Goal: Task Accomplishment & Management: Manage account settings

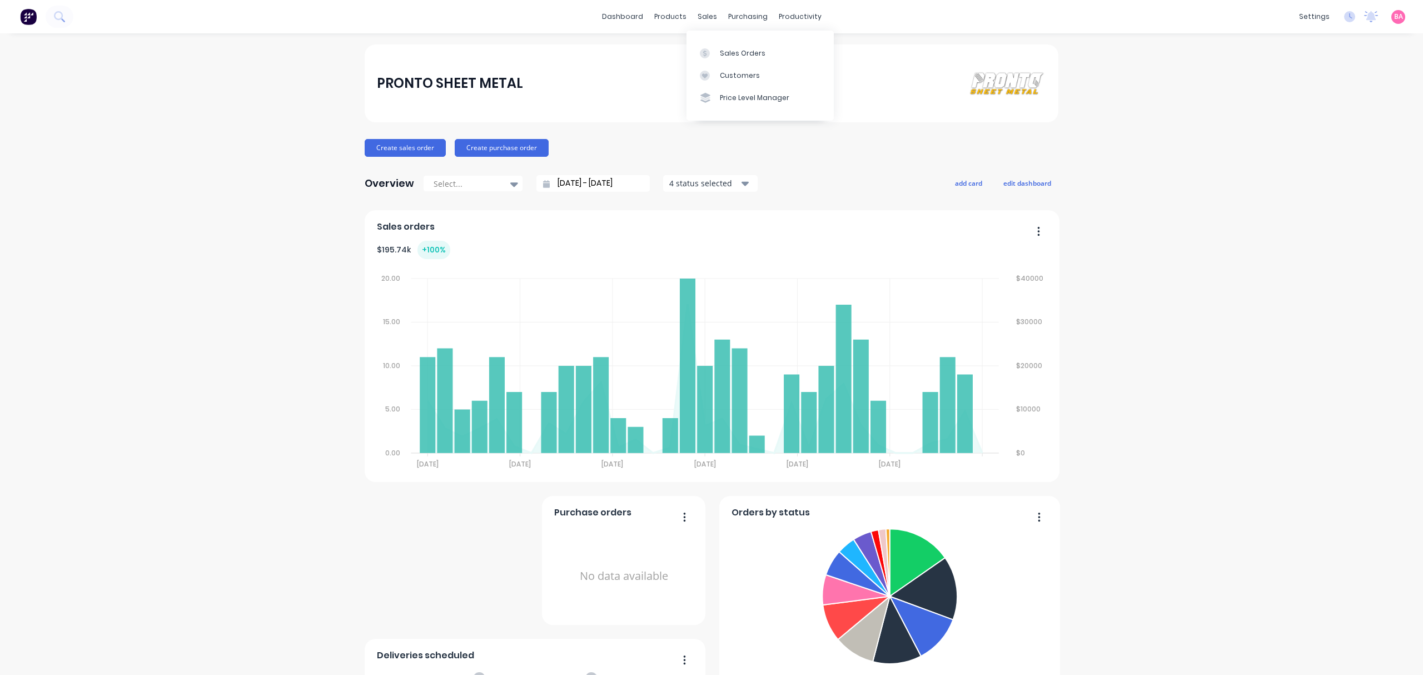
click at [736, 49] on div "Sales Orders" at bounding box center [743, 53] width 46 height 10
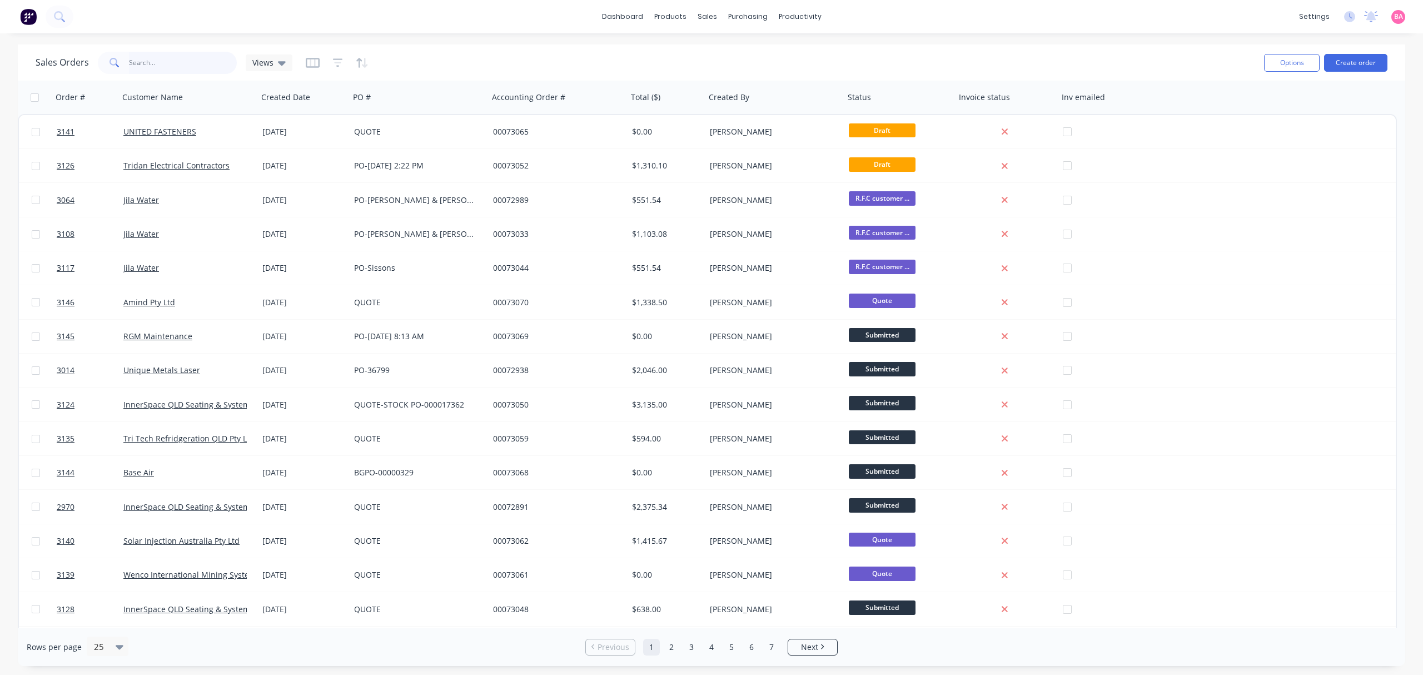
click at [152, 56] on input "text" at bounding box center [183, 63] width 108 height 22
type input "73048"
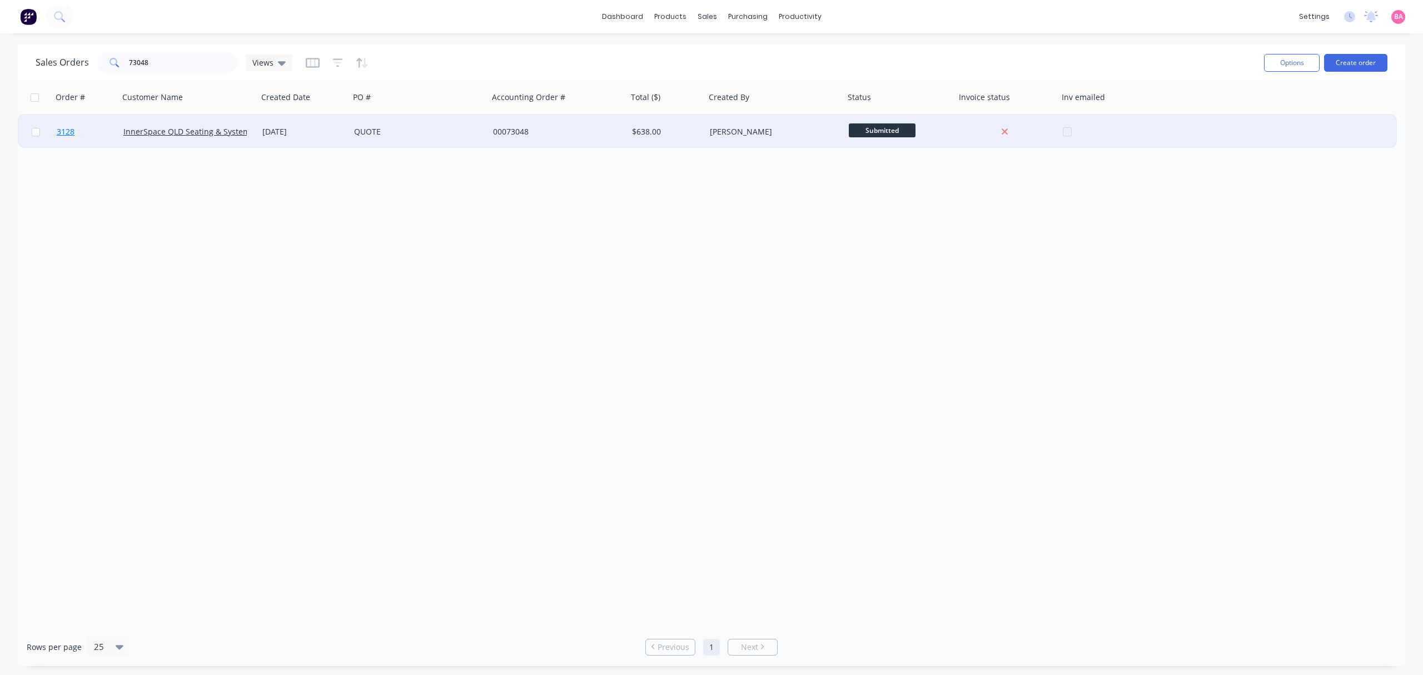
click at [61, 131] on span "3128" at bounding box center [66, 131] width 18 height 11
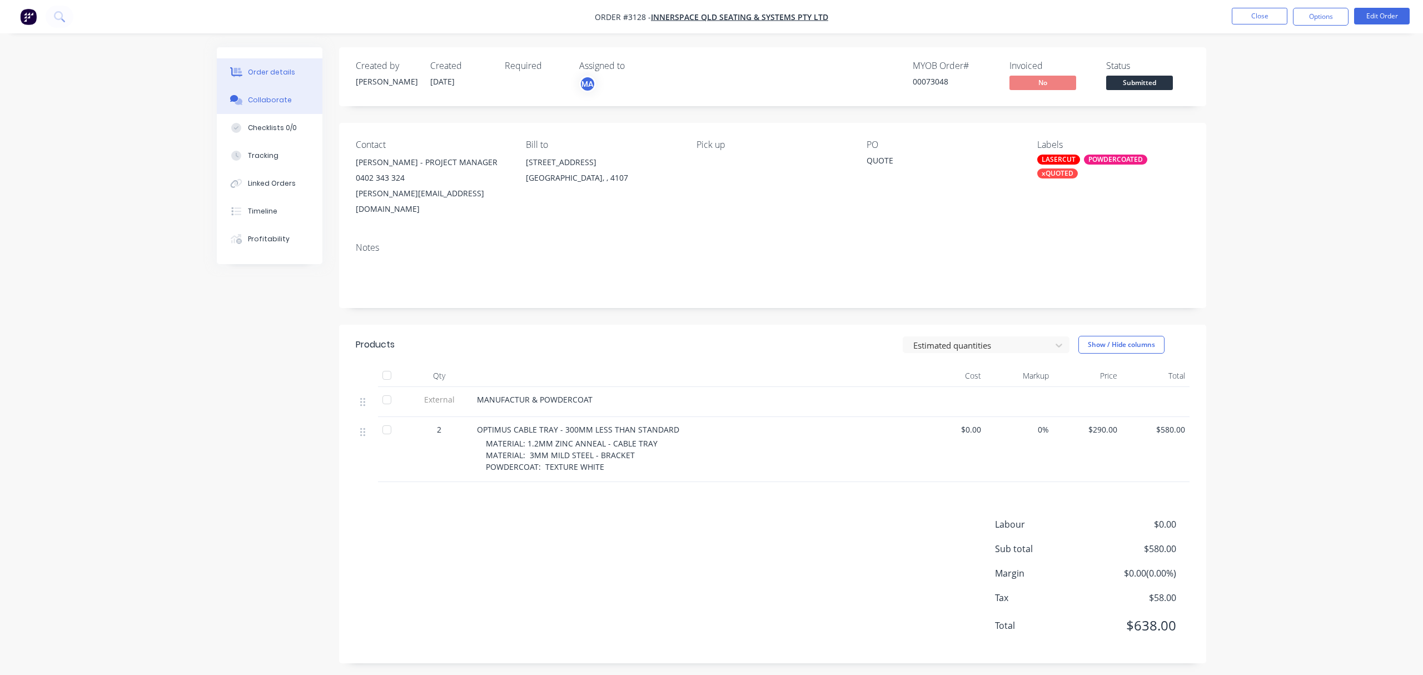
click at [280, 98] on div "Collaborate" at bounding box center [270, 100] width 44 height 10
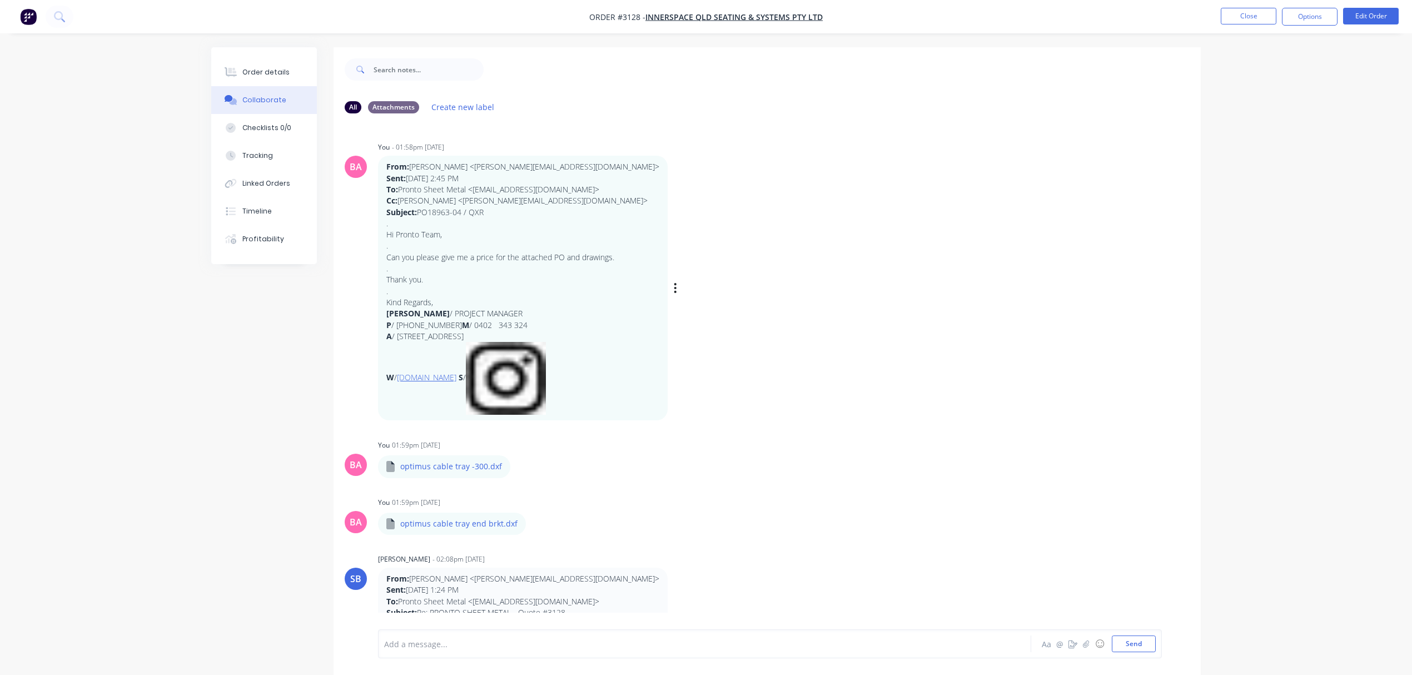
drag, startPoint x: 488, startPoint y: 209, endPoint x: 419, endPoint y: 210, distance: 68.9
click at [419, 210] on p "From: Alexander Fuss <alexander@innerspace.net.au> Sent: Friday, 3 October 2025…" at bounding box center [522, 189] width 273 height 56
copy p "PO18963-04 / QXR"
click at [272, 72] on div "Order details" at bounding box center [265, 72] width 47 height 10
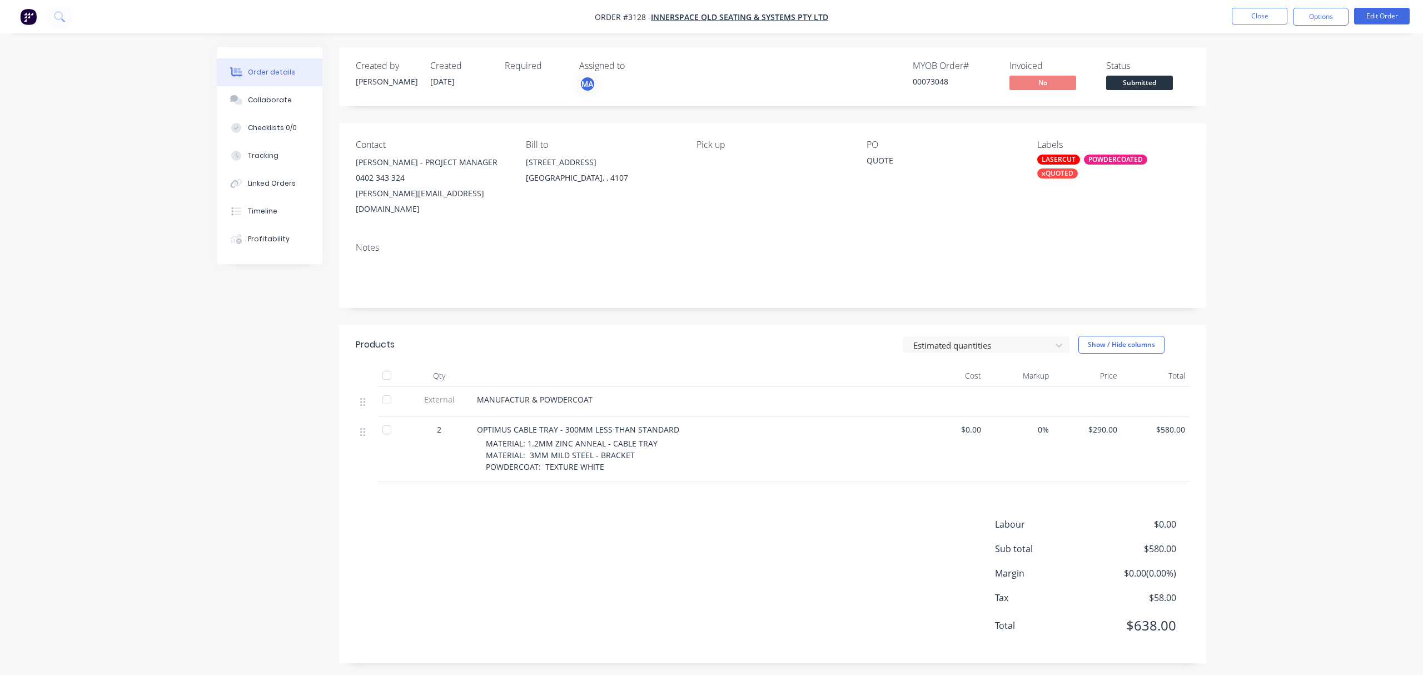
click at [879, 166] on div "QUOTE" at bounding box center [936, 163] width 139 height 16
click at [1386, 16] on button "Edit Order" at bounding box center [1382, 16] width 56 height 17
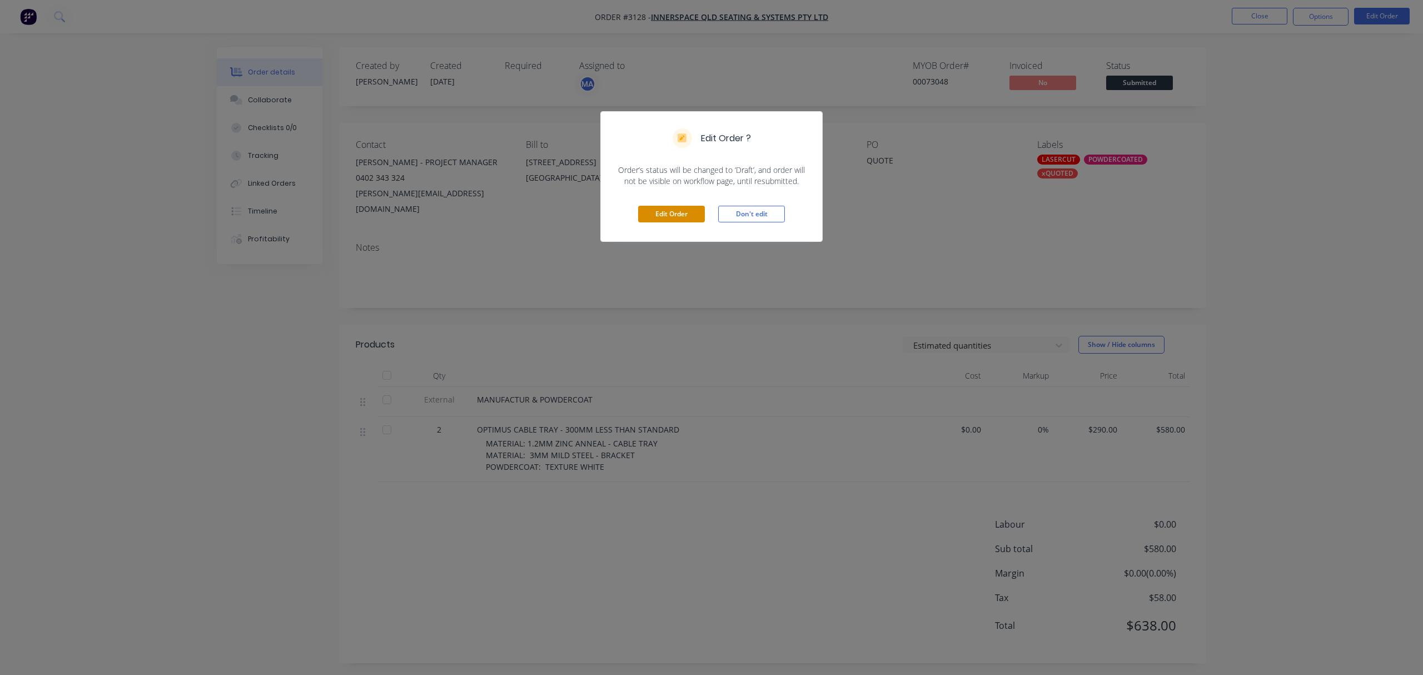
click at [668, 211] on button "Edit Order" at bounding box center [671, 214] width 67 height 17
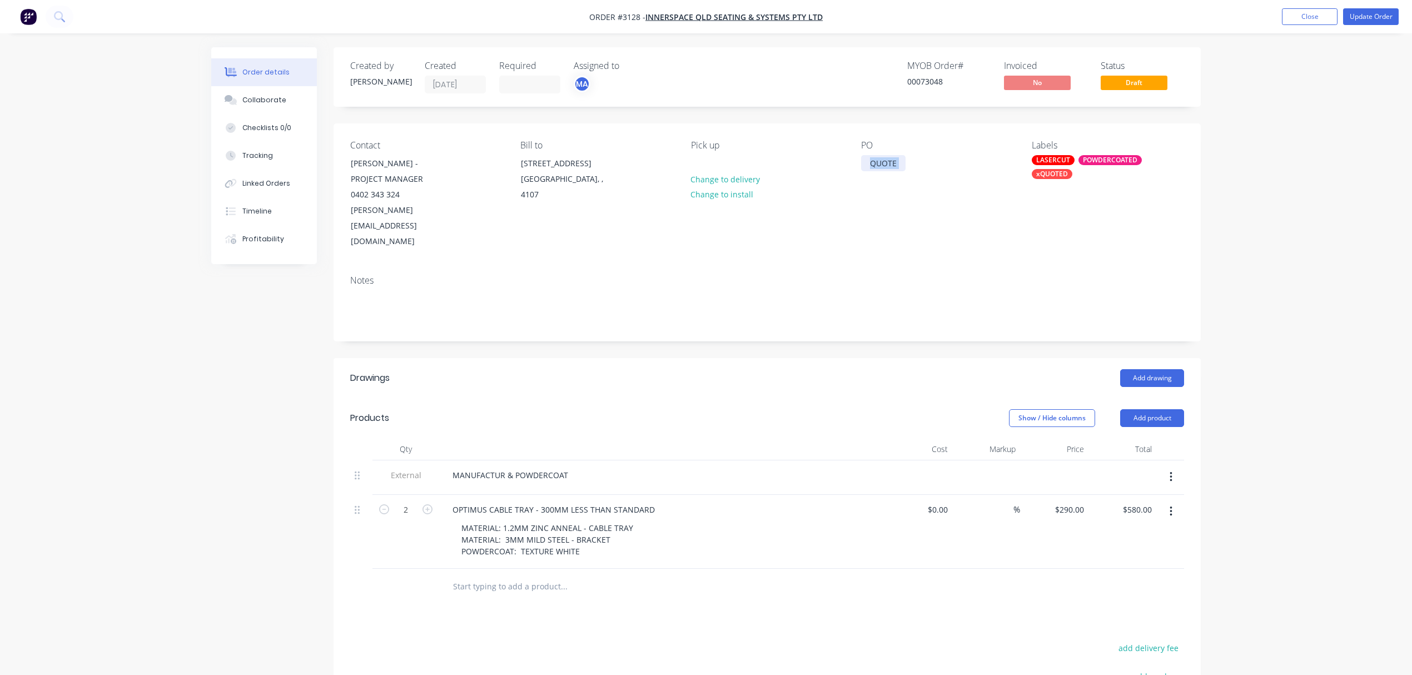
drag, startPoint x: 908, startPoint y: 160, endPoint x: 879, endPoint y: 163, distance: 29.6
click at [852, 163] on div "Contact ALEXANDER FUSS - PROJECT MANAGER 0402 343 324 alexander@innerspace.net.…" at bounding box center [766, 194] width 867 height 143
click at [903, 165] on div "QUOTE" at bounding box center [883, 163] width 44 height 16
drag, startPoint x: 896, startPoint y: 163, endPoint x: 866, endPoint y: 161, distance: 30.1
click at [866, 161] on div "QUOTE" at bounding box center [883, 163] width 44 height 16
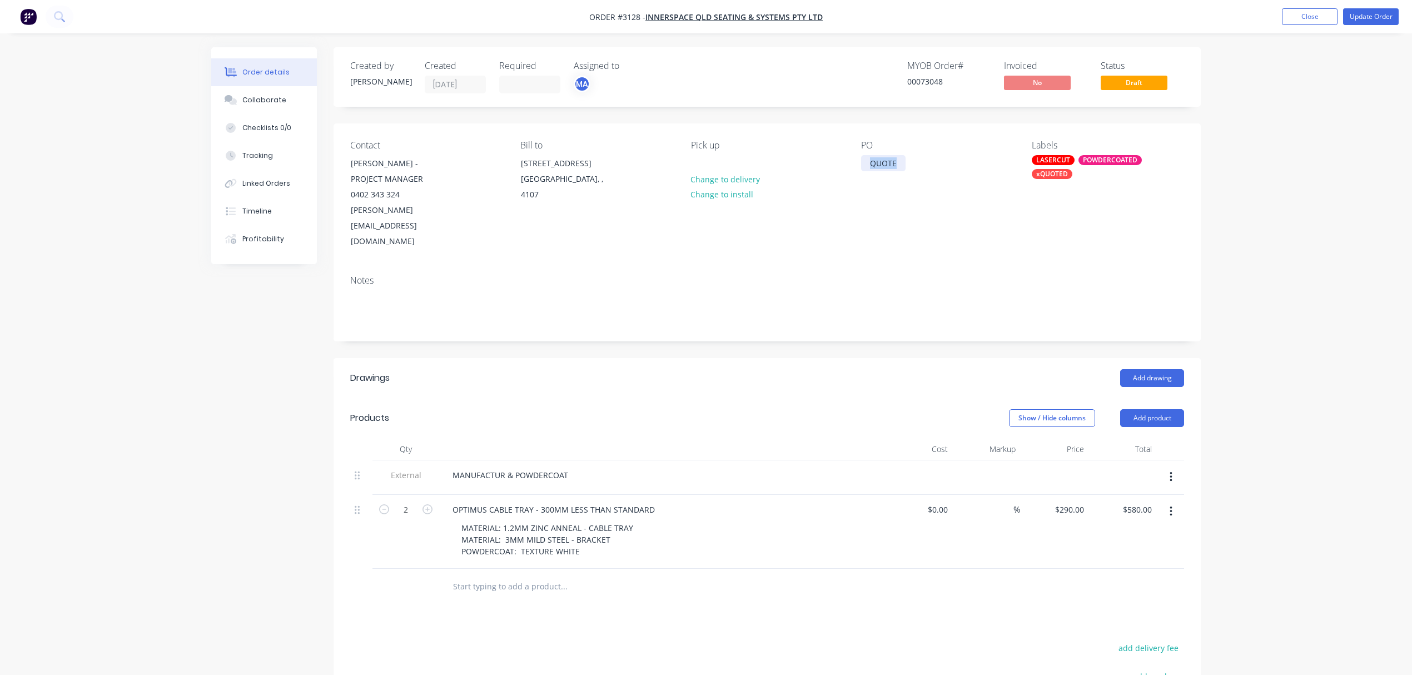
paste div
click at [268, 98] on div "Collaborate" at bounding box center [264, 100] width 44 height 10
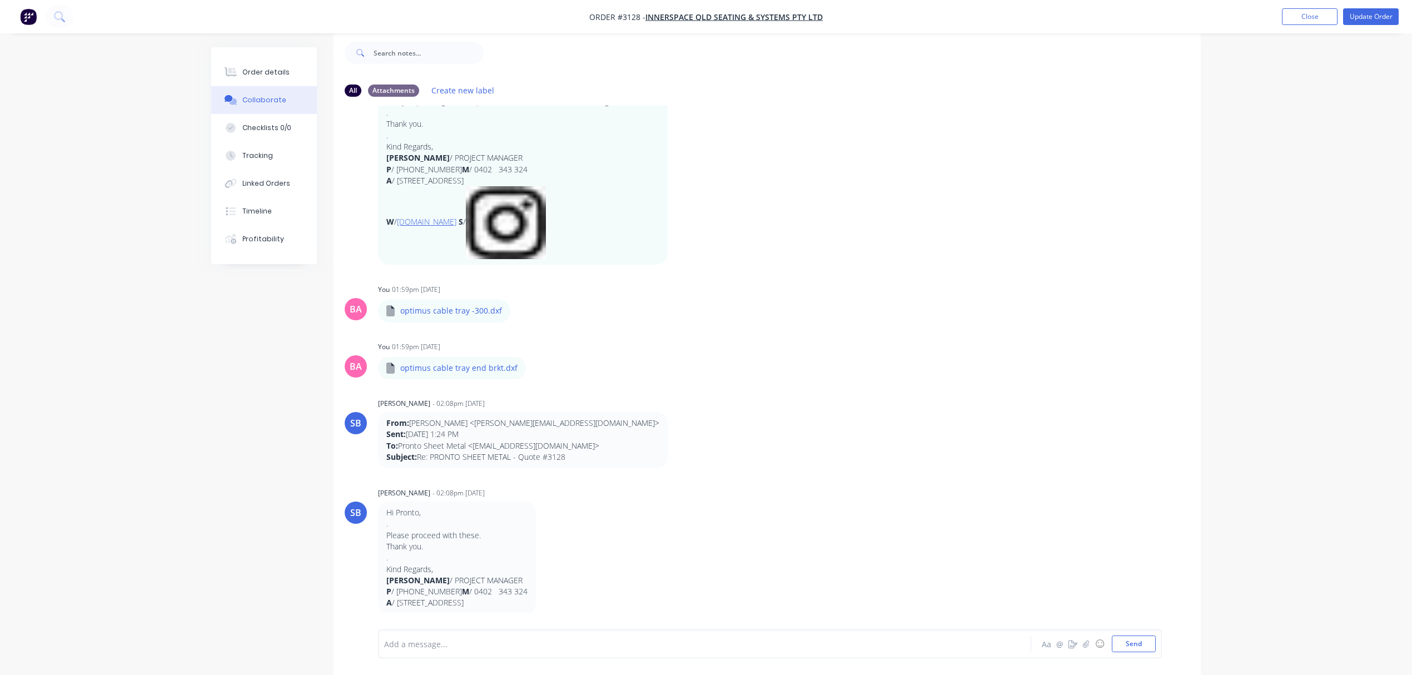
scroll to position [18, 0]
click at [1305, 14] on button "Close" at bounding box center [1310, 16] width 56 height 17
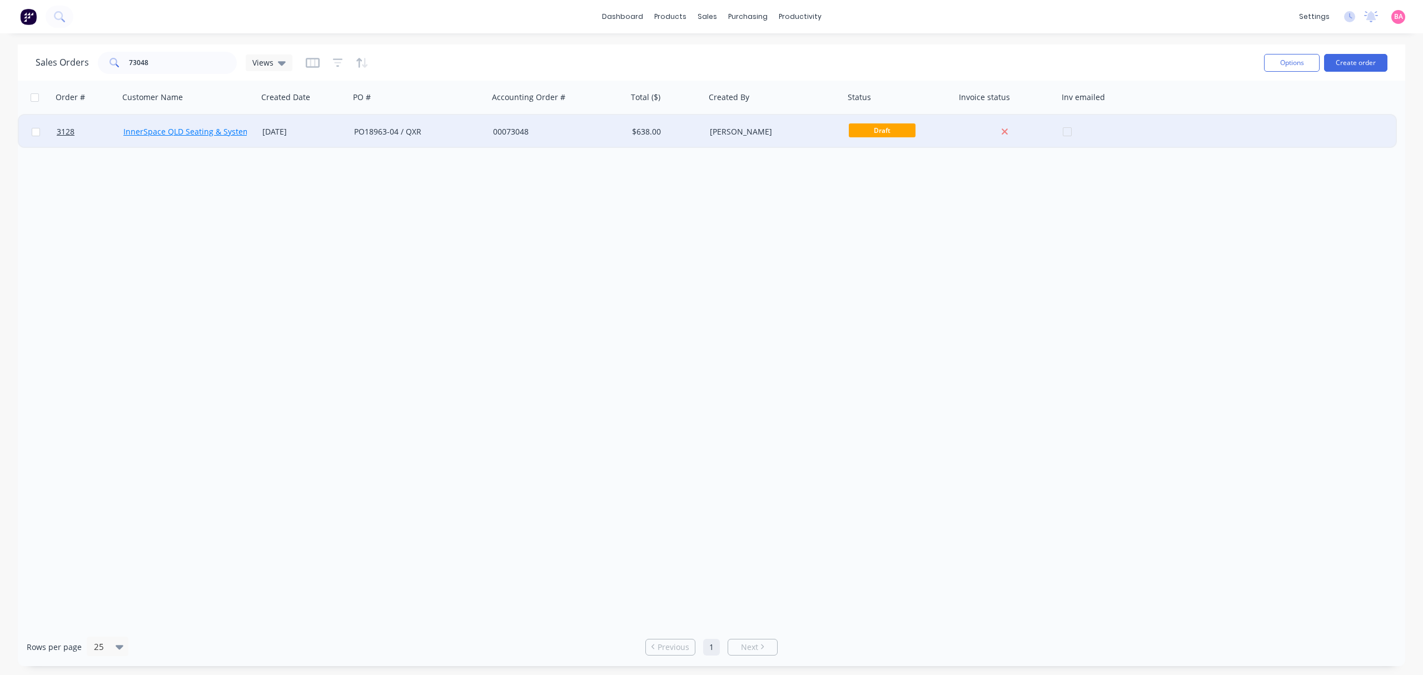
click at [182, 131] on link "InnerSpace QLD Seating & Systems Pty Ltd" at bounding box center [202, 131] width 158 height 11
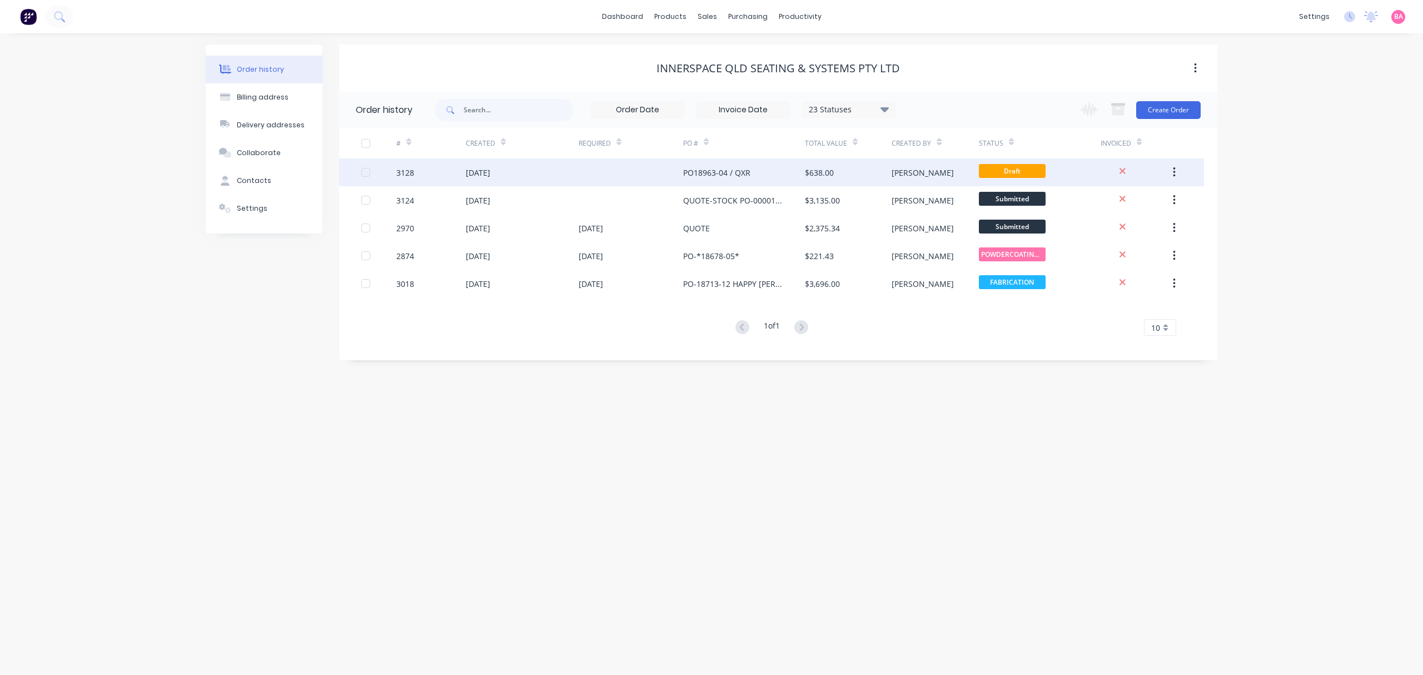
click at [709, 167] on div "PO18963-04 / QXR" at bounding box center [716, 173] width 67 height 12
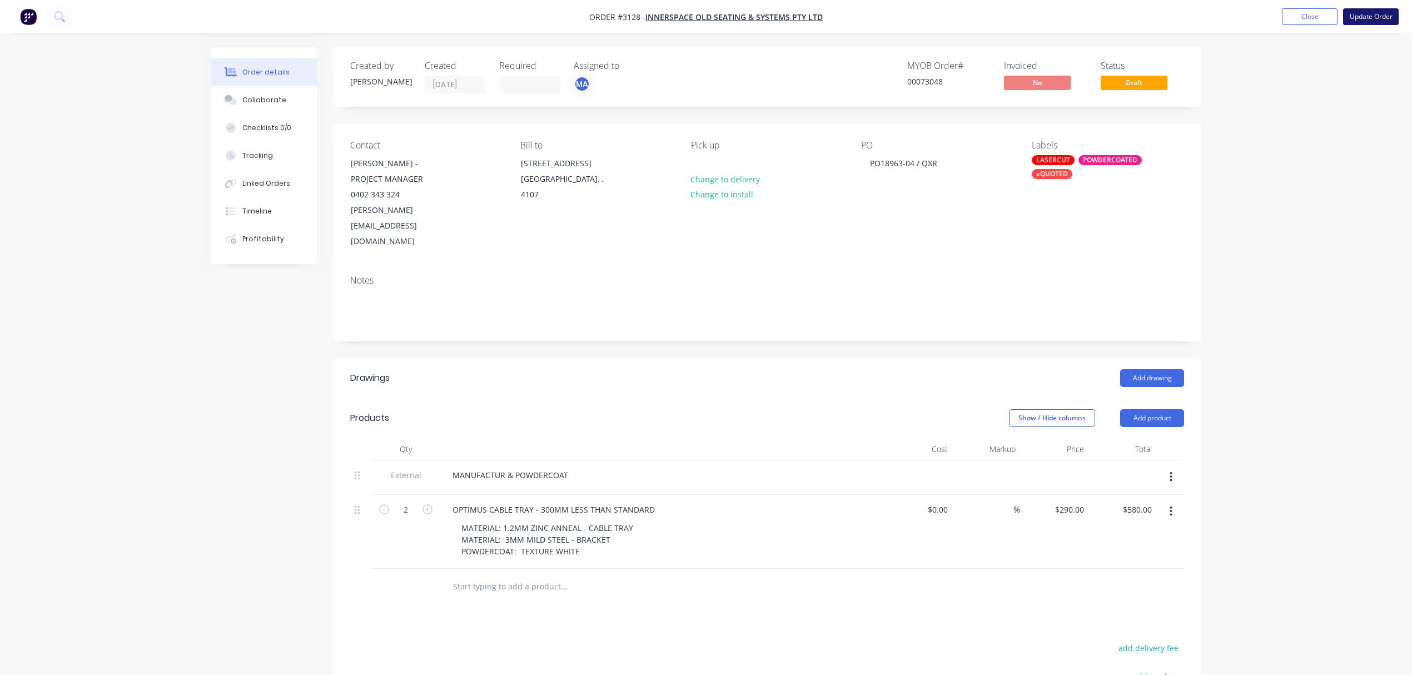
click at [1383, 13] on button "Update Order" at bounding box center [1371, 16] width 56 height 17
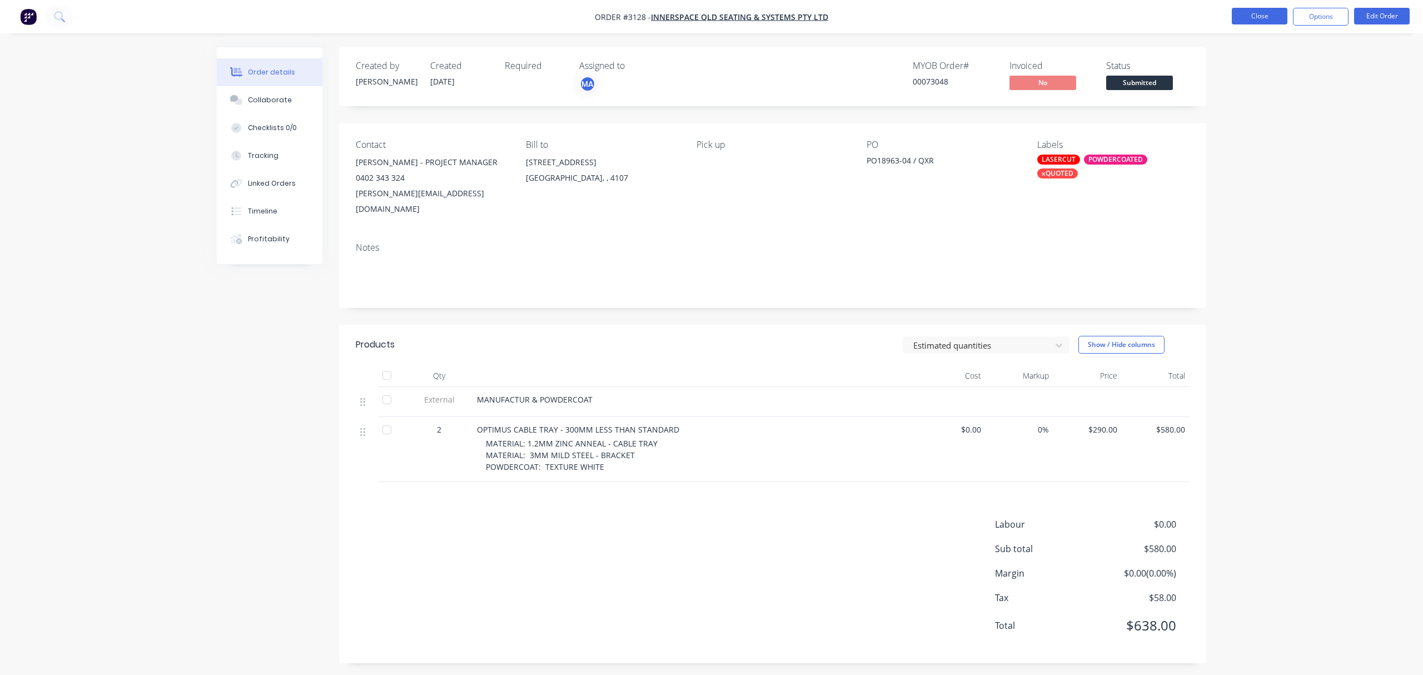
click at [1262, 18] on button "Close" at bounding box center [1260, 16] width 56 height 17
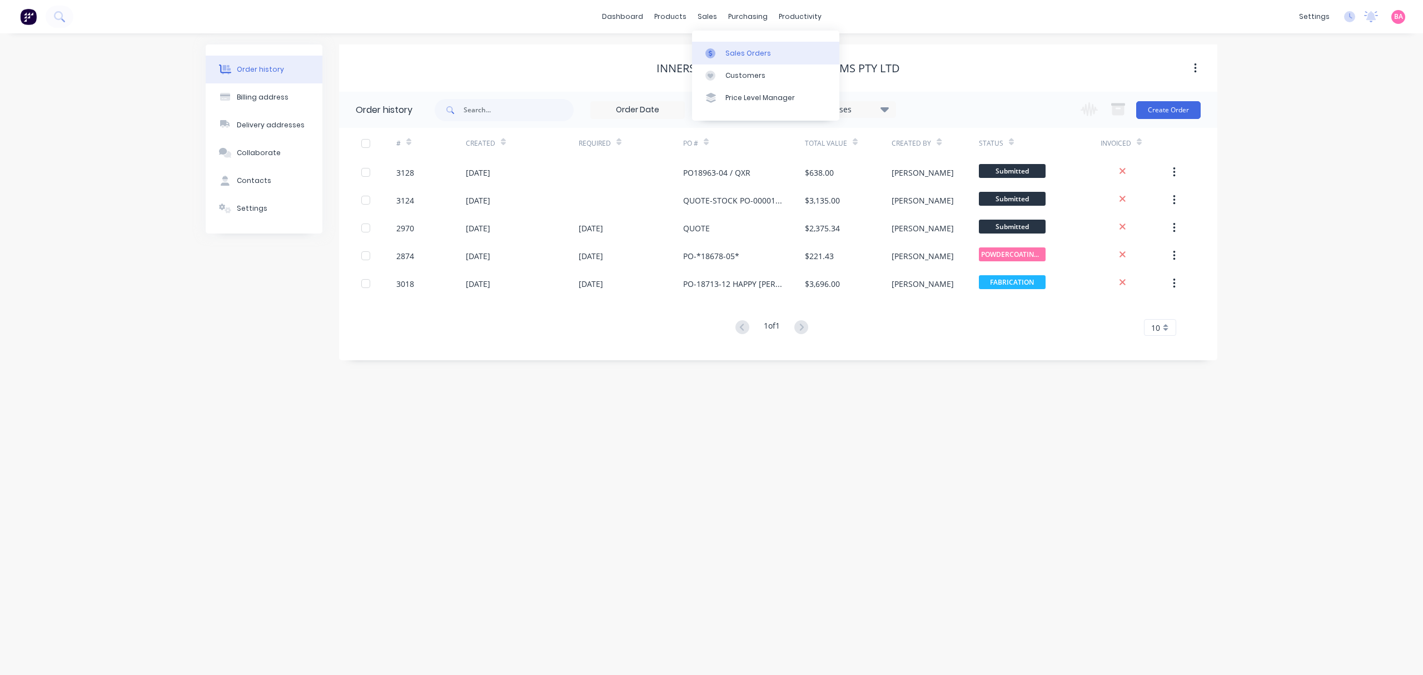
click at [730, 50] on div "Sales Orders" at bounding box center [748, 53] width 46 height 10
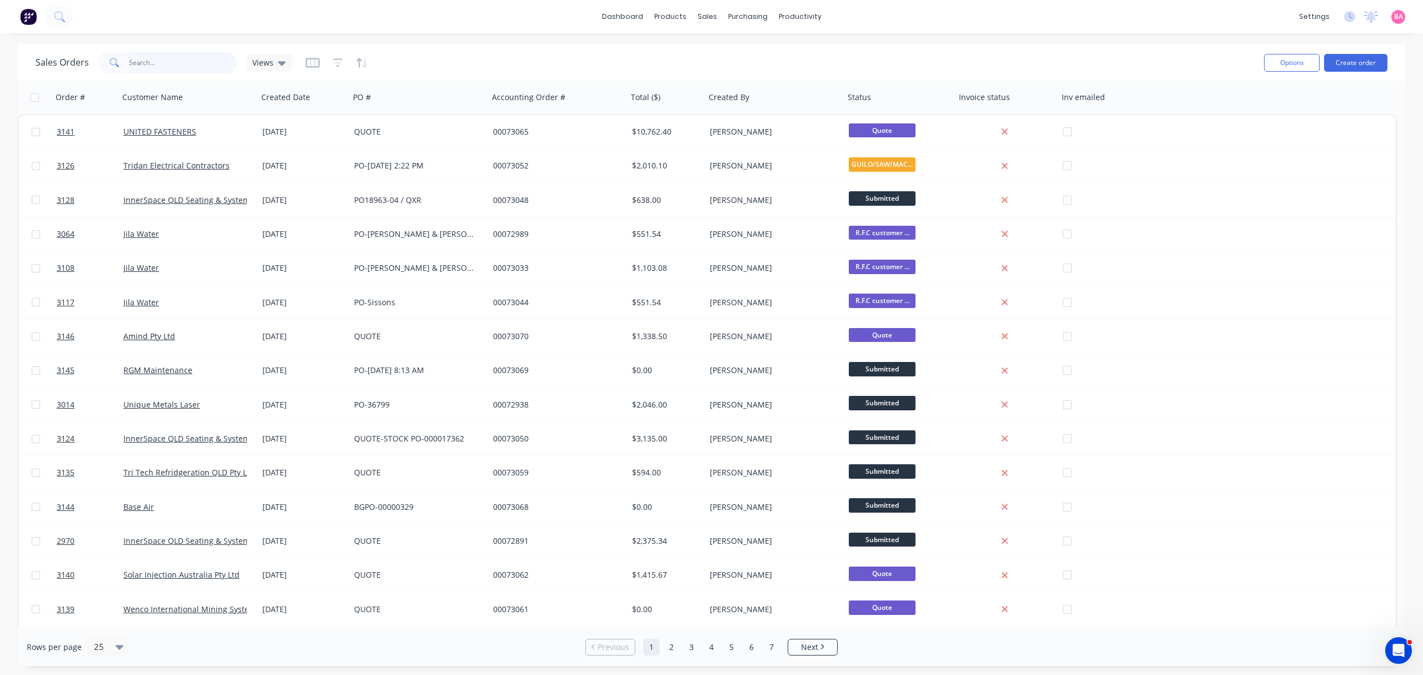
click at [166, 63] on input "text" at bounding box center [183, 63] width 108 height 22
type input "[PERSON_NAME]"
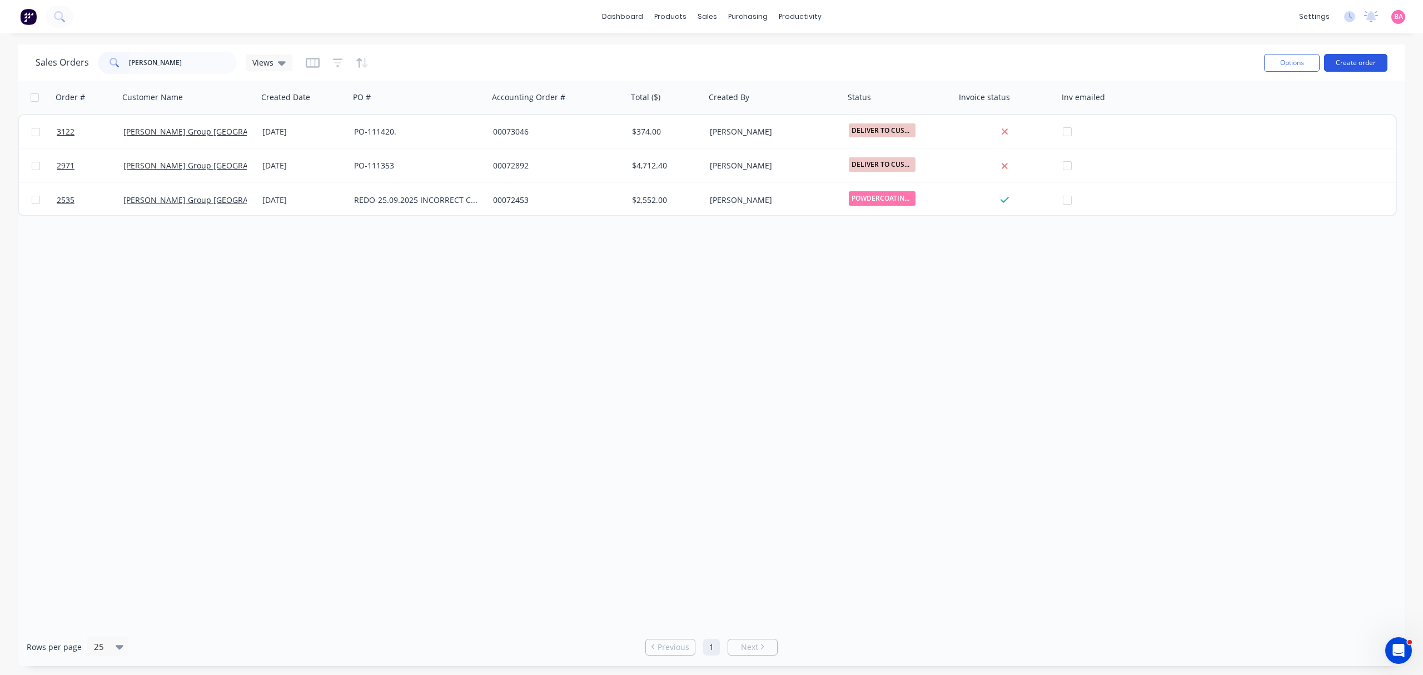
click at [1364, 59] on button "Create order" at bounding box center [1355, 63] width 63 height 18
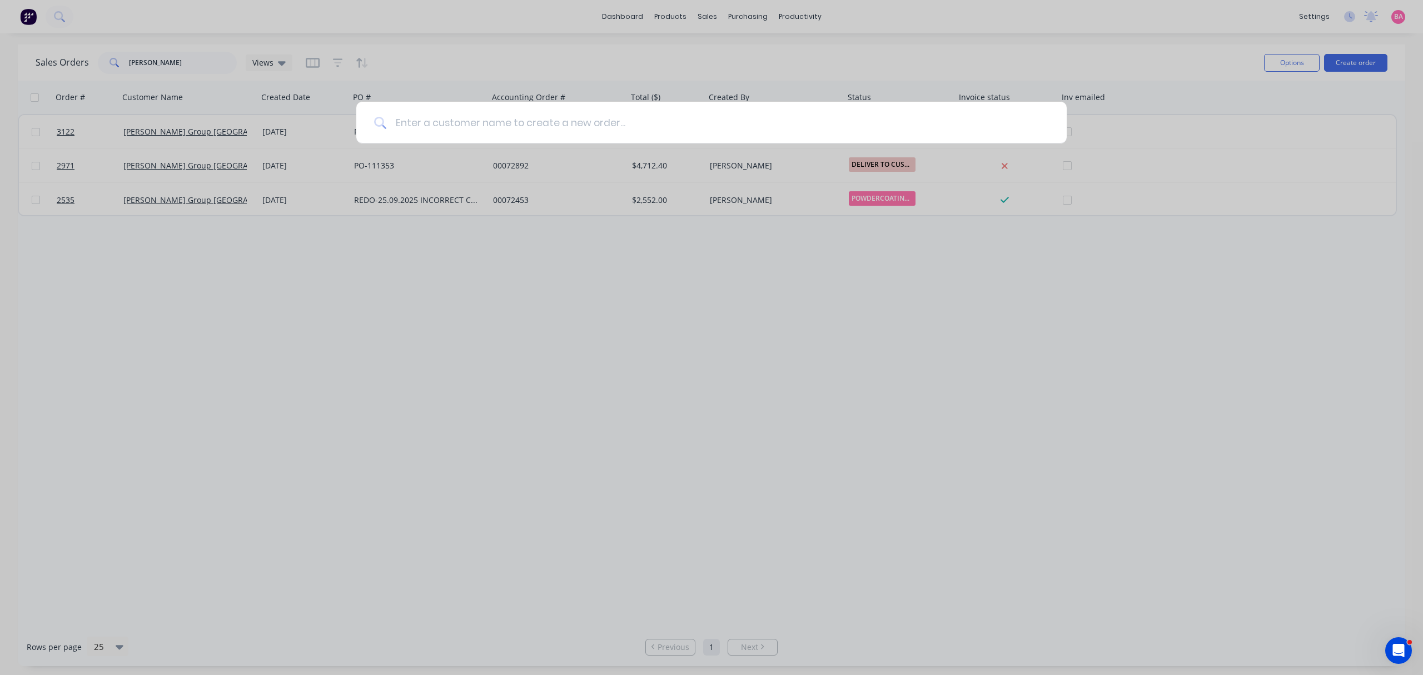
click at [452, 118] on input at bounding box center [717, 123] width 663 height 42
type input "b"
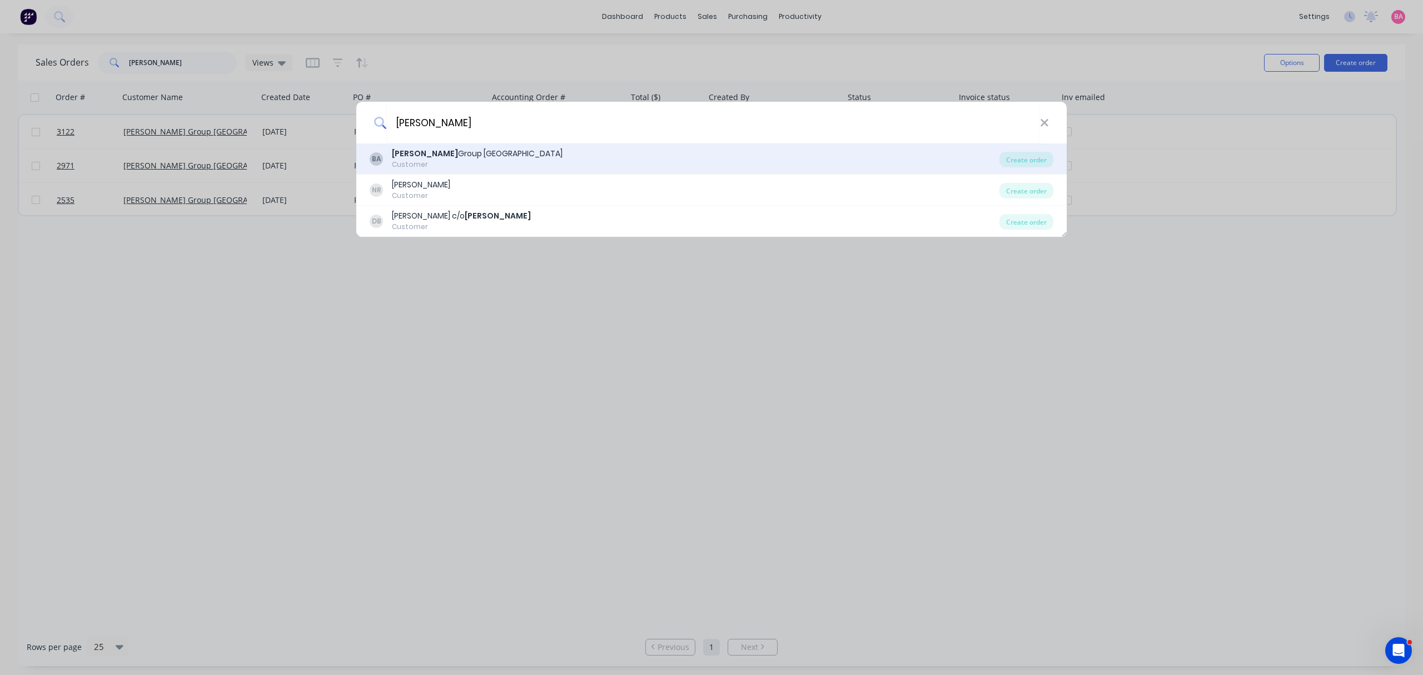
type input "BRADBURY"
click at [454, 166] on div "Customer" at bounding box center [477, 165] width 171 height 10
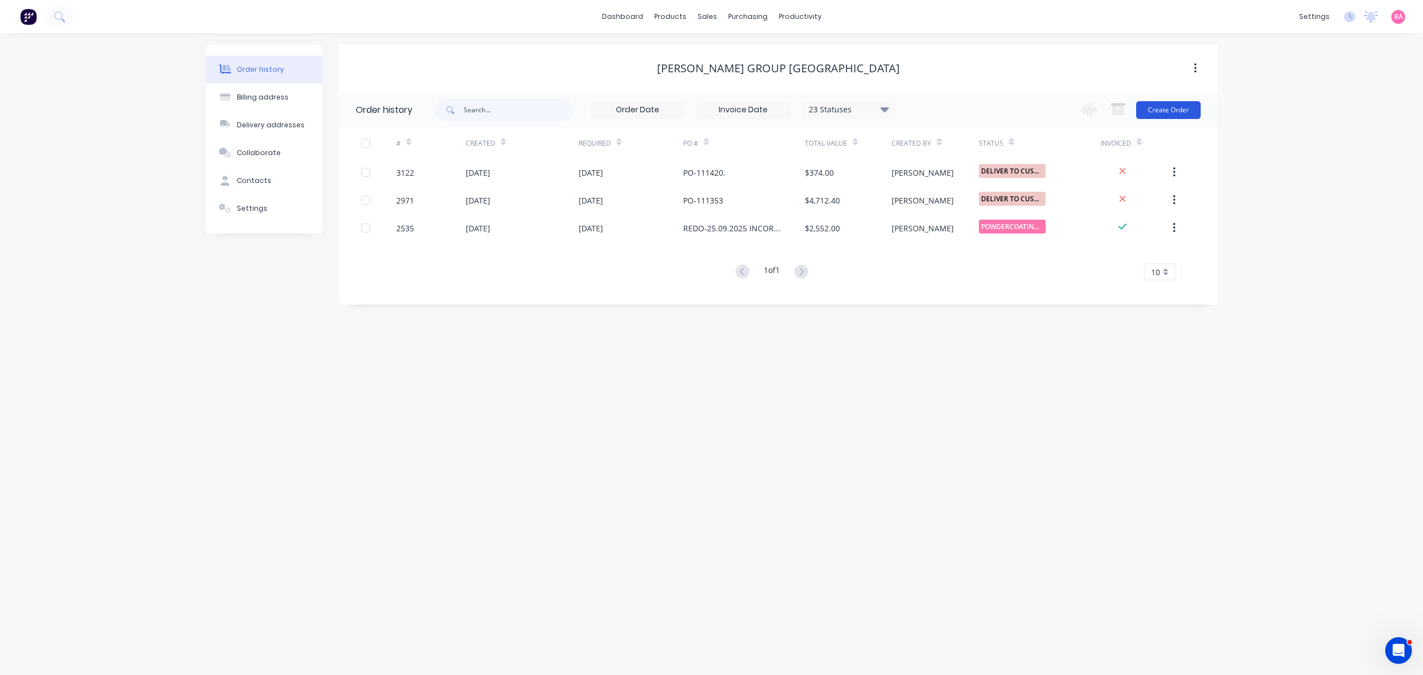
click at [1157, 101] on button "Create Order" at bounding box center [1168, 110] width 64 height 18
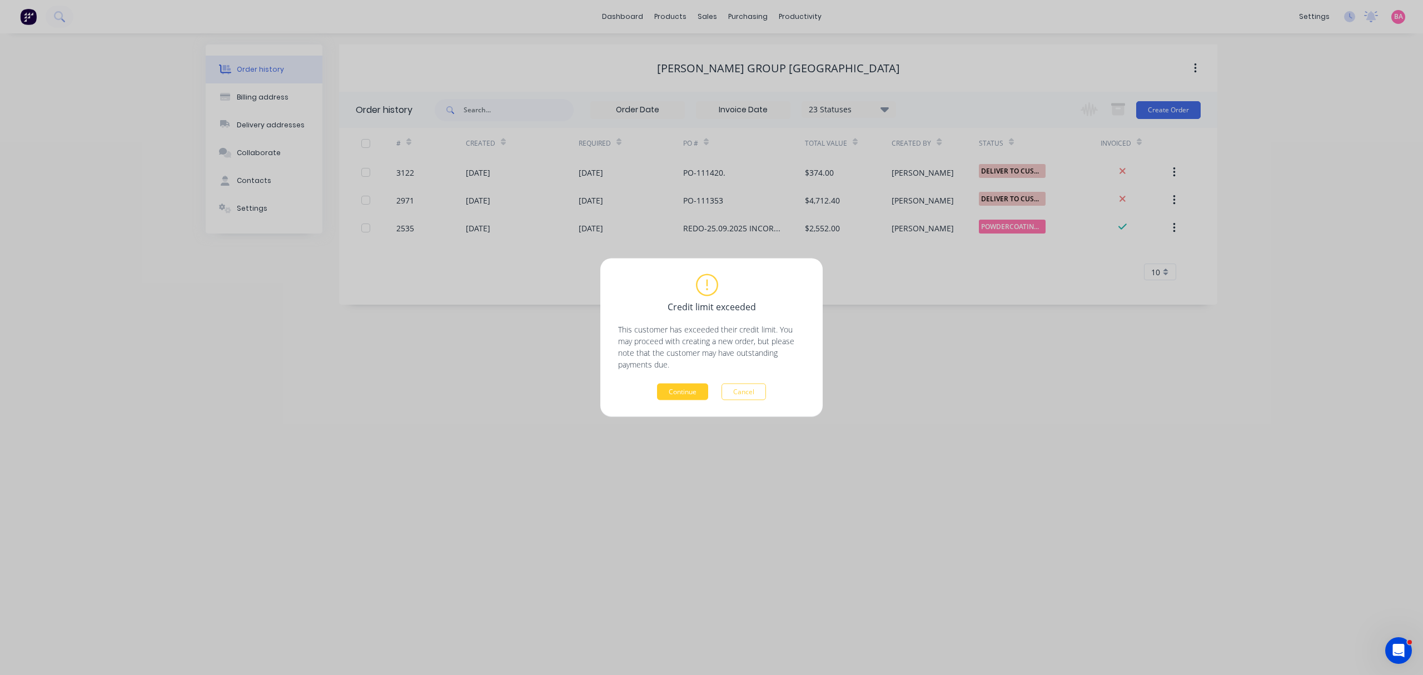
click at [676, 394] on button "Continue" at bounding box center [682, 392] width 51 height 17
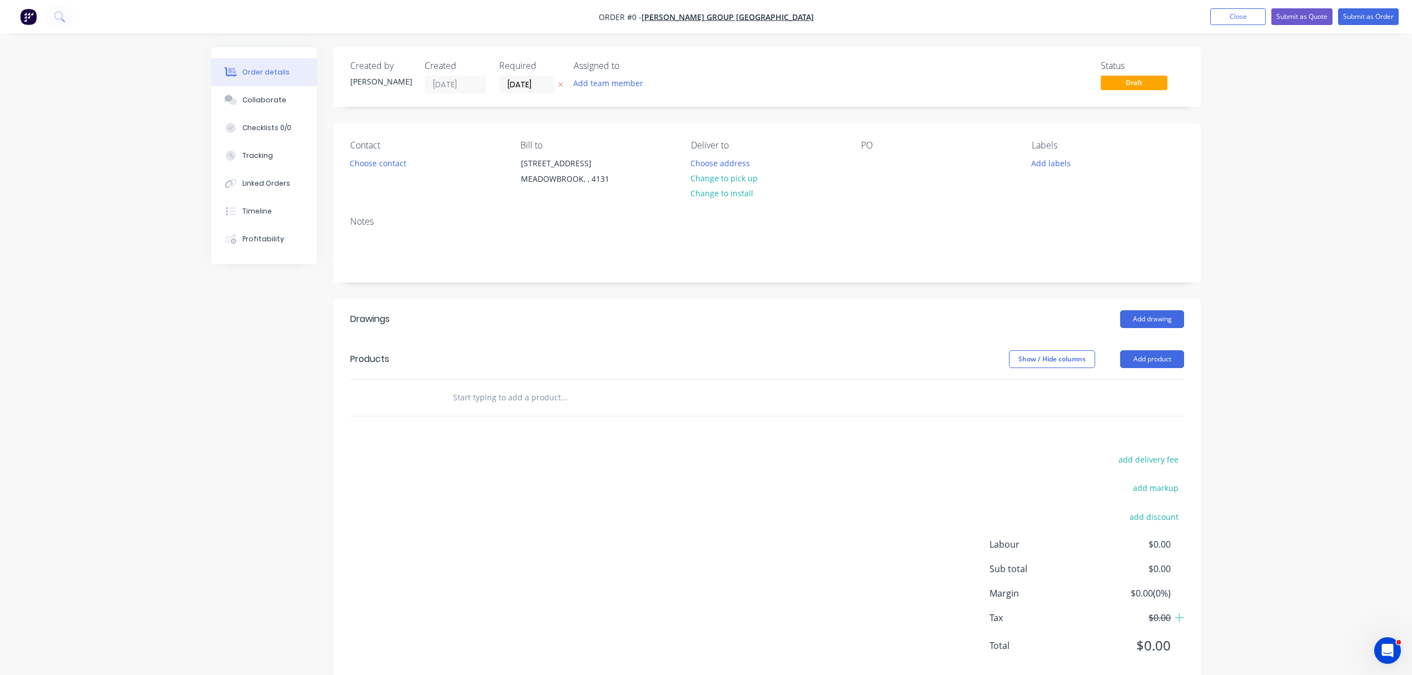
click at [560, 84] on icon "button" at bounding box center [561, 85] width 4 height 4
click at [603, 83] on button "Add team member" at bounding box center [608, 83] width 82 height 15
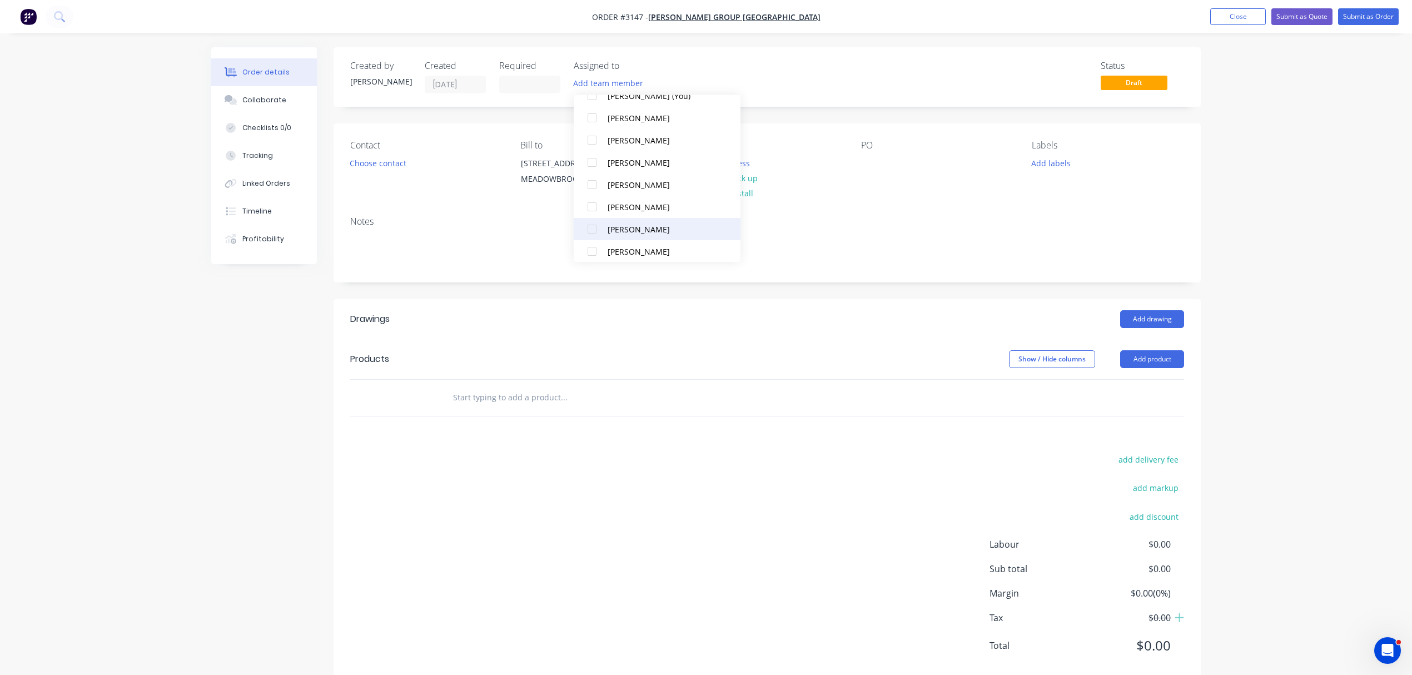
click at [591, 227] on div at bounding box center [592, 229] width 22 height 22
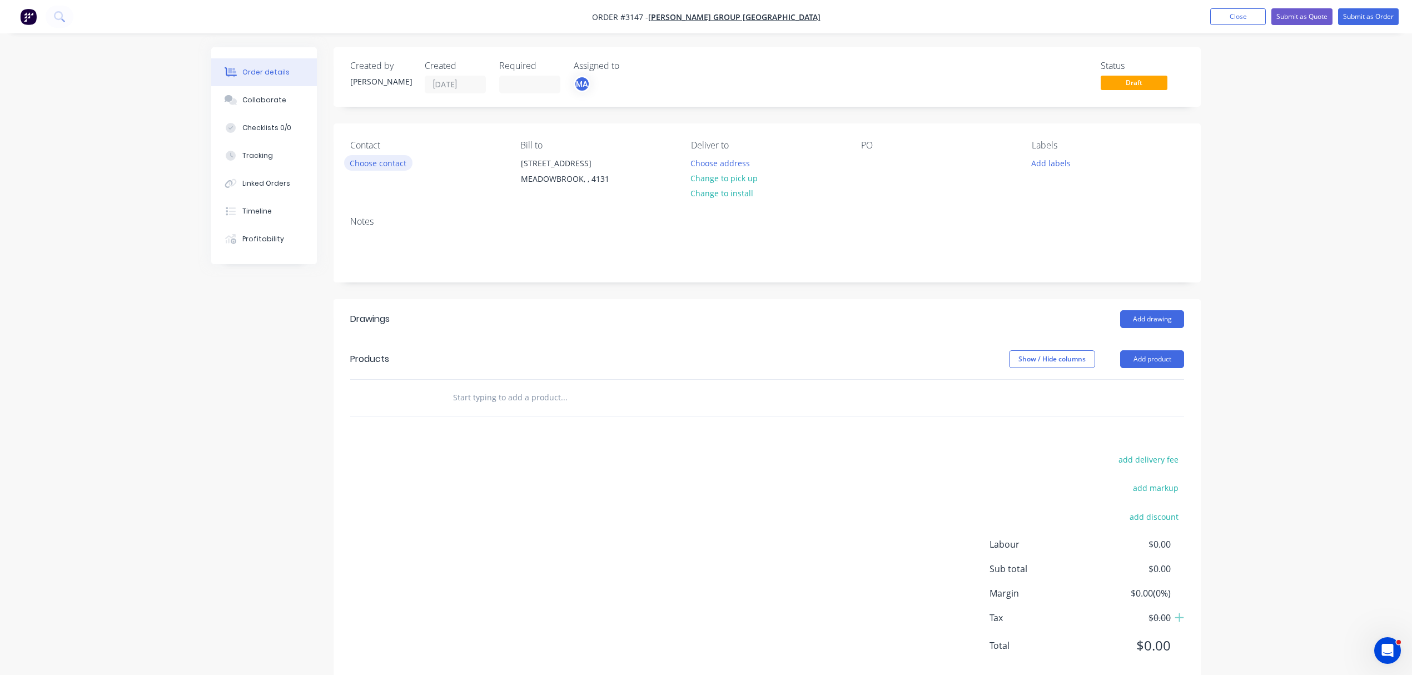
click at [392, 162] on button "Choose contact" at bounding box center [378, 162] width 68 height 15
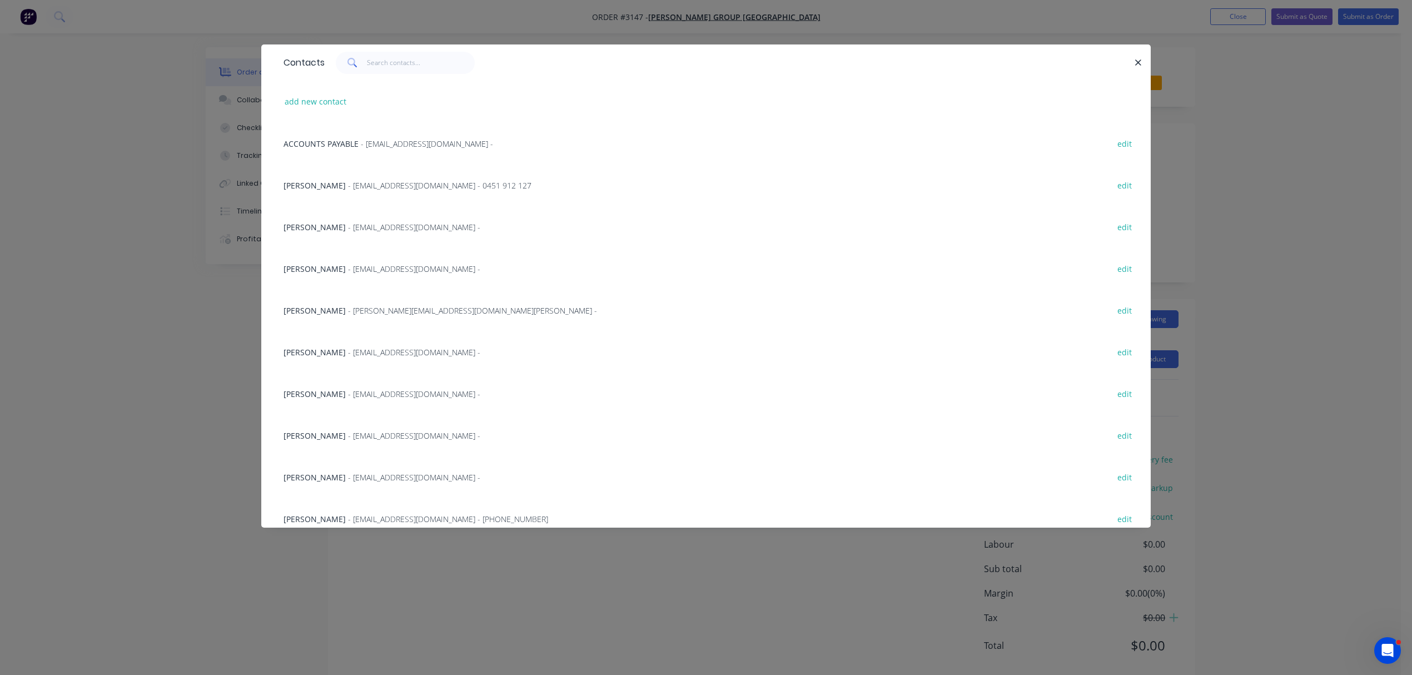
click at [348, 310] on span "- nigel@bradburygroupaustralia.com.au -" at bounding box center [472, 310] width 249 height 11
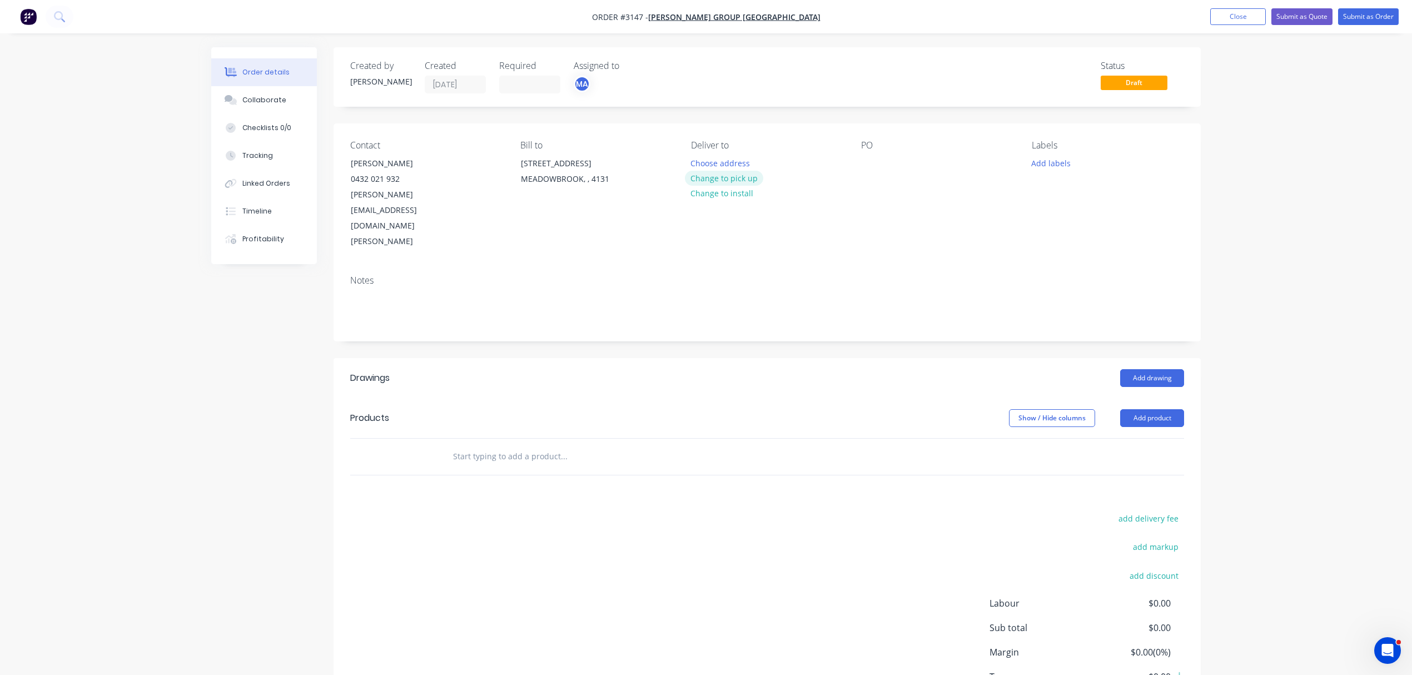
click at [745, 179] on button "Change to pick up" at bounding box center [724, 178] width 79 height 15
click at [859, 168] on div "Contact NIGEL 0432 021 932 nigel@bradburygroupaustralia.com.au Bill to 82 - 88 …" at bounding box center [766, 194] width 867 height 143
click at [873, 161] on div at bounding box center [870, 163] width 18 height 16
click at [1057, 158] on button "Add labels" at bounding box center [1050, 162] width 51 height 15
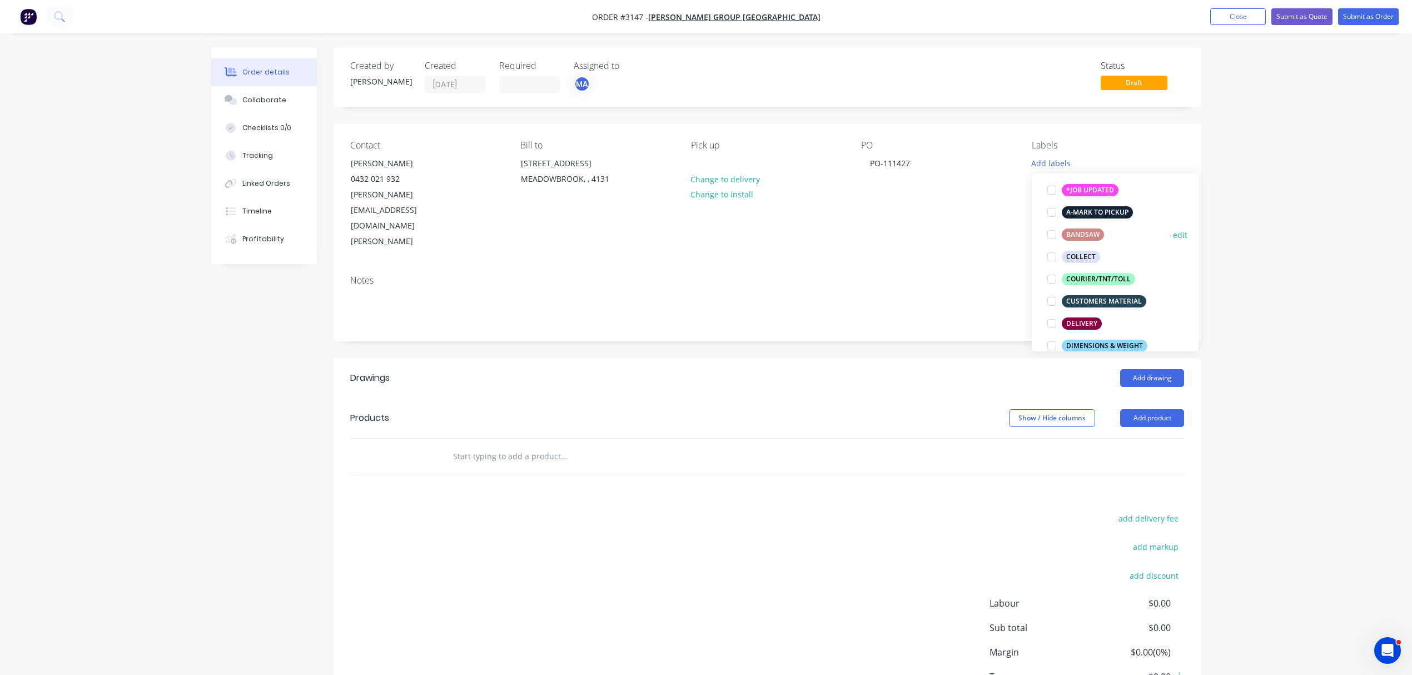
scroll to position [74, 0]
click at [1049, 210] on div at bounding box center [1051, 211] width 22 height 22
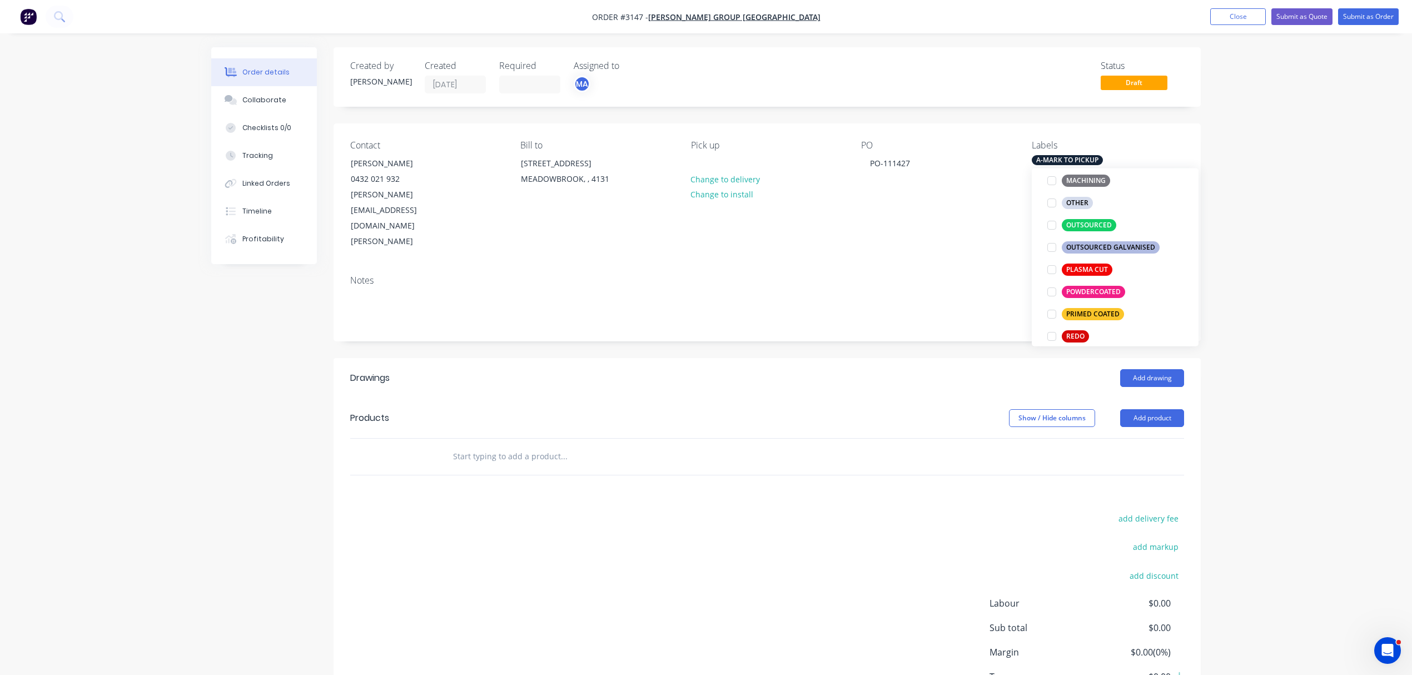
scroll to position [447, 0]
click at [1054, 281] on div at bounding box center [1051, 277] width 22 height 22
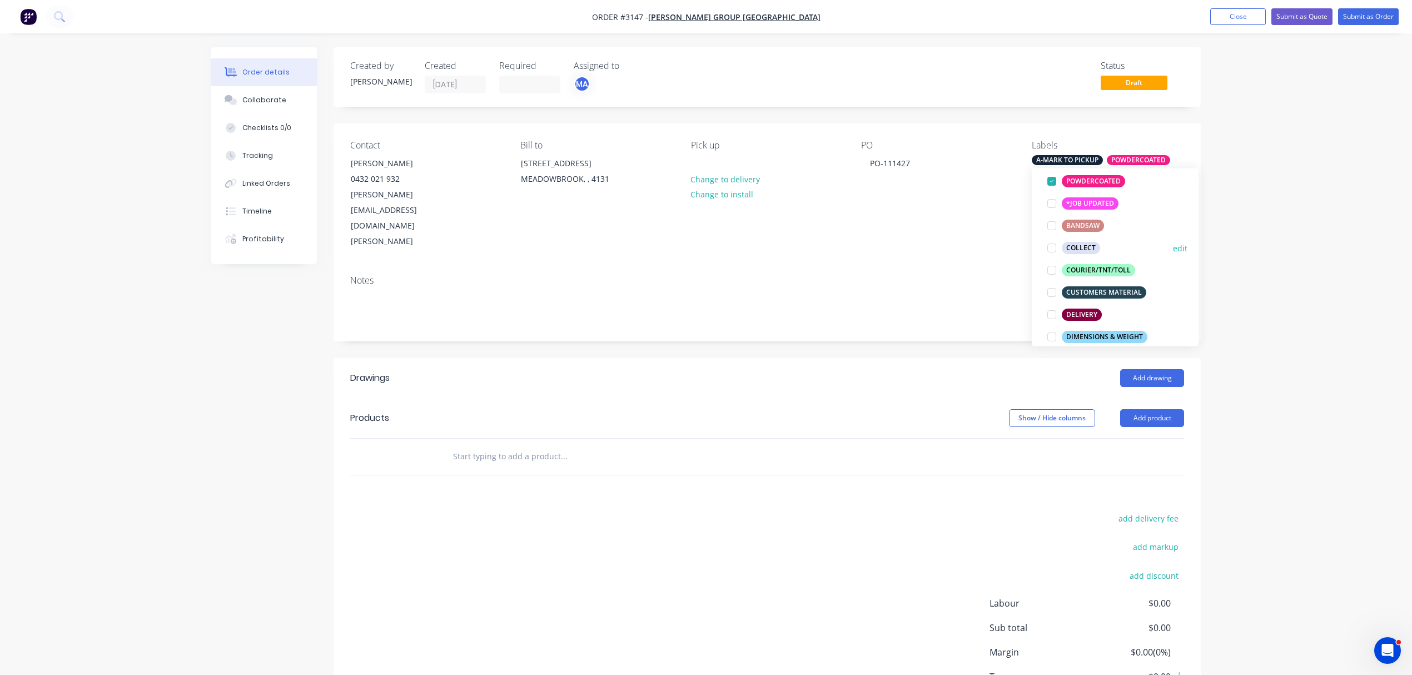
scroll to position [101, 0]
click at [1050, 290] on div at bounding box center [1051, 289] width 22 height 22
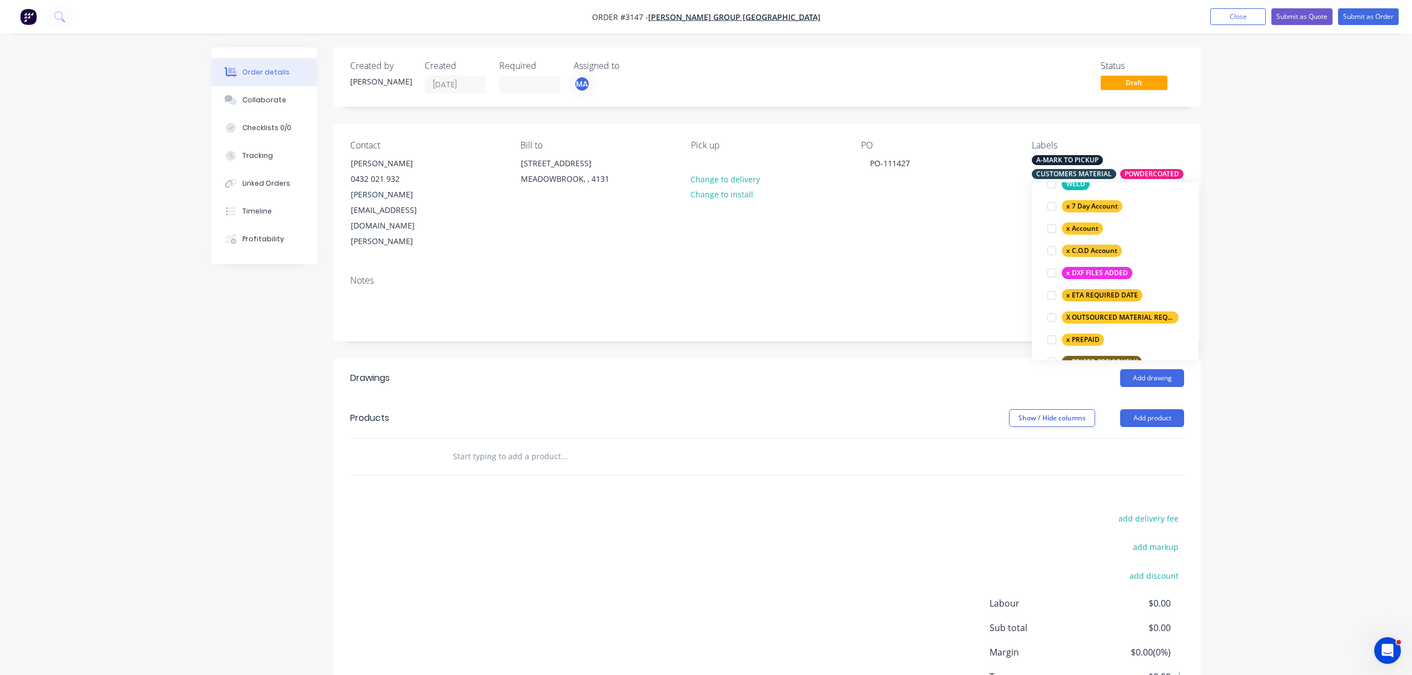
scroll to position [729, 0]
click at [534, 445] on input "text" at bounding box center [563, 456] width 222 height 22
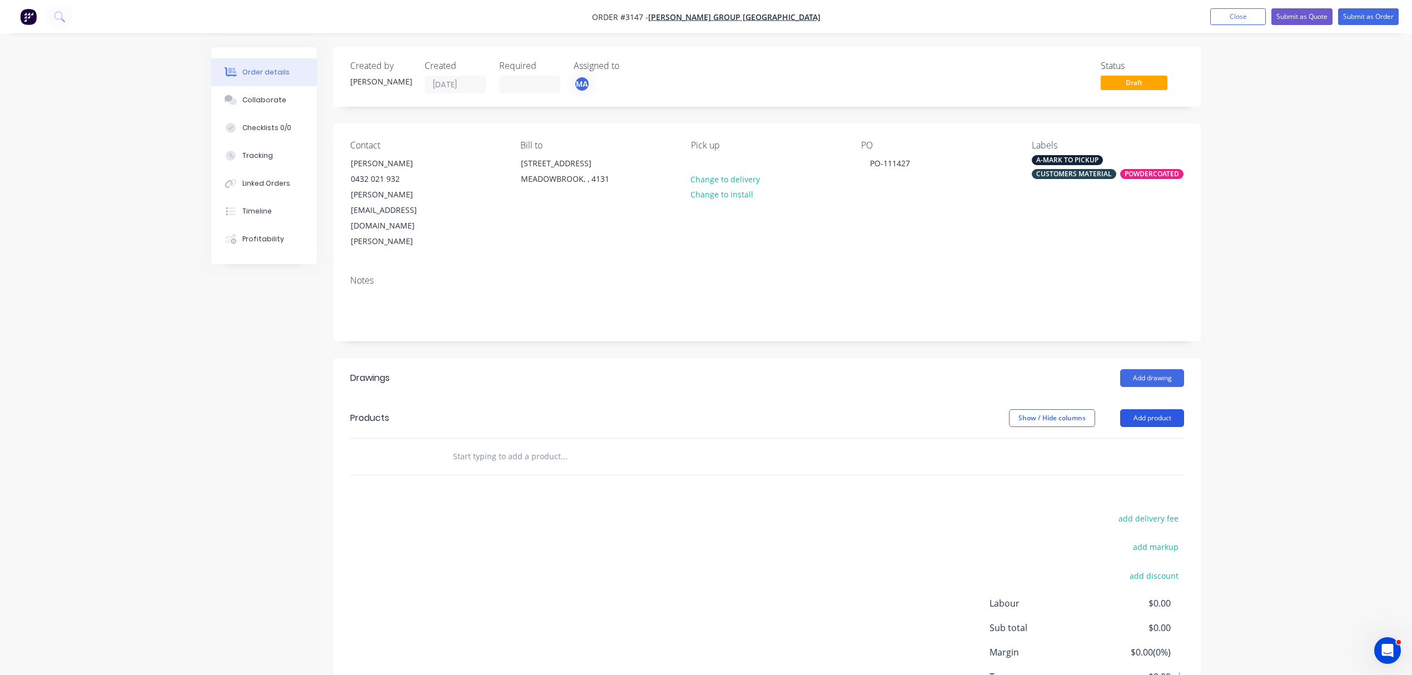
click at [1144, 409] on button "Add product" at bounding box center [1152, 418] width 64 height 18
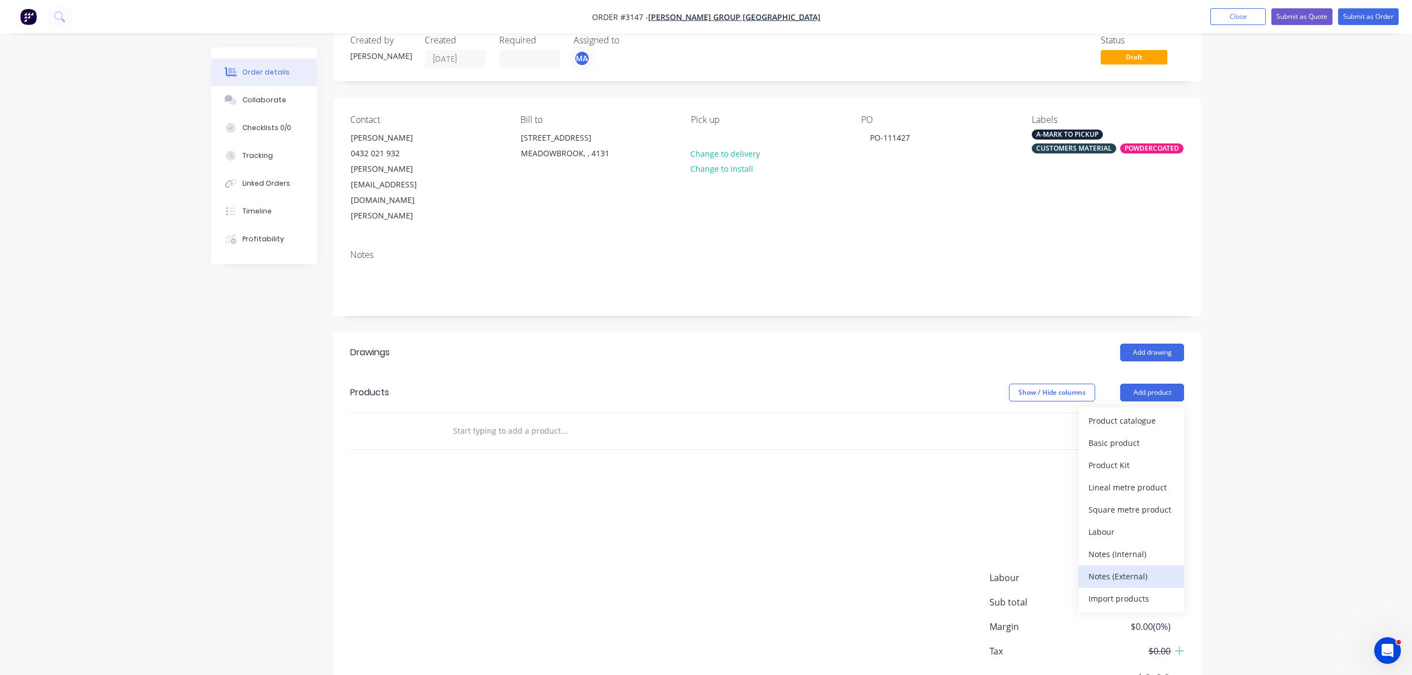
scroll to position [38, 0]
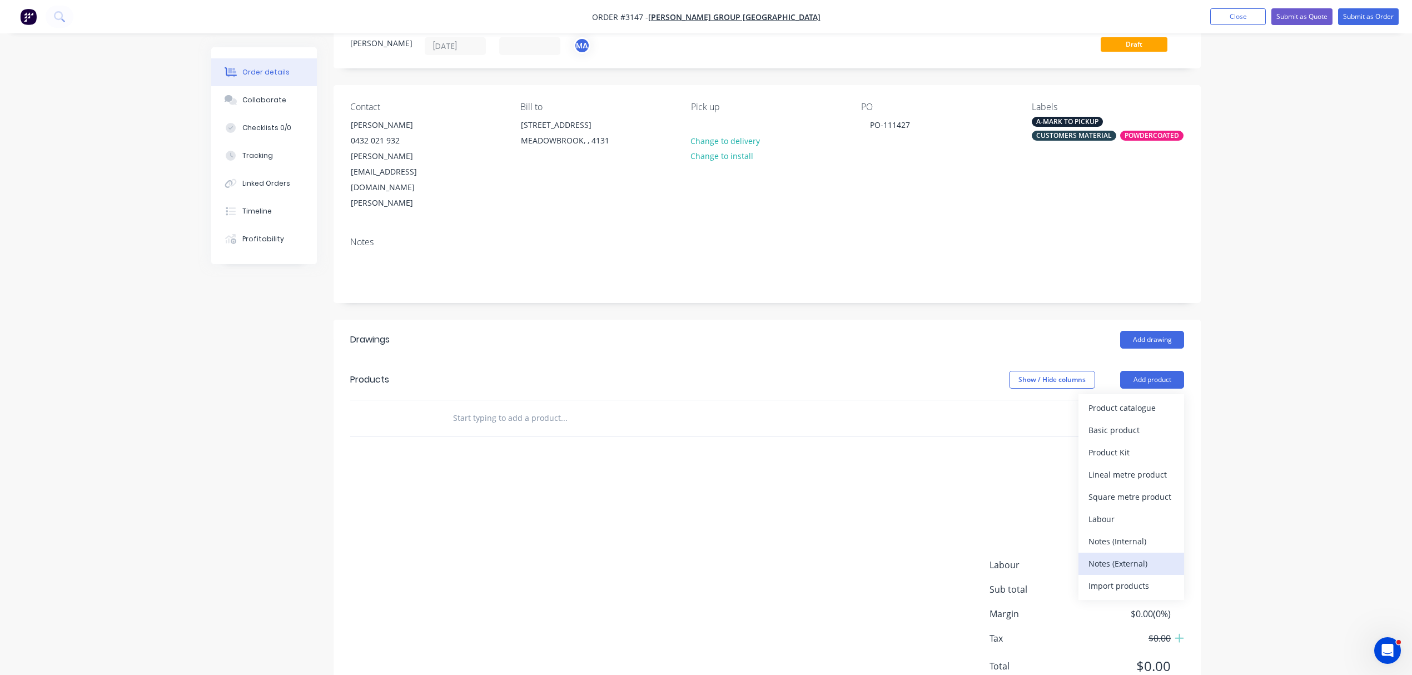
click at [1132, 555] on div "Notes (External)" at bounding box center [1131, 563] width 86 height 16
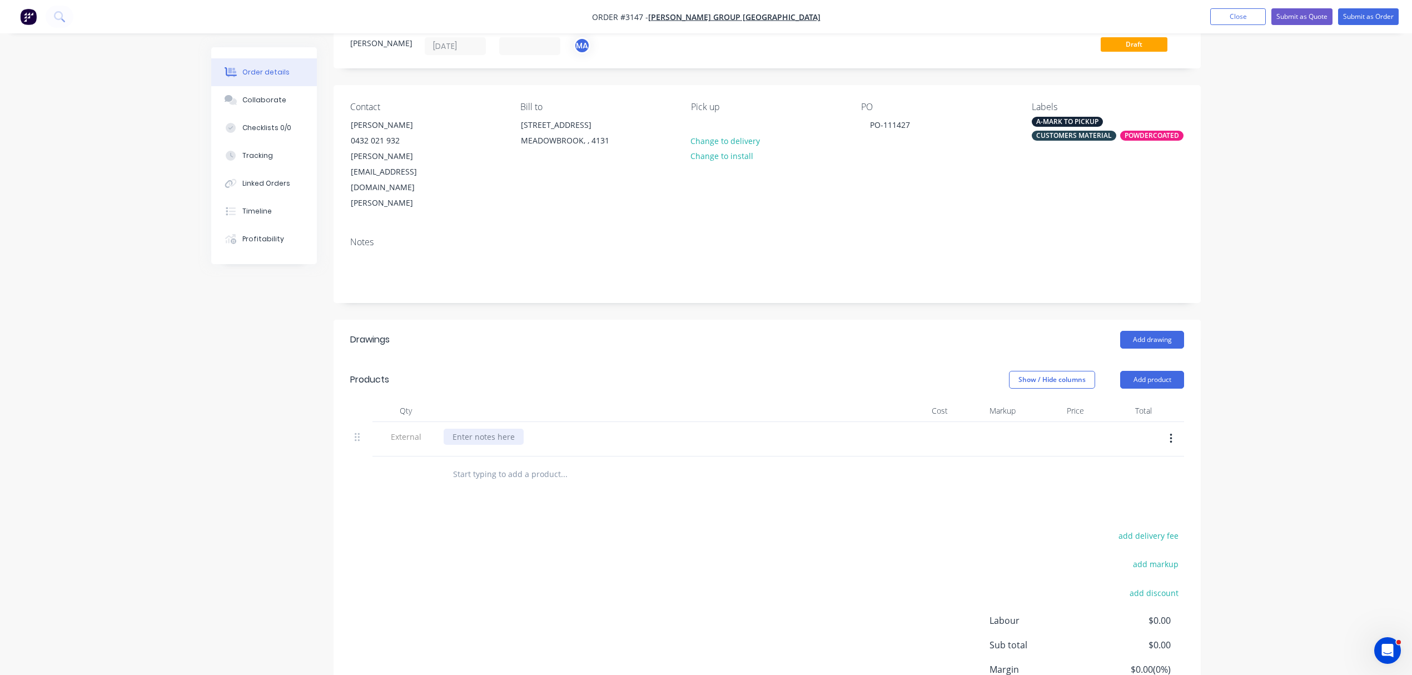
click at [494, 429] on div at bounding box center [484, 437] width 80 height 16
click at [521, 463] on input "text" at bounding box center [563, 474] width 222 height 22
click at [1154, 360] on header "Products Show / Hide columns Add product" at bounding box center [766, 380] width 867 height 40
click at [1156, 371] on button "Add product" at bounding box center [1152, 380] width 64 height 18
click at [1126, 533] on div "Notes (Internal)" at bounding box center [1131, 541] width 86 height 16
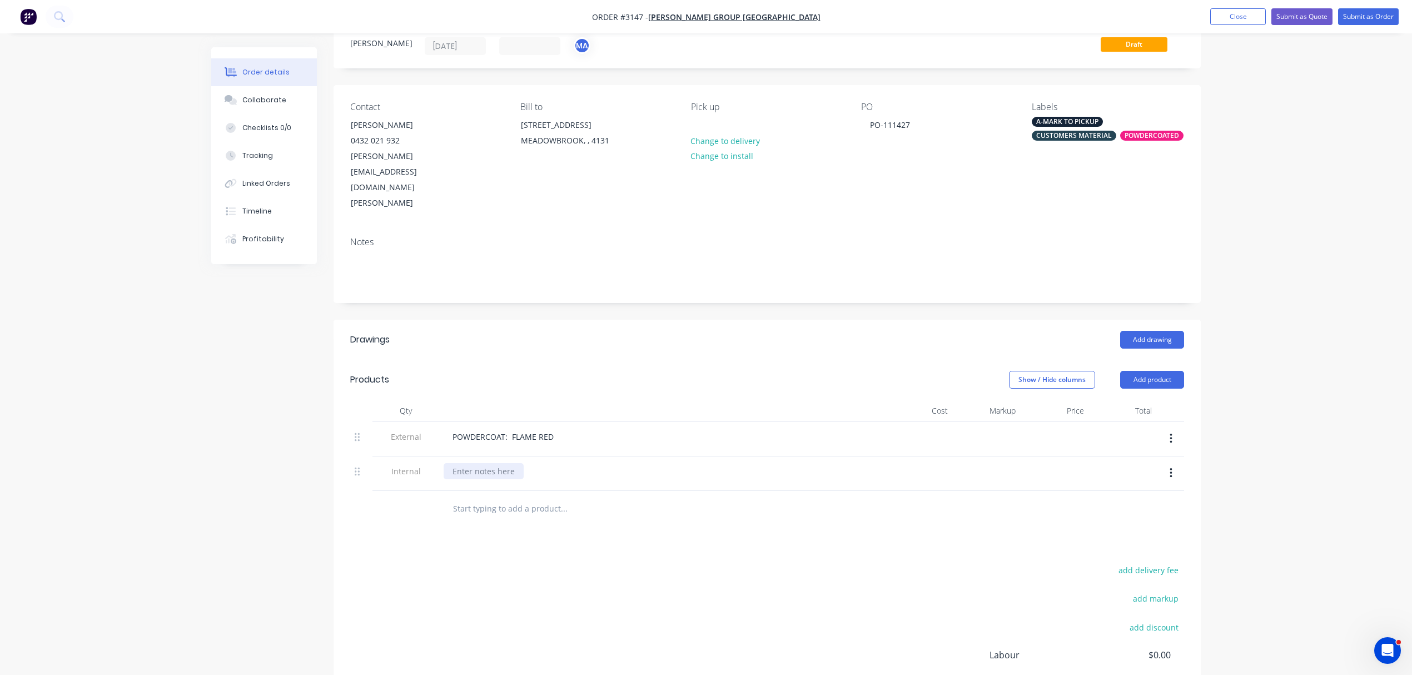
click at [471, 463] on div at bounding box center [484, 471] width 80 height 16
drag, startPoint x: 361, startPoint y: 425, endPoint x: 365, endPoint y: 364, distance: 61.8
click at [365, 400] on div "Qty Cost Markup Price Total External POWDERCOAT: FLAME RED Internal NIGEL HAS P…" at bounding box center [767, 445] width 834 height 91
click at [519, 497] on input "text" at bounding box center [563, 508] width 222 height 22
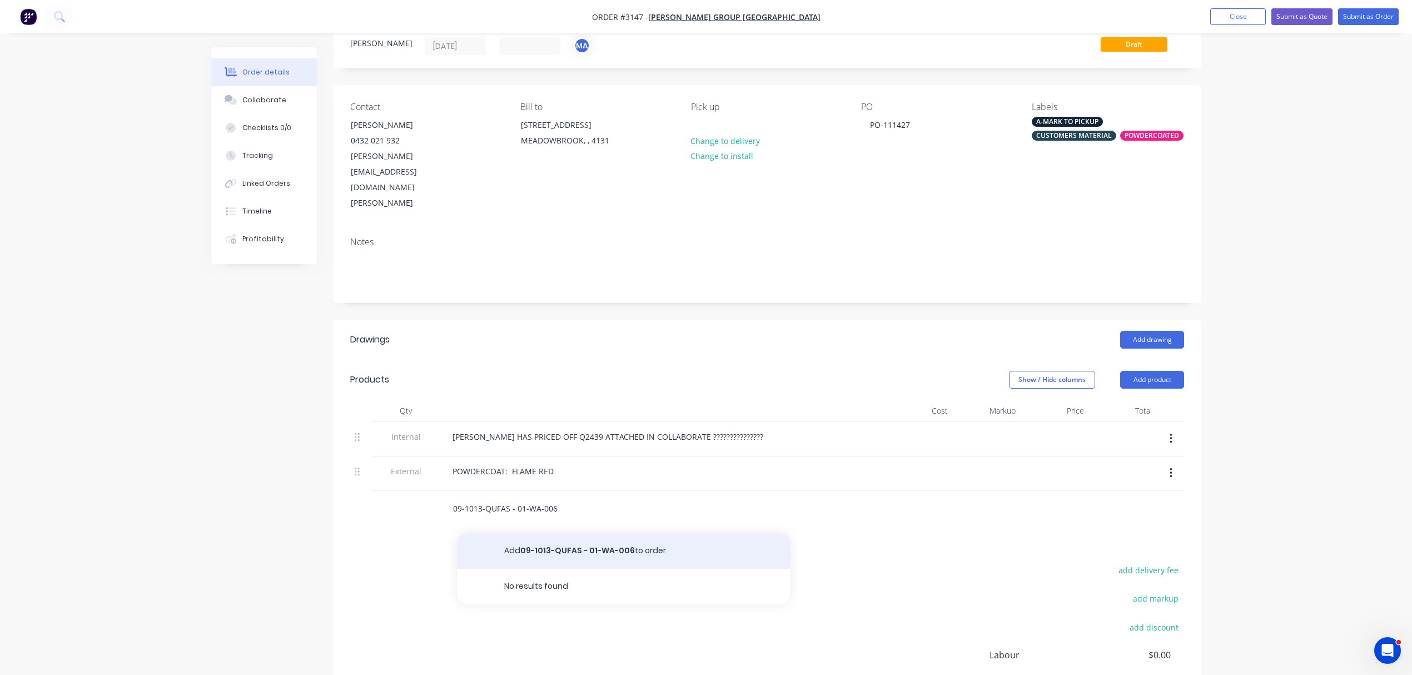
type input "09-1013-QUFAS - 01-WA-006"
click at [617, 533] on button "Add 09-1013-QUFAS - 01-WA-006 to order" at bounding box center [623, 551] width 333 height 36
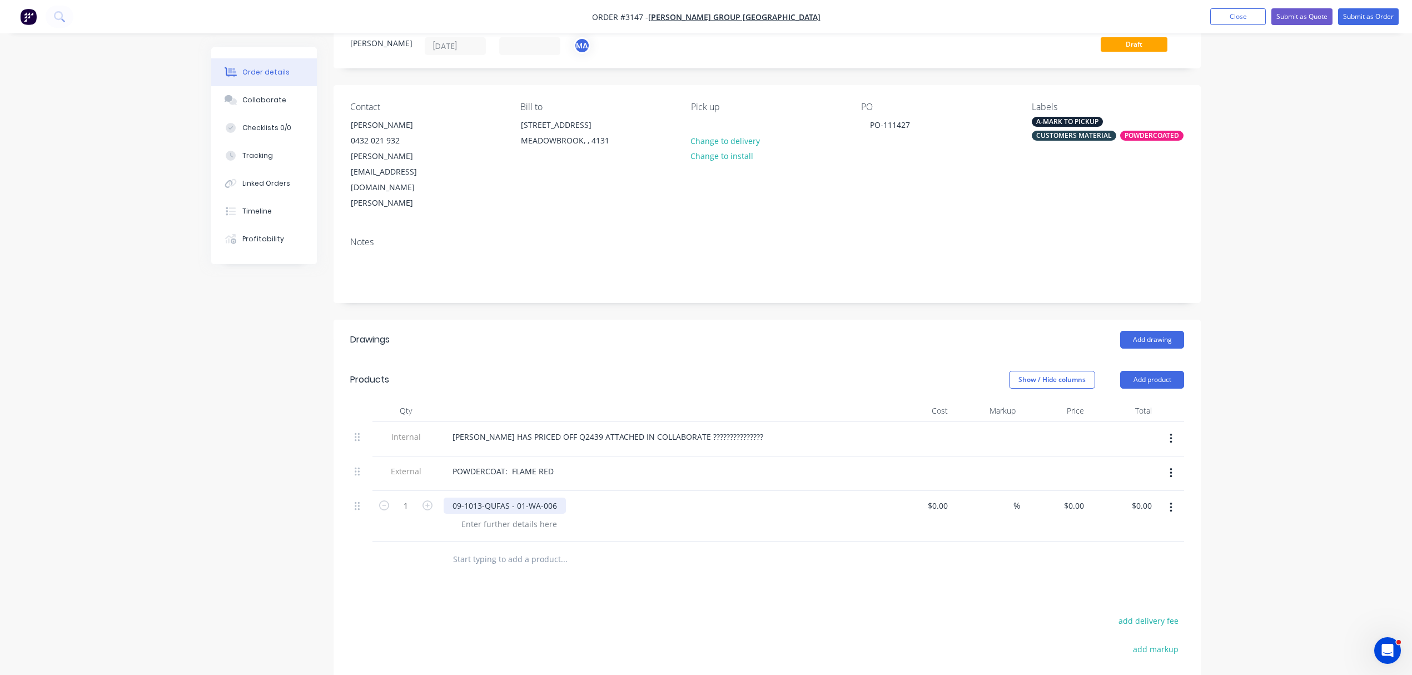
click at [451, 497] on div "09-1013-QUFAS - 01-WA-006" at bounding box center [505, 505] width 122 height 16
click at [434, 499] on button "button" at bounding box center [427, 505] width 14 height 12
click at [430, 500] on icon "button" at bounding box center [427, 505] width 10 height 10
type input "4"
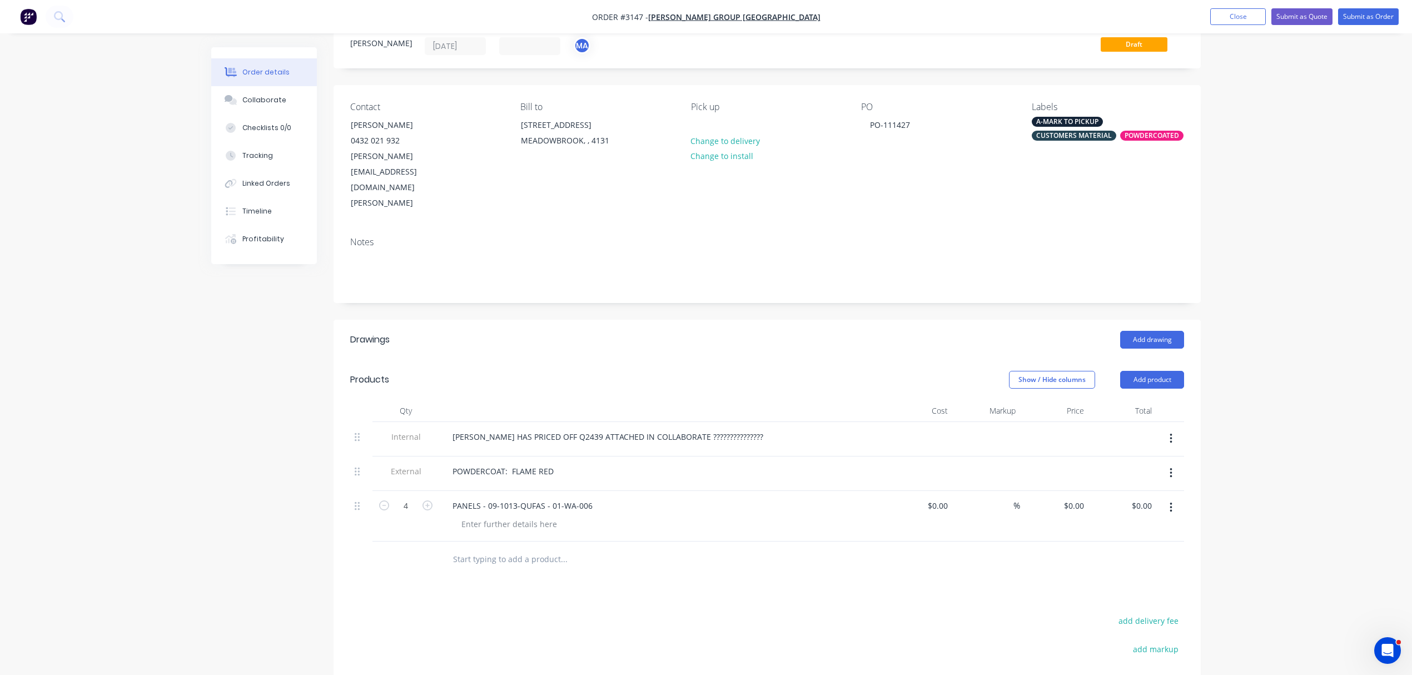
click at [532, 548] on input "text" at bounding box center [563, 559] width 222 height 22
type input "1"
type input "PICKUP"
click at [526, 584] on button "Add PICKUP to order" at bounding box center [623, 602] width 333 height 36
click at [1075, 548] on div "0 $0.00" at bounding box center [1076, 556] width 26 height 16
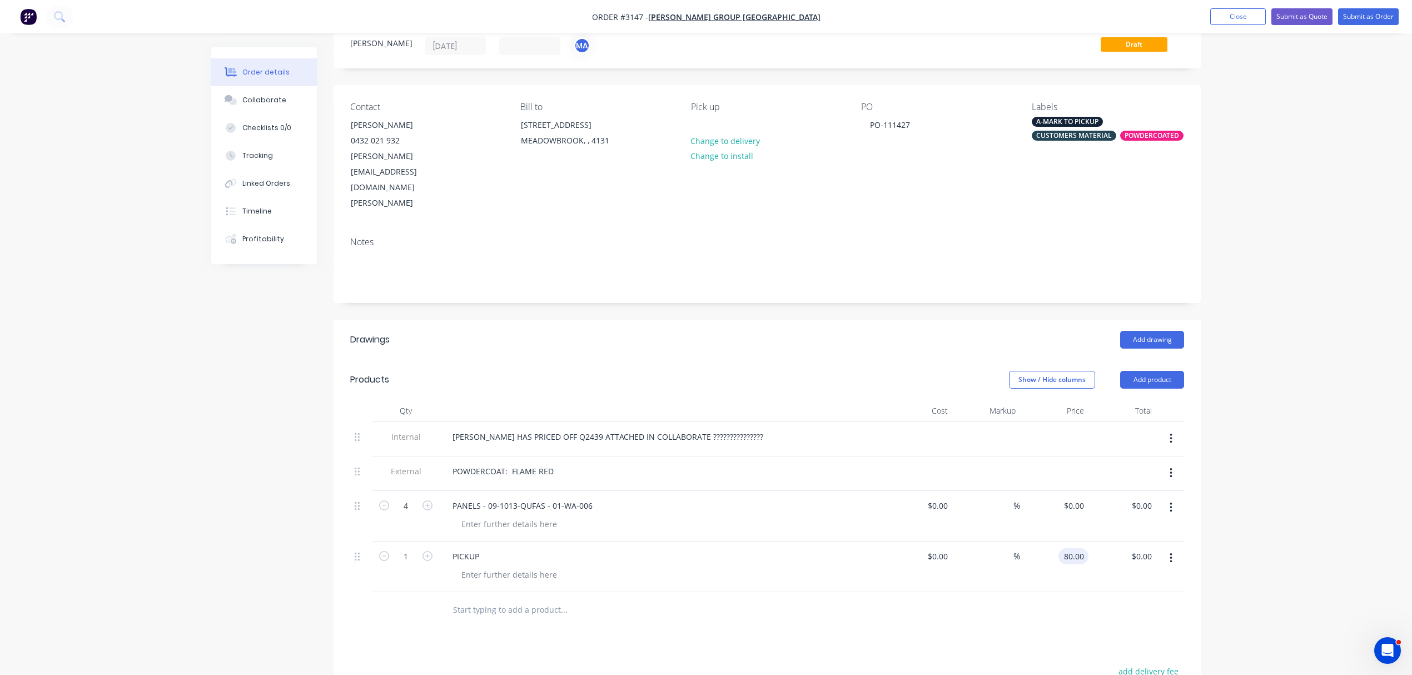
type input "$80.00"
click at [466, 548] on div "PICKUP" at bounding box center [466, 556] width 44 height 16
click at [469, 548] on div "PICKUP" at bounding box center [466, 556] width 44 height 16
click at [461, 599] on input "text" at bounding box center [563, 610] width 222 height 22
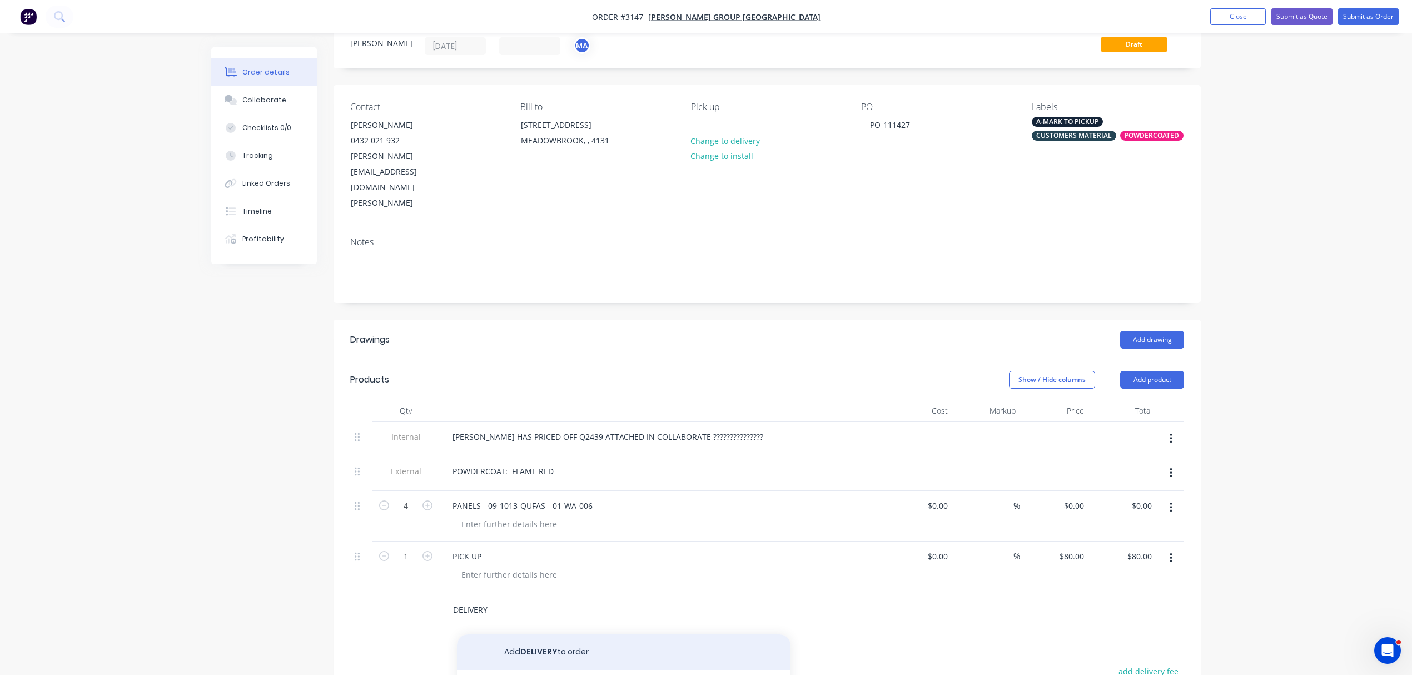
type input "DELIVERY"
click at [536, 634] on button "Add DELIVERY to order" at bounding box center [623, 652] width 333 height 36
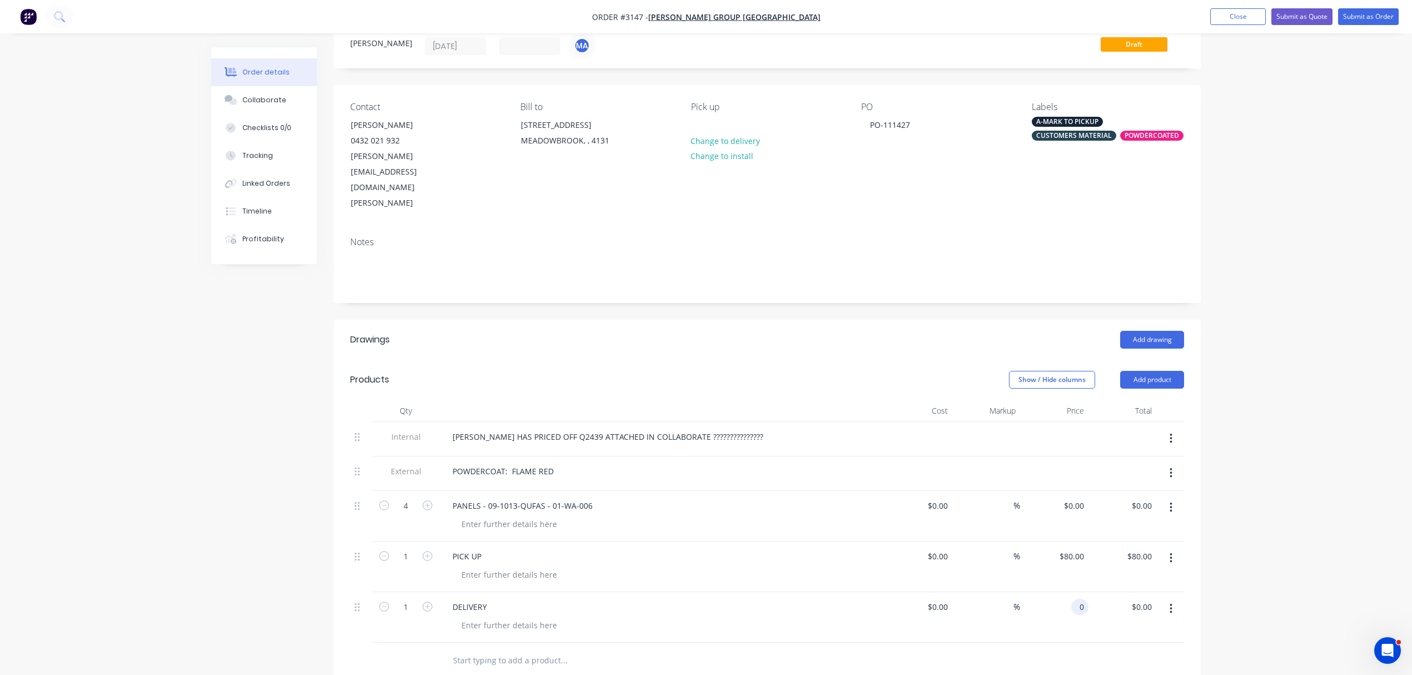
click at [1081, 599] on input "0" at bounding box center [1082, 607] width 13 height 16
type input "$80.00"
click at [282, 101] on button "Collaborate" at bounding box center [264, 100] width 106 height 28
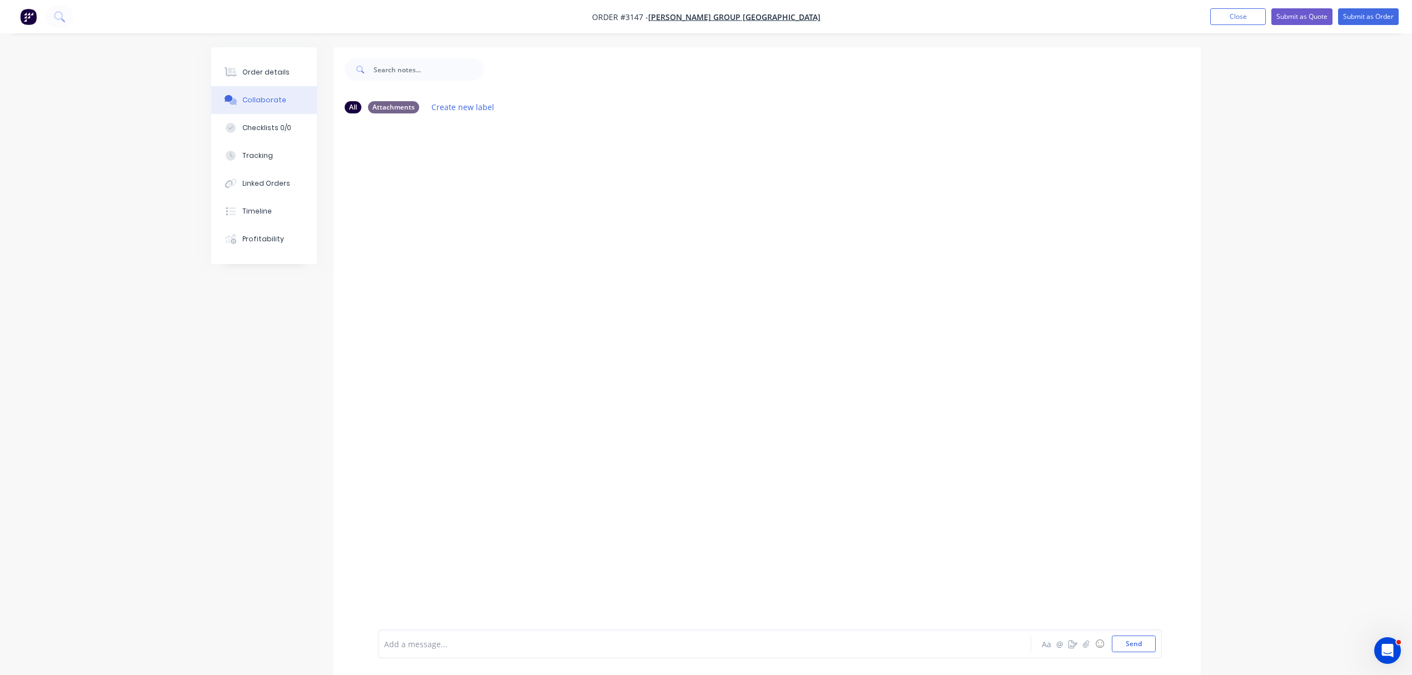
click at [591, 639] on div at bounding box center [674, 644] width 578 height 12
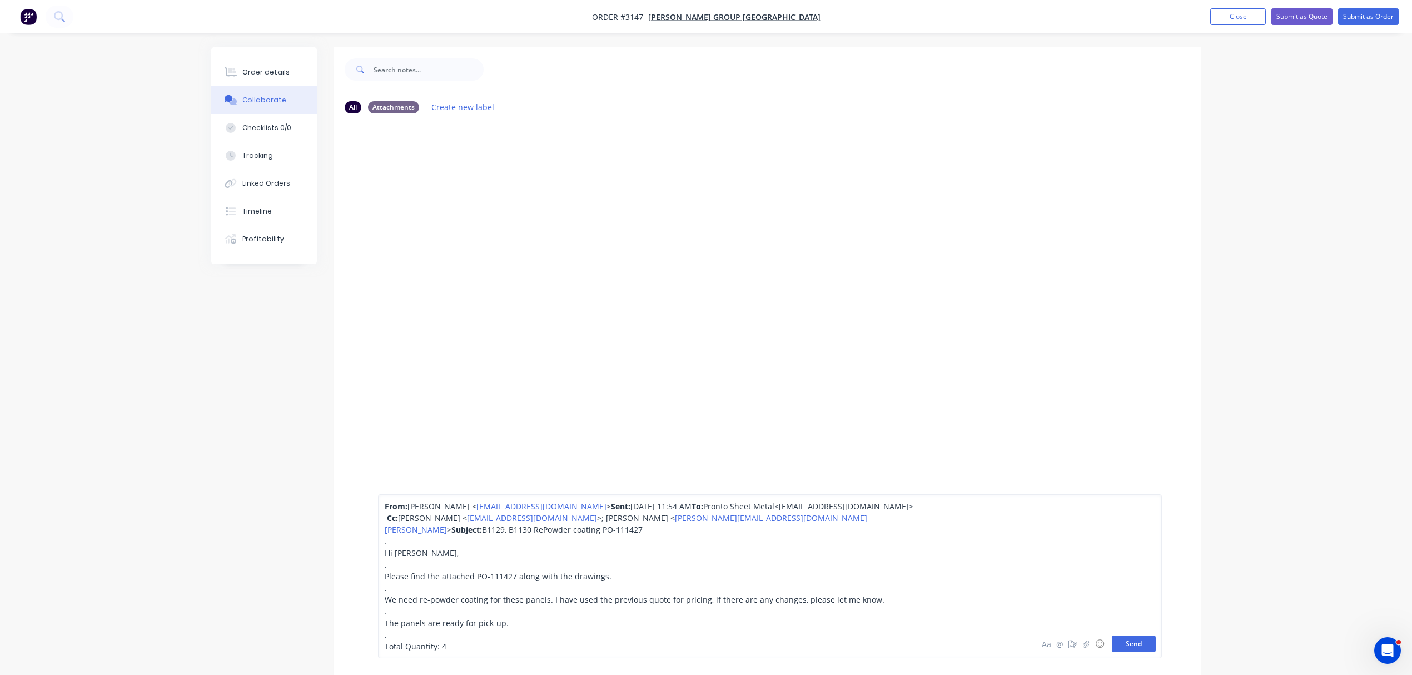
click at [1136, 646] on button "Send" at bounding box center [1134, 643] width 44 height 17
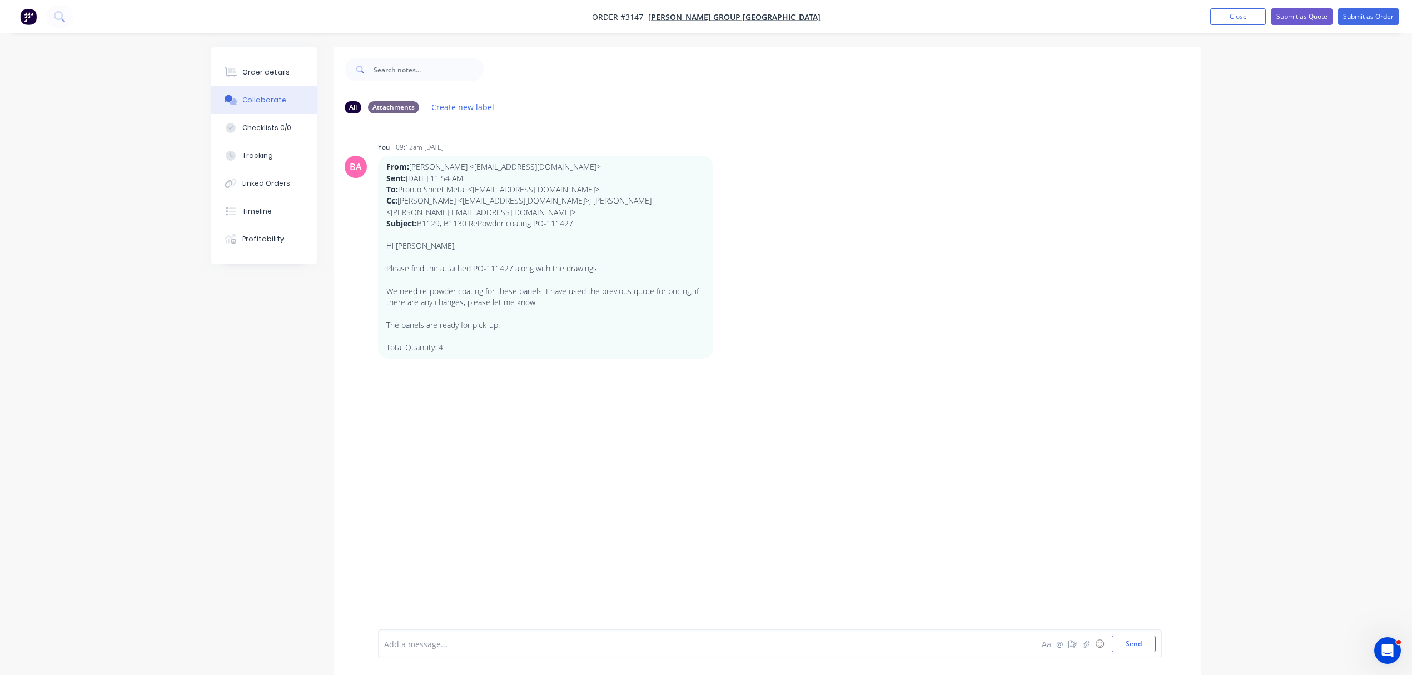
click at [422, 650] on div "Add a message..." at bounding box center [673, 643] width 579 height 17
drag, startPoint x: 422, startPoint y: 650, endPoint x: 399, endPoint y: 645, distance: 24.4
click at [399, 645] on div at bounding box center [674, 644] width 578 height 12
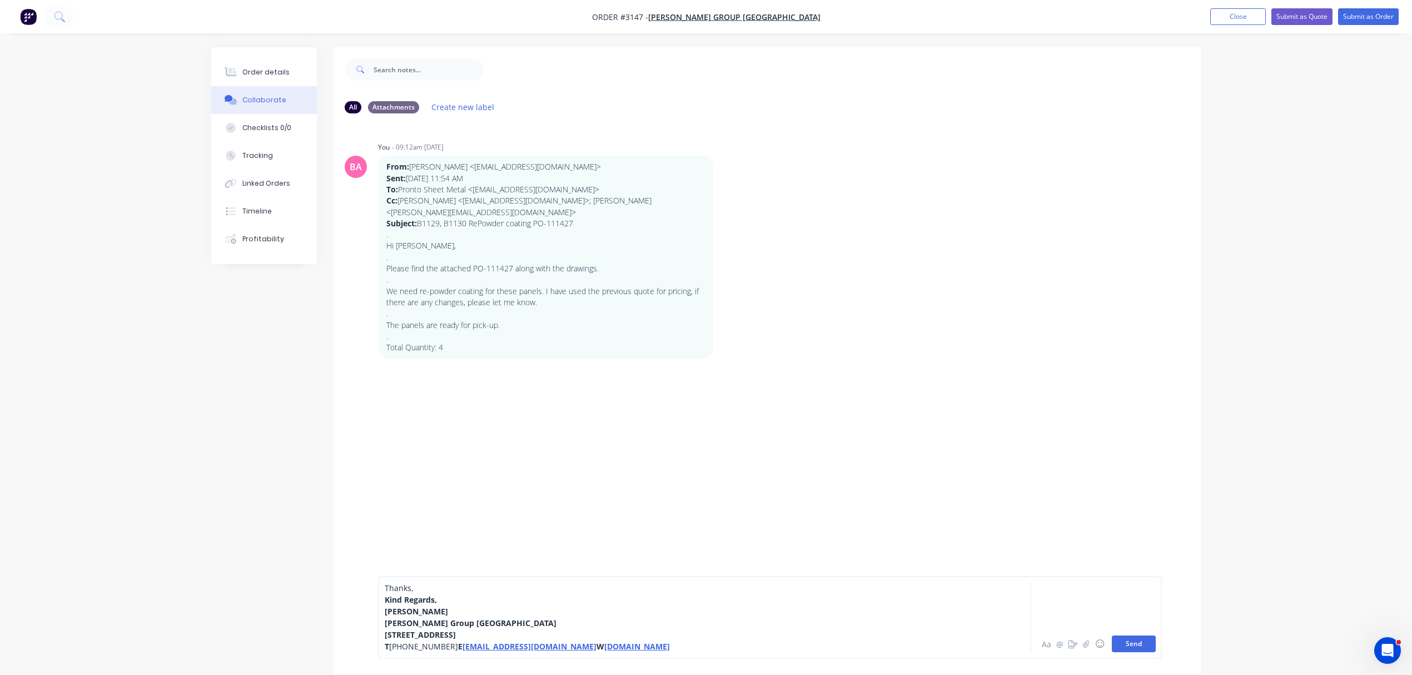
click at [1139, 639] on button "Send" at bounding box center [1134, 643] width 44 height 17
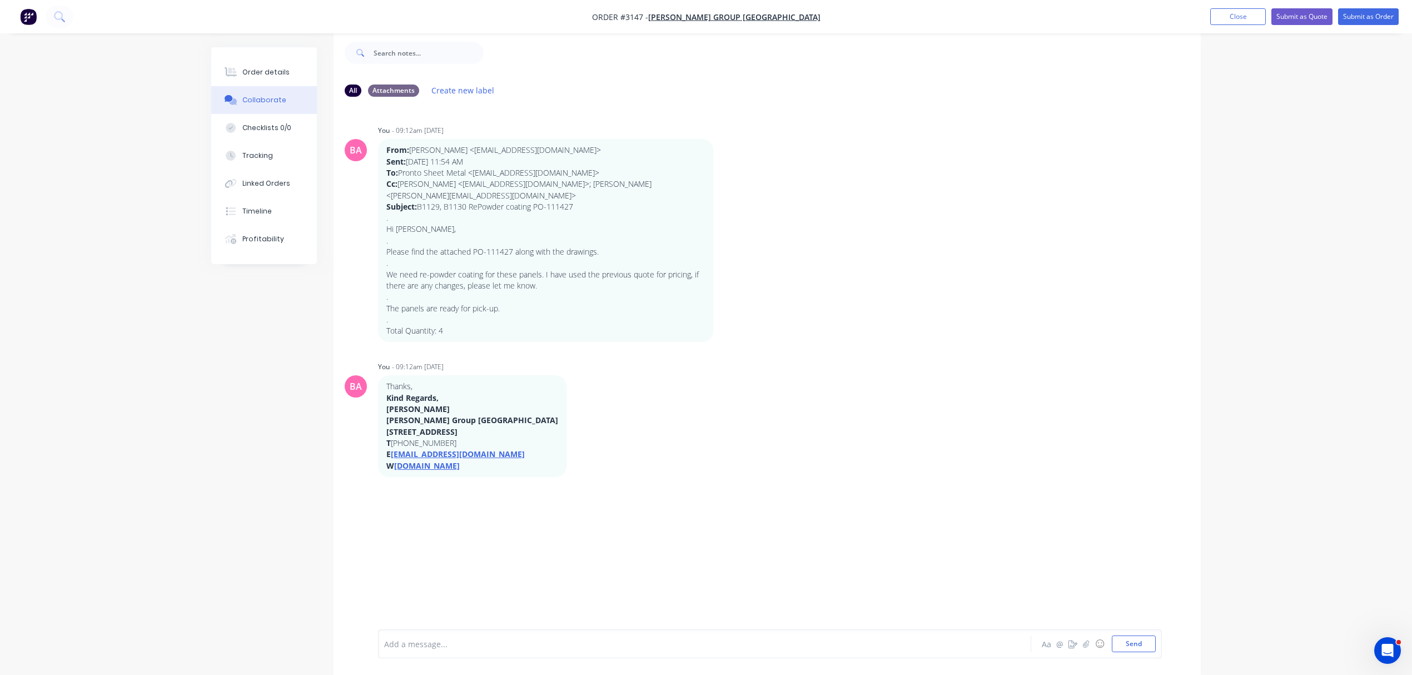
scroll to position [18, 0]
click at [1133, 645] on button "Send" at bounding box center [1134, 643] width 44 height 17
click at [281, 67] on div "Order details" at bounding box center [265, 72] width 47 height 10
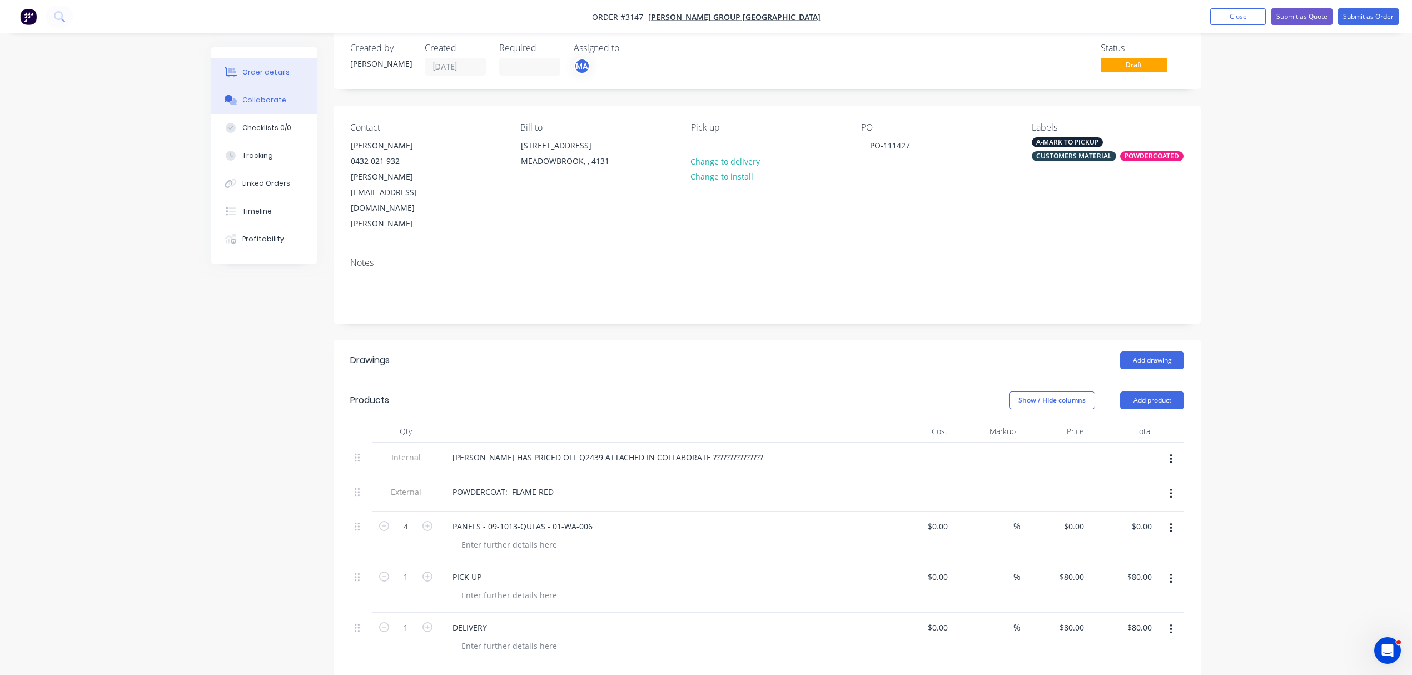
click at [258, 98] on div "Collaborate" at bounding box center [264, 100] width 44 height 10
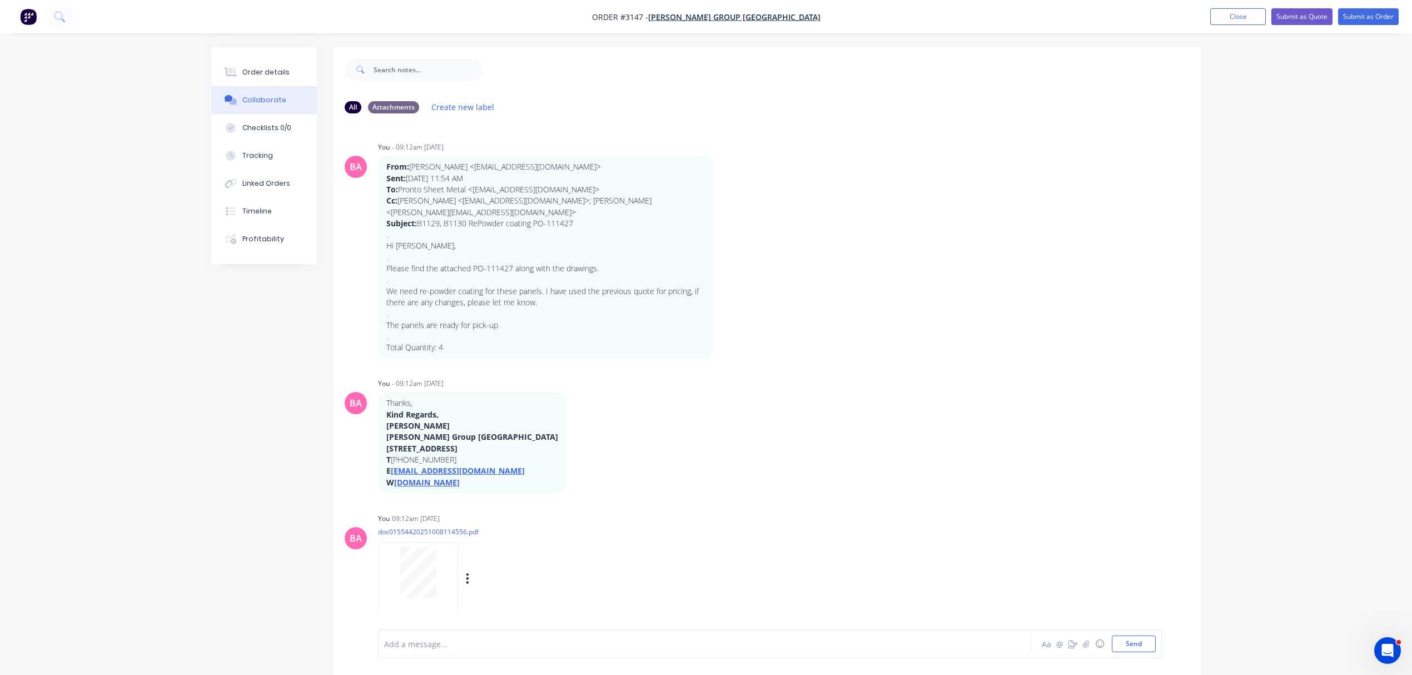
click at [614, 549] on div "You 09:12am 09/10/25 doc01554420251008114556.pdf Labels Download Delete" at bounding box center [551, 560] width 347 height 100
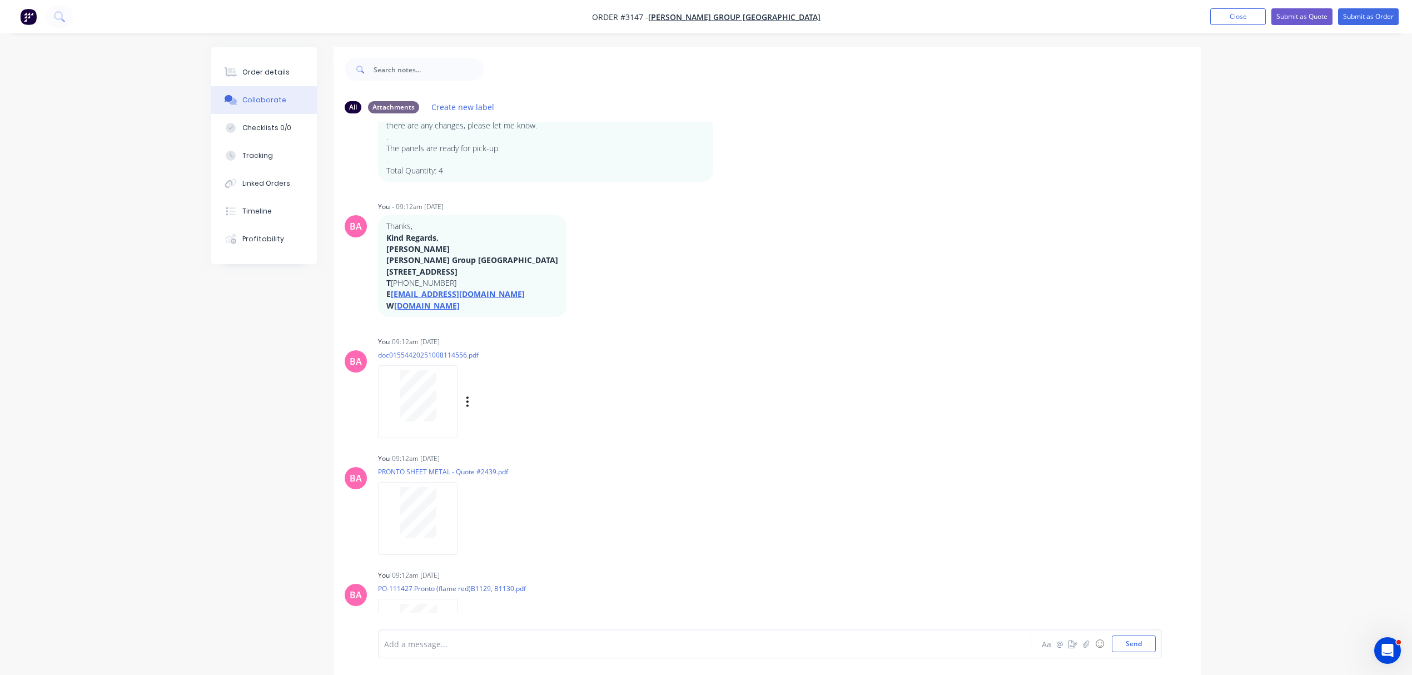
scroll to position [223, 0]
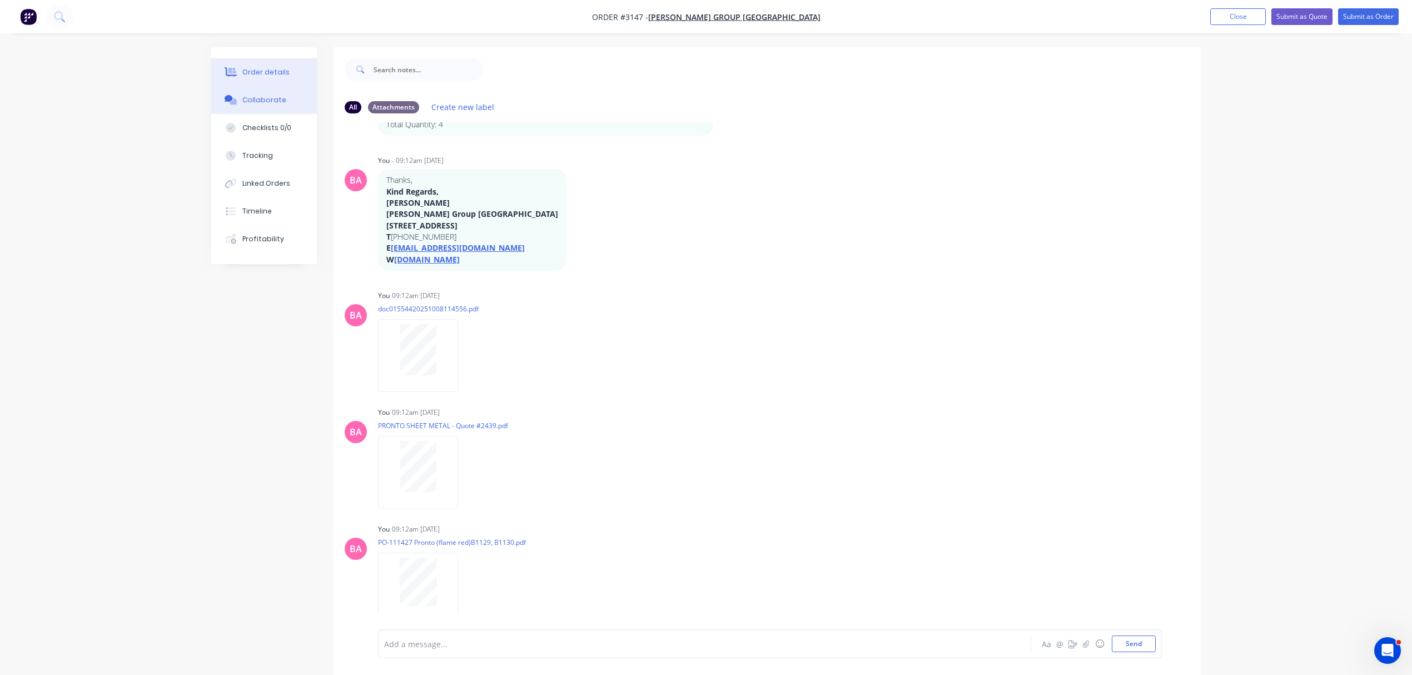
click at [272, 63] on button "Order details" at bounding box center [264, 72] width 106 height 28
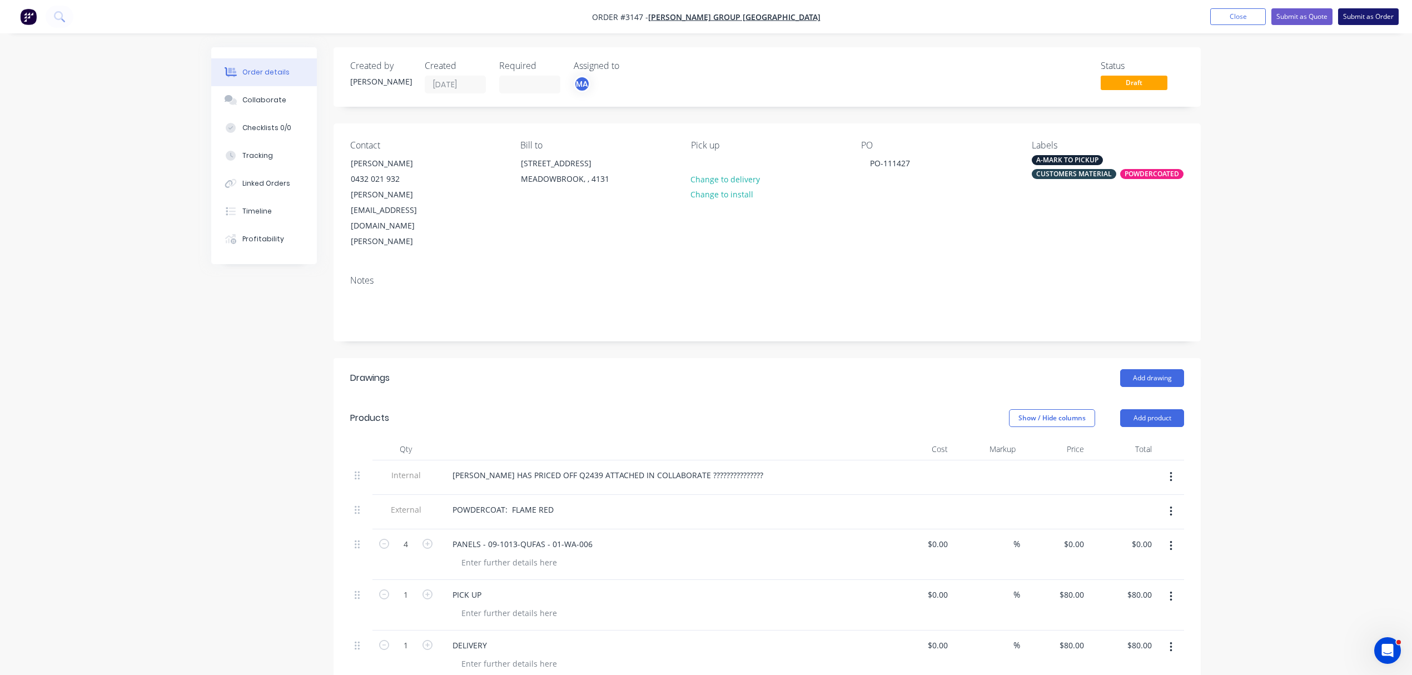
click at [1377, 13] on button "Submit as Order" at bounding box center [1368, 16] width 61 height 17
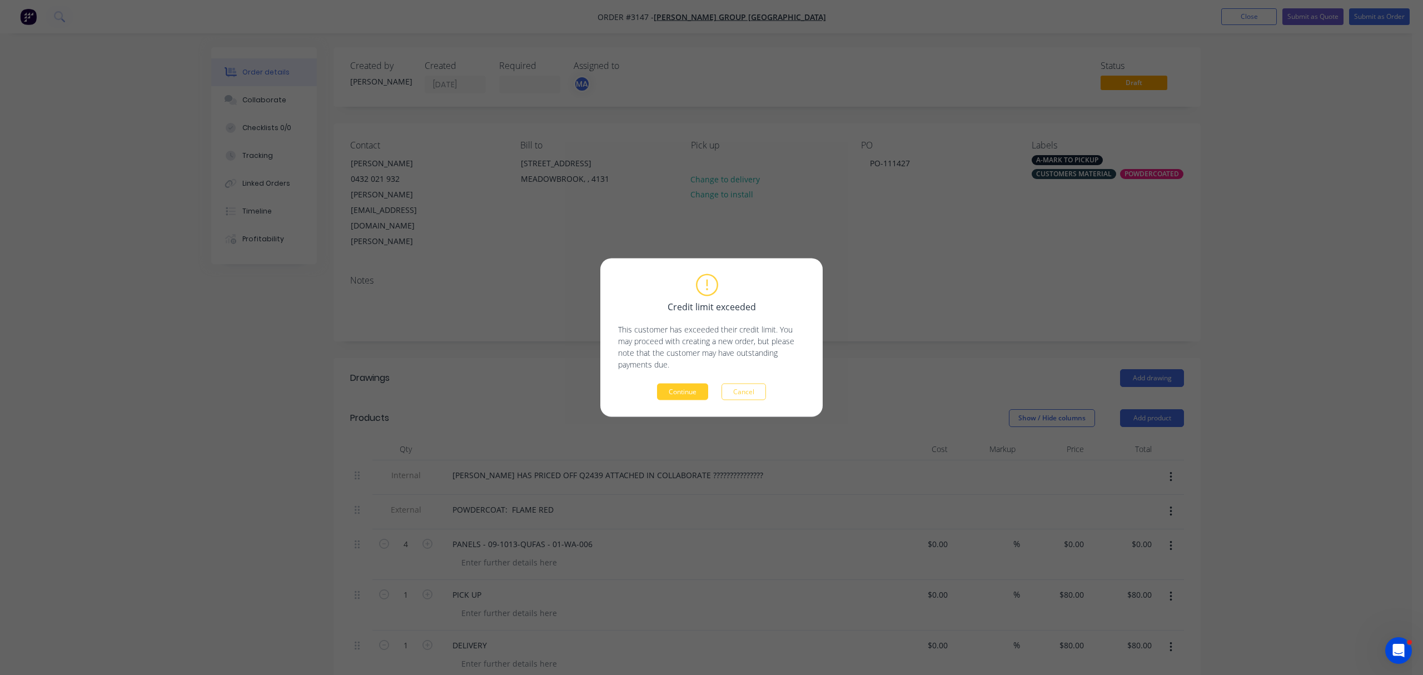
click at [691, 390] on button "Continue" at bounding box center [682, 392] width 51 height 17
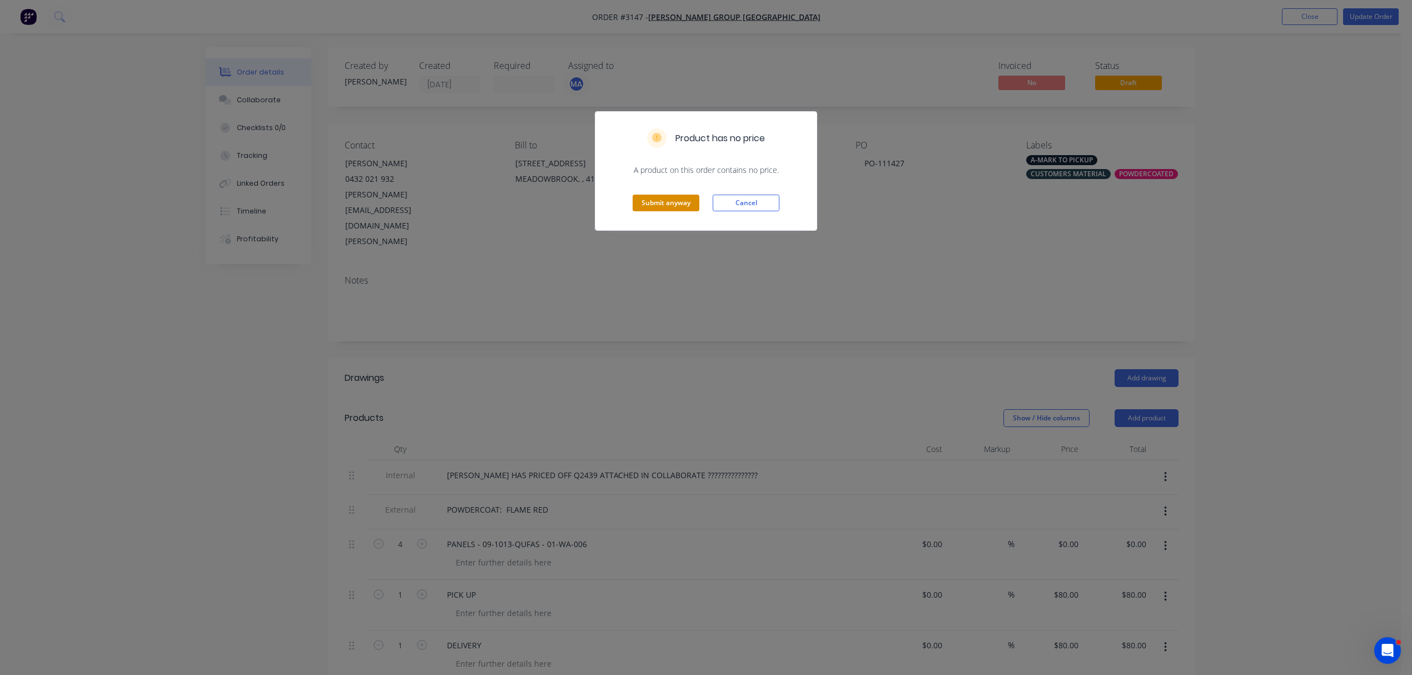
click at [683, 199] on button "Submit anyway" at bounding box center [666, 203] width 67 height 17
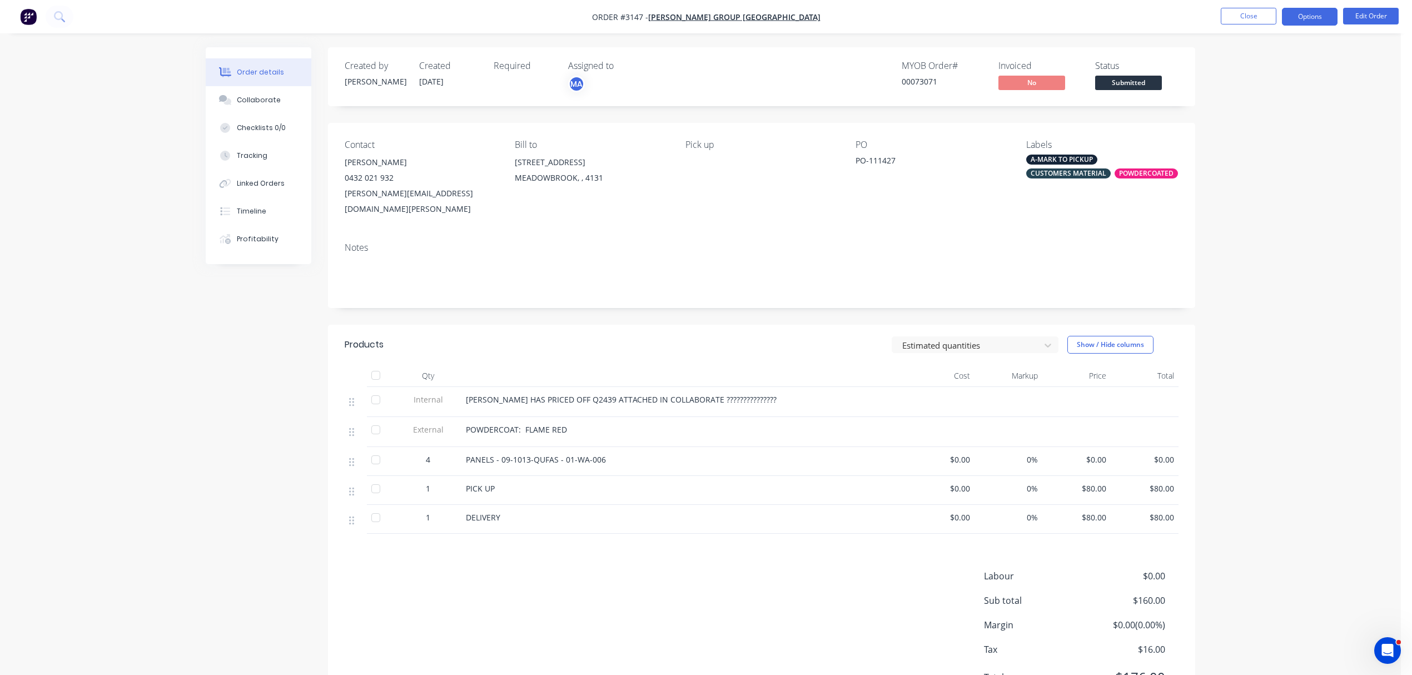
click at [1324, 16] on button "Options" at bounding box center [1310, 17] width 56 height 18
click at [1267, 112] on div "Order Confirmation" at bounding box center [1276, 112] width 102 height 16
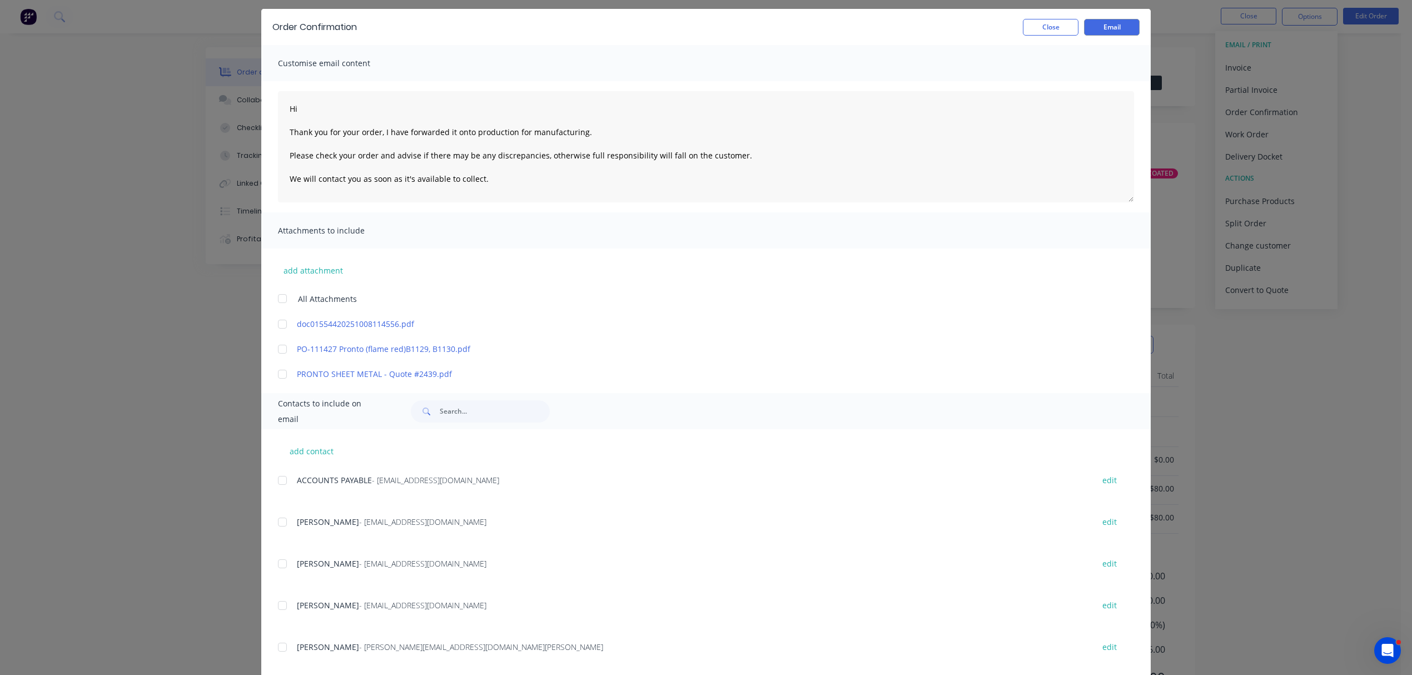
scroll to position [49, 0]
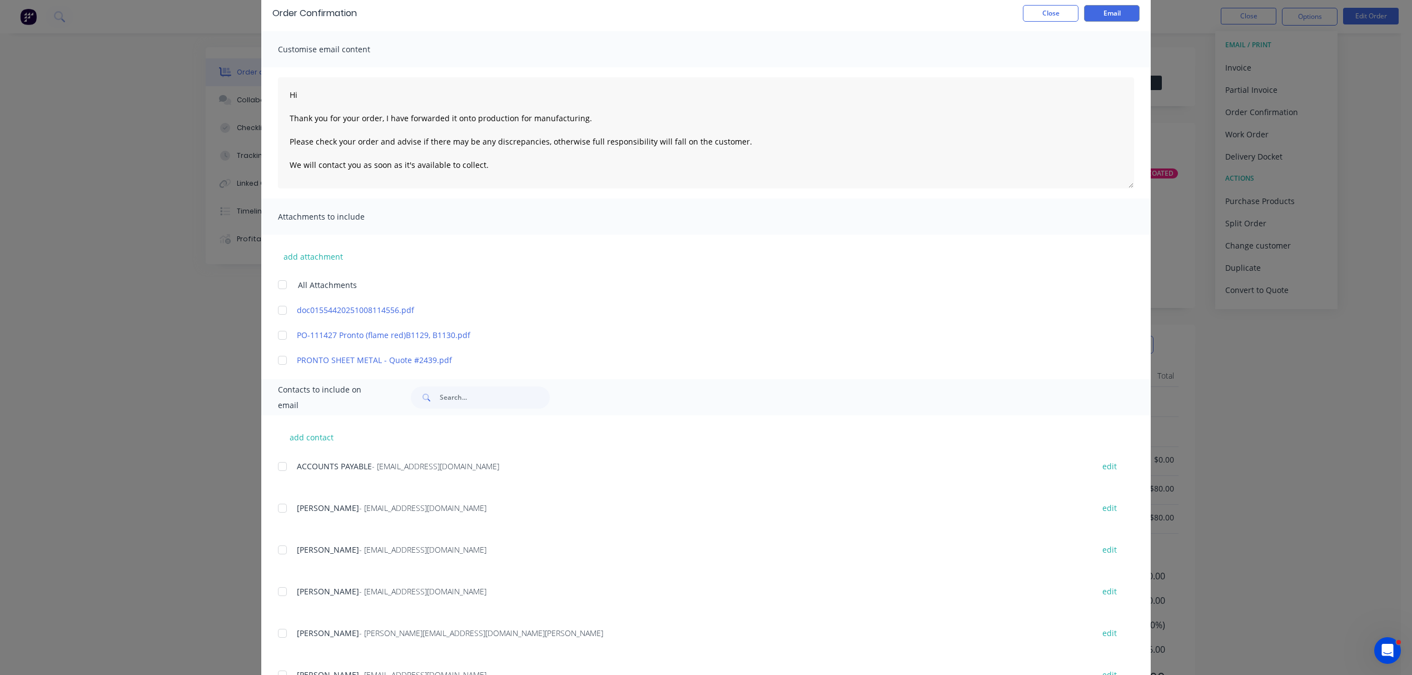
click at [277, 508] on div at bounding box center [282, 508] width 22 height 22
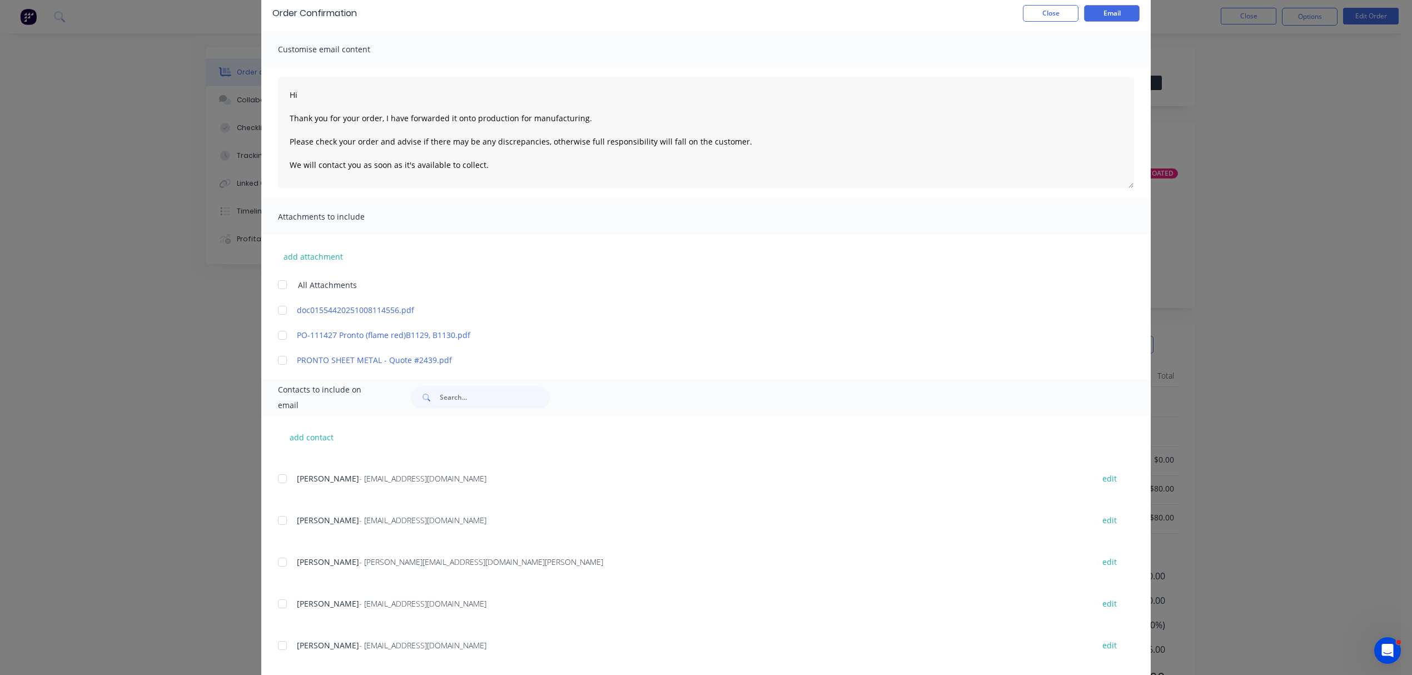
scroll to position [74, 0]
click at [279, 559] on div at bounding box center [282, 559] width 22 height 22
click at [295, 430] on button "add contact" at bounding box center [311, 437] width 67 height 17
type textarea "Hi Thank you for your order, I have forwarded it onto production for manufactur…"
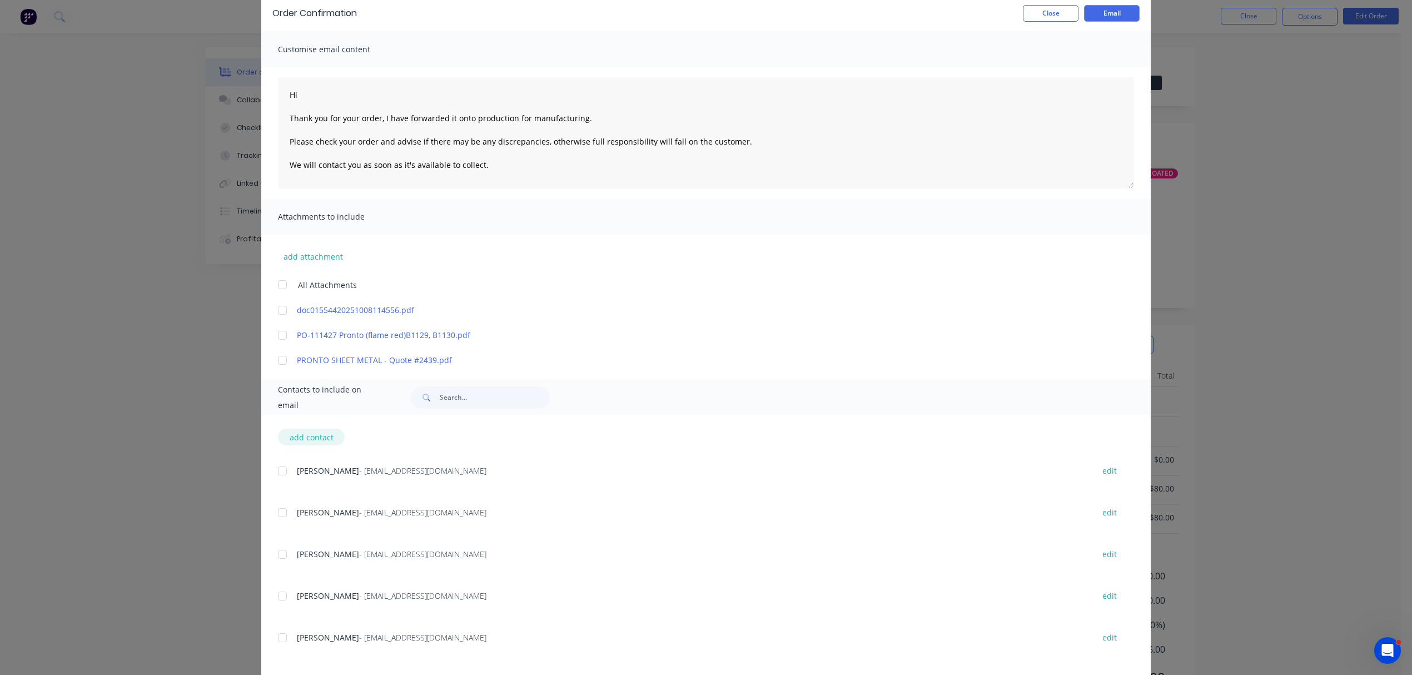
select select "AU"
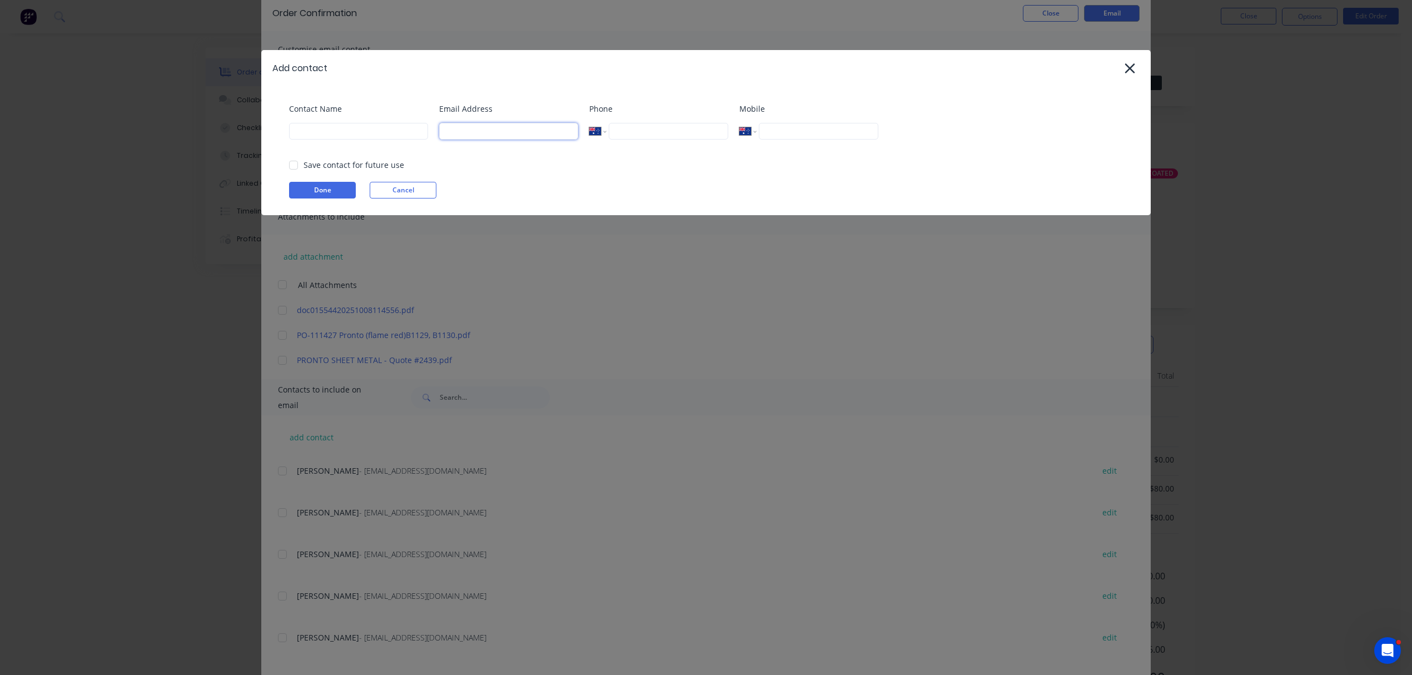
click at [479, 134] on input at bounding box center [508, 131] width 139 height 17
paste input "mickee@bradburygroupaustralia.com.au"
type input "mickee@bradburygroupaustralia.com.au"
click at [401, 131] on input at bounding box center [358, 131] width 139 height 17
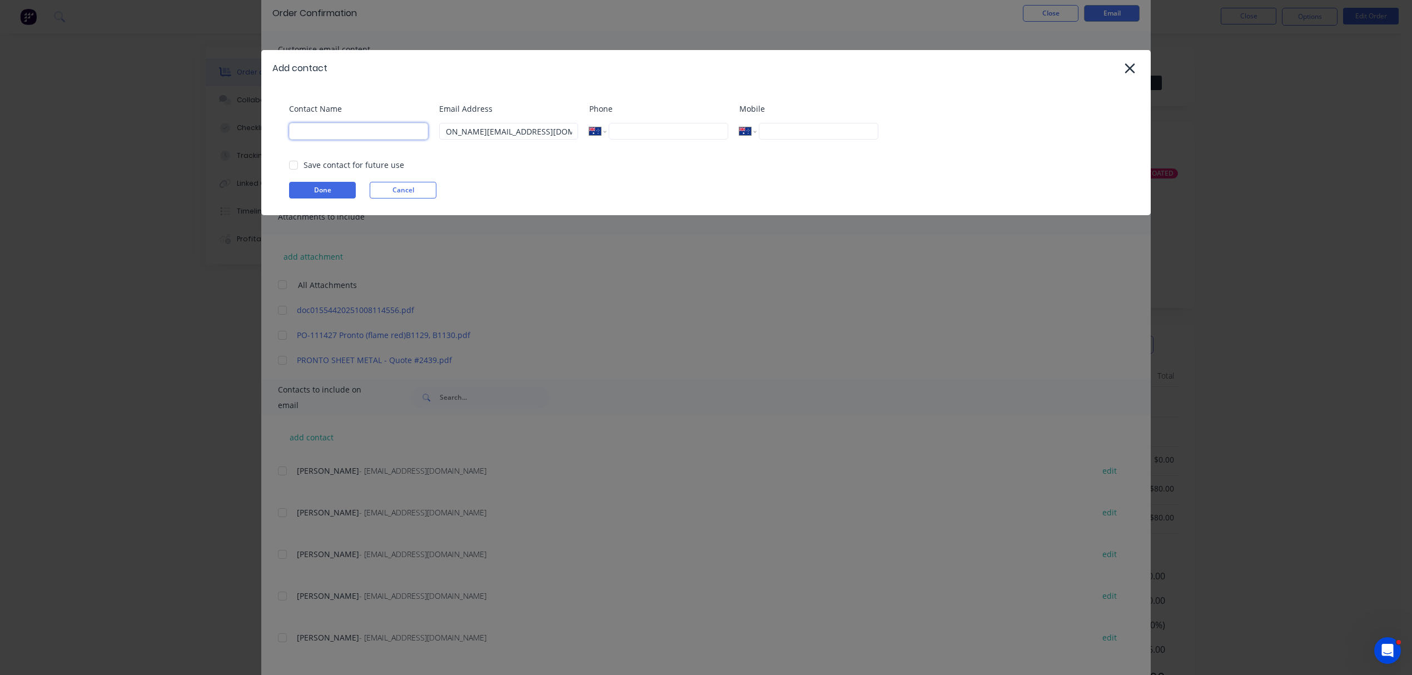
scroll to position [0, 0]
type input "m"
click at [294, 166] on div at bounding box center [293, 165] width 22 height 22
type input "Mickee"
click at [320, 187] on button "Done" at bounding box center [322, 190] width 67 height 17
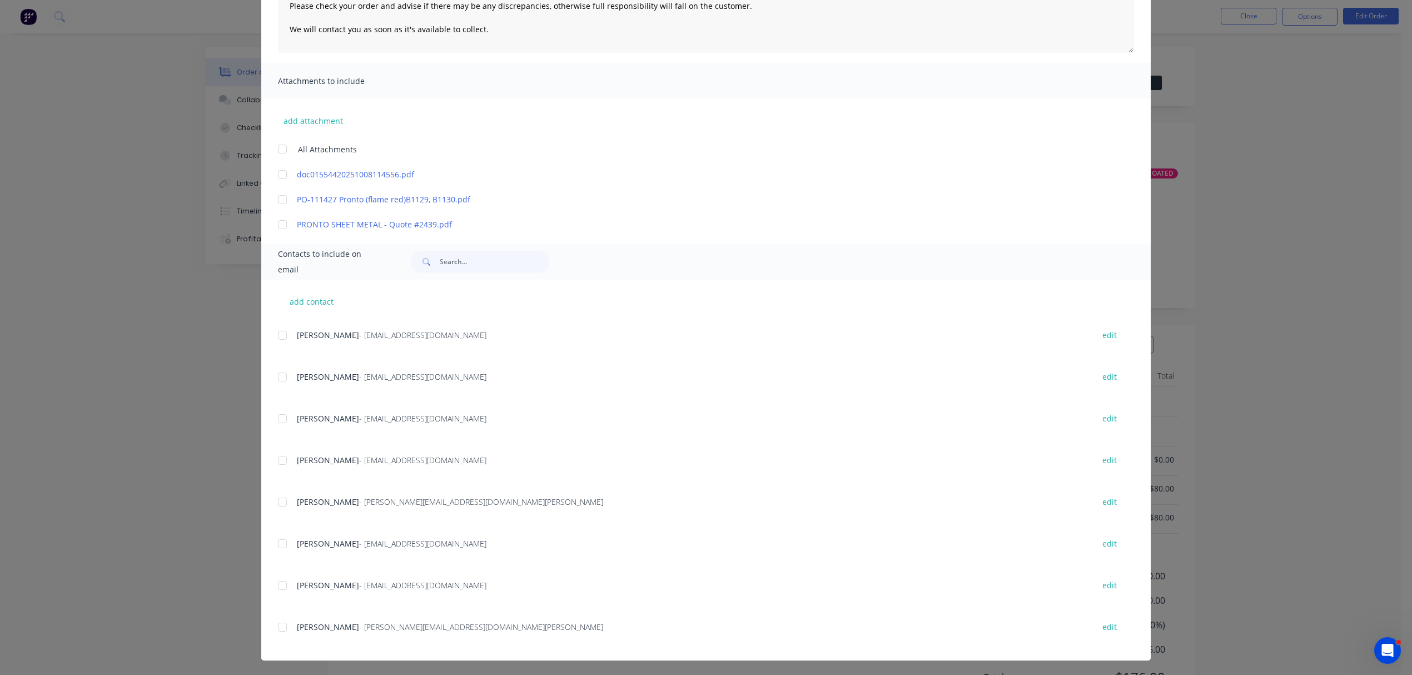
scroll to position [186, 0]
click at [278, 626] on div at bounding box center [282, 626] width 22 height 22
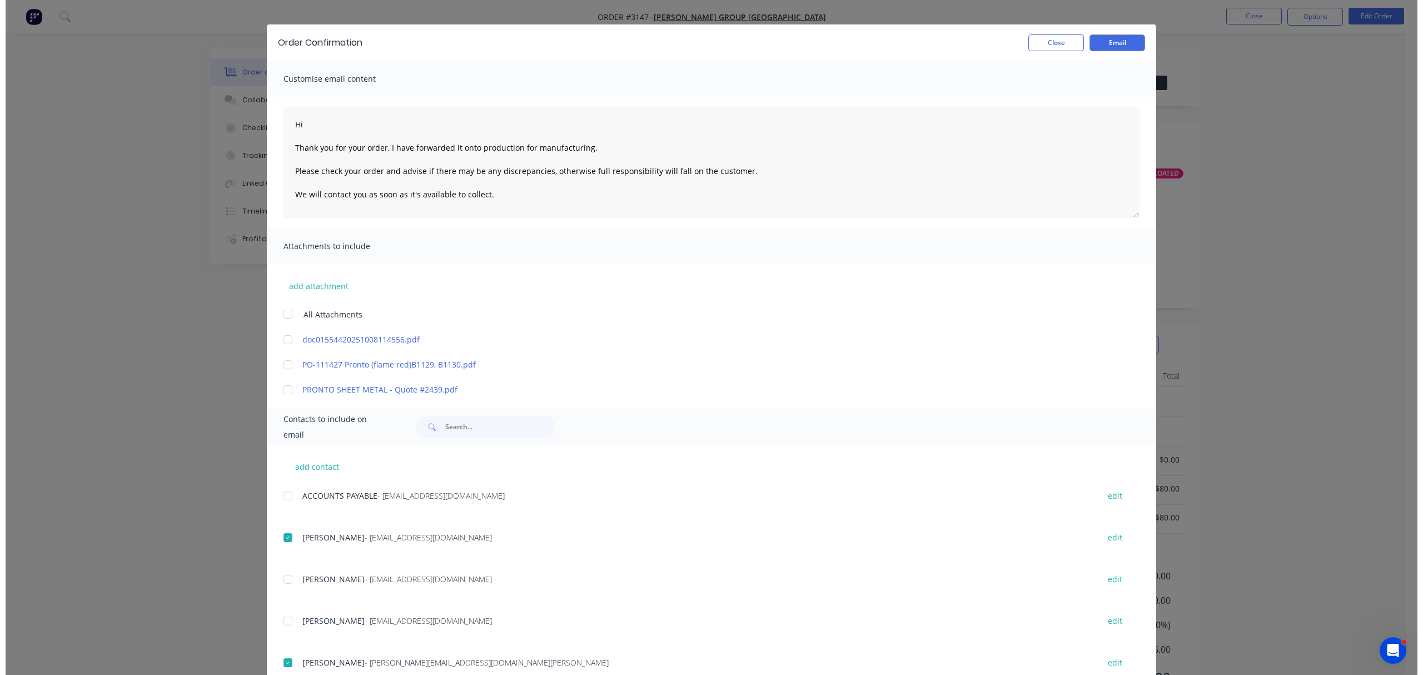
scroll to position [0, 0]
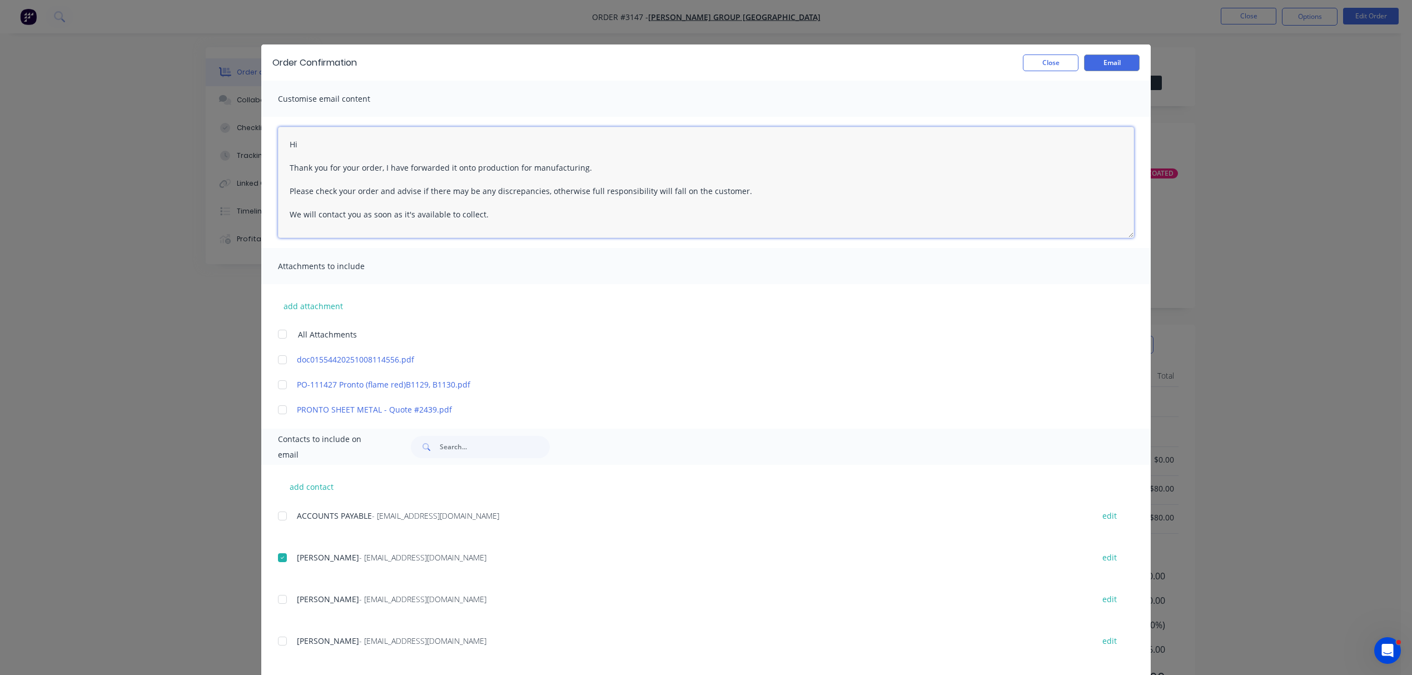
click at [315, 140] on textarea "Hi Thank you for your order, I have forwarded it onto production for manufactur…" at bounding box center [706, 182] width 856 height 111
type textarea "Hi Nigel Thank you for your order, I have forwarded it onto production for manu…"
click at [1121, 54] on button "Email" at bounding box center [1112, 62] width 56 height 17
click at [1045, 60] on button "Close" at bounding box center [1051, 62] width 56 height 17
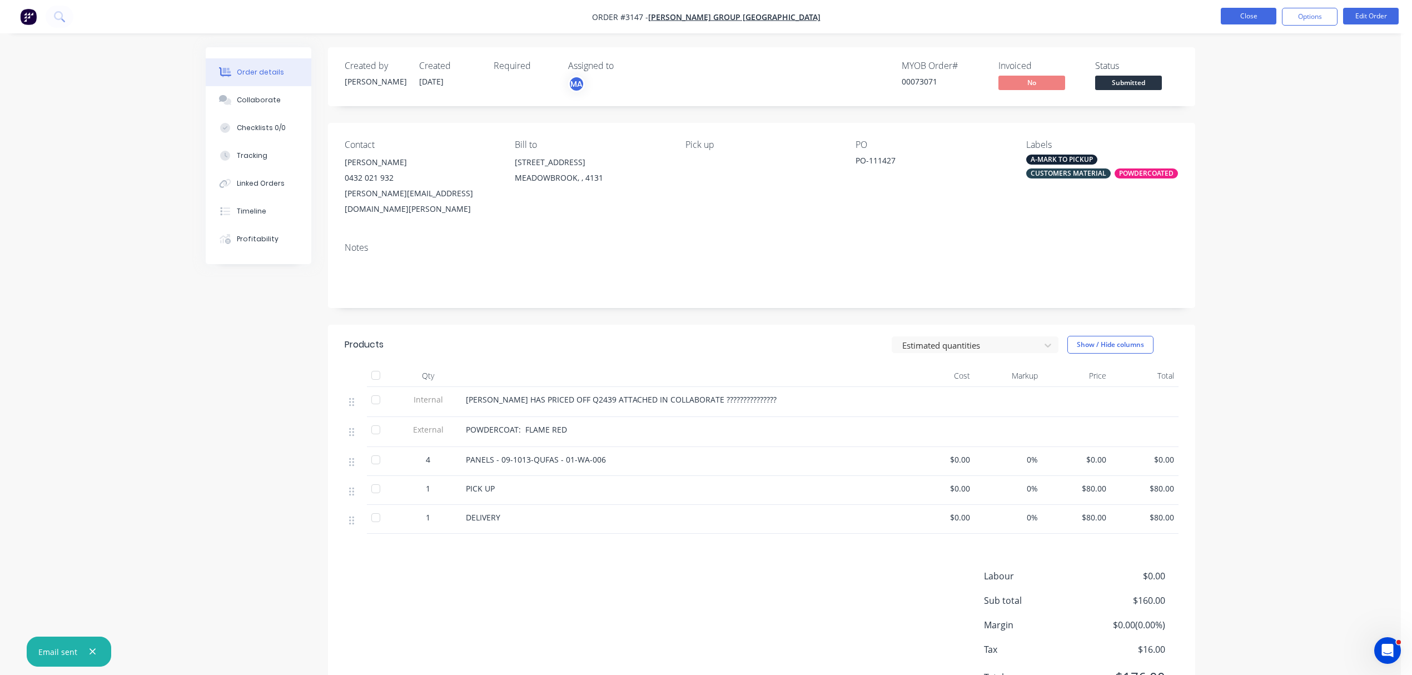
click at [1254, 14] on button "Close" at bounding box center [1249, 16] width 56 height 17
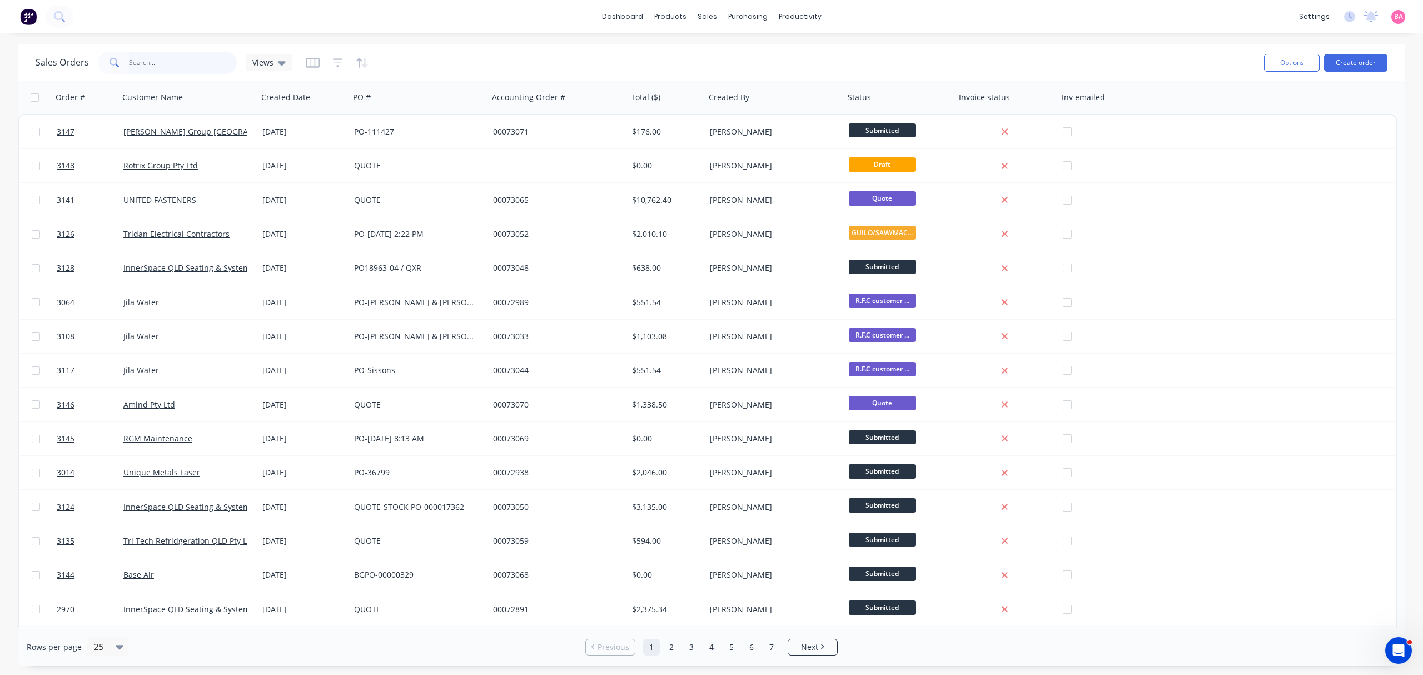
click at [167, 59] on input "text" at bounding box center [183, 63] width 108 height 22
type input "2962"
click at [170, 61] on input "text" at bounding box center [183, 63] width 108 height 22
type input "ausroad"
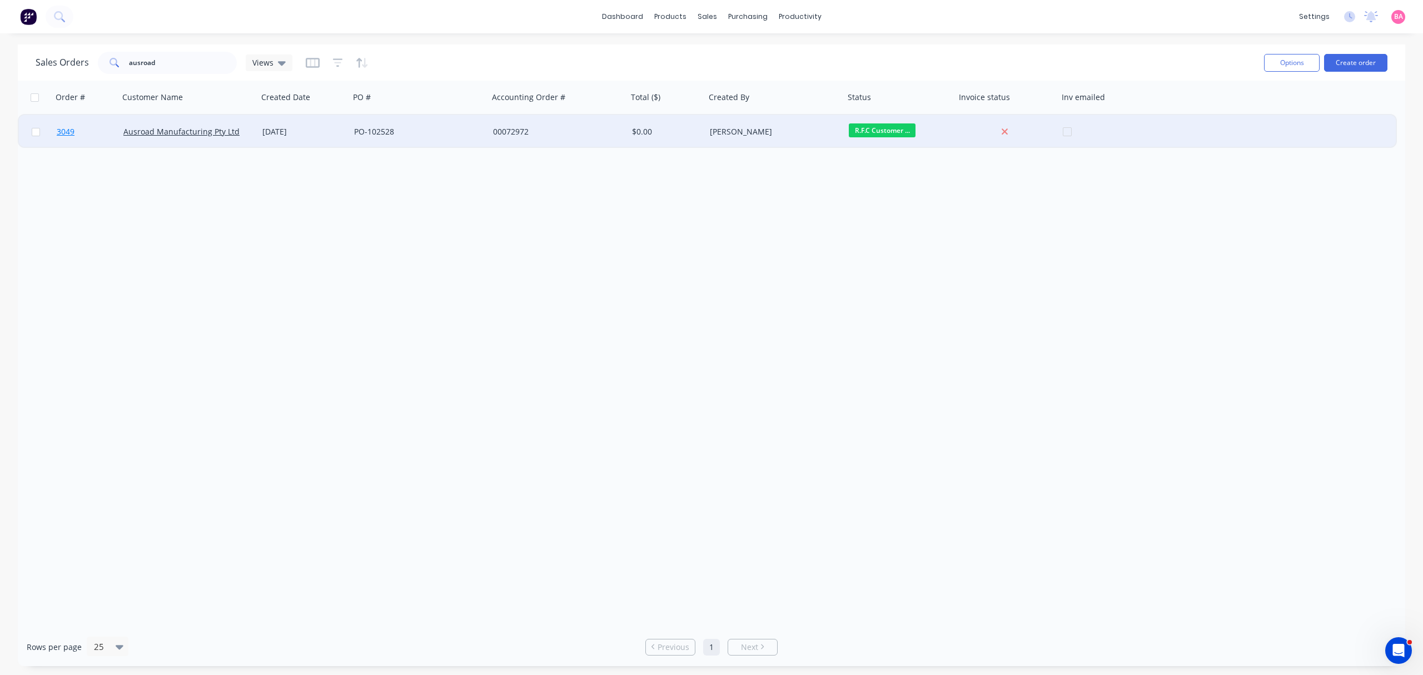
click at [70, 130] on span "3049" at bounding box center [66, 131] width 18 height 11
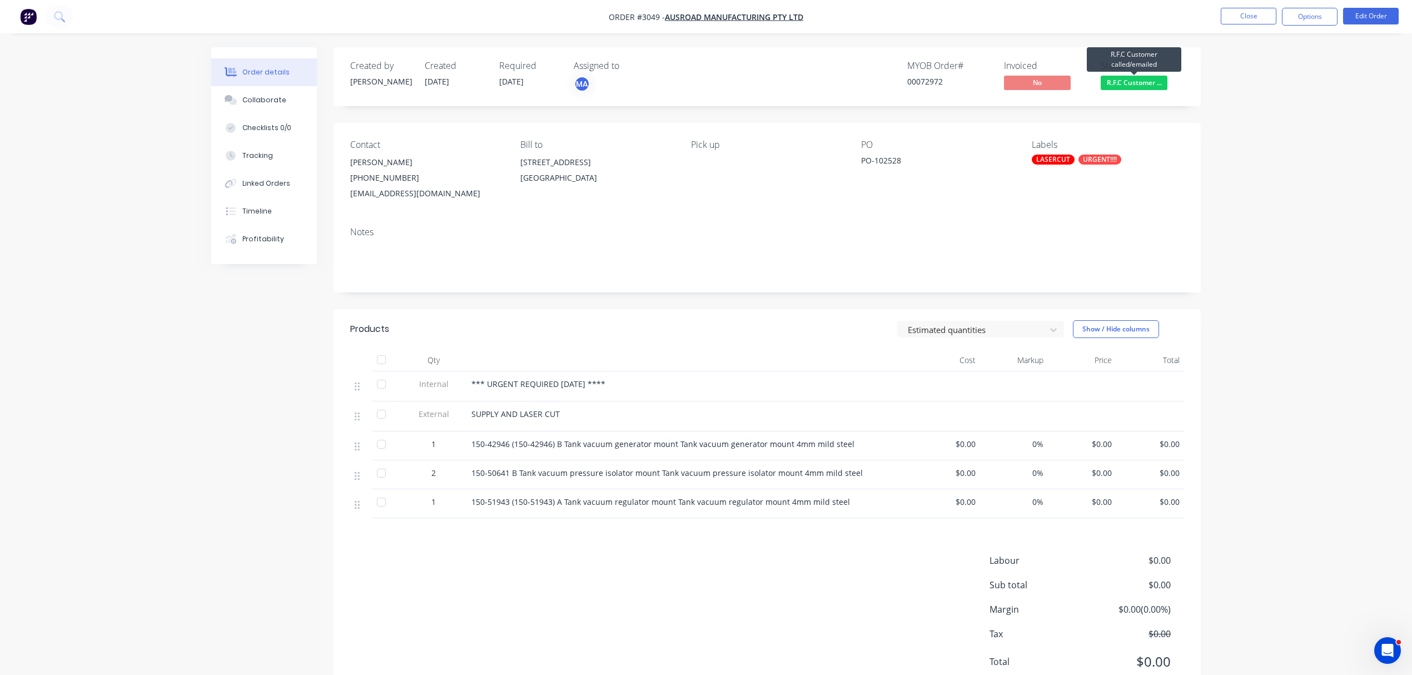
click at [1143, 80] on span "R.F.C Customer ..." at bounding box center [1134, 83] width 67 height 14
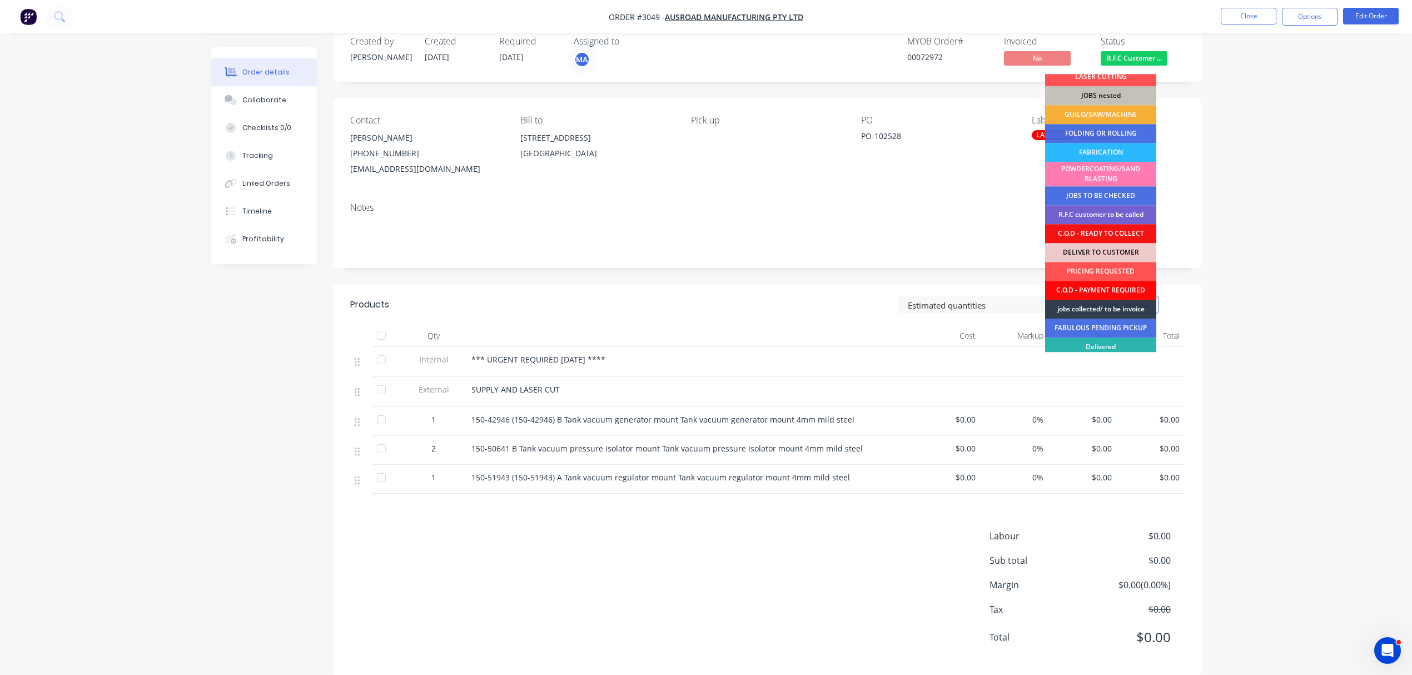
scroll to position [24, 0]
click at [1112, 252] on div "DELIVER TO CUSTOMER" at bounding box center [1100, 253] width 111 height 19
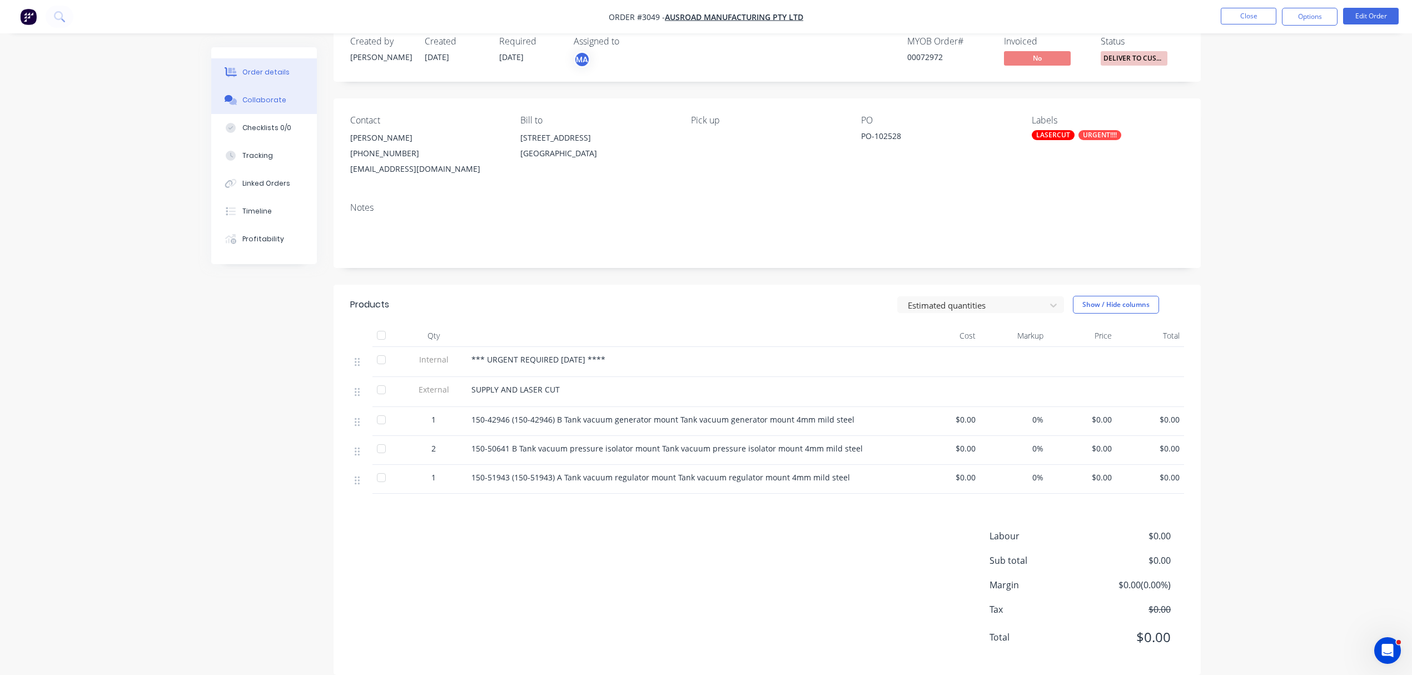
click at [265, 99] on div "Collaborate" at bounding box center [264, 100] width 44 height 10
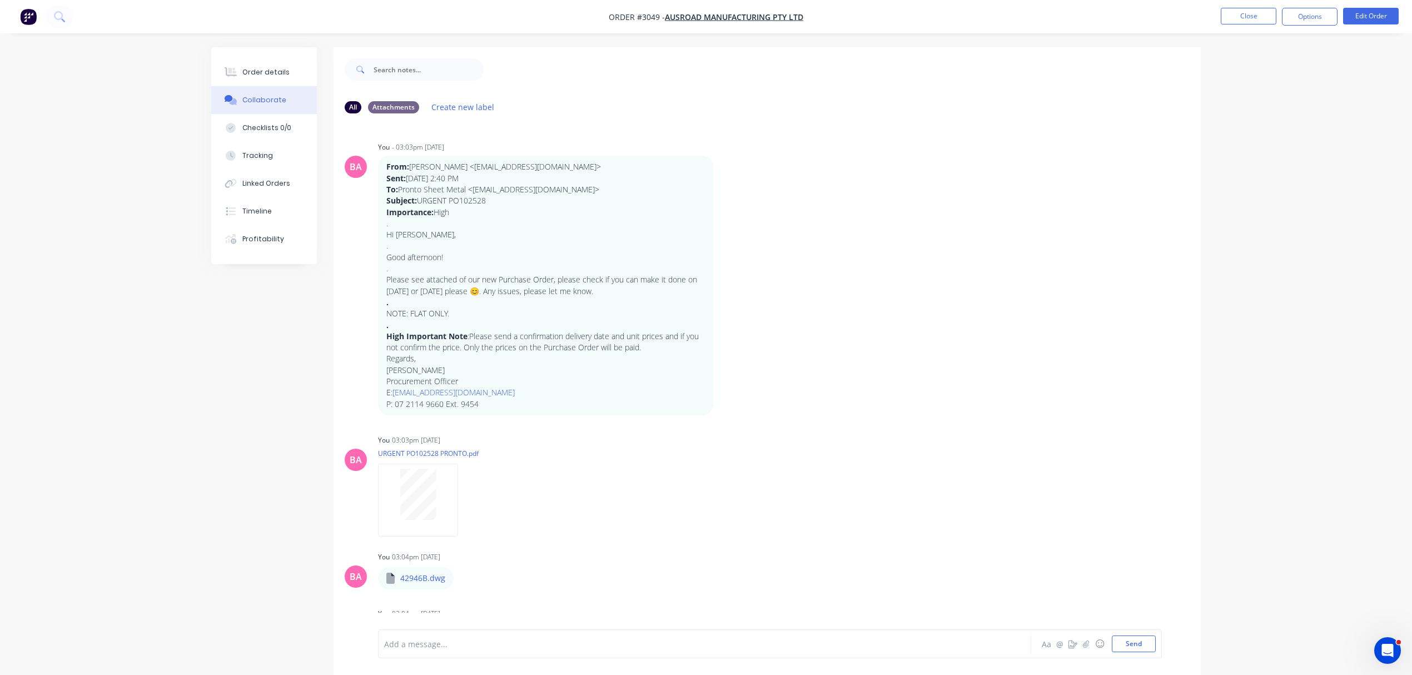
click at [494, 638] on div at bounding box center [674, 644] width 578 height 12
click at [425, 645] on div at bounding box center [674, 644] width 578 height 12
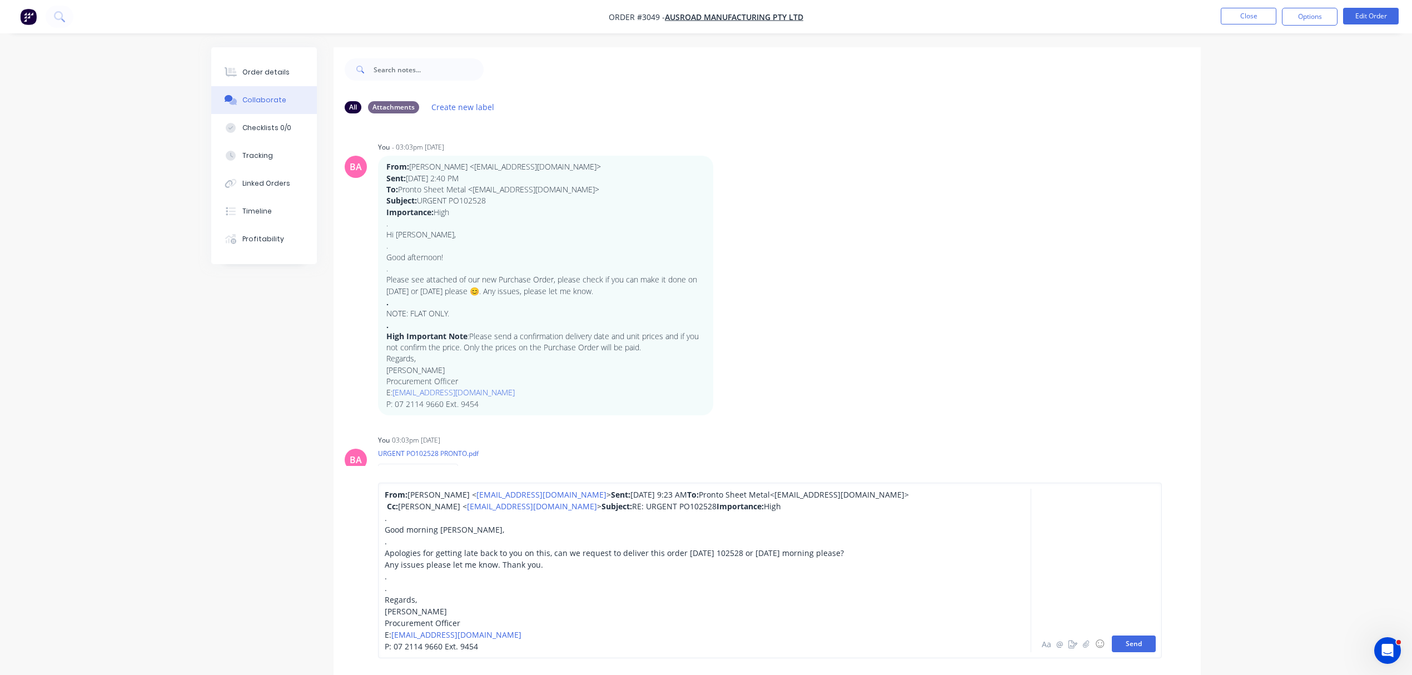
click at [1134, 639] on button "Send" at bounding box center [1134, 643] width 44 height 17
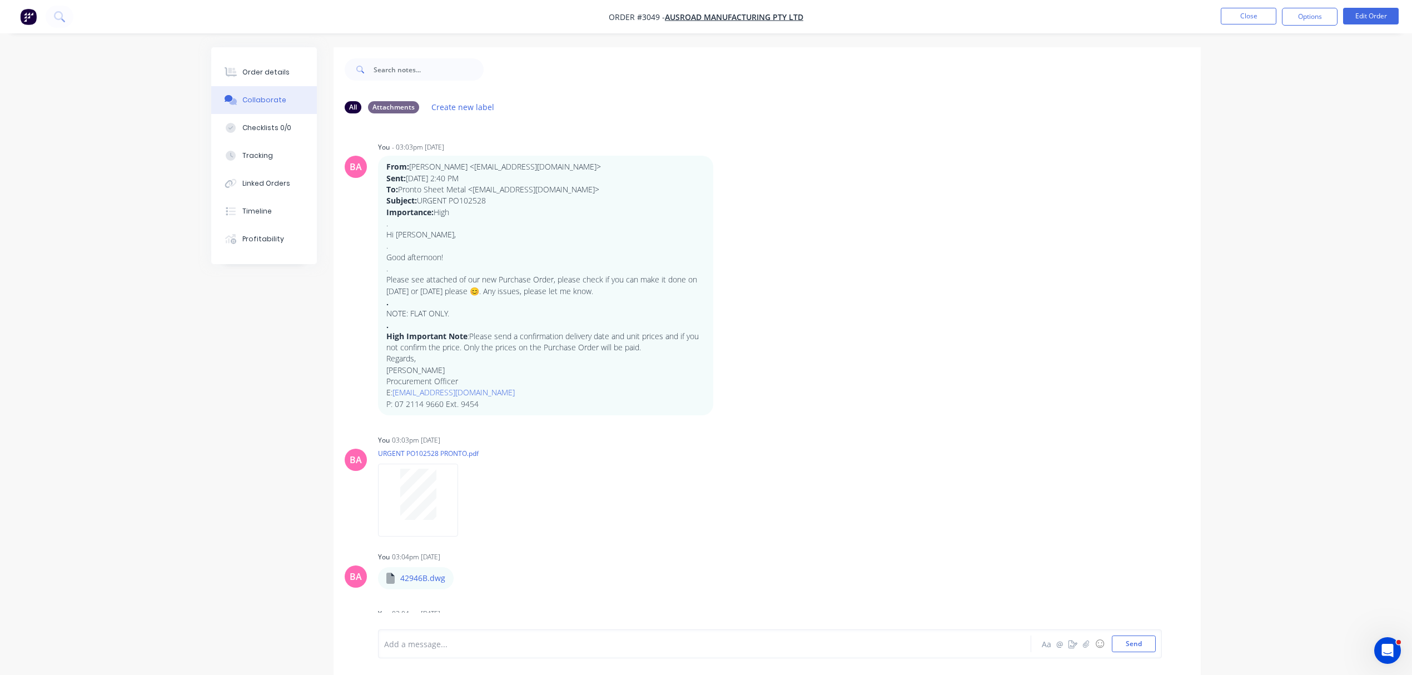
scroll to position [699, 0]
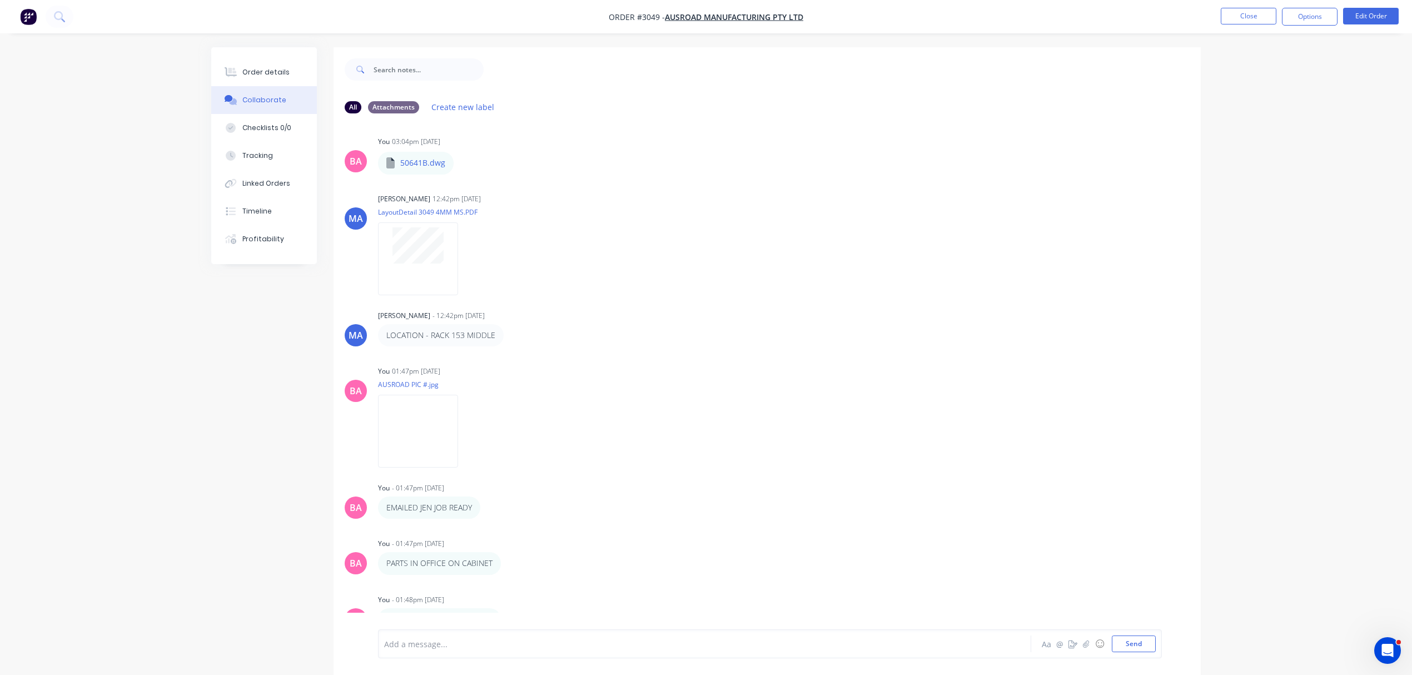
click at [426, 638] on div at bounding box center [674, 644] width 578 height 12
click at [1128, 643] on button "Send" at bounding box center [1134, 643] width 44 height 17
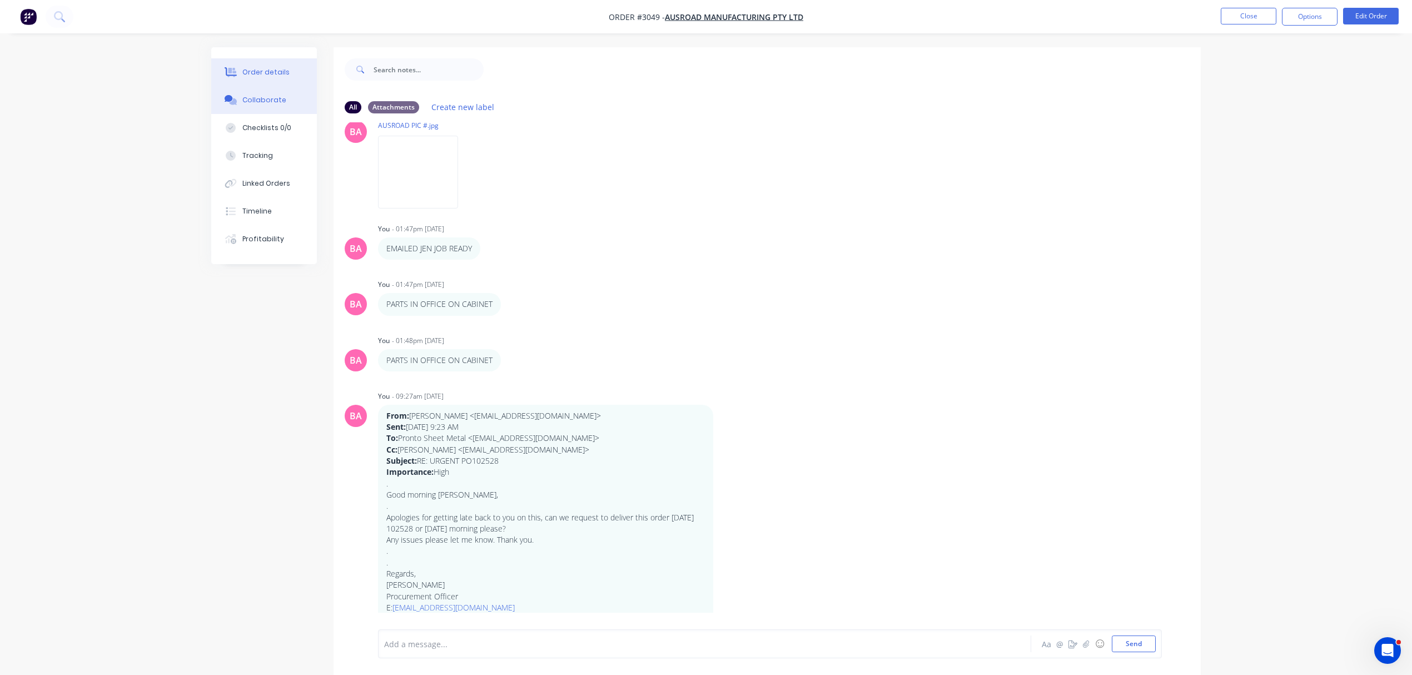
click at [272, 65] on button "Order details" at bounding box center [264, 72] width 106 height 28
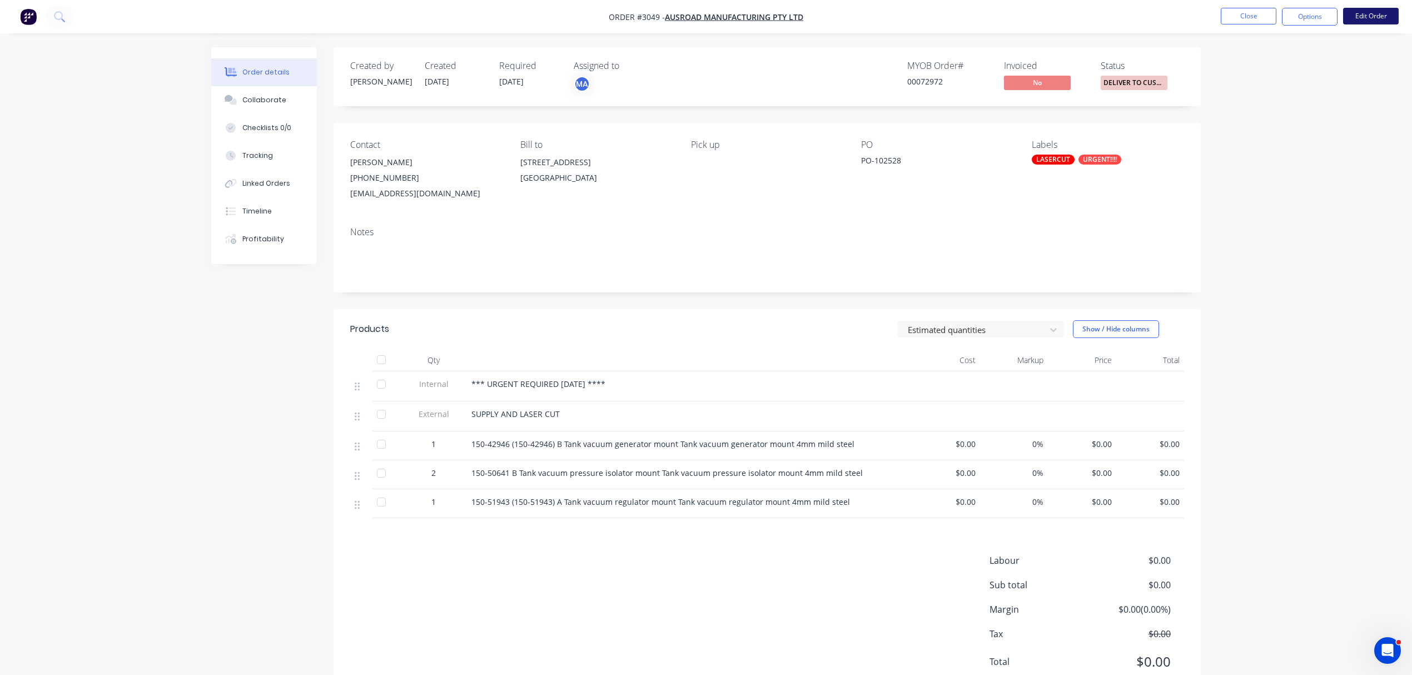
click at [1370, 11] on button "Edit Order" at bounding box center [1371, 16] width 56 height 17
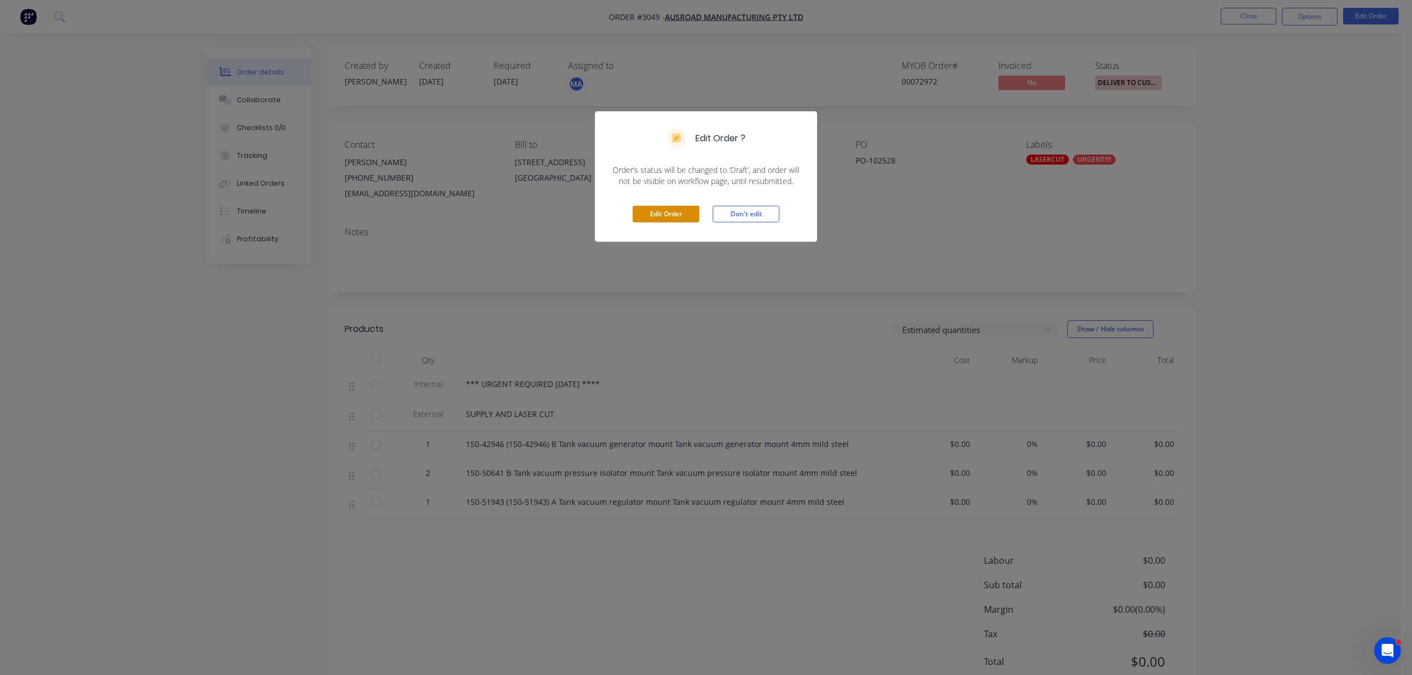
click at [683, 213] on button "Edit Order" at bounding box center [666, 214] width 67 height 17
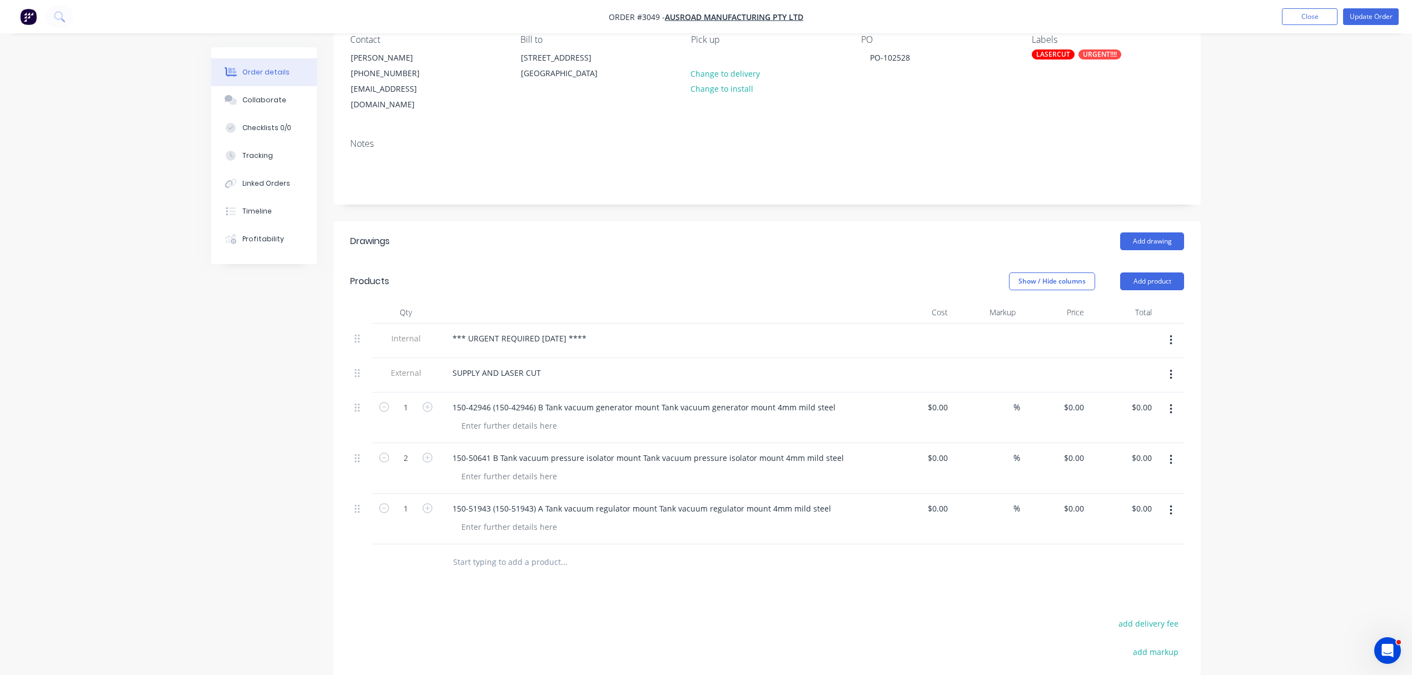
scroll to position [123, 0]
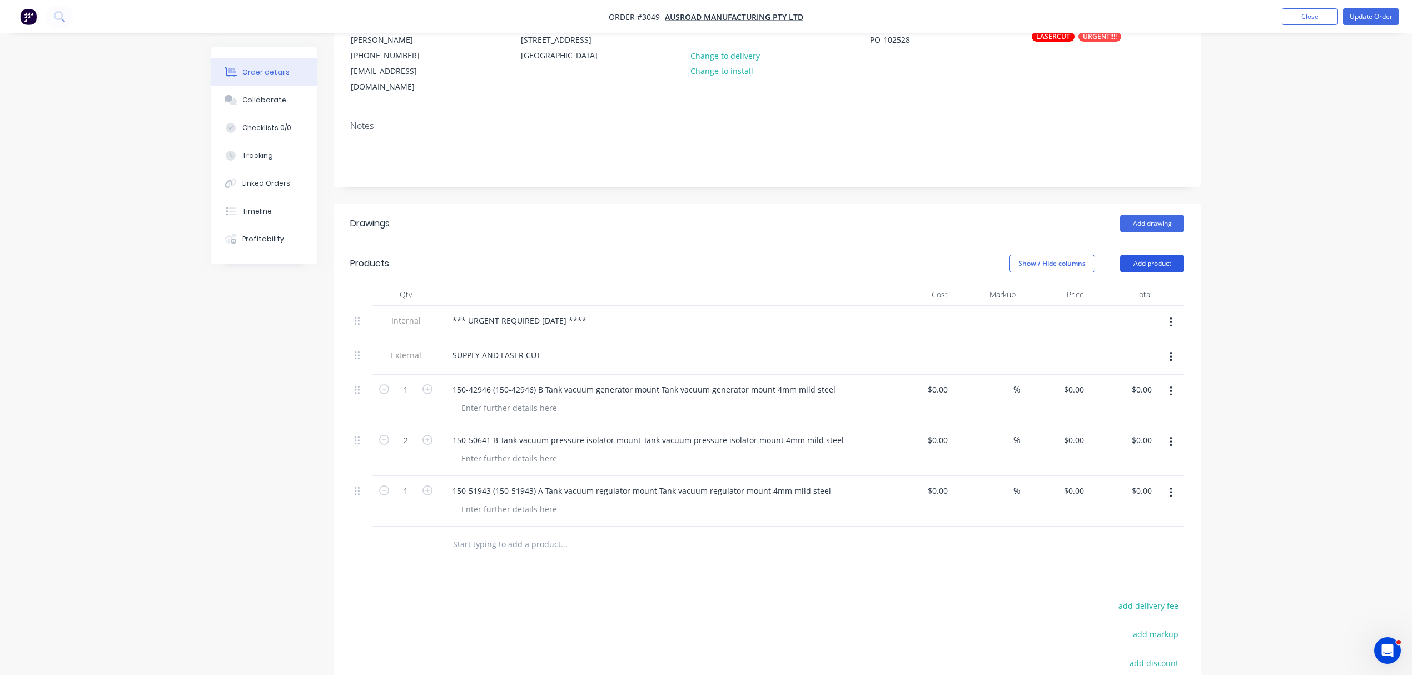
click at [1155, 255] on button "Add product" at bounding box center [1152, 264] width 64 height 18
drag, startPoint x: 1275, startPoint y: 334, endPoint x: 1219, endPoint y: 376, distance: 69.5
click at [1275, 335] on div "Order details Collaborate Checklists 0/0 Tracking Linked Orders Timeline Profit…" at bounding box center [706, 361] width 1412 height 969
click at [524, 533] on input "text" at bounding box center [563, 544] width 222 height 22
type input "DELIVERY"
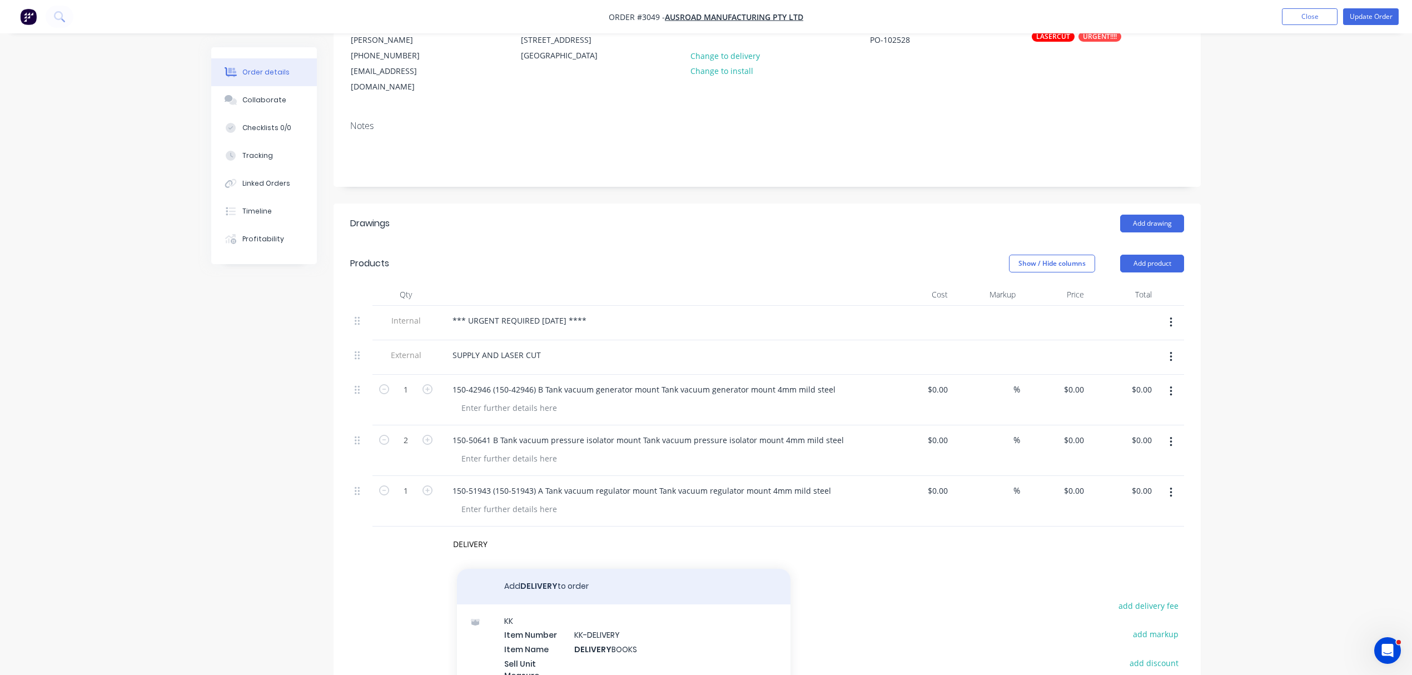
click at [544, 569] on button "Add DELIVERY to order" at bounding box center [623, 587] width 333 height 36
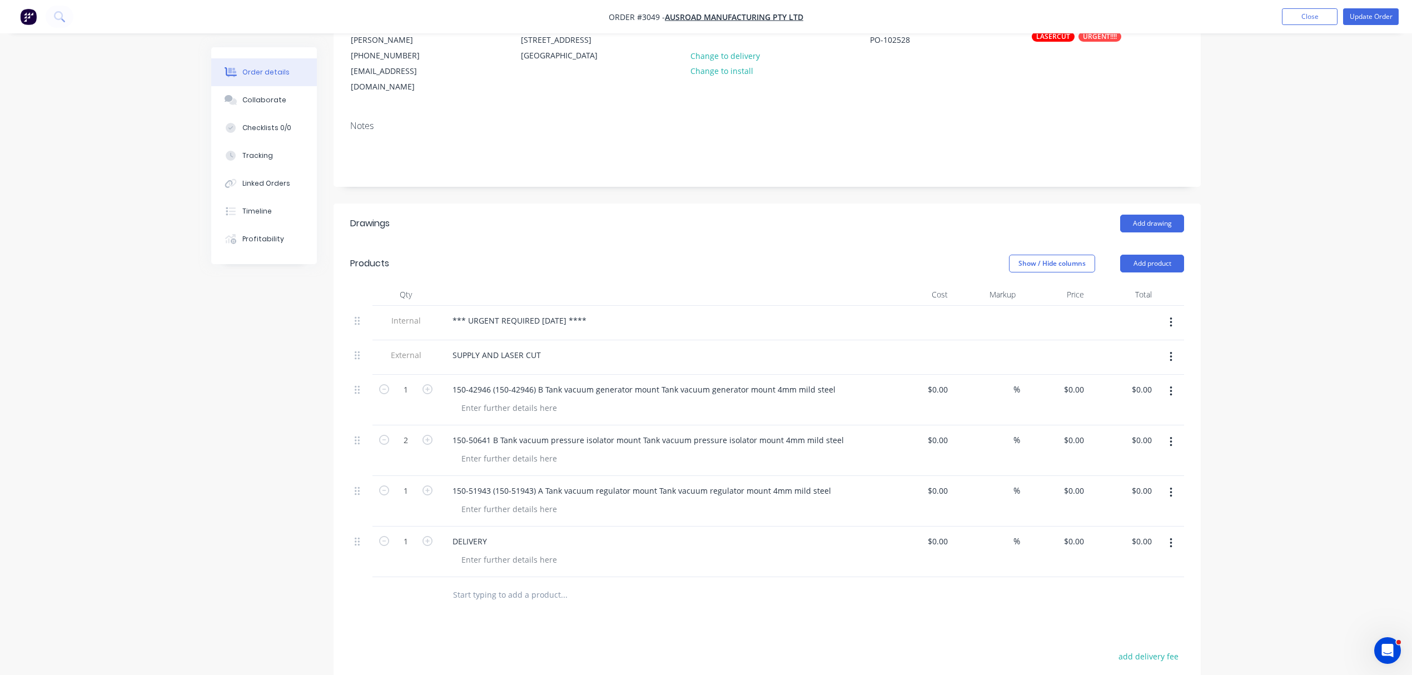
click at [485, 584] on input "text" at bounding box center [563, 595] width 222 height 22
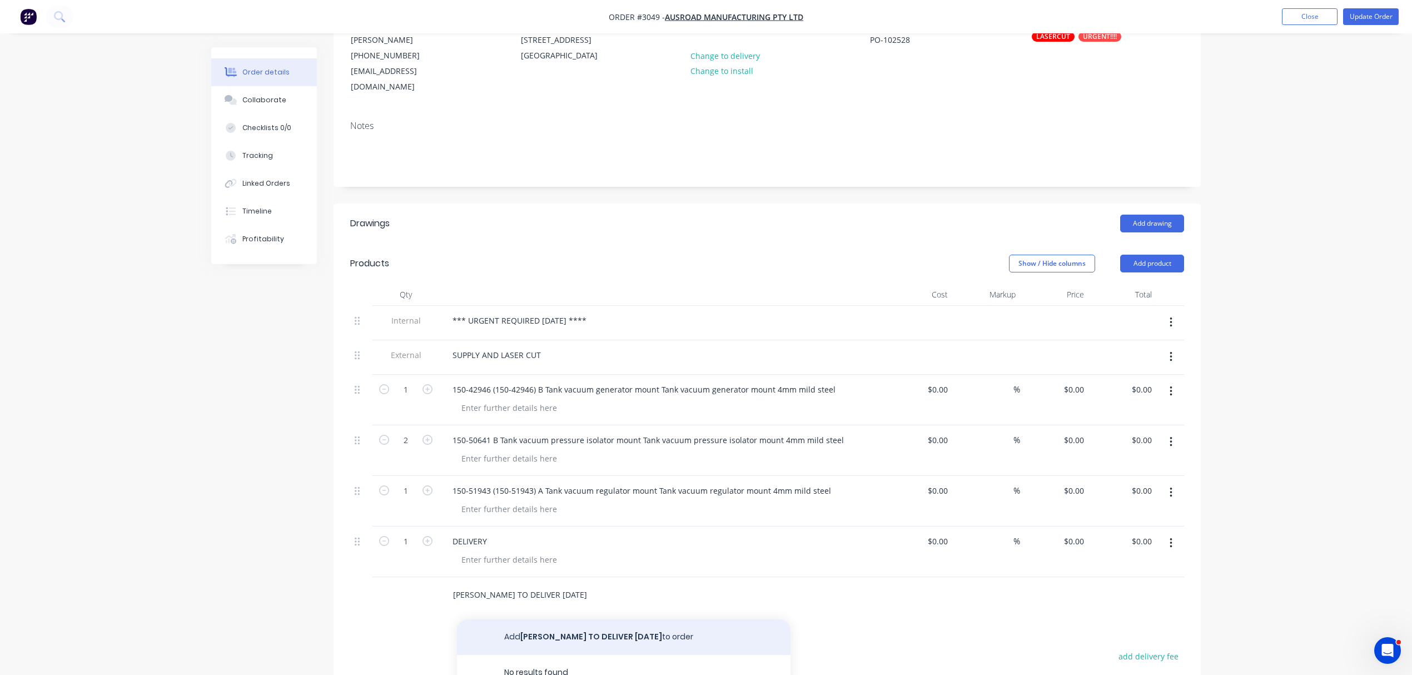
type input "MARK TO DELIVER 9.10.2025"
click at [577, 624] on button "Add MARK TO DELIVER 9.10.2025 to order" at bounding box center [623, 637] width 333 height 36
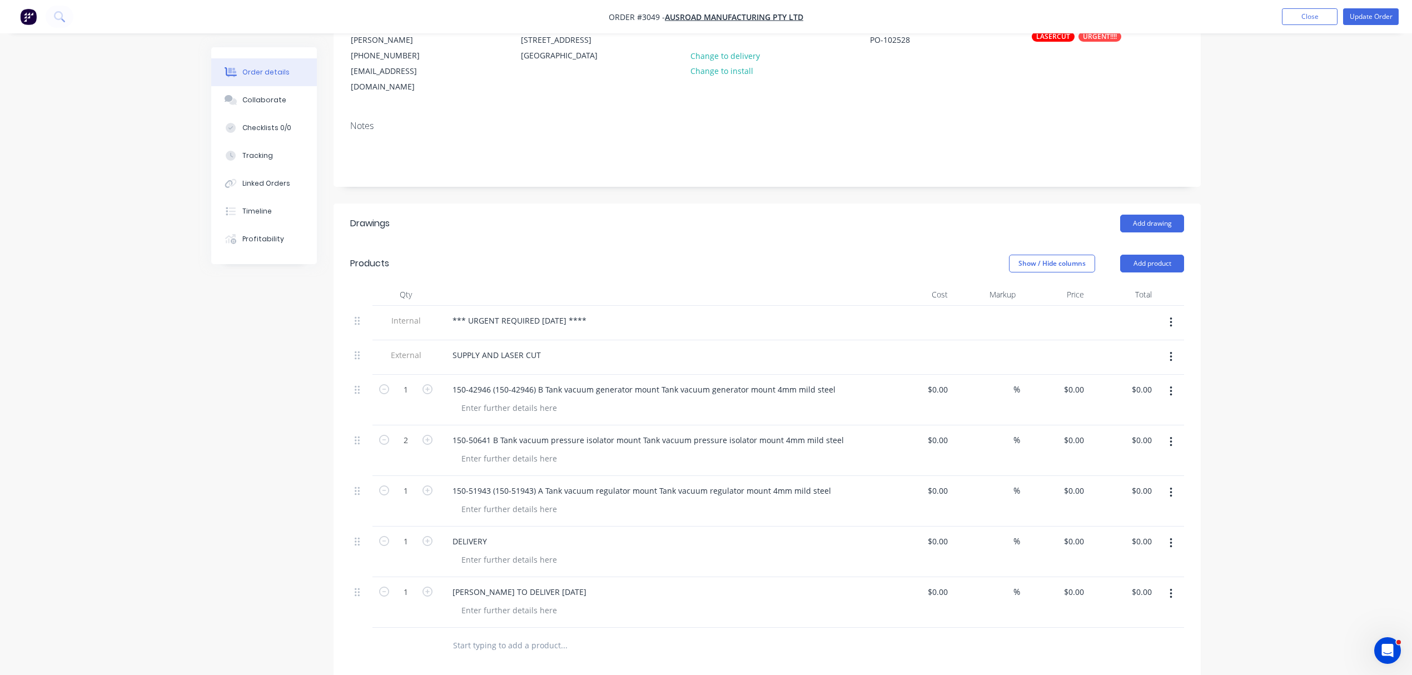
click at [1169, 587] on icon "button" at bounding box center [1170, 593] width 3 height 12
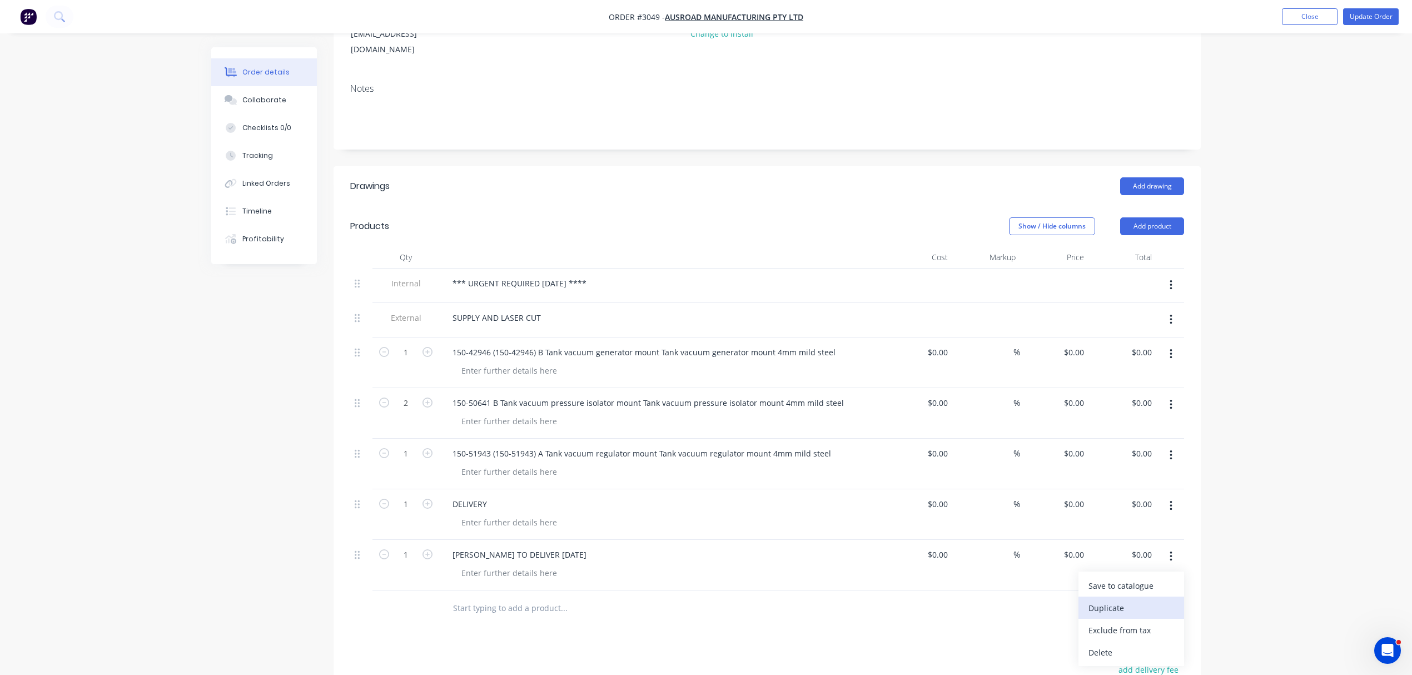
scroll to position [172, 0]
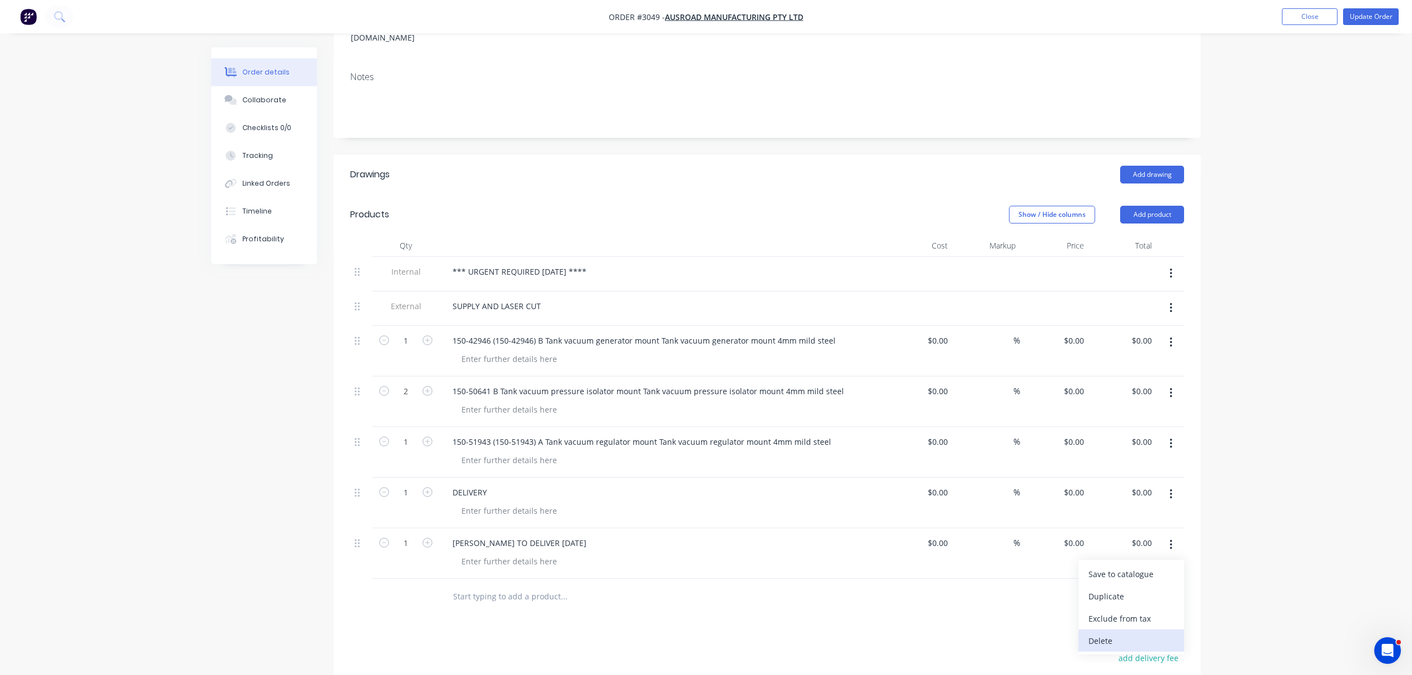
click at [1104, 633] on div "Delete" at bounding box center [1131, 641] width 86 height 16
click at [470, 536] on input "text" at bounding box center [563, 546] width 222 height 22
click at [1165, 206] on button "Add product" at bounding box center [1152, 215] width 64 height 18
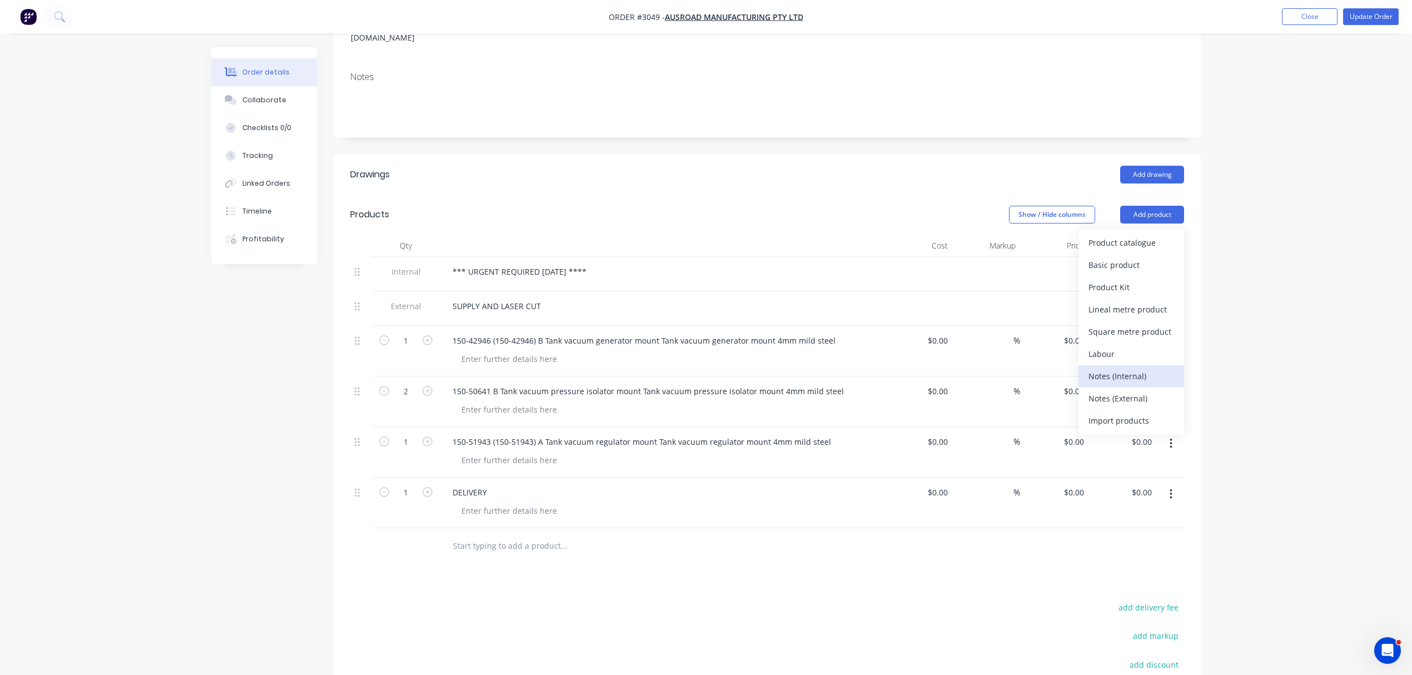
click at [1133, 368] on div "Notes (Internal)" at bounding box center [1131, 376] width 86 height 16
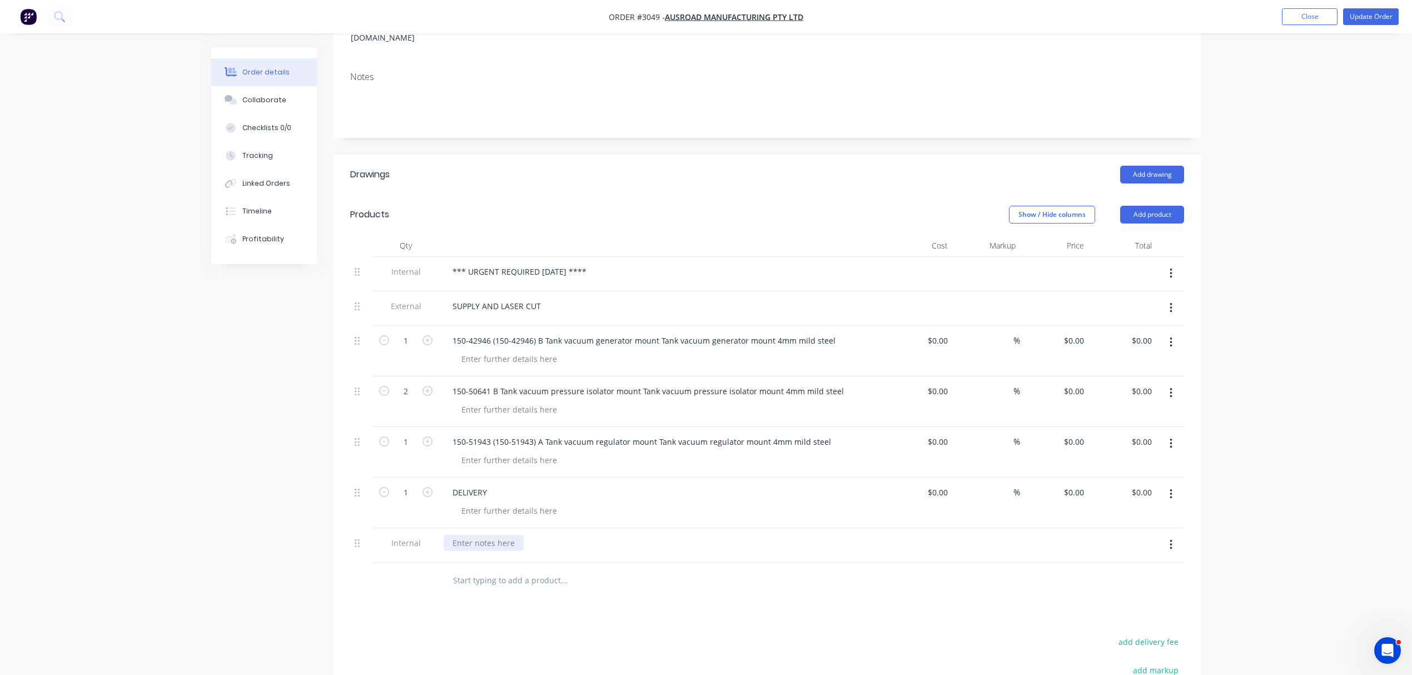
click at [457, 535] on div at bounding box center [484, 543] width 80 height 16
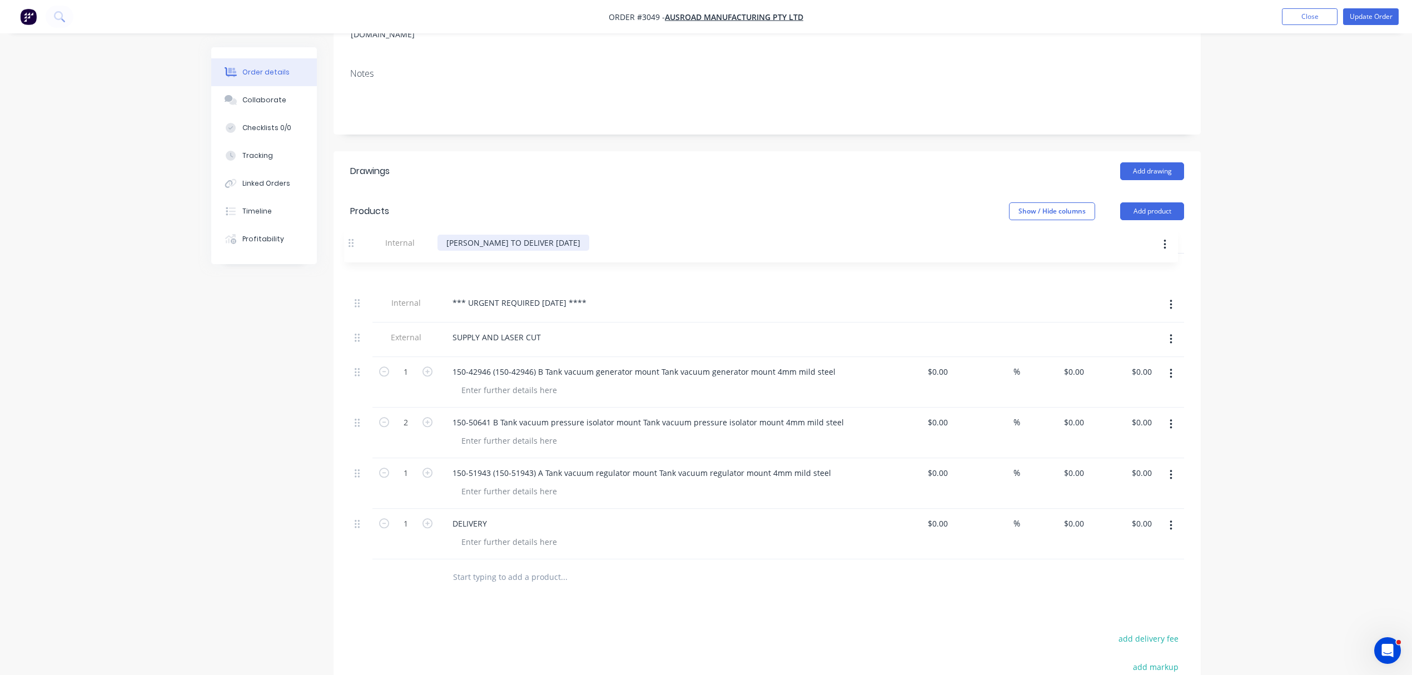
drag, startPoint x: 357, startPoint y: 530, endPoint x: 352, endPoint y: 239, distance: 291.3
click at [352, 253] on div "Internal *** URGENT REQUIRED THURSDAY **** External SUPPLY AND LASER CUT 1 150-…" at bounding box center [767, 406] width 834 height 306
click at [1382, 14] on button "Update Order" at bounding box center [1371, 16] width 56 height 17
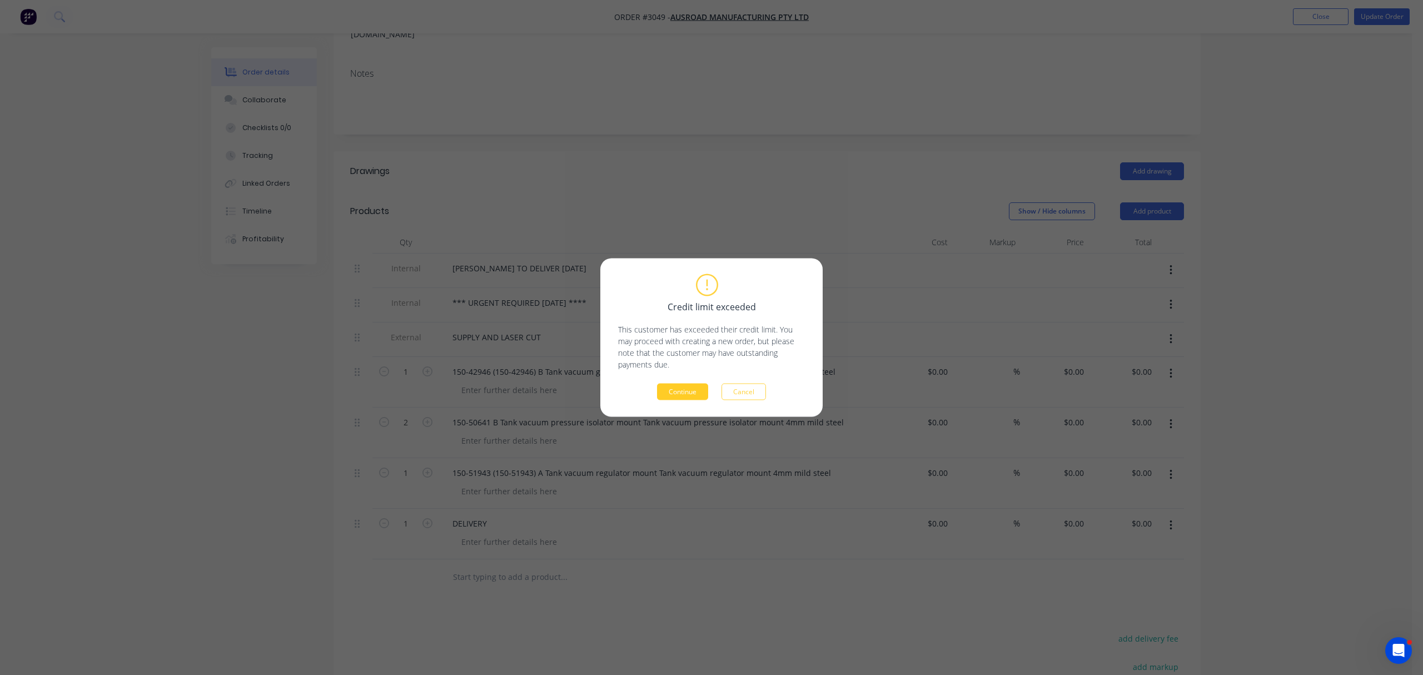
click at [678, 392] on button "Continue" at bounding box center [682, 392] width 51 height 17
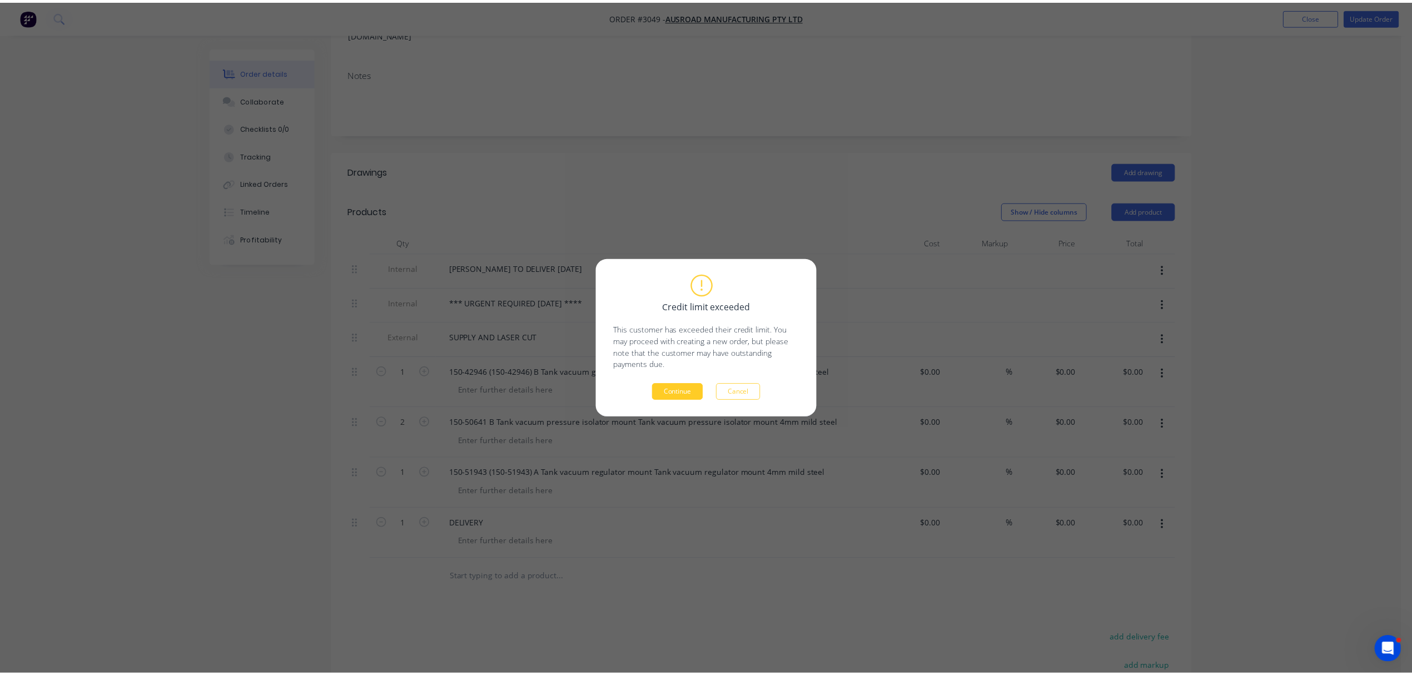
scroll to position [105, 0]
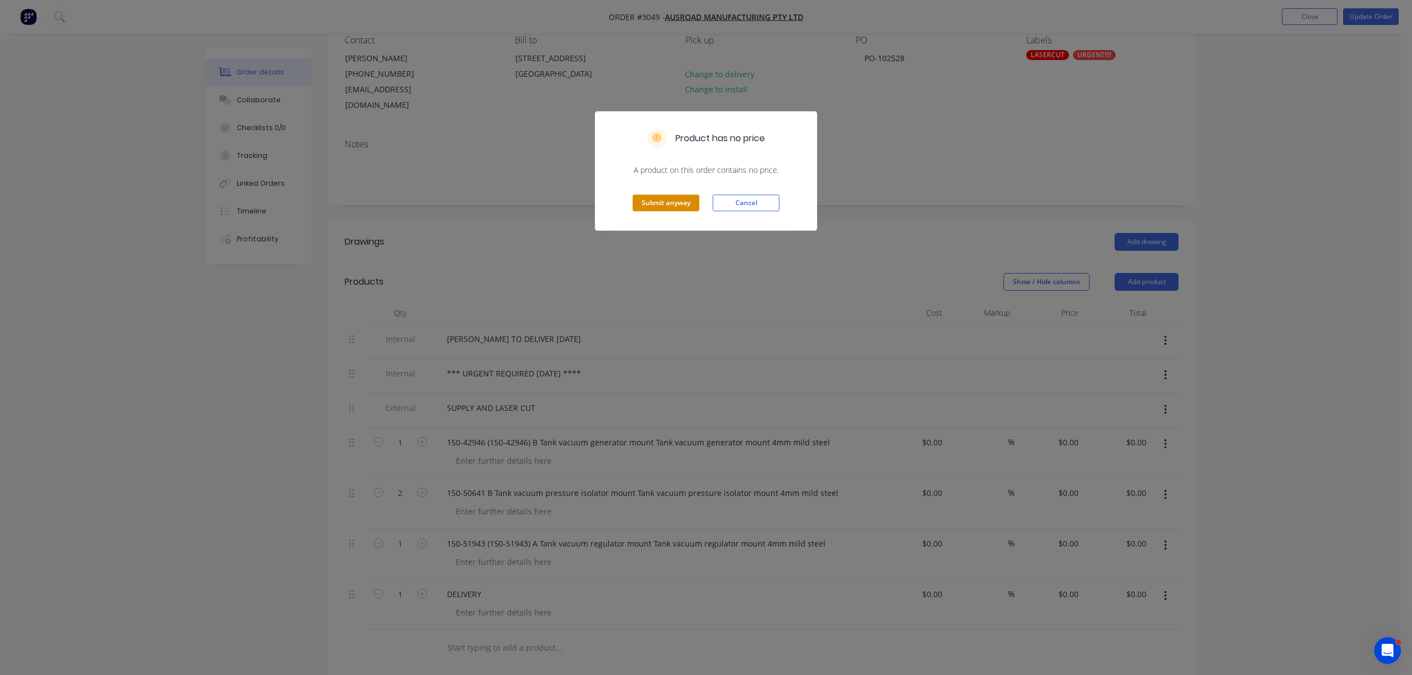
click at [678, 195] on button "Submit anyway" at bounding box center [666, 203] width 67 height 17
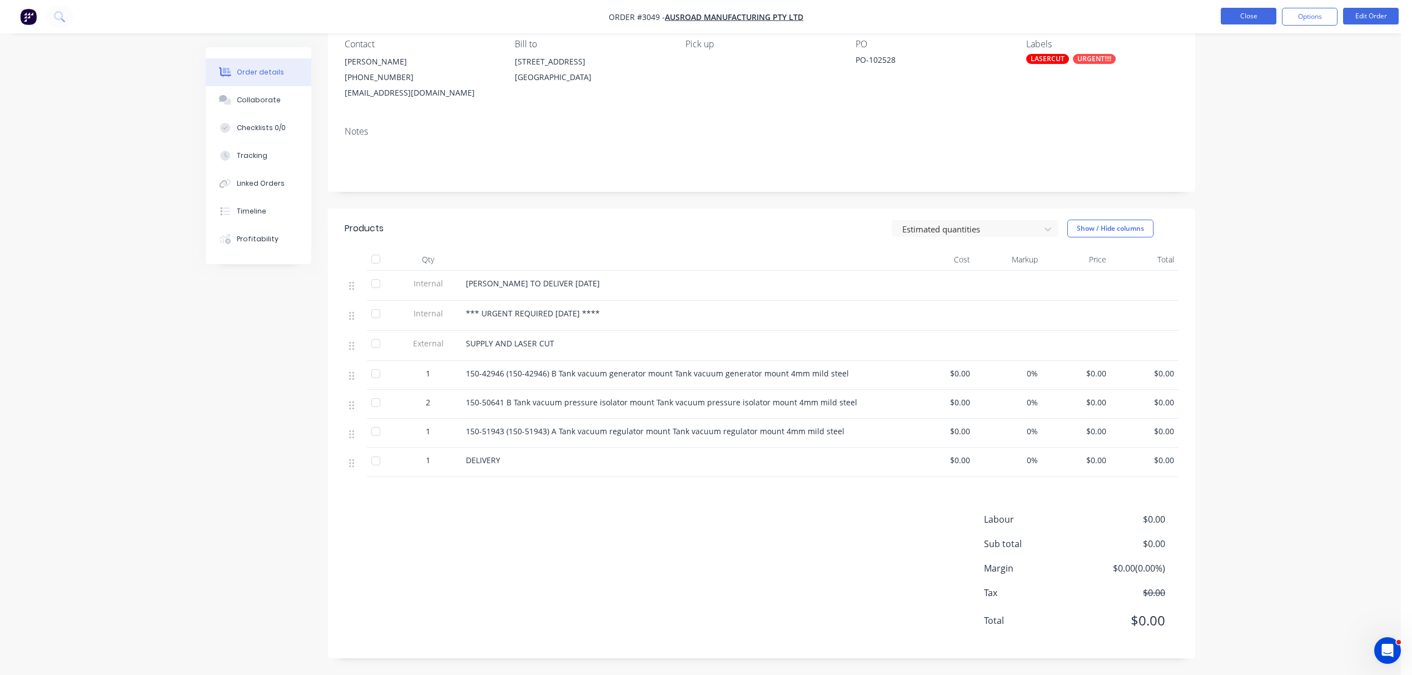
click at [1248, 12] on button "Close" at bounding box center [1249, 16] width 56 height 17
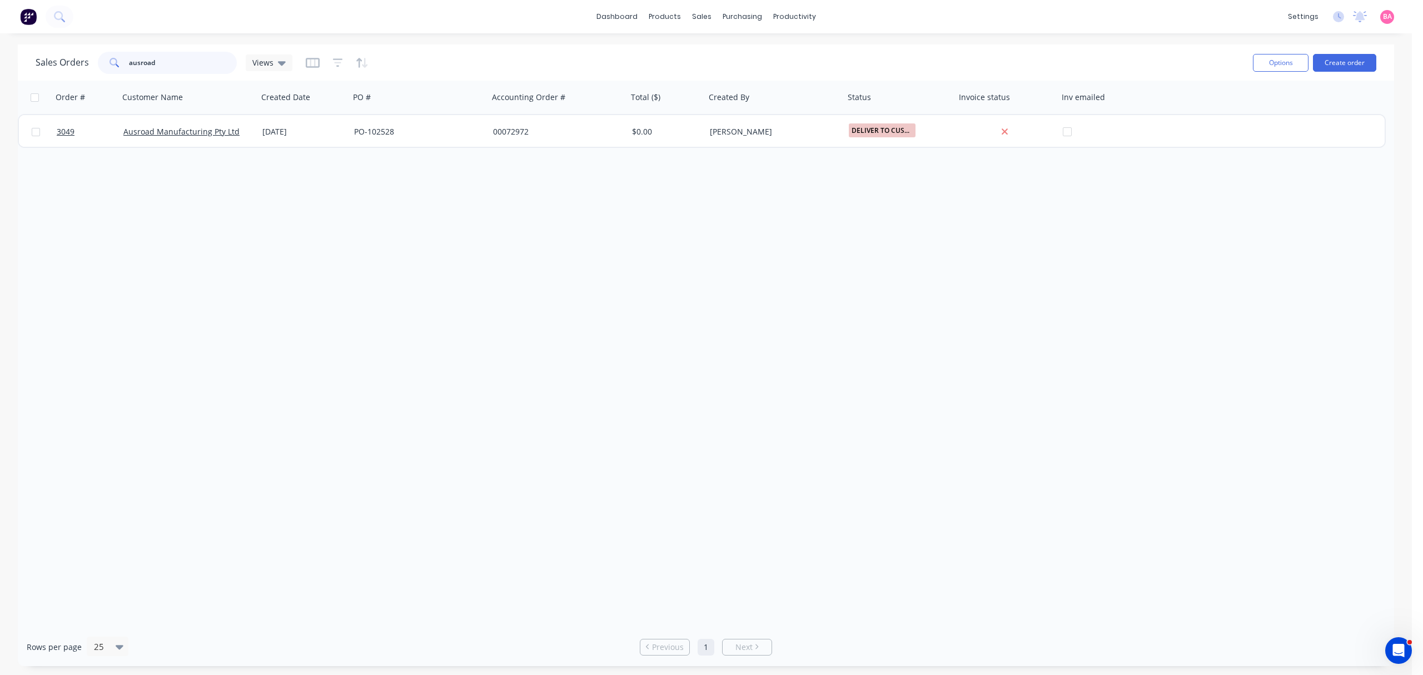
drag, startPoint x: 172, startPoint y: 60, endPoint x: 74, endPoint y: 53, distance: 97.5
click at [74, 53] on div "Sales Orders ausroad Views" at bounding box center [164, 63] width 257 height 22
type input "3074"
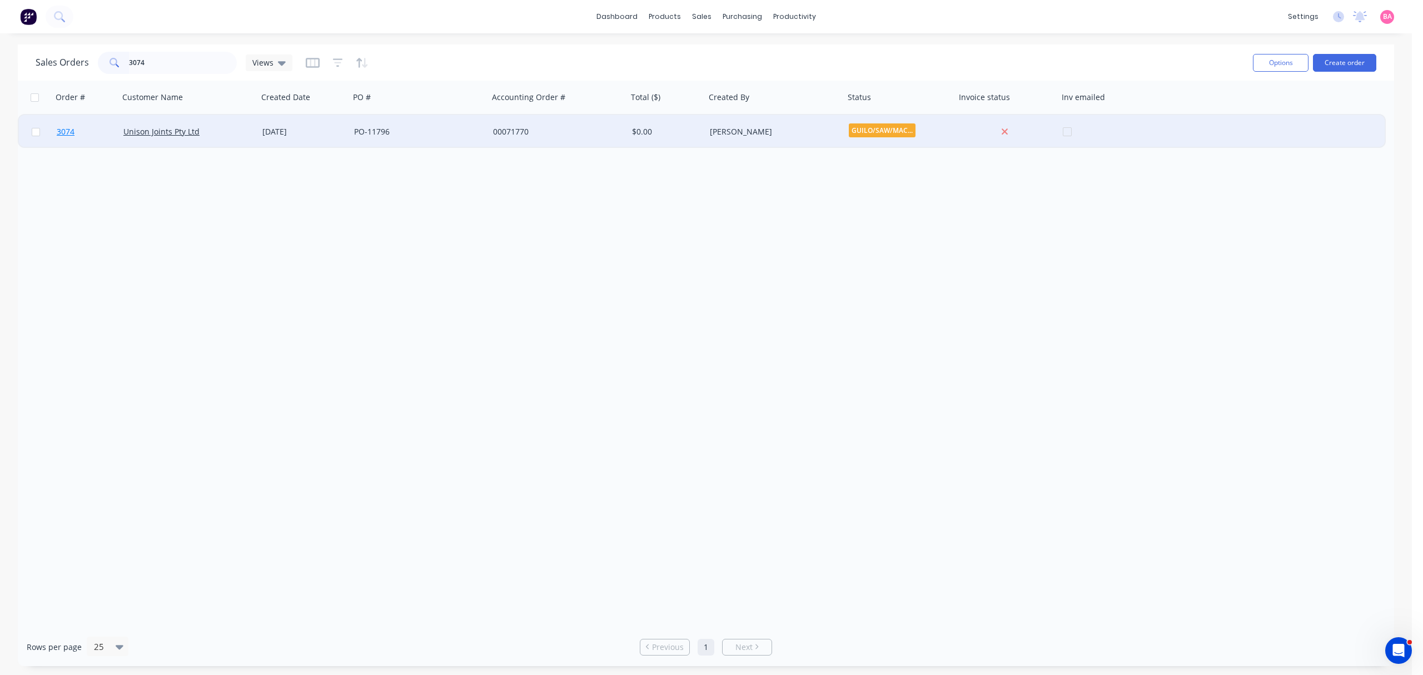
click at [67, 130] on span "3074" at bounding box center [66, 131] width 18 height 11
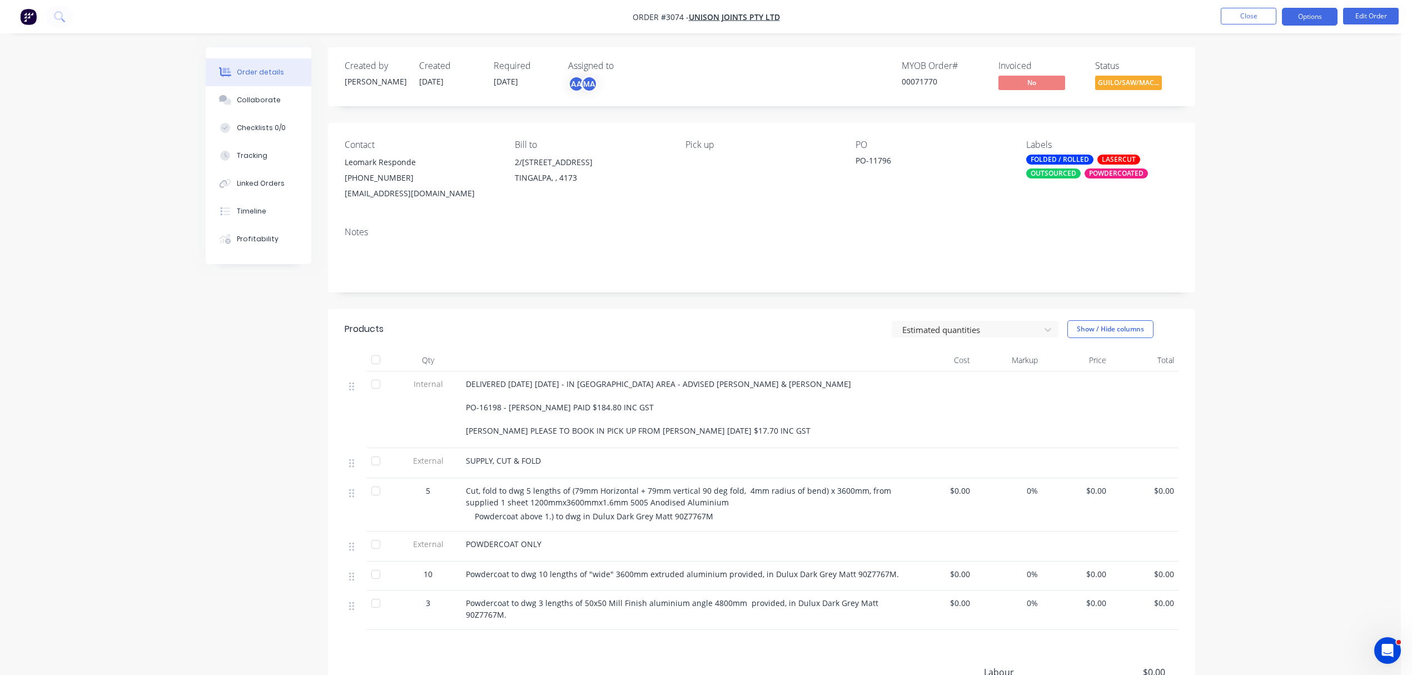
click at [1310, 14] on button "Options" at bounding box center [1310, 17] width 56 height 18
click at [1255, 133] on div "Work Order" at bounding box center [1276, 134] width 102 height 16
click at [1252, 109] on div "Without pricing" at bounding box center [1276, 112] width 102 height 16
click at [1241, 14] on button "Close" at bounding box center [1249, 16] width 56 height 17
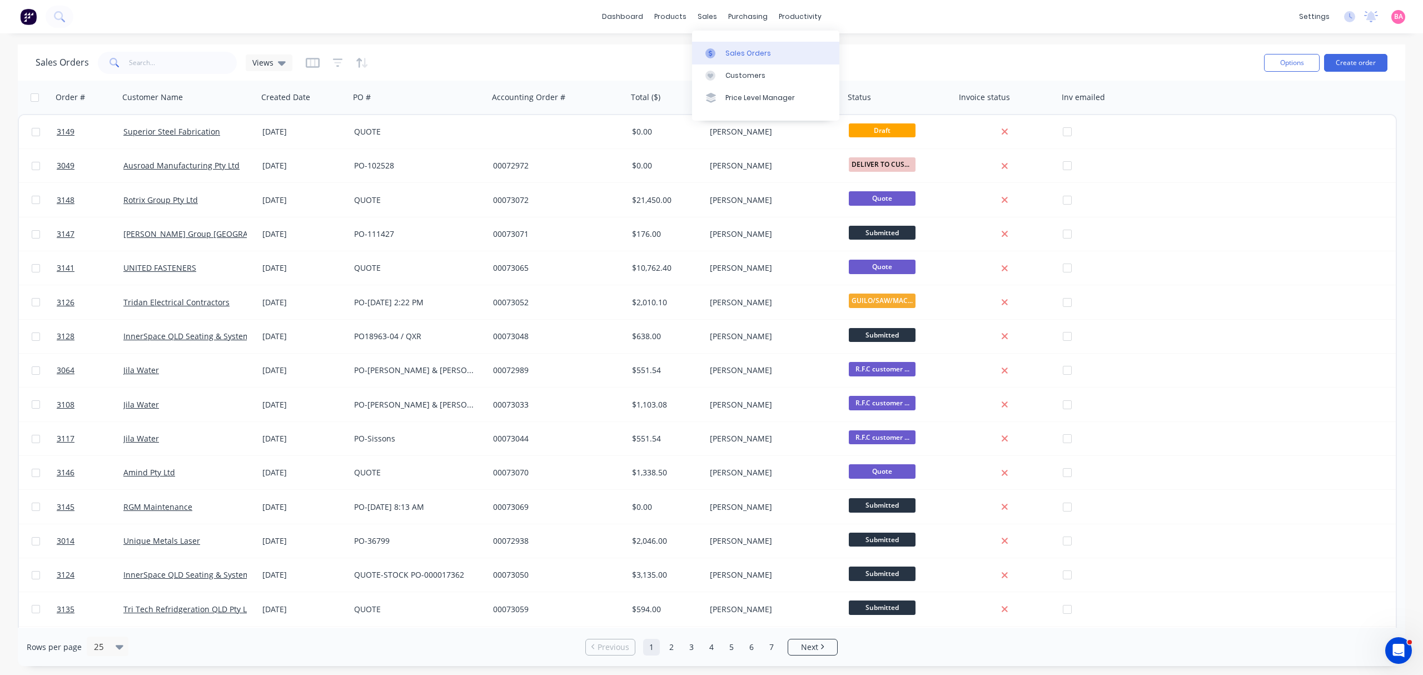
click at [744, 50] on div "Sales Orders" at bounding box center [748, 53] width 46 height 10
click at [1326, 61] on button "Create order" at bounding box center [1355, 63] width 63 height 18
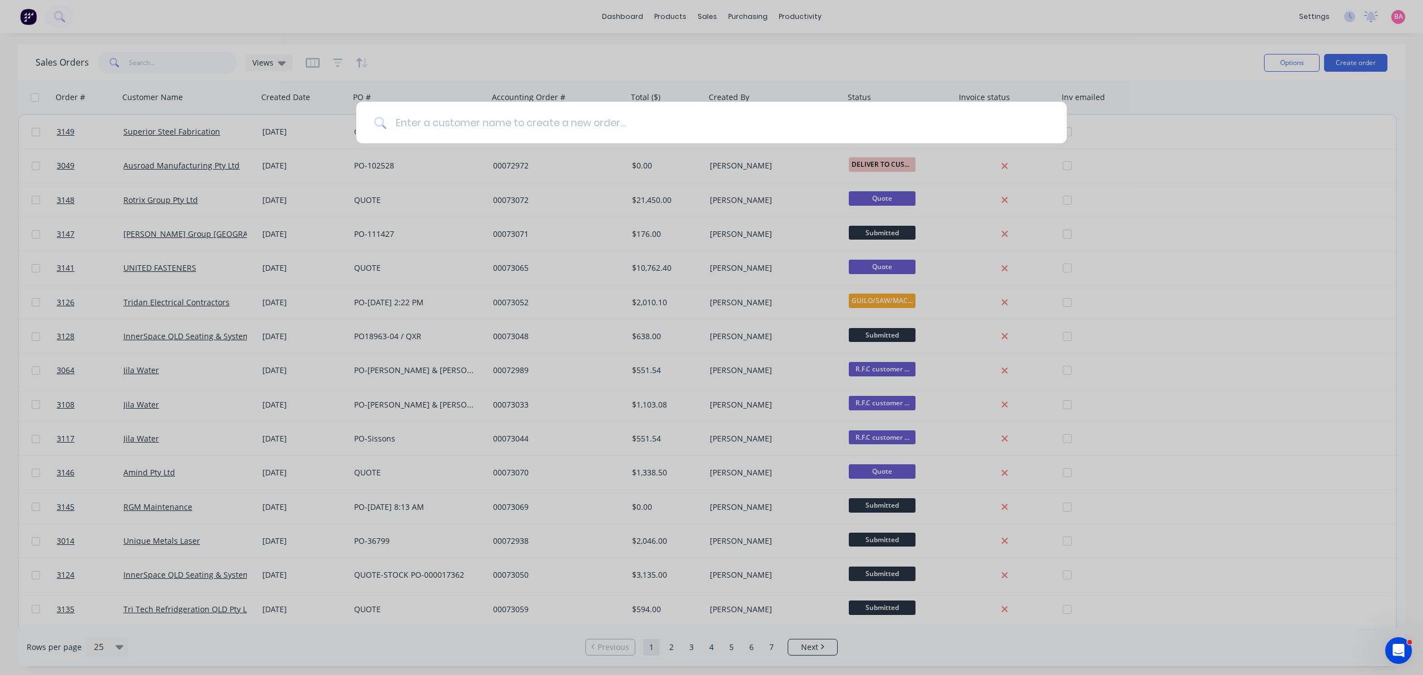
click at [600, 129] on input at bounding box center [717, 123] width 663 height 42
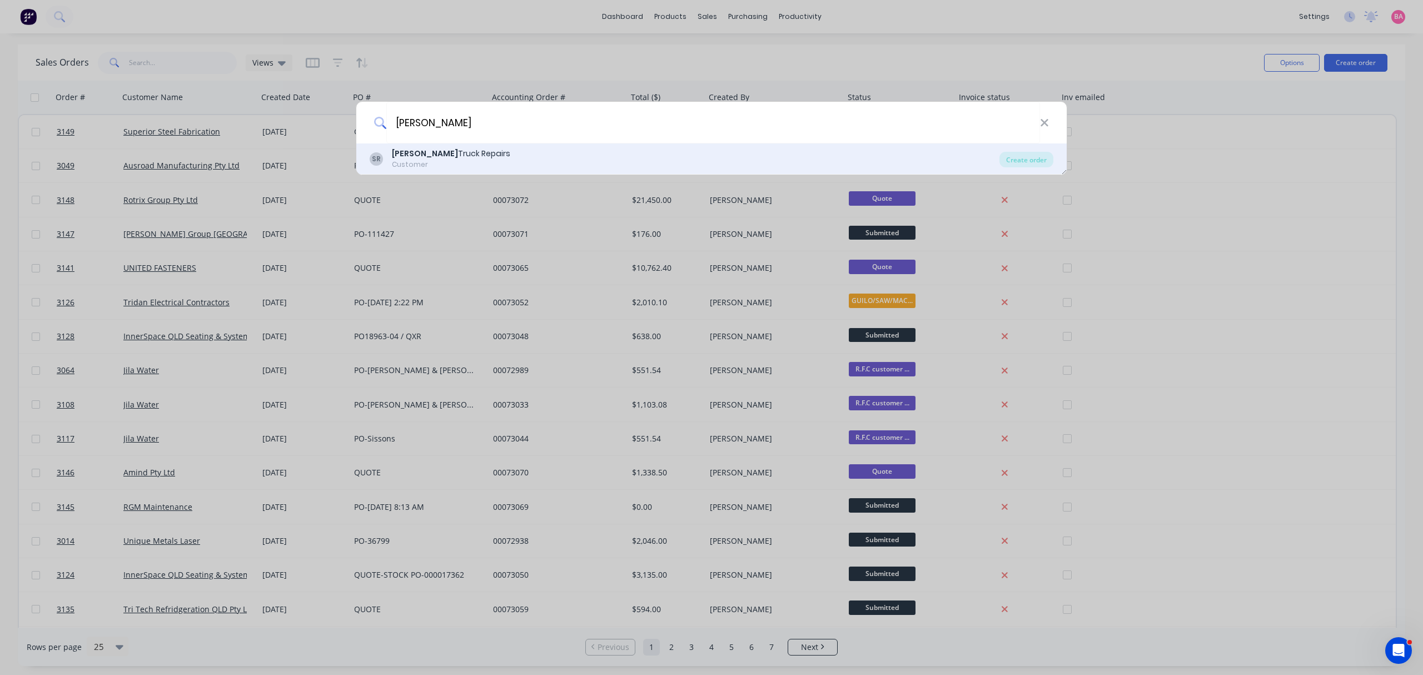
type input "STEVE WALTERS"
click at [467, 153] on div "Steve Walters Truck Repairs" at bounding box center [451, 154] width 118 height 12
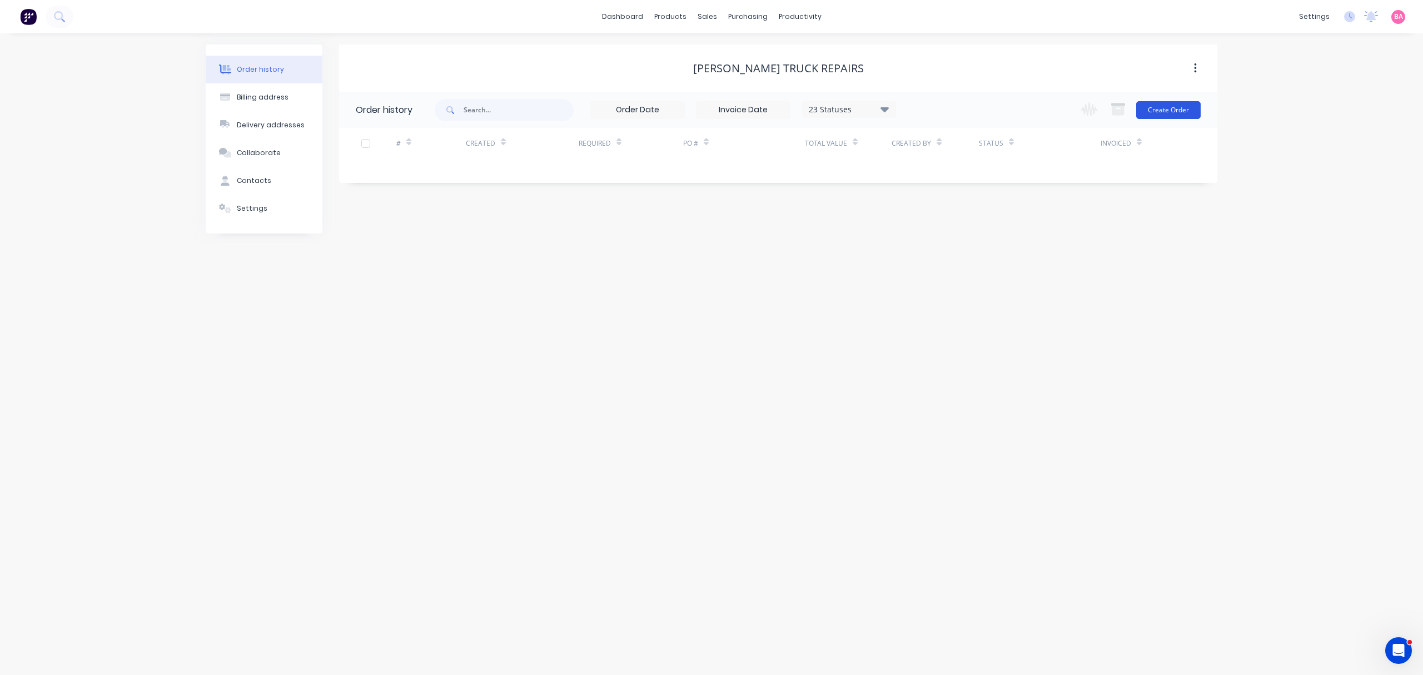
click at [1185, 109] on button "Create Order" at bounding box center [1168, 110] width 64 height 18
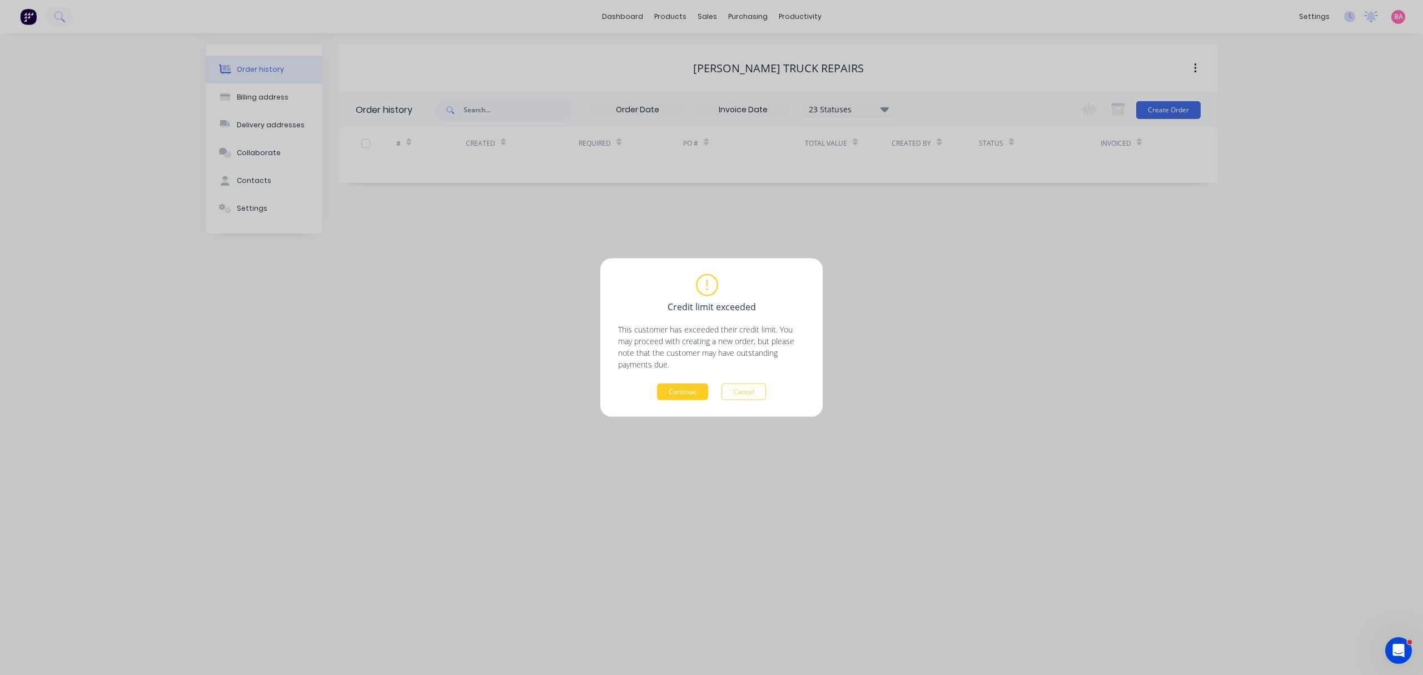
click at [693, 389] on button "Continue" at bounding box center [682, 392] width 51 height 17
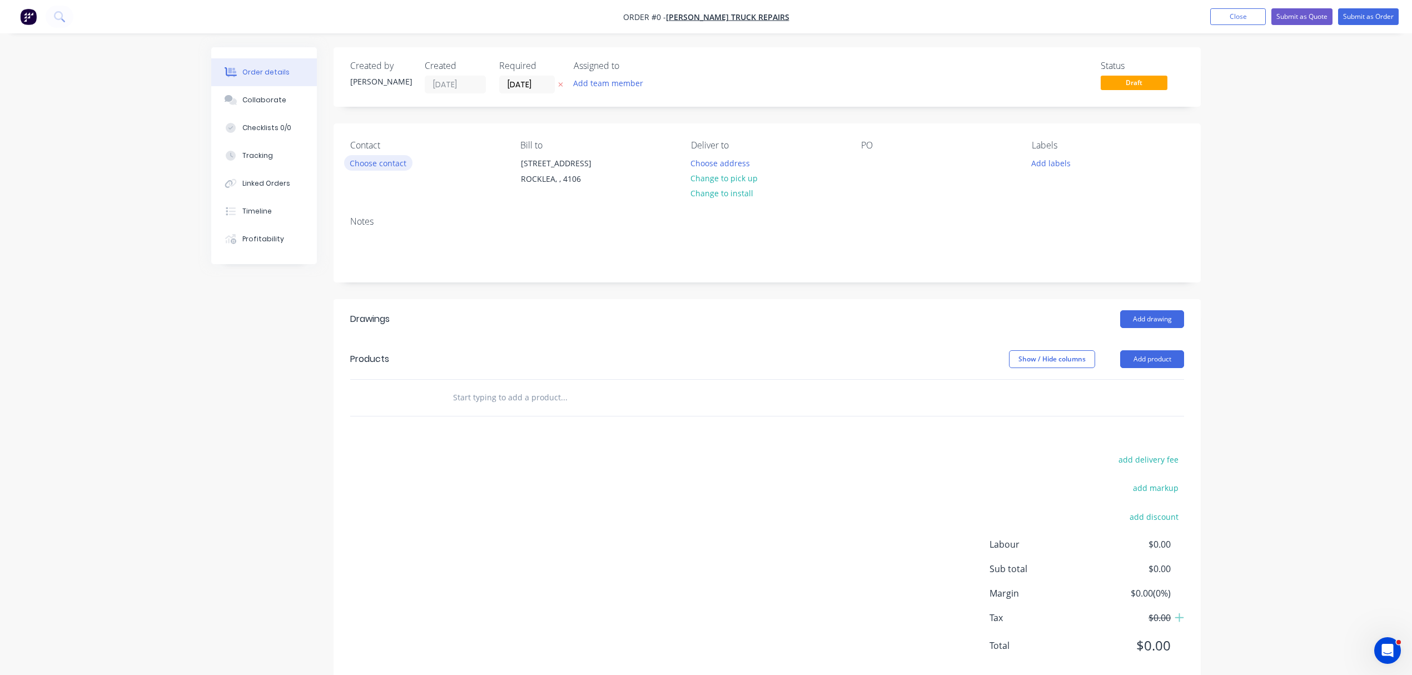
click at [384, 161] on button "Choose contact" at bounding box center [378, 162] width 68 height 15
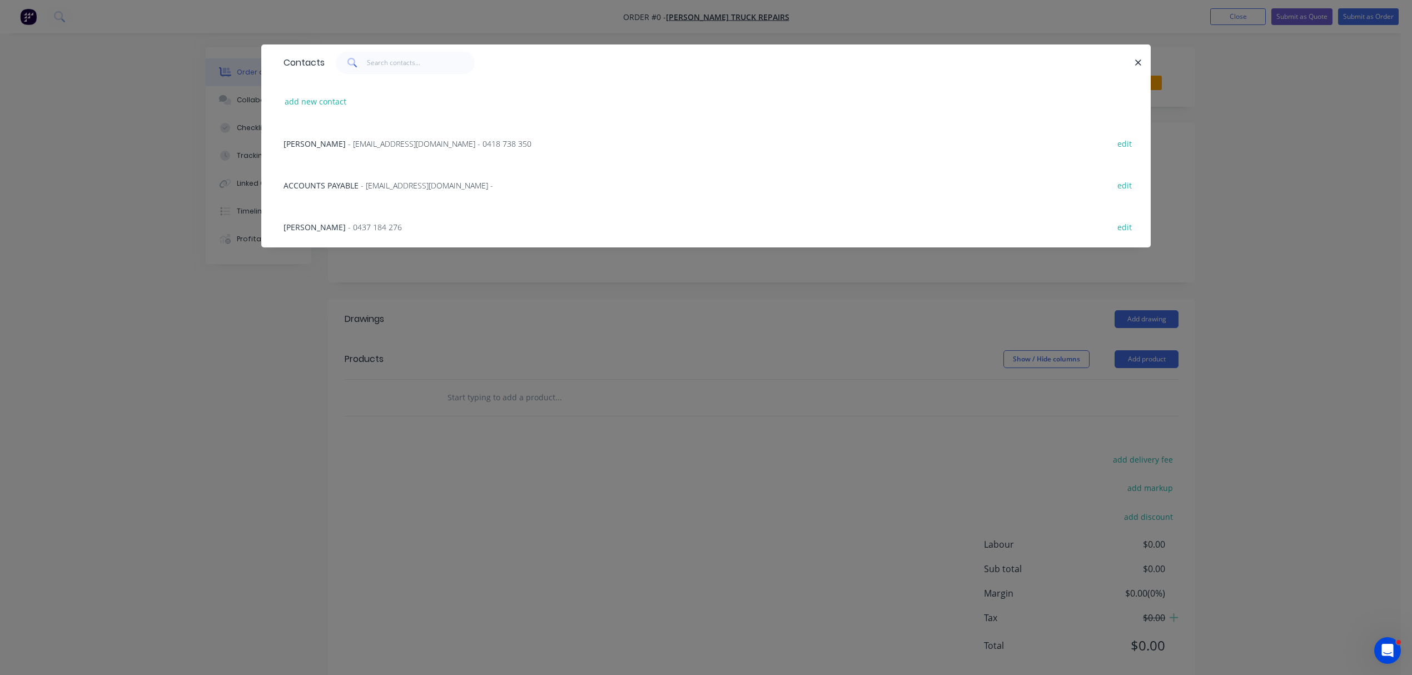
click at [408, 145] on span "- swtruckrepairs@bigpond.com - 0418 738 350" at bounding box center [439, 143] width 183 height 11
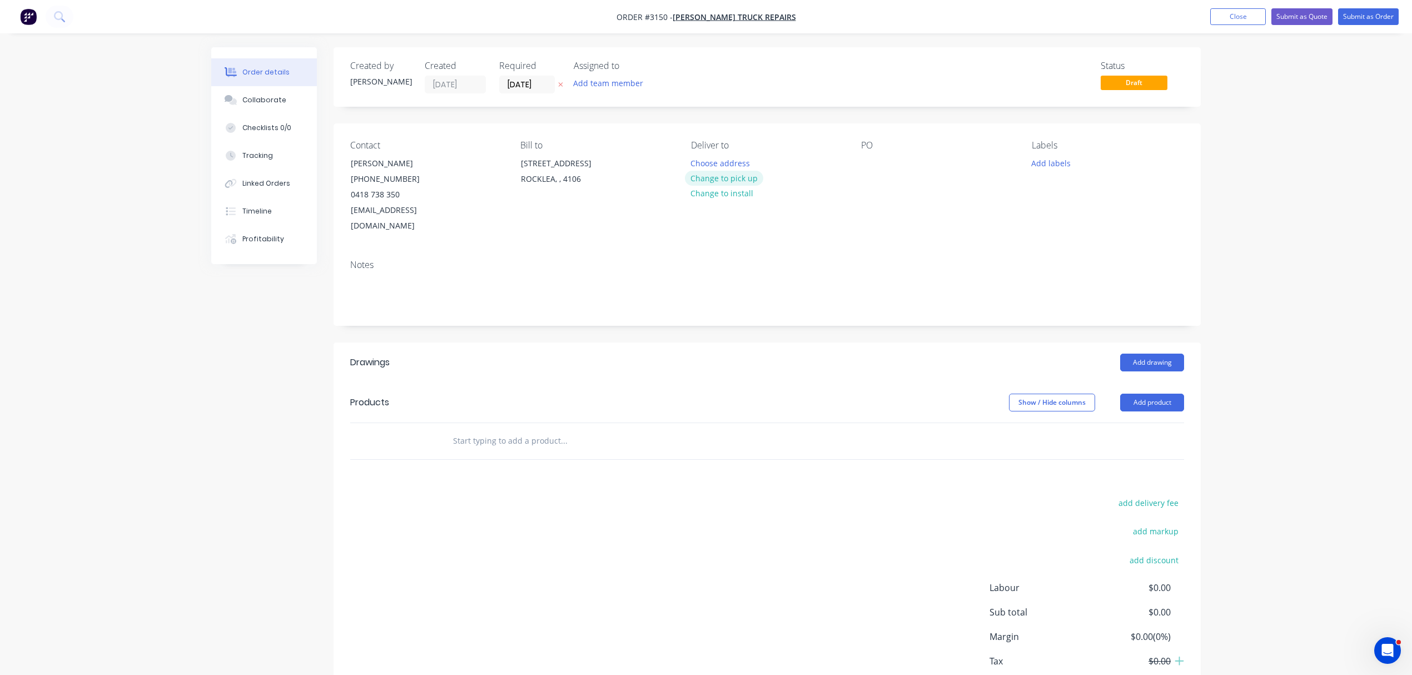
click at [736, 175] on button "Change to pick up" at bounding box center [724, 178] width 79 height 15
click at [562, 83] on icon "button" at bounding box center [560, 84] width 5 height 7
click at [609, 81] on button "Add team member" at bounding box center [608, 83] width 82 height 15
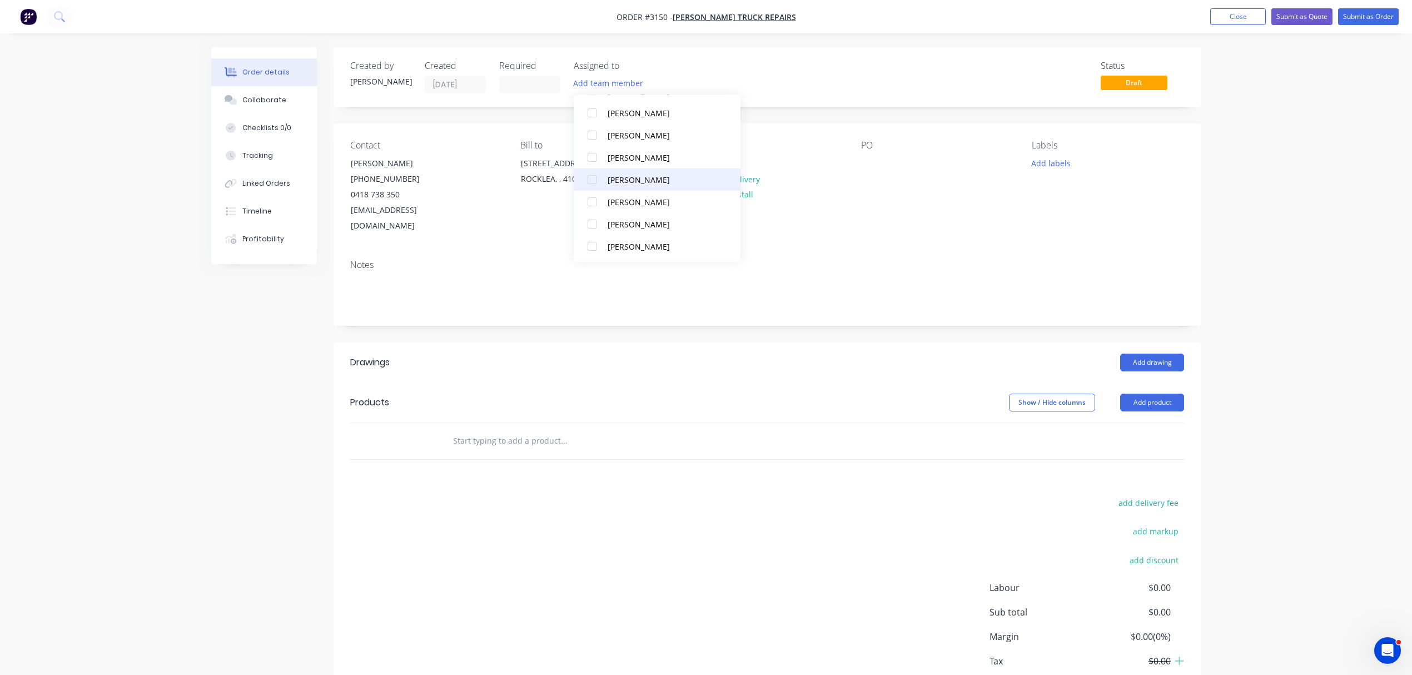
scroll to position [100, 0]
click at [590, 222] on div at bounding box center [592, 223] width 22 height 22
click at [1077, 232] on div "Contact STEVE WALTERS (07) 3274 3100 0418 738 350 swtruckrepairs@bigpond.com Bi…" at bounding box center [766, 186] width 867 height 127
click at [1045, 161] on button "Add labels" at bounding box center [1050, 162] width 51 height 15
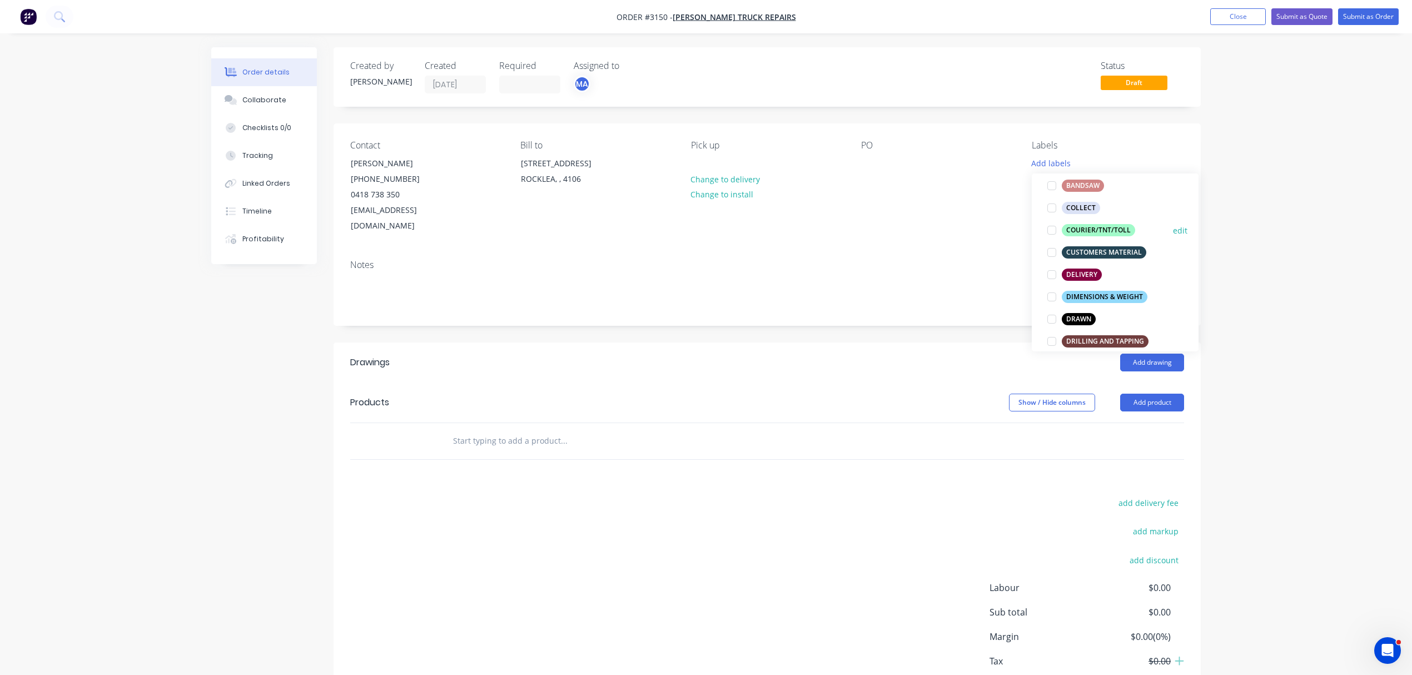
scroll to position [123, 0]
click at [1077, 312] on div "DRAWN" at bounding box center [1079, 317] width 34 height 12
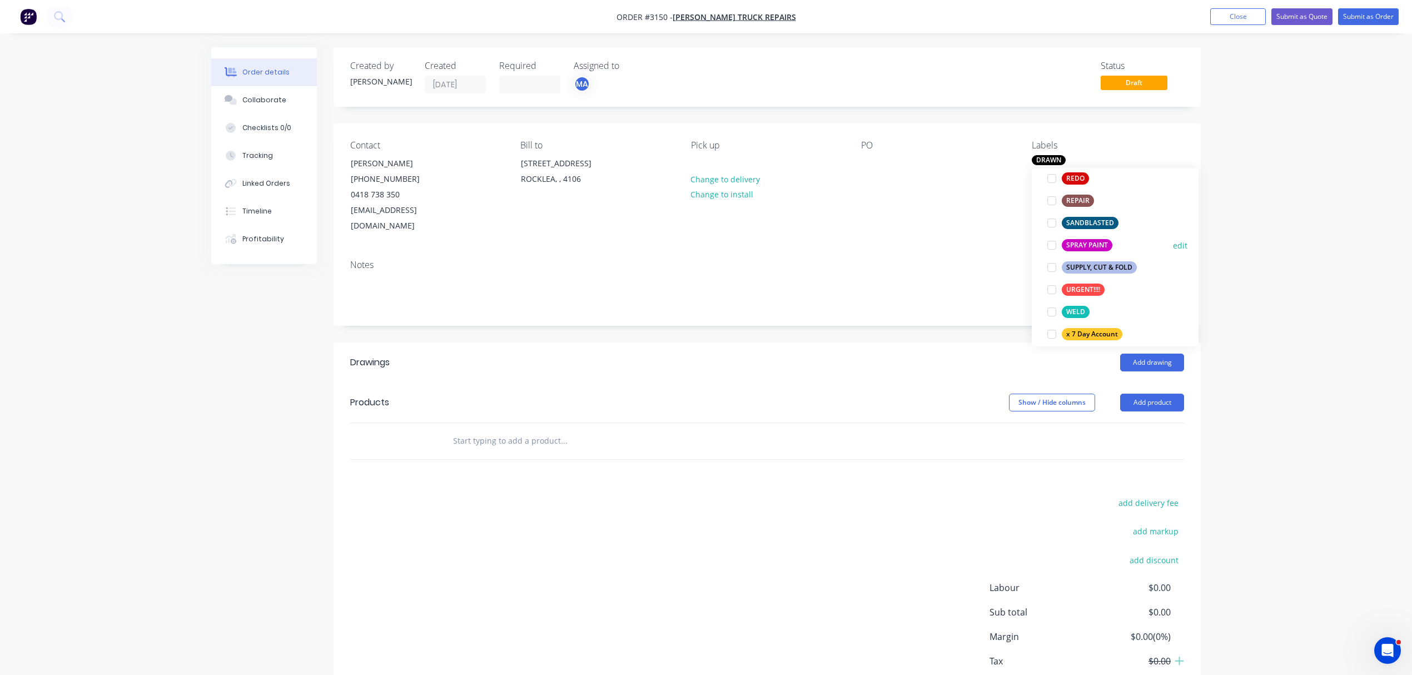
scroll to position [593, 0]
click at [1092, 259] on div "SUPPLY, CUT & FOLD" at bounding box center [1099, 265] width 75 height 12
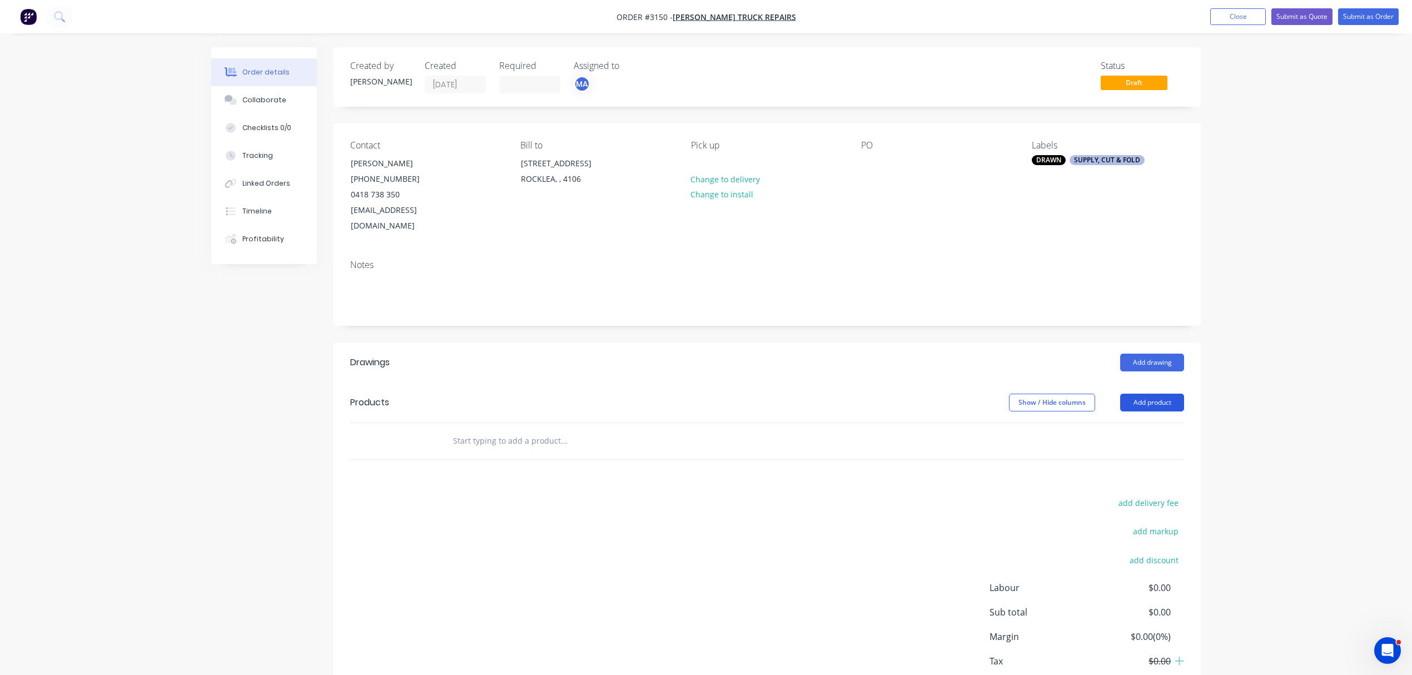
click at [1167, 394] on button "Add product" at bounding box center [1152, 403] width 64 height 18
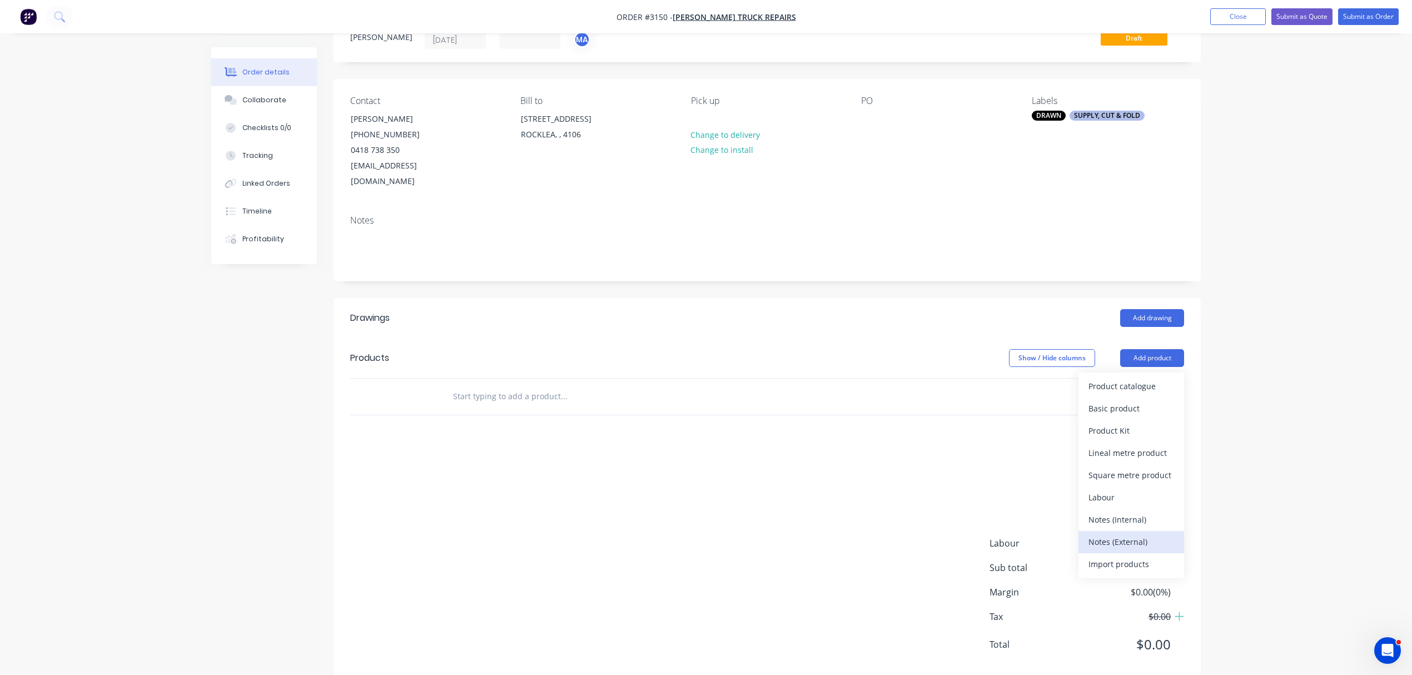
scroll to position [54, 0]
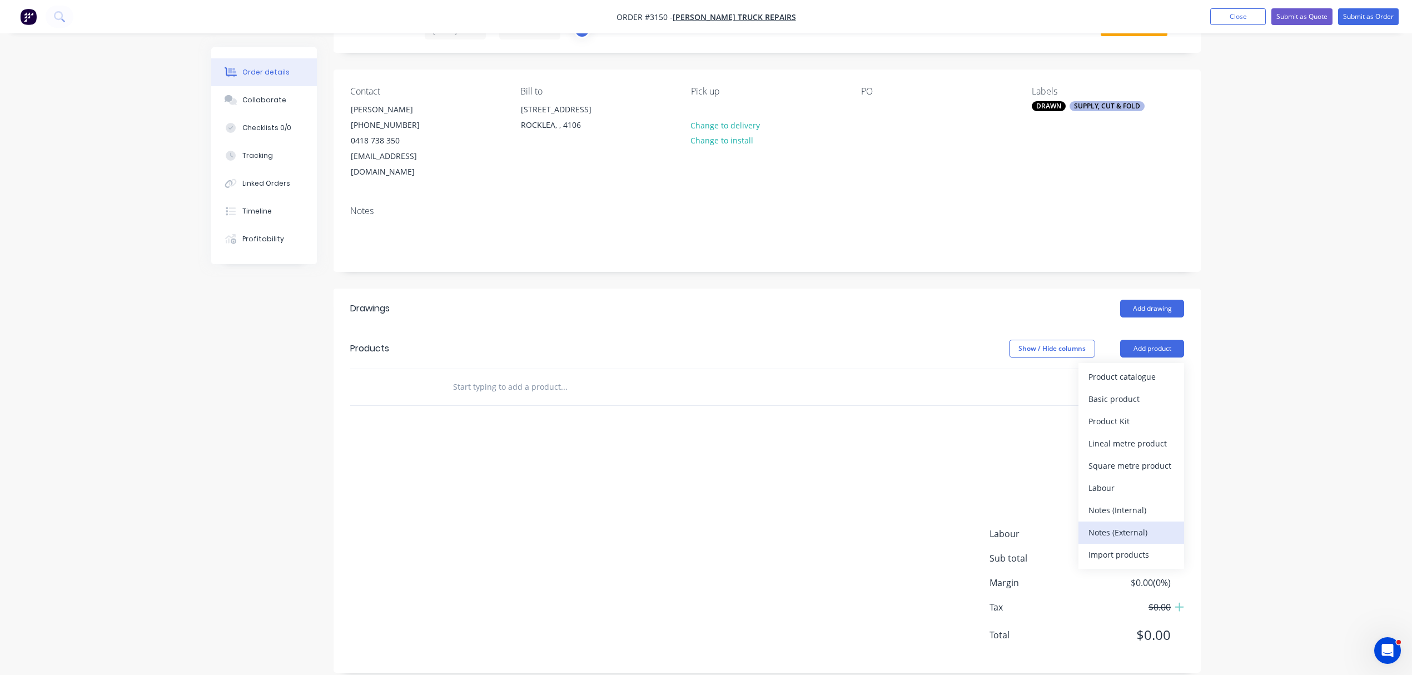
click at [1136, 524] on div "Notes (External)" at bounding box center [1131, 532] width 86 height 16
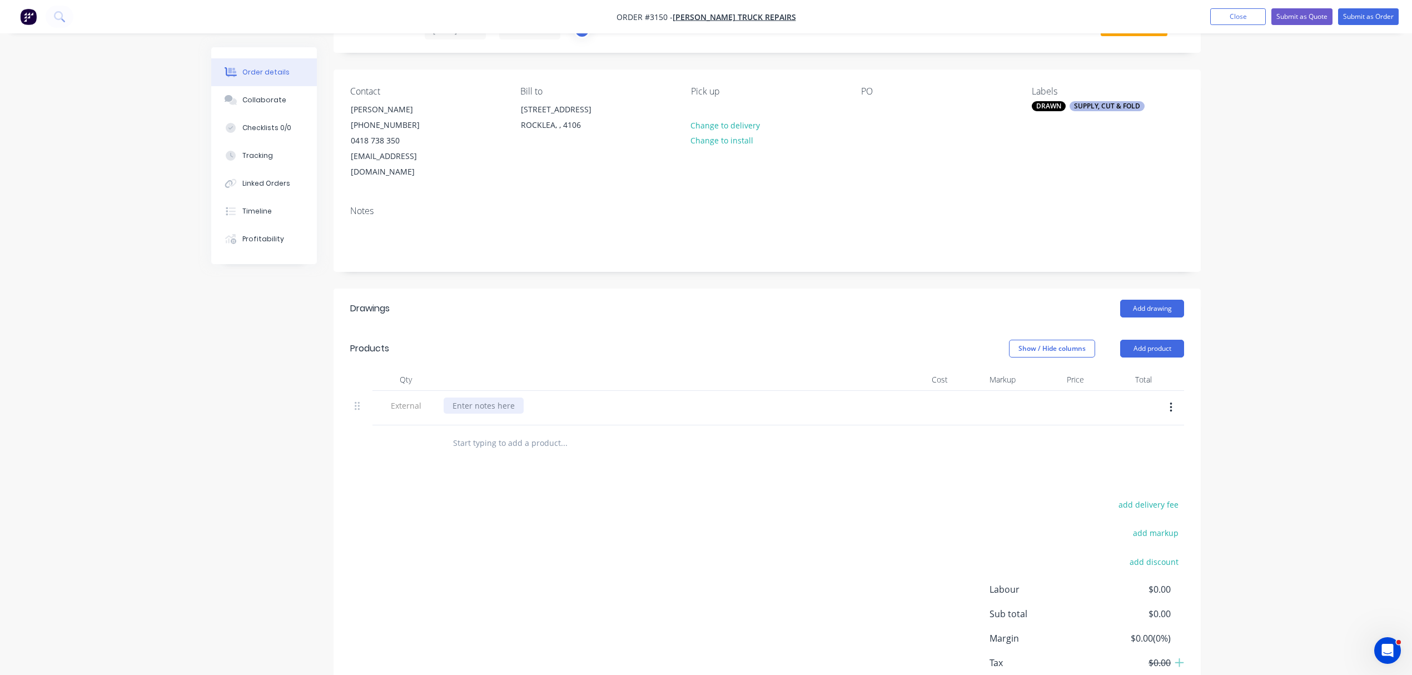
click at [476, 397] on div at bounding box center [484, 405] width 80 height 16
click at [1048, 107] on div "DRAWN" at bounding box center [1049, 106] width 34 height 10
click at [547, 425] on div at bounding box center [639, 443] width 400 height 36
click at [546, 432] on input "text" at bounding box center [563, 443] width 222 height 22
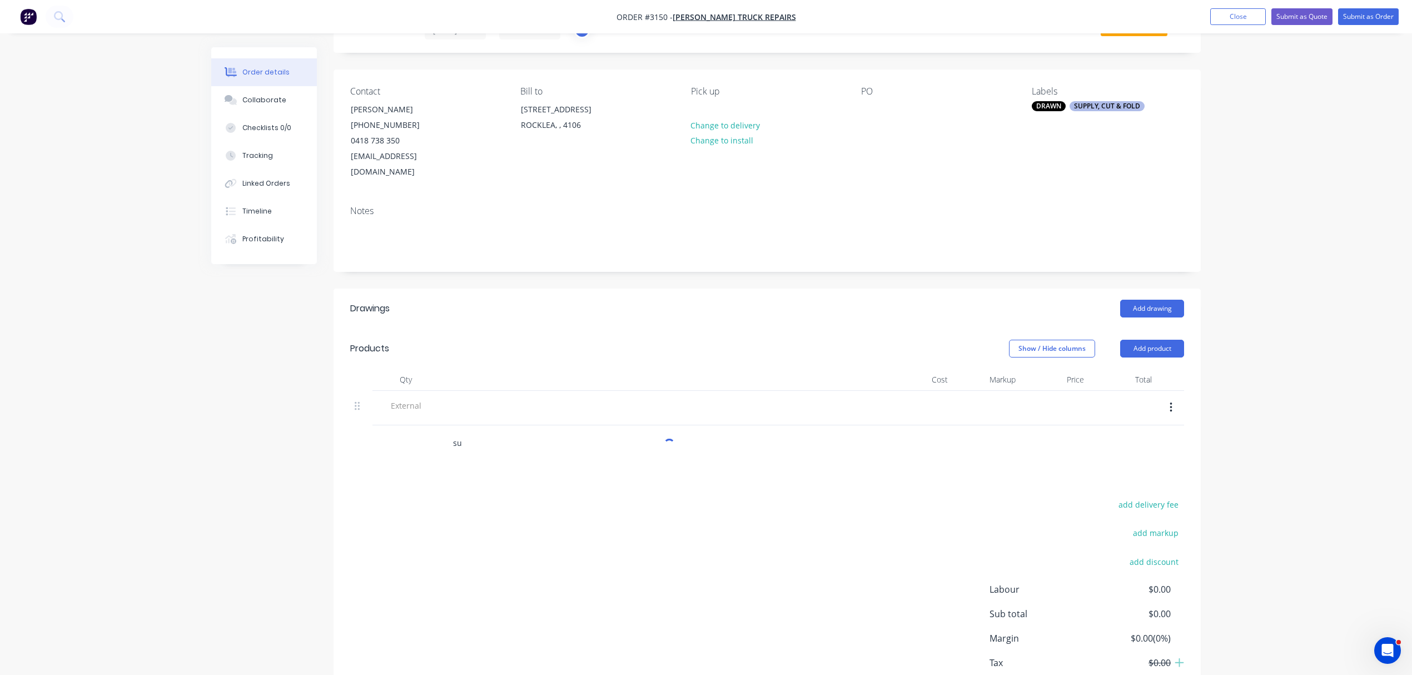
type input "s"
click at [472, 397] on div at bounding box center [662, 405] width 436 height 16
click at [477, 432] on input "text" at bounding box center [563, 443] width 222 height 22
type input "s"
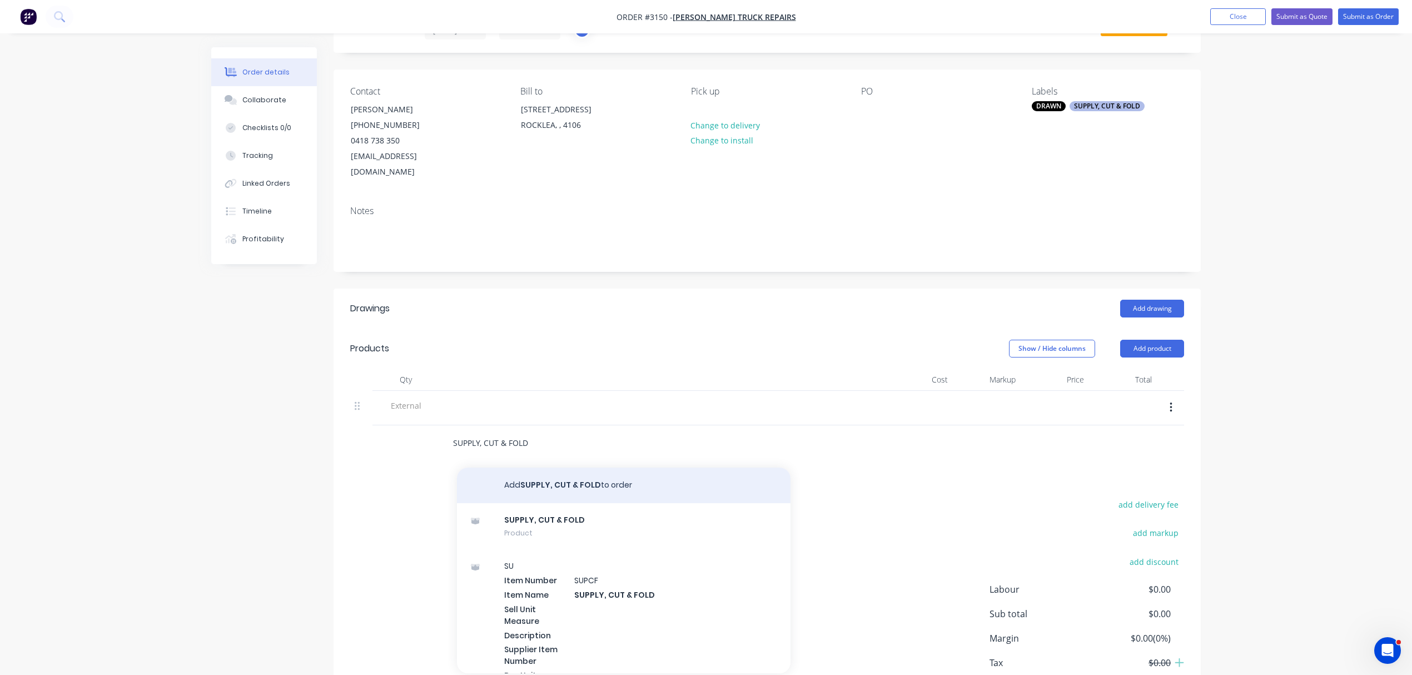
type input "SUPPLY, CUT & FOLD"
click at [565, 467] on button "Add SUPPLY, CUT & FOLD to order" at bounding box center [623, 485] width 333 height 36
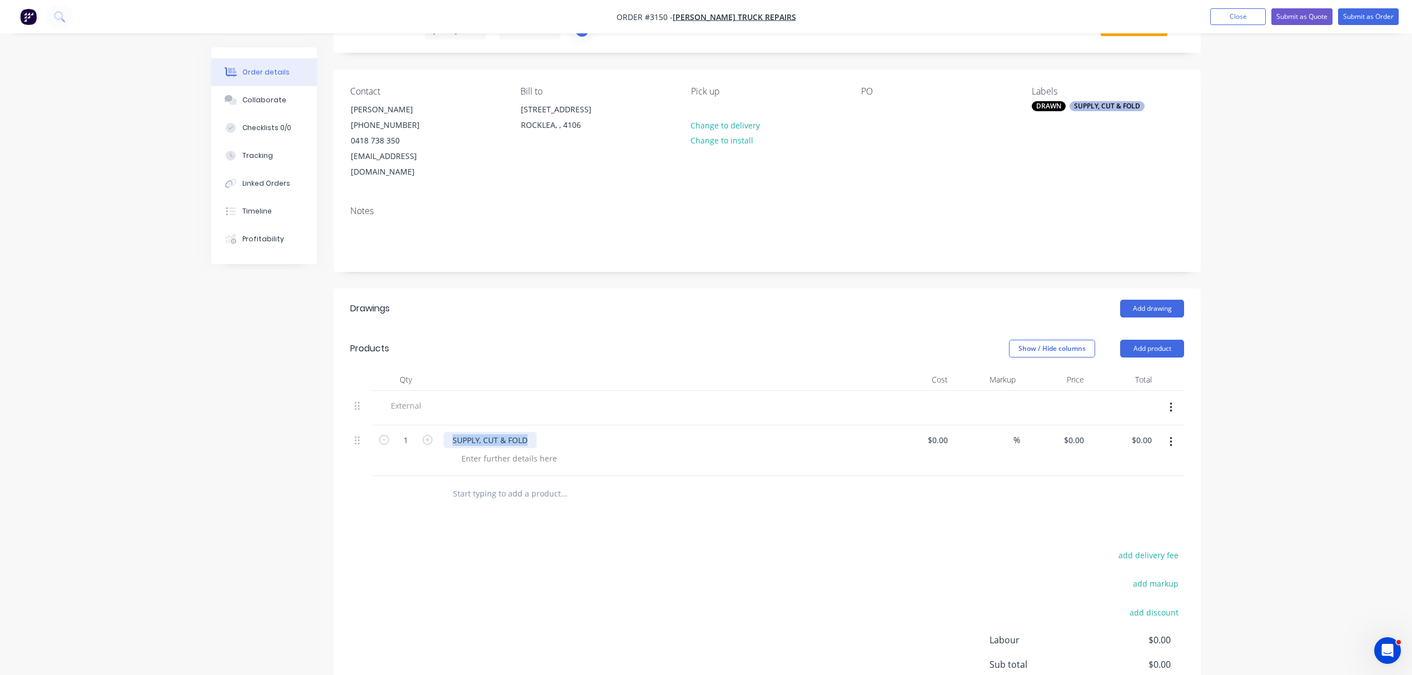
drag, startPoint x: 537, startPoint y: 423, endPoint x: 421, endPoint y: 415, distance: 115.9
click at [421, 425] on div "1 SUPPLY, CUT & FOLD $0.00 $0.00 % $0.00 $0.00 $0.00 $0.00" at bounding box center [767, 450] width 834 height 51
copy div "SUPPLY, CUT & FOLD"
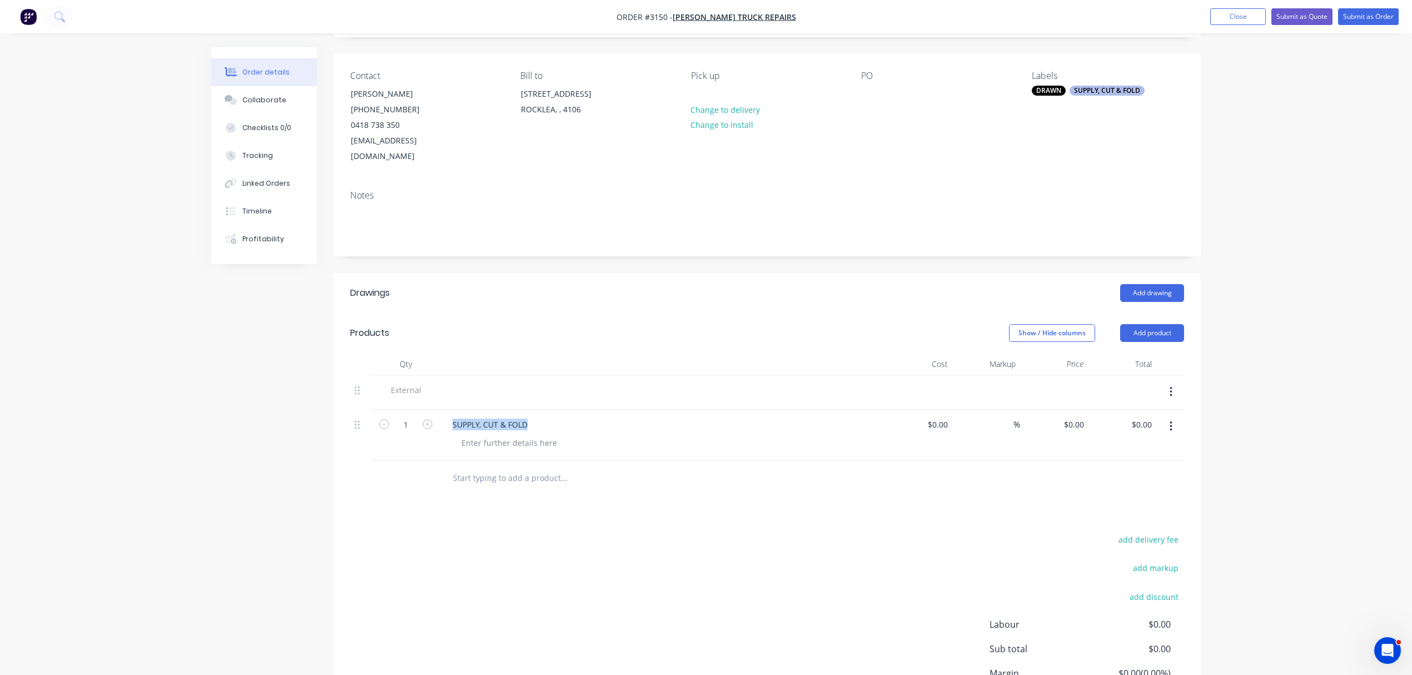
scroll to position [152, 0]
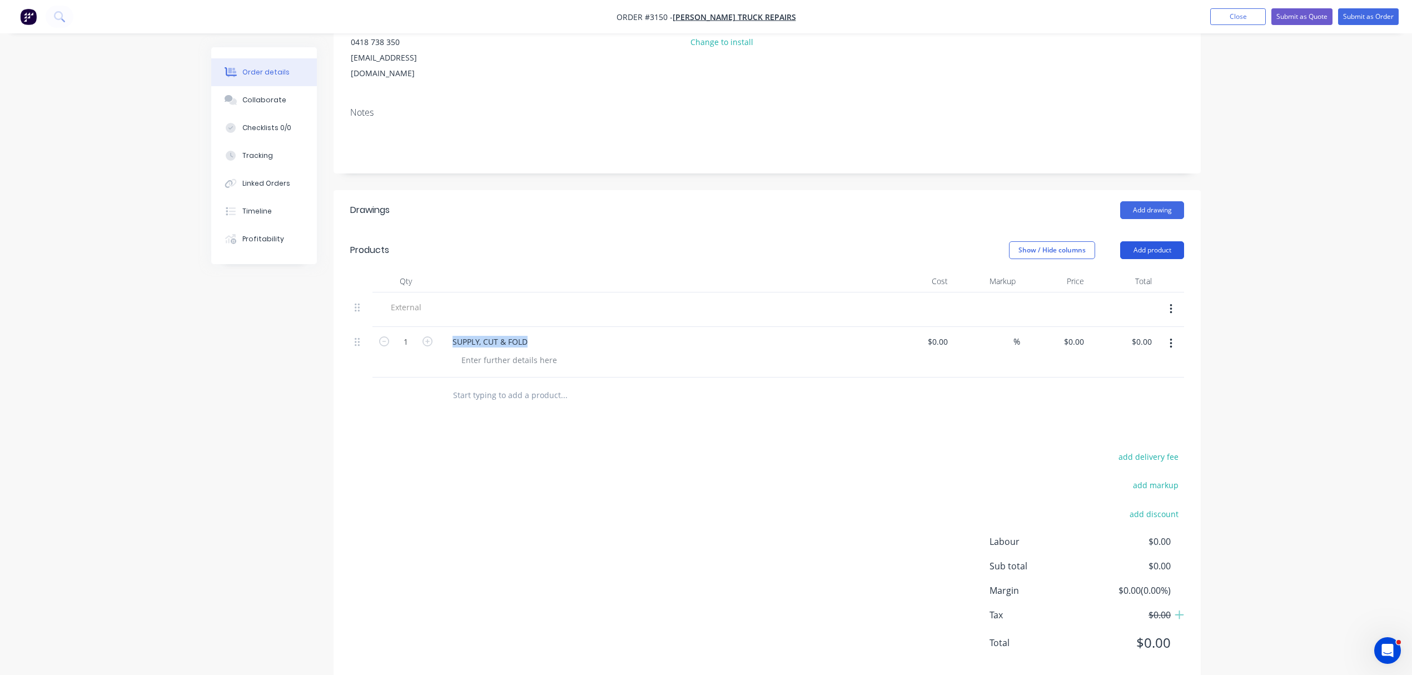
click at [1153, 241] on button "Add product" at bounding box center [1152, 250] width 64 height 18
click at [1126, 426] on div "Notes (External)" at bounding box center [1131, 434] width 86 height 16
paste div
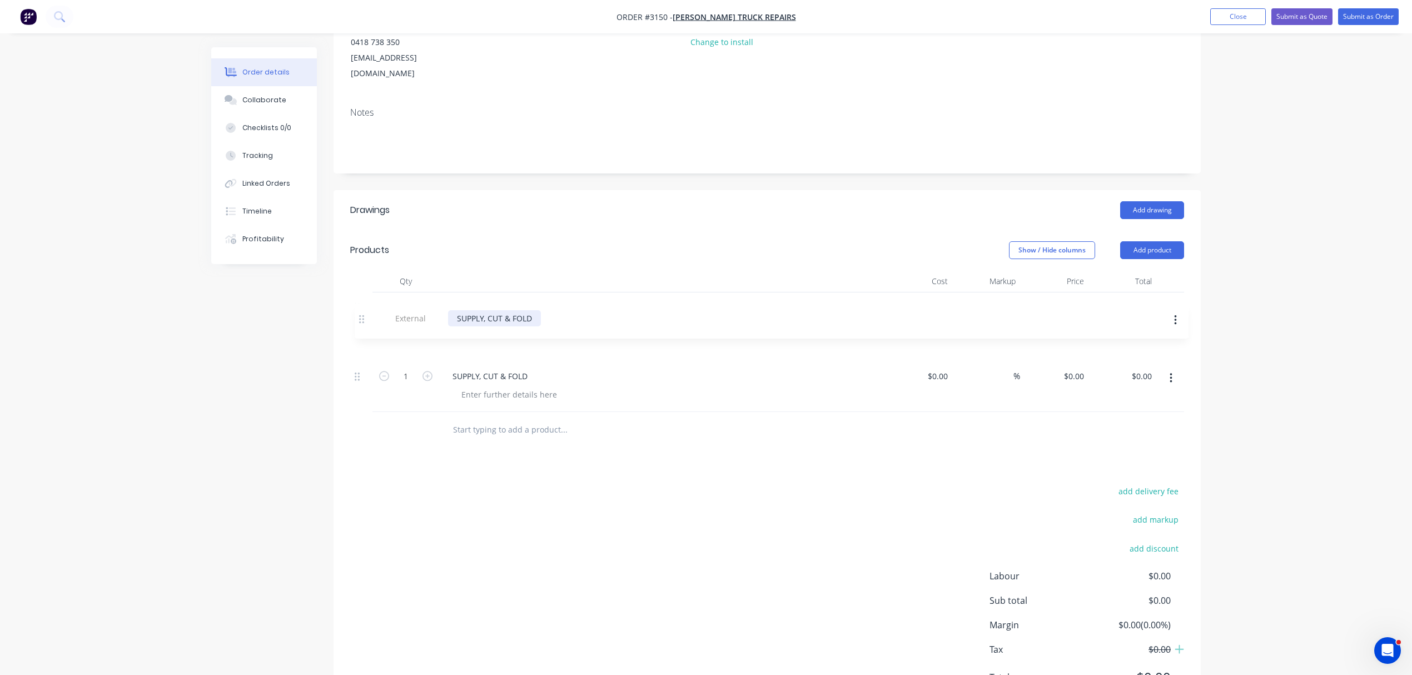
drag, startPoint x: 357, startPoint y: 379, endPoint x: 364, endPoint y: 311, distance: 68.1
click at [364, 311] on div "External 1 SUPPLY, CUT & FOLD $0.00 $0.00 % $0.00 $0.00 $0.00 $0.00 External SU…" at bounding box center [767, 352] width 834 height 120
click at [487, 368] on div "SUPPLY, CUT & FOLD" at bounding box center [490, 376] width 93 height 16
drag, startPoint x: 528, startPoint y: 360, endPoint x: 371, endPoint y: 356, distance: 156.8
click at [376, 361] on div "1 SUPPLY, CUT & FOLD $0.00 $0.00 % $0.00 $0.00 $0.00 $0.00" at bounding box center [767, 386] width 834 height 51
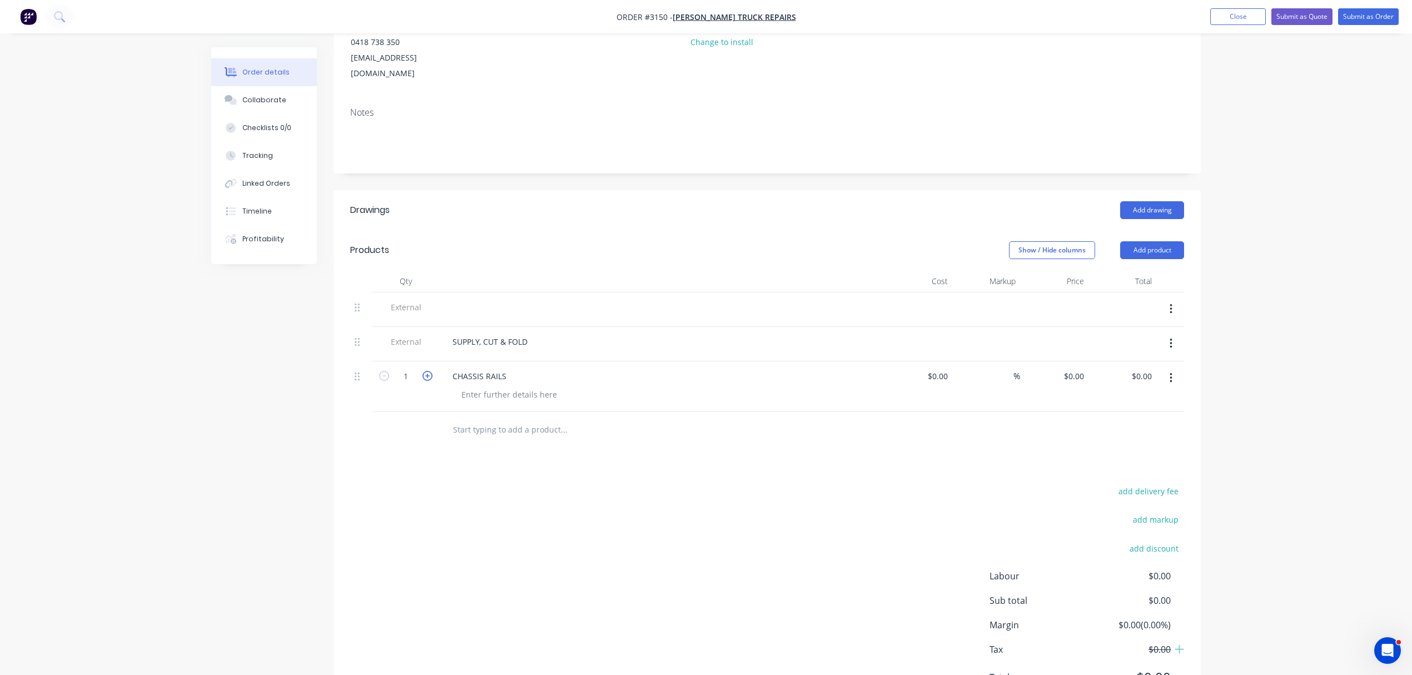
click at [429, 371] on icon "button" at bounding box center [427, 376] width 10 height 10
type input "2"
click at [474, 419] on input "text" at bounding box center [563, 430] width 222 height 22
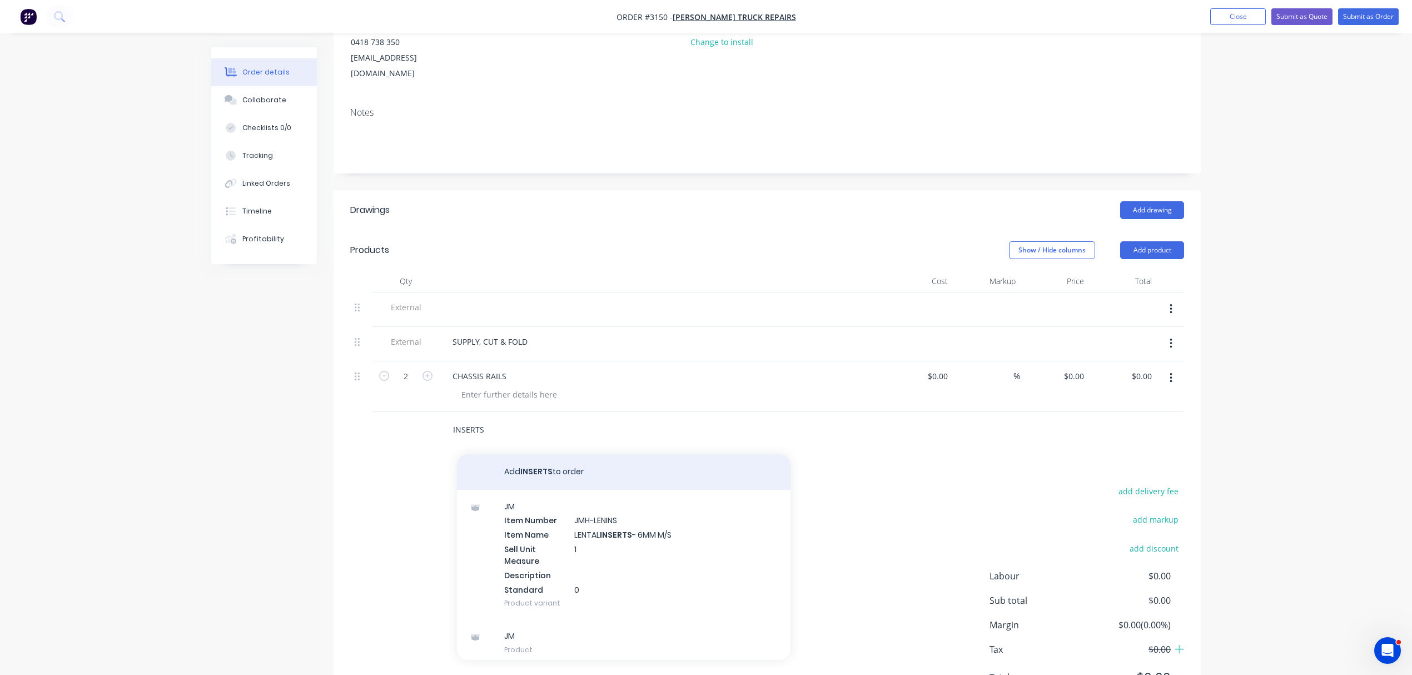
type input "INSERTS"
click at [550, 456] on button "Add INSERTS to order" at bounding box center [623, 472] width 333 height 36
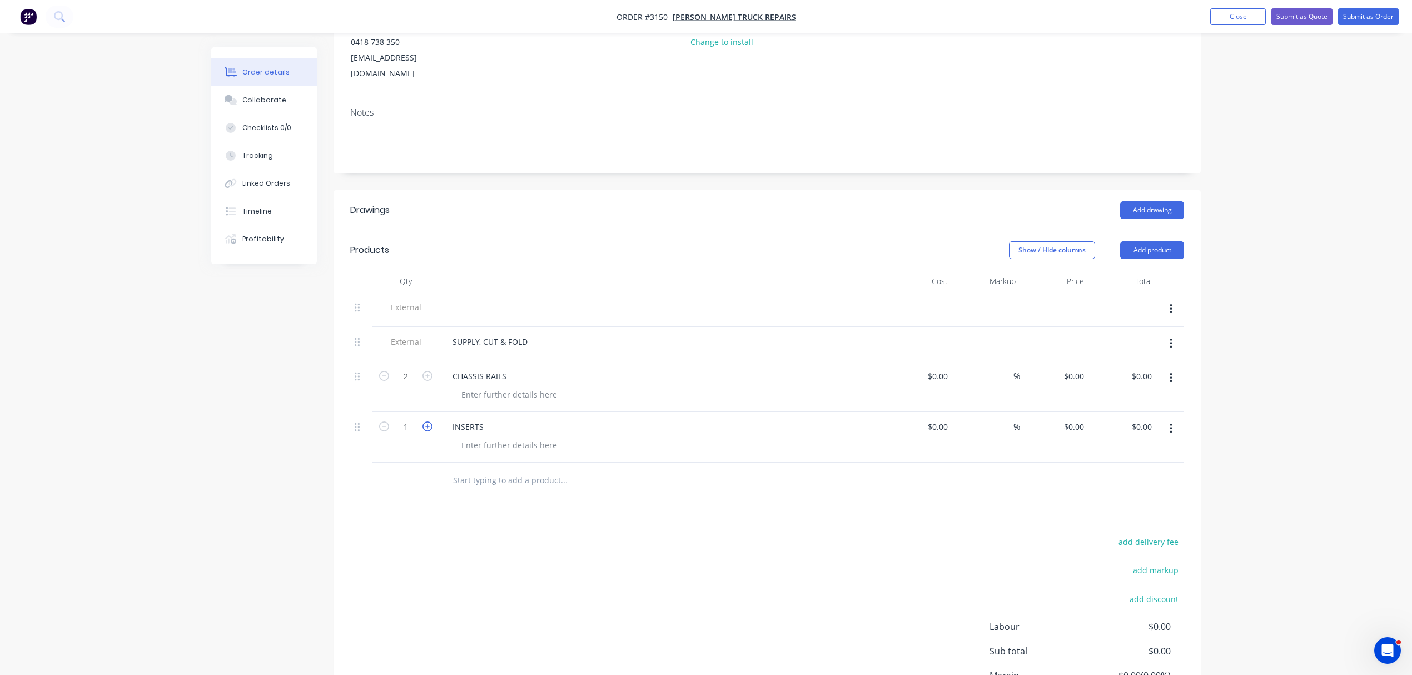
click at [425, 421] on icon "button" at bounding box center [427, 426] width 10 height 10
type input "2"
click at [525, 386] on div at bounding box center [508, 394] width 113 height 16
click at [525, 368] on div "CHASSIS RAILS" at bounding box center [662, 376] width 436 height 16
click at [514, 368] on div "CHASSIS RAILS" at bounding box center [480, 376] width 72 height 16
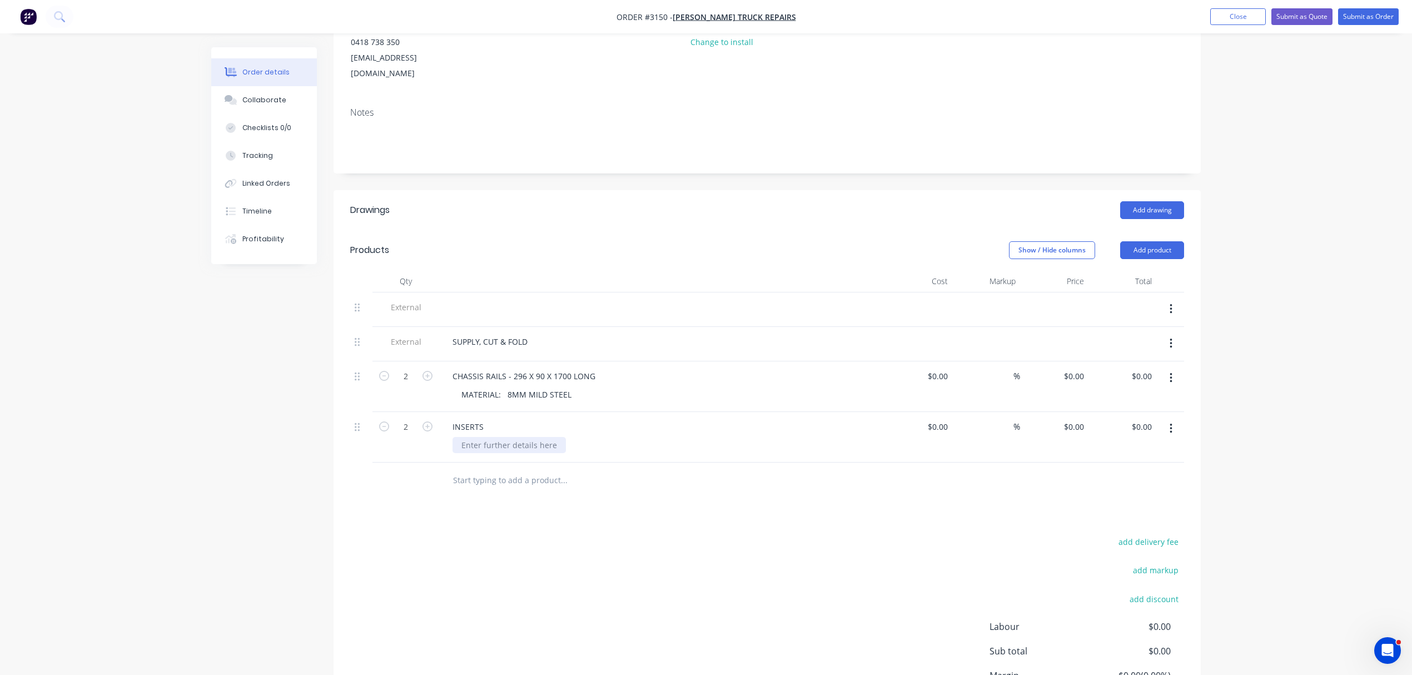
click at [492, 437] on div at bounding box center [508, 445] width 113 height 16
click at [503, 437] on div "MATERIAL: 6MM MILD STEEL" at bounding box center [493, 451] width 82 height 28
click at [484, 419] on div "INSERTS" at bounding box center [468, 427] width 49 height 16
click at [512, 419] on div "INSERTS @ 2700 LONG" at bounding box center [495, 427] width 102 height 16
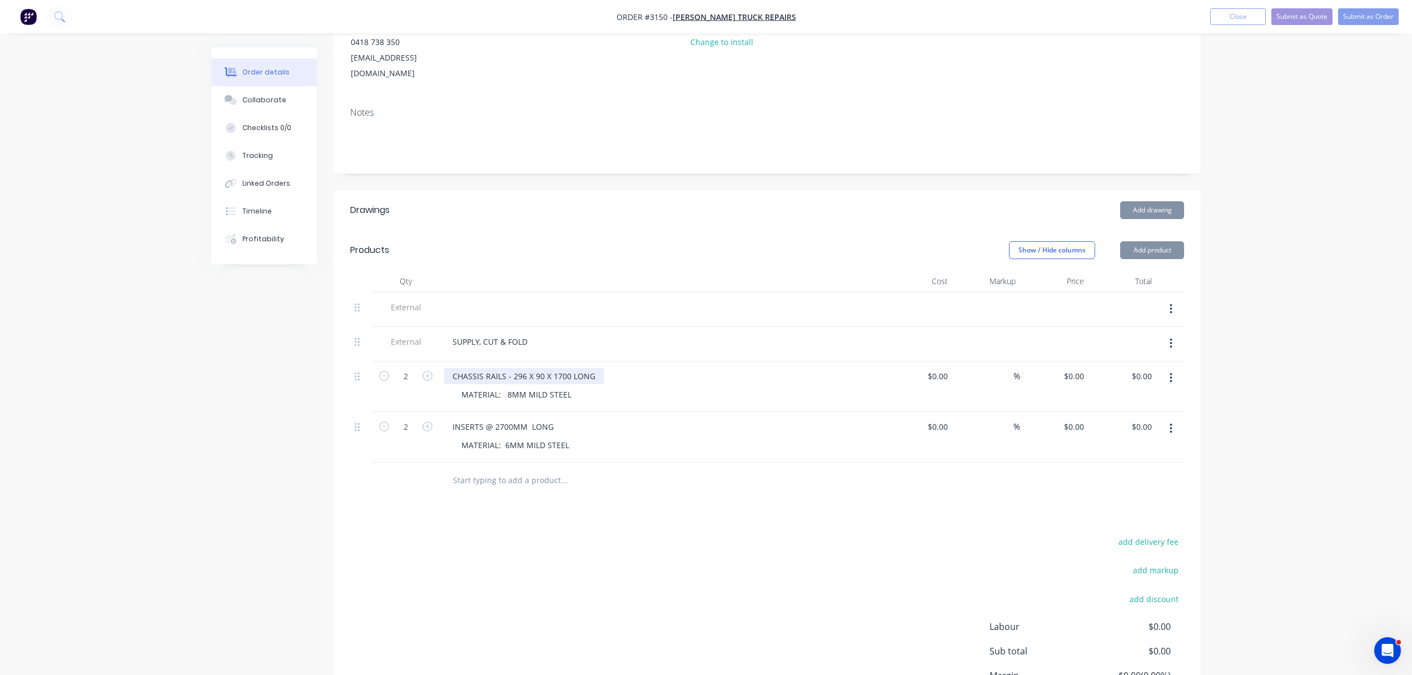
click at [523, 368] on div "CHASSIS RAILS - 296 X 90 X 1700 LONG" at bounding box center [524, 376] width 161 height 16
click at [538, 368] on div "CHASSIS RAILS - 296 X 90 X 1700 LONG" at bounding box center [524, 376] width 161 height 16
click at [525, 368] on div "CHASSIS RAILS - 296 X 90 X 1700 LONG" at bounding box center [524, 376] width 161 height 16
click at [559, 368] on div "CHASSIS RAILS - 296MM X 90 X 1700 LONG" at bounding box center [532, 376] width 177 height 16
click at [598, 368] on div "CHASSIS RAILS - 296MM X 90MM X 1700 LONG" at bounding box center [541, 376] width 194 height 16
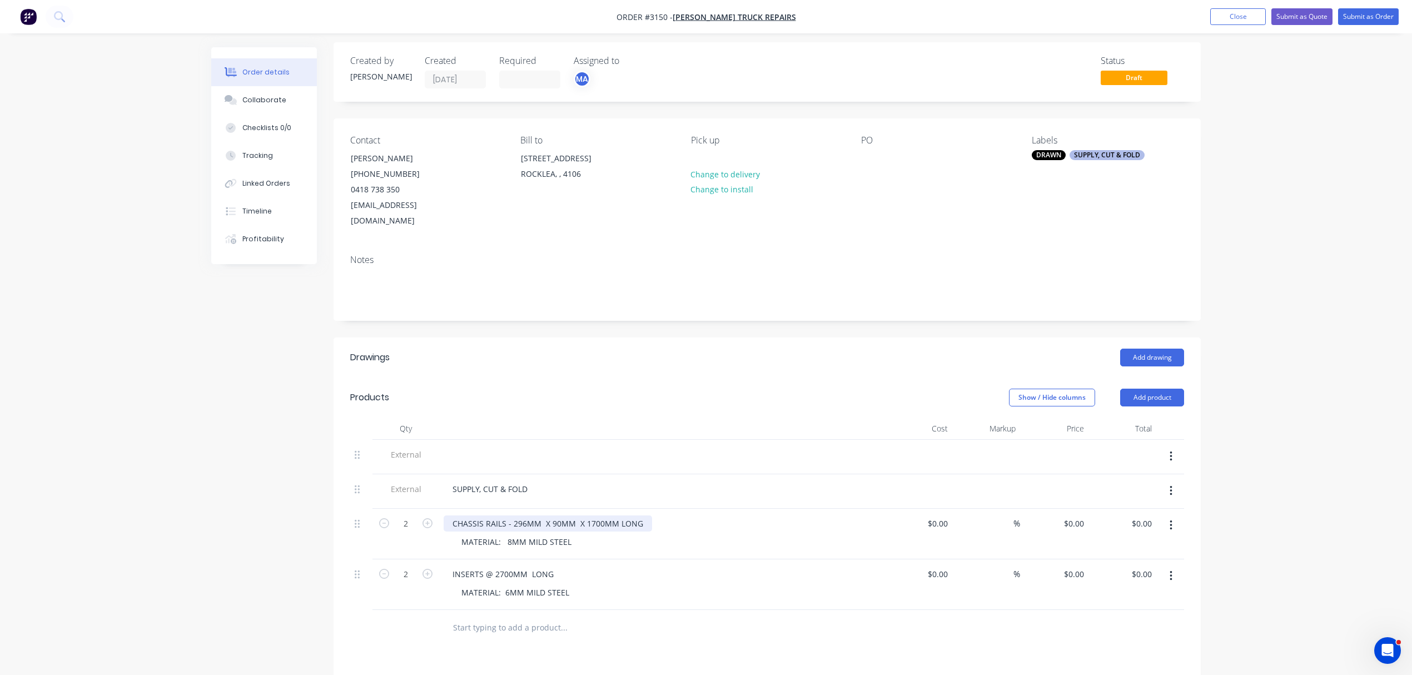
scroll to position [0, 0]
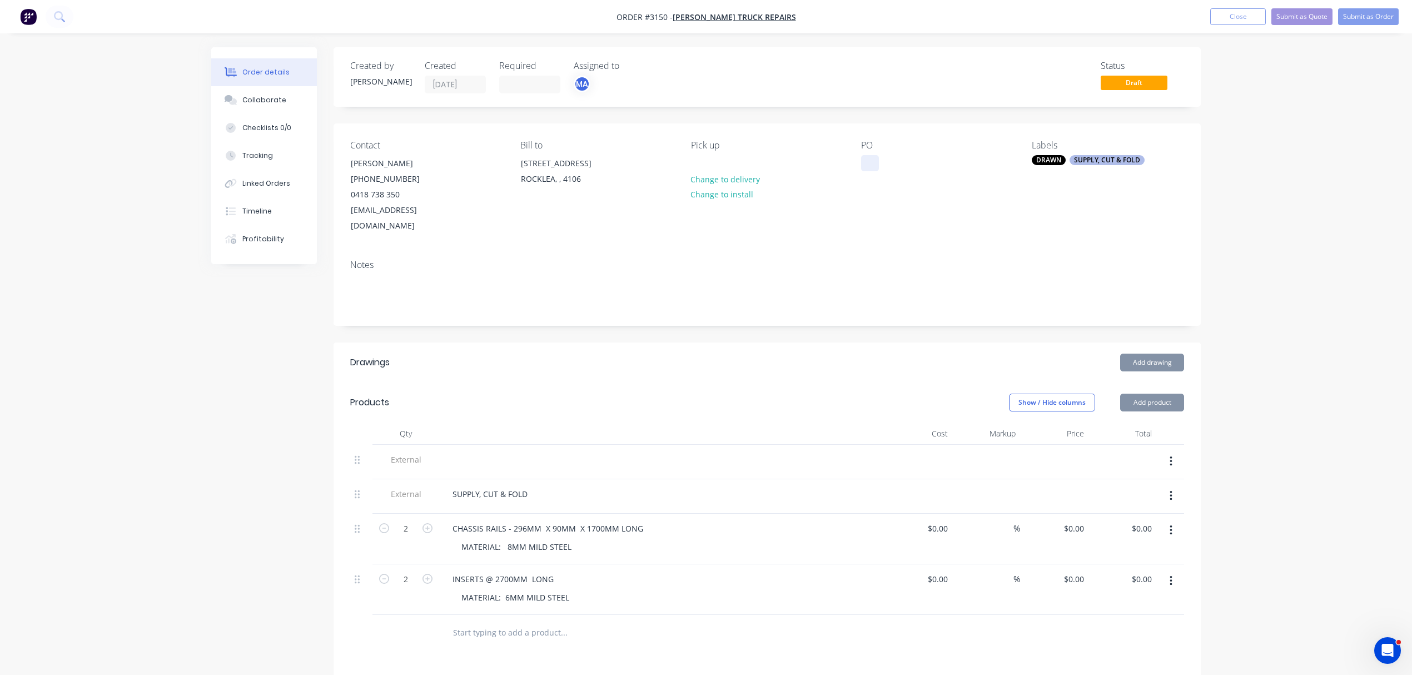
click at [863, 169] on div at bounding box center [870, 163] width 18 height 16
click at [1111, 160] on div "SUPPLY, CUT & FOLD" at bounding box center [1106, 160] width 75 height 10
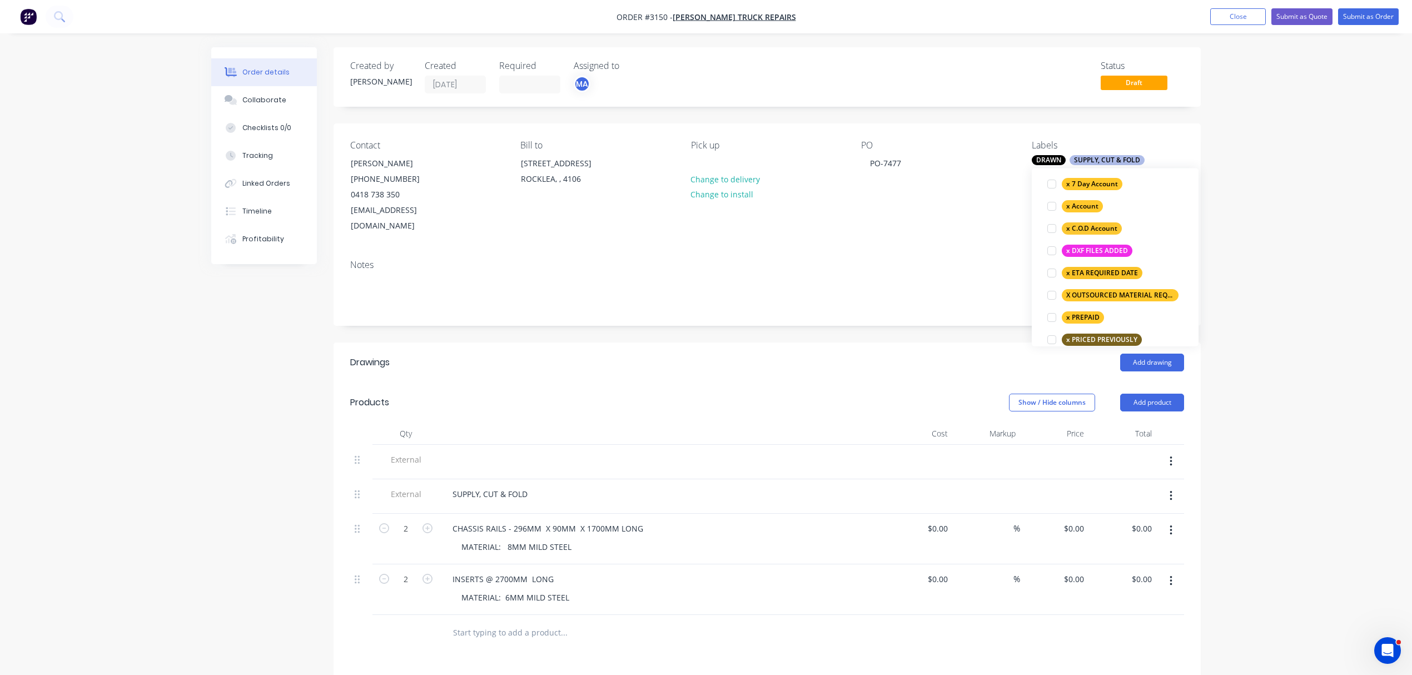
scroll to position [741, 0]
click at [1050, 272] on div at bounding box center [1051, 272] width 22 height 22
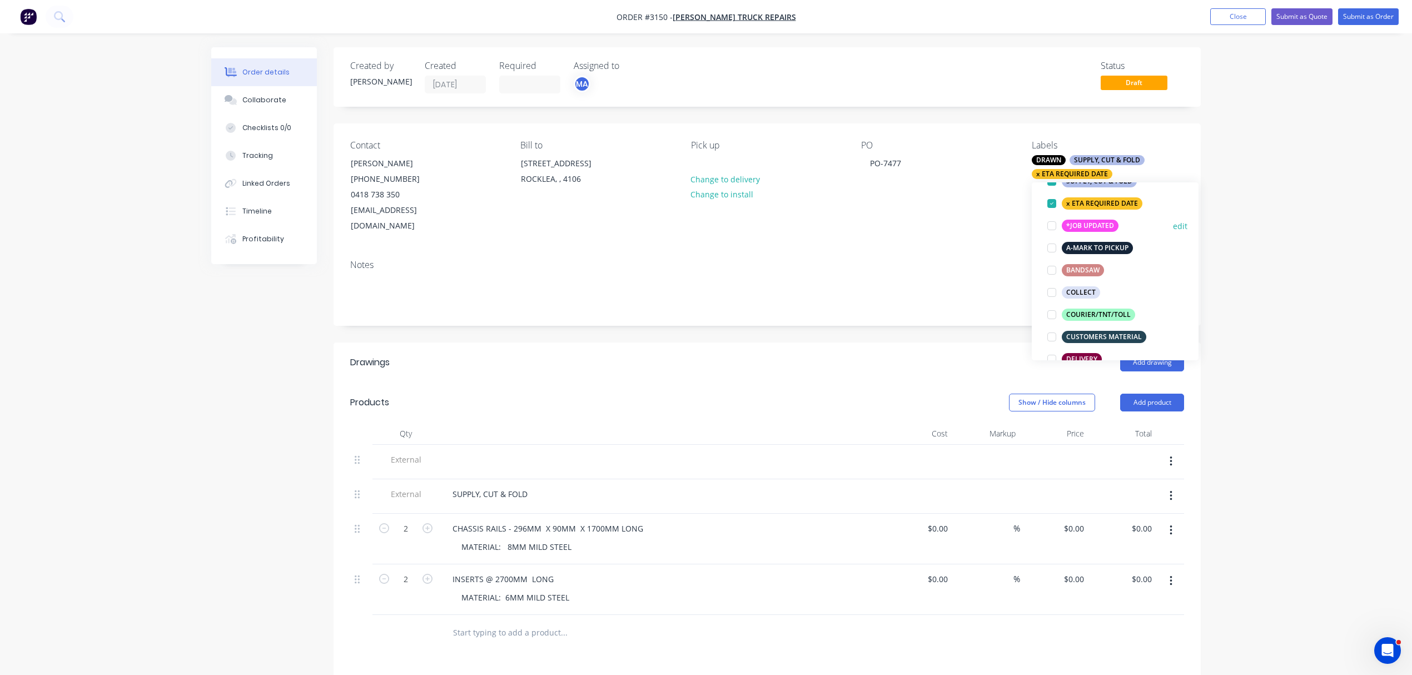
scroll to position [128, 0]
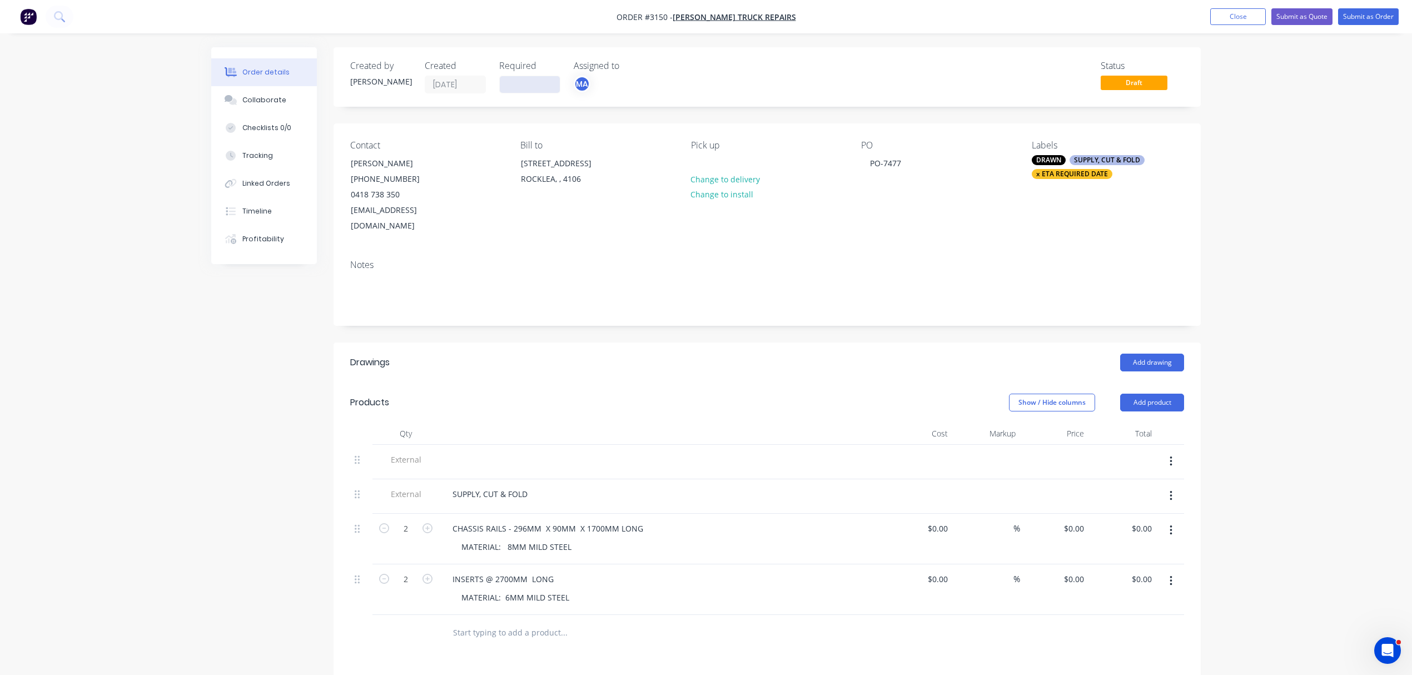
click at [520, 87] on input at bounding box center [530, 84] width 60 height 17
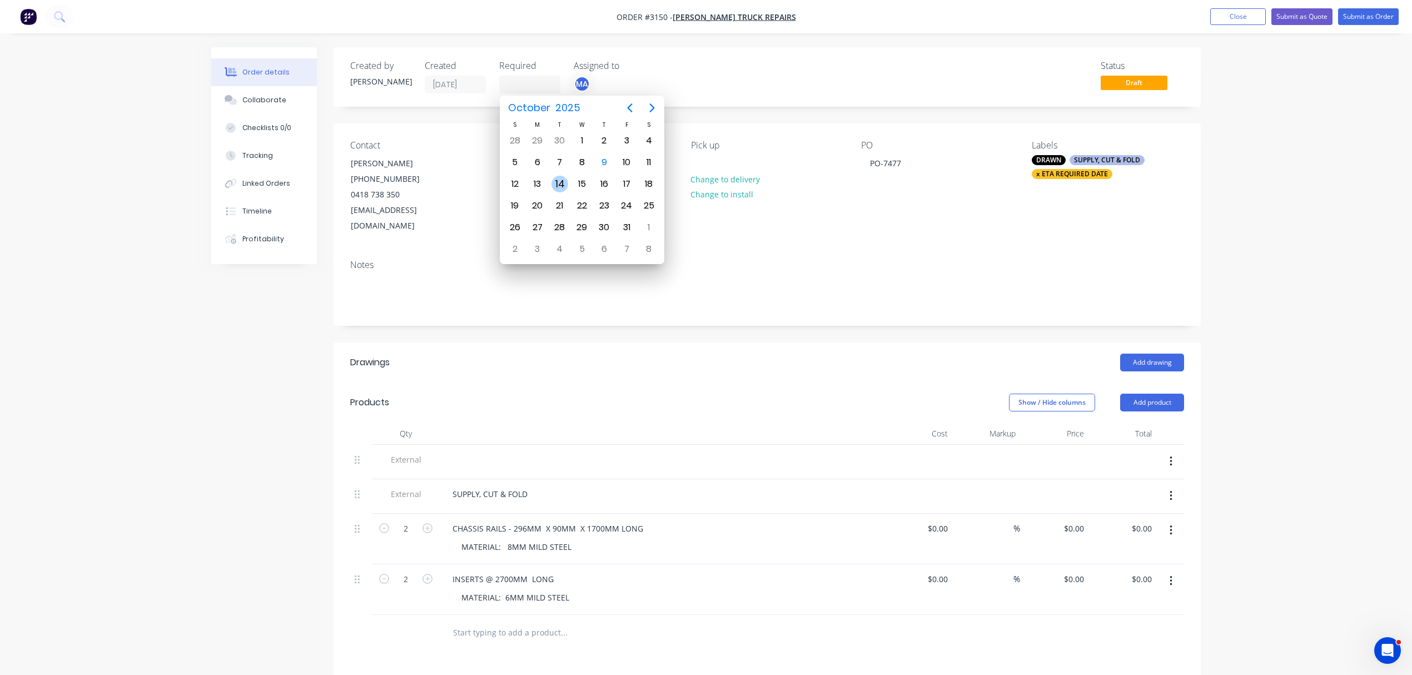
click at [561, 183] on div "14" at bounding box center [559, 184] width 17 height 17
type input "14/10/25"
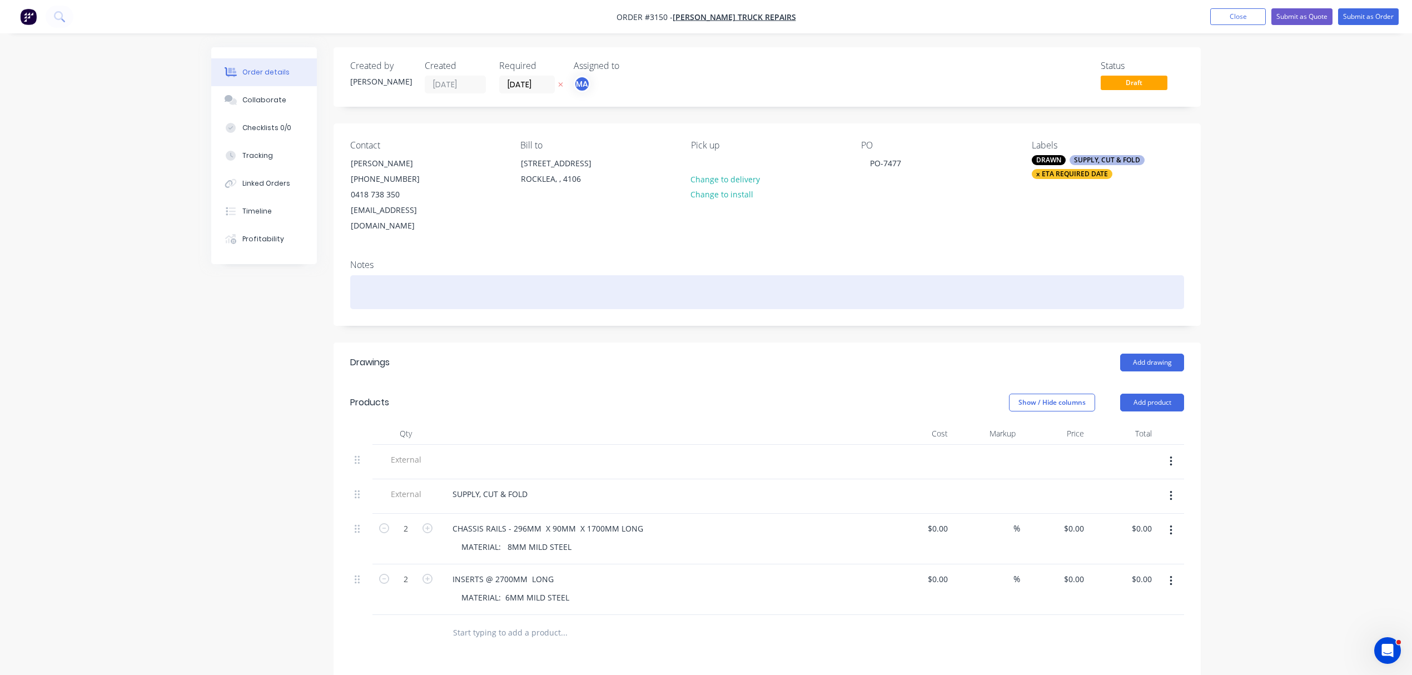
click at [699, 275] on div at bounding box center [767, 292] width 834 height 34
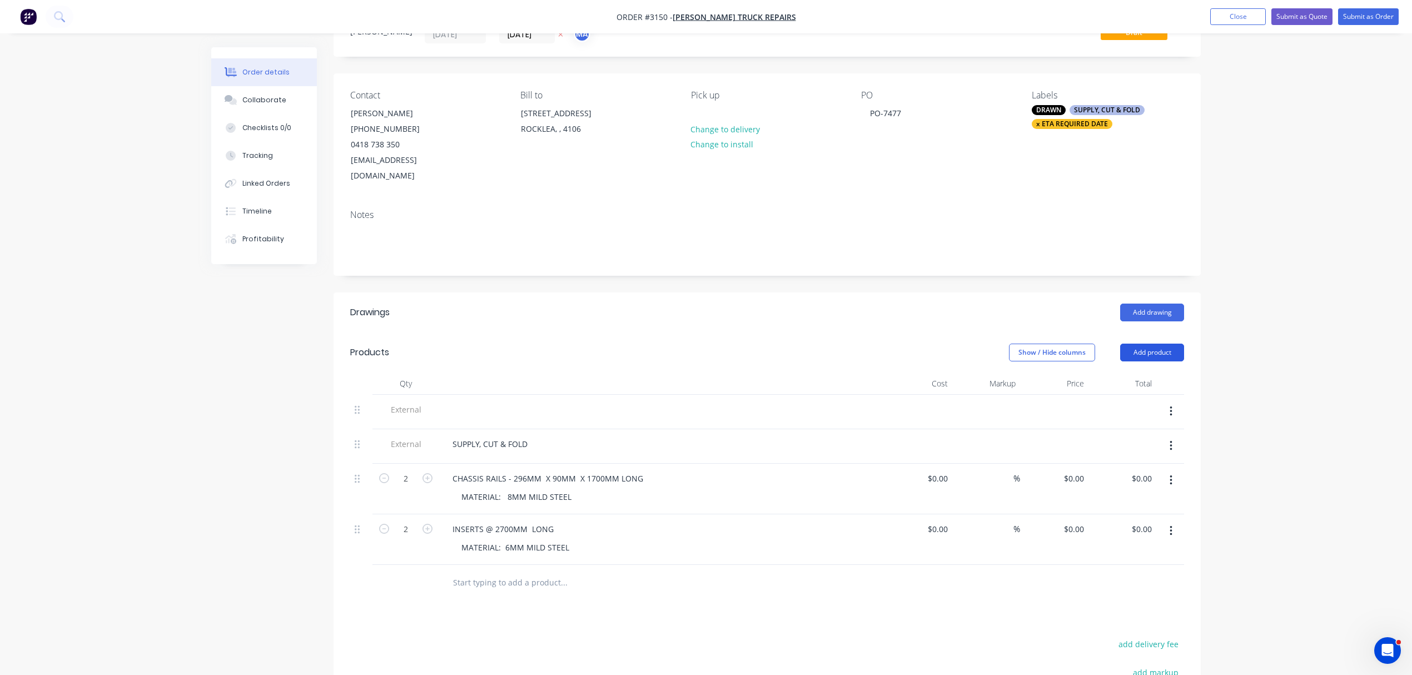
scroll to position [74, 0]
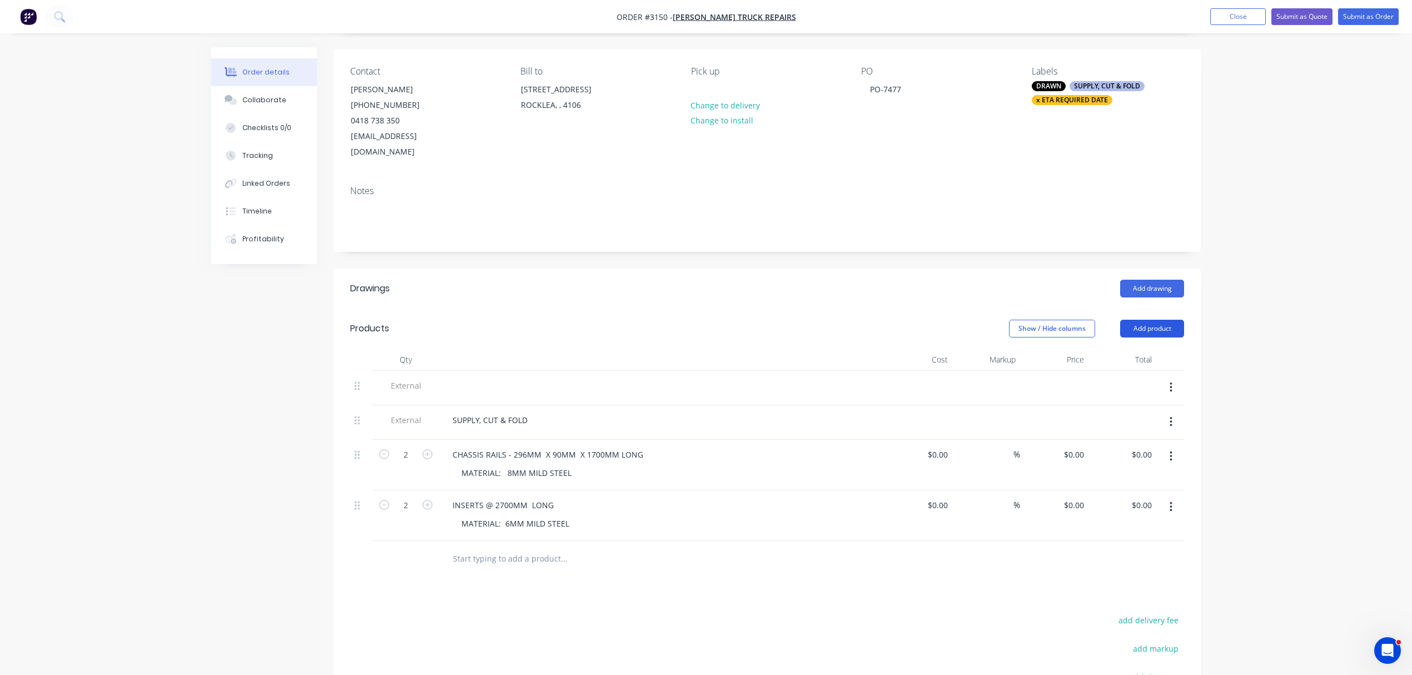
click at [1153, 320] on button "Add product" at bounding box center [1152, 329] width 64 height 18
click at [1125, 482] on div "Notes (Internal)" at bounding box center [1131, 490] width 86 height 16
click at [492, 547] on div at bounding box center [484, 555] width 80 height 16
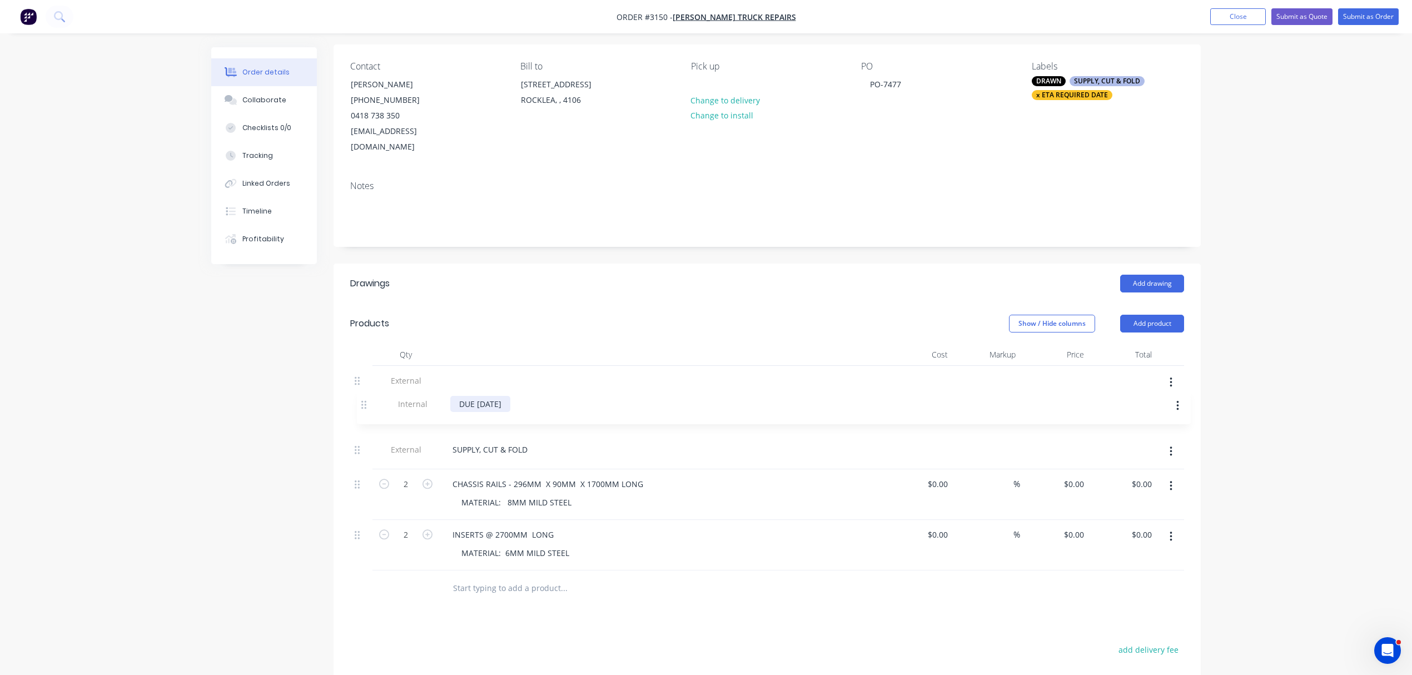
drag, startPoint x: 356, startPoint y: 545, endPoint x: 368, endPoint y: 389, distance: 156.6
click at [368, 389] on div "External External SUPPLY, CUT & FOLD 2 CHASSIS RAILS - 296MM X 90MM X 1700MM LO…" at bounding box center [767, 468] width 834 height 205
click at [1383, 12] on button "Submit as Order" at bounding box center [1368, 16] width 61 height 17
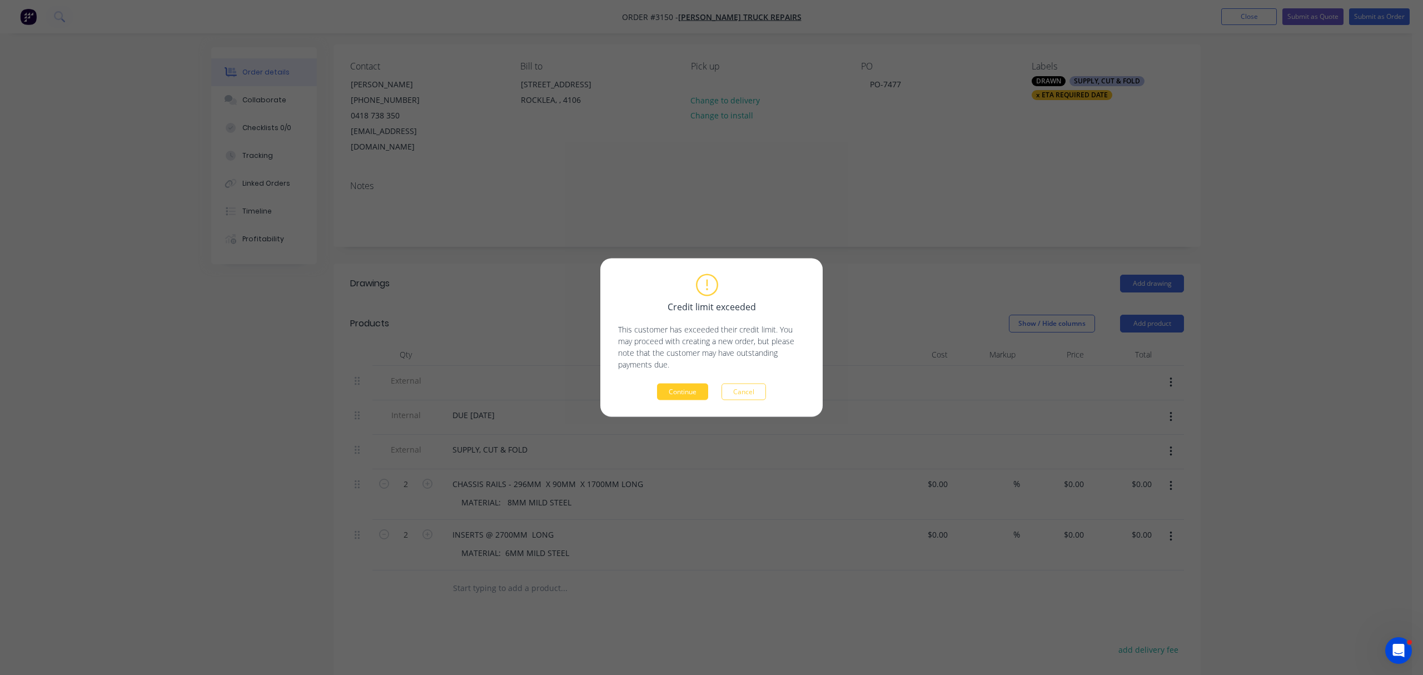
click at [673, 392] on button "Continue" at bounding box center [682, 392] width 51 height 17
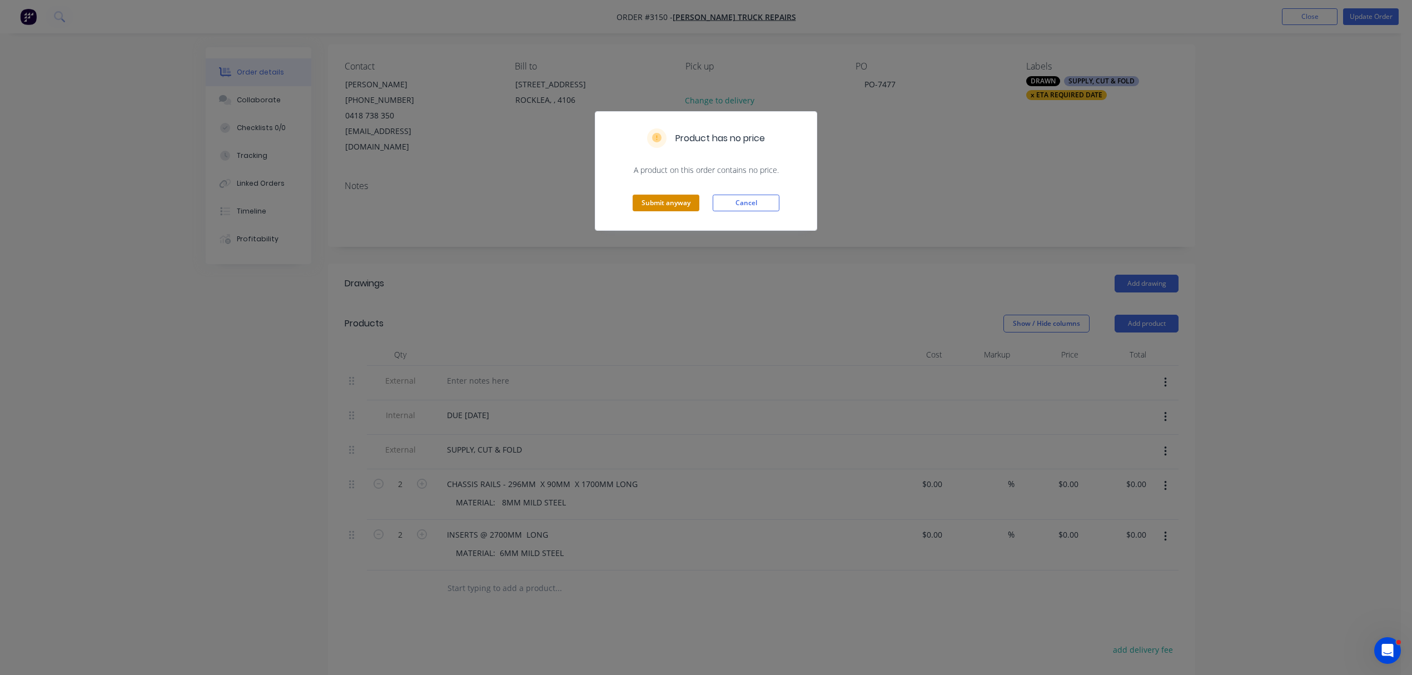
click at [648, 205] on button "Submit anyway" at bounding box center [666, 203] width 67 height 17
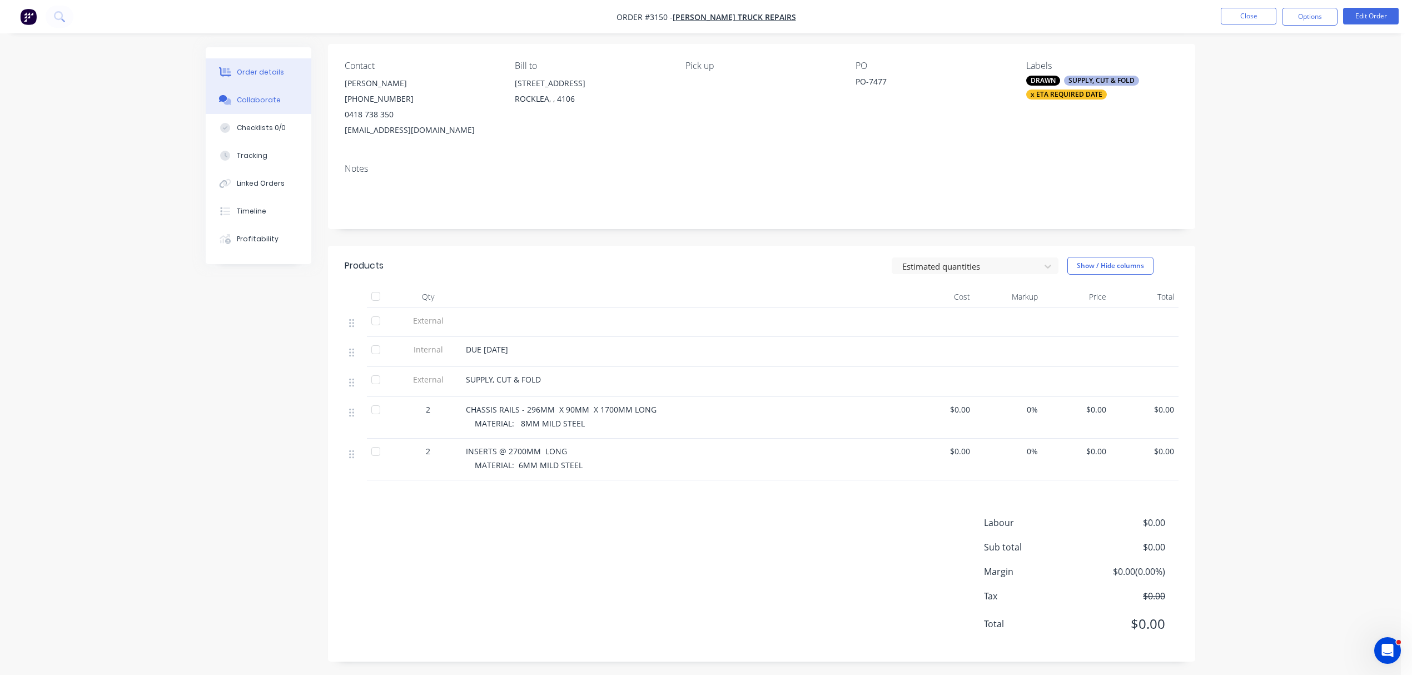
click at [265, 92] on button "Collaborate" at bounding box center [259, 100] width 106 height 28
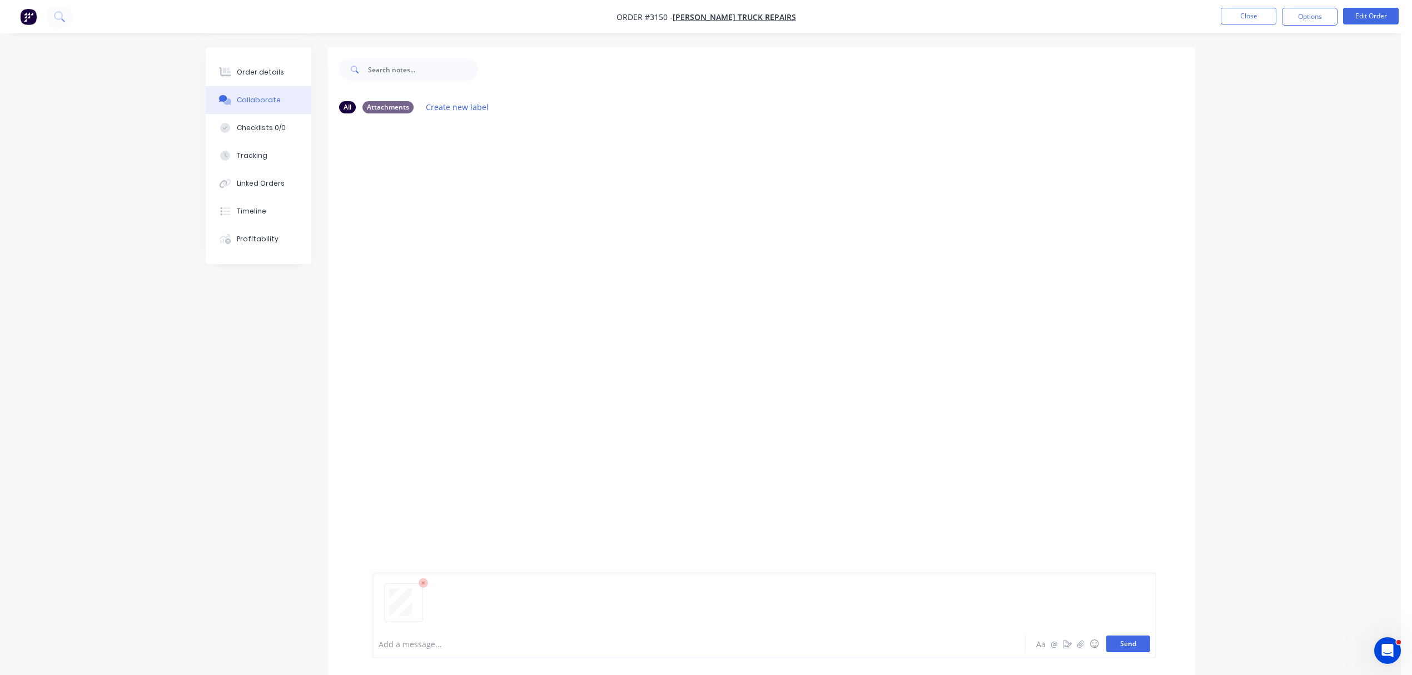
click at [1128, 640] on button "Send" at bounding box center [1128, 643] width 44 height 17
click at [255, 70] on div "Order details" at bounding box center [260, 72] width 47 height 10
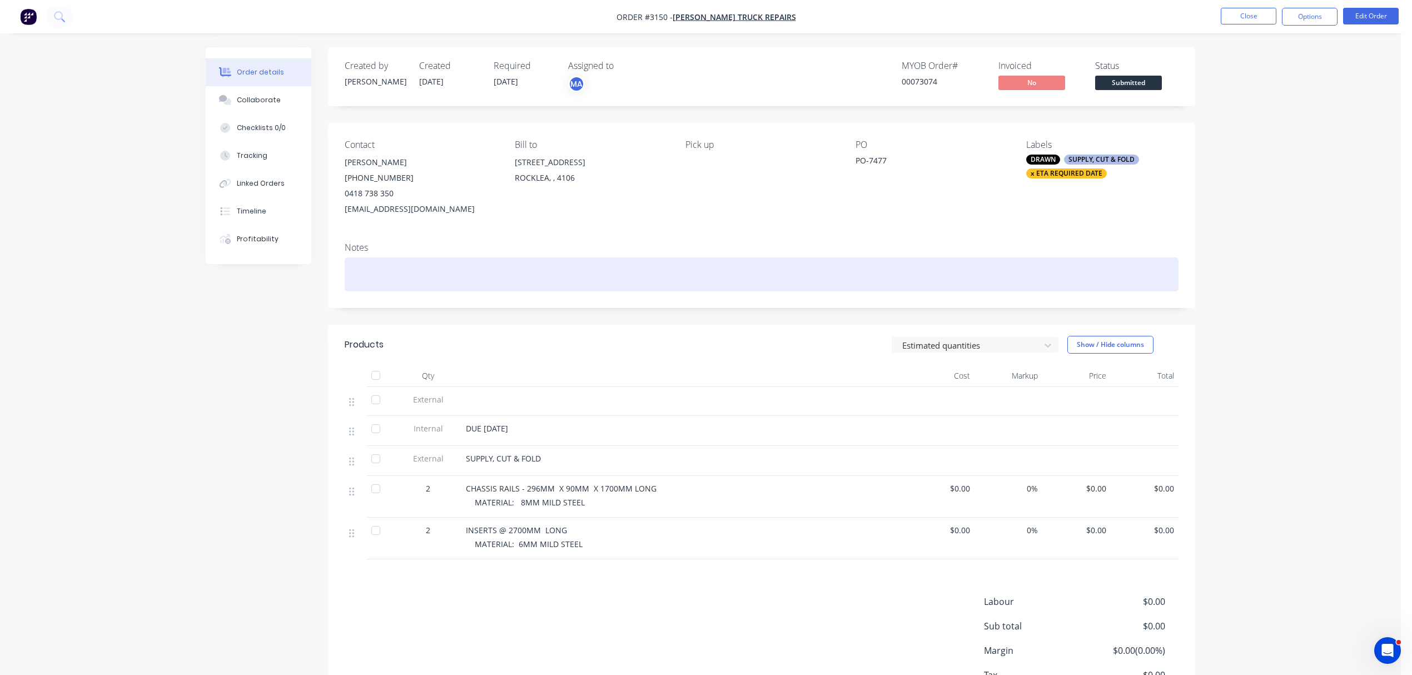
click at [375, 271] on div at bounding box center [762, 274] width 834 height 34
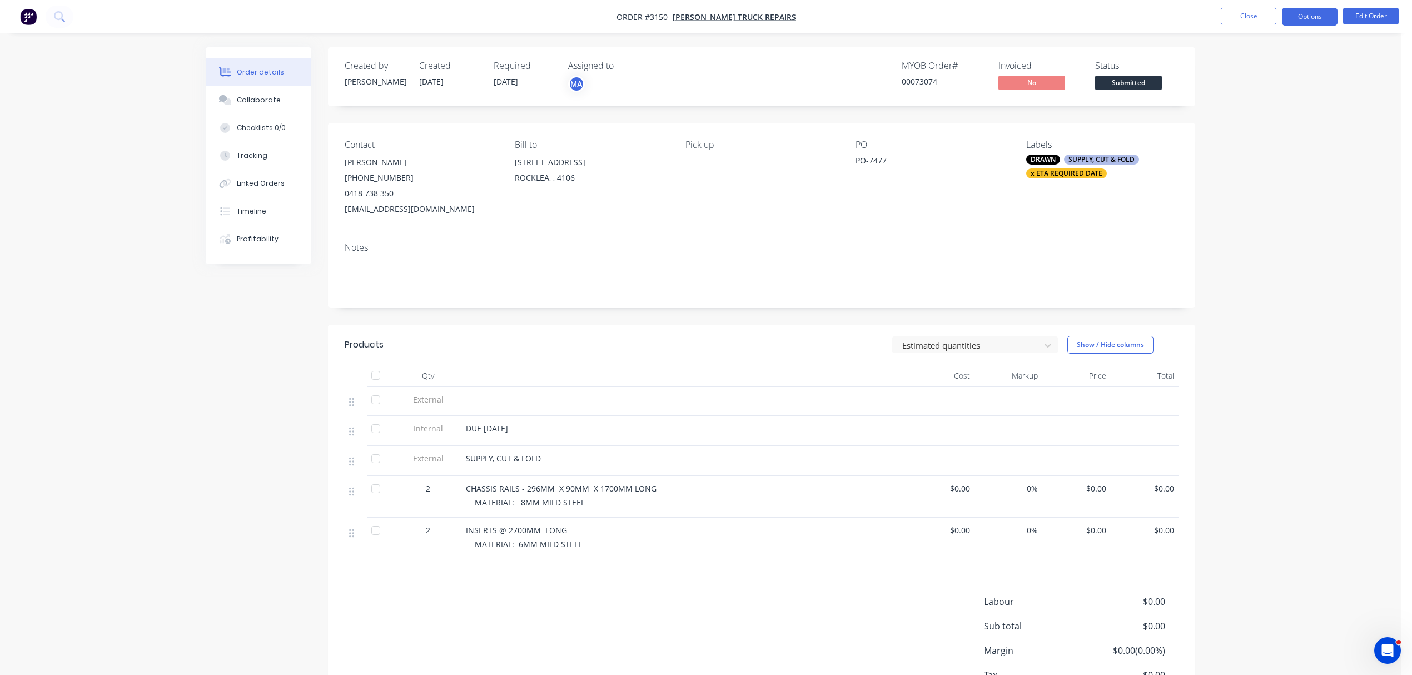
click at [1315, 16] on button "Options" at bounding box center [1310, 17] width 56 height 18
click at [1285, 109] on div "Order Confirmation" at bounding box center [1276, 112] width 102 height 16
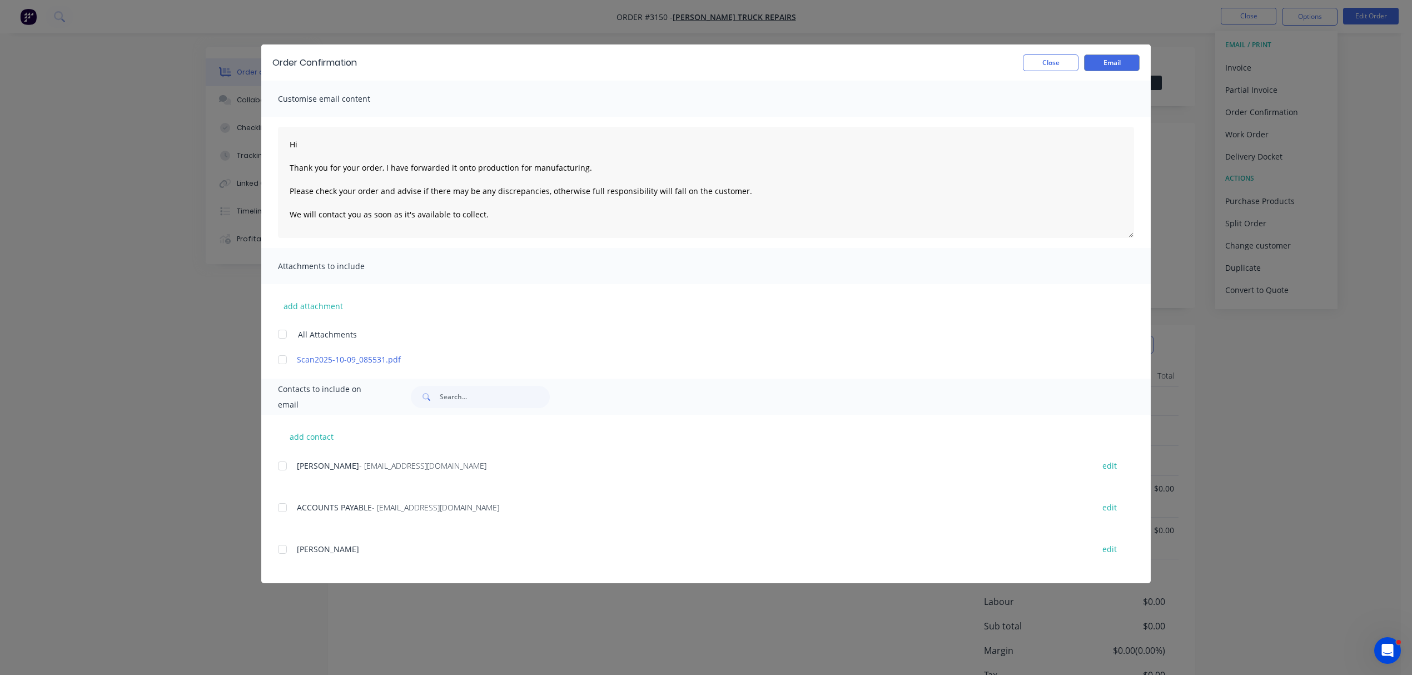
click at [283, 463] on div at bounding box center [282, 466] width 22 height 22
click at [330, 147] on textarea "Hi Thank you for your order, I have forwarded it onto production for manufactur…" at bounding box center [706, 182] width 856 height 111
type textarea "Hi Steve Thank you for your order, I have forwarded it onto production for manu…"
click at [1101, 58] on button "Email" at bounding box center [1112, 62] width 56 height 17
click at [1054, 64] on button "Close" at bounding box center [1051, 62] width 56 height 17
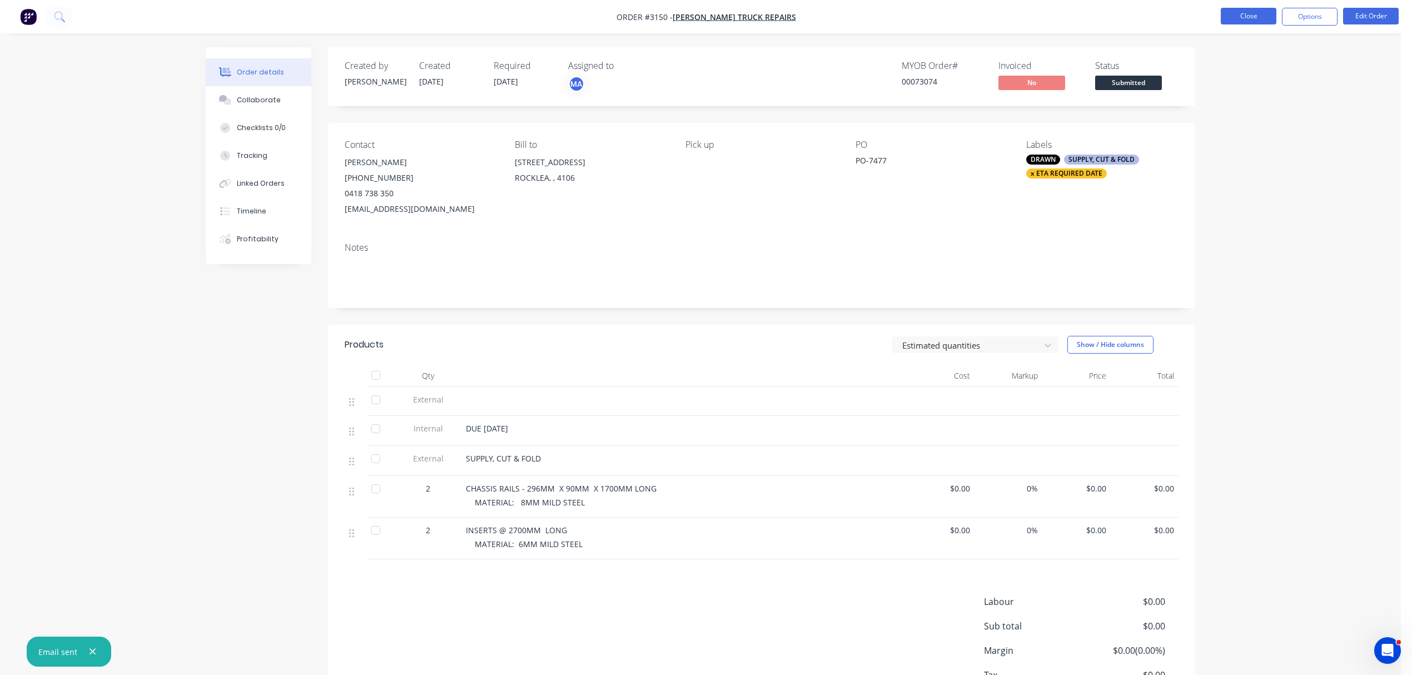
click at [1259, 11] on button "Close" at bounding box center [1249, 16] width 56 height 17
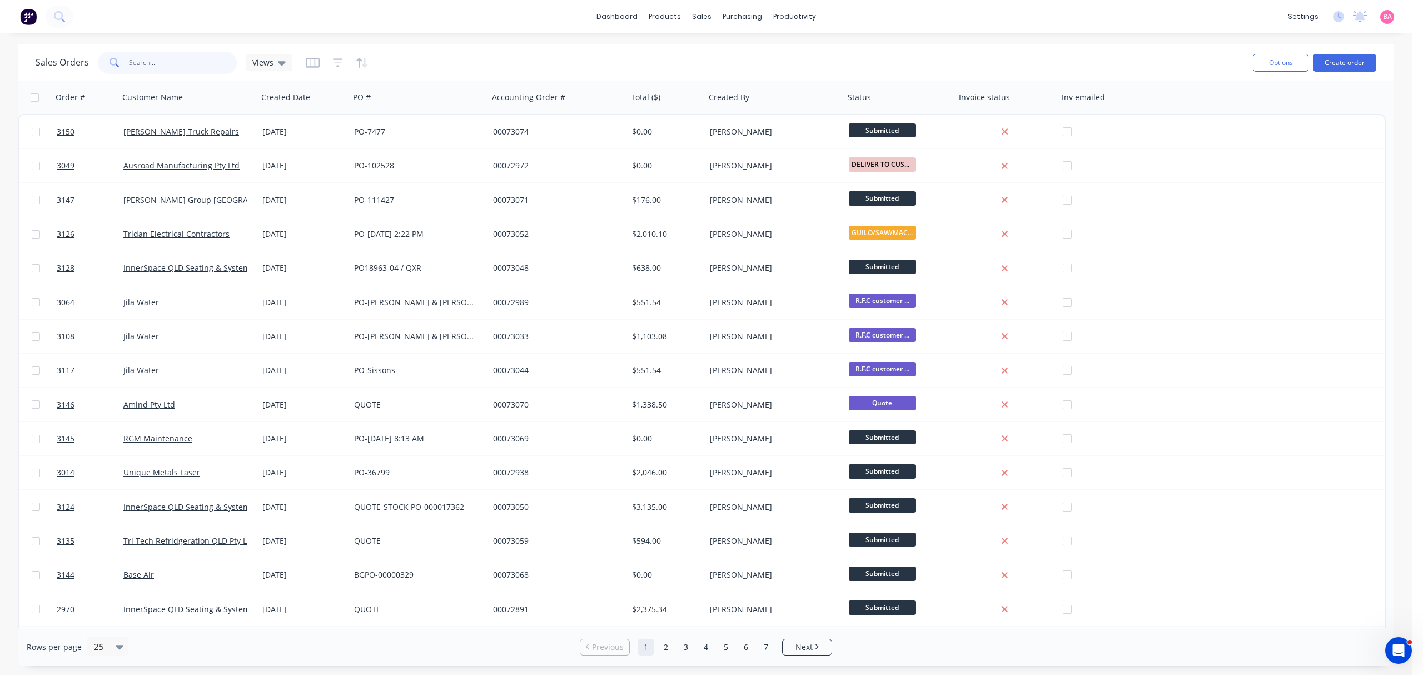
click at [167, 57] on input "text" at bounding box center [183, 63] width 108 height 22
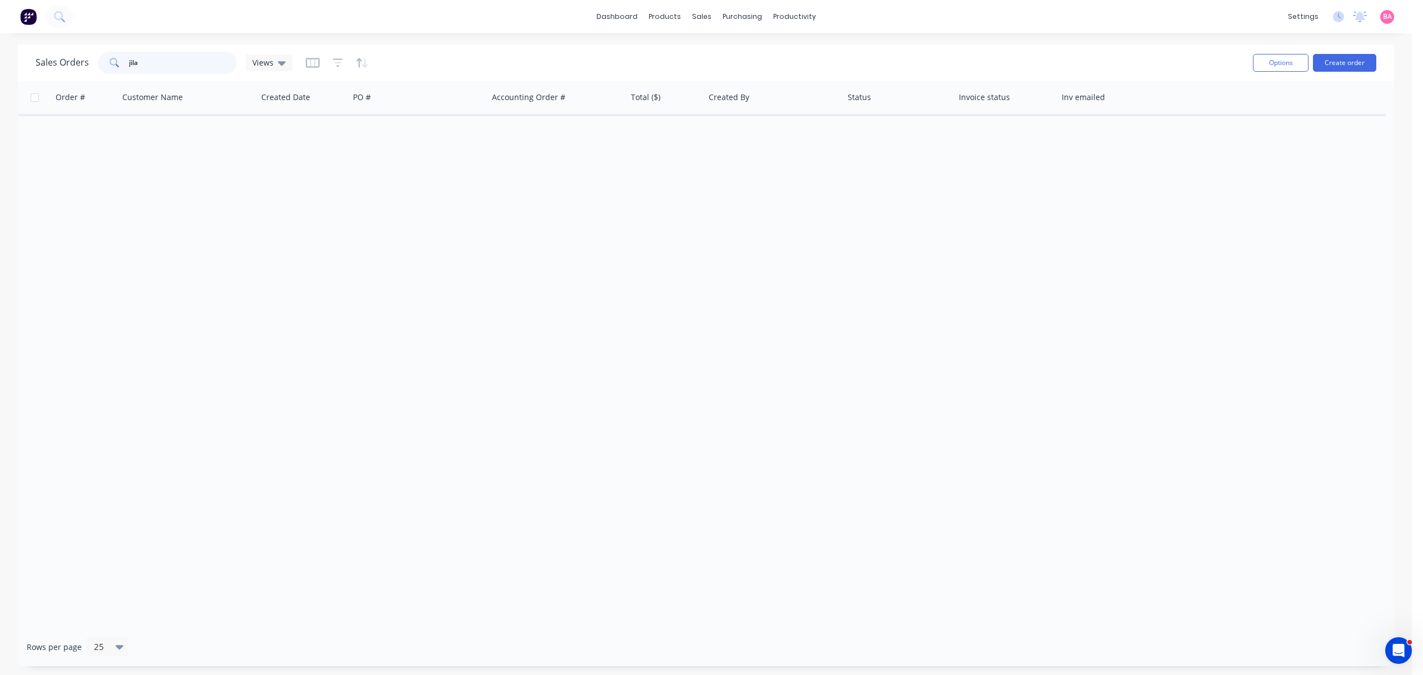
type input "jila"
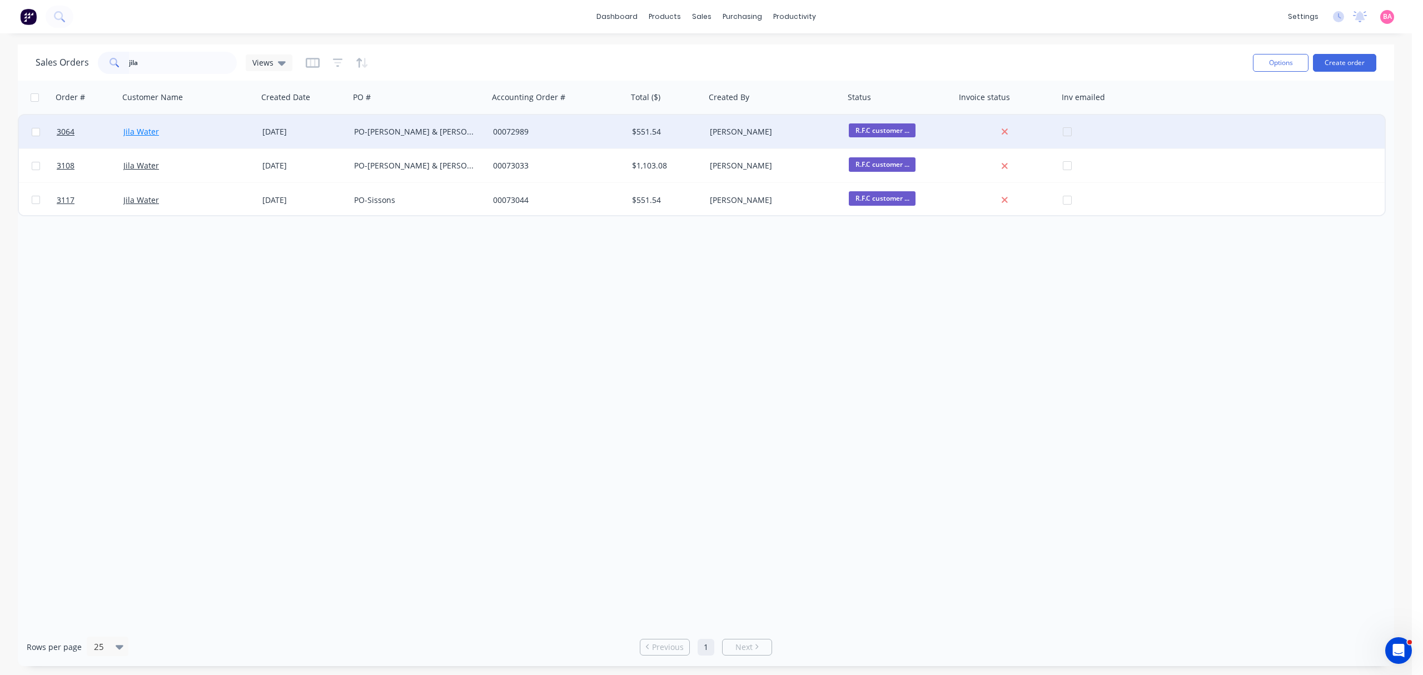
click at [142, 130] on link "Jila Water" at bounding box center [141, 131] width 36 height 11
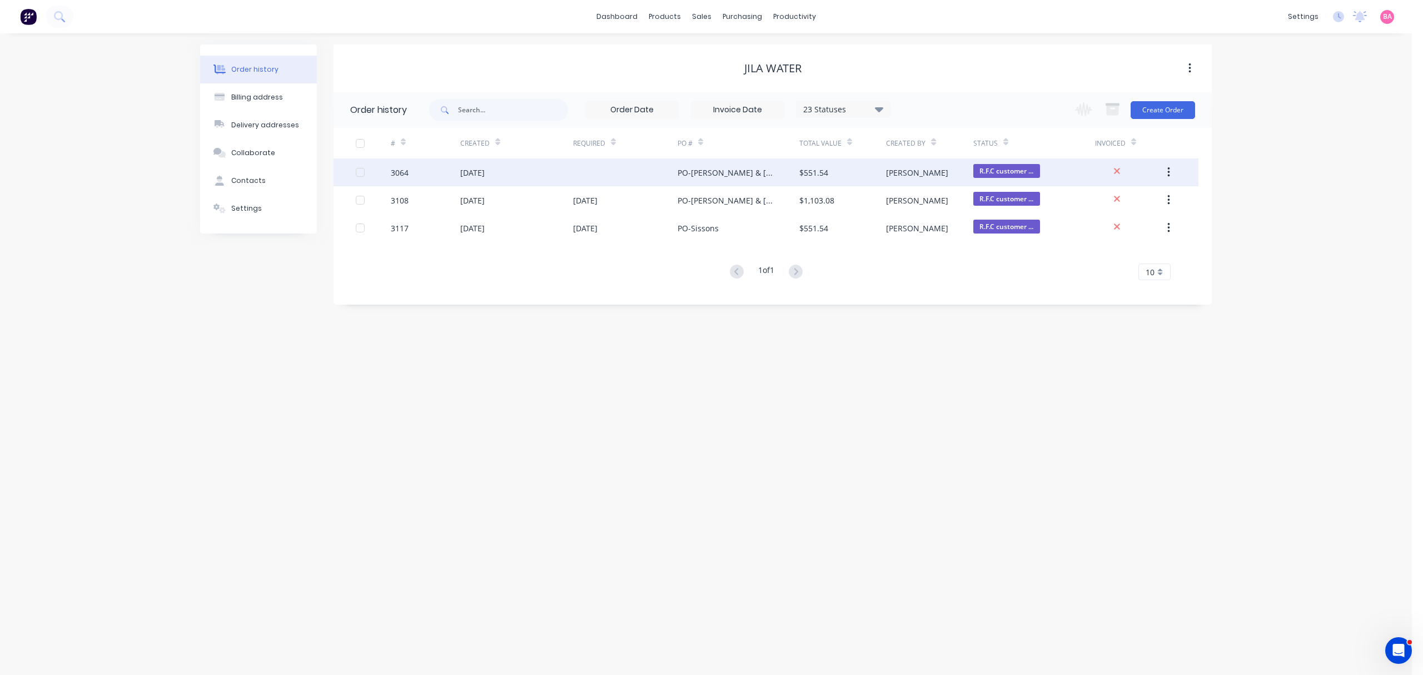
click at [408, 172] on div "3064" at bounding box center [425, 172] width 69 height 28
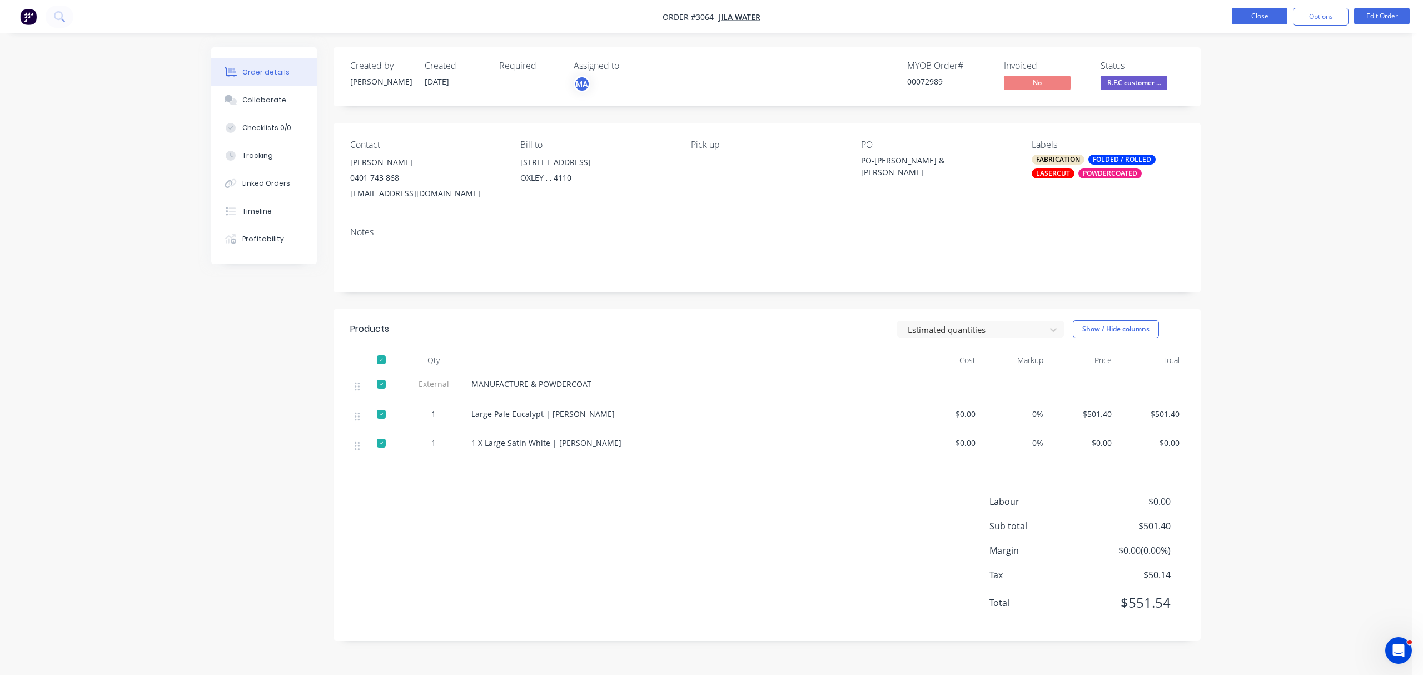
click at [1257, 19] on button "Close" at bounding box center [1260, 16] width 56 height 17
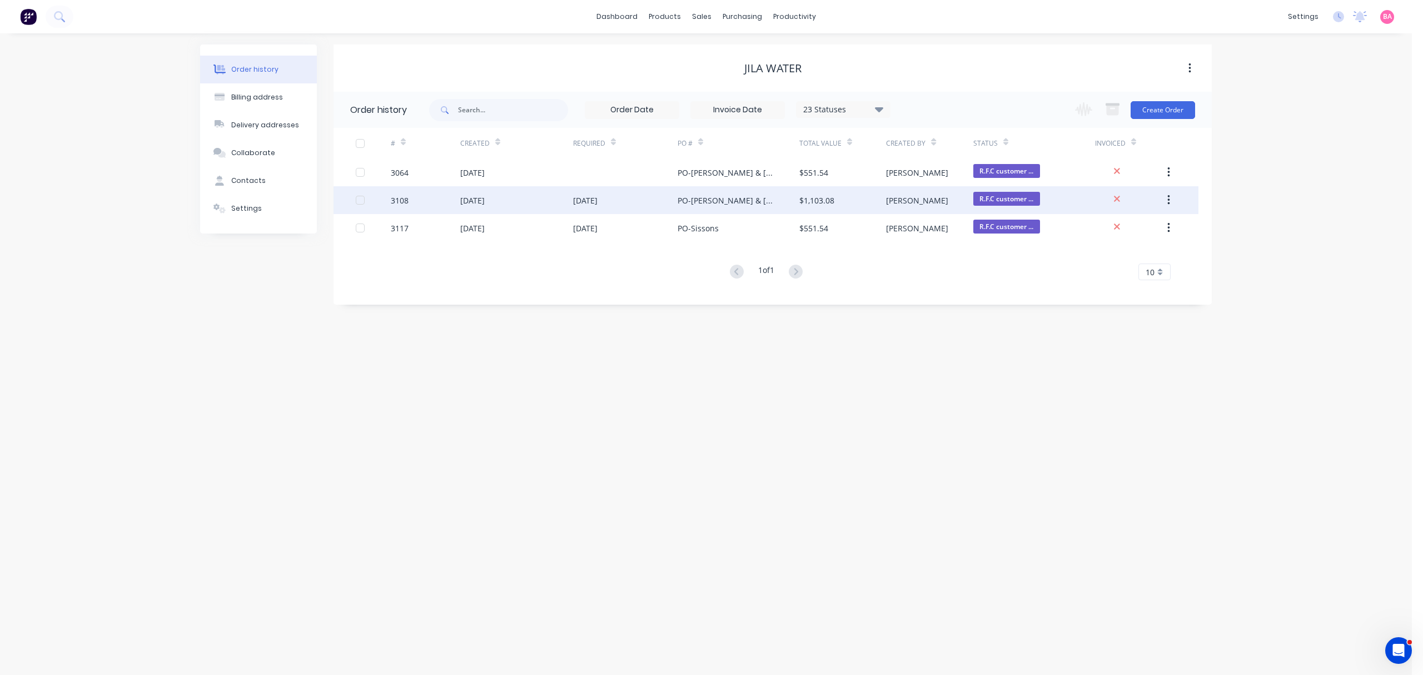
click at [399, 200] on div "3108" at bounding box center [400, 201] width 18 height 12
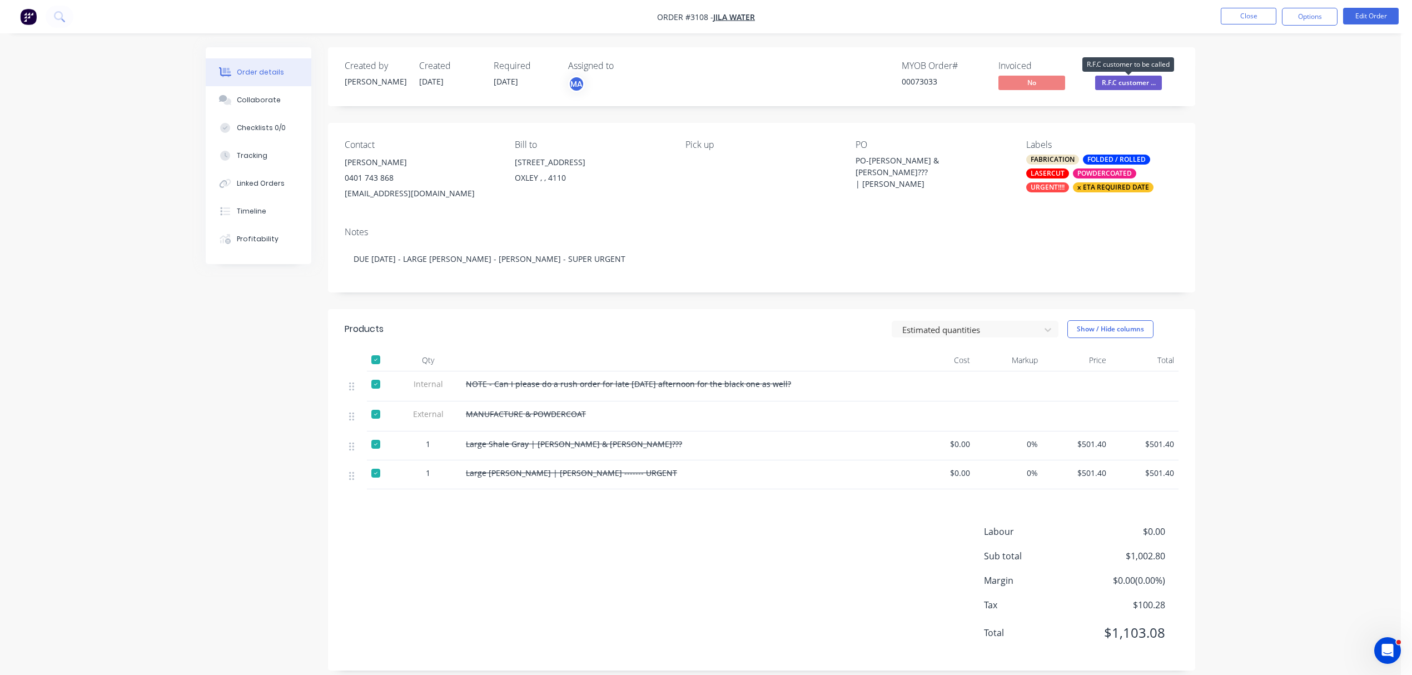
click at [1123, 78] on span "R.F.C customer ..." at bounding box center [1128, 83] width 67 height 14
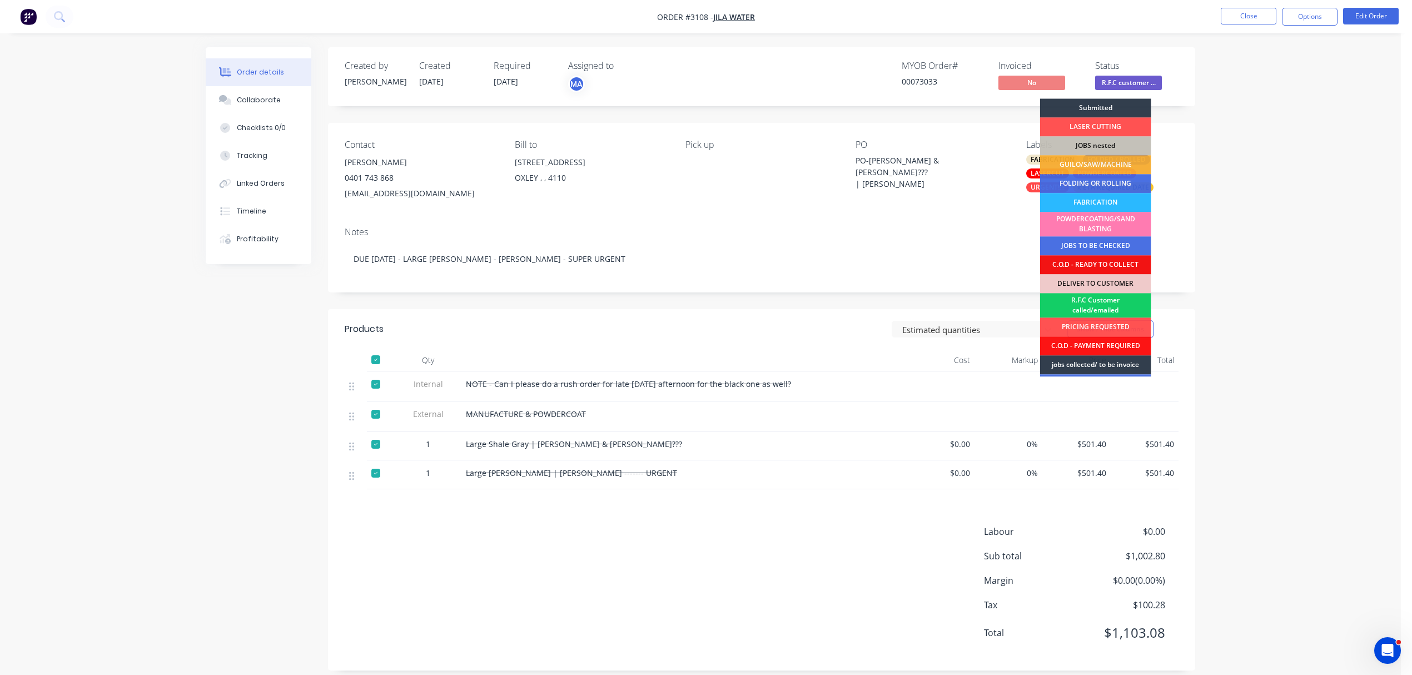
click at [1101, 301] on div "R.F.C Customer called/emailed" at bounding box center [1095, 305] width 111 height 24
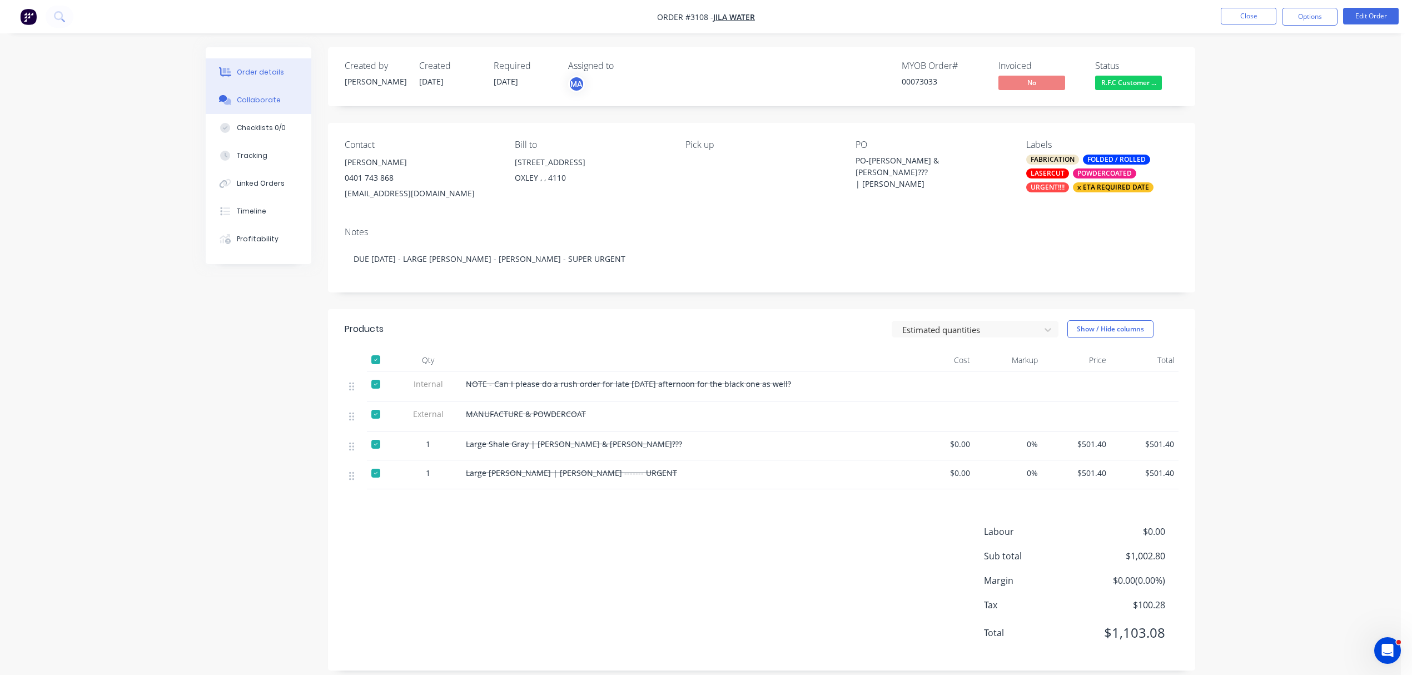
click at [263, 98] on div "Collaborate" at bounding box center [259, 100] width 44 height 10
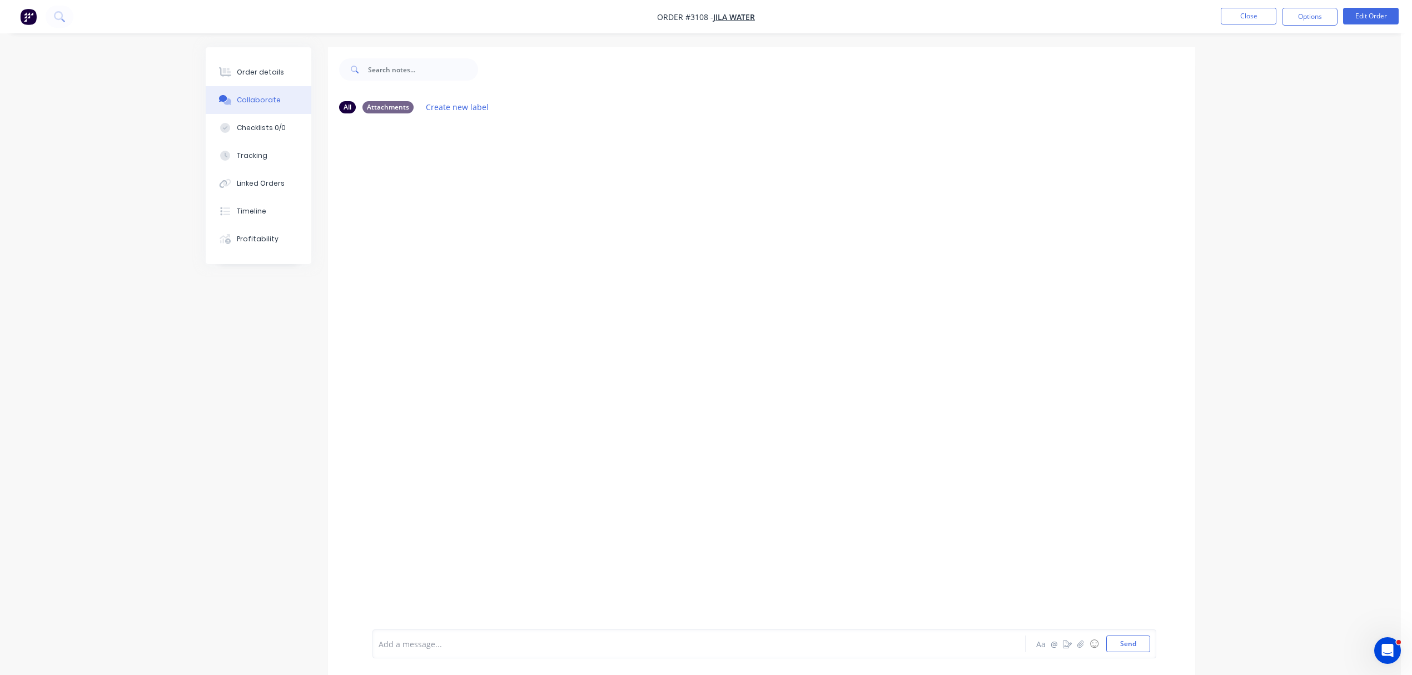
click at [512, 630] on div "Add a message... Aa @ ☺ Send" at bounding box center [764, 643] width 784 height 29
click at [505, 645] on div at bounding box center [668, 644] width 578 height 12
click at [261, 70] on div "Order details" at bounding box center [260, 72] width 47 height 10
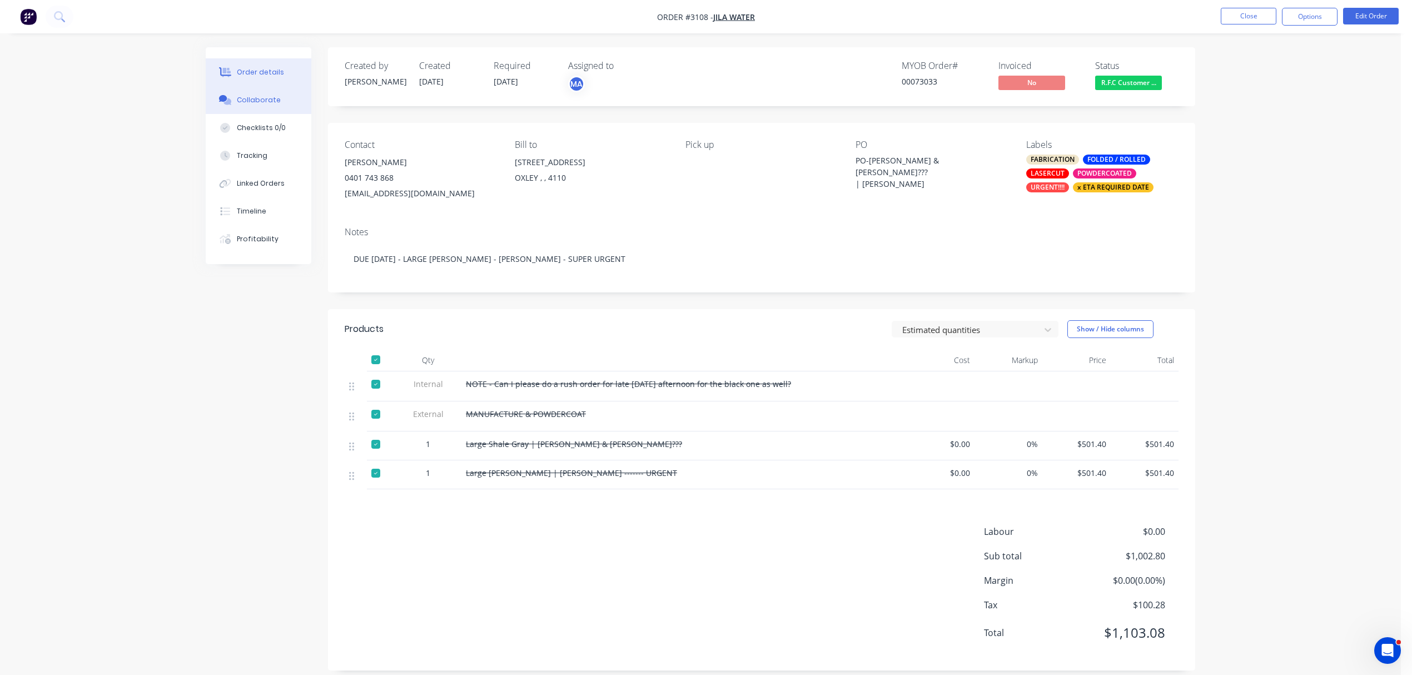
click at [248, 100] on div "Collaborate" at bounding box center [259, 100] width 44 height 10
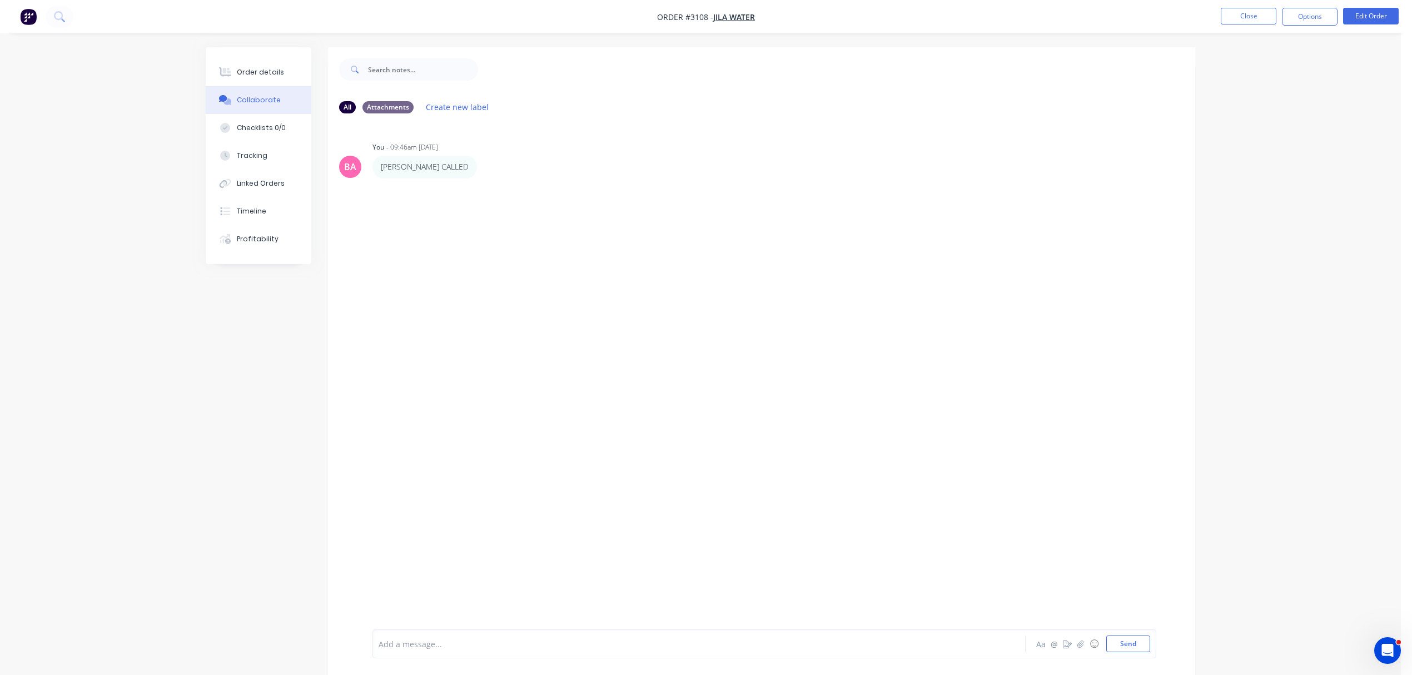
click at [455, 648] on div at bounding box center [668, 644] width 578 height 12
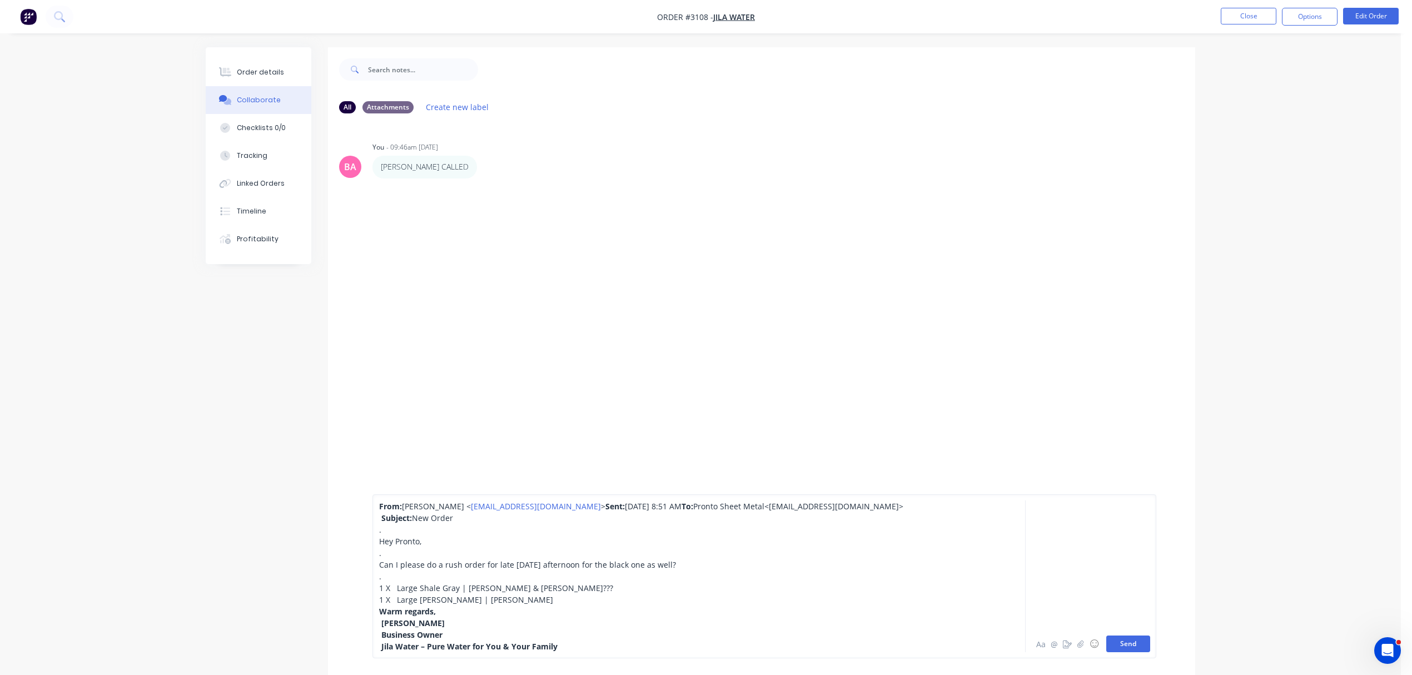
click at [1123, 645] on button "Send" at bounding box center [1128, 643] width 44 height 17
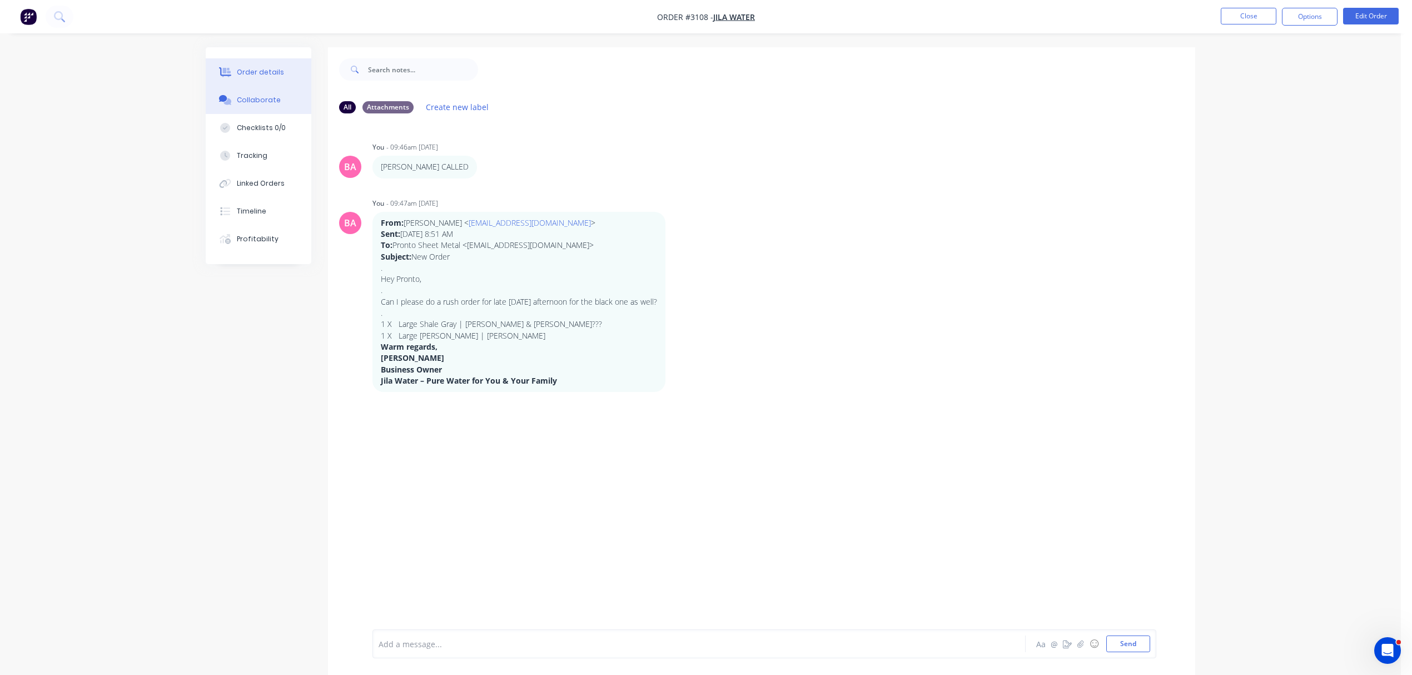
click at [256, 71] on div "Order details" at bounding box center [260, 72] width 47 height 10
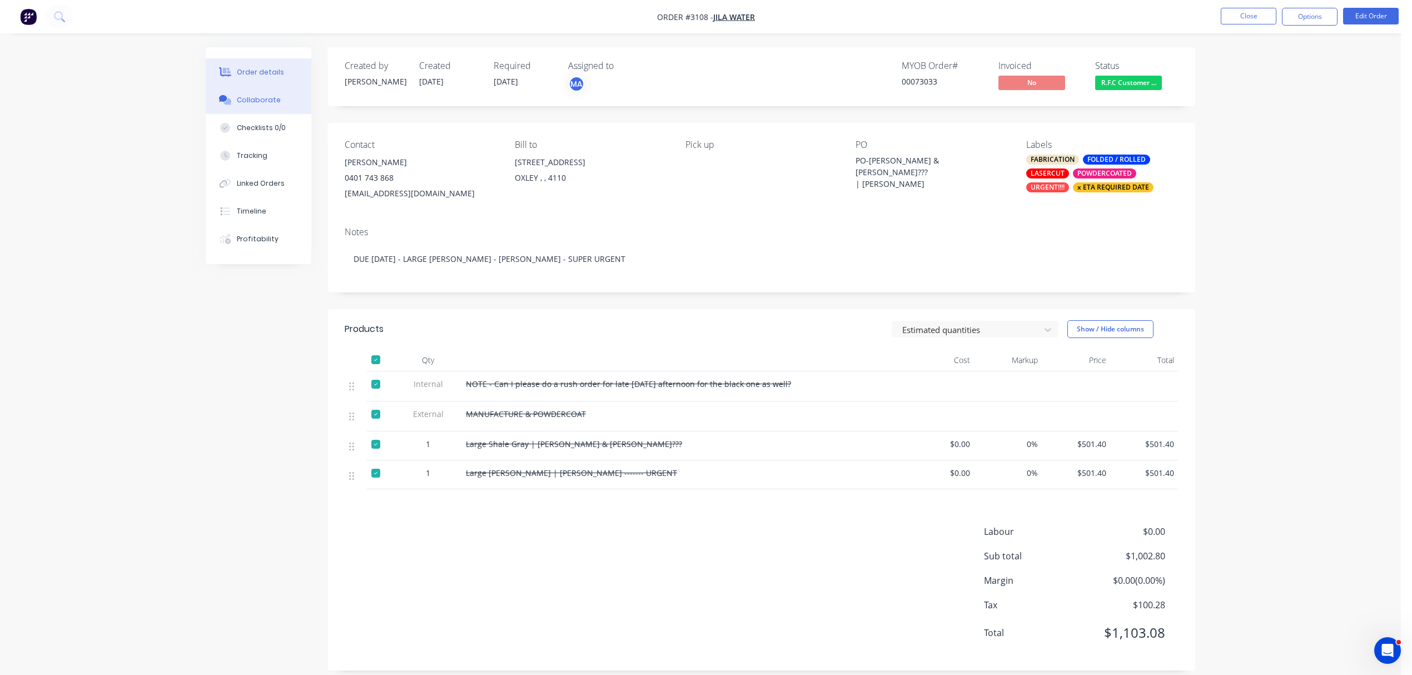
click at [252, 98] on div "Collaborate" at bounding box center [259, 100] width 44 height 10
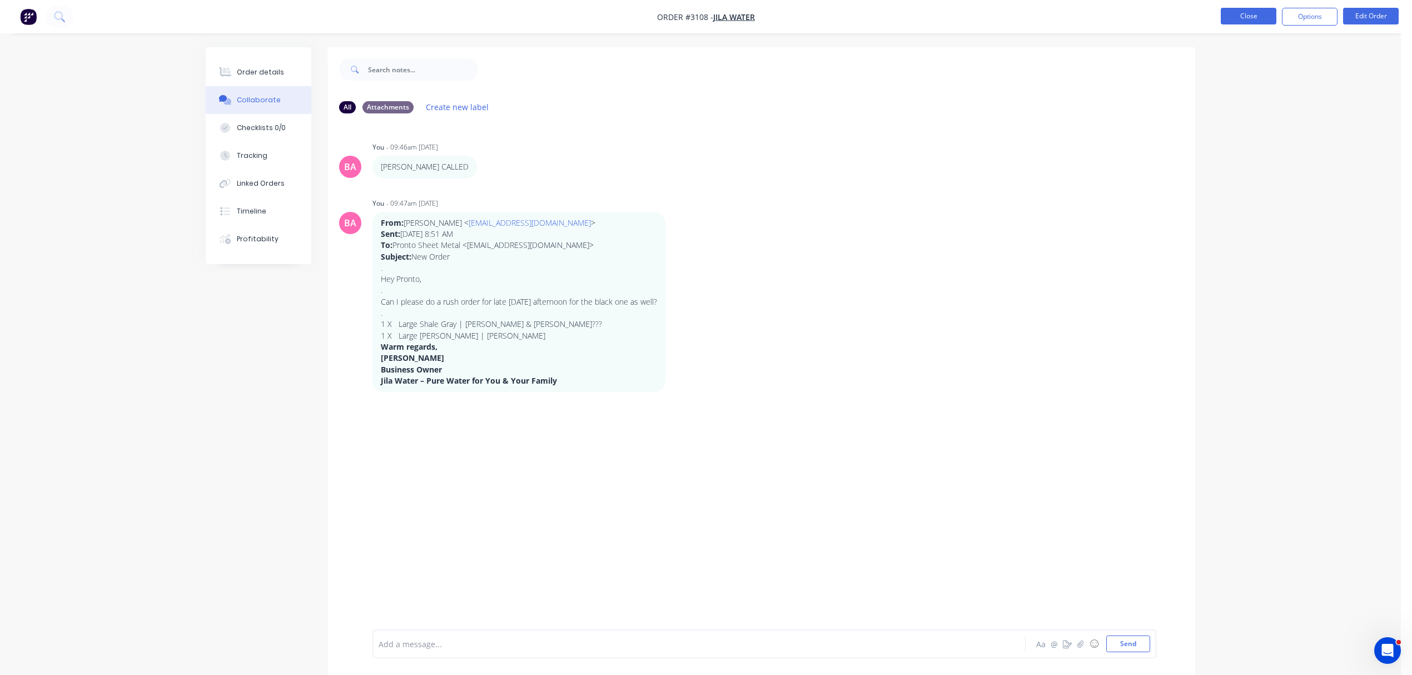
click at [1253, 14] on button "Close" at bounding box center [1249, 16] width 56 height 17
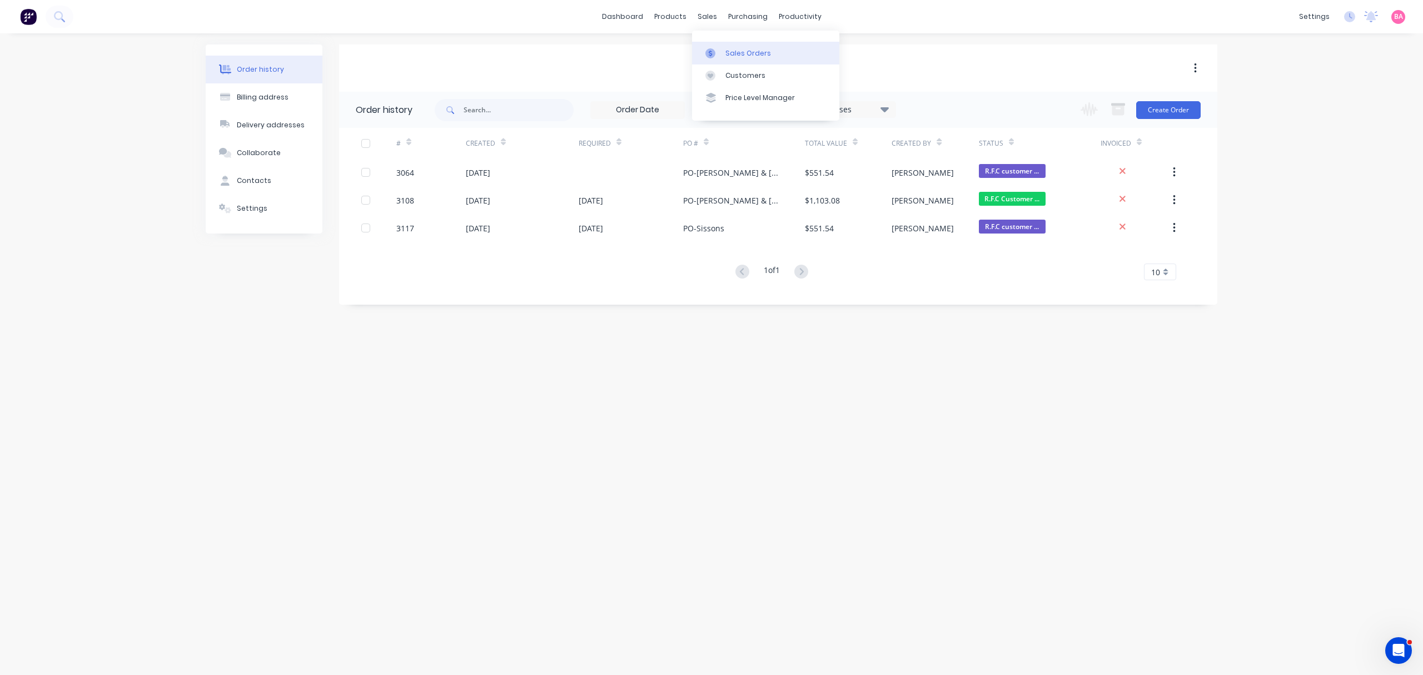
click at [758, 52] on div "Sales Orders" at bounding box center [748, 53] width 46 height 10
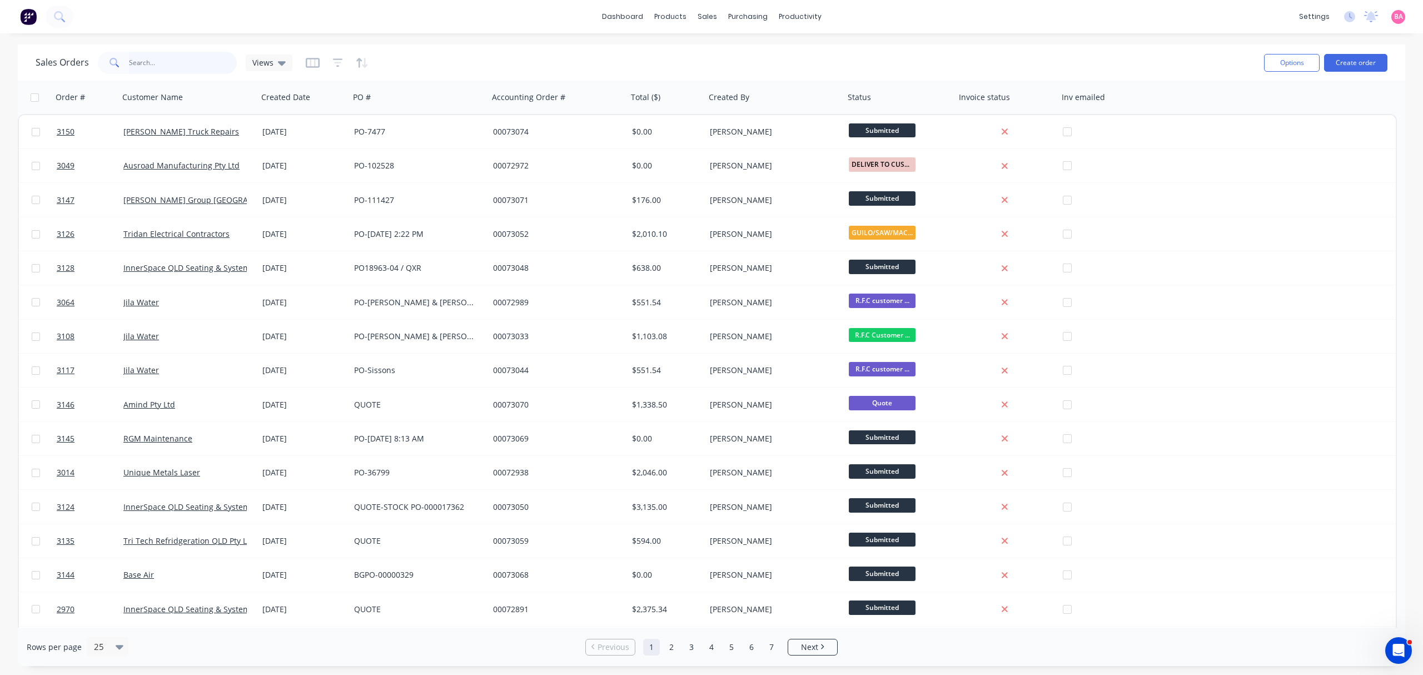
click at [167, 61] on input "text" at bounding box center [183, 63] width 108 height 22
type input "SOLAR"
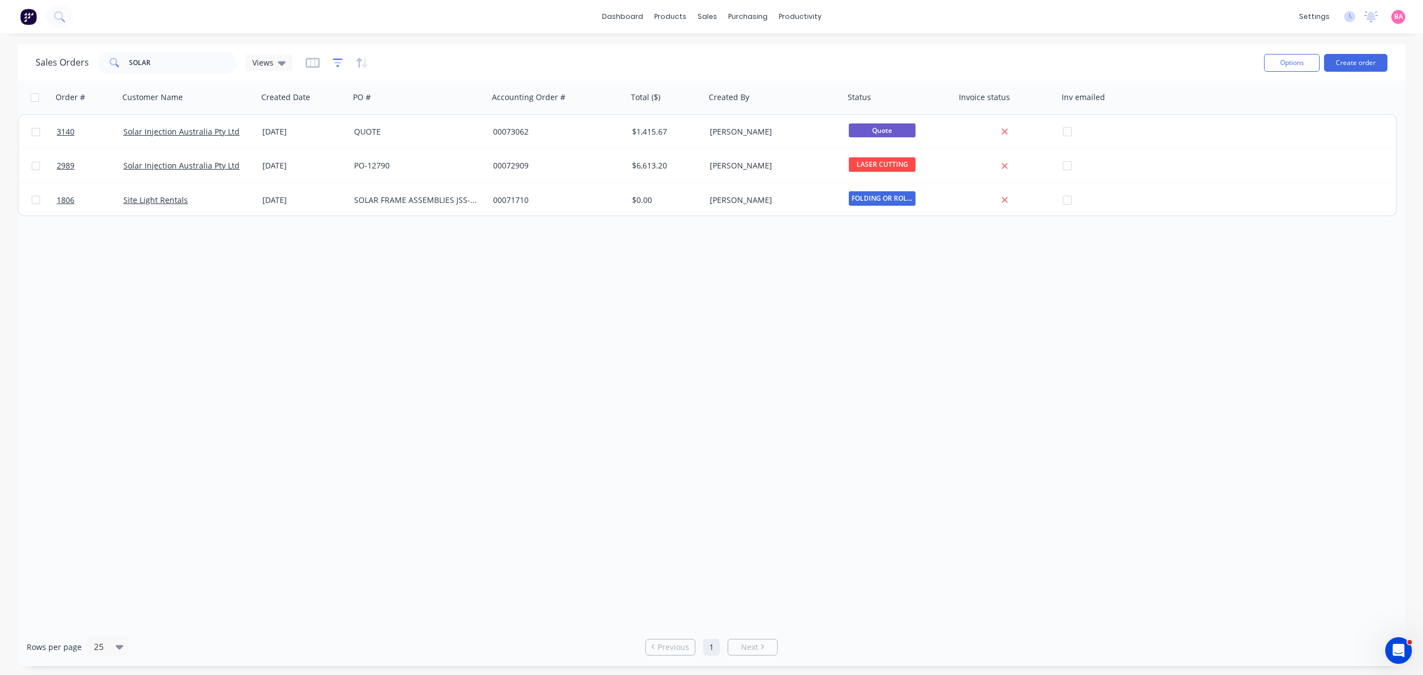
click at [334, 61] on icon "button" at bounding box center [338, 62] width 10 height 11
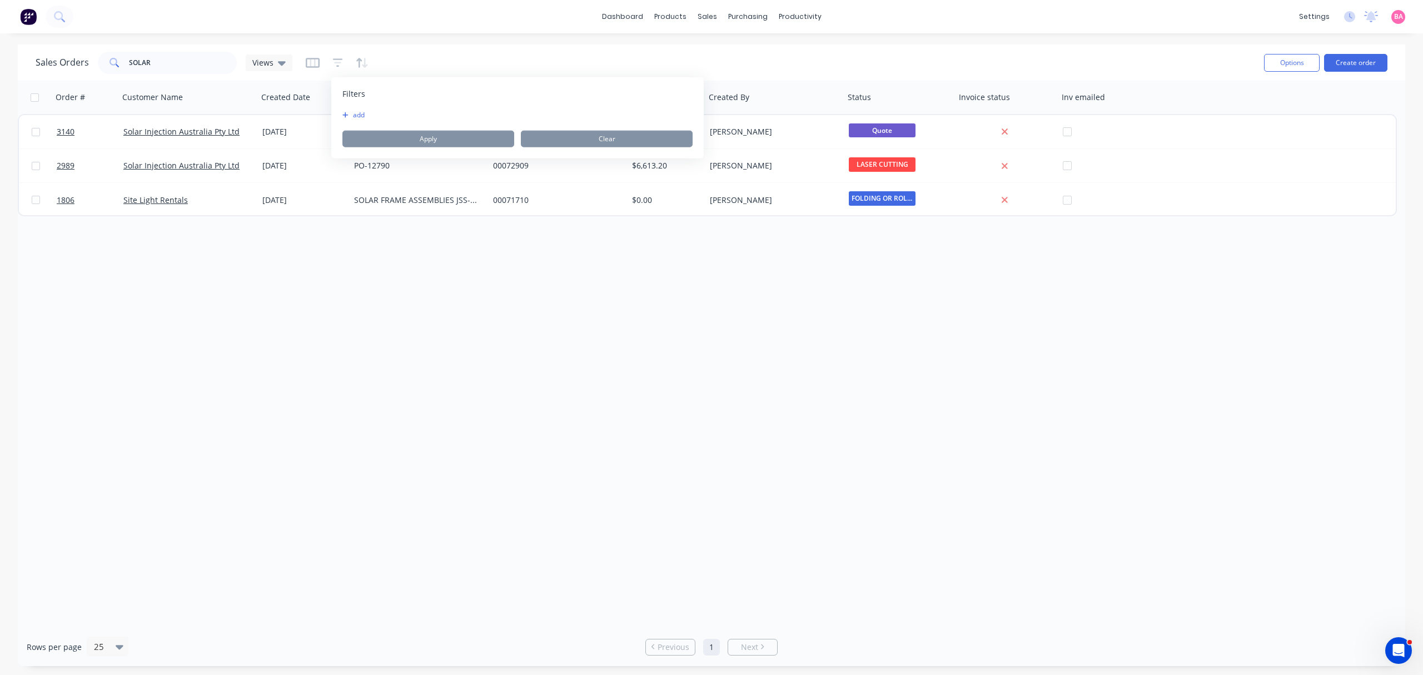
click at [362, 114] on button "add" at bounding box center [356, 115] width 28 height 9
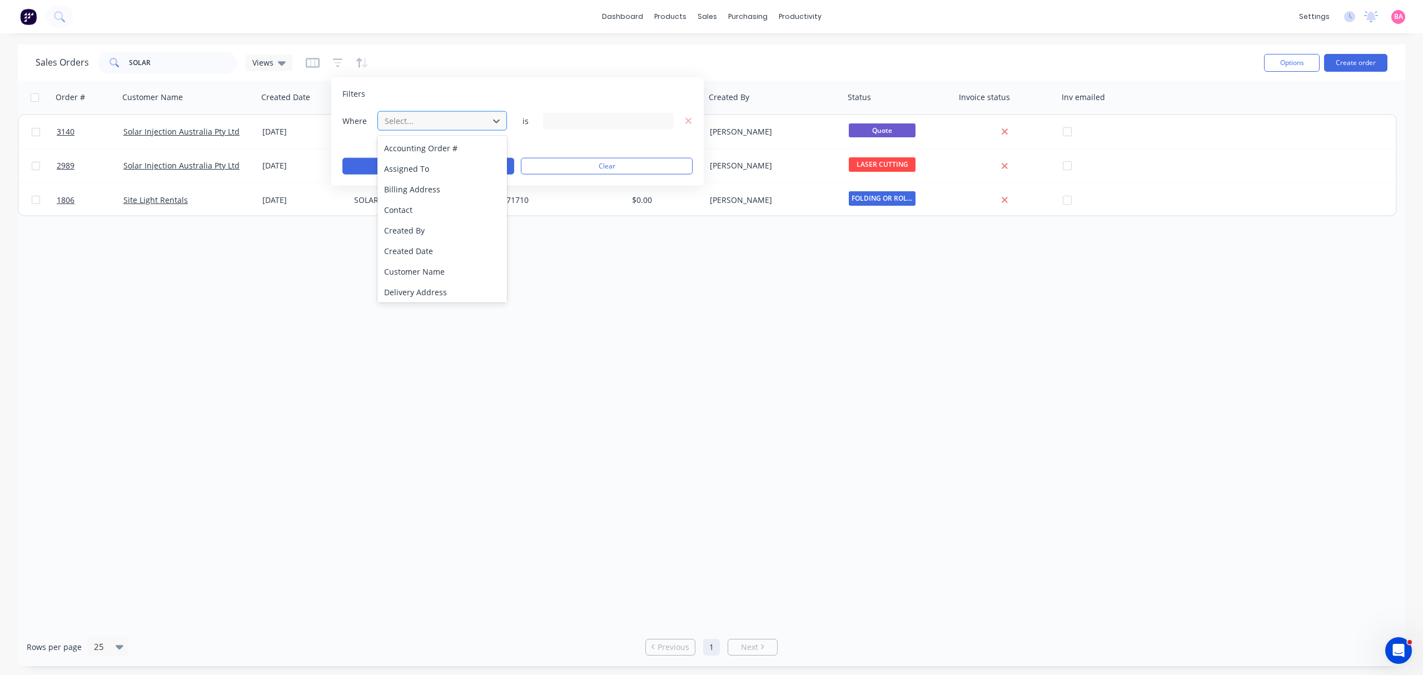
click at [461, 126] on div at bounding box center [433, 121] width 99 height 14
click at [399, 287] on div "Status" at bounding box center [441, 290] width 129 height 21
click at [661, 121] on icon at bounding box center [663, 121] width 8 height 4
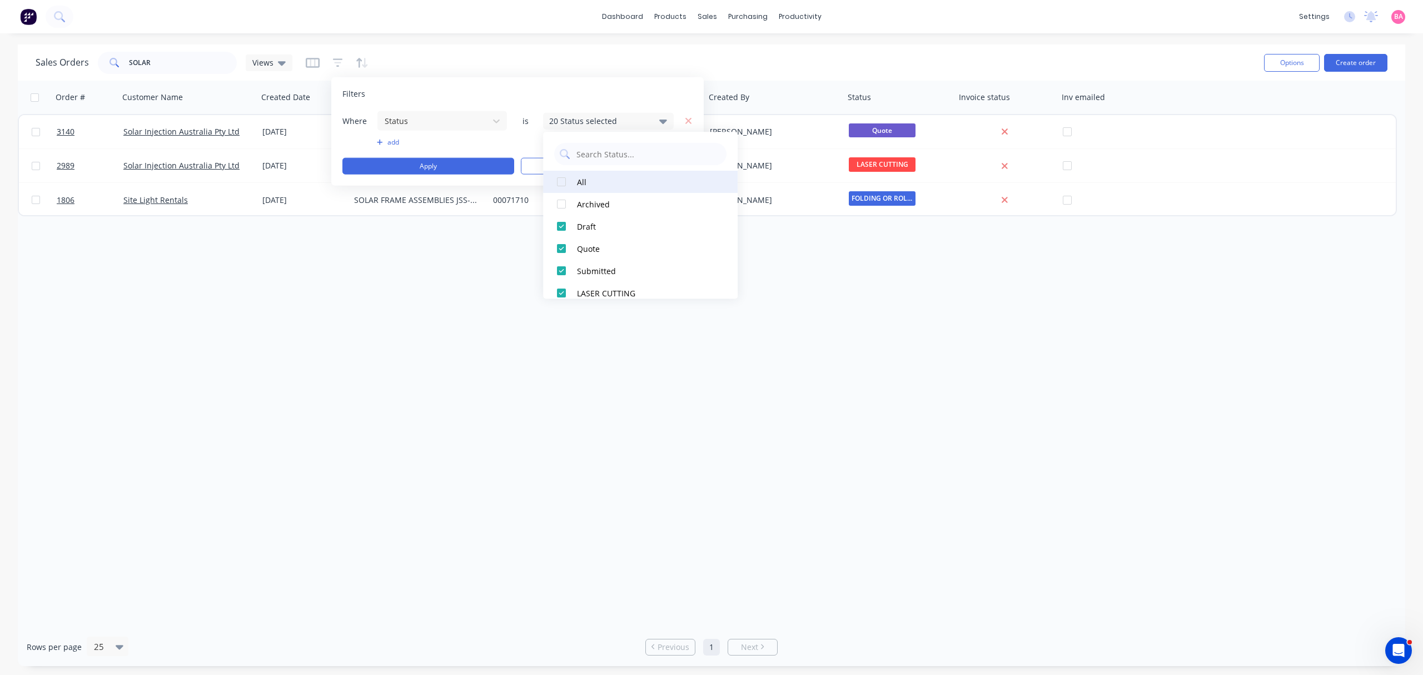
click at [562, 185] on div at bounding box center [561, 182] width 22 height 22
click at [425, 163] on button "Apply" at bounding box center [428, 166] width 172 height 17
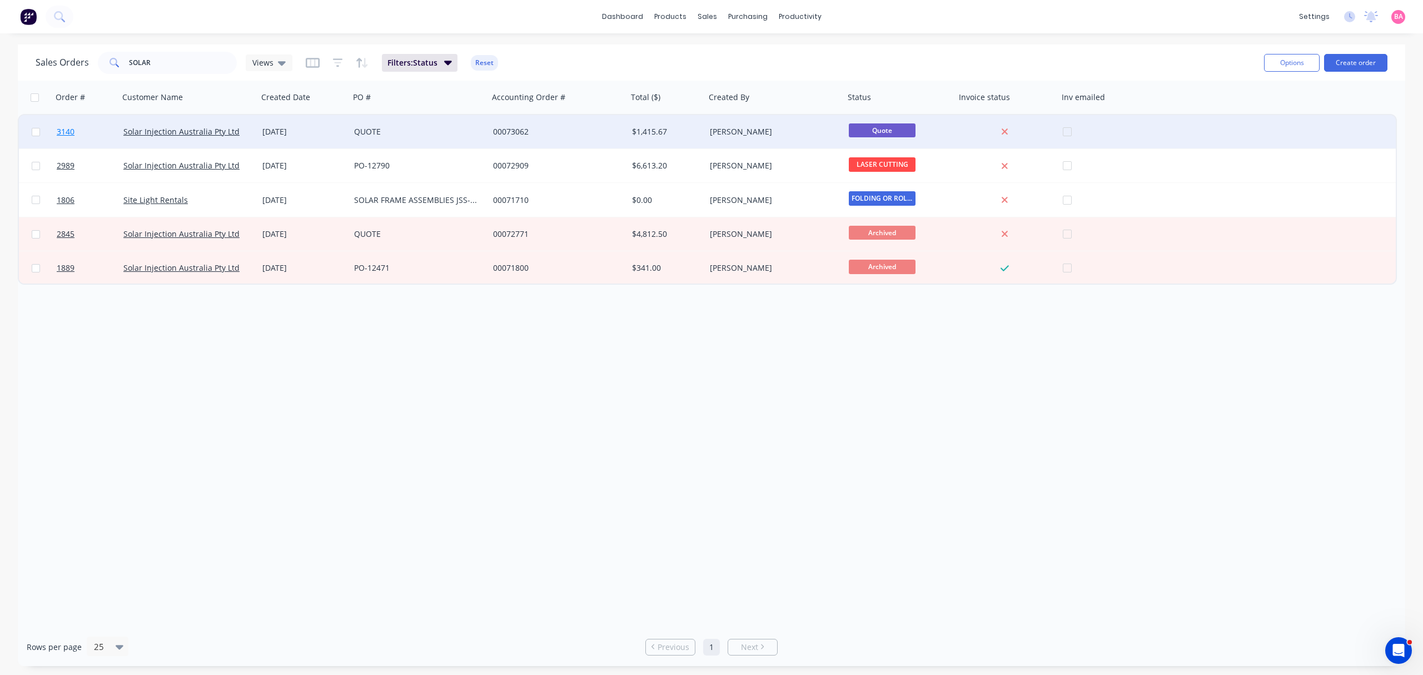
click at [67, 130] on span "3140" at bounding box center [66, 131] width 18 height 11
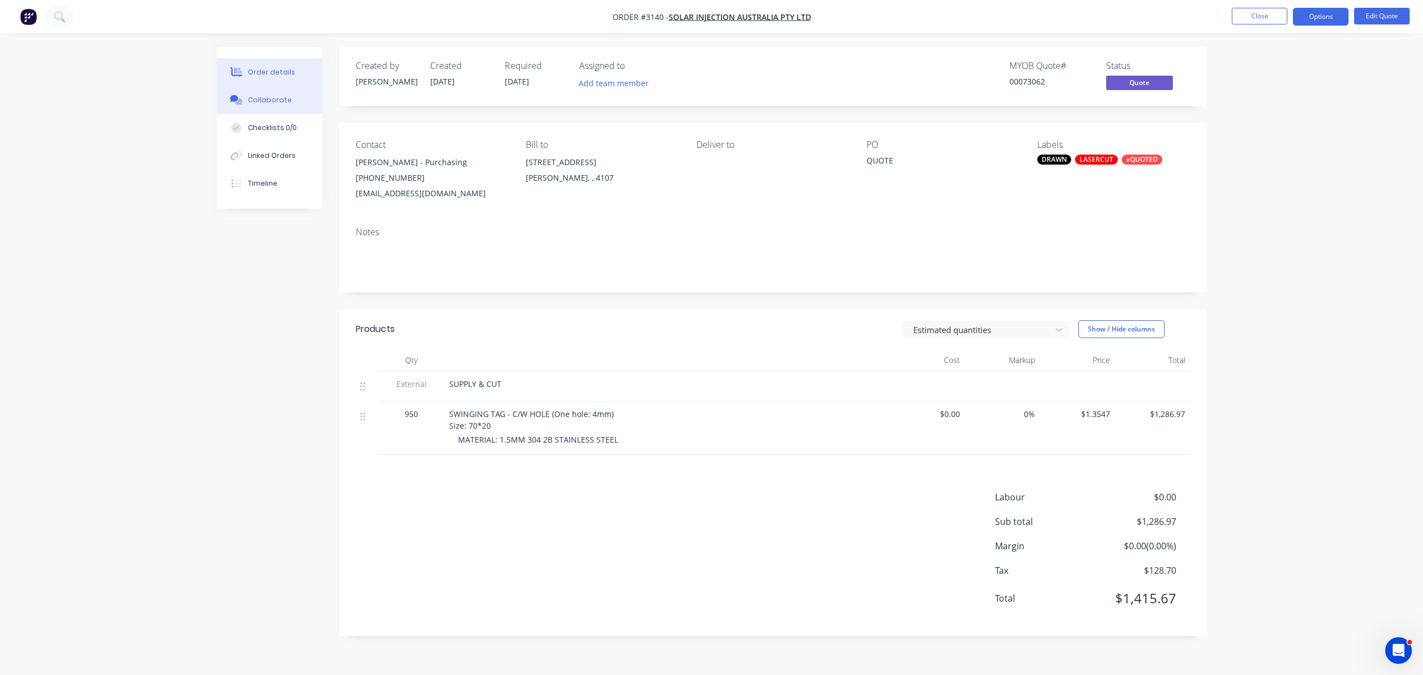
click at [267, 99] on div "Collaborate" at bounding box center [270, 100] width 44 height 10
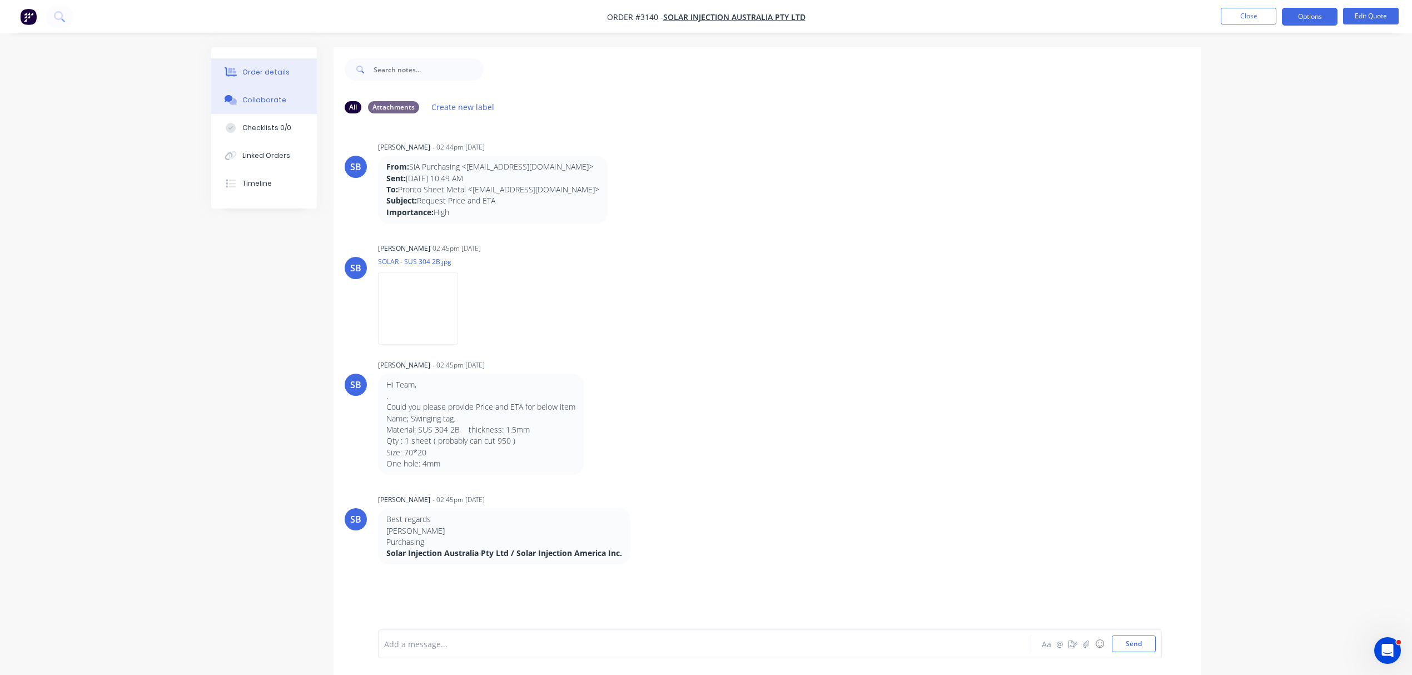
click at [263, 74] on div "Order details" at bounding box center [265, 72] width 47 height 10
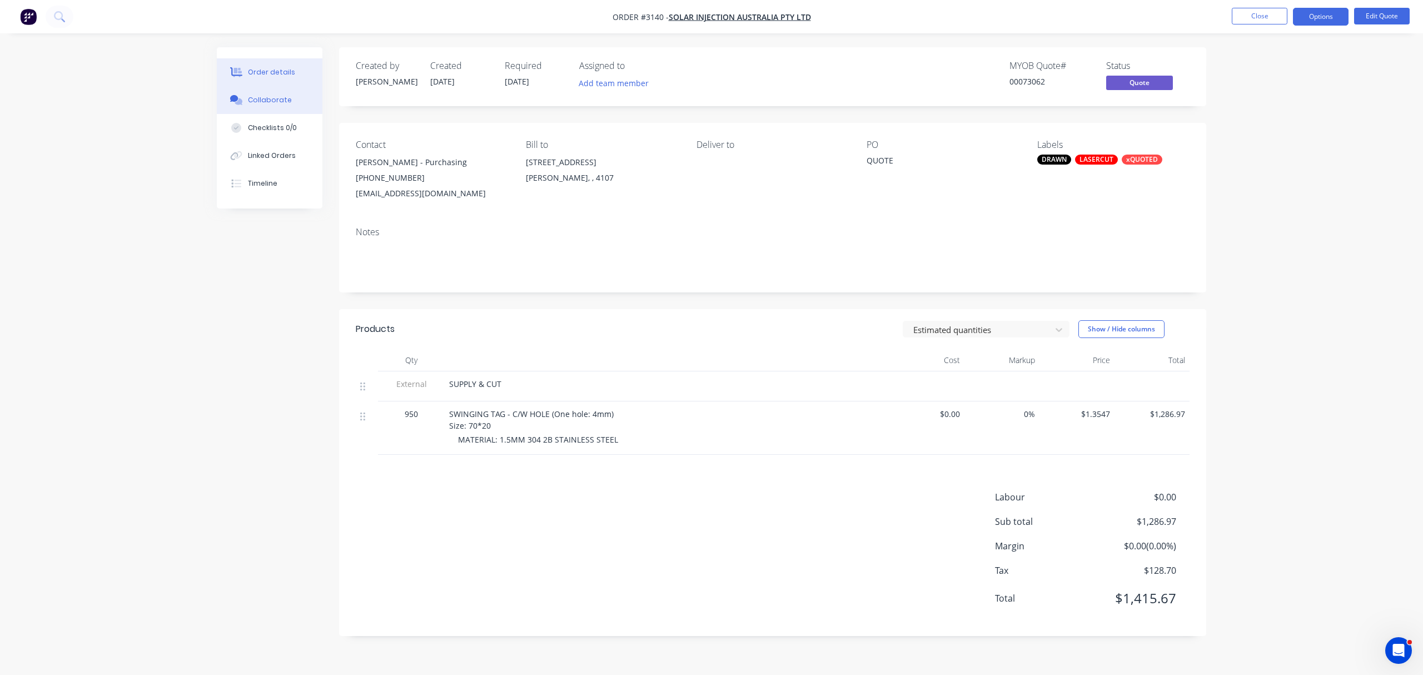
click at [265, 101] on div "Collaborate" at bounding box center [270, 100] width 44 height 10
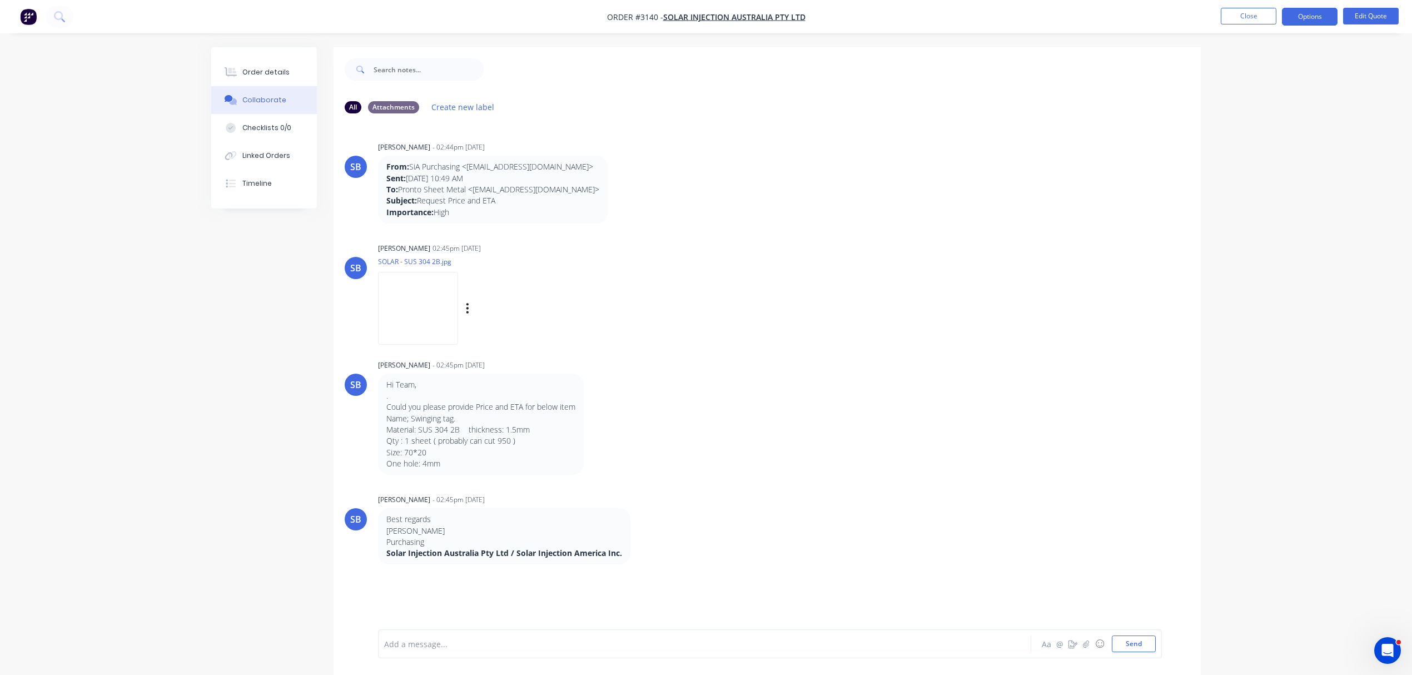
click at [432, 323] on img at bounding box center [418, 308] width 80 height 73
click at [278, 68] on div "Order details" at bounding box center [265, 72] width 47 height 10
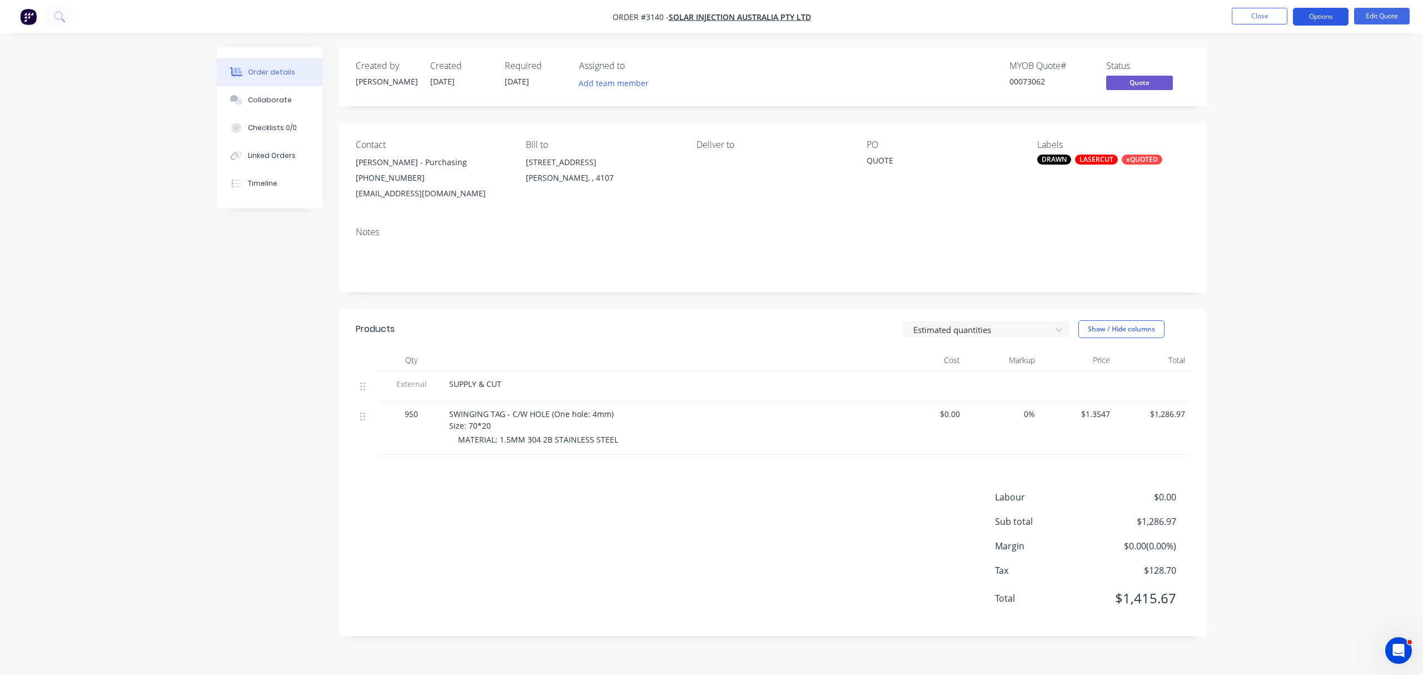
click at [1326, 14] on button "Options" at bounding box center [1321, 17] width 56 height 18
click at [723, 505] on div "Labour $0.00 Sub total $1,286.97 Margin $0.00 ( 0.00 %) Tax $128.70 Total $1,41…" at bounding box center [773, 554] width 834 height 129
click at [265, 98] on div "Collaborate" at bounding box center [270, 100] width 44 height 10
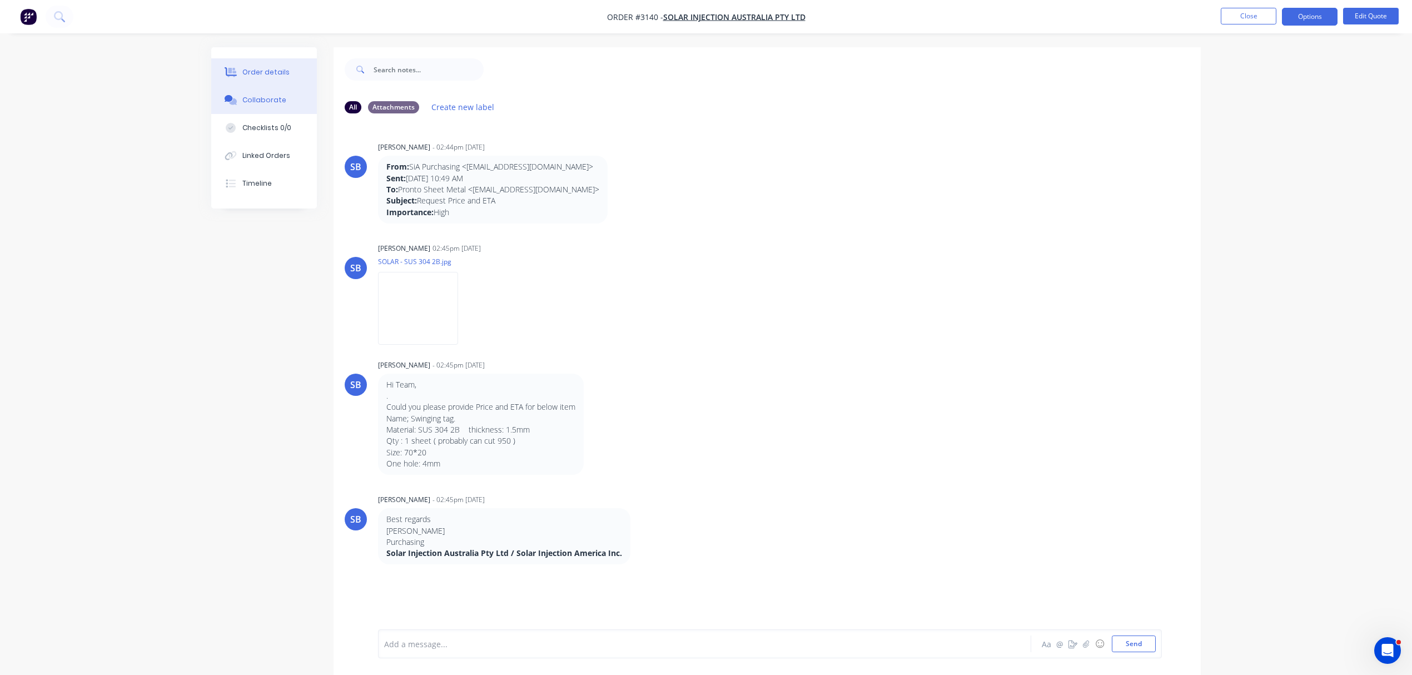
click at [265, 70] on div "Order details" at bounding box center [265, 72] width 47 height 10
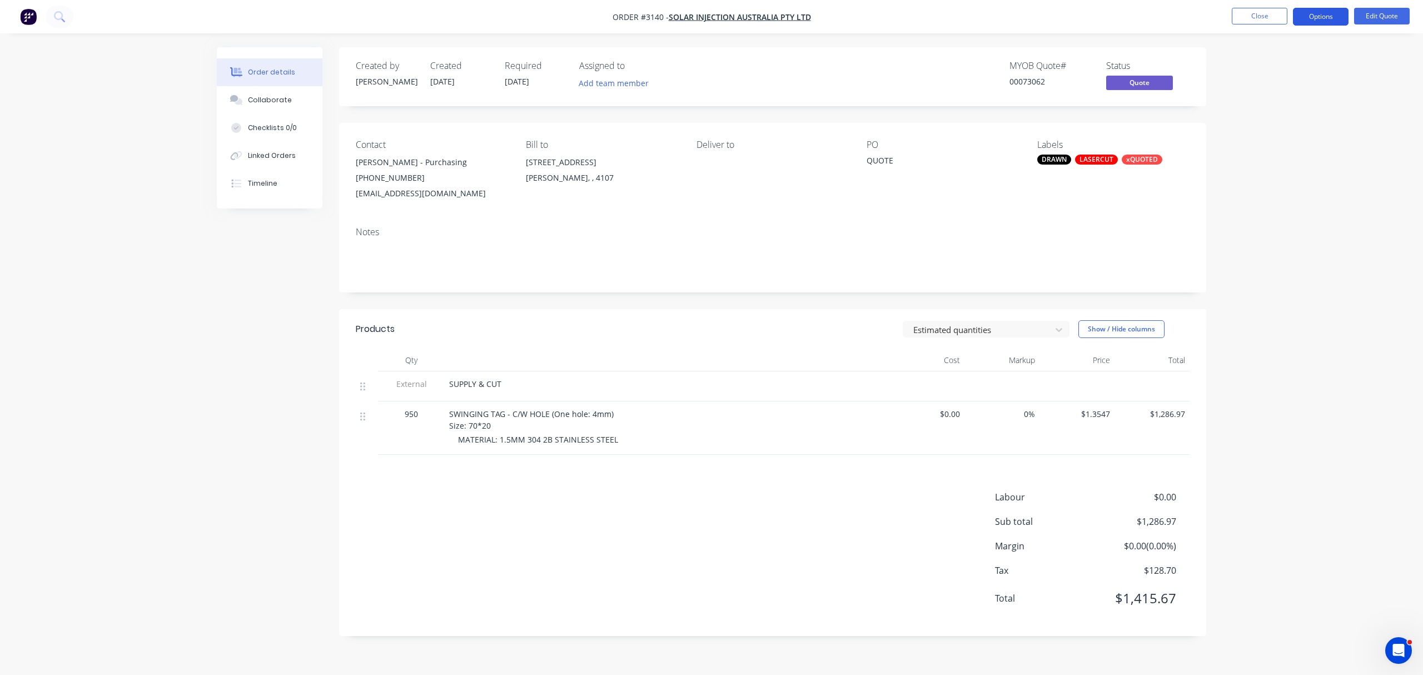
click at [1315, 14] on button "Options" at bounding box center [1321, 17] width 56 height 18
click at [1326, 396] on div "Order details Collaborate Checklists 0/0 Linked Orders Timeline Order details C…" at bounding box center [711, 337] width 1423 height 675
click at [1321, 14] on button "Options" at bounding box center [1321, 17] width 56 height 18
click at [1248, 63] on div "Quote" at bounding box center [1287, 67] width 102 height 16
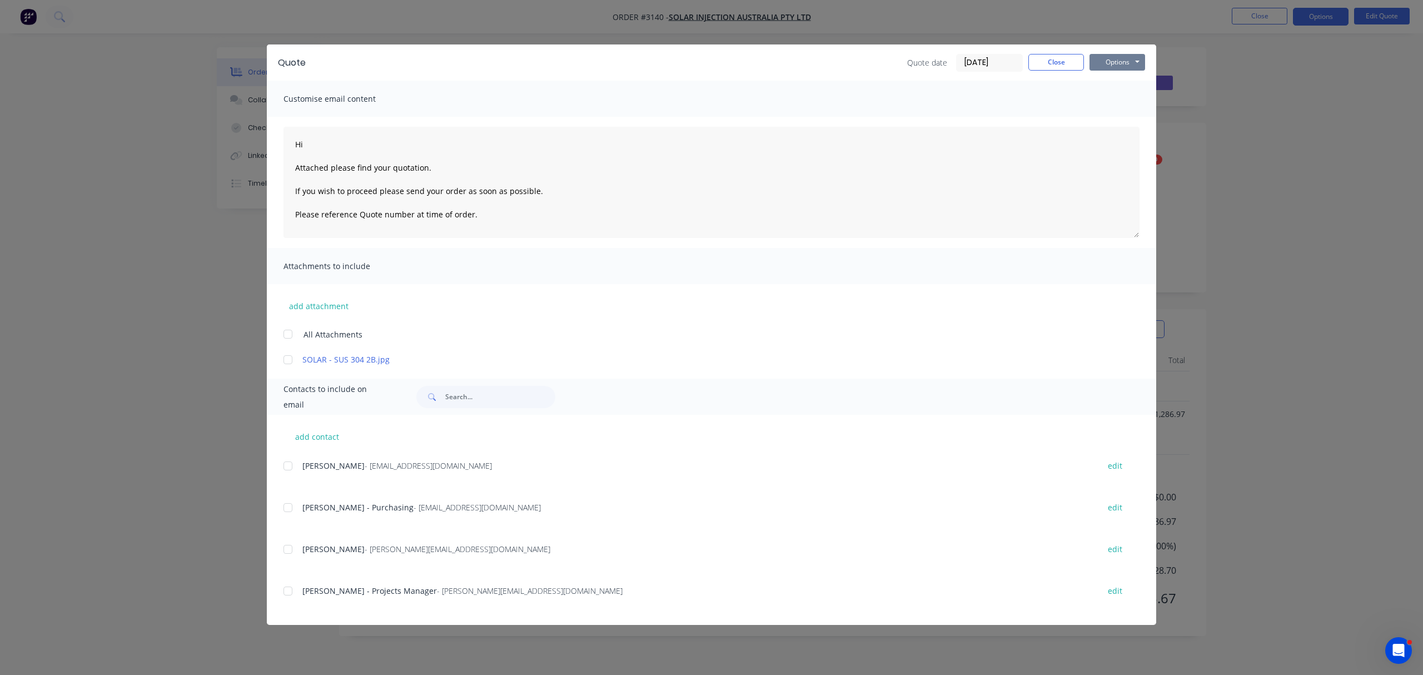
click at [1114, 61] on button "Options" at bounding box center [1117, 62] width 56 height 17
click at [1128, 97] on button "Print" at bounding box center [1124, 100] width 71 height 18
click at [1091, 54] on button "Options" at bounding box center [1117, 62] width 56 height 17
type textarea "Hi Attached please find your quotation. If you wish to proceed please send your…"
click at [1047, 56] on button "Close" at bounding box center [1056, 62] width 56 height 17
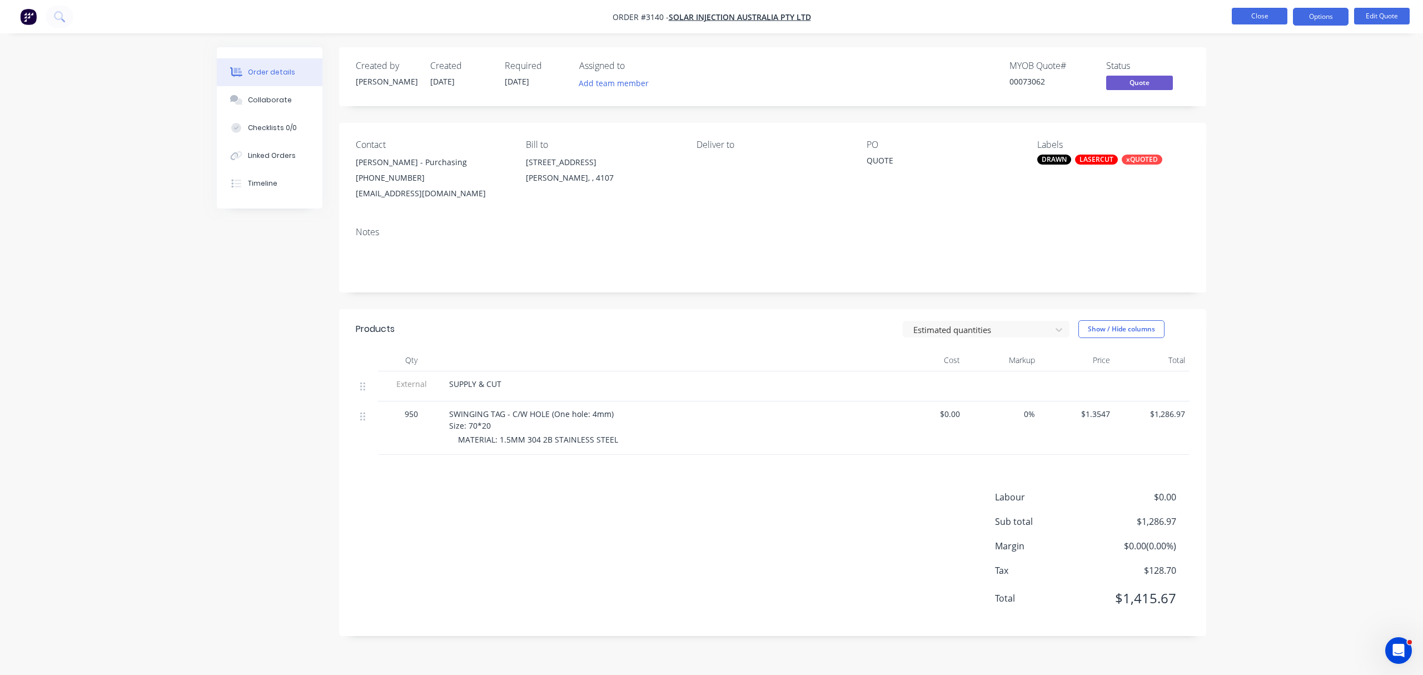
click at [1246, 16] on button "Close" at bounding box center [1260, 16] width 56 height 17
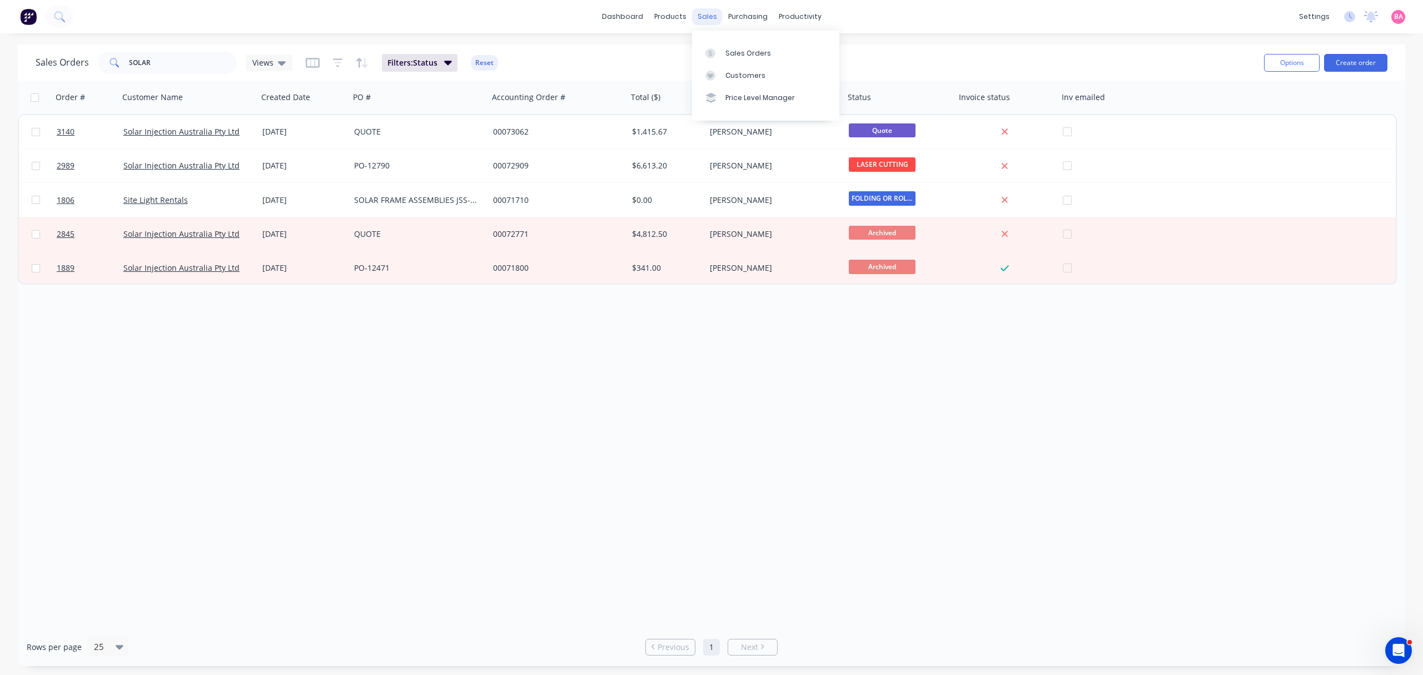
click at [701, 11] on div "sales" at bounding box center [707, 16] width 31 height 17
click at [741, 52] on div "Sales Orders" at bounding box center [748, 53] width 46 height 10
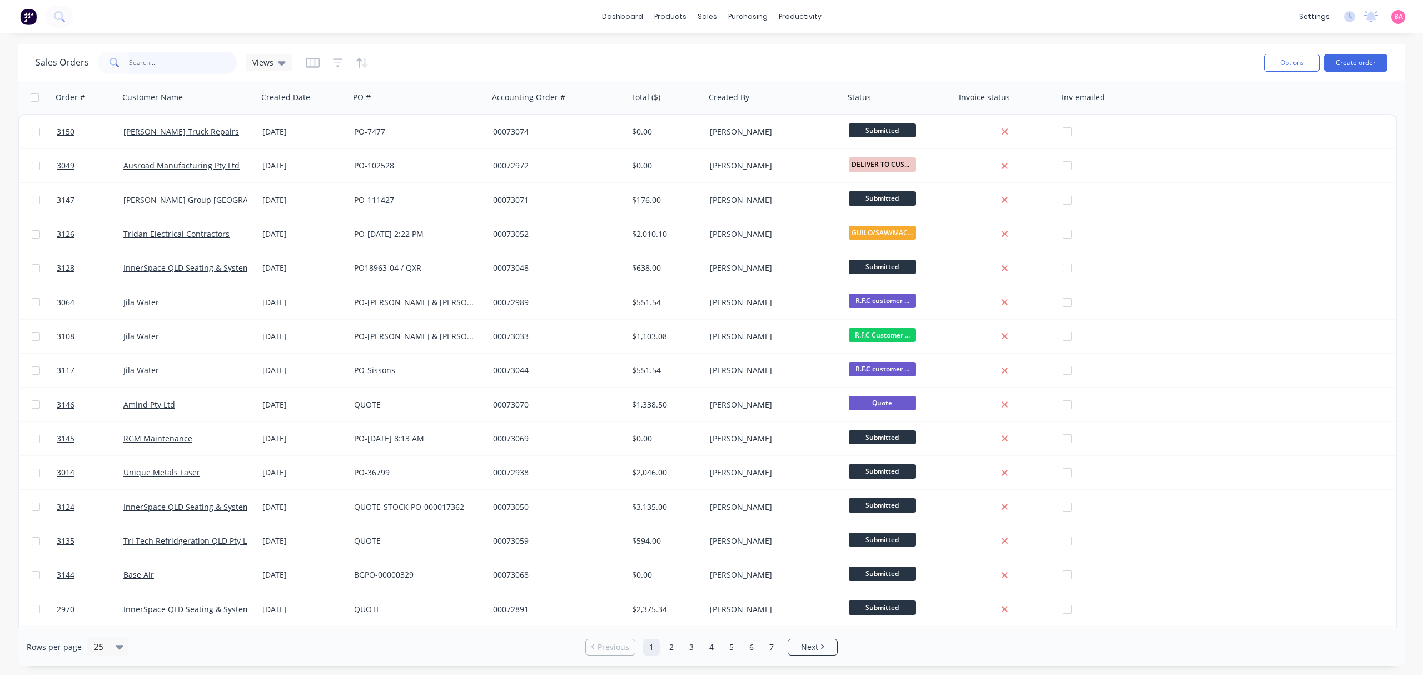
click at [167, 66] on input "text" at bounding box center [183, 63] width 108 height 22
type input "3149"
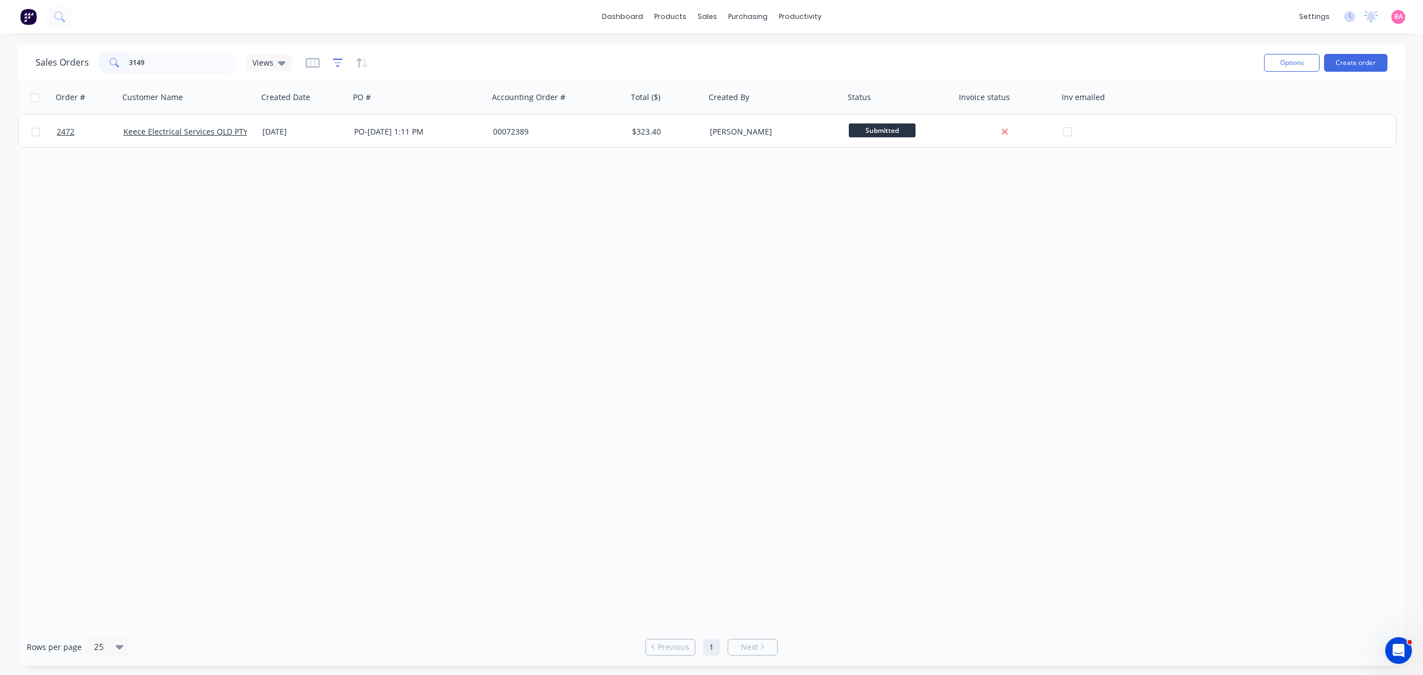
click at [334, 63] on icon "button" at bounding box center [337, 63] width 7 height 2
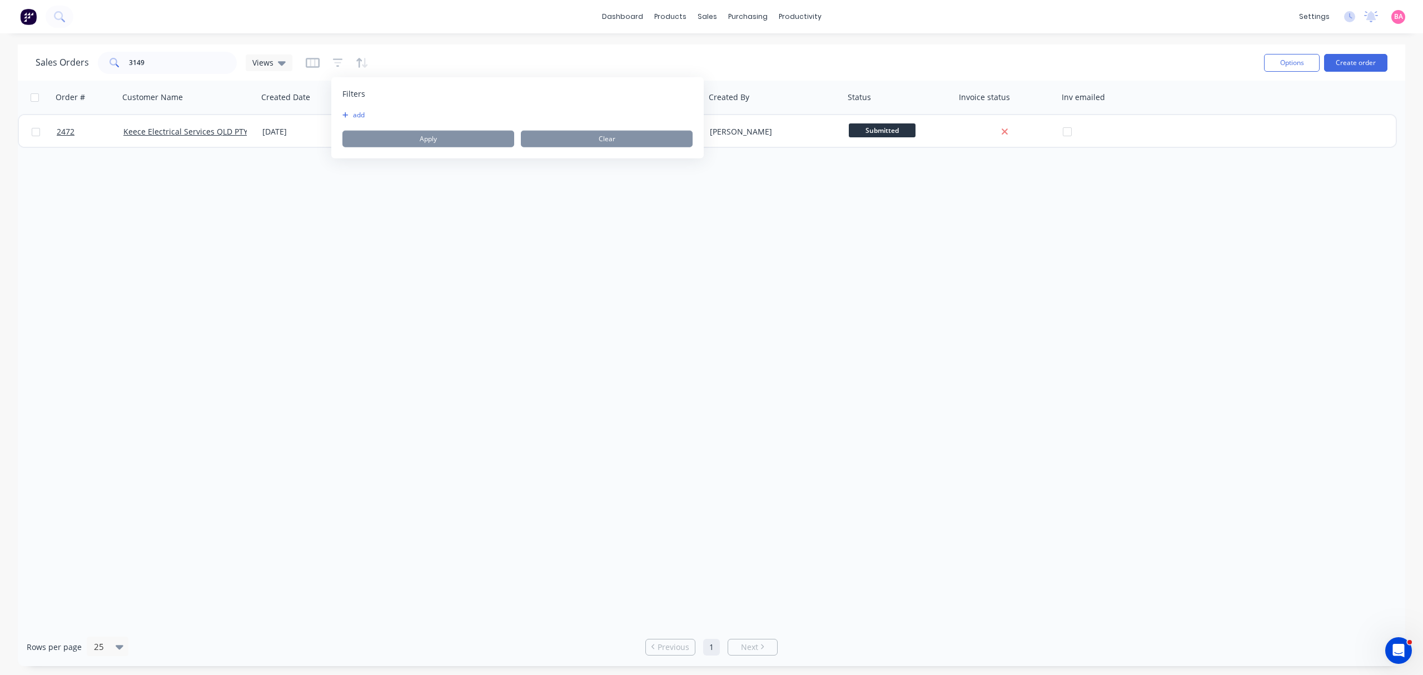
click at [356, 111] on button "add" at bounding box center [356, 115] width 28 height 9
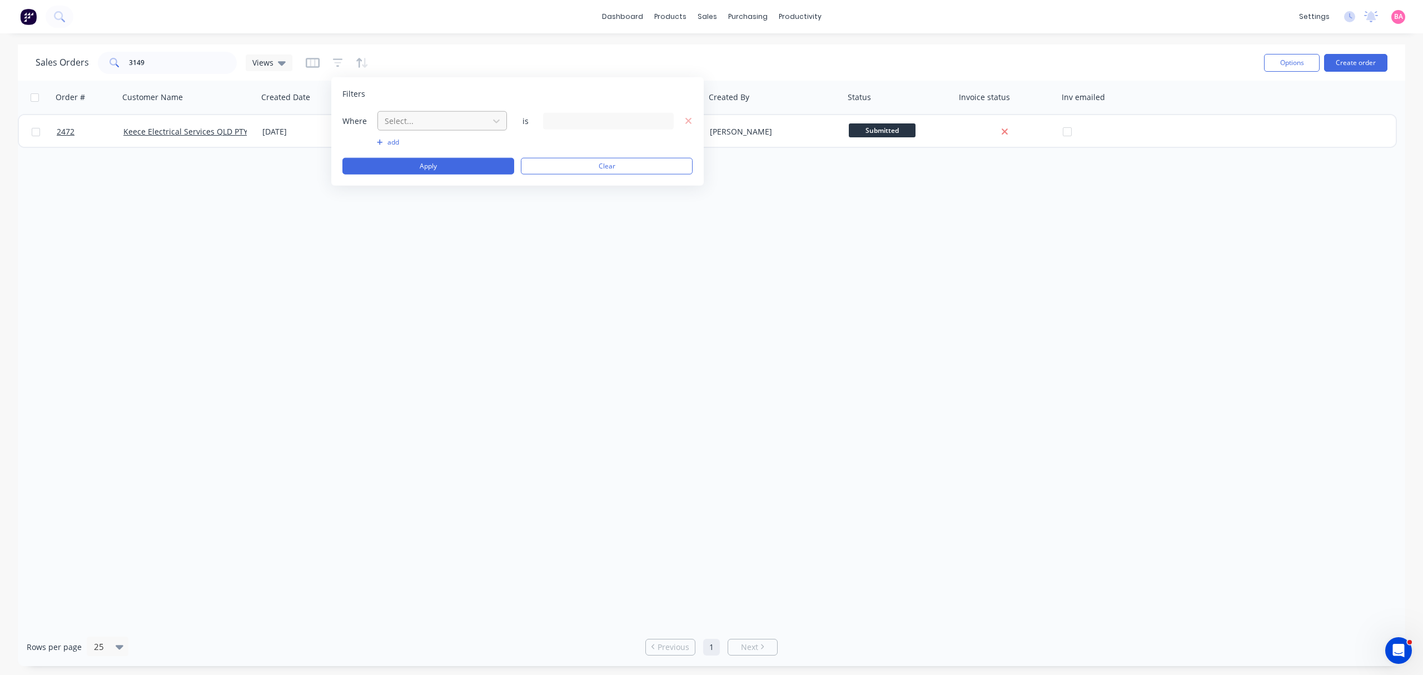
click at [422, 120] on div at bounding box center [433, 121] width 99 height 14
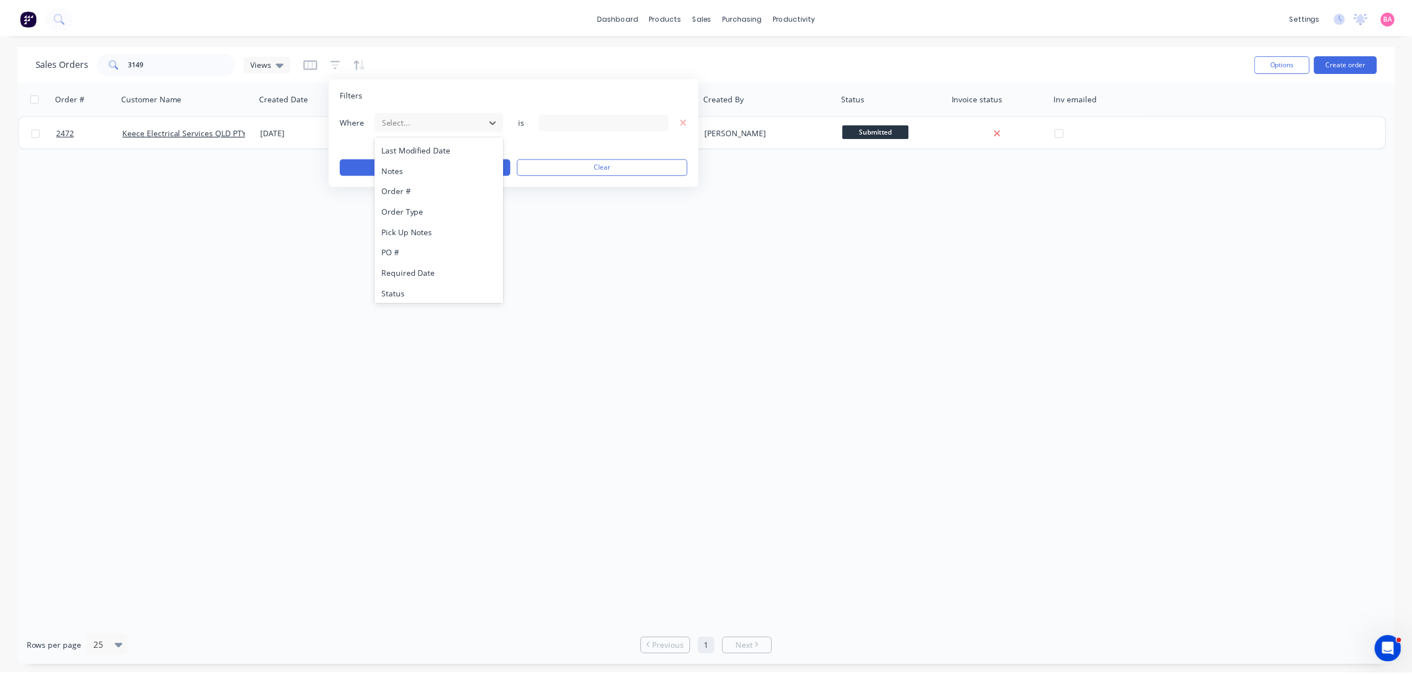
scroll to position [290, 0]
click at [412, 290] on div "Status" at bounding box center [441, 290] width 129 height 21
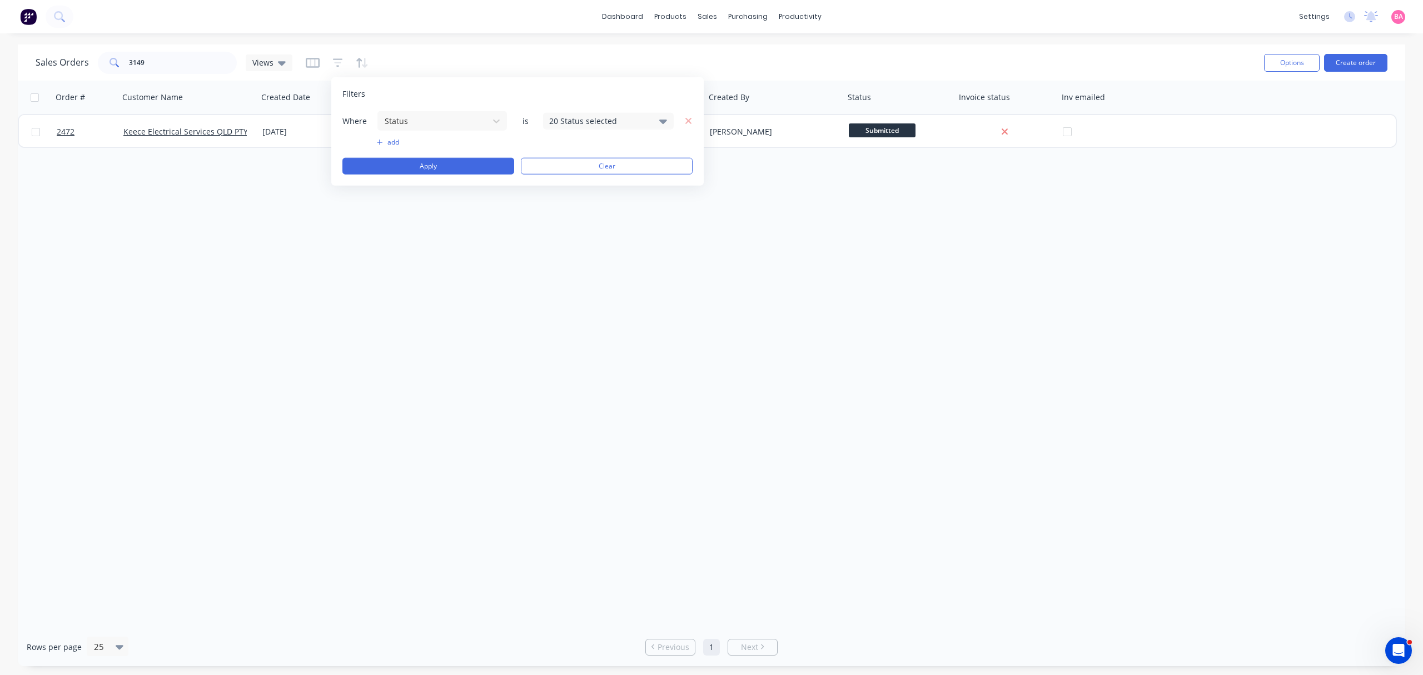
click at [659, 123] on icon at bounding box center [663, 120] width 8 height 12
click at [571, 183] on div at bounding box center [561, 182] width 22 height 22
click at [434, 163] on button "Apply" at bounding box center [428, 166] width 172 height 17
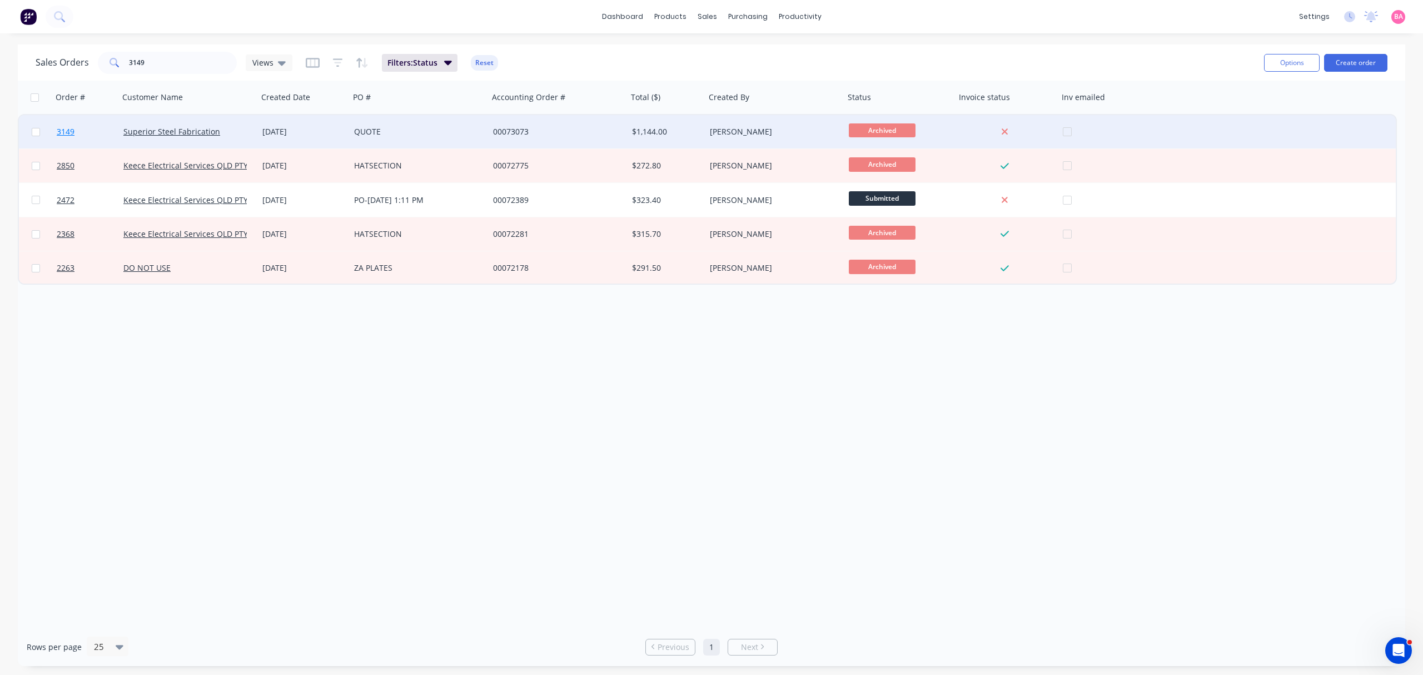
click at [69, 131] on span "3149" at bounding box center [66, 131] width 18 height 11
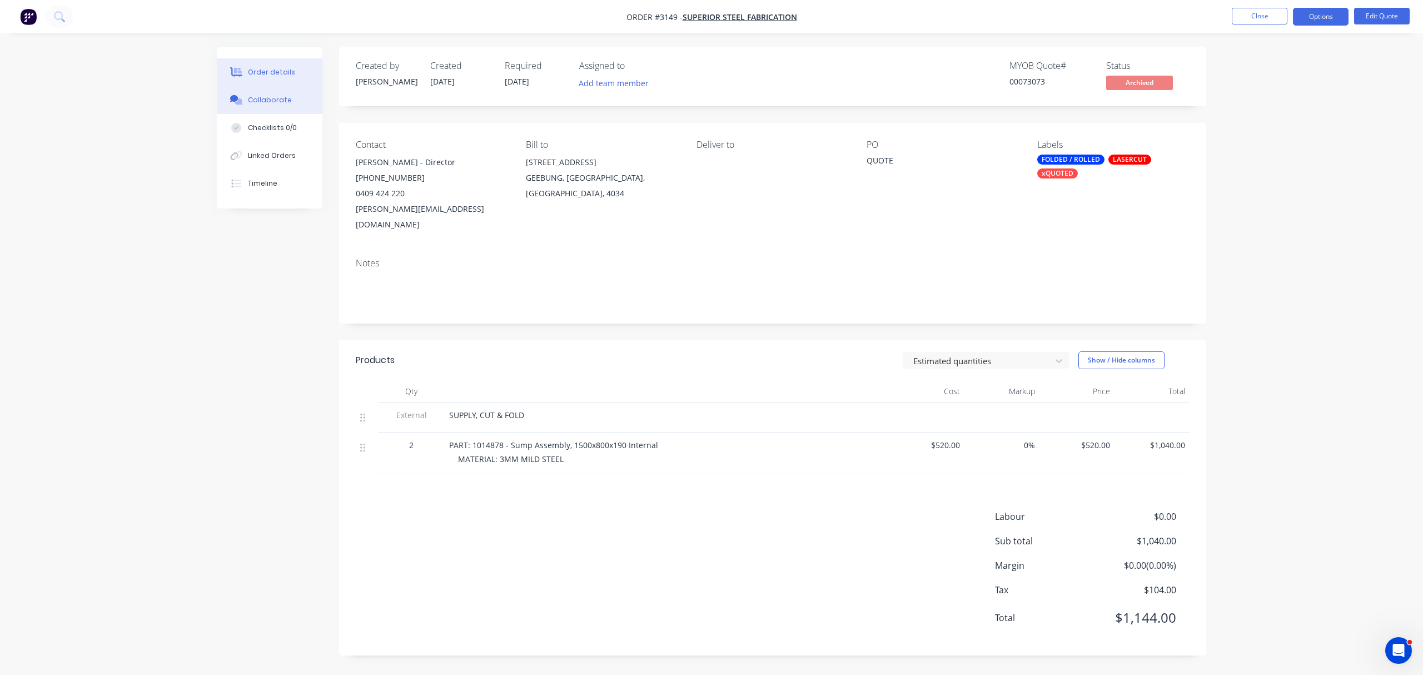
click at [269, 98] on div "Collaborate" at bounding box center [270, 100] width 44 height 10
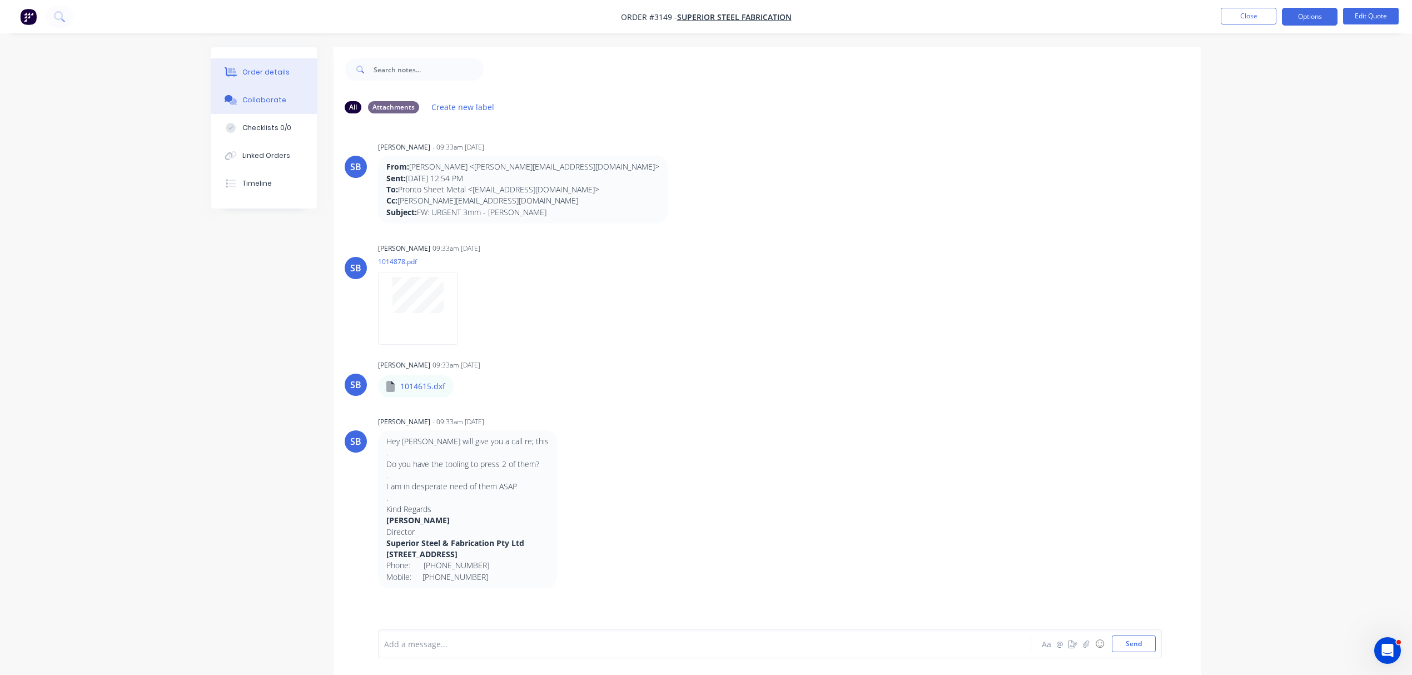
click at [257, 71] on div "Order details" at bounding box center [265, 72] width 47 height 10
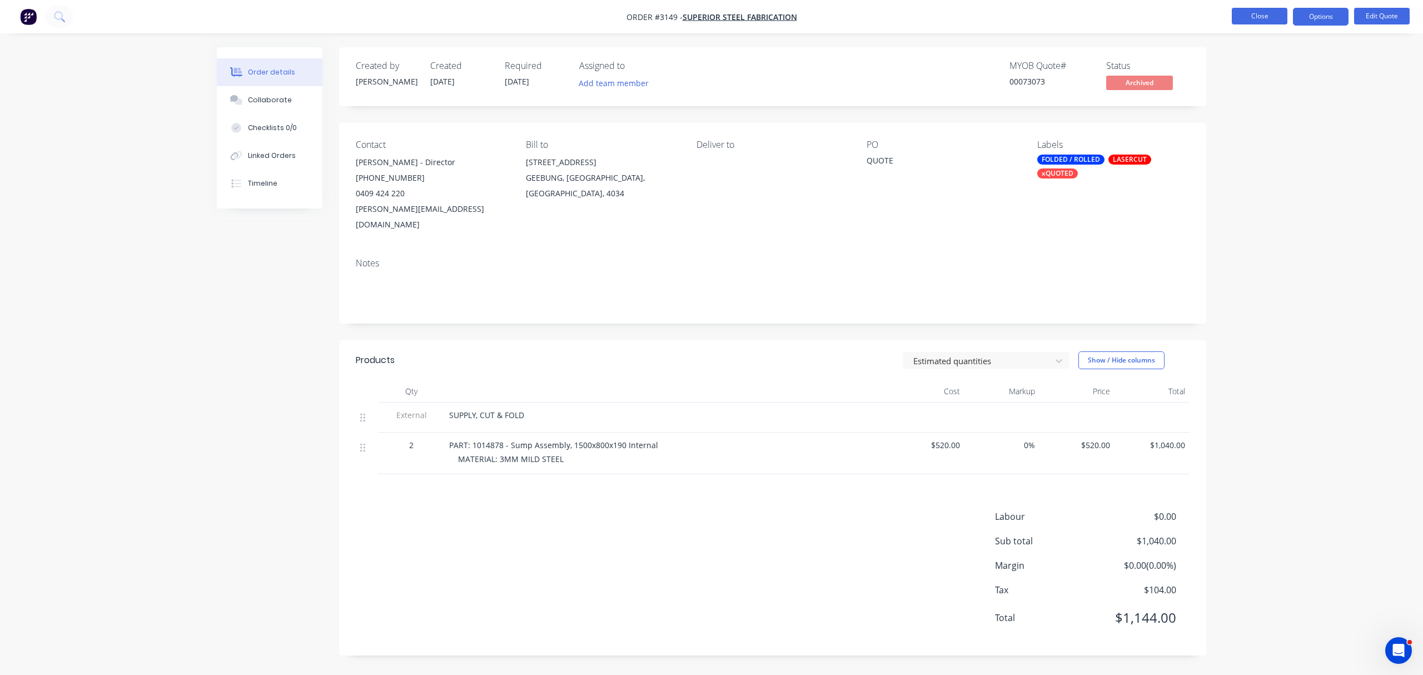
click at [1258, 14] on button "Close" at bounding box center [1260, 16] width 56 height 17
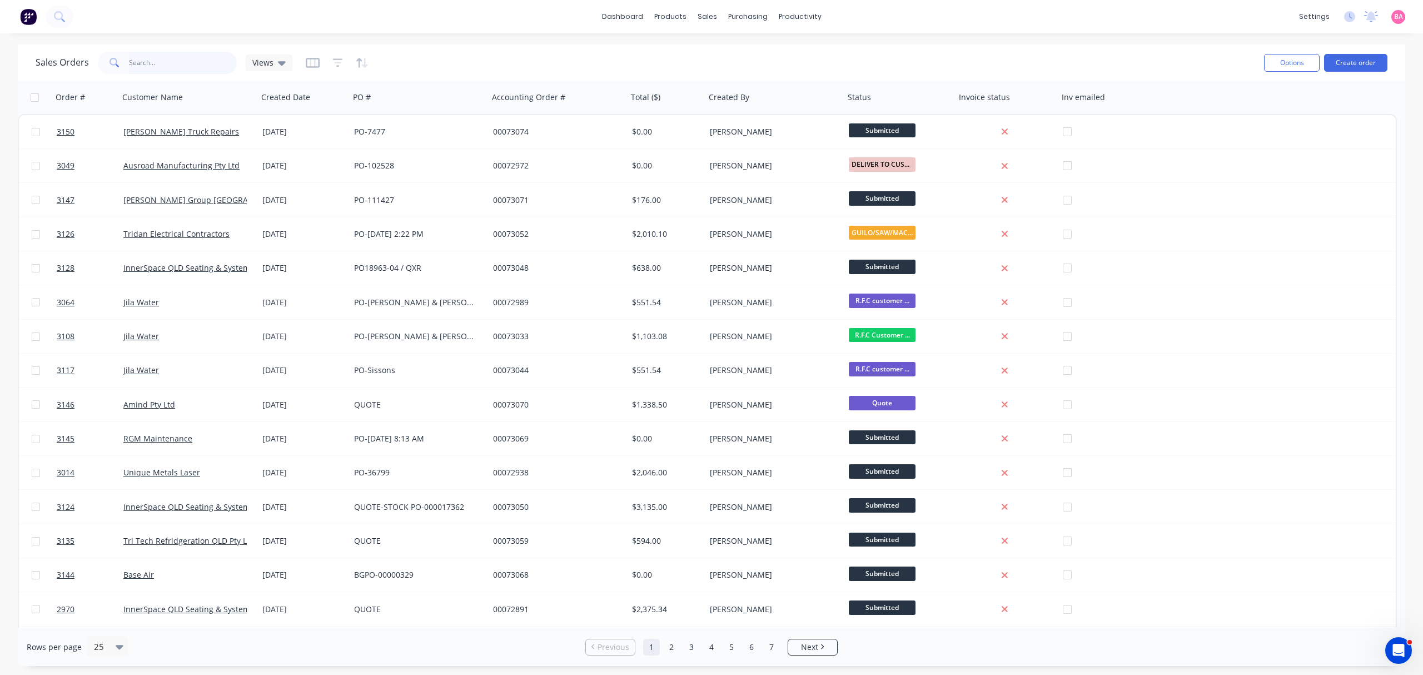
click at [181, 61] on input "text" at bounding box center [183, 63] width 108 height 22
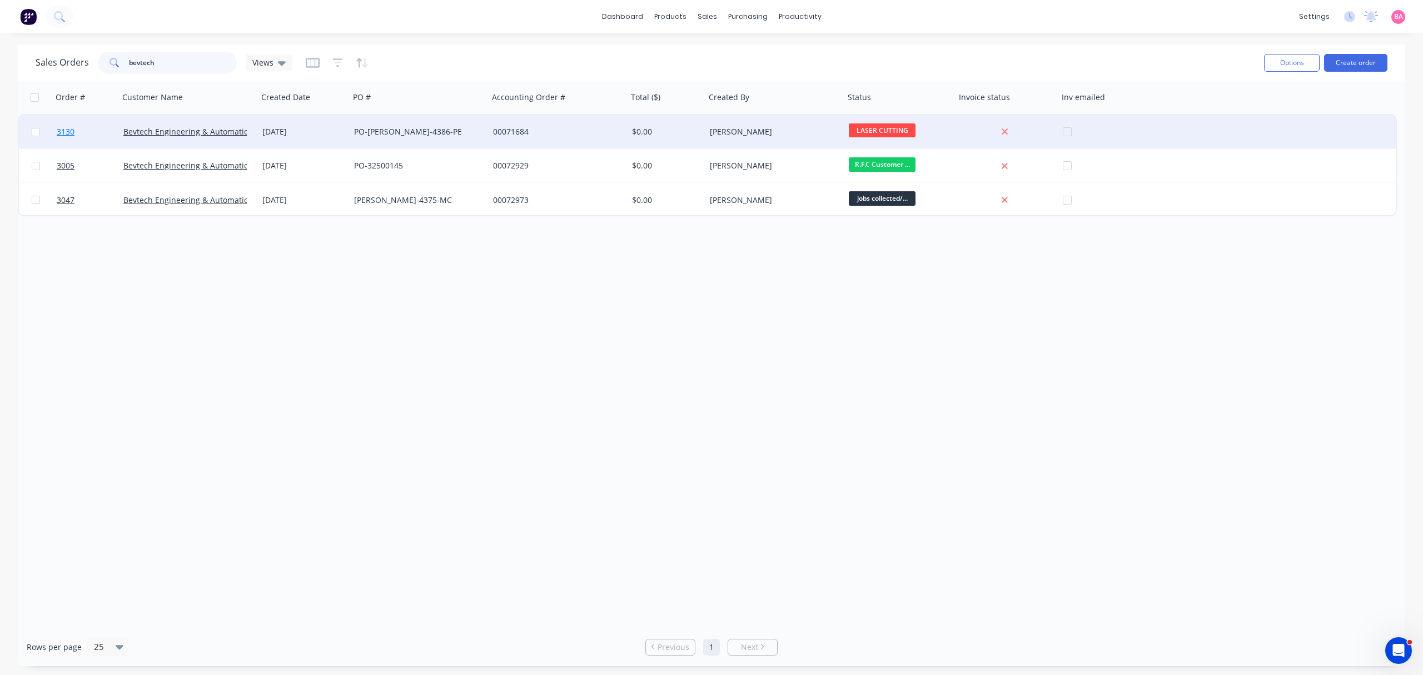
type input "bevtech"
click at [62, 130] on span "3130" at bounding box center [66, 131] width 18 height 11
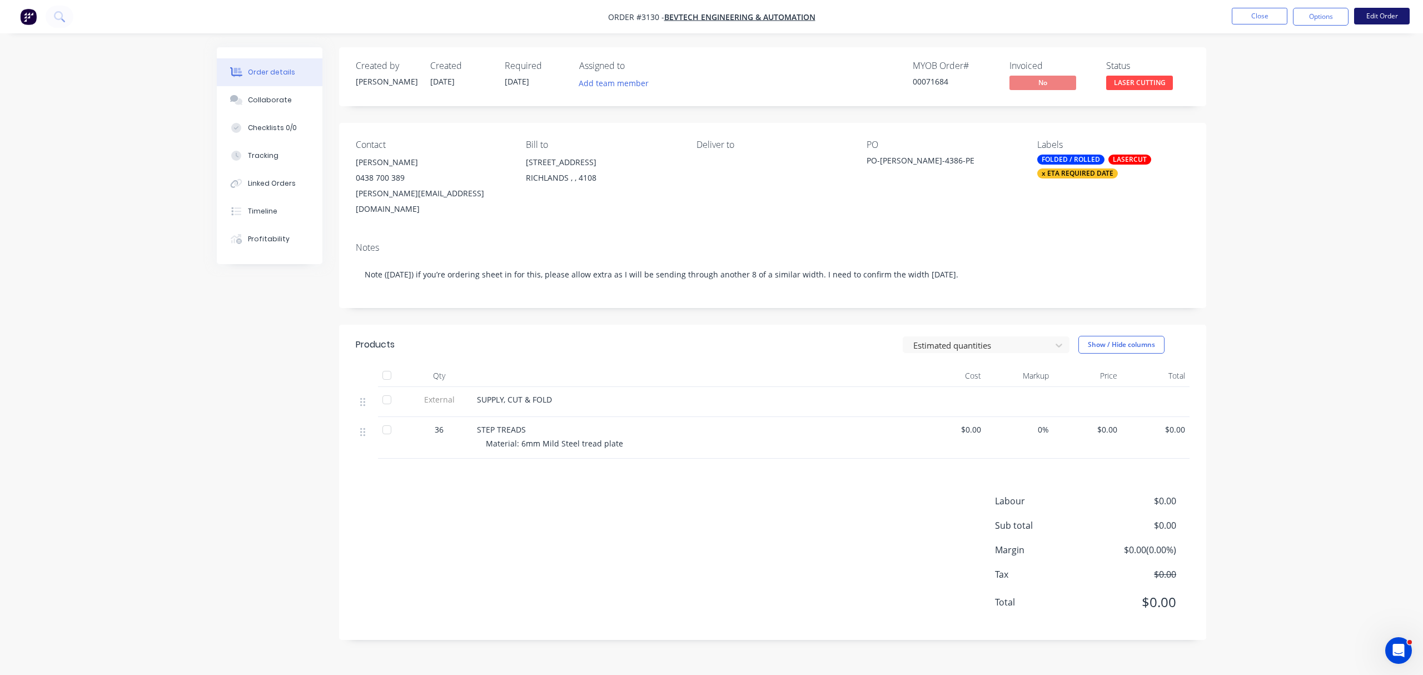
click at [1374, 16] on button "Edit Order" at bounding box center [1382, 16] width 56 height 17
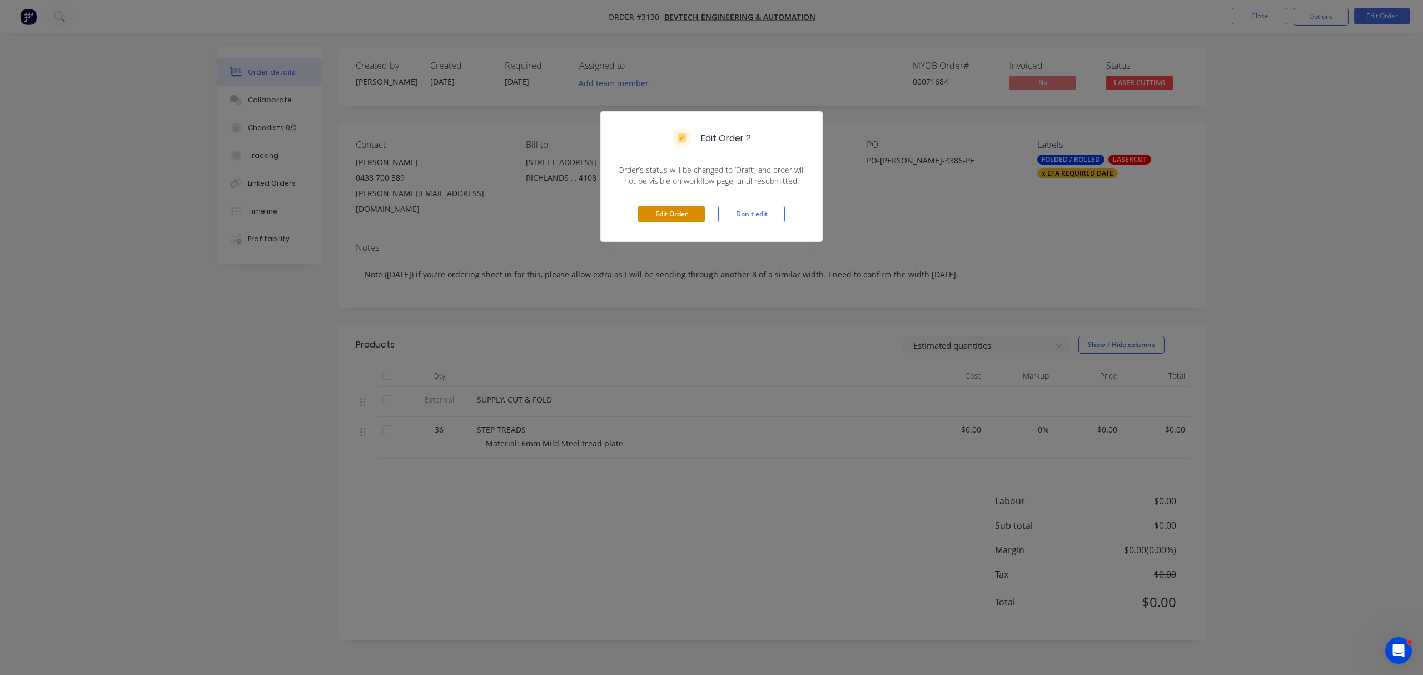
click at [675, 215] on button "Edit Order" at bounding box center [671, 214] width 67 height 17
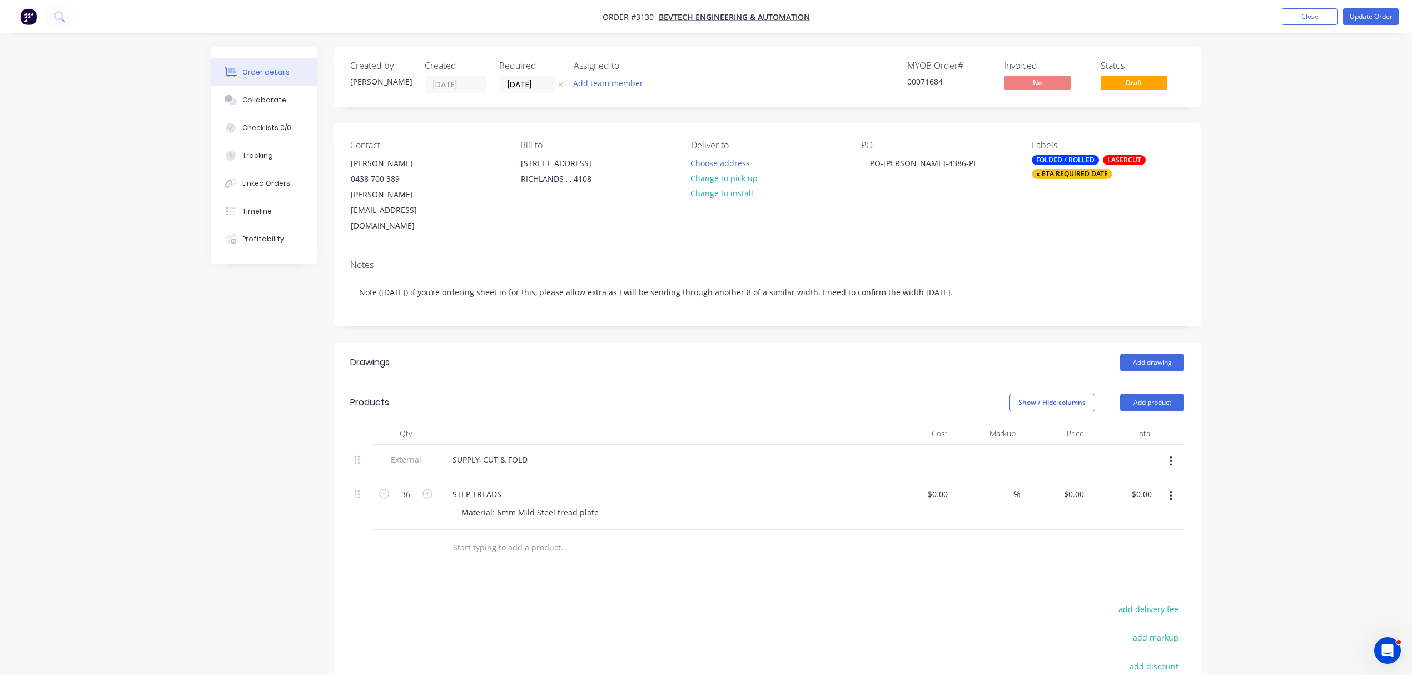
click at [485, 536] on input "text" at bounding box center [563, 547] width 222 height 22
type input "BEV05-11-98-102"
click at [563, 554] on div "Drawings Add drawing Products Show / Hide columns Add product Qty Cost Markup P…" at bounding box center [766, 587] width 867 height 490
click at [451, 542] on div "Drawings Add drawing Products Show / Hide columns Add product Qty Cost Markup P…" at bounding box center [766, 587] width 867 height 490
click at [559, 536] on input "BEV05-11-98-102" at bounding box center [563, 547] width 222 height 22
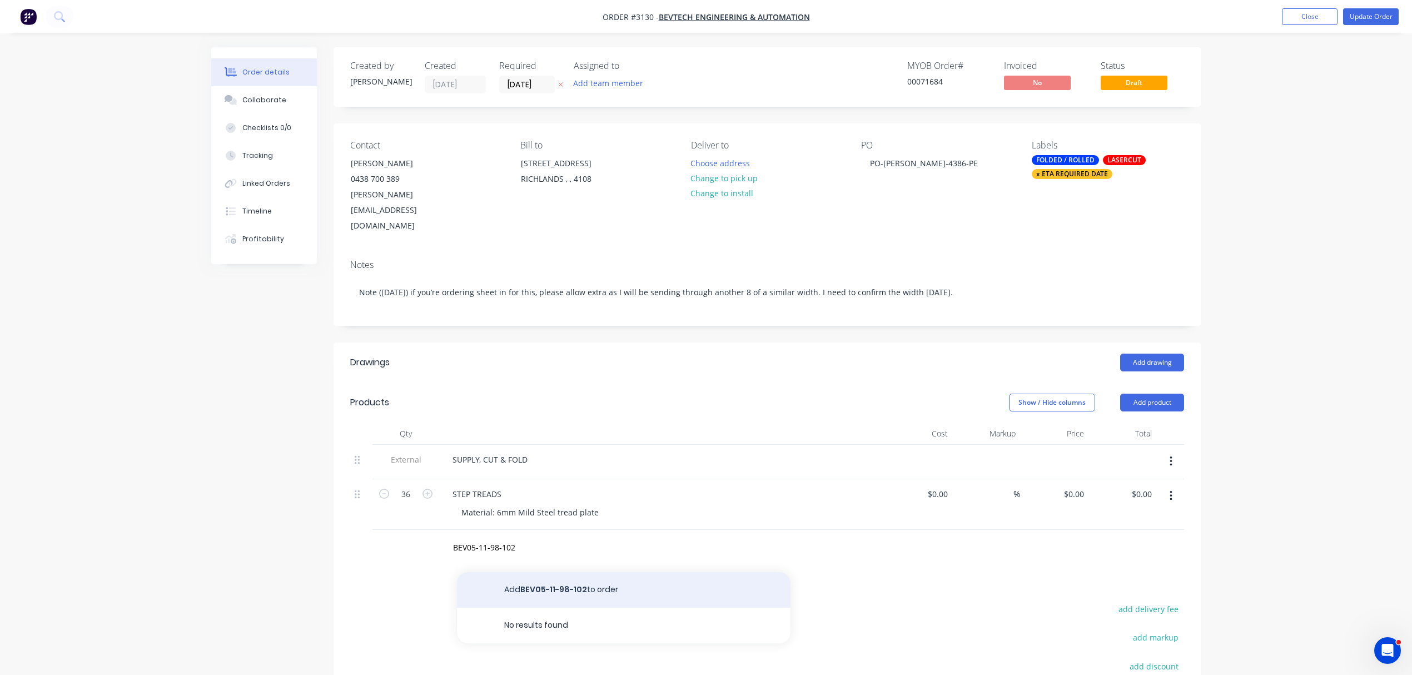
click at [558, 572] on button "Add BEV05-11-98-102 to order" at bounding box center [623, 590] width 333 height 36
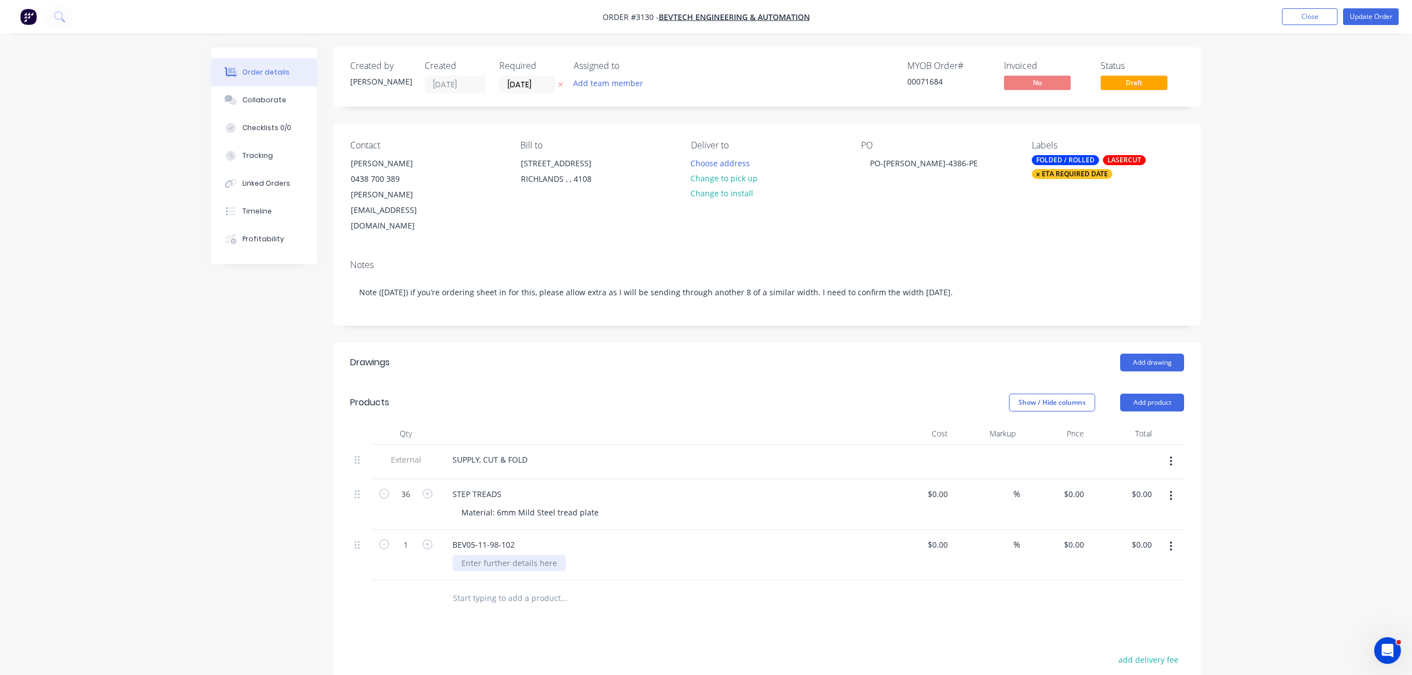
click at [492, 555] on div at bounding box center [508, 563] width 113 height 16
click at [595, 504] on div "Material: 6mm Mild Steel tread plate" at bounding box center [529, 512] width 155 height 16
click at [1072, 161] on div "FOLDED / ROLLED" at bounding box center [1065, 160] width 67 height 10
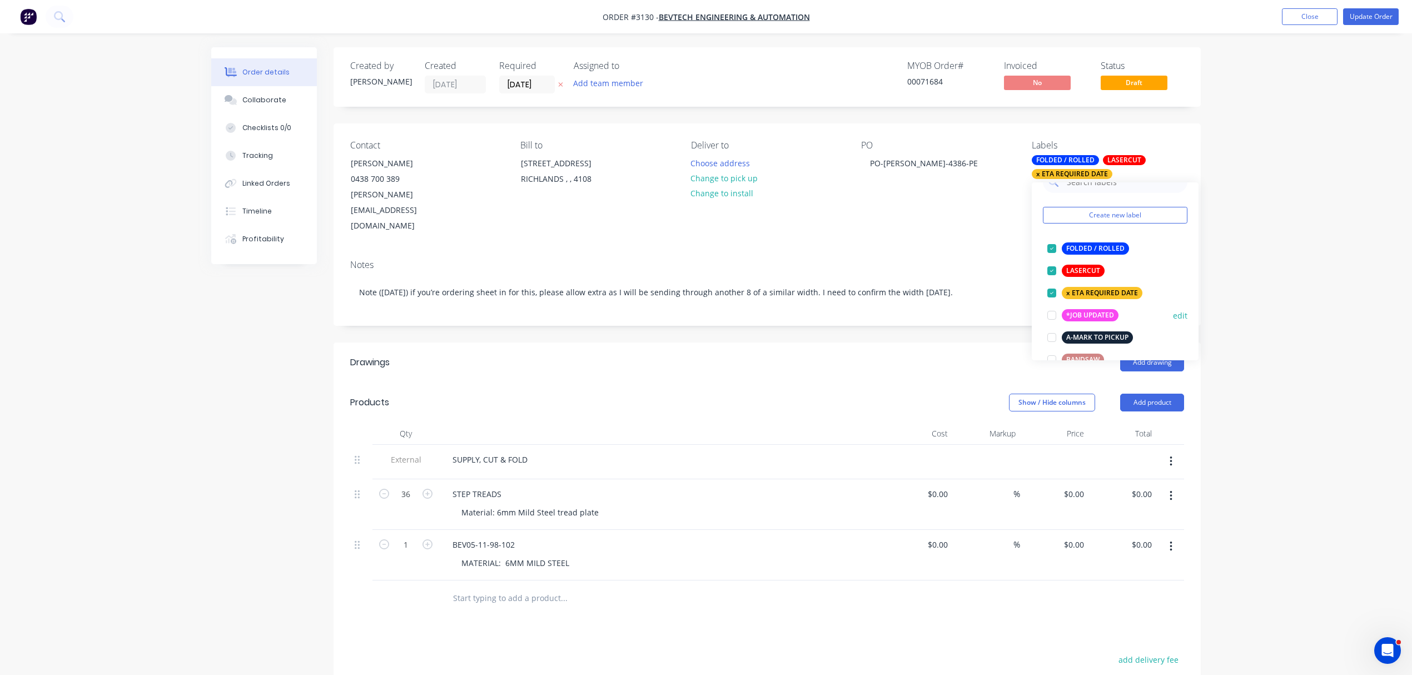
scroll to position [24, 0]
click at [1043, 314] on div at bounding box center [1051, 313] width 22 height 22
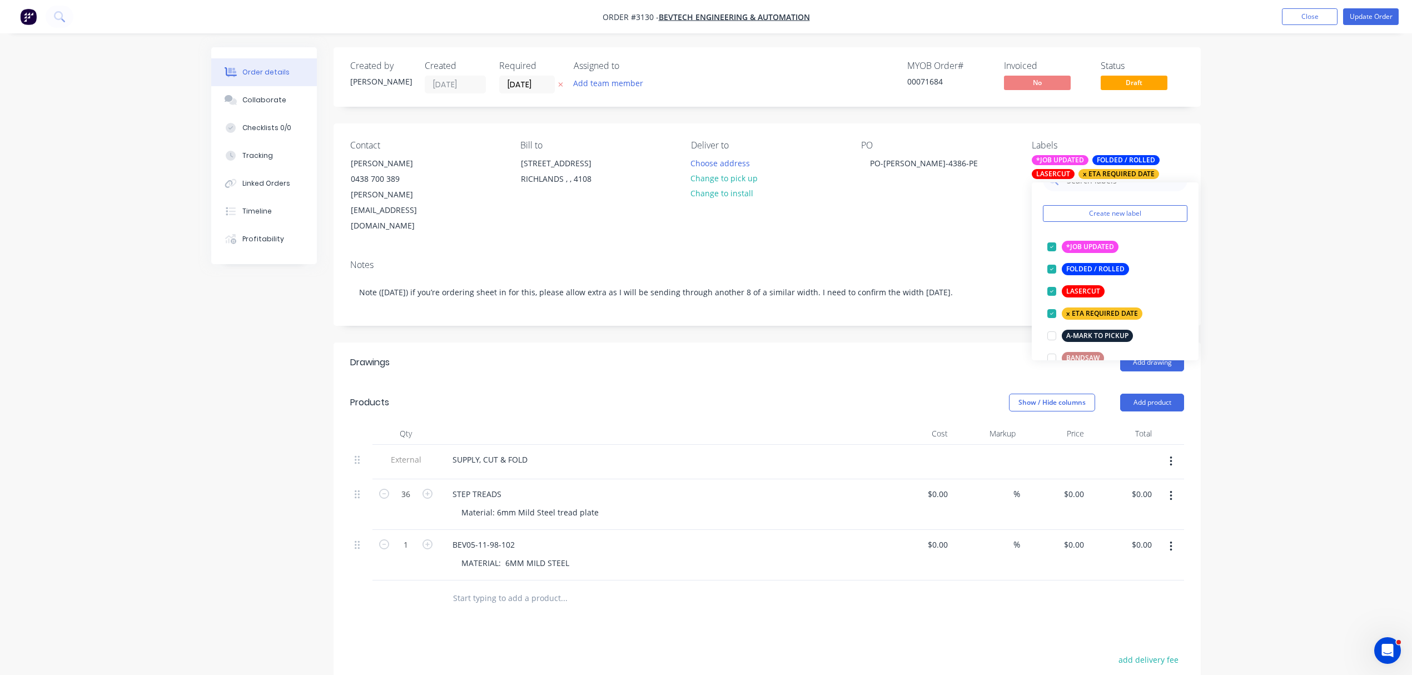
click at [527, 591] on div "Drawings Add drawing Products Show / Hide columns Add product Qty Cost Markup P…" at bounding box center [766, 612] width 867 height 541
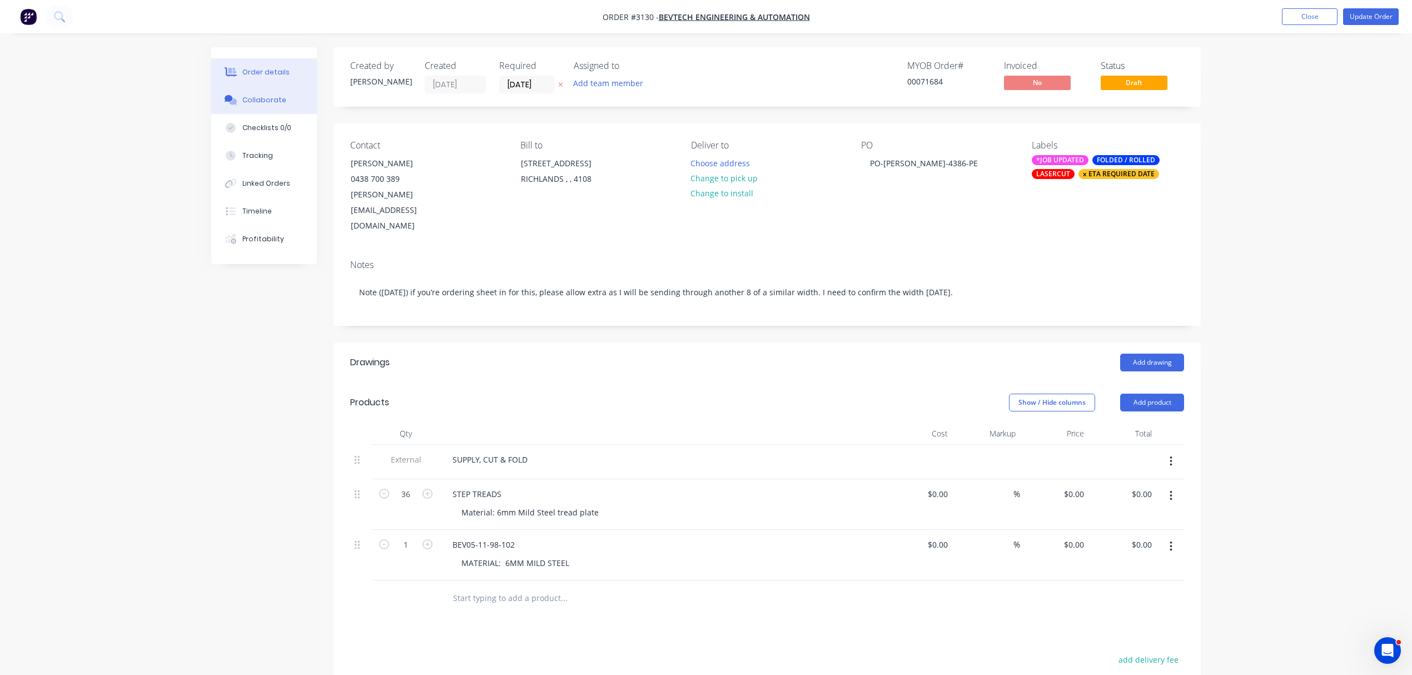
click at [267, 94] on button "Collaborate" at bounding box center [264, 100] width 106 height 28
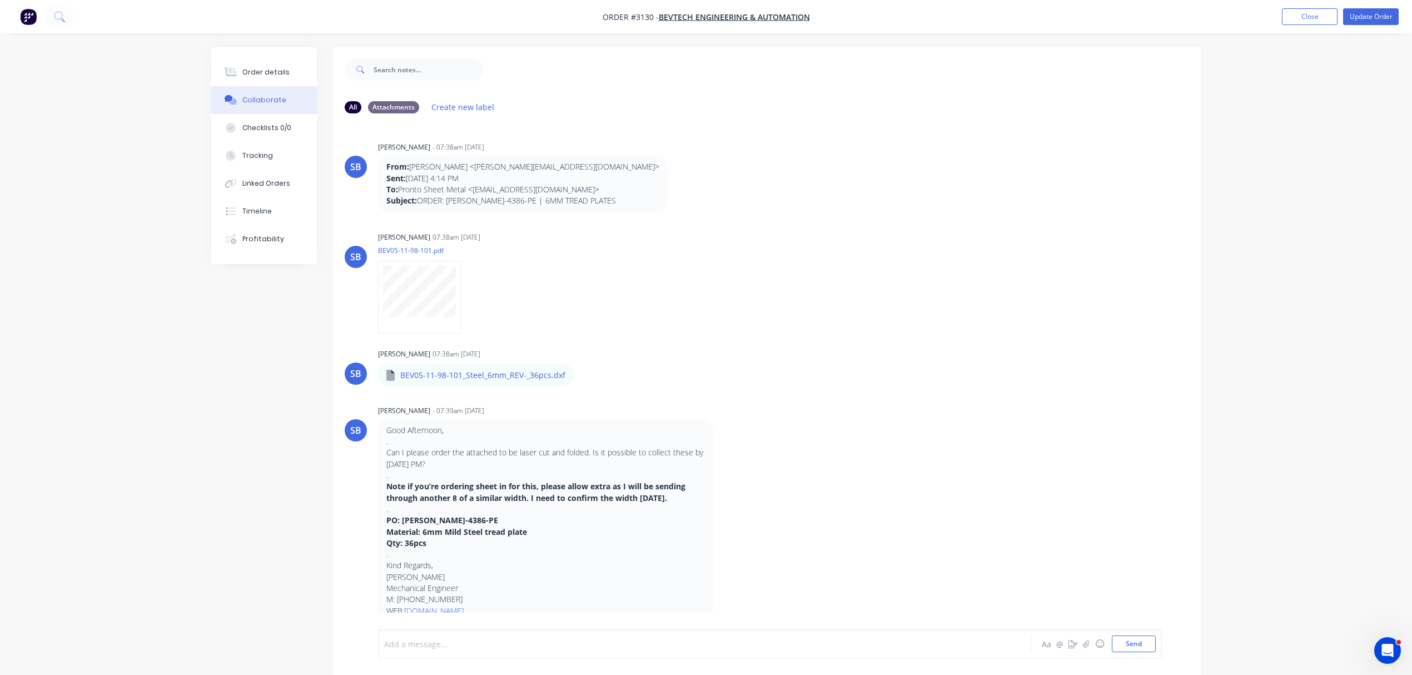
click at [454, 639] on div at bounding box center [674, 644] width 578 height 12
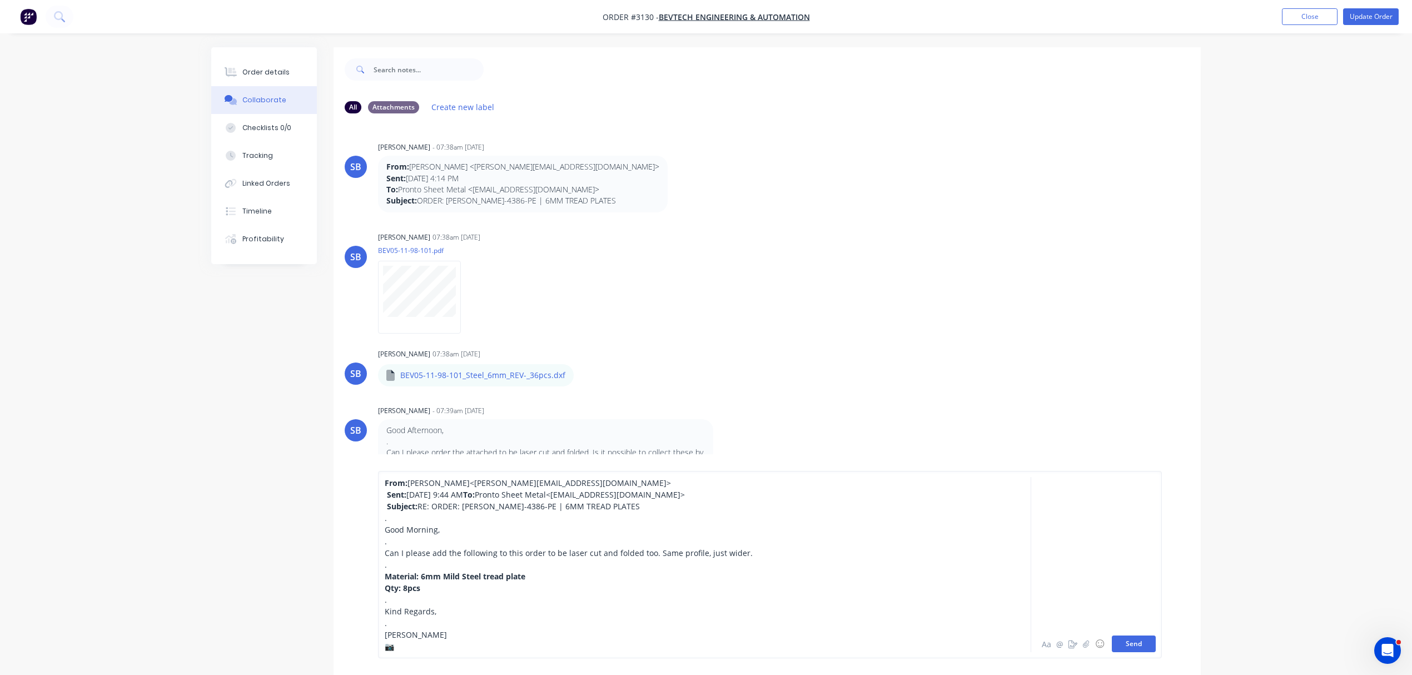
click at [1137, 637] on button "Send" at bounding box center [1134, 643] width 44 height 17
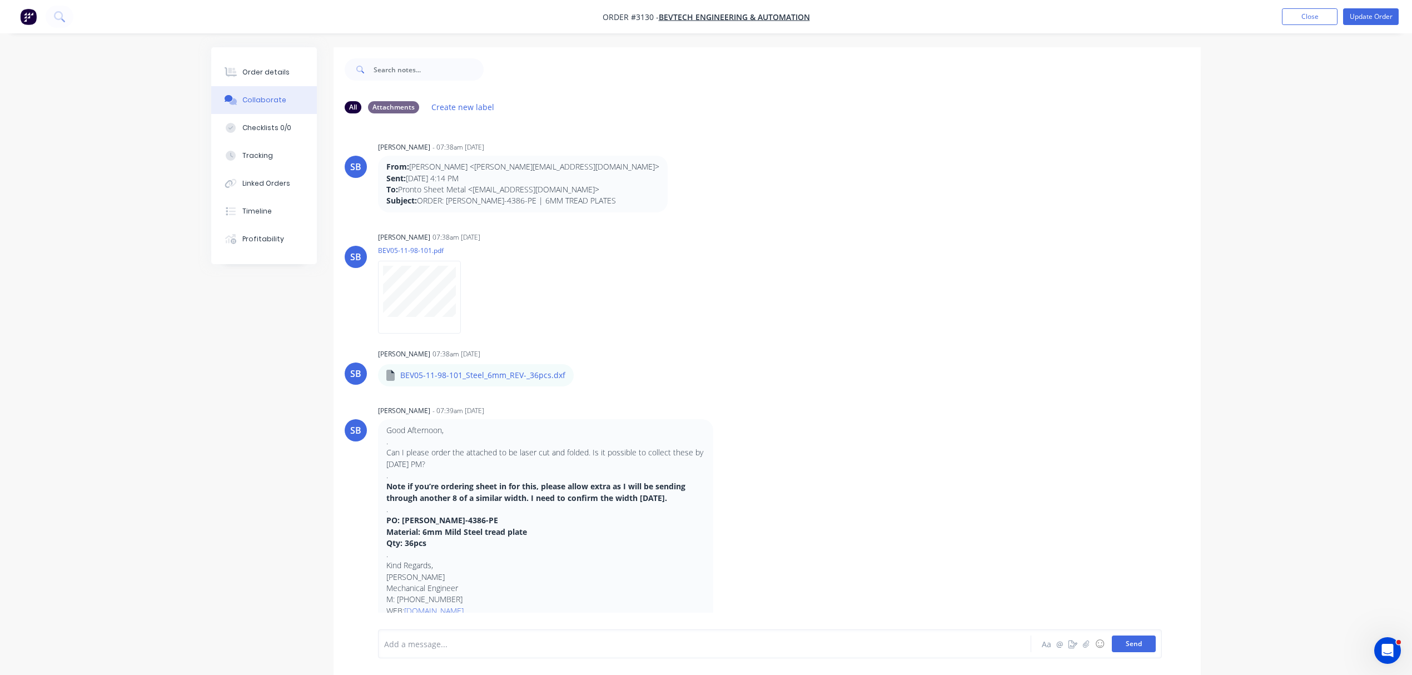
click at [1135, 640] on button "Send" at bounding box center [1134, 643] width 44 height 17
click at [1134, 640] on button "Send" at bounding box center [1134, 643] width 44 height 17
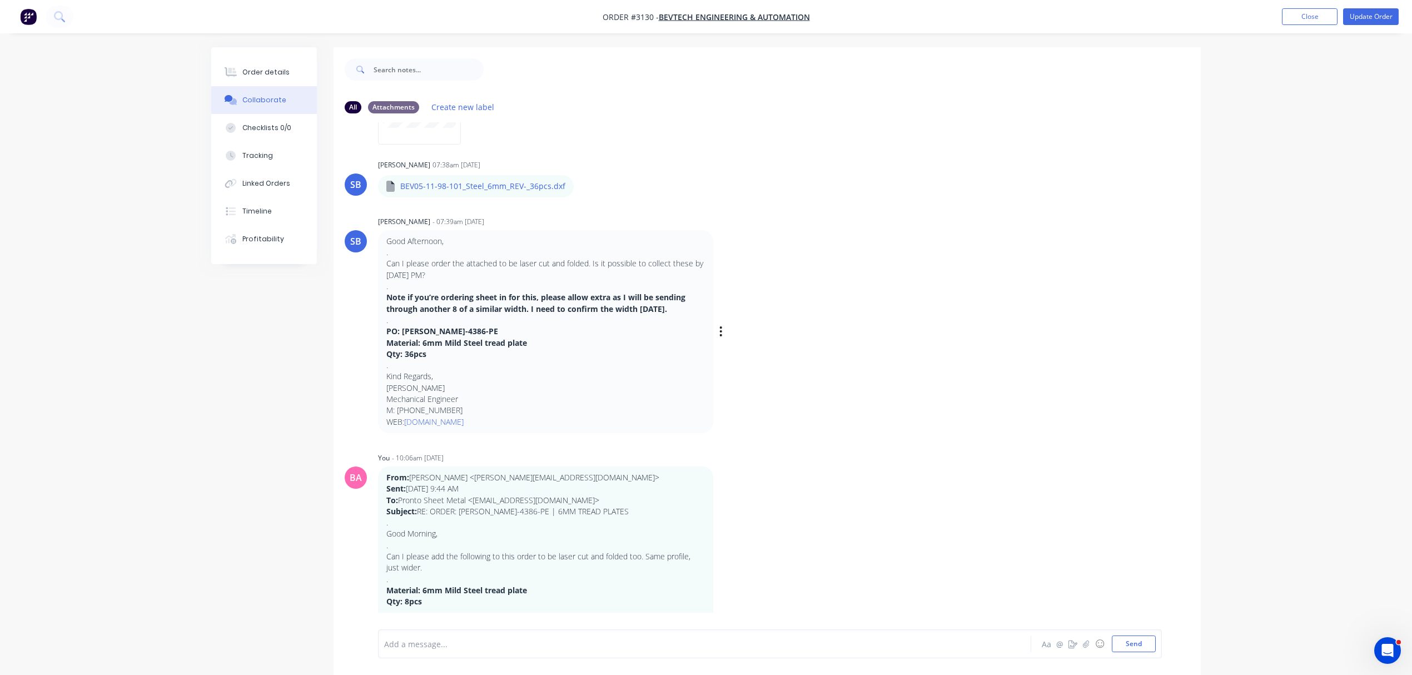
scroll to position [216, 0]
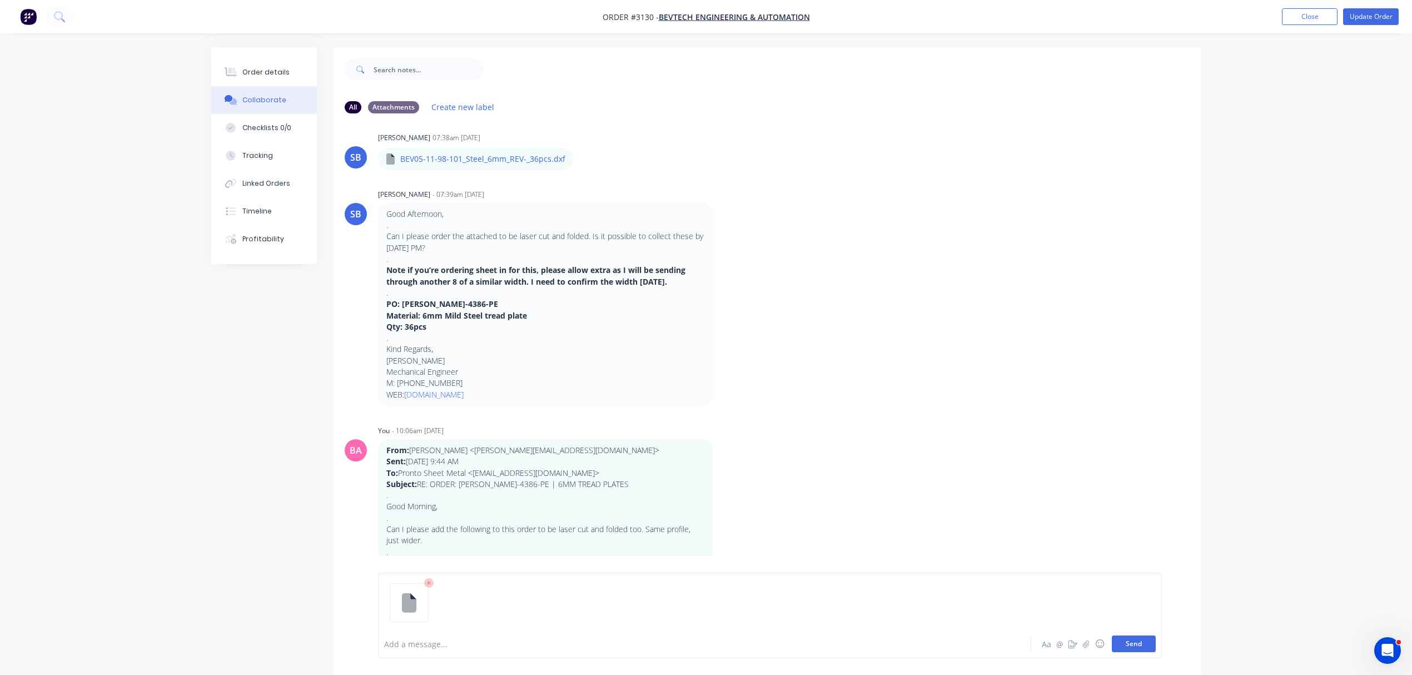
click at [1130, 641] on button "Send" at bounding box center [1134, 643] width 44 height 17
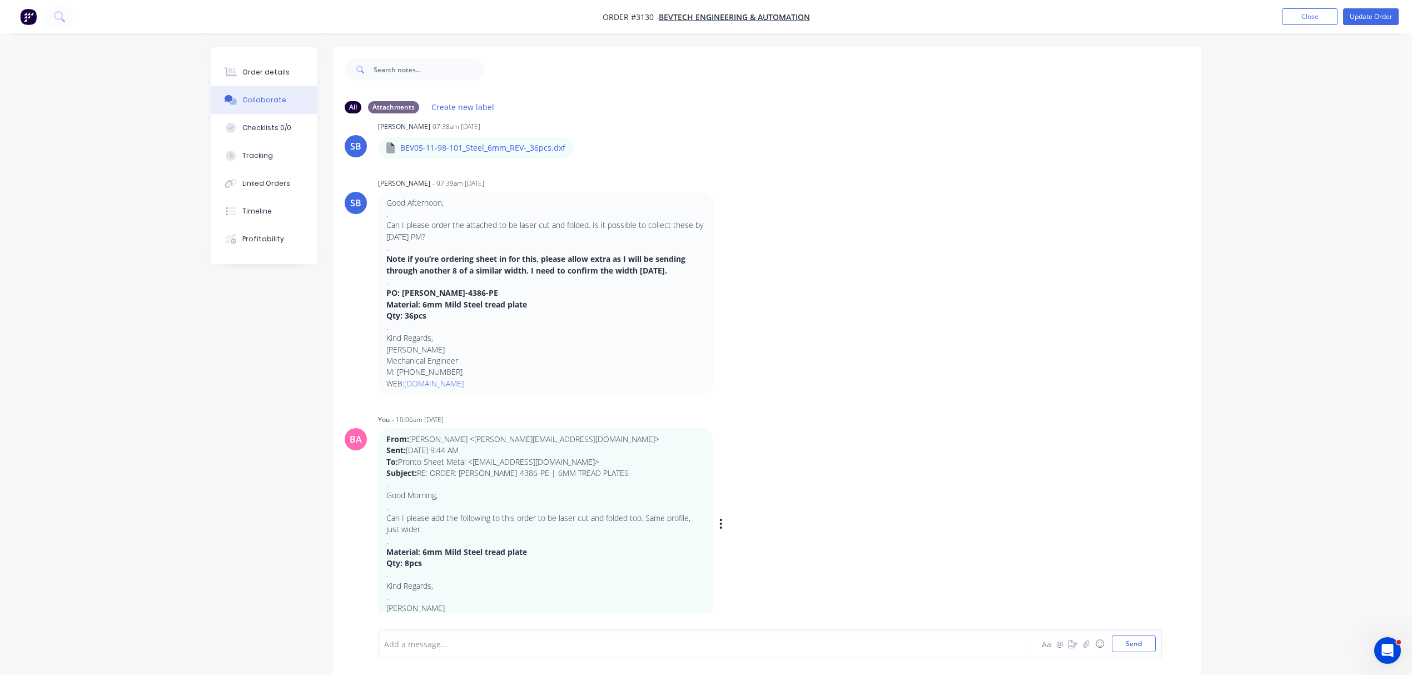
scroll to position [275, 0]
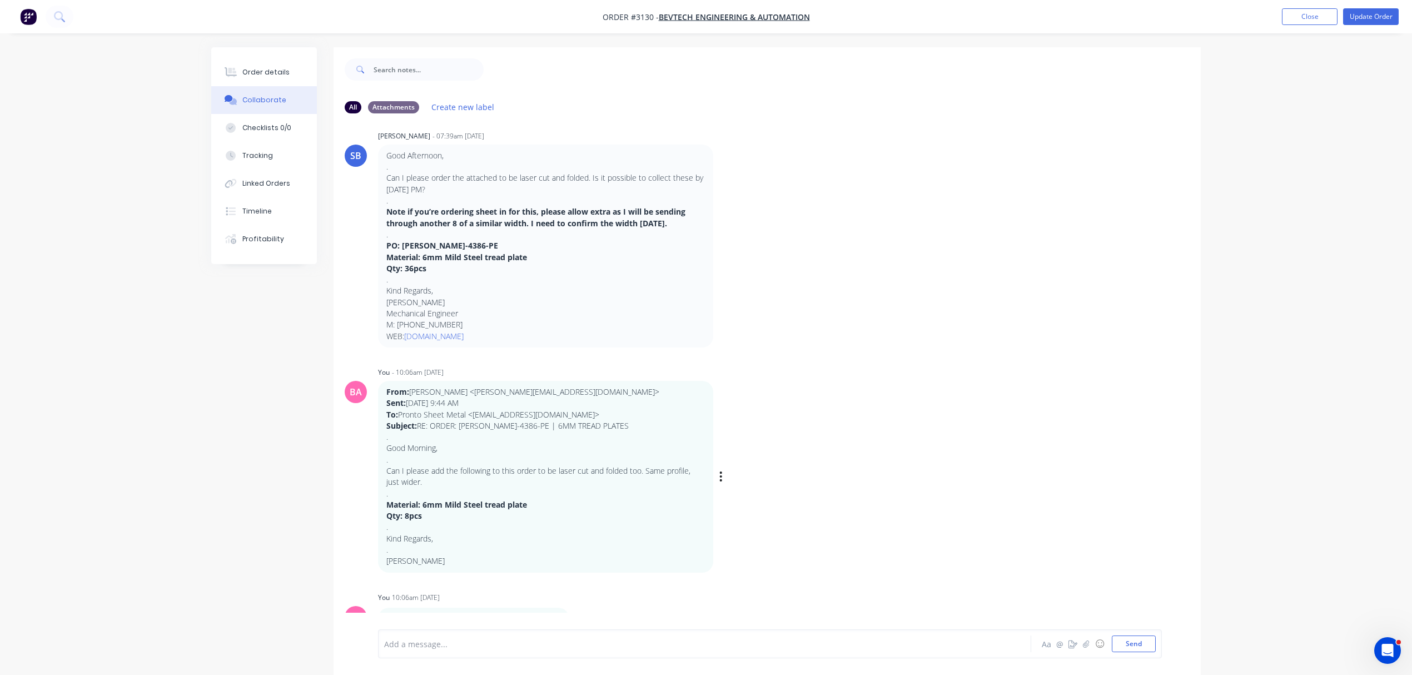
click at [865, 487] on div "BA You - 10:06am 09/10/25 From: Paul Ellwood <paul@bevtech.com.au> Sent: Thursd…" at bounding box center [766, 468] width 867 height 208
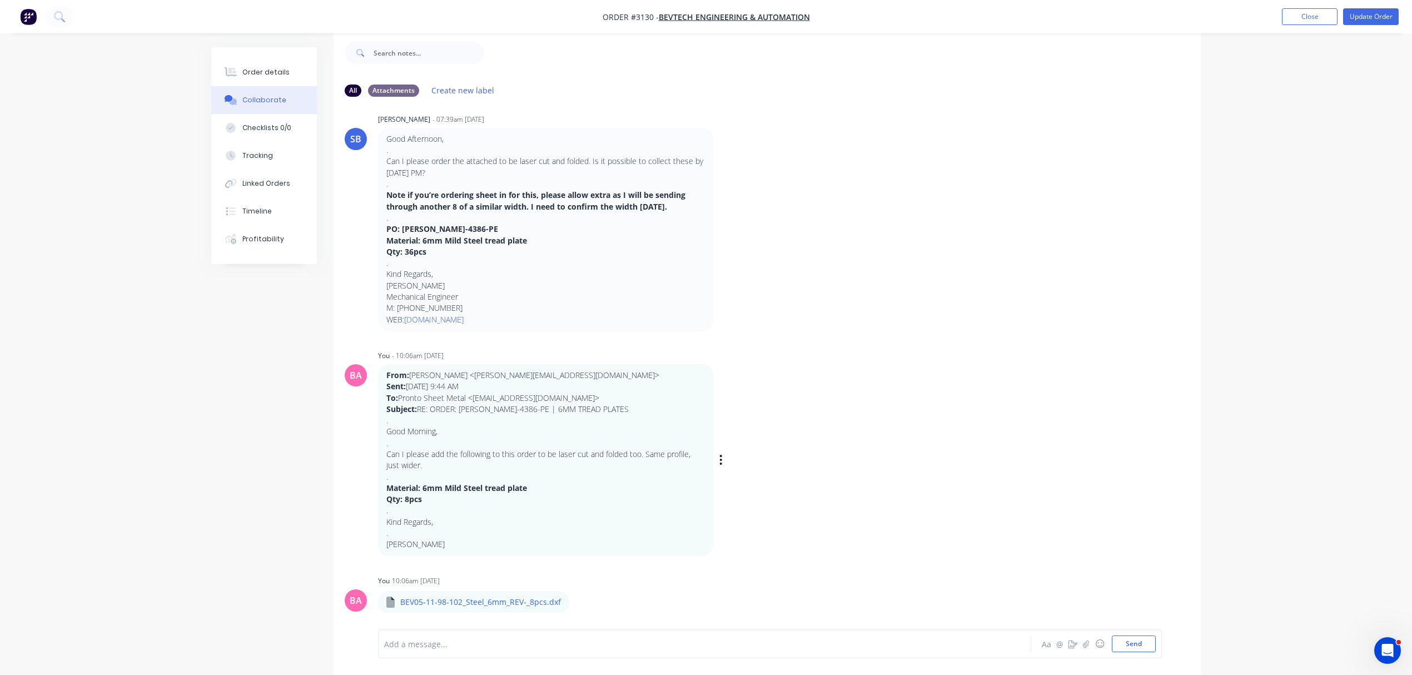
scroll to position [18, 0]
click at [1370, 11] on button "Update Order" at bounding box center [1371, 16] width 56 height 17
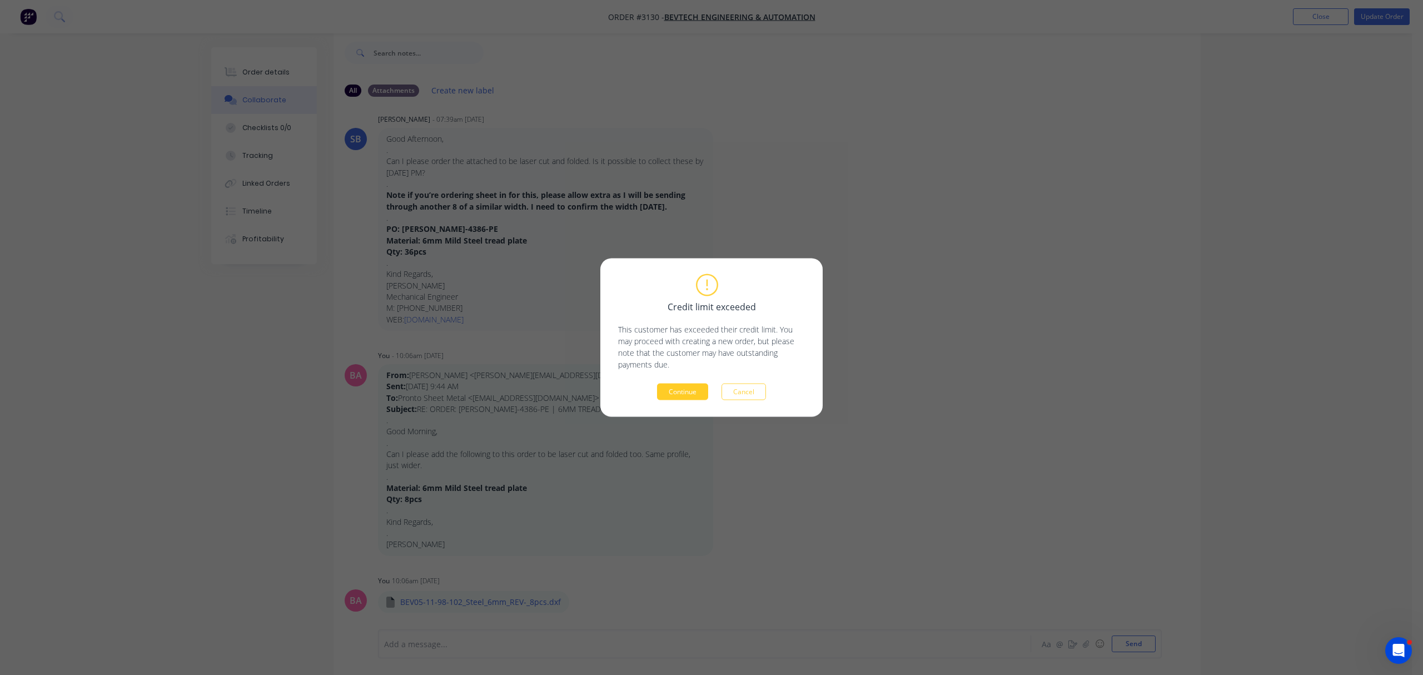
click at [685, 394] on button "Continue" at bounding box center [682, 392] width 51 height 17
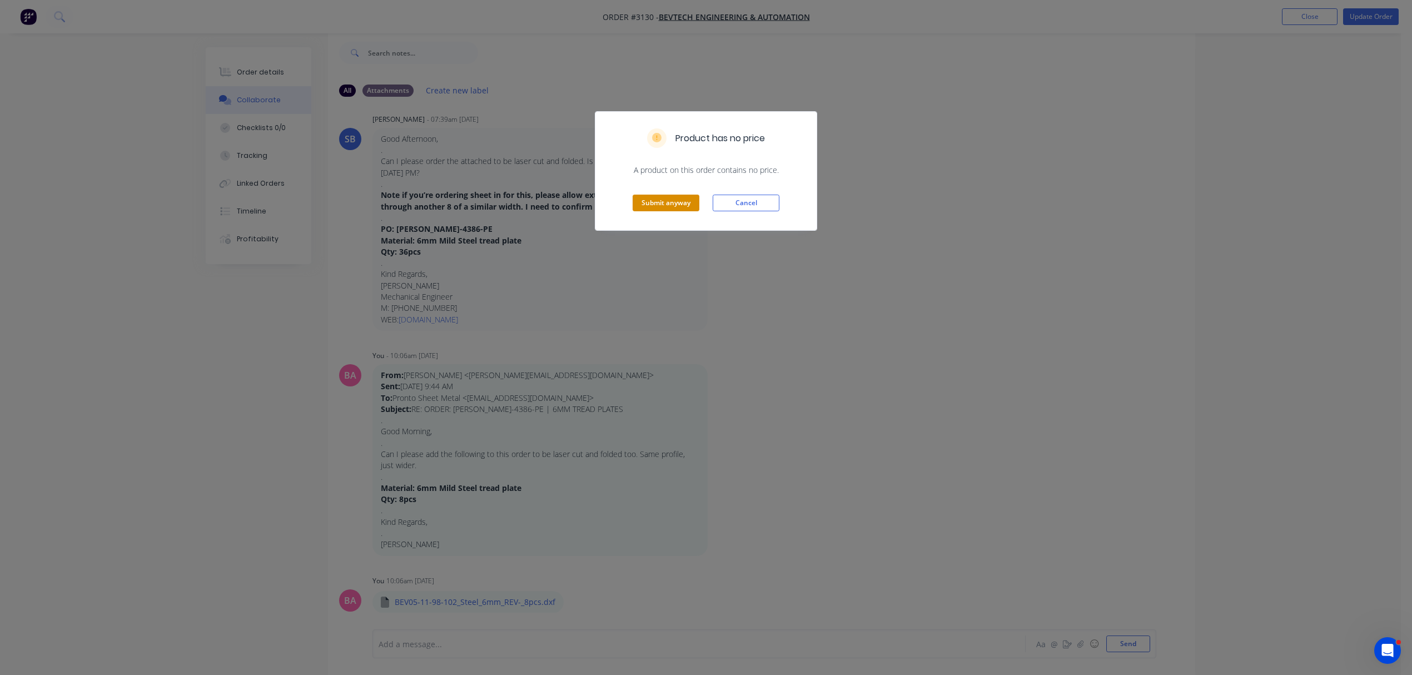
click at [668, 203] on button "Submit anyway" at bounding box center [666, 203] width 67 height 17
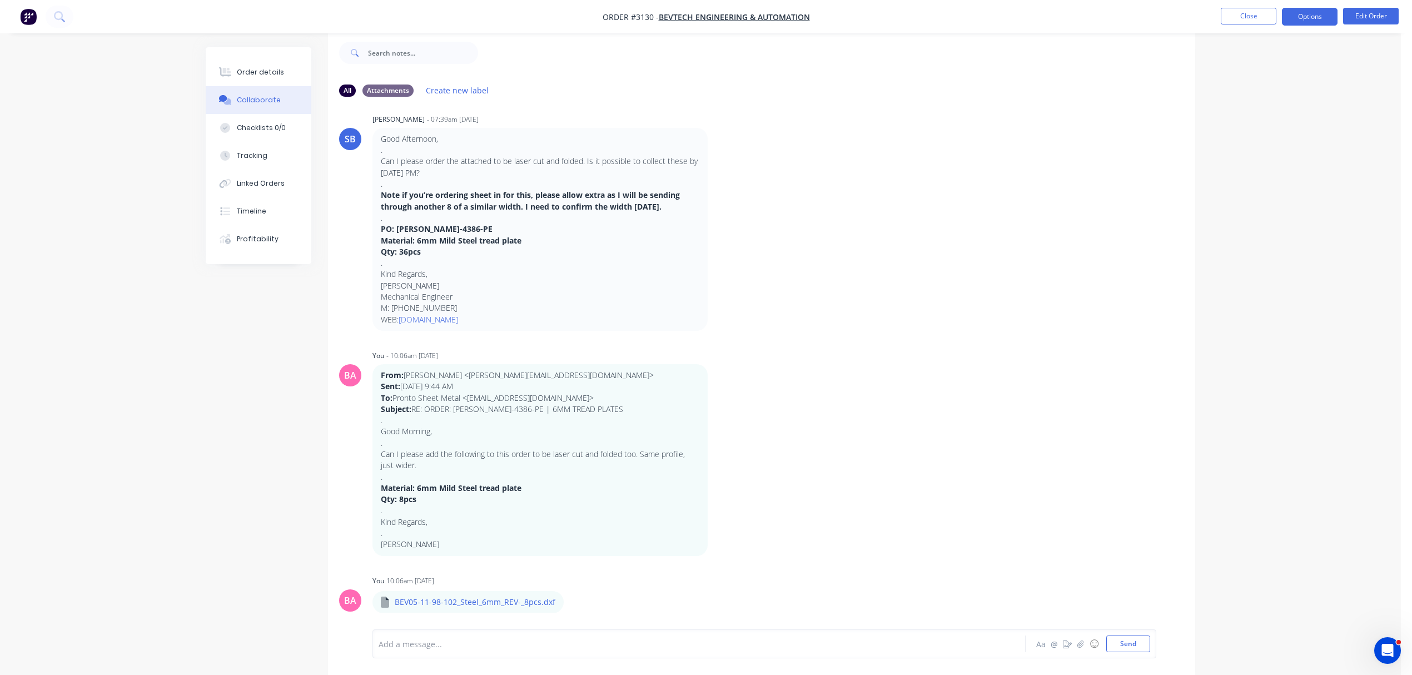
click at [1312, 16] on button "Options" at bounding box center [1310, 17] width 56 height 18
click at [1237, 132] on div "Work Order" at bounding box center [1276, 134] width 102 height 16
click at [1263, 83] on div "With pricing" at bounding box center [1276, 90] width 102 height 16
click at [1242, 13] on button "Close" at bounding box center [1249, 16] width 56 height 17
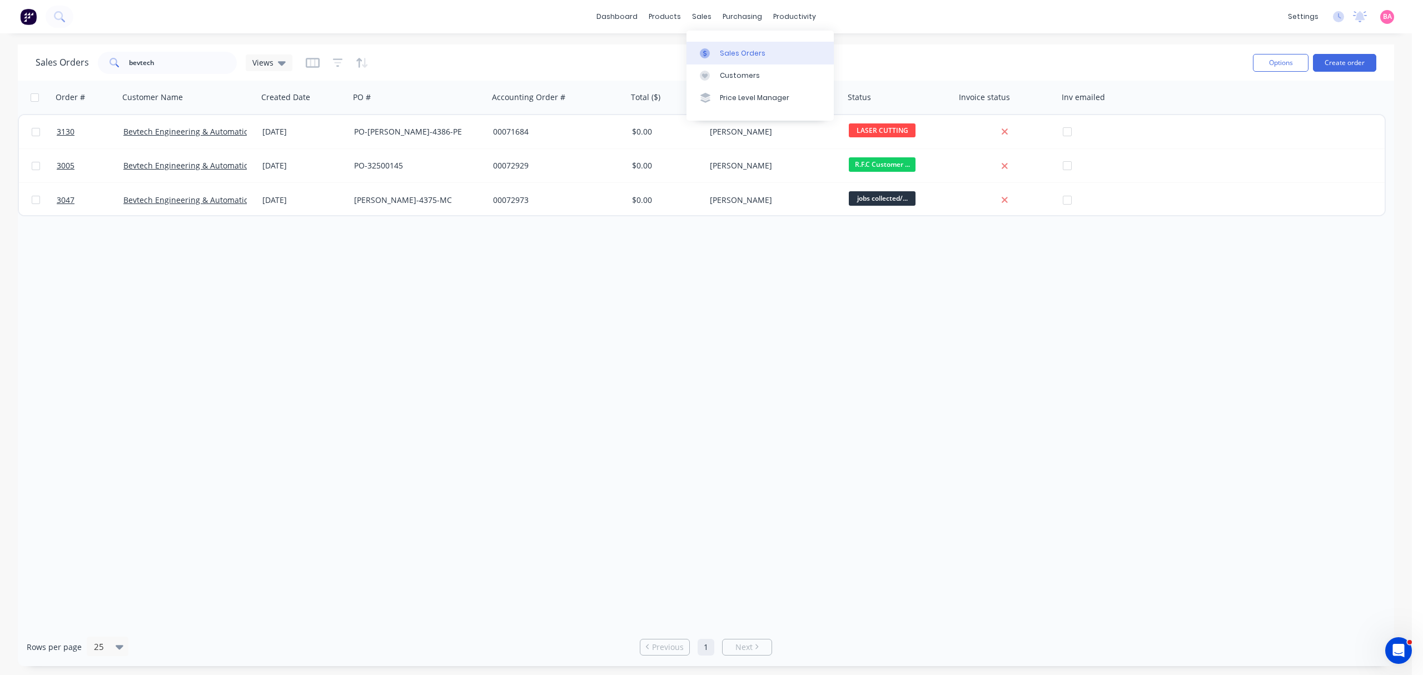
click at [744, 47] on link "Sales Orders" at bounding box center [759, 53] width 147 height 22
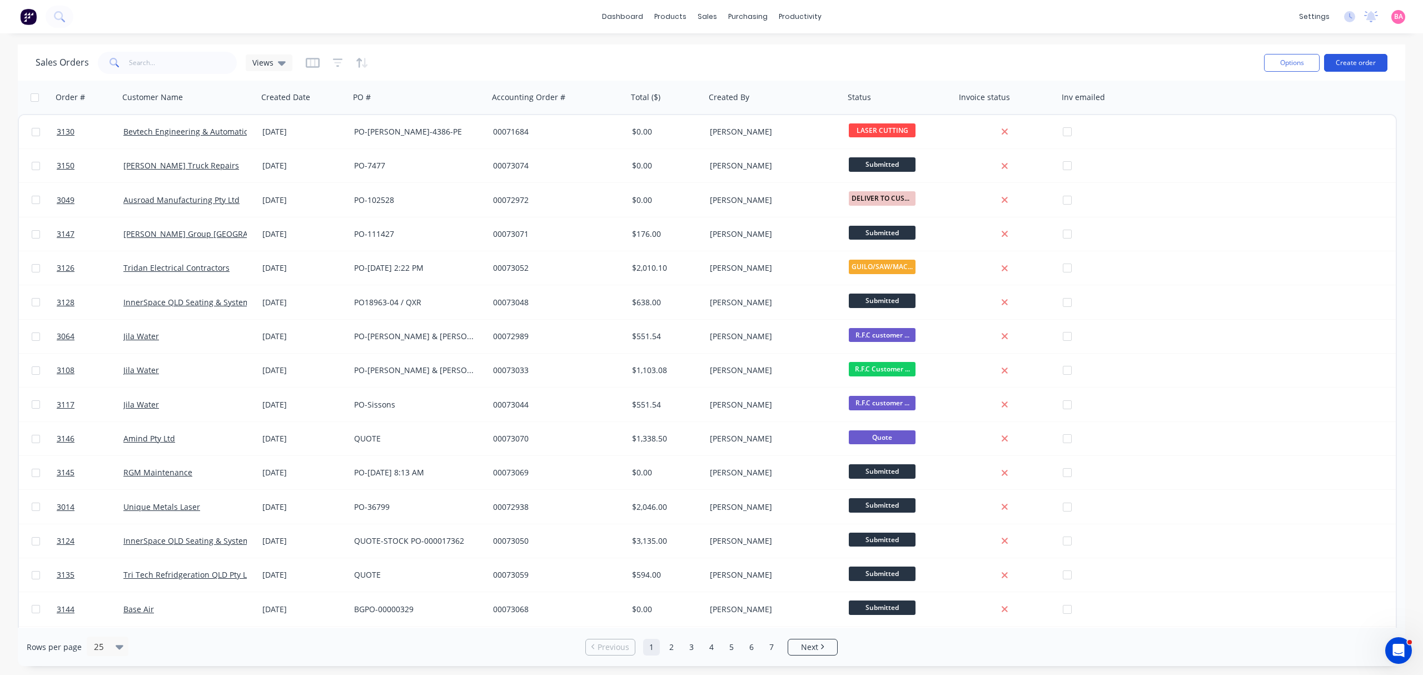
click at [1366, 64] on button "Create order" at bounding box center [1355, 63] width 63 height 18
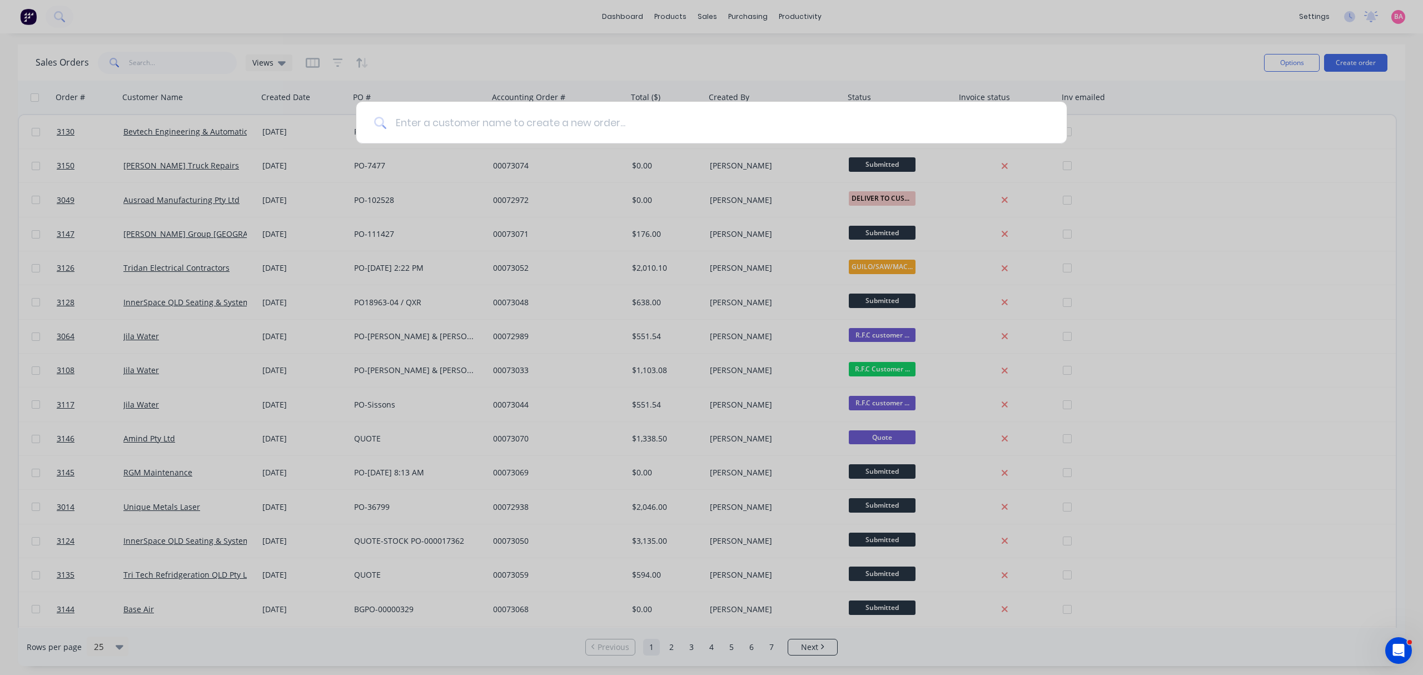
click at [431, 120] on input at bounding box center [717, 123] width 663 height 42
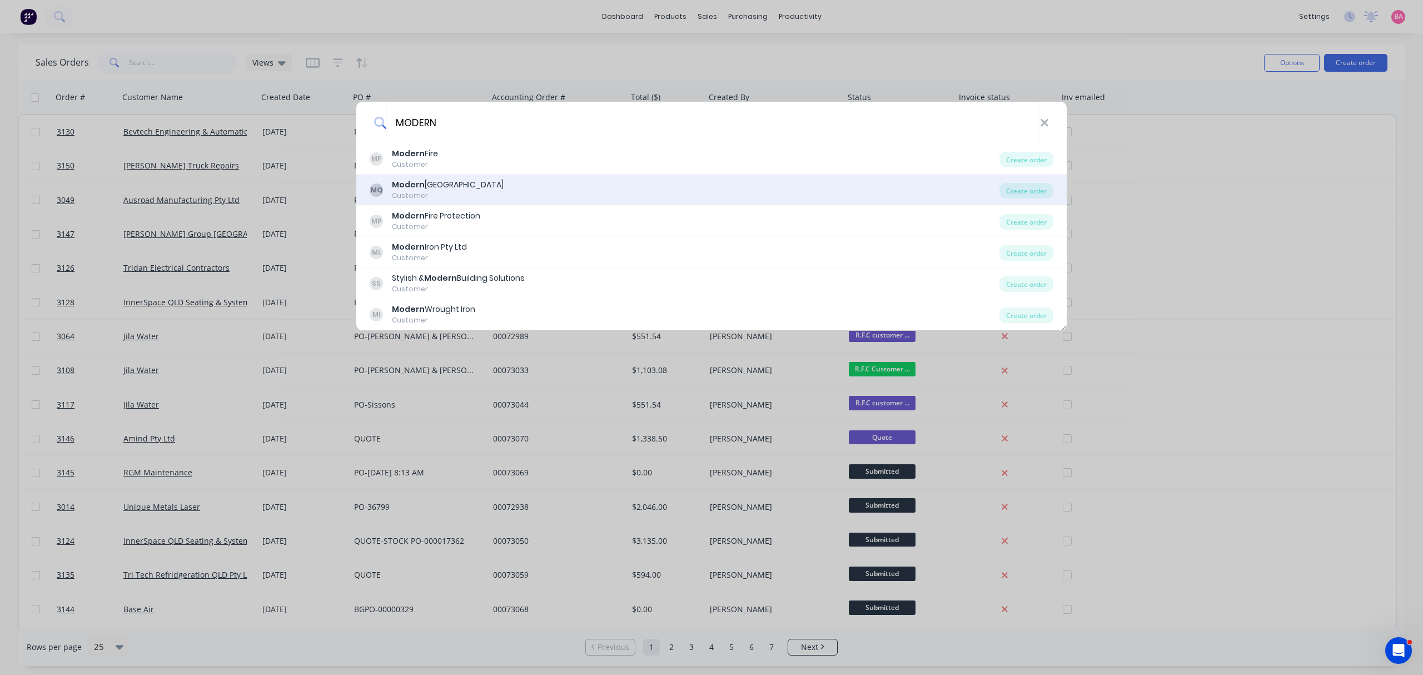
type input "MODERN"
click at [447, 187] on div "Modern [GEOGRAPHIC_DATA]" at bounding box center [448, 185] width 112 height 12
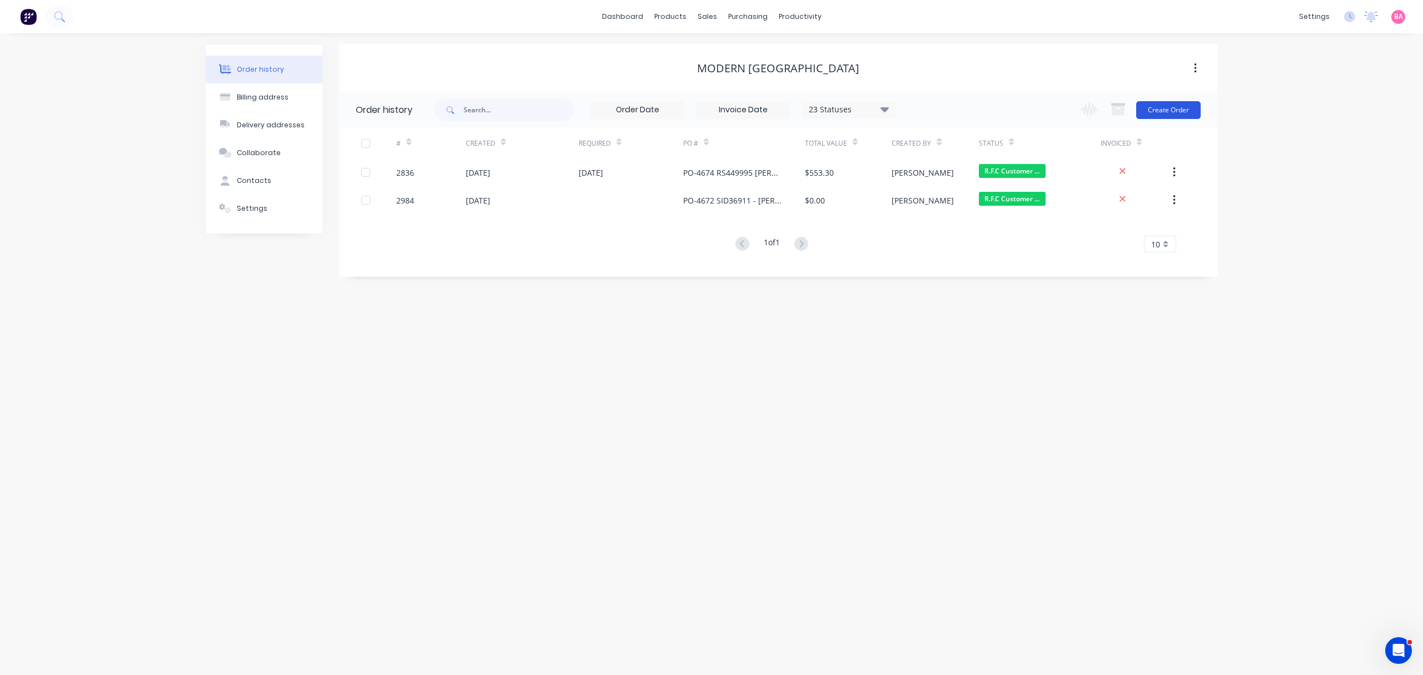
click at [1163, 106] on button "Create Order" at bounding box center [1168, 110] width 64 height 18
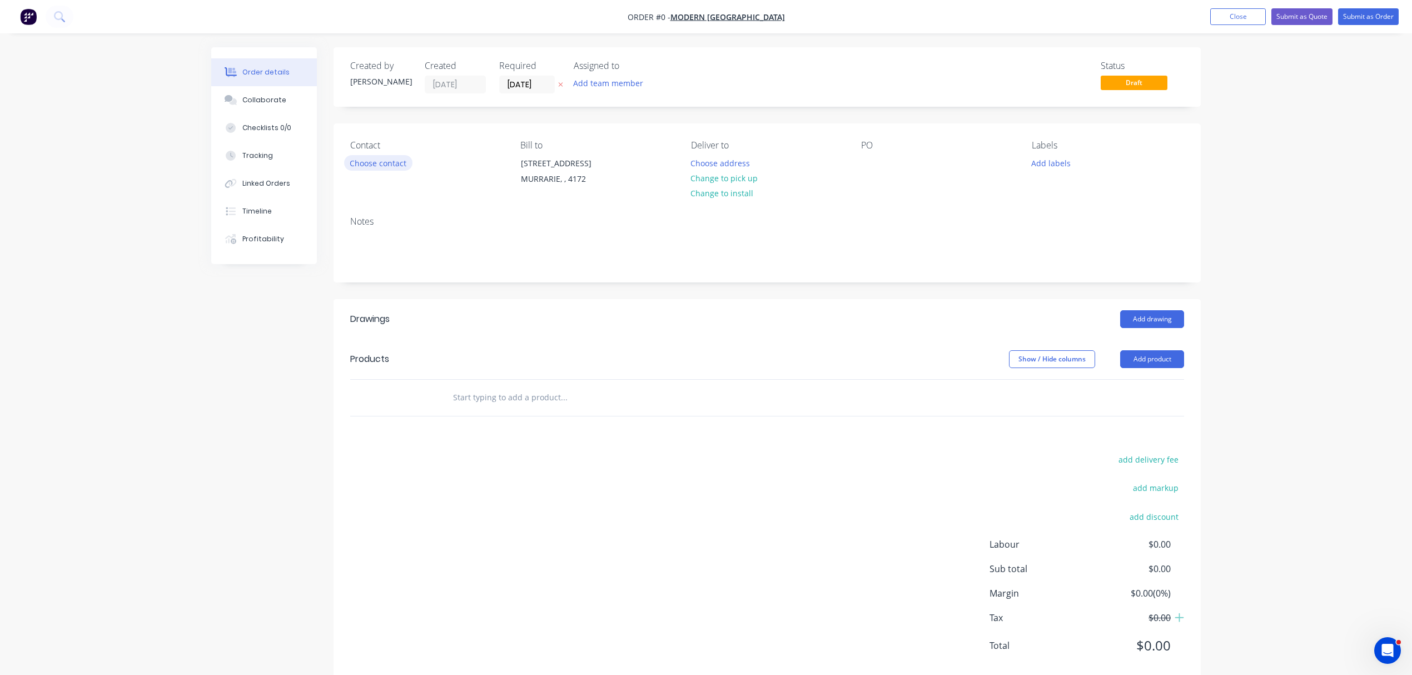
click at [392, 161] on button "Choose contact" at bounding box center [378, 162] width 68 height 15
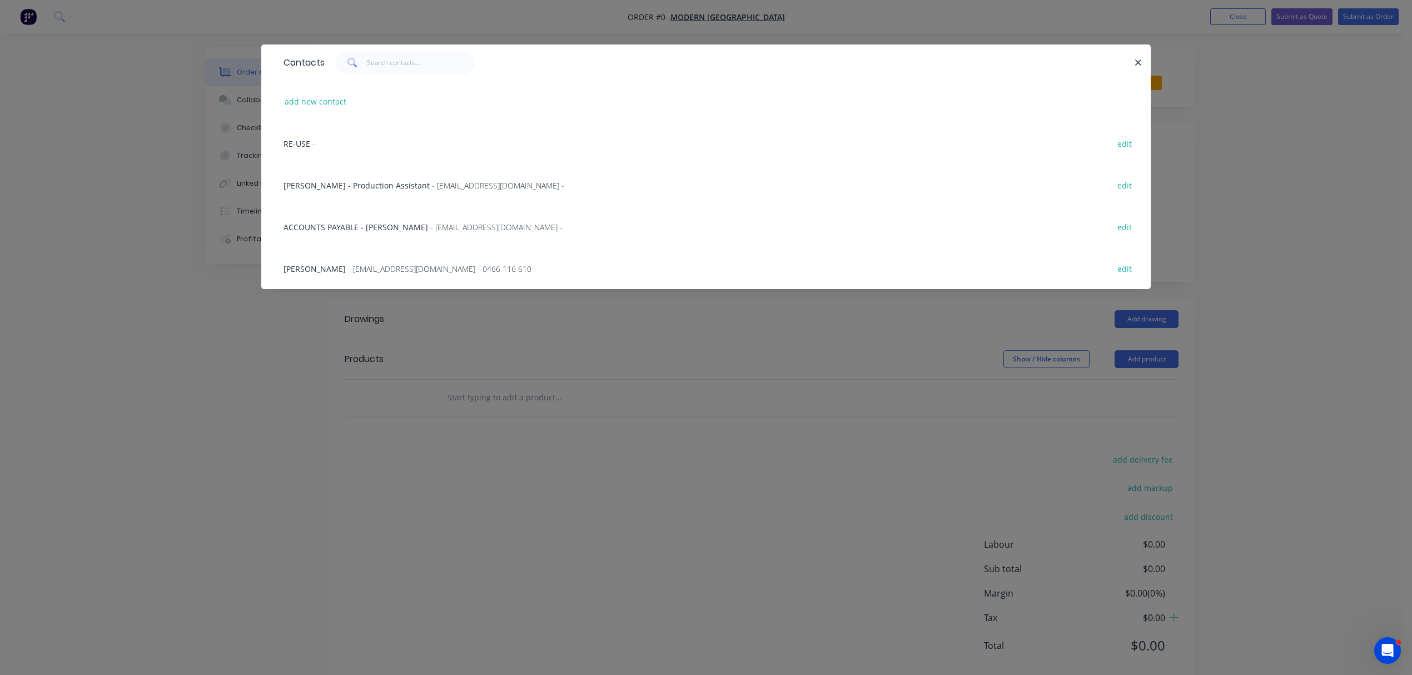
click at [337, 185] on span "[PERSON_NAME] - Production Assistant" at bounding box center [356, 185] width 146 height 11
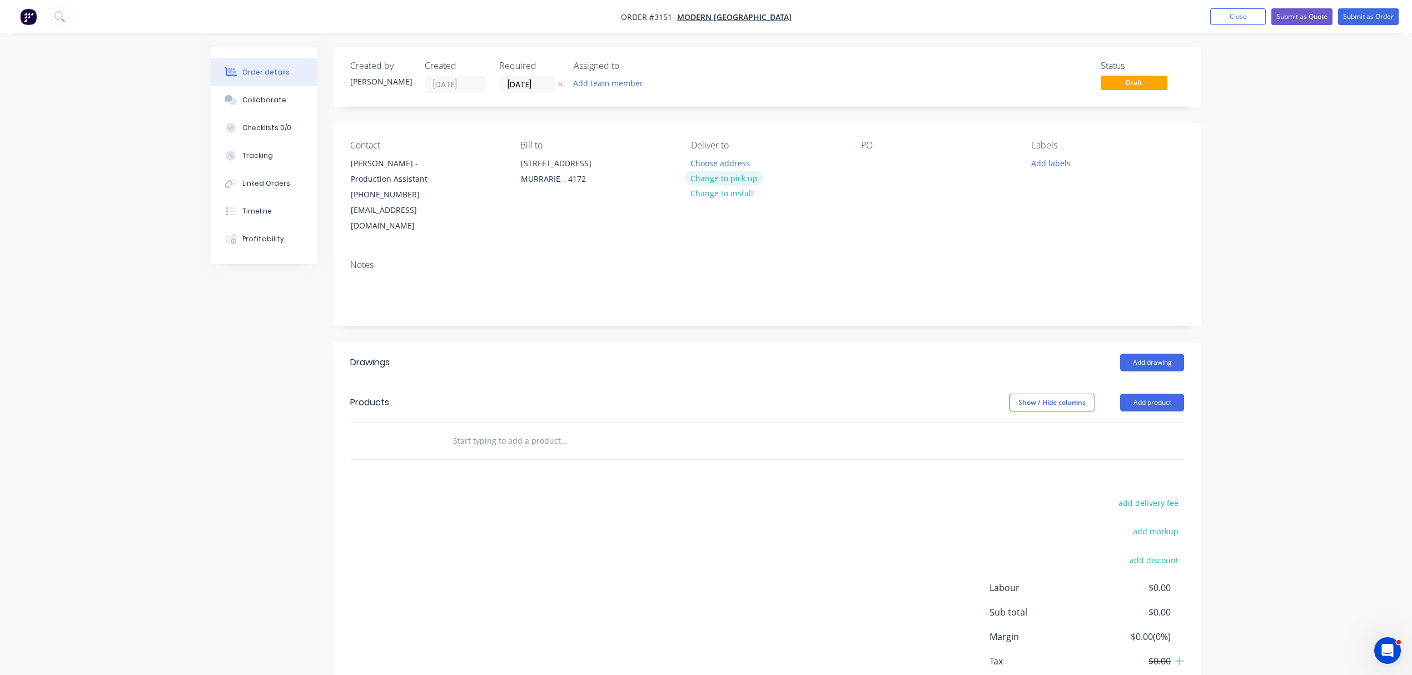
click at [714, 175] on button "Change to pick up" at bounding box center [724, 178] width 79 height 15
click at [560, 86] on icon "button" at bounding box center [560, 84] width 5 height 7
click at [614, 85] on button "Add team member" at bounding box center [608, 83] width 82 height 15
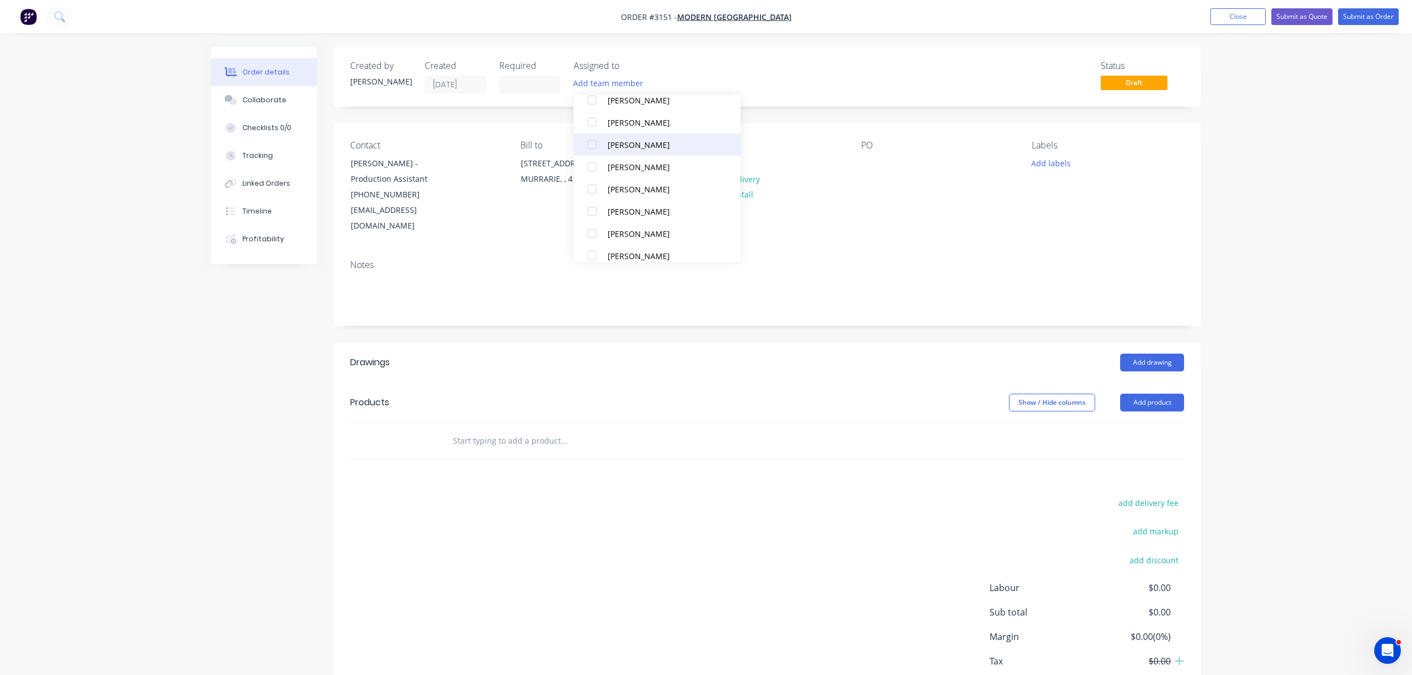
scroll to position [98, 0]
click at [592, 227] on div at bounding box center [592, 224] width 22 height 22
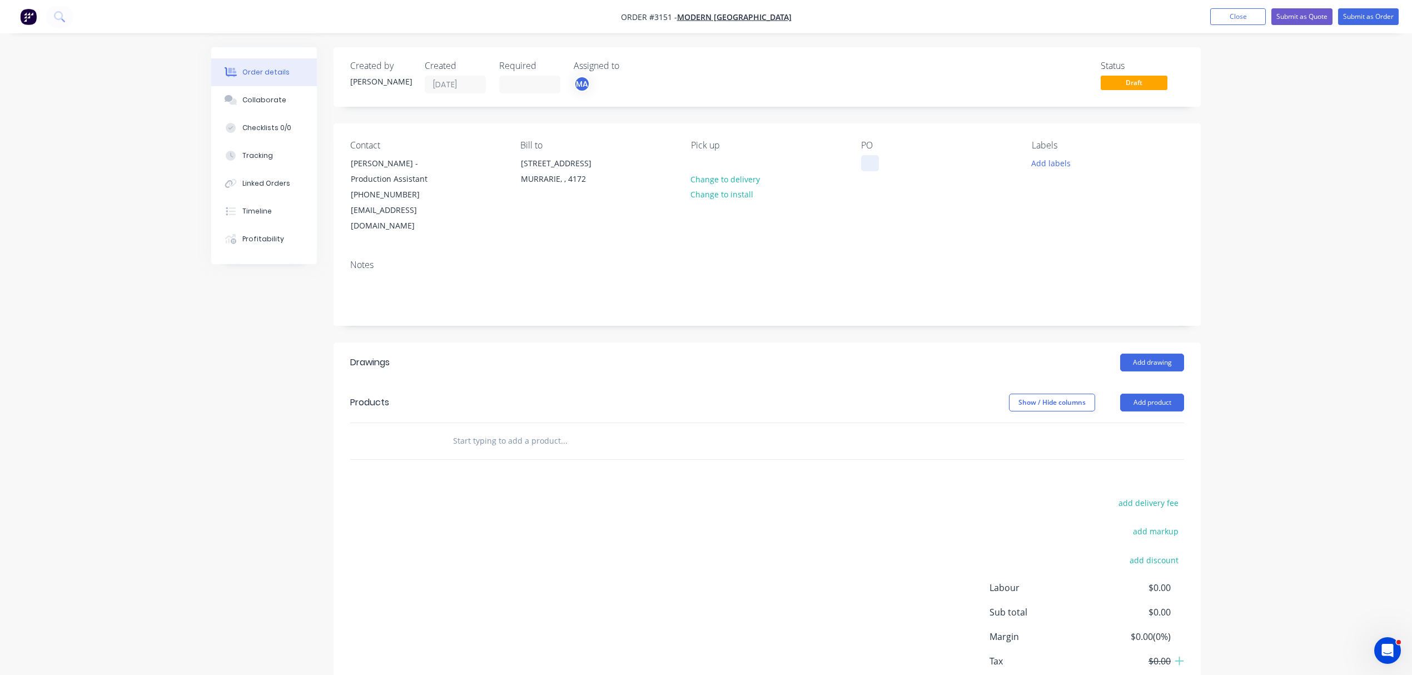
click at [863, 167] on div at bounding box center [870, 163] width 18 height 16
click at [902, 163] on div "PO-4680 (OB451948 [PERSON_NAME])" at bounding box center [930, 169] width 139 height 28
click at [1049, 159] on button "Add labels" at bounding box center [1050, 162] width 51 height 15
click at [504, 430] on input "text" at bounding box center [563, 441] width 222 height 22
click at [1052, 159] on button "Add labels" at bounding box center [1050, 162] width 51 height 15
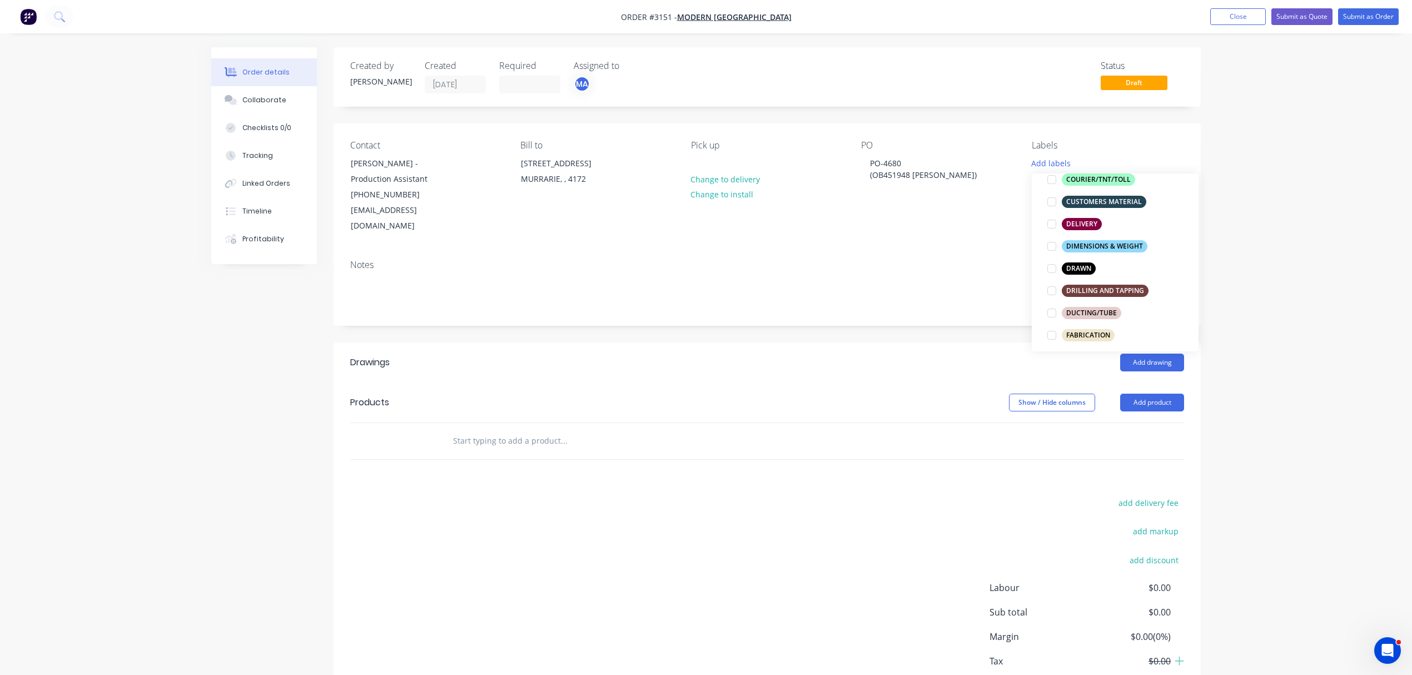
scroll to position [172, 0]
click at [1053, 269] on div at bounding box center [1051, 268] width 22 height 22
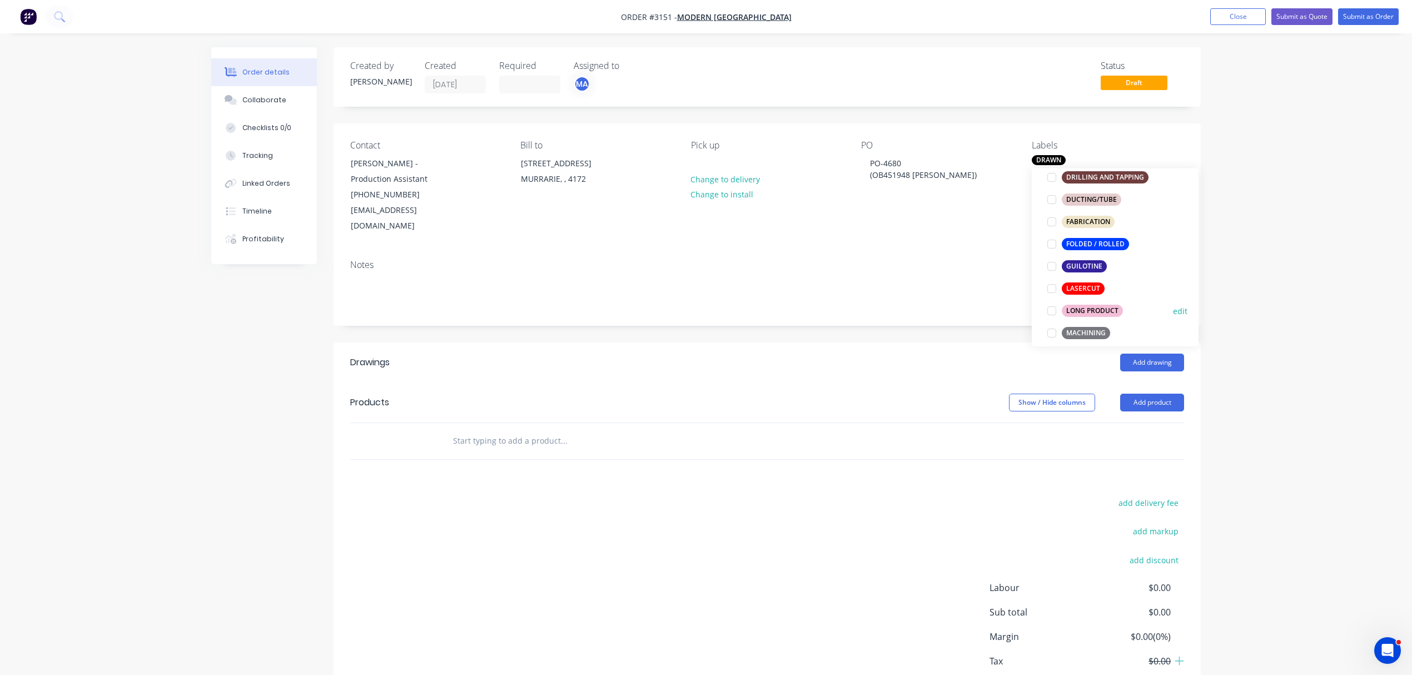
scroll to position [296, 0]
click at [1052, 273] on div at bounding box center [1051, 272] width 22 height 22
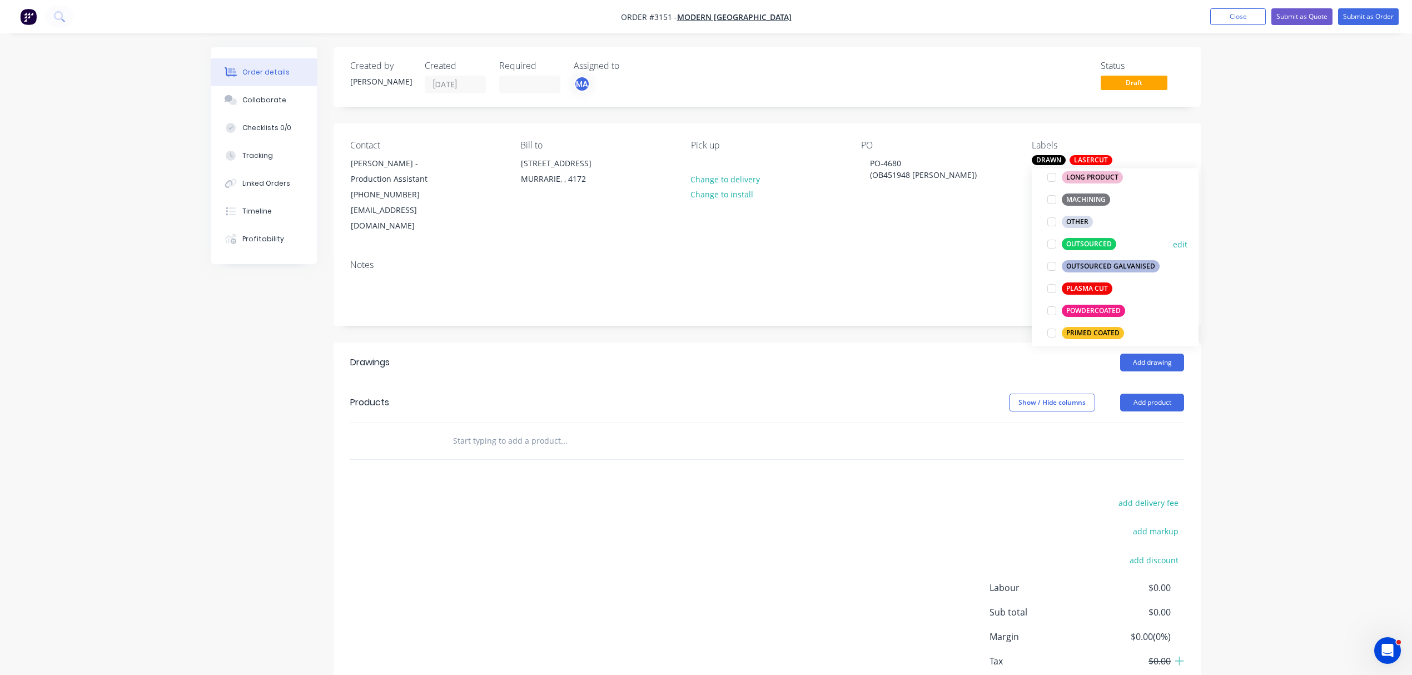
scroll to position [427, 0]
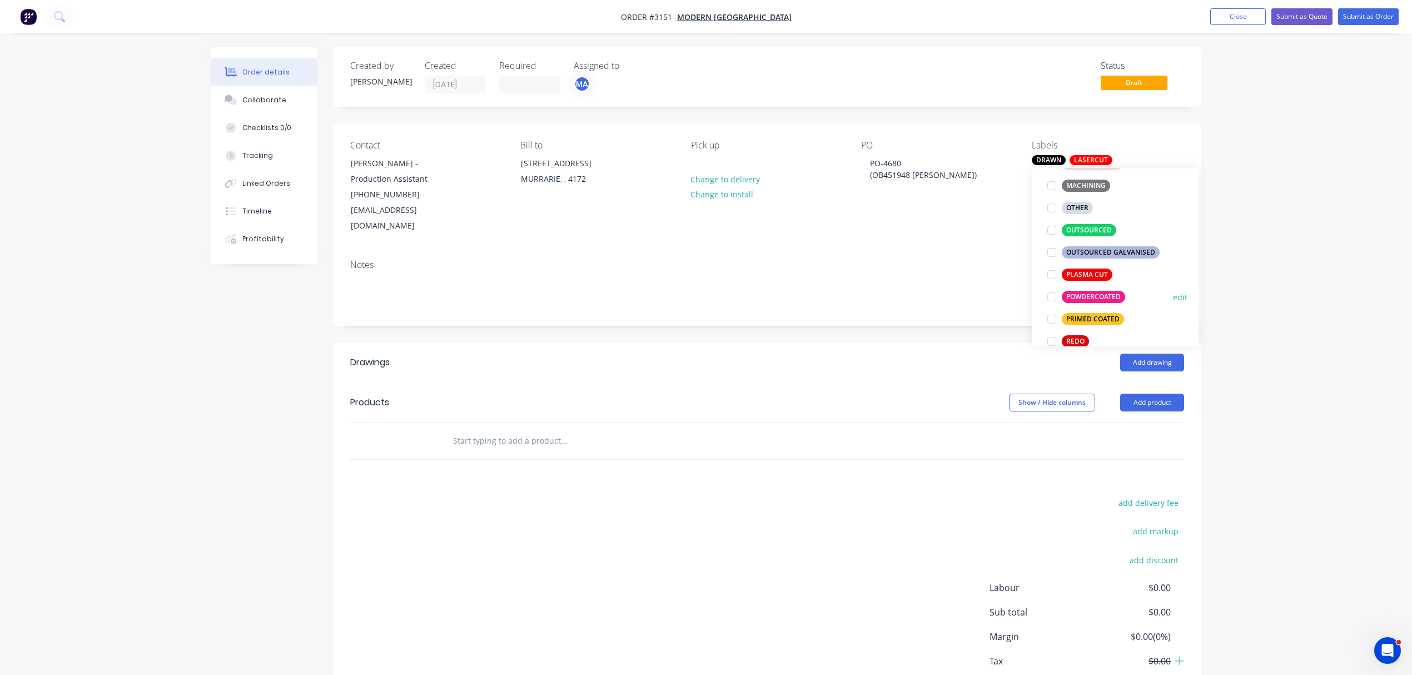
click at [1053, 296] on div at bounding box center [1051, 297] width 22 height 22
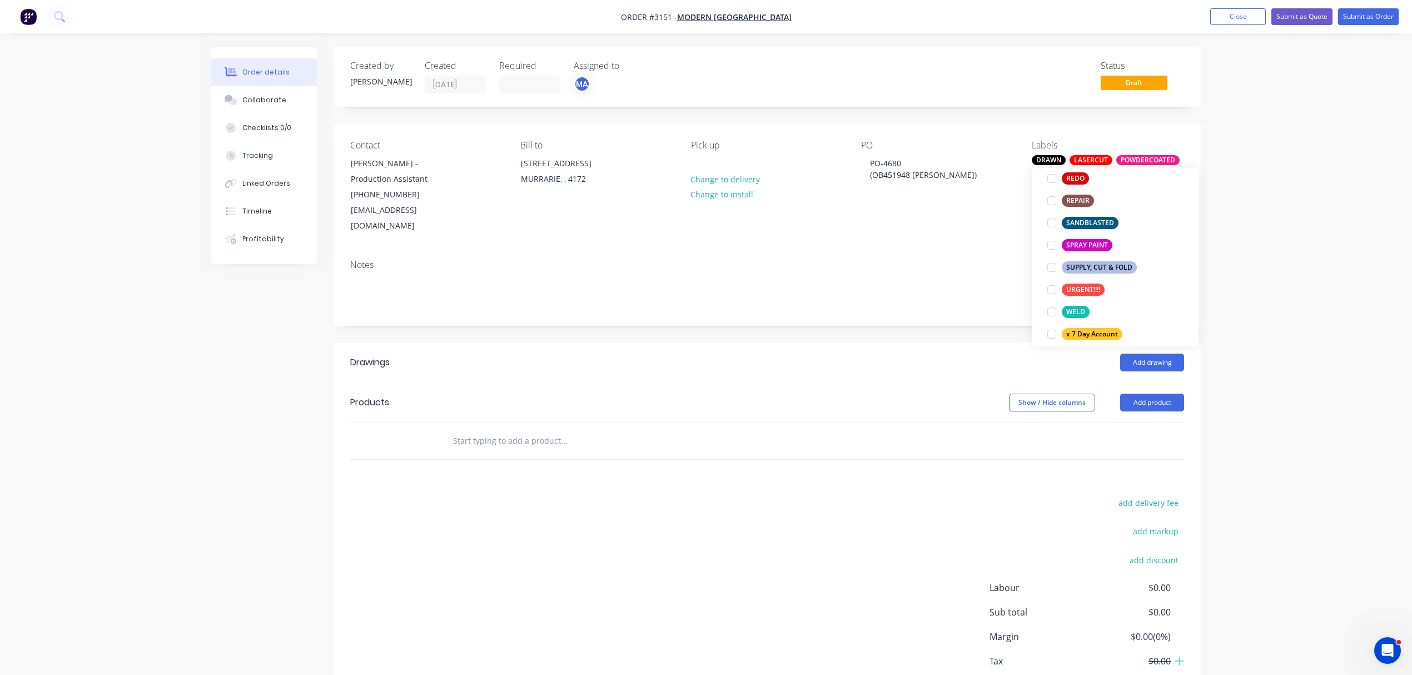
scroll to position [623, 0]
click at [1088, 257] on div "URGENT!!!!" at bounding box center [1083, 257] width 43 height 12
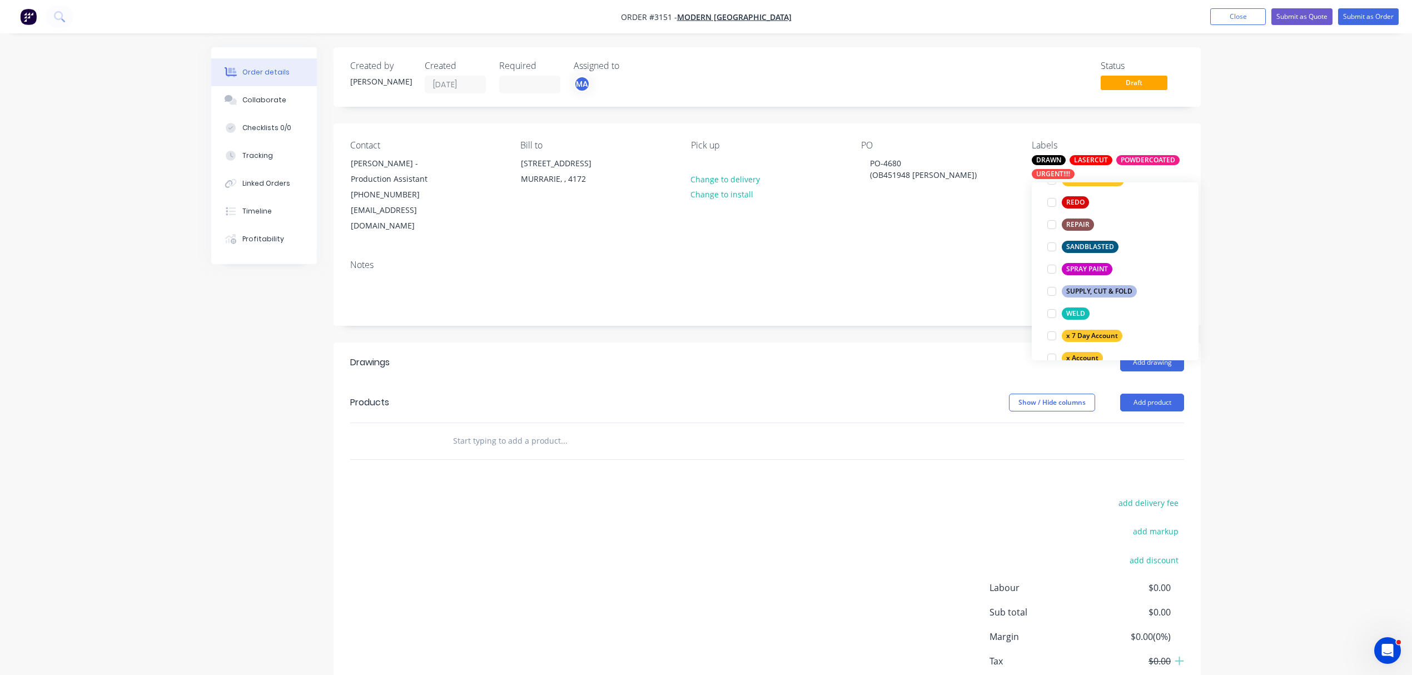
scroll to position [617, 0]
click at [1101, 276] on div "SUPPLY, CUT & FOLD" at bounding box center [1099, 277] width 75 height 12
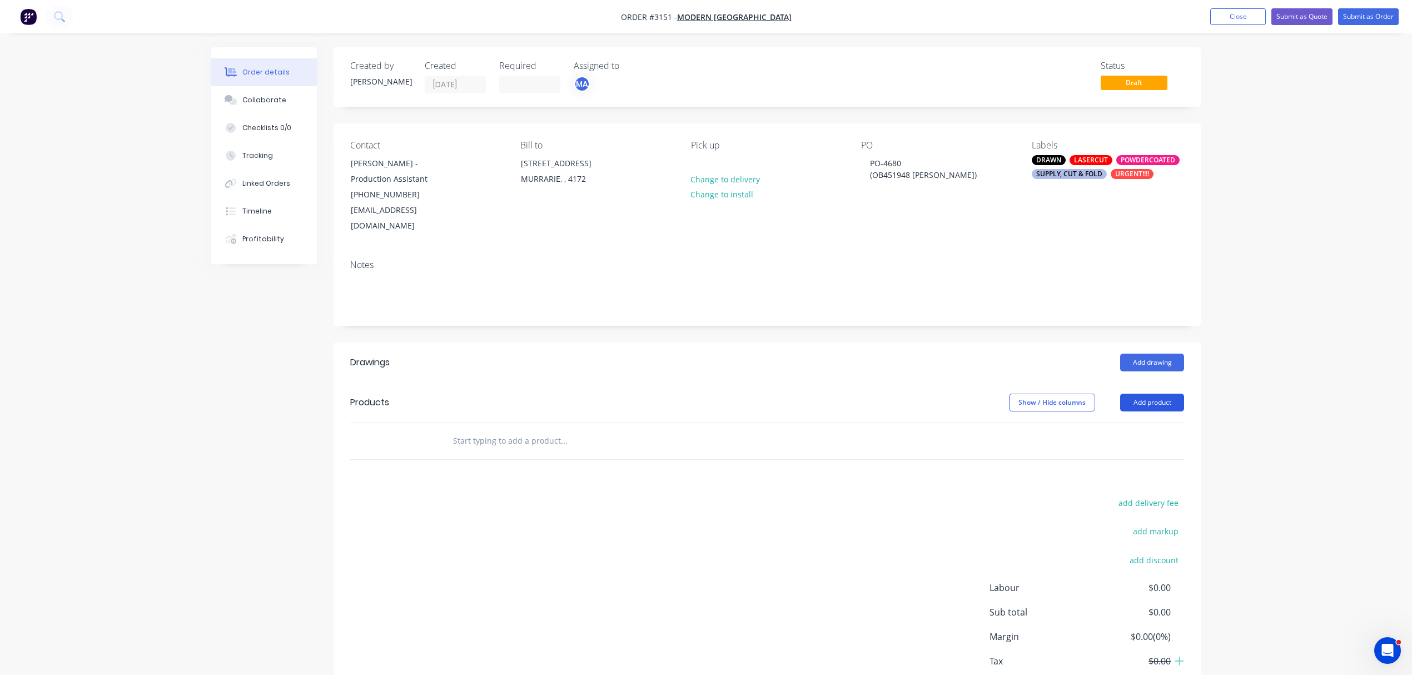
click at [1158, 394] on button "Add product" at bounding box center [1152, 403] width 64 height 18
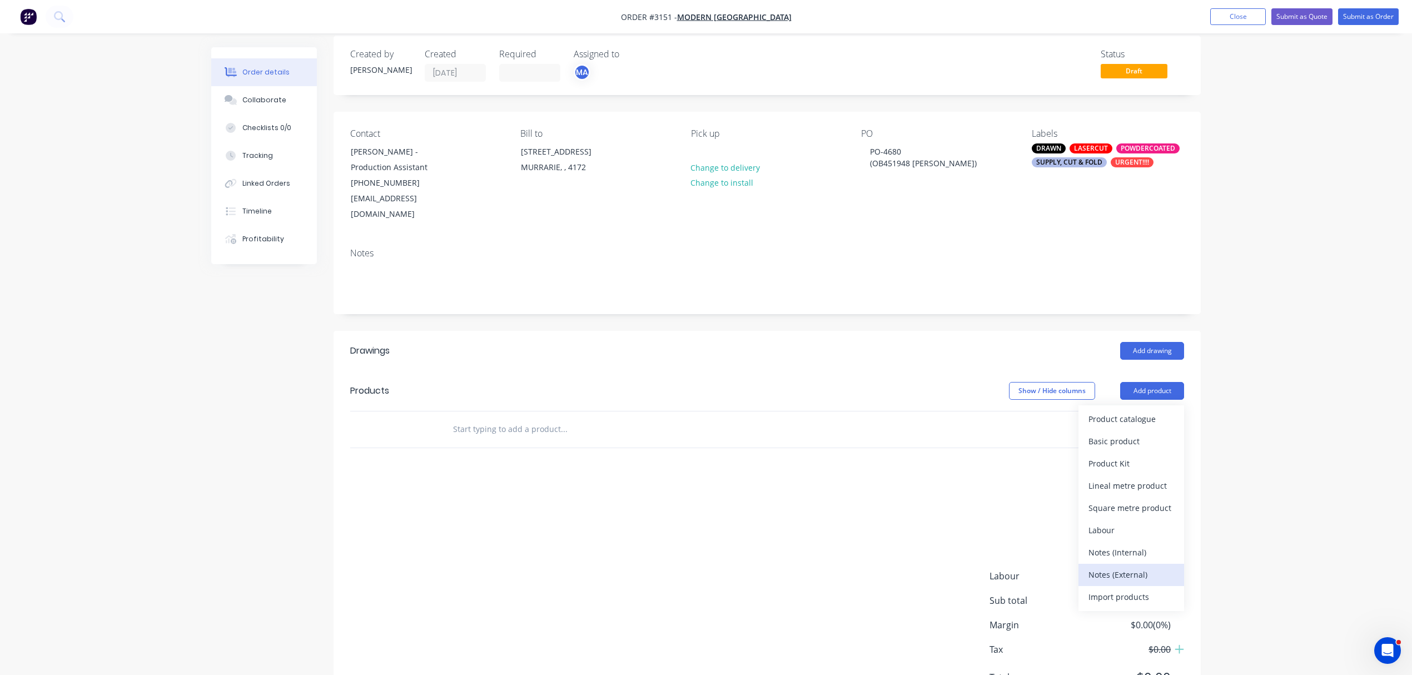
scroll to position [24, 0]
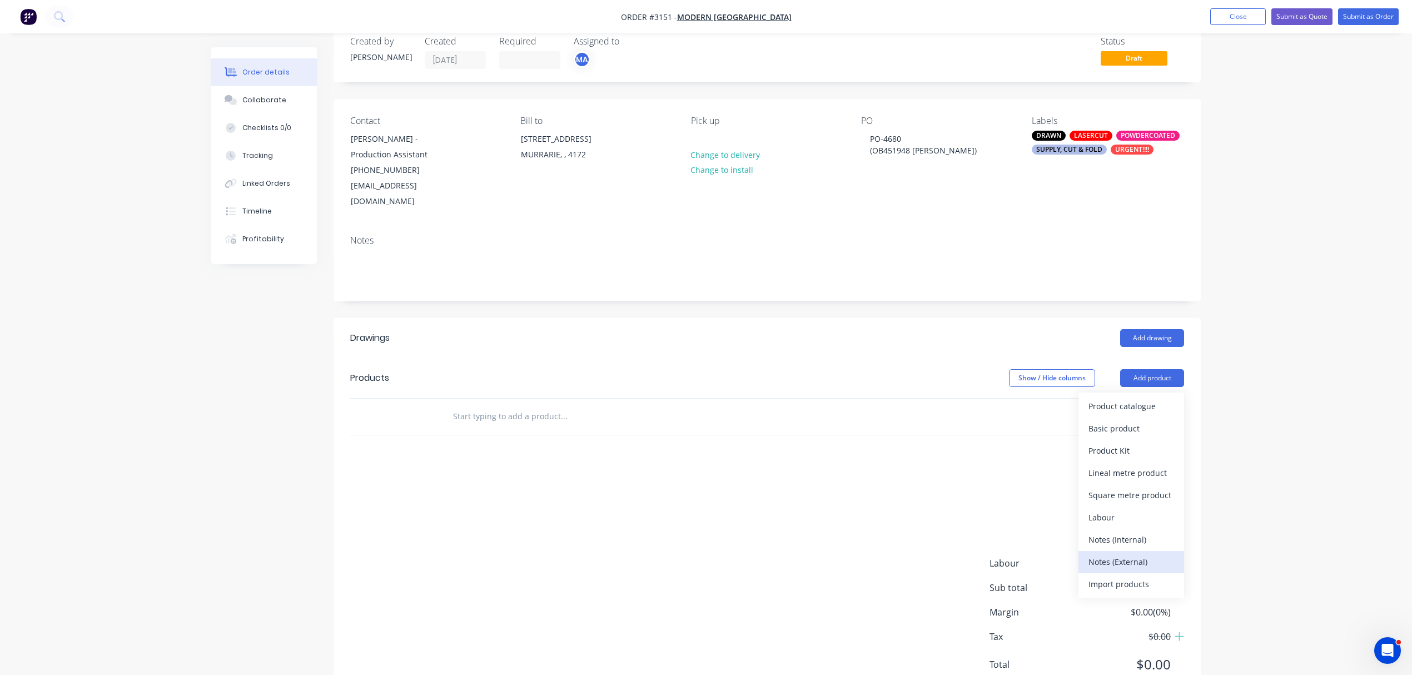
click at [1123, 554] on div "Notes (External)" at bounding box center [1131, 562] width 86 height 16
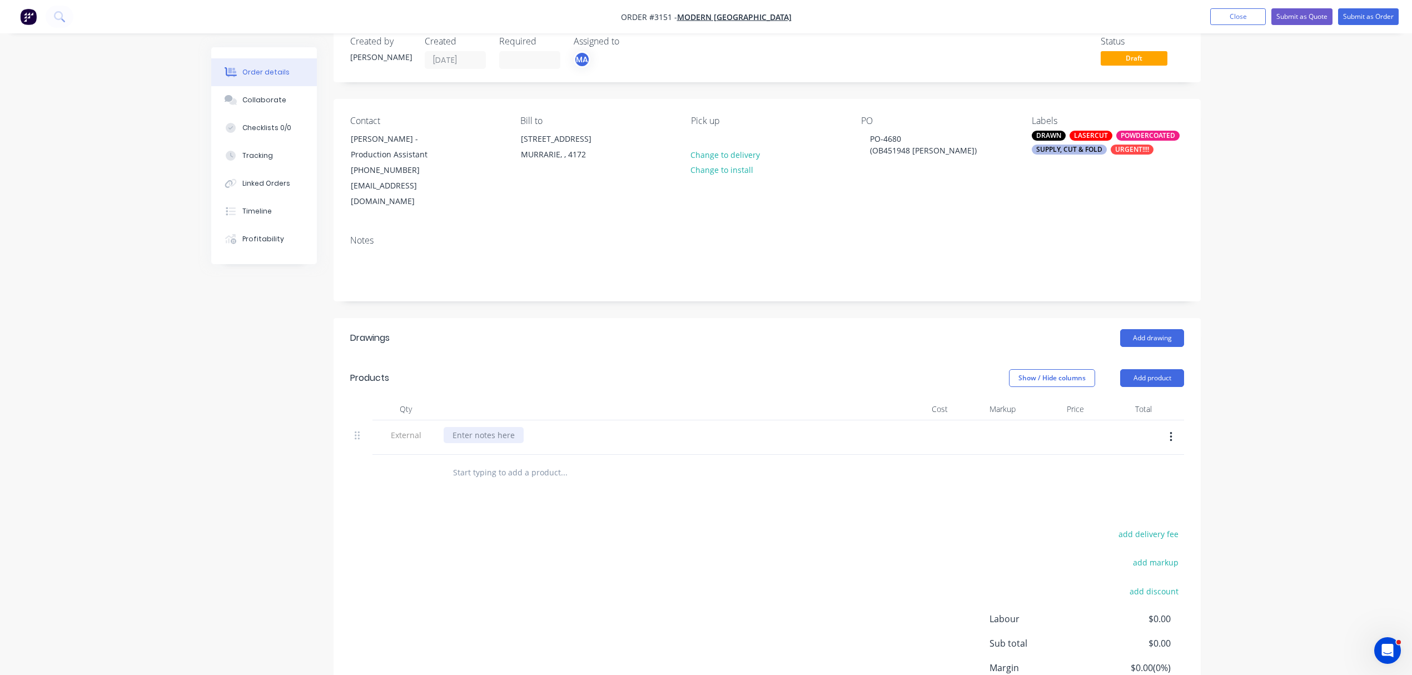
click at [501, 427] on div at bounding box center [484, 435] width 80 height 16
click at [497, 461] on input "text" at bounding box center [563, 472] width 222 height 22
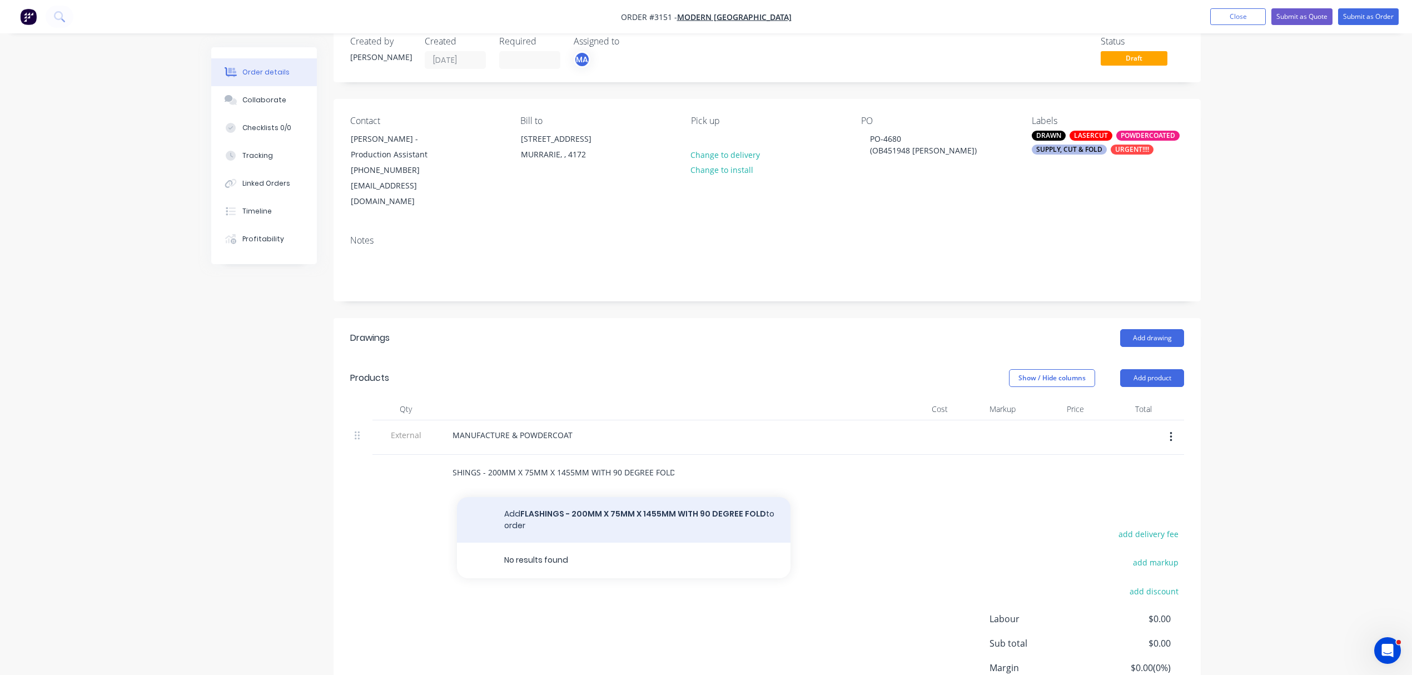
type input "FLASHINGS - 200MM X 75MM X 1455MM WITH 90 DEGREE FOLD"
click at [665, 505] on button "Add FLASHINGS - 200MM X 75MM X 1455MM WITH 90 DEGREE FOLD to order" at bounding box center [623, 520] width 333 height 46
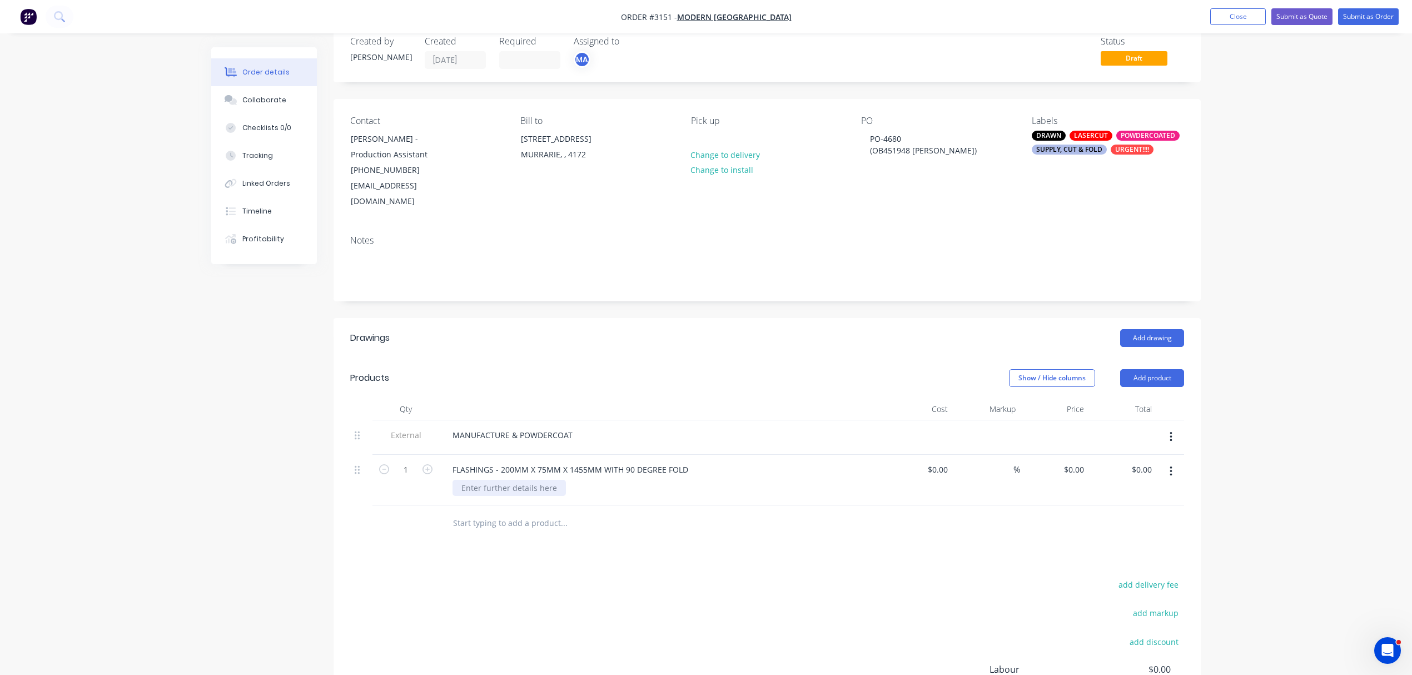
click at [496, 480] on div at bounding box center [508, 488] width 113 height 16
click at [428, 464] on icon "button" at bounding box center [427, 469] width 10 height 10
type input "2"
click at [510, 524] on input "text" at bounding box center [563, 535] width 222 height 22
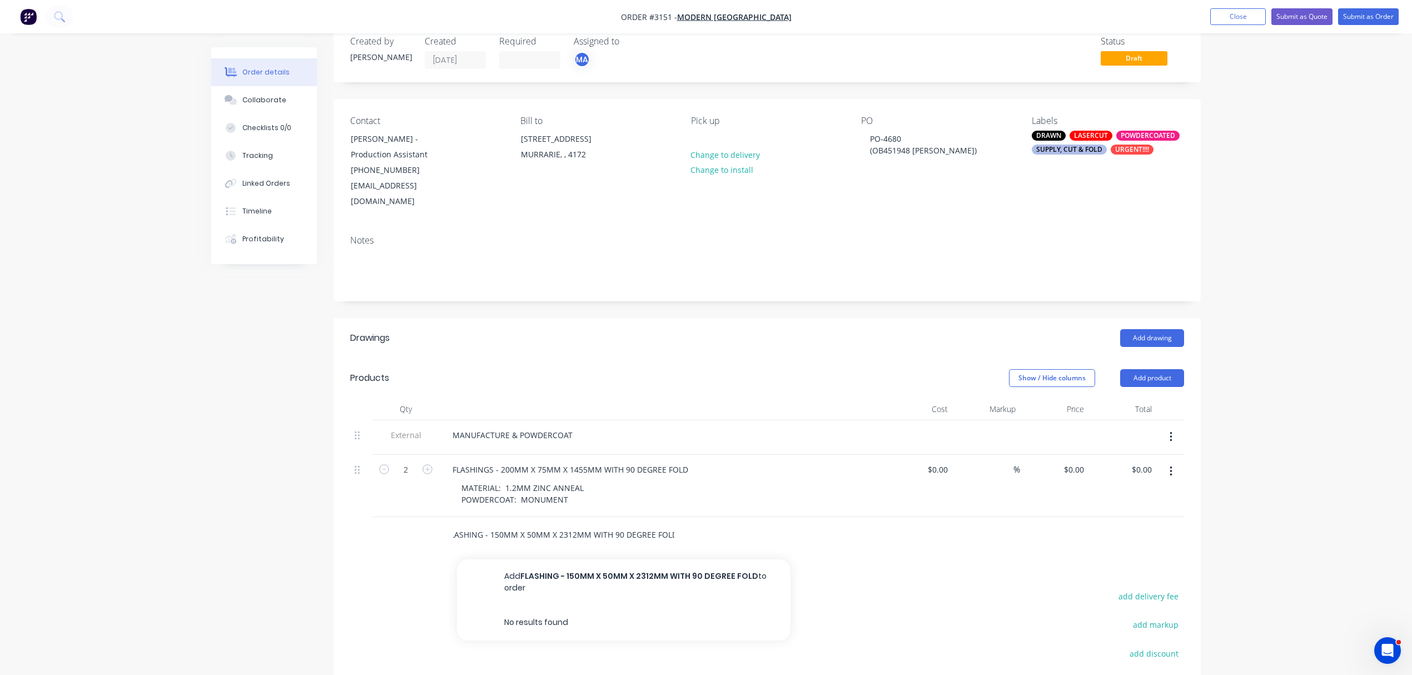
scroll to position [0, 9]
type input "FLASHING - 150MM X 50MM X 2312MM WITH 90 DEGREE FOLD"
click at [695, 565] on button "Add FLASHING - 150MM X 50MM X 2312MM WITH 90 DEGREE FOLD to order" at bounding box center [623, 582] width 333 height 46
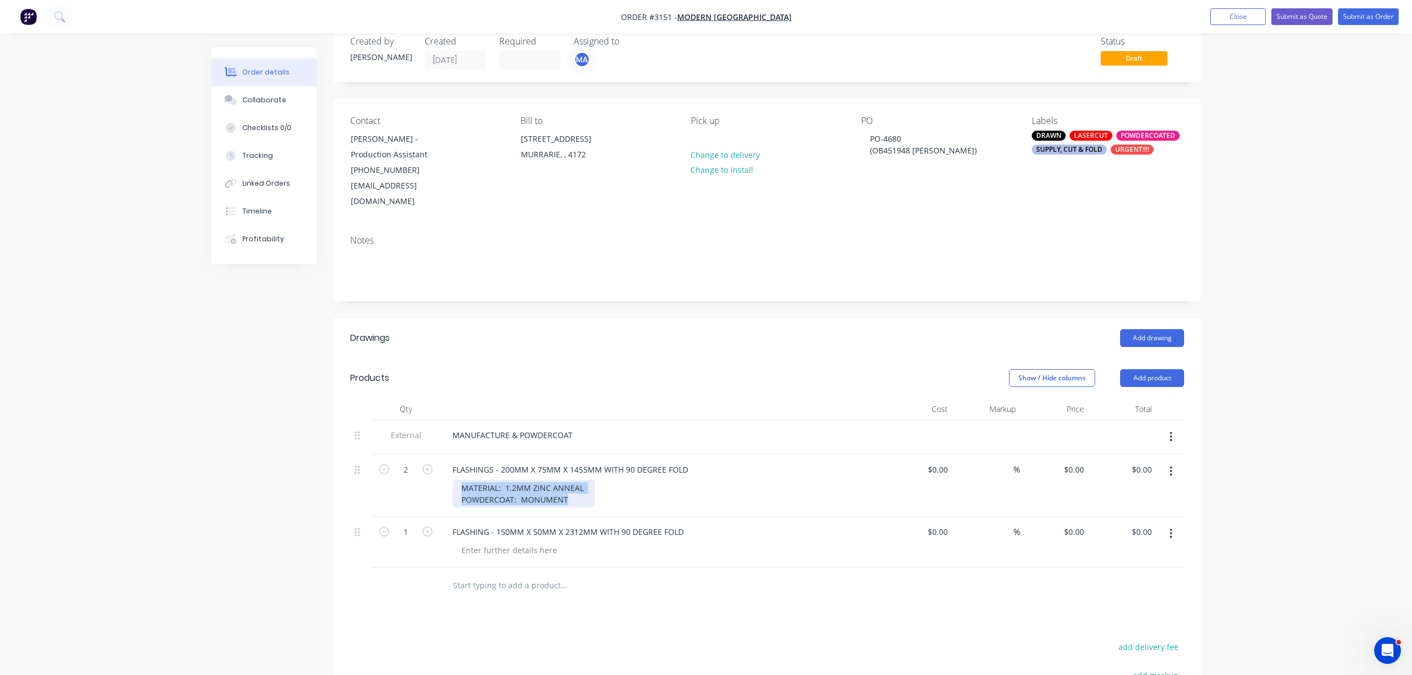
drag, startPoint x: 532, startPoint y: 484, endPoint x: 461, endPoint y: 472, distance: 72.6
click at [461, 480] on div "MATERIAL: 1.2MM ZINC ANNEAL POWDERCOAT: MONUMENT" at bounding box center [523, 494] width 142 height 28
copy div "MATERIAL: 1.2MM ZINC ANNEAL POWDERCOAT: MONUMENT"
click at [528, 542] on div at bounding box center [508, 550] width 113 height 16
paste div
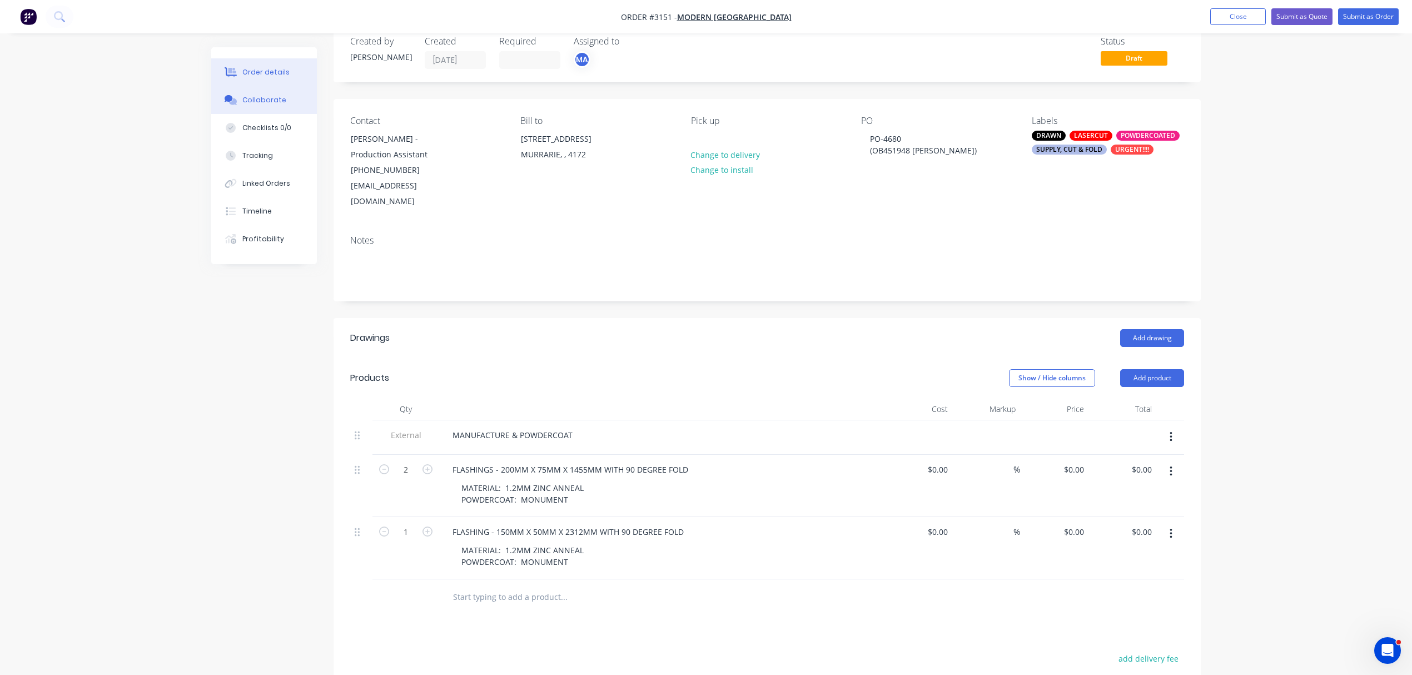
click at [263, 93] on button "Collaborate" at bounding box center [264, 100] width 106 height 28
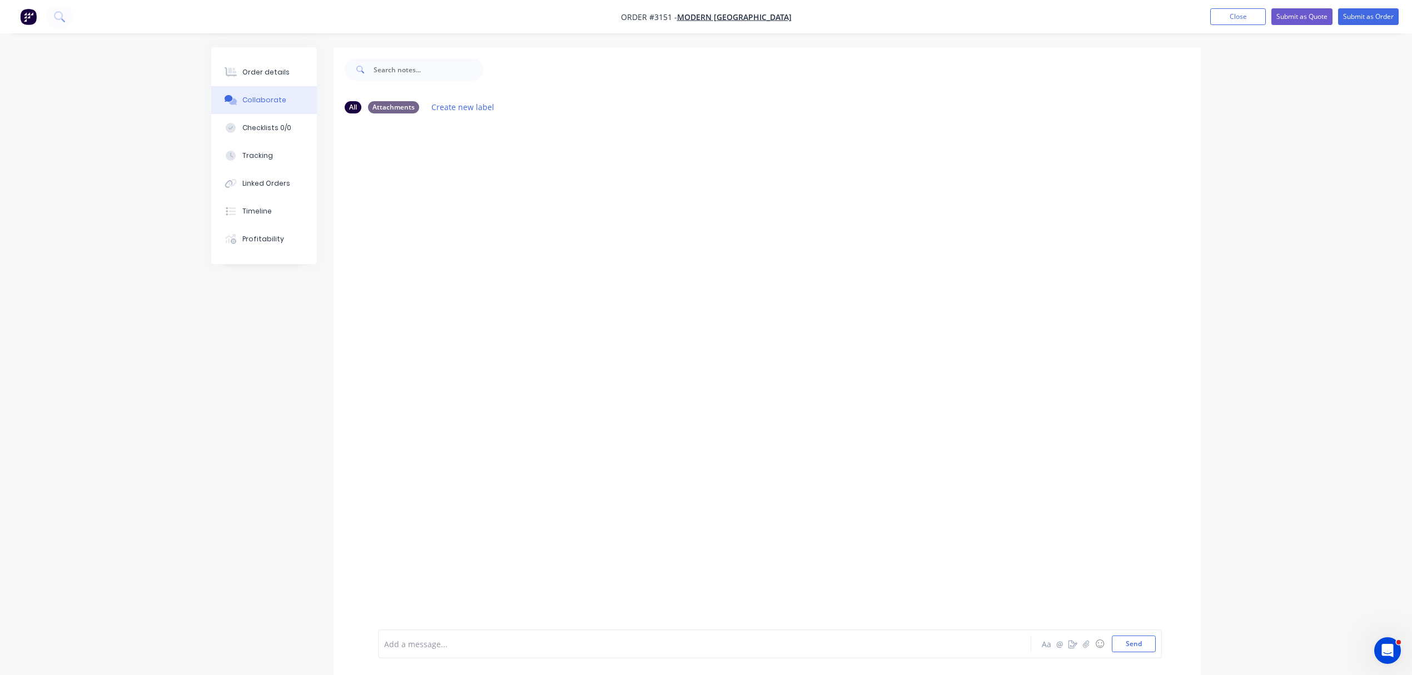
click at [478, 640] on div at bounding box center [674, 644] width 578 height 12
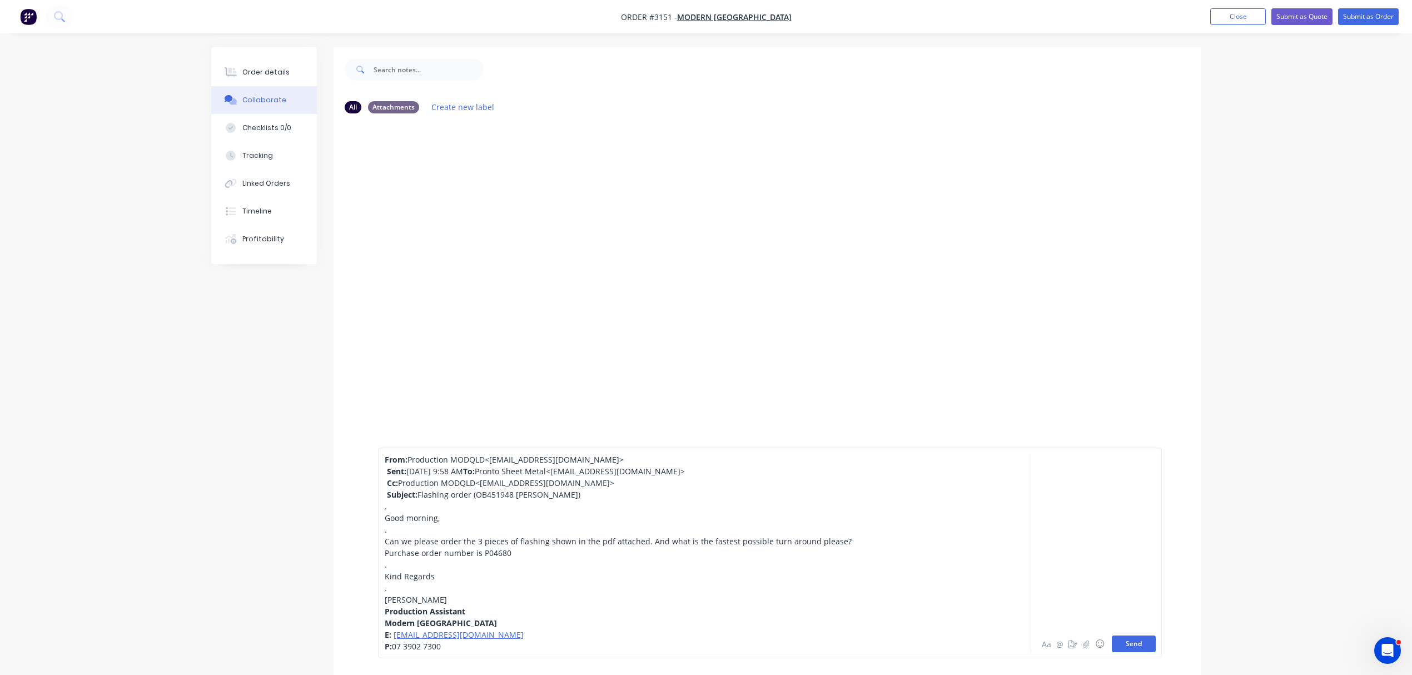
click at [1141, 639] on button "Send" at bounding box center [1134, 643] width 44 height 17
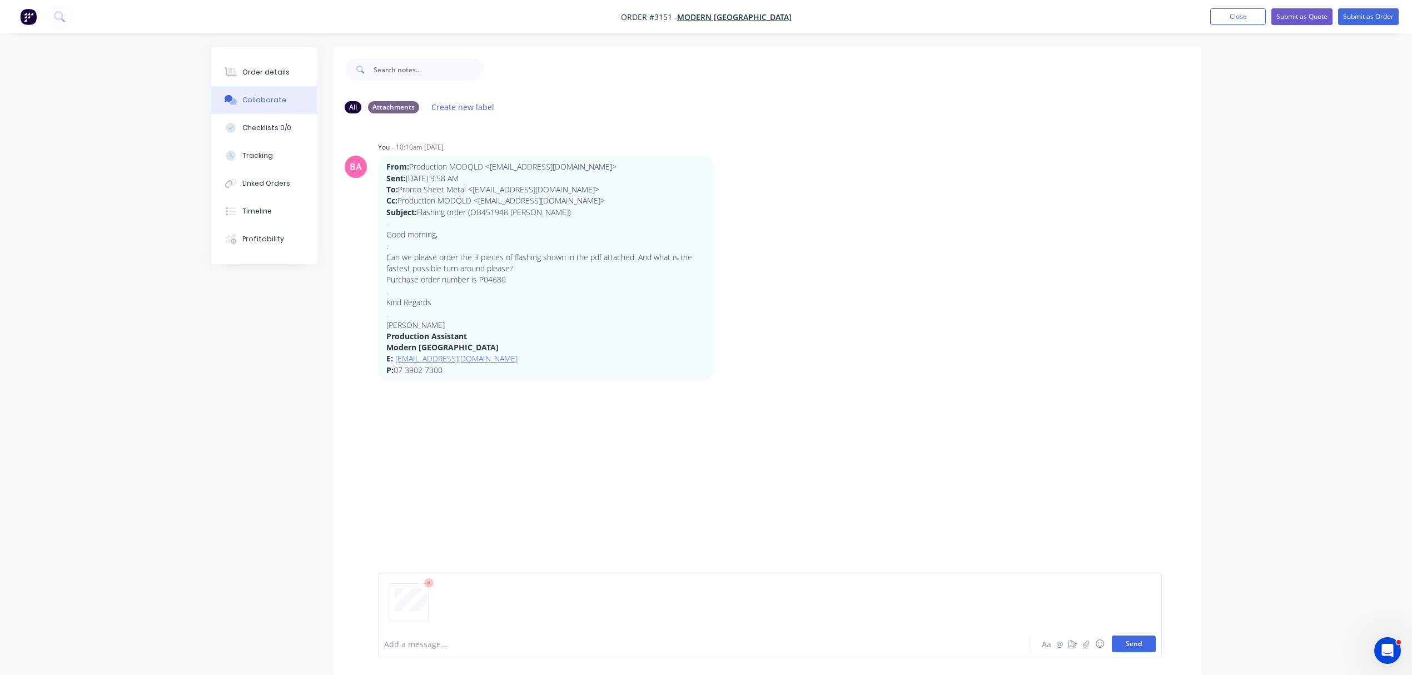
click at [1144, 639] on button "Send" at bounding box center [1134, 643] width 44 height 17
click at [266, 60] on button "Order details" at bounding box center [264, 72] width 106 height 28
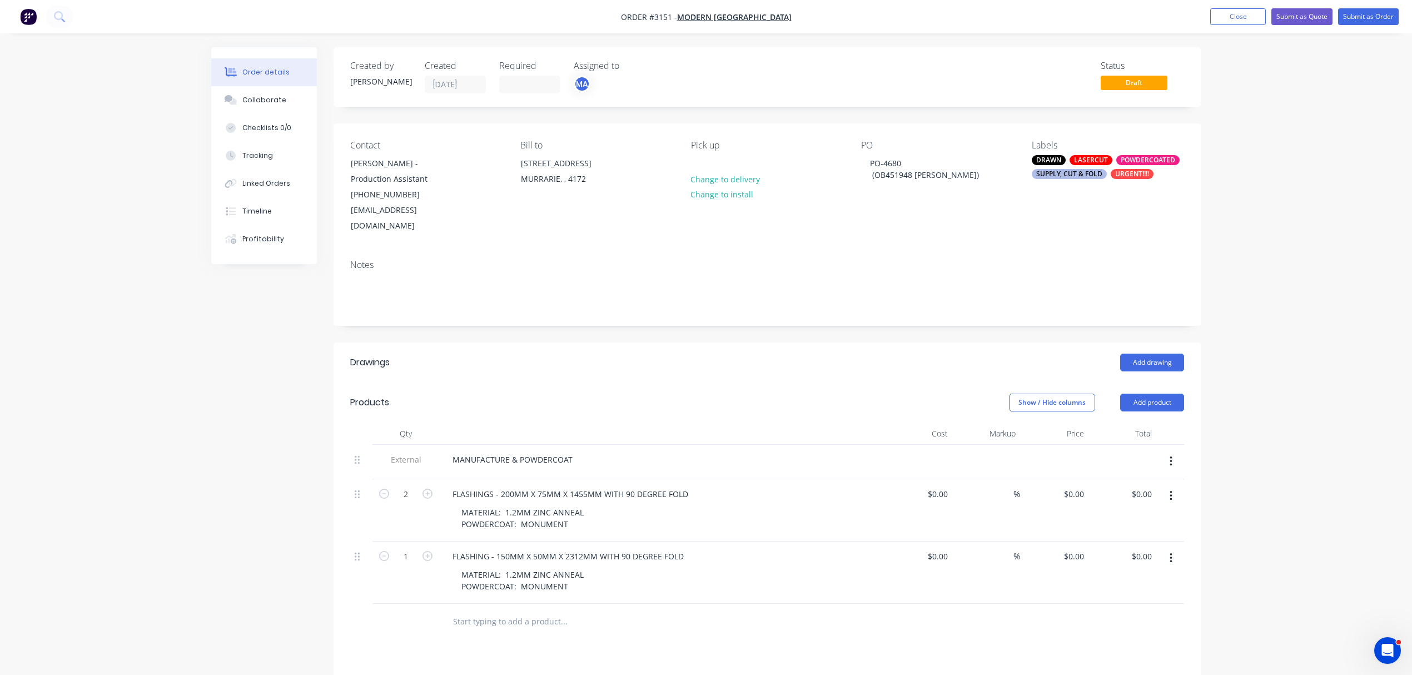
click at [927, 232] on div "Contact Brearna Marriott - Production Assistant (07) 3902 7300 production@moder…" at bounding box center [766, 186] width 867 height 127
click at [1370, 16] on button "Submit as Order" at bounding box center [1368, 16] width 61 height 17
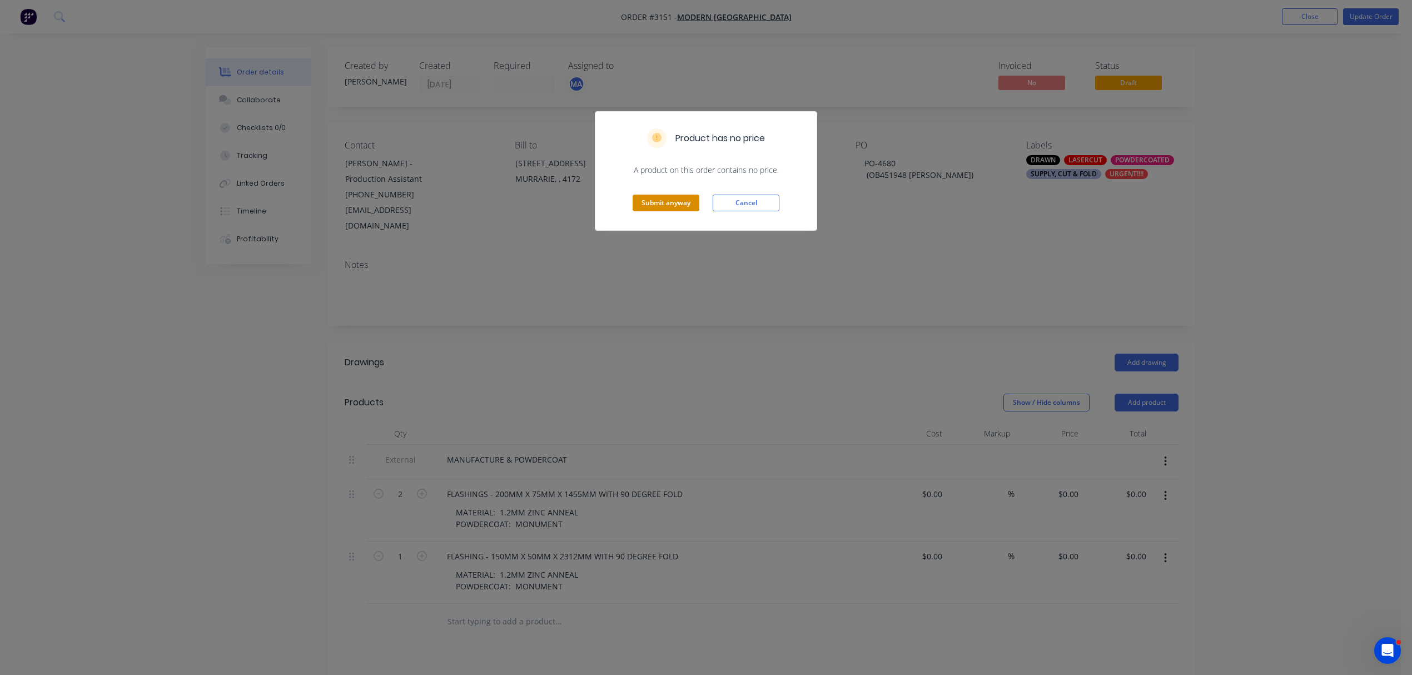
click at [648, 201] on button "Submit anyway" at bounding box center [666, 203] width 67 height 17
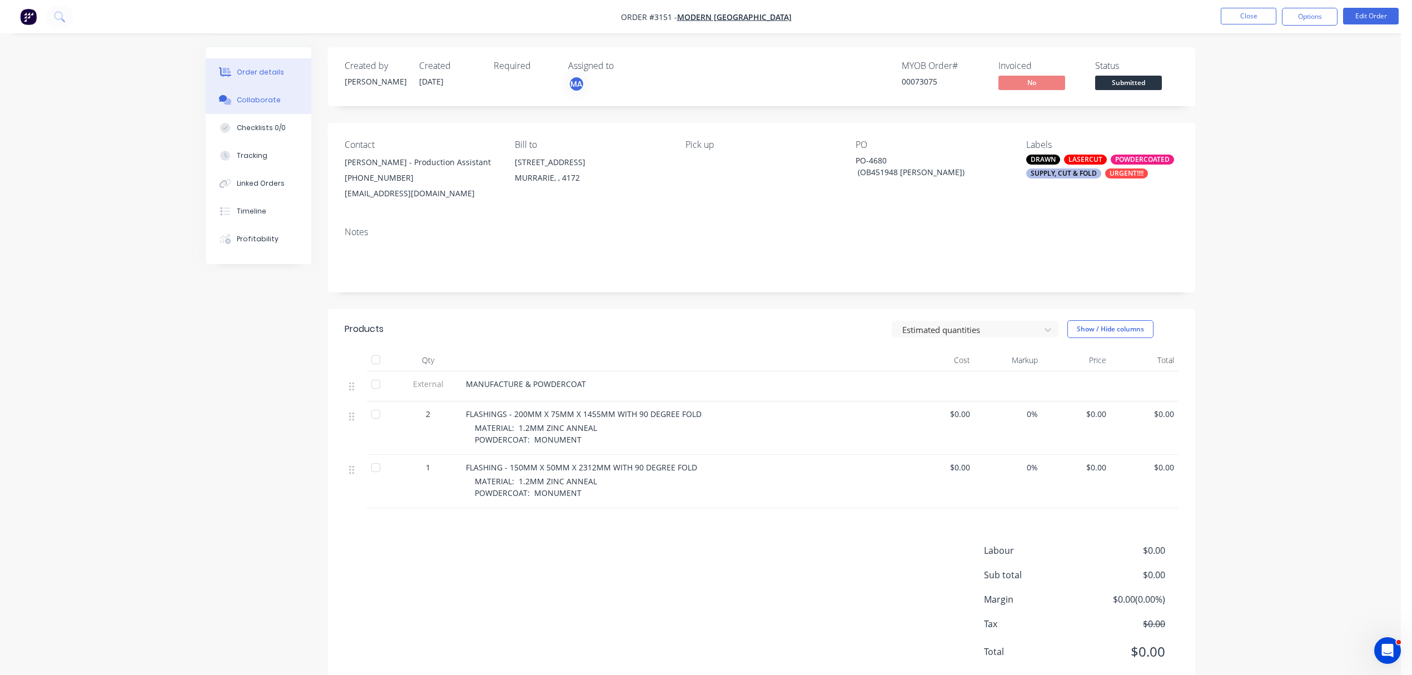
click at [280, 94] on button "Collaborate" at bounding box center [259, 100] width 106 height 28
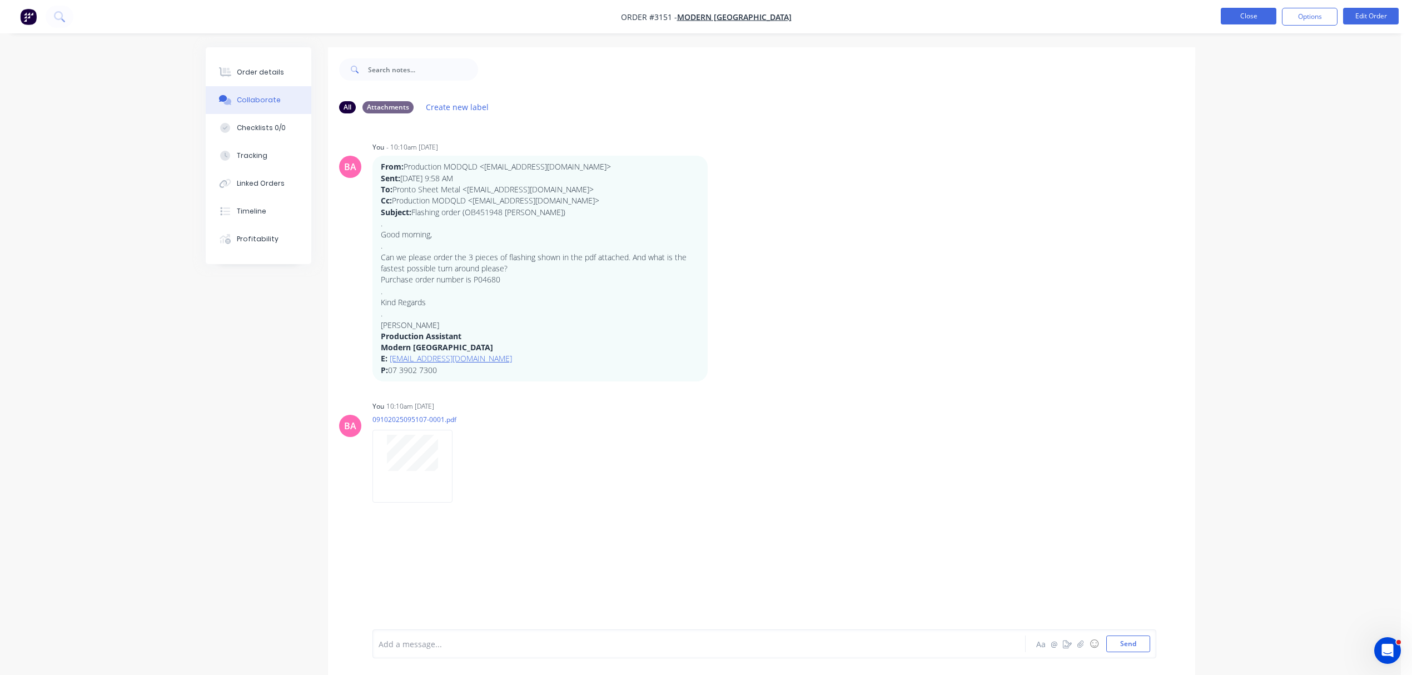
click at [1251, 13] on button "Close" at bounding box center [1249, 16] width 56 height 17
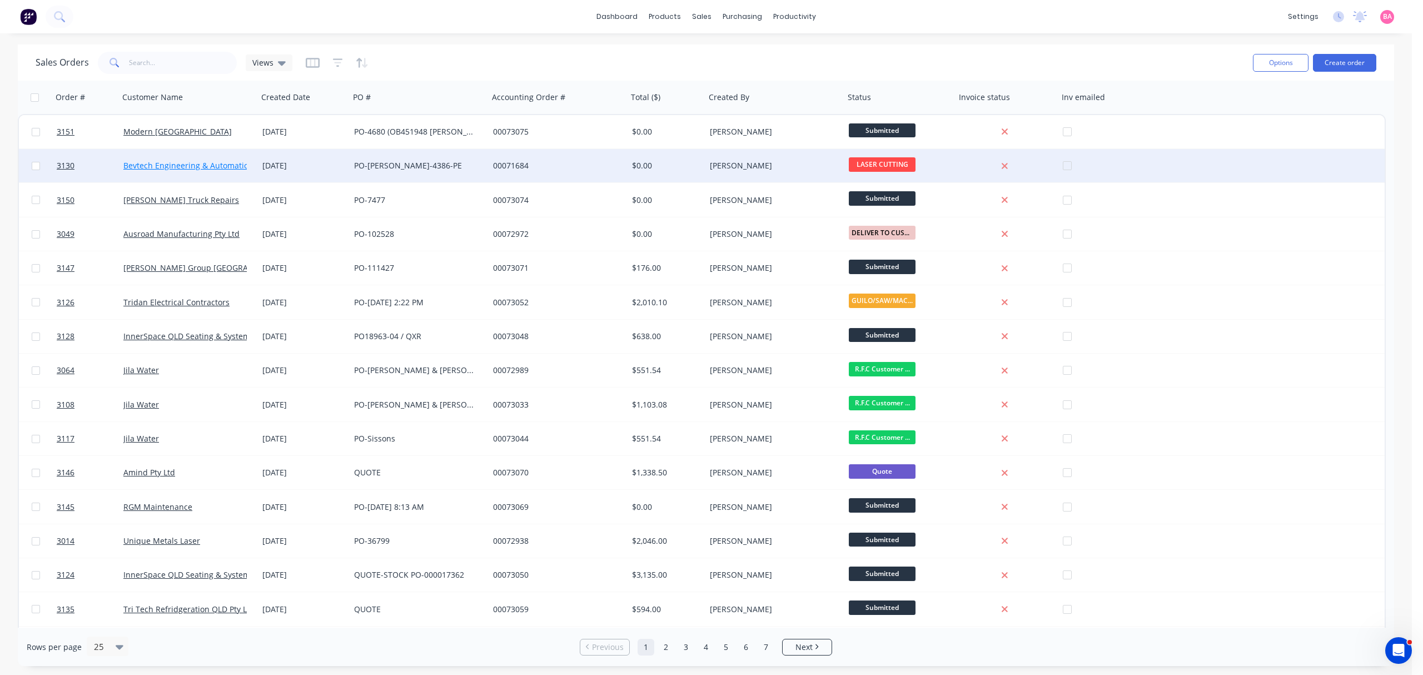
click at [156, 161] on link "Bevtech Engineering & Automation" at bounding box center [188, 165] width 130 height 11
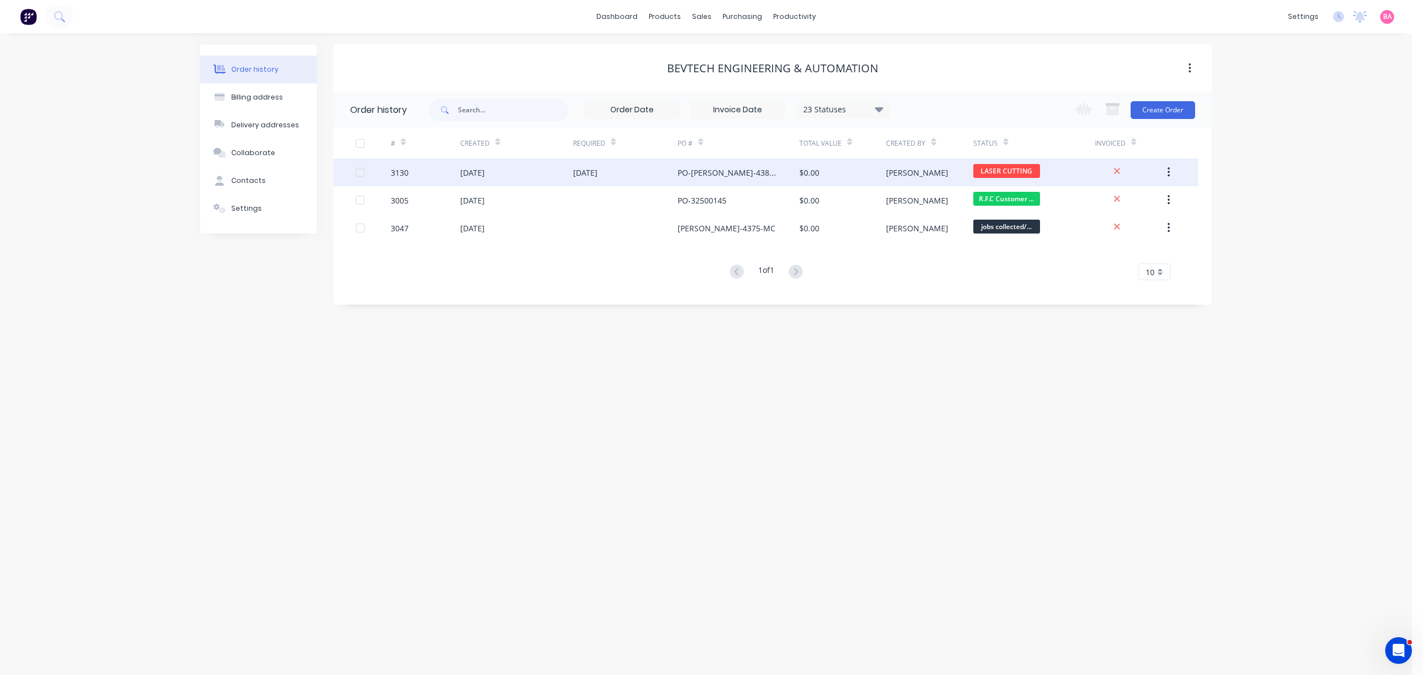
click at [392, 170] on div "3130" at bounding box center [400, 173] width 18 height 12
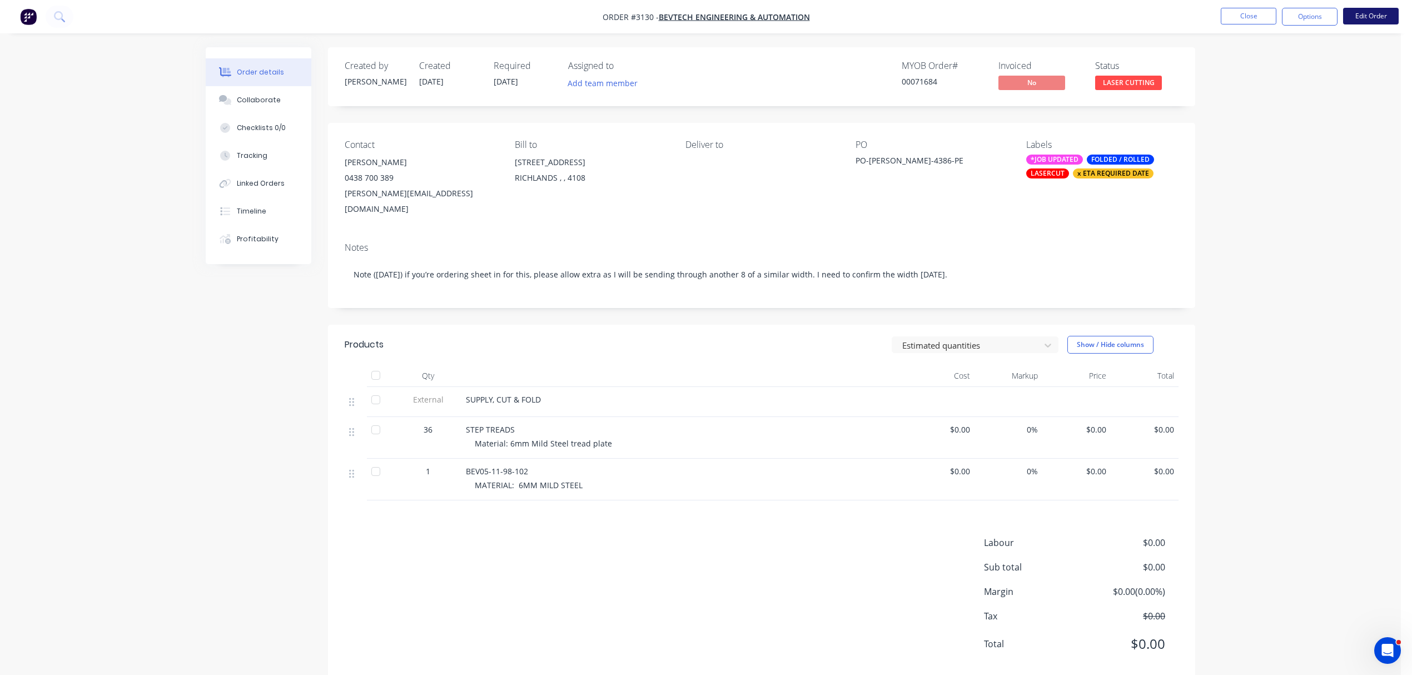
click at [1380, 10] on button "Edit Order" at bounding box center [1371, 16] width 56 height 17
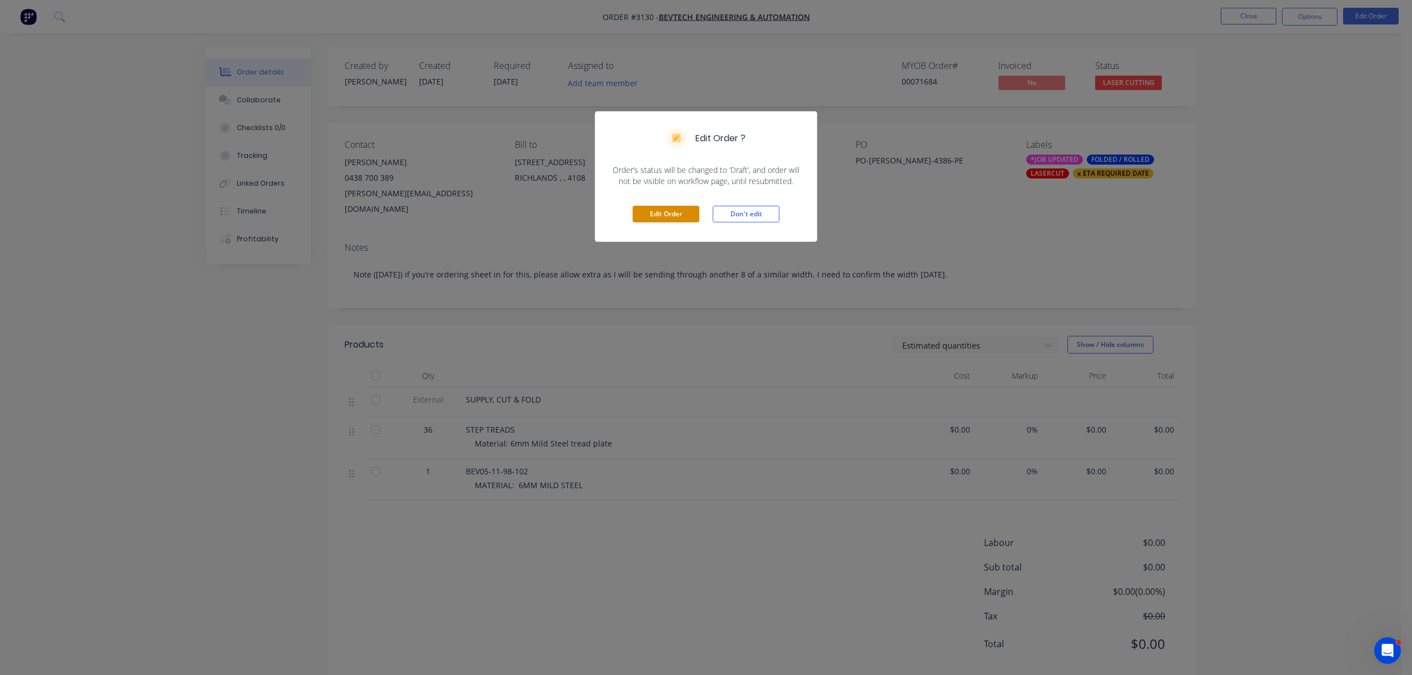
click at [659, 211] on button "Edit Order" at bounding box center [666, 214] width 67 height 17
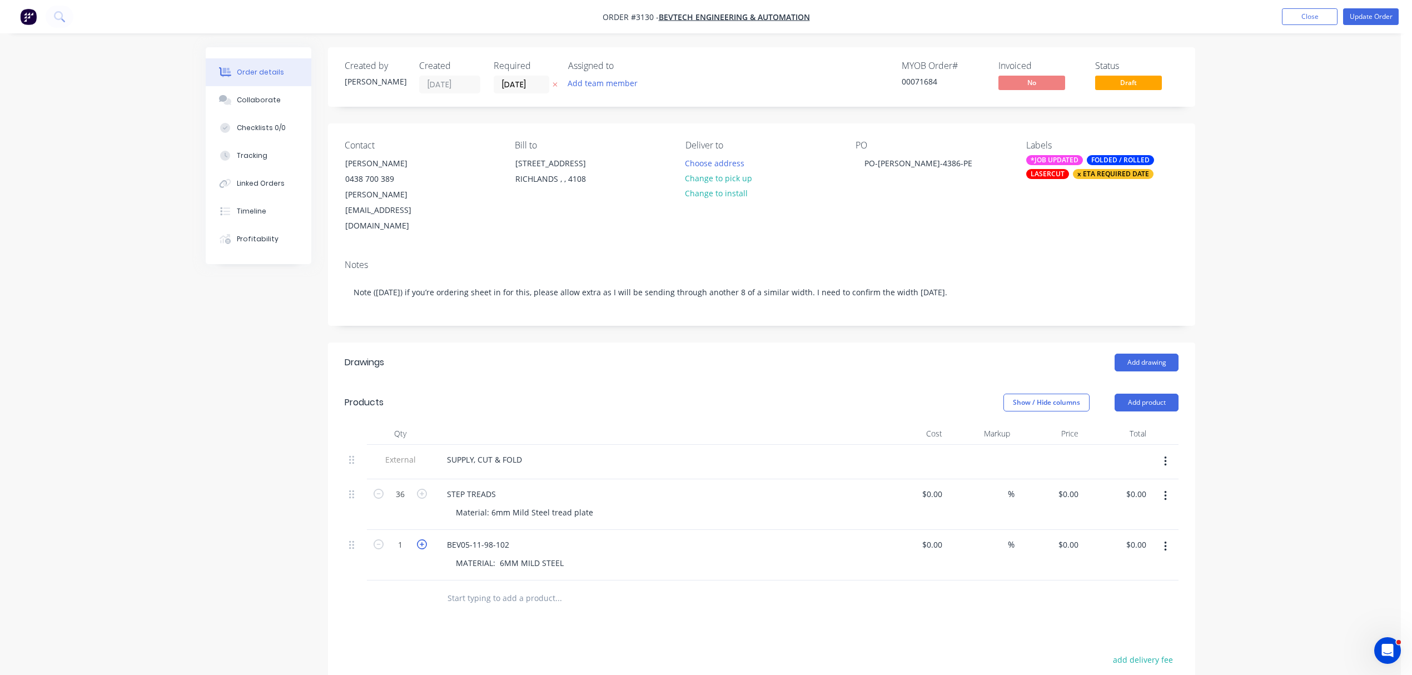
click at [420, 539] on icon "button" at bounding box center [422, 544] width 10 height 10
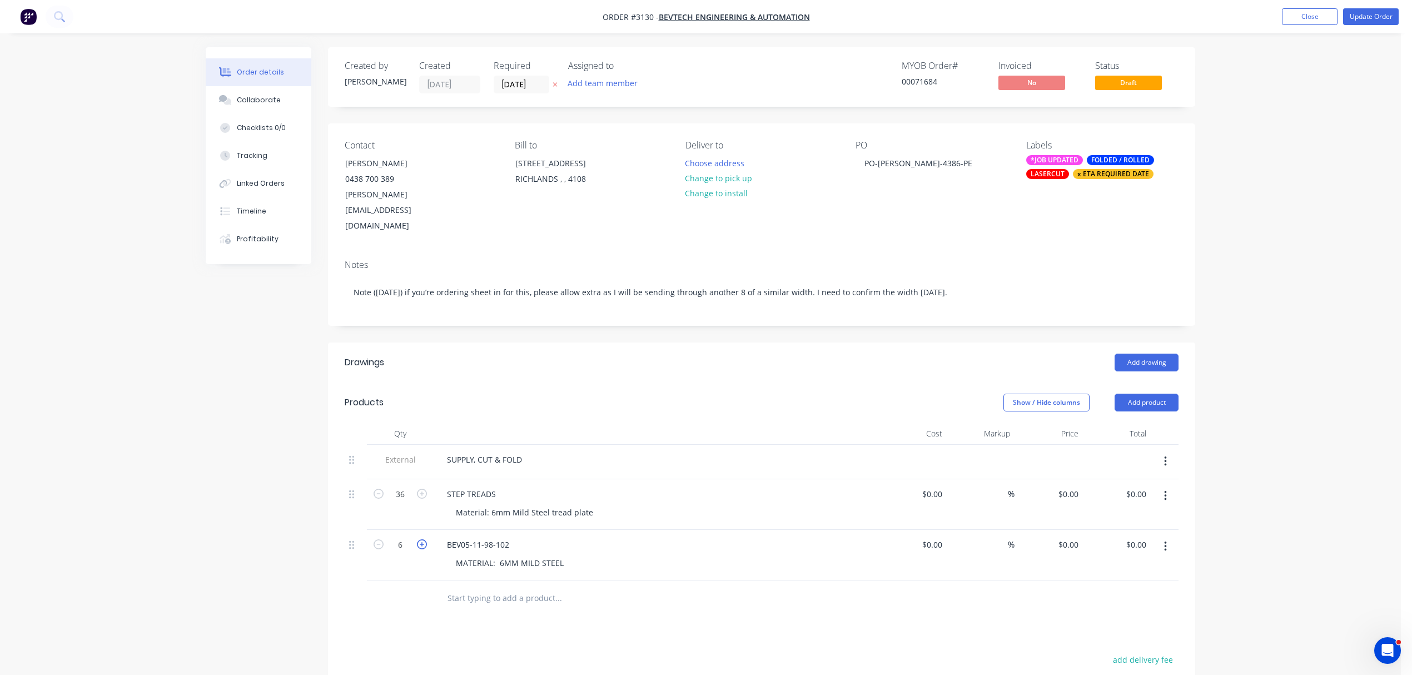
click at [420, 539] on icon "button" at bounding box center [422, 544] width 10 height 10
type input "8"
click at [1363, 10] on button "Update Order" at bounding box center [1371, 16] width 56 height 17
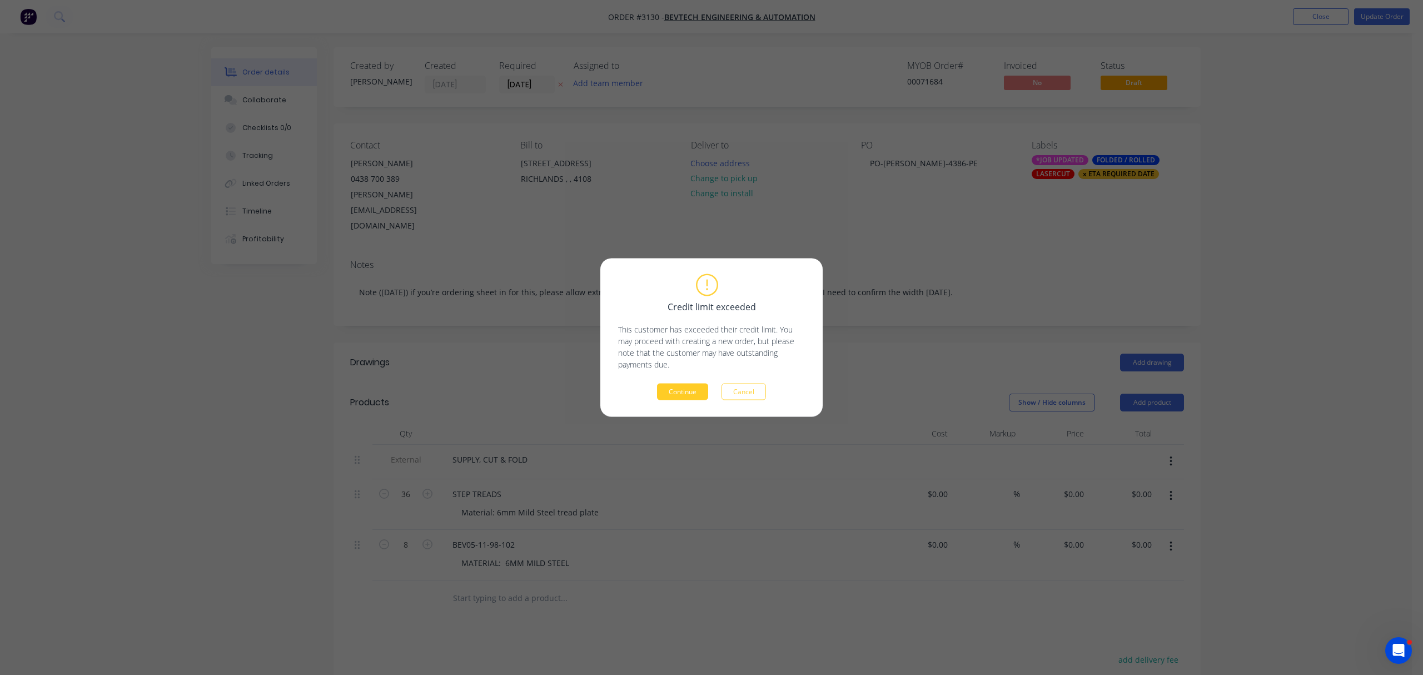
click at [683, 387] on button "Continue" at bounding box center [682, 392] width 51 height 17
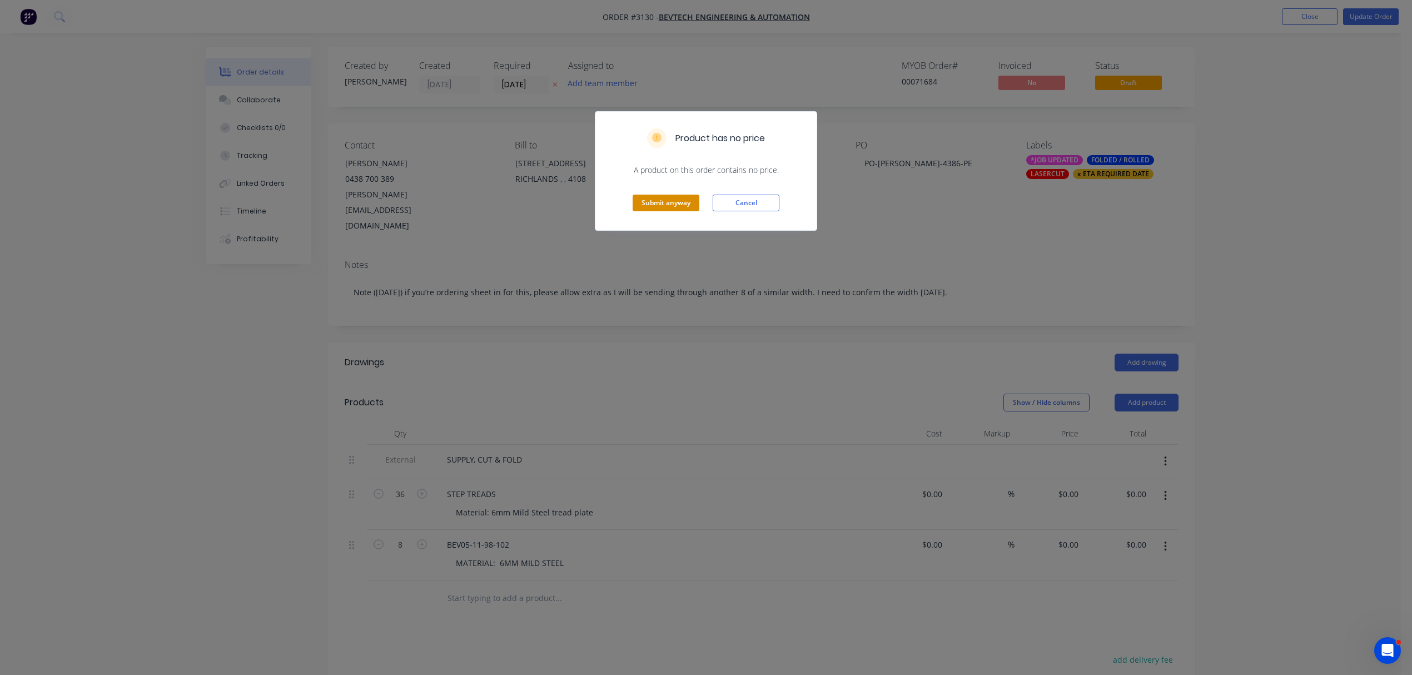
click at [665, 200] on button "Submit anyway" at bounding box center [666, 203] width 67 height 17
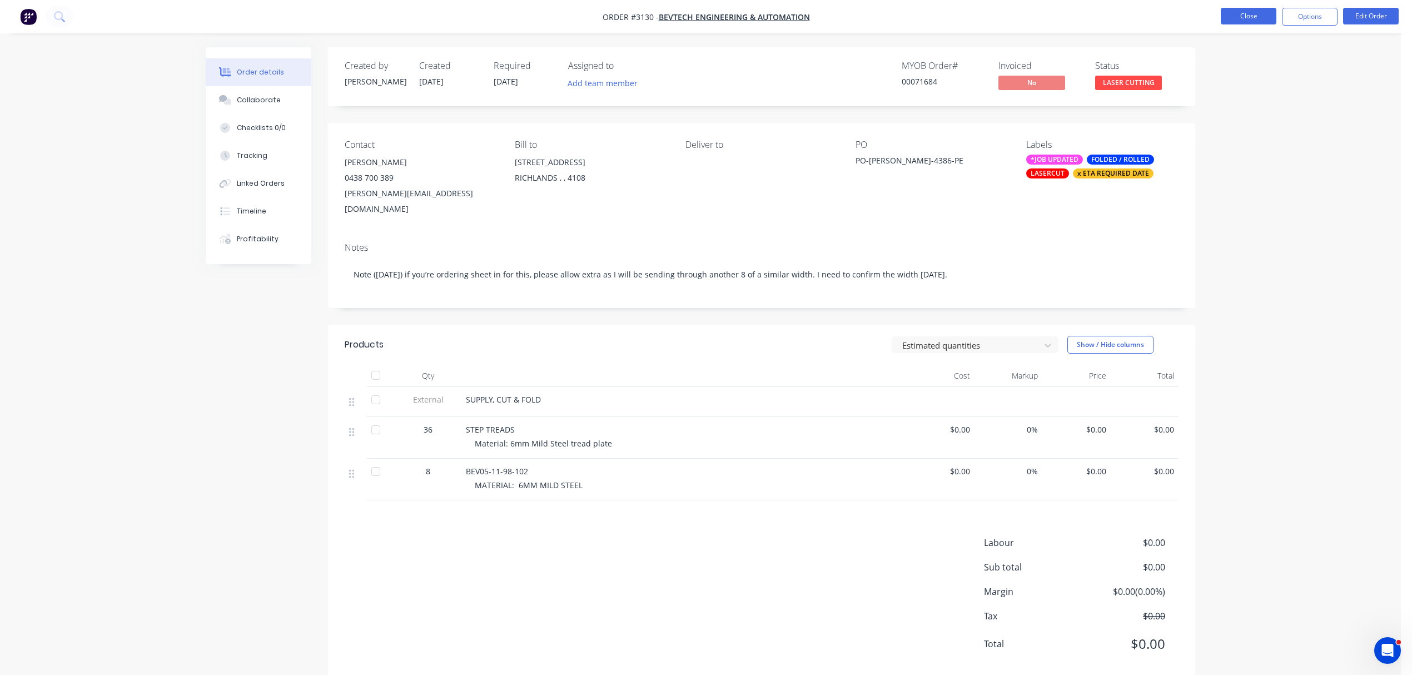
click at [1261, 14] on button "Close" at bounding box center [1249, 16] width 56 height 17
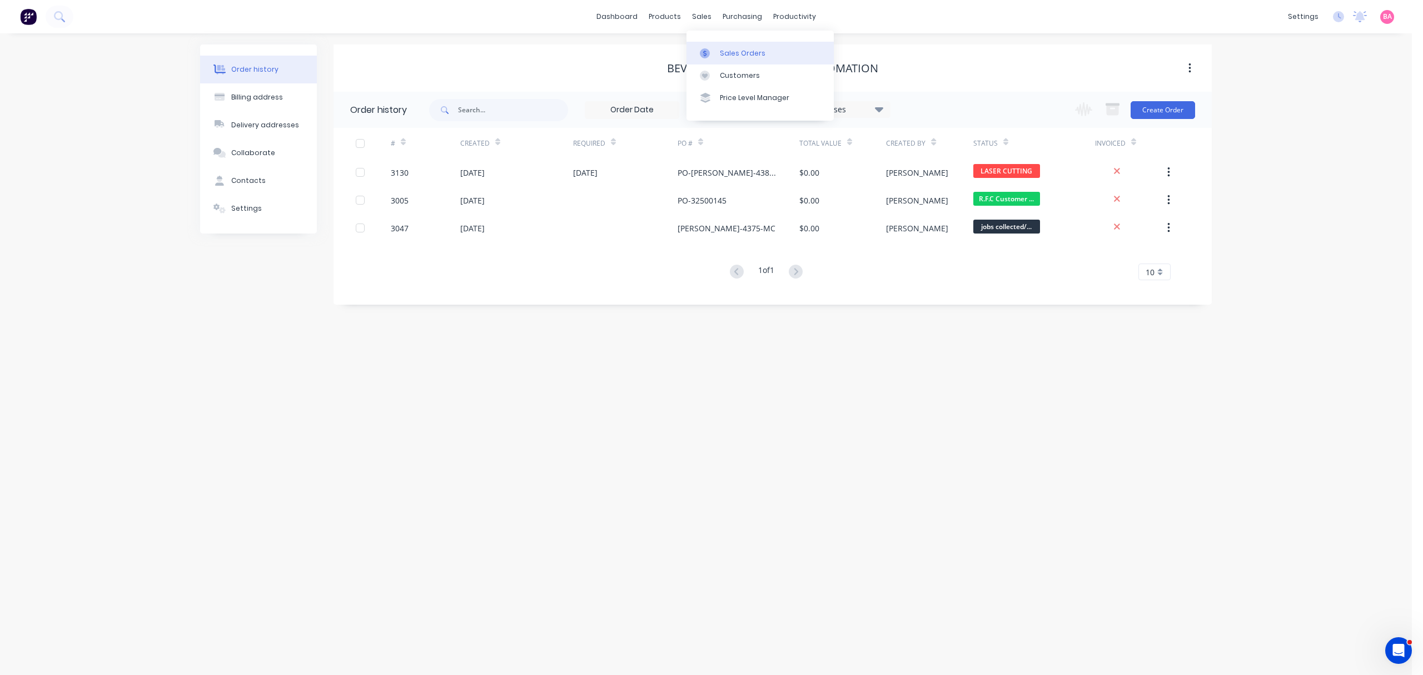
click at [730, 49] on div "Sales Orders" at bounding box center [743, 53] width 46 height 10
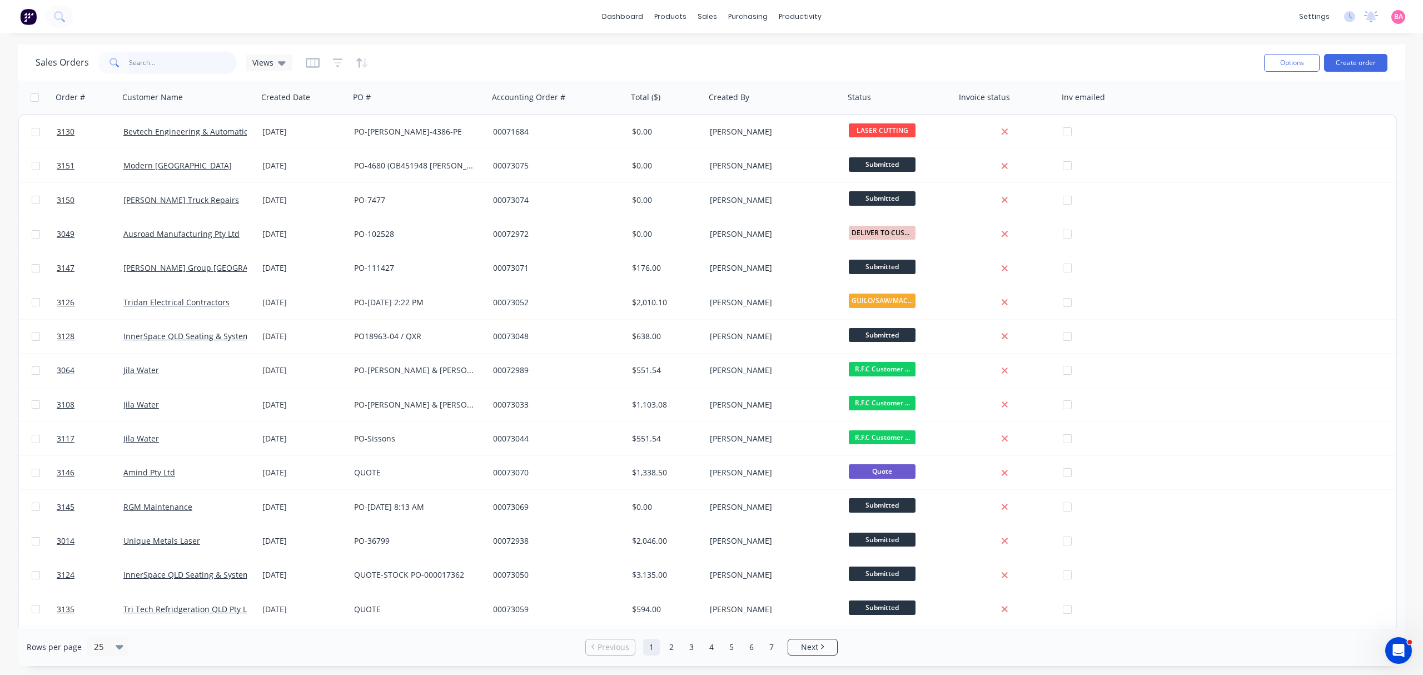
click at [167, 62] on input "text" at bounding box center [183, 63] width 108 height 22
click at [338, 59] on icon "button" at bounding box center [338, 62] width 10 height 8
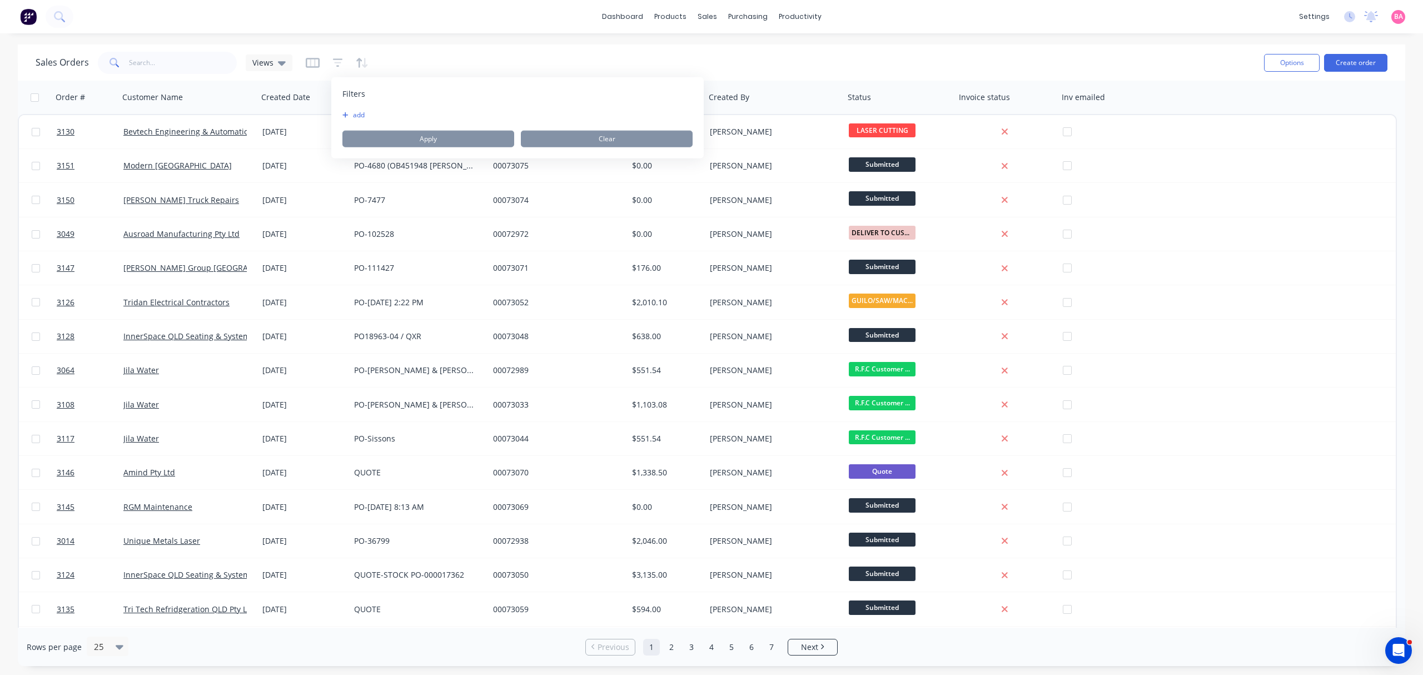
click at [361, 113] on button "add" at bounding box center [356, 115] width 28 height 9
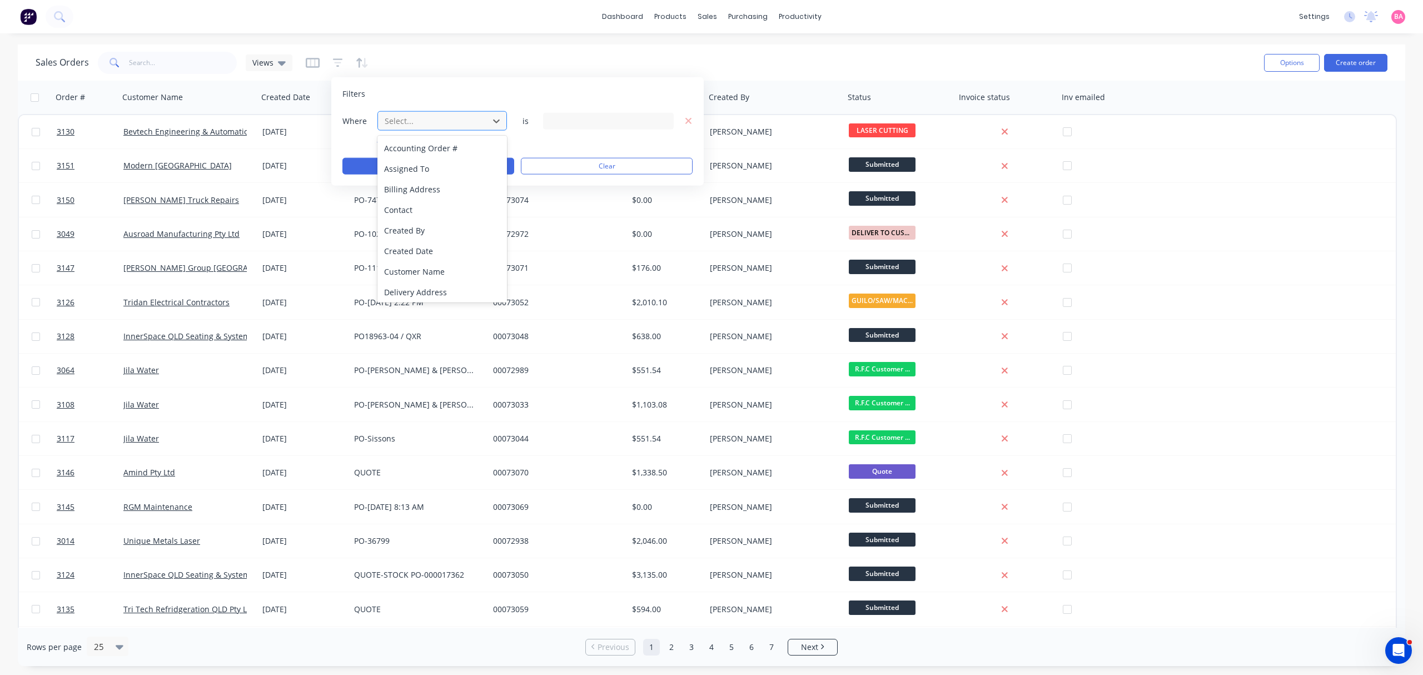
click at [450, 118] on div at bounding box center [433, 121] width 99 height 14
click at [398, 287] on div "Status" at bounding box center [441, 290] width 129 height 21
click at [664, 121] on icon at bounding box center [663, 121] width 8 height 4
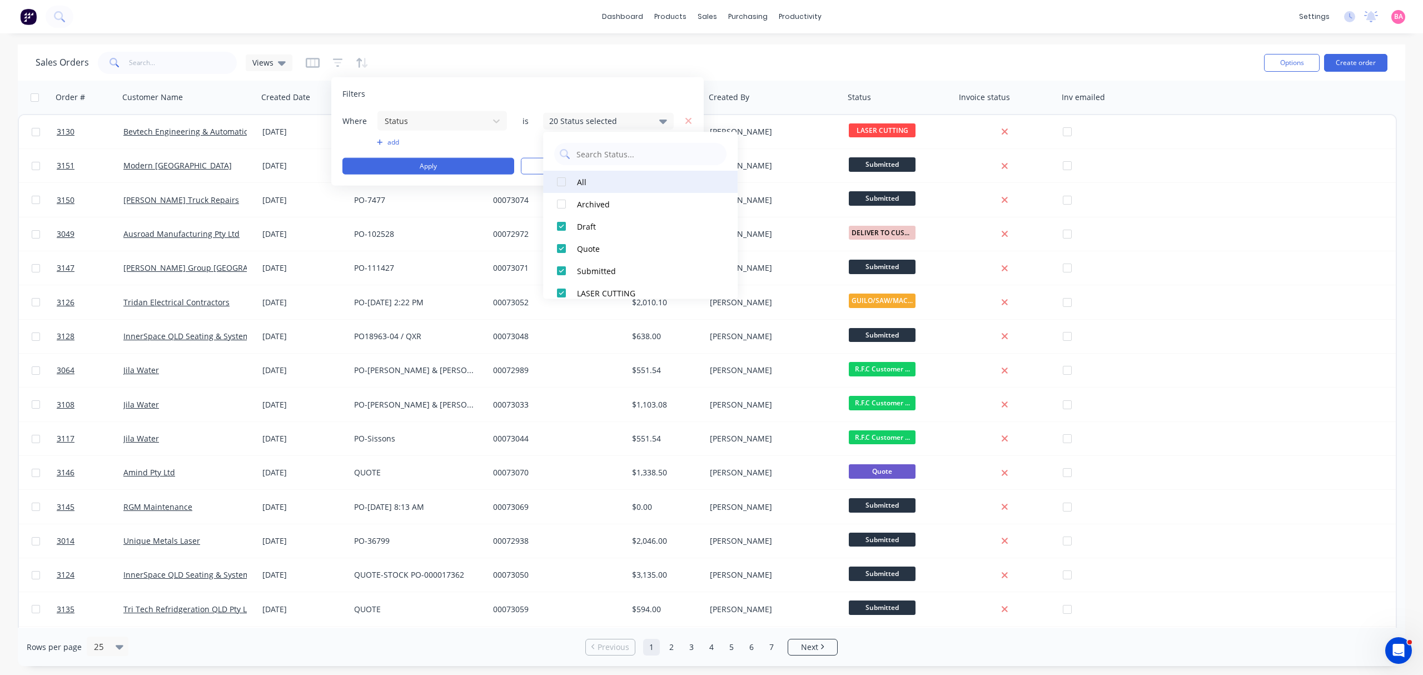
click at [565, 182] on div at bounding box center [561, 182] width 22 height 22
click at [439, 165] on button "Apply" at bounding box center [428, 166] width 172 height 17
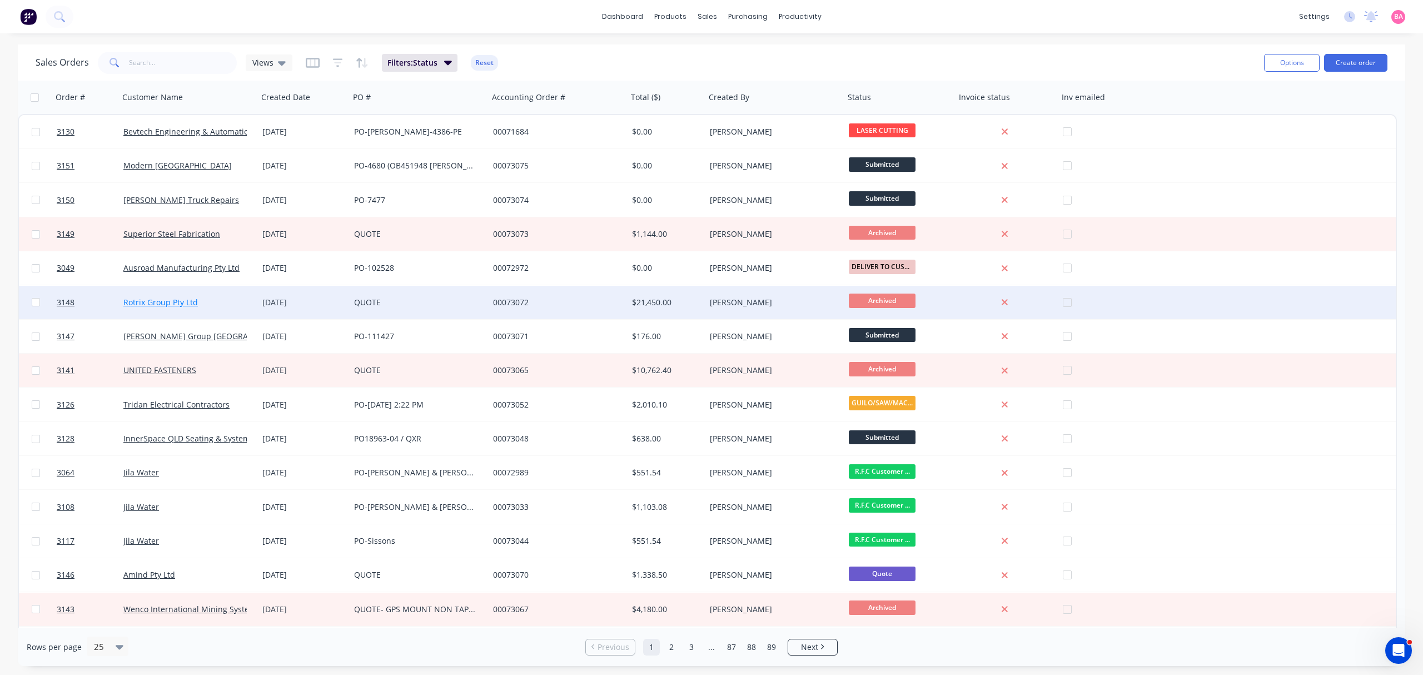
click at [147, 301] on link "Rotrix Group Pty Ltd" at bounding box center [160, 302] width 74 height 11
click at [61, 301] on span "3148" at bounding box center [66, 302] width 18 height 11
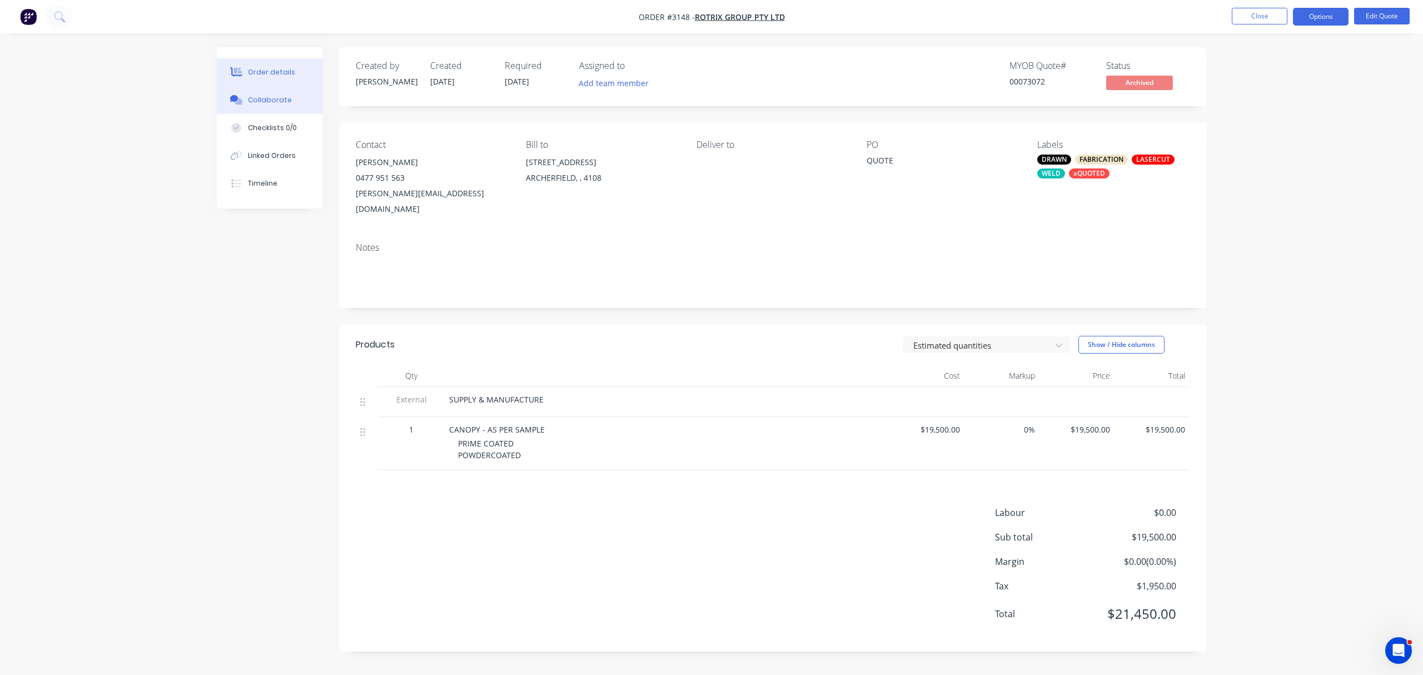
click at [261, 100] on div "Collaborate" at bounding box center [270, 100] width 44 height 10
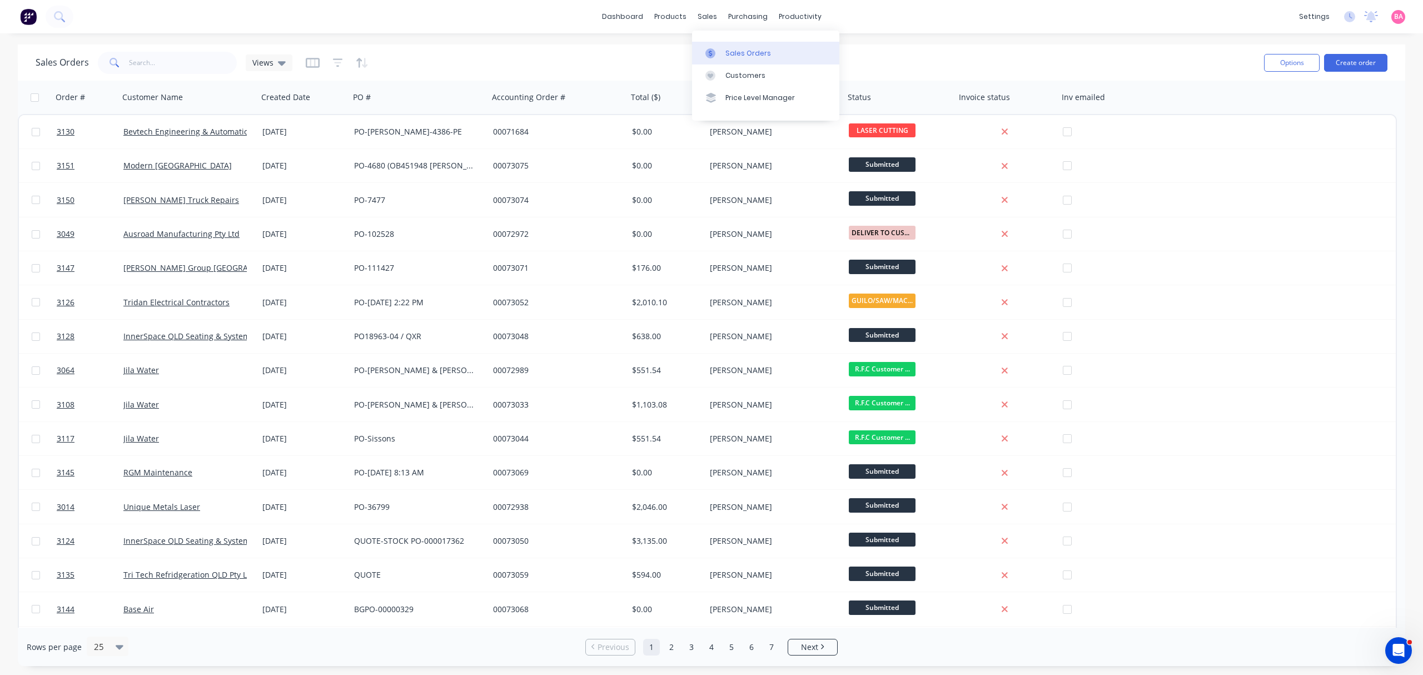
click at [731, 52] on div "Sales Orders" at bounding box center [748, 53] width 46 height 10
click at [1357, 63] on button "Create order" at bounding box center [1355, 63] width 63 height 18
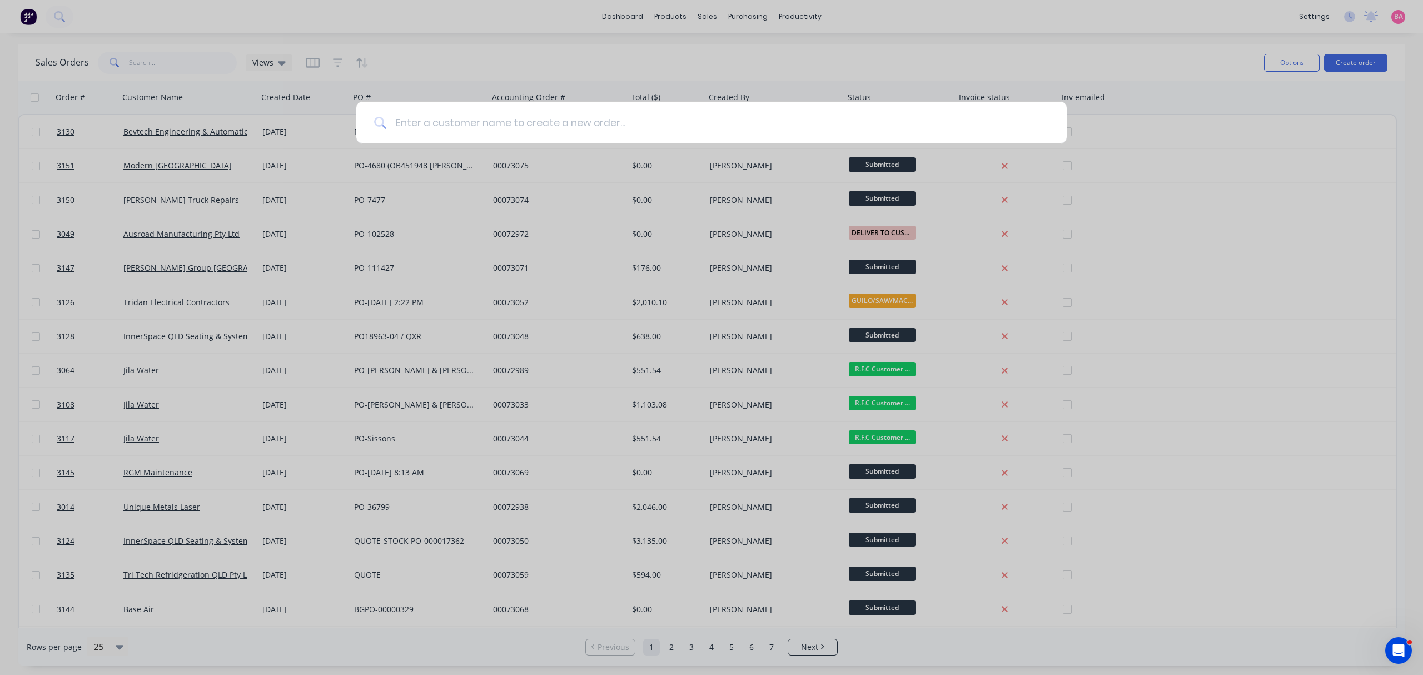
click at [581, 127] on input at bounding box center [717, 123] width 663 height 42
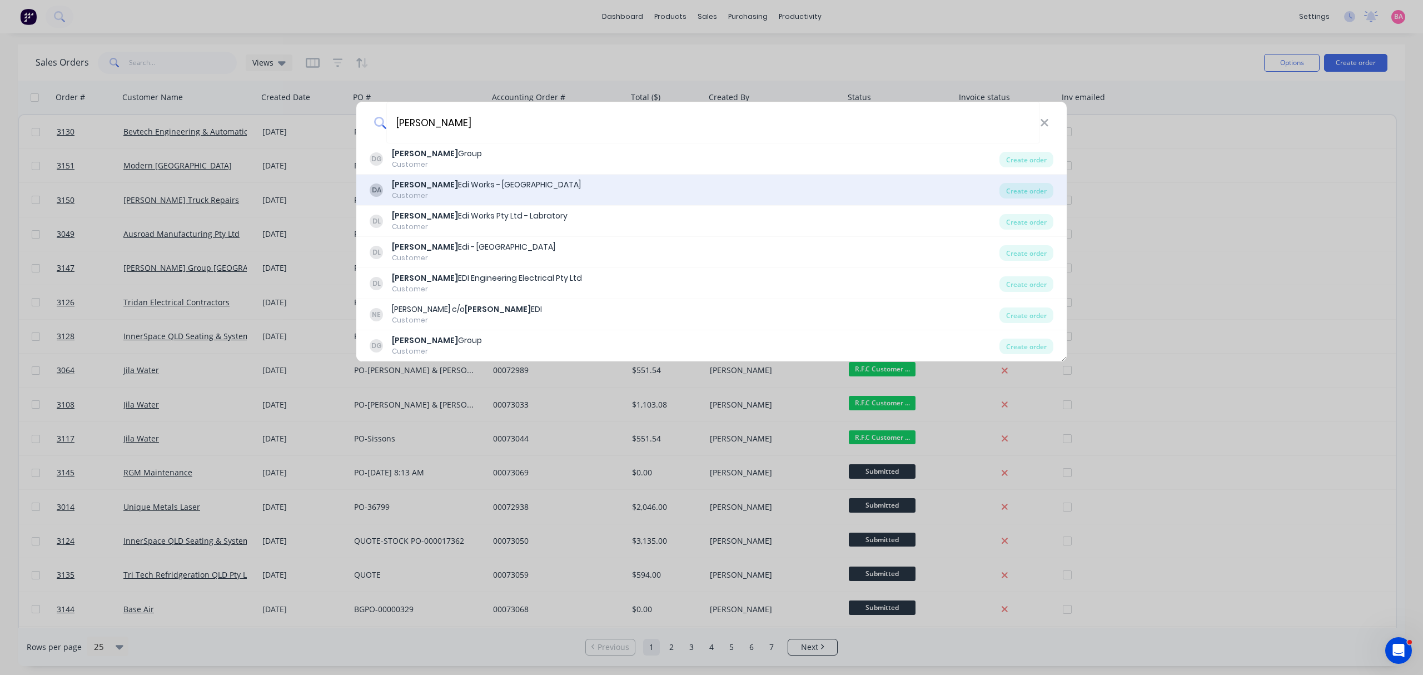
type input "downer"
click at [471, 188] on div "Downer Edi Works - Archerfield" at bounding box center [486, 185] width 189 height 12
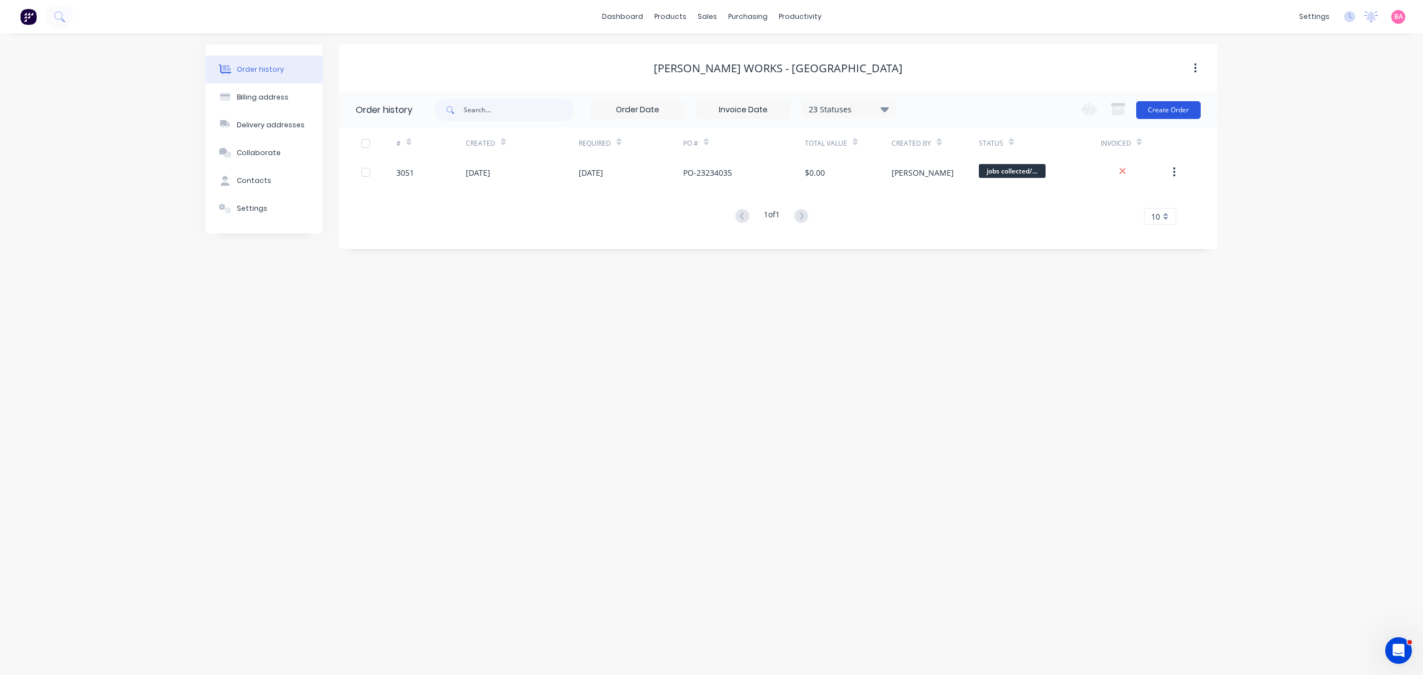
click at [1182, 112] on button "Create Order" at bounding box center [1168, 110] width 64 height 18
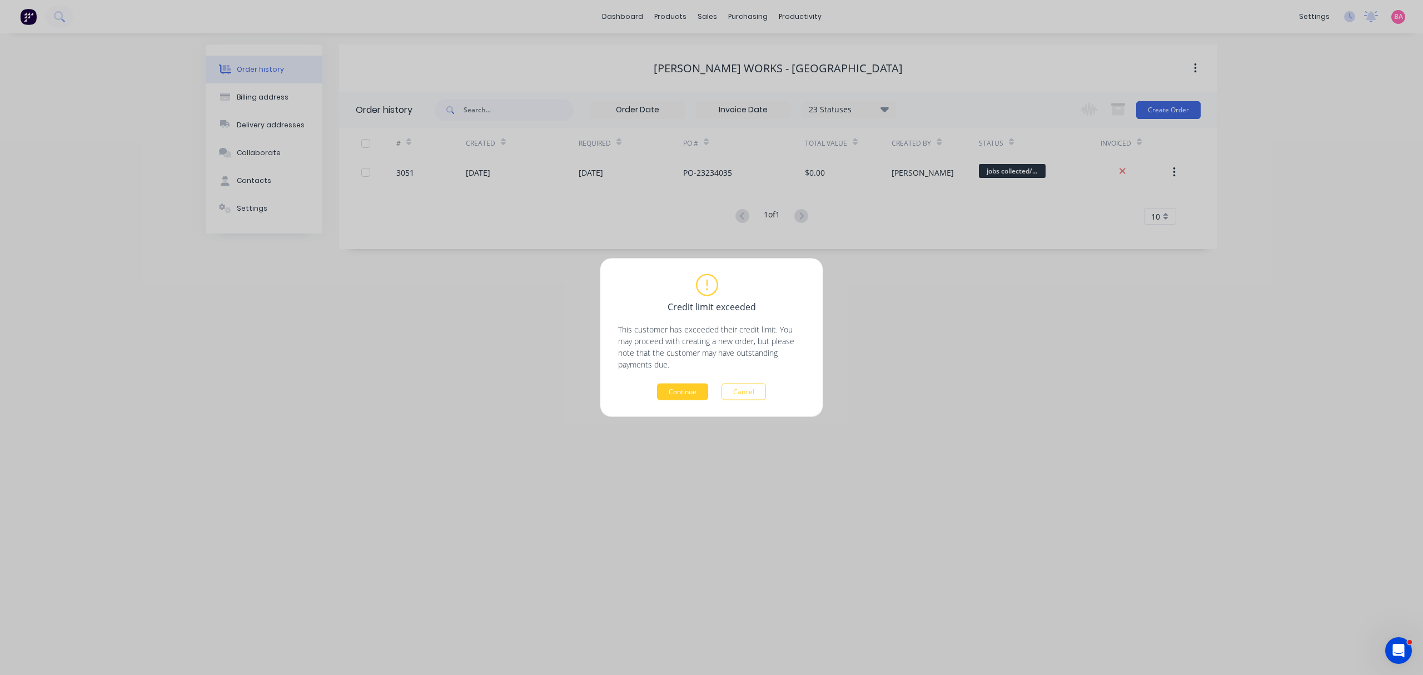
click at [685, 385] on button "Continue" at bounding box center [682, 392] width 51 height 17
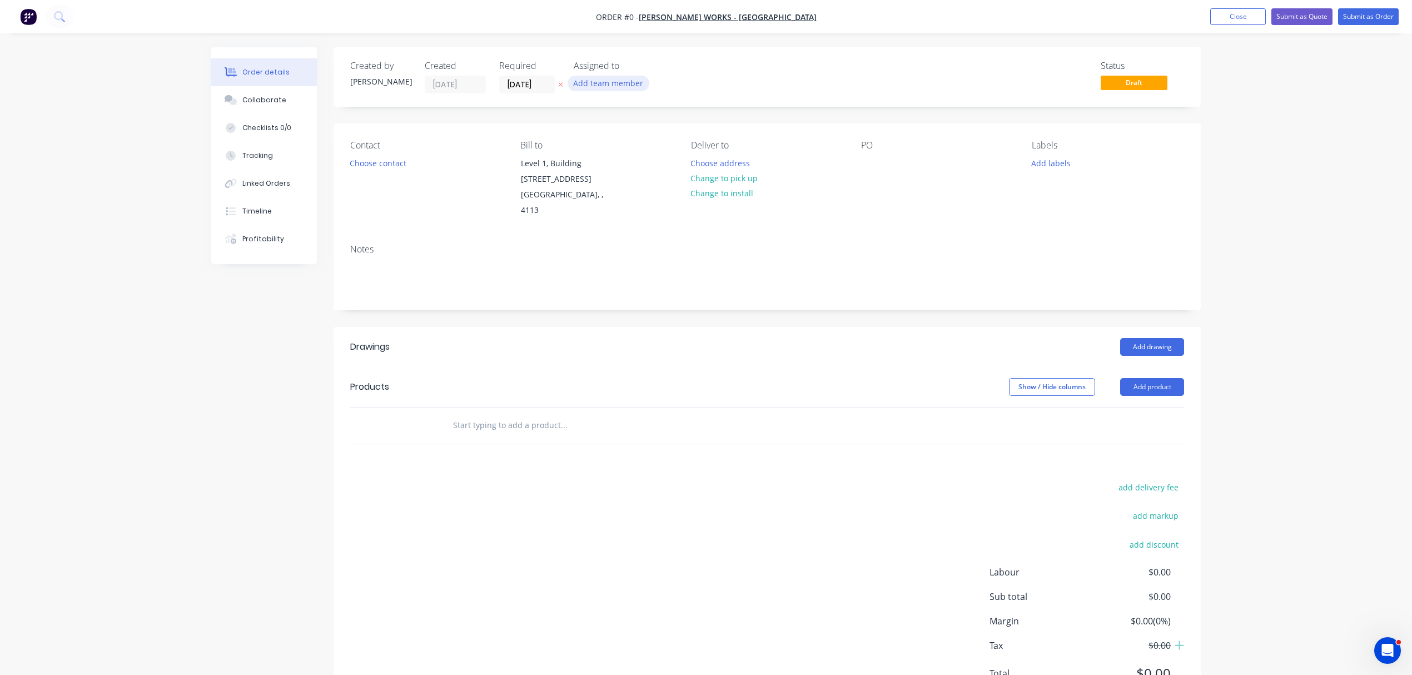
click at [594, 81] on button "Add team member" at bounding box center [608, 83] width 82 height 15
click at [590, 168] on div at bounding box center [592, 167] width 22 height 22
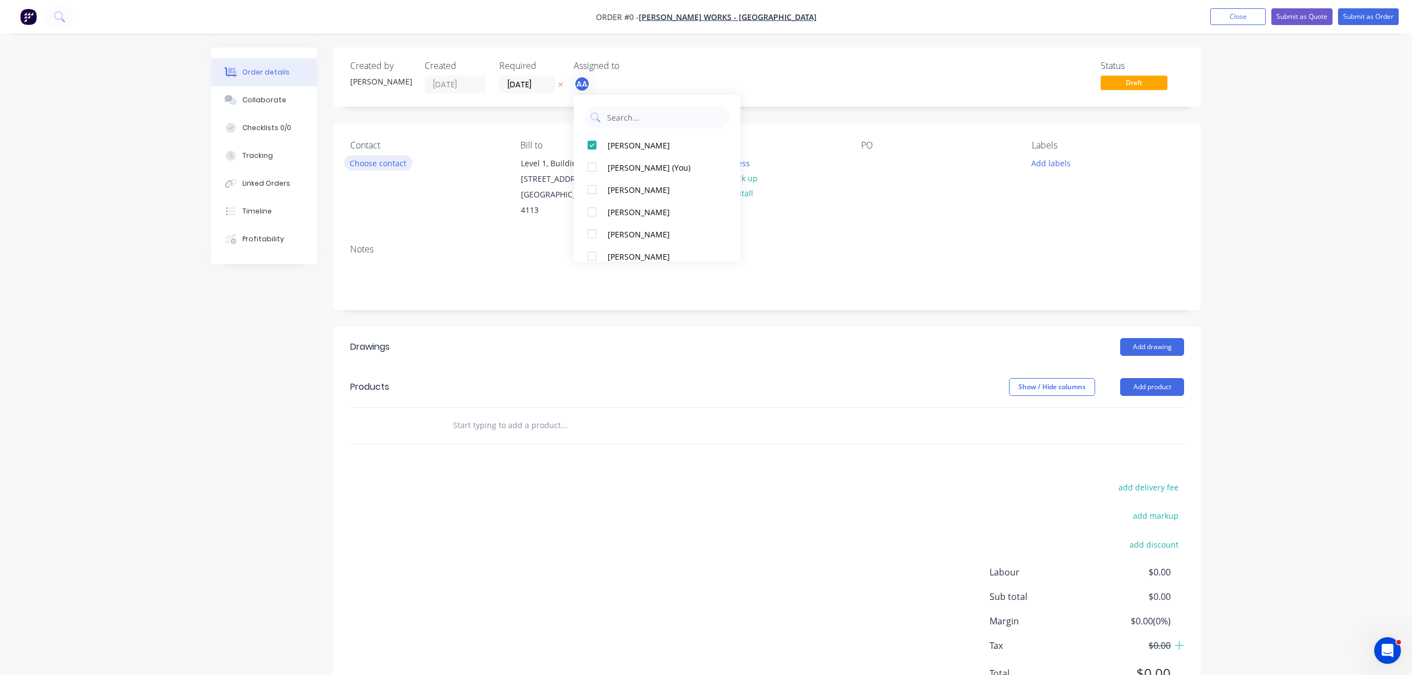
click at [381, 163] on div "Order details Collaborate Checklists 0/0 Tracking Linked Orders Timeline Profit…" at bounding box center [706, 387] width 1012 height 680
click at [376, 158] on button "Choose contact" at bounding box center [378, 162] width 68 height 15
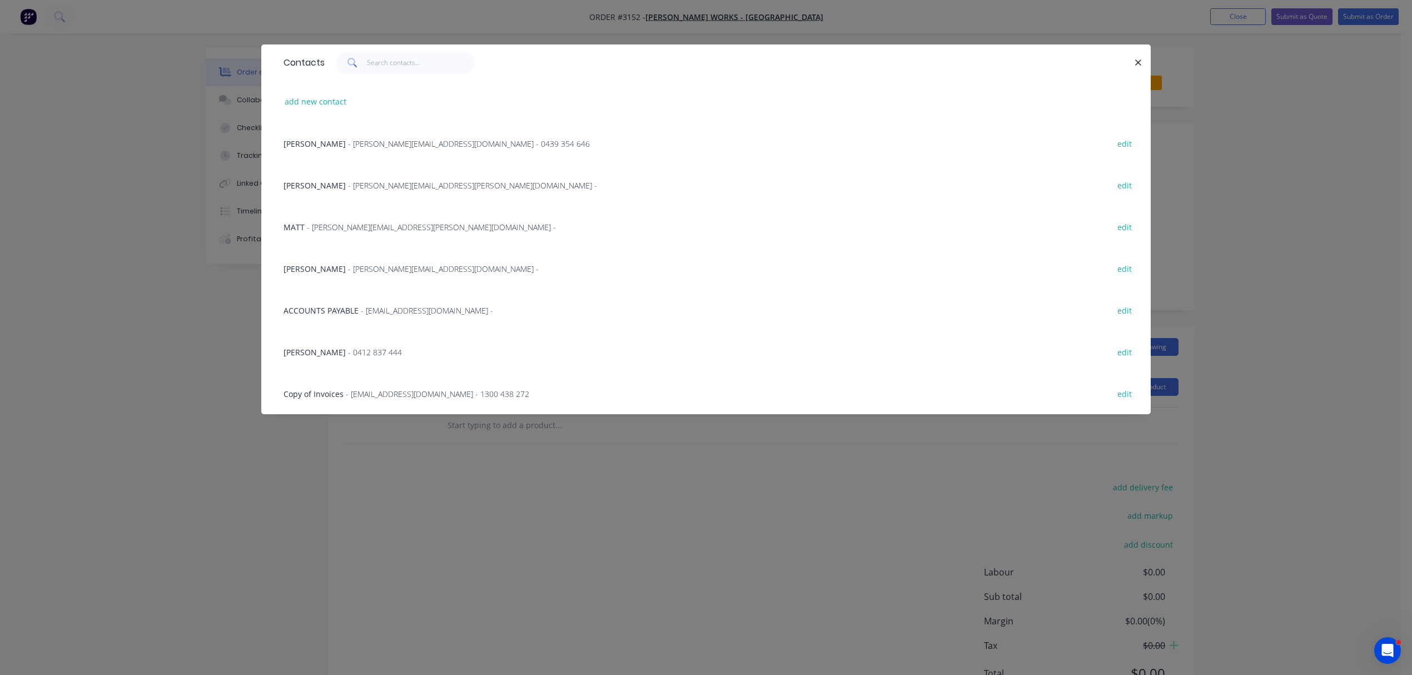
click at [348, 350] on span "- 0412 837 444" at bounding box center [375, 352] width 54 height 11
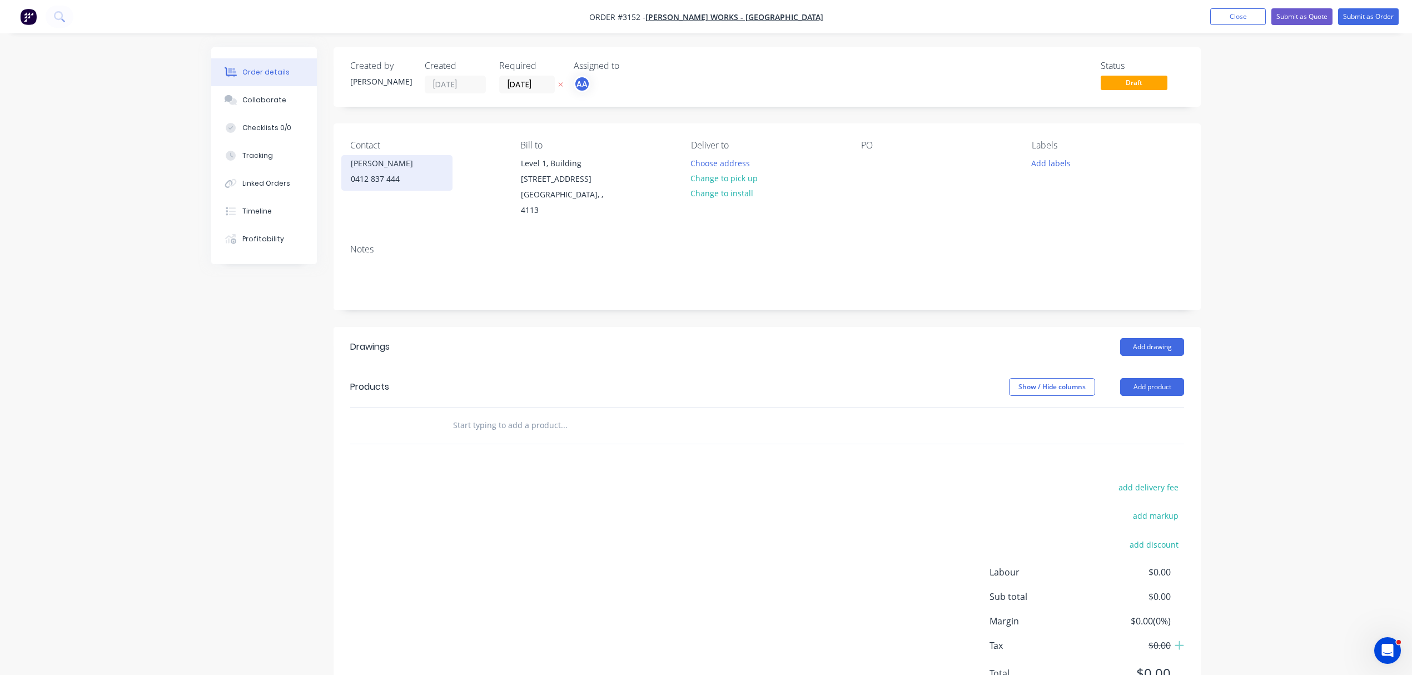
click at [382, 178] on div "0412 837 444" at bounding box center [397, 179] width 92 height 16
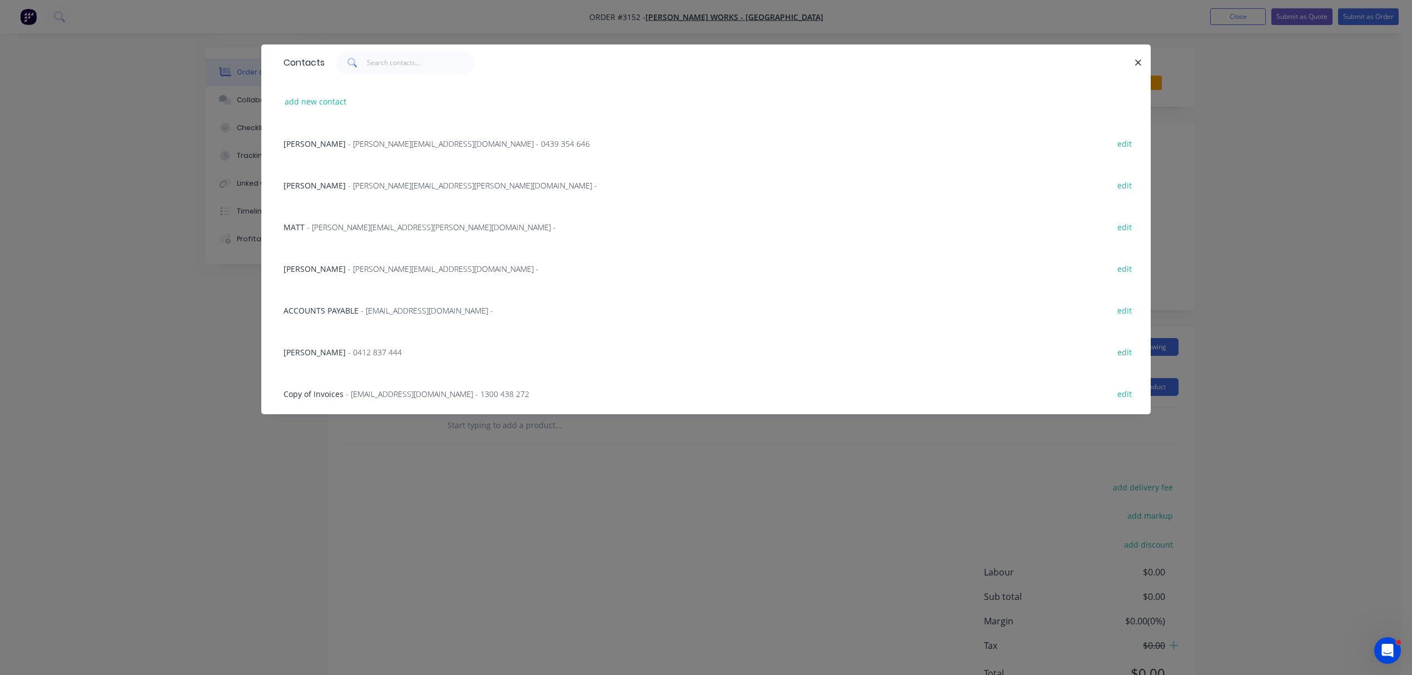
click at [392, 141] on span "- wayne.holloway2@downergroup.com - 0439 354 646" at bounding box center [469, 143] width 242 height 11
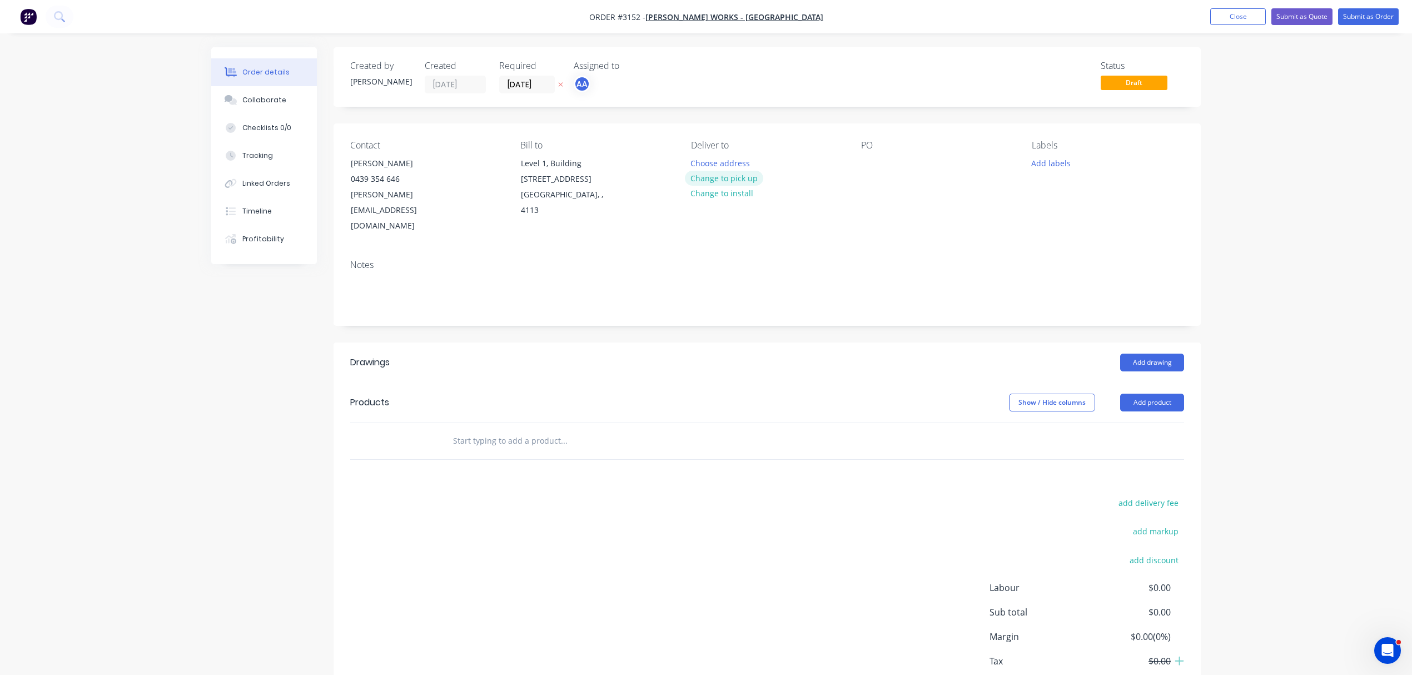
click at [731, 178] on button "Change to pick up" at bounding box center [724, 178] width 79 height 15
click at [872, 165] on div at bounding box center [870, 163] width 18 height 16
click at [499, 430] on input "text" at bounding box center [563, 441] width 222 height 22
click at [1158, 394] on button "Add product" at bounding box center [1152, 403] width 64 height 18
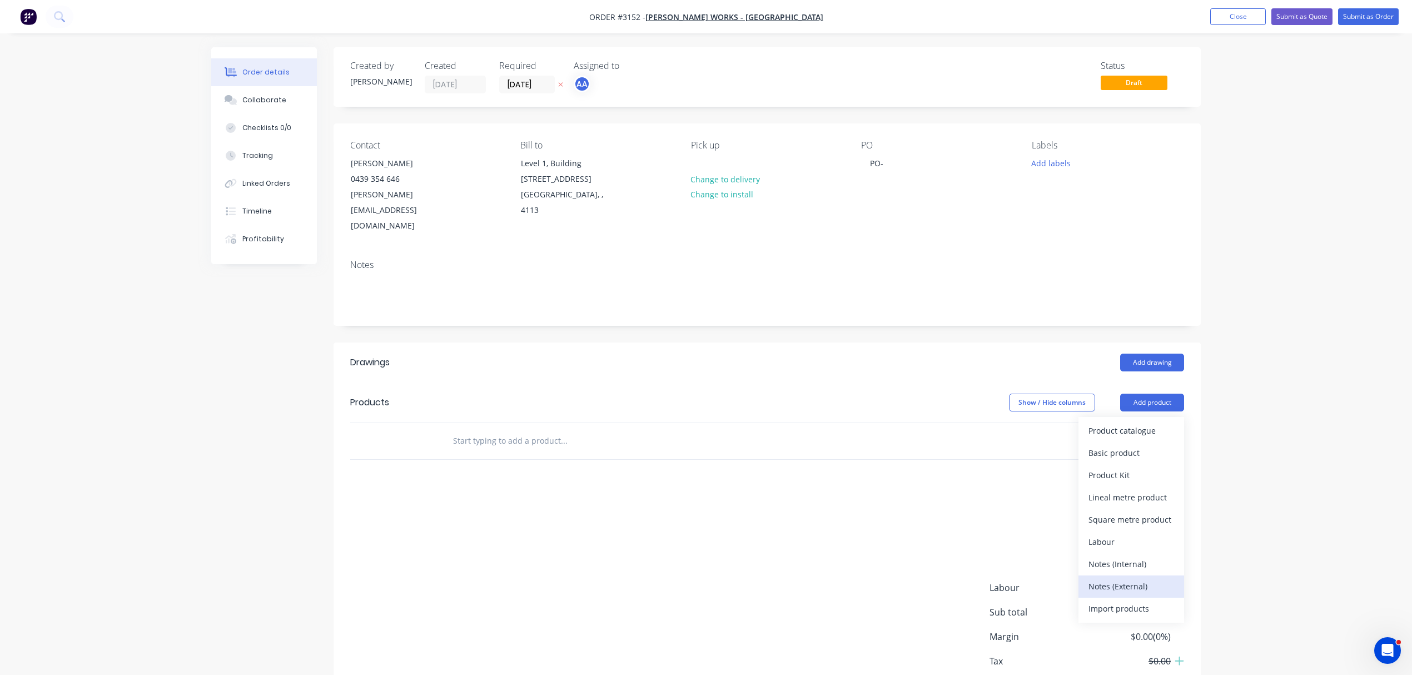
click at [1117, 578] on div "Notes (External)" at bounding box center [1131, 586] width 86 height 16
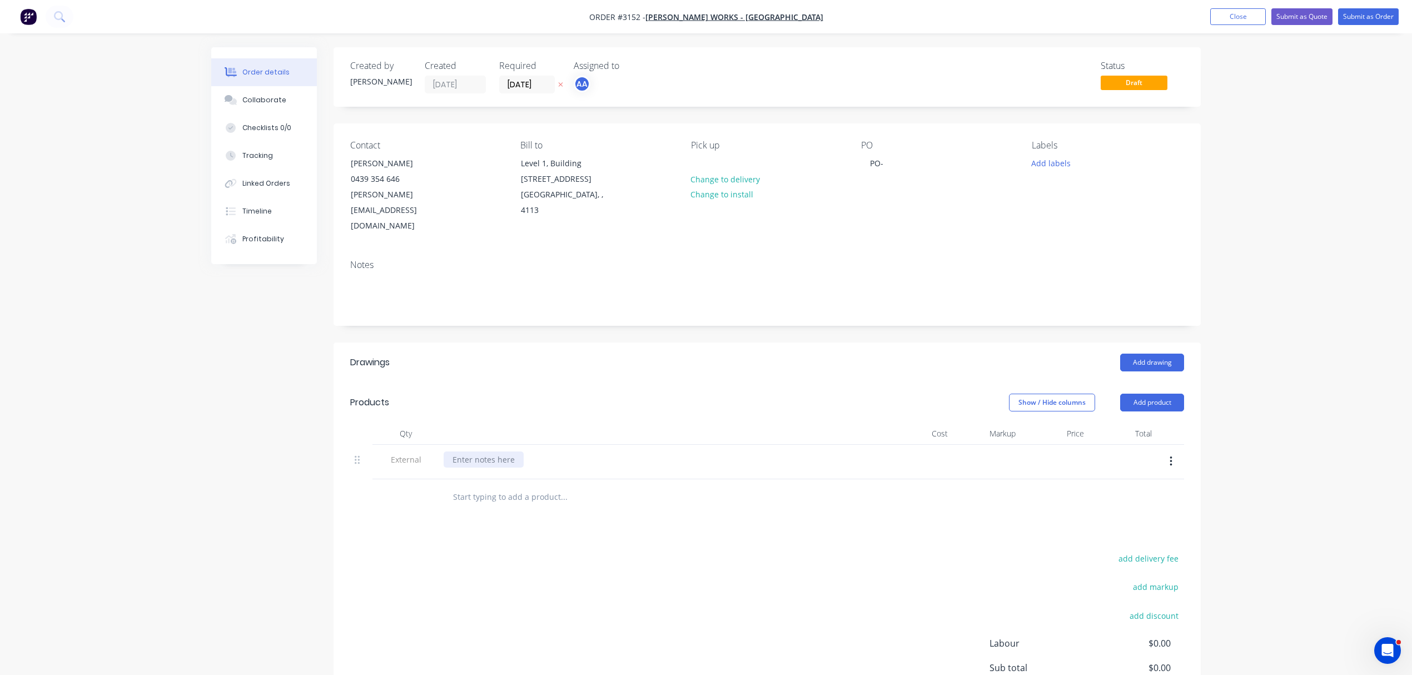
click at [497, 451] on div at bounding box center [484, 459] width 80 height 16
click at [512, 486] on input "text" at bounding box center [563, 497] width 222 height 22
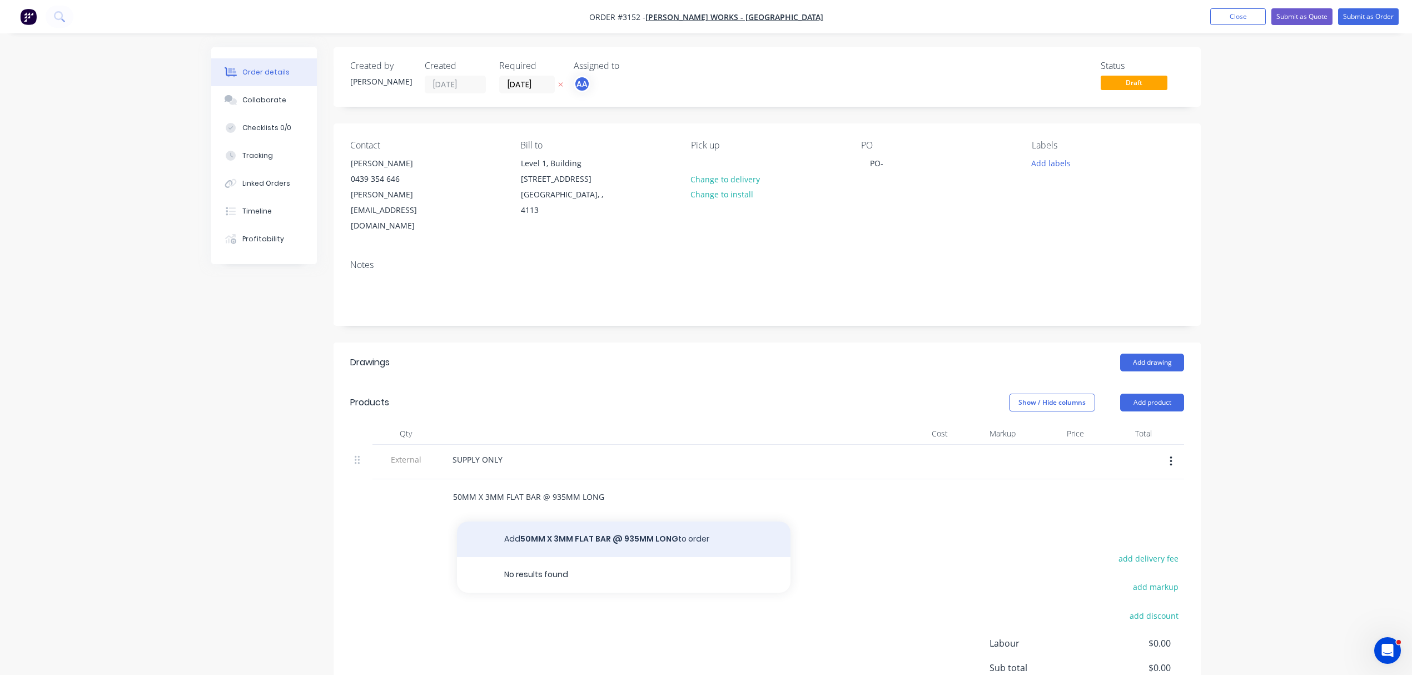
type input "50MM X 3MM FLAT BAR @ 935MM LONG"
click at [634, 521] on button "Add 50MM X 3MM FLAT BAR @ 935MM LONG to order" at bounding box center [623, 539] width 333 height 36
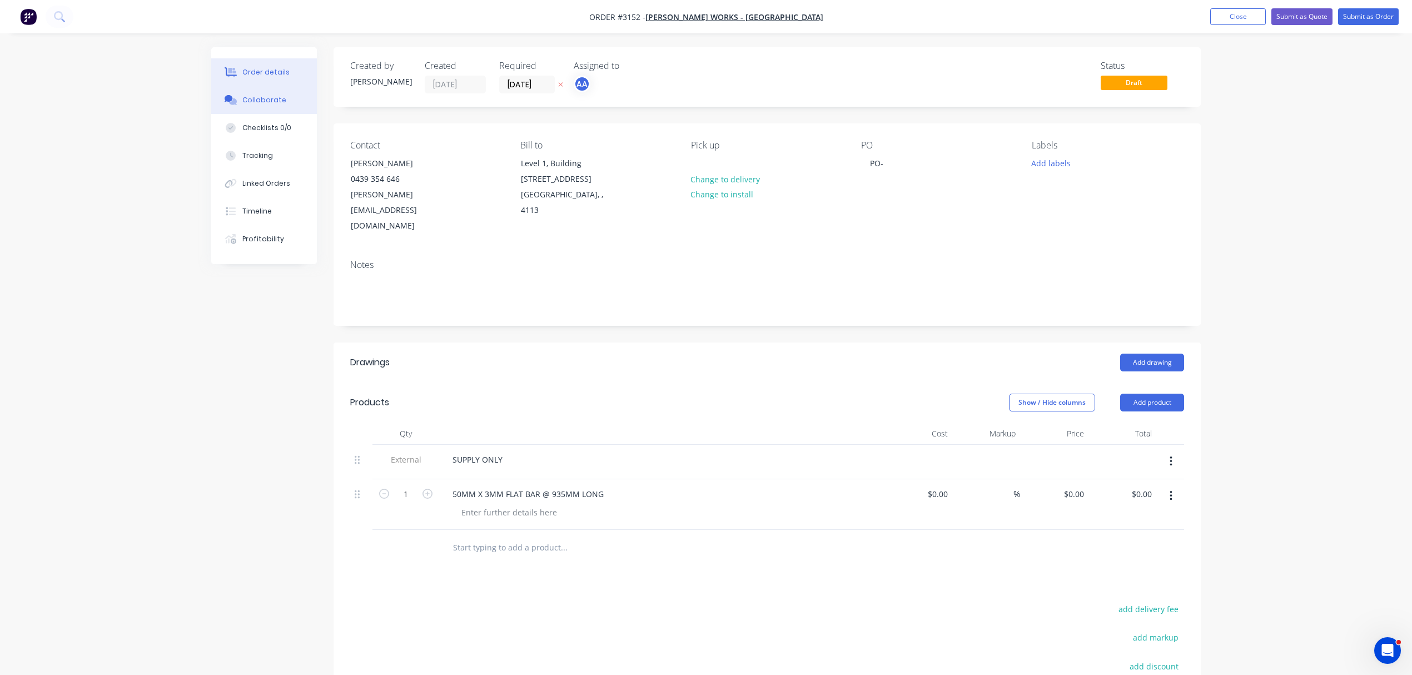
click at [267, 96] on div "Collaborate" at bounding box center [264, 100] width 44 height 10
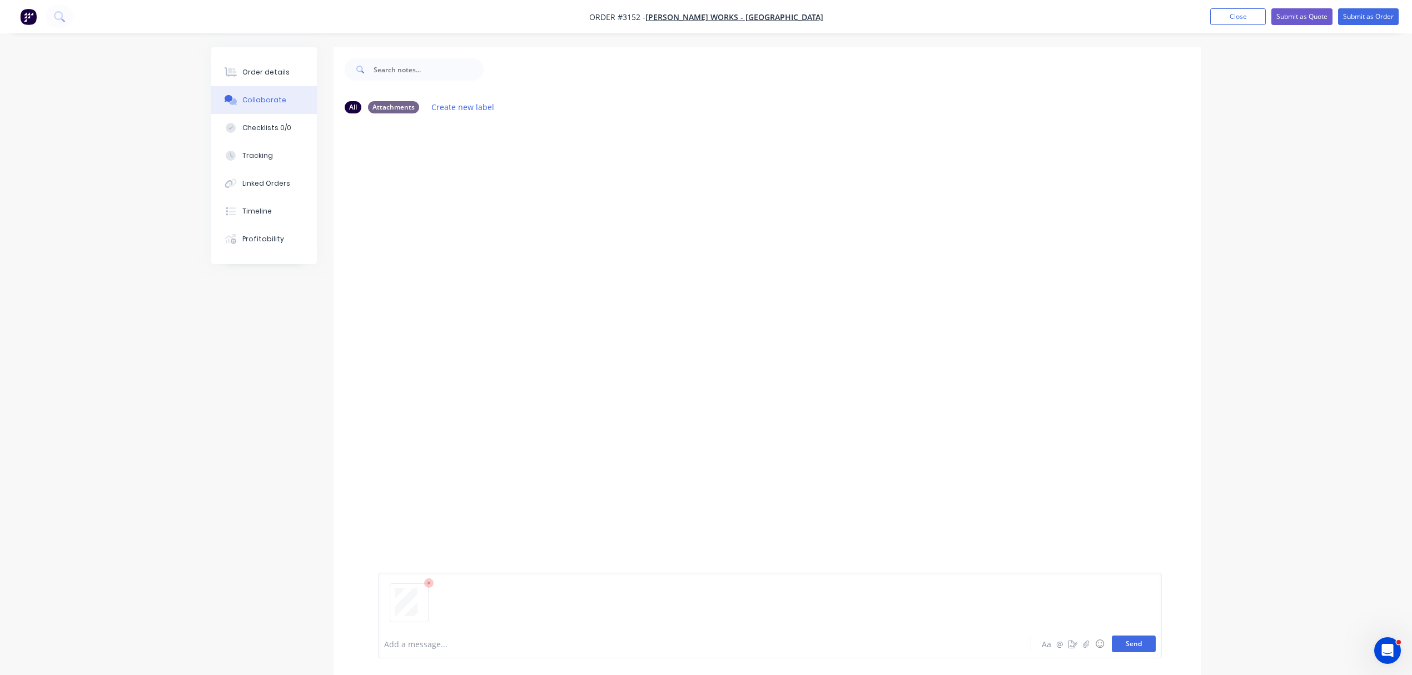
click at [1137, 639] on button "Send" at bounding box center [1134, 643] width 44 height 17
click at [1361, 14] on button "Submit as Order" at bounding box center [1368, 16] width 61 height 17
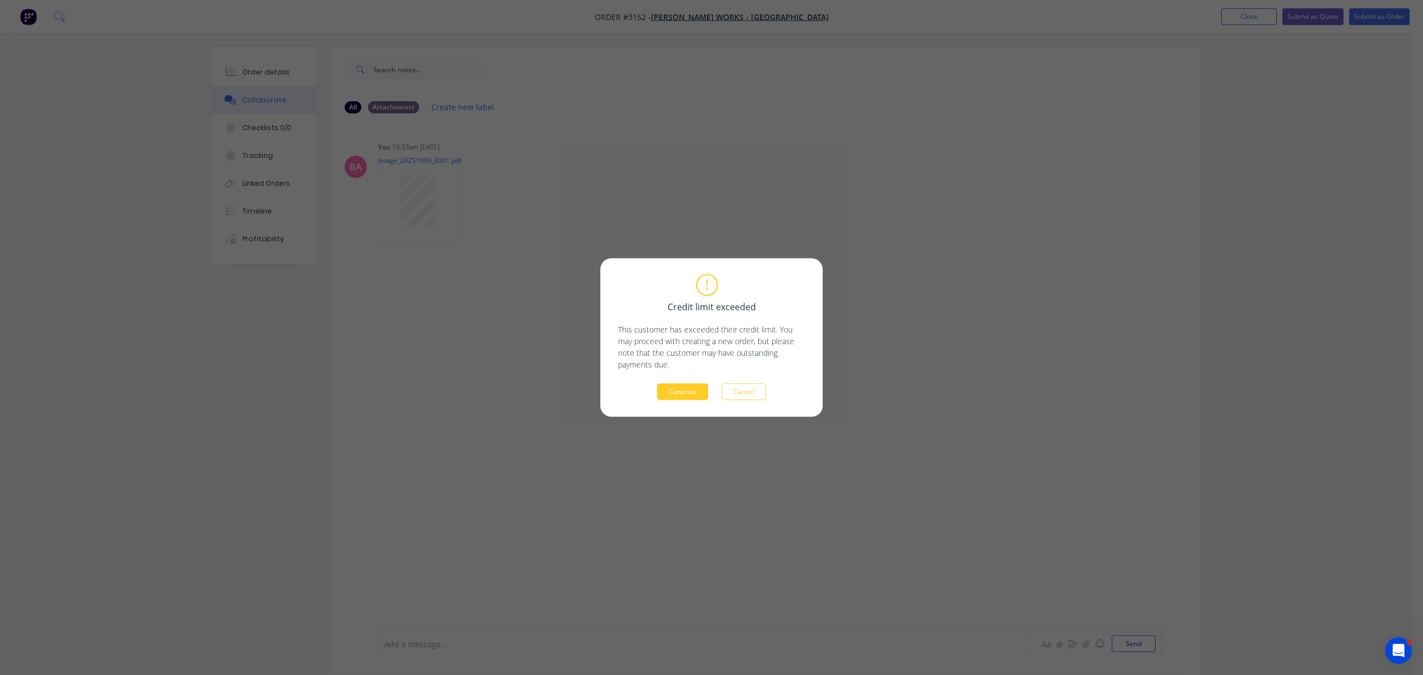
click at [691, 397] on button "Continue" at bounding box center [682, 392] width 51 height 17
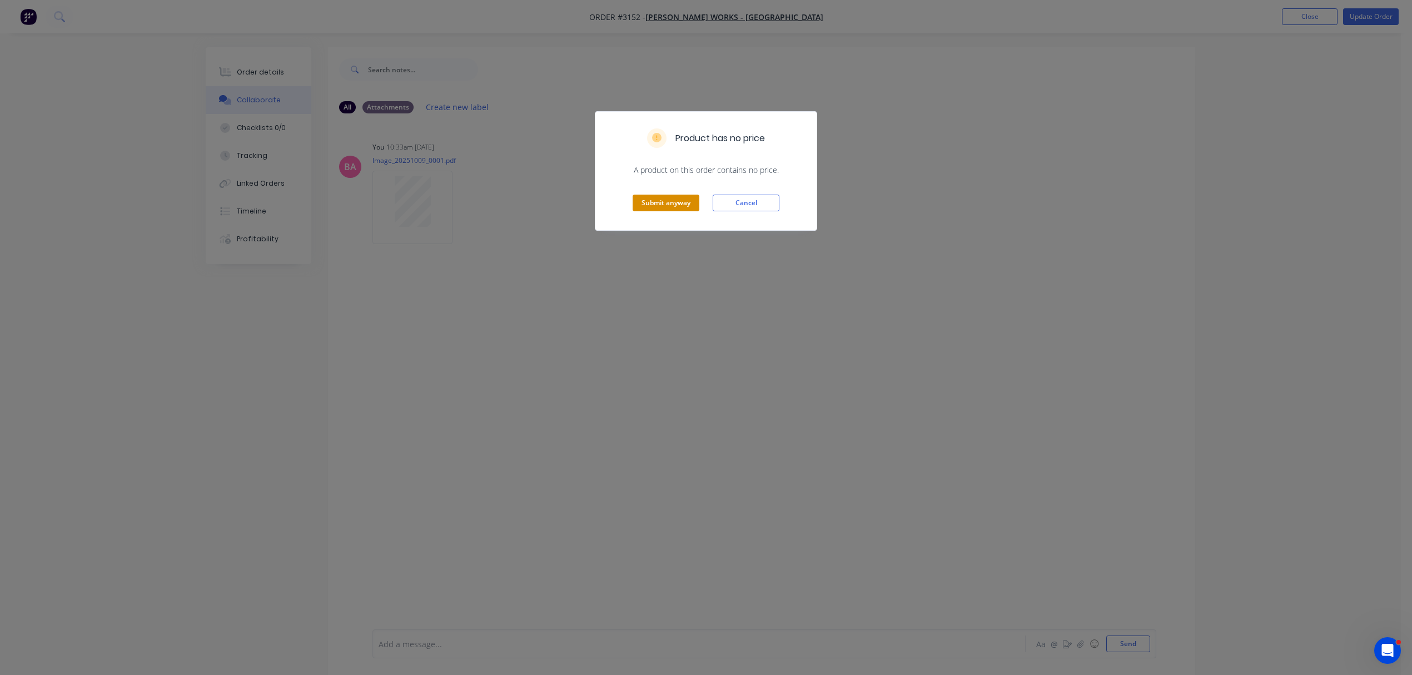
click at [679, 205] on button "Submit anyway" at bounding box center [666, 203] width 67 height 17
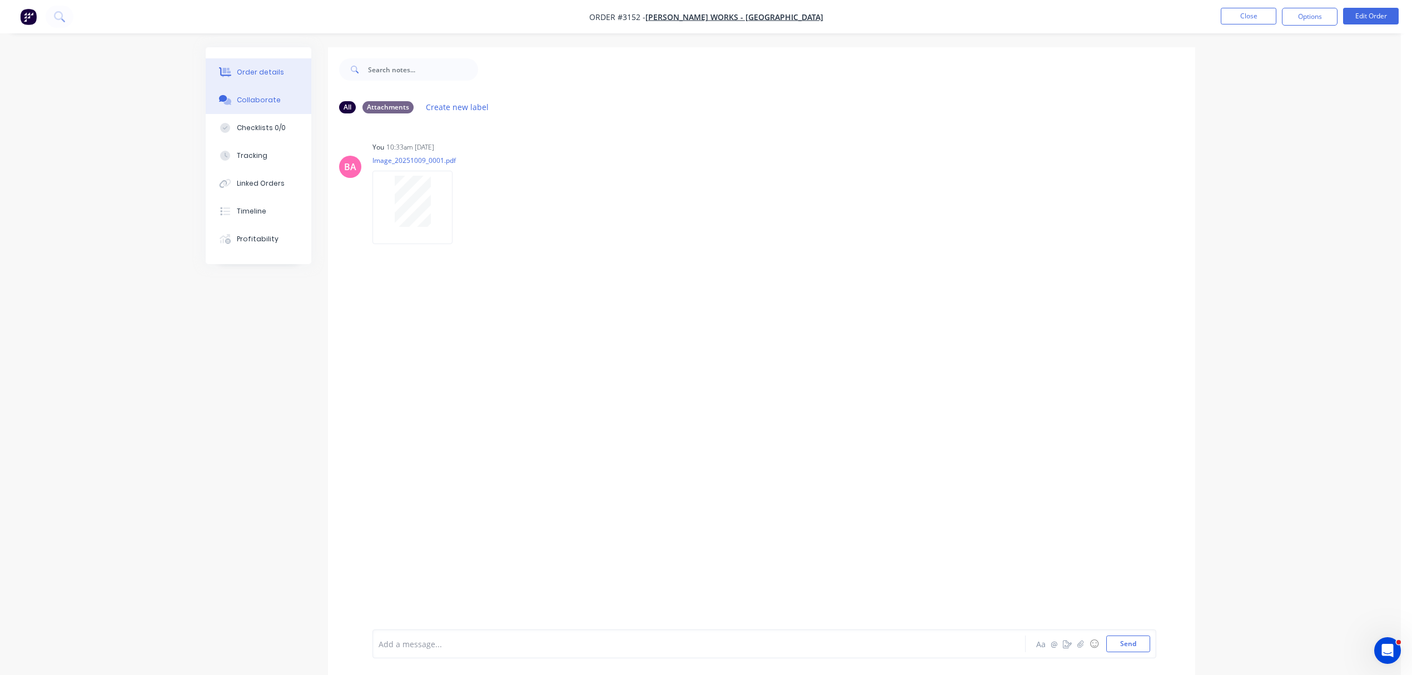
click at [251, 70] on div "Order details" at bounding box center [260, 72] width 47 height 10
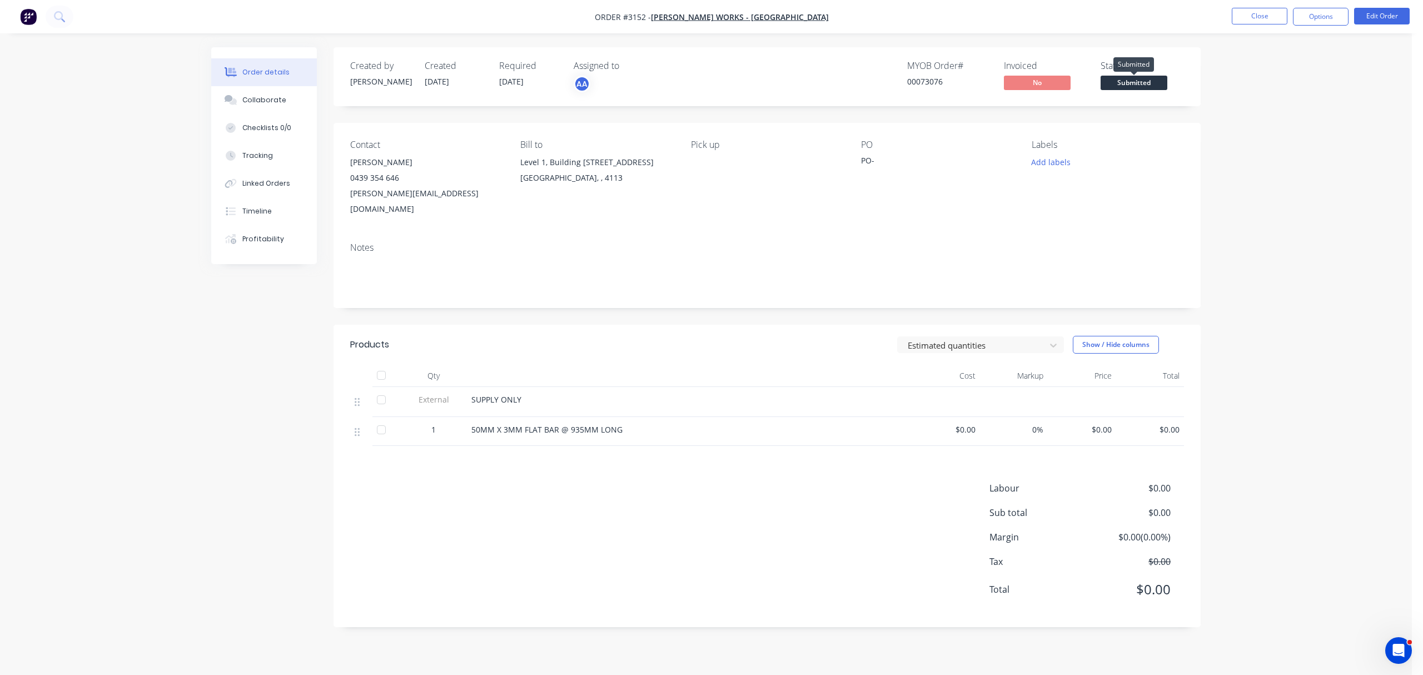
click at [1141, 77] on span "Submitted" at bounding box center [1134, 83] width 67 height 14
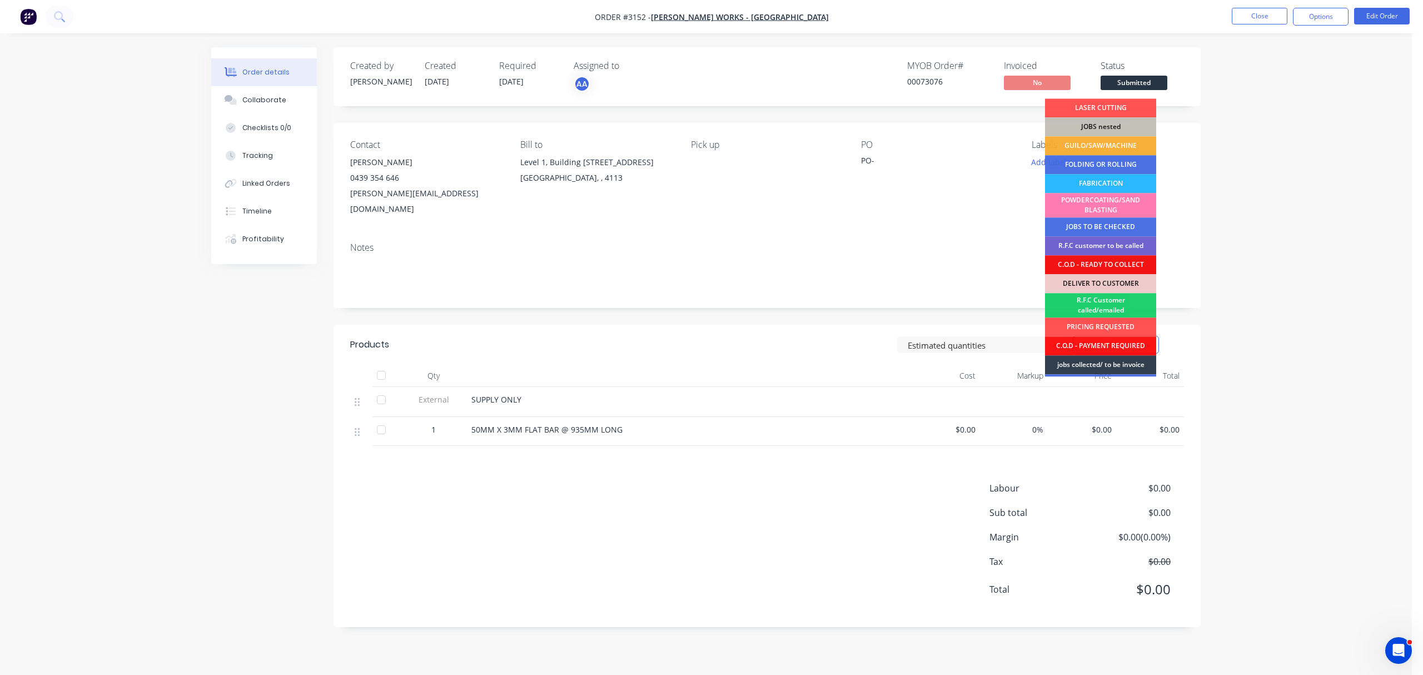
click at [1117, 365] on div "jobs collected/ to be invoice" at bounding box center [1100, 364] width 111 height 19
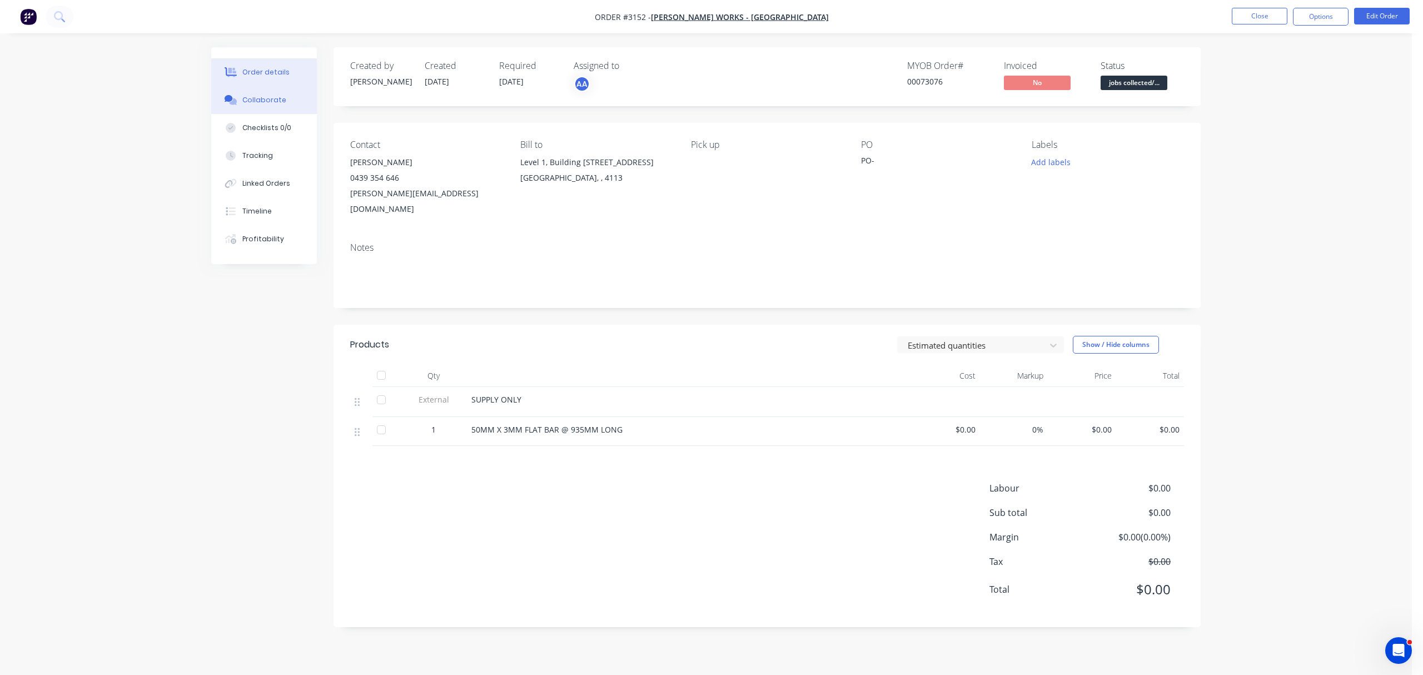
click at [272, 94] on button "Collaborate" at bounding box center [264, 100] width 106 height 28
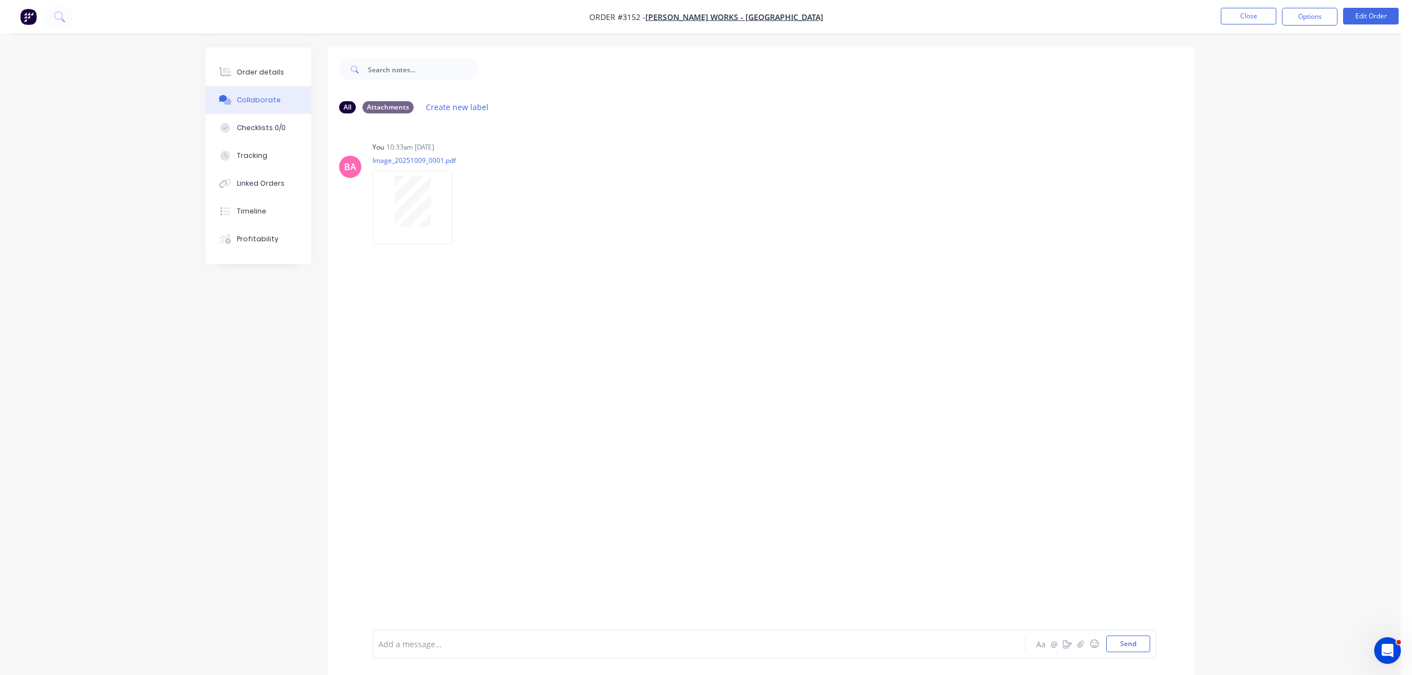
click at [472, 640] on div at bounding box center [668, 644] width 578 height 12
click at [1138, 638] on button "Send" at bounding box center [1128, 643] width 44 height 17
click at [258, 65] on button "Order details" at bounding box center [259, 72] width 106 height 28
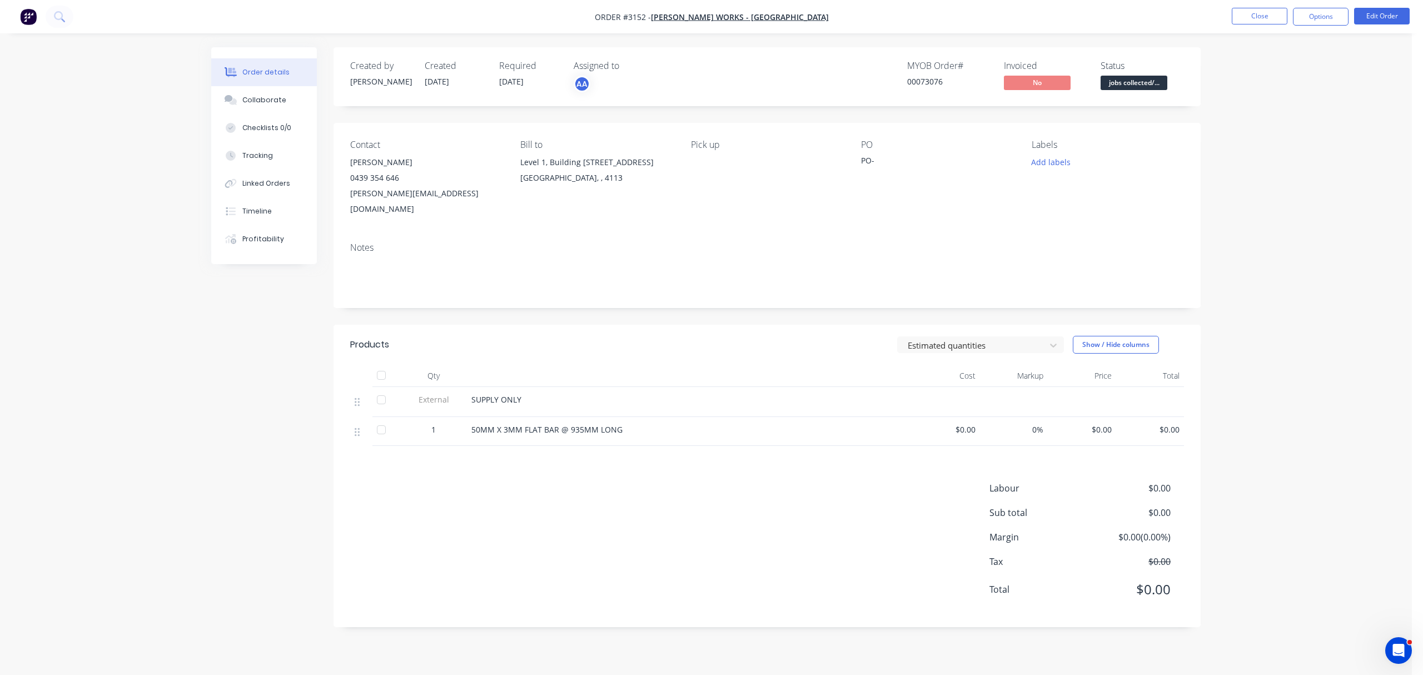
click at [879, 156] on div "PO-" at bounding box center [930, 163] width 139 height 16
click at [875, 161] on div "PO-" at bounding box center [930, 163] width 139 height 16
click at [876, 159] on div "PO-" at bounding box center [930, 163] width 139 height 16
click at [874, 163] on div "PO-" at bounding box center [930, 163] width 139 height 16
click at [1384, 12] on button "Edit Order" at bounding box center [1382, 16] width 56 height 17
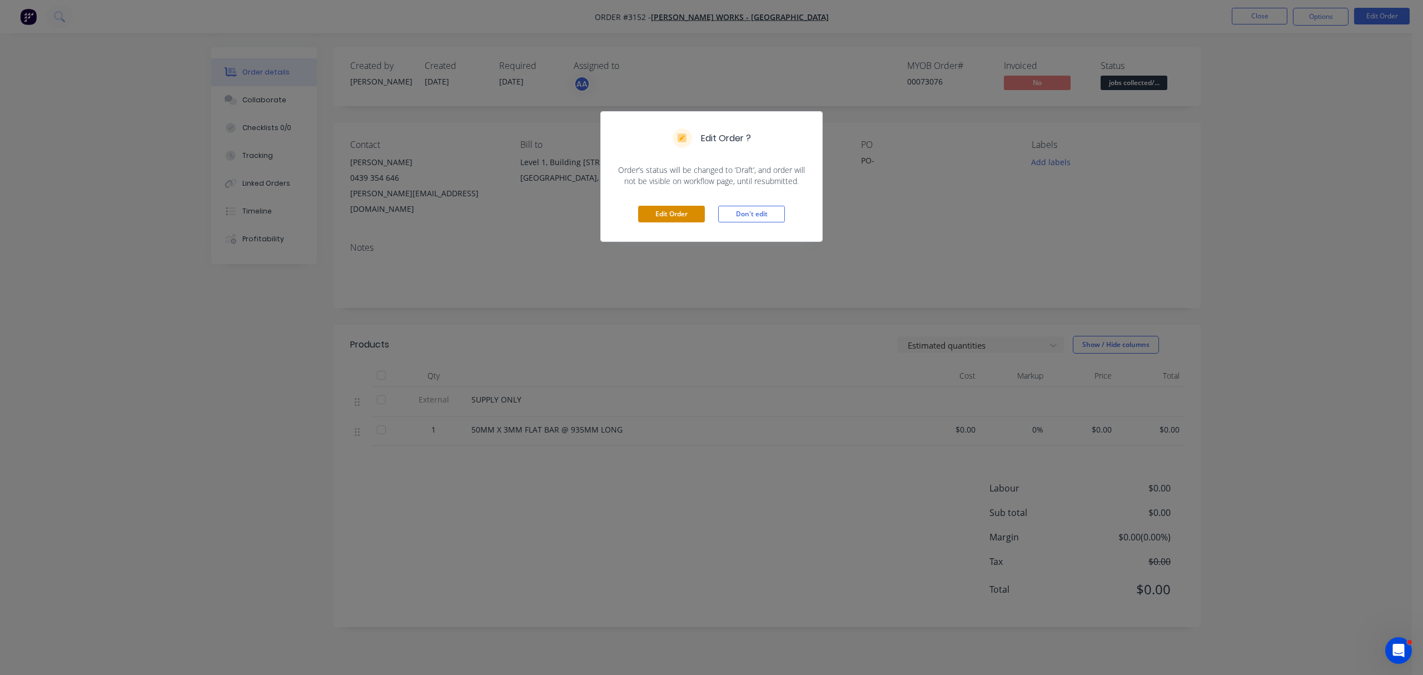
click at [670, 207] on button "Edit Order" at bounding box center [671, 214] width 67 height 17
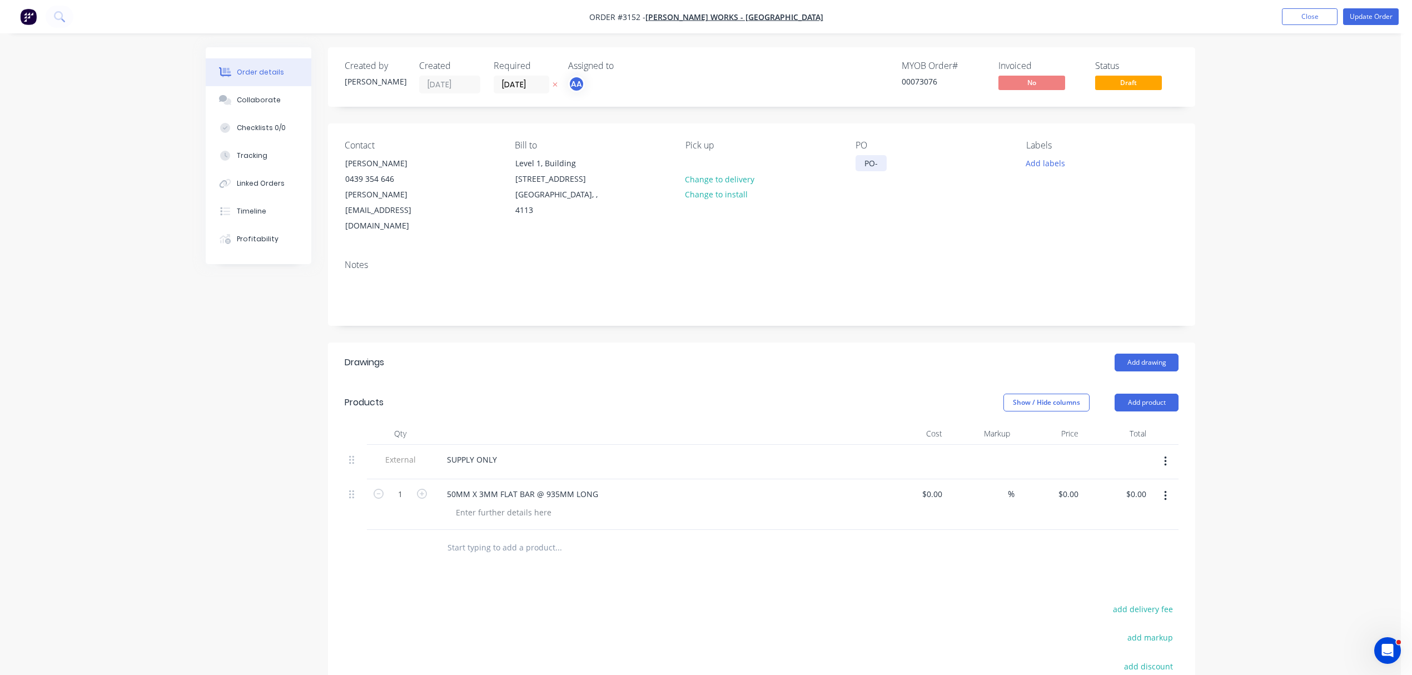
click at [881, 158] on div "PO-" at bounding box center [870, 163] width 31 height 16
click at [1044, 163] on button "Add labels" at bounding box center [1044, 162] width 51 height 15
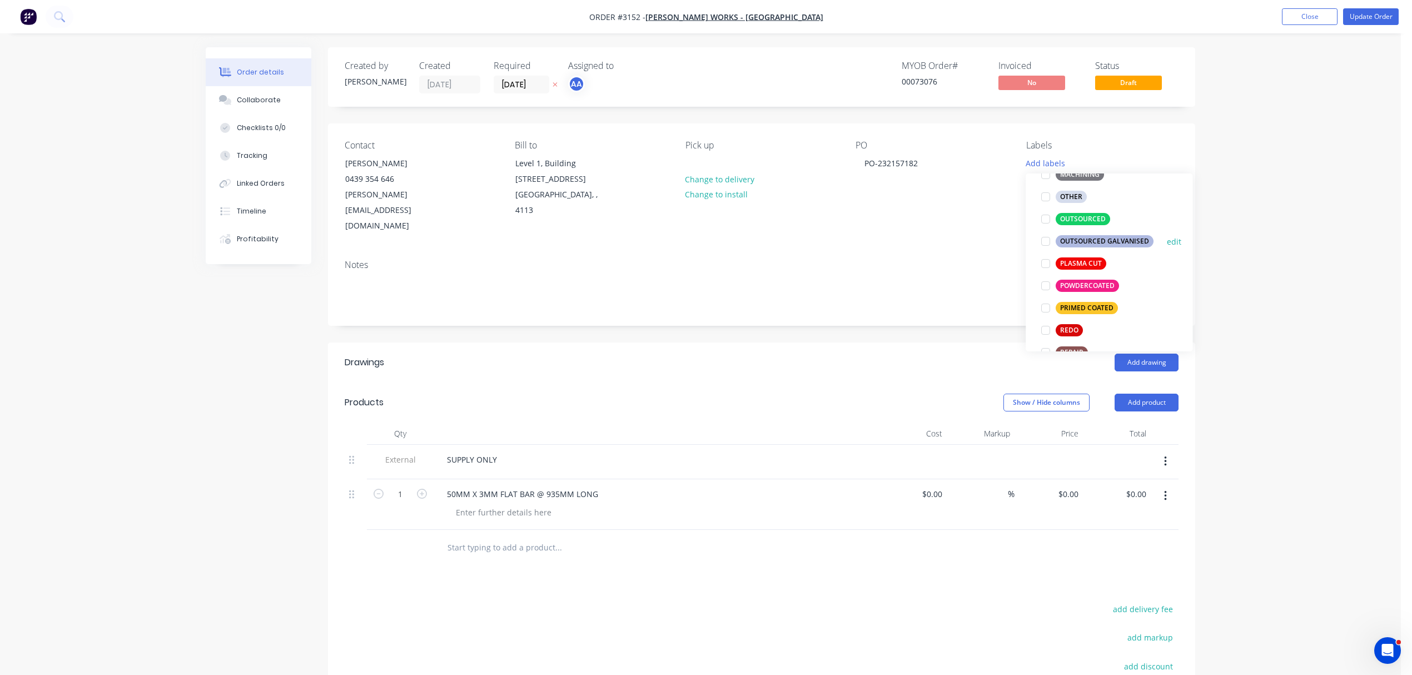
scroll to position [445, 0]
click at [1045, 193] on div at bounding box center [1045, 196] width 22 height 22
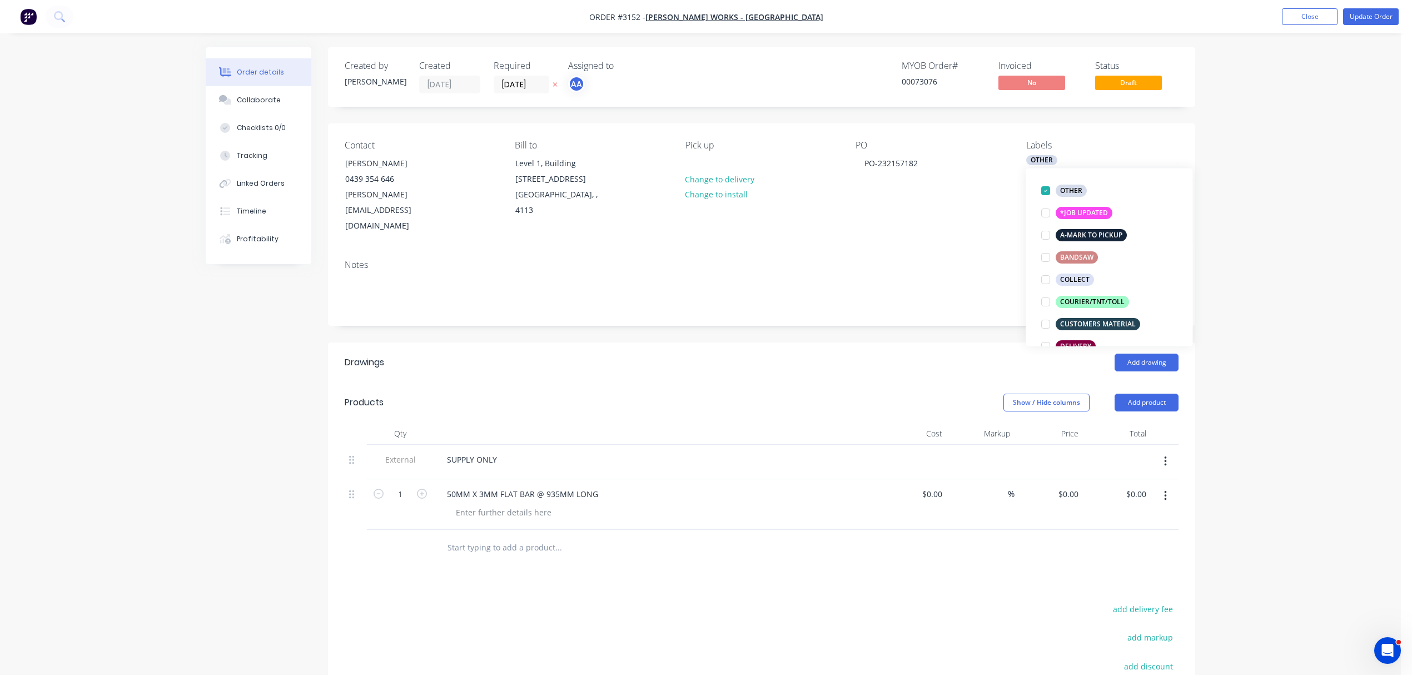
click at [966, 230] on div "Contact WAYNE HOLLOWY 0439 354 646 wayne.holloway2@downergroup.com Bill to Leve…" at bounding box center [761, 186] width 867 height 127
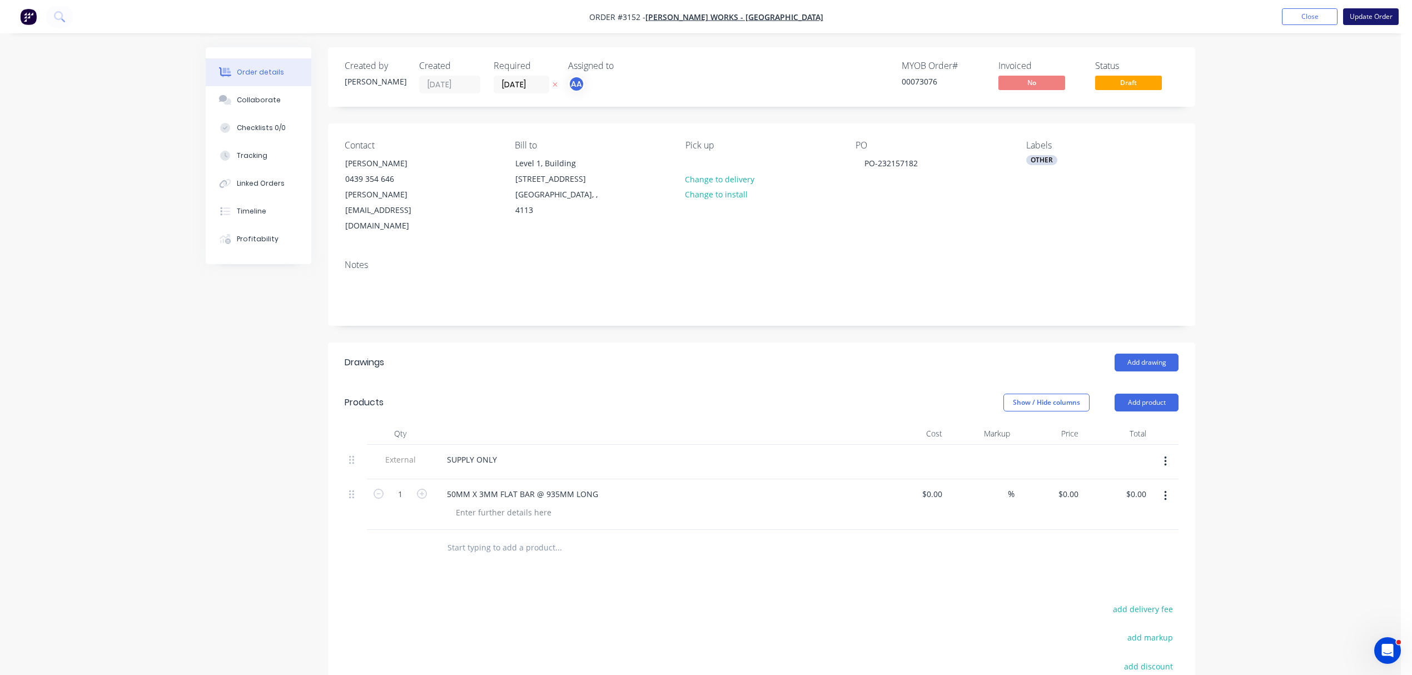
click at [1372, 11] on button "Update Order" at bounding box center [1371, 16] width 56 height 17
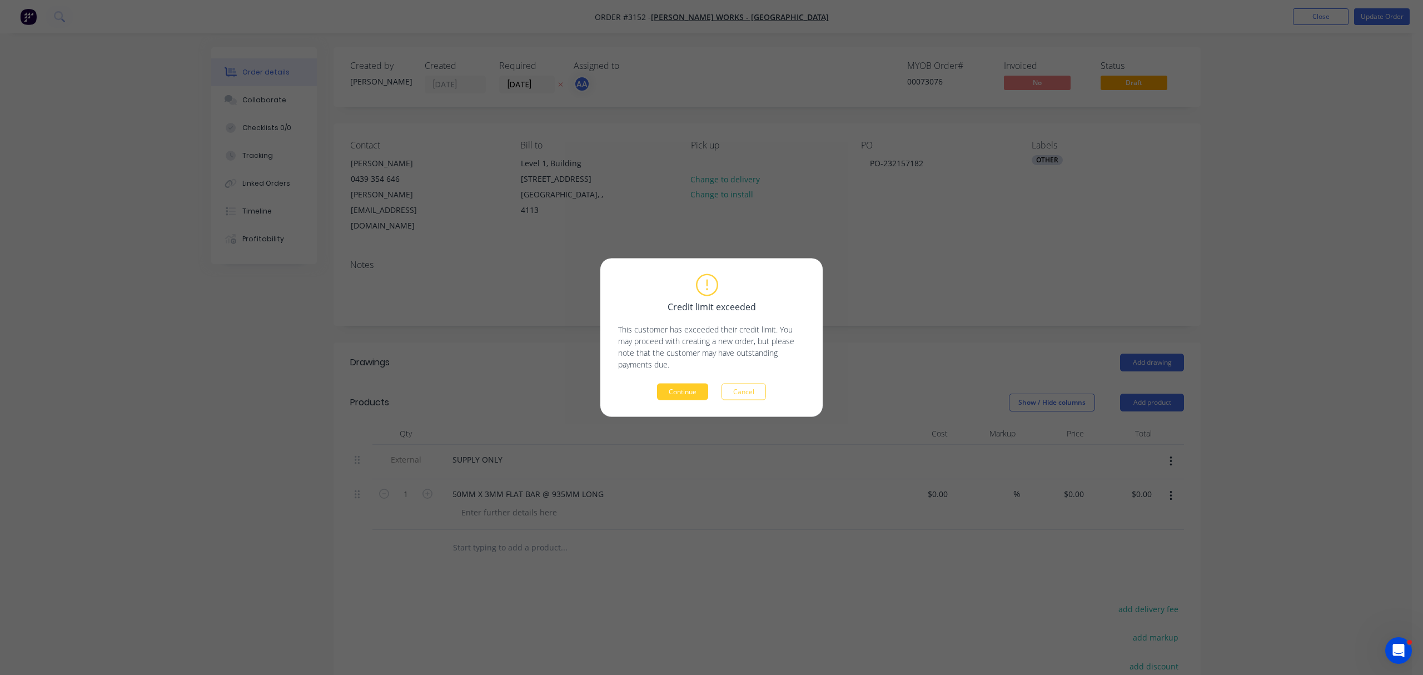
click at [680, 394] on button "Continue" at bounding box center [682, 392] width 51 height 17
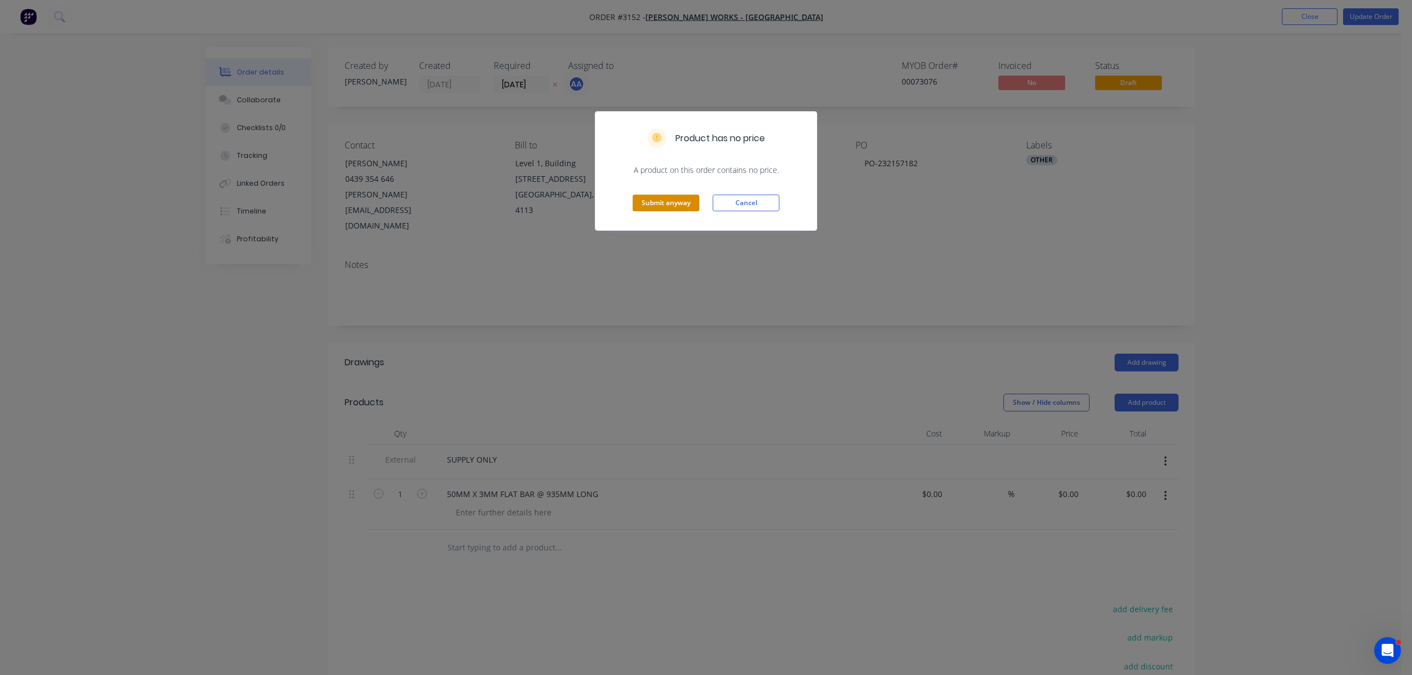
click at [666, 198] on button "Submit anyway" at bounding box center [666, 203] width 67 height 17
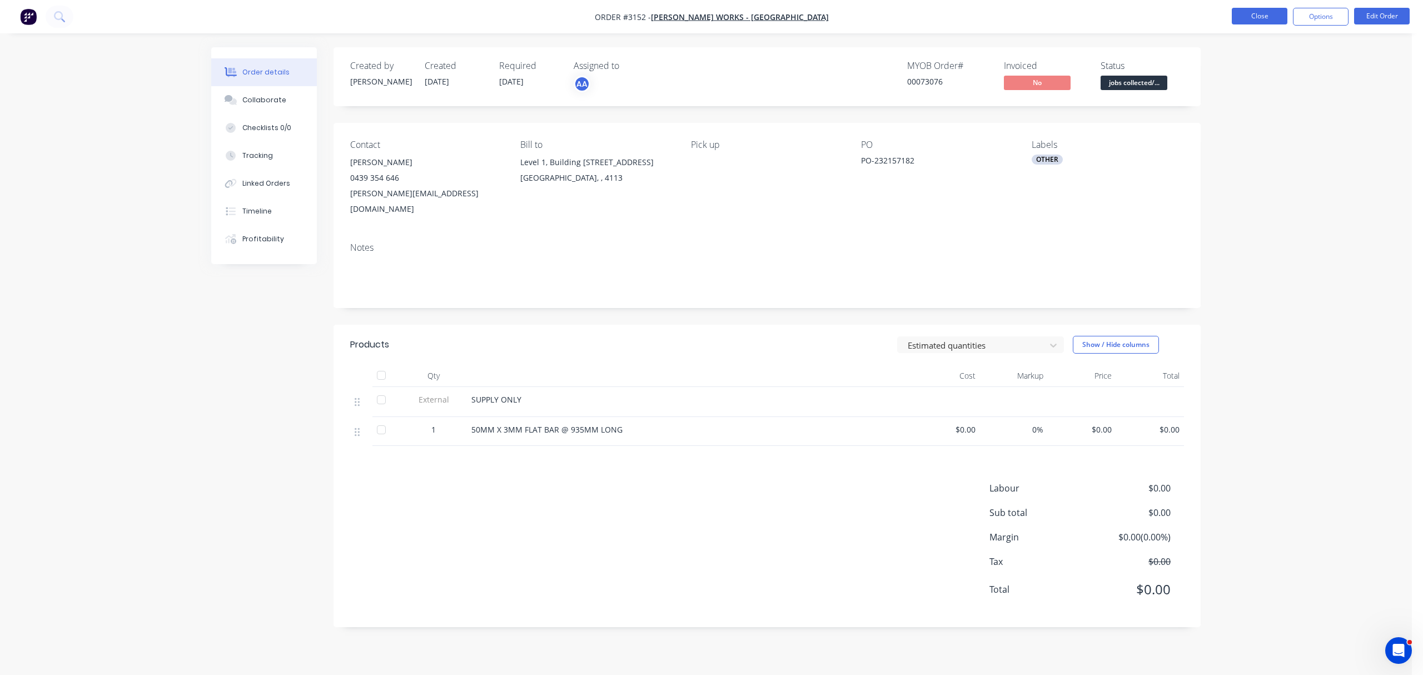
click at [1261, 14] on button "Close" at bounding box center [1260, 16] width 56 height 17
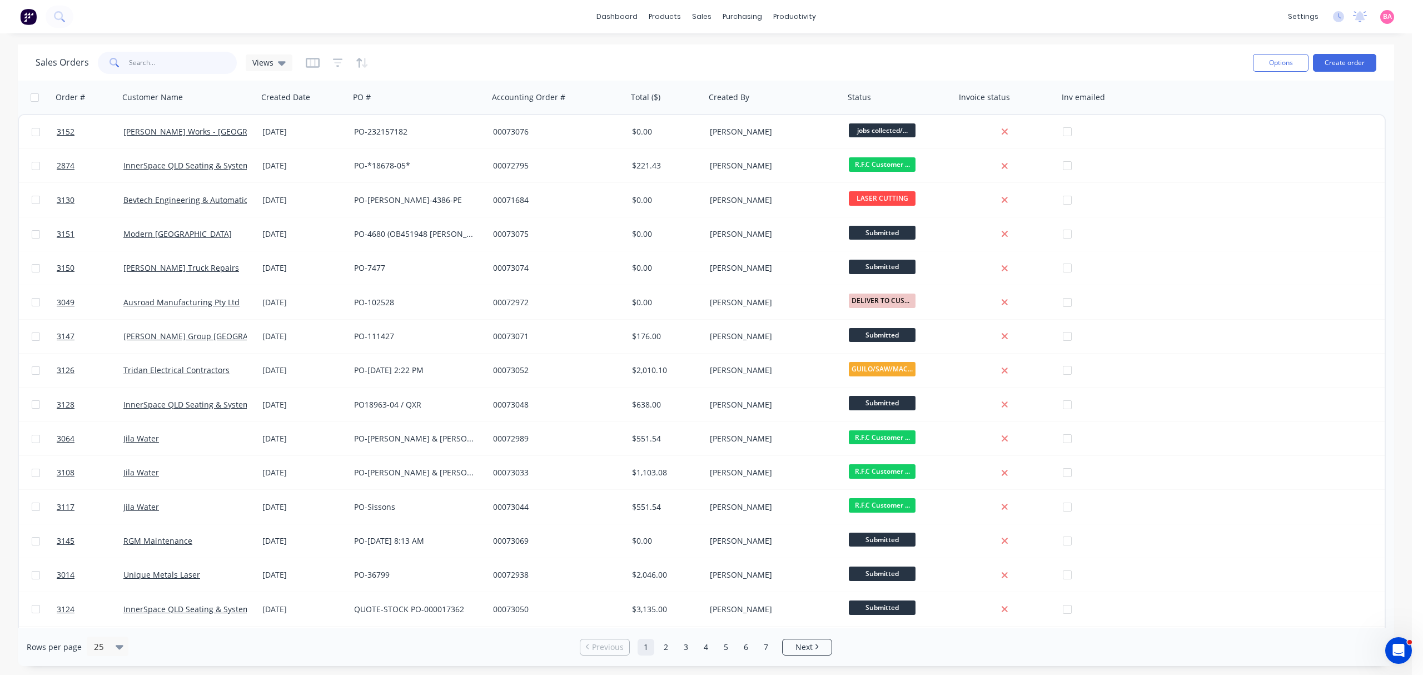
click at [149, 67] on input "text" at bounding box center [183, 63] width 108 height 22
type input "2909"
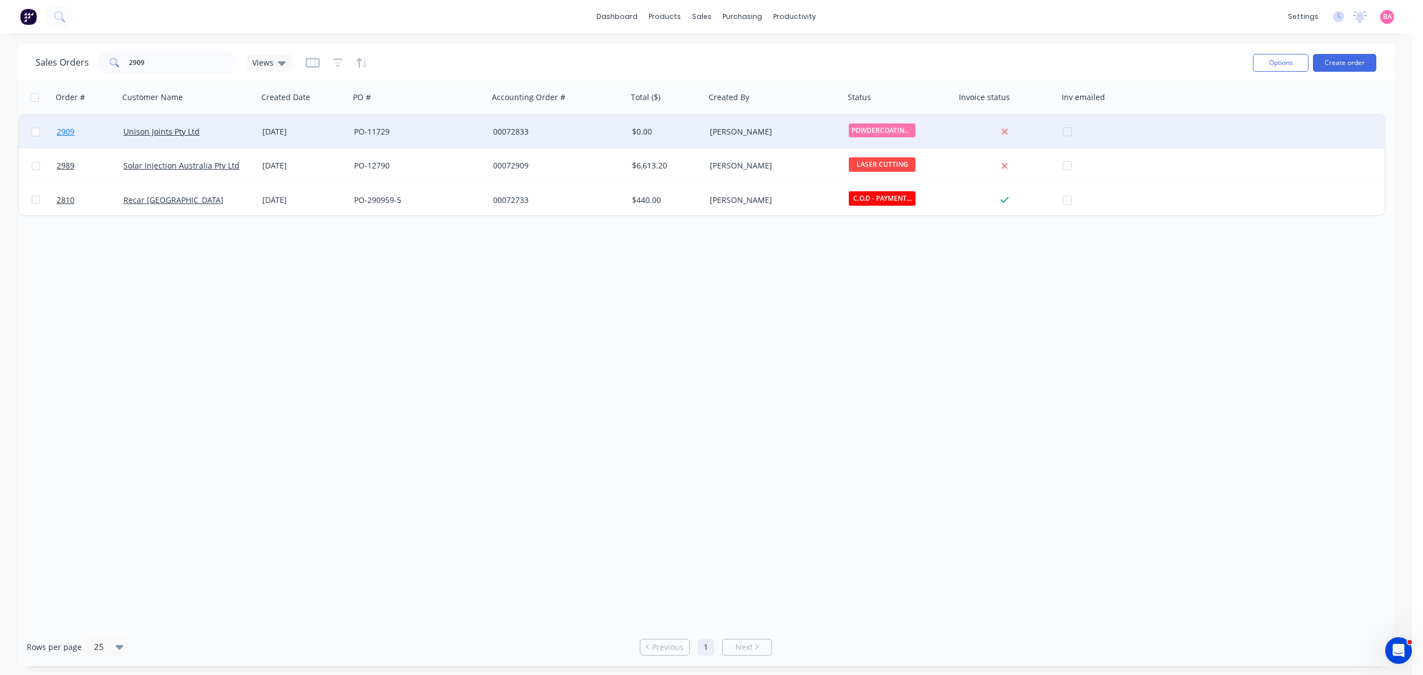
click at [62, 130] on span "2909" at bounding box center [66, 131] width 18 height 11
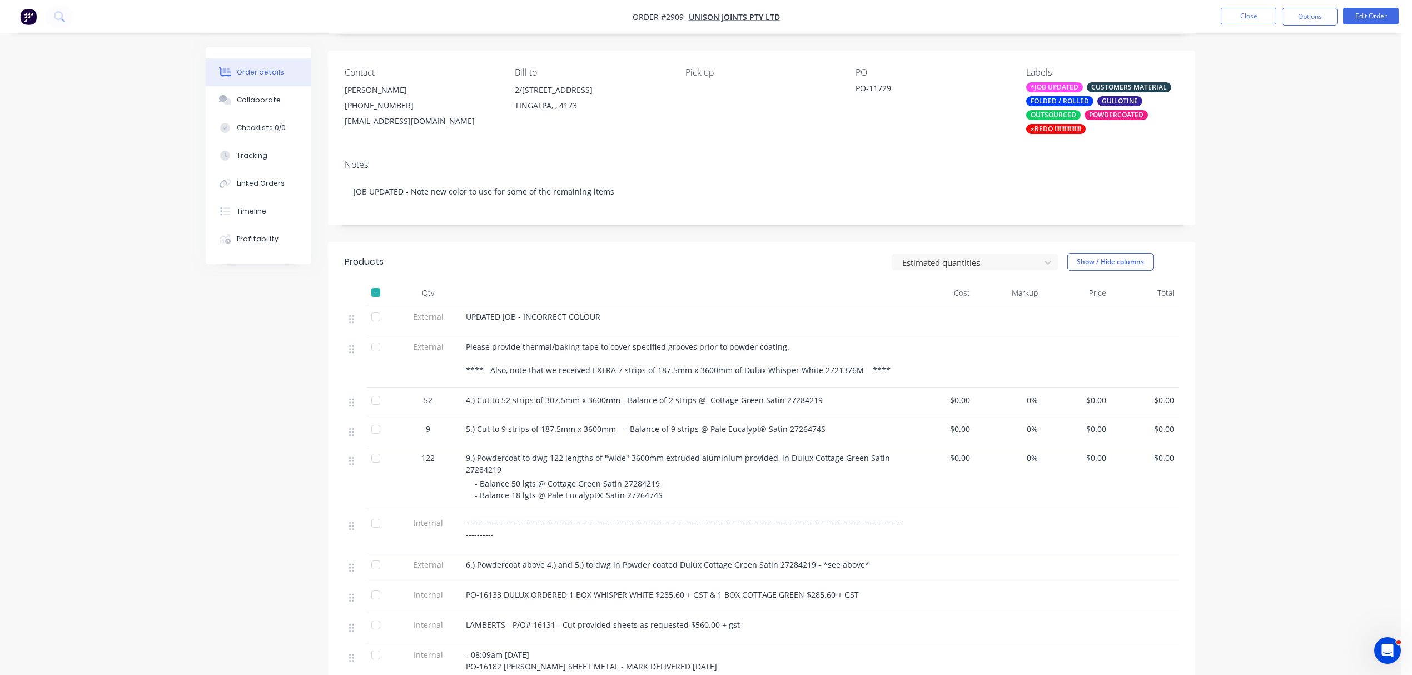
scroll to position [74, 0]
drag, startPoint x: 664, startPoint y: 499, endPoint x: 476, endPoint y: 487, distance: 187.7
click at [476, 487] on div "- Balance 50 lgts @ Cottage Green Satin 27284219 - Balance 18 lgts @ Pale Eucal…" at bounding box center [688, 487] width 427 height 23
copy span "- Balance 50 lgts @ Cottage Green Satin 27284219 - Balance 18 lgts @ Pale Eucal…"
click at [1375, 11] on button "Edit Order" at bounding box center [1371, 16] width 56 height 17
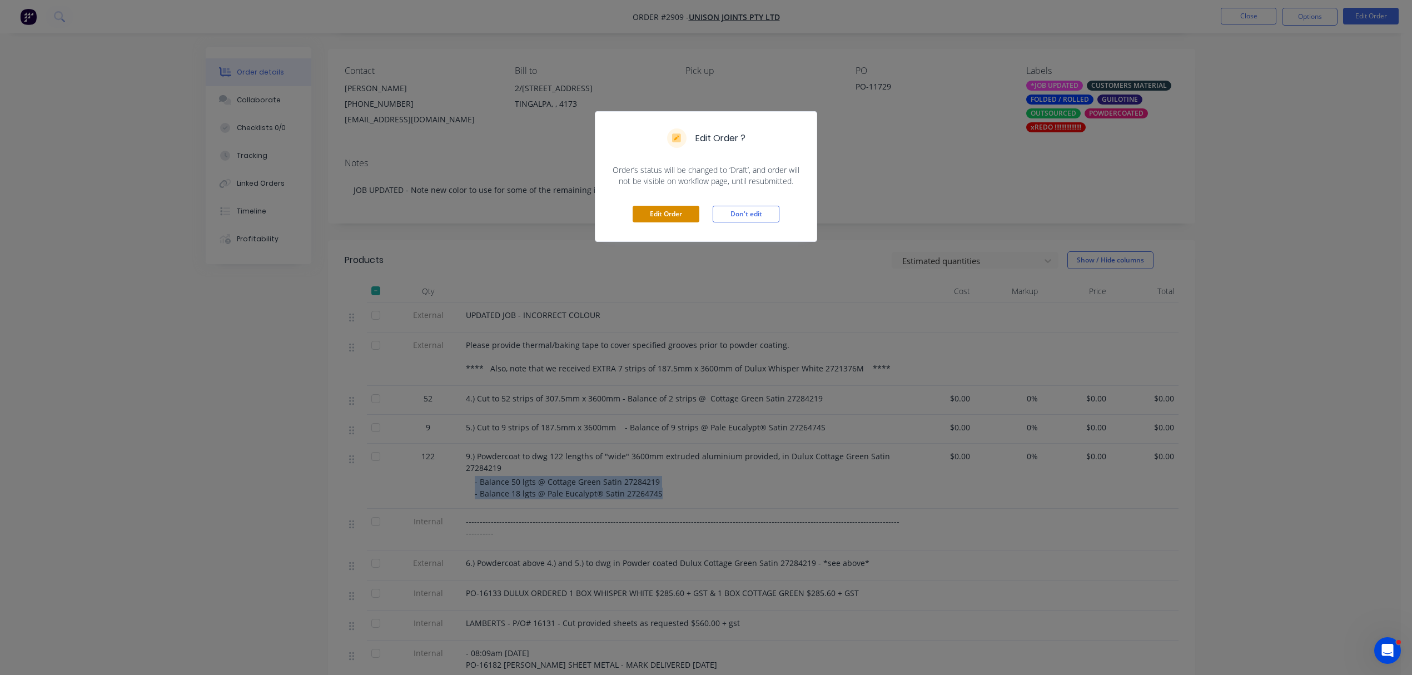
click at [668, 218] on button "Edit Order" at bounding box center [666, 214] width 67 height 17
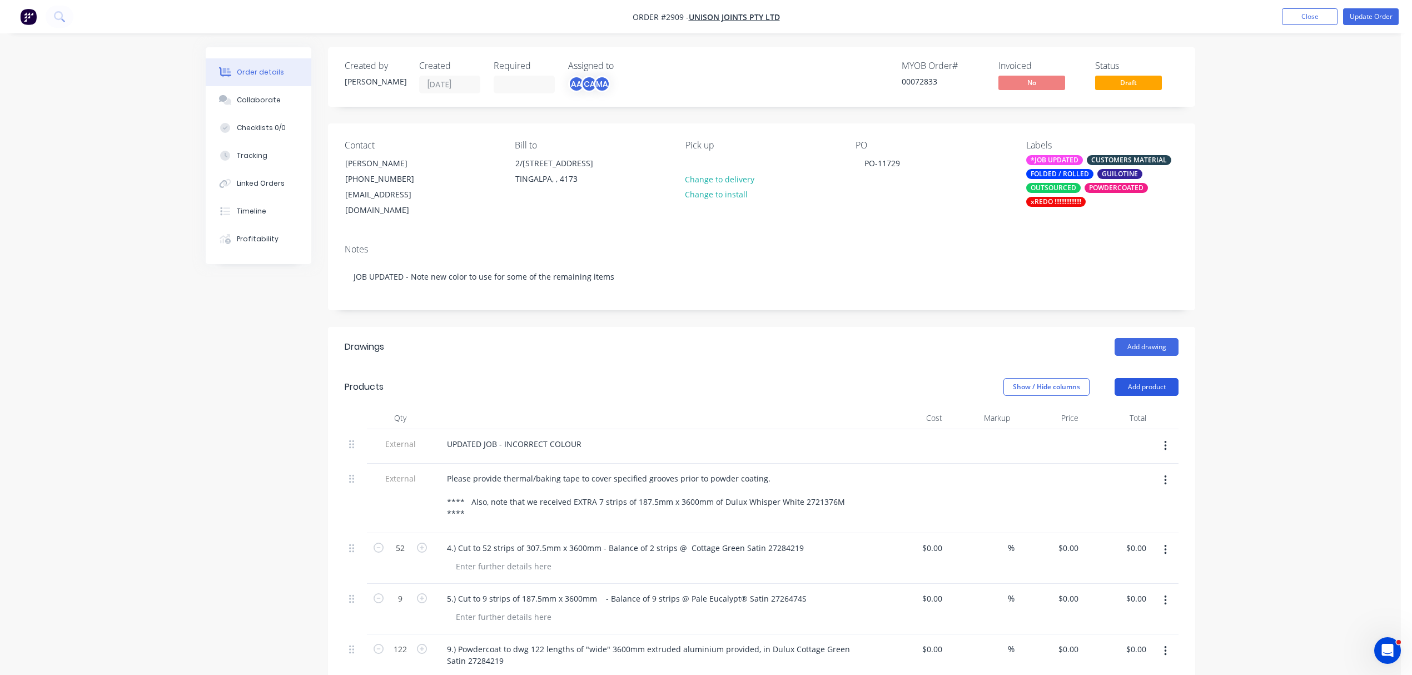
click at [1145, 378] on button "Add product" at bounding box center [1146, 387] width 64 height 18
click at [1122, 540] on div "Notes (Internal)" at bounding box center [1126, 548] width 86 height 16
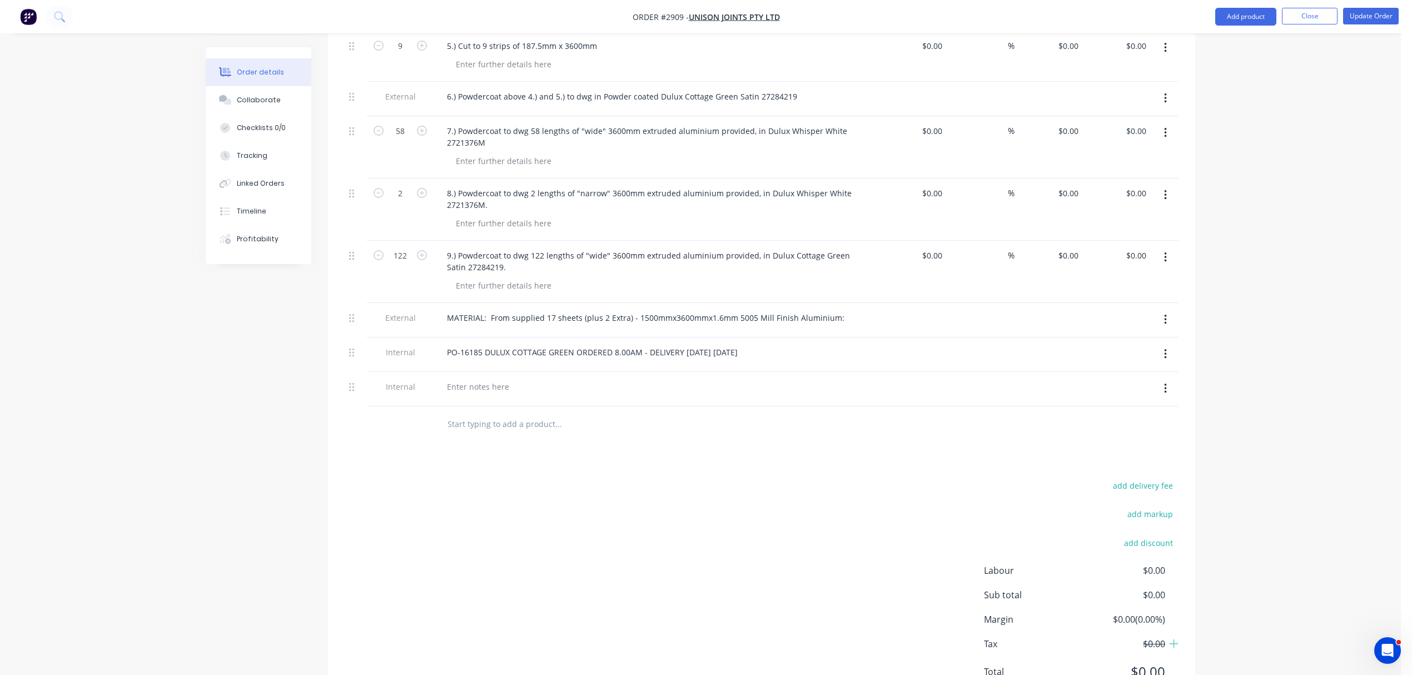
scroll to position [1284, 0]
click at [469, 374] on div at bounding box center [478, 382] width 80 height 16
paste div
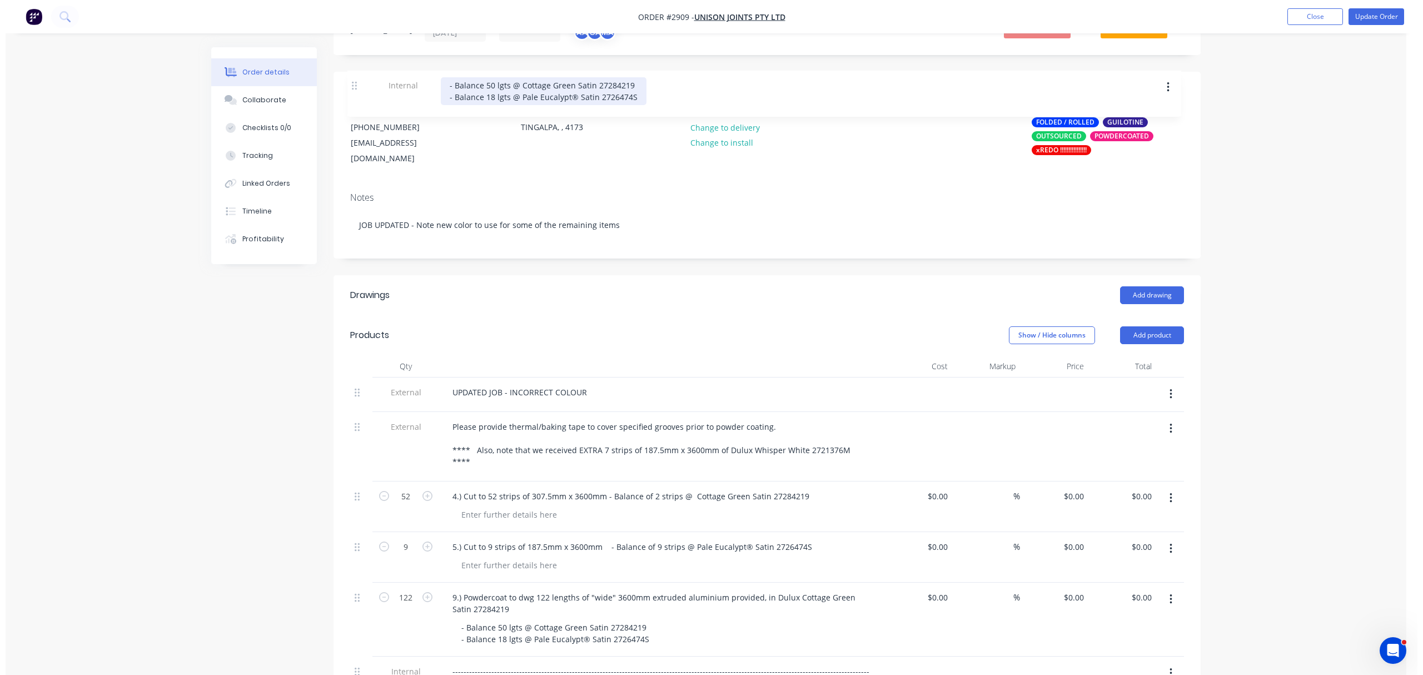
scroll to position [0, 0]
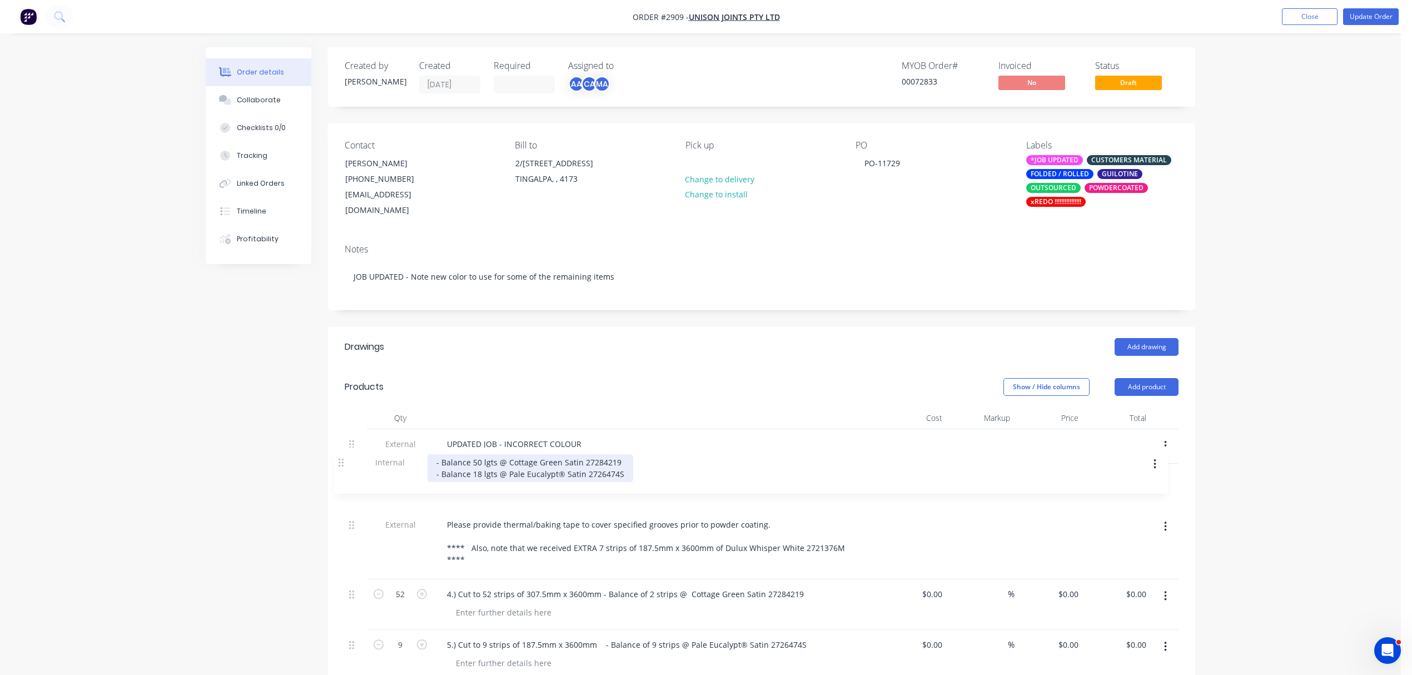
drag, startPoint x: 352, startPoint y: 352, endPoint x: 341, endPoint y: 456, distance: 105.0
drag, startPoint x: 516, startPoint y: 467, endPoint x: 400, endPoint y: 460, distance: 116.4
click at [401, 464] on div "Internal - Balance 50 lgts @ Cottage Green Satin 27284219 - Balance 18 lgts @ P…" at bounding box center [762, 487] width 834 height 46
click at [507, 481] on div "Cottage Green Satin 27284219 - Balance 18 lgts @ Pale Eucalypt® Satin 2726474S" at bounding box center [541, 484] width 206 height 28
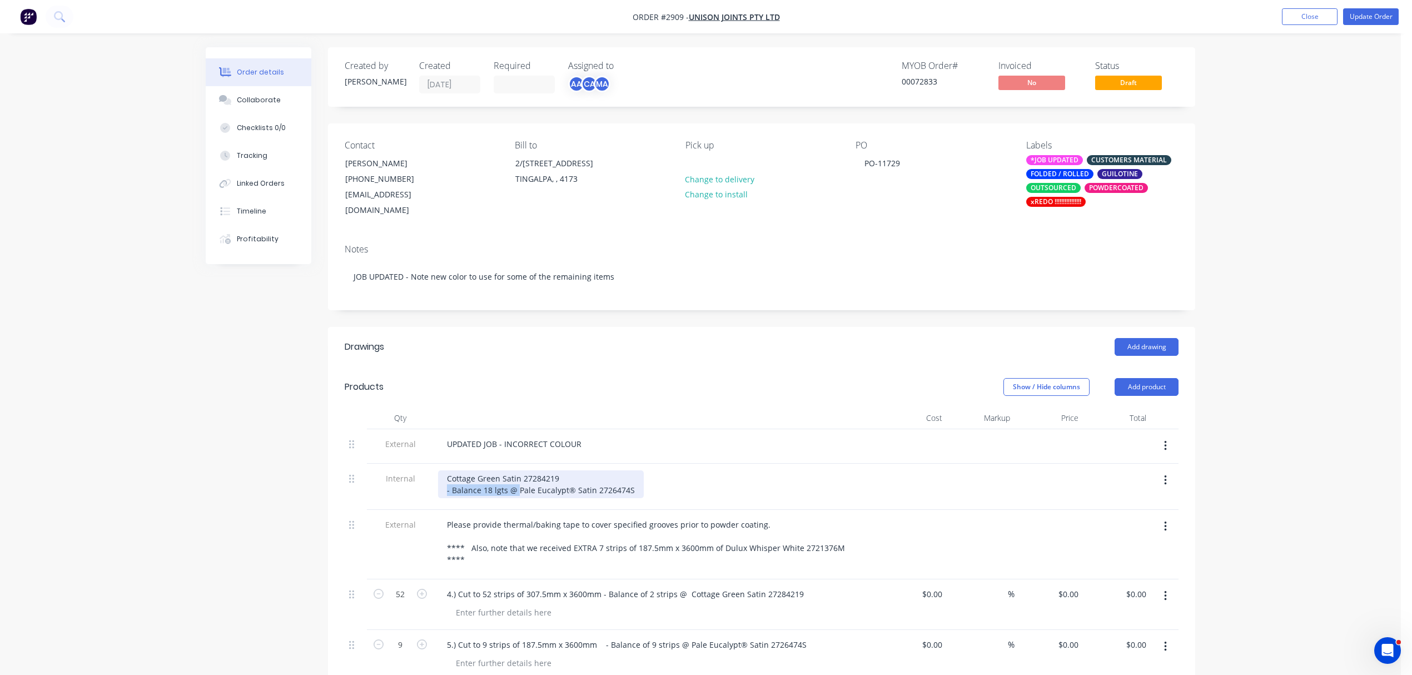
drag, startPoint x: 517, startPoint y: 481, endPoint x: 419, endPoint y: 482, distance: 97.8
click at [419, 482] on div "Internal Cottage Green Satin 27284219 - Balance 18 lgts @ Pale Eucalypt® Satin …" at bounding box center [762, 487] width 834 height 46
click at [440, 470] on div "Cottage Green Satin 27284219 Pale Eucalypt® Satin 2726474S" at bounding box center [504, 484] width 133 height 28
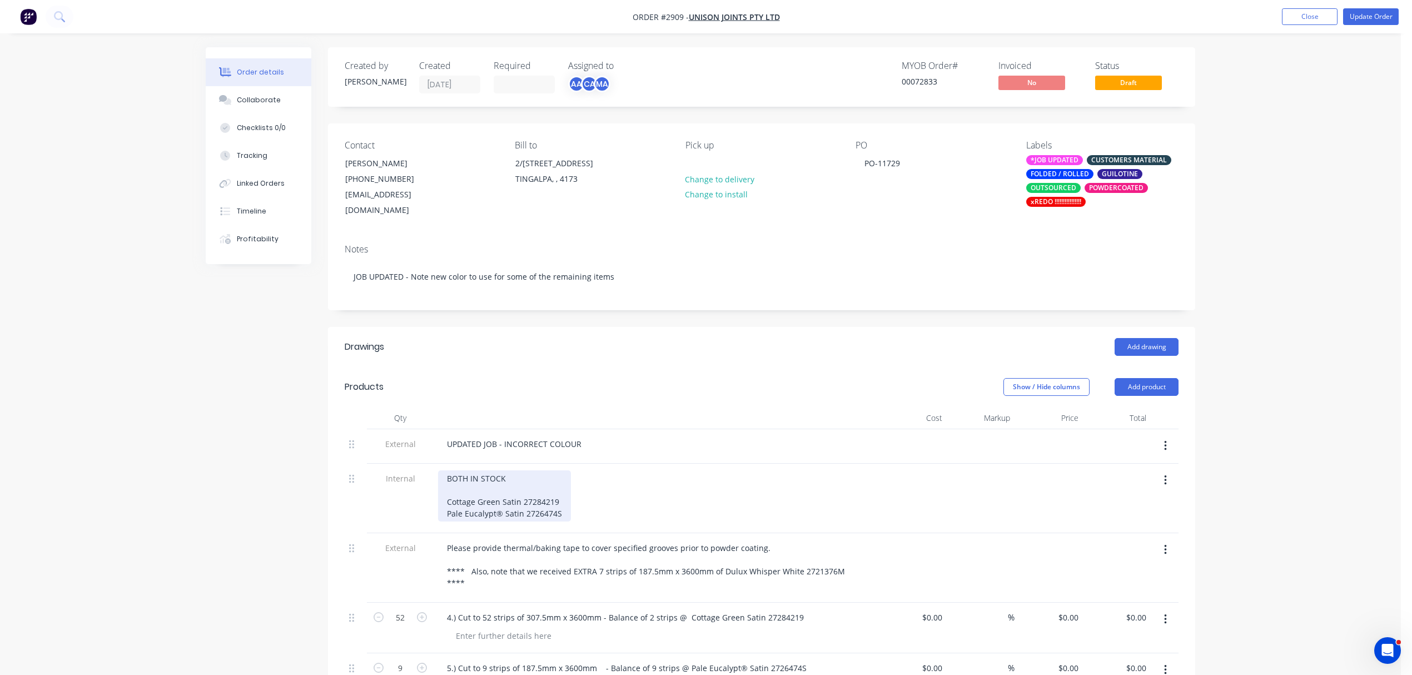
click at [559, 490] on div "BOTH IN STOCK Cottage Green Satin 27284219 Pale Eucalypt® Satin 2726474S" at bounding box center [504, 495] width 133 height 51
click at [567, 501] on div "BOTH IN STOCK Cottage Green Satin 27284219 SHED 157 Pale Eucalypt® Satin 272647…" at bounding box center [522, 495] width 168 height 51
click at [1362, 17] on button "Update Order" at bounding box center [1371, 16] width 56 height 17
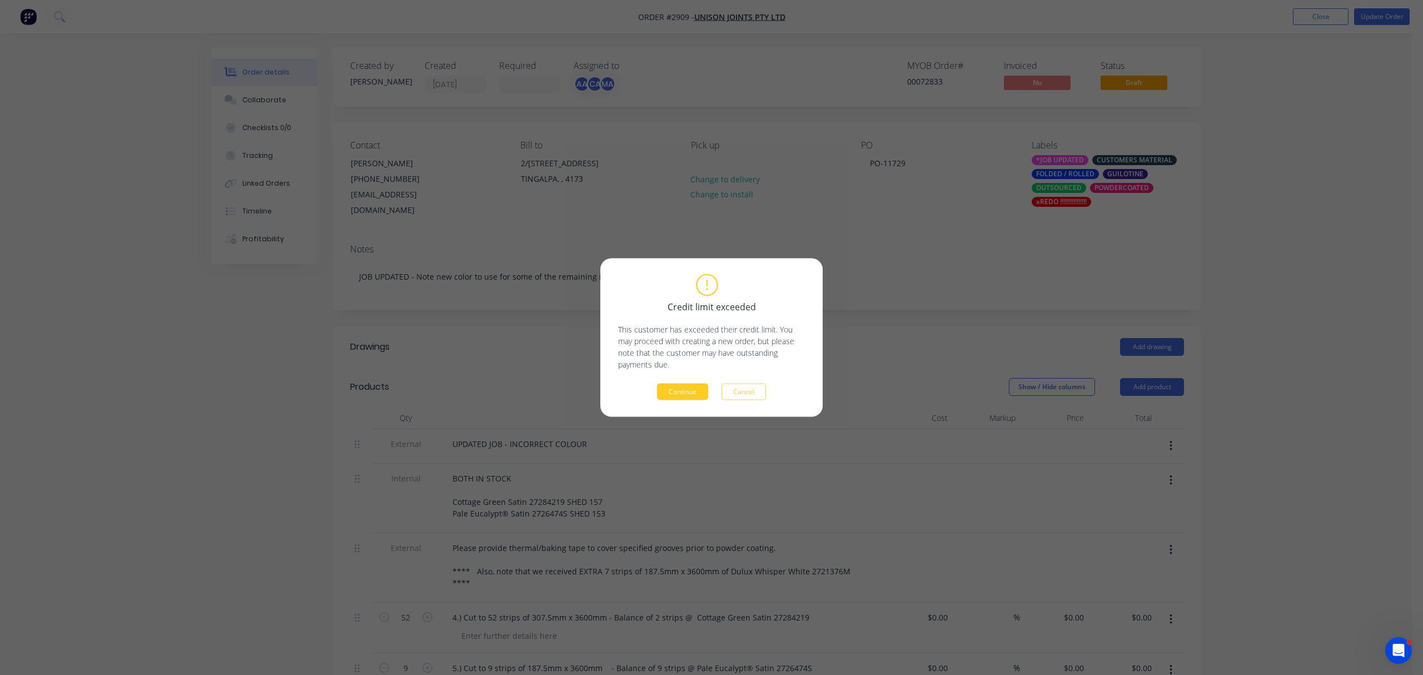
click at [683, 388] on button "Continue" at bounding box center [682, 392] width 51 height 17
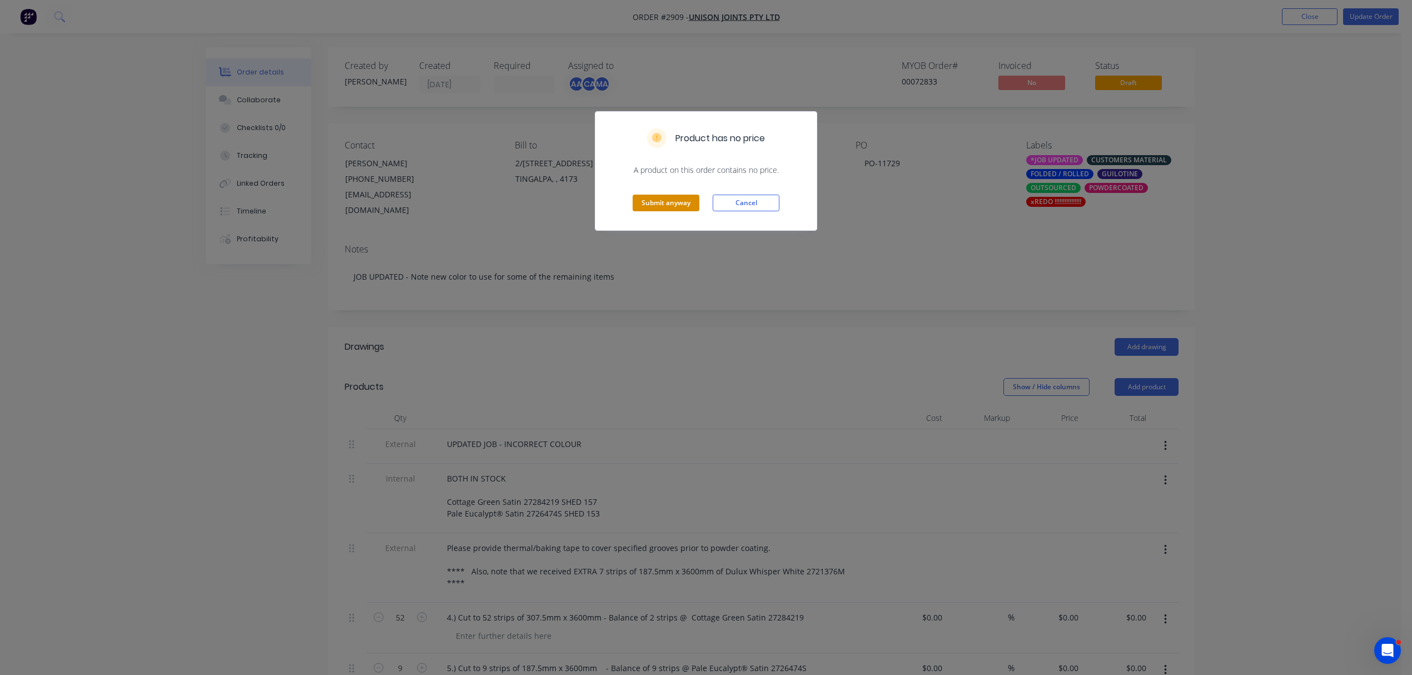
click at [668, 201] on button "Submit anyway" at bounding box center [666, 203] width 67 height 17
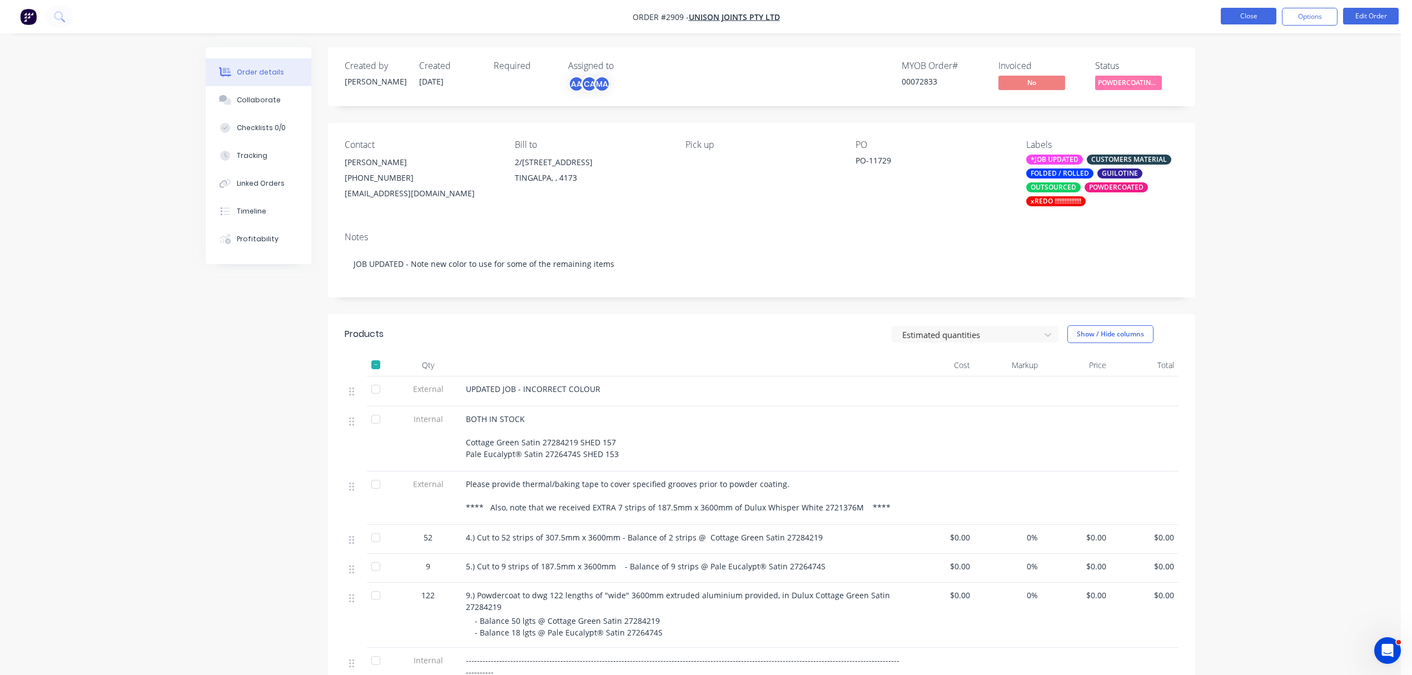
click at [1256, 17] on button "Close" at bounding box center [1249, 16] width 56 height 17
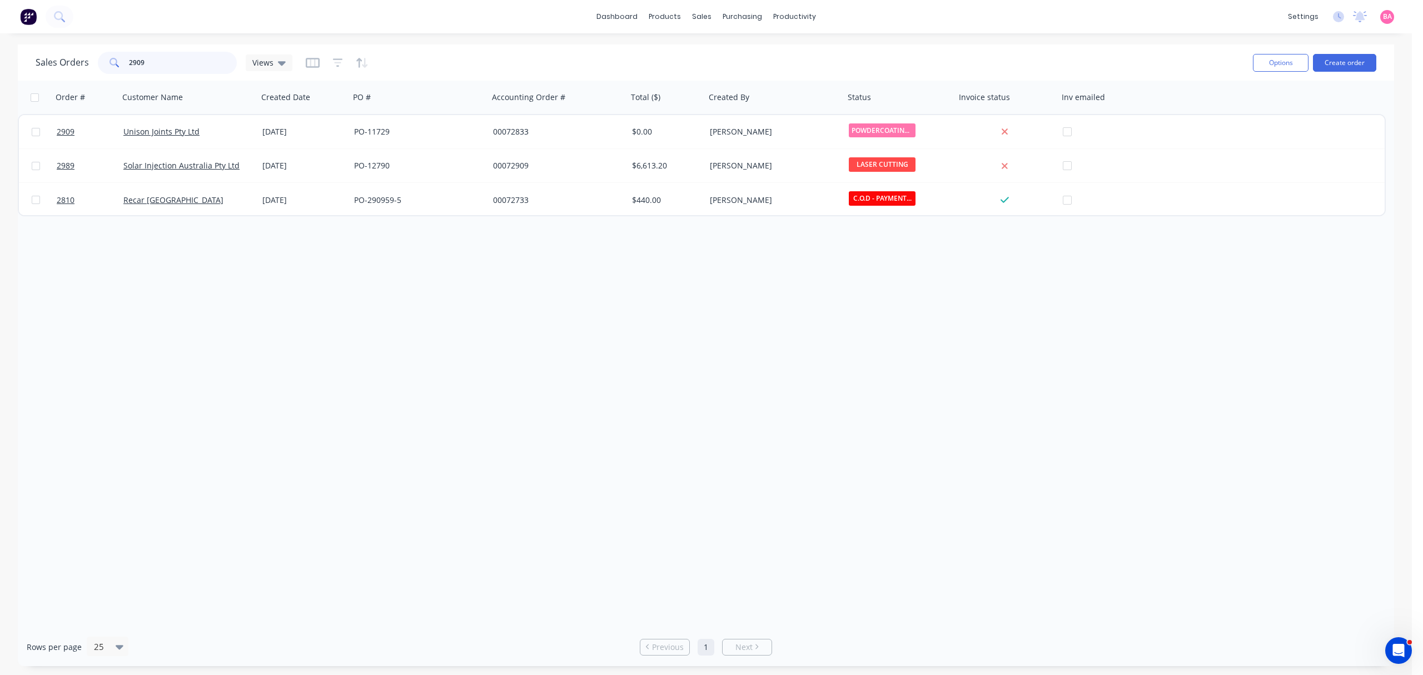
drag, startPoint x: 158, startPoint y: 59, endPoint x: 59, endPoint y: 41, distance: 101.1
click at [60, 42] on div "dashboard products sales purchasing productivity dashboard products Product Cat…" at bounding box center [706, 337] width 1412 height 675
type input "3025"
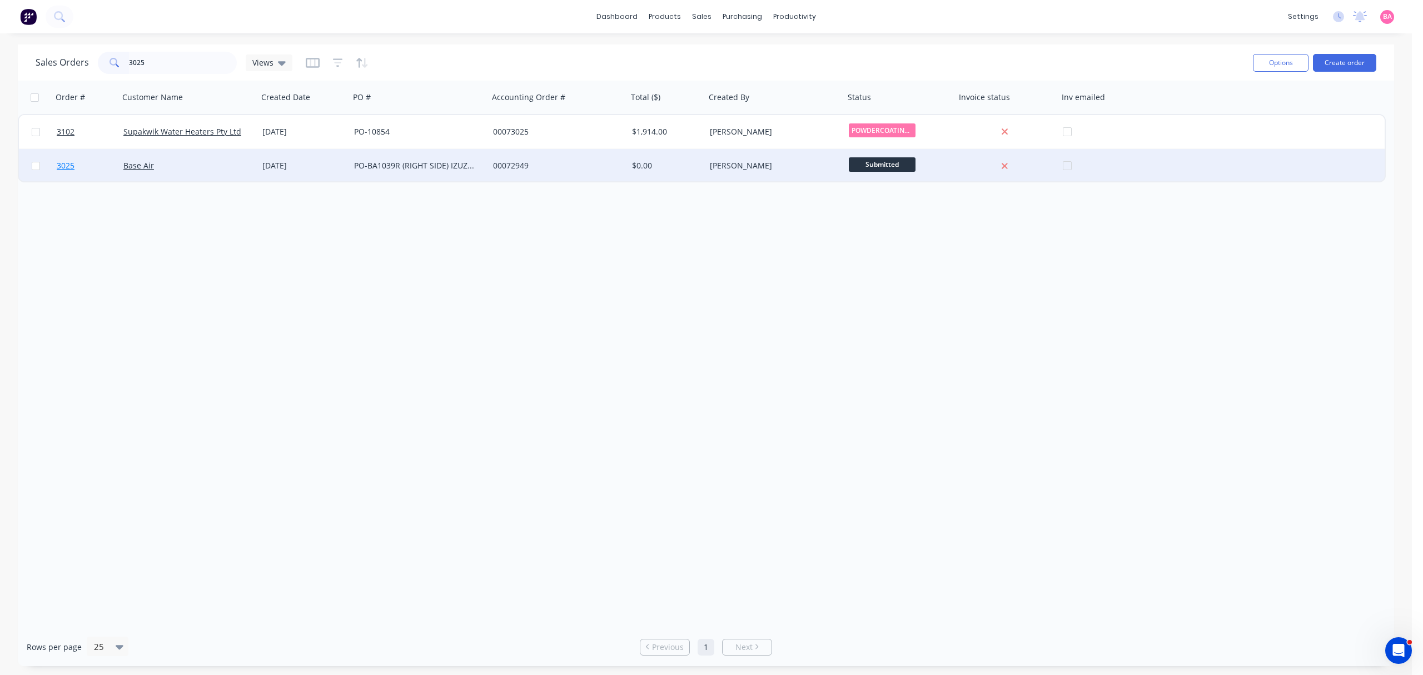
click at [59, 165] on span "3025" at bounding box center [66, 165] width 18 height 11
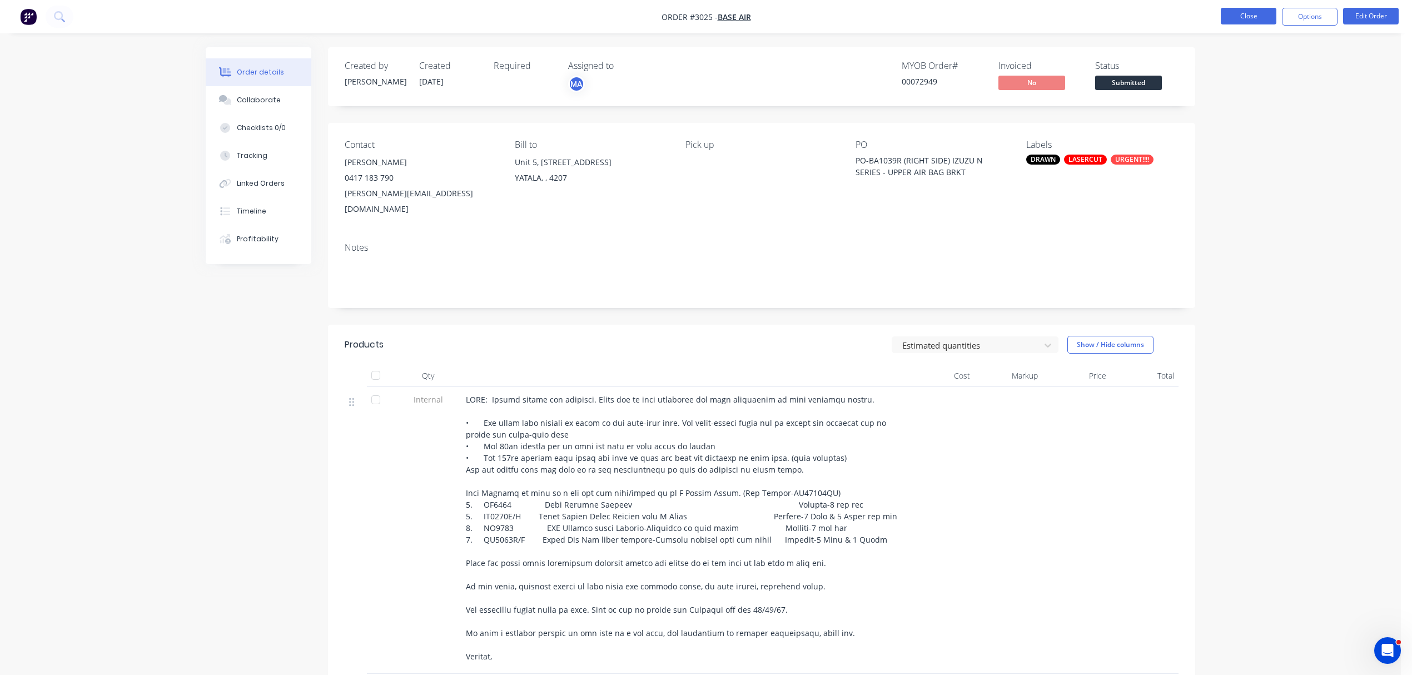
click at [1252, 12] on button "Close" at bounding box center [1249, 16] width 56 height 17
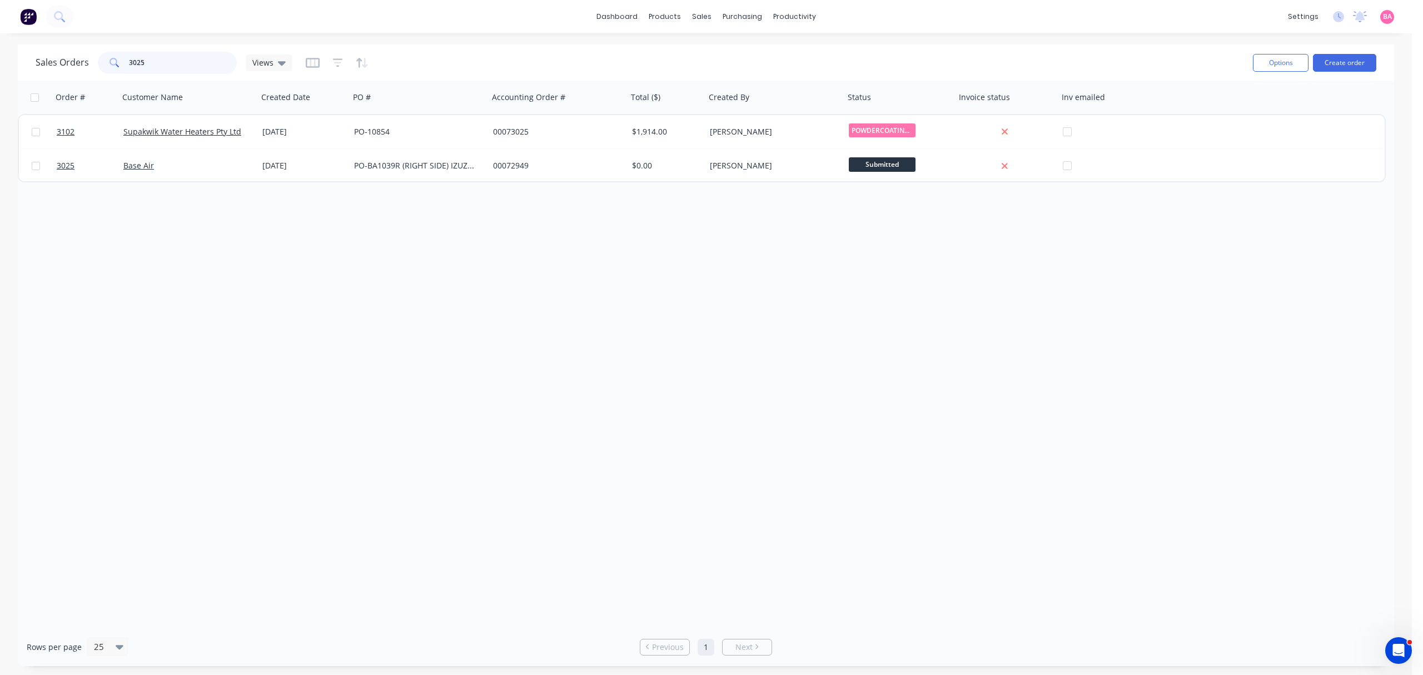
drag, startPoint x: 181, startPoint y: 62, endPoint x: -127, endPoint y: 40, distance: 308.2
click at [0, 40] on html "dashboard products sales purchasing productivity dashboard products Product Cat…" at bounding box center [711, 337] width 1423 height 675
type input "2971"
click at [338, 59] on icon "button" at bounding box center [338, 62] width 10 height 8
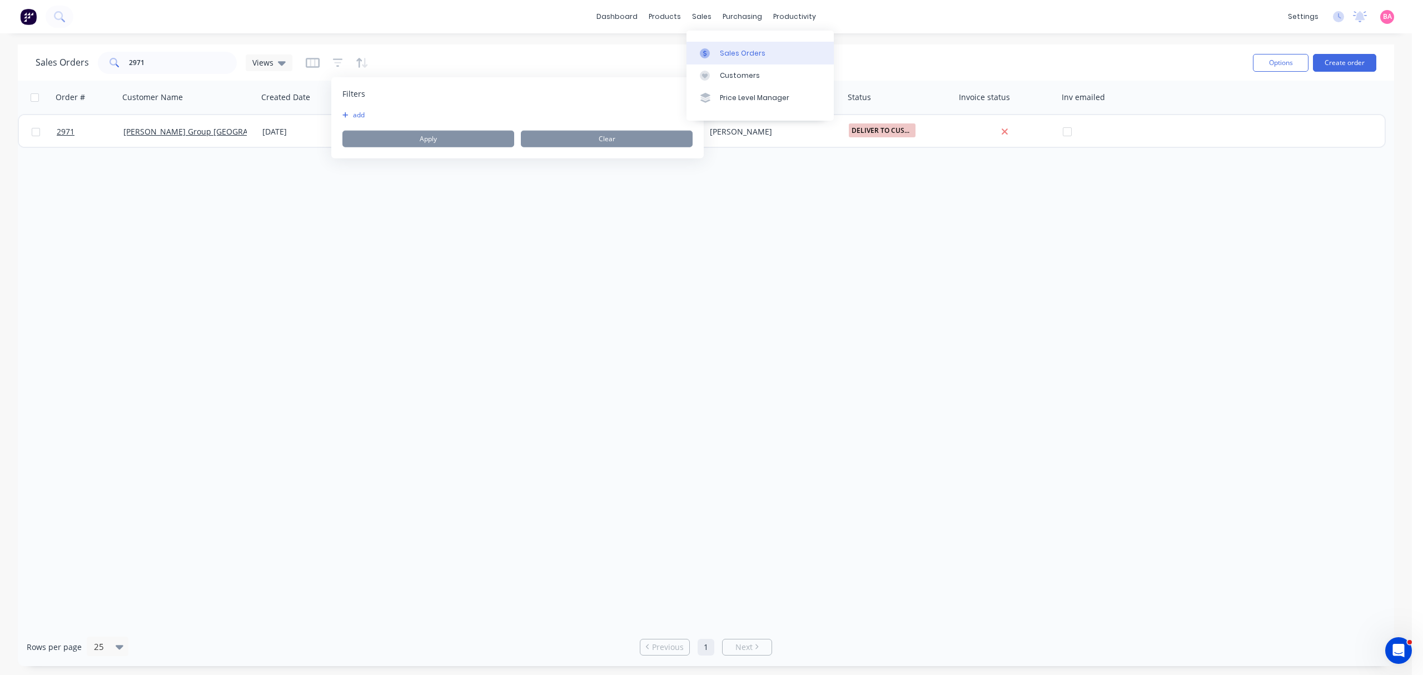
click at [736, 52] on div "Sales Orders" at bounding box center [743, 53] width 46 height 10
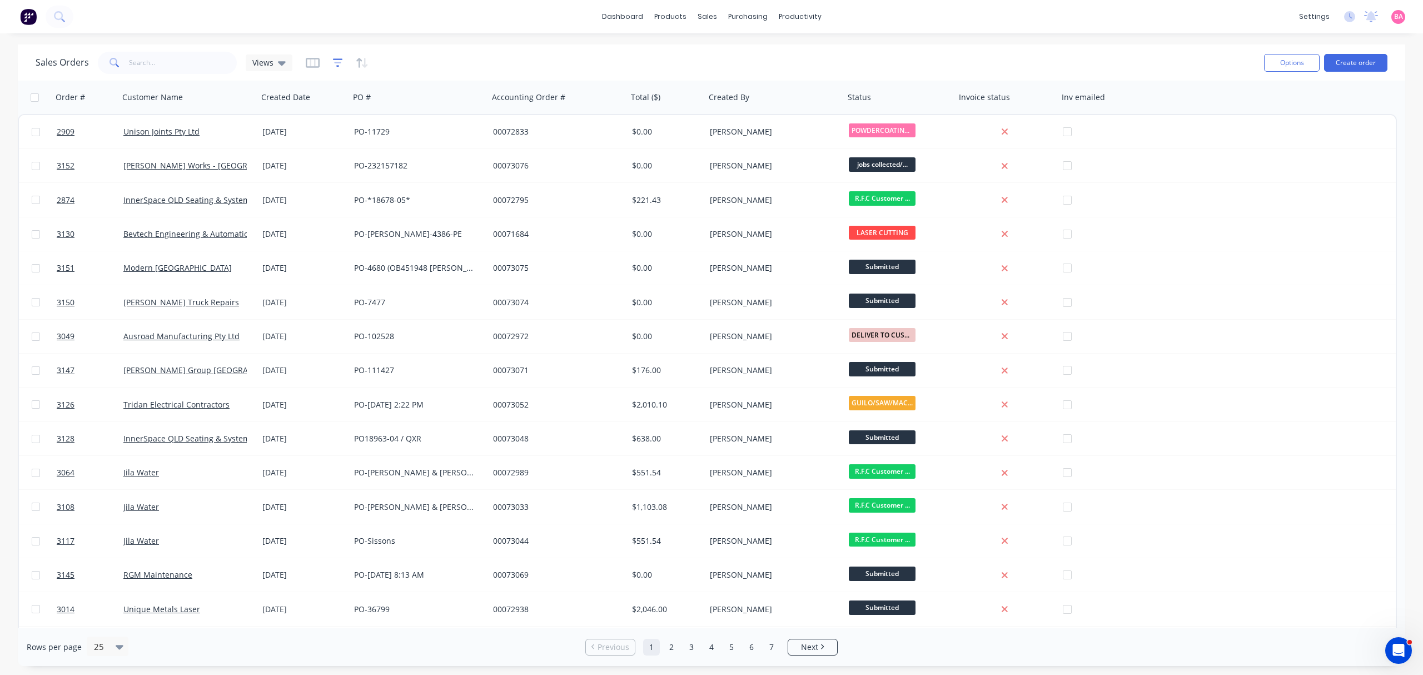
click at [338, 60] on icon "button" at bounding box center [338, 62] width 10 height 11
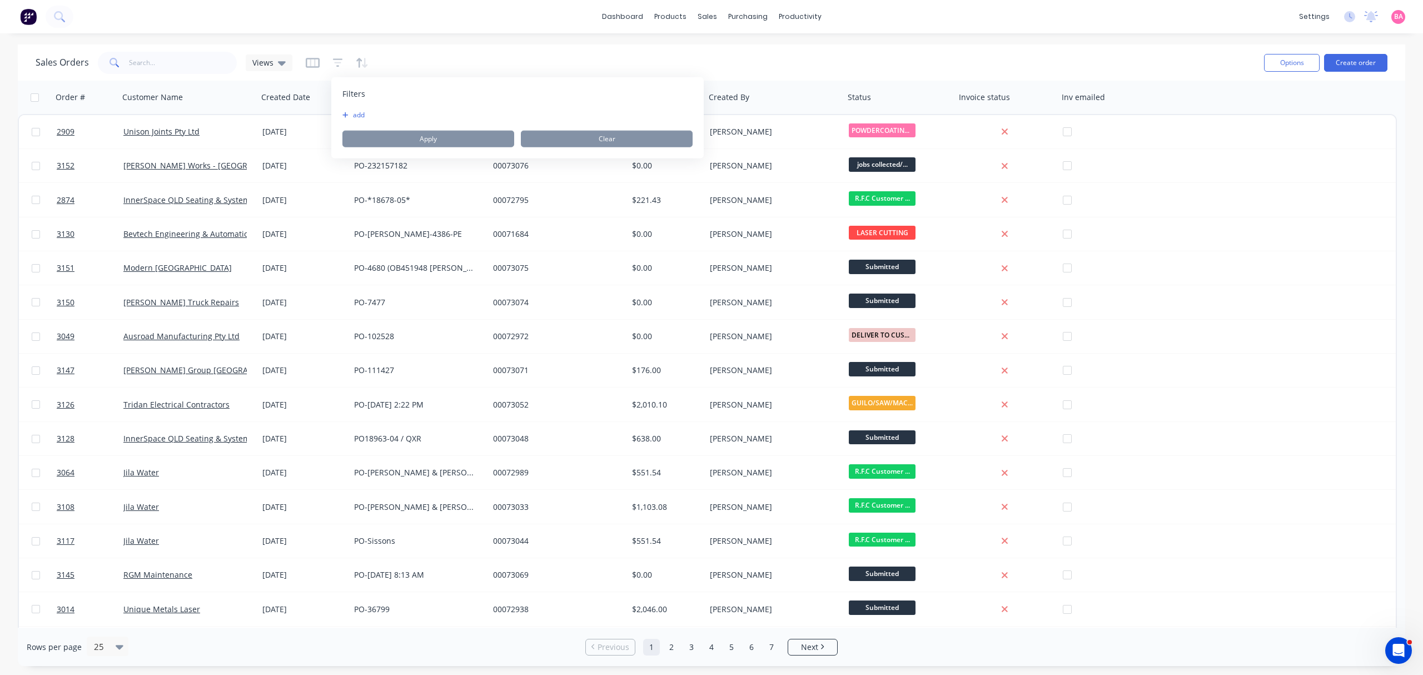
click at [359, 112] on button "add" at bounding box center [356, 115] width 28 height 9
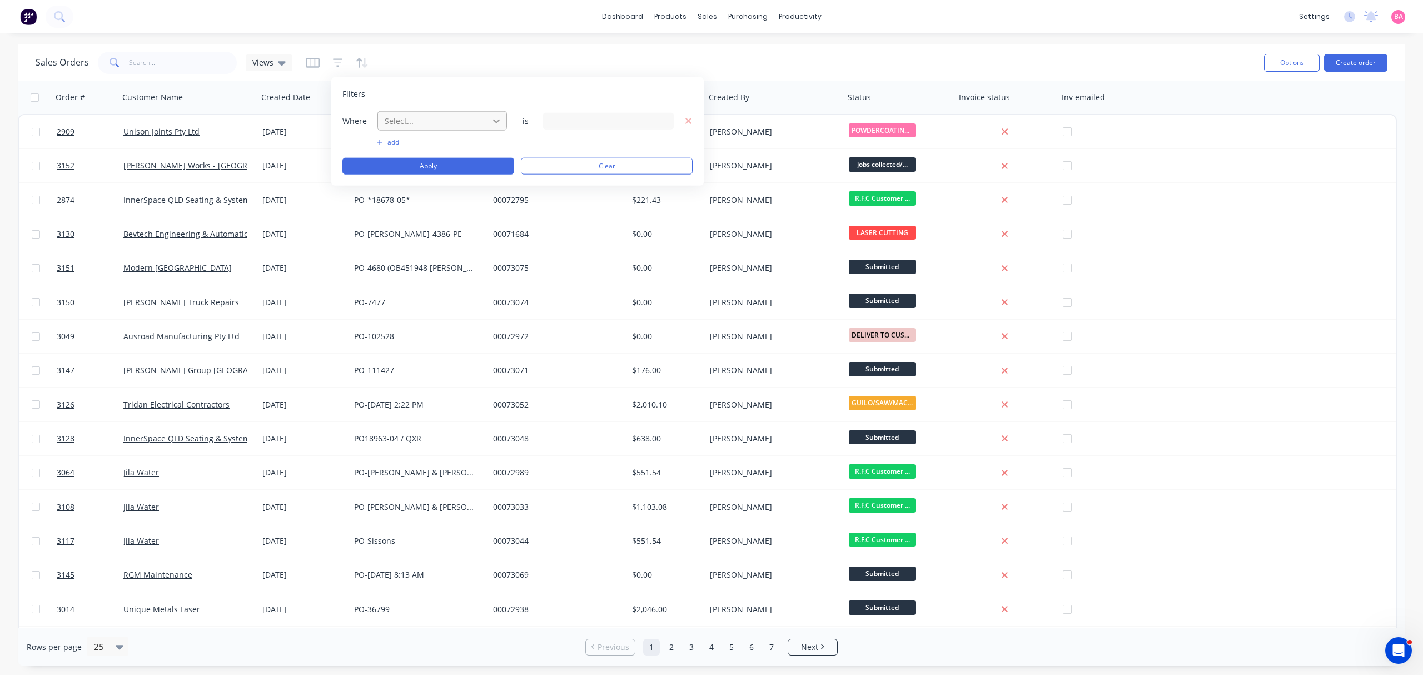
click at [498, 121] on icon at bounding box center [496, 121] width 7 height 4
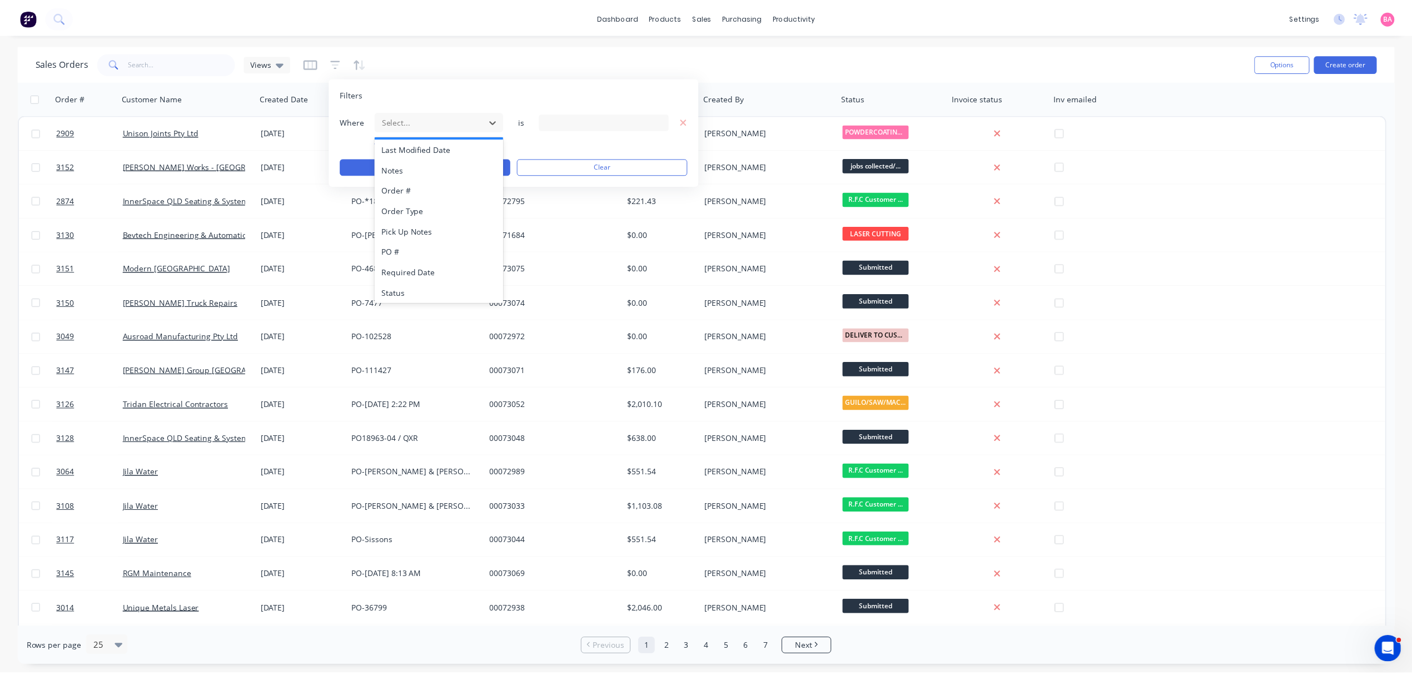
scroll to position [290, 0]
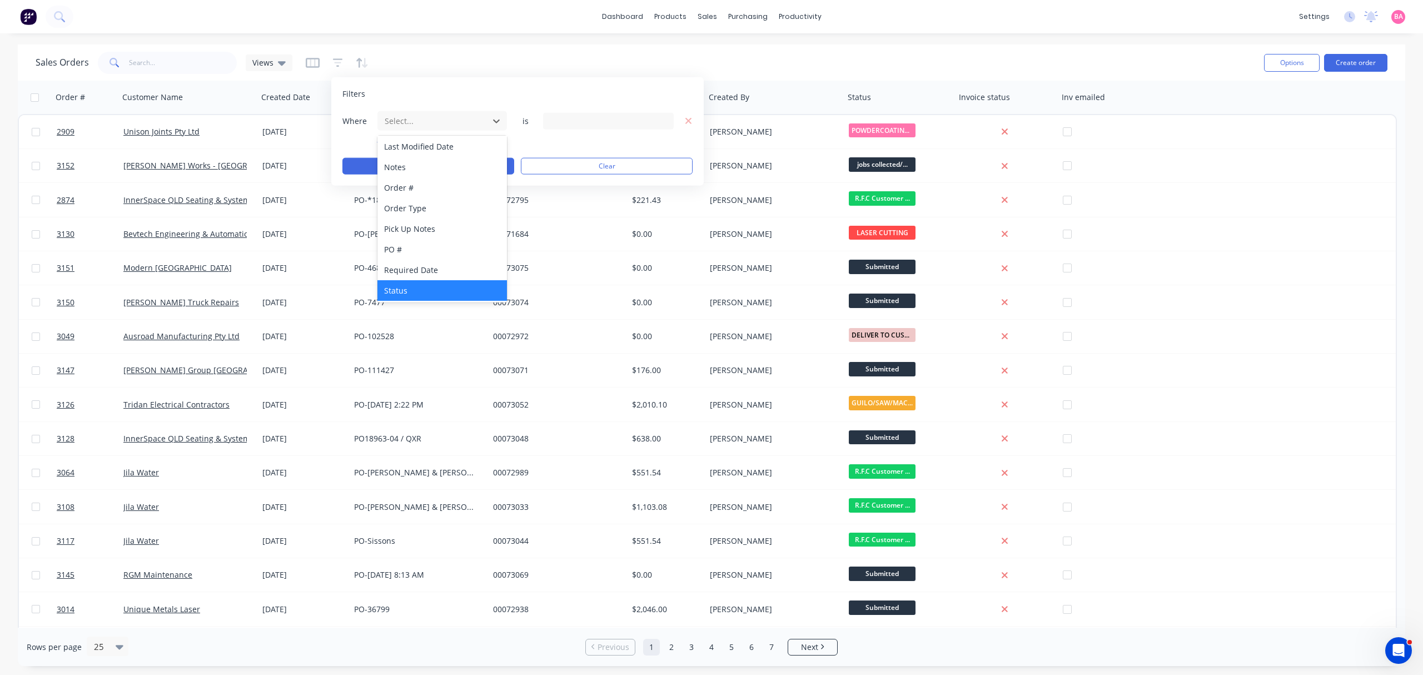
click at [405, 291] on div "Status" at bounding box center [441, 290] width 129 height 21
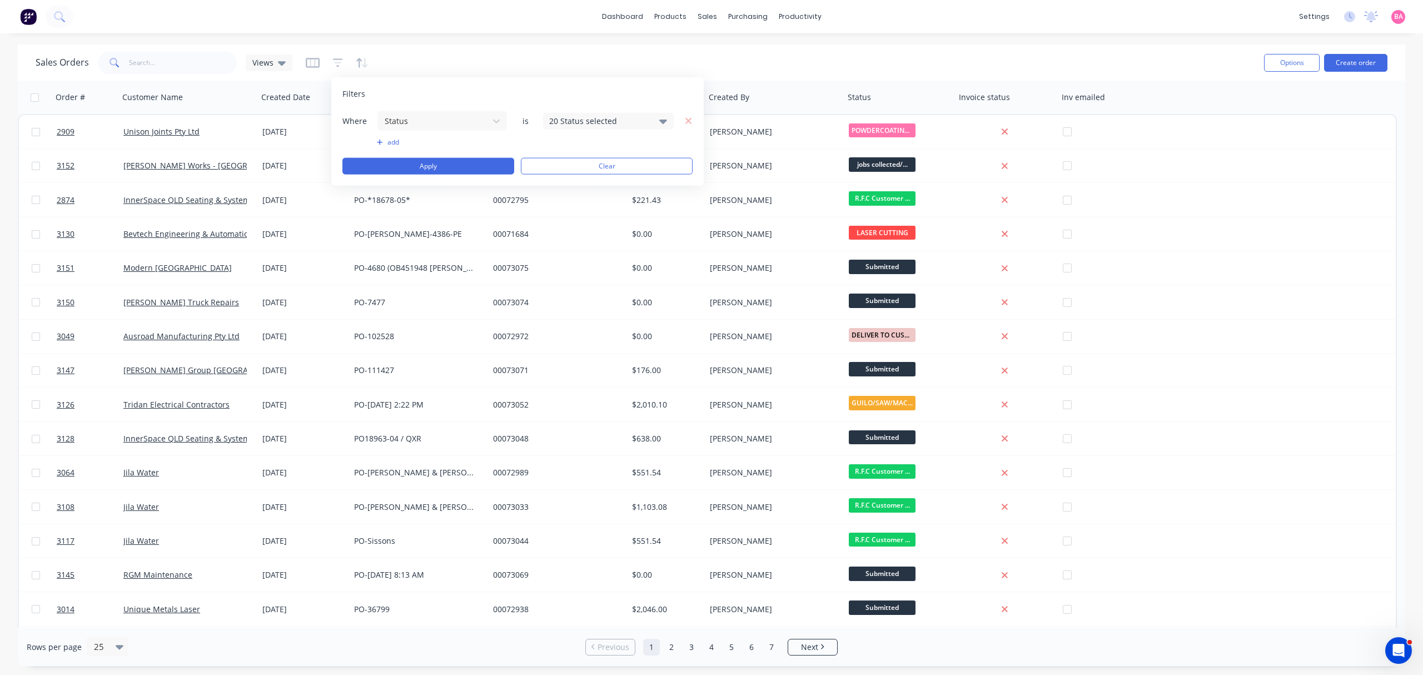
click at [664, 118] on icon at bounding box center [663, 120] width 8 height 12
click at [568, 181] on div at bounding box center [561, 182] width 22 height 22
click at [420, 167] on button "Apply" at bounding box center [428, 166] width 172 height 17
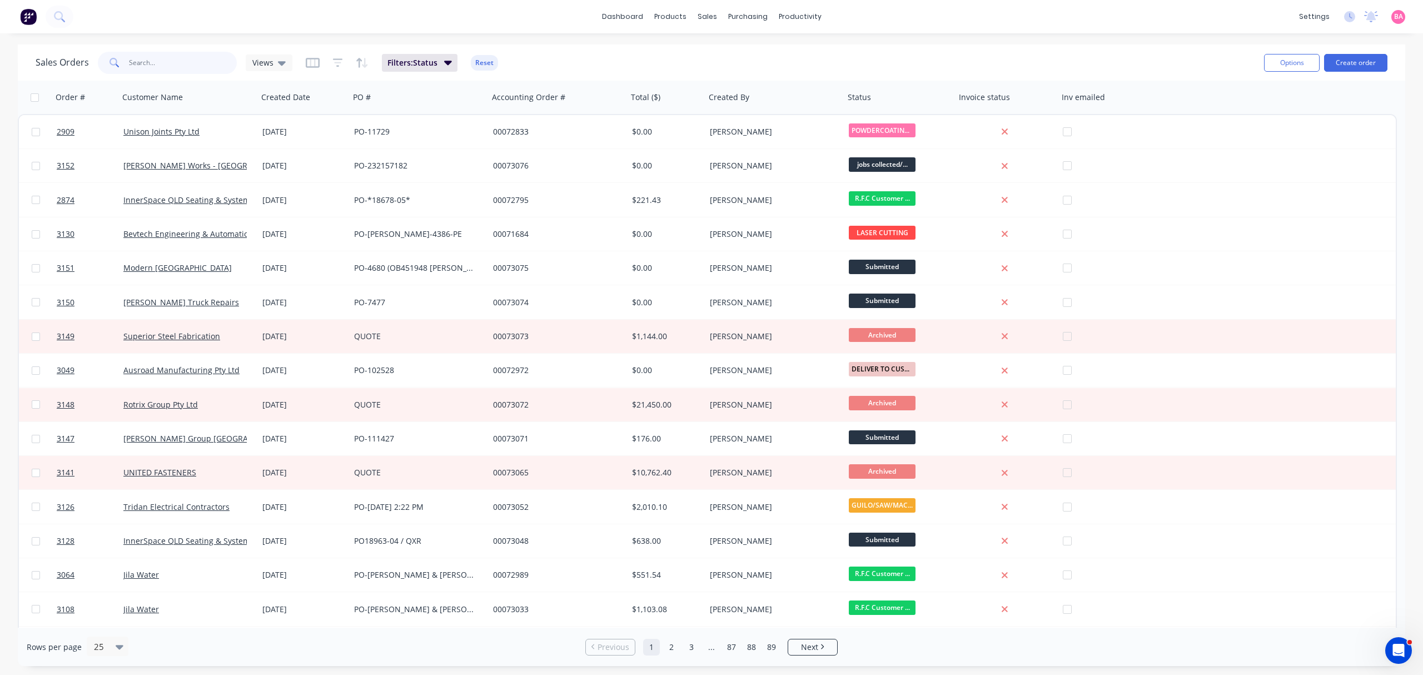
click at [155, 69] on input "text" at bounding box center [183, 63] width 108 height 22
type input "1267"
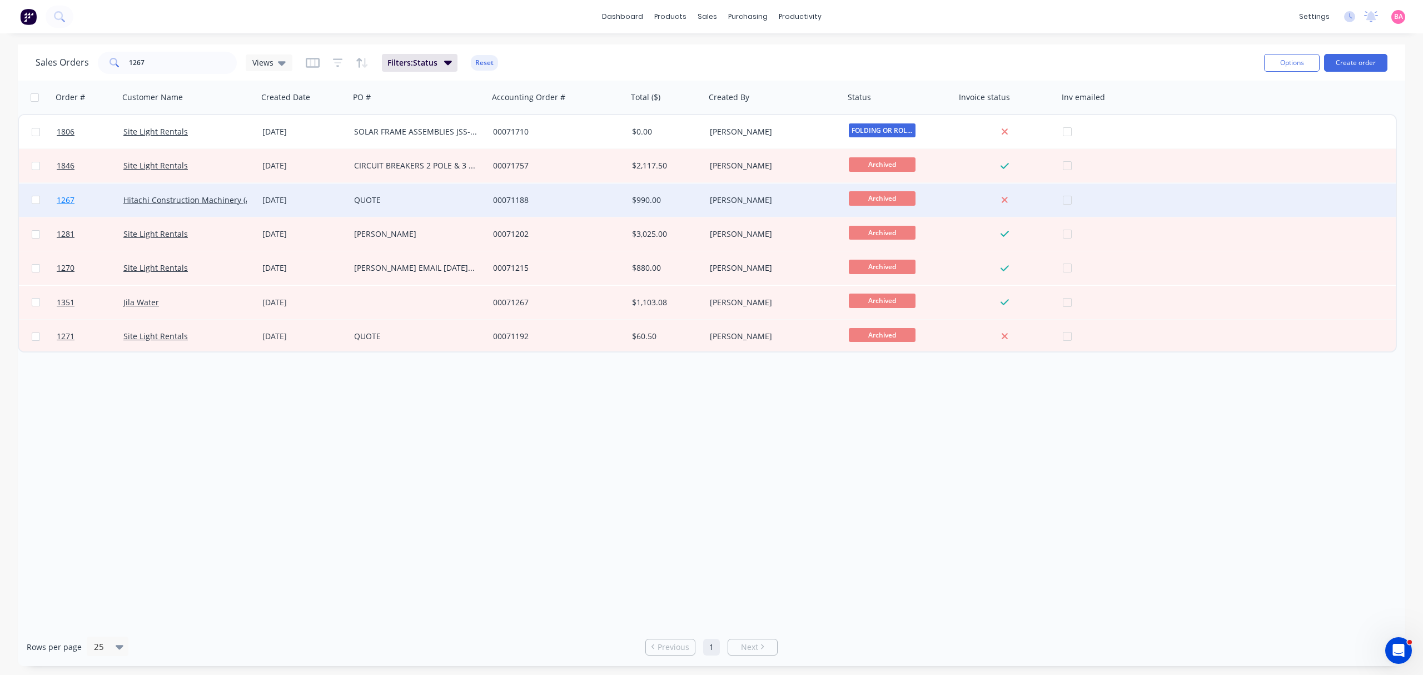
click at [63, 198] on span "1267" at bounding box center [66, 200] width 18 height 11
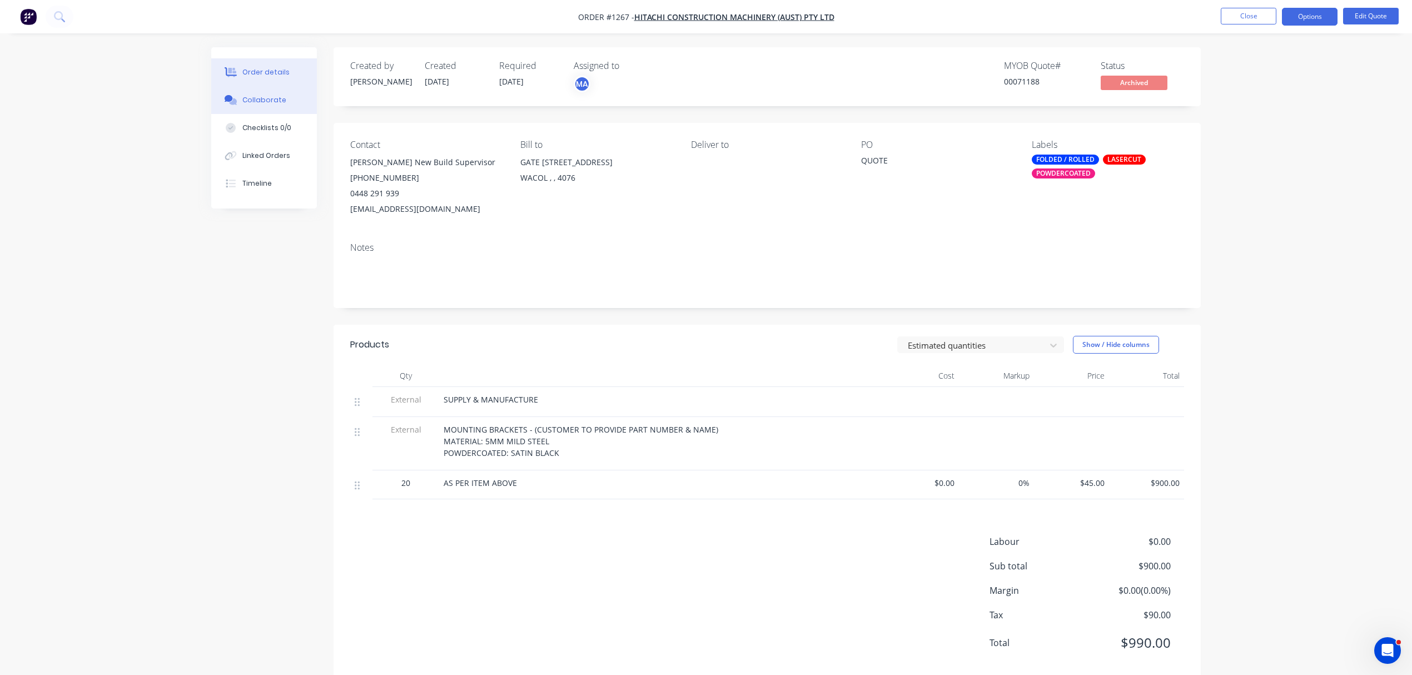
click at [260, 94] on button "Collaborate" at bounding box center [264, 100] width 106 height 28
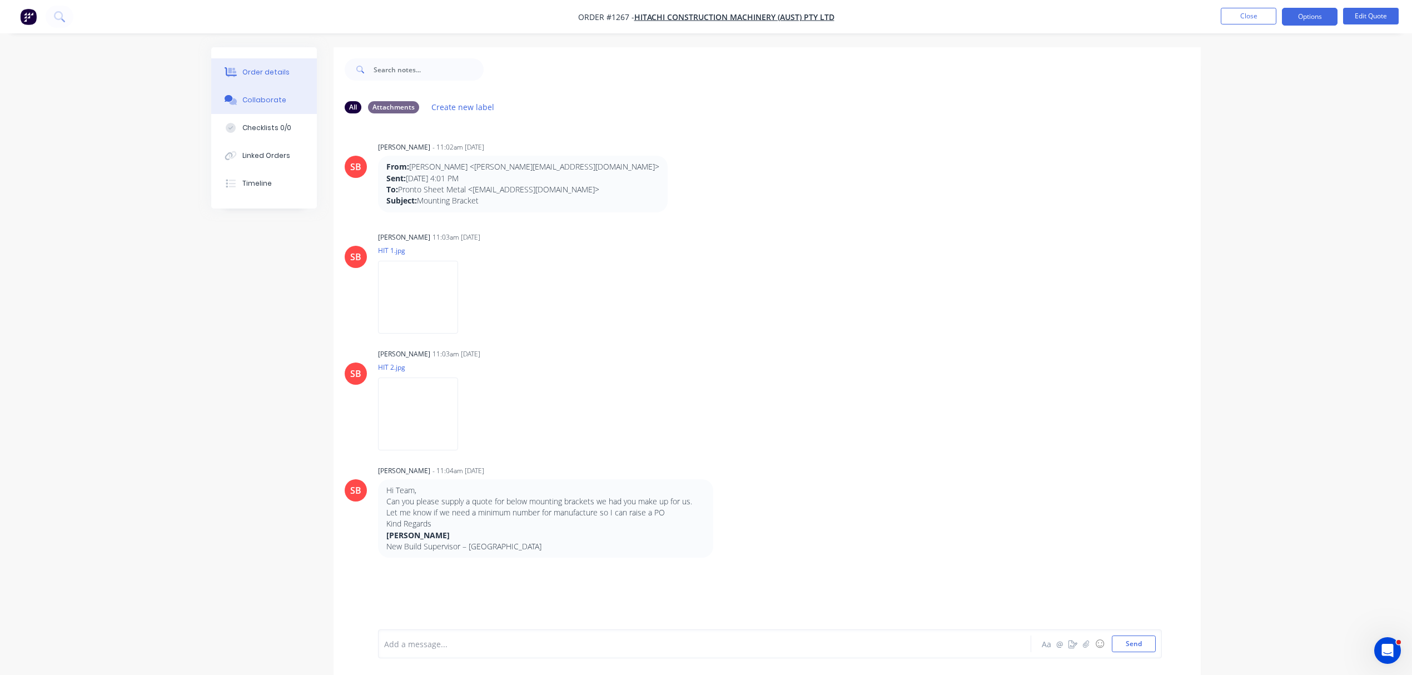
click at [267, 72] on div "Order details" at bounding box center [265, 72] width 47 height 10
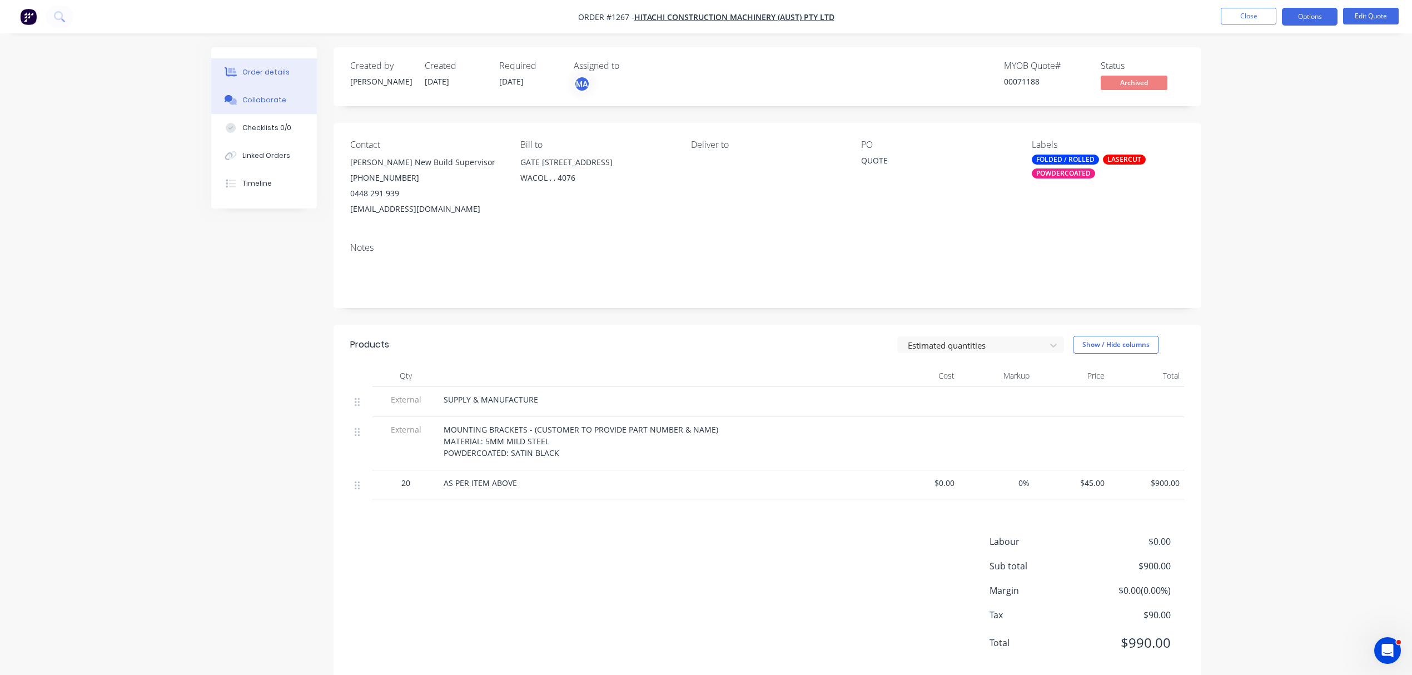
click at [272, 98] on div "Collaborate" at bounding box center [264, 100] width 44 height 10
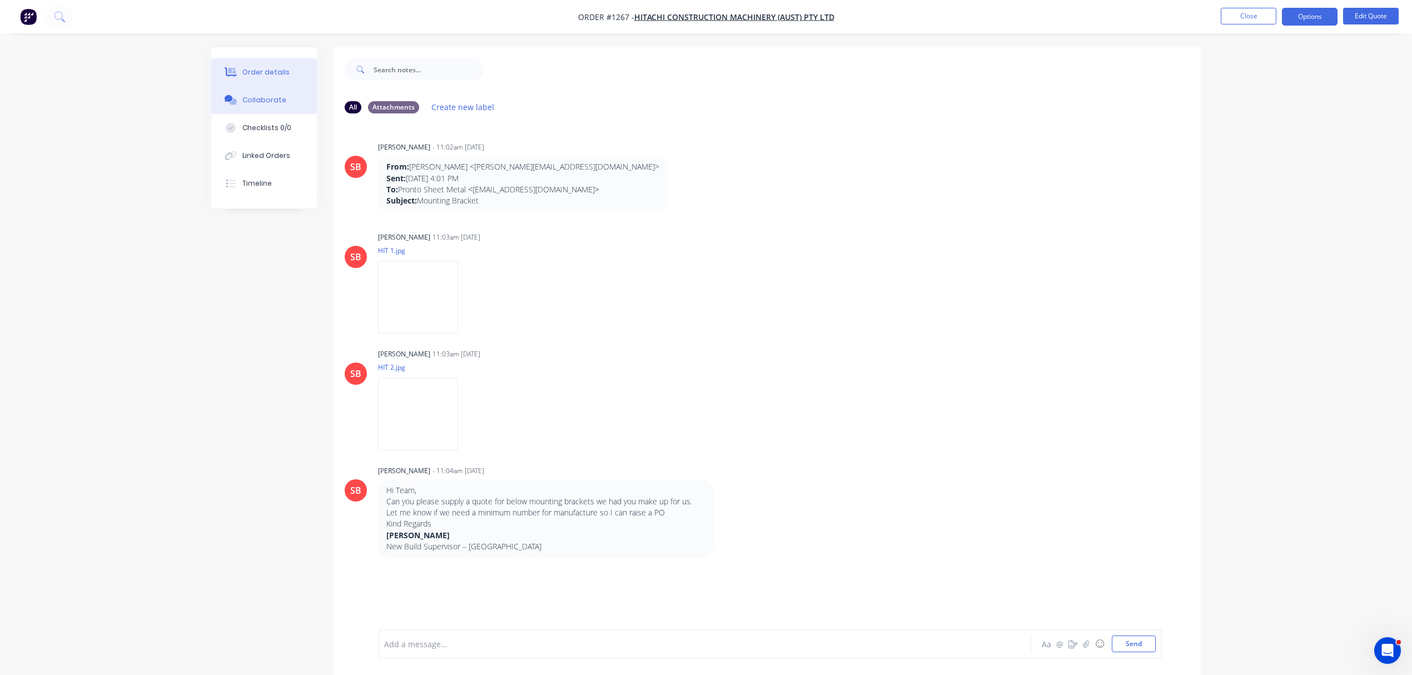
click at [275, 69] on div "Order details" at bounding box center [265, 72] width 47 height 10
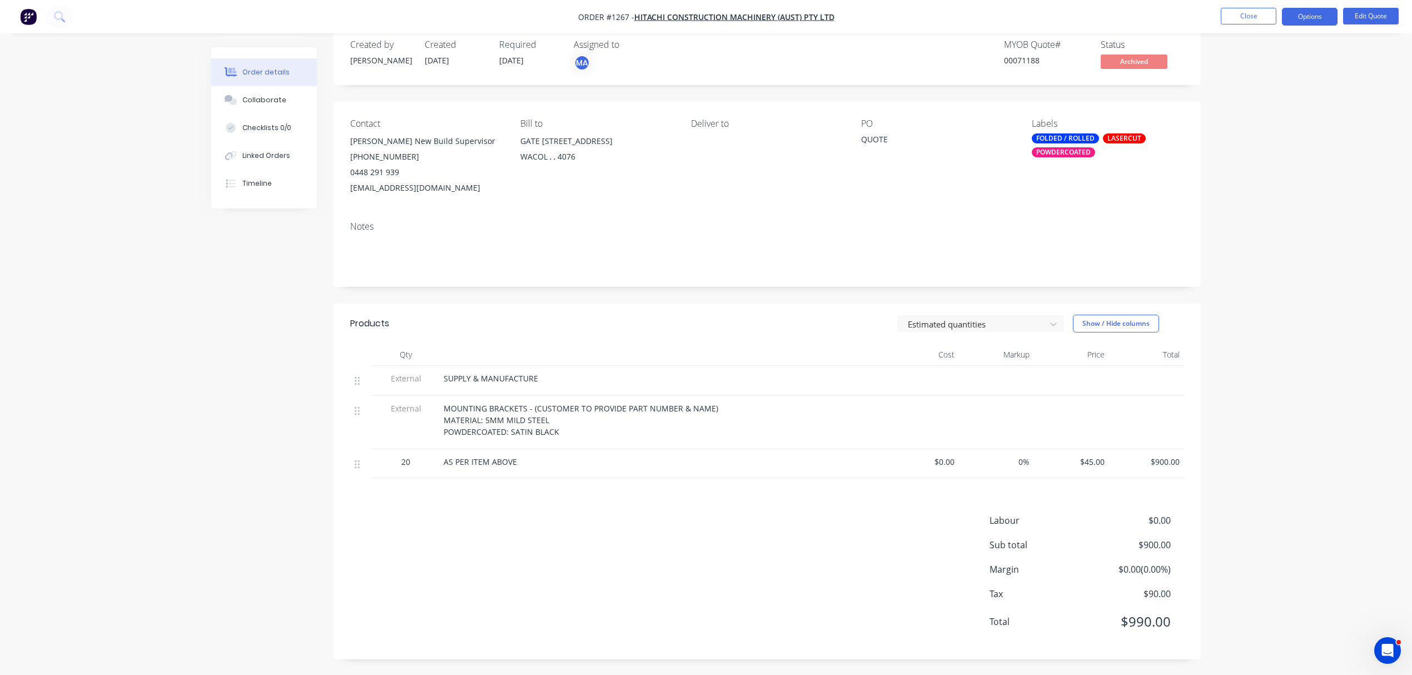
scroll to position [23, 0]
click at [1258, 16] on button "Close" at bounding box center [1249, 16] width 56 height 17
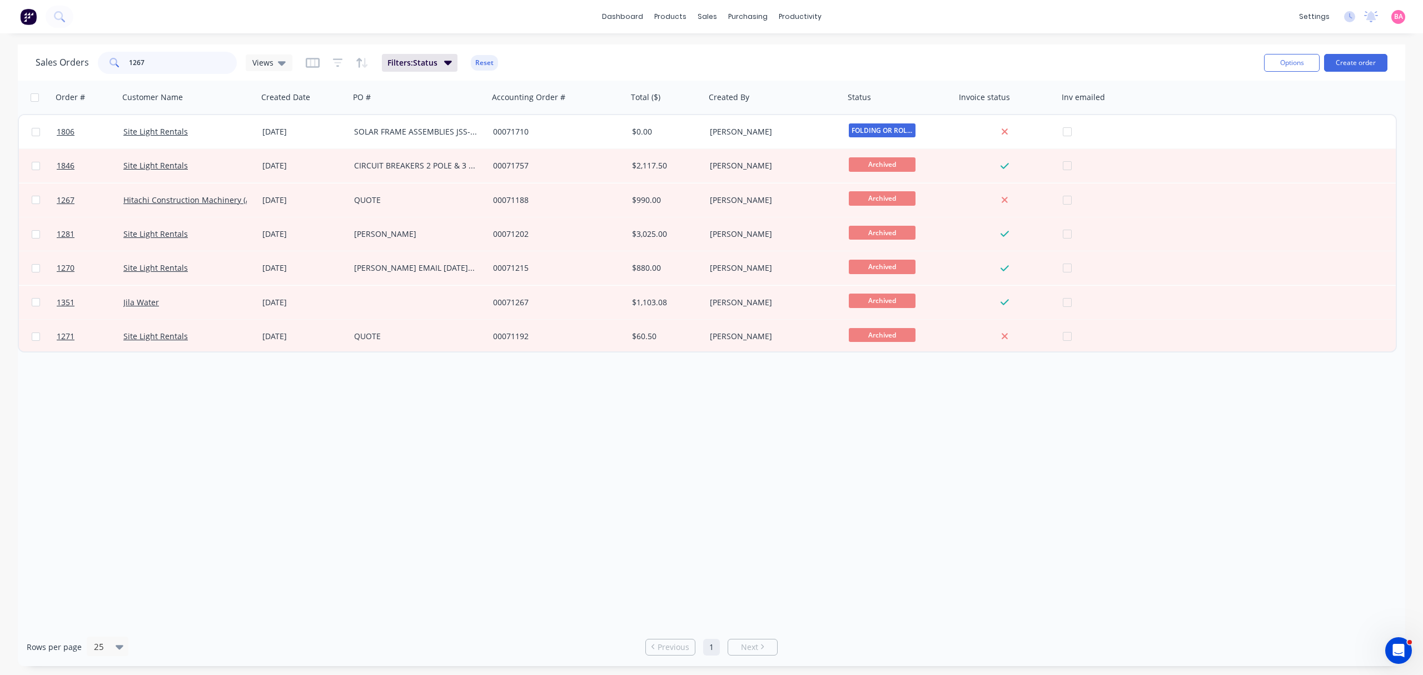
drag, startPoint x: 172, startPoint y: 54, endPoint x: 9, endPoint y: 54, distance: 162.9
click at [16, 56] on div "Sales Orders 1267 Views Filters: Status Reset Options Create order Order # Cust…" at bounding box center [711, 354] width 1423 height 621
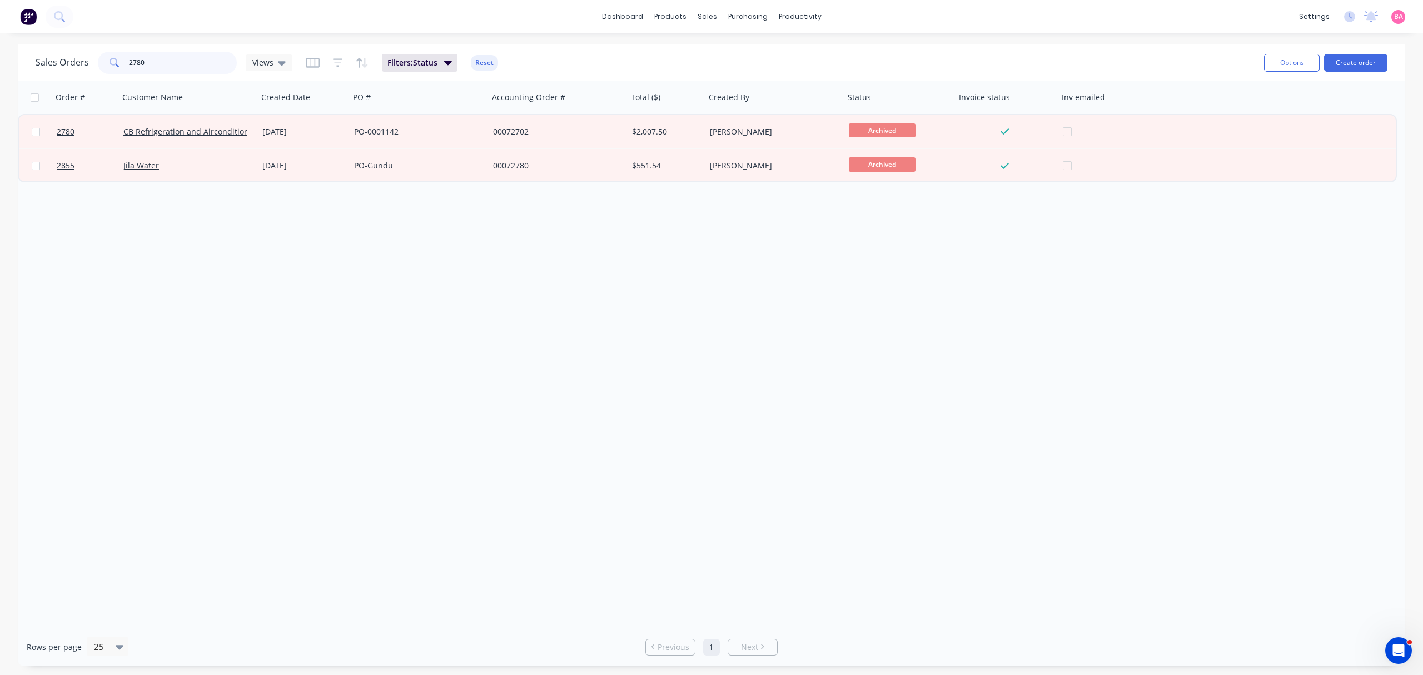
drag, startPoint x: 156, startPoint y: 62, endPoint x: 85, endPoint y: 52, distance: 71.8
click at [85, 52] on div "Sales Orders 2780 Views" at bounding box center [164, 63] width 257 height 22
type input "CB REFRIDGERATION"
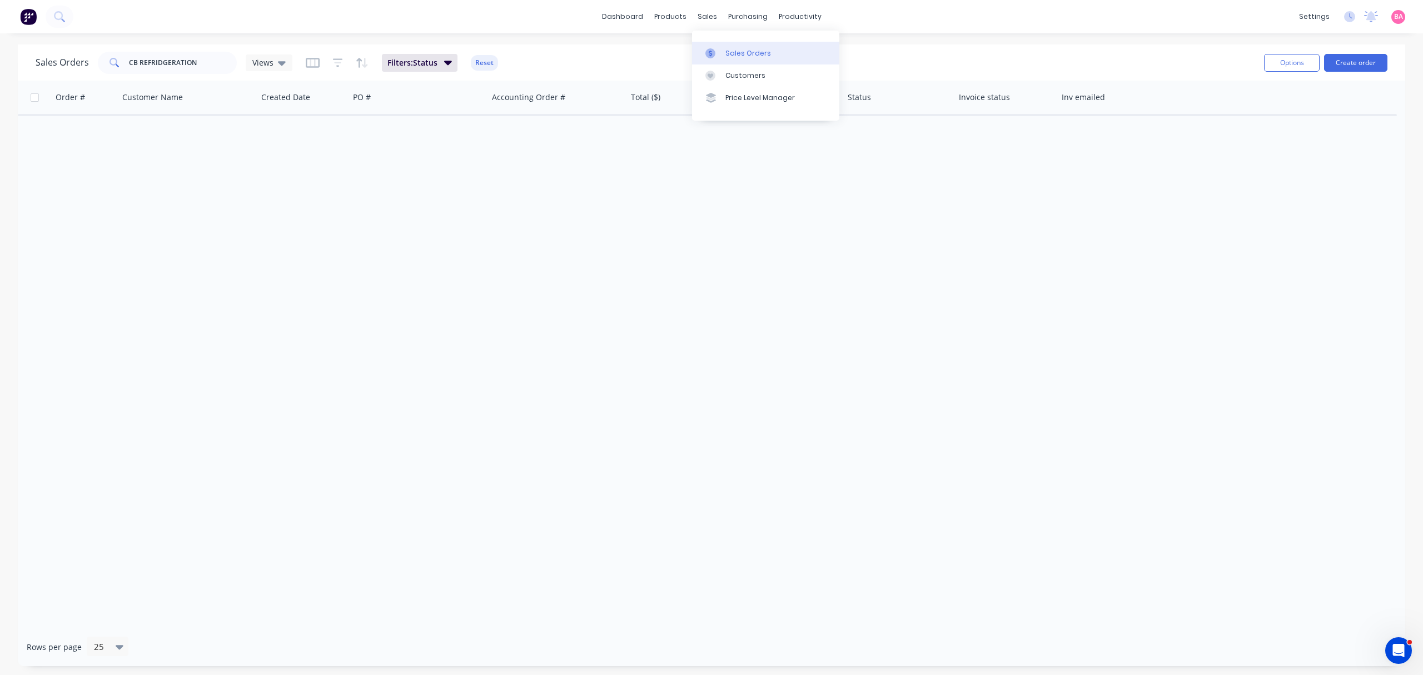
click at [745, 52] on div "Sales Orders" at bounding box center [748, 53] width 46 height 10
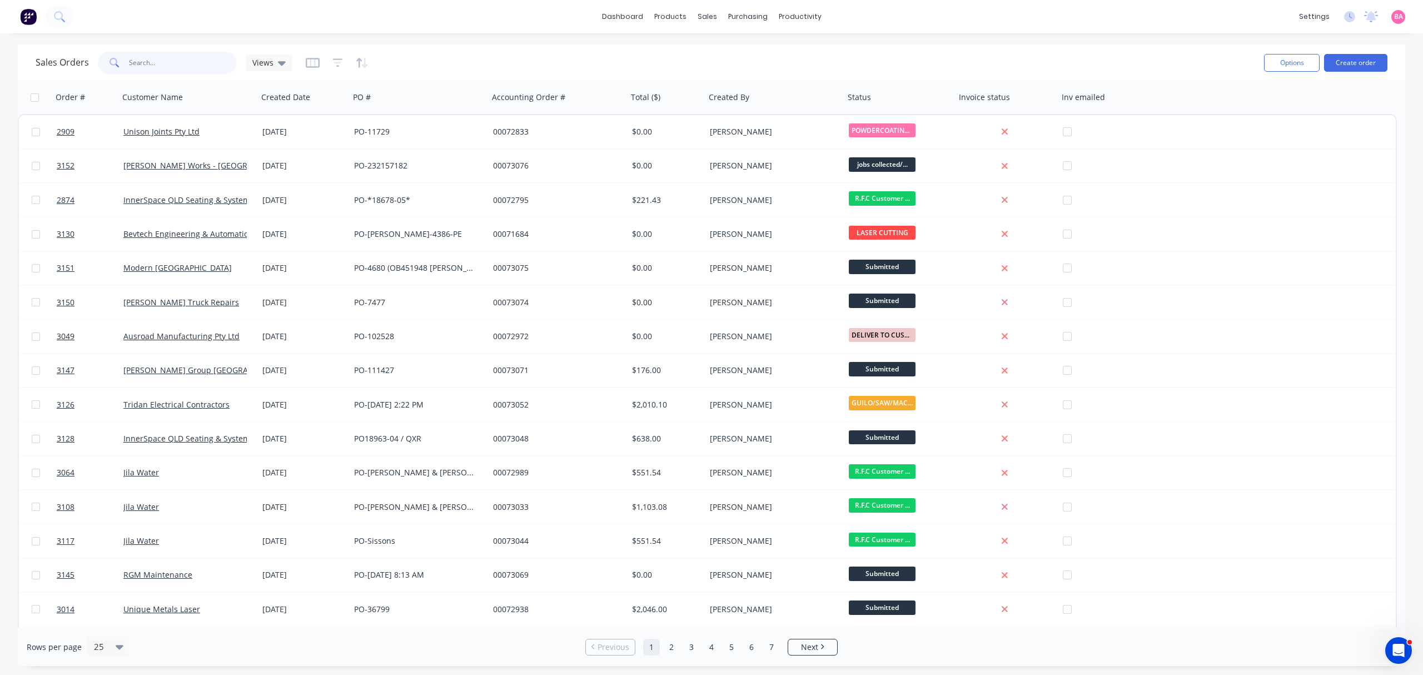
click at [169, 58] on input "text" at bounding box center [183, 63] width 108 height 22
type input "CB REFRIDGERATION"
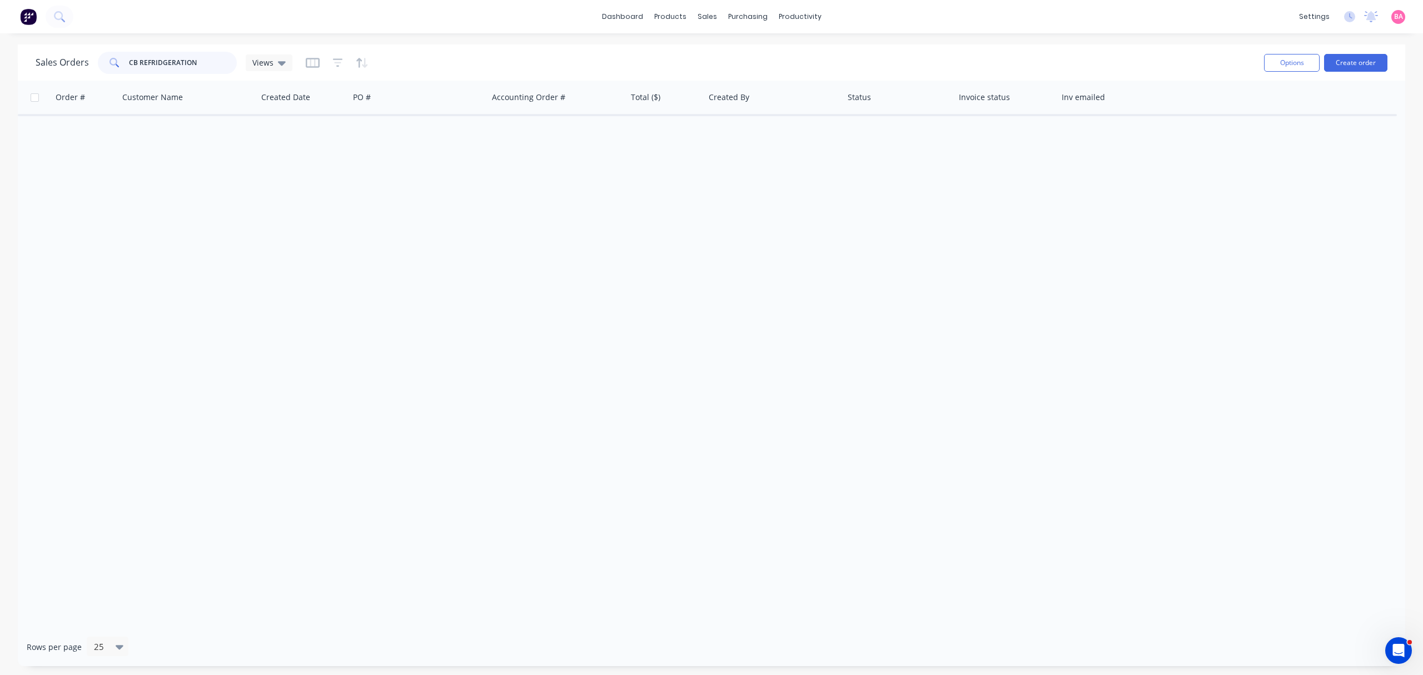
drag, startPoint x: 136, startPoint y: 61, endPoint x: 74, endPoint y: 61, distance: 61.7
click at [74, 61] on div "Sales Orders CB REFRIDGERATION Views" at bounding box center [164, 63] width 257 height 22
click at [339, 62] on icon "button" at bounding box center [337, 63] width 7 height 2
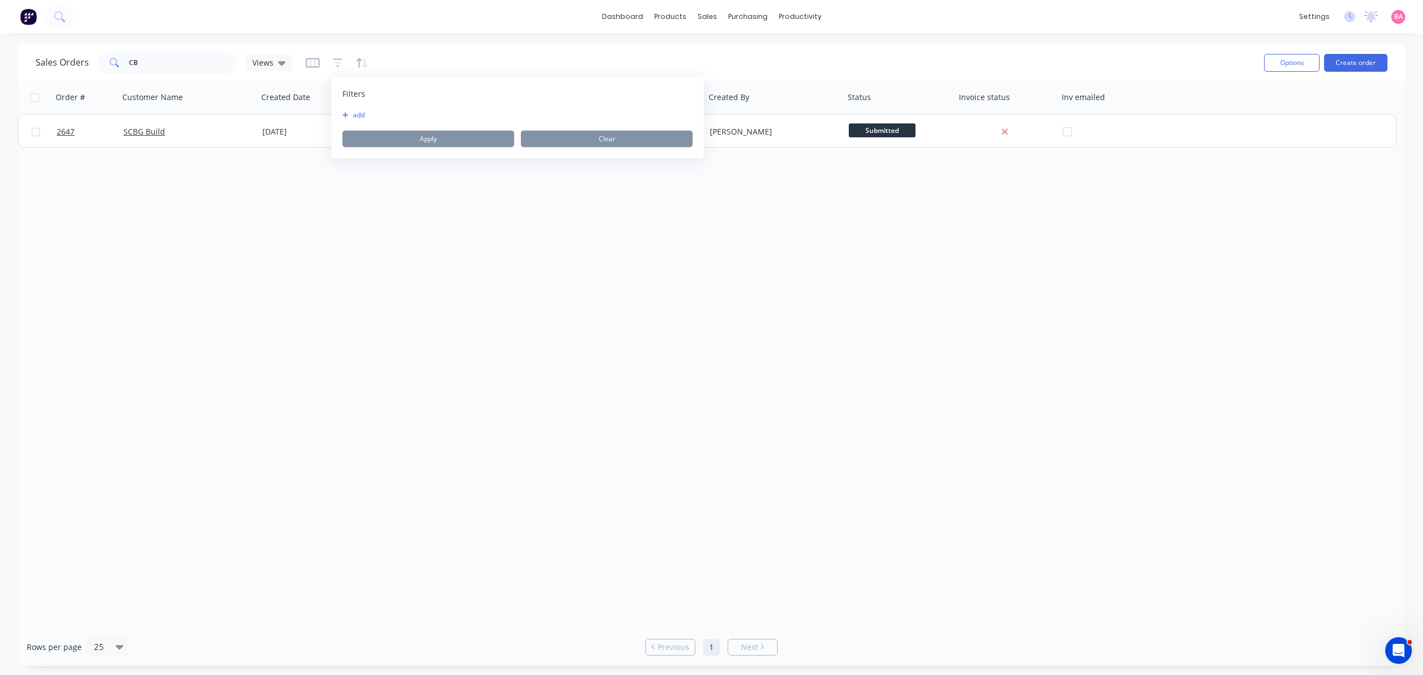
click at [356, 112] on button "add" at bounding box center [356, 115] width 28 height 9
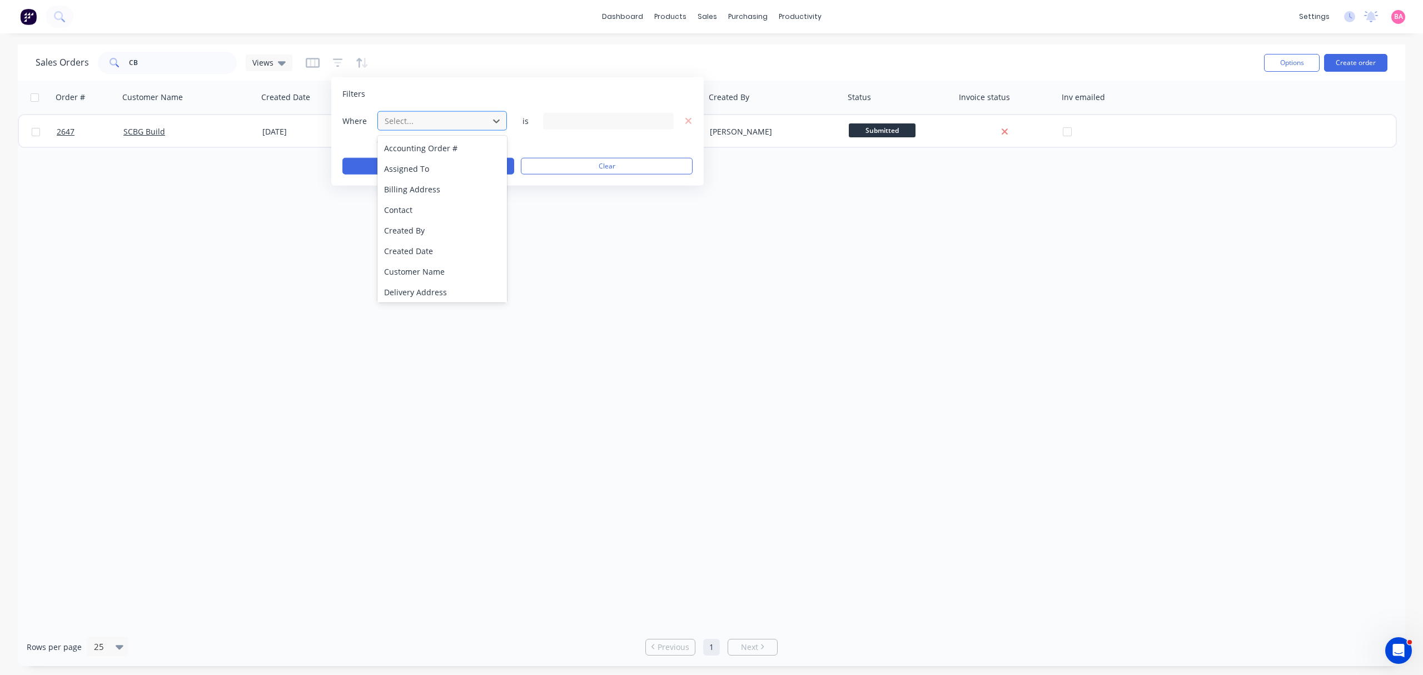
click at [439, 123] on div at bounding box center [433, 121] width 99 height 14
drag, startPoint x: 410, startPoint y: 290, endPoint x: 419, endPoint y: 289, distance: 9.5
click at [410, 290] on div "Status" at bounding box center [441, 290] width 129 height 21
click at [665, 120] on icon at bounding box center [663, 121] width 8 height 4
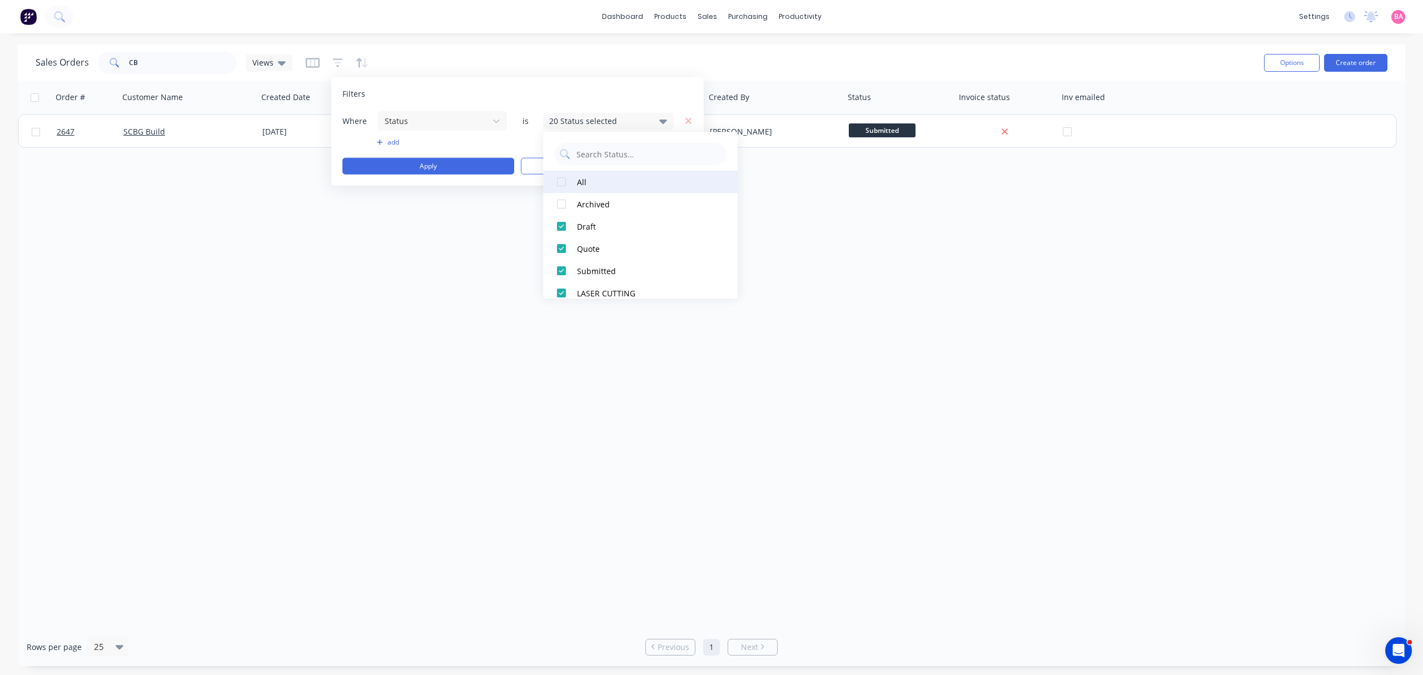
click at [569, 183] on div at bounding box center [561, 182] width 22 height 22
click at [172, 61] on input "CB" at bounding box center [183, 63] width 108 height 22
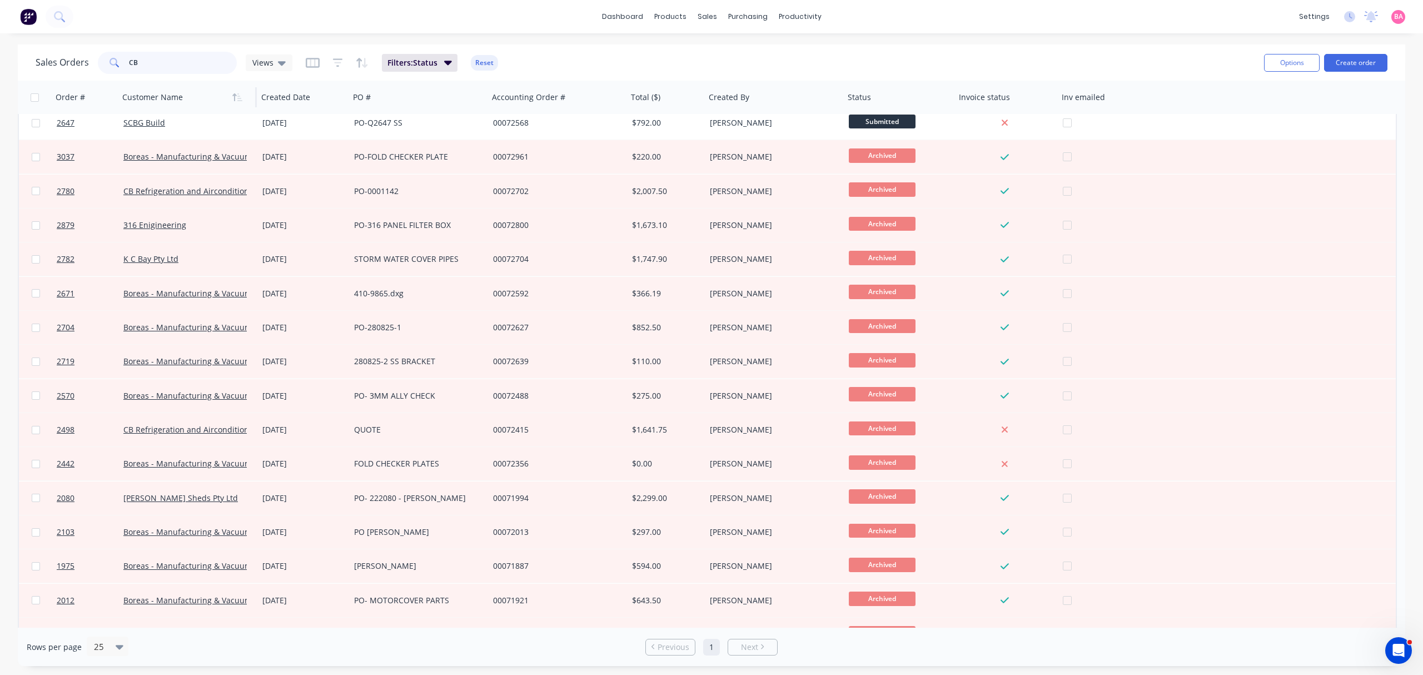
scroll to position [0, 0]
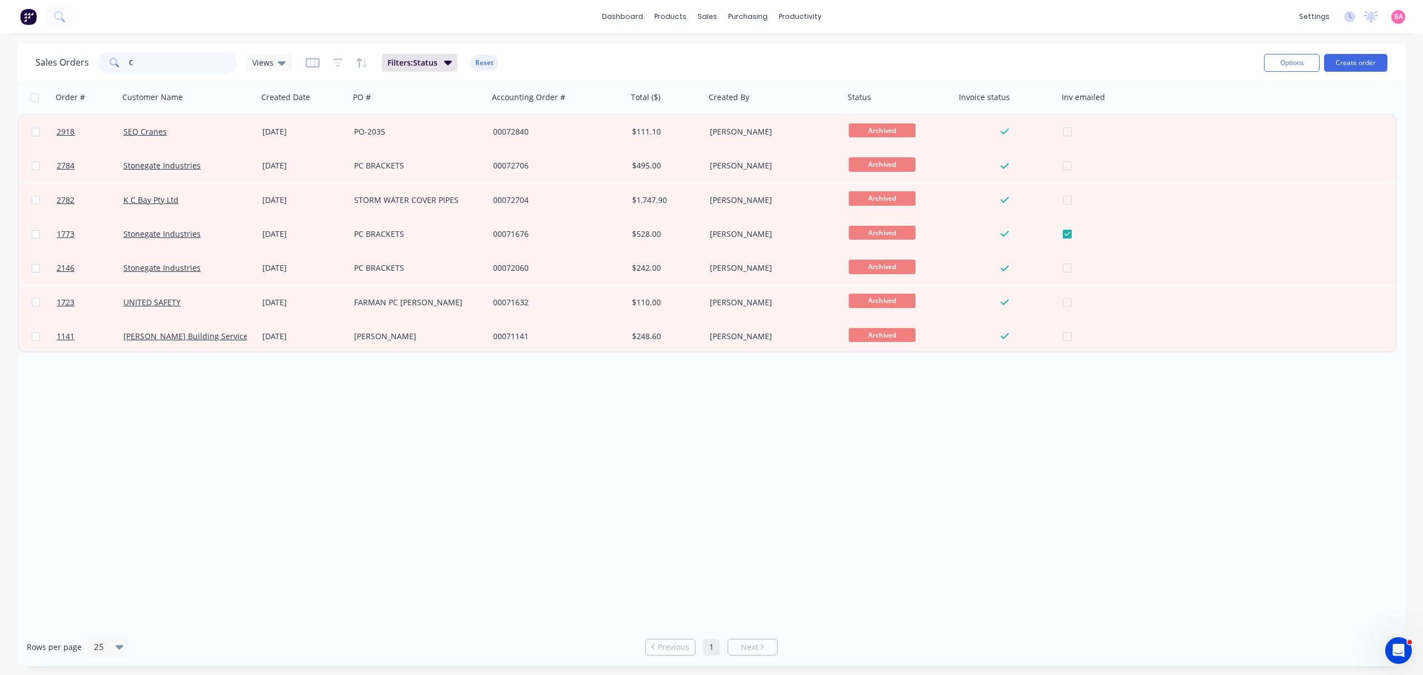
type input "CB"
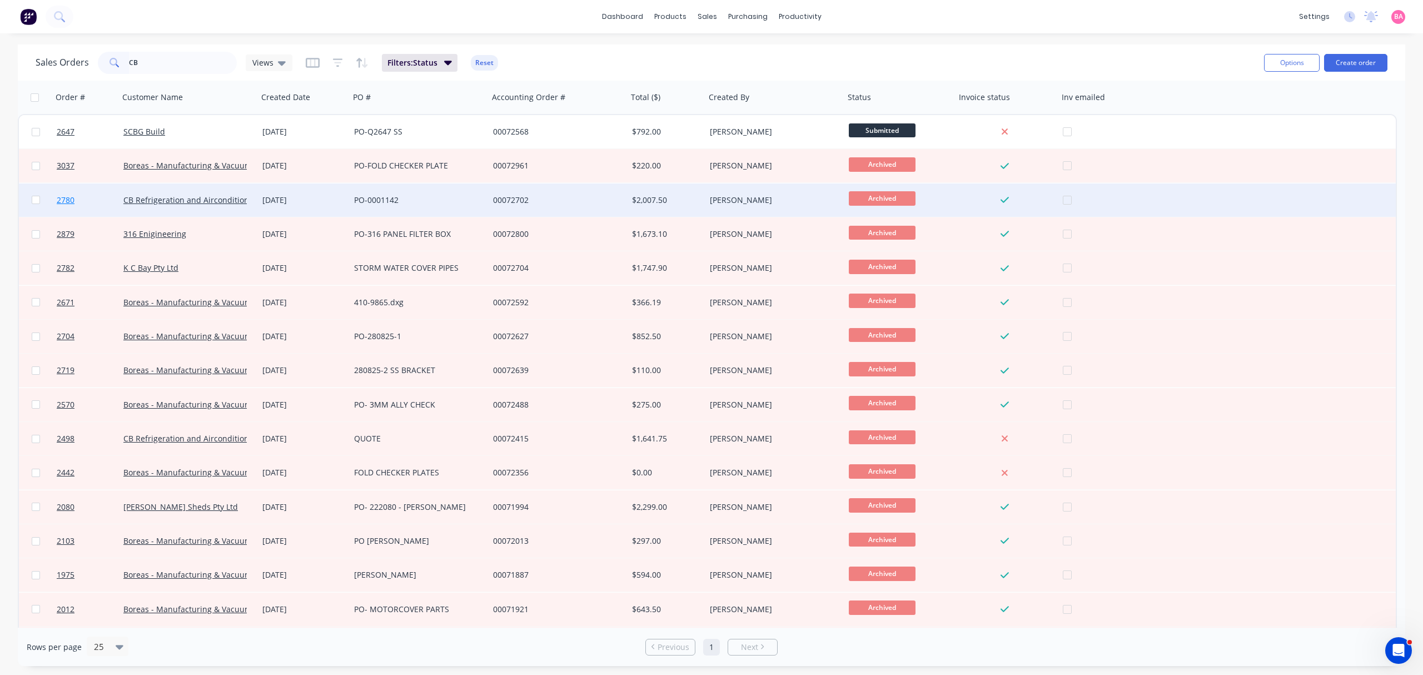
click at [61, 198] on span "2780" at bounding box center [66, 200] width 18 height 11
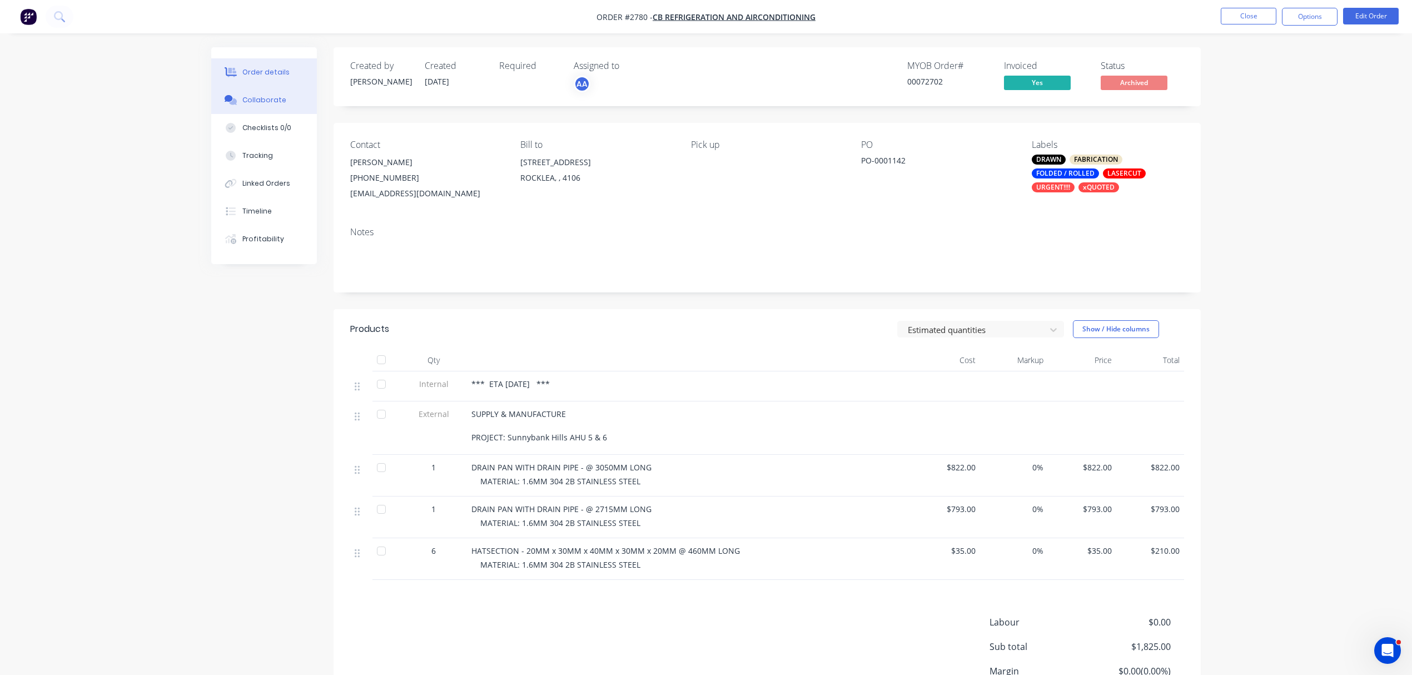
click at [261, 100] on div "Collaborate" at bounding box center [264, 100] width 44 height 10
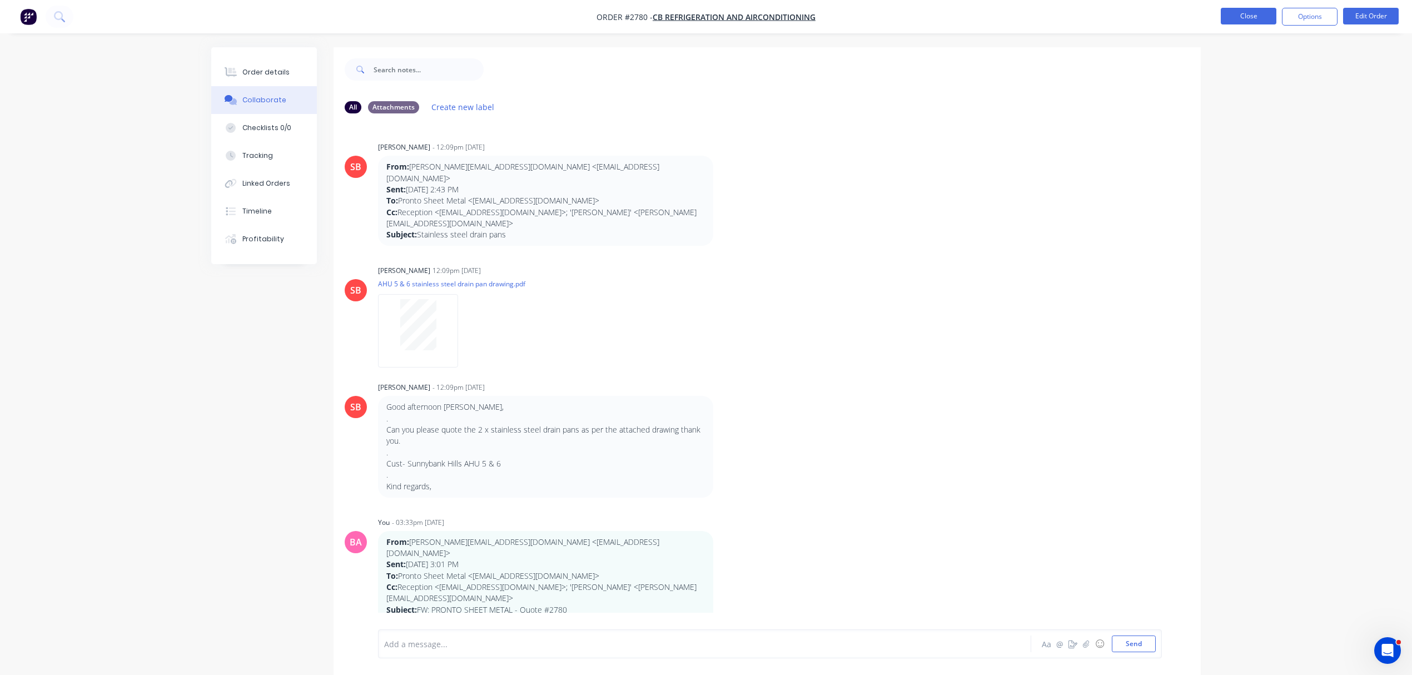
click at [1242, 16] on button "Close" at bounding box center [1249, 16] width 56 height 17
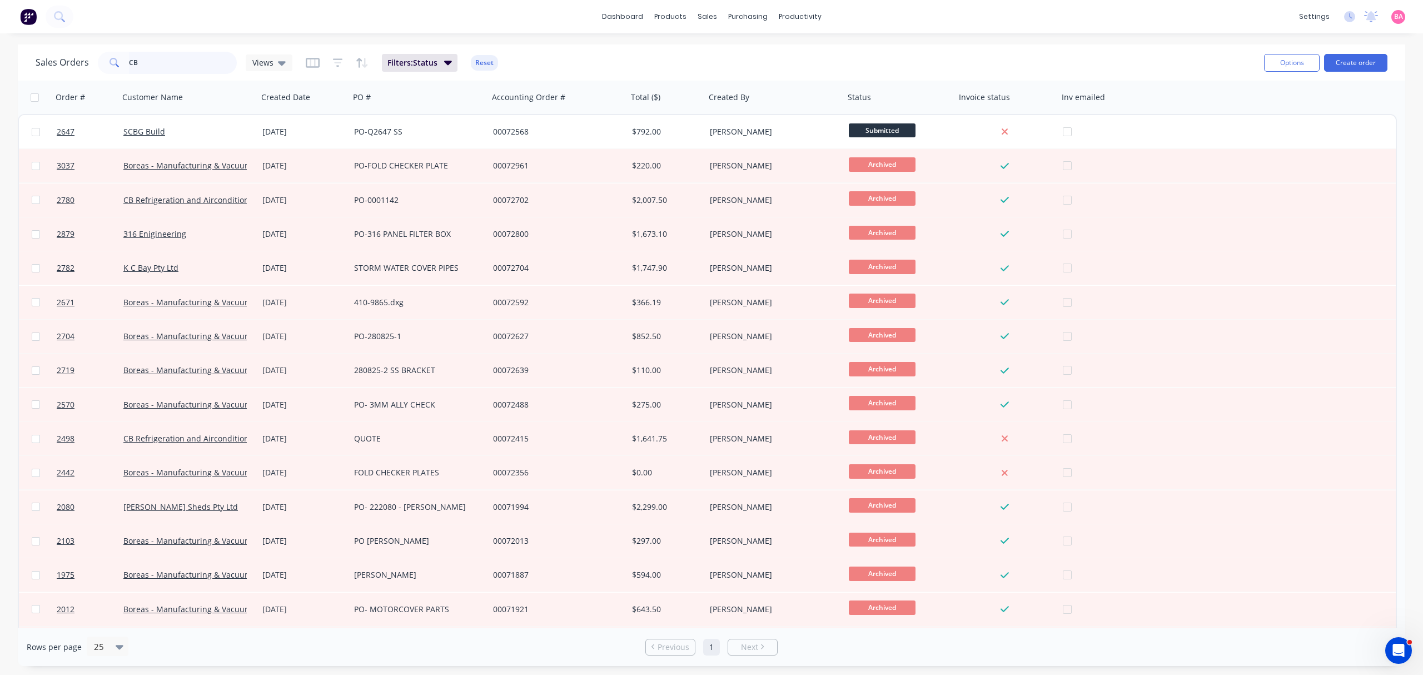
drag, startPoint x: 132, startPoint y: 63, endPoint x: 107, endPoint y: 57, distance: 25.7
click at [107, 57] on div "CB" at bounding box center [167, 63] width 139 height 22
type input "JILA"
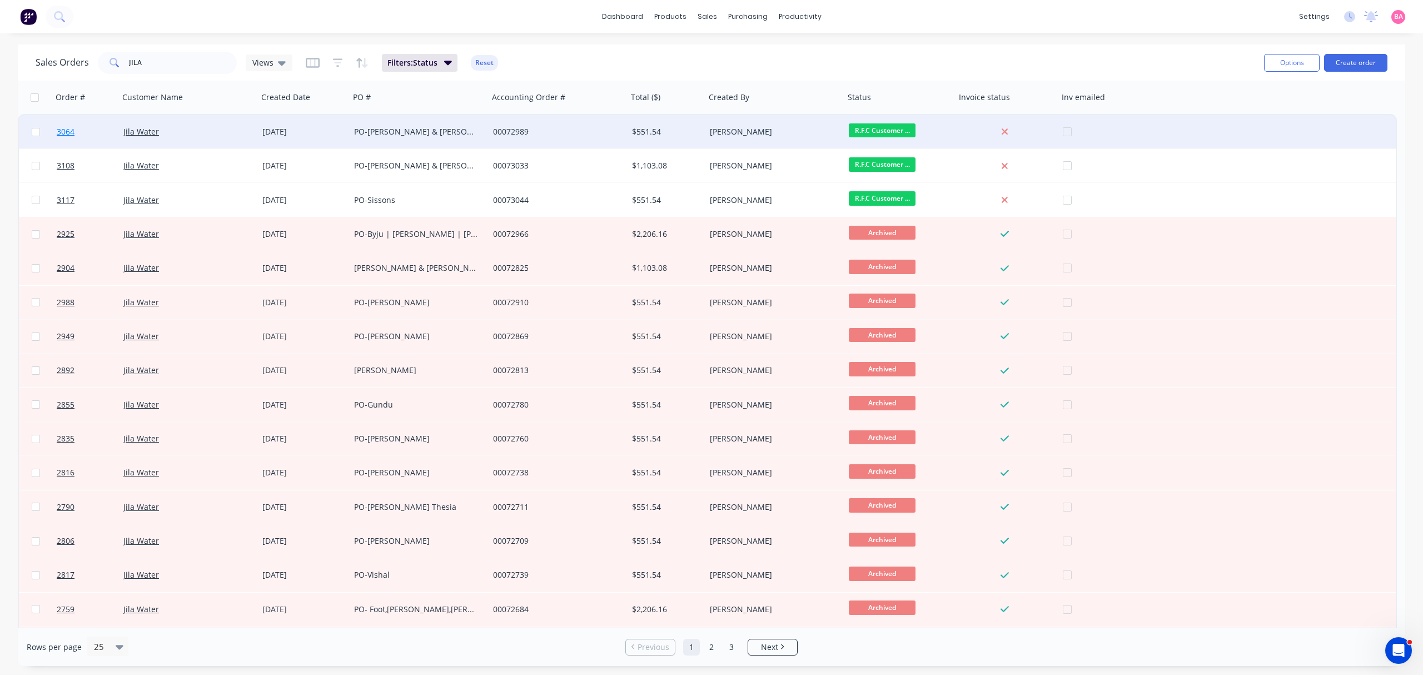
click at [61, 128] on span "3064" at bounding box center [66, 131] width 18 height 11
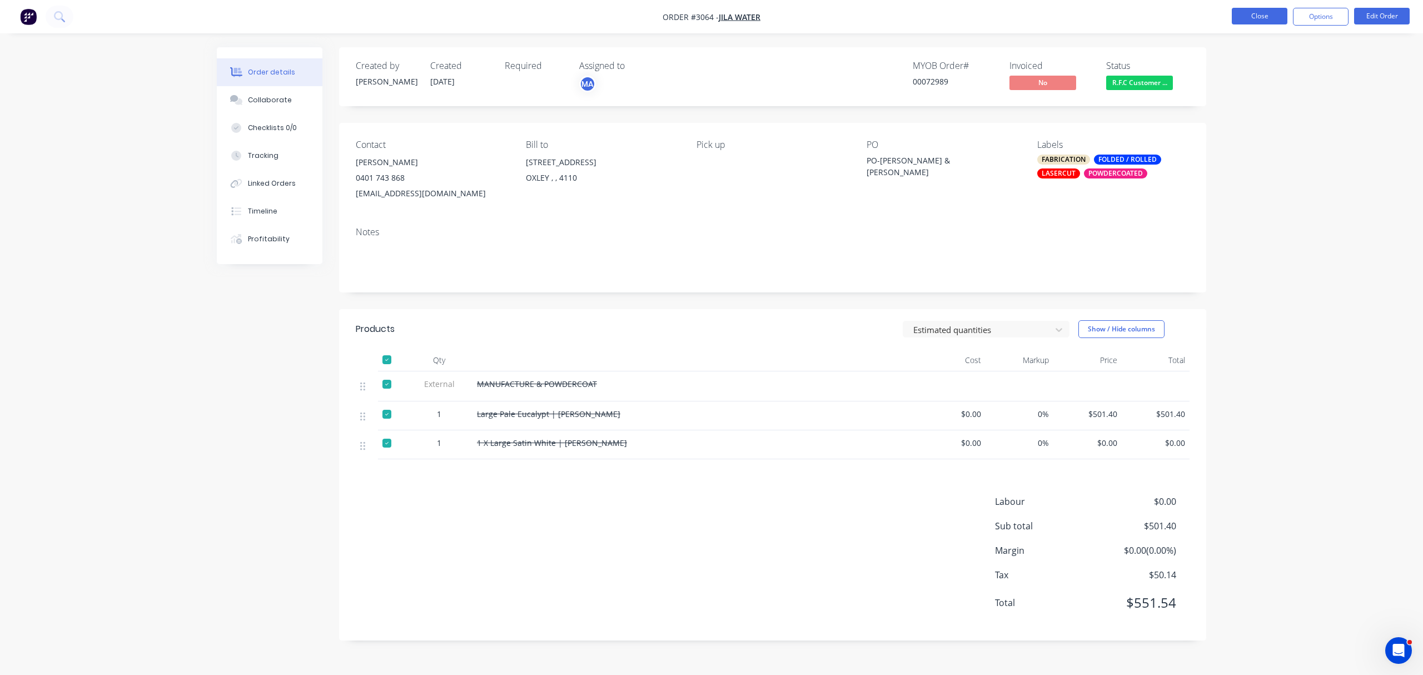
click at [1257, 14] on button "Close" at bounding box center [1260, 16] width 56 height 17
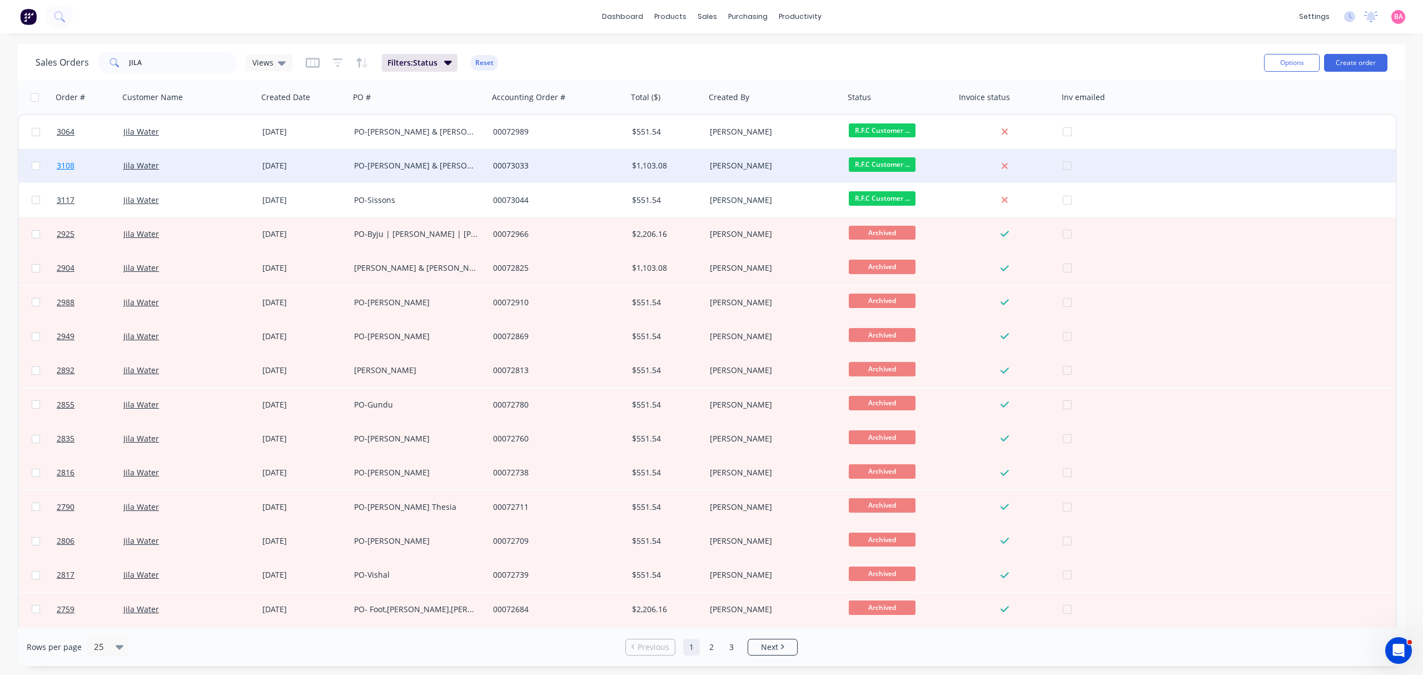
click at [60, 165] on span "3108" at bounding box center [66, 165] width 18 height 11
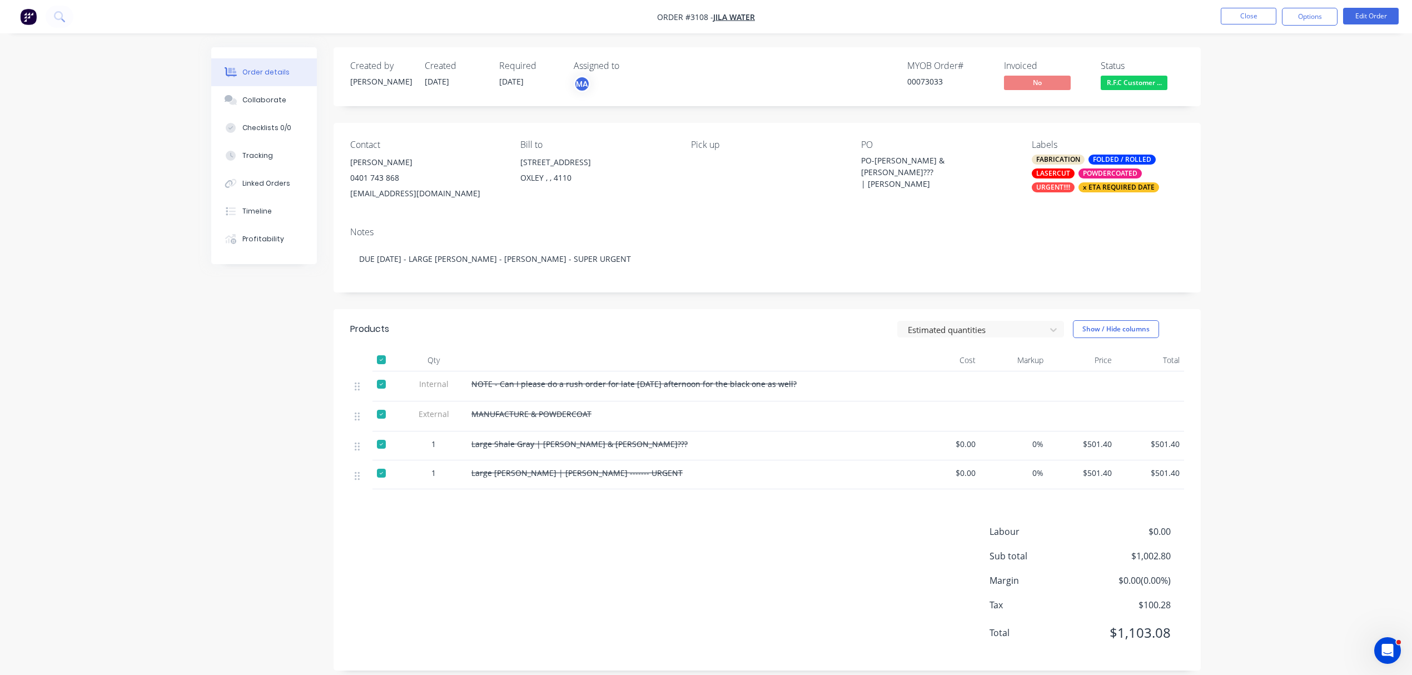
click at [937, 161] on div "PO-Darren & Nita??? | Ashley Rozen" at bounding box center [930, 172] width 139 height 35
click at [1321, 13] on button "Options" at bounding box center [1310, 17] width 56 height 18
click at [1256, 151] on div "Delivery Docket" at bounding box center [1276, 156] width 102 height 16
click at [1259, 105] on div "Without pricing" at bounding box center [1276, 112] width 102 height 16
click at [1138, 79] on span "R.F.C Customer ..." at bounding box center [1134, 83] width 67 height 14
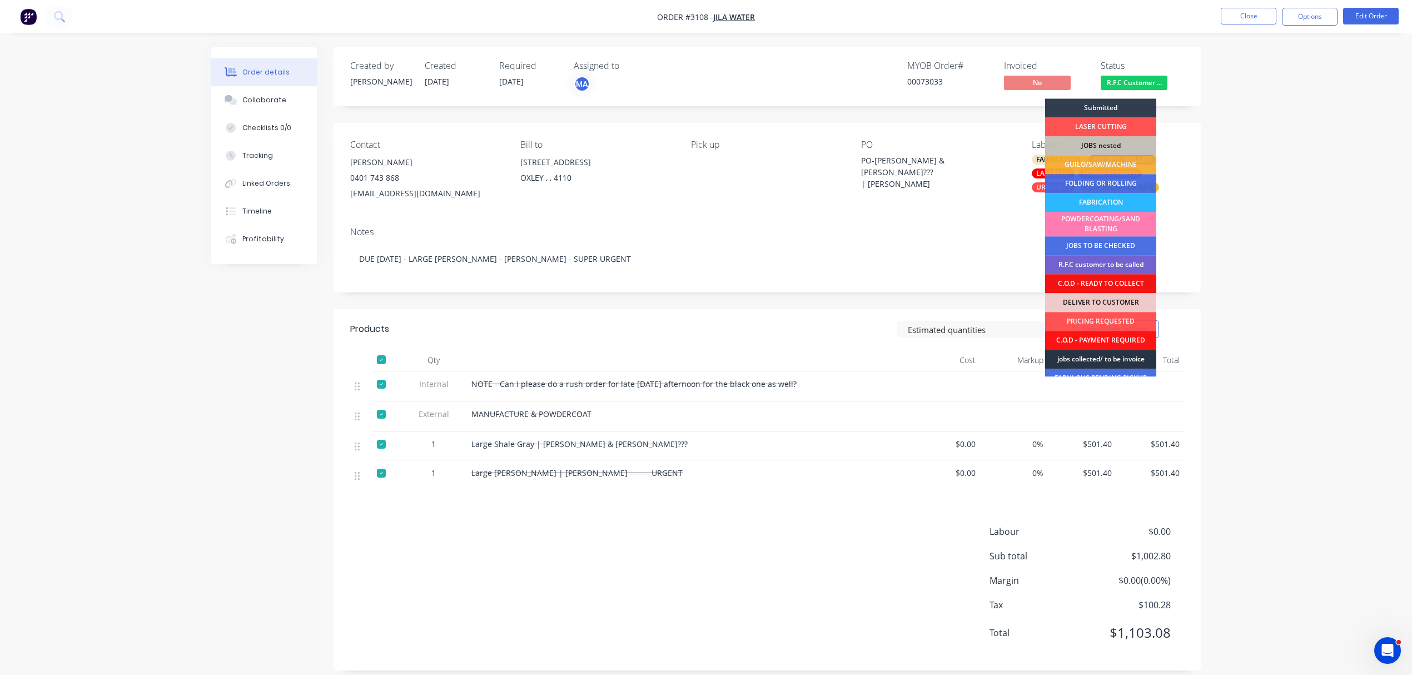
click at [1119, 360] on div "jobs collected/ to be invoice" at bounding box center [1100, 359] width 111 height 19
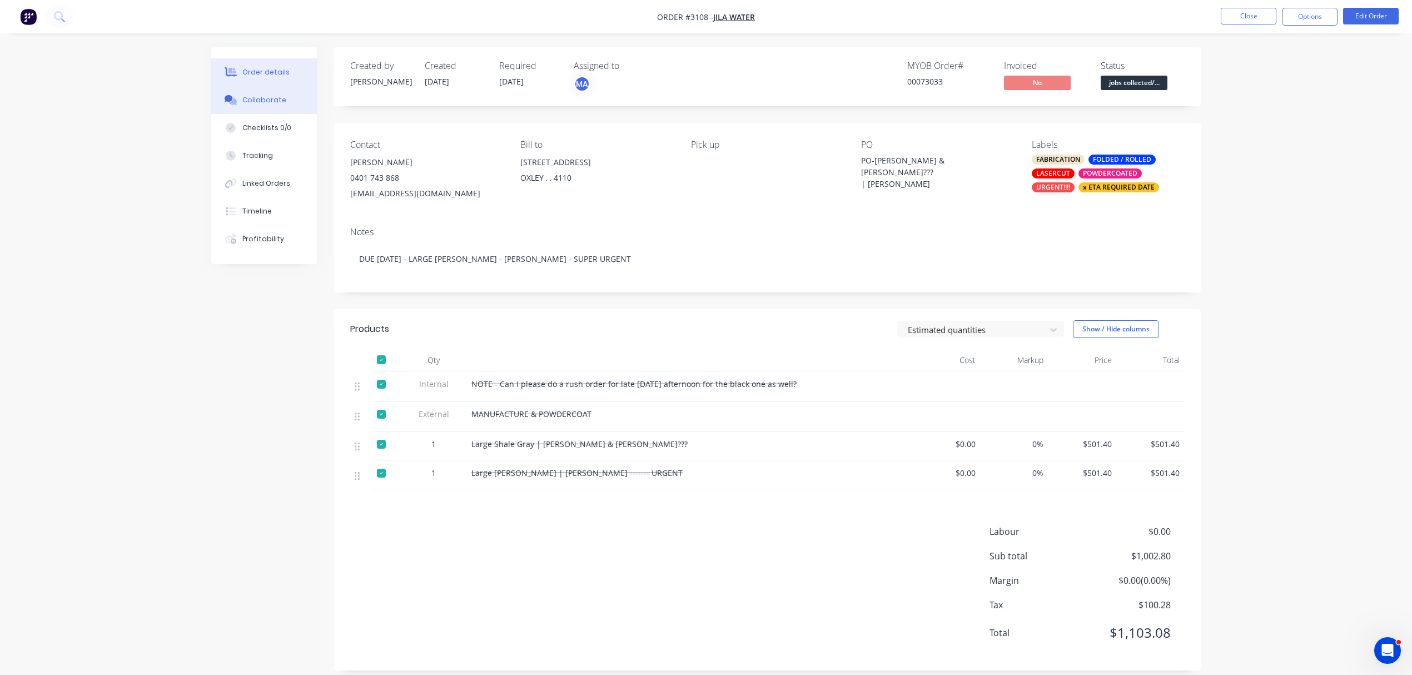
click at [261, 103] on div "Collaborate" at bounding box center [264, 100] width 44 height 10
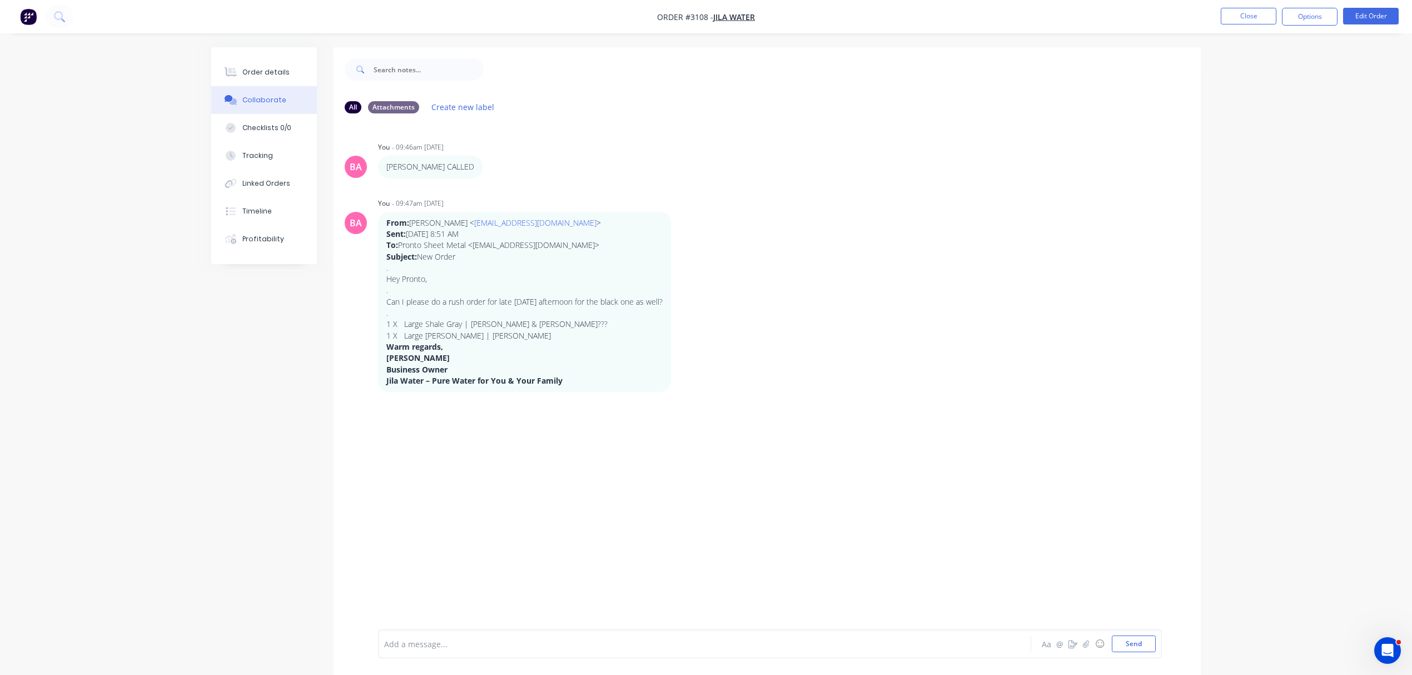
click at [459, 636] on div "Add a message..." at bounding box center [673, 643] width 579 height 17
click at [1133, 640] on button "Send" at bounding box center [1134, 643] width 44 height 17
click at [1245, 13] on button "Close" at bounding box center [1249, 16] width 56 height 17
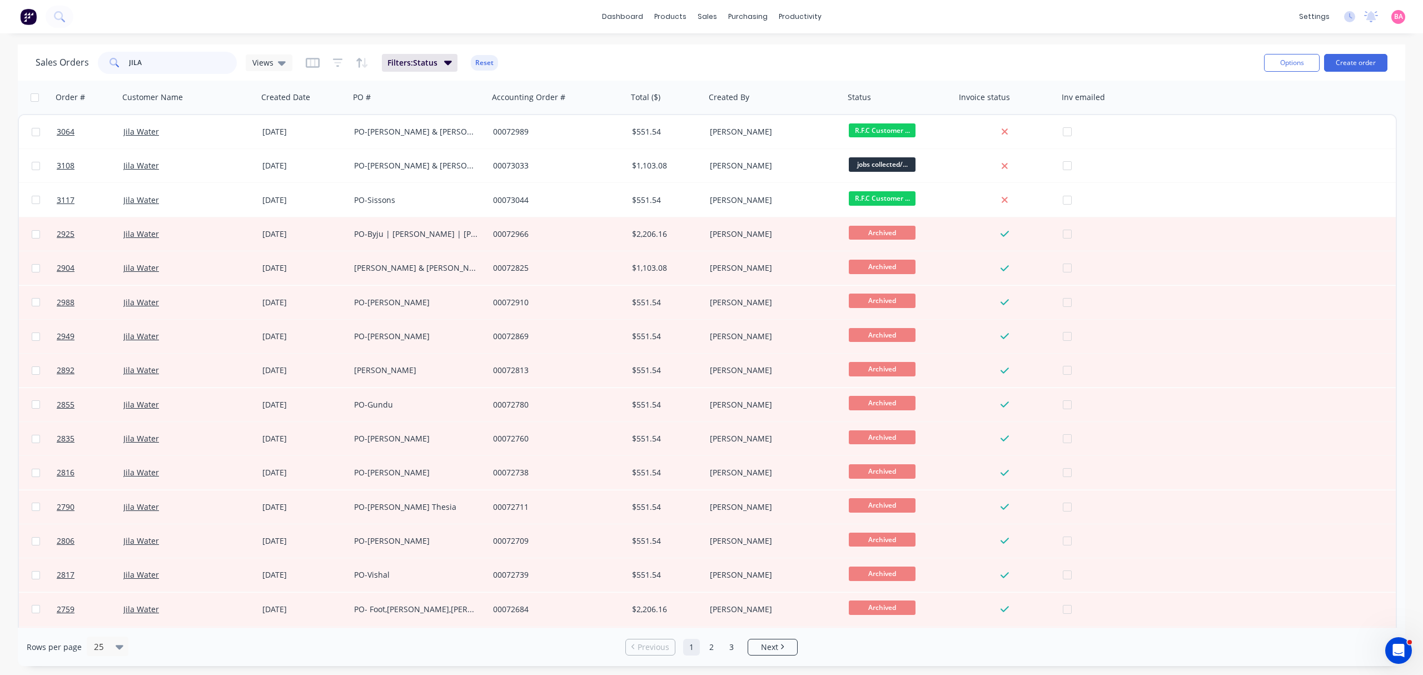
drag, startPoint x: 147, startPoint y: 61, endPoint x: 93, endPoint y: 52, distance: 54.6
click at [93, 52] on div "Sales Orders JILA Views" at bounding box center [164, 63] width 257 height 22
type input "2938"
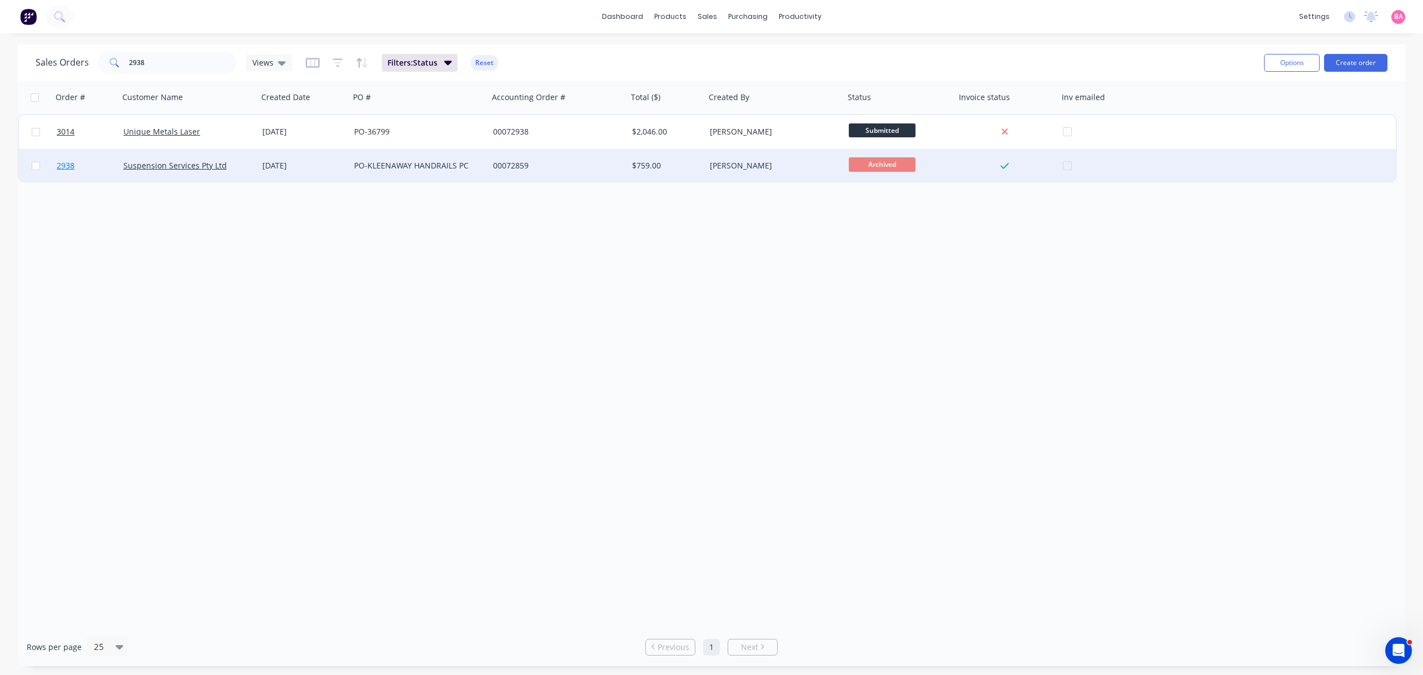
click at [67, 166] on span "2938" at bounding box center [66, 165] width 18 height 11
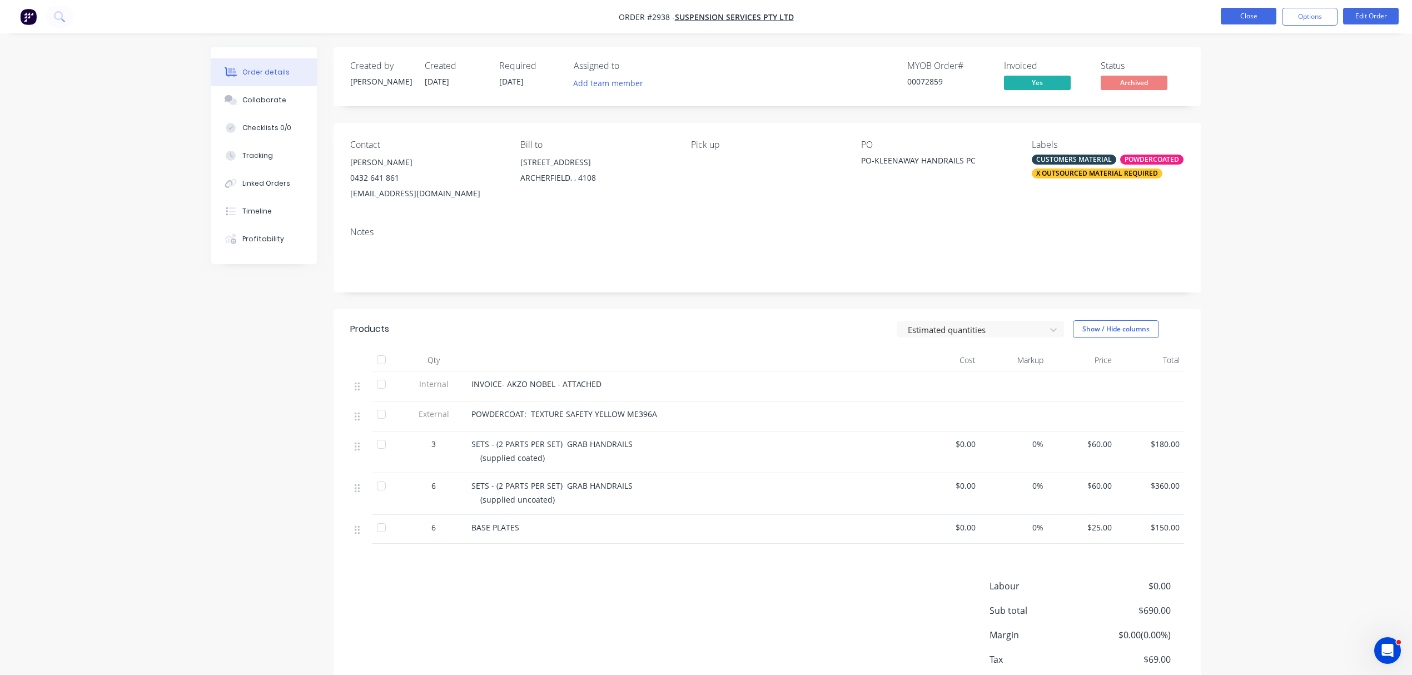
click at [1258, 14] on button "Close" at bounding box center [1249, 16] width 56 height 17
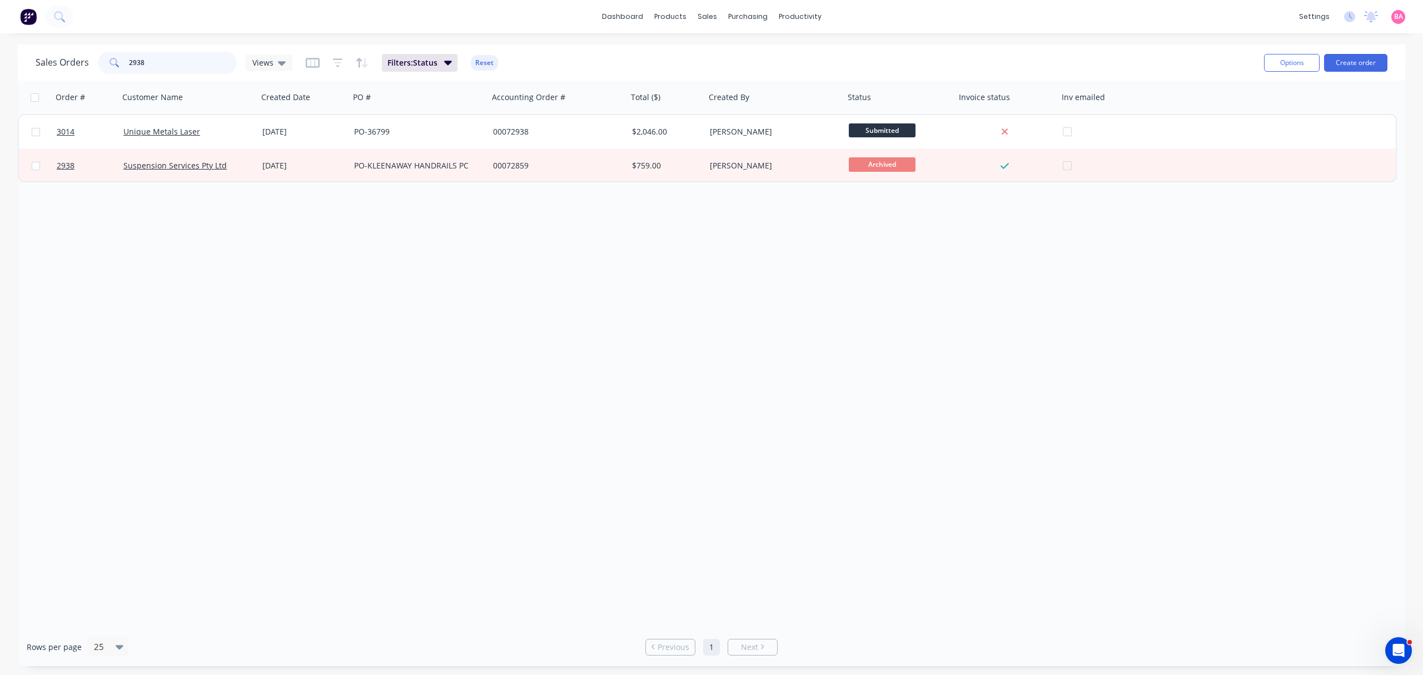
drag, startPoint x: 147, startPoint y: 61, endPoint x: 54, endPoint y: 47, distance: 93.9
click at [53, 48] on div "Sales Orders 2938 Views Filters: Status Reset Options Create order" at bounding box center [711, 62] width 1387 height 36
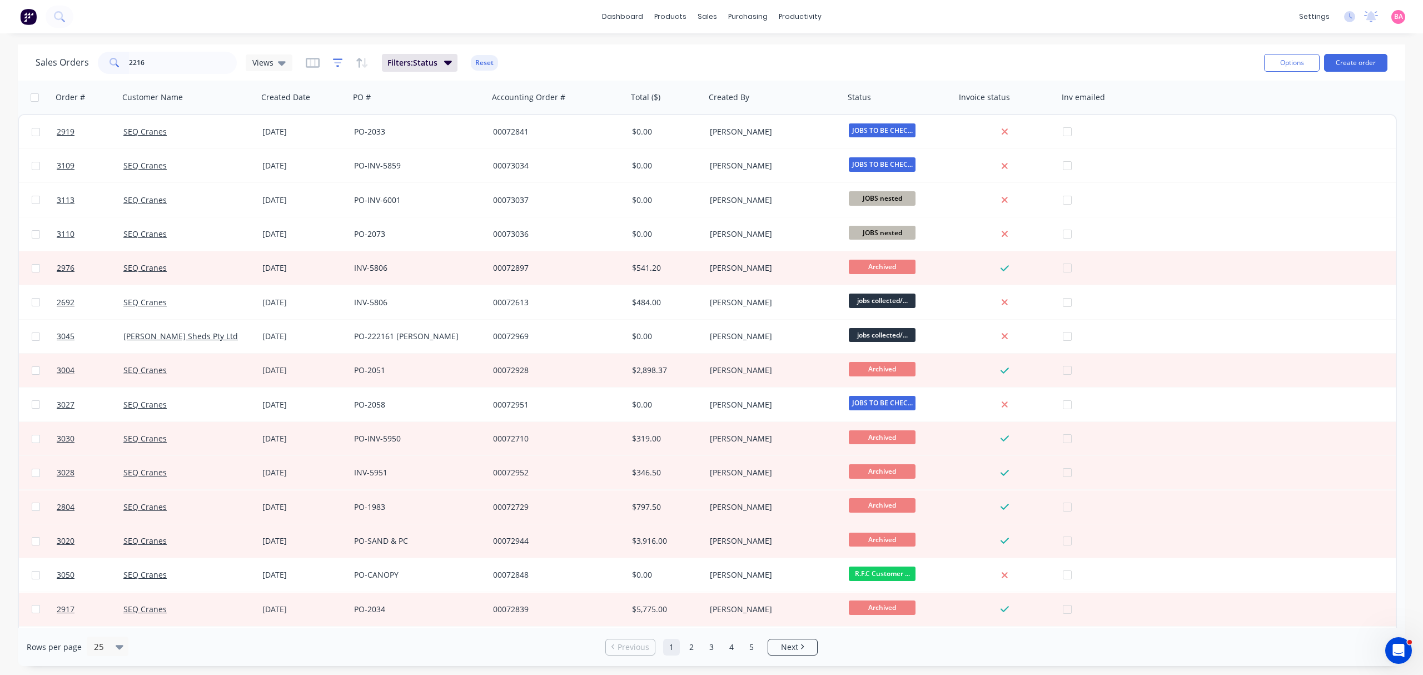
click at [338, 61] on icon "button" at bounding box center [338, 62] width 10 height 11
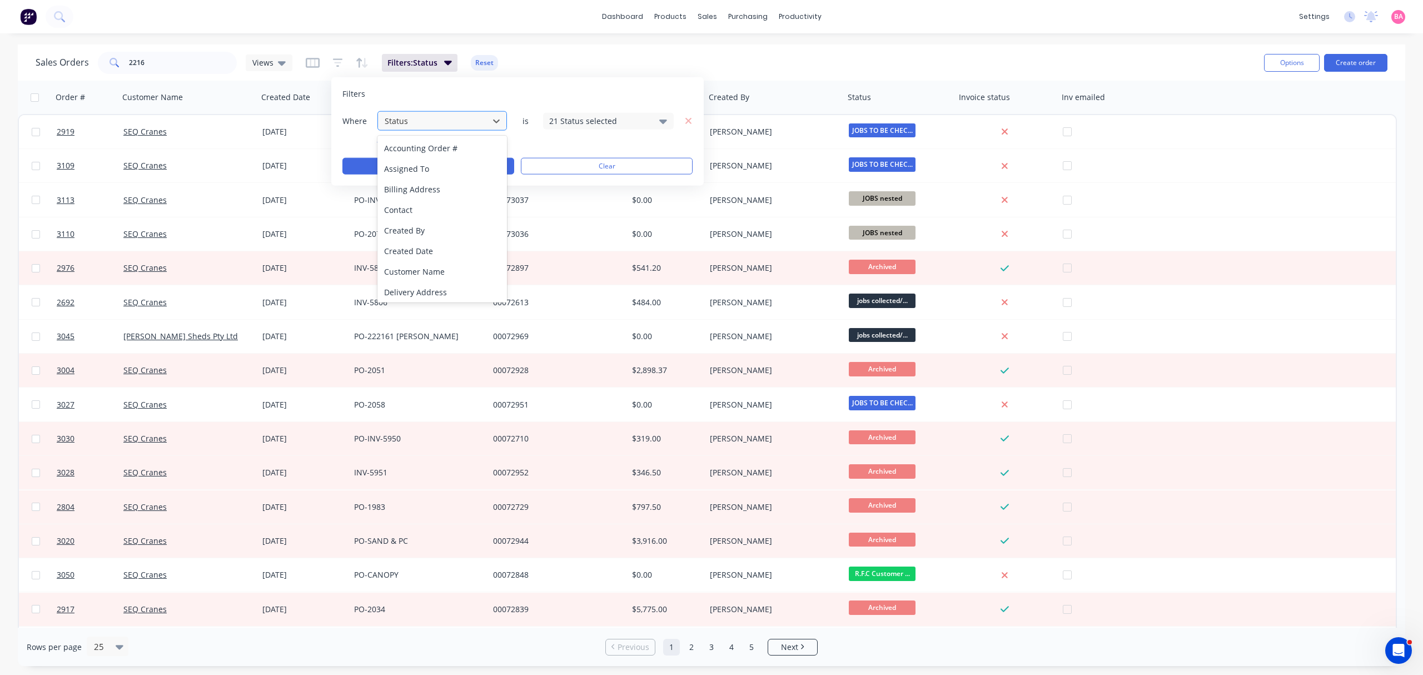
click at [430, 122] on div at bounding box center [433, 121] width 99 height 14
click at [397, 288] on div "Status" at bounding box center [441, 290] width 129 height 21
click at [669, 122] on div "21 Status selected" at bounding box center [608, 120] width 131 height 17
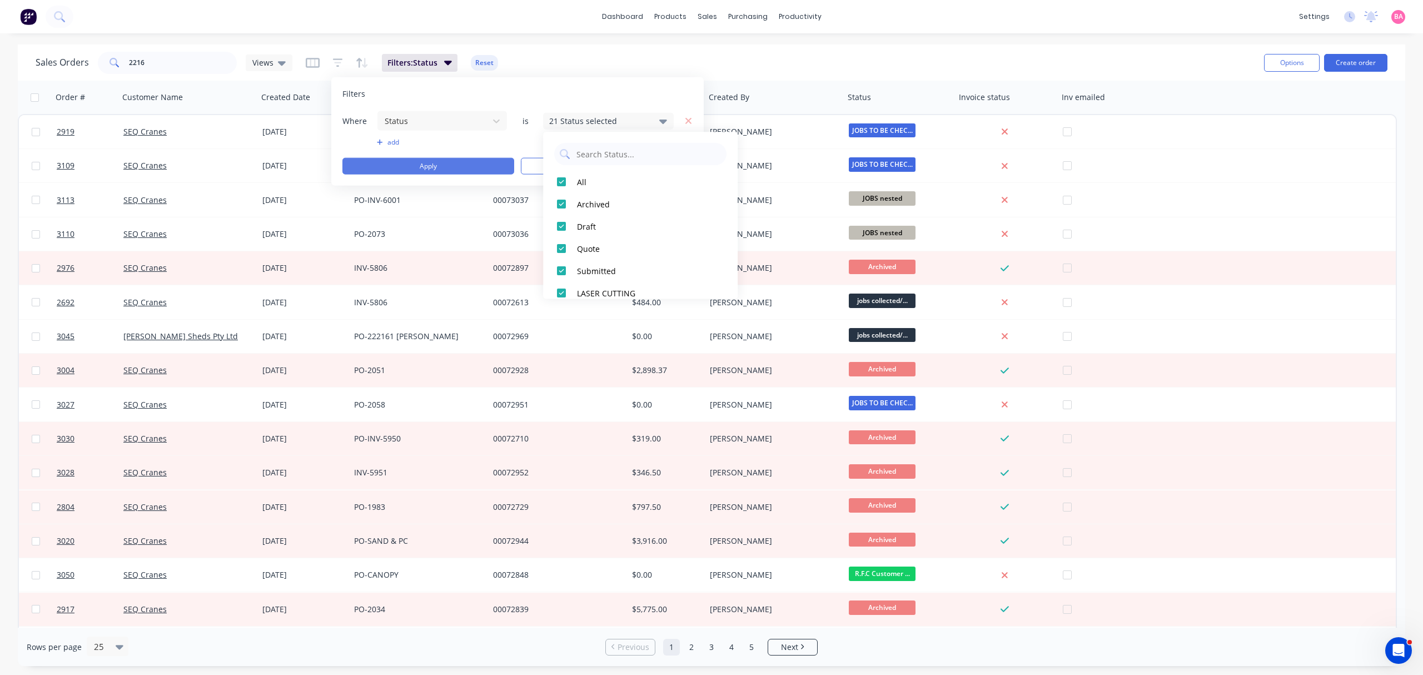
click at [447, 163] on button "Apply" at bounding box center [428, 166] width 172 height 17
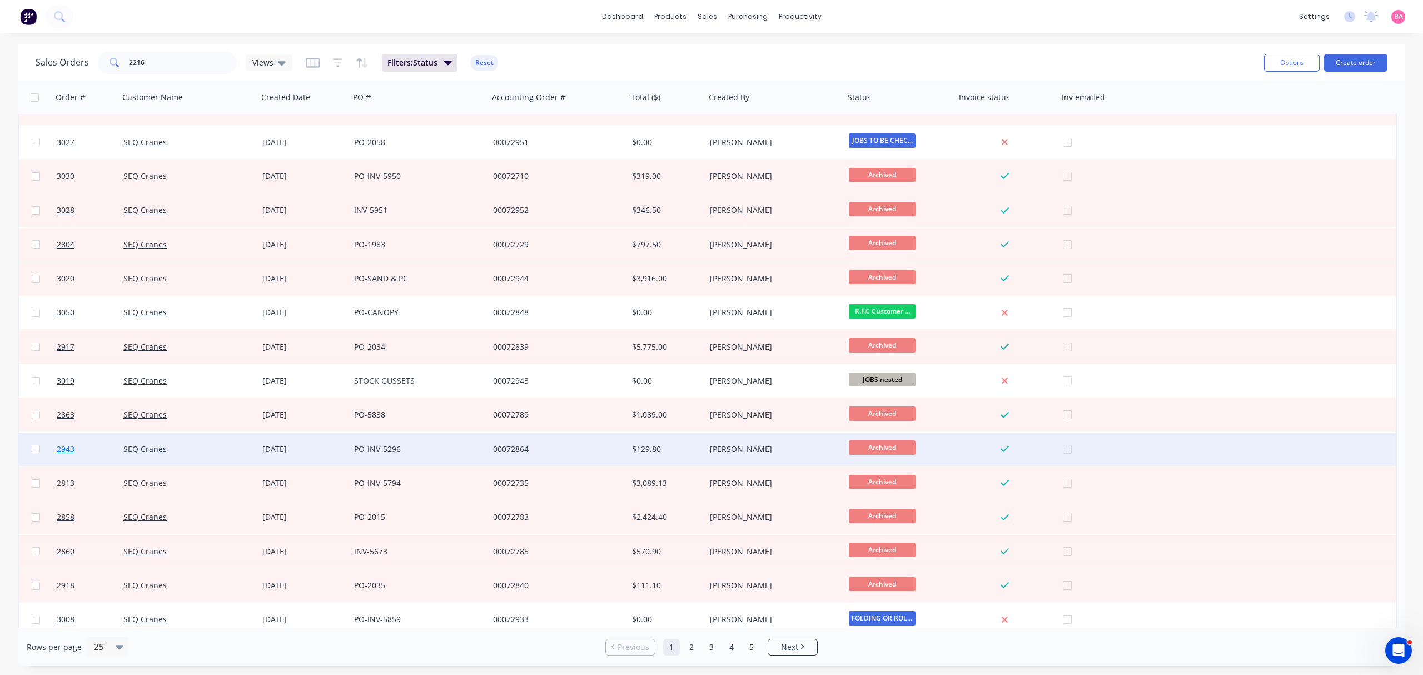
scroll to position [338, 0]
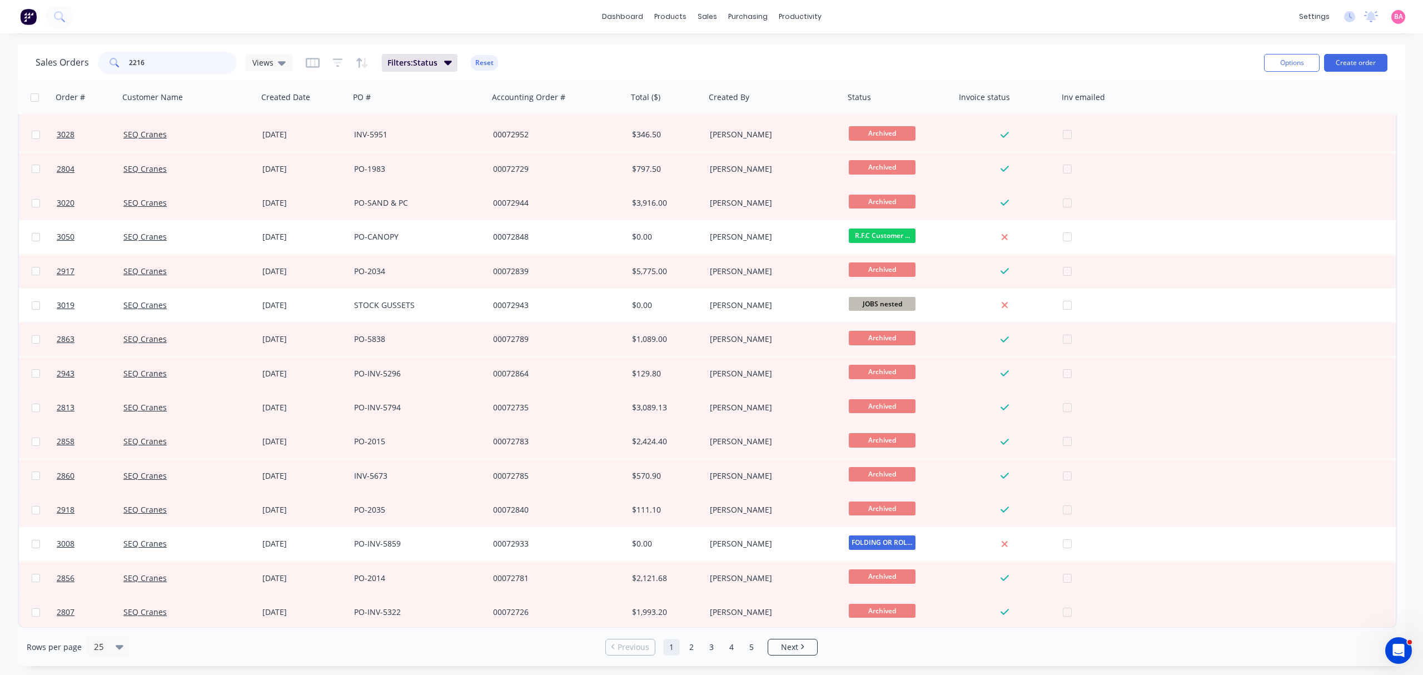
click at [161, 65] on input "2216" at bounding box center [183, 63] width 108 height 22
drag, startPoint x: 176, startPoint y: 58, endPoint x: -36, endPoint y: 33, distance: 213.2
click at [0, 33] on html "dashboard products sales purchasing productivity dashboard products Product Cat…" at bounding box center [711, 337] width 1423 height 675
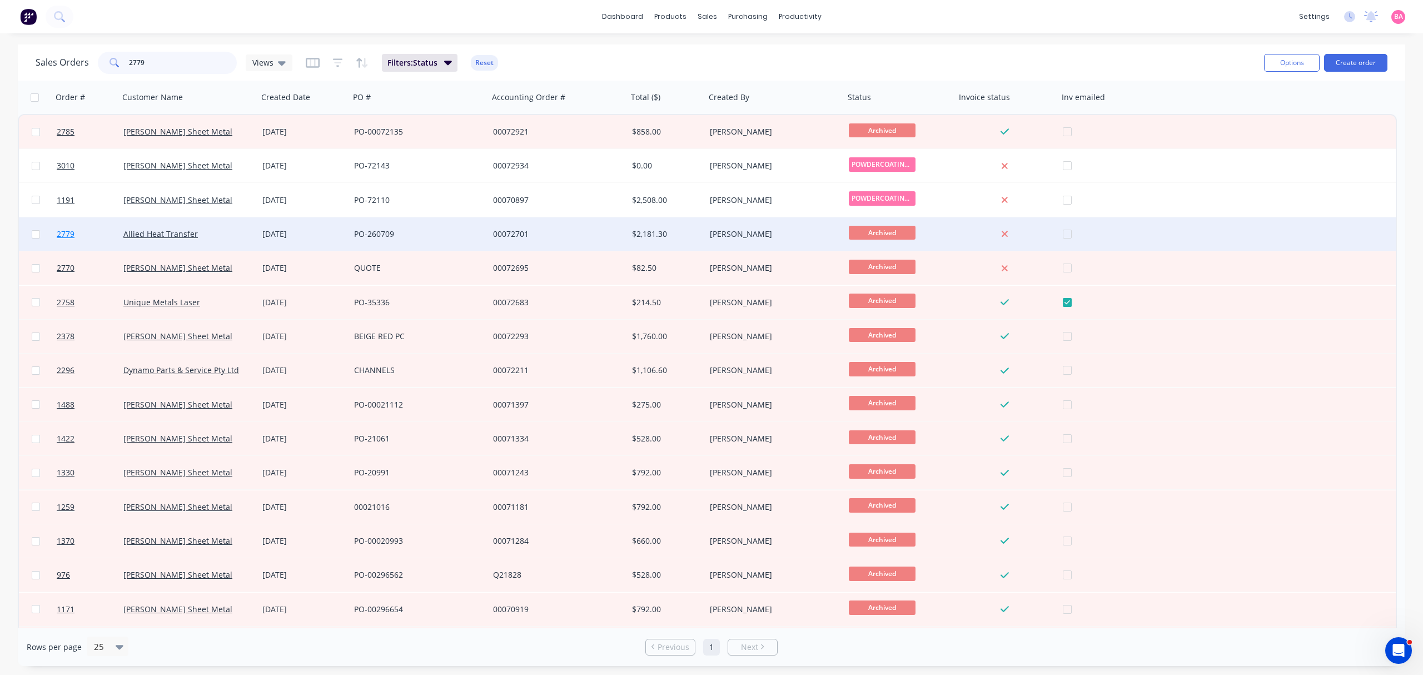
type input "2779"
click at [69, 231] on span "2779" at bounding box center [66, 233] width 18 height 11
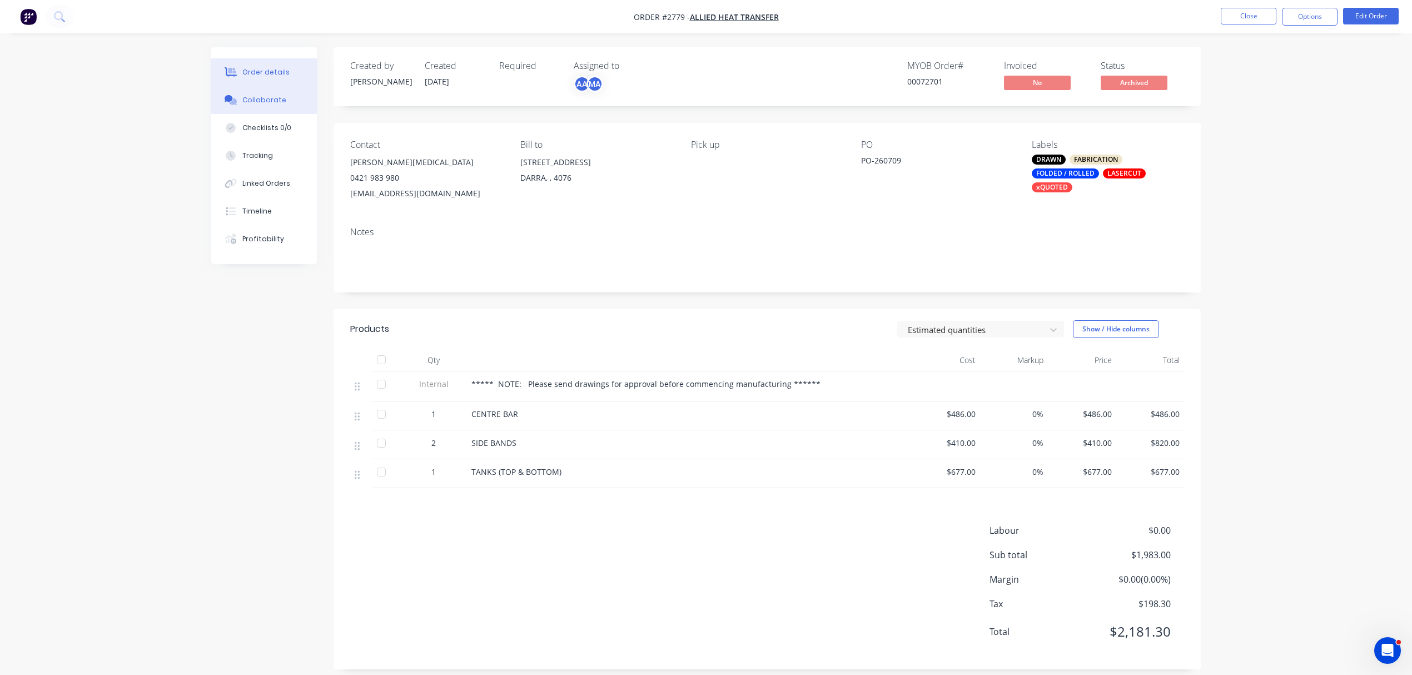
click at [270, 97] on div "Collaborate" at bounding box center [264, 100] width 44 height 10
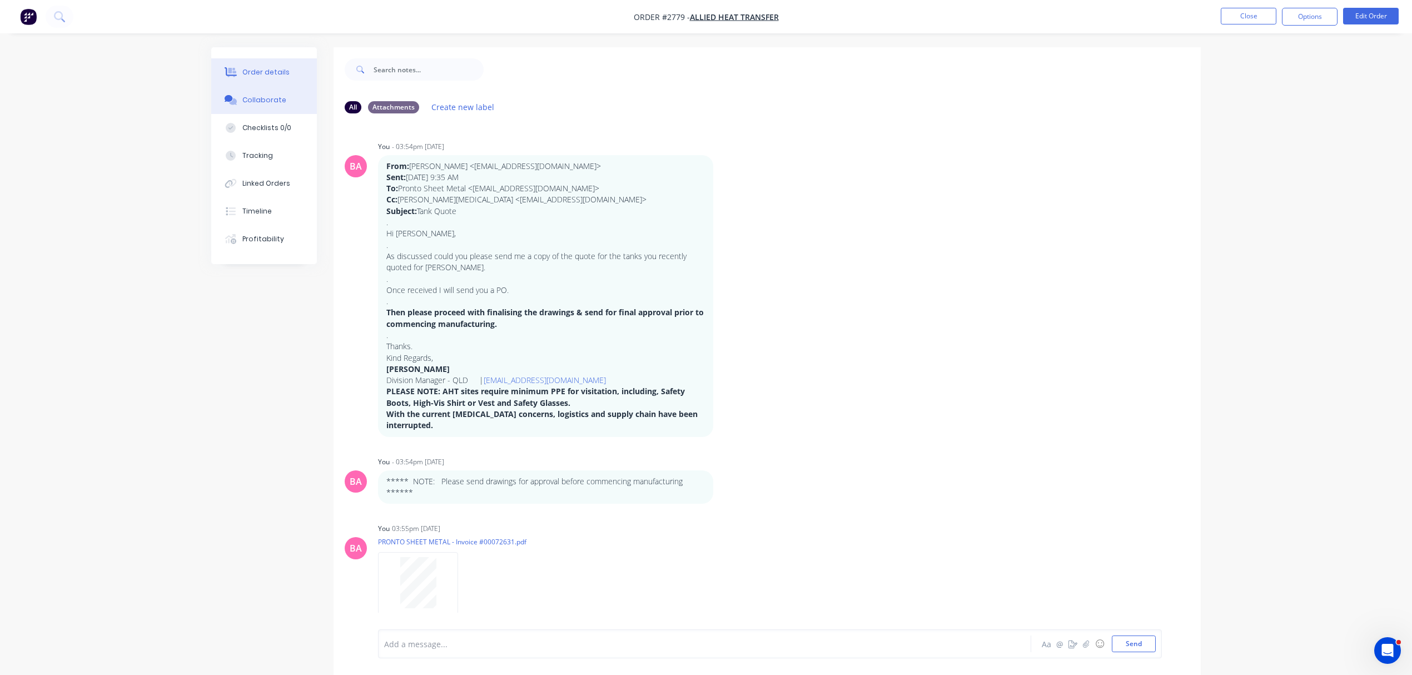
click at [252, 69] on div "Order details" at bounding box center [265, 72] width 47 height 10
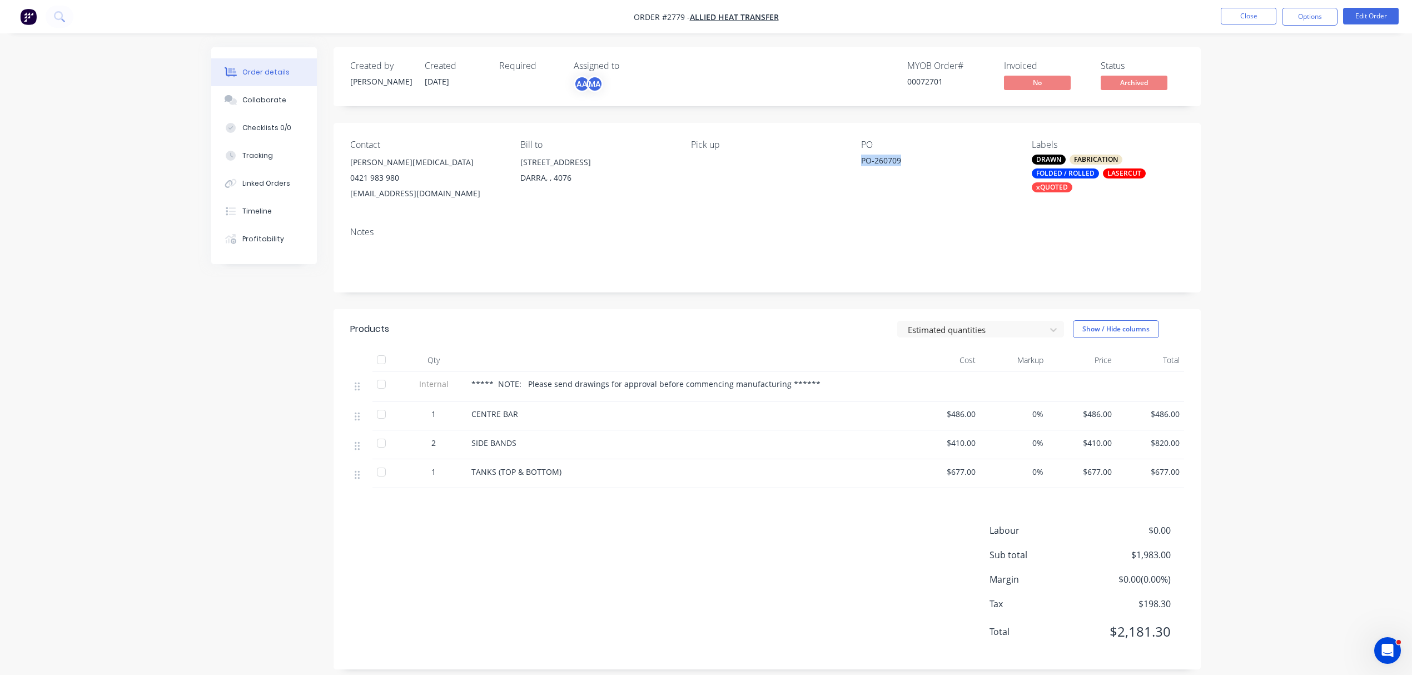
drag, startPoint x: 903, startPoint y: 161, endPoint x: 872, endPoint y: 162, distance: 30.6
click at [857, 163] on div "Contact BRAD PARKINSON 0421 983 980 bparkinson@alliedheattransfer.com.au Bill t…" at bounding box center [766, 170] width 867 height 95
copy div "PO-260709"
click at [1321, 21] on button "Options" at bounding box center [1310, 17] width 56 height 18
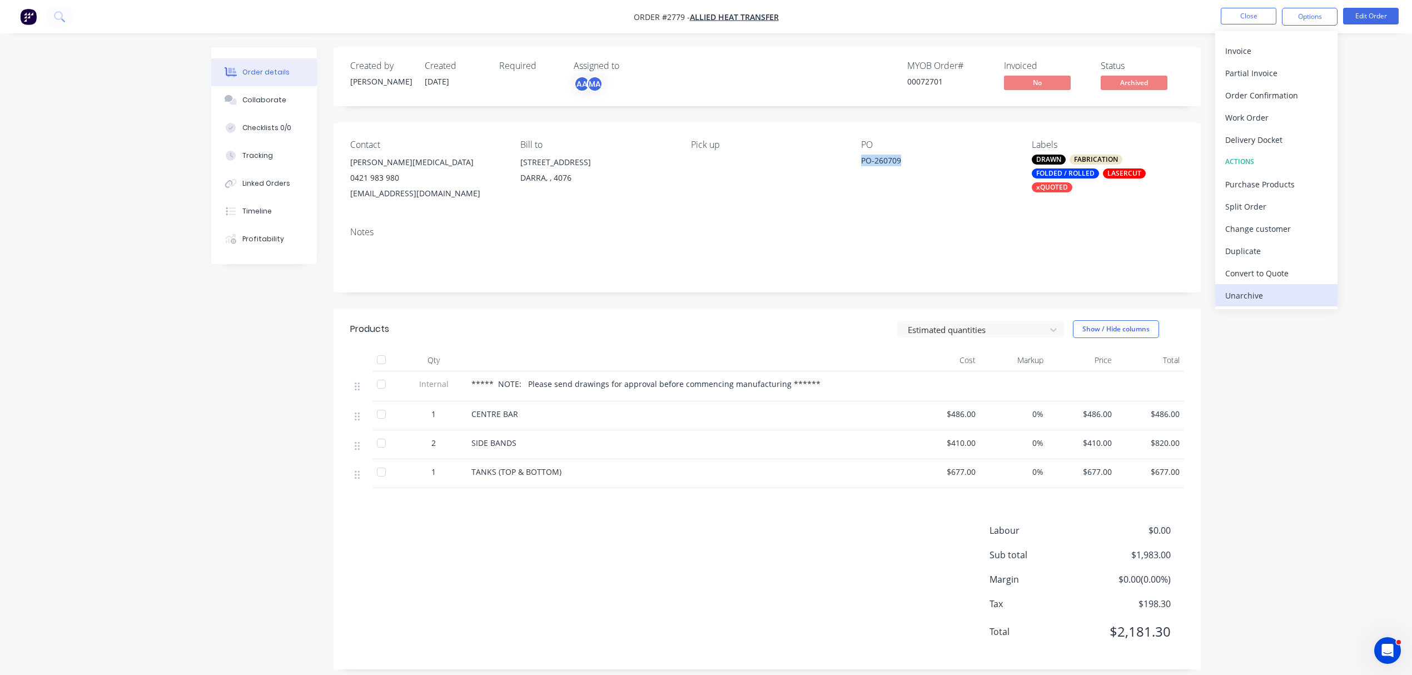
click at [1244, 300] on div "Unarchive" at bounding box center [1276, 295] width 102 height 16
click at [1253, 16] on button "Close" at bounding box center [1249, 16] width 56 height 17
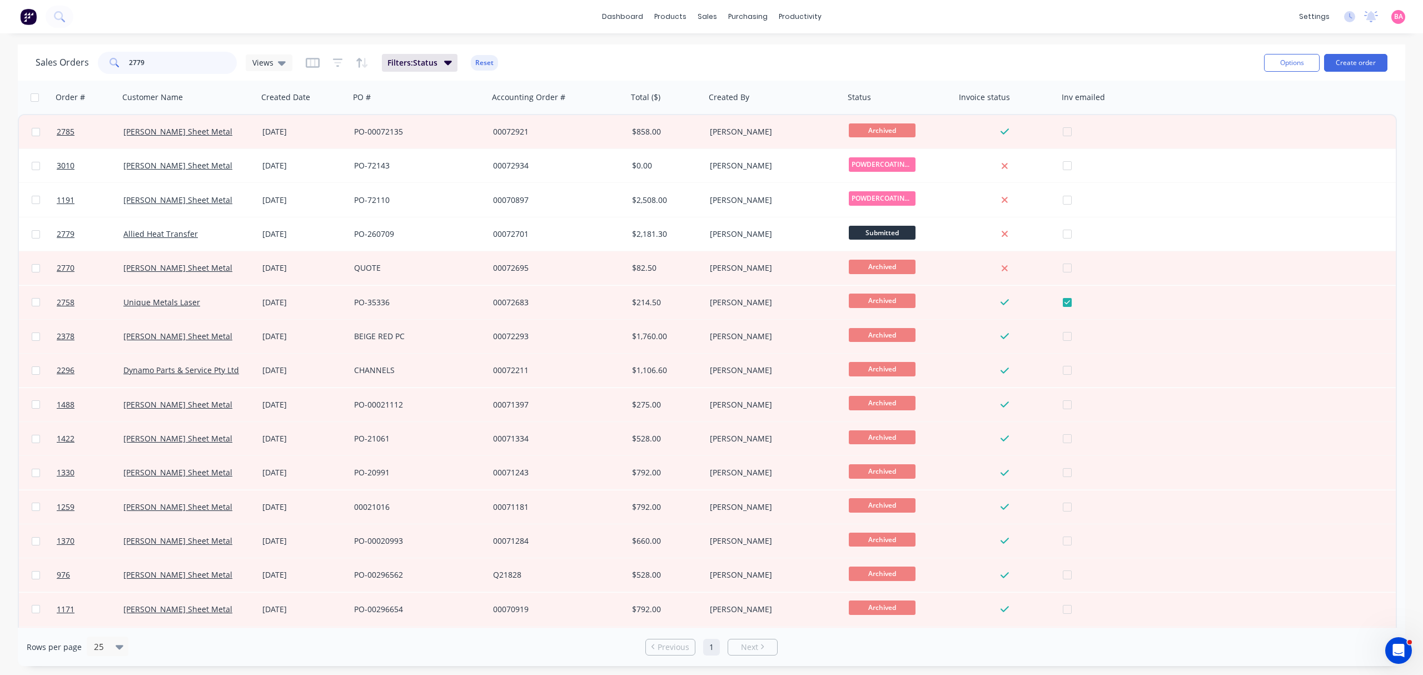
drag, startPoint x: 150, startPoint y: 61, endPoint x: 69, endPoint y: 58, distance: 80.1
click at [69, 58] on div "Sales Orders 2779 Views" at bounding box center [164, 63] width 257 height 22
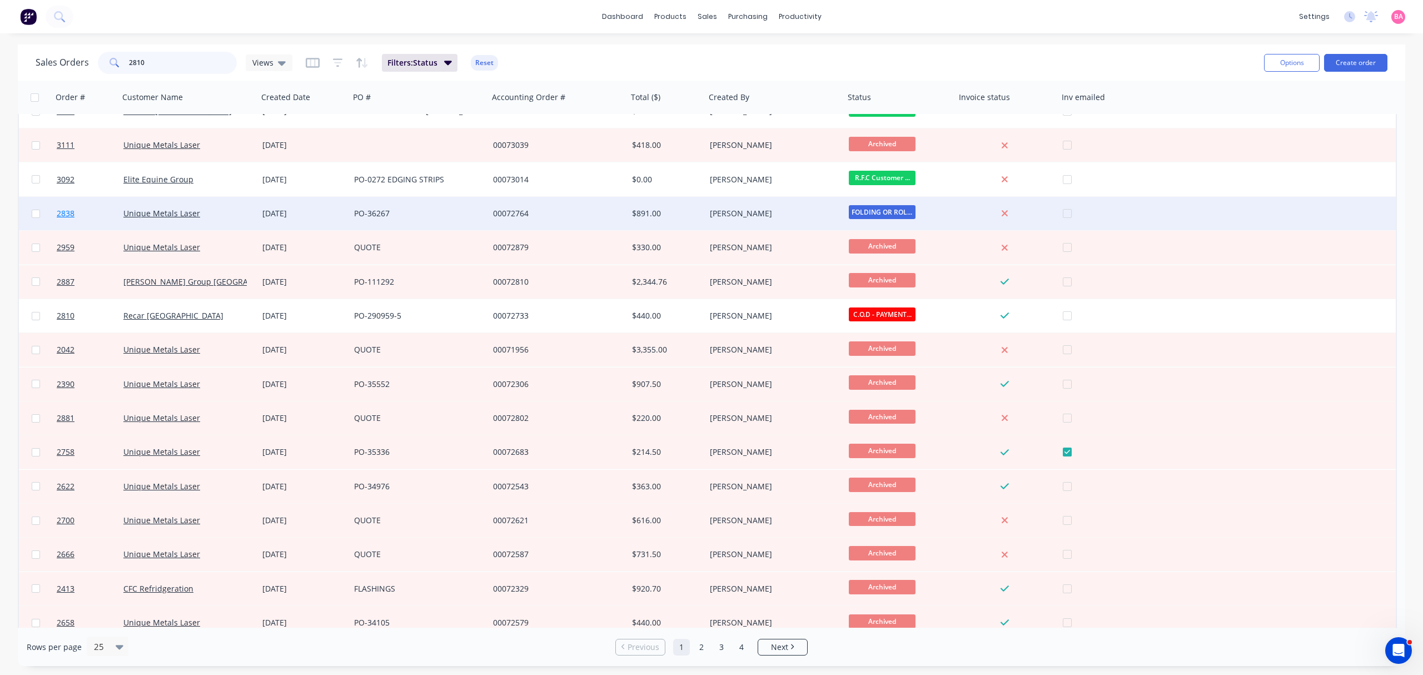
scroll to position [123, 0]
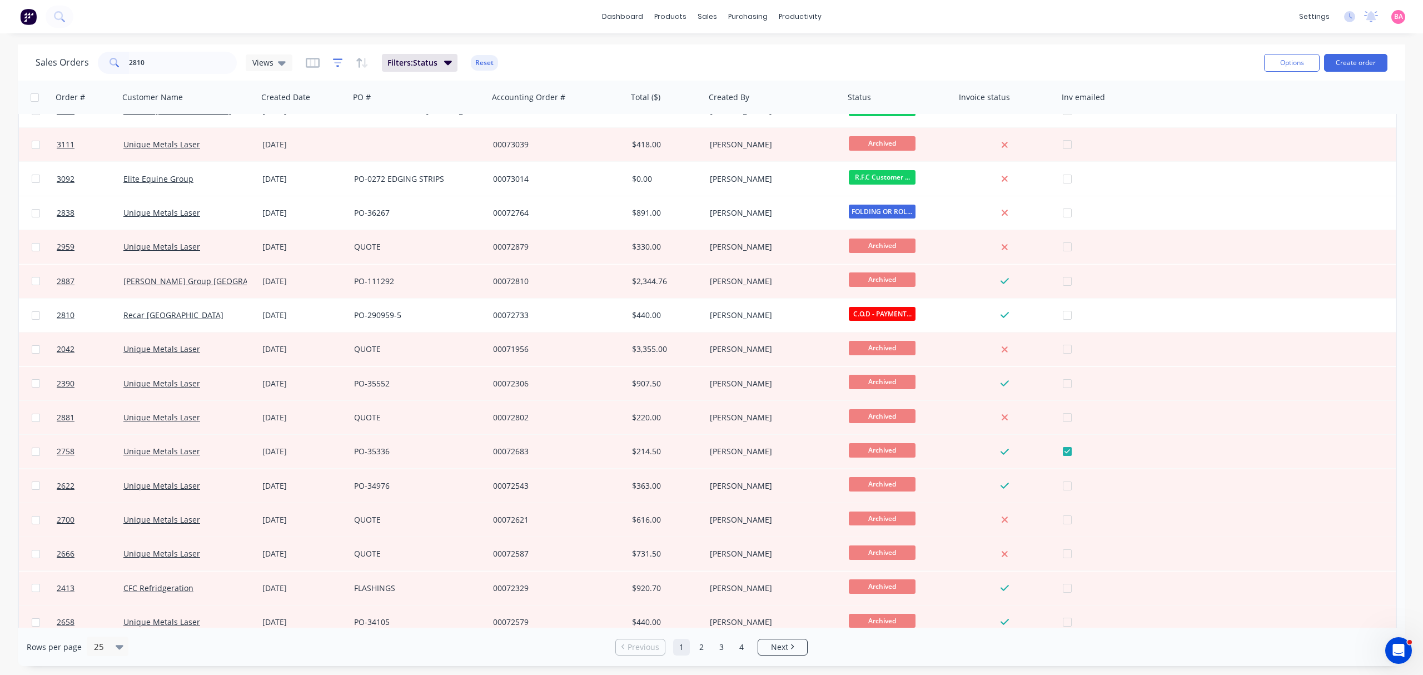
click at [339, 64] on icon "button" at bounding box center [338, 62] width 10 height 11
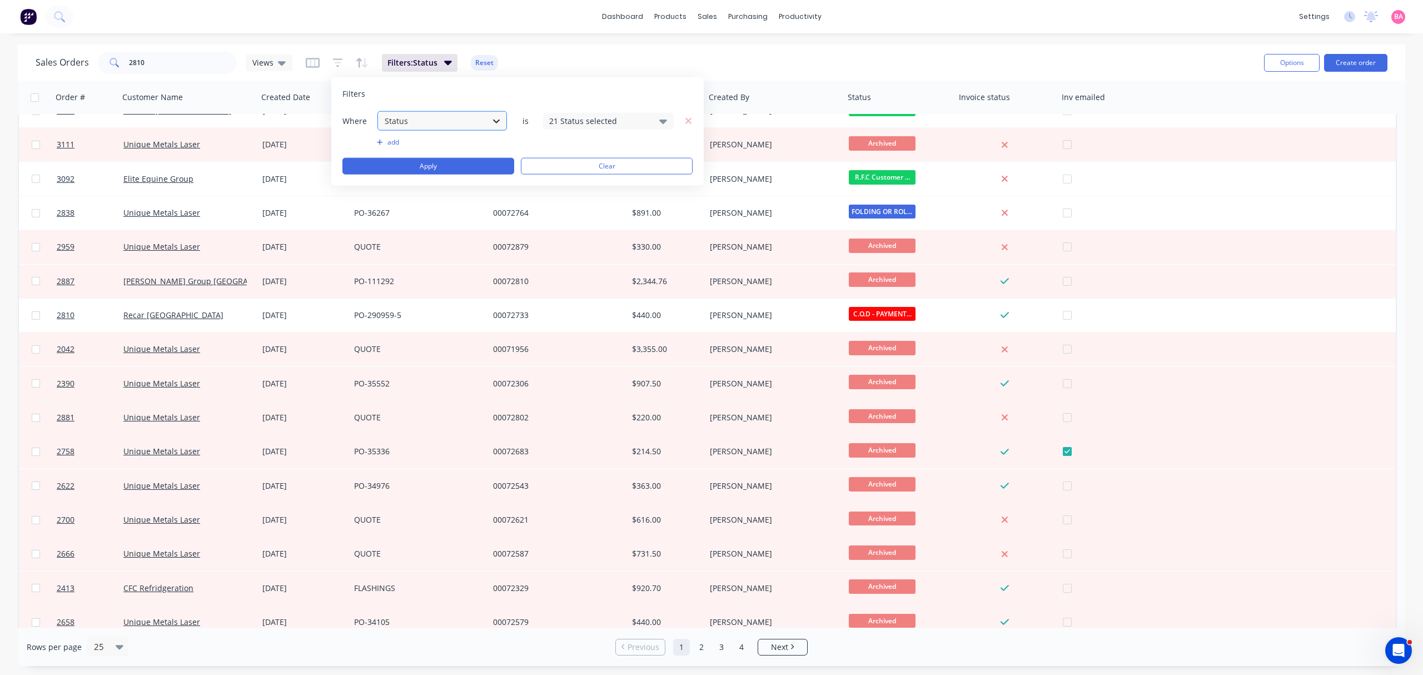
click at [503, 121] on div at bounding box center [496, 121] width 20 height 20
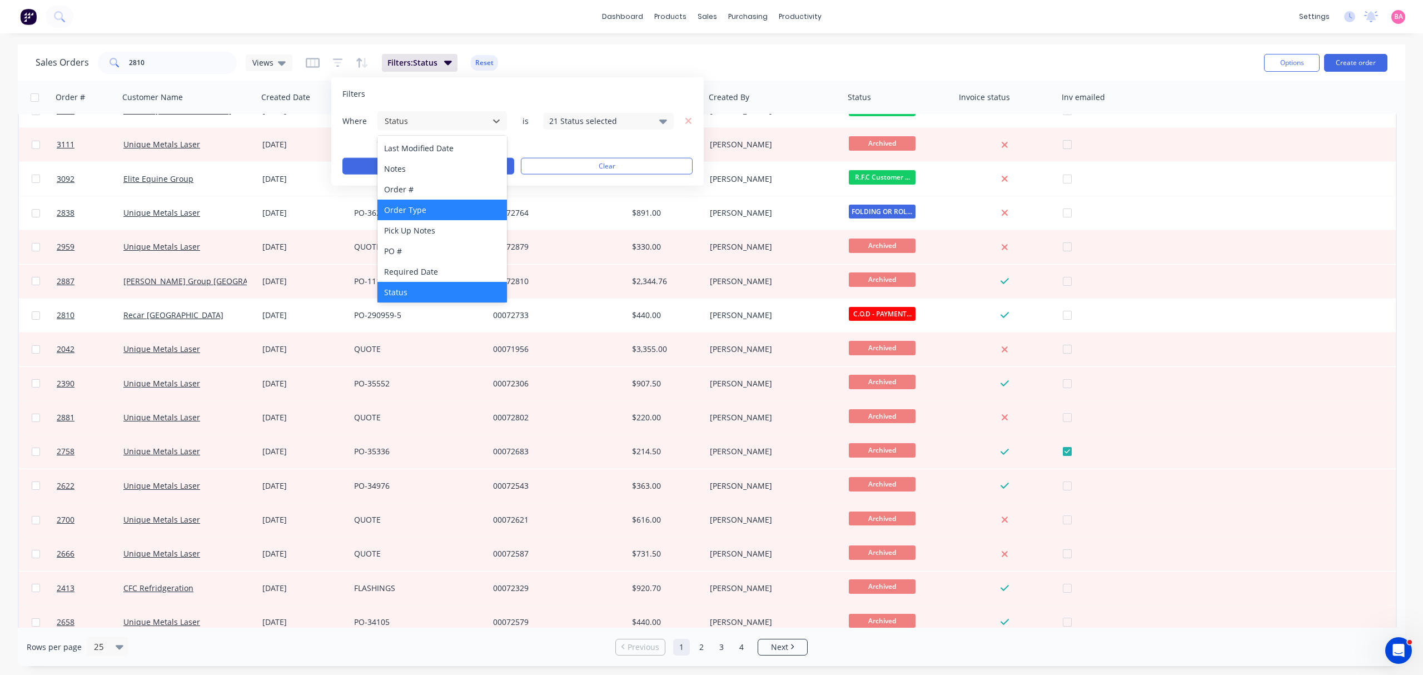
scroll to position [290, 0]
click at [425, 290] on div "Status" at bounding box center [441, 290] width 129 height 21
click at [659, 119] on icon at bounding box center [663, 120] width 8 height 12
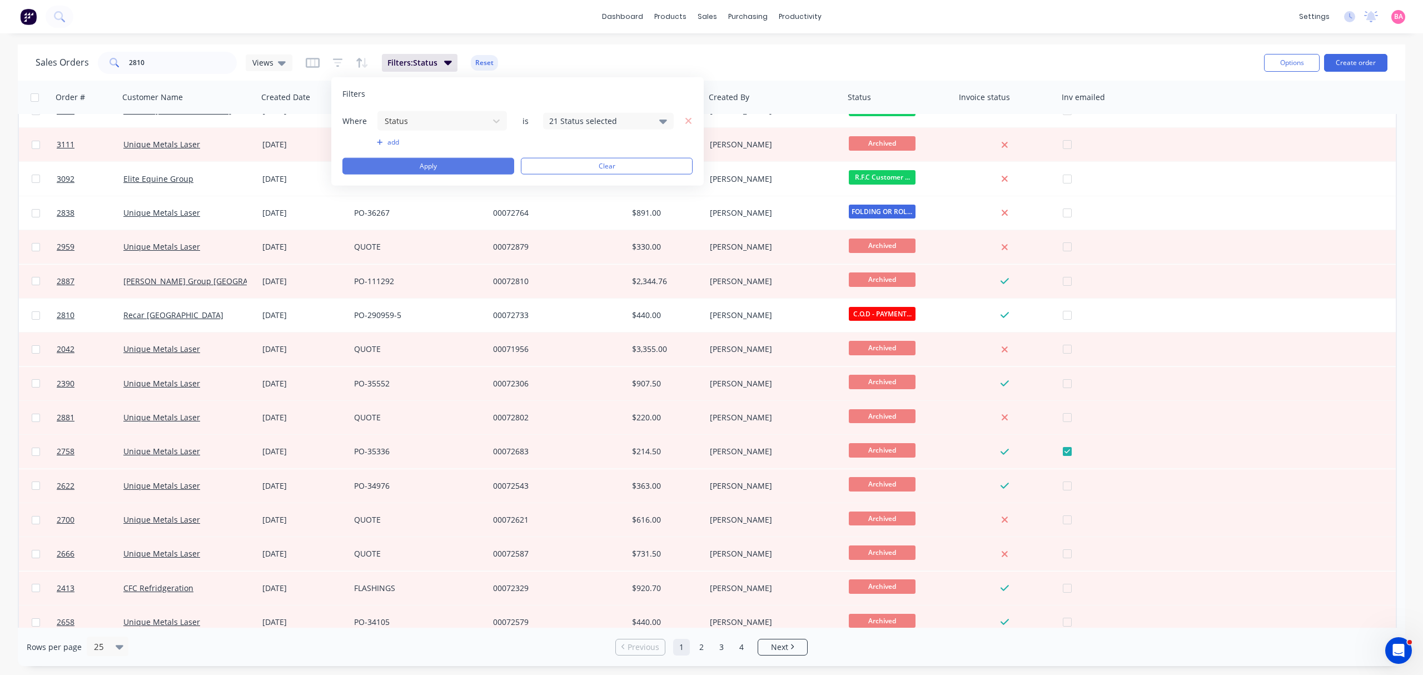
click at [434, 165] on button "Apply" at bounding box center [428, 166] width 172 height 17
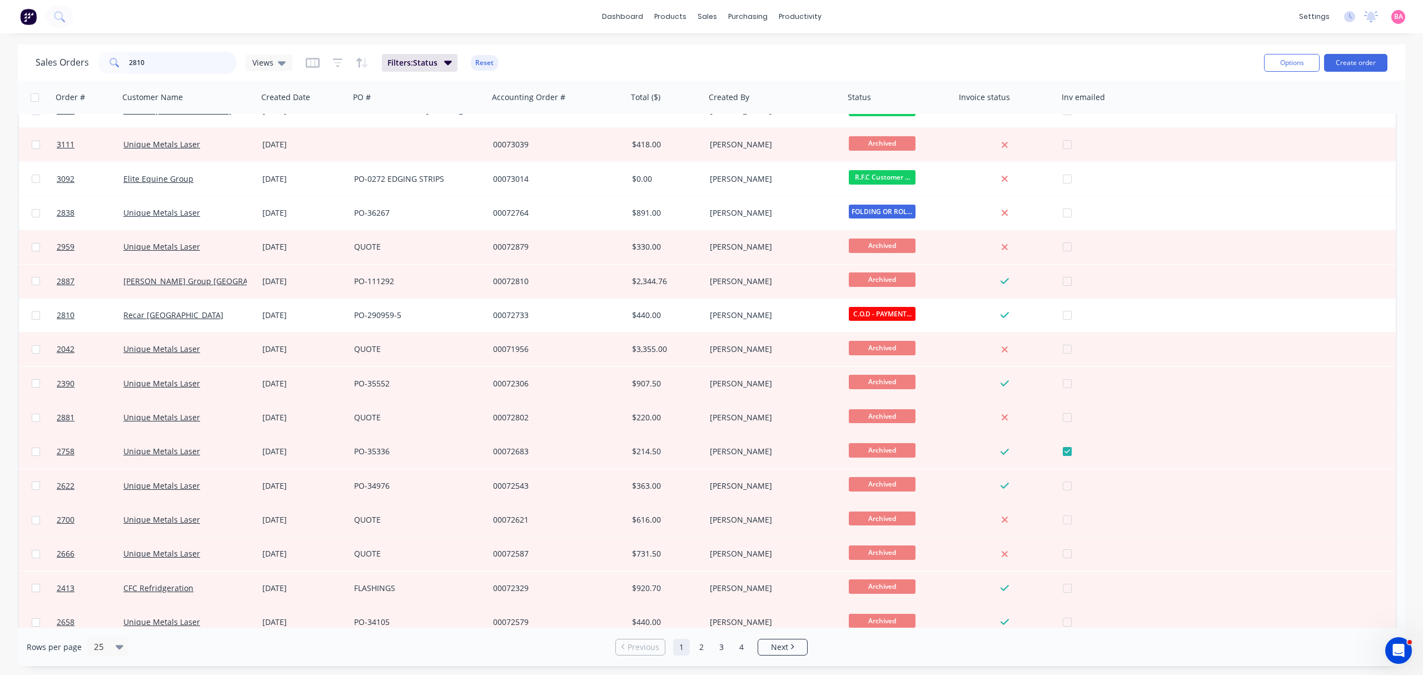
click at [161, 62] on input "2810" at bounding box center [183, 63] width 108 height 22
drag, startPoint x: 161, startPoint y: 62, endPoint x: 83, endPoint y: 56, distance: 78.1
click at [83, 56] on div "Sales Orders 2810 Views" at bounding box center [164, 63] width 257 height 22
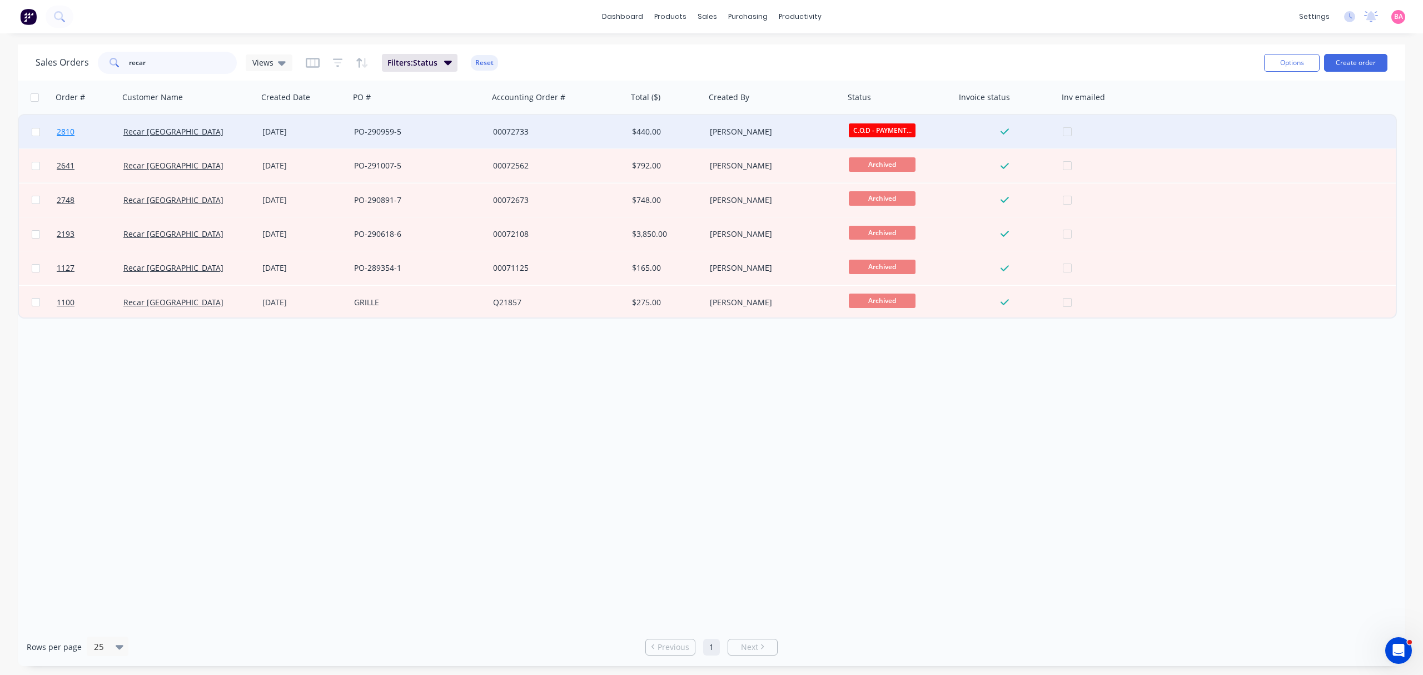
type input "recar"
click at [64, 129] on span "2810" at bounding box center [66, 131] width 18 height 11
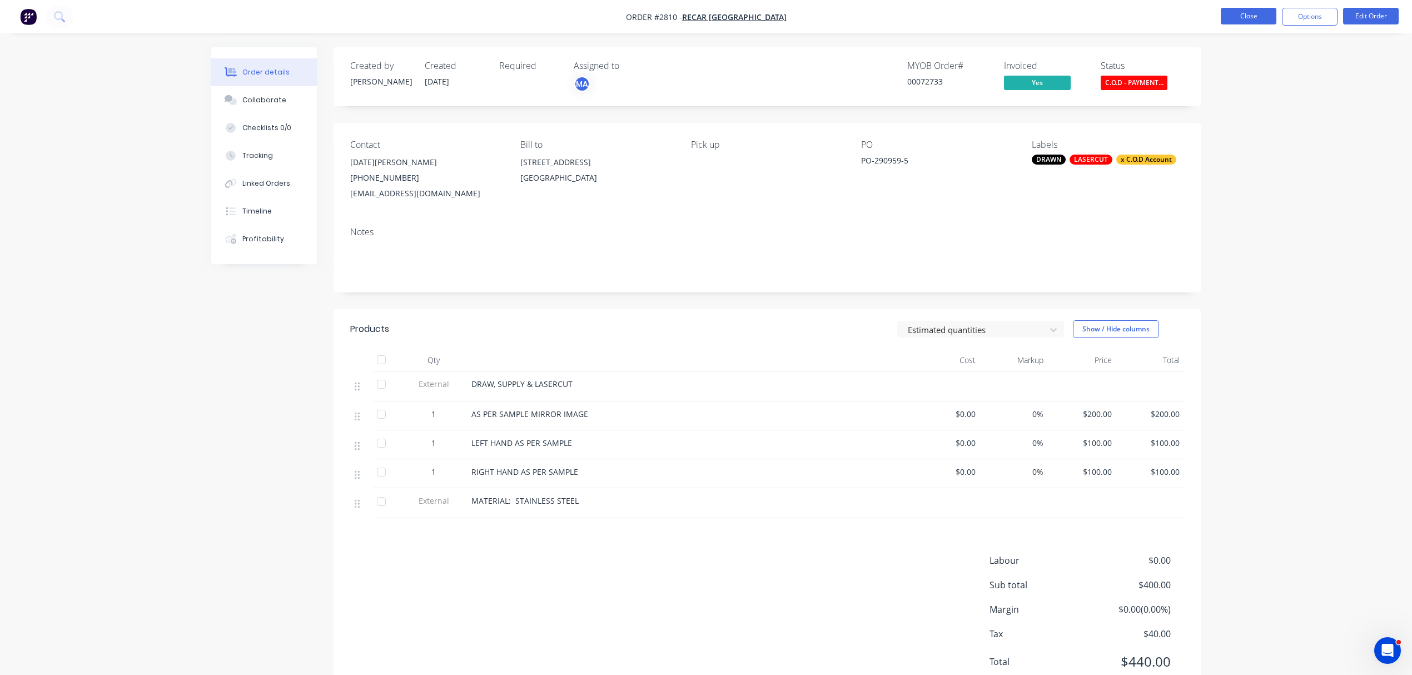
click at [1254, 10] on button "Close" at bounding box center [1249, 16] width 56 height 17
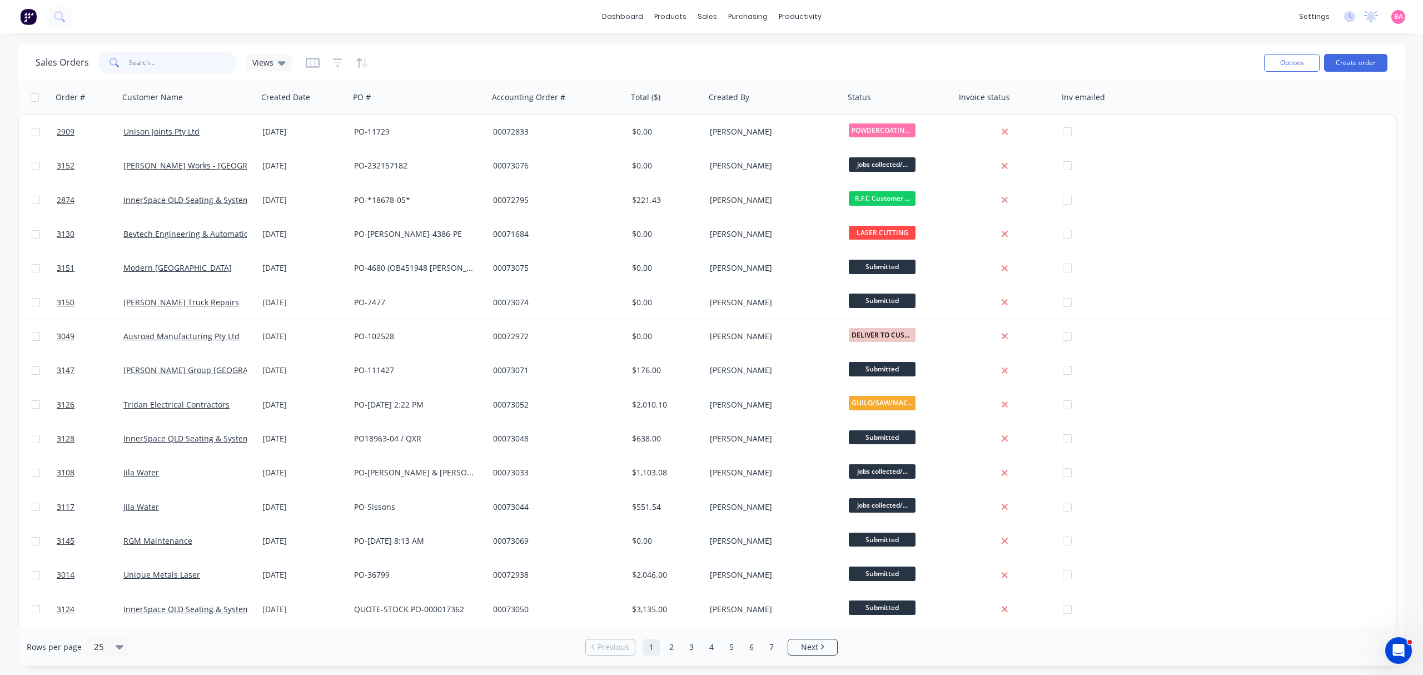
click at [147, 59] on input "text" at bounding box center [183, 63] width 108 height 22
type input "2734"
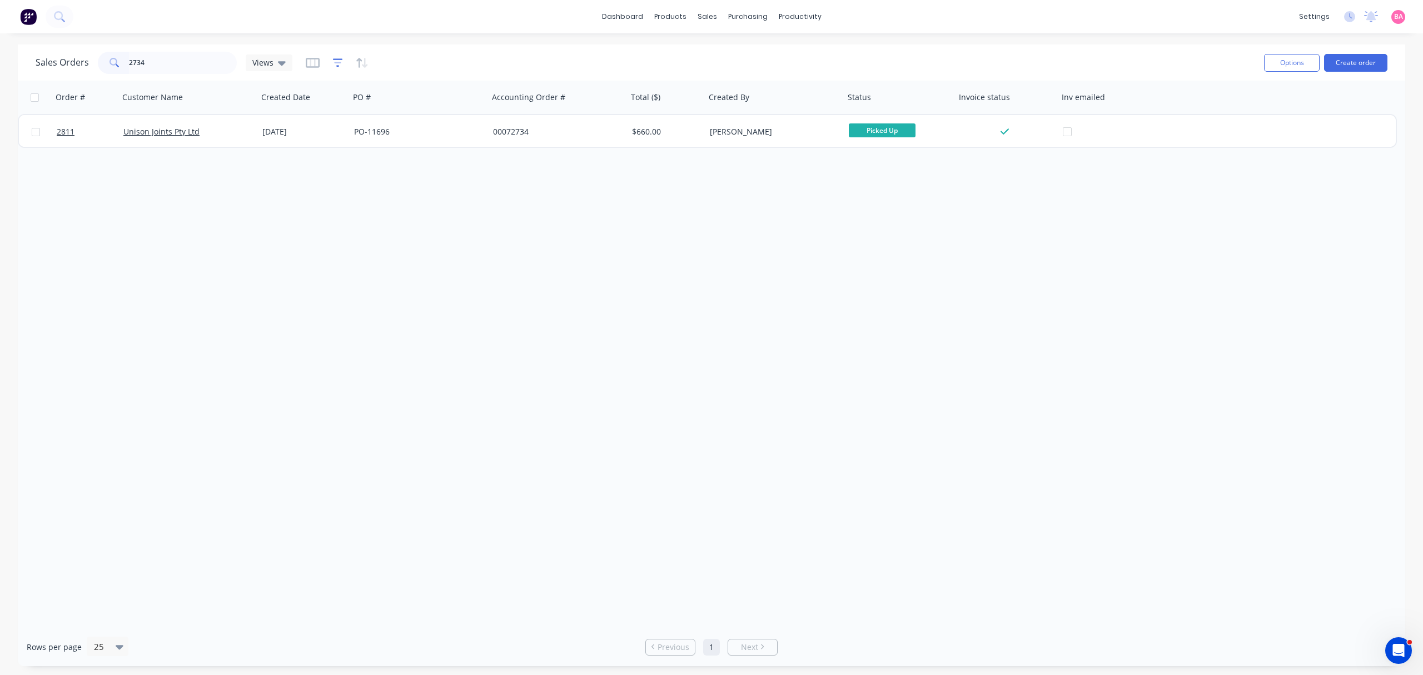
click at [333, 59] on icon "button" at bounding box center [338, 62] width 10 height 8
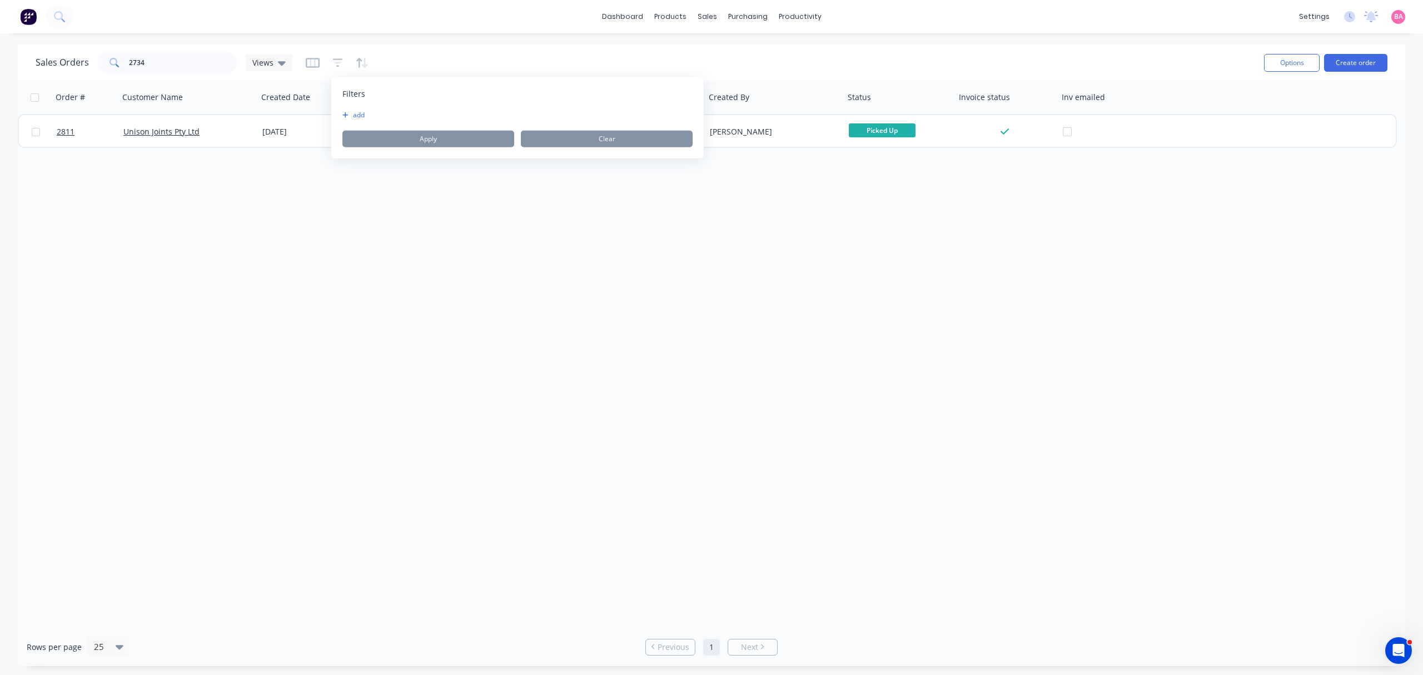
click at [350, 114] on button "add" at bounding box center [356, 115] width 28 height 9
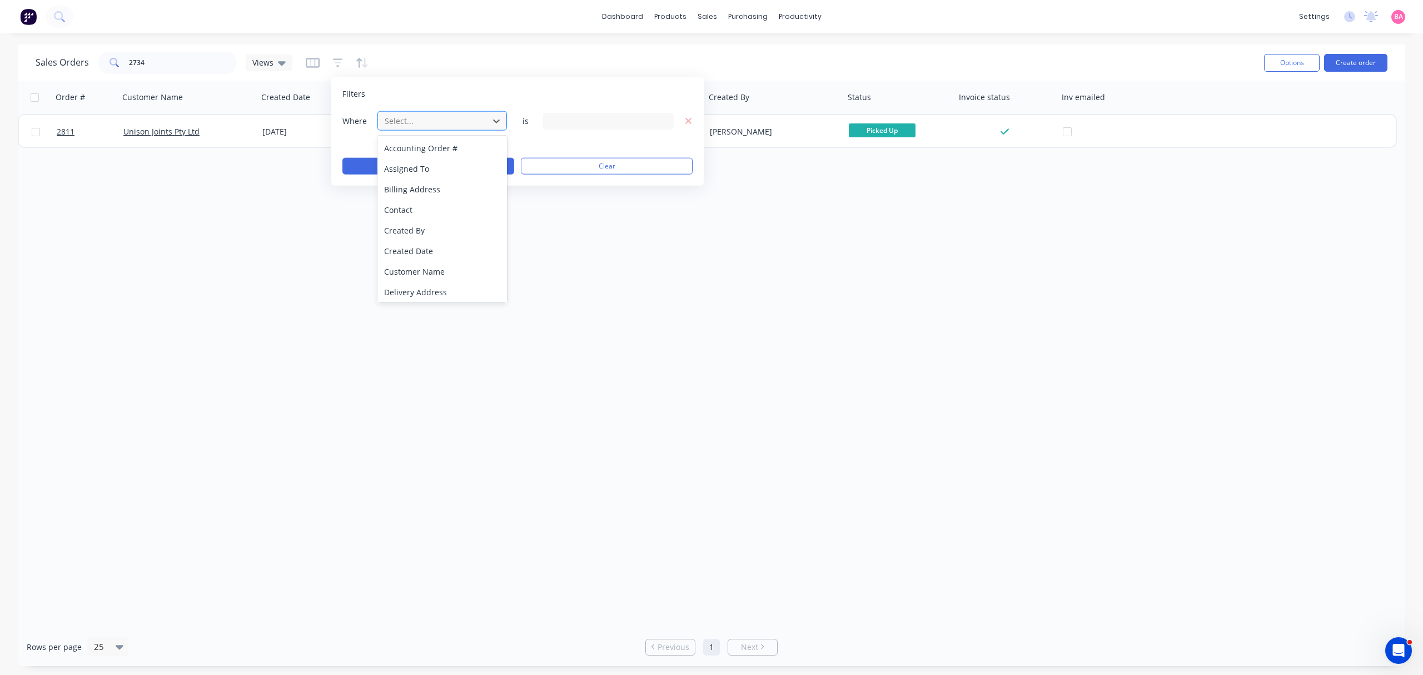
click at [456, 125] on div at bounding box center [433, 121] width 99 height 14
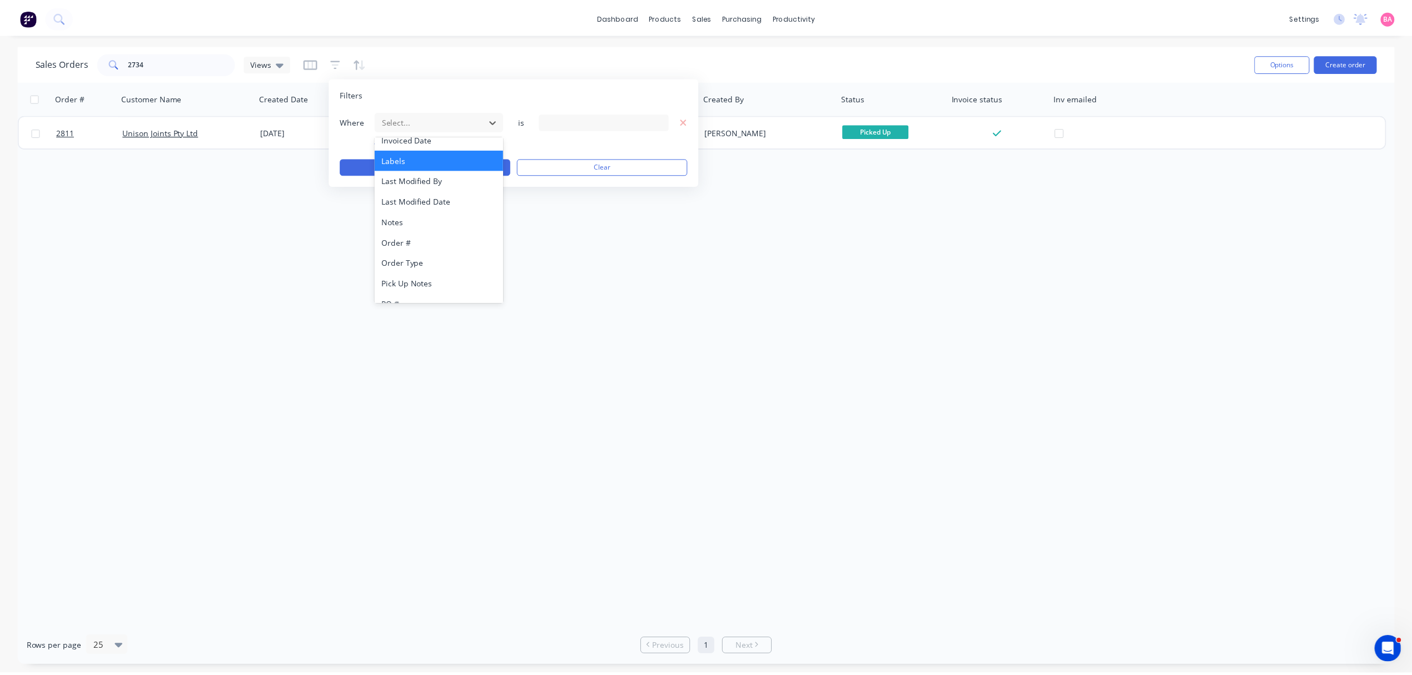
scroll to position [290, 0]
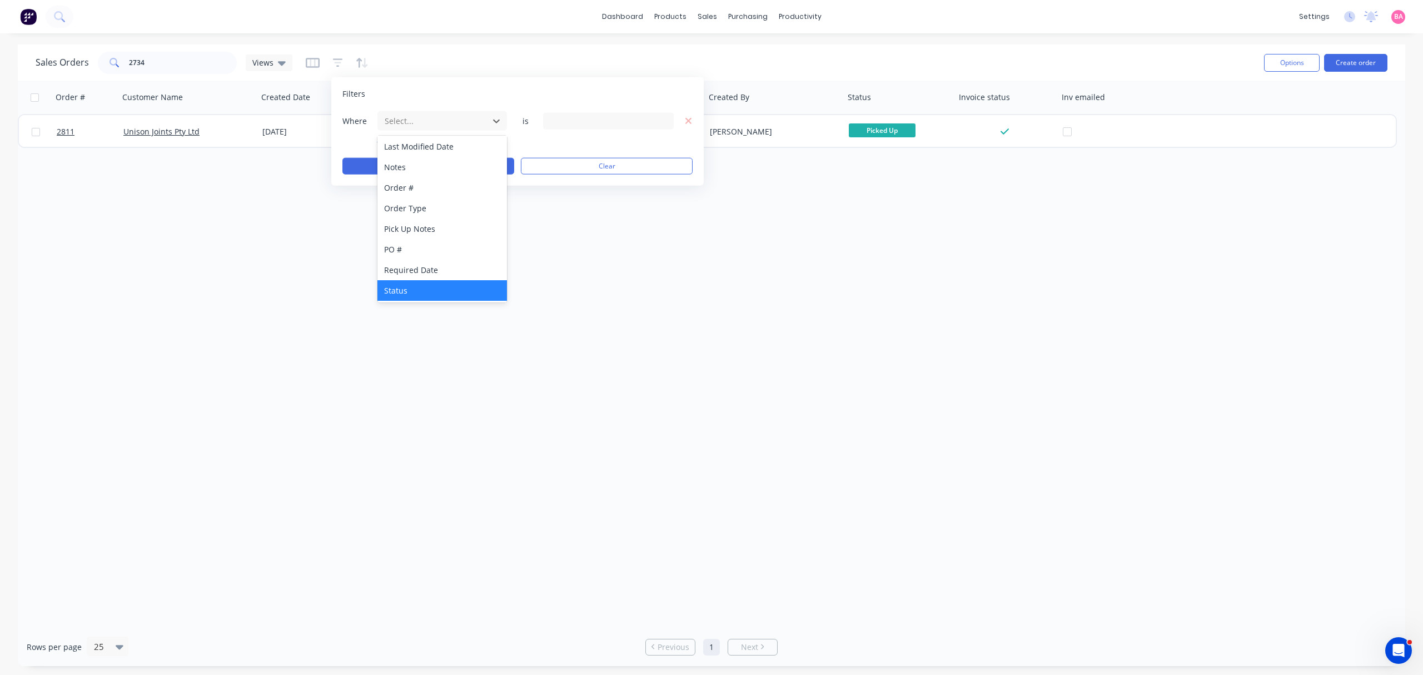
click at [396, 292] on div "Status" at bounding box center [441, 290] width 129 height 21
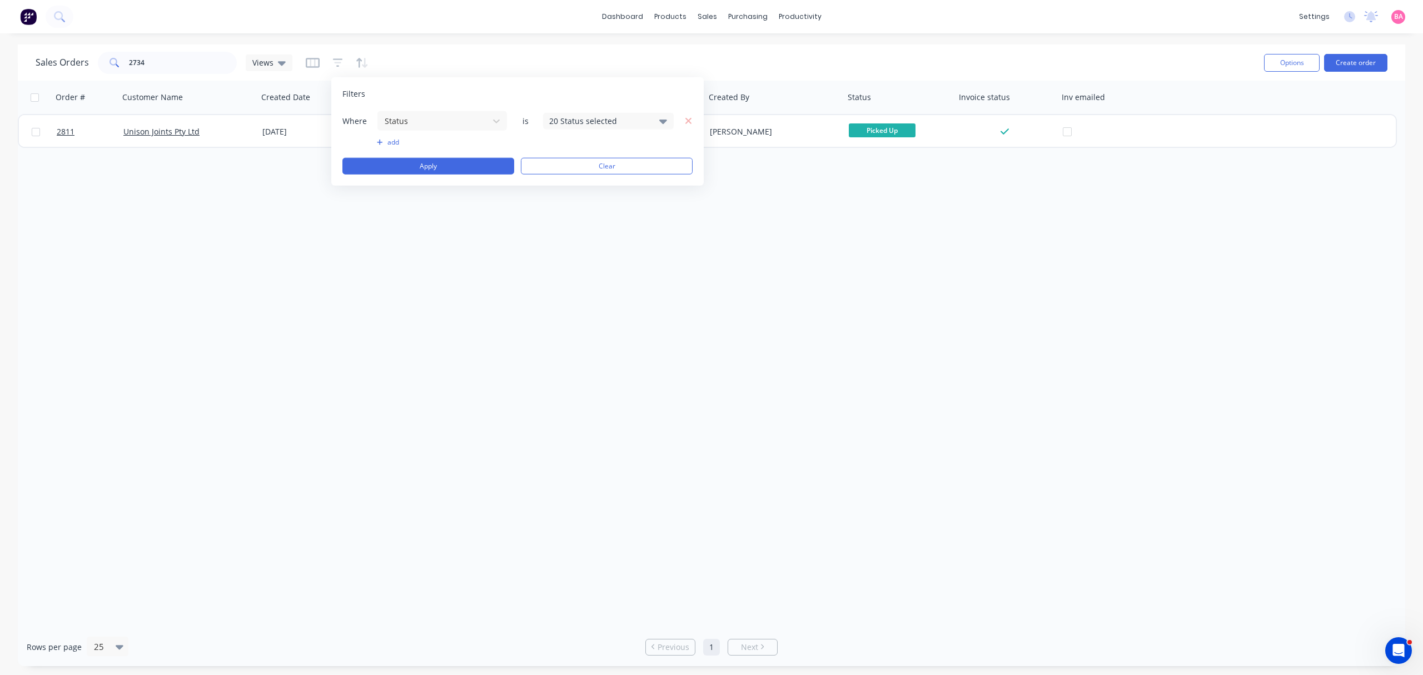
click at [667, 121] on div "20 Status selected" at bounding box center [608, 120] width 131 height 17
click at [559, 181] on div at bounding box center [561, 182] width 22 height 22
click at [425, 163] on button "Apply" at bounding box center [428, 166] width 172 height 17
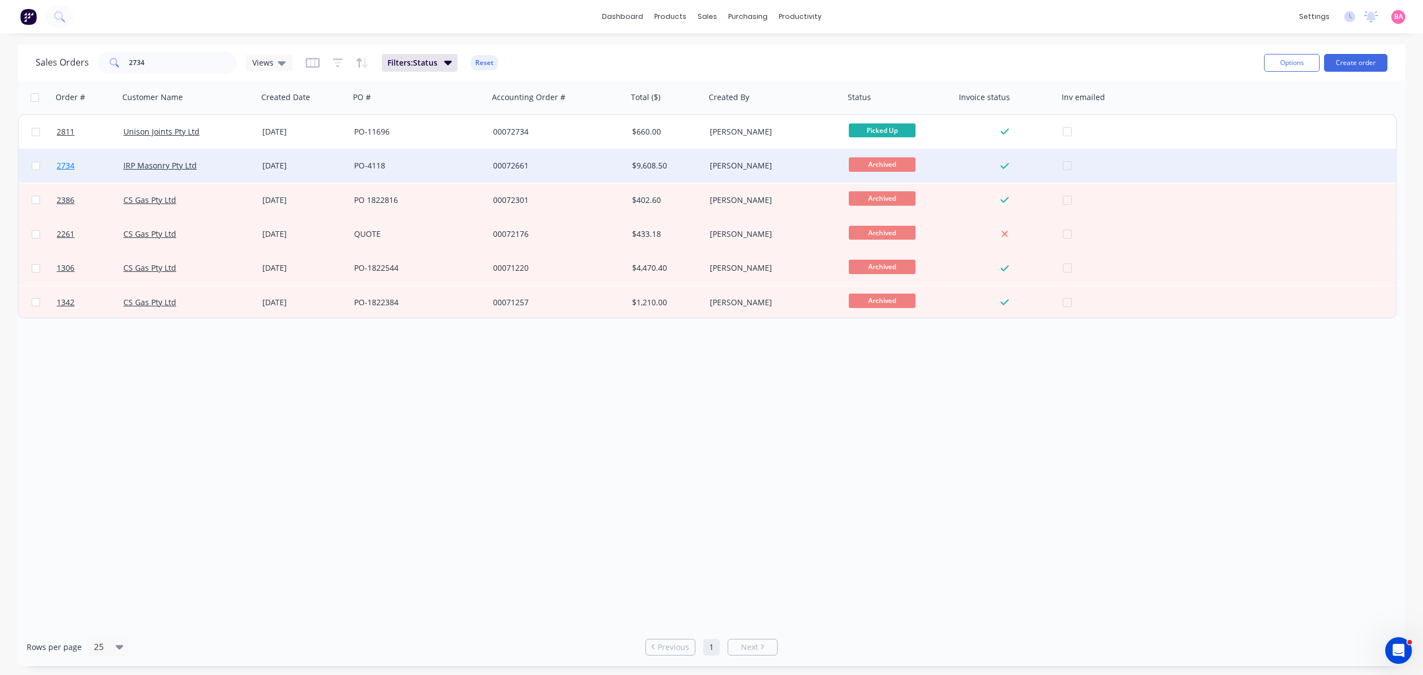
click at [62, 163] on span "2734" at bounding box center [66, 165] width 18 height 11
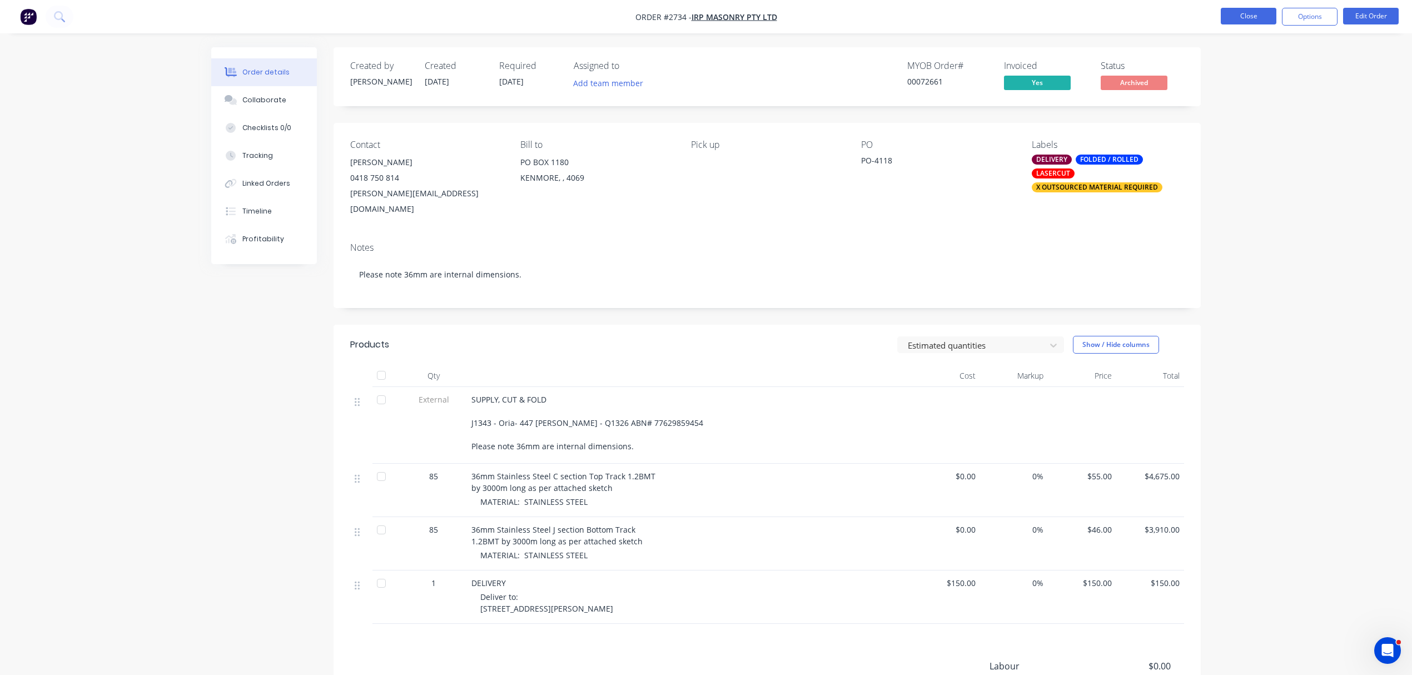
click at [1258, 11] on button "Close" at bounding box center [1249, 16] width 56 height 17
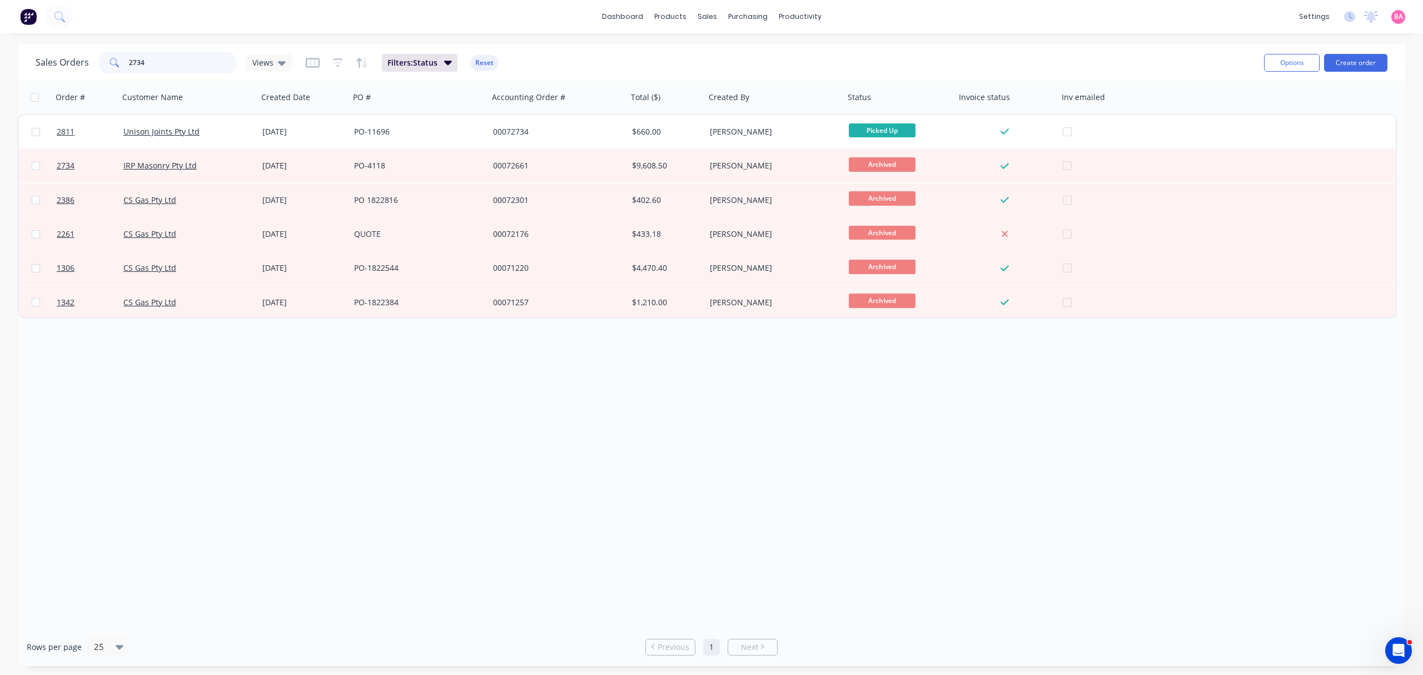
drag, startPoint x: 153, startPoint y: 62, endPoint x: 62, endPoint y: 52, distance: 91.8
click at [63, 52] on div "Sales Orders 2734 Views" at bounding box center [164, 63] width 257 height 22
type input "2488"
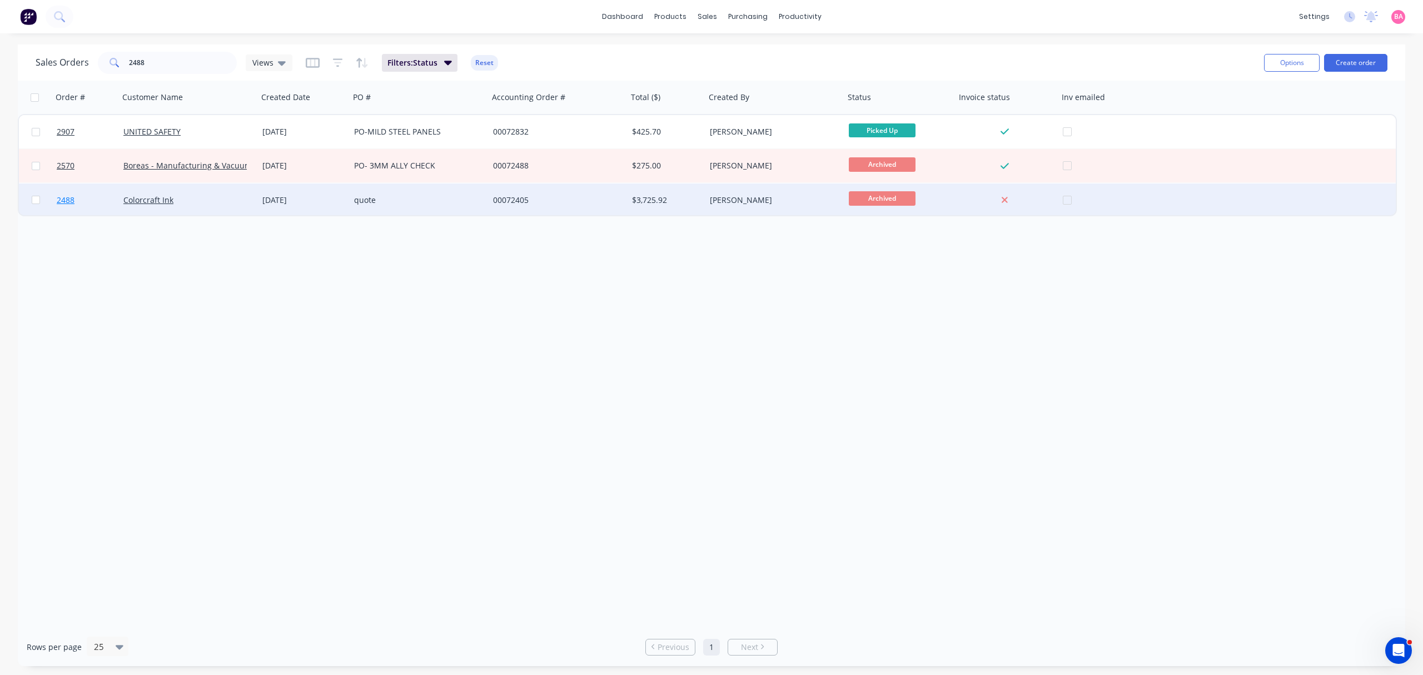
click at [62, 198] on span "2488" at bounding box center [66, 200] width 18 height 11
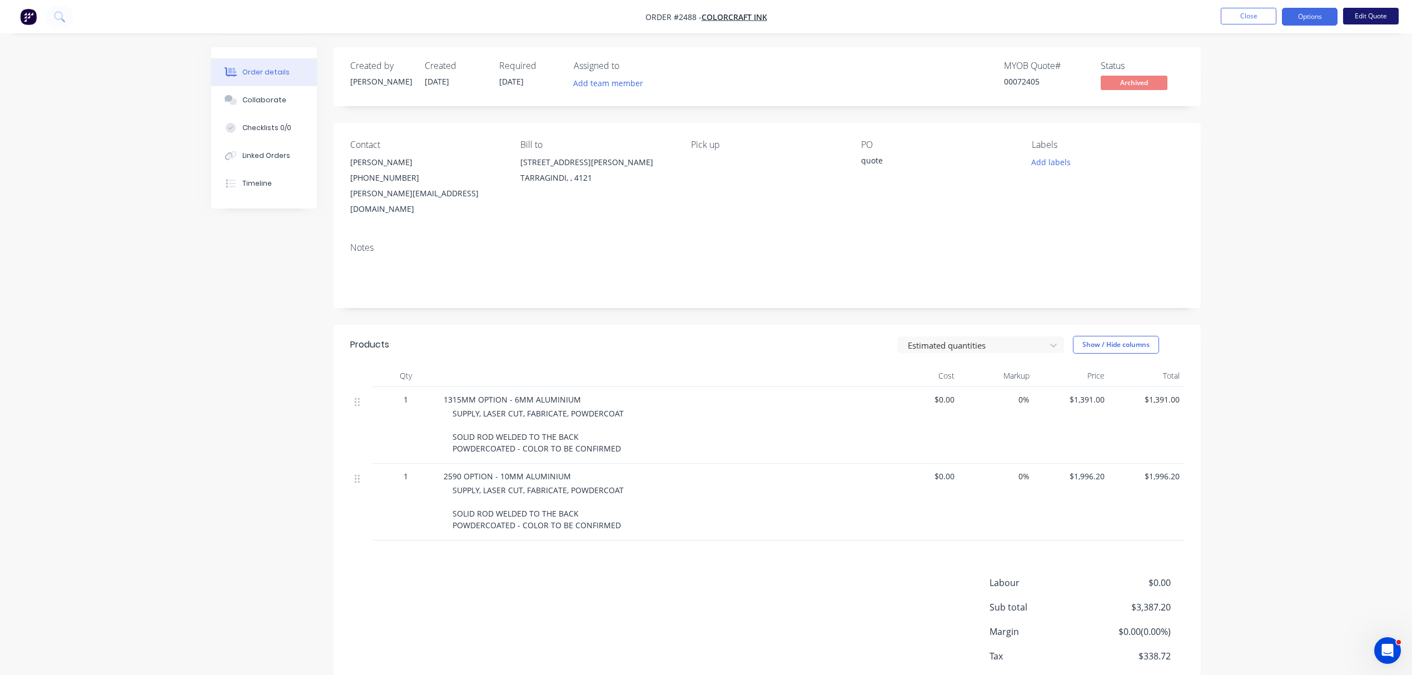
click at [1385, 10] on button "Edit Quote" at bounding box center [1371, 16] width 56 height 17
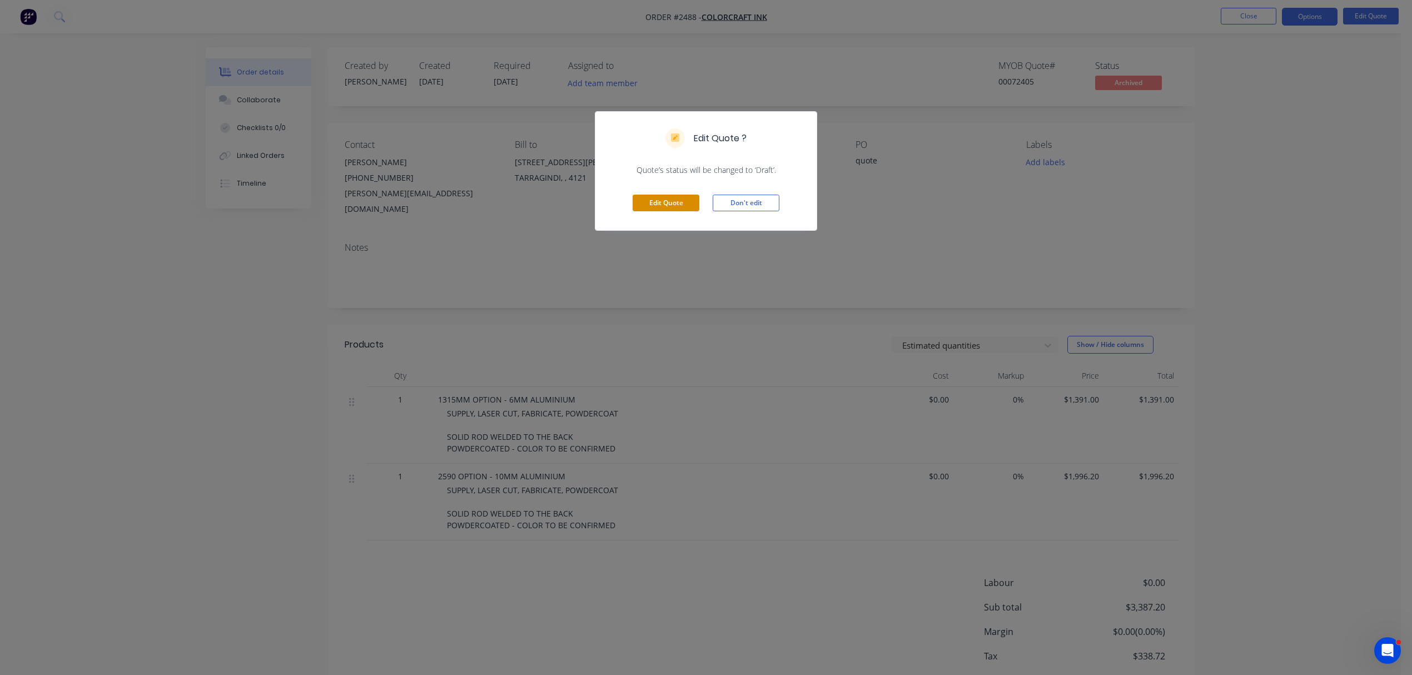
click at [655, 203] on button "Edit Quote" at bounding box center [666, 203] width 67 height 17
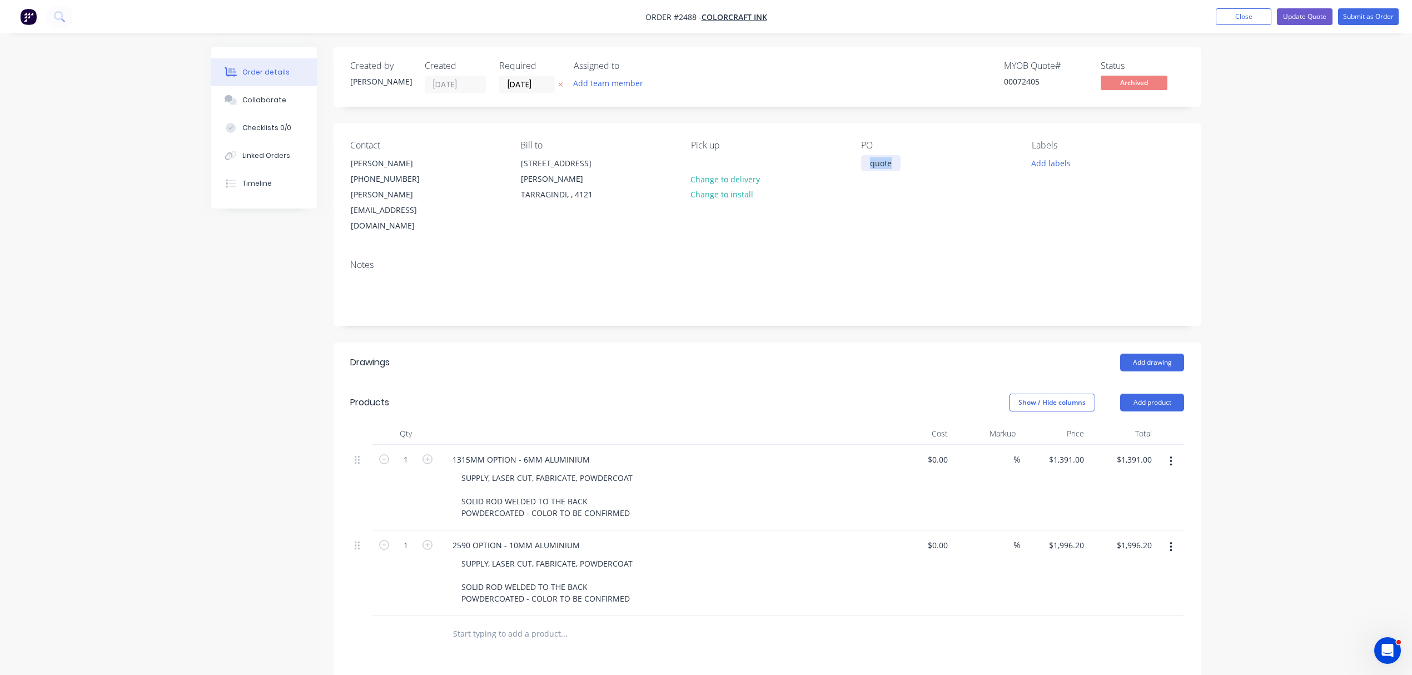
drag, startPoint x: 886, startPoint y: 166, endPoint x: 788, endPoint y: 167, distance: 98.4
click at [788, 167] on div "Contact [PERSON_NAME] [PHONE_NUMBER] [PERSON_NAME][EMAIL_ADDRESS][DOMAIN_NAME] …" at bounding box center [766, 186] width 867 height 127
click at [1054, 158] on button "Add labels" at bounding box center [1050, 162] width 51 height 15
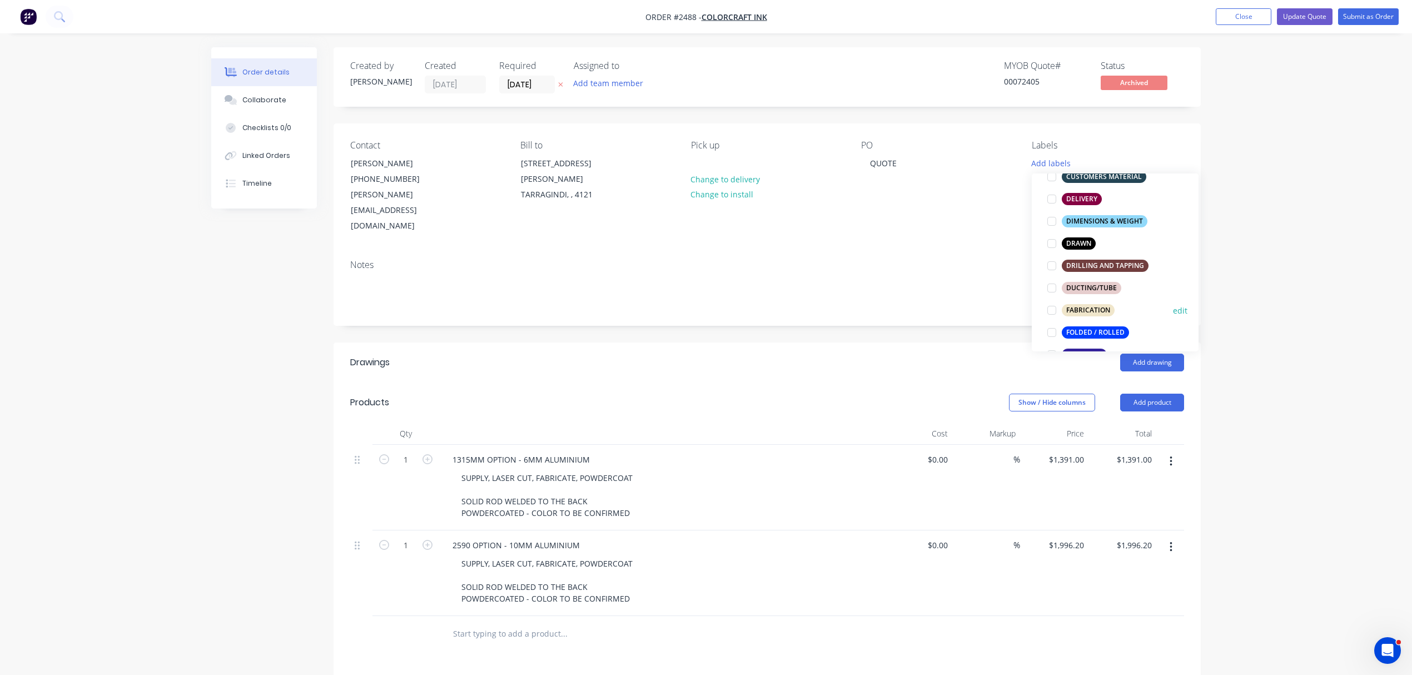
scroll to position [198, 0]
click at [1076, 305] on div "FABRICATION" at bounding box center [1088, 309] width 53 height 12
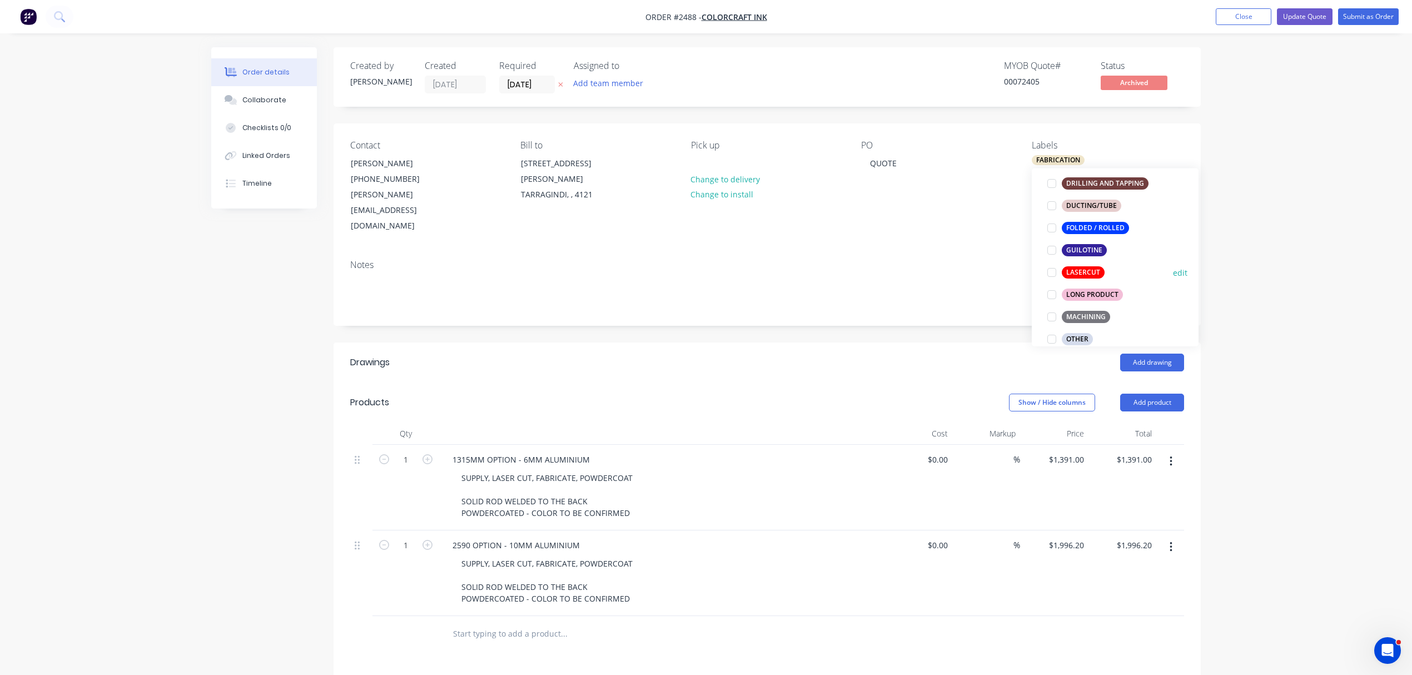
click at [1079, 272] on div "LASERCUT" at bounding box center [1083, 272] width 43 height 12
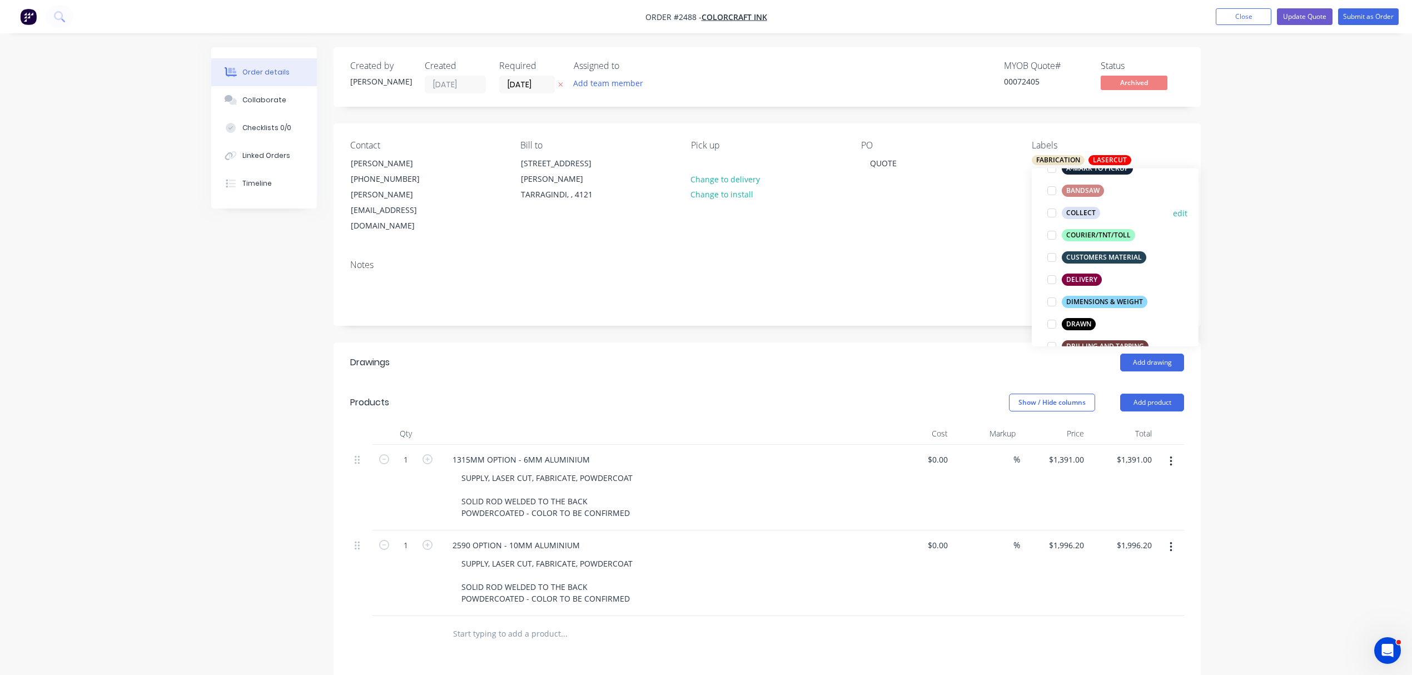
scroll to position [172, 0]
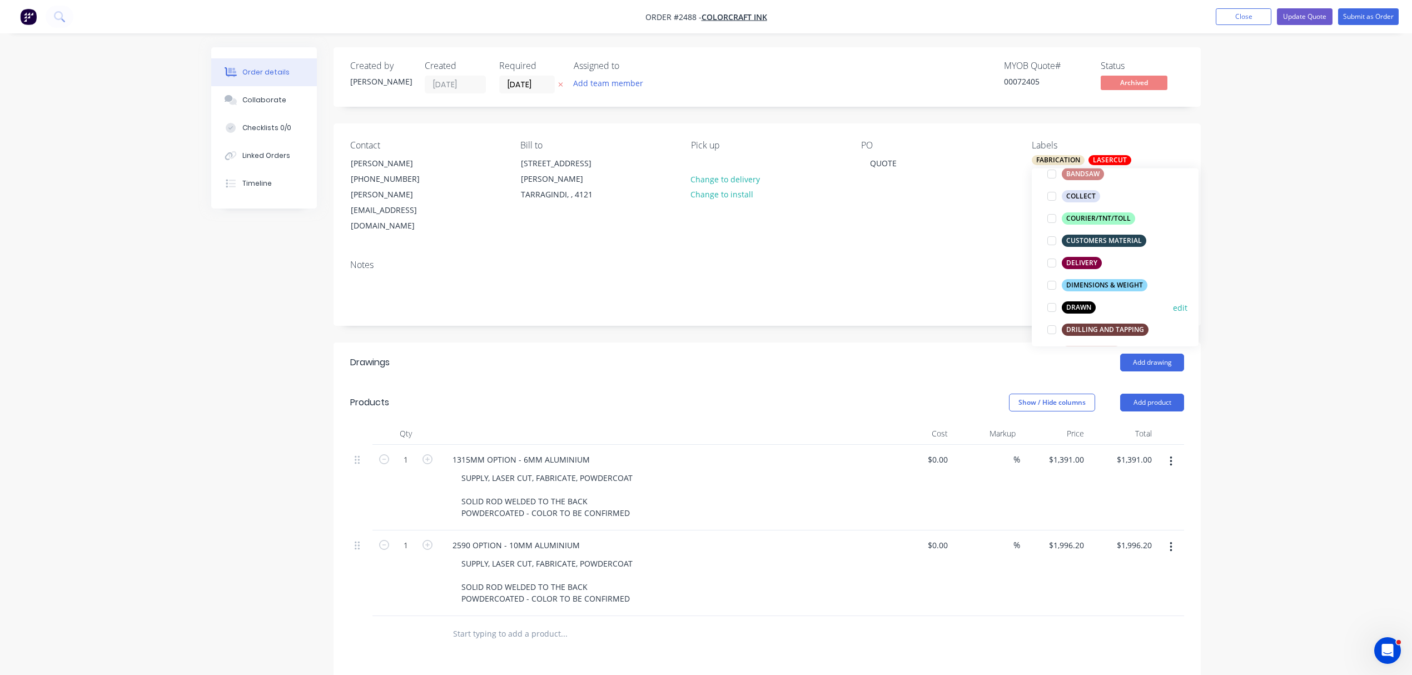
click at [1052, 306] on div at bounding box center [1051, 307] width 22 height 22
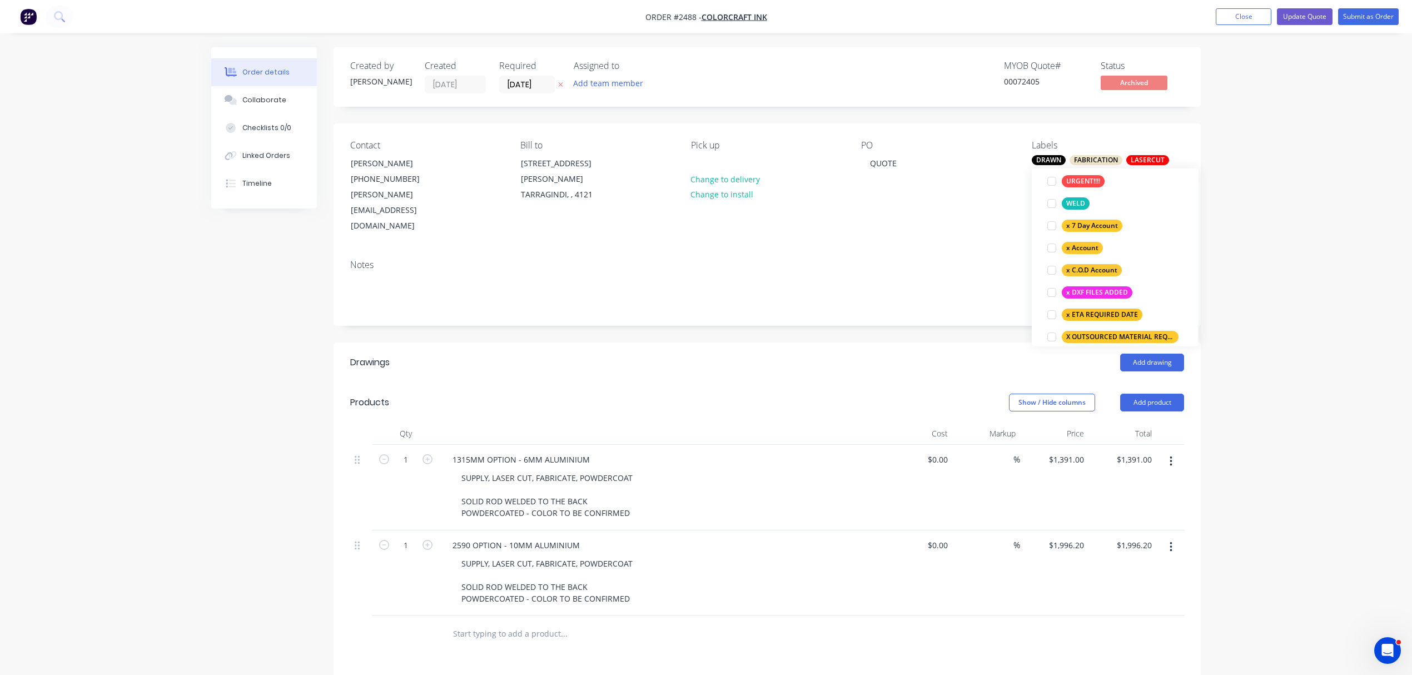
scroll to position [716, 0]
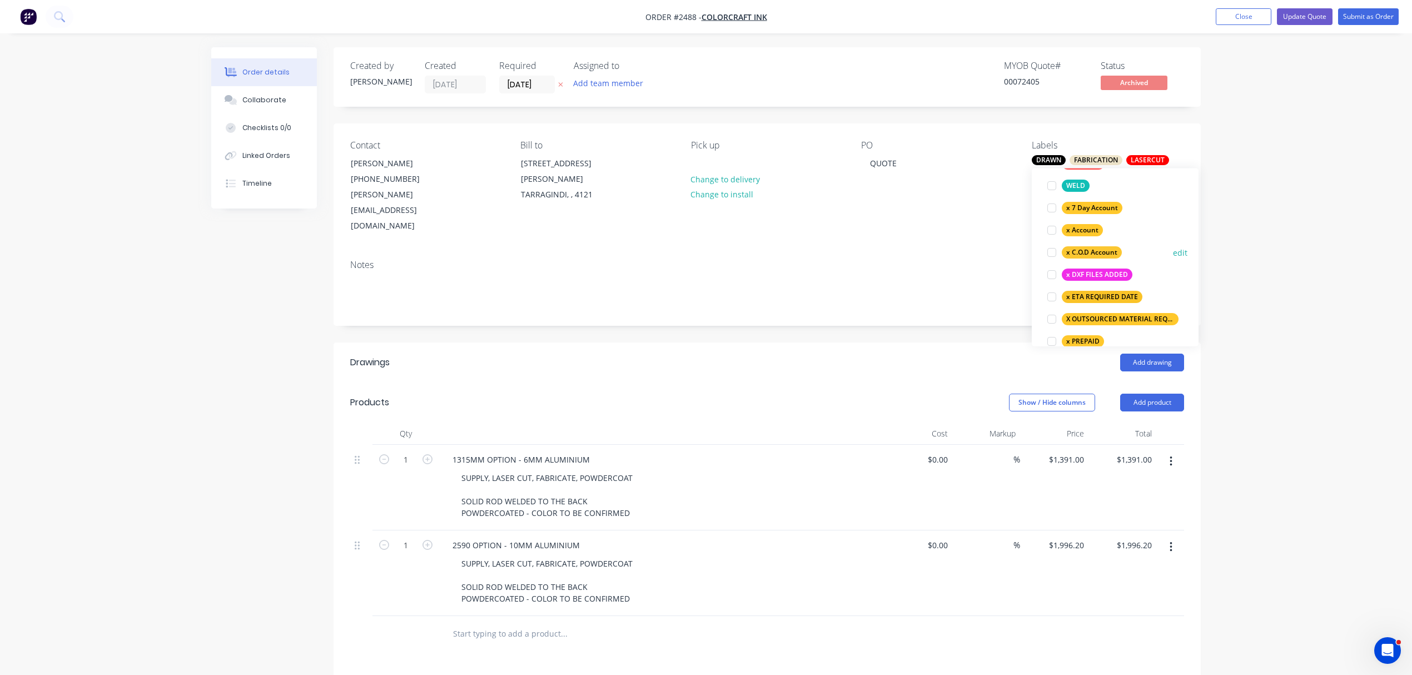
click at [1052, 252] on div at bounding box center [1051, 252] width 22 height 22
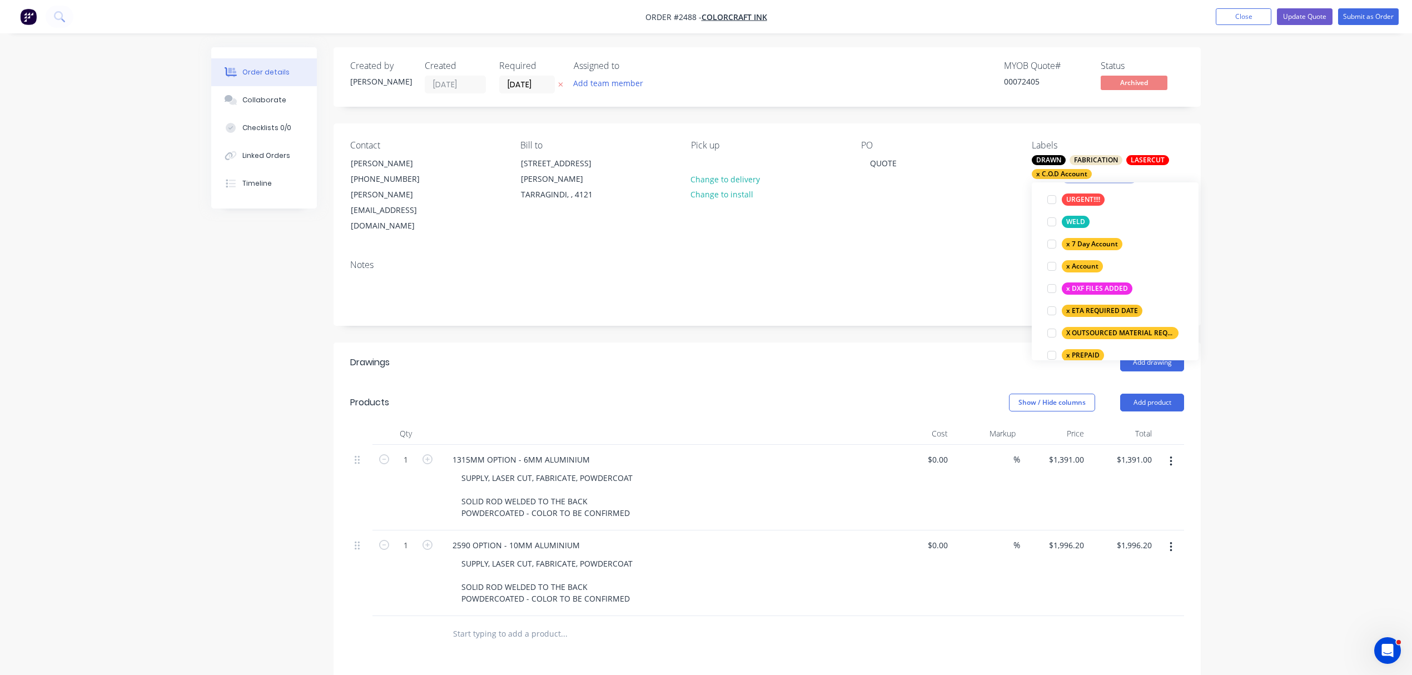
scroll to position [72, 0]
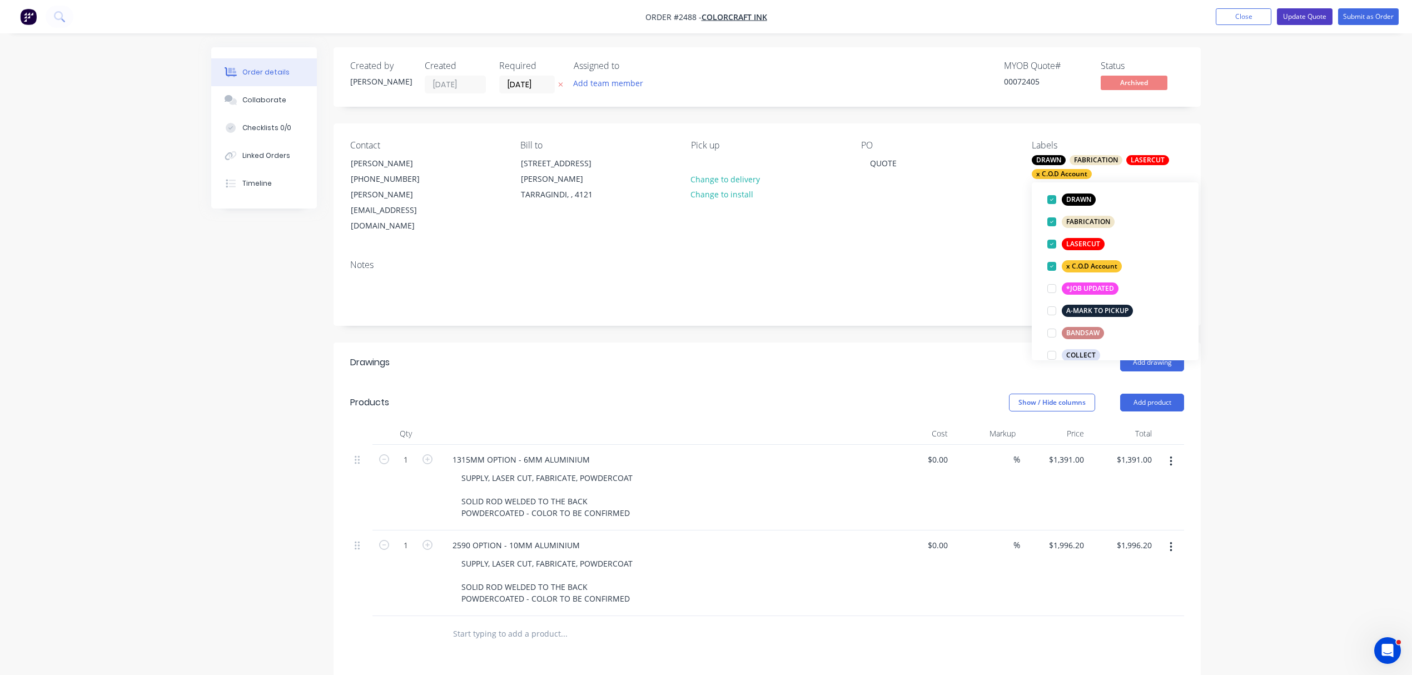
click at [1297, 14] on button "Update Quote" at bounding box center [1305, 16] width 56 height 17
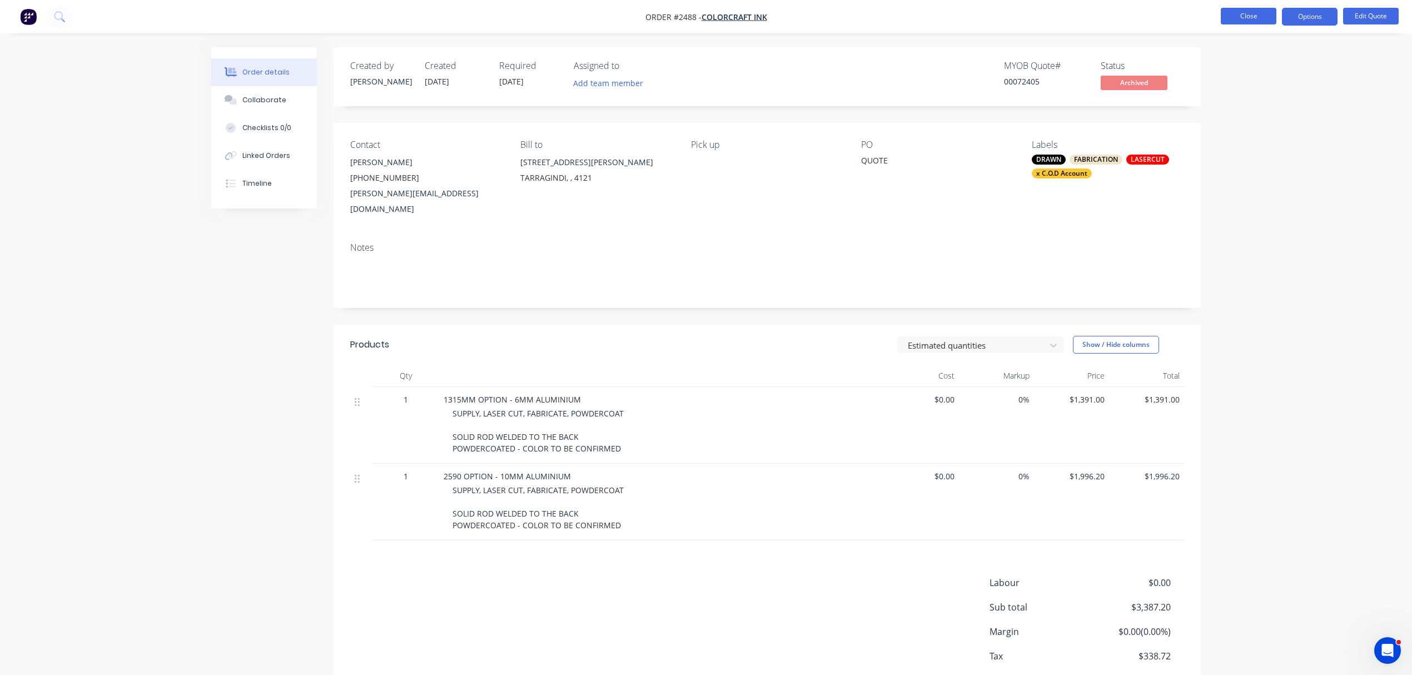
click at [1252, 18] on button "Close" at bounding box center [1249, 16] width 56 height 17
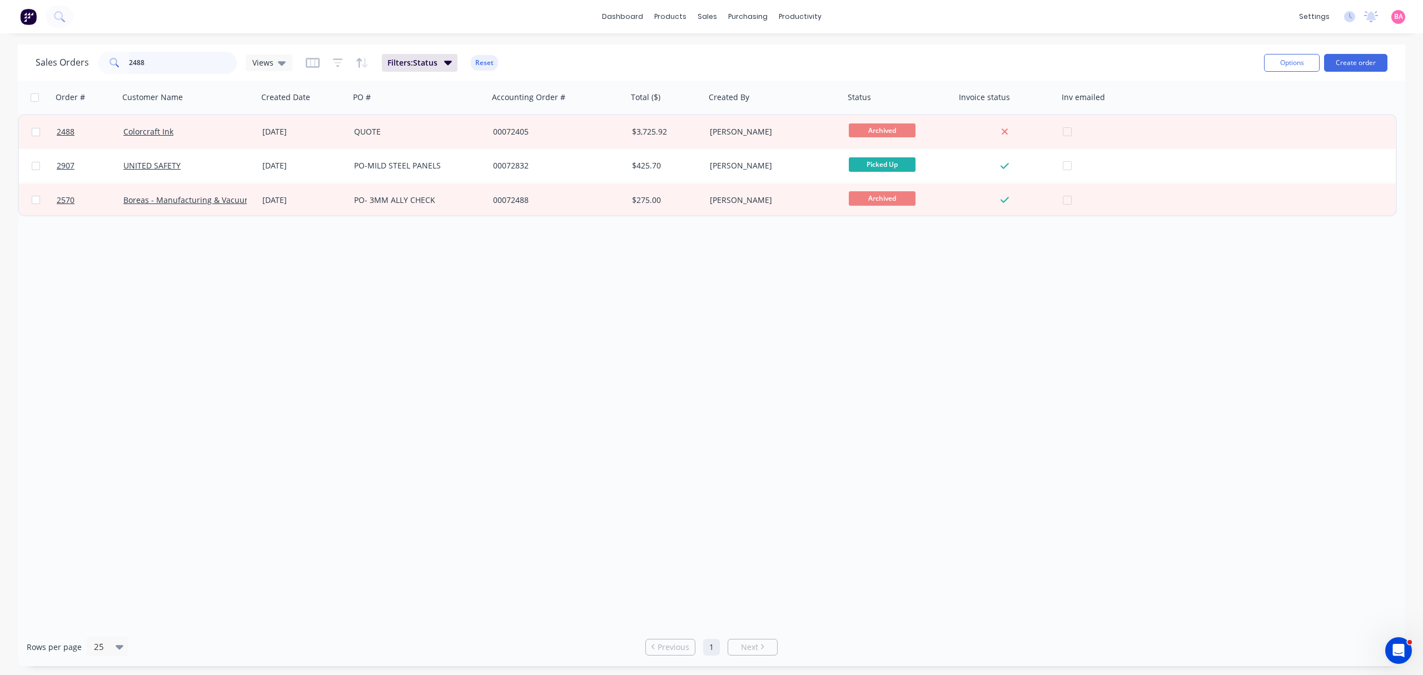
drag, startPoint x: 96, startPoint y: 57, endPoint x: -75, endPoint y: 47, distance: 171.5
click at [0, 47] on html "dashboard products sales purchasing productivity dashboard products Product Cat…" at bounding box center [711, 337] width 1423 height 675
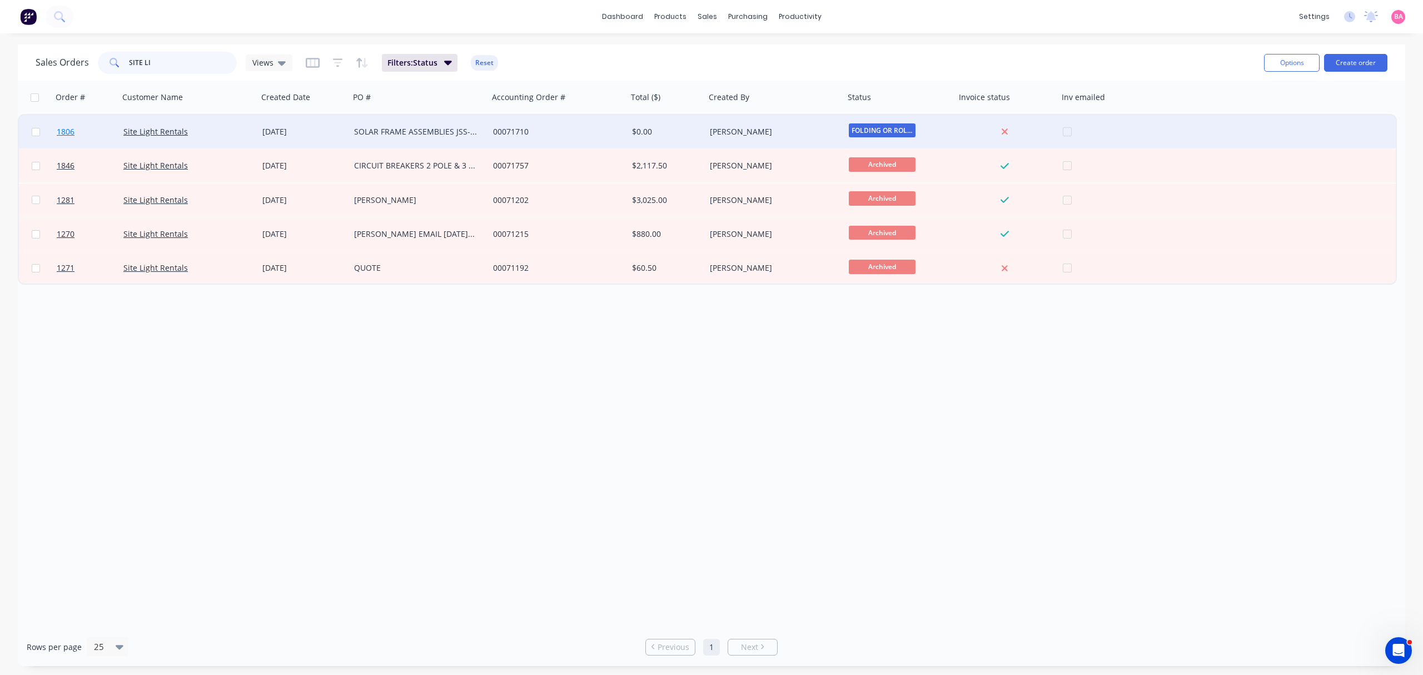
type input "SITE LI"
click at [62, 129] on span "1806" at bounding box center [66, 131] width 18 height 11
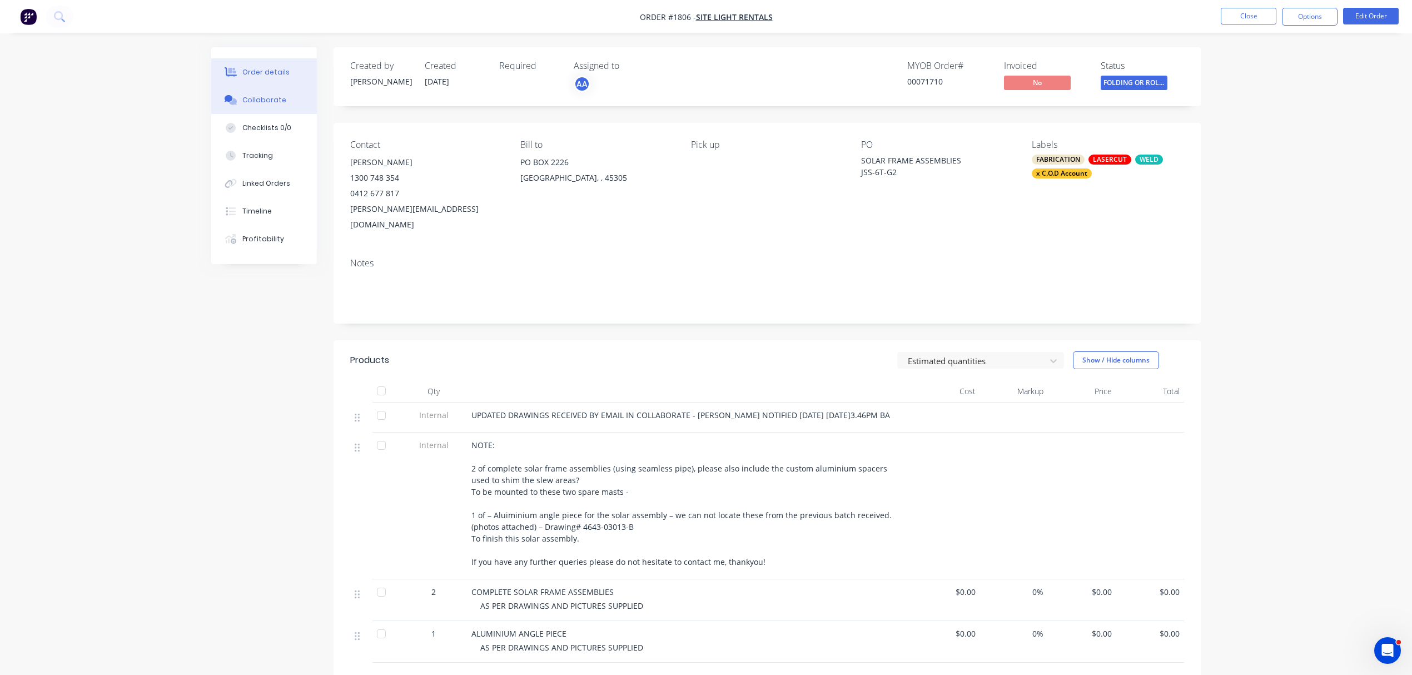
click at [256, 98] on div "Collaborate" at bounding box center [264, 100] width 44 height 10
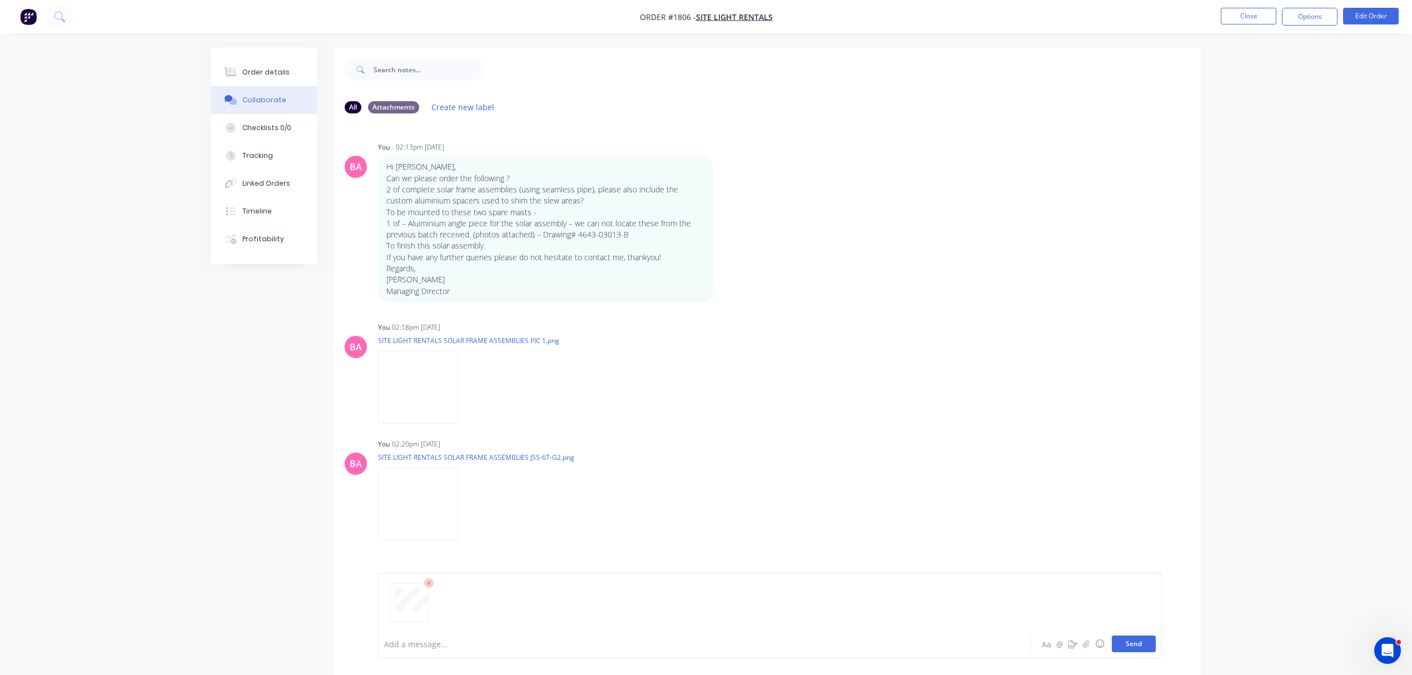
click at [1128, 643] on button "Send" at bounding box center [1134, 643] width 44 height 17
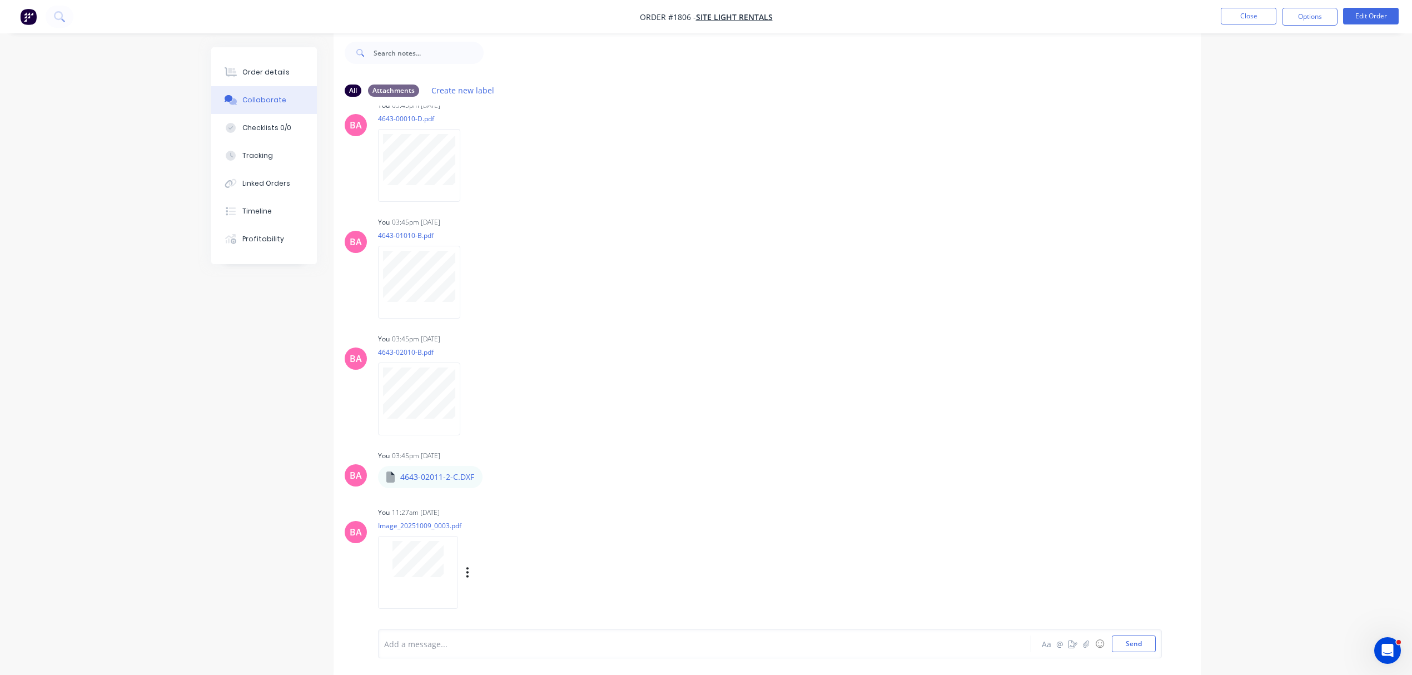
scroll to position [18, 0]
click at [431, 643] on div at bounding box center [674, 644] width 578 height 12
click at [267, 64] on button "Order details" at bounding box center [264, 72] width 106 height 28
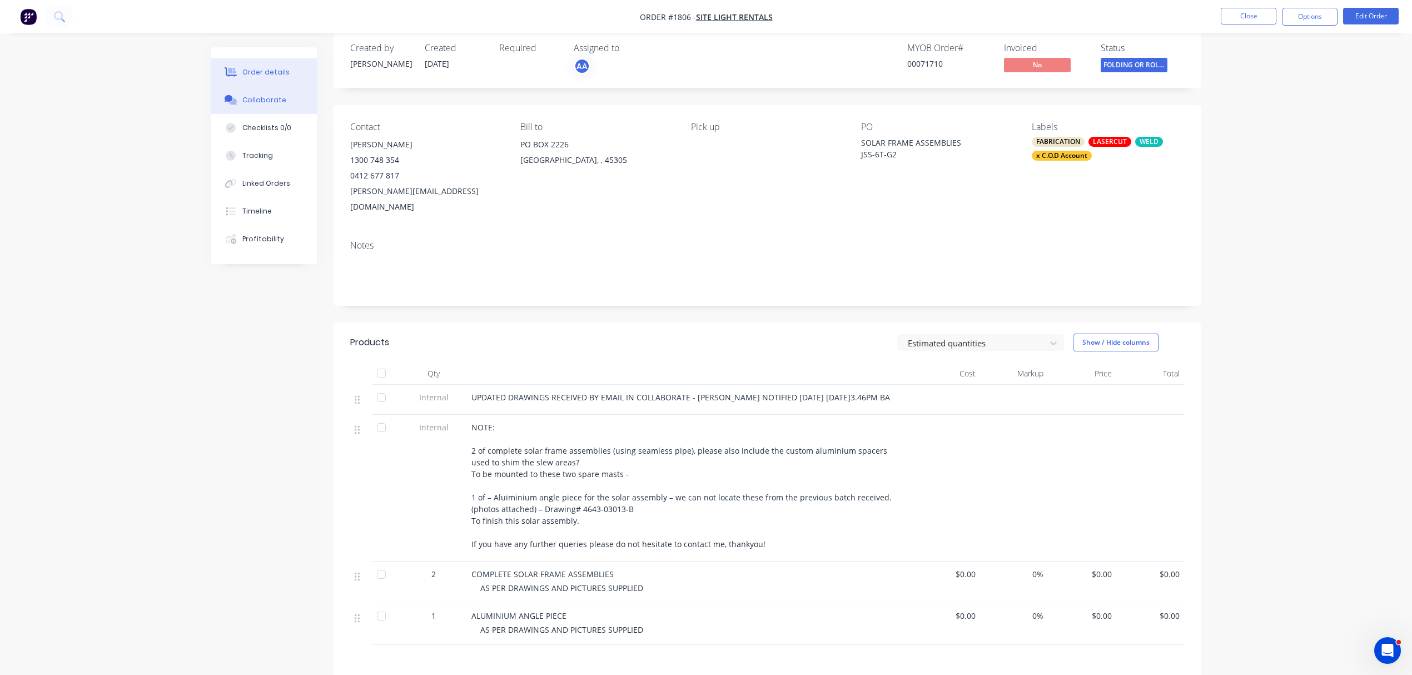
click at [256, 96] on div "Collaborate" at bounding box center [264, 100] width 44 height 10
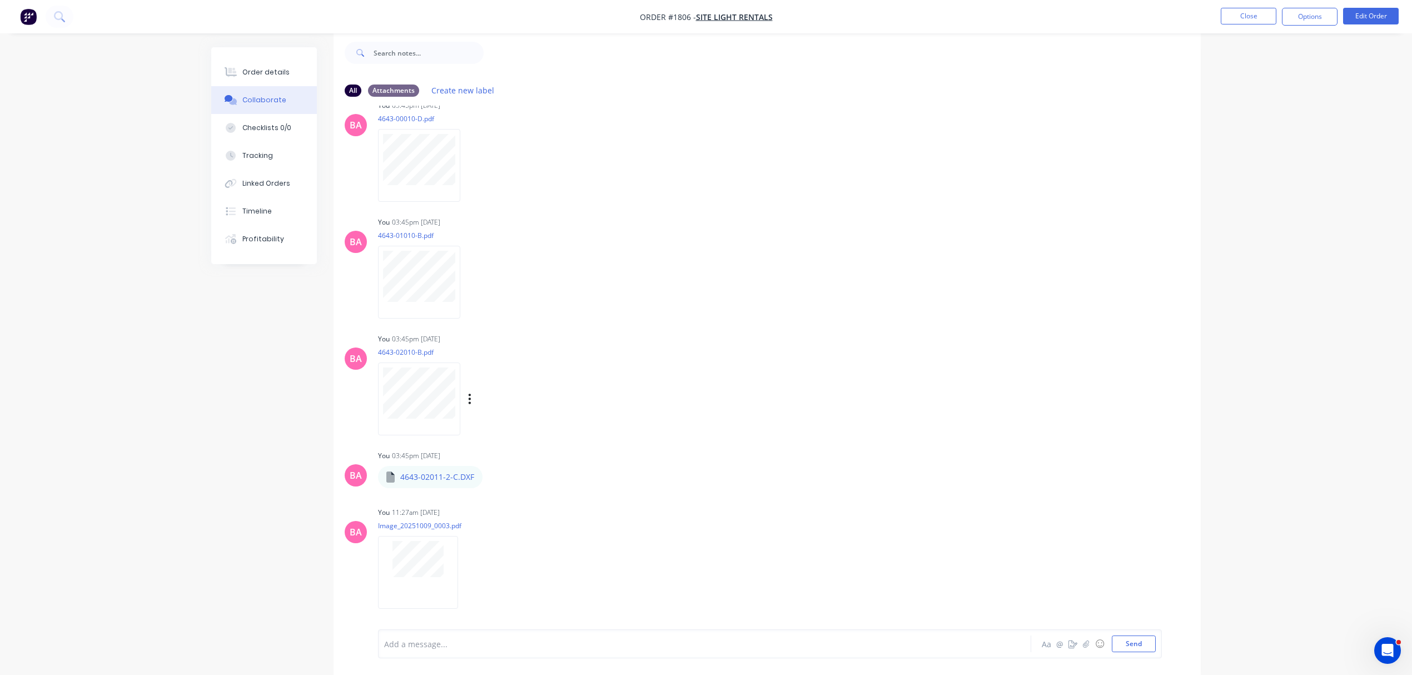
scroll to position [18, 0]
click at [459, 643] on div at bounding box center [674, 644] width 578 height 12
click at [262, 67] on div "Order details" at bounding box center [265, 72] width 47 height 10
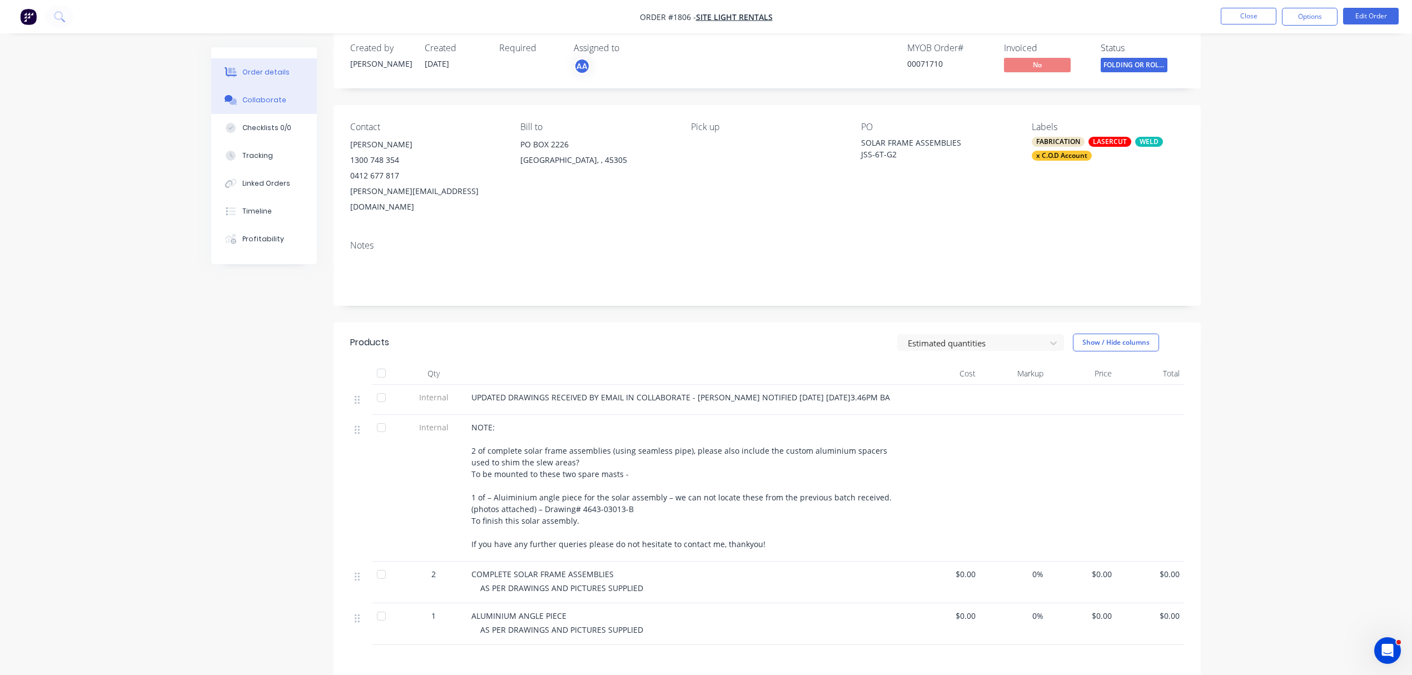
click at [267, 98] on div "Collaborate" at bounding box center [264, 100] width 44 height 10
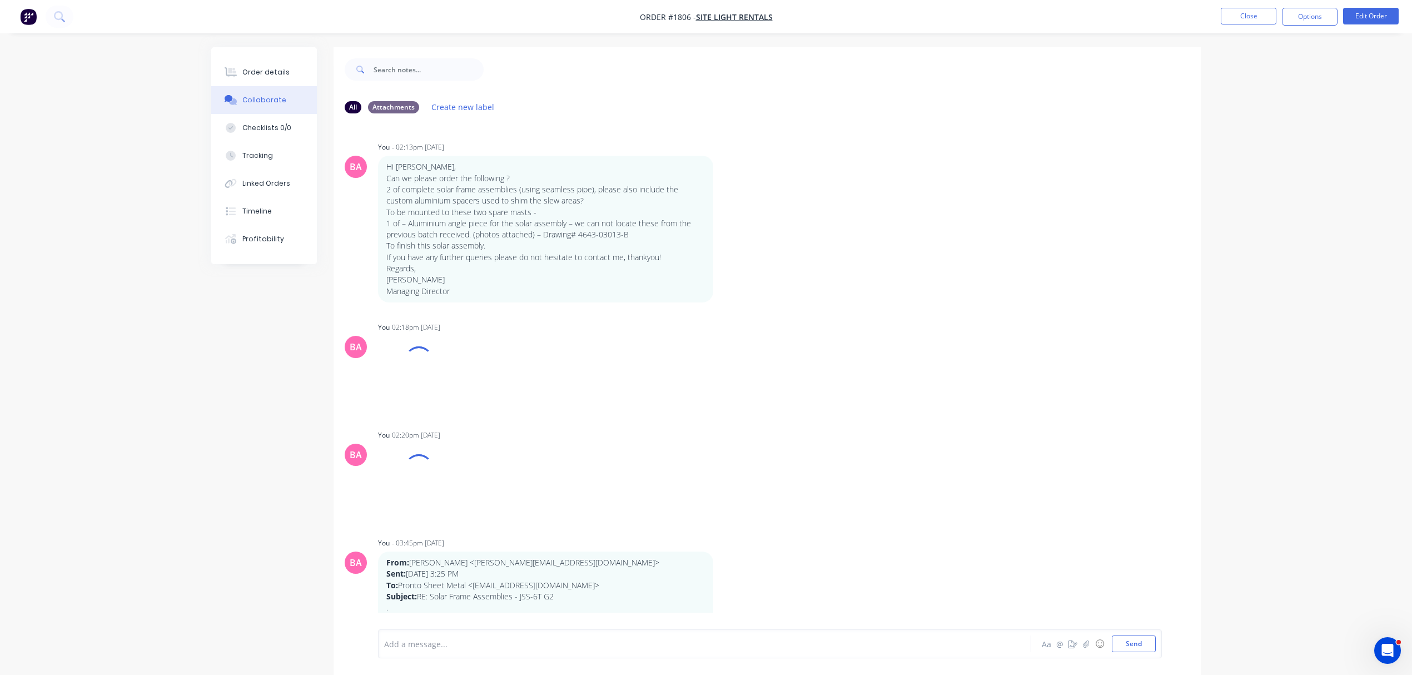
click at [510, 651] on div "Add a message..." at bounding box center [673, 643] width 579 height 17
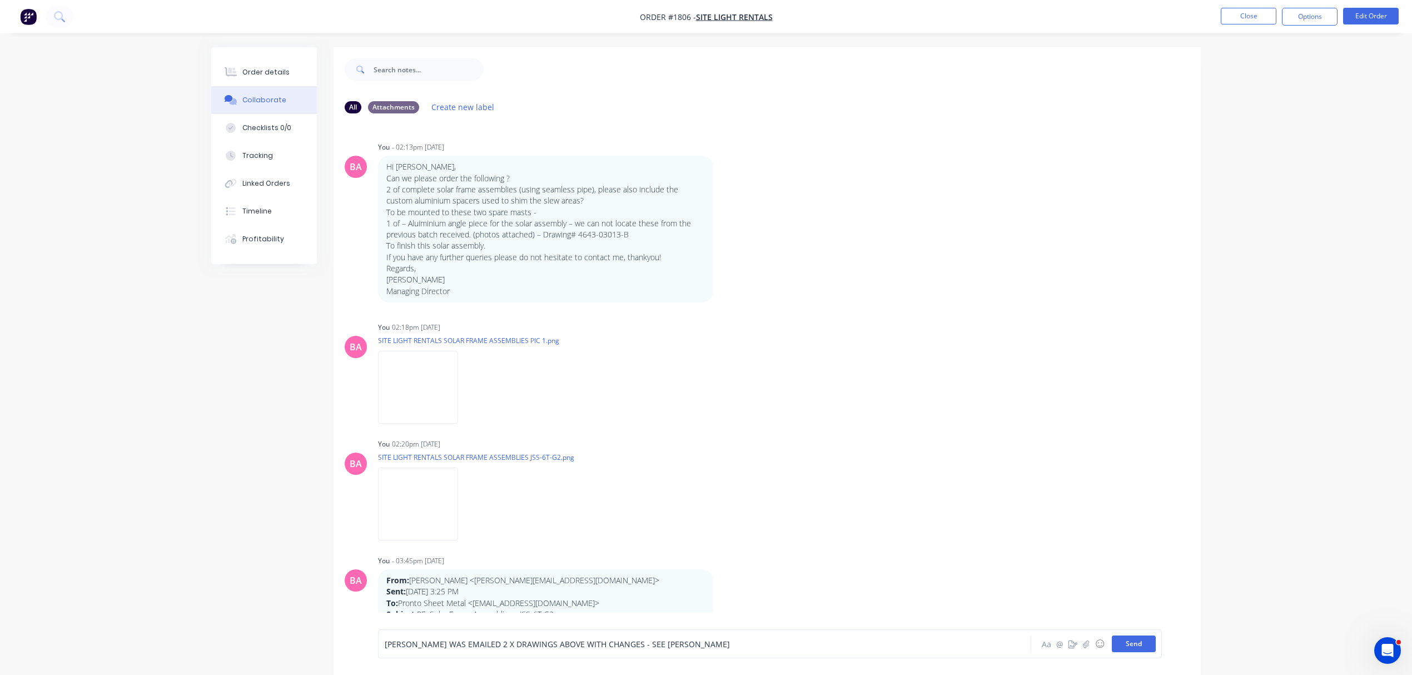
click at [1131, 644] on button "Send" at bounding box center [1134, 643] width 44 height 17
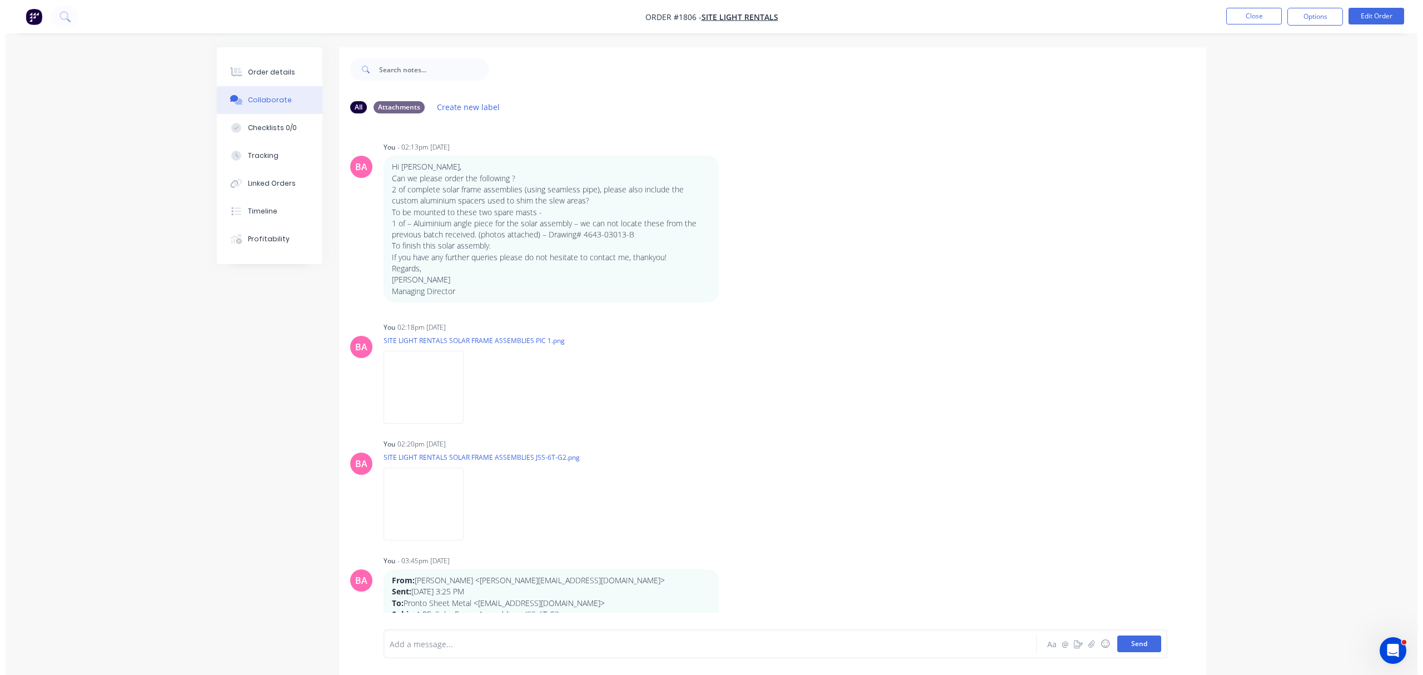
scroll to position [1131, 0]
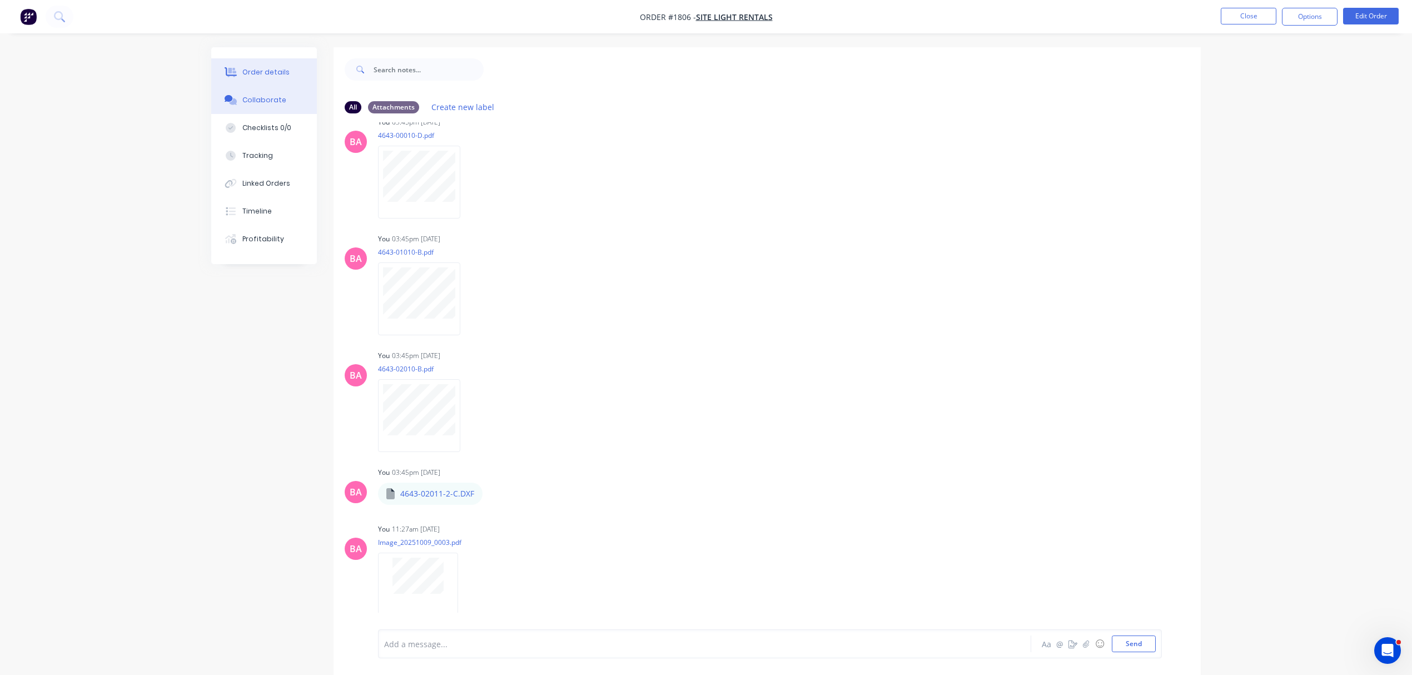
click at [265, 68] on div "Order details" at bounding box center [265, 72] width 47 height 10
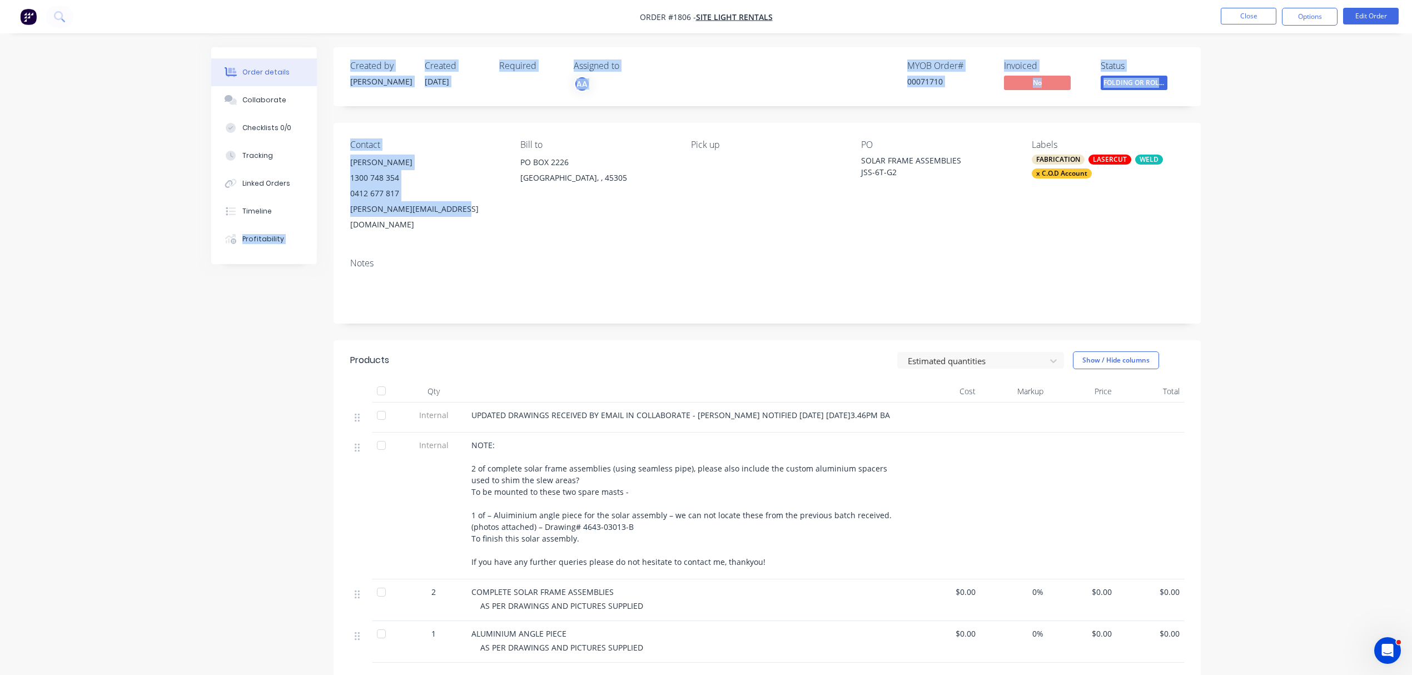
drag, startPoint x: 456, startPoint y: 208, endPoint x: 363, endPoint y: 205, distance: 93.4
click at [328, 205] on div "Order details Collaborate Checklists 0/0 Tracking Linked Orders Timeline Profit…" at bounding box center [706, 453] width 1012 height 813
click at [385, 209] on div "chris@ledlightgroup.com.au" at bounding box center [426, 216] width 152 height 31
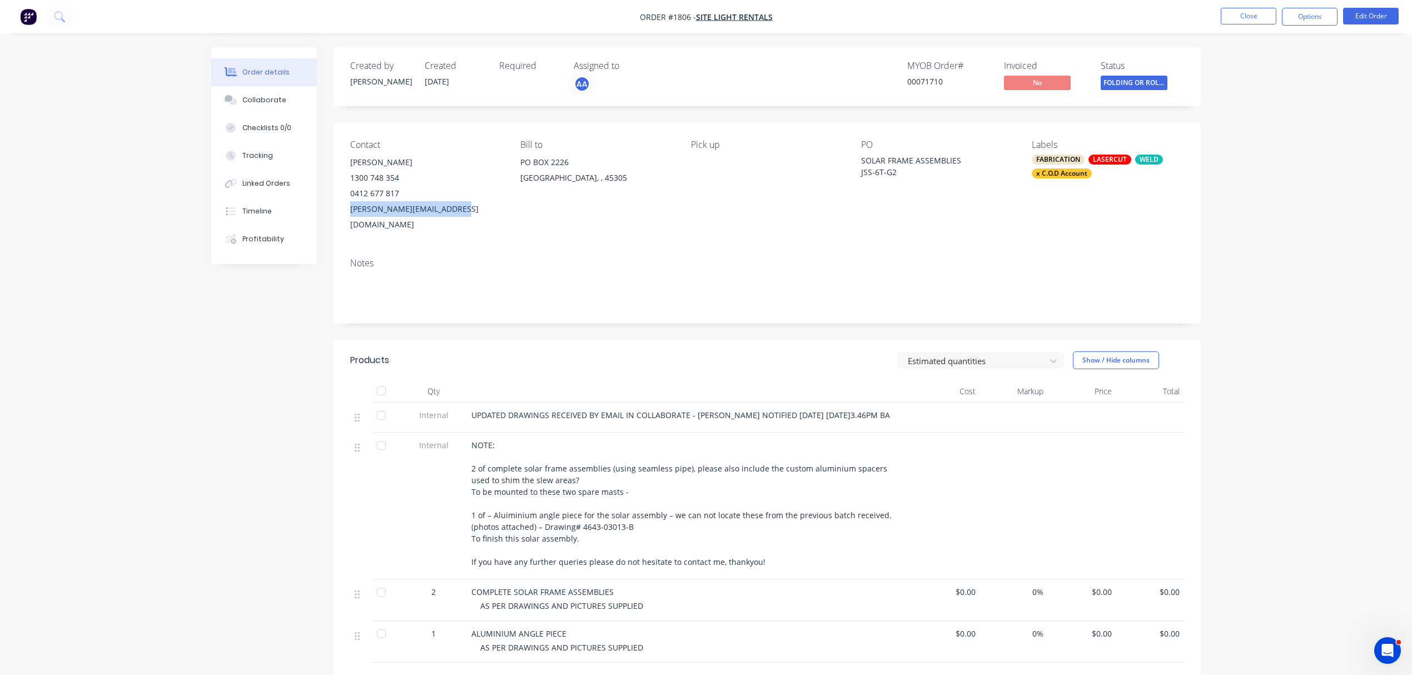
drag, startPoint x: 452, startPoint y: 209, endPoint x: 348, endPoint y: 209, distance: 104.5
click at [348, 209] on div "Contact CHRIS JONKER 1300 748 354 0412 677 817 chris@ledlightgroup.com.au Bill …" at bounding box center [766, 186] width 867 height 126
copy div "chris@ledlightgroup.com.au"
click at [1255, 17] on button "Close" at bounding box center [1249, 16] width 56 height 17
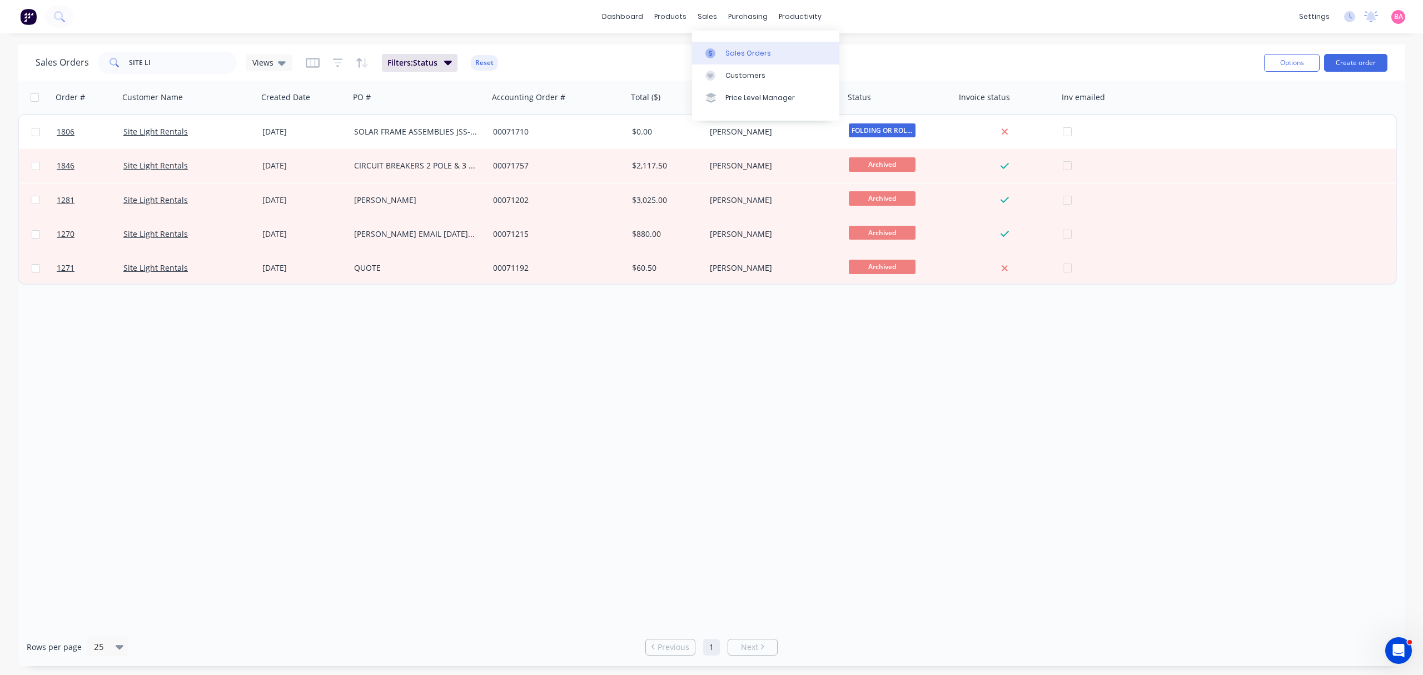
click at [745, 54] on div "Sales Orders" at bounding box center [748, 53] width 46 height 10
click at [746, 49] on div "Sales Orders" at bounding box center [748, 53] width 46 height 10
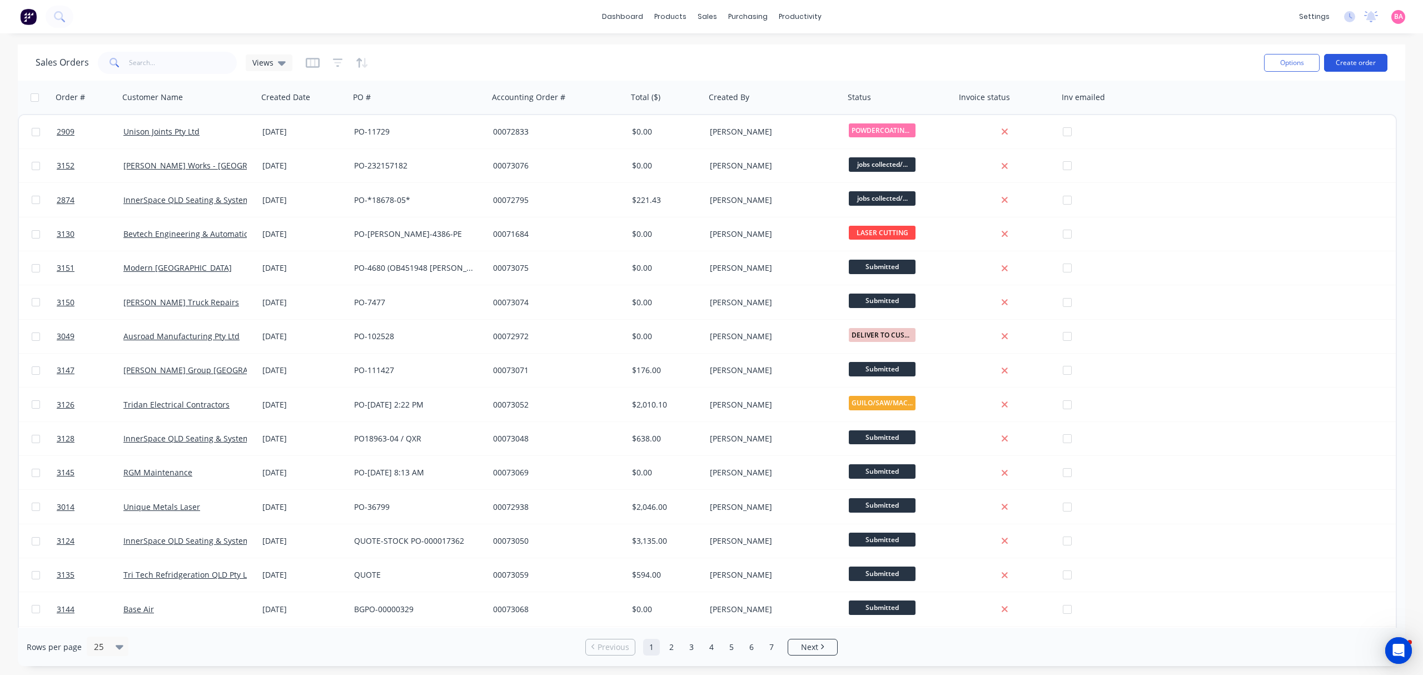
click at [1363, 58] on button "Create order" at bounding box center [1355, 63] width 63 height 18
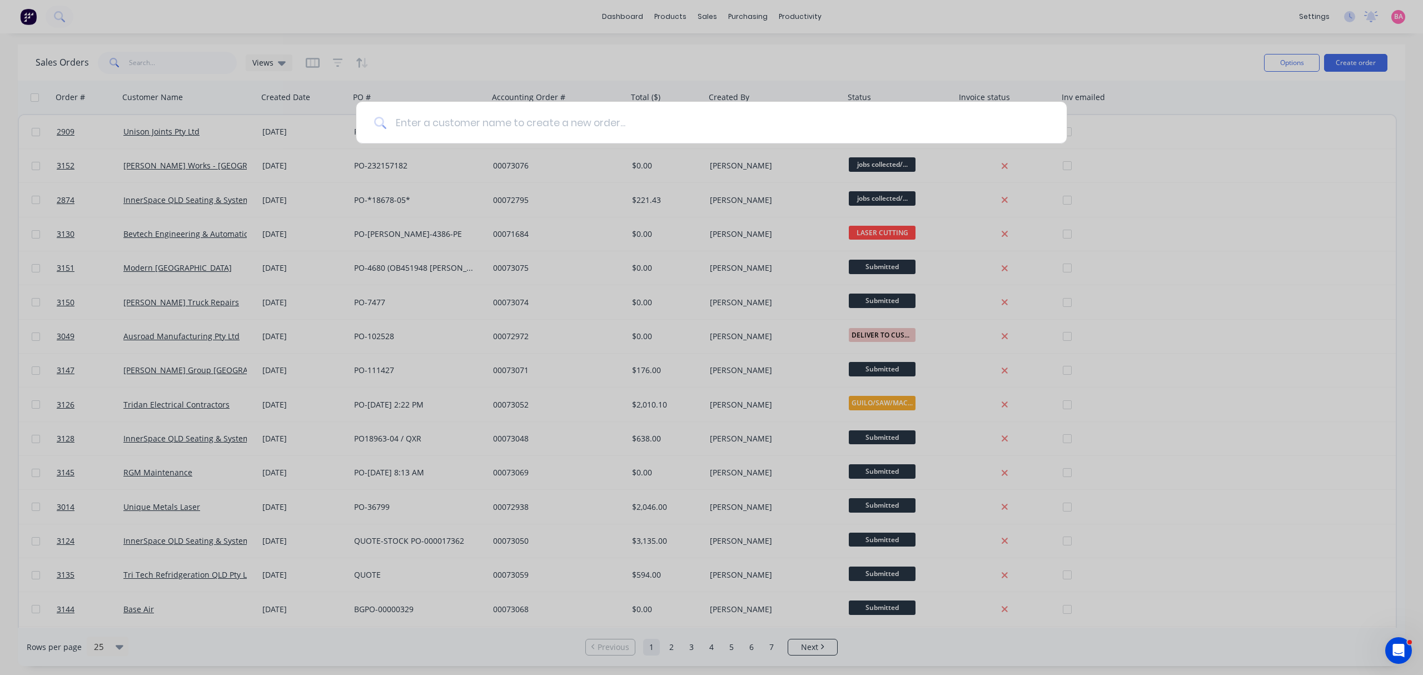
click at [541, 125] on input at bounding box center [717, 123] width 663 height 42
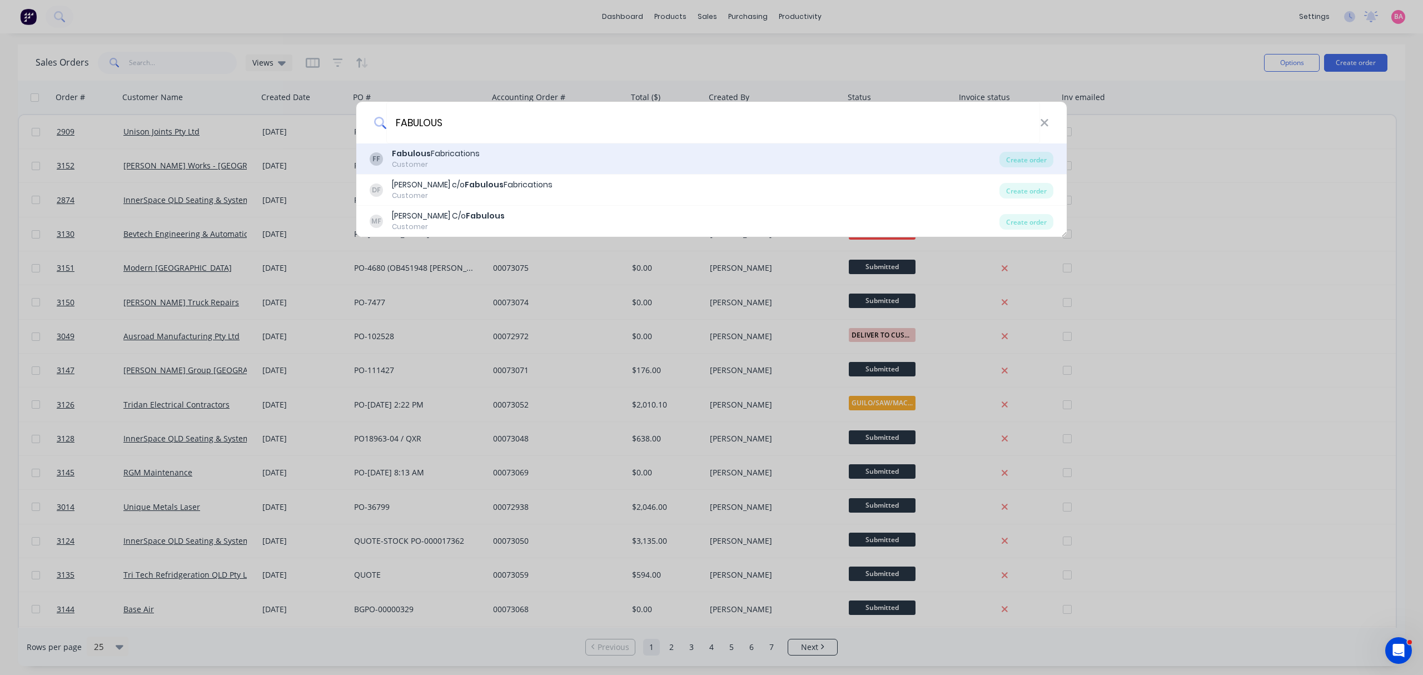
type input "FABULOUS"
click at [446, 160] on div "Customer" at bounding box center [436, 165] width 88 height 10
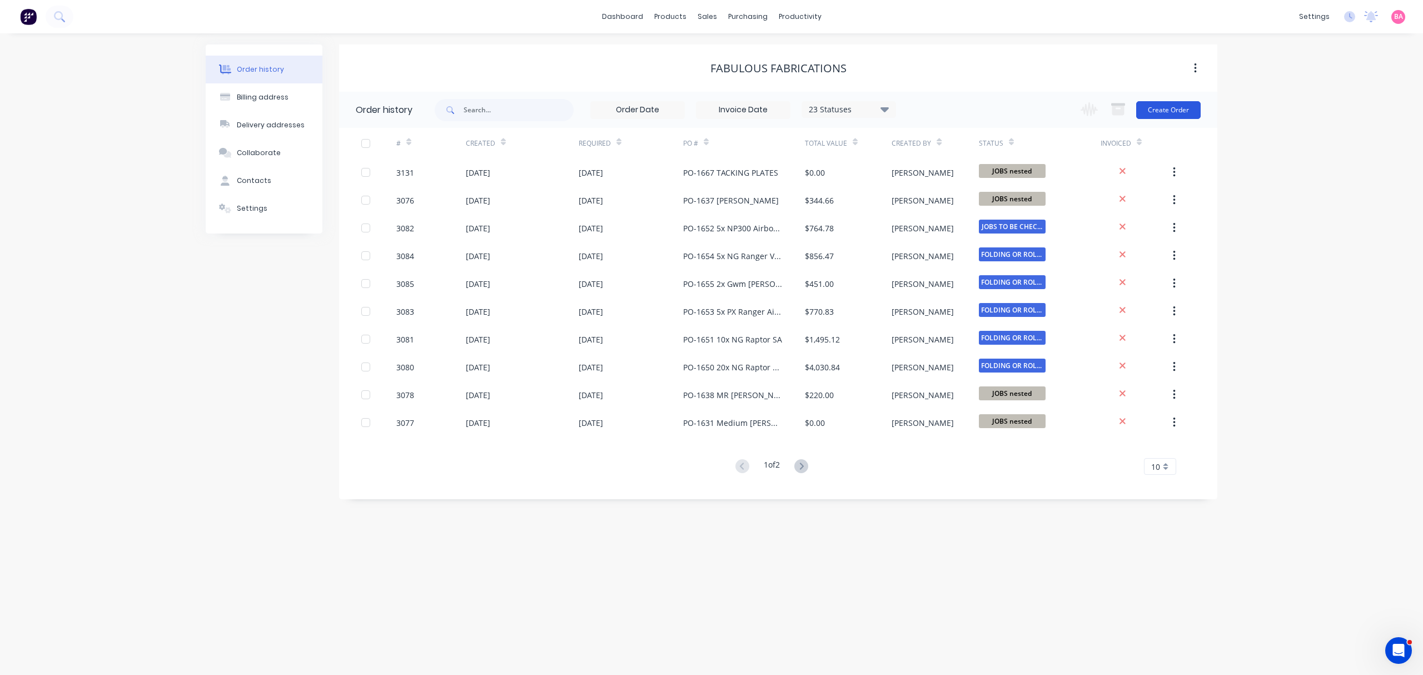
click at [1169, 102] on button "Create Order" at bounding box center [1168, 110] width 64 height 18
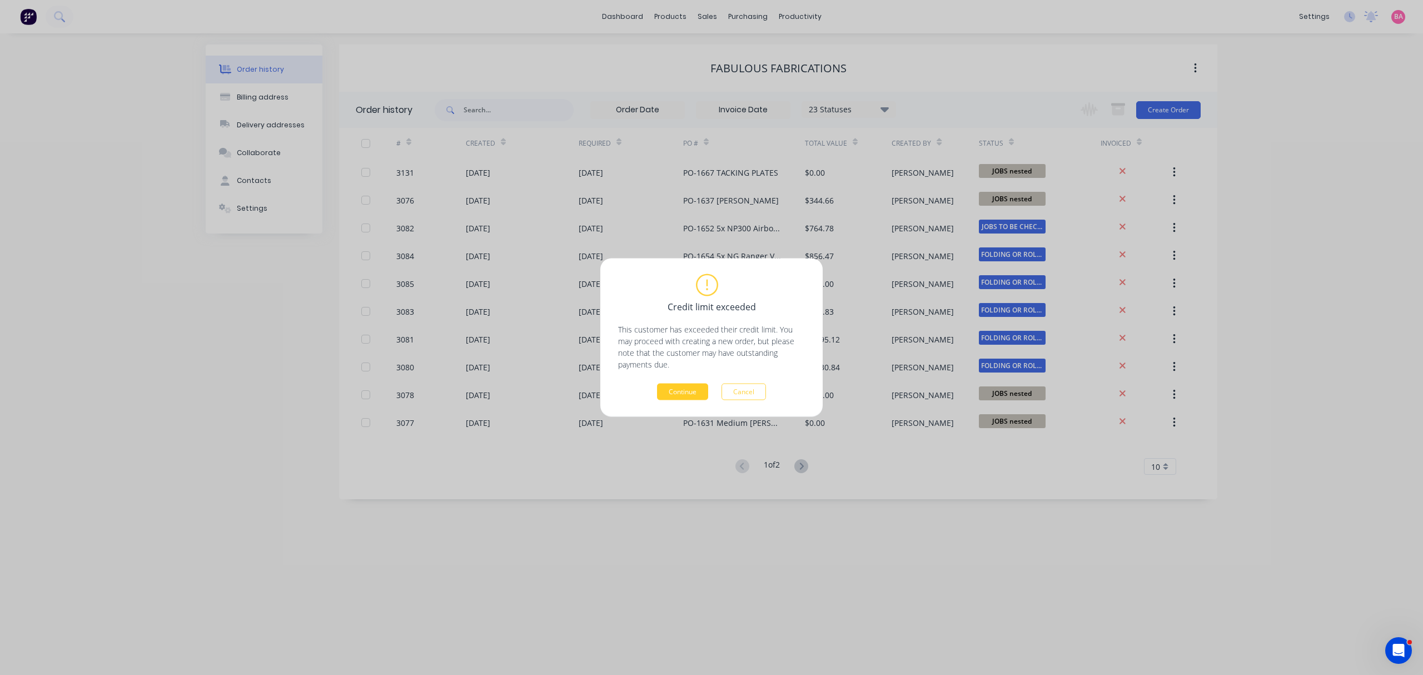
click at [681, 385] on button "Continue" at bounding box center [682, 392] width 51 height 17
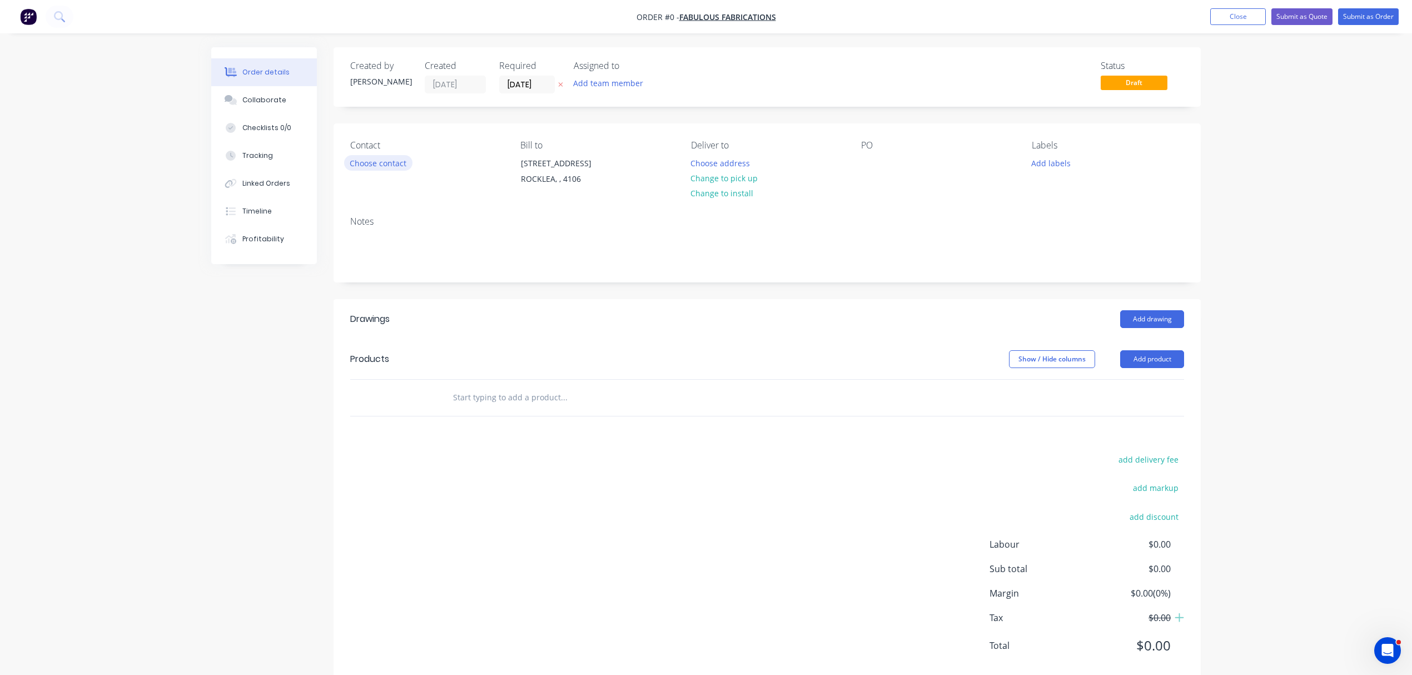
click at [376, 158] on button "Choose contact" at bounding box center [378, 162] width 68 height 15
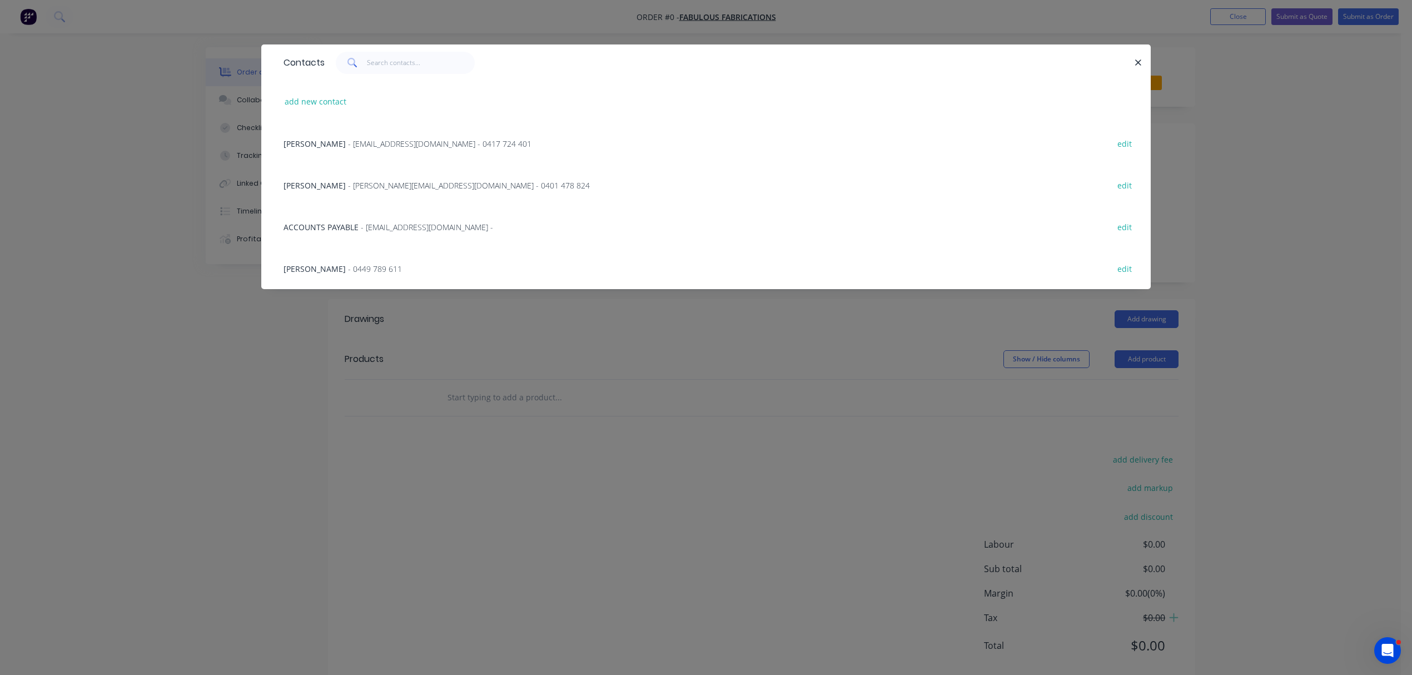
click at [348, 182] on span "- morgan@fabulousfab.com.au - 0401 478 824" at bounding box center [469, 185] width 242 height 11
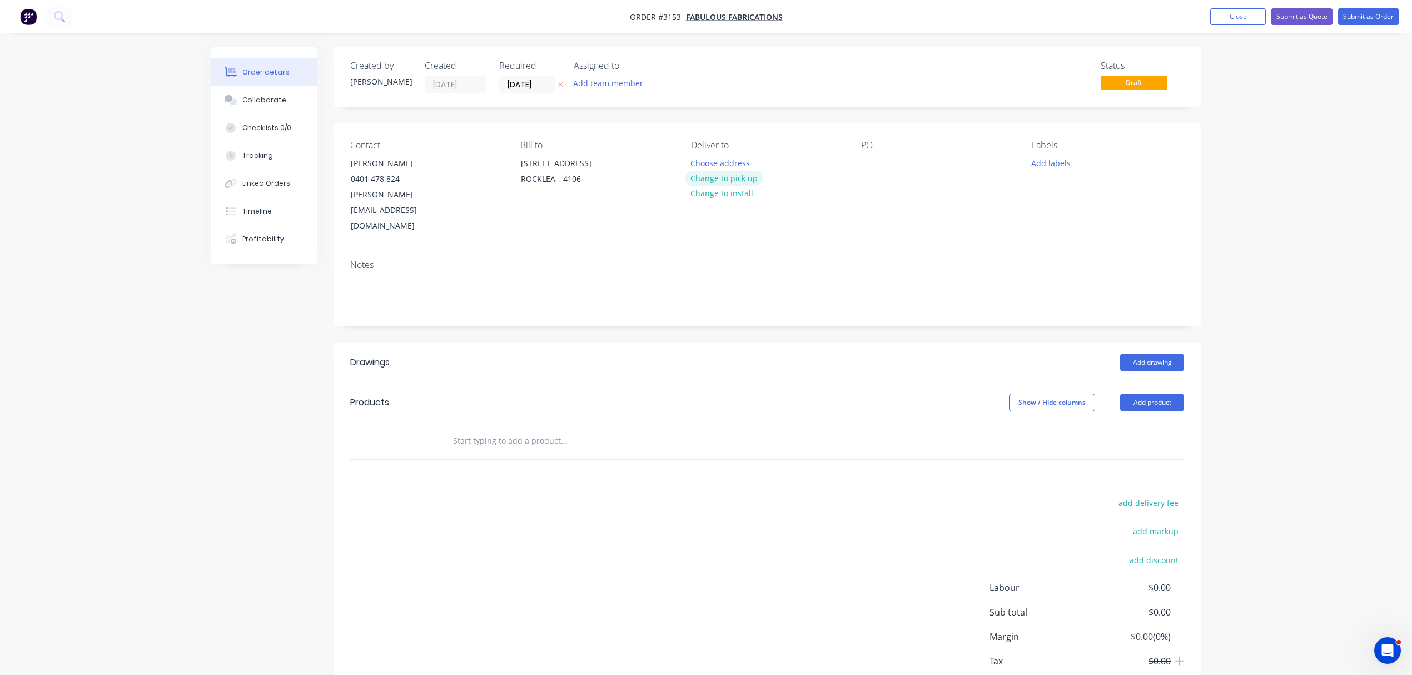
click at [719, 178] on button "Change to pick up" at bounding box center [724, 178] width 79 height 15
click at [561, 81] on icon "button" at bounding box center [560, 84] width 5 height 7
click at [596, 81] on button "Add team member" at bounding box center [608, 83] width 82 height 15
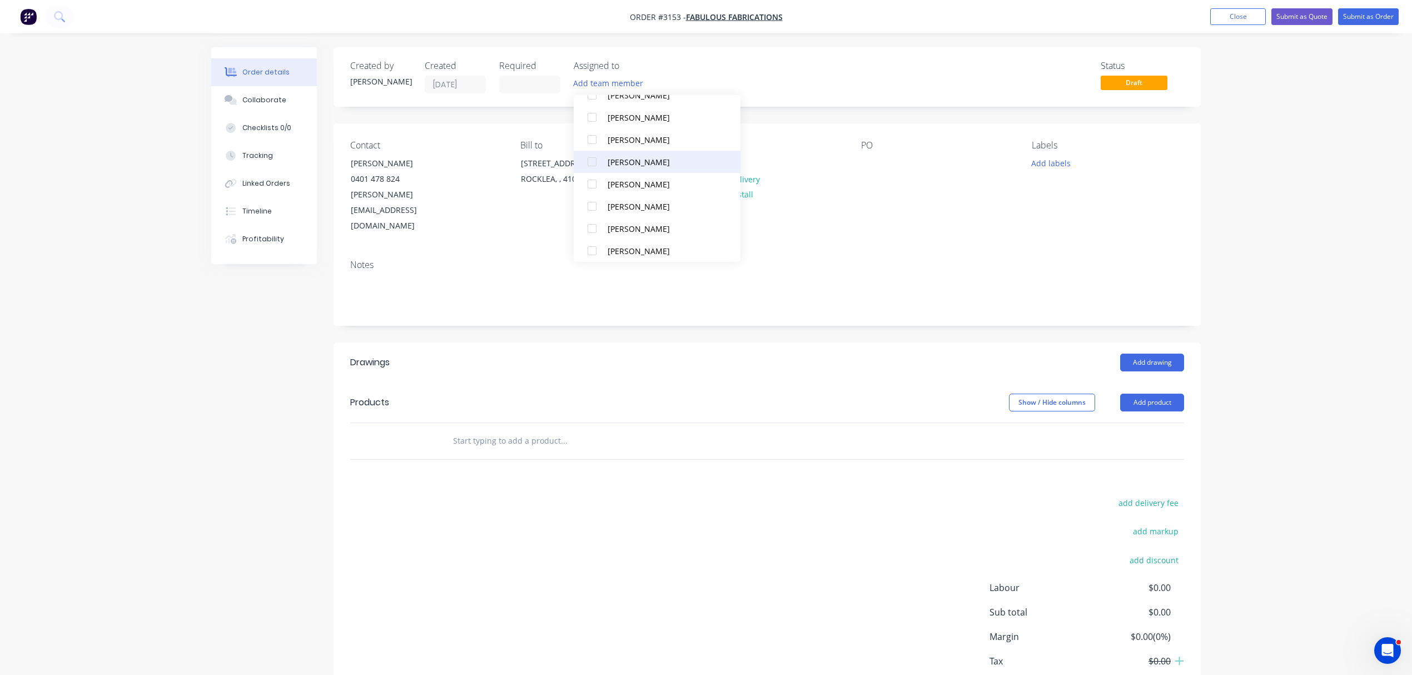
scroll to position [100, 0]
click at [641, 221] on div "[PERSON_NAME]" at bounding box center [663, 223] width 111 height 12
click at [864, 166] on div at bounding box center [870, 163] width 18 height 16
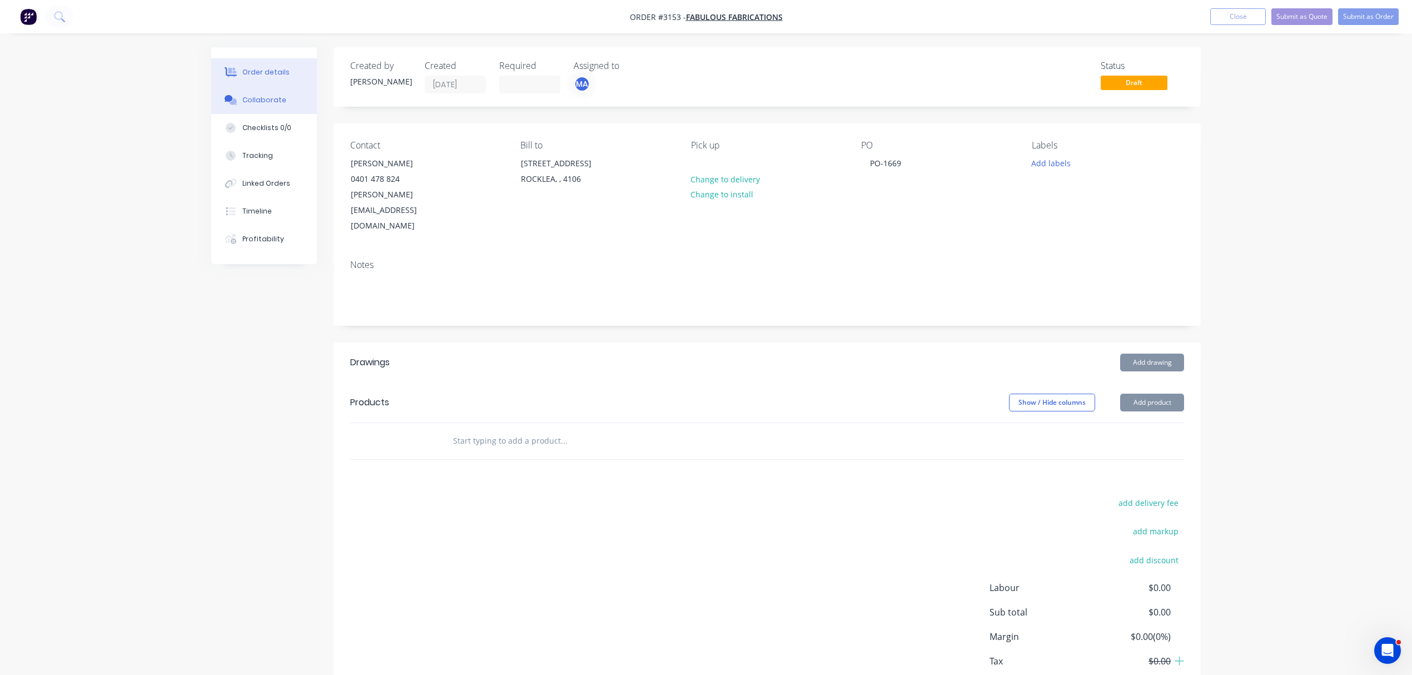
click at [261, 94] on button "Collaborate" at bounding box center [264, 100] width 106 height 28
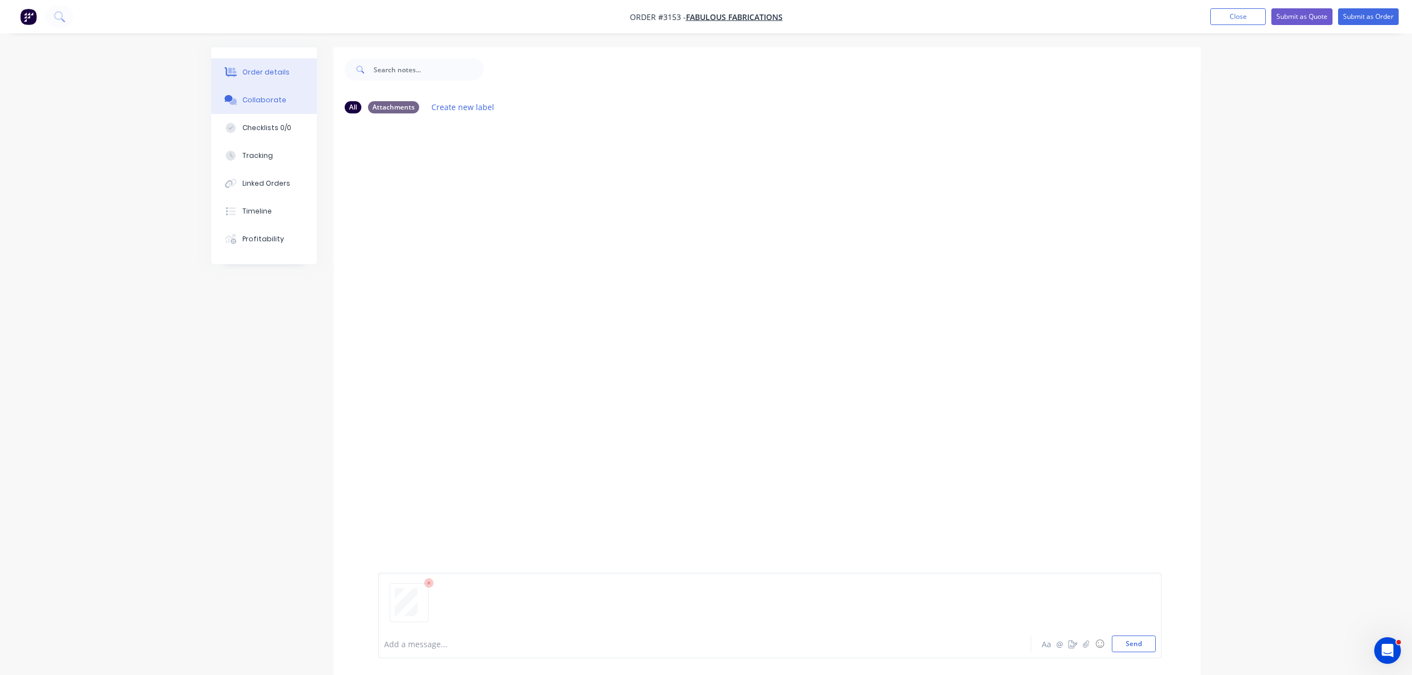
click at [265, 71] on div "Order details" at bounding box center [265, 72] width 47 height 10
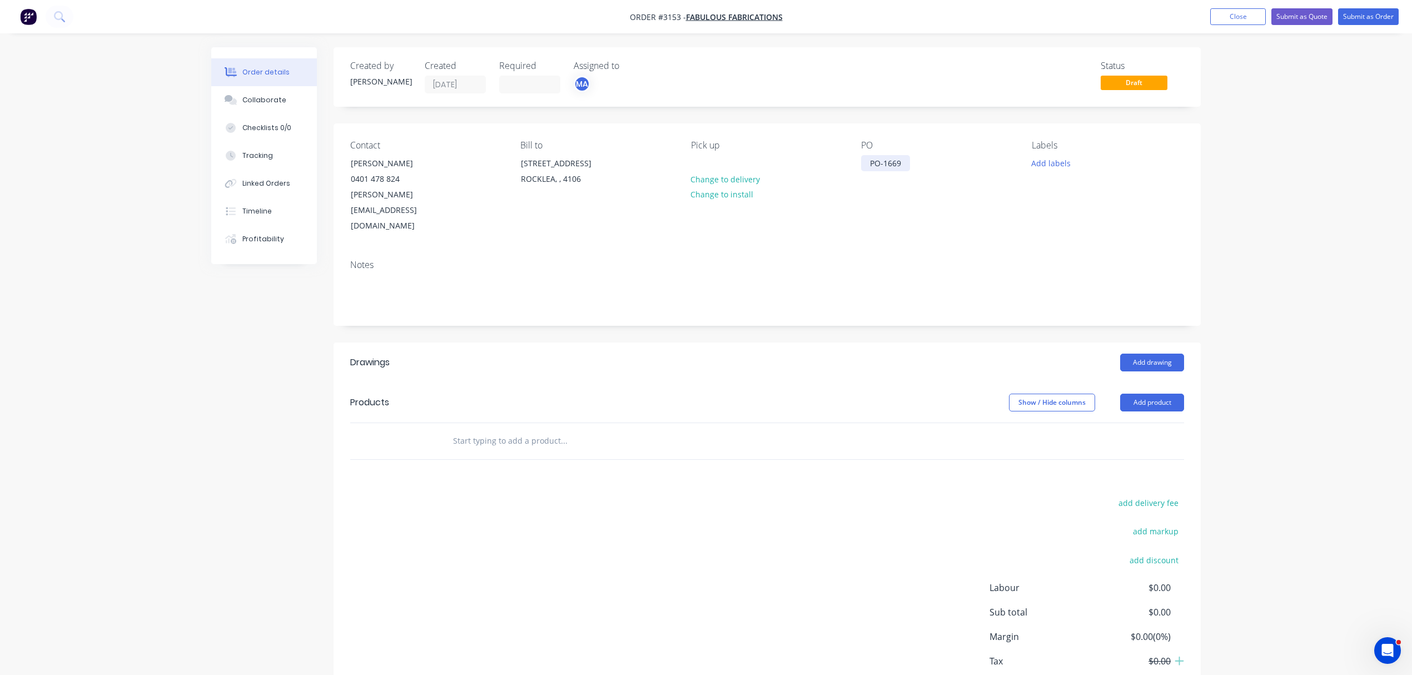
click at [905, 165] on div "PO-1669" at bounding box center [885, 163] width 49 height 16
click at [1045, 161] on button "Add labels" at bounding box center [1050, 162] width 51 height 15
click at [1121, 293] on div "SUPPLY, CUT & FOLD" at bounding box center [1099, 294] width 75 height 12
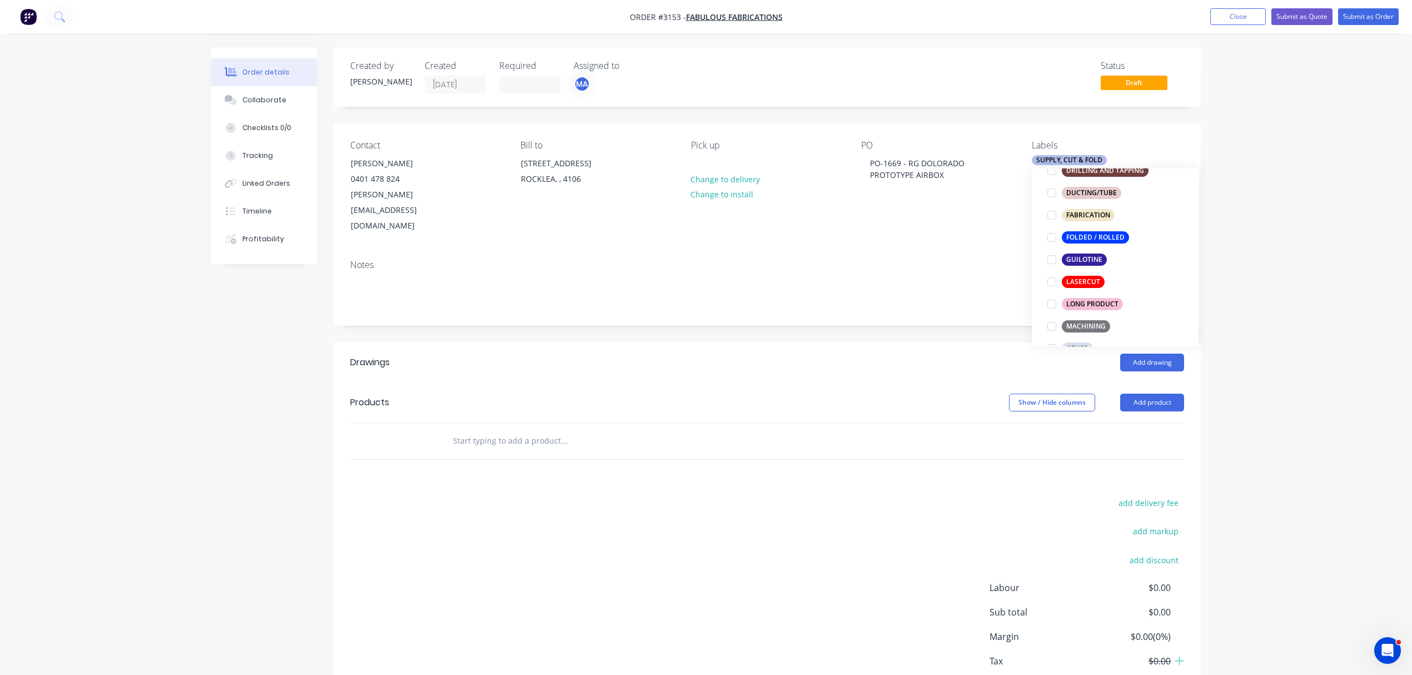
scroll to position [321, 0]
click at [1089, 270] on div "LASERCUT" at bounding box center [1083, 270] width 43 height 12
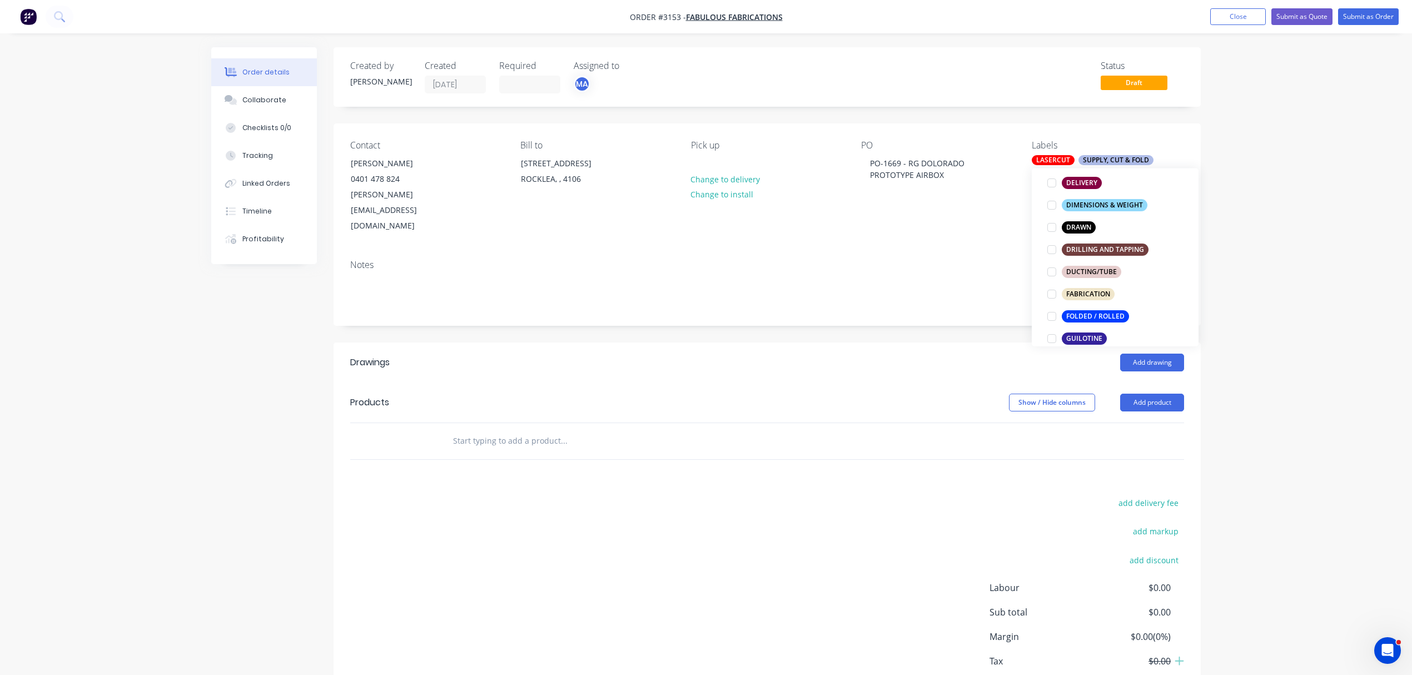
scroll to position [272, 0]
click at [518, 430] on input "text" at bounding box center [563, 441] width 222 height 22
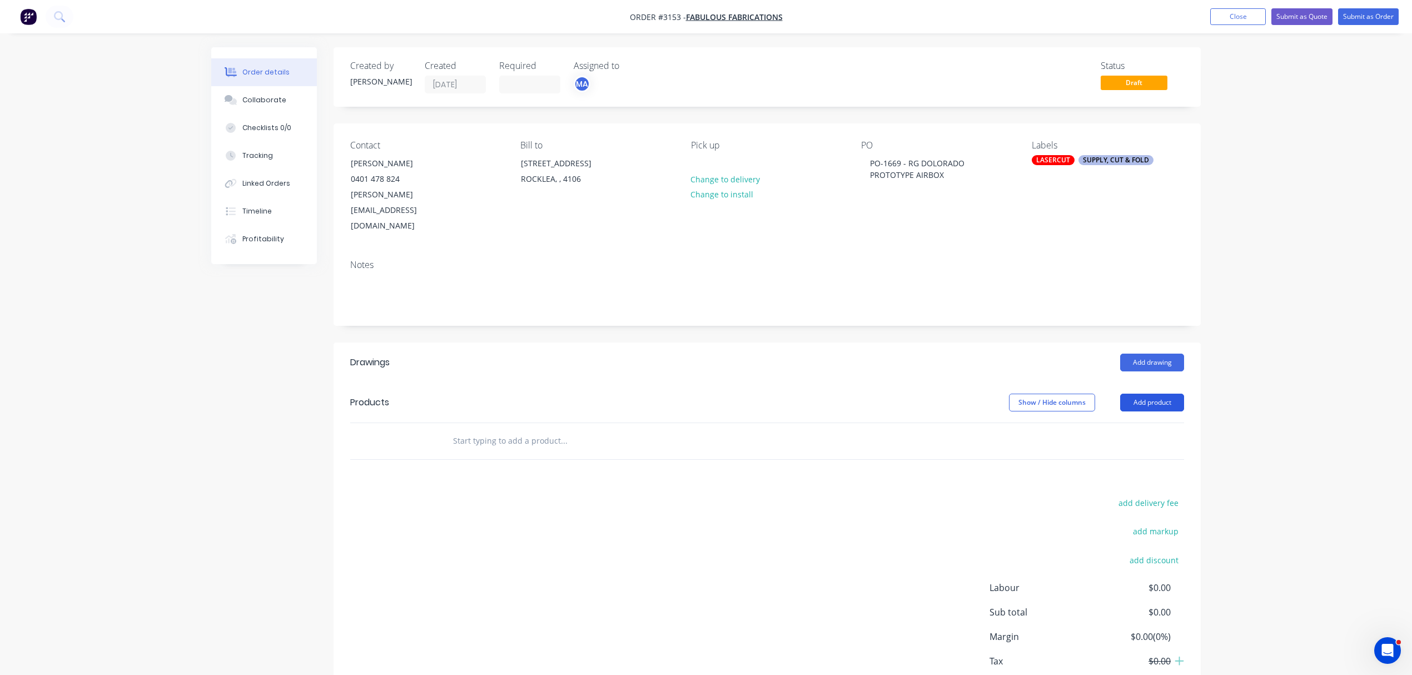
click at [1157, 394] on button "Add product" at bounding box center [1152, 403] width 64 height 18
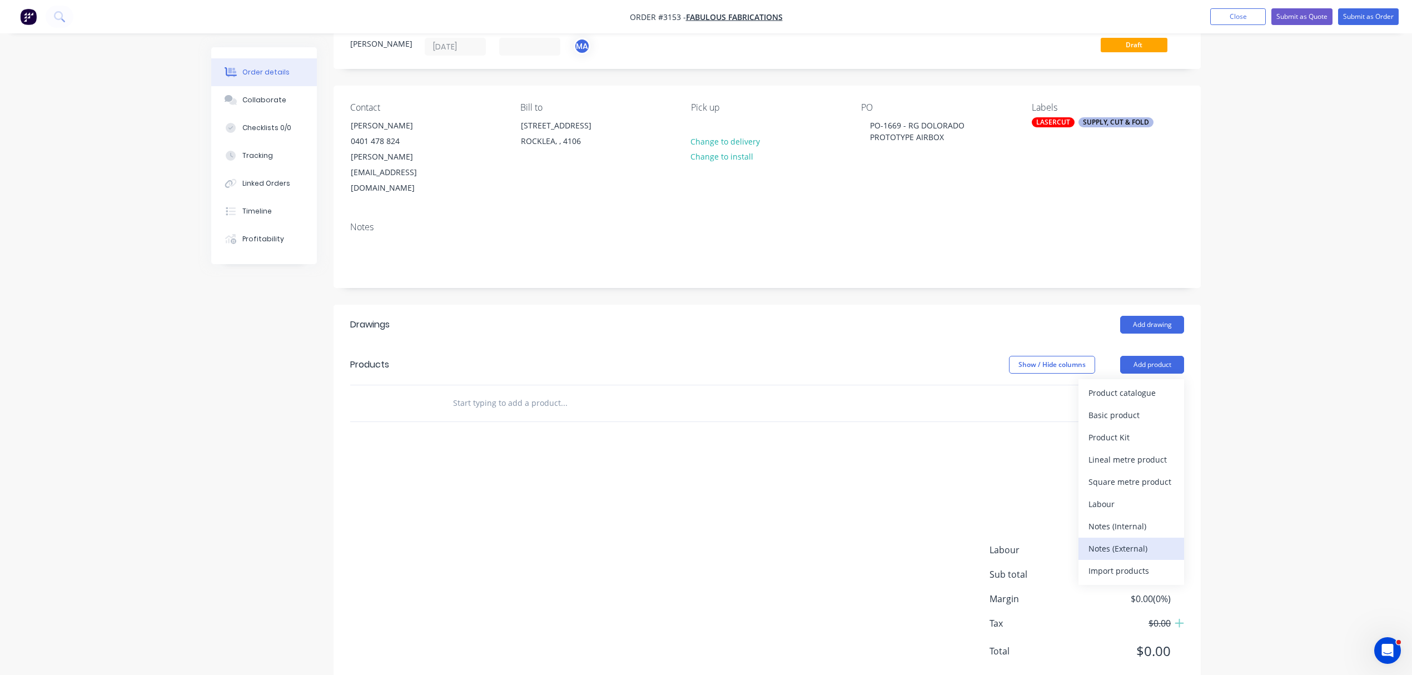
scroll to position [38, 0]
click at [1132, 540] on div "Notes (External)" at bounding box center [1131, 548] width 86 height 16
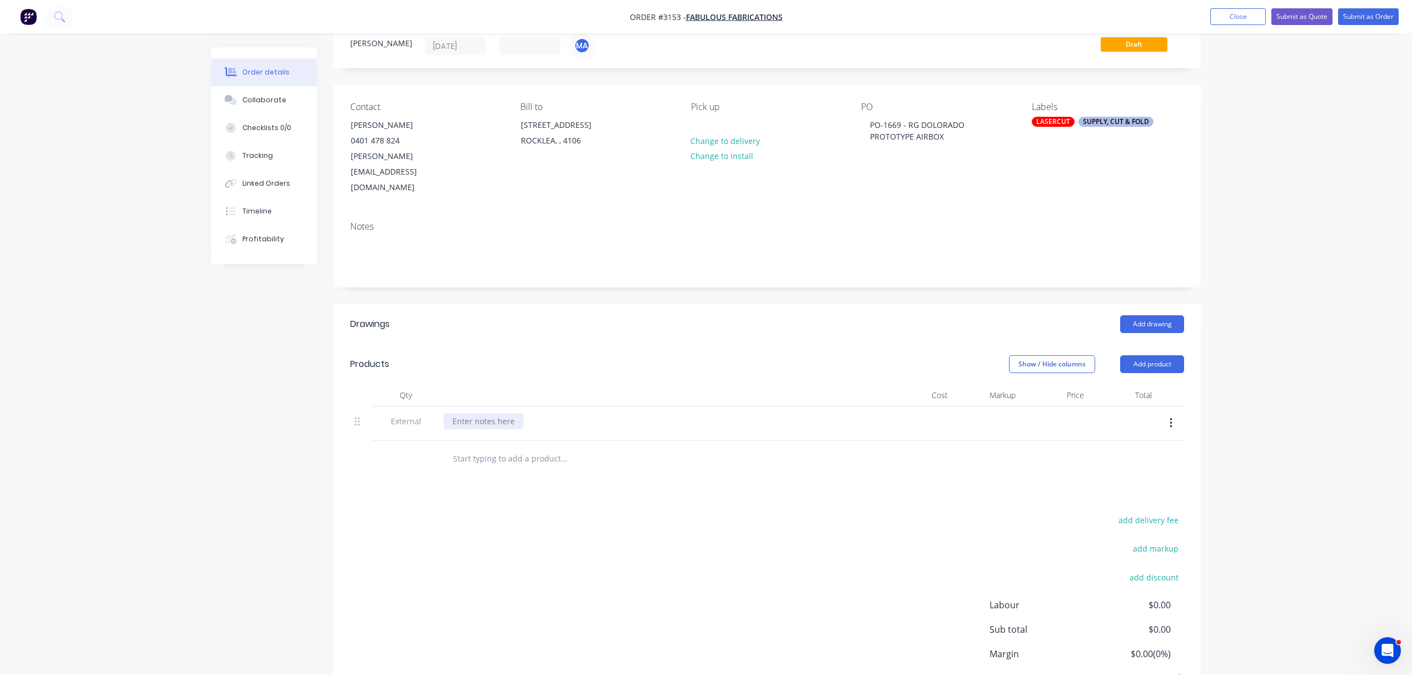
click at [503, 413] on div at bounding box center [484, 421] width 80 height 16
click at [495, 447] on input "text" at bounding box center [563, 458] width 222 height 22
paste input "RG Colorado Prototype Airbox 3mm aluminium folded and sanded. 3mm aluminium fee…"
type input "RG Colorado Prototype Airbox 3mm aluminium folded and sanded. 3mm aluminium fee…"
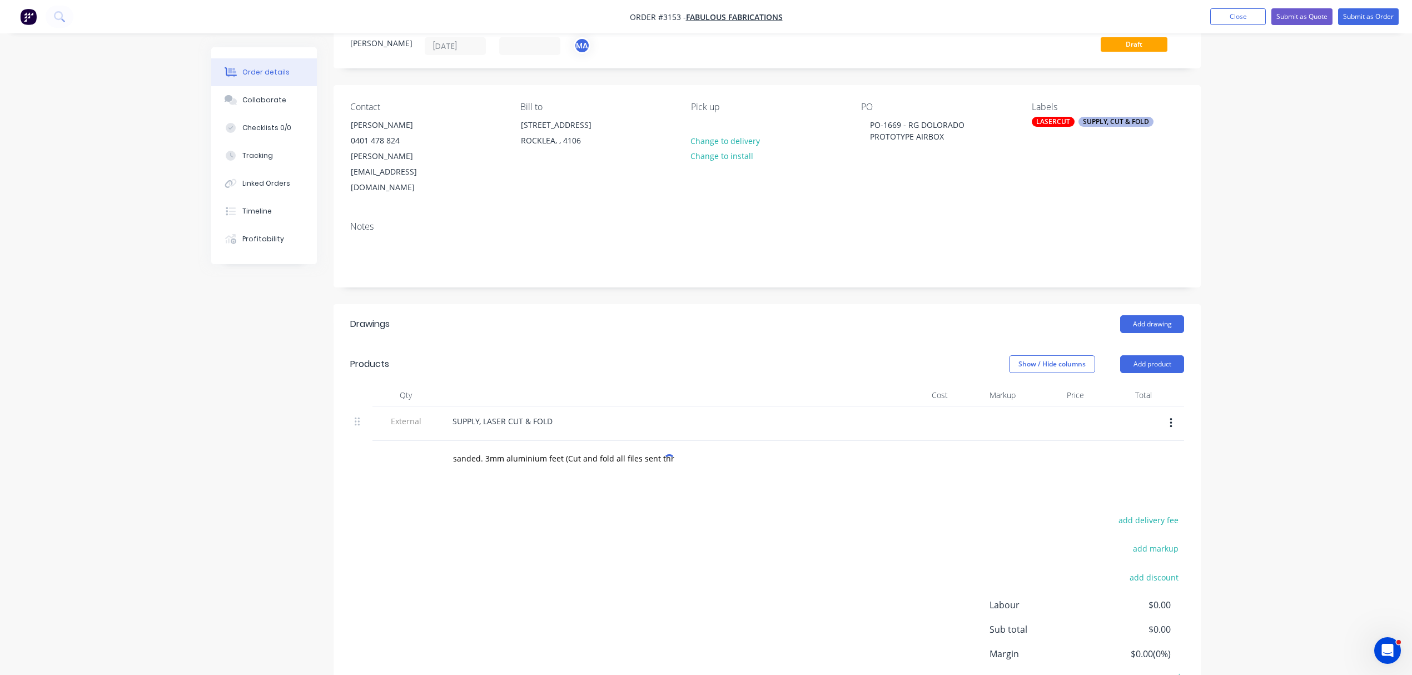
scroll to position [0, 0]
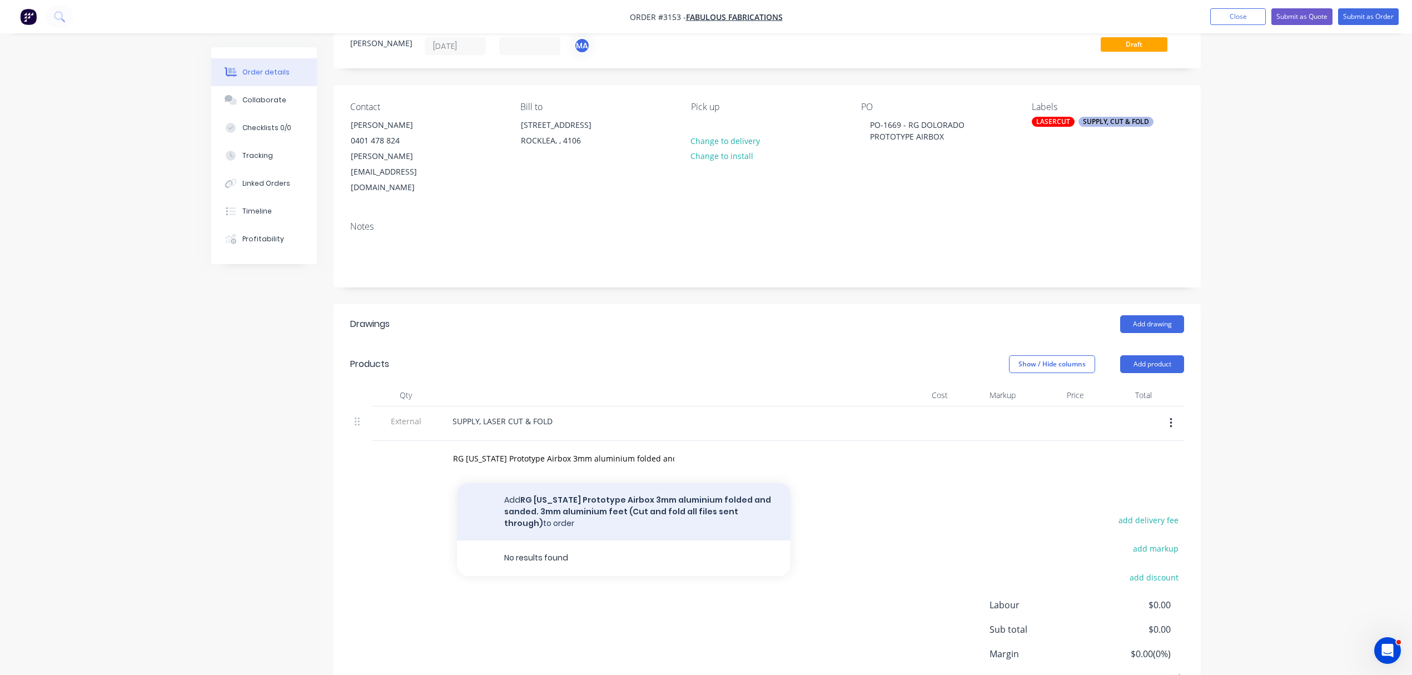
click at [588, 483] on button "Add RG Colorado Prototype Airbox 3mm aluminium folded and sanded. 3mm aluminium…" at bounding box center [623, 511] width 333 height 57
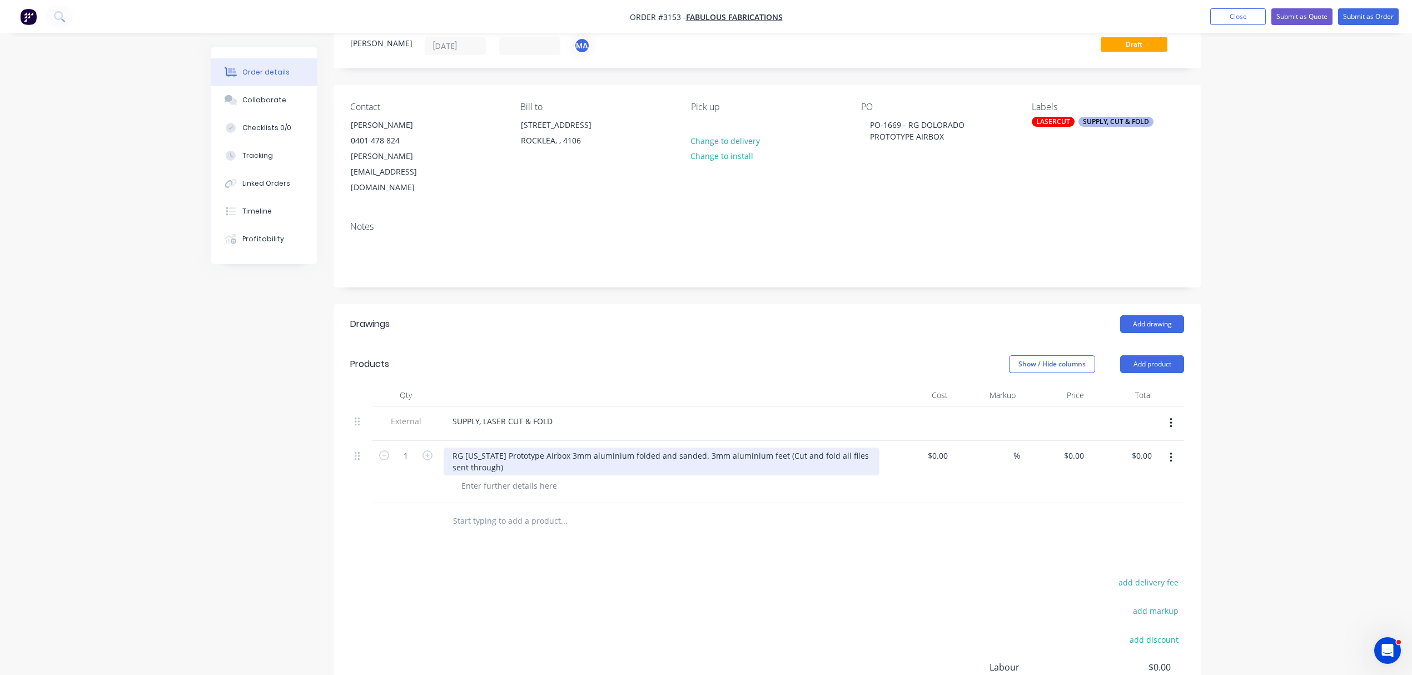
click at [777, 447] on div "RG Colorado Prototype Airbox 3mm aluminium folded and sanded. 3mm aluminium fee…" at bounding box center [662, 461] width 436 height 28
click at [776, 447] on div "RG Colorado Prototype Airbox 3mm aluminium folded and sanded. 3mm aluminium fee…" at bounding box center [662, 461] width 436 height 28
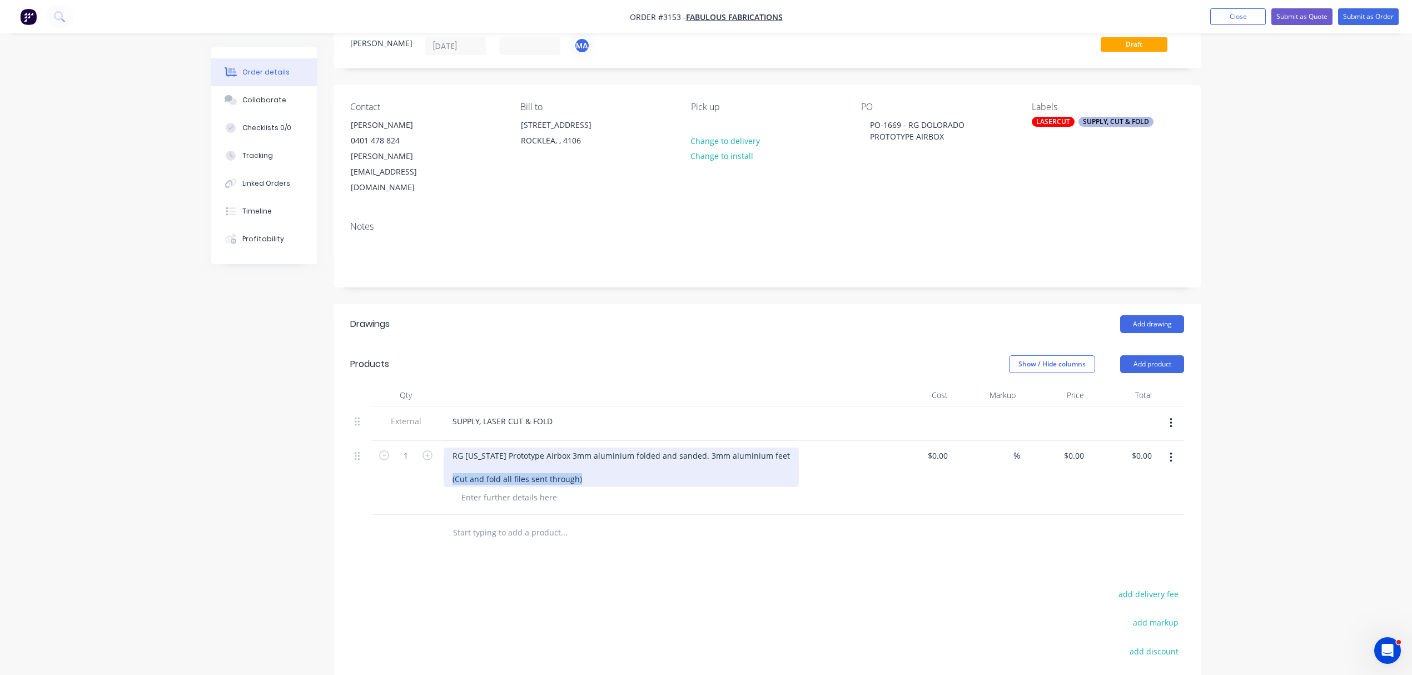
drag, startPoint x: 581, startPoint y: 447, endPoint x: 447, endPoint y: 446, distance: 134.0
click at [447, 447] on div "RG Colorado Prototype Airbox 3mm aluminium folded and sanded. 3mm aluminium fee…" at bounding box center [621, 466] width 355 height 39
copy div "(Cut and fold all files sent through)"
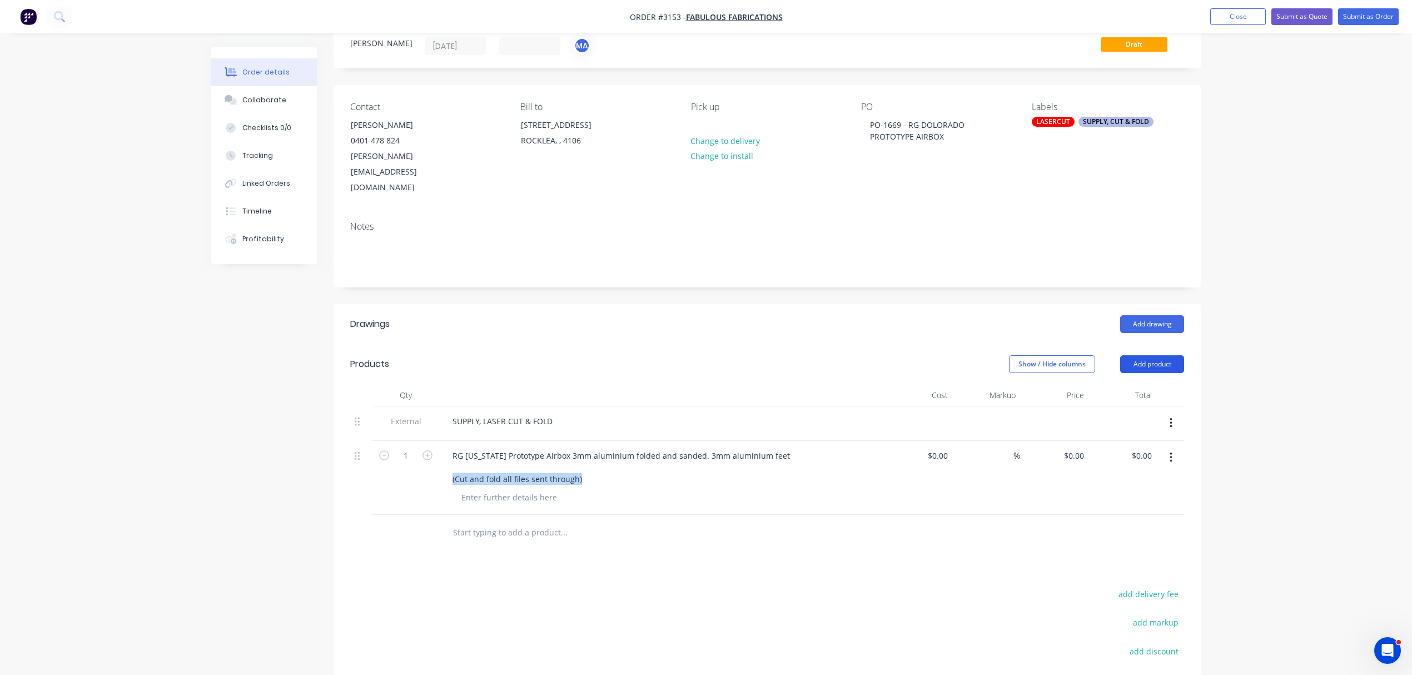
click at [1164, 355] on button "Add product" at bounding box center [1152, 364] width 64 height 18
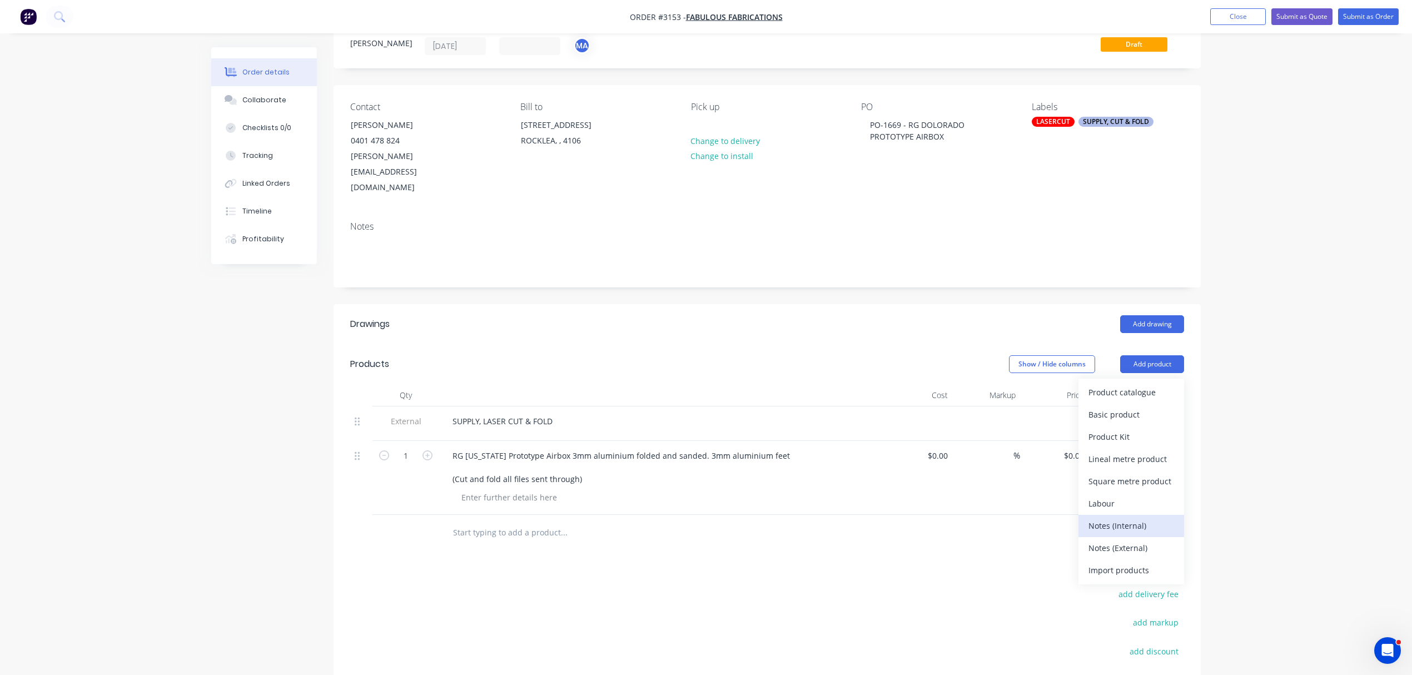
click at [1127, 517] on div "Notes (Internal)" at bounding box center [1131, 525] width 86 height 16
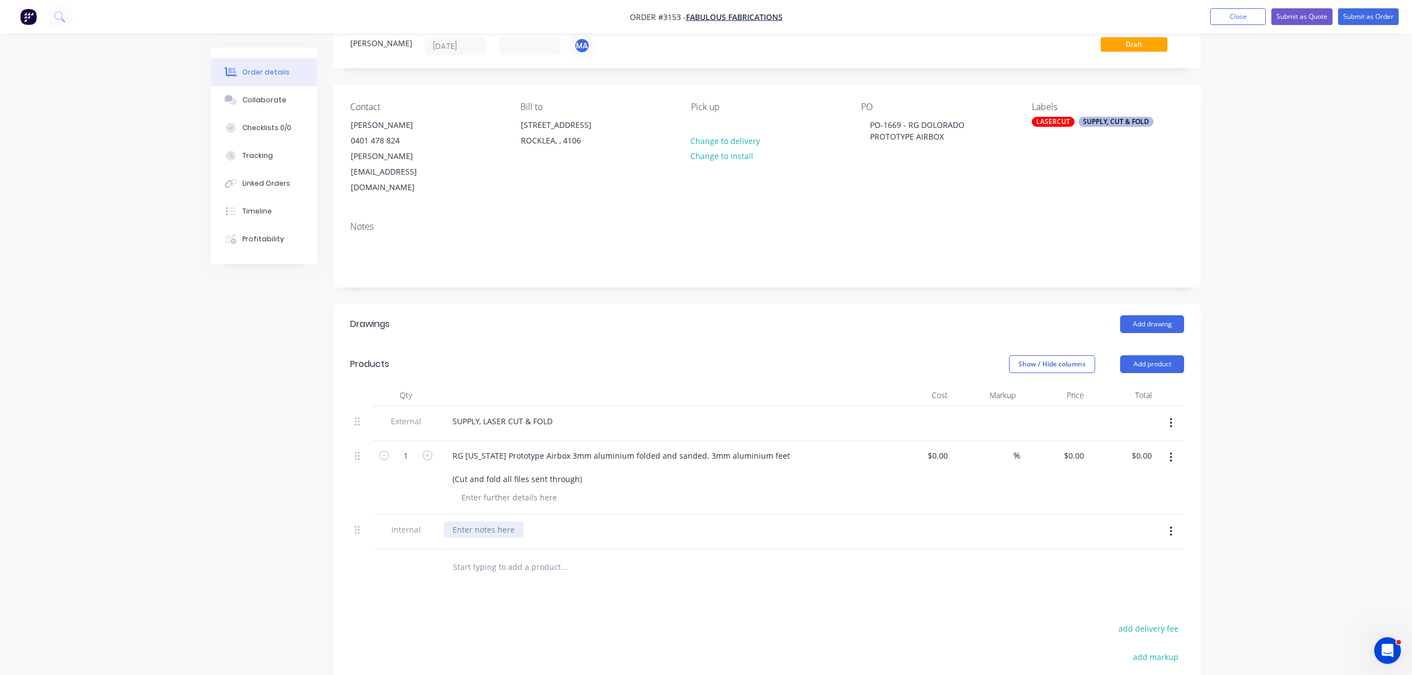
paste div
click at [450, 521] on div "(Cut and fold all files sent through)" at bounding box center [517, 529] width 147 height 16
click at [629, 521] on div "*** NOTE - (Cut and fold all files sent through)" at bounding box center [662, 529] width 436 height 16
click at [623, 521] on div "*** NOTE - (Cut and fold all files sent through)" at bounding box center [539, 529] width 191 height 16
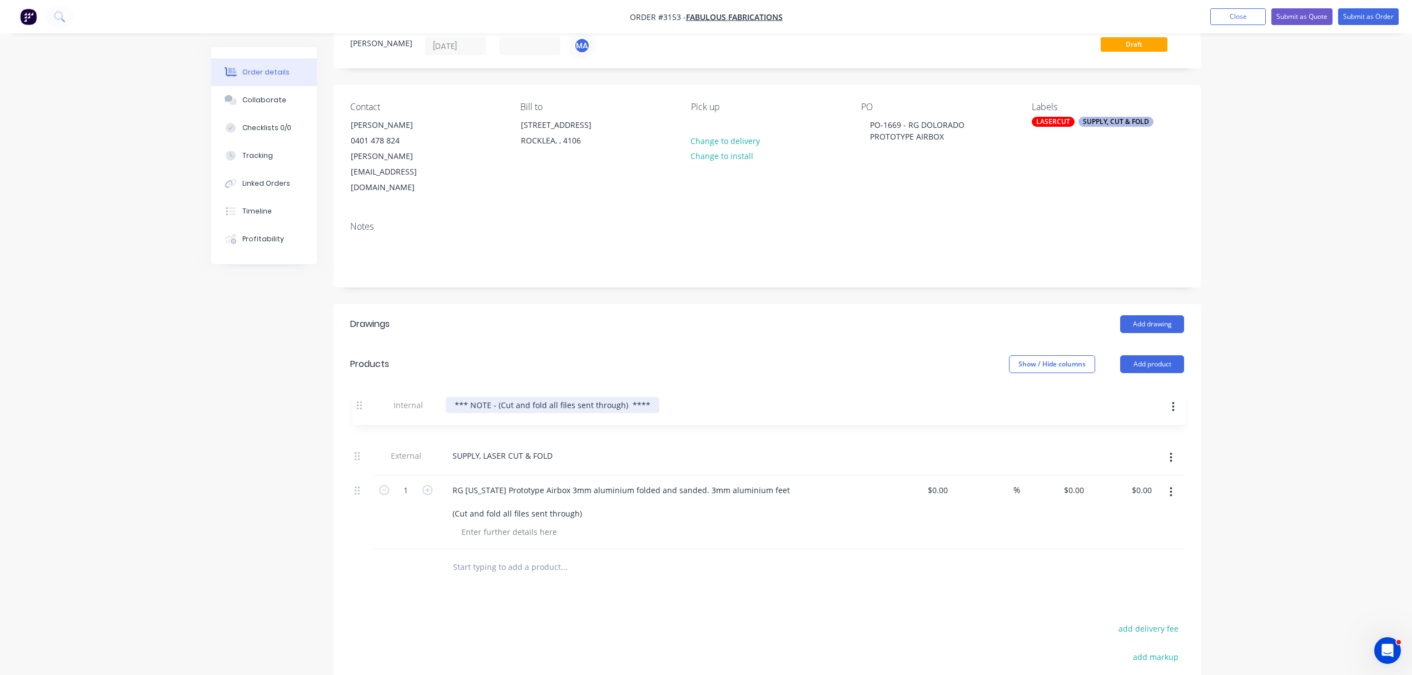
drag, startPoint x: 356, startPoint y: 499, endPoint x: 359, endPoint y: 388, distance: 110.6
click at [359, 406] on div "External SUPPLY, LASER CUT & FOLD 1 RG Colorado Prototype Airbox 3mm aluminium …" at bounding box center [767, 477] width 834 height 143
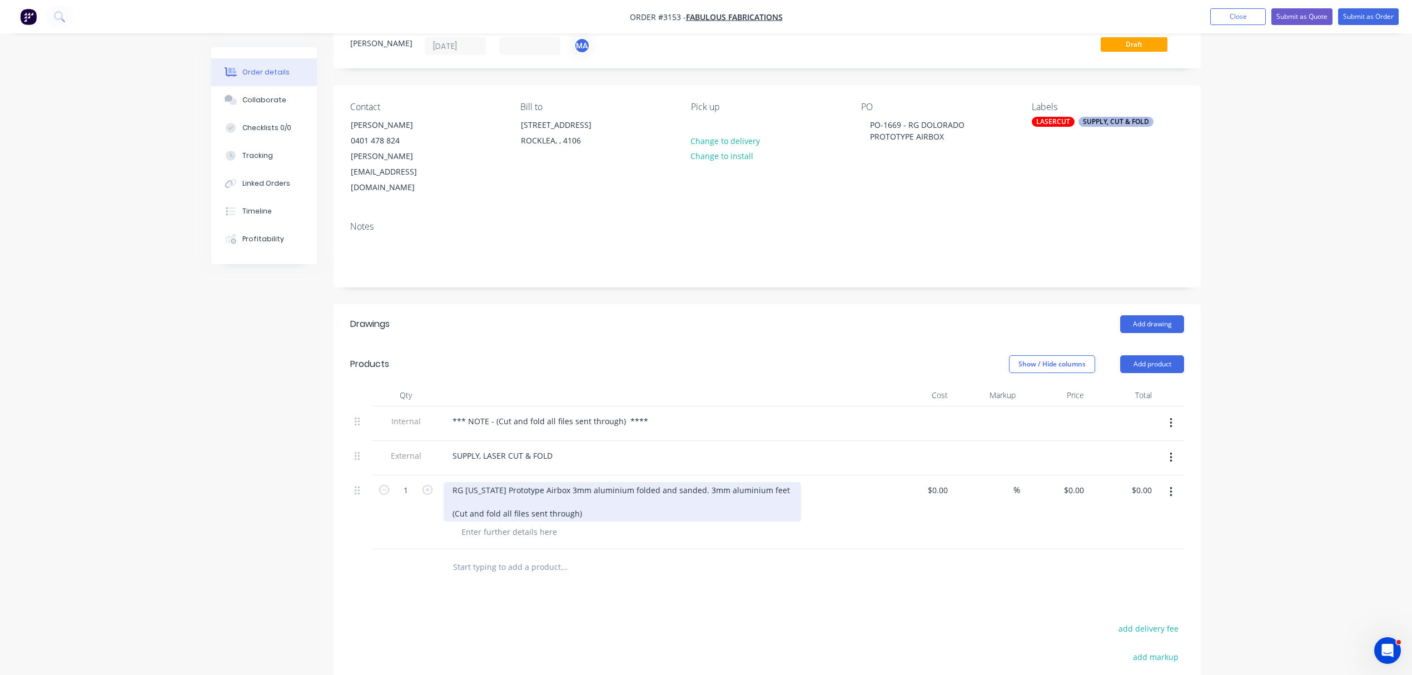
drag, startPoint x: 591, startPoint y: 470, endPoint x: 599, endPoint y: 471, distance: 7.3
click at [592, 482] on div "RG Colorado Prototype Airbox 3mm aluminium folded and sanded. 3mm aluminium fee…" at bounding box center [622, 501] width 357 height 39
drag, startPoint x: 556, startPoint y: 459, endPoint x: 620, endPoint y: 456, distance: 64.5
click at [620, 482] on div "RG Colorado Prototype Airbox 3mm aluminium folded and sanded. 3mm aluminium fee…" at bounding box center [622, 501] width 357 height 39
click at [591, 482] on div "RG Colorado Prototype Airbo folded and sanded. 3mm aluminium feet (Cut and fold…" at bounding box center [589, 501] width 290 height 39
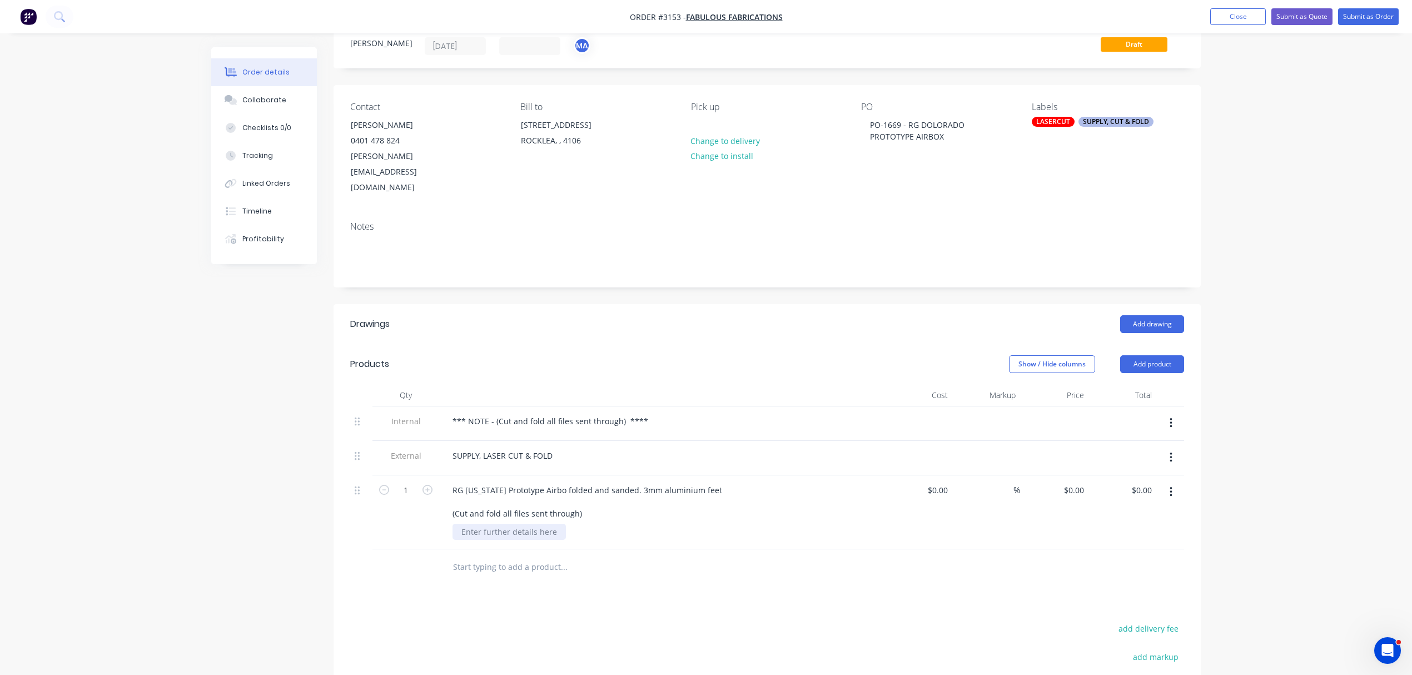
click at [545, 524] on div at bounding box center [508, 532] width 113 height 16
click at [606, 482] on div "RG Colorado Prototype Airbo folded and sanded. 3mm aluminium feet (Cut and fold…" at bounding box center [589, 501] width 290 height 39
click at [557, 482] on div "RG Colorado Prototype Airbo folded and sanded. 3mm aluminium feet (Cut and fold…" at bounding box center [589, 501] width 290 height 39
drag, startPoint x: 562, startPoint y: 459, endPoint x: 629, endPoint y: 461, distance: 66.7
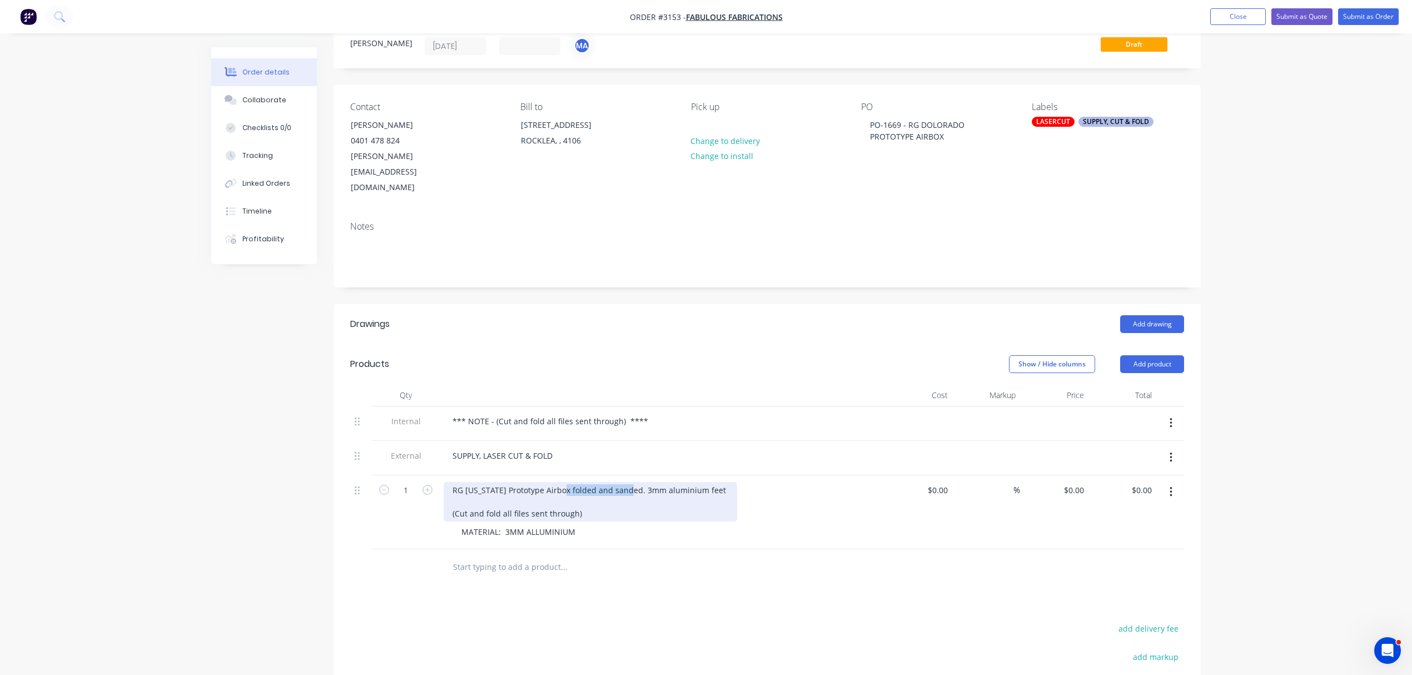
click at [629, 482] on div "RG Colorado Prototype Airbox folded and sanded. 3mm aluminium feet (Cut and fol…" at bounding box center [590, 501] width 293 height 39
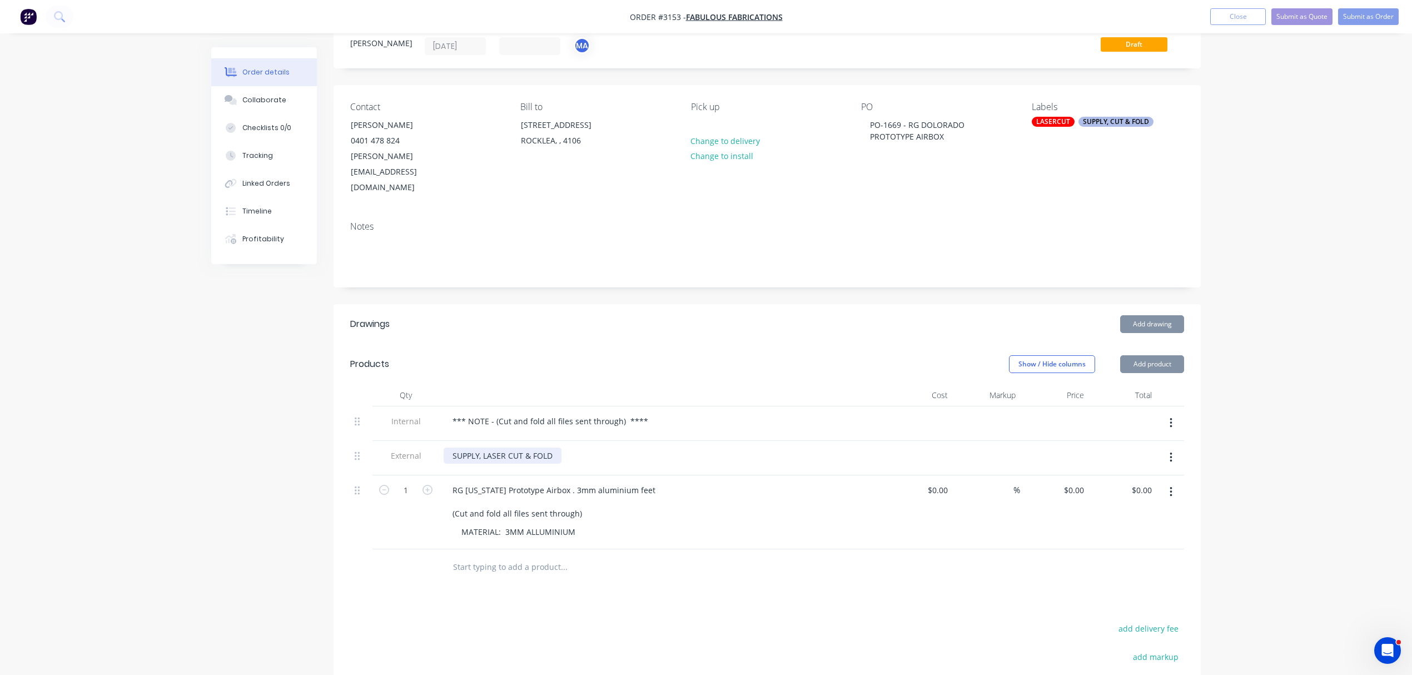
click at [556, 447] on div "SUPPLY, LASER CUT & FOLD" at bounding box center [503, 455] width 118 height 16
click at [552, 447] on div "SUPPLY, LASER CUT & FOLD" at bounding box center [503, 455] width 118 height 16
click at [531, 447] on div "SUPPLY, LASER CUT & FOLDED & SANDED" at bounding box center [528, 455] width 169 height 16
click at [1159, 355] on button "Add product" at bounding box center [1152, 364] width 64 height 18
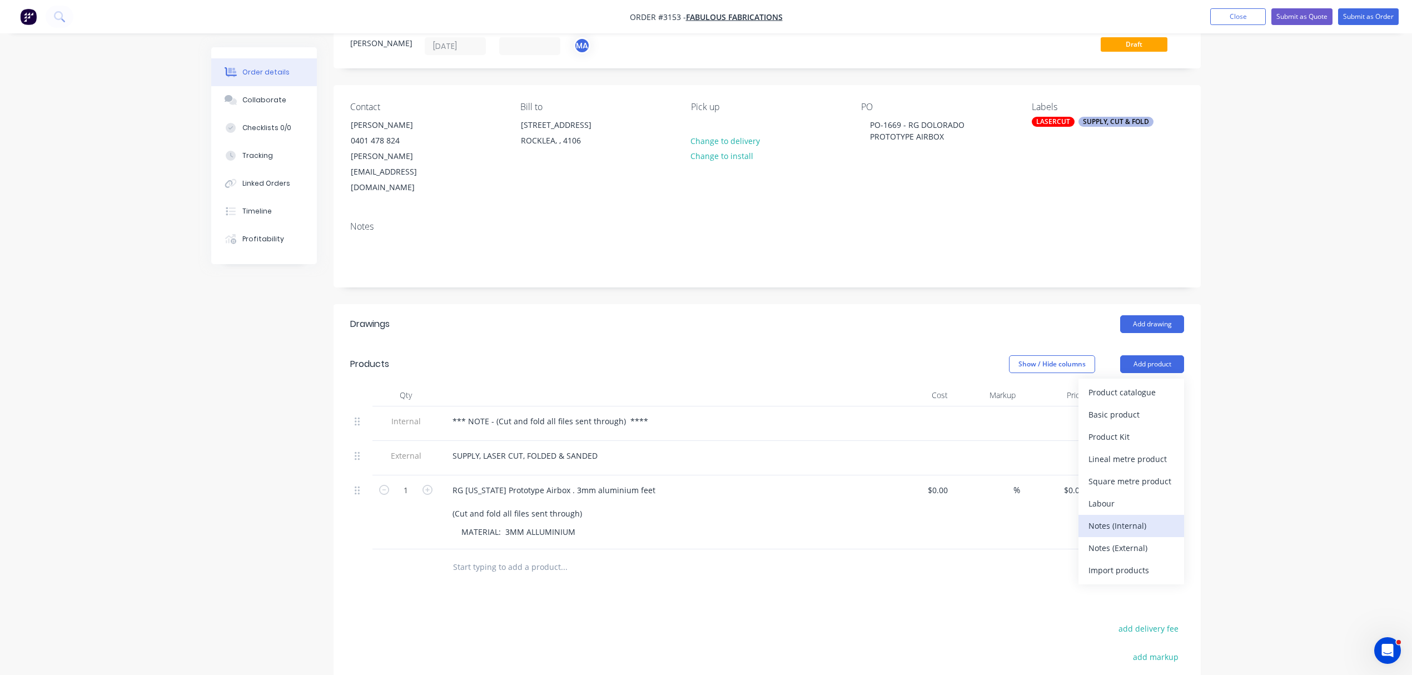
click at [1130, 517] on div "Notes (Internal)" at bounding box center [1131, 525] width 86 height 16
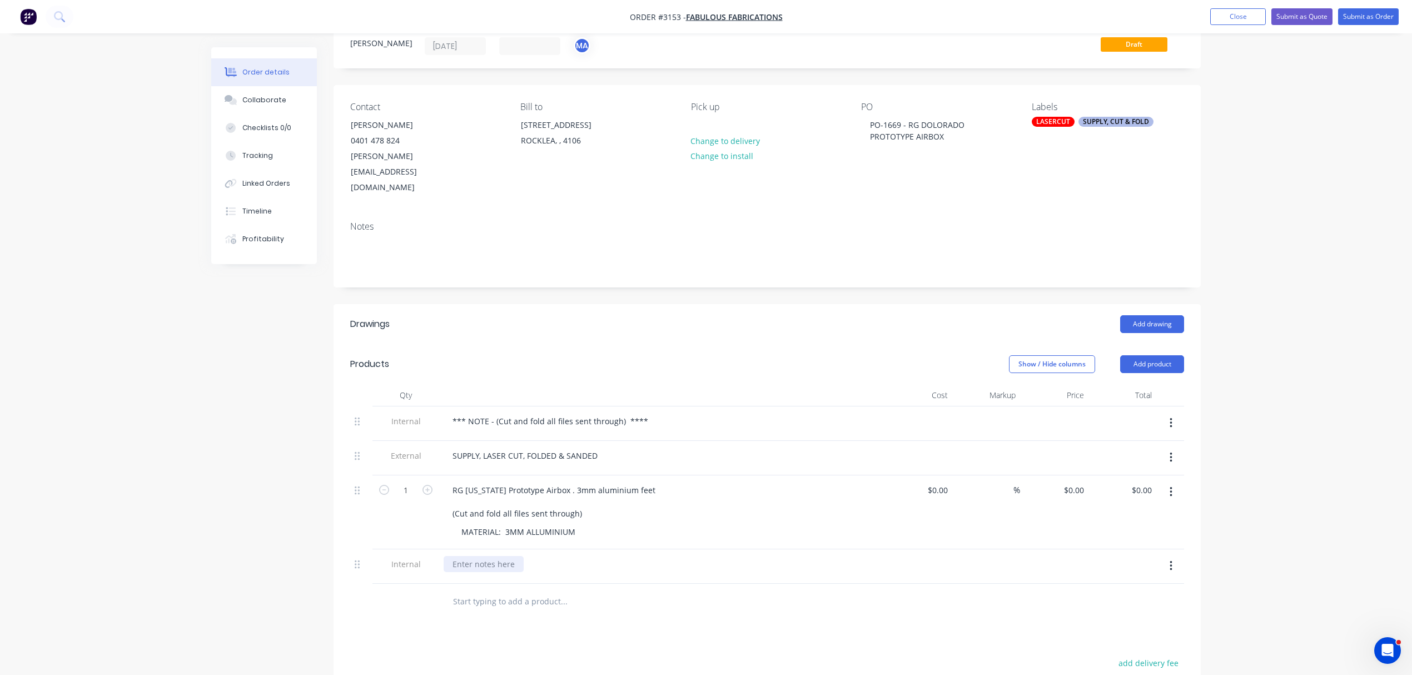
click at [472, 556] on div at bounding box center [484, 564] width 80 height 16
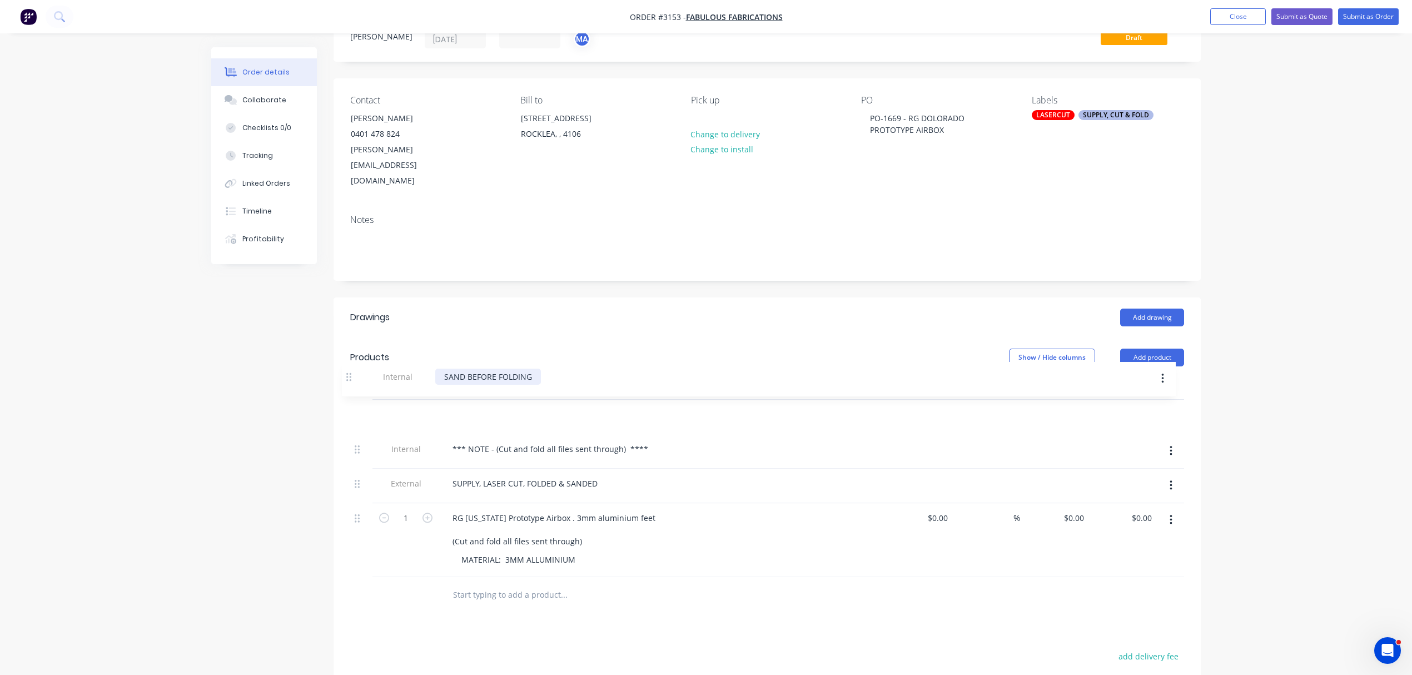
drag, startPoint x: 358, startPoint y: 537, endPoint x: 352, endPoint y: 376, distance: 160.7
click at [352, 400] on div "Internal *** NOTE - (Cut and fold all files sent through) **** External SUPPLY,…" at bounding box center [767, 488] width 834 height 177
click at [446, 406] on div "SAND BEFORE FOLDING" at bounding box center [497, 414] width 106 height 16
click at [452, 406] on div "NOTE: SAND BEFORE FOLDING" at bounding box center [512, 414] width 136 height 16
click at [594, 406] on div "**** NOTE: SAND BEFORE FOLDING" at bounding box center [522, 414] width 156 height 16
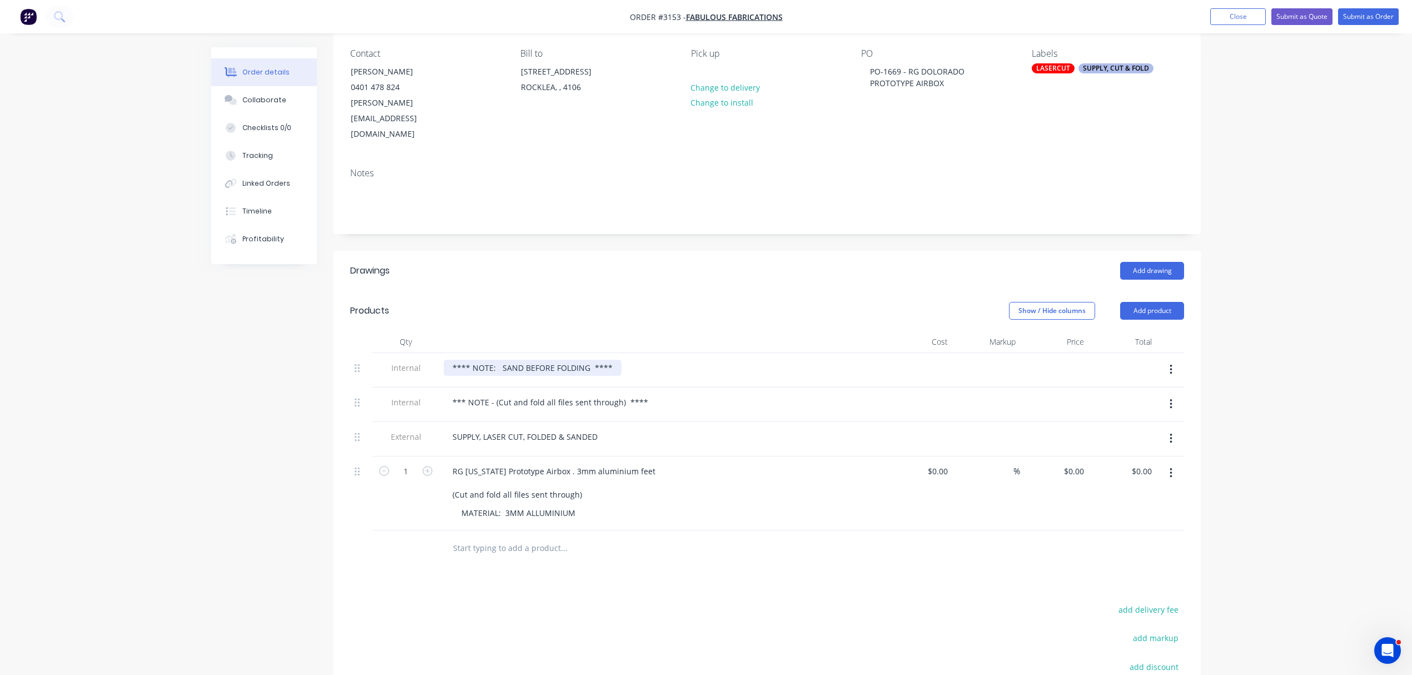
scroll to position [94, 0]
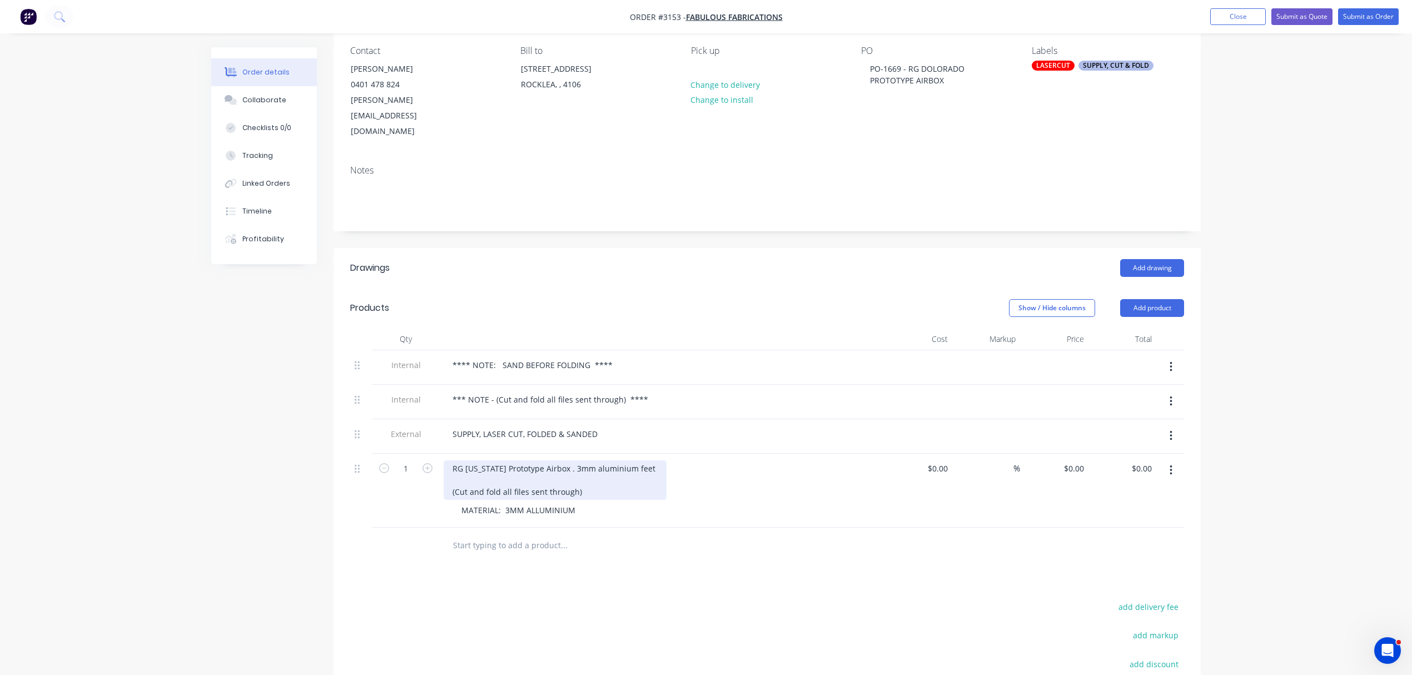
click at [565, 460] on div "RG Colorado Prototype Airbox . 3mm aluminium feet (Cut and fold all files sent …" at bounding box center [555, 479] width 223 height 39
drag, startPoint x: 545, startPoint y: 461, endPoint x: 449, endPoint y: 461, distance: 96.2
click at [449, 461] on div "RG Colorado Prototype Airbox . 3mm aluminium feet (Cut and fold all files sent …" at bounding box center [517, 491] width 147 height 63
click at [575, 460] on div "RG Colorado Prototype Airbox . (Cut and fold all files sent through)" at bounding box center [517, 479] width 147 height 39
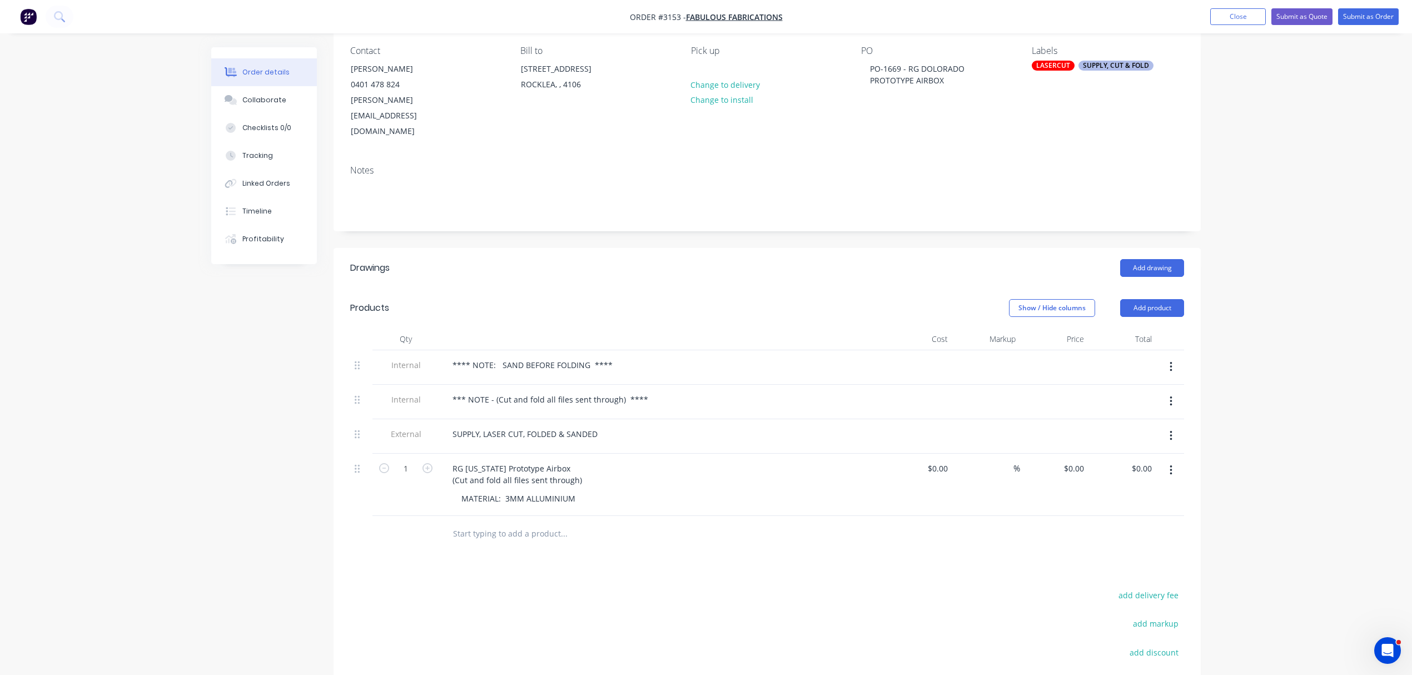
click at [529, 522] on input "text" at bounding box center [563, 533] width 222 height 22
drag, startPoint x: 529, startPoint y: 509, endPoint x: 505, endPoint y: 506, distance: 24.1
click at [505, 522] on input "text" at bounding box center [563, 533] width 222 height 22
paste input "3mm aluminium feet"
click at [455, 522] on input "3mm aluminium feet" at bounding box center [563, 533] width 222 height 22
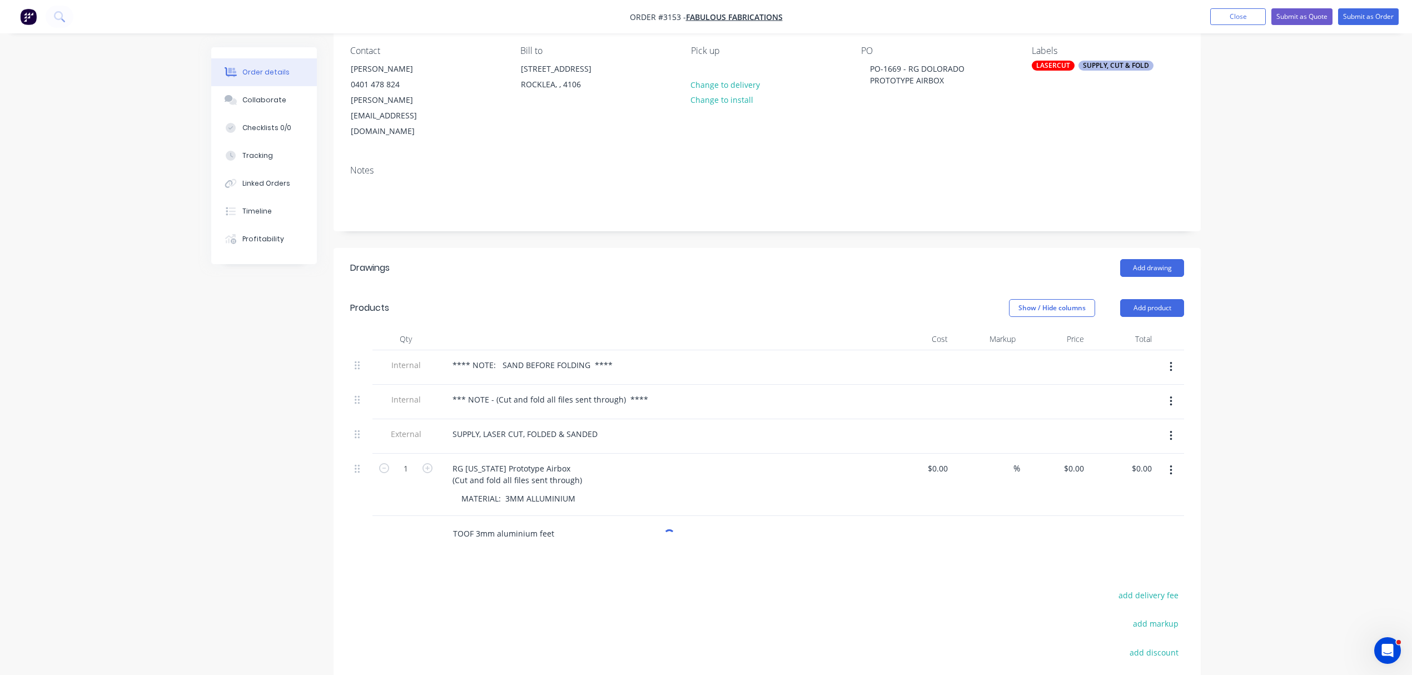
type input "TOOF 3mm aluminium feet"
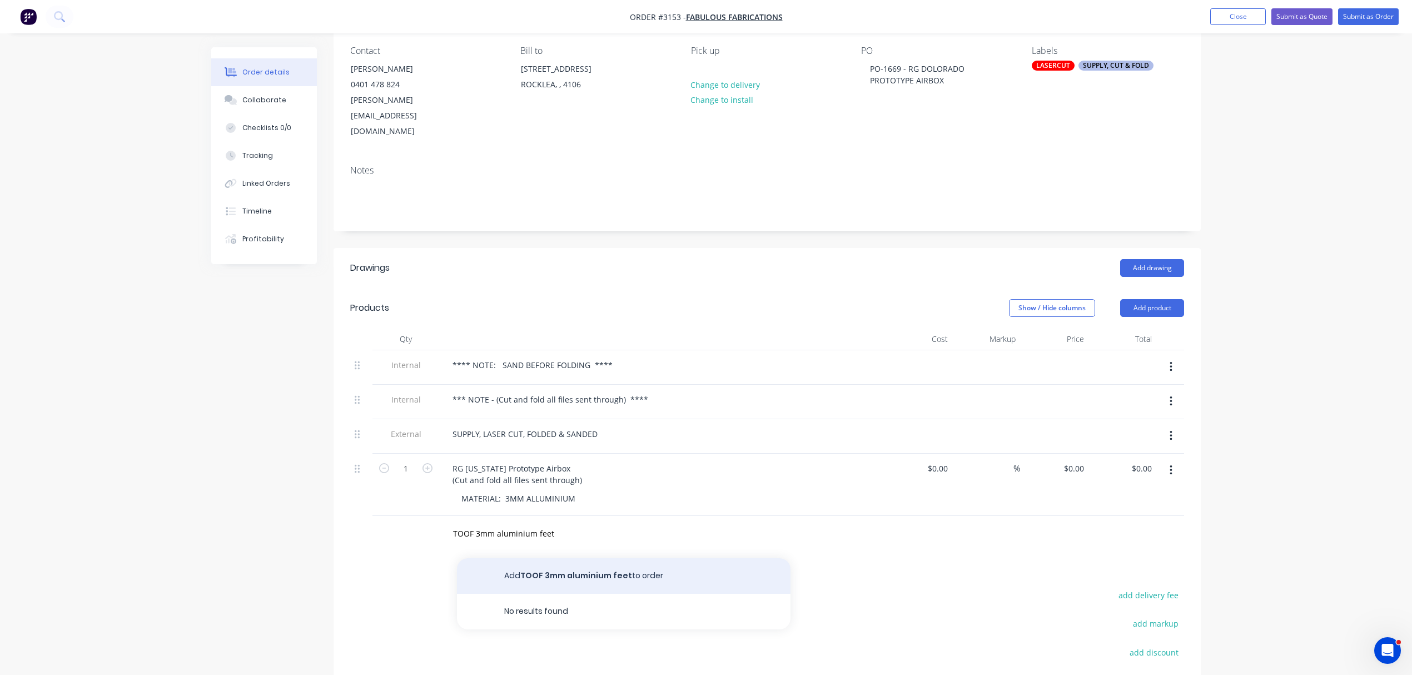
click at [590, 558] on button "Add TOOF 3mm aluminium feet to order" at bounding box center [623, 576] width 333 height 36
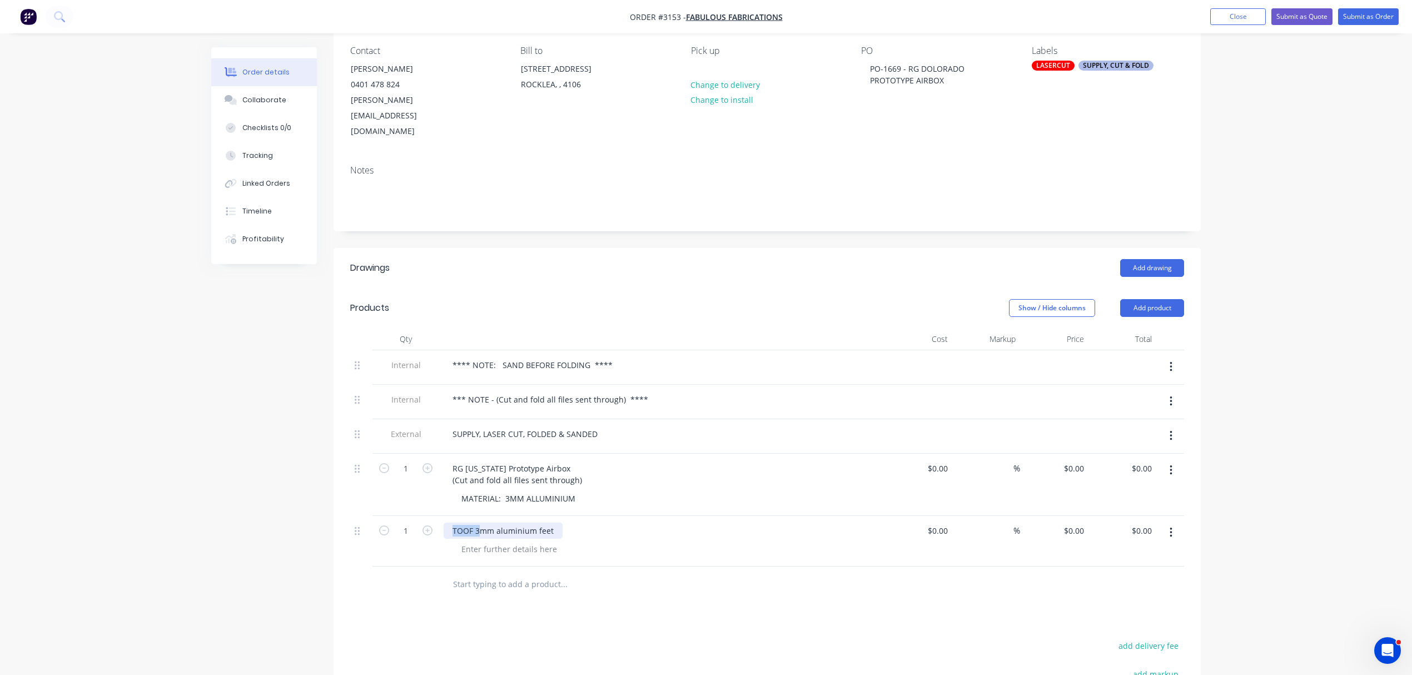
drag, startPoint x: 476, startPoint y: 499, endPoint x: 407, endPoint y: 483, distance: 71.3
click at [422, 516] on div "1 TOOF 3mm aluminium feet $0.00 $0.00 % $0.00 $0.00 $0.00 $0.00" at bounding box center [767, 541] width 834 height 51
click at [503, 541] on div at bounding box center [508, 549] width 113 height 16
drag, startPoint x: 579, startPoint y: 467, endPoint x: 419, endPoint y: 476, distance: 160.3
click at [419, 476] on div "1 RG Colorado Prototype Airbox (Cut and fold all files sent through) MATERIAL: …" at bounding box center [767, 485] width 834 height 62
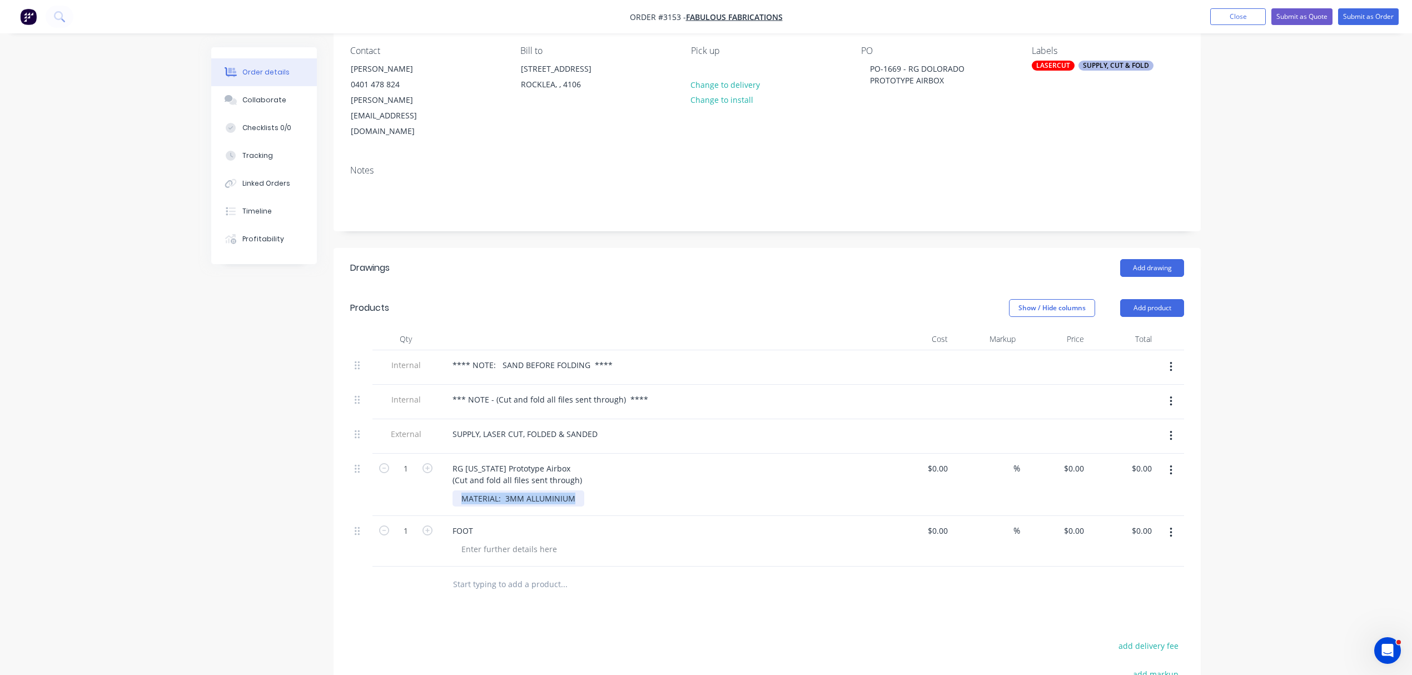
copy div "MATERIAL: 3MM ALLUMINIUM"
click at [510, 541] on div at bounding box center [508, 549] width 113 height 16
paste div
click at [270, 96] on div "Collaborate" at bounding box center [264, 100] width 44 height 10
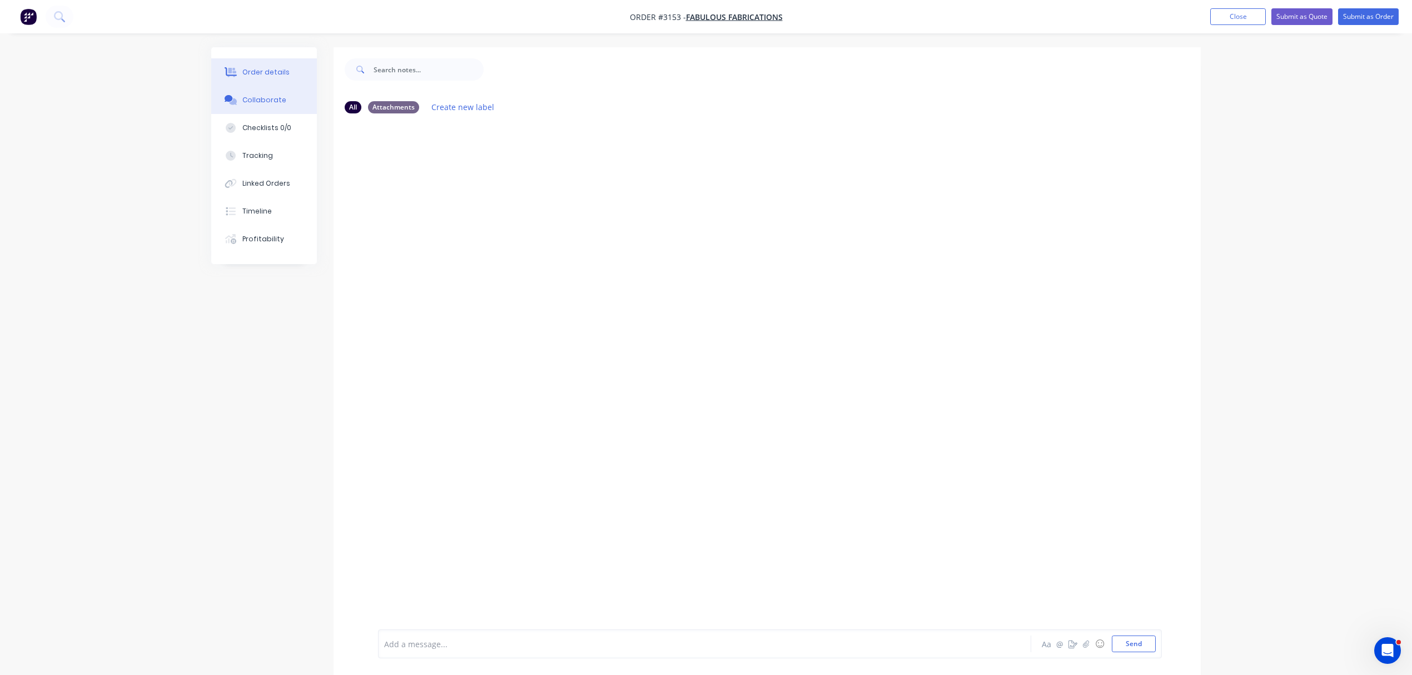
click at [263, 64] on button "Order details" at bounding box center [264, 72] width 106 height 28
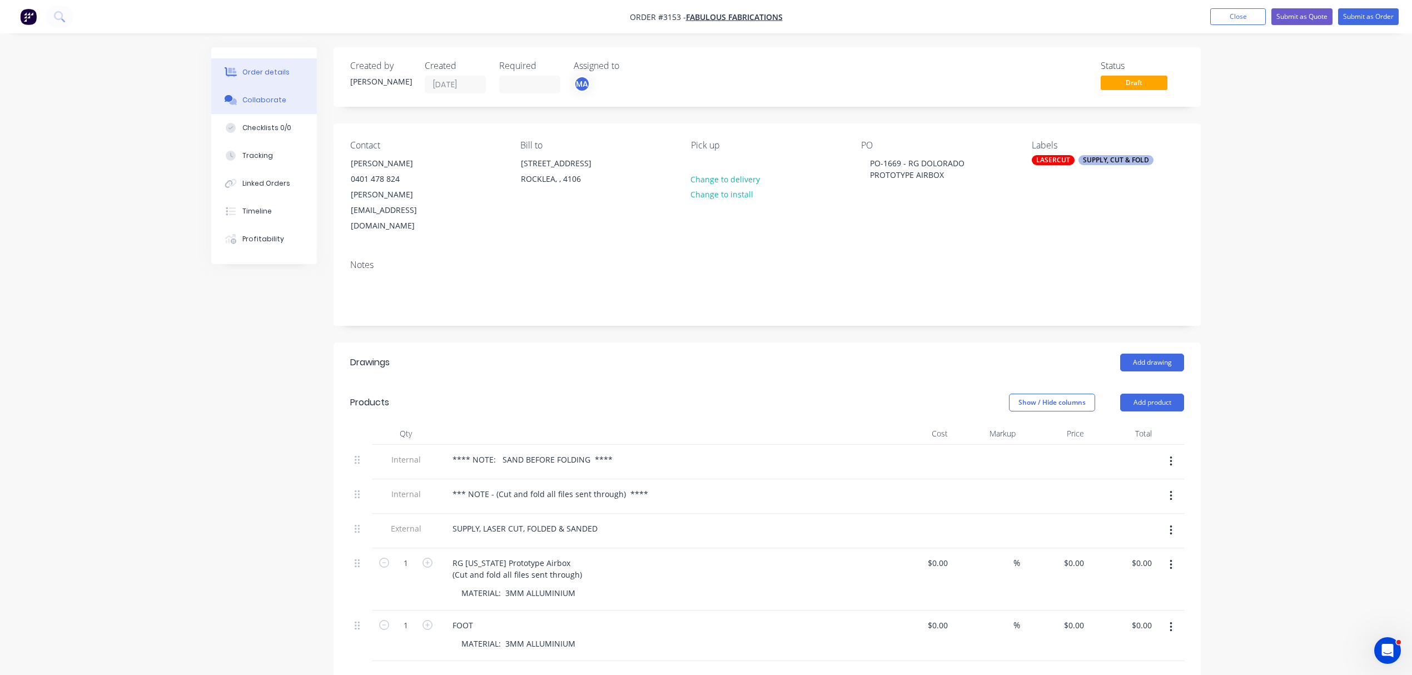
click at [242, 98] on div "Collaborate" at bounding box center [264, 100] width 44 height 10
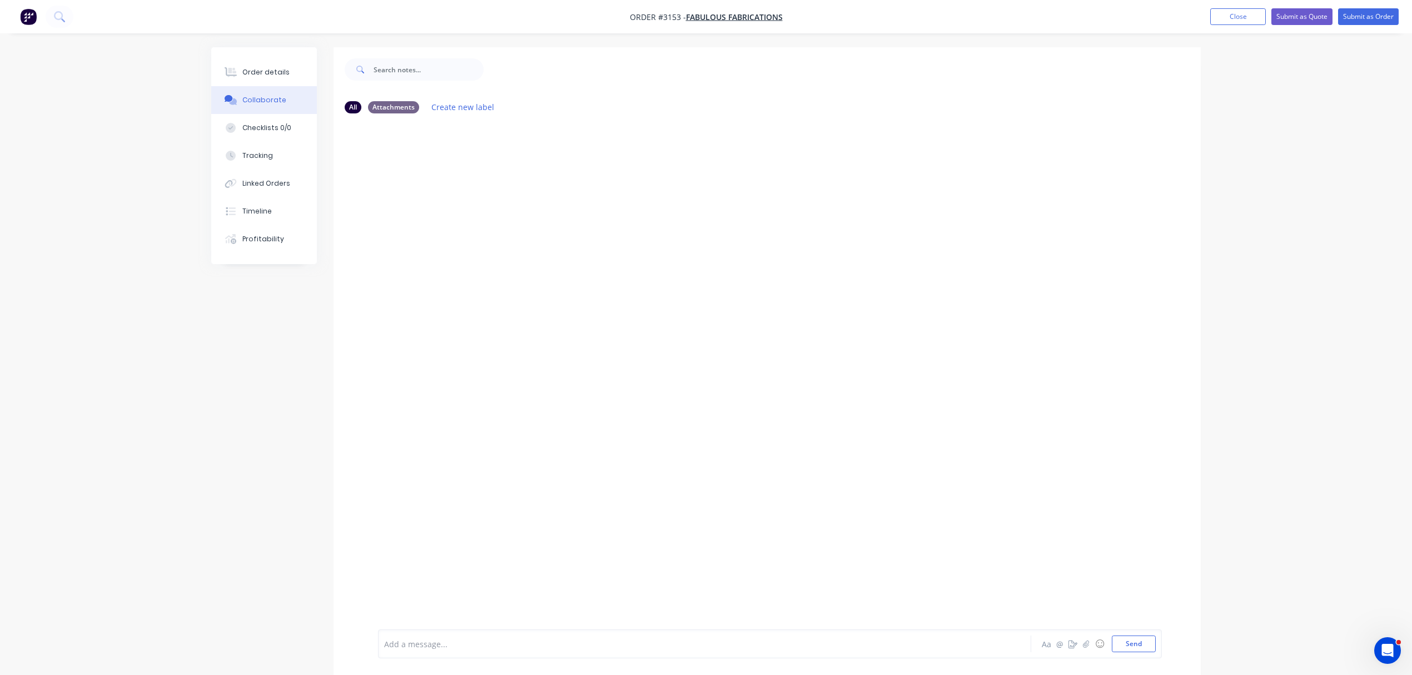
click at [483, 645] on div at bounding box center [674, 644] width 578 height 12
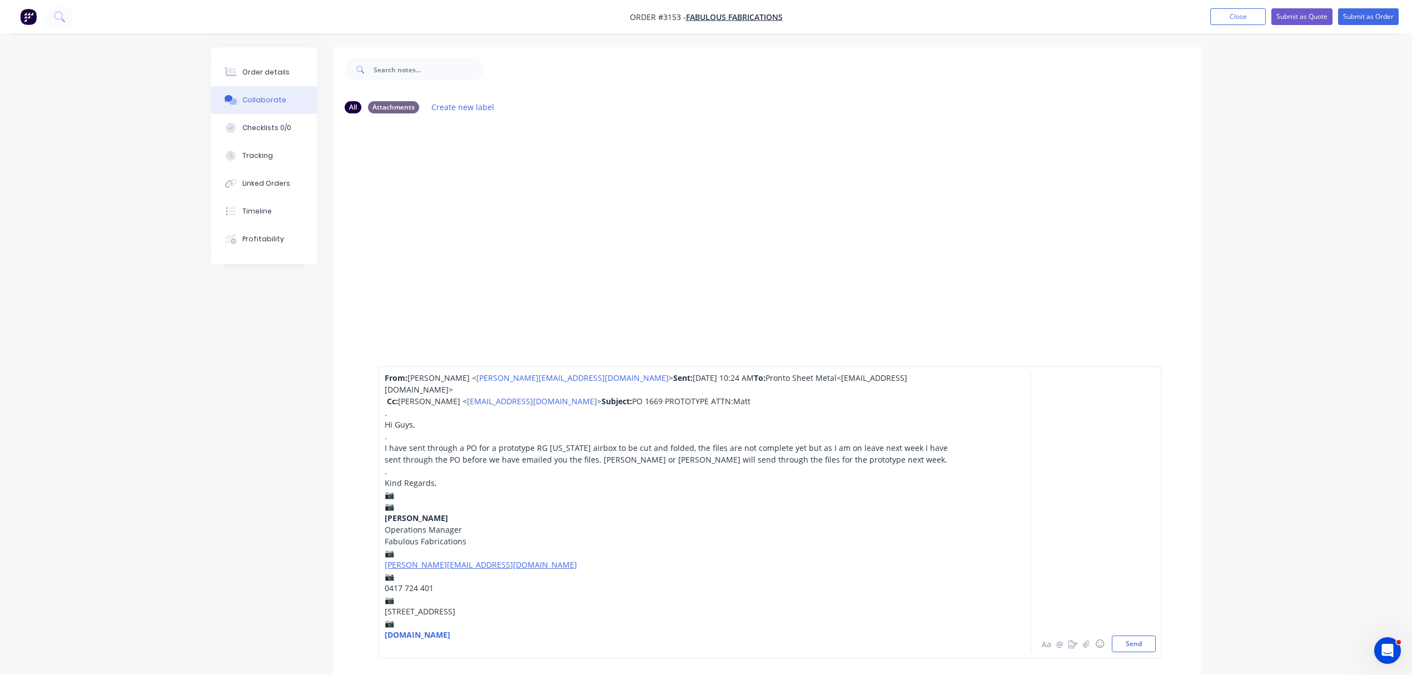
click at [405, 625] on div "📷" at bounding box center [674, 623] width 578 height 12
click at [400, 594] on div "📷" at bounding box center [674, 600] width 578 height 12
click at [401, 570] on div "📷" at bounding box center [674, 576] width 578 height 12
click at [403, 547] on div "📷" at bounding box center [674, 553] width 578 height 12
click at [394, 501] on span "📷" at bounding box center [389, 506] width 9 height 11
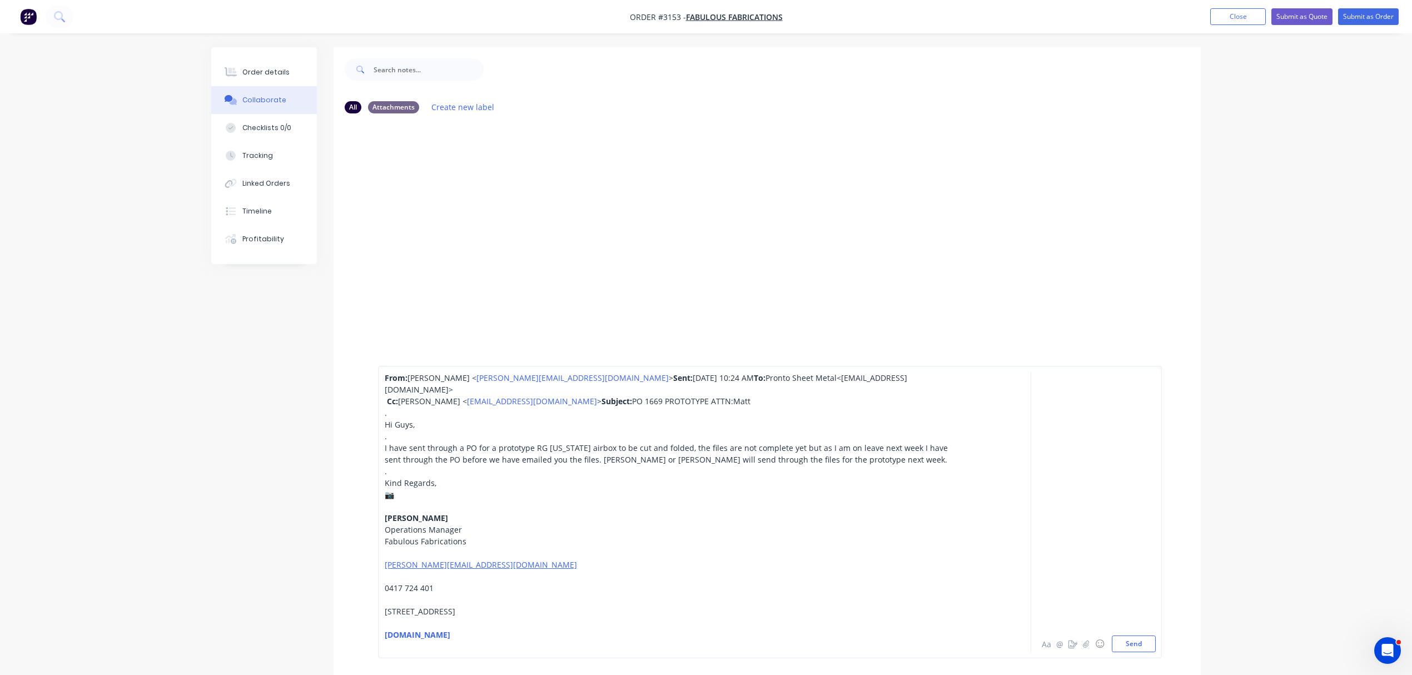
click at [394, 489] on span "📷" at bounding box center [389, 494] width 9 height 11
click at [1135, 644] on button "Send" at bounding box center [1134, 643] width 44 height 17
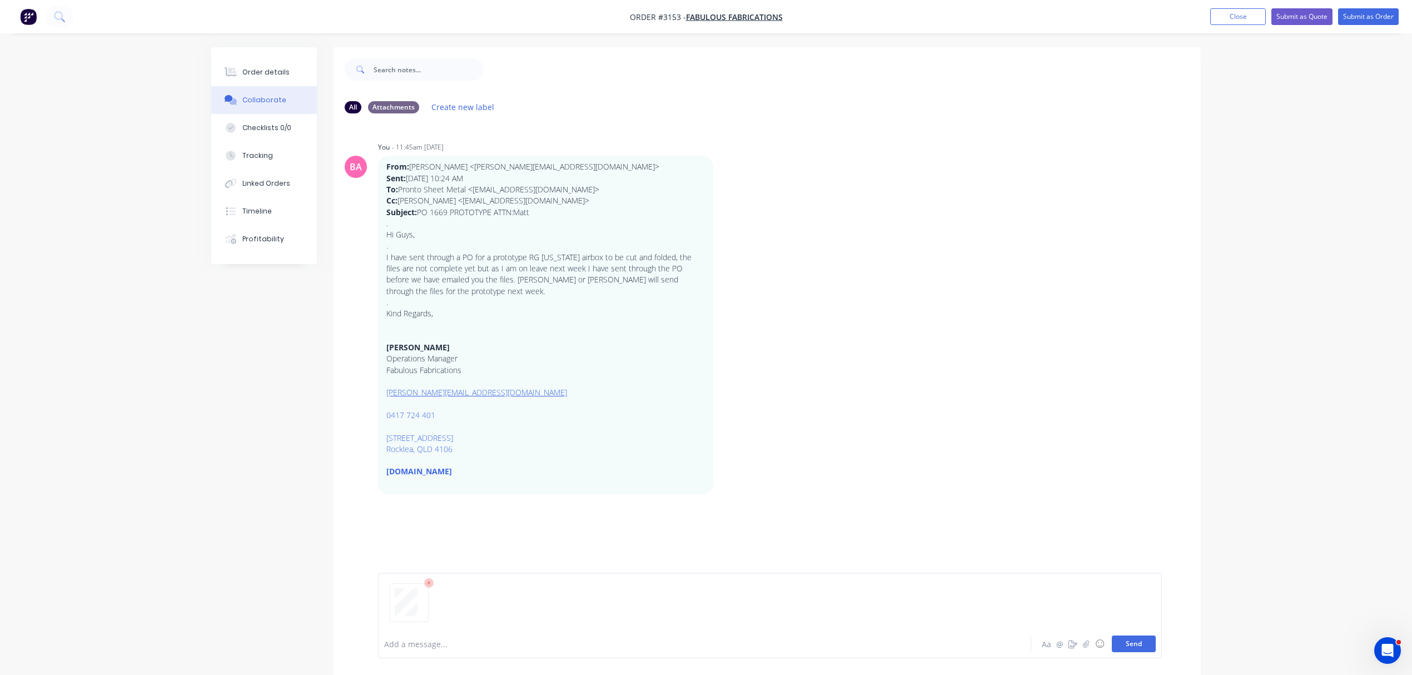
click at [1137, 640] on button "Send" at bounding box center [1134, 643] width 44 height 17
click at [274, 73] on div "Order details" at bounding box center [265, 72] width 47 height 10
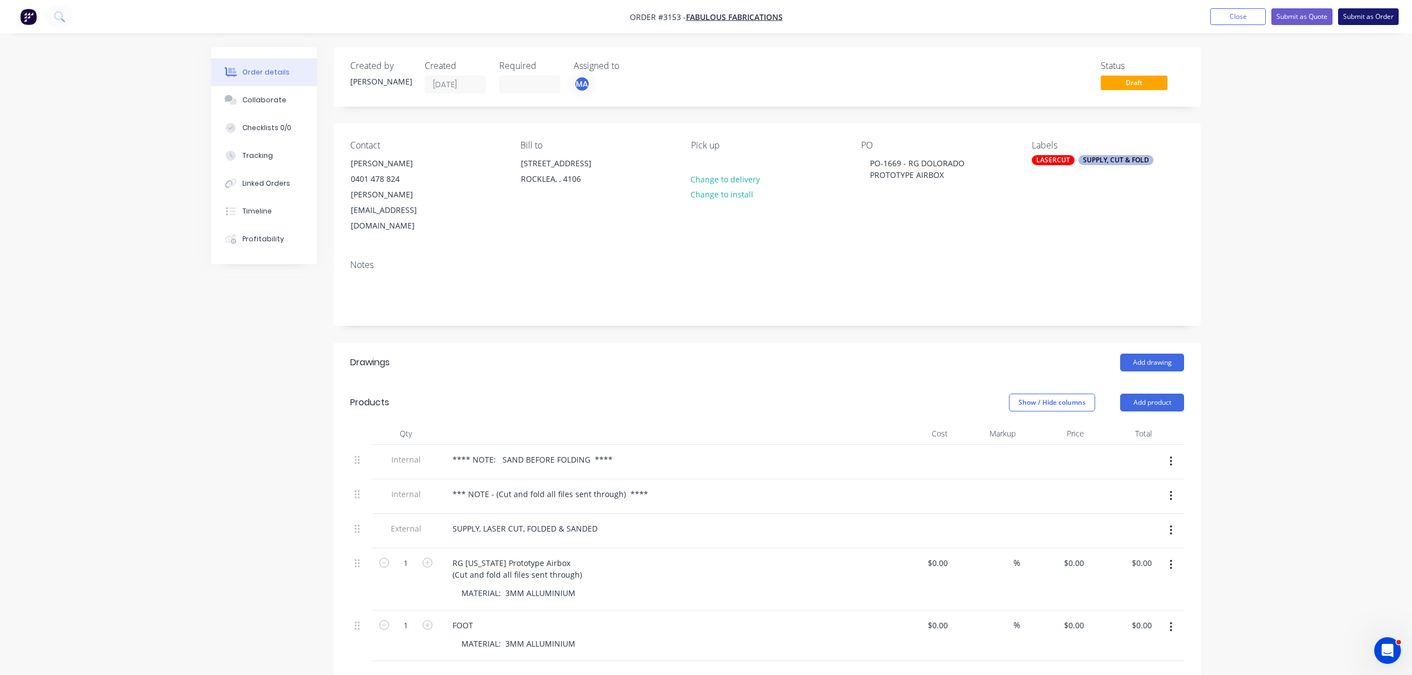
click at [1366, 14] on button "Submit as Order" at bounding box center [1368, 16] width 61 height 17
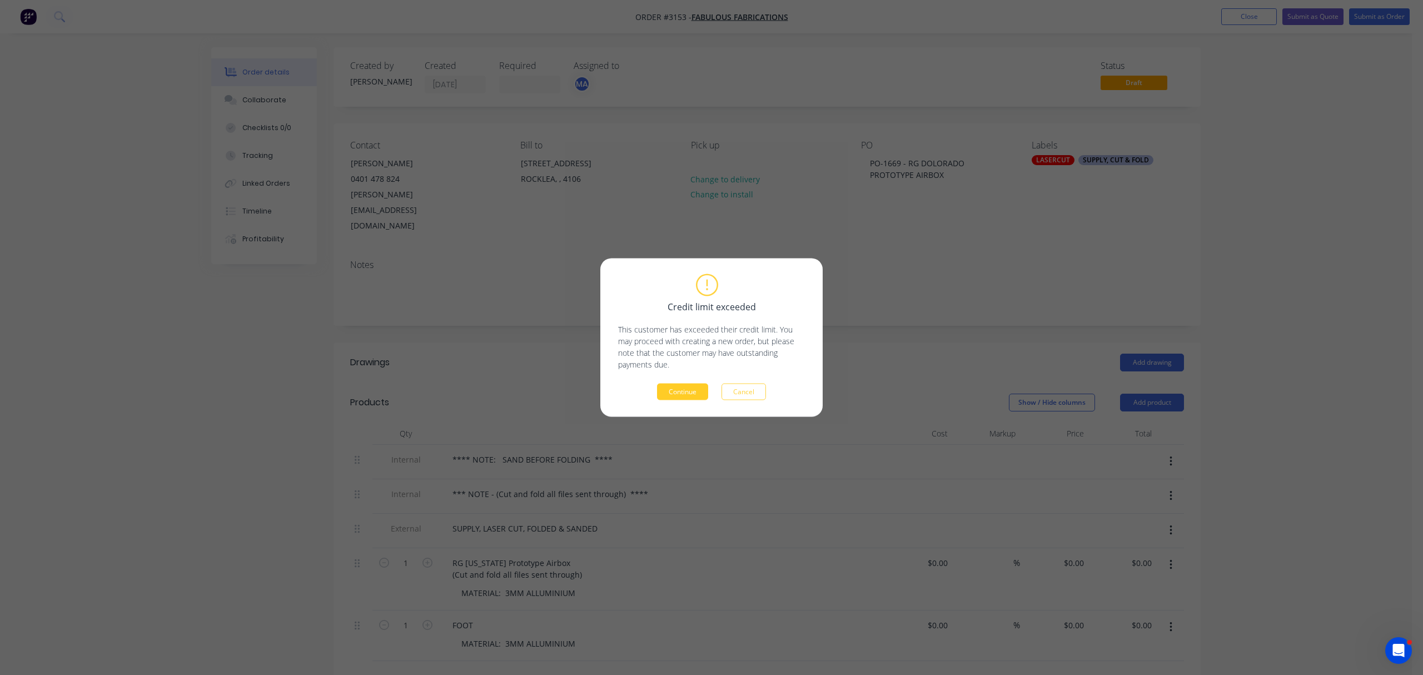
click at [688, 387] on button "Continue" at bounding box center [682, 392] width 51 height 17
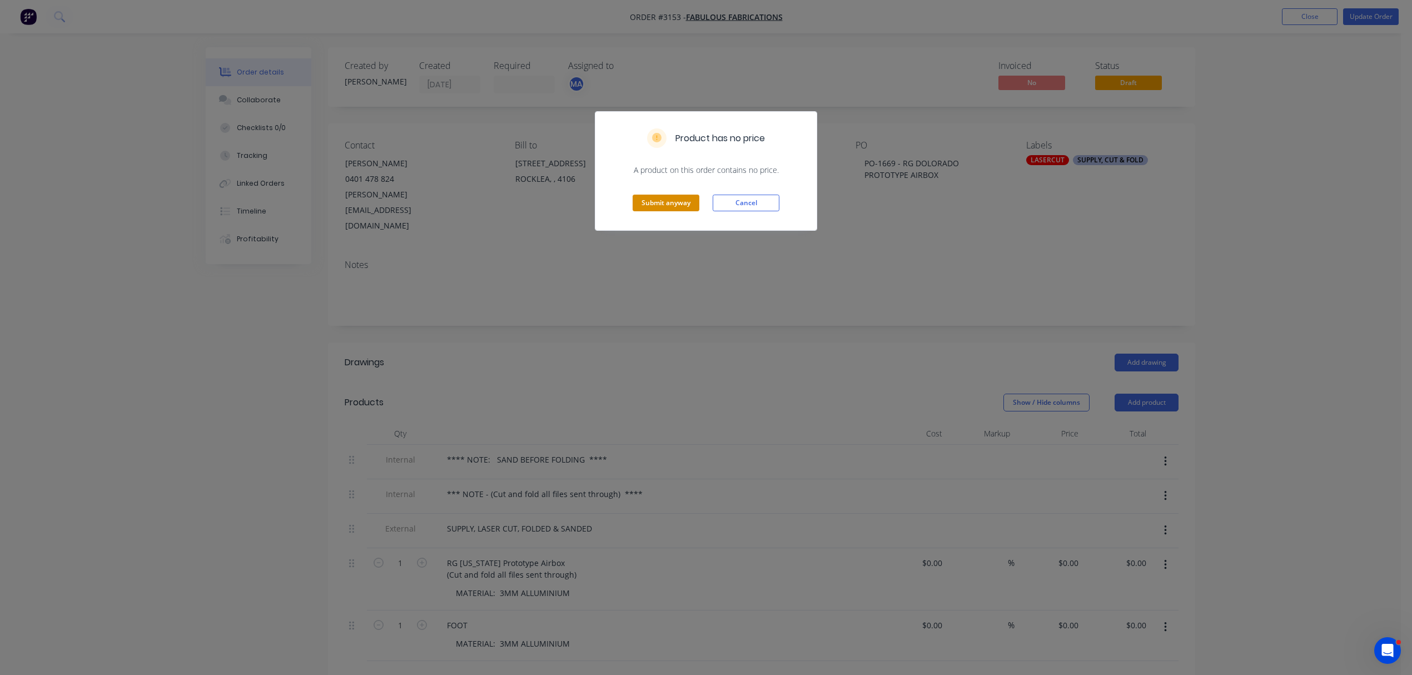
click at [660, 203] on button "Submit anyway" at bounding box center [666, 203] width 67 height 17
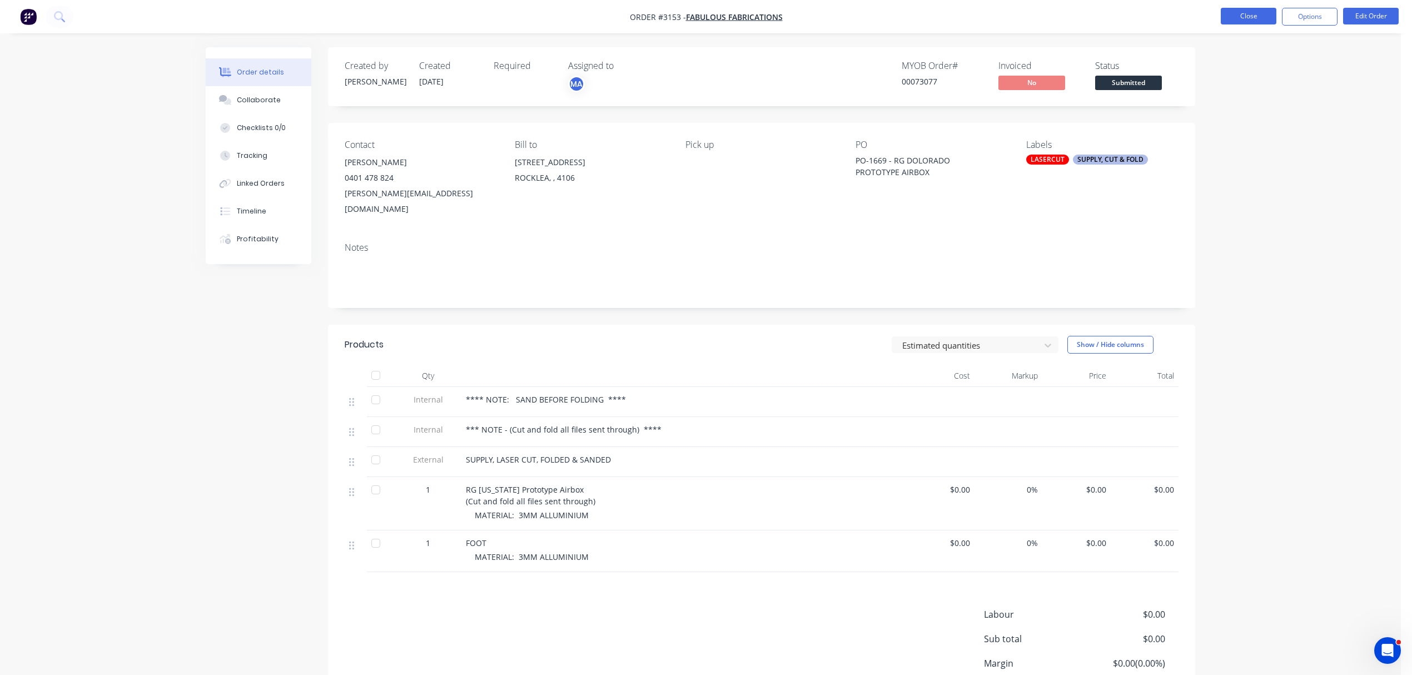
click at [1254, 14] on button "Close" at bounding box center [1249, 16] width 56 height 17
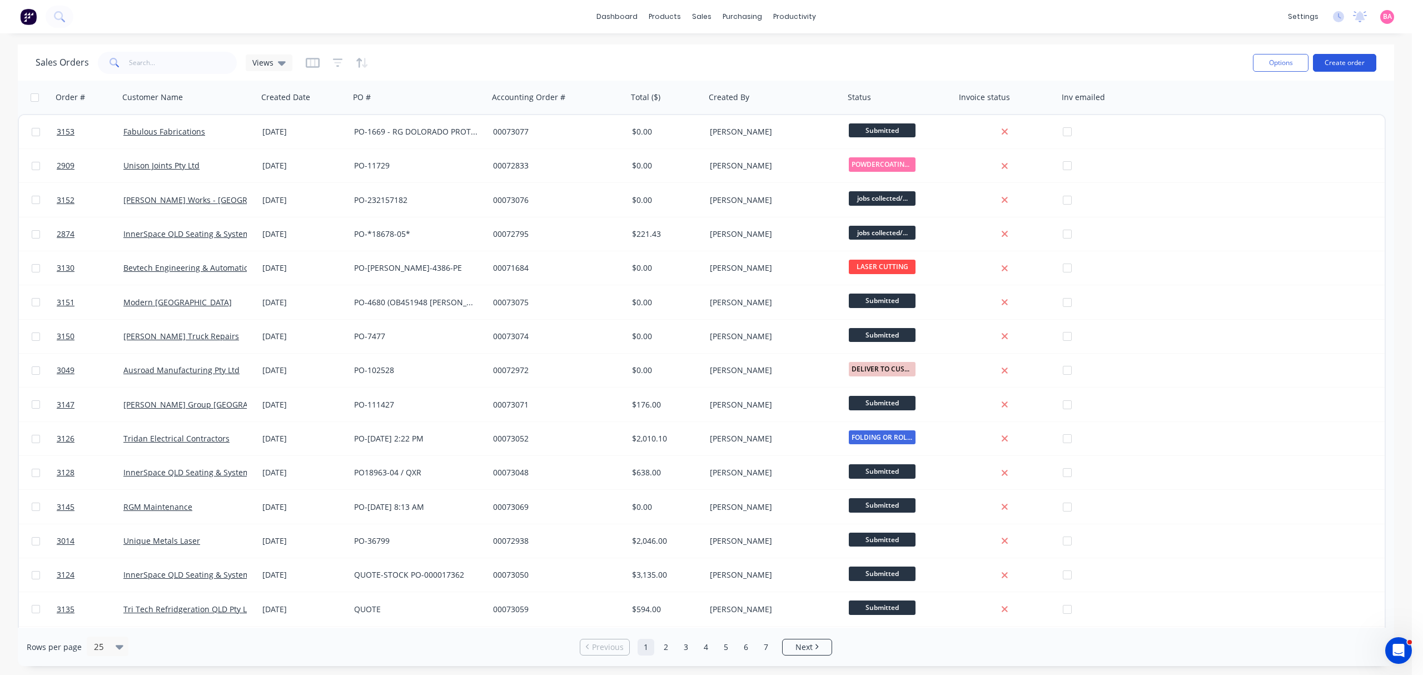
click at [1350, 61] on button "Create order" at bounding box center [1344, 63] width 63 height 18
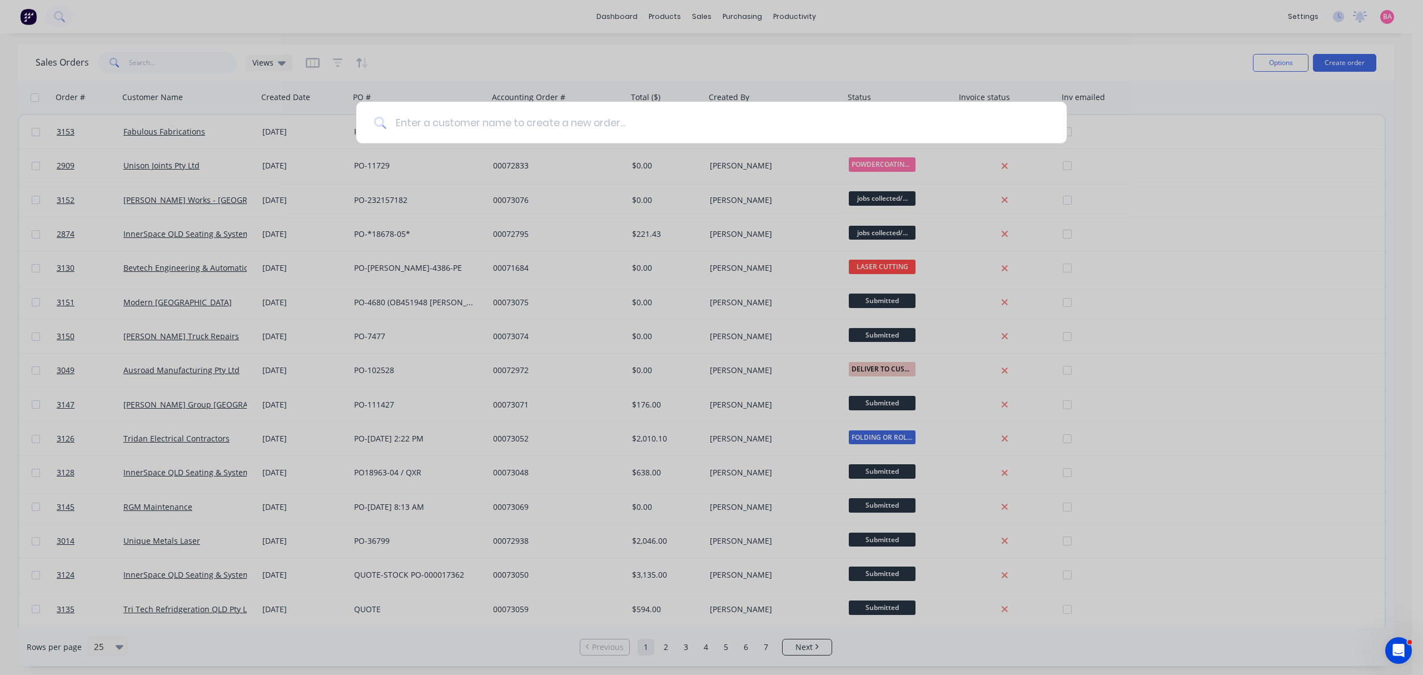
click at [440, 109] on input at bounding box center [717, 123] width 663 height 42
type input "s"
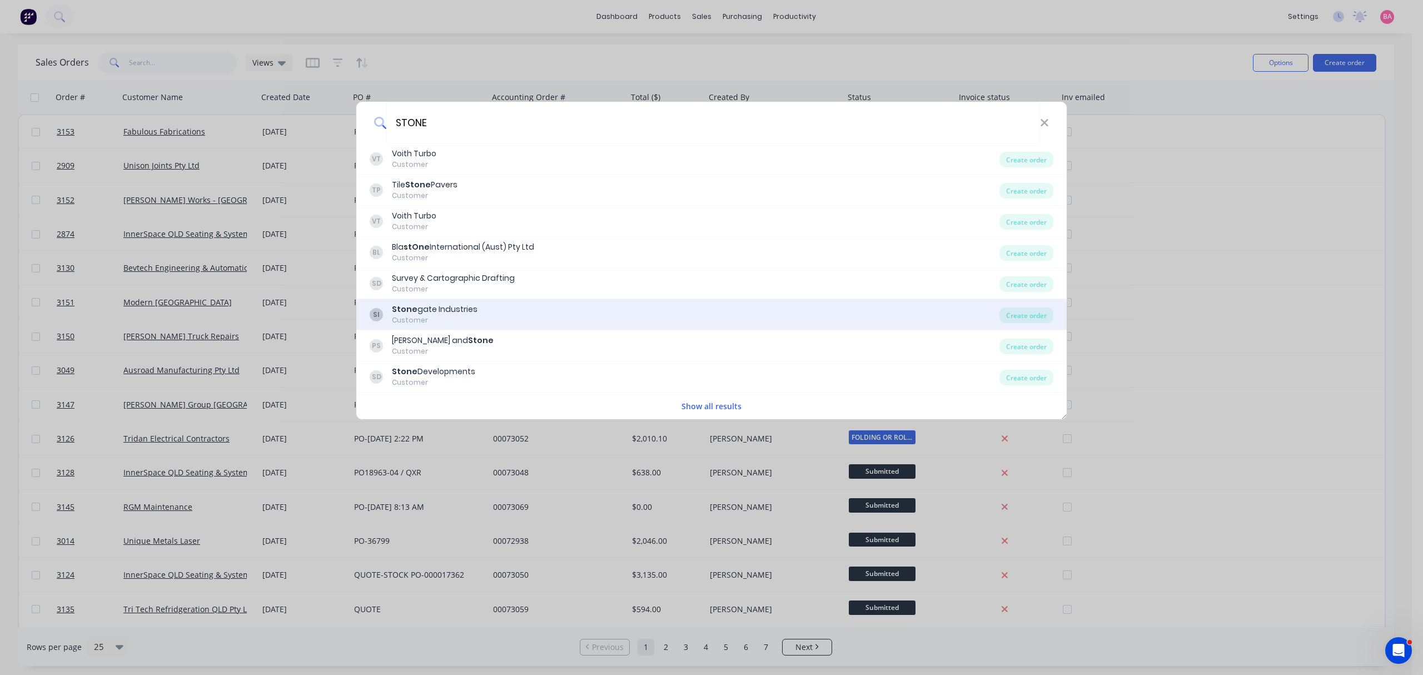
type input "STONE"
click at [432, 313] on div "Stone gate Industries" at bounding box center [435, 309] width 86 height 12
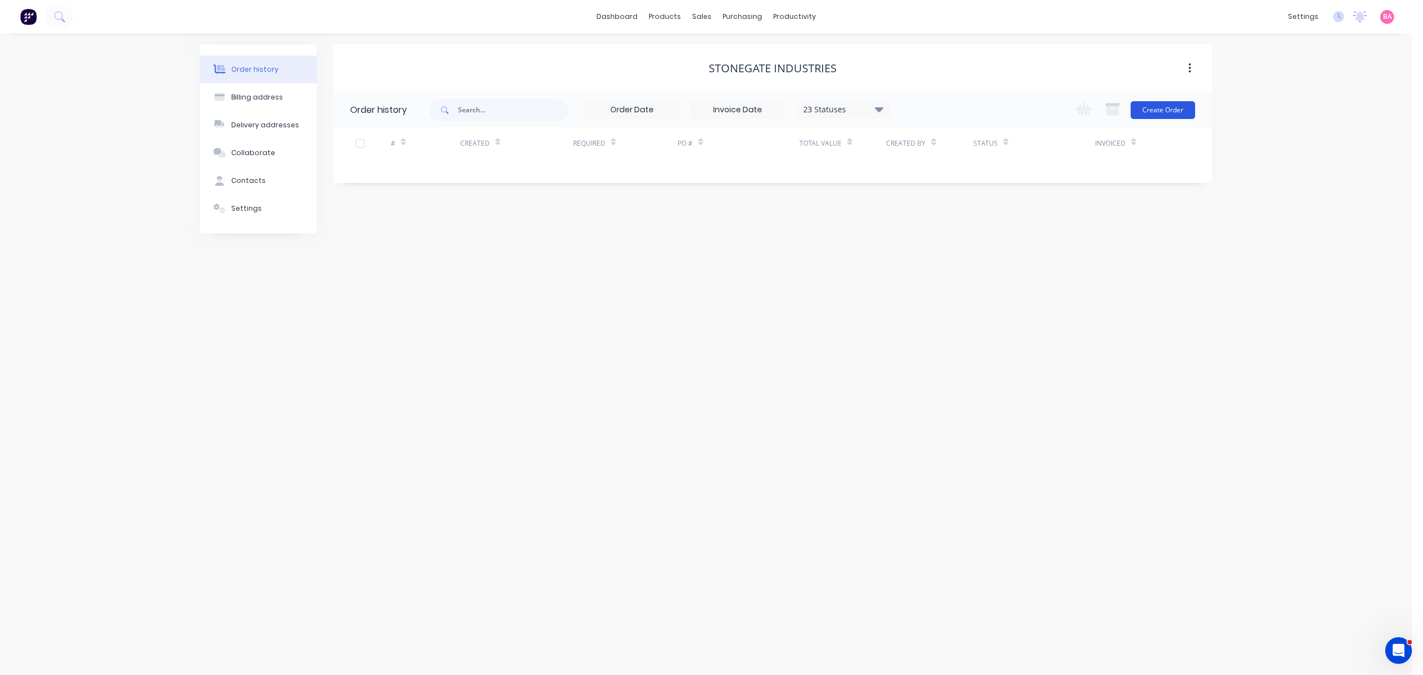
click at [1164, 107] on button "Create Order" at bounding box center [1163, 110] width 64 height 18
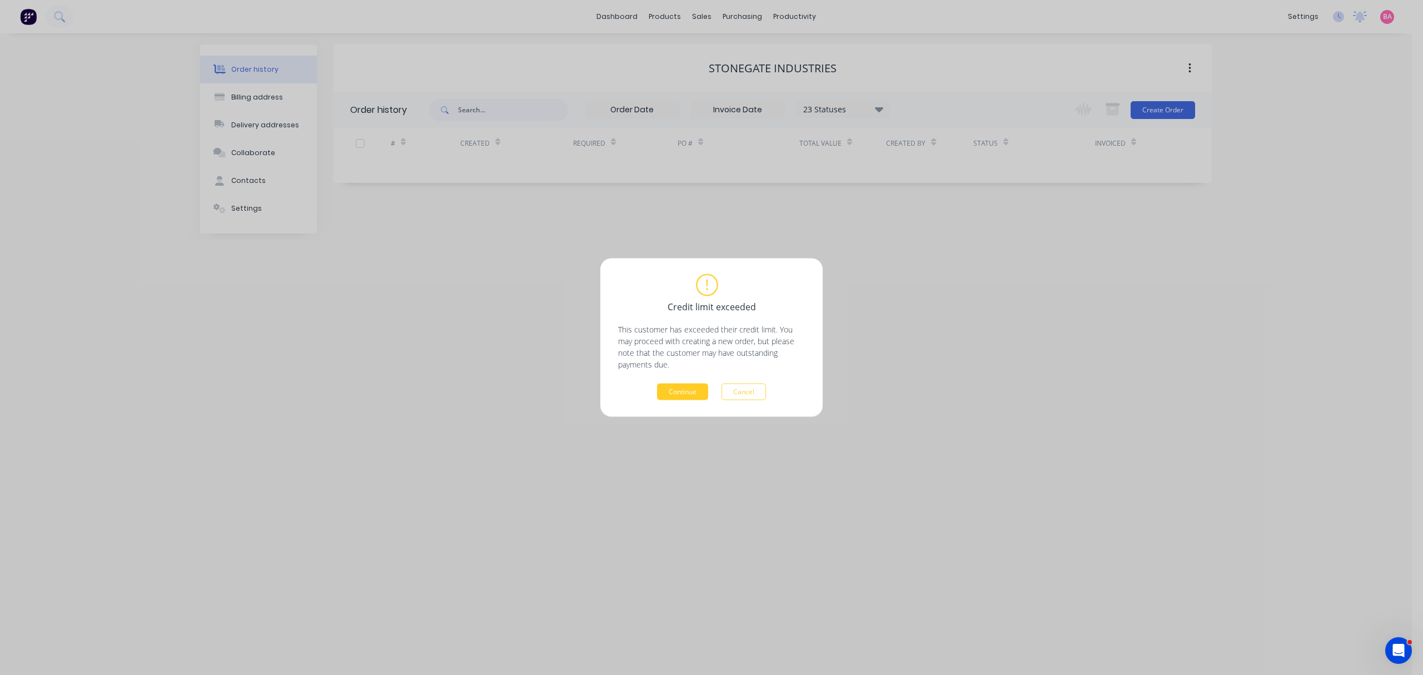
click at [704, 387] on button "Continue" at bounding box center [682, 392] width 51 height 17
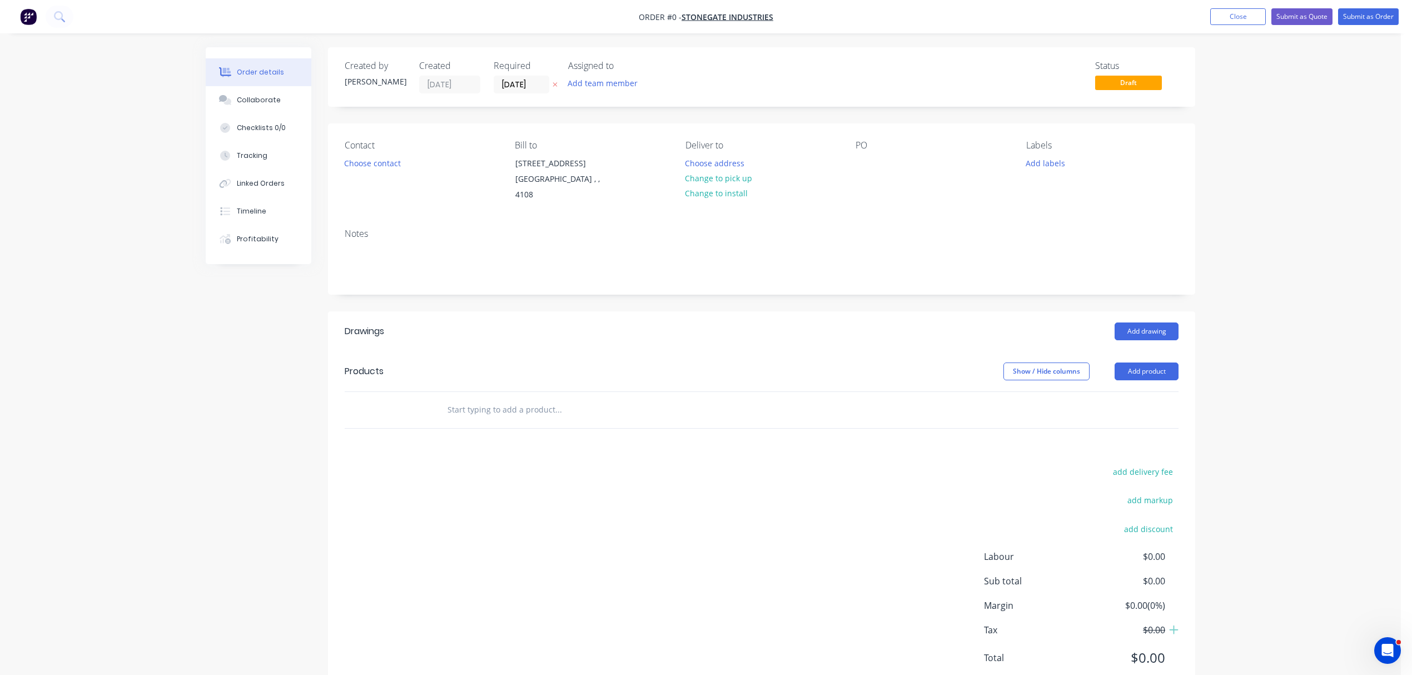
click at [555, 81] on icon "button" at bounding box center [554, 84] width 5 height 7
click at [603, 83] on button "Add team member" at bounding box center [603, 83] width 82 height 15
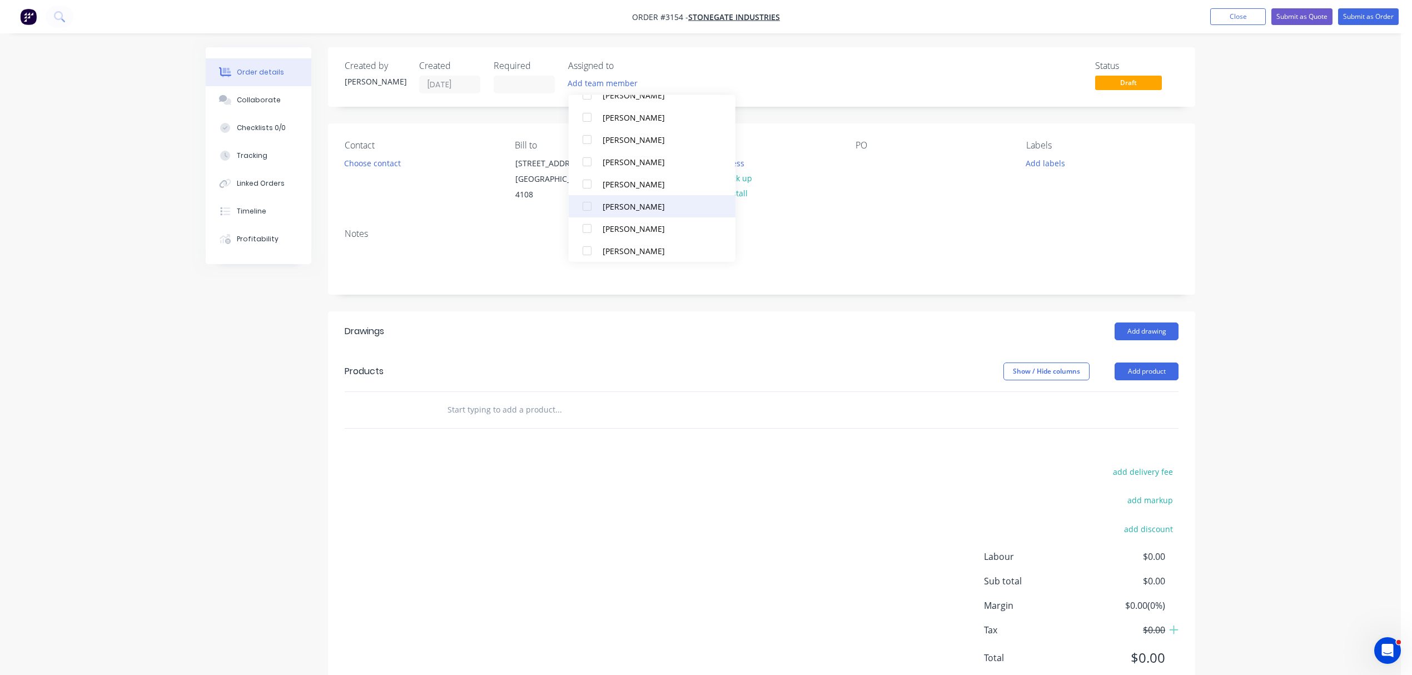
scroll to position [74, 0]
click at [583, 247] on div at bounding box center [587, 249] width 22 height 22
click at [378, 161] on button "Choose contact" at bounding box center [372, 162] width 68 height 15
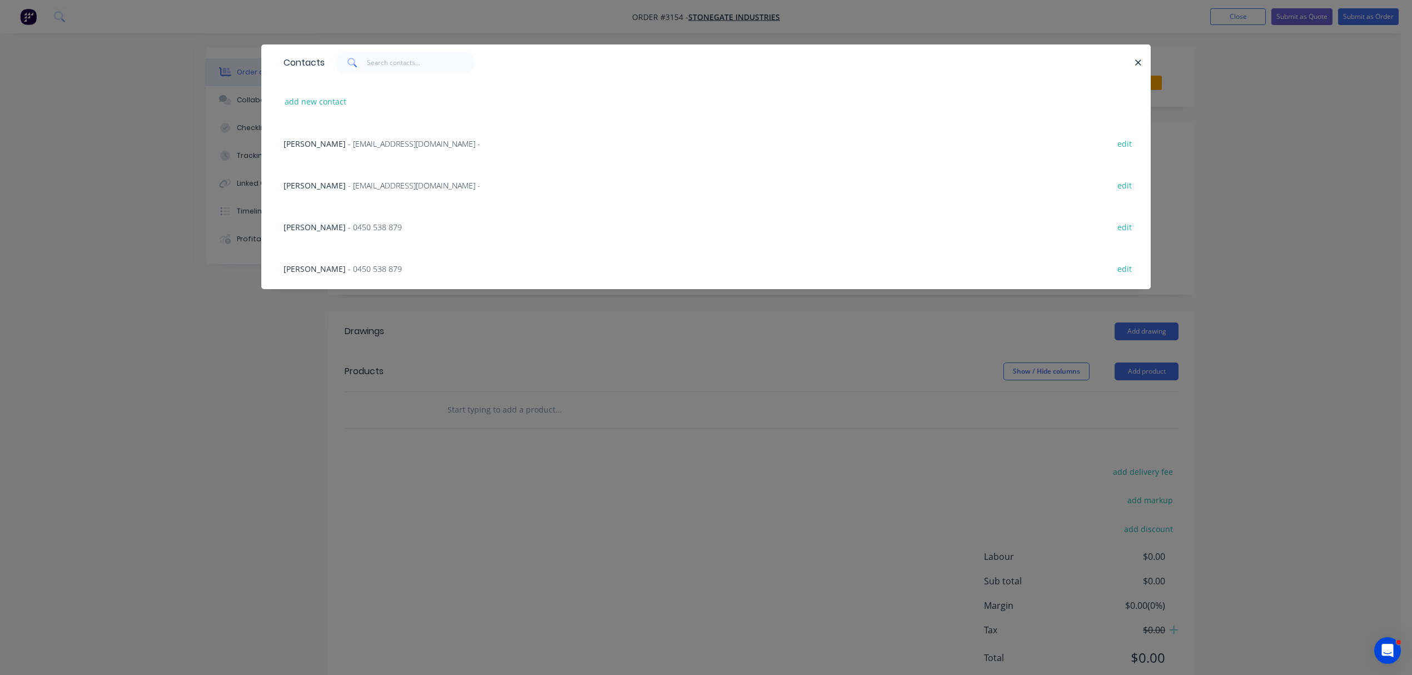
click at [348, 228] on span "- 0450 538 879" at bounding box center [375, 227] width 54 height 11
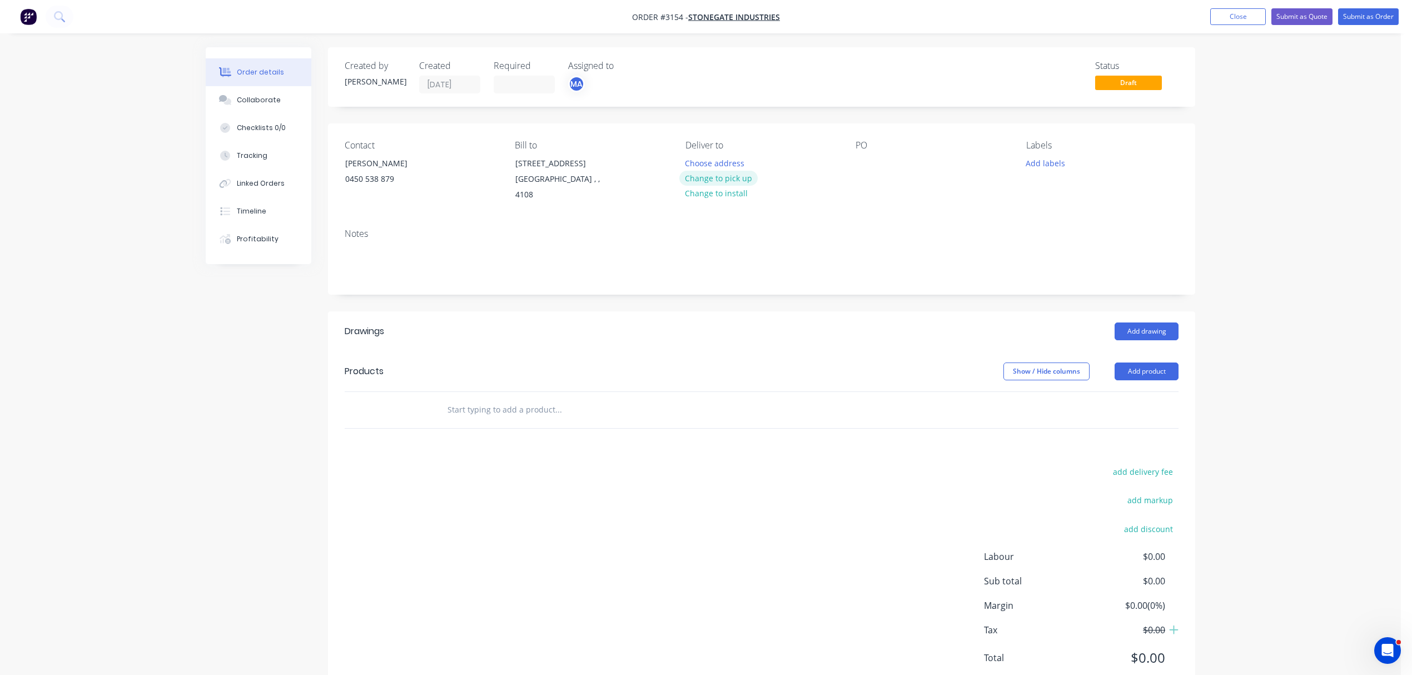
click at [727, 176] on button "Change to pick up" at bounding box center [718, 178] width 79 height 15
click at [866, 163] on div at bounding box center [864, 163] width 18 height 16
click at [861, 165] on div at bounding box center [864, 163] width 18 height 16
click at [1049, 160] on button "Add labels" at bounding box center [1044, 162] width 51 height 15
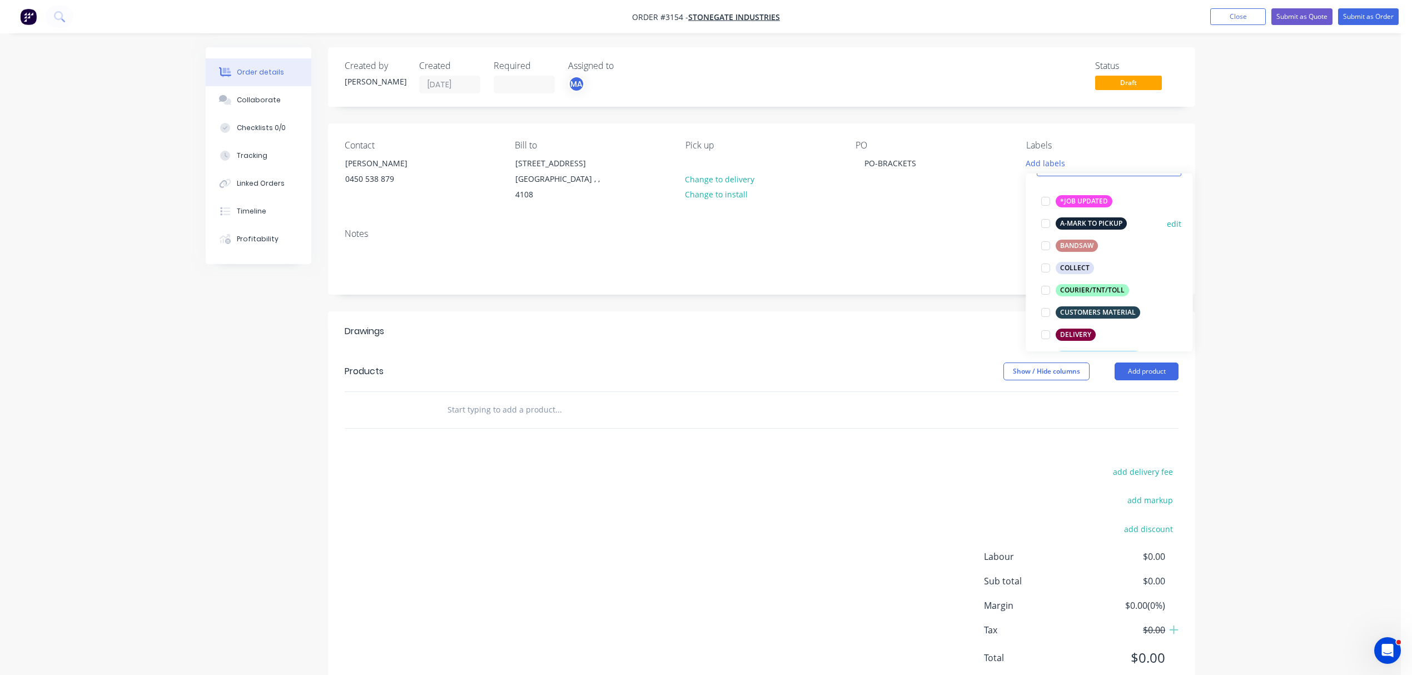
scroll to position [74, 0]
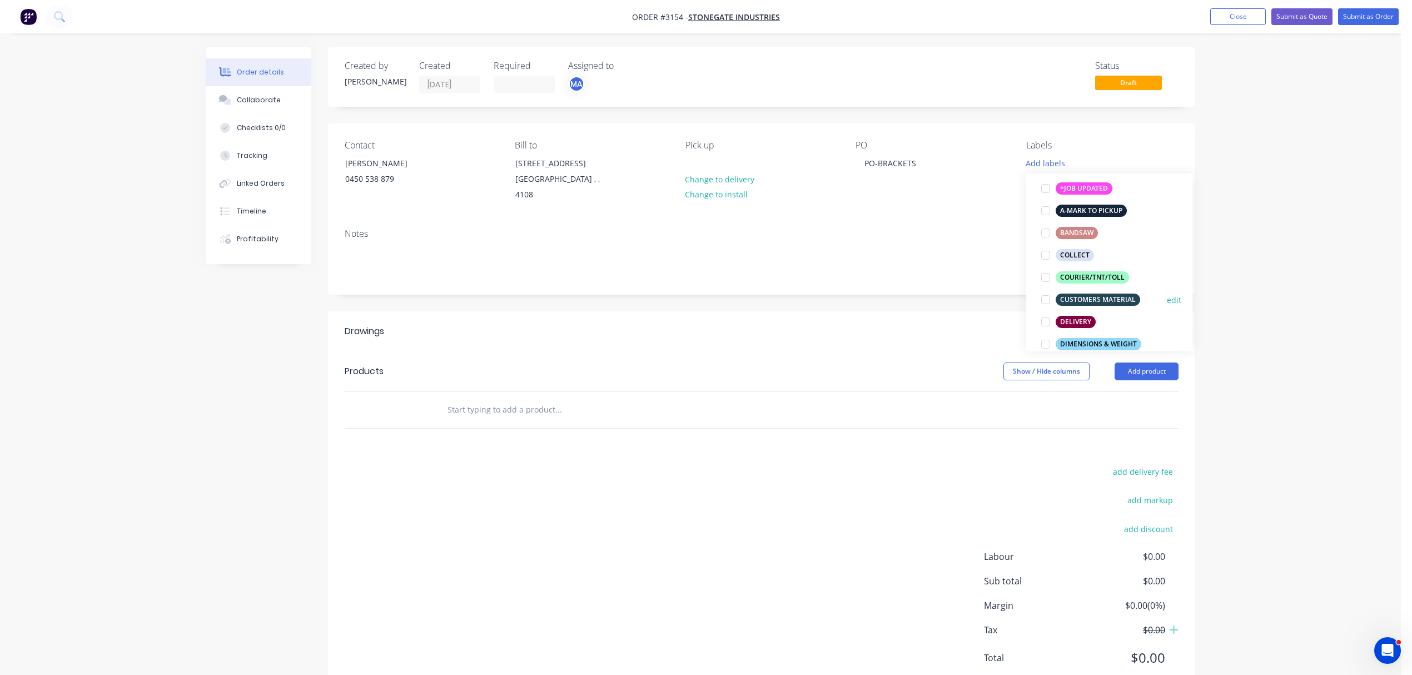
click at [1110, 298] on div "CUSTOMERS MATERIAL" at bounding box center [1097, 299] width 84 height 12
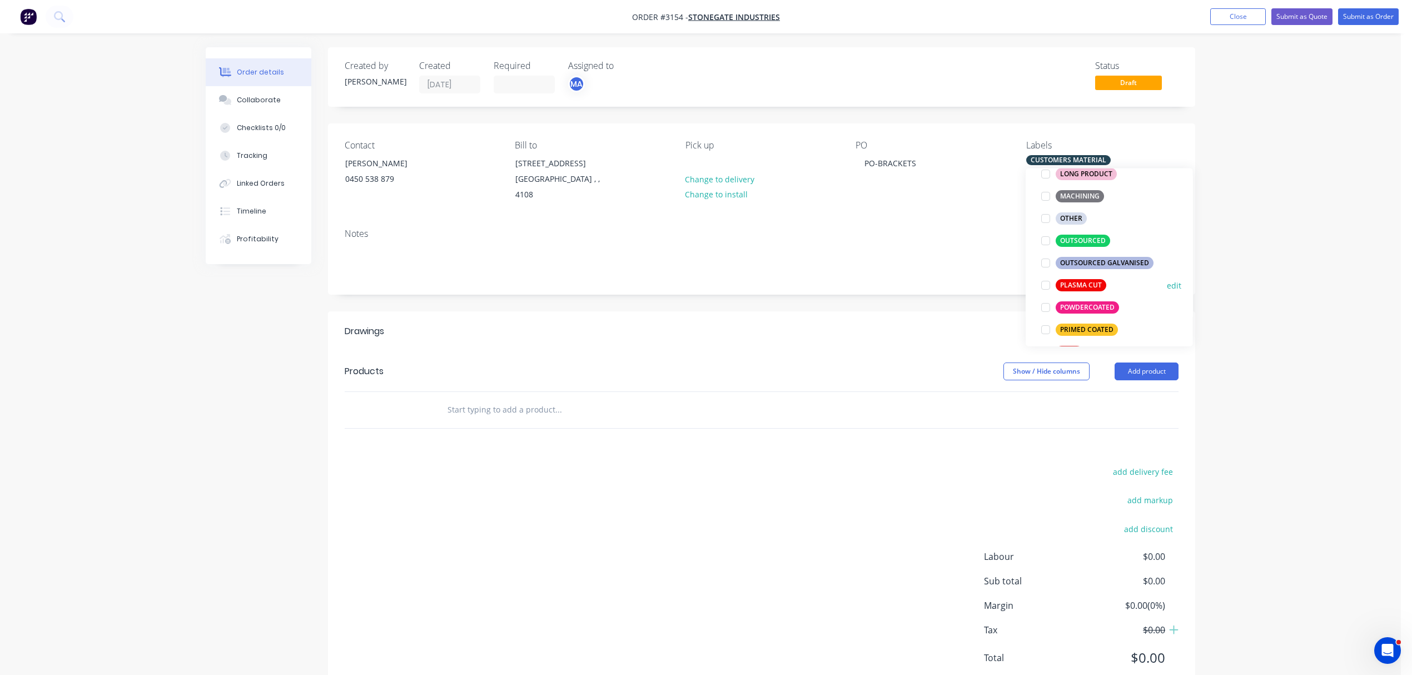
scroll to position [420, 0]
click at [1090, 305] on div "POWDERCOATED" at bounding box center [1086, 304] width 63 height 12
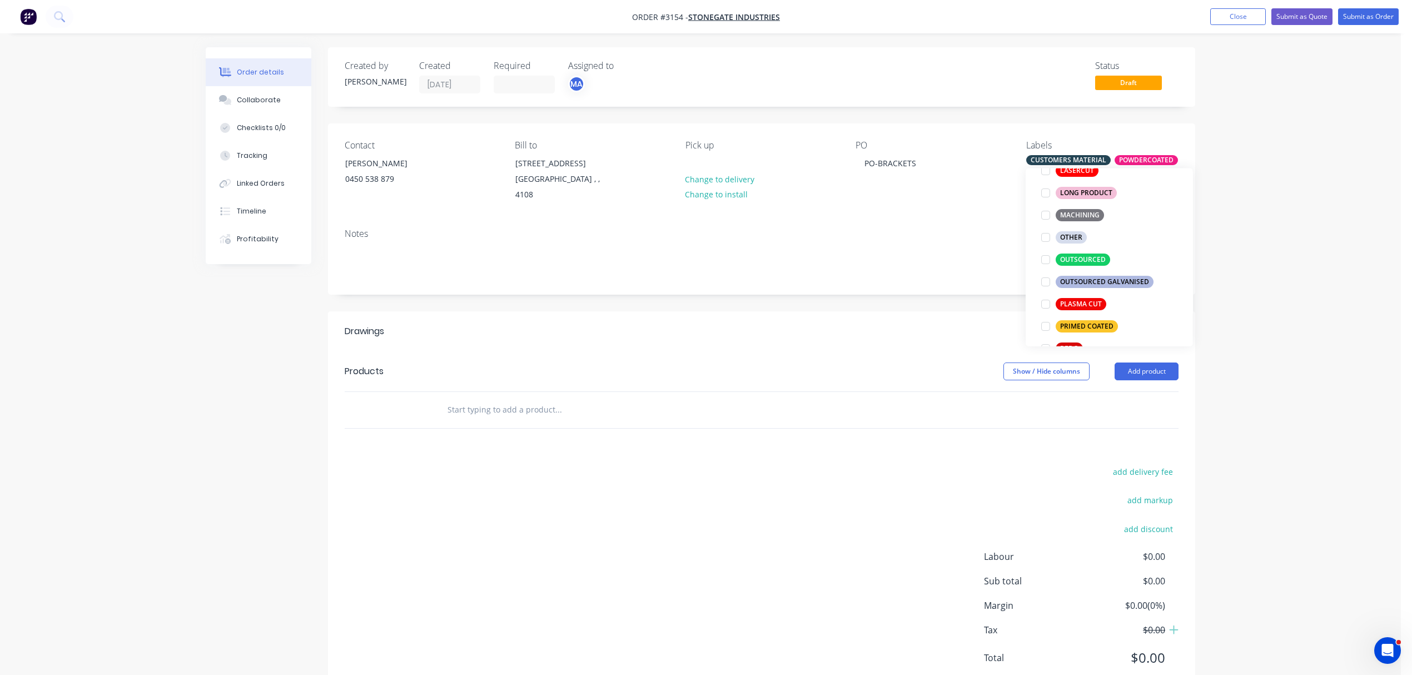
scroll to position [0, 0]
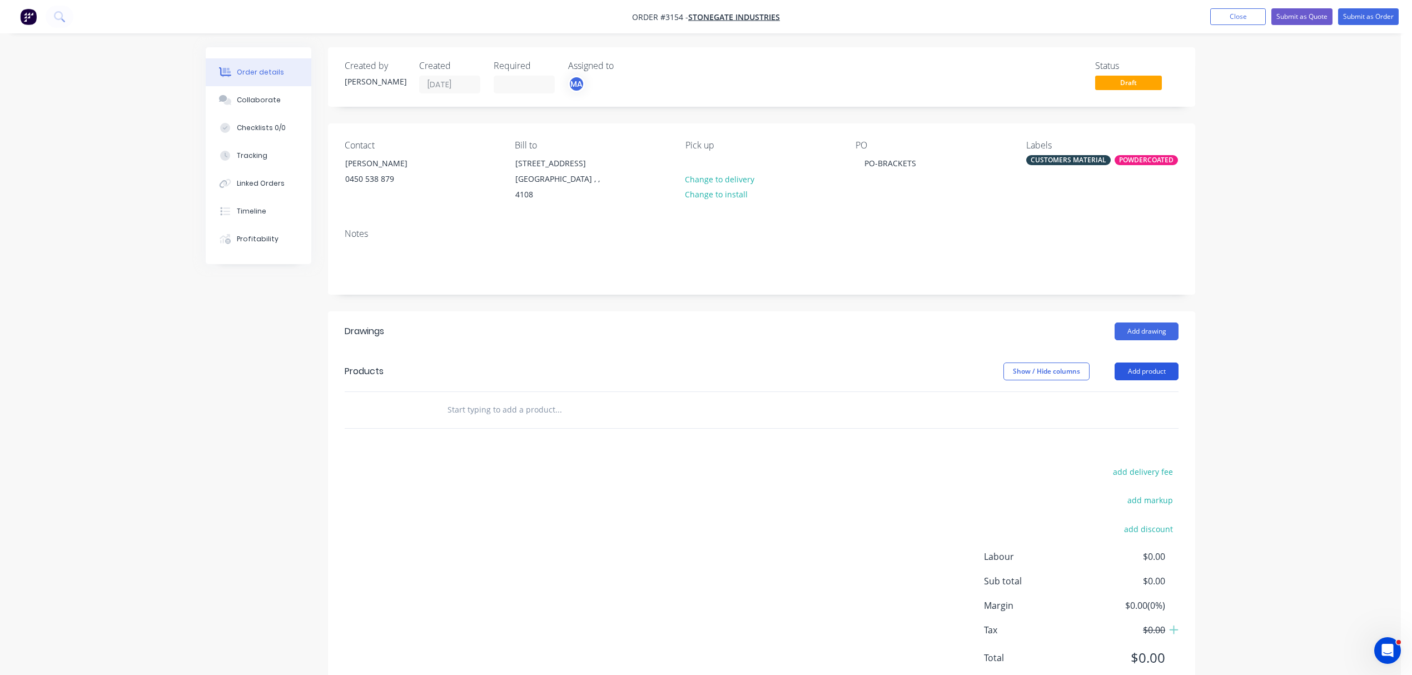
click at [1144, 367] on button "Add product" at bounding box center [1146, 371] width 64 height 18
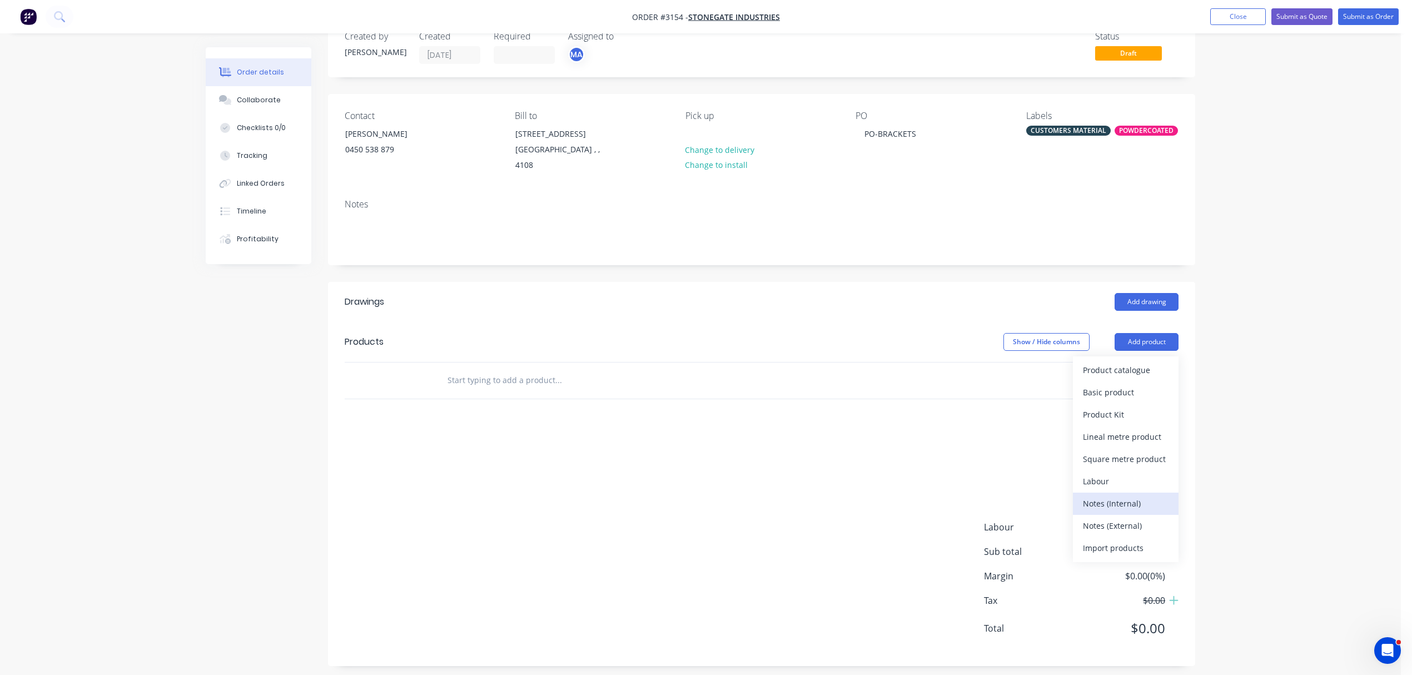
scroll to position [38, 0]
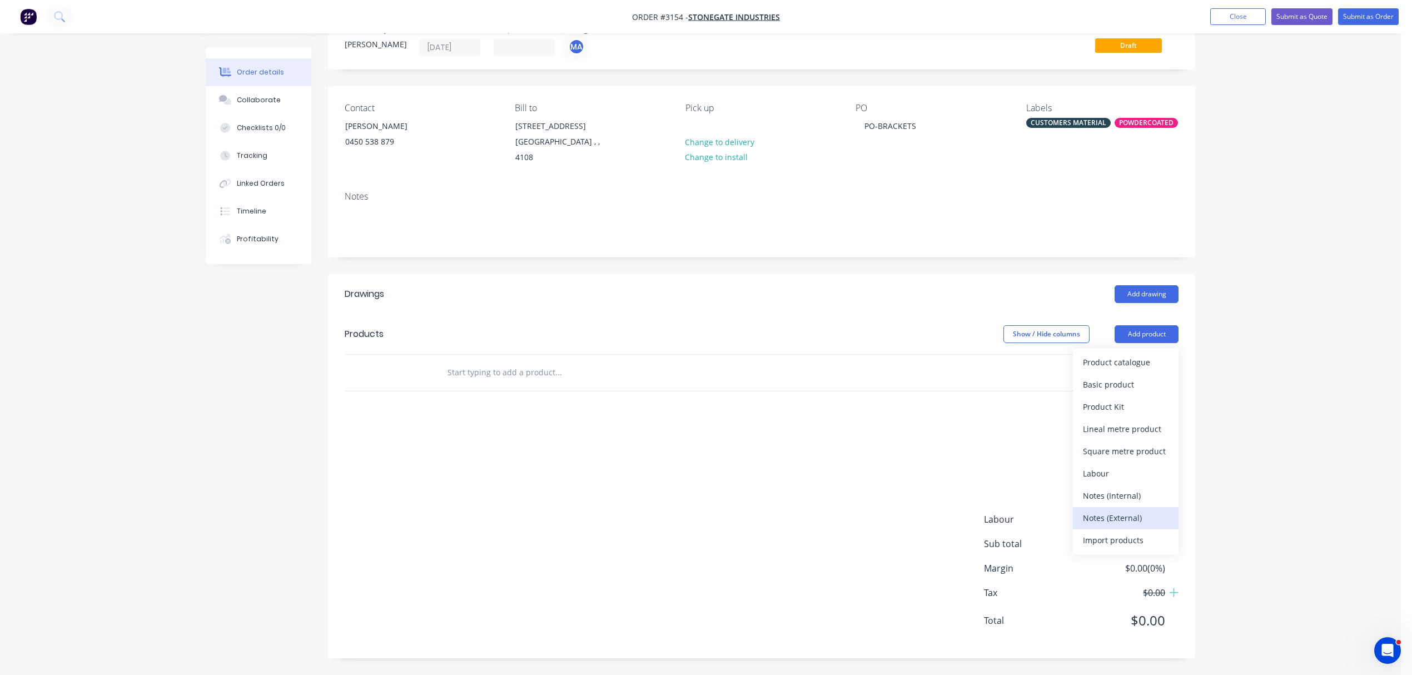
click at [1128, 515] on div "Notes (External)" at bounding box center [1126, 518] width 86 height 16
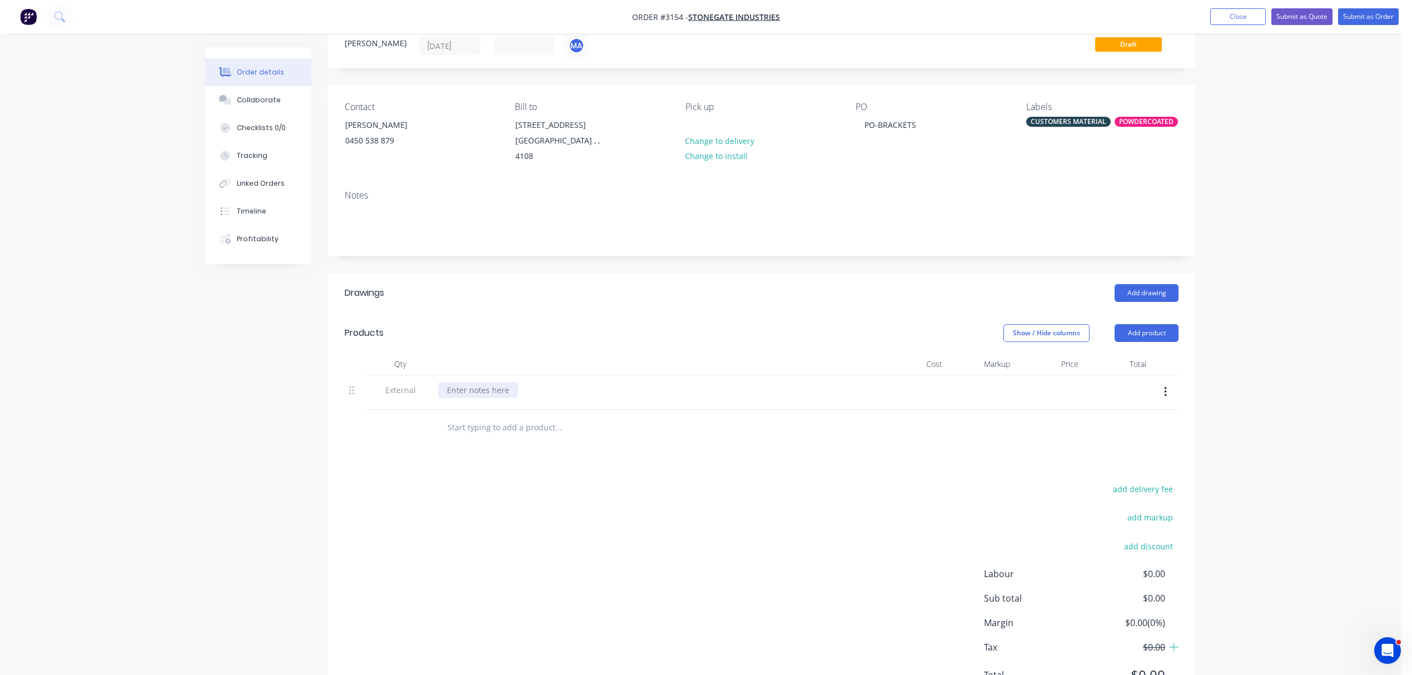
click at [467, 394] on div at bounding box center [478, 390] width 80 height 16
click at [502, 434] on input "text" at bounding box center [558, 427] width 222 height 22
click at [512, 434] on input "text" at bounding box center [558, 427] width 222 height 22
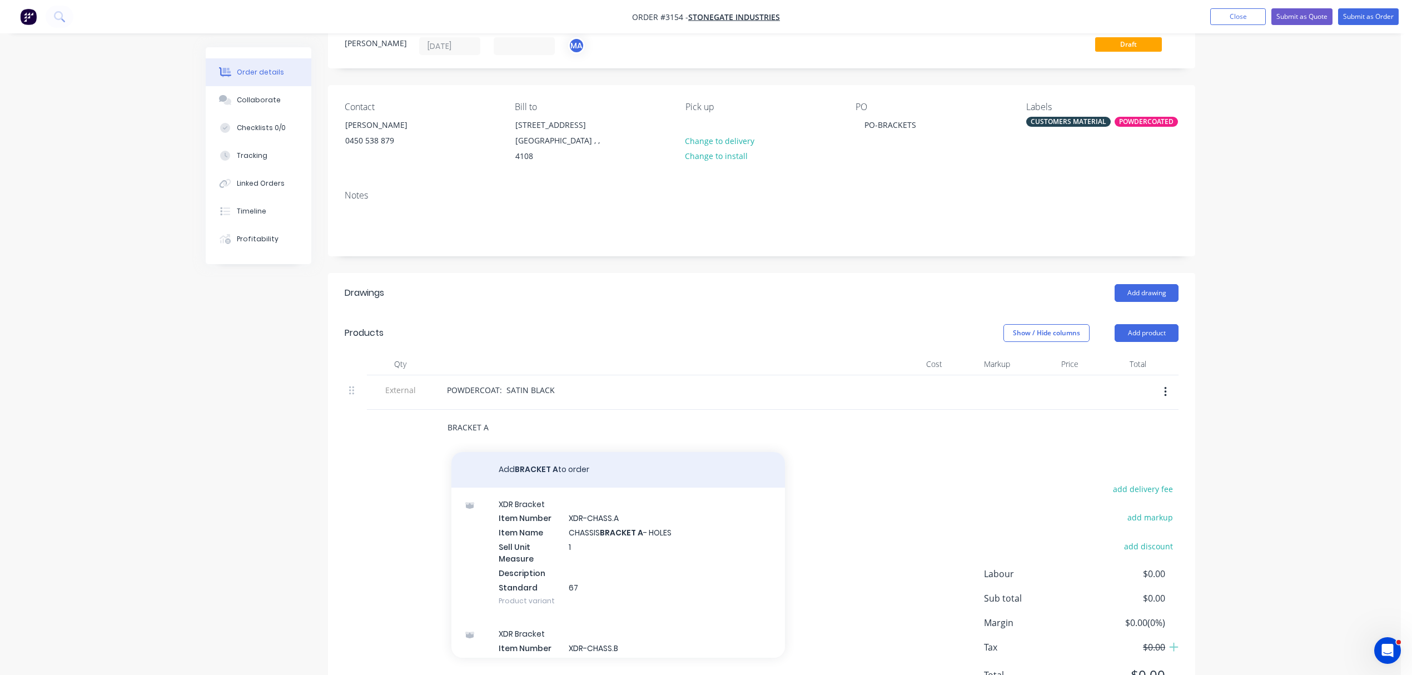
type input "BRACKET A"
click at [552, 472] on button "Add BRACKET A to order" at bounding box center [617, 470] width 333 height 36
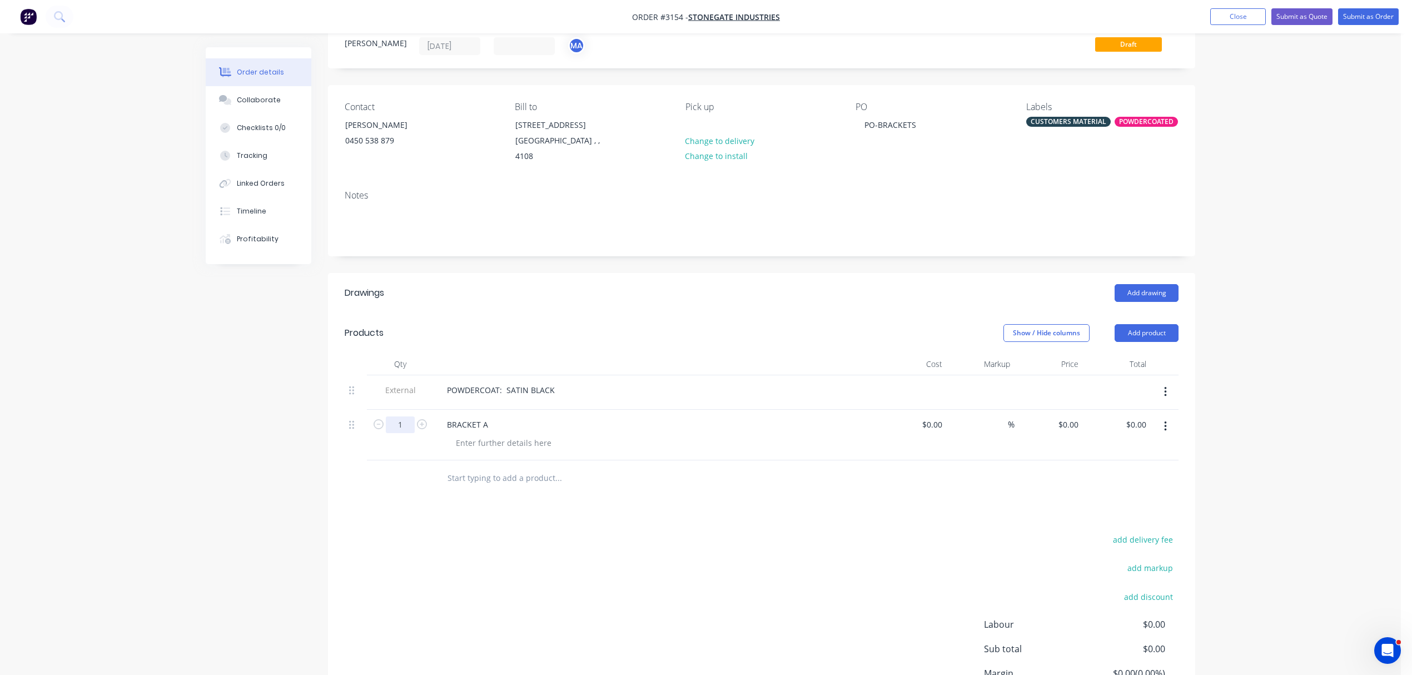
click at [407, 426] on input "1" at bounding box center [400, 424] width 29 height 17
type input "10"
click at [529, 476] on input "text" at bounding box center [558, 478] width 222 height 22
type input "N"
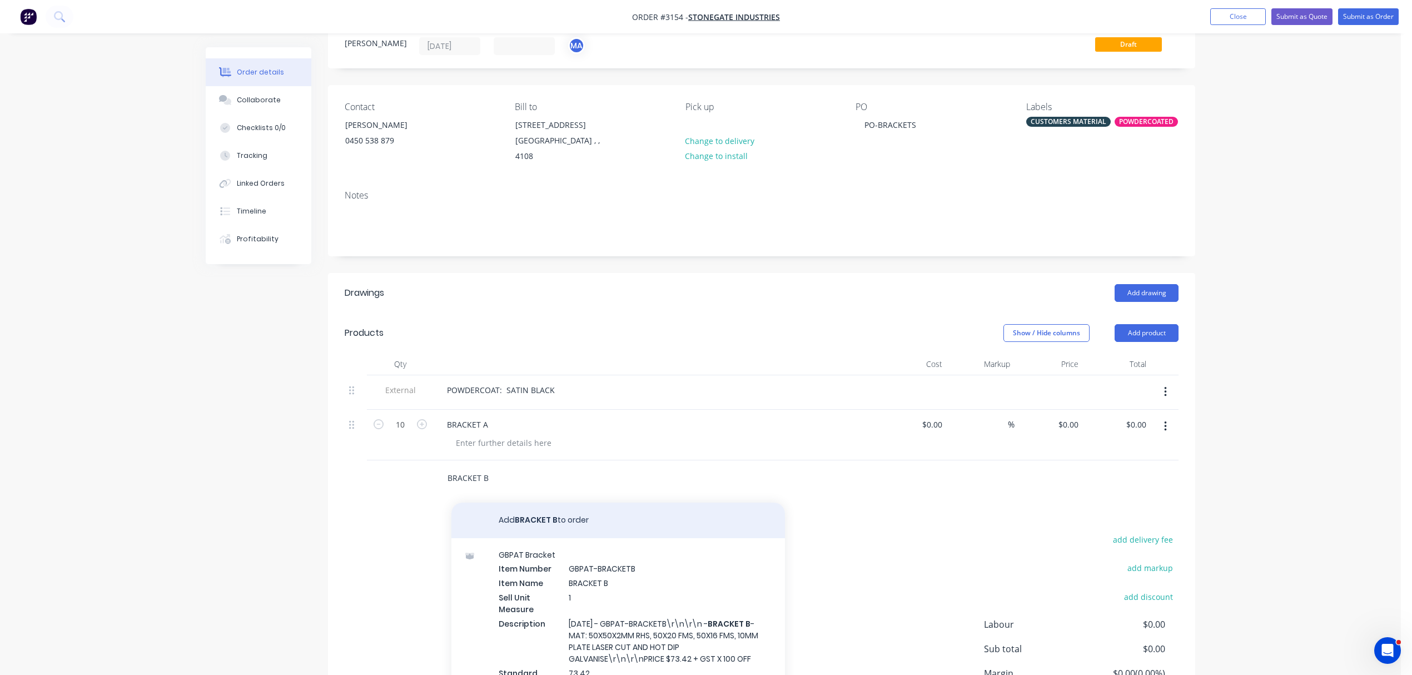
type input "BRACKET B"
click at [554, 523] on button "Add BRACKET B to order" at bounding box center [617, 520] width 333 height 36
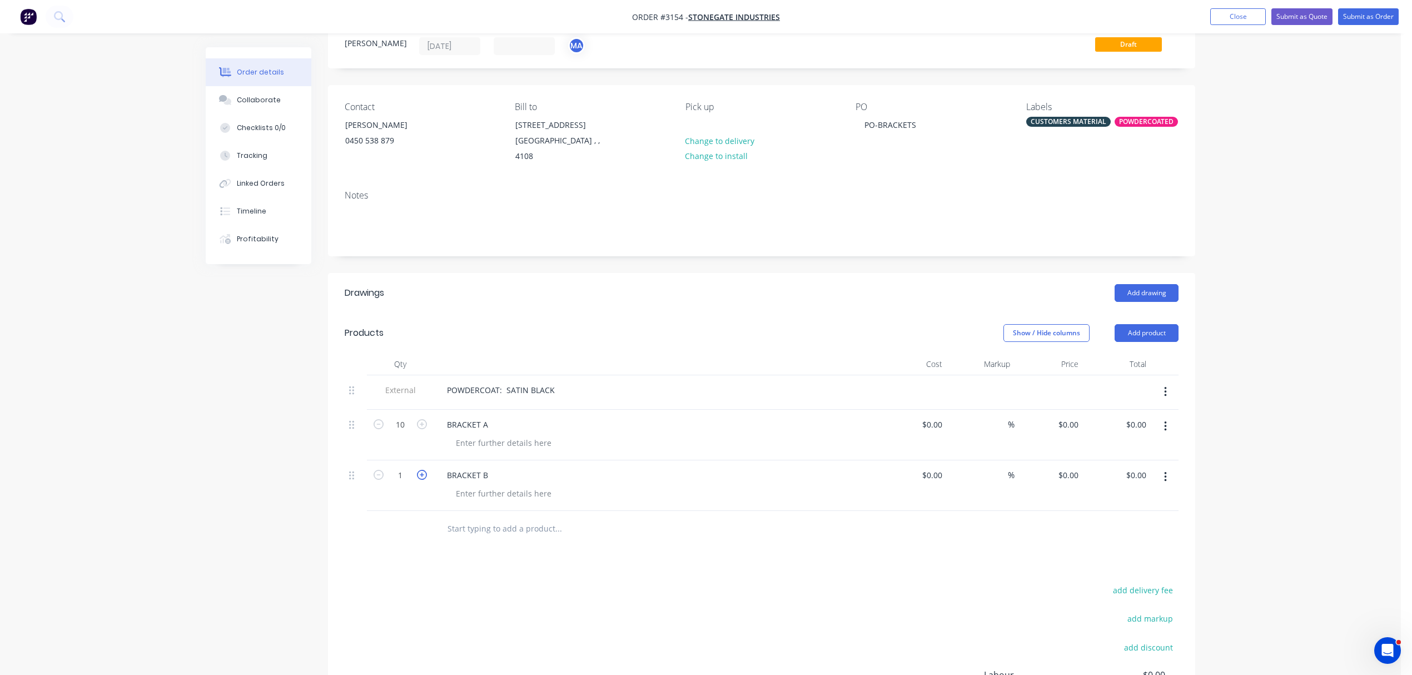
click at [421, 479] on icon "button" at bounding box center [422, 475] width 10 height 10
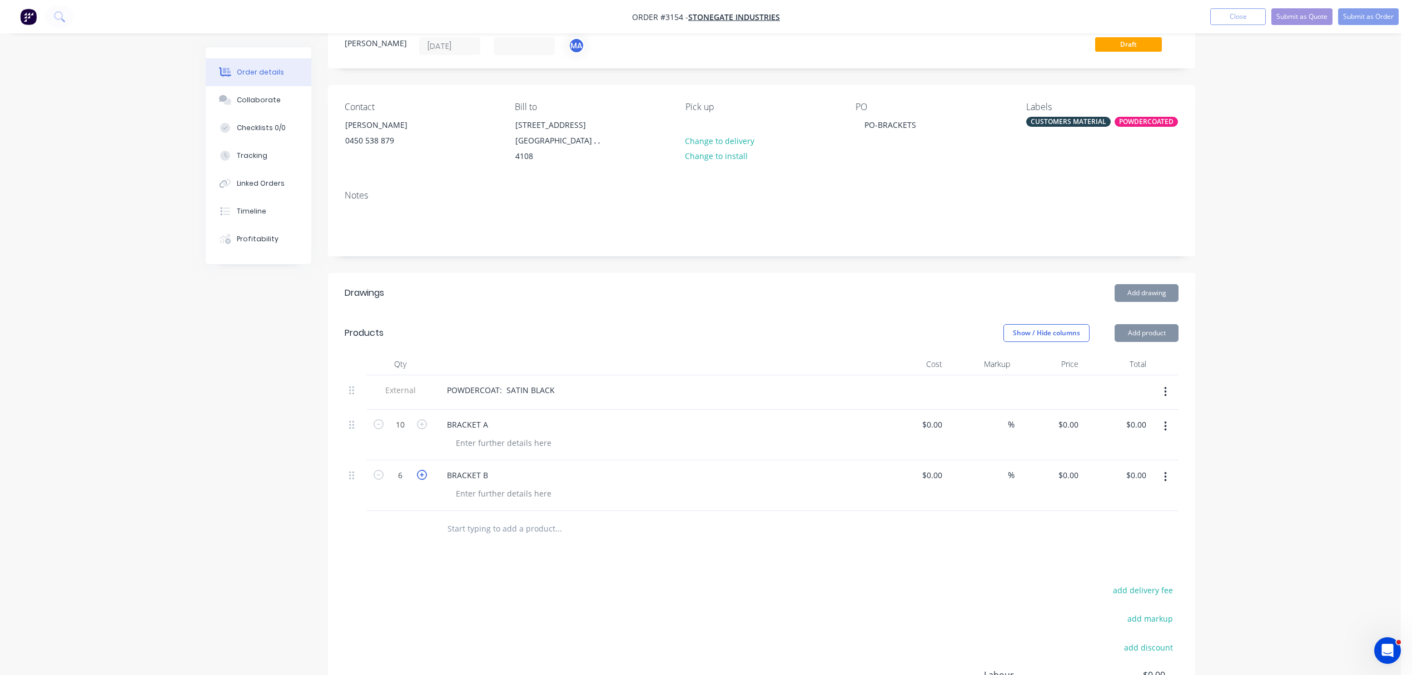
click at [421, 479] on icon "button" at bounding box center [422, 475] width 10 height 10
type input "10"
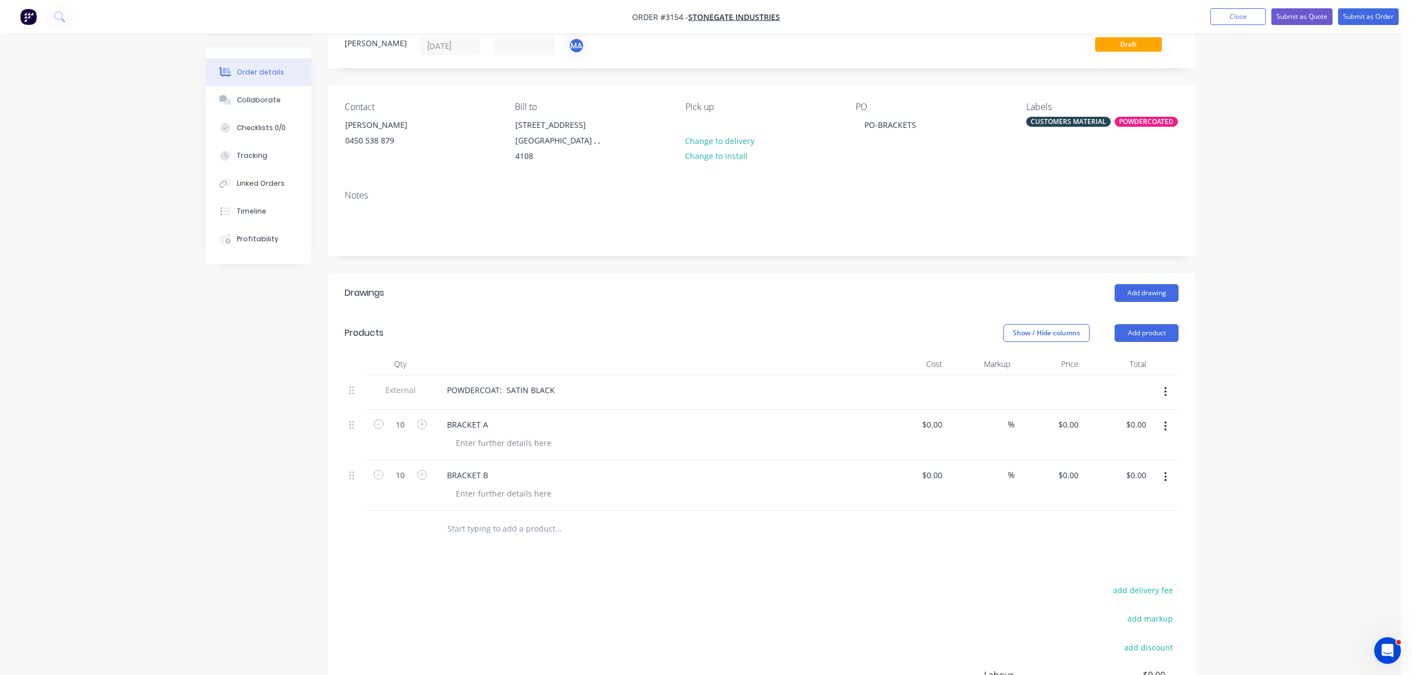
click at [490, 532] on input "text" at bounding box center [558, 528] width 222 height 22
click at [472, 525] on input "text" at bounding box center [558, 528] width 222 height 22
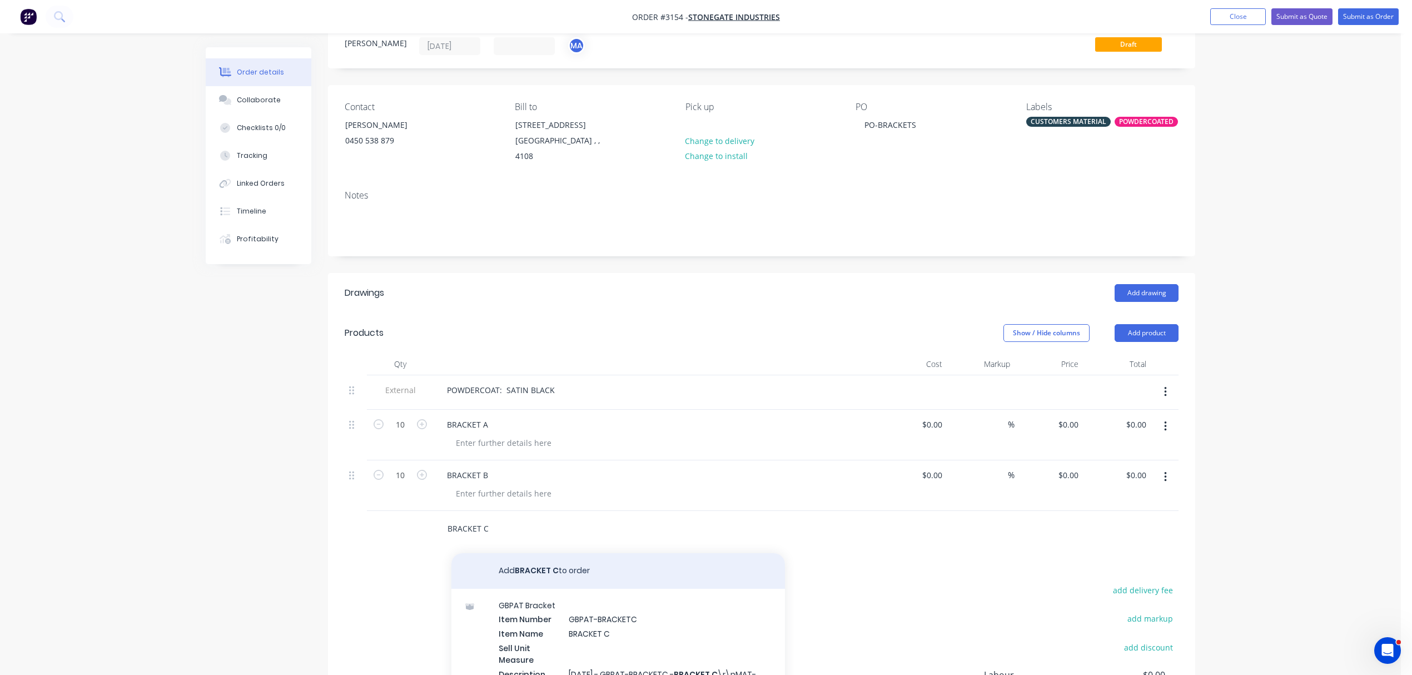
type input "BRACKET C"
click at [525, 574] on button "Add BRACKET C to order" at bounding box center [617, 571] width 333 height 36
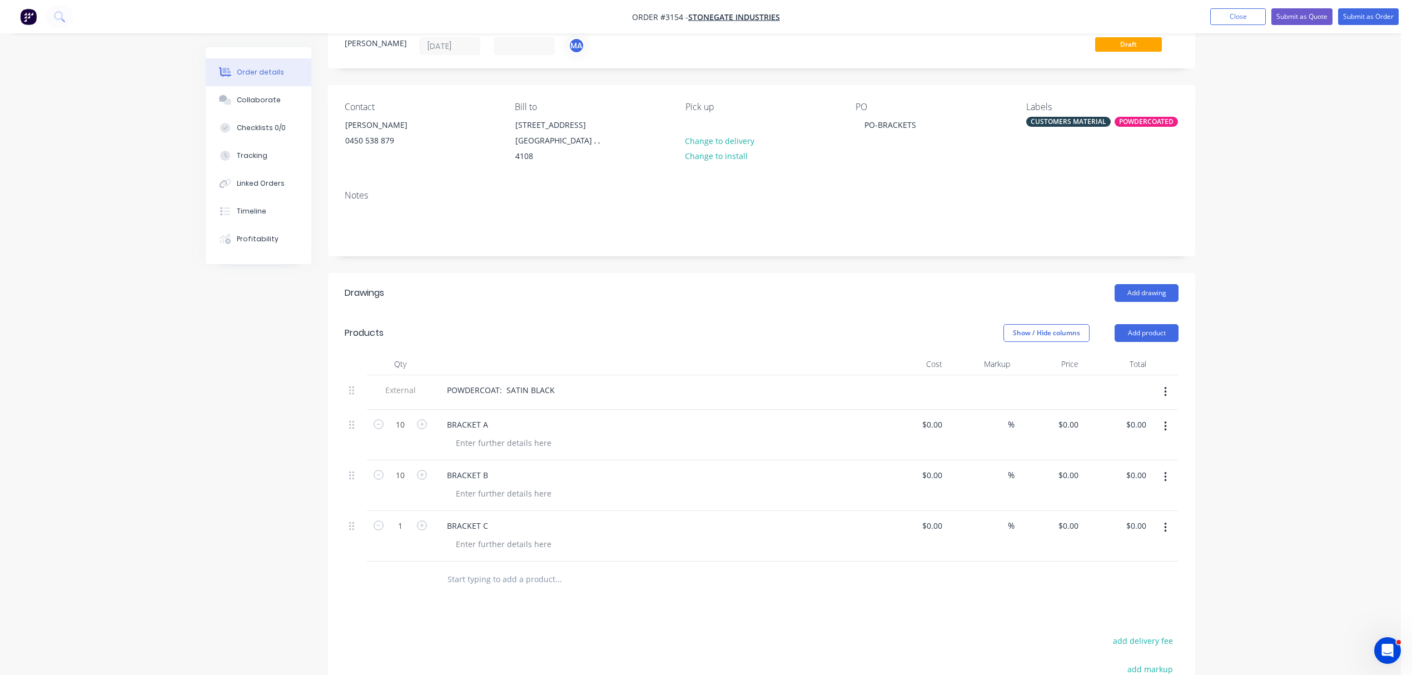
click at [427, 530] on button "button" at bounding box center [422, 525] width 14 height 12
type input "2"
click at [261, 89] on button "Collaborate" at bounding box center [259, 100] width 106 height 28
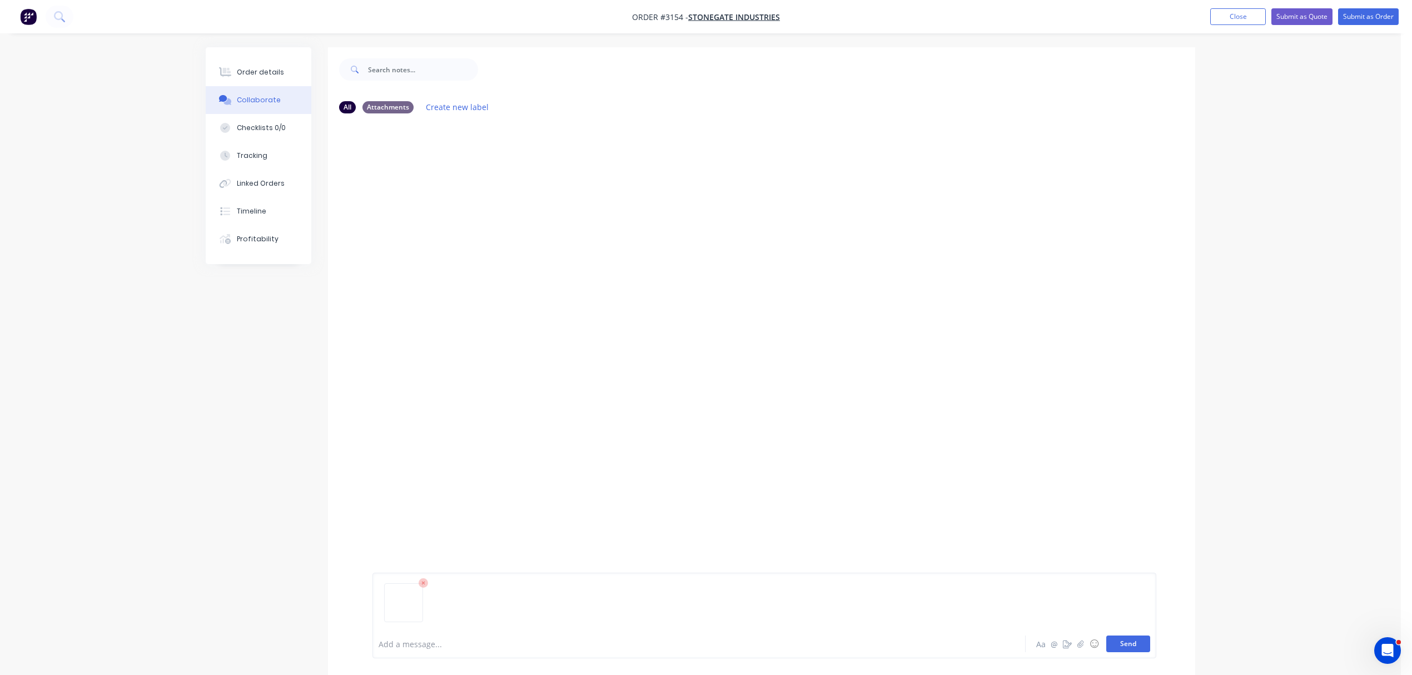
click at [1126, 635] on button "Send" at bounding box center [1128, 643] width 44 height 17
drag, startPoint x: 468, startPoint y: 396, endPoint x: 764, endPoint y: 440, distance: 298.9
click at [764, 440] on div "BA You 11:47am 09/10/25 IMG_7348.jpg Labels Download Delete" at bounding box center [761, 375] width 867 height 507
click at [1127, 635] on button "Send" at bounding box center [1128, 643] width 44 height 17
click at [1139, 643] on button "Send" at bounding box center [1128, 643] width 44 height 17
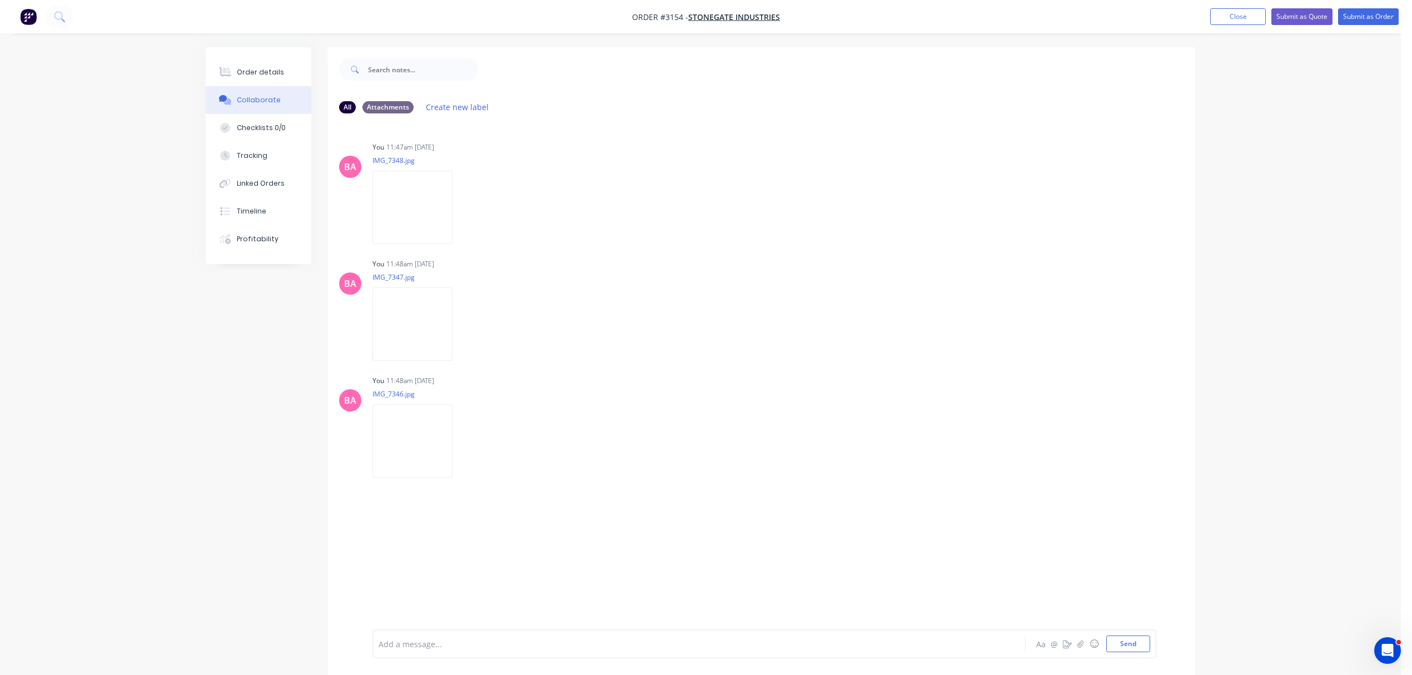
click at [458, 646] on div at bounding box center [668, 644] width 578 height 12
click at [1125, 648] on button "Send" at bounding box center [1128, 643] width 44 height 17
click at [238, 72] on div "Order details" at bounding box center [260, 72] width 47 height 10
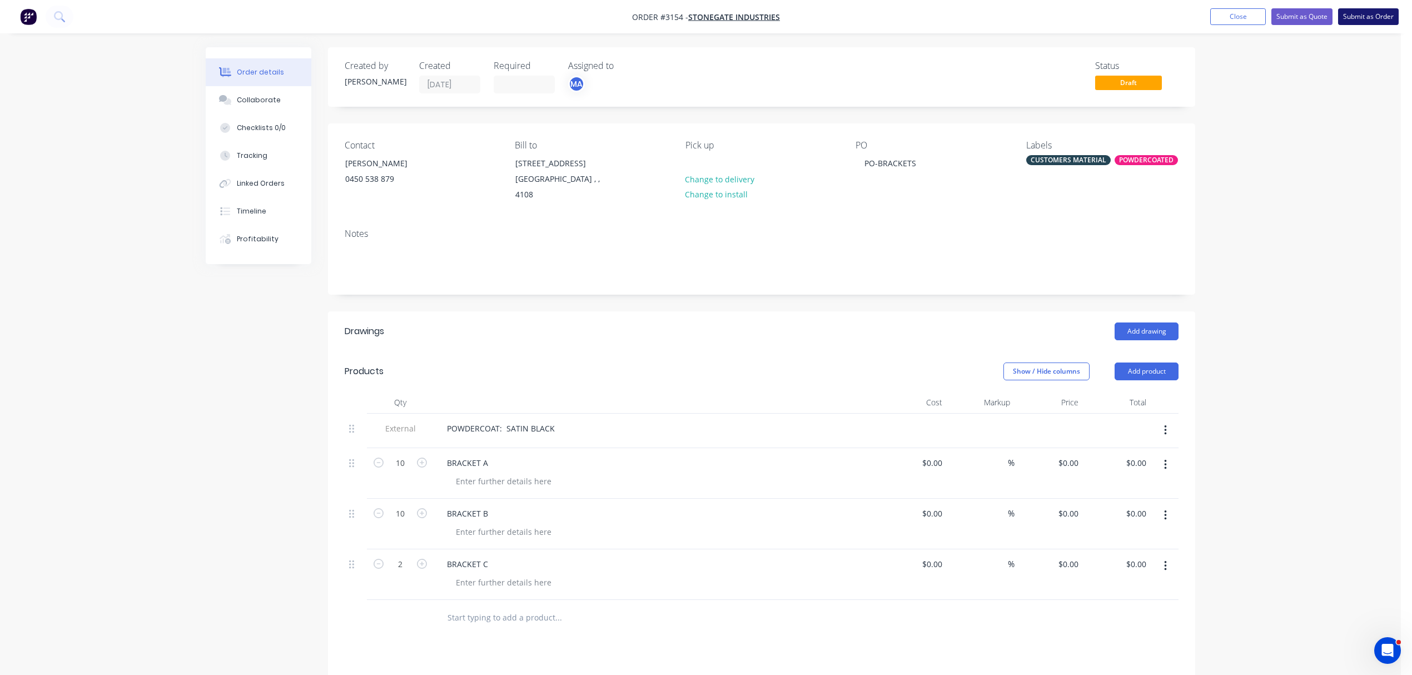
click at [1362, 14] on button "Submit as Order" at bounding box center [1368, 16] width 61 height 17
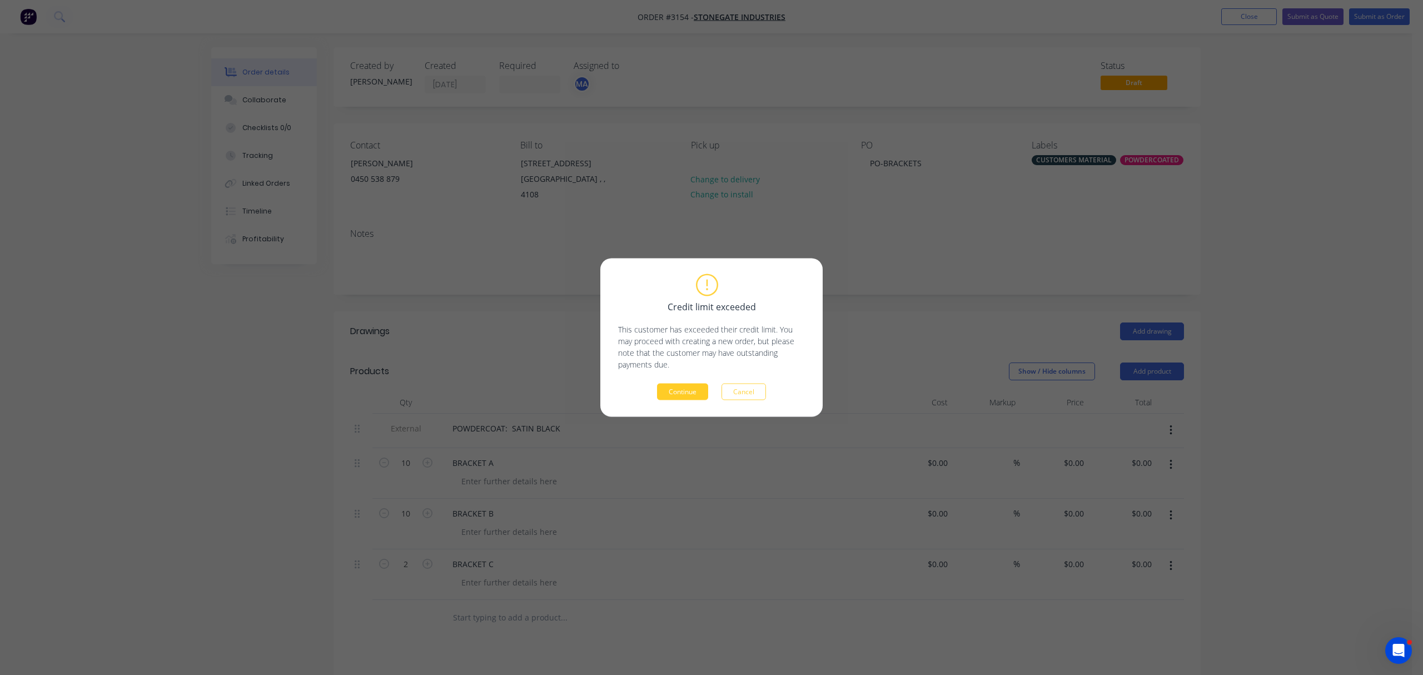
click at [689, 392] on button "Continue" at bounding box center [682, 392] width 51 height 17
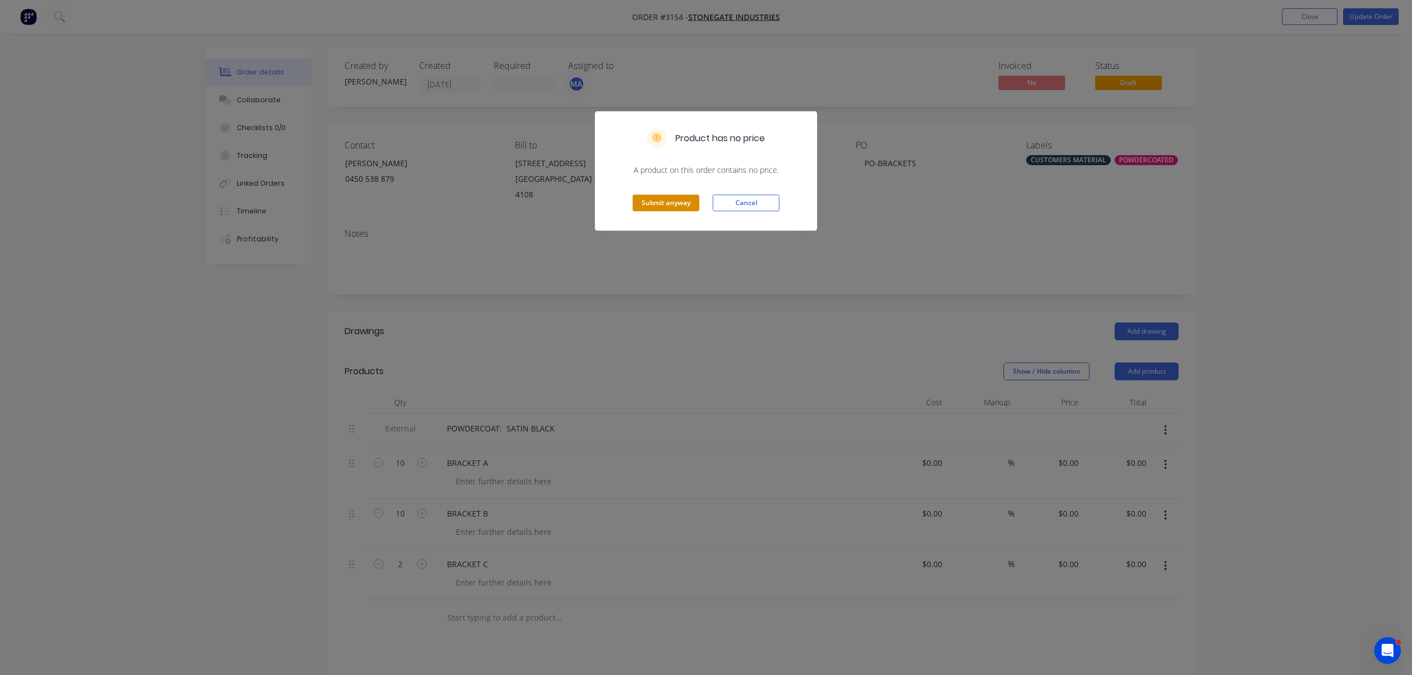
click at [648, 201] on button "Submit anyway" at bounding box center [666, 203] width 67 height 17
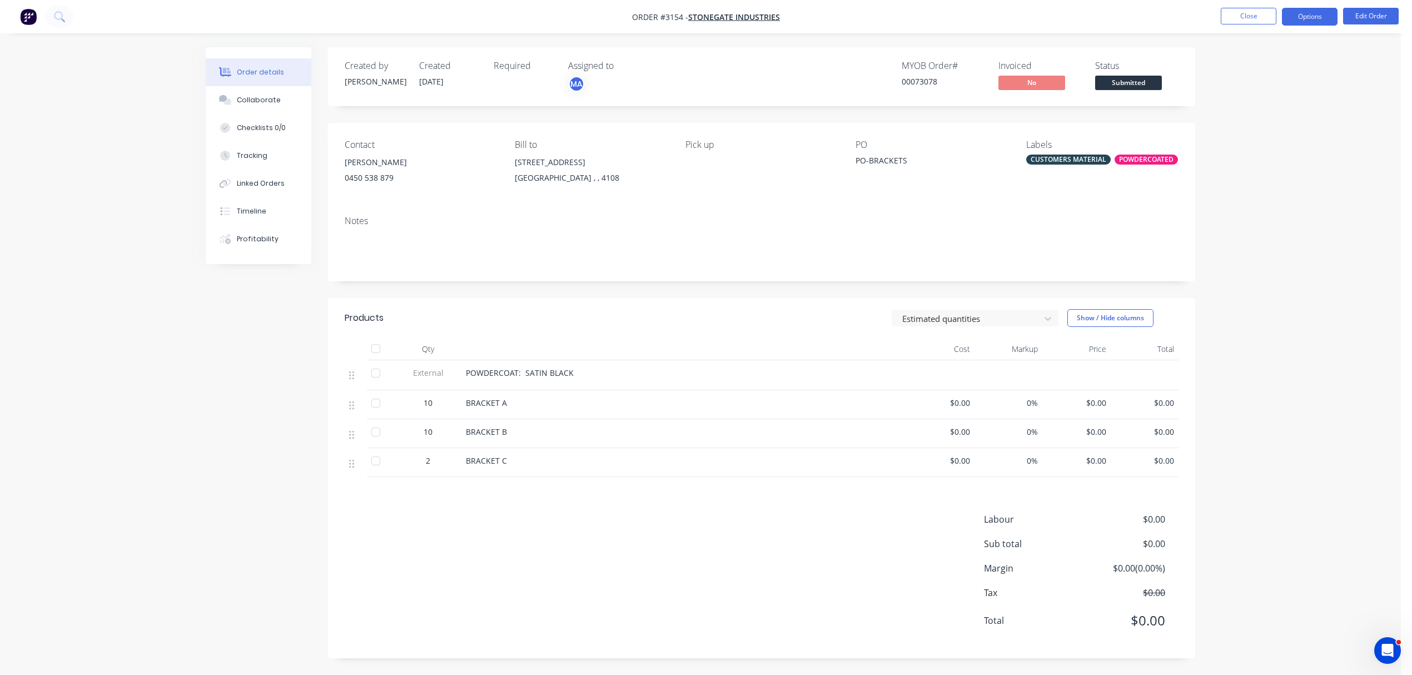
click at [1310, 16] on button "Options" at bounding box center [1310, 17] width 56 height 18
click at [1279, 110] on div "Order Confirmation" at bounding box center [1276, 112] width 102 height 16
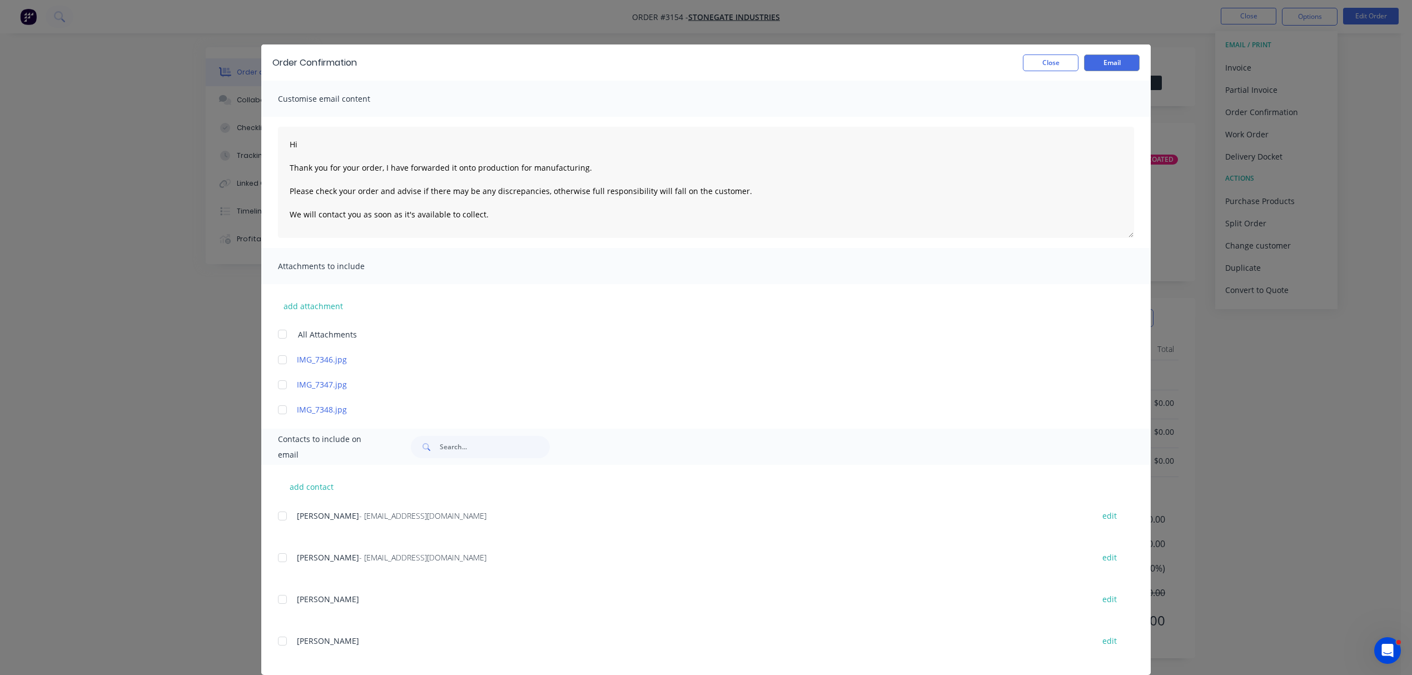
click at [278, 557] on div at bounding box center [282, 557] width 22 height 22
click at [278, 519] on div at bounding box center [282, 516] width 22 height 22
click at [305, 142] on textarea "Hi Thank you for your order, I have forwarded it onto production for manufactur…" at bounding box center [706, 182] width 856 height 111
type textarea "Hi Sean Thank you for your order, I have forwarded it onto production for manuf…"
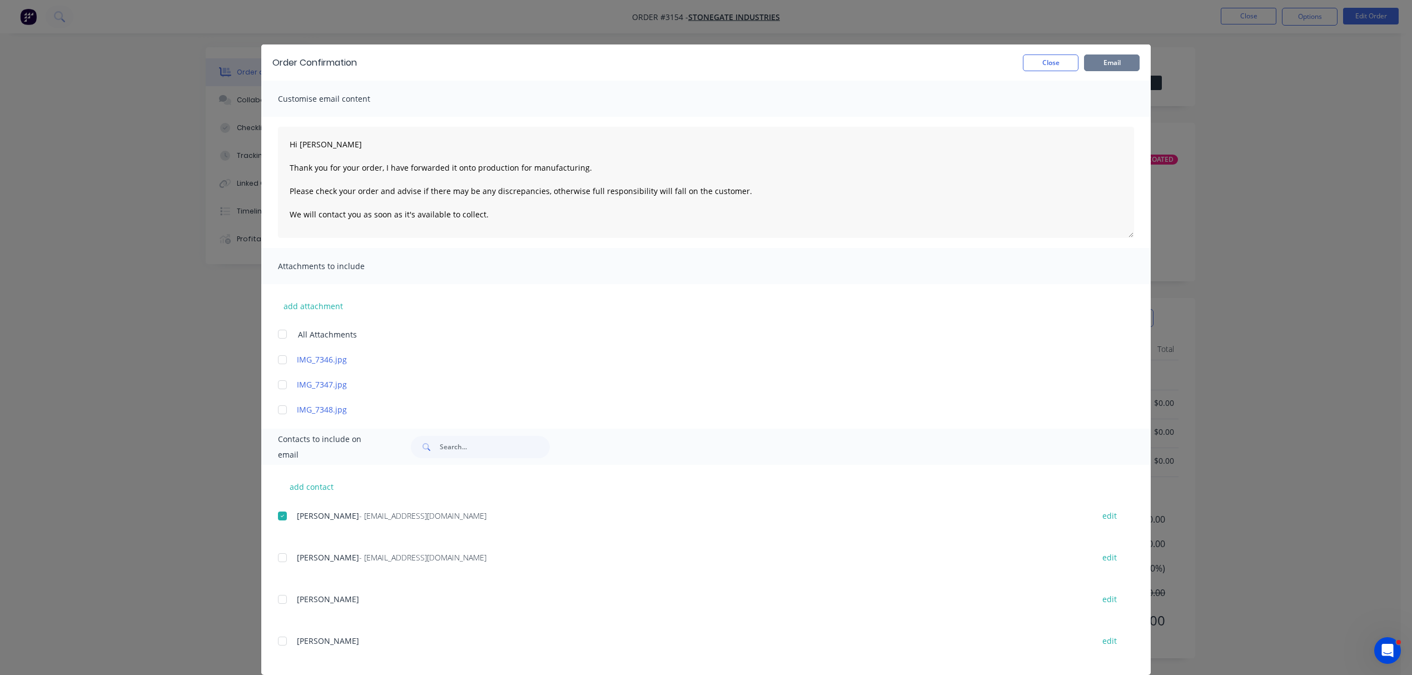
click at [1110, 63] on button "Email" at bounding box center [1112, 62] width 56 height 17
click at [1045, 60] on button "Close" at bounding box center [1051, 62] width 56 height 17
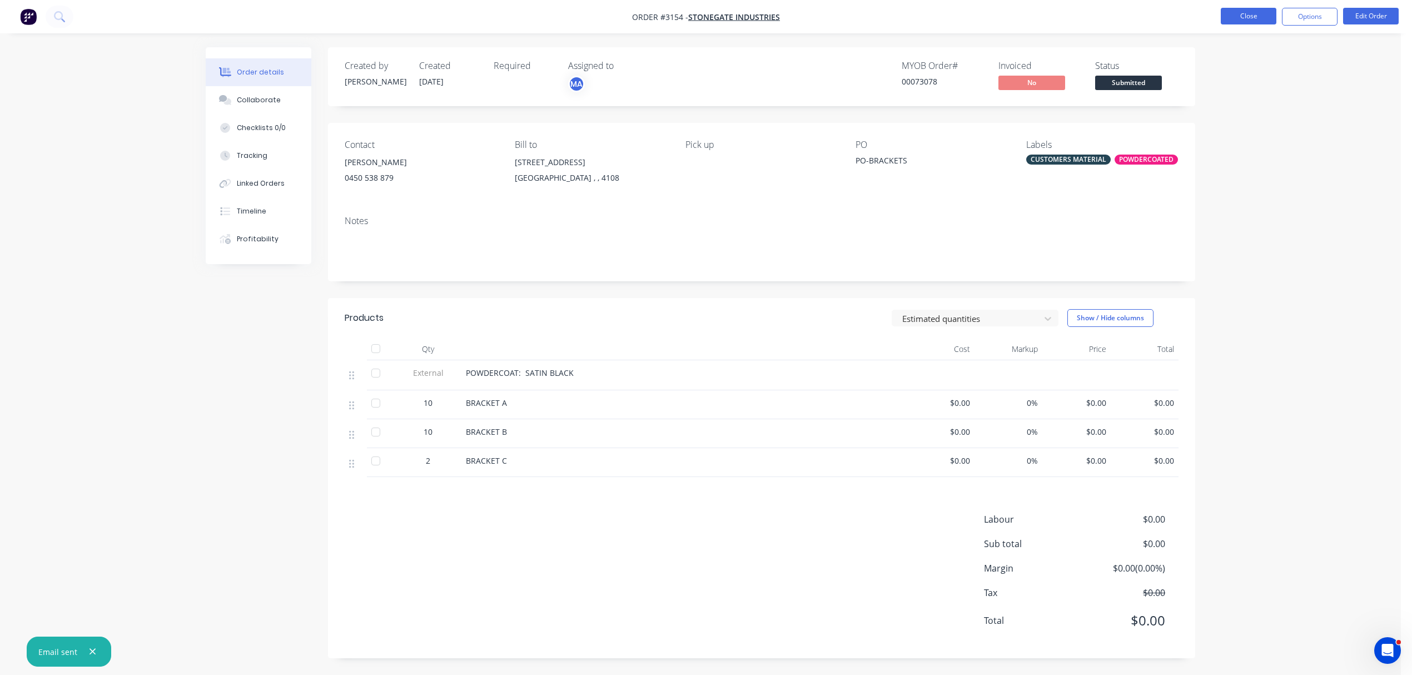
click at [1231, 9] on button "Close" at bounding box center [1249, 16] width 56 height 17
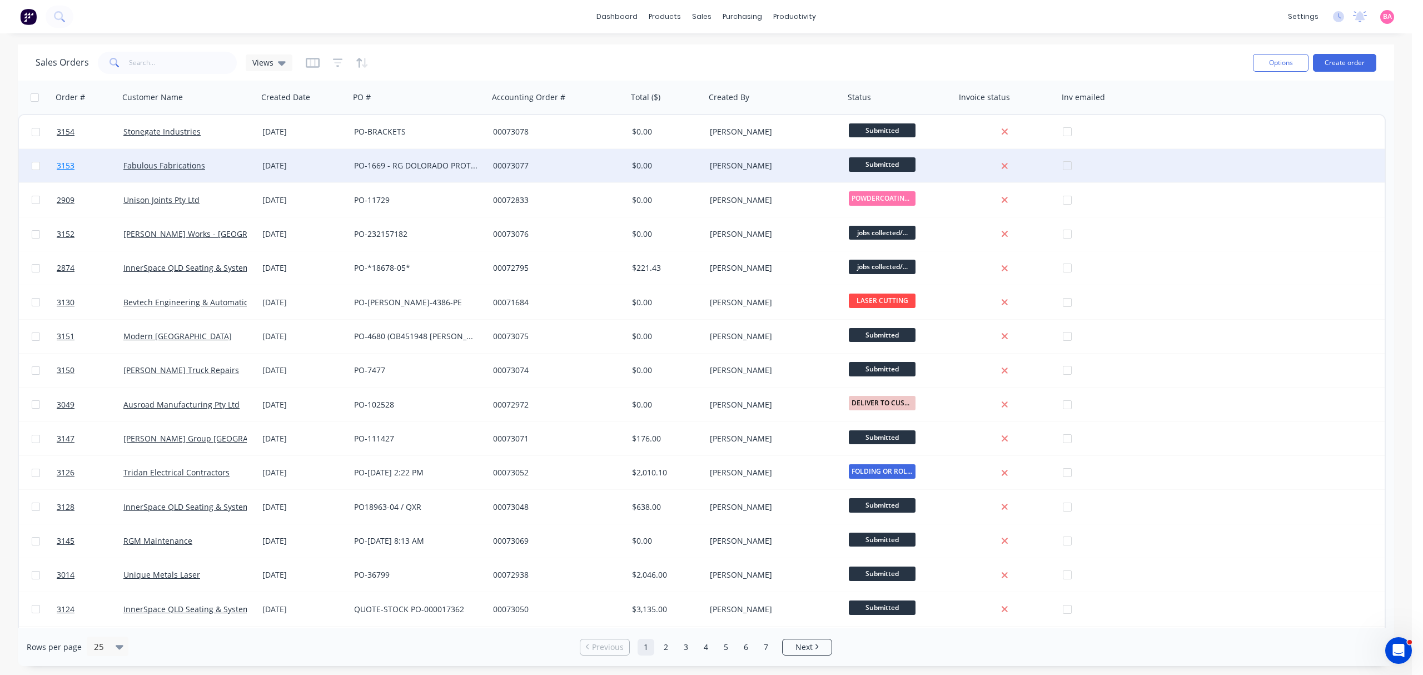
click at [69, 167] on span "3153" at bounding box center [66, 165] width 18 height 11
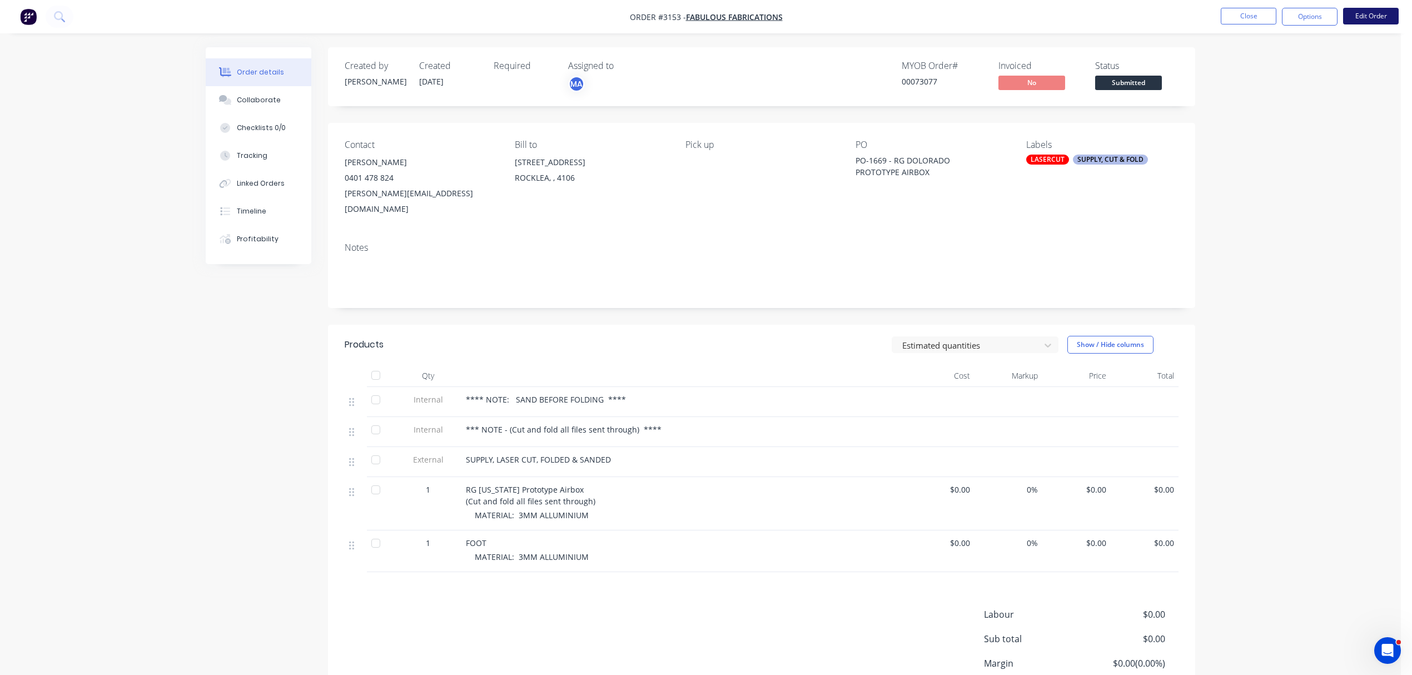
click at [1384, 14] on button "Edit Order" at bounding box center [1371, 16] width 56 height 17
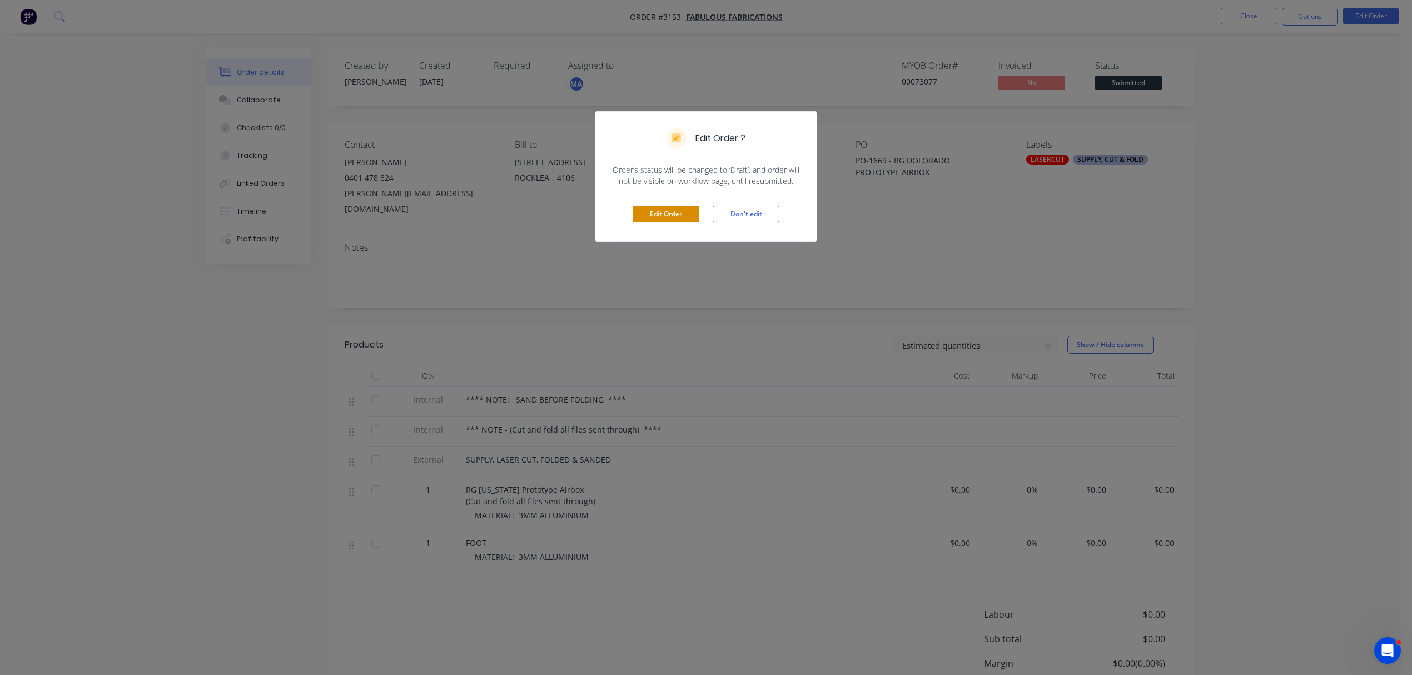
drag, startPoint x: 665, startPoint y: 212, endPoint x: 523, endPoint y: 177, distance: 146.5
click at [666, 212] on button "Edit Order" at bounding box center [666, 214] width 67 height 17
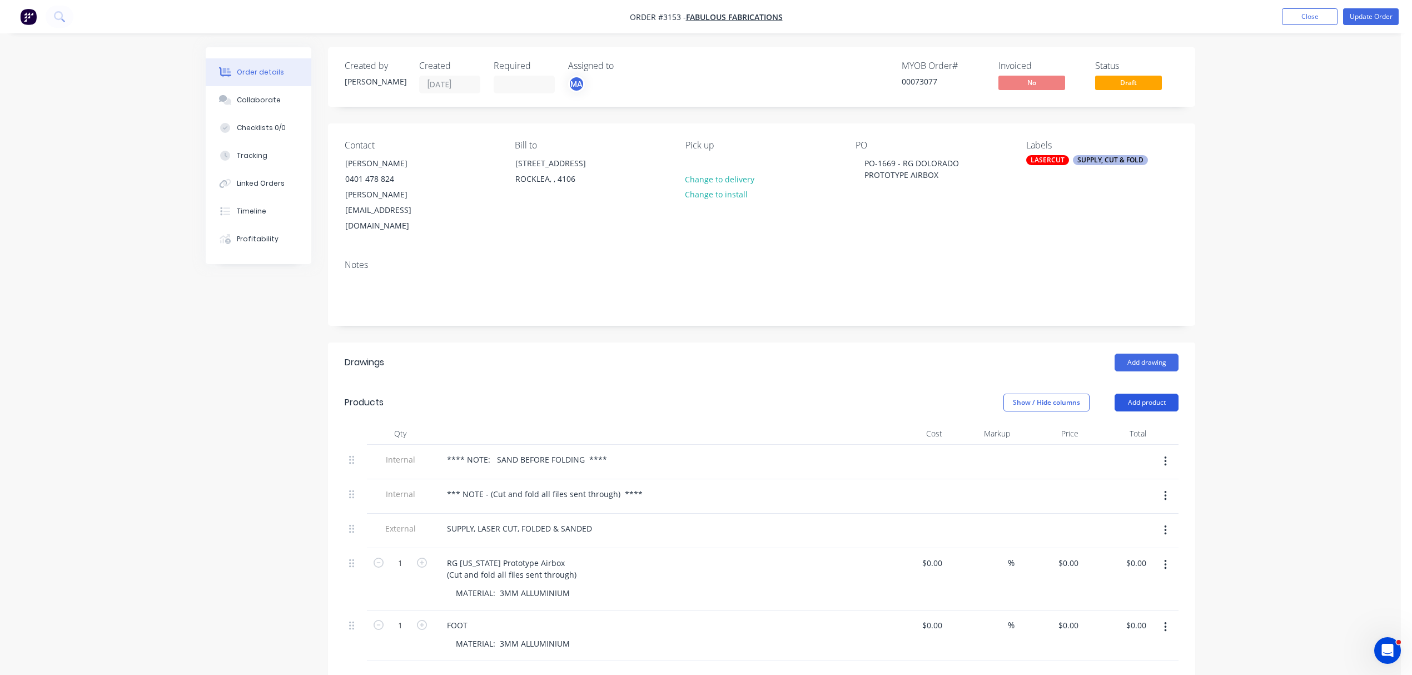
click at [1147, 394] on button "Add product" at bounding box center [1146, 403] width 64 height 18
click at [1122, 556] on div "Notes (Internal)" at bounding box center [1126, 564] width 86 height 16
paste div
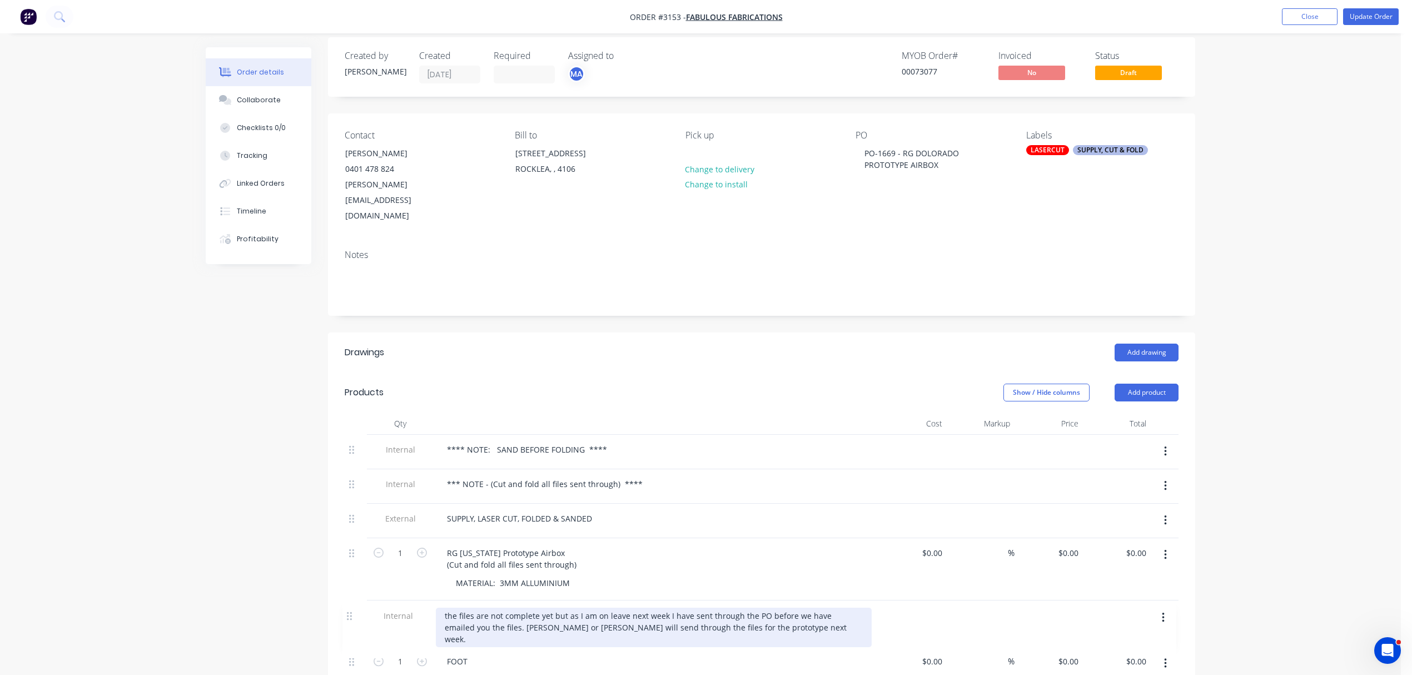
scroll to position [27, 0]
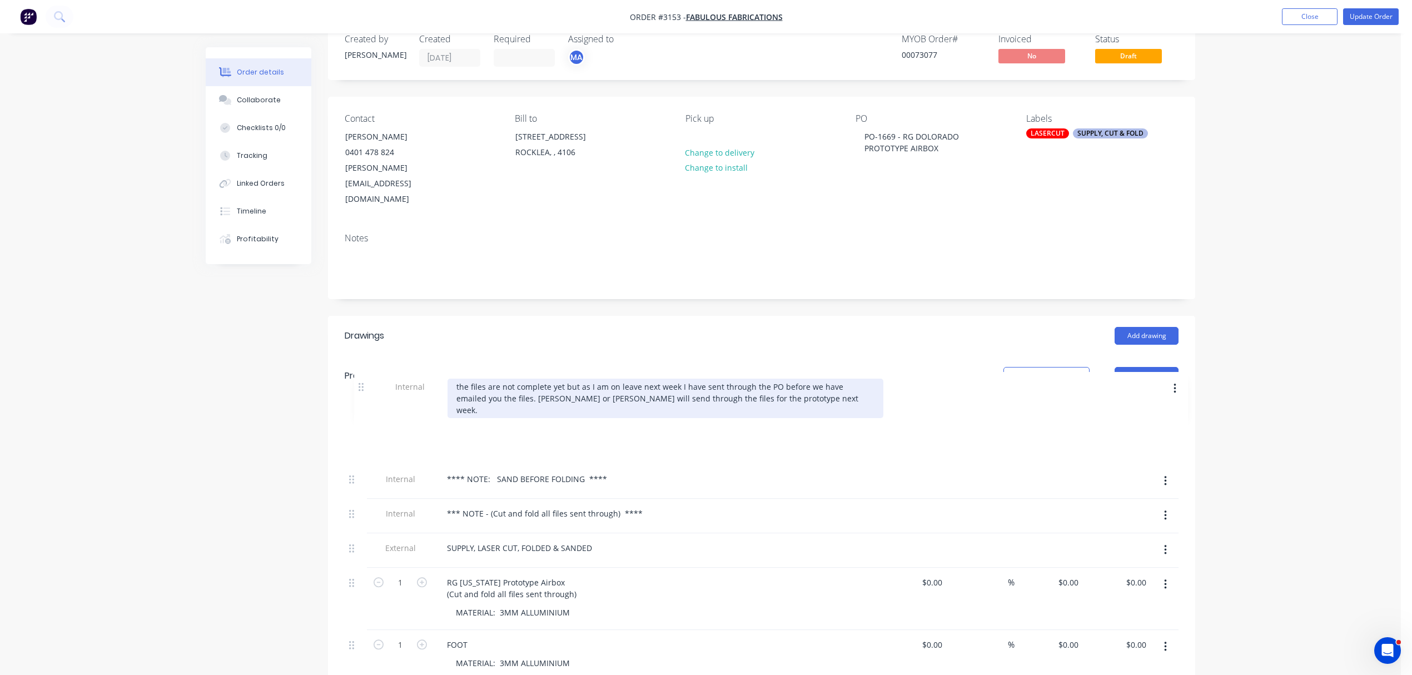
drag, startPoint x: 356, startPoint y: 649, endPoint x: 366, endPoint y: 381, distance: 268.6
click at [366, 396] on div "Qty Cost Markup Price Total Internal **** NOTE: SAND BEFORE FOLDING **** Intern…" at bounding box center [762, 538] width 834 height 285
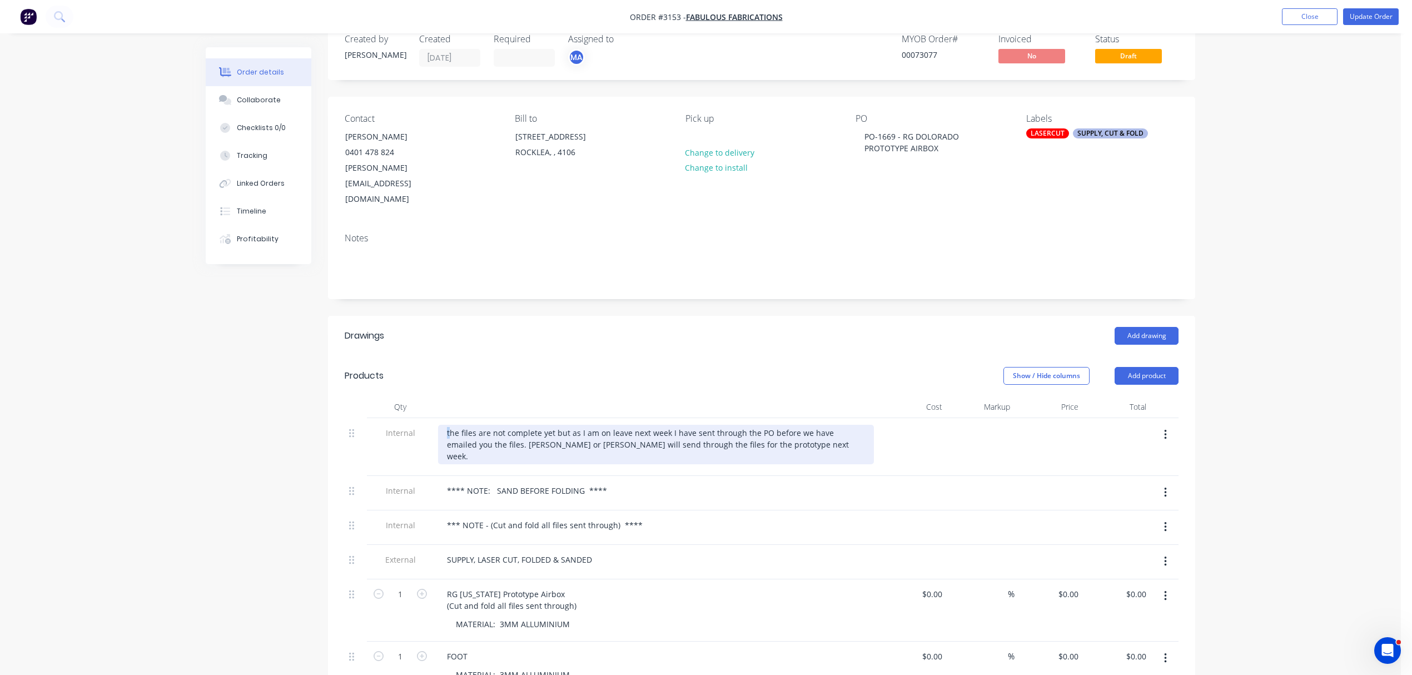
drag, startPoint x: 449, startPoint y: 400, endPoint x: 421, endPoint y: 397, distance: 28.0
click at [421, 418] on div "Internal the files are not complete yet but as I am on leave next week I have s…" at bounding box center [762, 447] width 834 height 58
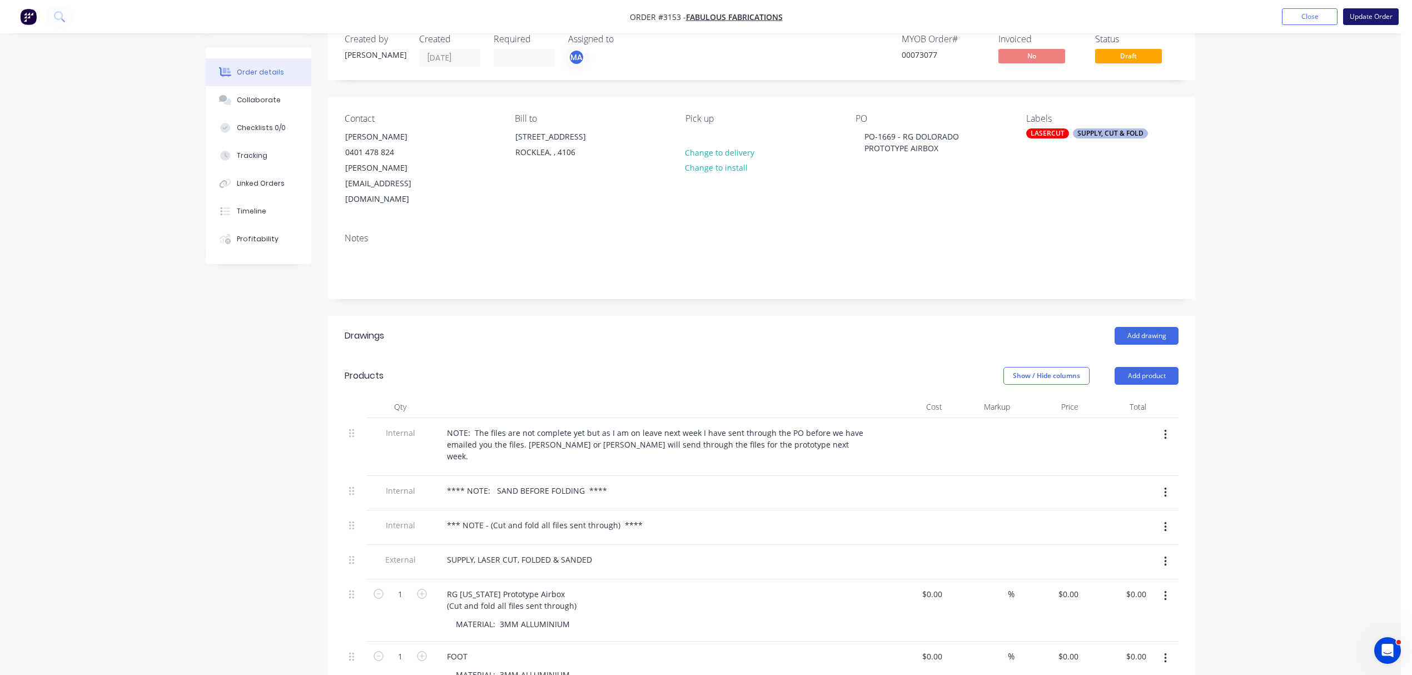
click at [1370, 14] on button "Update Order" at bounding box center [1371, 16] width 56 height 17
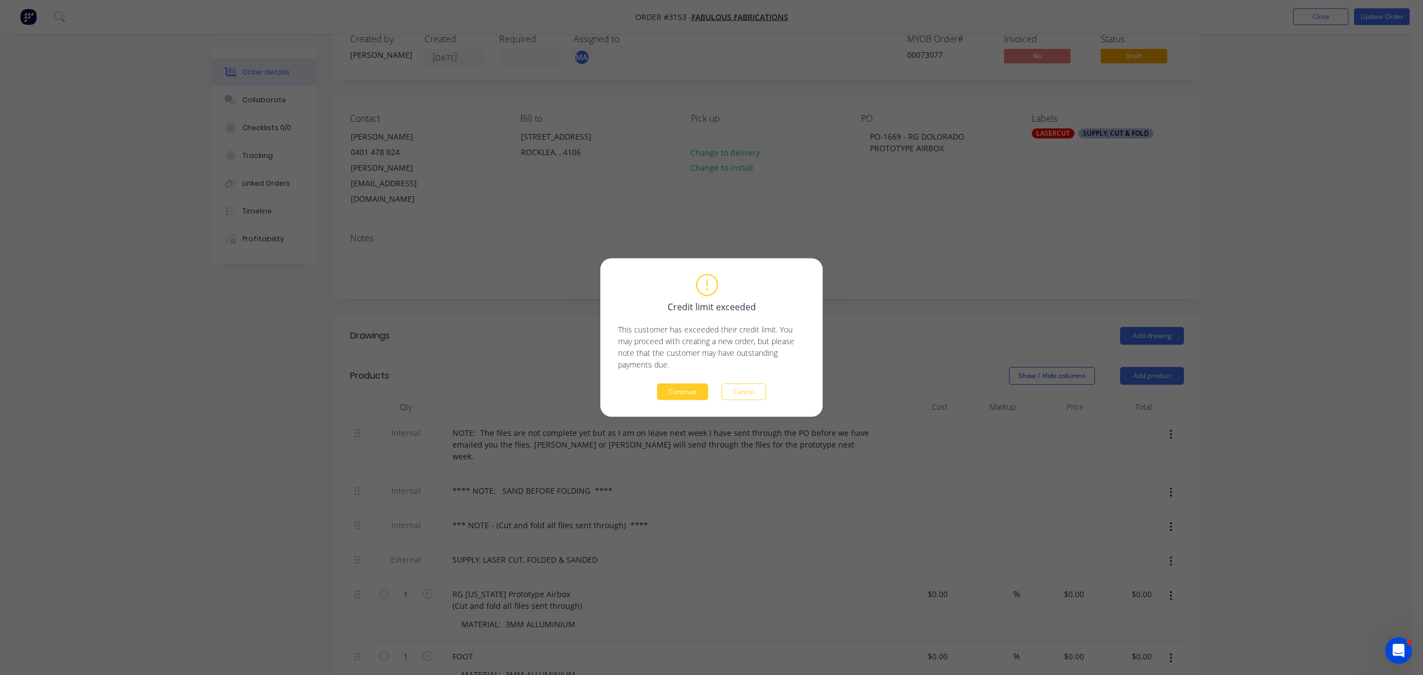
click at [683, 394] on button "Continue" at bounding box center [682, 392] width 51 height 17
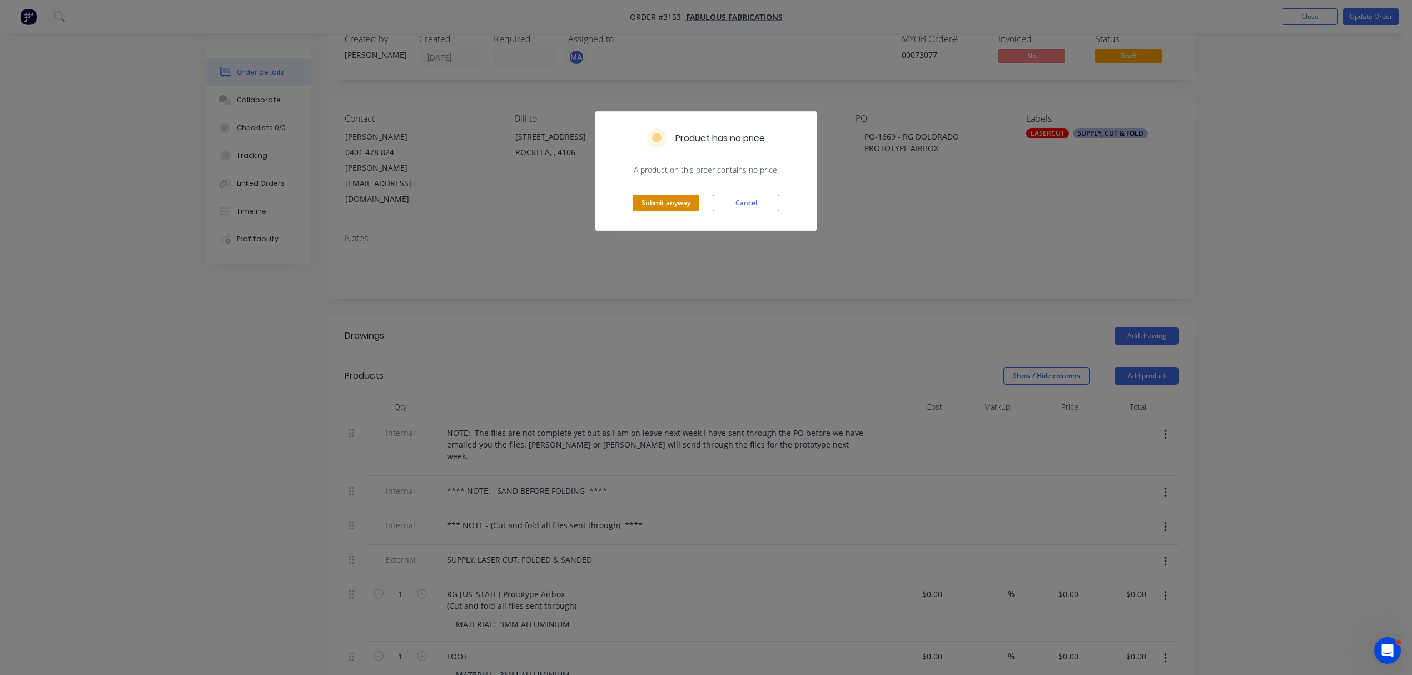
click at [661, 199] on button "Submit anyway" at bounding box center [666, 203] width 67 height 17
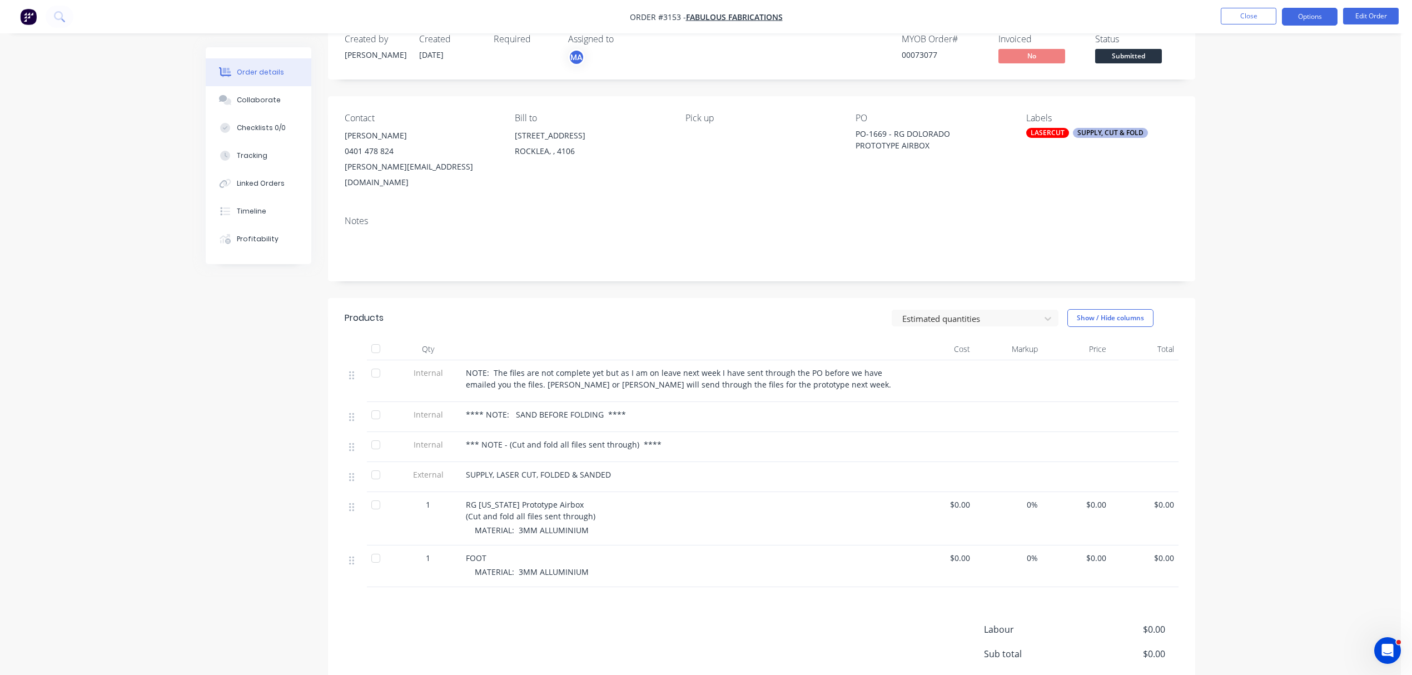
click at [1318, 16] on button "Options" at bounding box center [1310, 17] width 56 height 18
click at [1255, 127] on div "Work Order" at bounding box center [1276, 134] width 102 height 16
click at [1266, 108] on div "Without pricing" at bounding box center [1276, 112] width 102 height 16
click at [1263, 16] on button "Close" at bounding box center [1249, 16] width 56 height 17
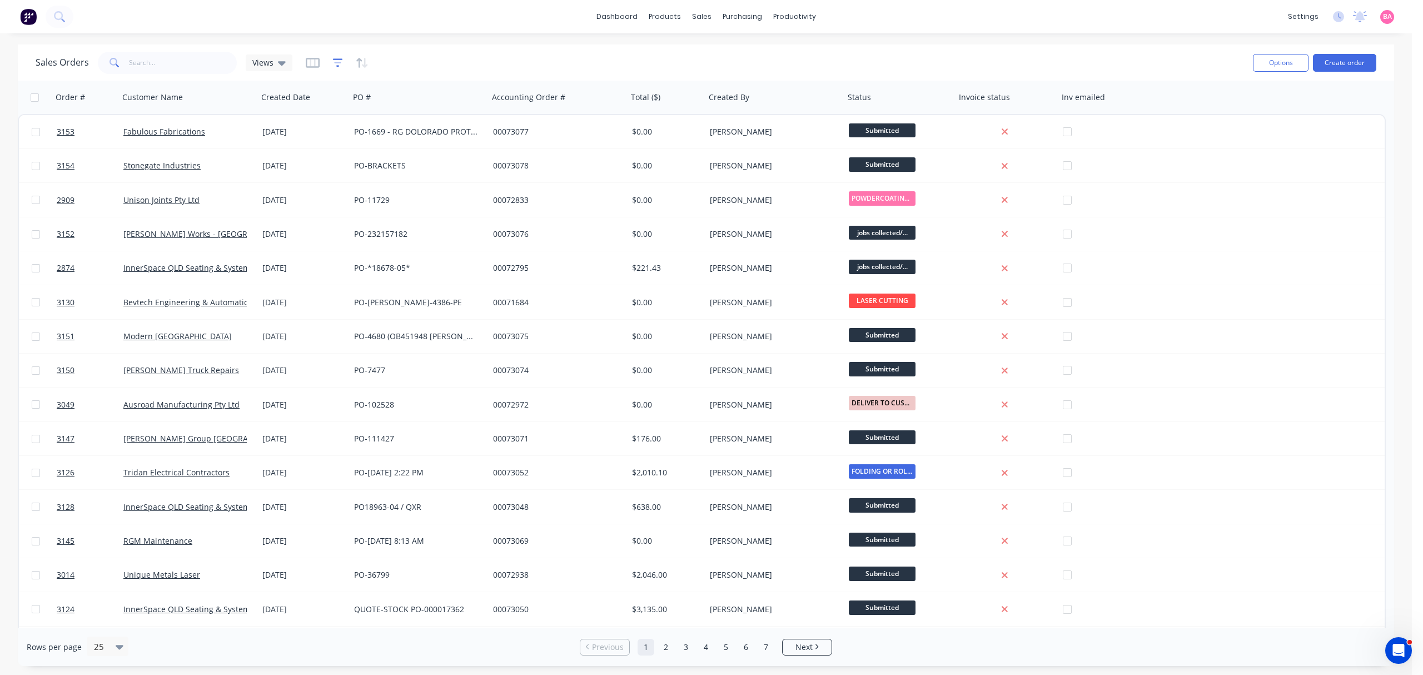
click at [338, 61] on icon "button" at bounding box center [338, 62] width 10 height 11
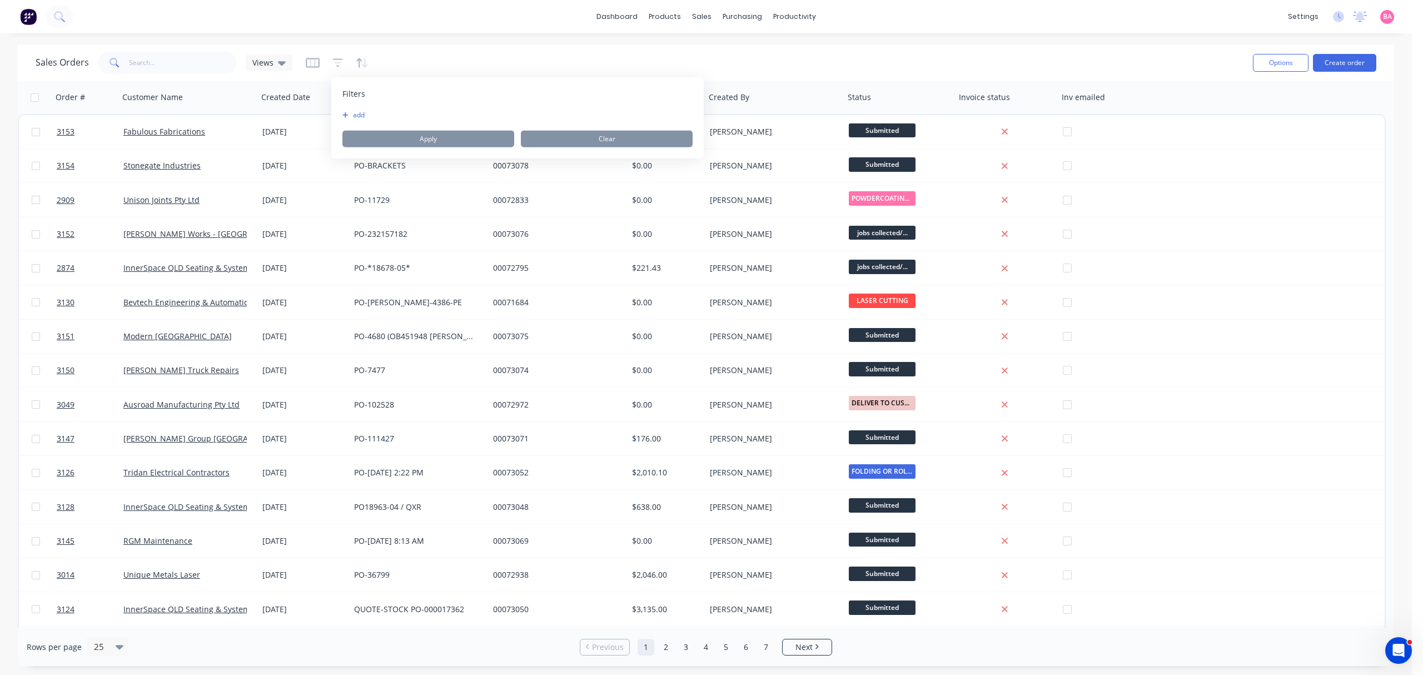
click at [358, 113] on button "add" at bounding box center [356, 115] width 28 height 9
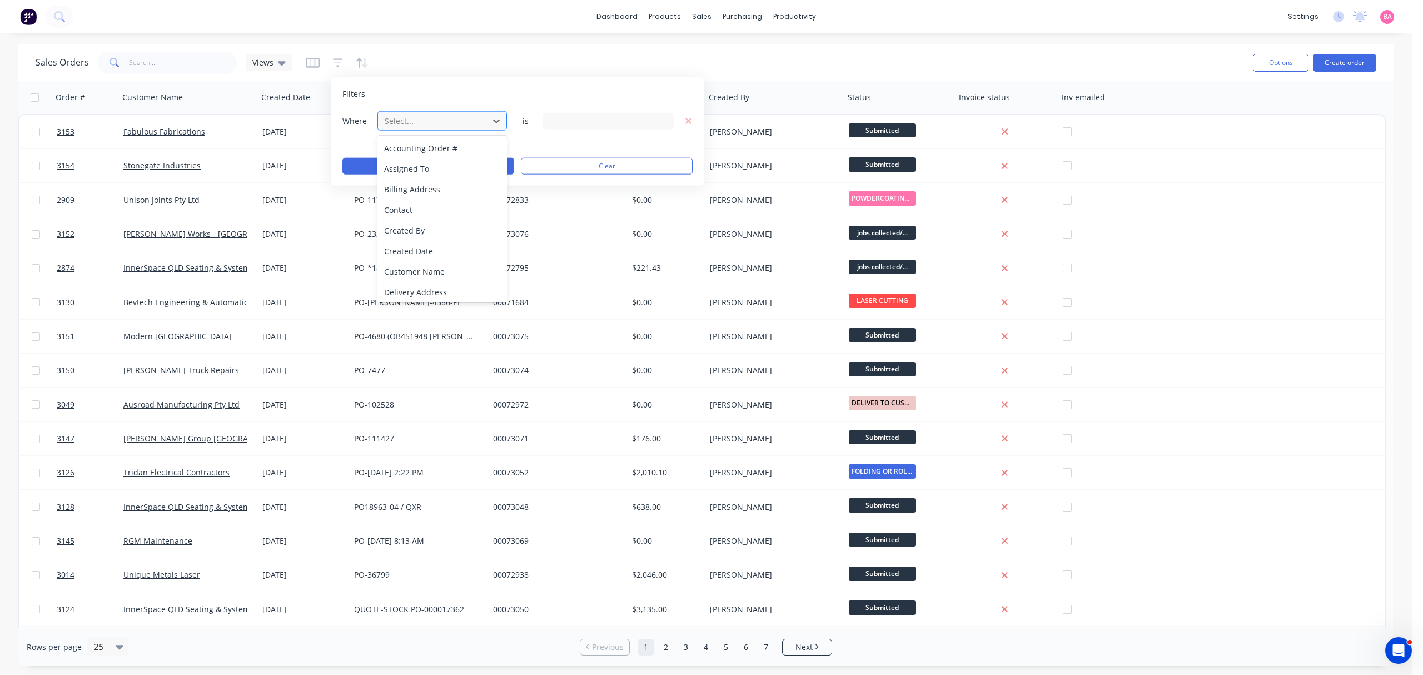
click at [421, 116] on div at bounding box center [433, 121] width 99 height 14
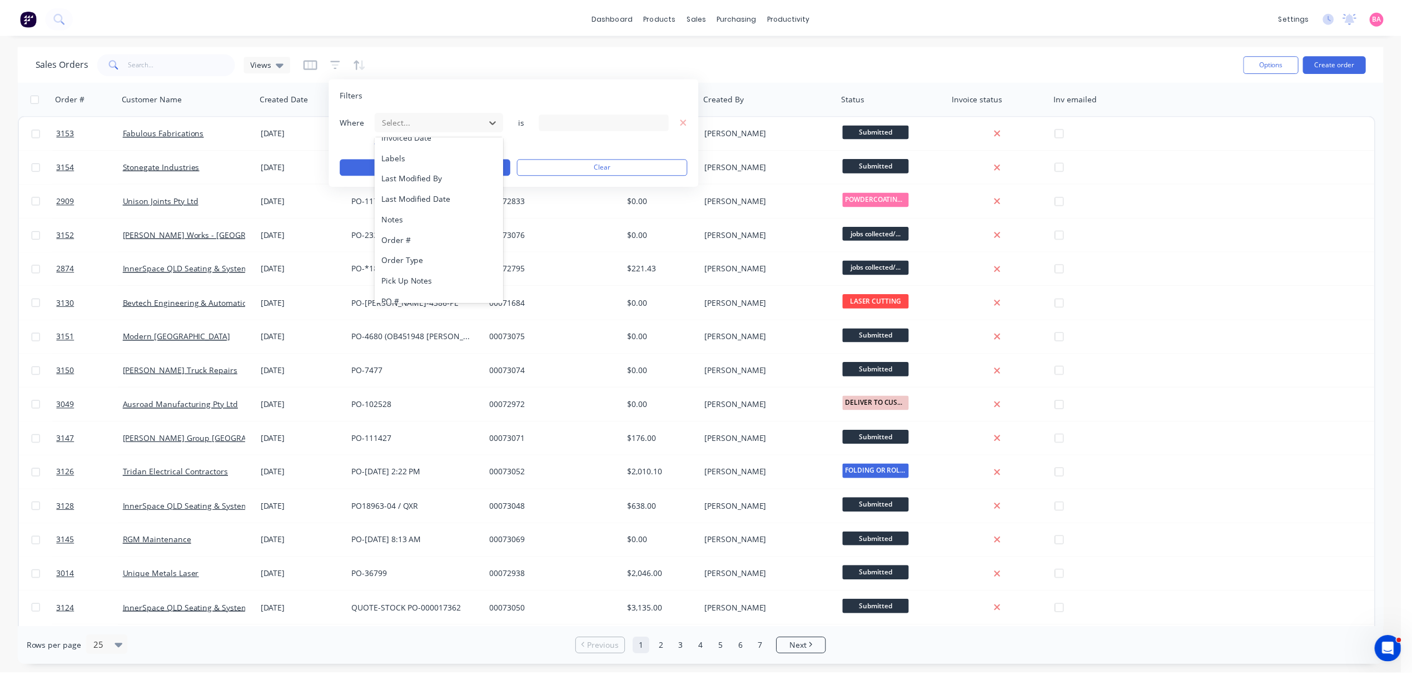
scroll to position [290, 0]
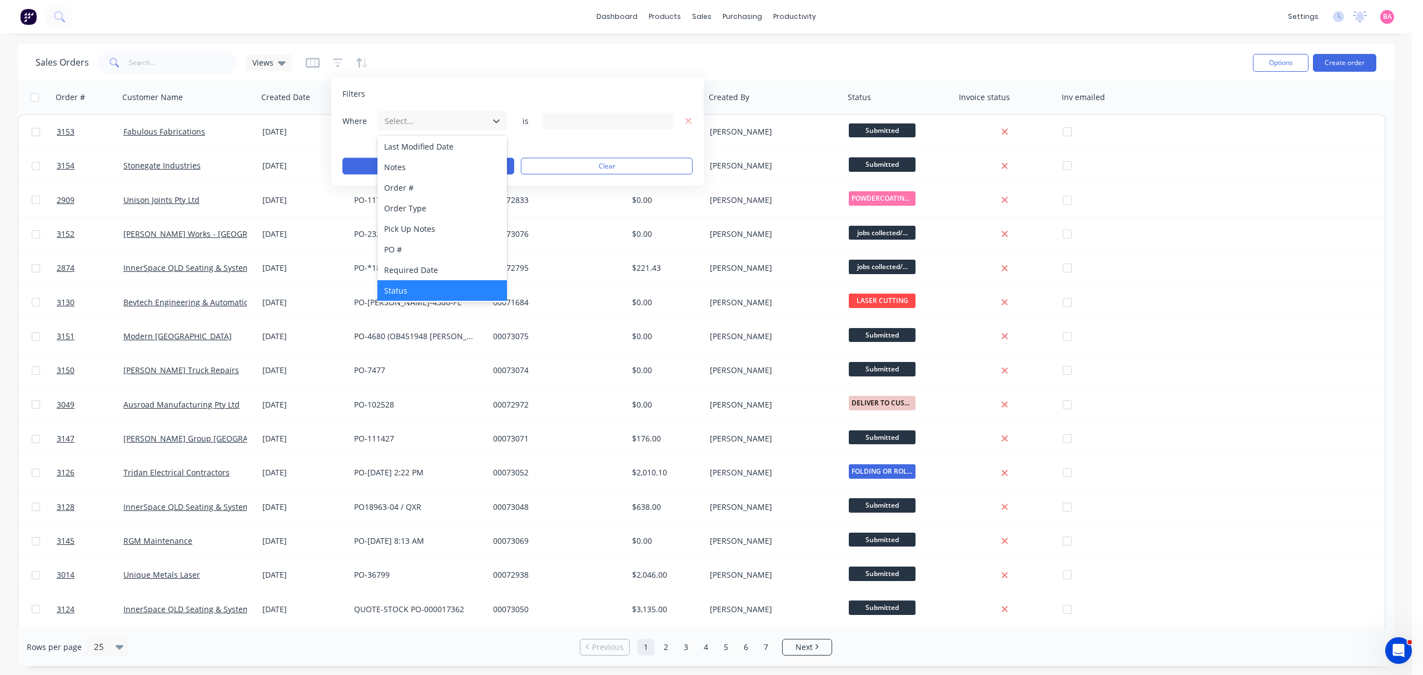
click at [401, 289] on div "Status" at bounding box center [441, 290] width 129 height 21
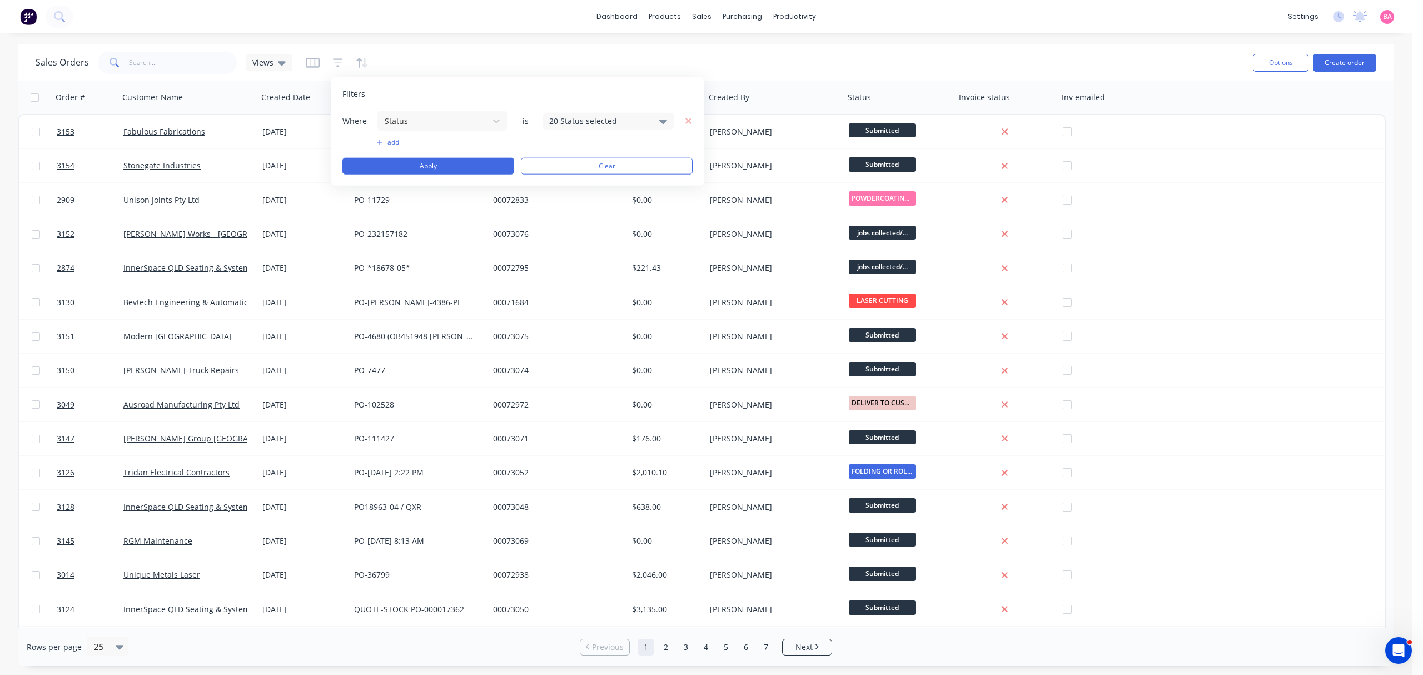
click at [661, 119] on icon at bounding box center [663, 120] width 8 height 12
click at [563, 185] on div at bounding box center [561, 182] width 22 height 22
click at [161, 63] on input "text" at bounding box center [183, 63] width 108 height 22
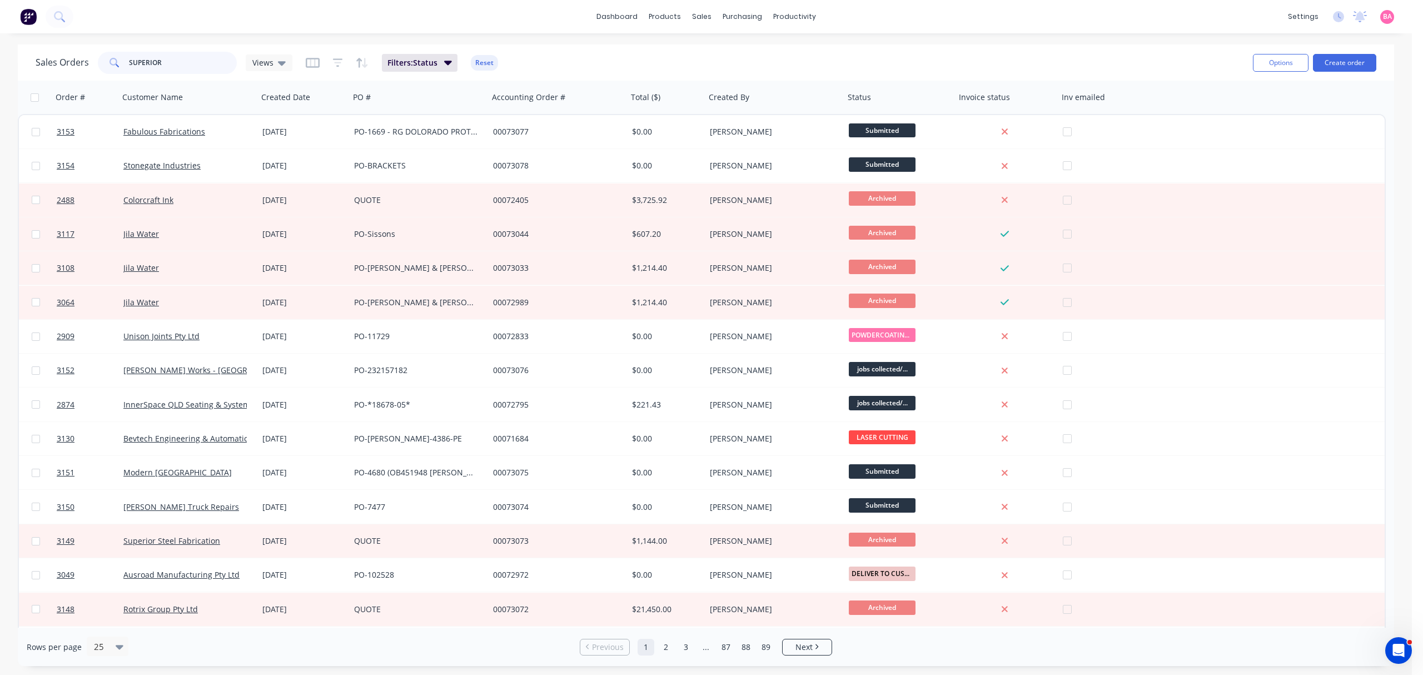
type input "SUPERIOR"
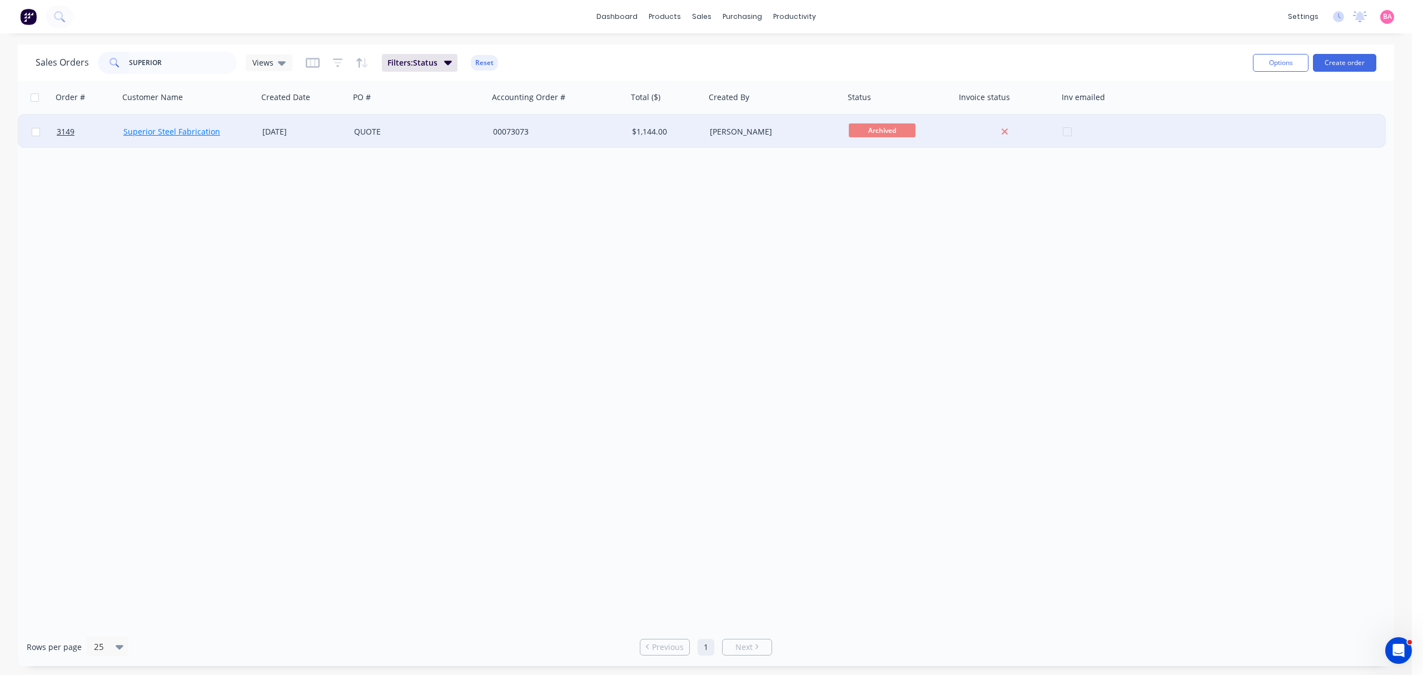
click at [163, 131] on link "Superior Steel Fabrication" at bounding box center [171, 131] width 97 height 11
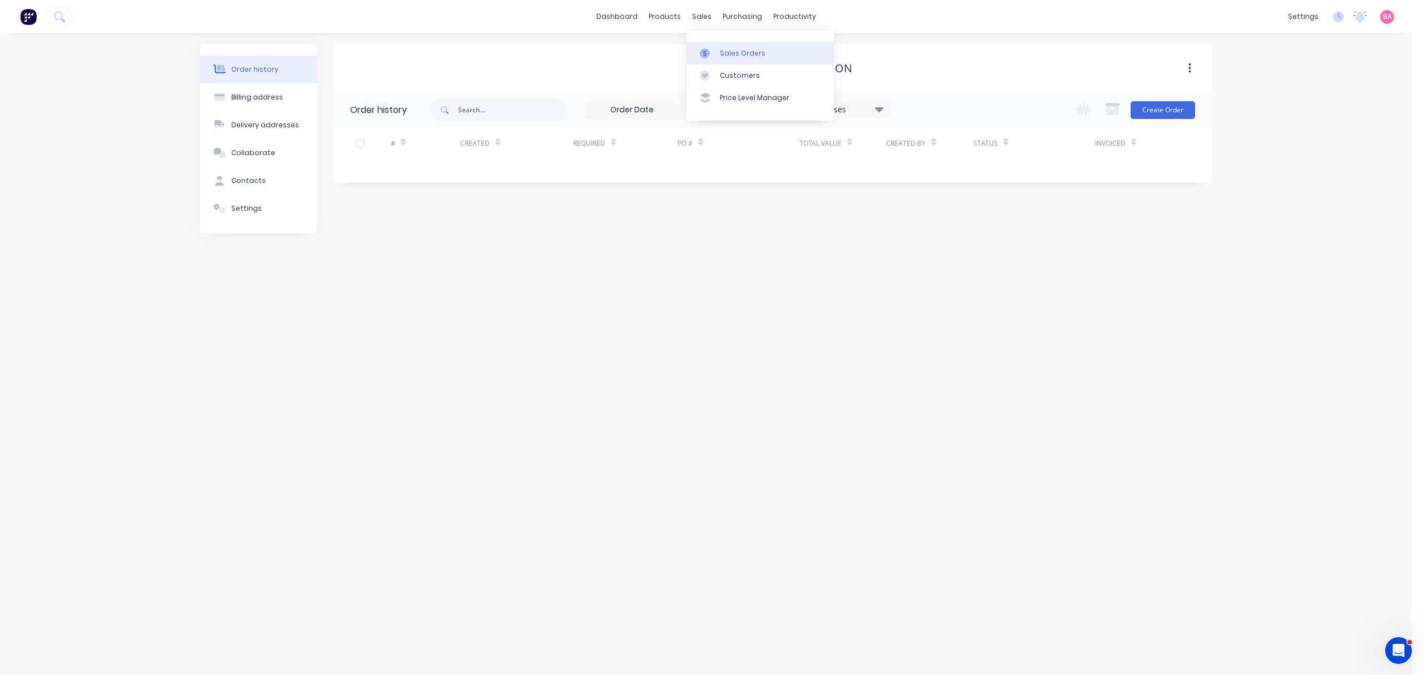
click at [756, 52] on div "Sales Orders" at bounding box center [743, 53] width 46 height 10
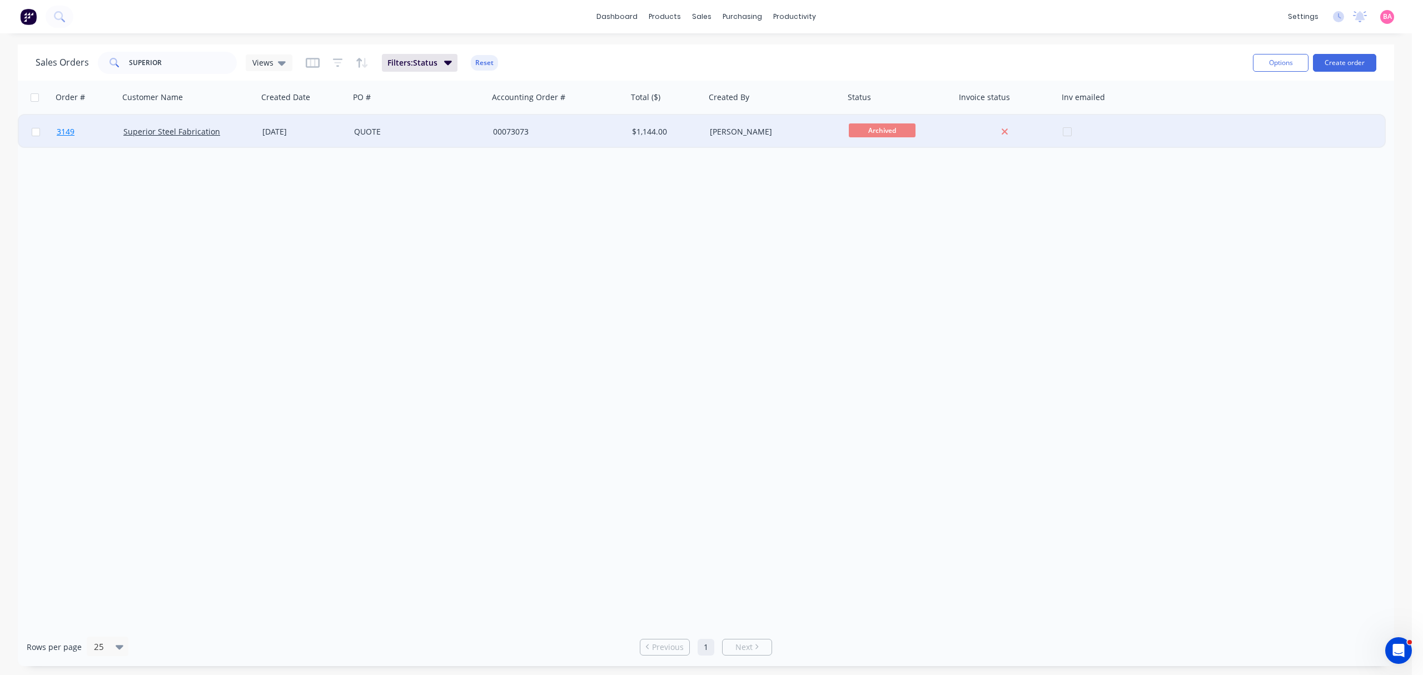
click at [61, 131] on span "3149" at bounding box center [66, 131] width 18 height 11
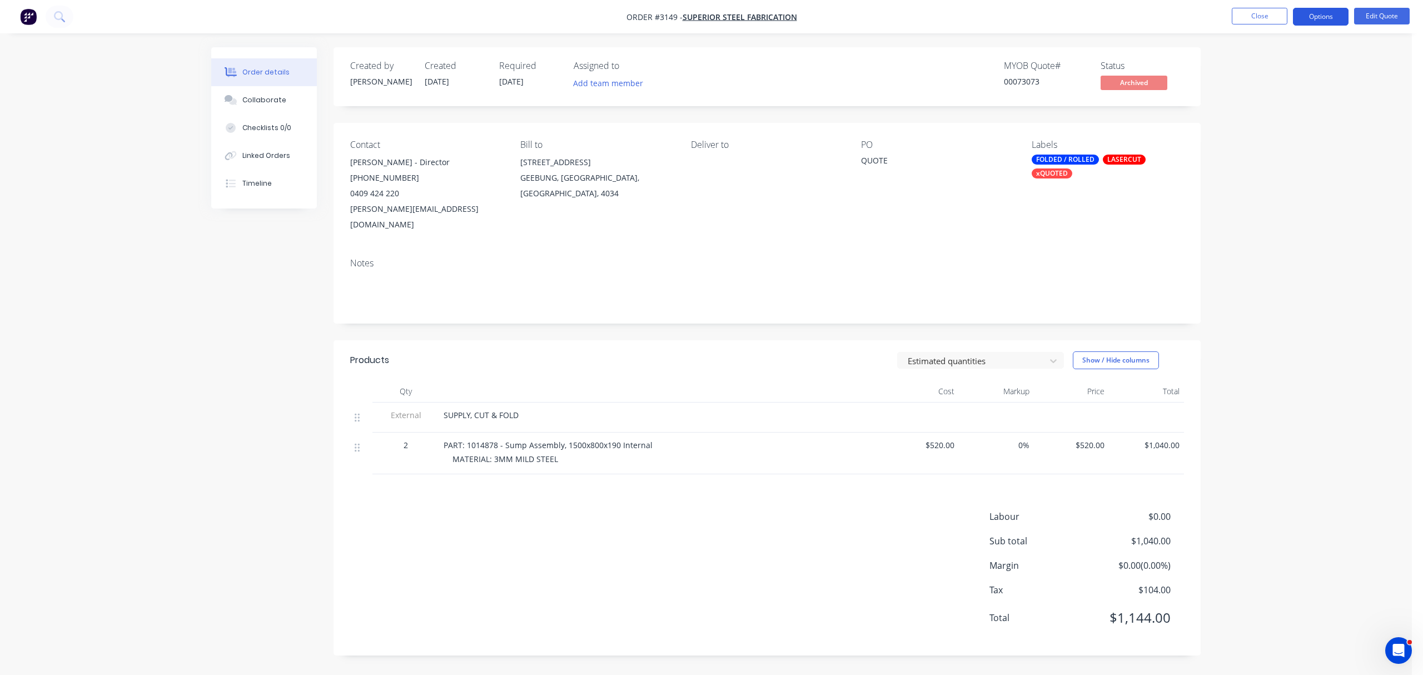
click at [1313, 12] on button "Options" at bounding box center [1321, 17] width 56 height 18
click at [1270, 173] on div "Change customer" at bounding box center [1287, 179] width 102 height 16
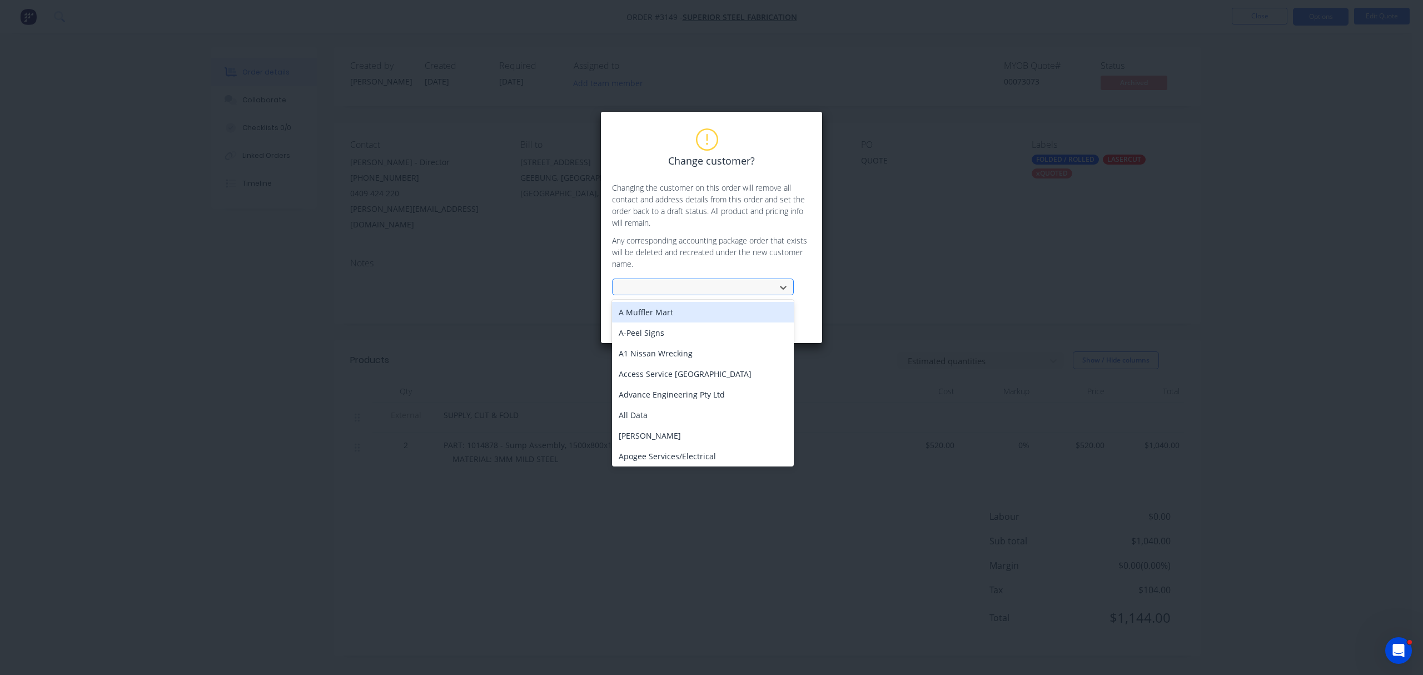
click at [730, 288] on div at bounding box center [695, 288] width 148 height 14
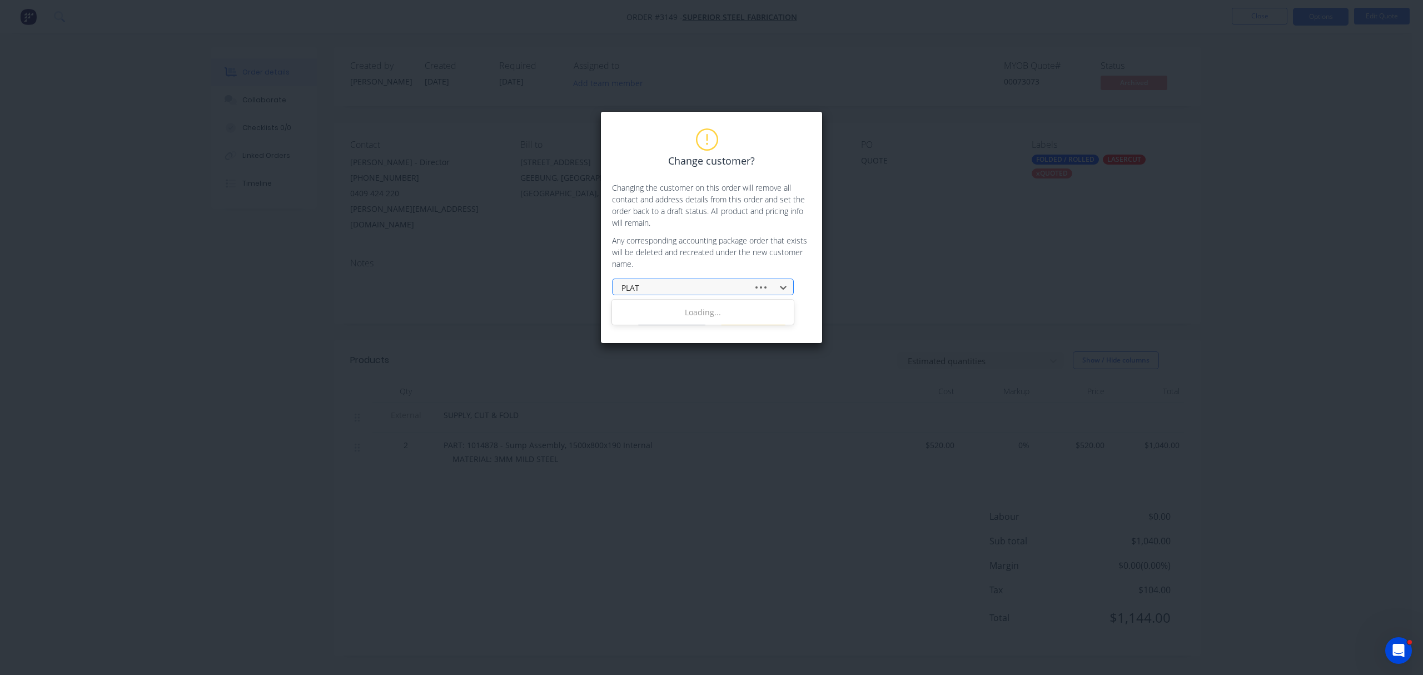
type input "PLATE"
click at [657, 310] on div "Plateworks Pty Ltd" at bounding box center [703, 312] width 182 height 21
click at [674, 314] on button "Change customer" at bounding box center [671, 316] width 69 height 17
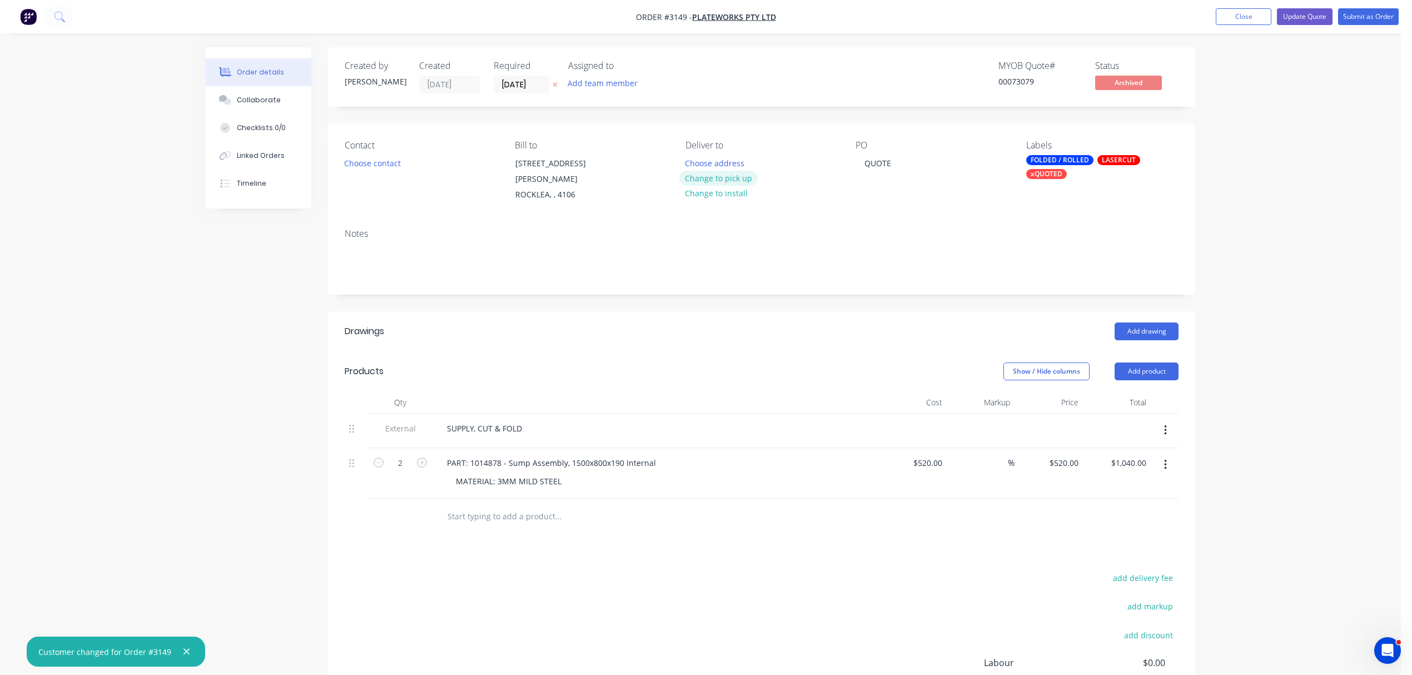
click at [719, 177] on button "Change to pick up" at bounding box center [718, 178] width 79 height 15
click at [376, 161] on button "Choose contact" at bounding box center [372, 162] width 68 height 15
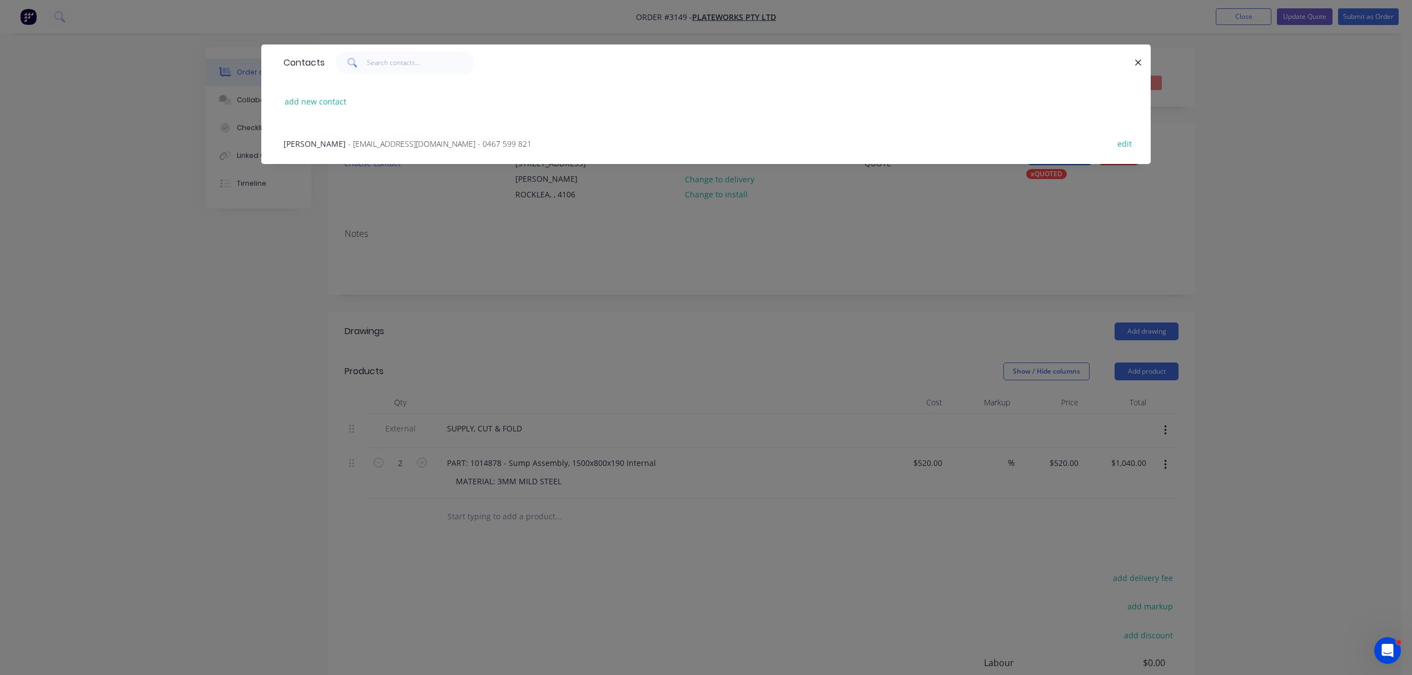
click at [310, 143] on span "Michael" at bounding box center [314, 143] width 62 height 11
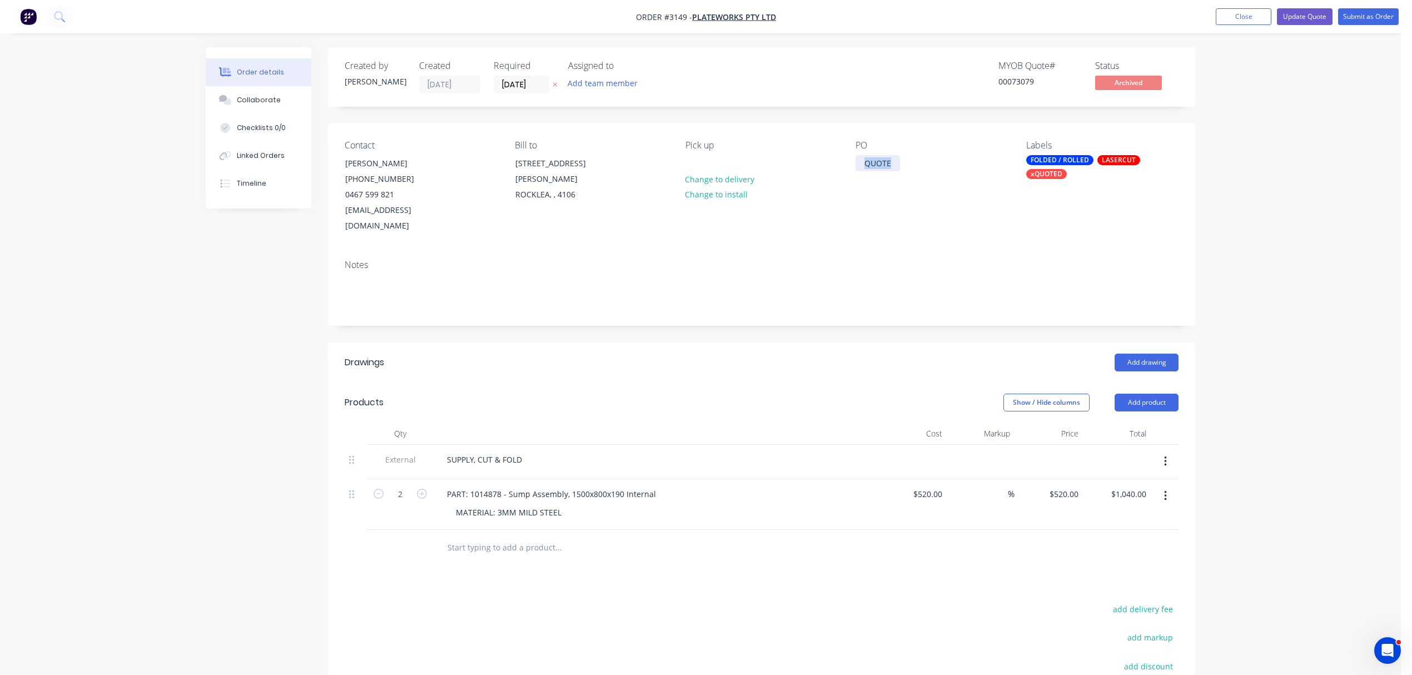
drag, startPoint x: 890, startPoint y: 162, endPoint x: 814, endPoint y: 165, distance: 76.7
click at [814, 165] on div "Contact Michael (07) 3034 1471 0467 599 821 accounts@plateworks.com.au Bill to …" at bounding box center [761, 186] width 867 height 127
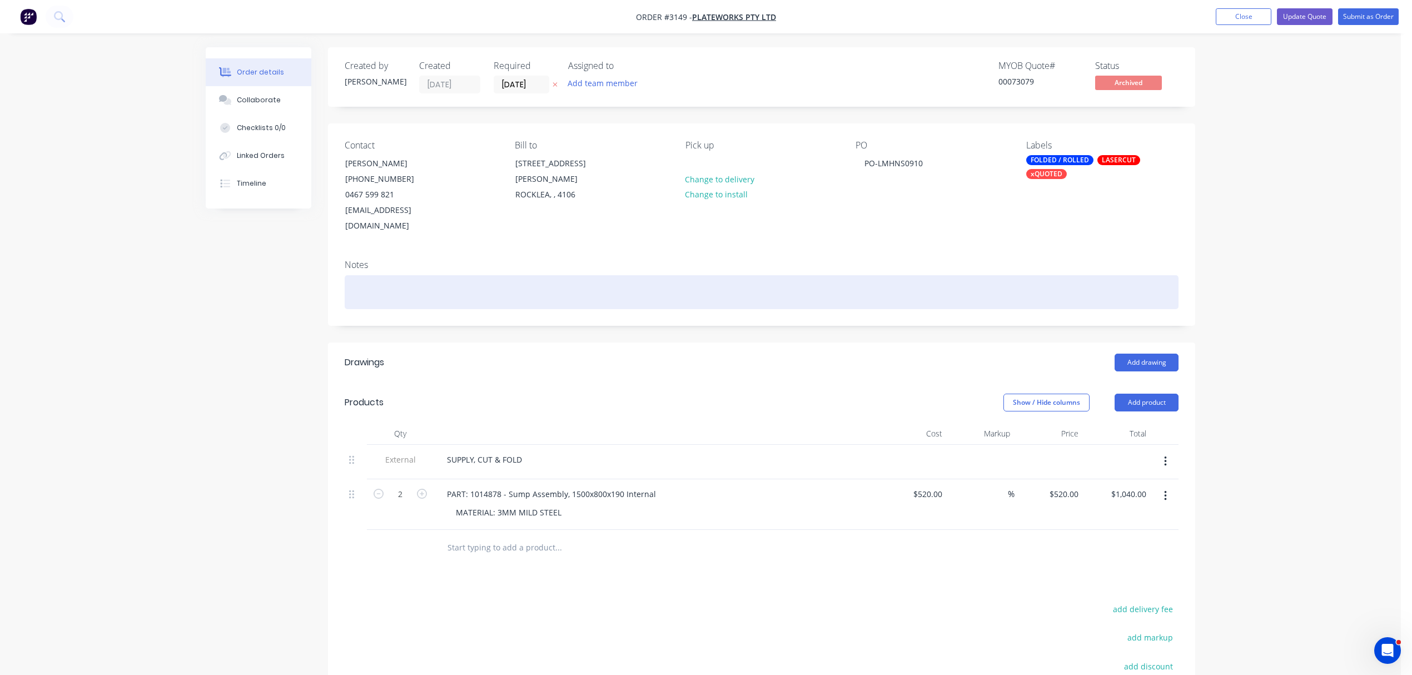
click at [387, 275] on div at bounding box center [762, 292] width 834 height 34
click at [354, 275] on div "SUPERIOR STEEL & FABRICATION" at bounding box center [762, 292] width 834 height 34
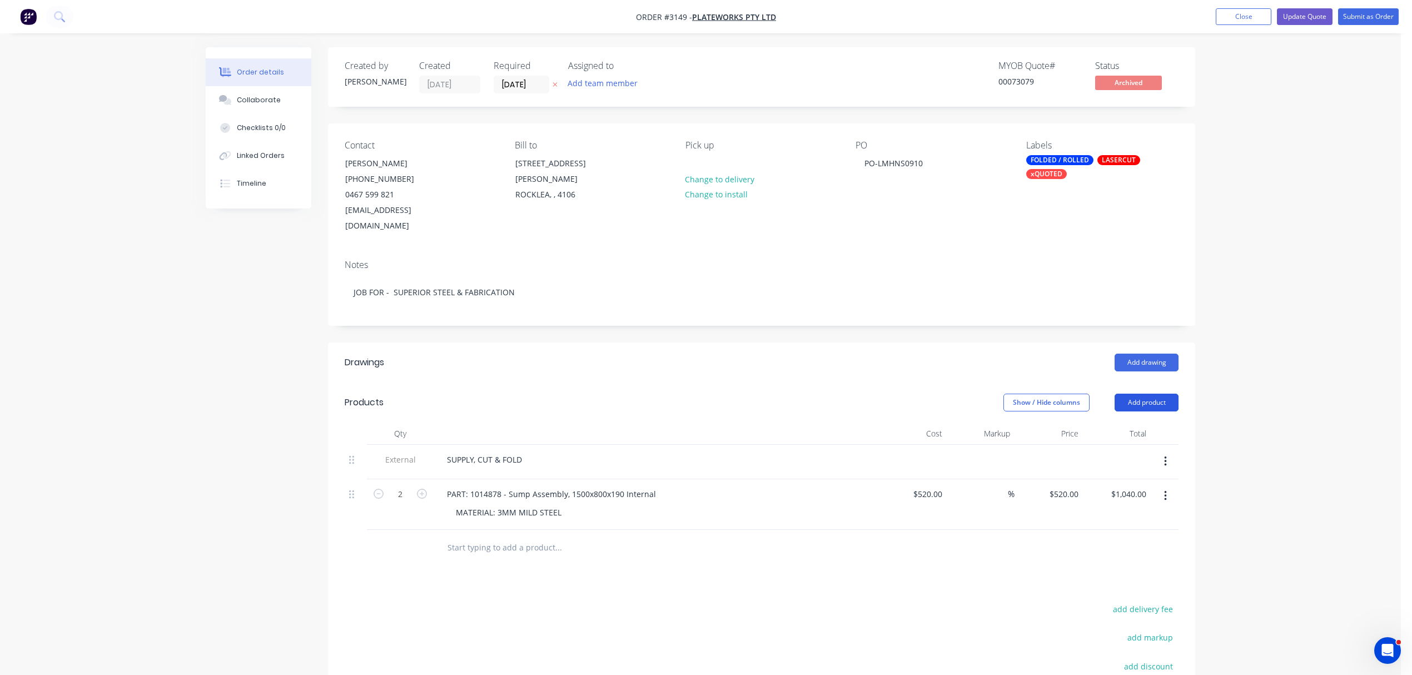
click at [1144, 394] on button "Add product" at bounding box center [1146, 403] width 64 height 18
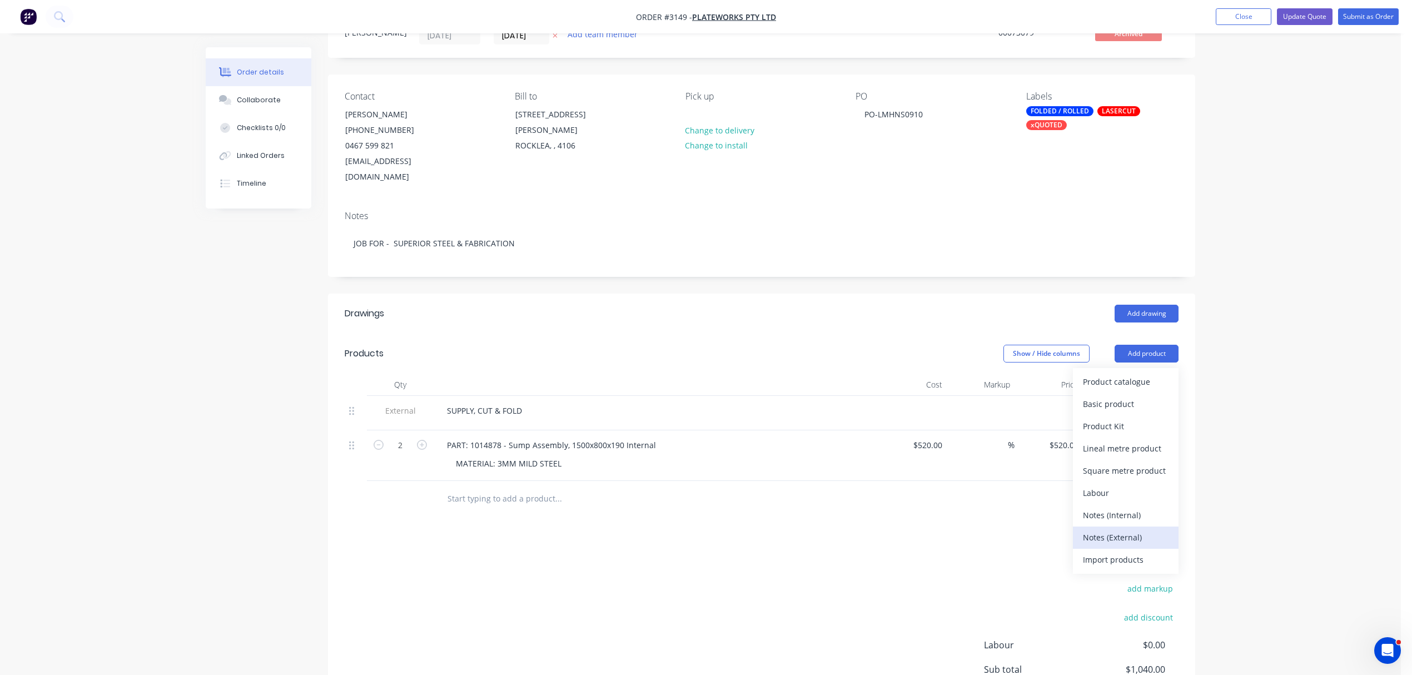
scroll to position [49, 0]
click at [1139, 506] on div "Notes (Internal)" at bounding box center [1126, 514] width 86 height 16
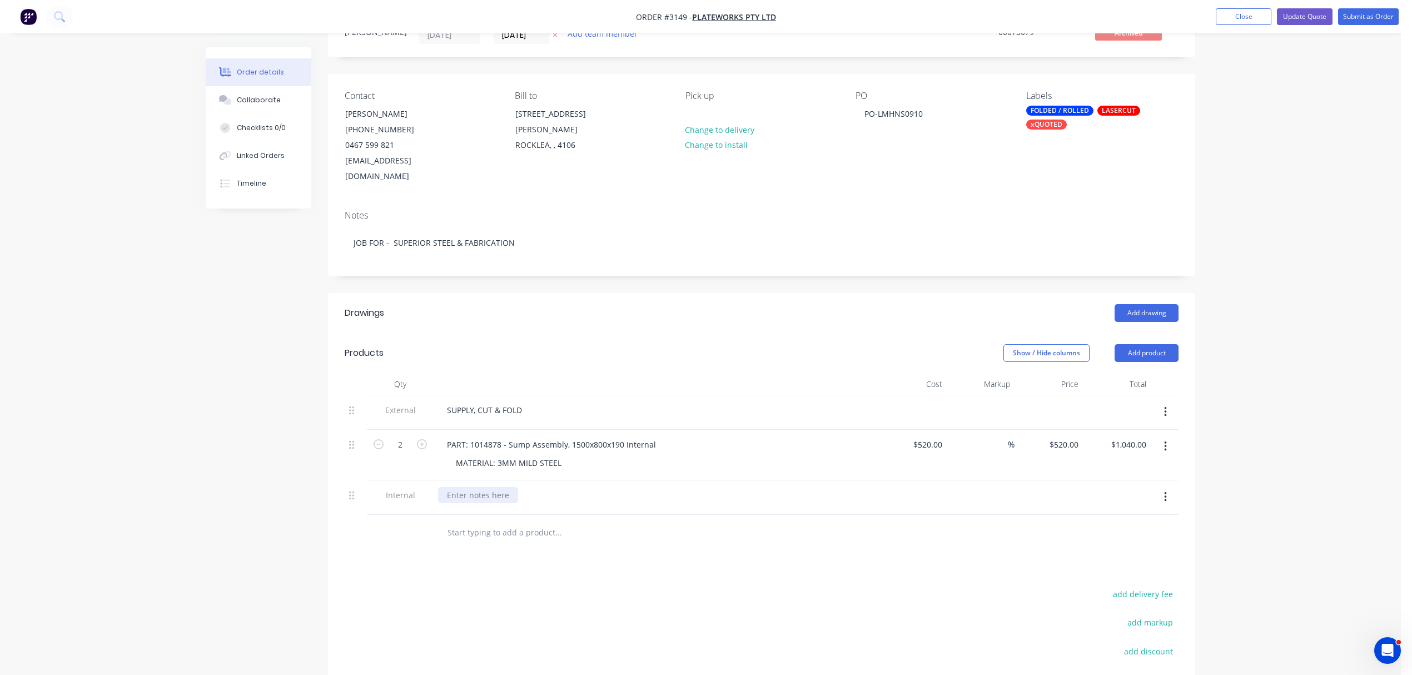
click at [483, 487] on div at bounding box center [478, 495] width 80 height 16
paste div
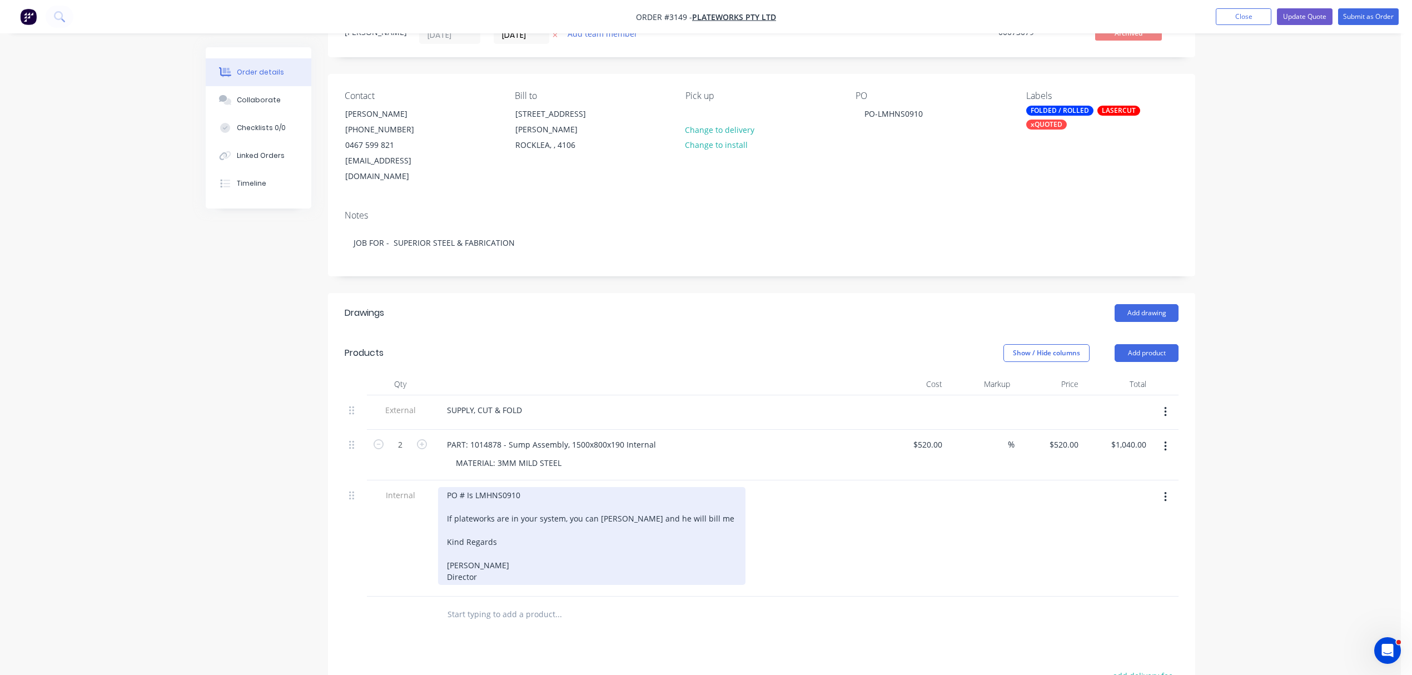
scroll to position [52, 0]
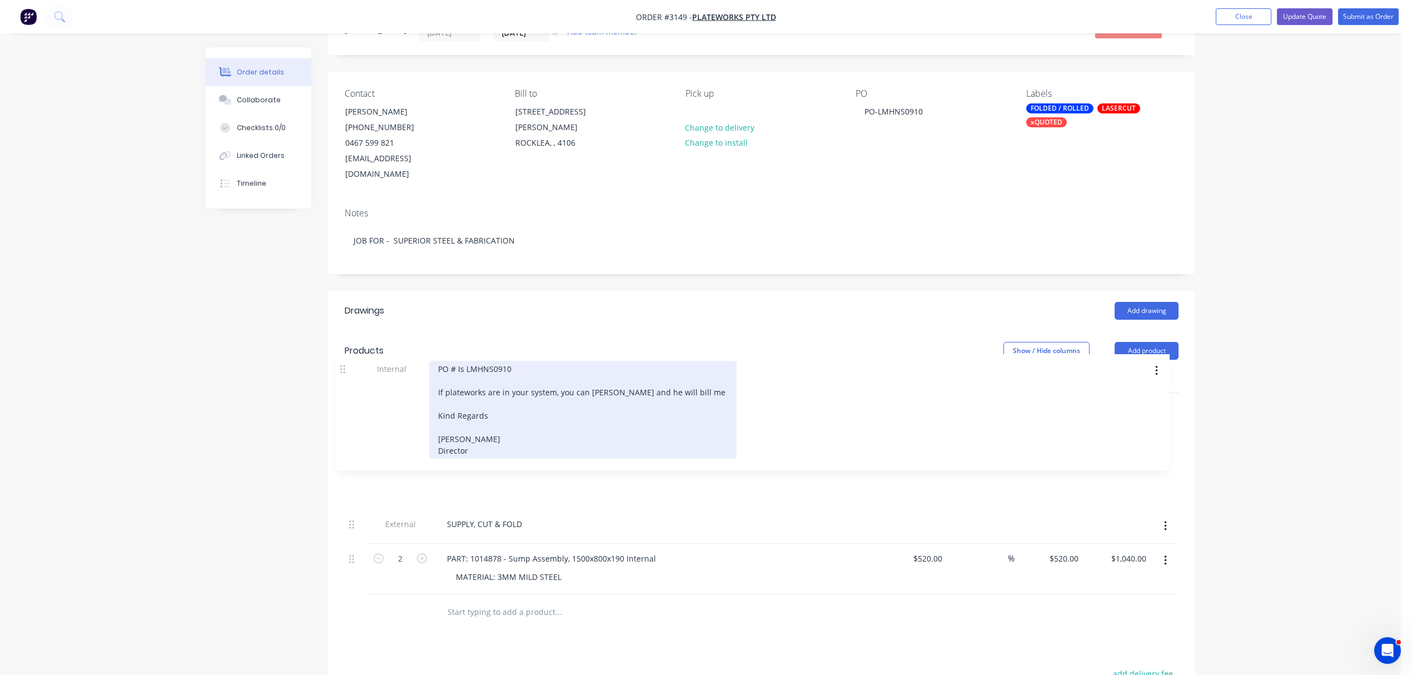
drag, startPoint x: 356, startPoint y: 484, endPoint x: 348, endPoint y: 368, distance: 115.9
click at [348, 371] on div "Qty Cost Markup Price Total External SUPPLY, CUT & FOLD 2 PART: 1014878 - Sump …" at bounding box center [762, 482] width 834 height 223
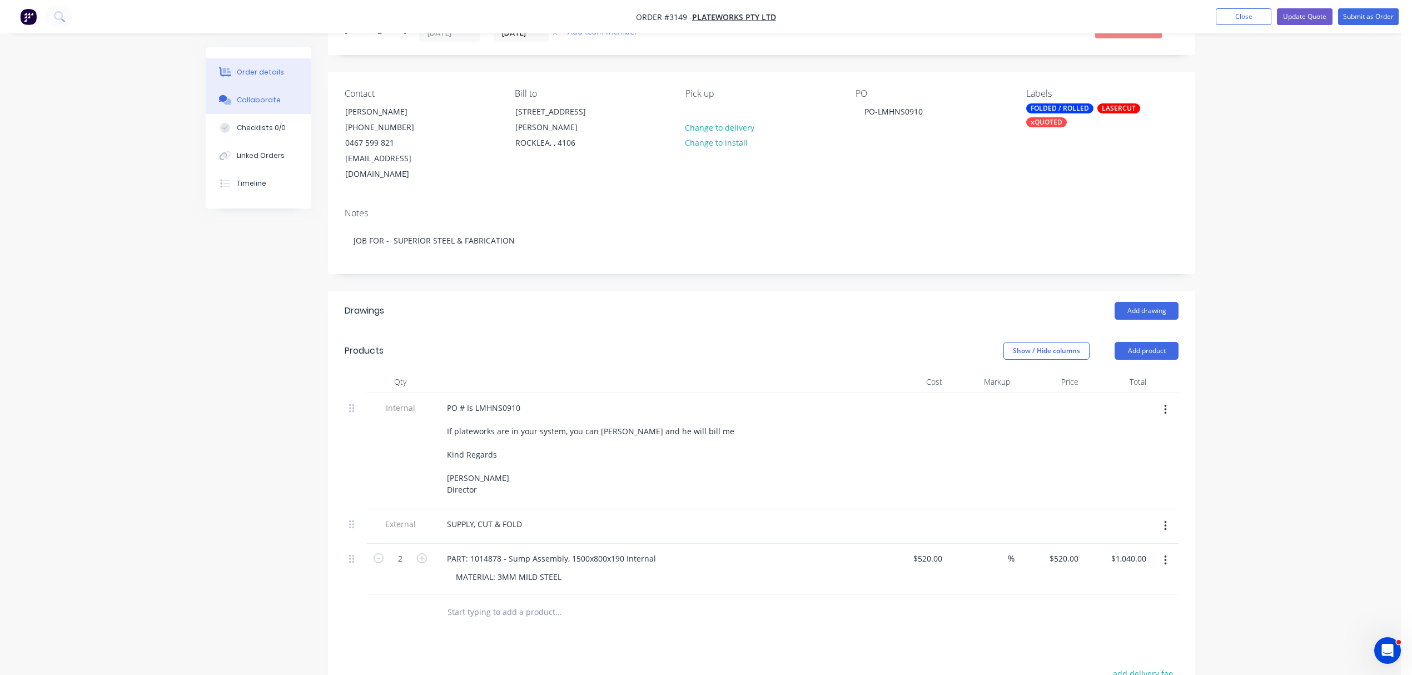
click at [256, 96] on div "Collaborate" at bounding box center [259, 100] width 44 height 10
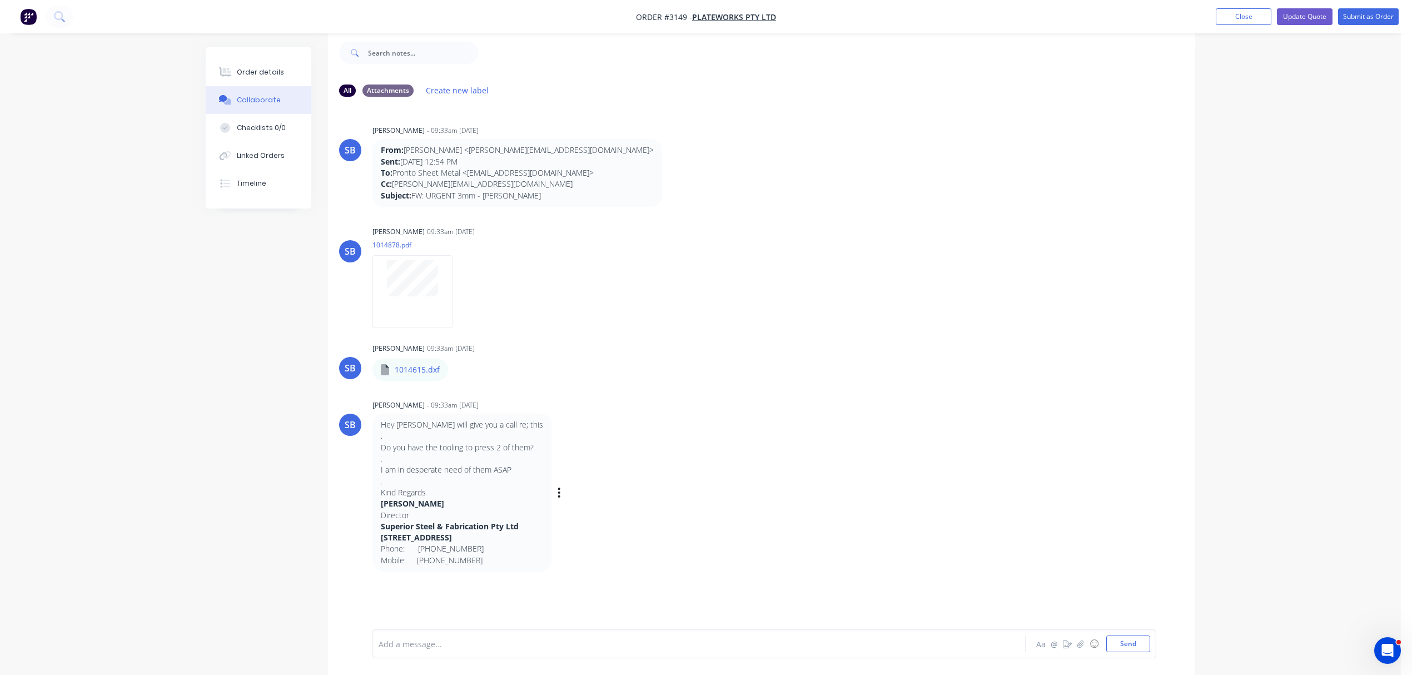
scroll to position [18, 0]
click at [515, 645] on div at bounding box center [668, 644] width 578 height 12
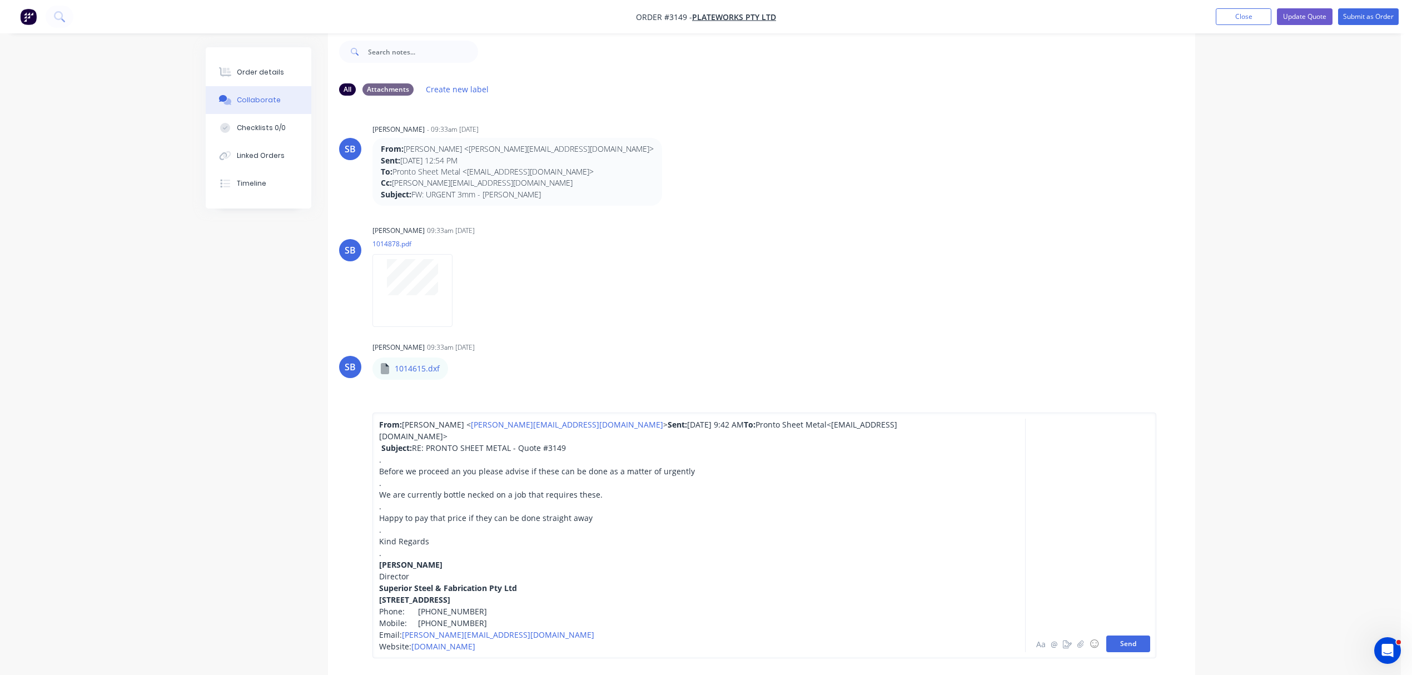
click at [1132, 641] on button "Send" at bounding box center [1128, 643] width 44 height 17
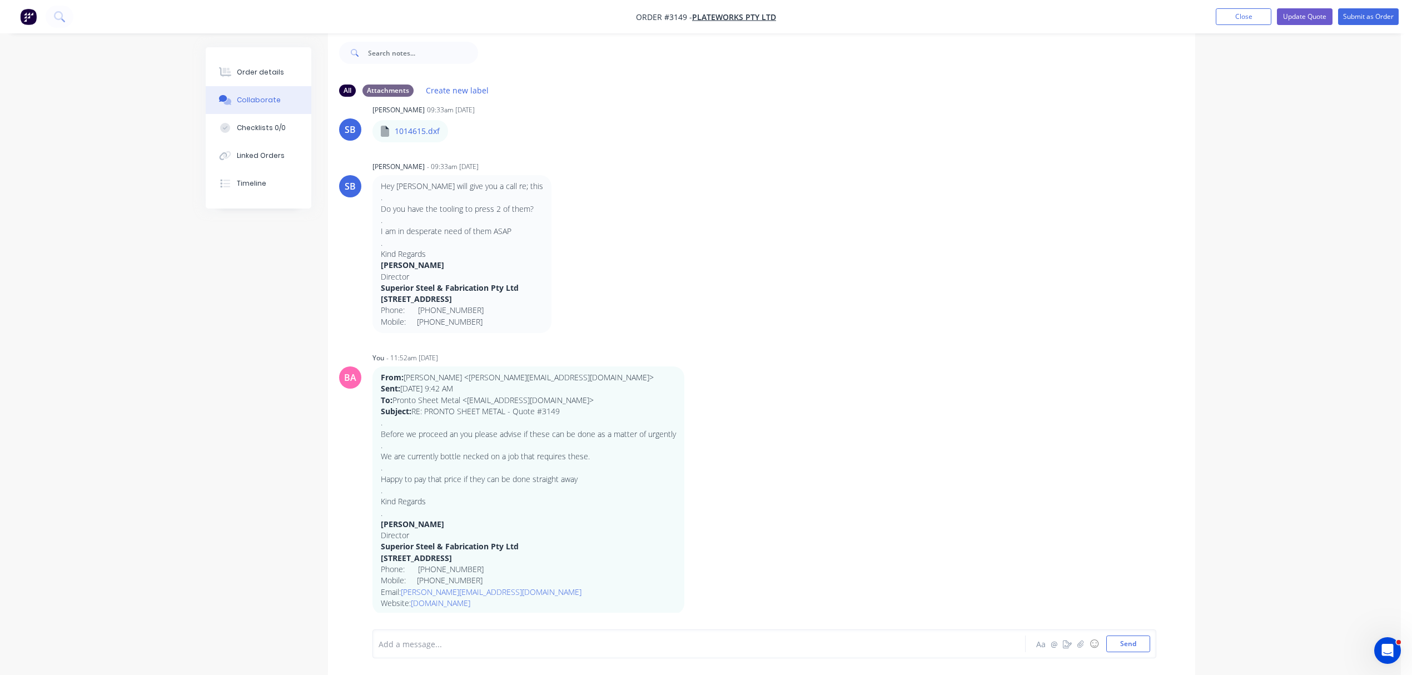
scroll to position [239, 0]
click at [466, 645] on div at bounding box center [668, 644] width 578 height 12
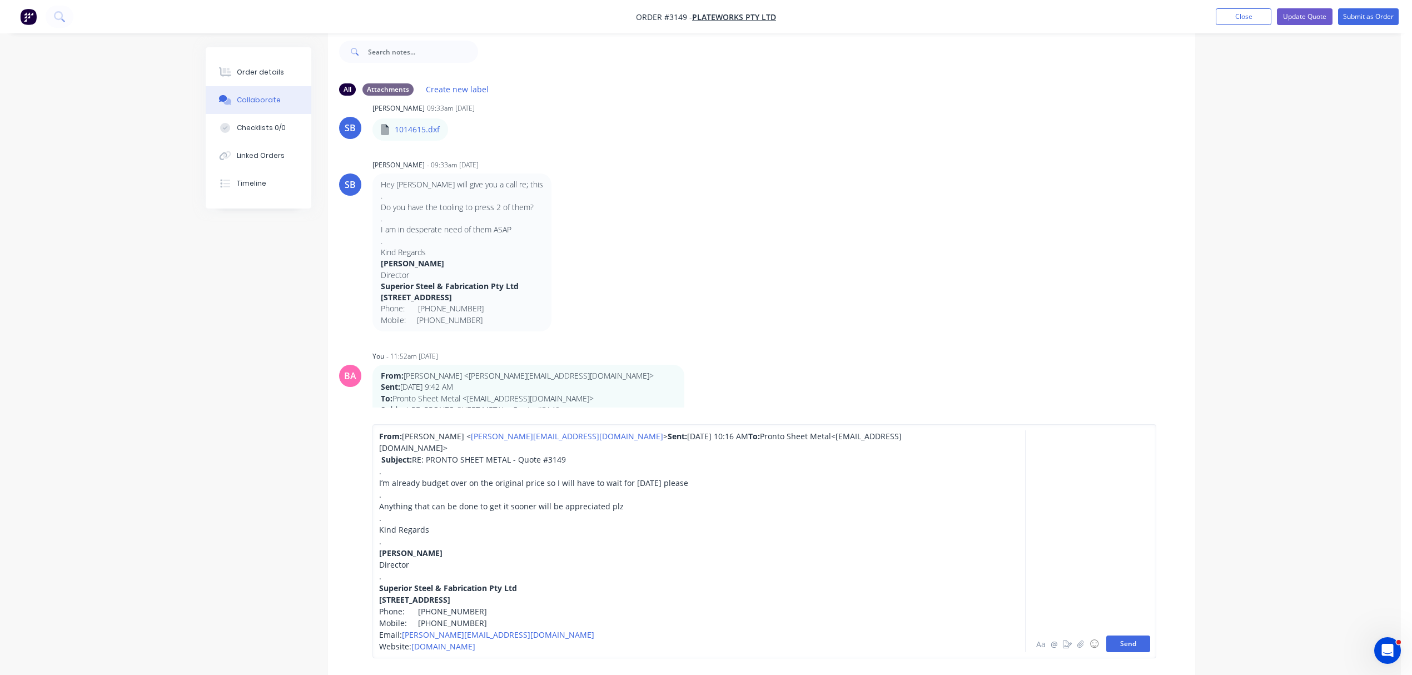
click at [1127, 647] on button "Send" at bounding box center [1128, 643] width 44 height 17
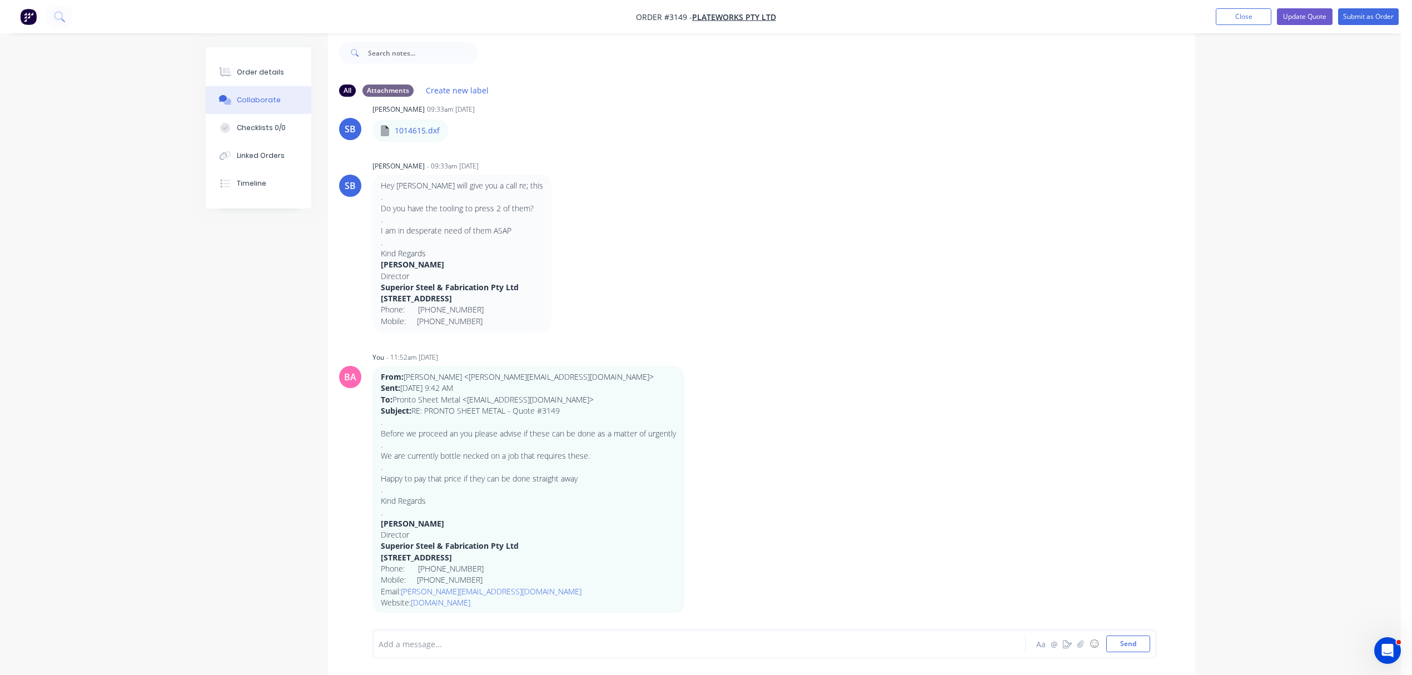
click at [456, 648] on div at bounding box center [668, 644] width 578 height 12
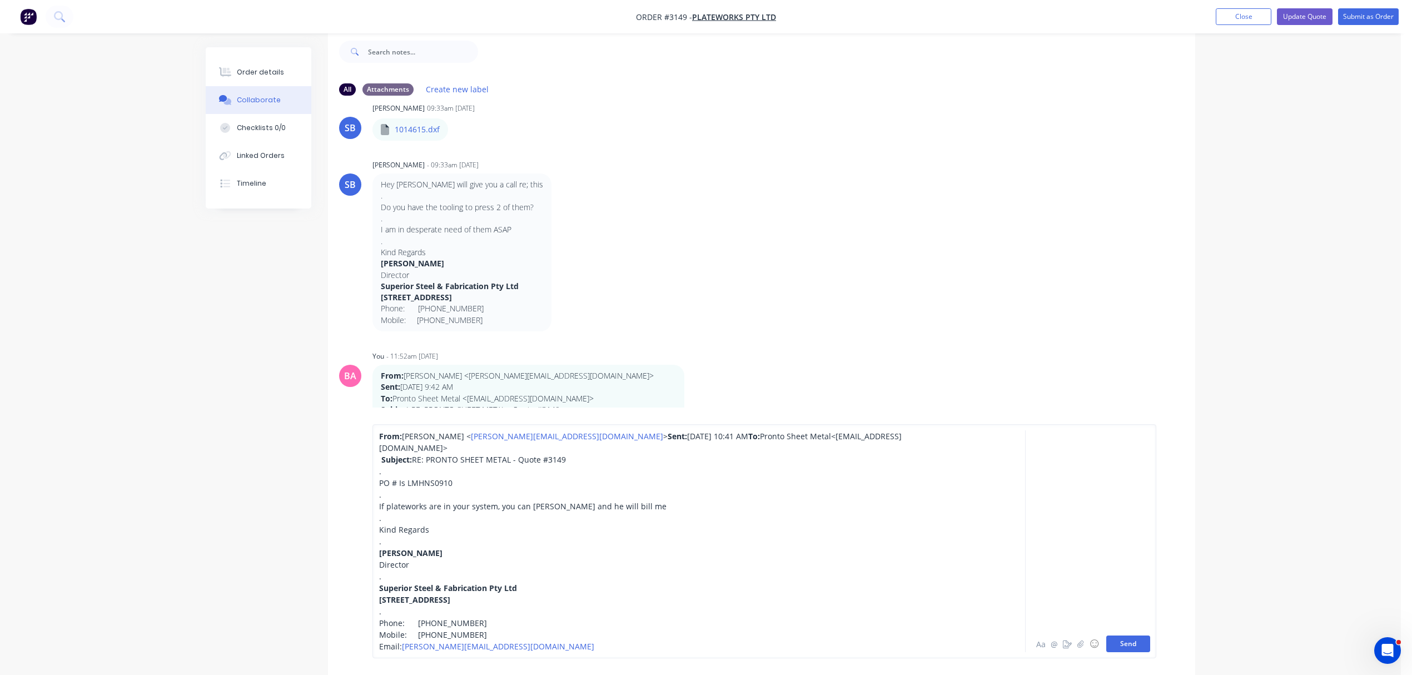
click at [1122, 644] on button "Send" at bounding box center [1128, 643] width 44 height 17
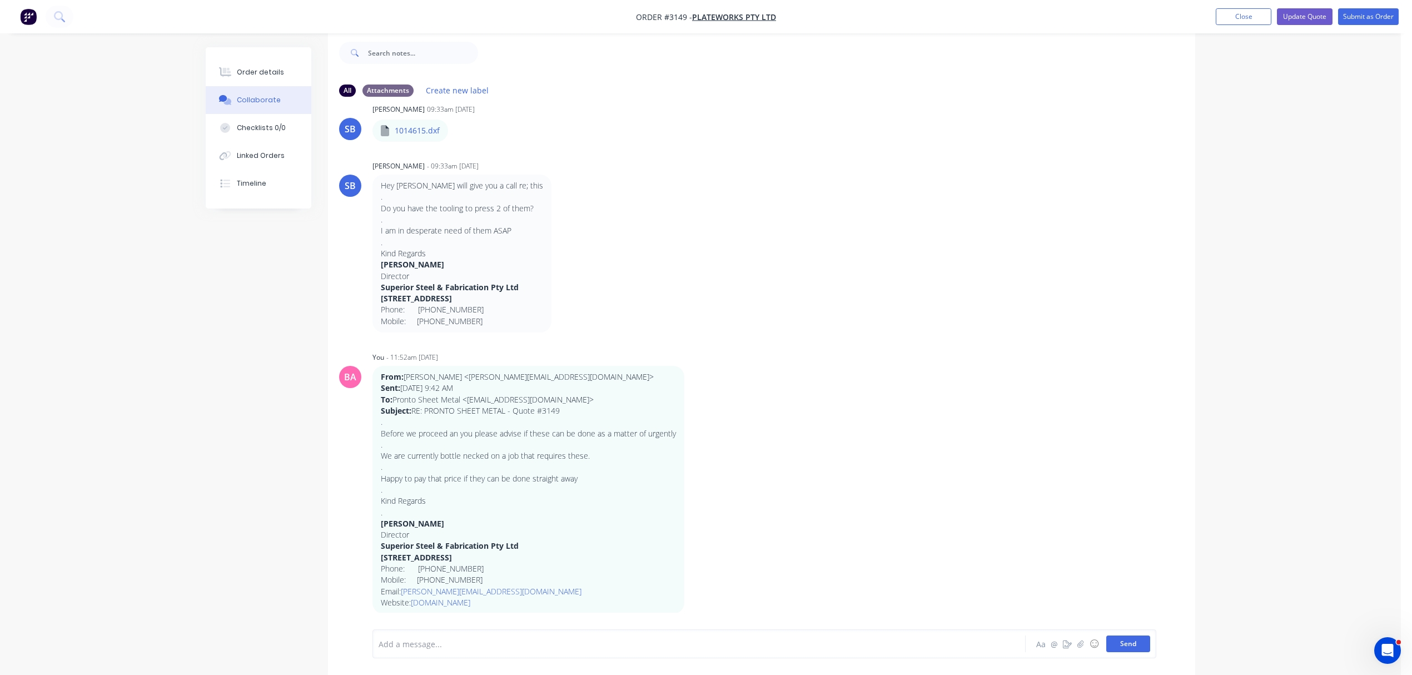
scroll to position [509, 0]
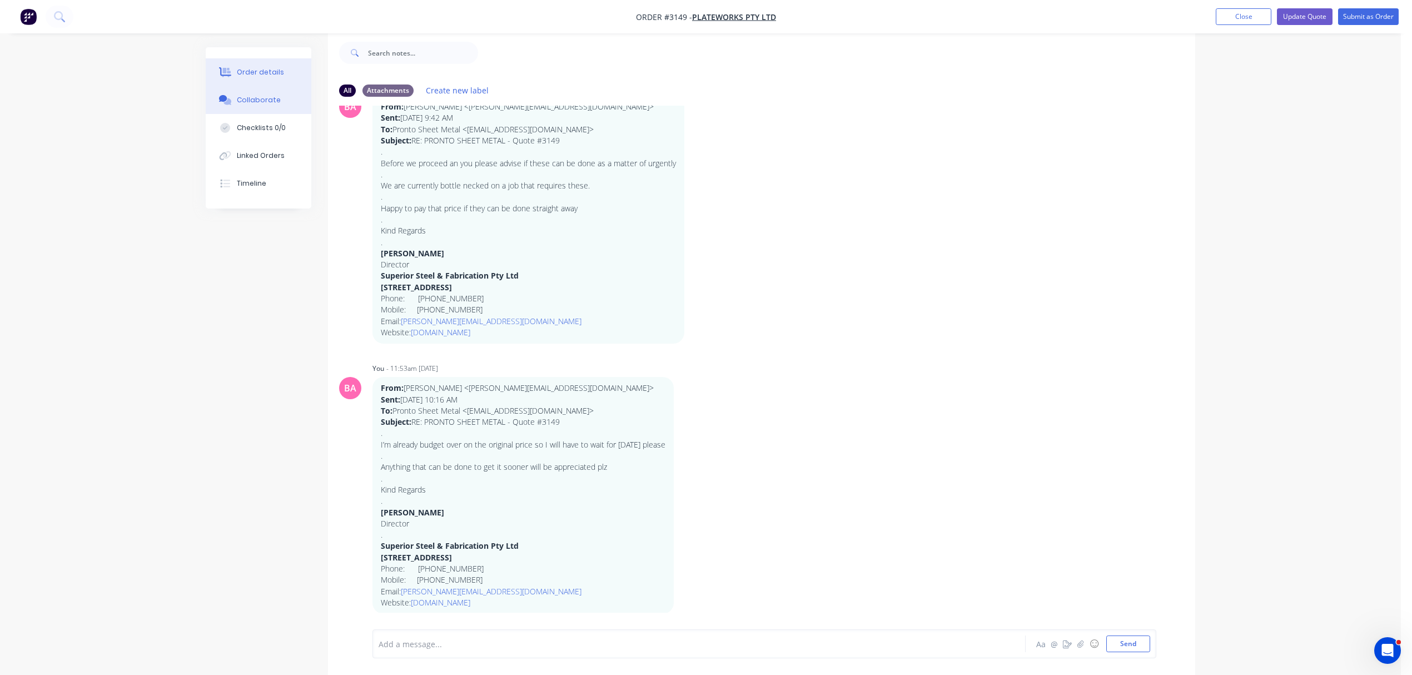
drag, startPoint x: 263, startPoint y: 69, endPoint x: 256, endPoint y: 70, distance: 6.7
click at [262, 69] on div "Order details" at bounding box center [260, 72] width 47 height 10
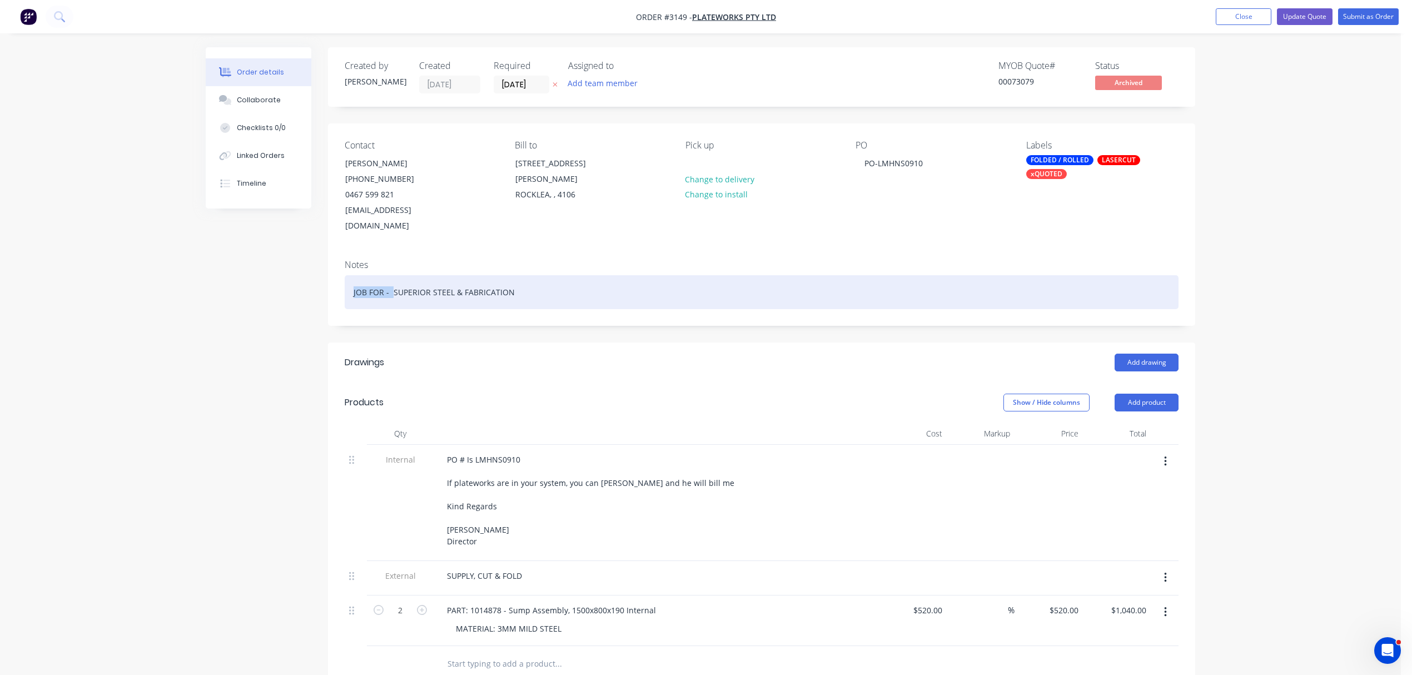
drag, startPoint x: 391, startPoint y: 276, endPoint x: 342, endPoint y: 276, distance: 48.9
click at [343, 276] on div "Notes JOB FOR - SUPERIOR STEEL & FABRICATION" at bounding box center [761, 288] width 867 height 74
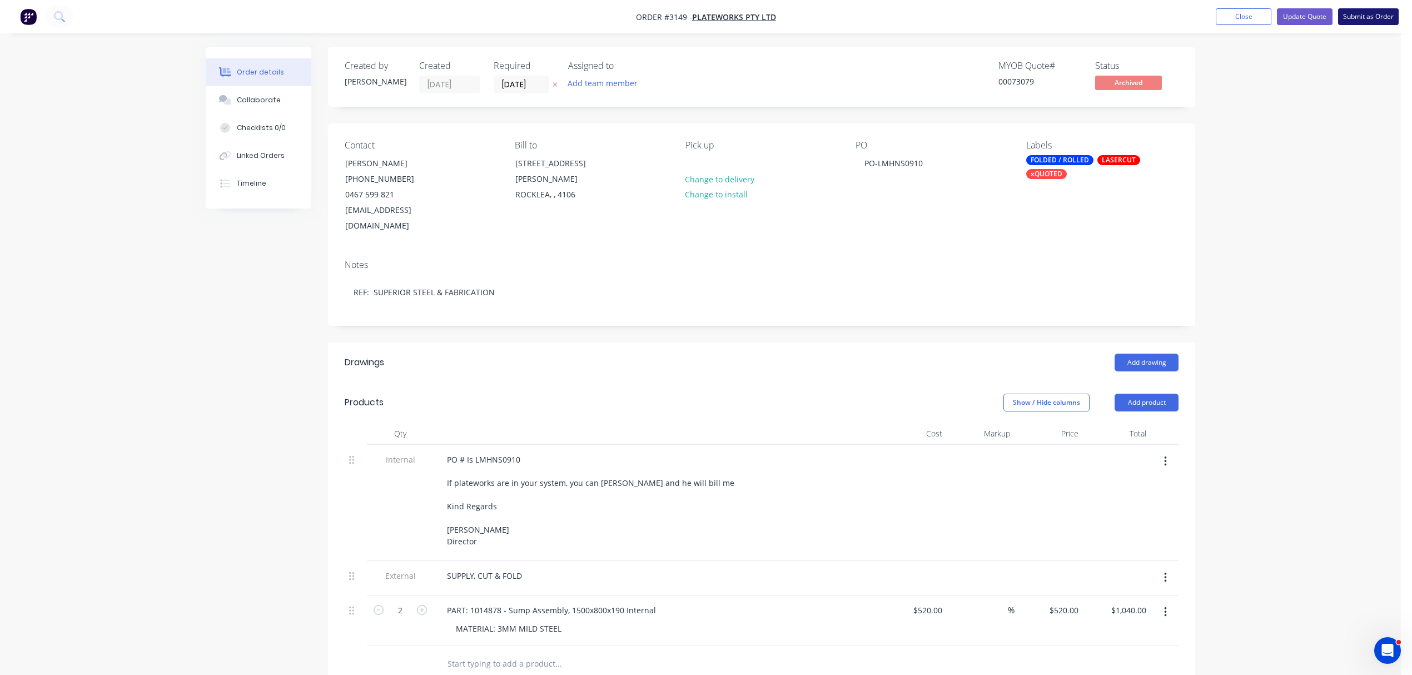
click at [1383, 12] on button "Submit as Order" at bounding box center [1368, 16] width 61 height 17
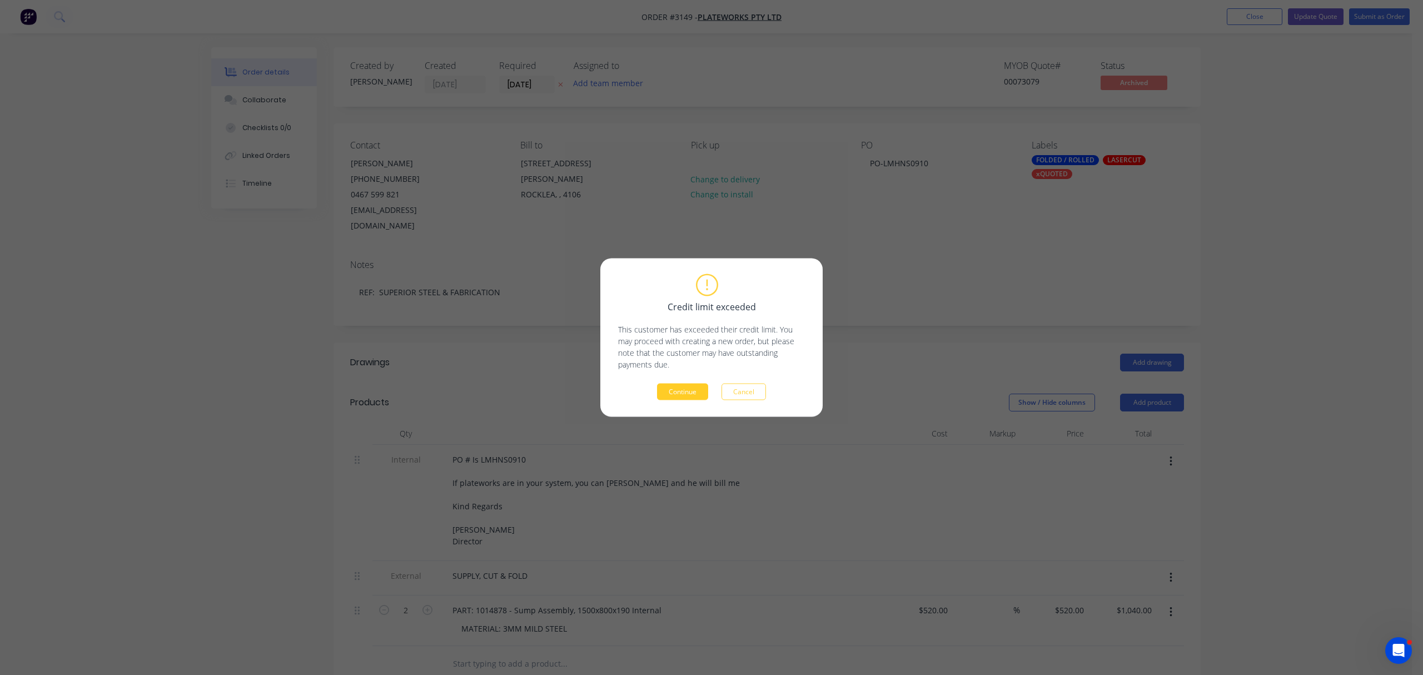
click at [681, 389] on button "Continue" at bounding box center [682, 392] width 51 height 17
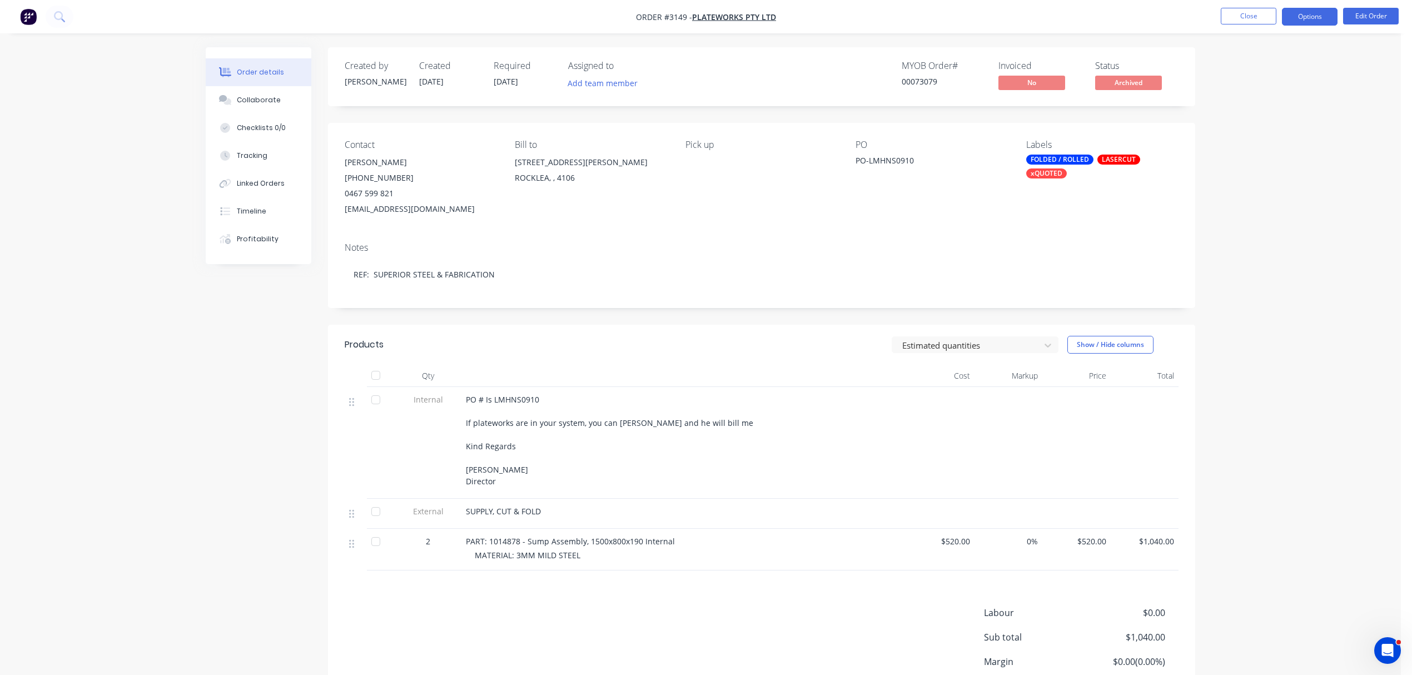
click at [1317, 17] on button "Options" at bounding box center [1310, 17] width 56 height 18
click at [1261, 295] on div "Unarchive" at bounding box center [1276, 295] width 102 height 16
click at [1310, 9] on button "Options" at bounding box center [1310, 17] width 56 height 18
click at [1234, 292] on div "Unarchive" at bounding box center [1276, 295] width 102 height 16
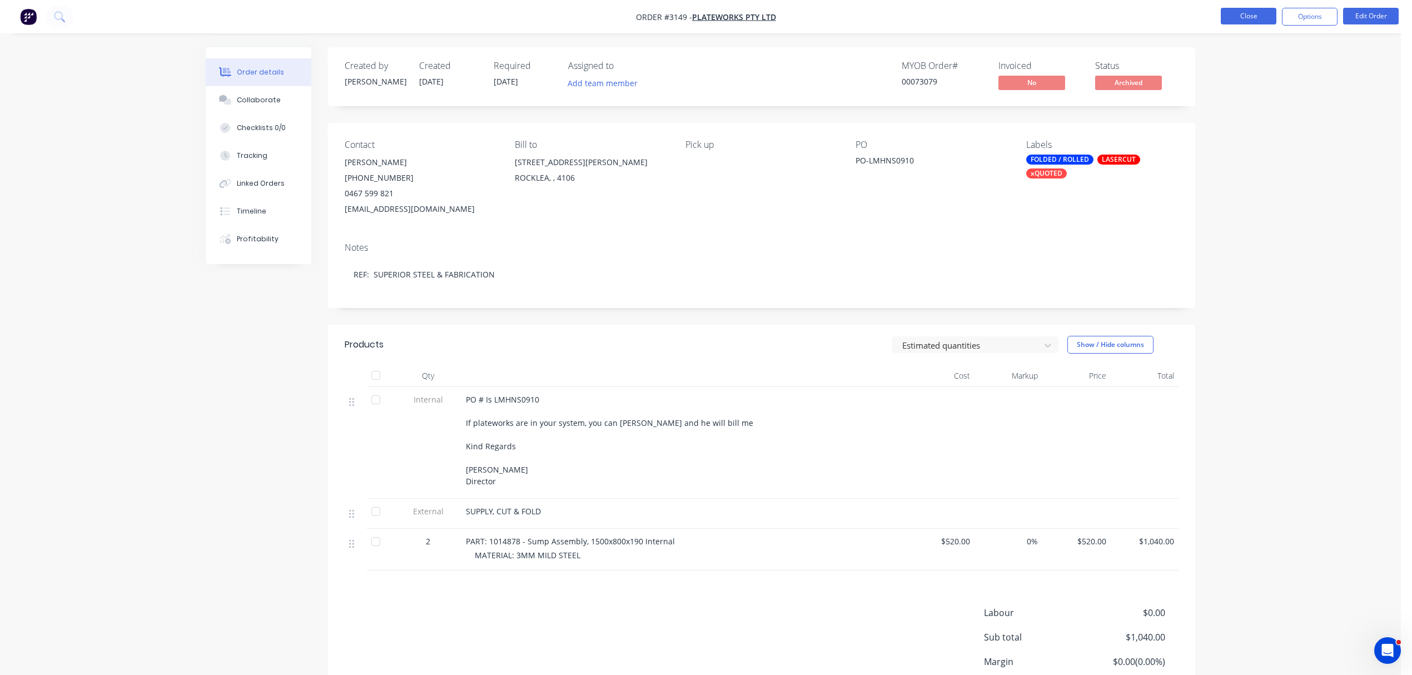
click at [1252, 16] on button "Close" at bounding box center [1249, 16] width 56 height 17
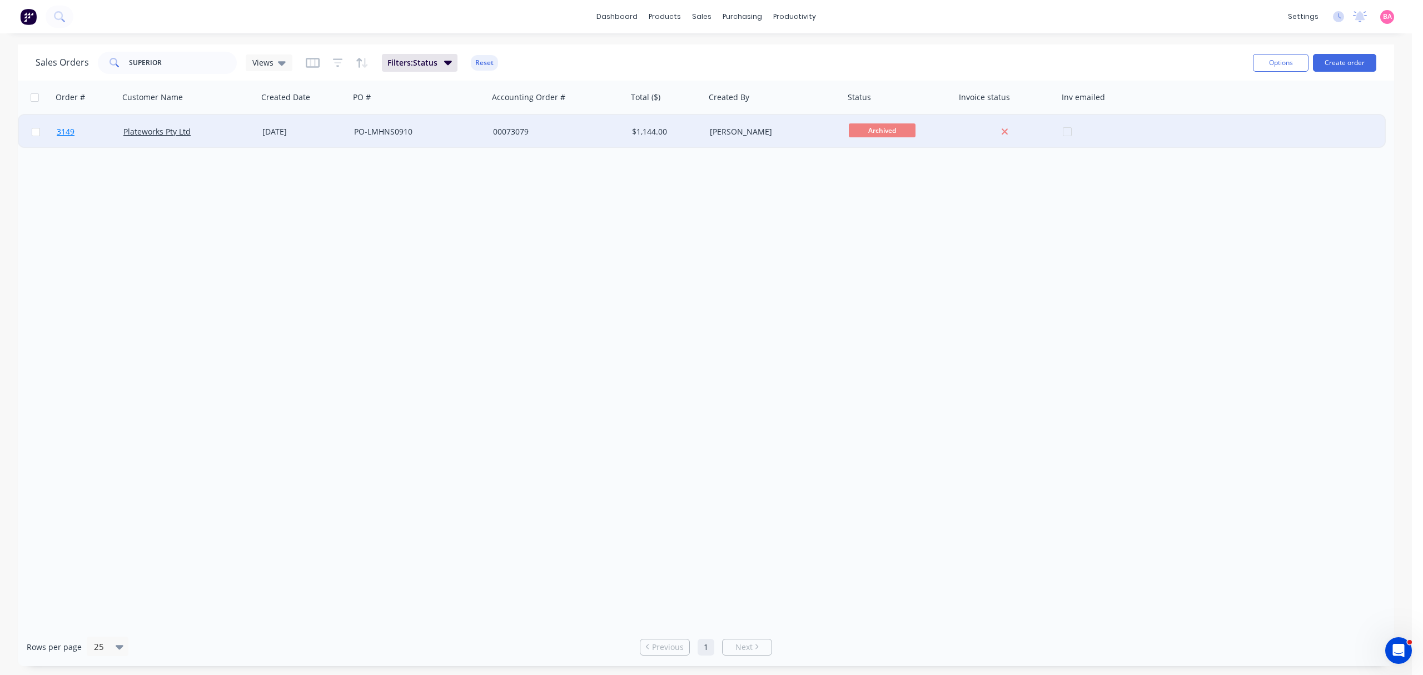
click at [65, 128] on span "3149" at bounding box center [66, 131] width 18 height 11
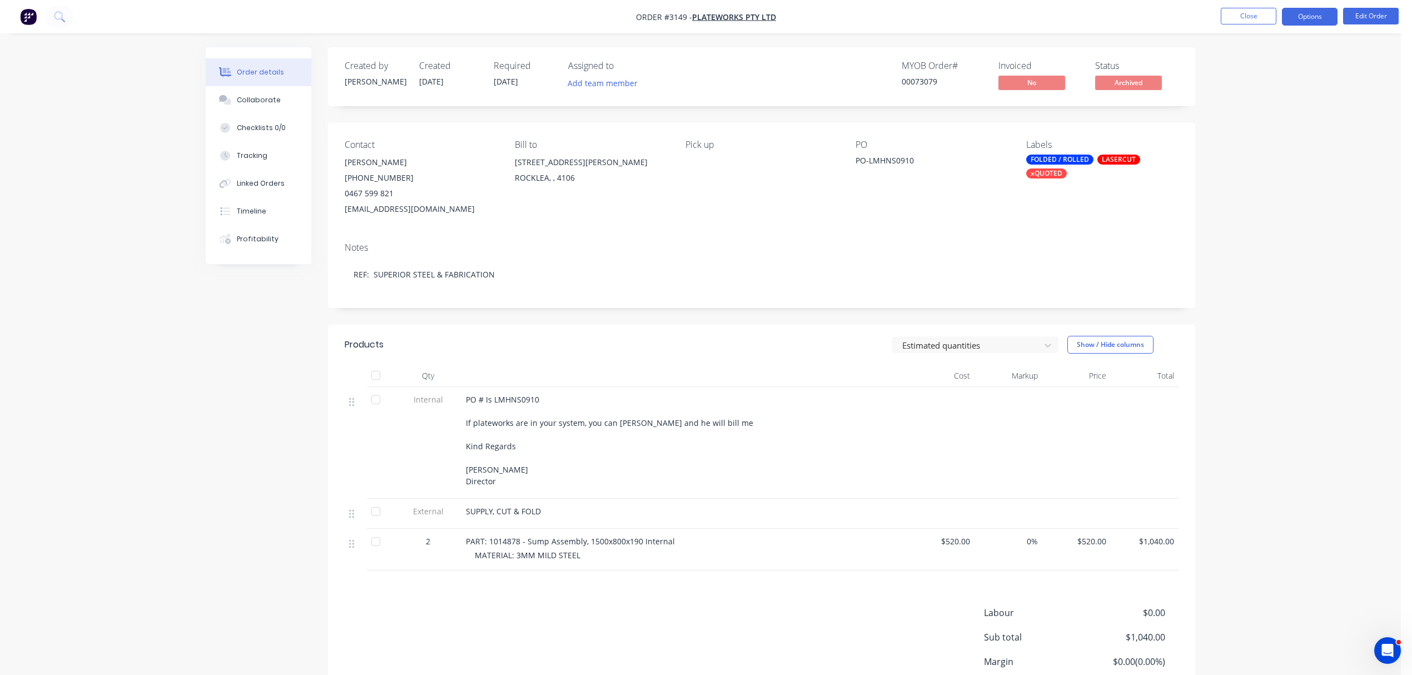
click at [1303, 16] on button "Options" at bounding box center [1310, 17] width 56 height 18
click at [1236, 292] on div "Unarchive" at bounding box center [1276, 295] width 102 height 16
click at [1039, 174] on div "xQUOTED" at bounding box center [1046, 173] width 41 height 10
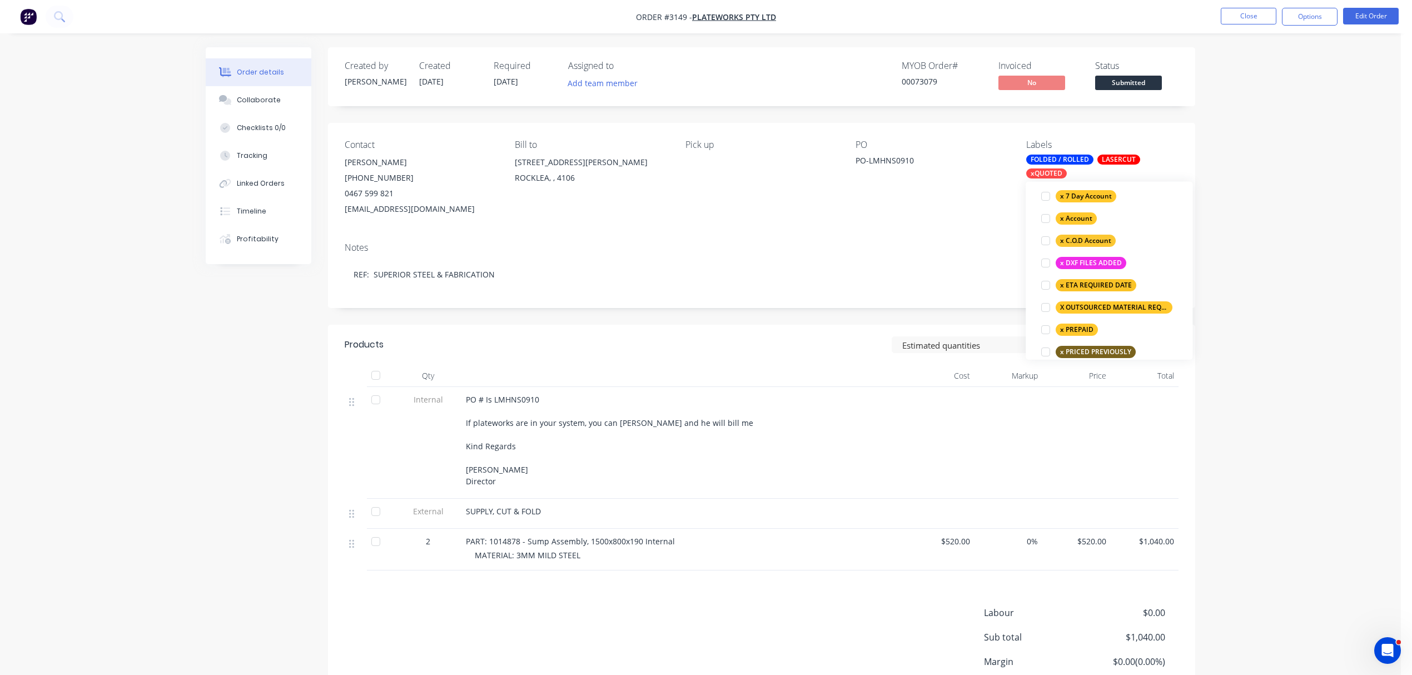
scroll to position [765, 0]
click at [1045, 283] on div at bounding box center [1045, 283] width 22 height 22
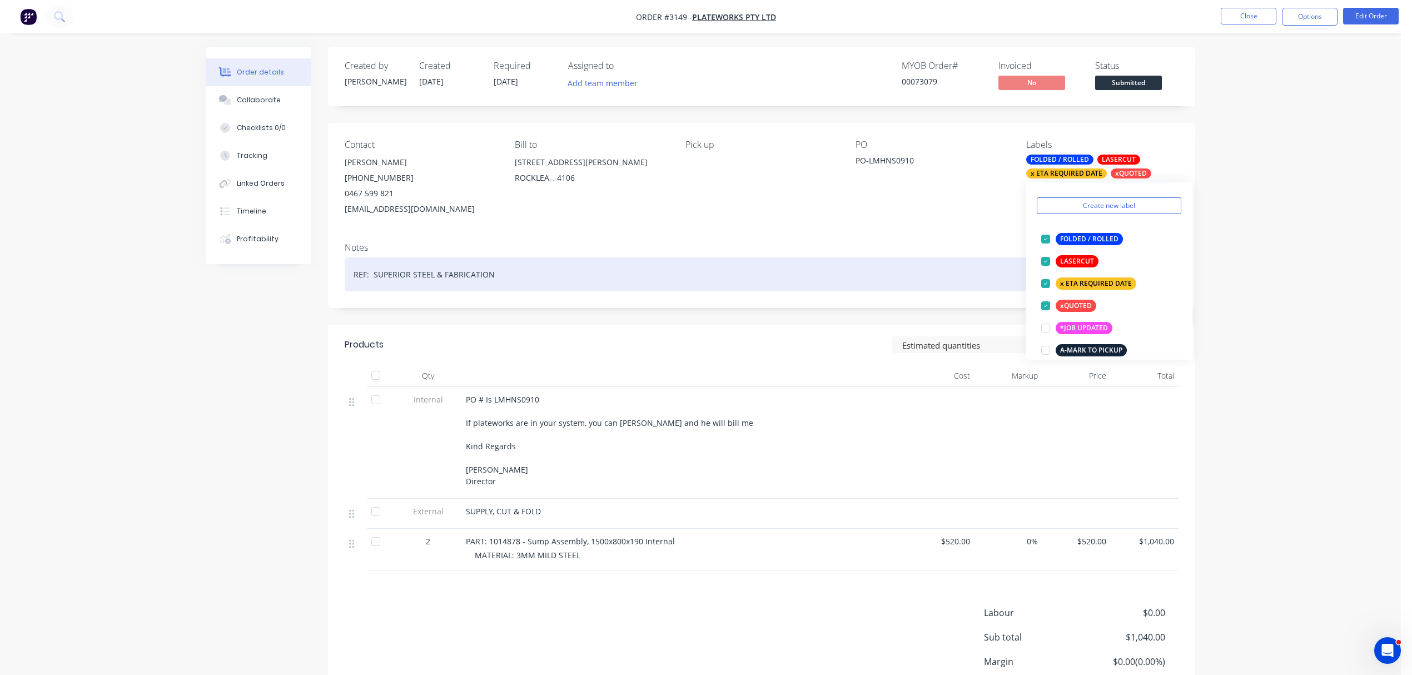
click at [492, 280] on div "REF: SUPERIOR STEEL & FABRICATION" at bounding box center [762, 274] width 834 height 34
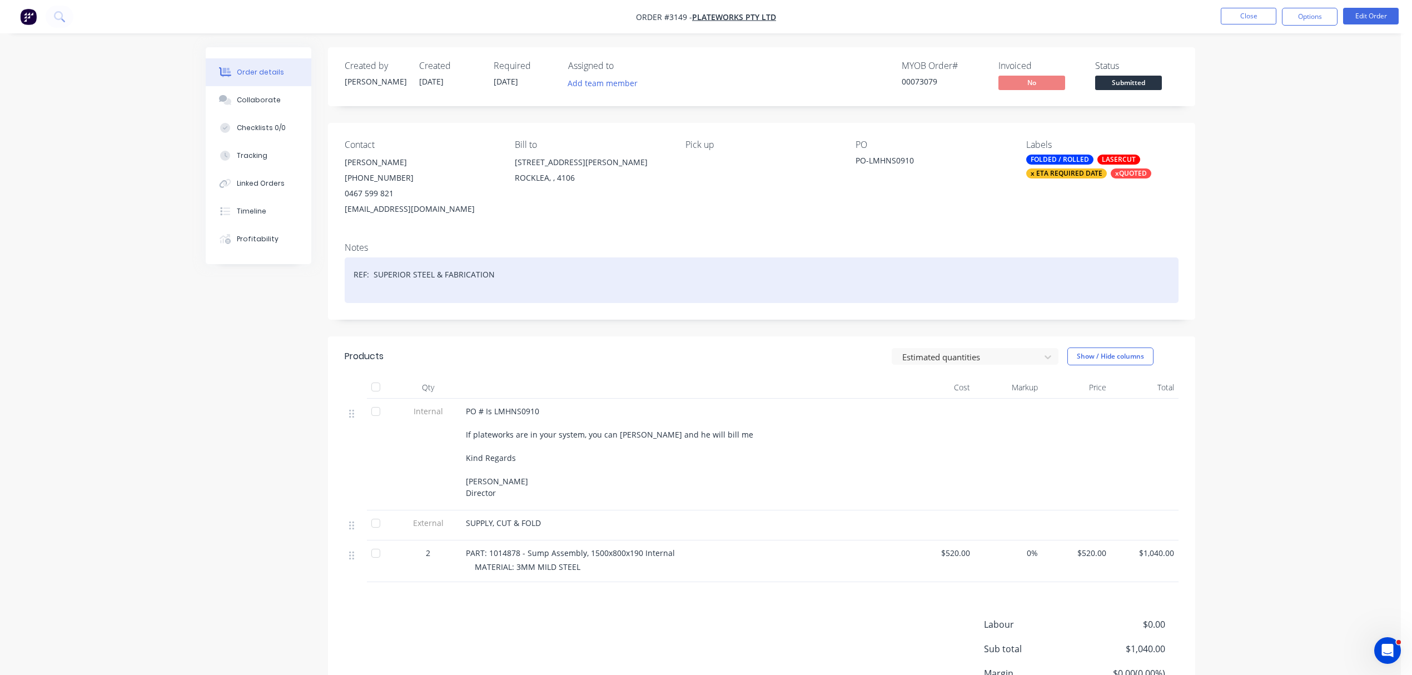
click at [404, 291] on div "REF: SUPERIOR STEEL & FABRICATION" at bounding box center [762, 280] width 834 height 46
click at [396, 285] on div "REF: SUPERIOR STEEL & FABRICATION DUE 15.09.2025" at bounding box center [762, 280] width 834 height 46
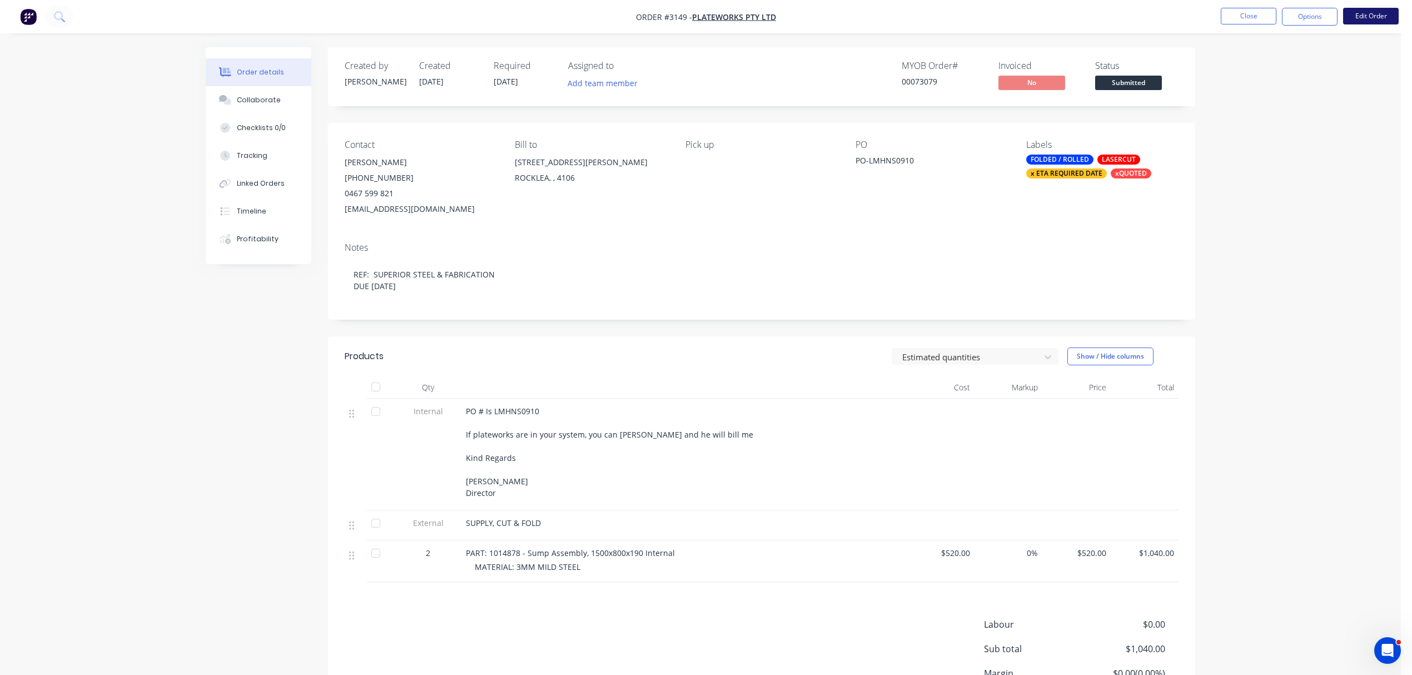
click at [1379, 17] on button "Edit Order" at bounding box center [1371, 16] width 56 height 17
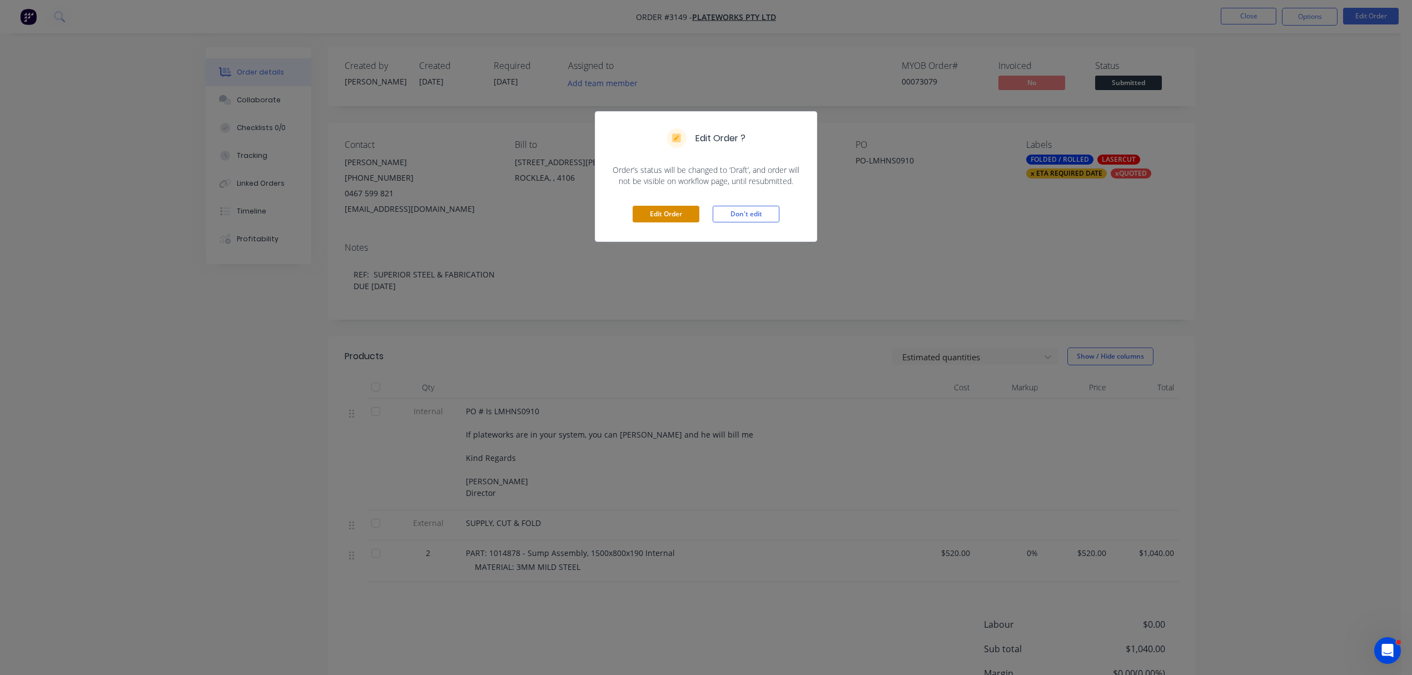
click at [683, 217] on button "Edit Order" at bounding box center [666, 214] width 67 height 17
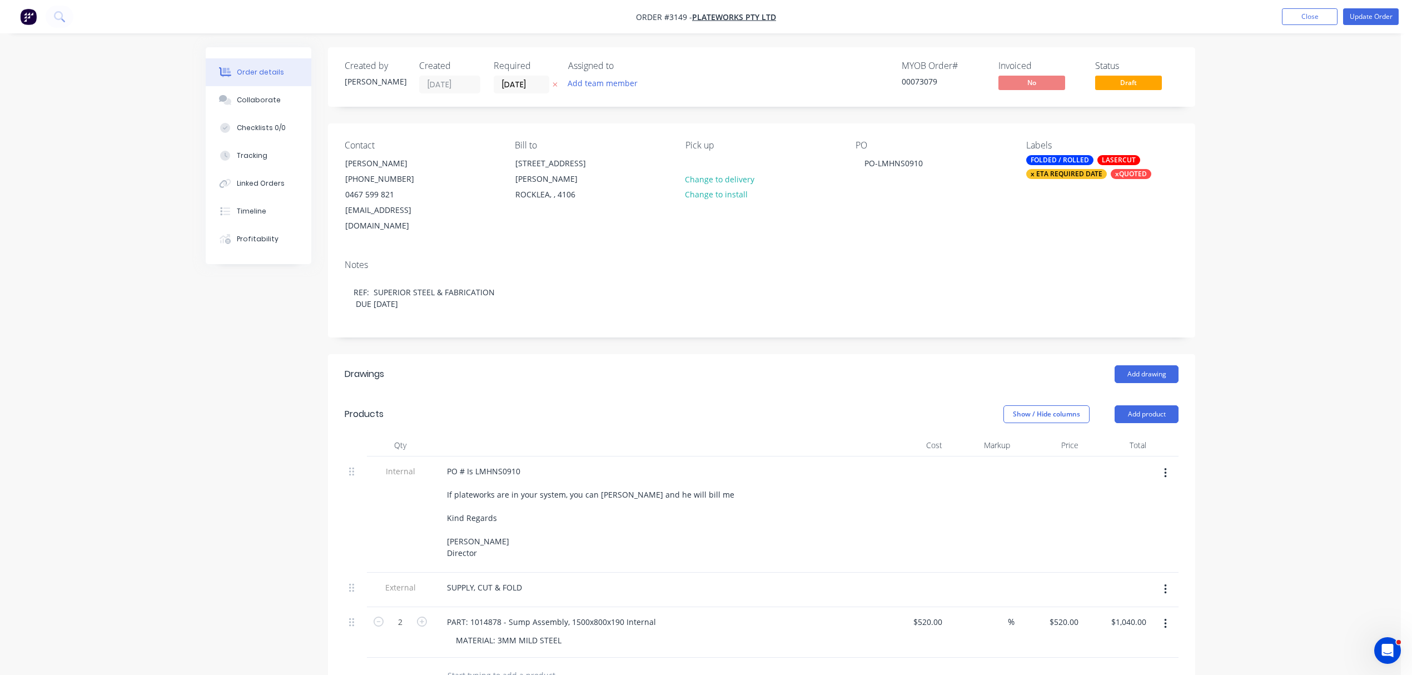
click at [557, 83] on icon "button" at bounding box center [554, 84] width 5 height 7
click at [518, 84] on input at bounding box center [524, 84] width 60 height 17
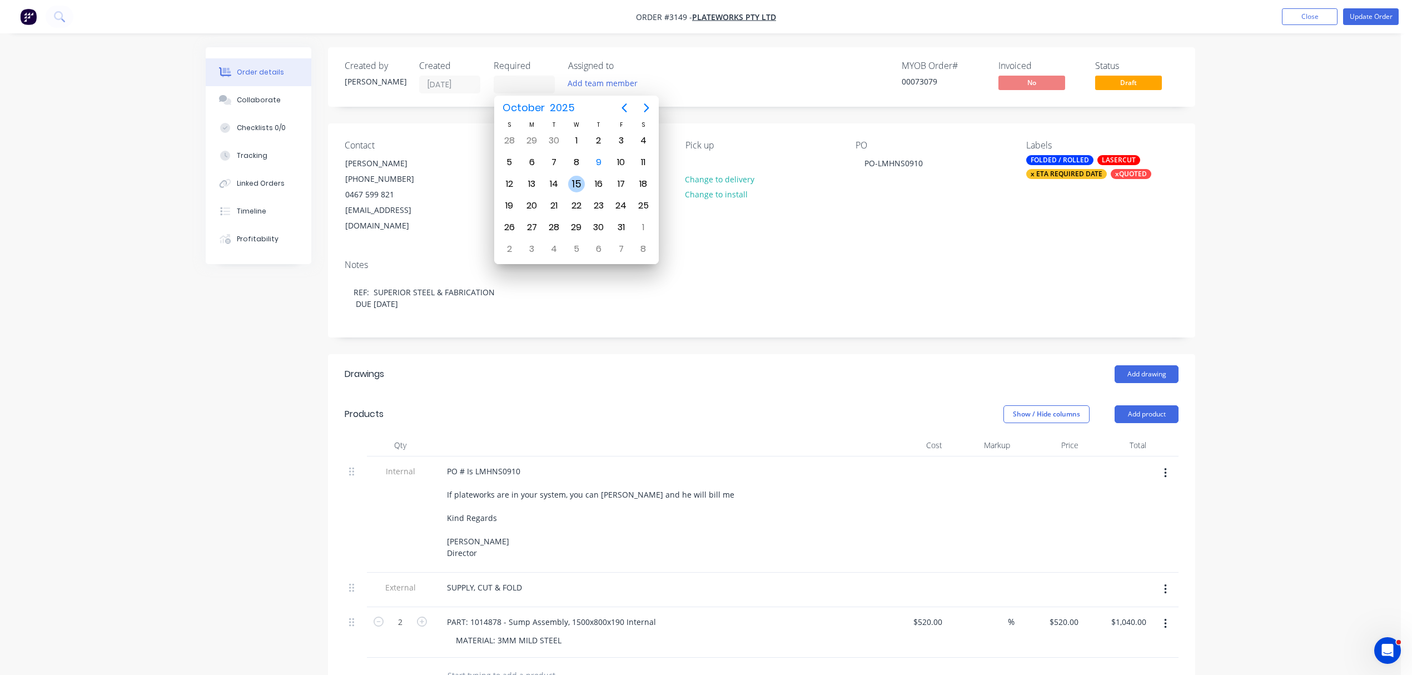
click at [577, 182] on div "15" at bounding box center [576, 184] width 17 height 17
type input "15/10/25"
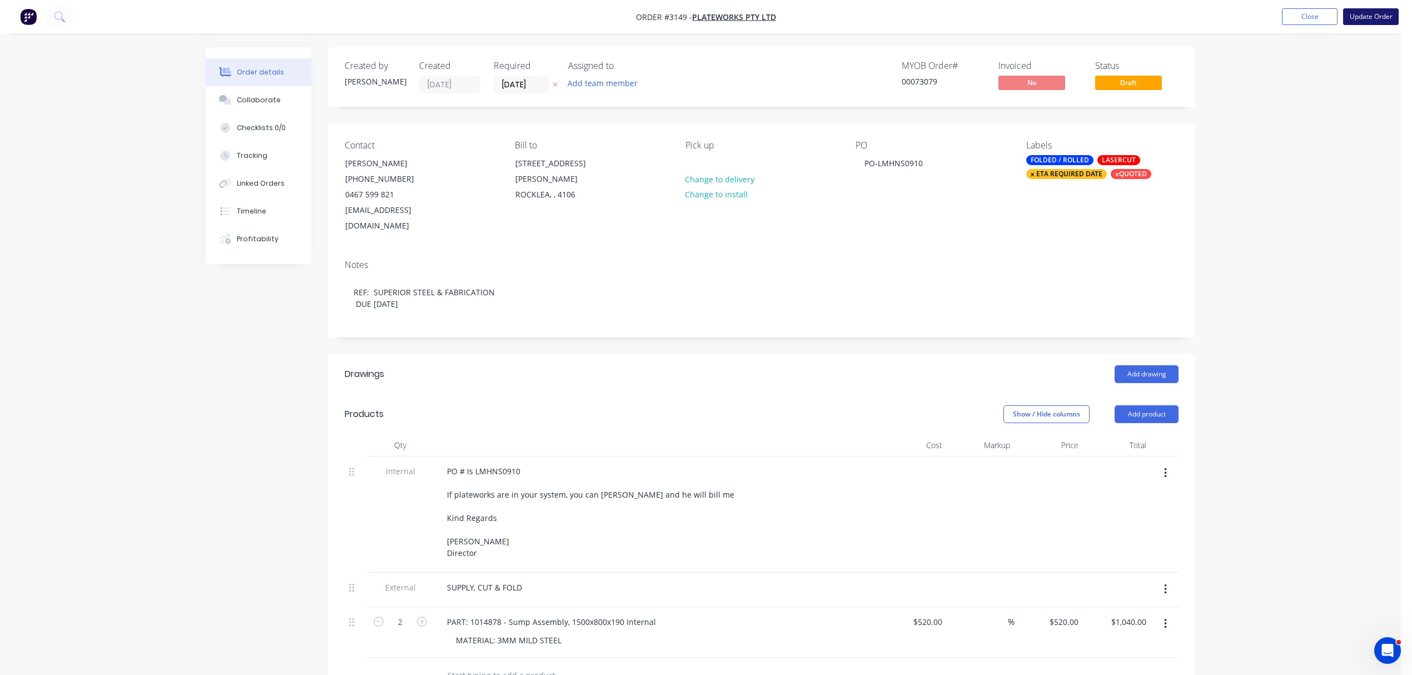
click at [1372, 14] on button "Update Order" at bounding box center [1371, 16] width 56 height 17
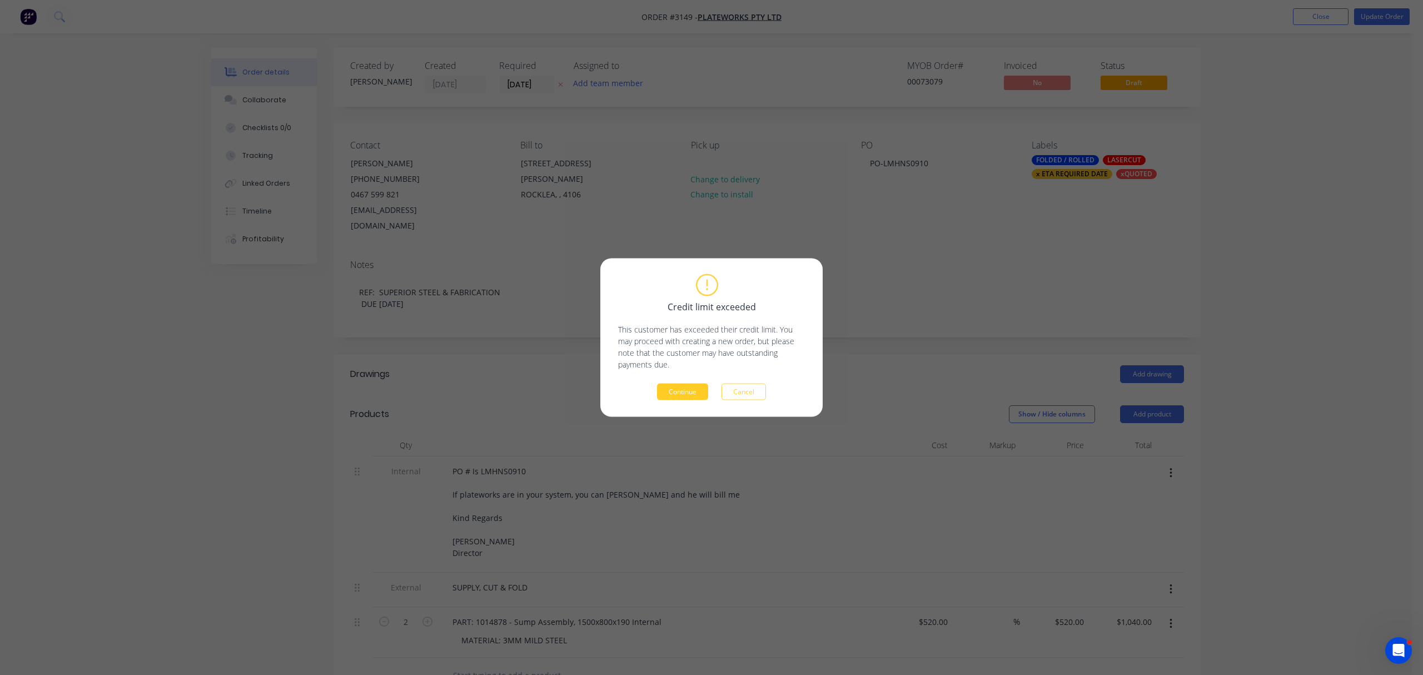
click at [686, 392] on button "Continue" at bounding box center [682, 392] width 51 height 17
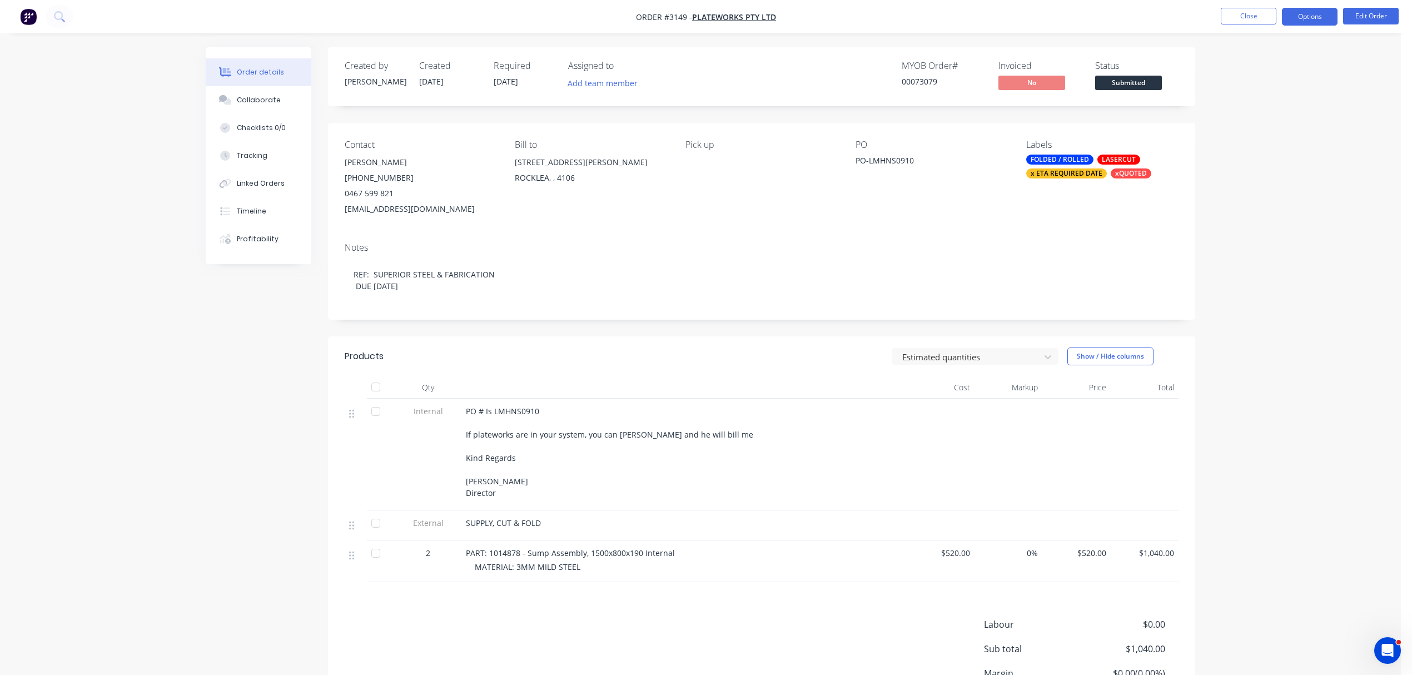
click at [1308, 17] on button "Options" at bounding box center [1310, 17] width 56 height 18
click at [1276, 104] on div "Order Confirmation" at bounding box center [1276, 112] width 102 height 16
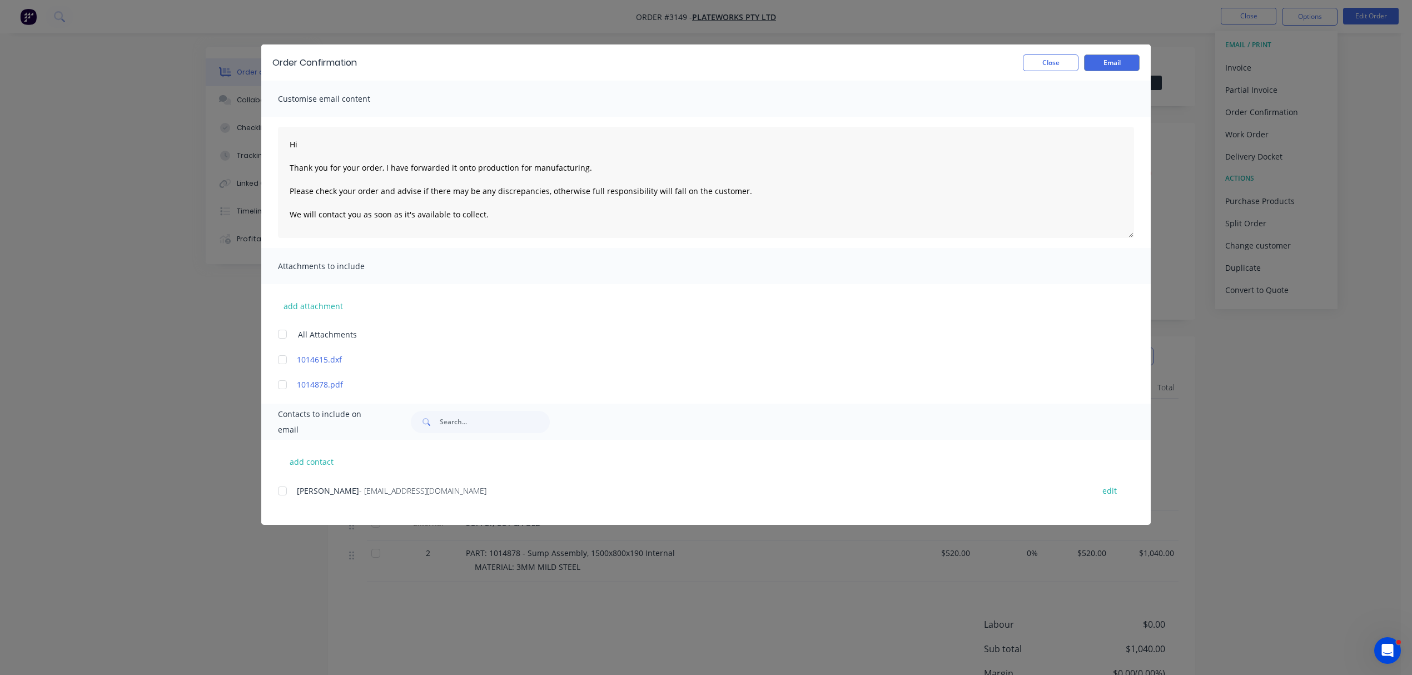
click at [281, 490] on div at bounding box center [282, 491] width 22 height 22
click at [314, 461] on button "add contact" at bounding box center [311, 461] width 67 height 17
select select "AU"
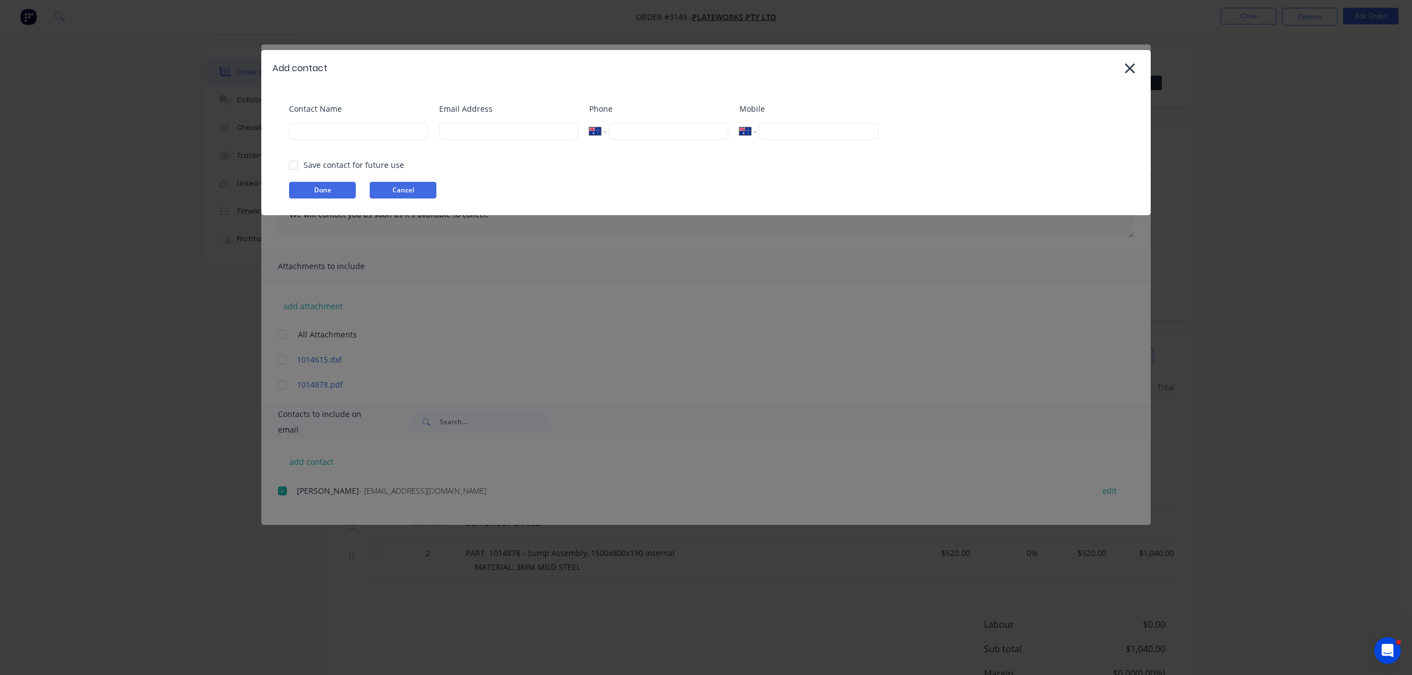
click at [401, 190] on button "Cancel" at bounding box center [403, 190] width 67 height 17
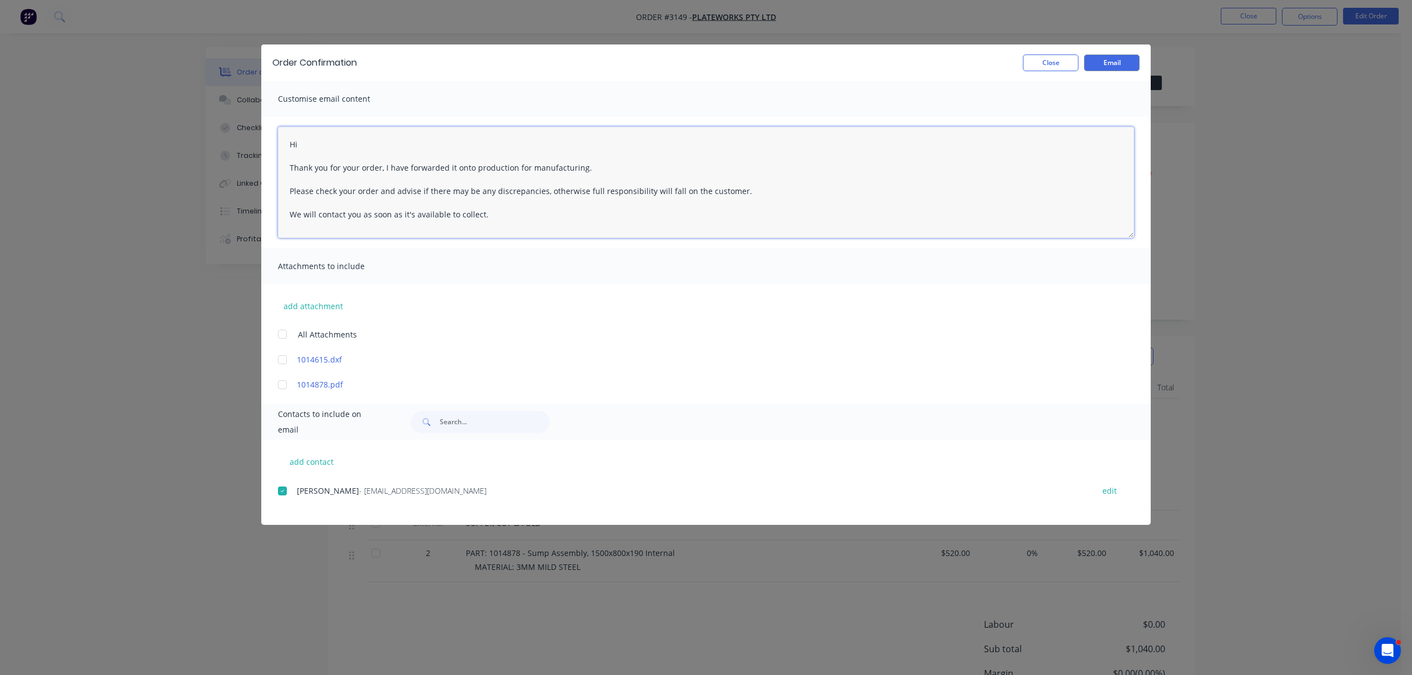
click at [314, 143] on textarea "Hi Thank you for your order, I have forwarded it onto production for manufactur…" at bounding box center [706, 182] width 856 height 111
type textarea "Hi Michael Thank you for your order, I have forwarded it onto production for ma…"
click at [454, 419] on input "text" at bounding box center [495, 422] width 110 height 22
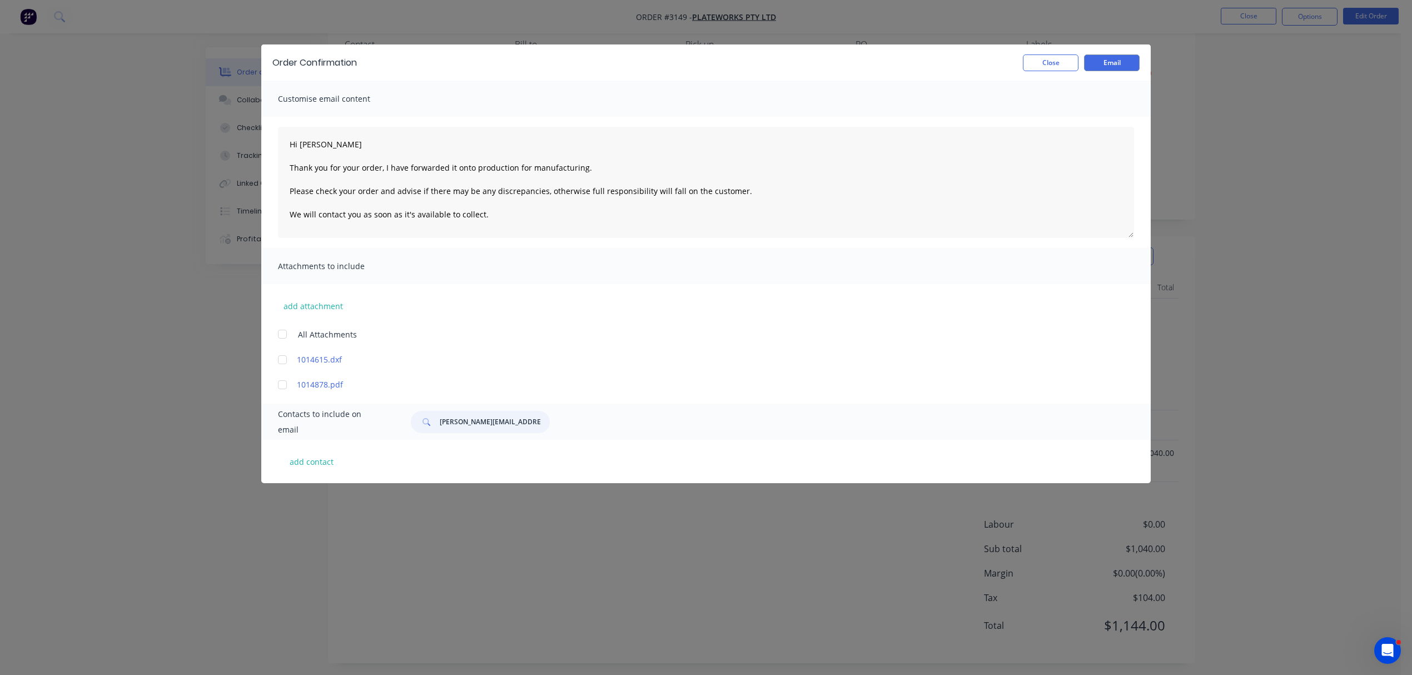
scroll to position [106, 0]
type input "stewart@ssfab.com.au"
click at [1107, 57] on button "Email" at bounding box center [1112, 62] width 56 height 17
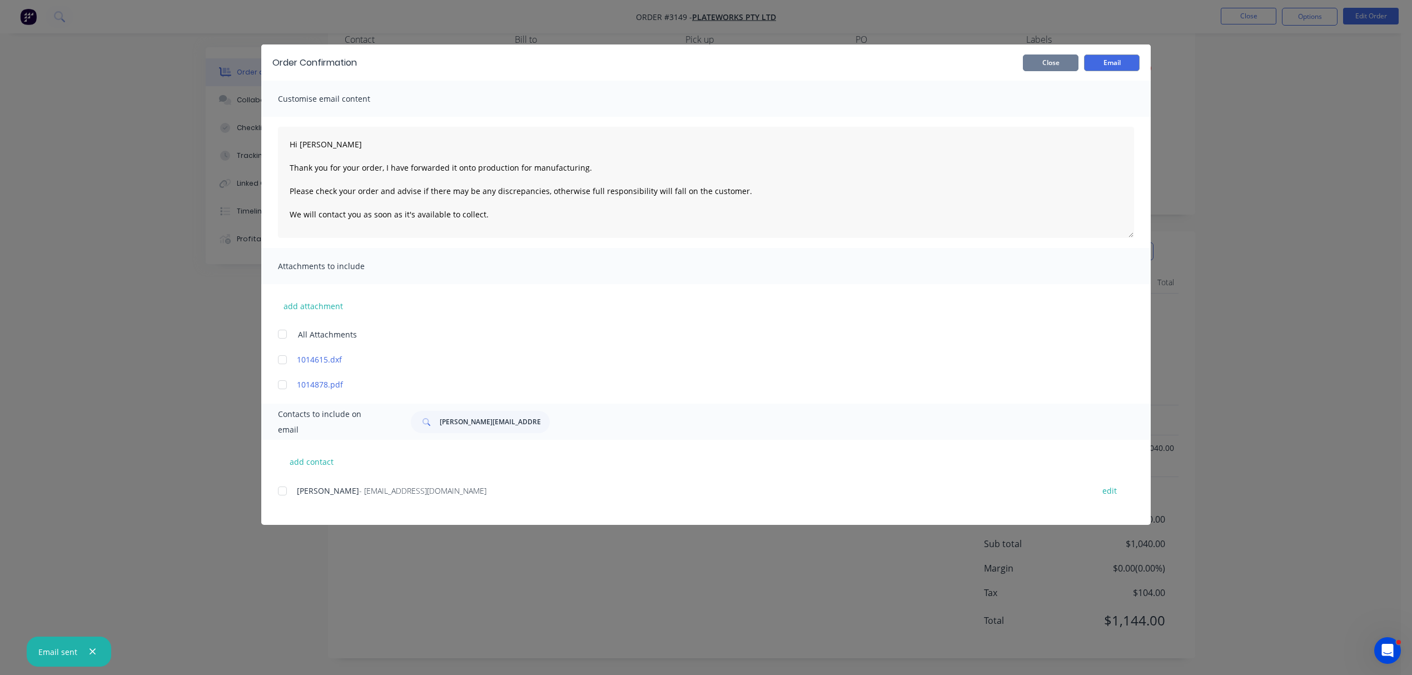
click at [1052, 65] on button "Close" at bounding box center [1051, 62] width 56 height 17
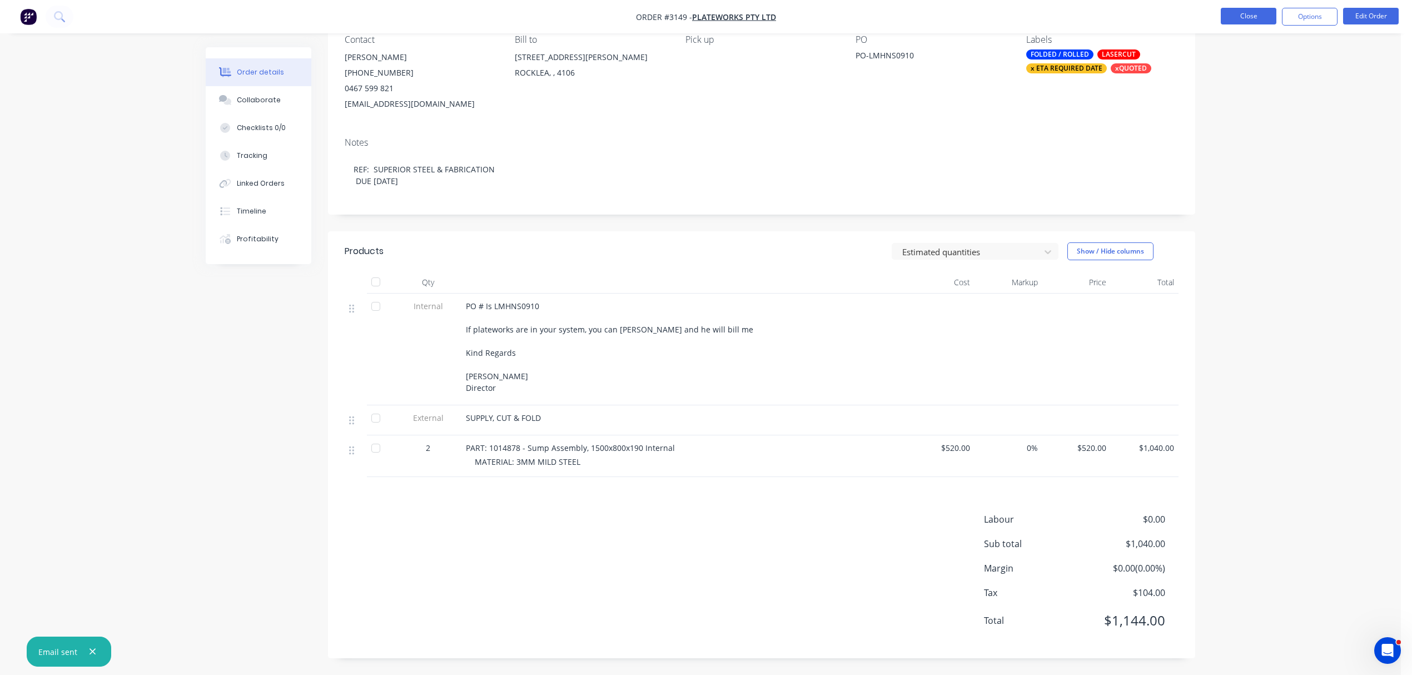
click at [1252, 17] on button "Close" at bounding box center [1249, 16] width 56 height 17
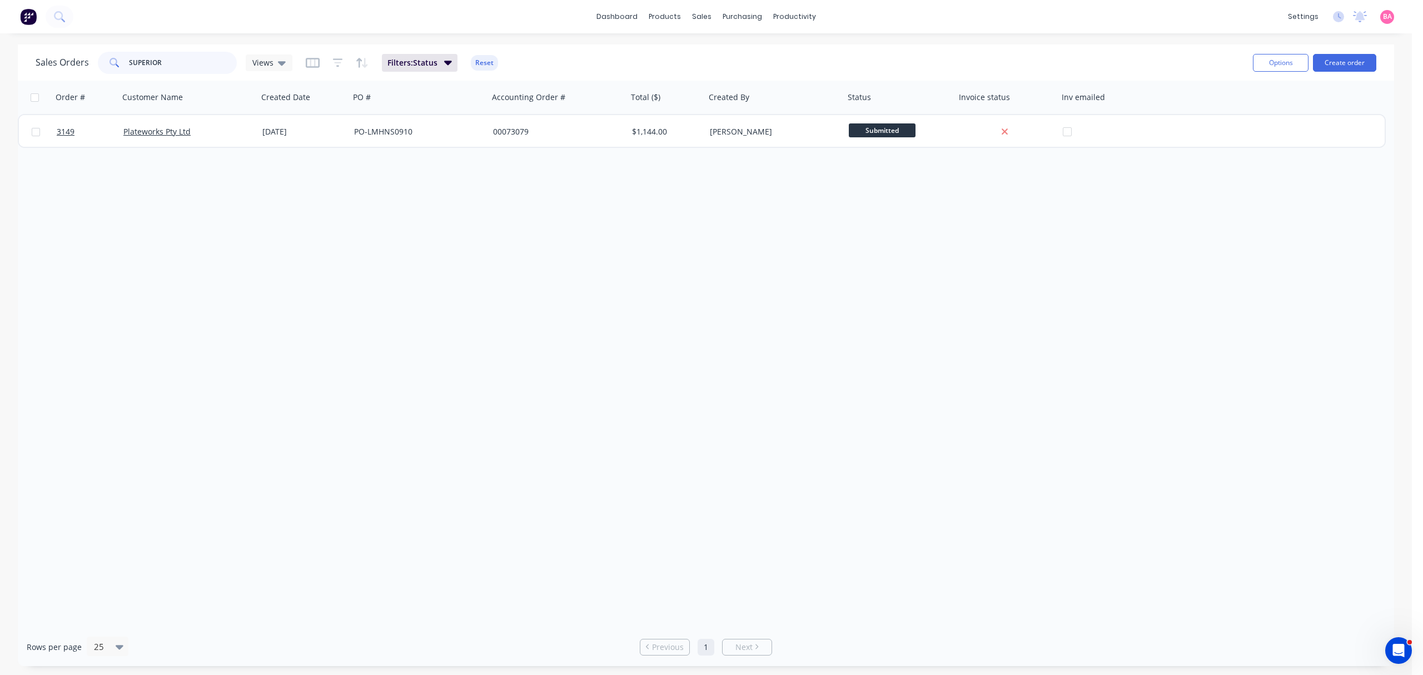
drag, startPoint x: 172, startPoint y: 63, endPoint x: 109, endPoint y: 63, distance: 62.3
click at [109, 62] on div "SUPERIOR" at bounding box center [167, 63] width 139 height 22
click at [739, 48] on div "Sales Orders" at bounding box center [743, 53] width 46 height 10
click at [728, 51] on div "Sales Orders" at bounding box center [743, 53] width 46 height 10
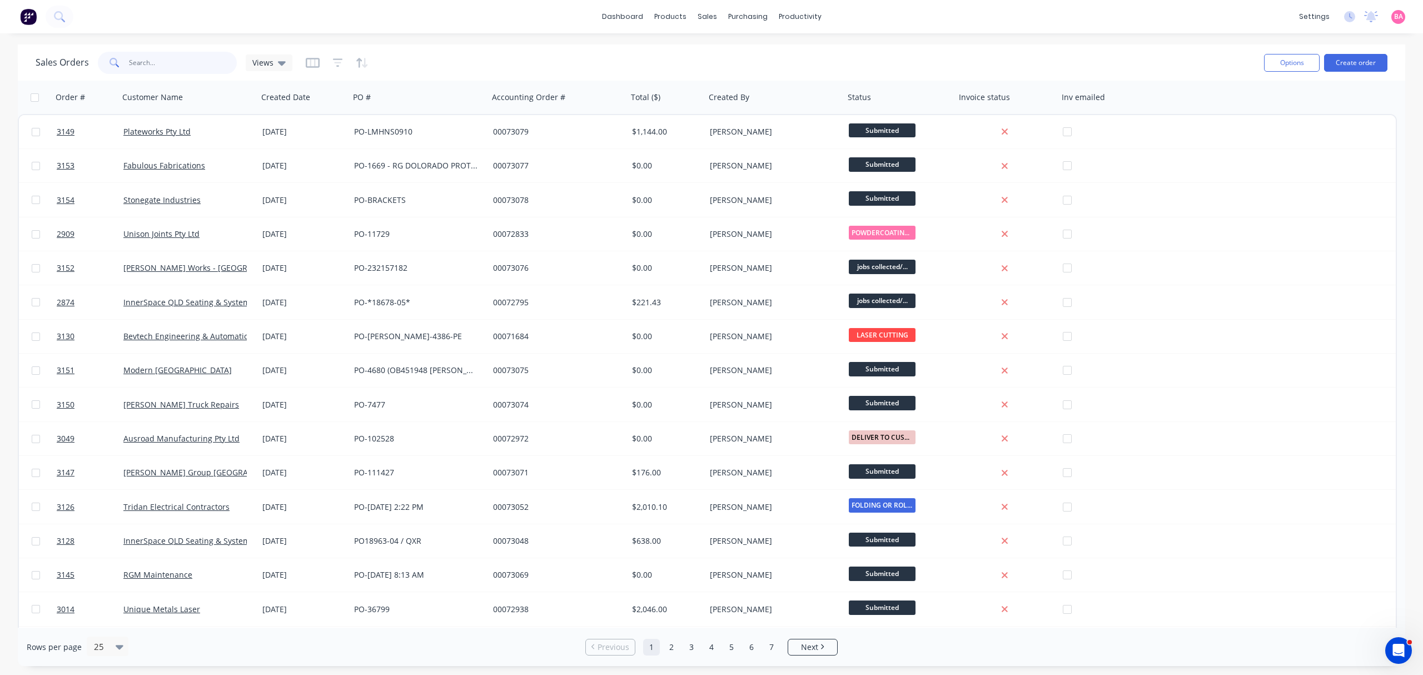
click at [151, 61] on input "text" at bounding box center [183, 63] width 108 height 22
type input "w"
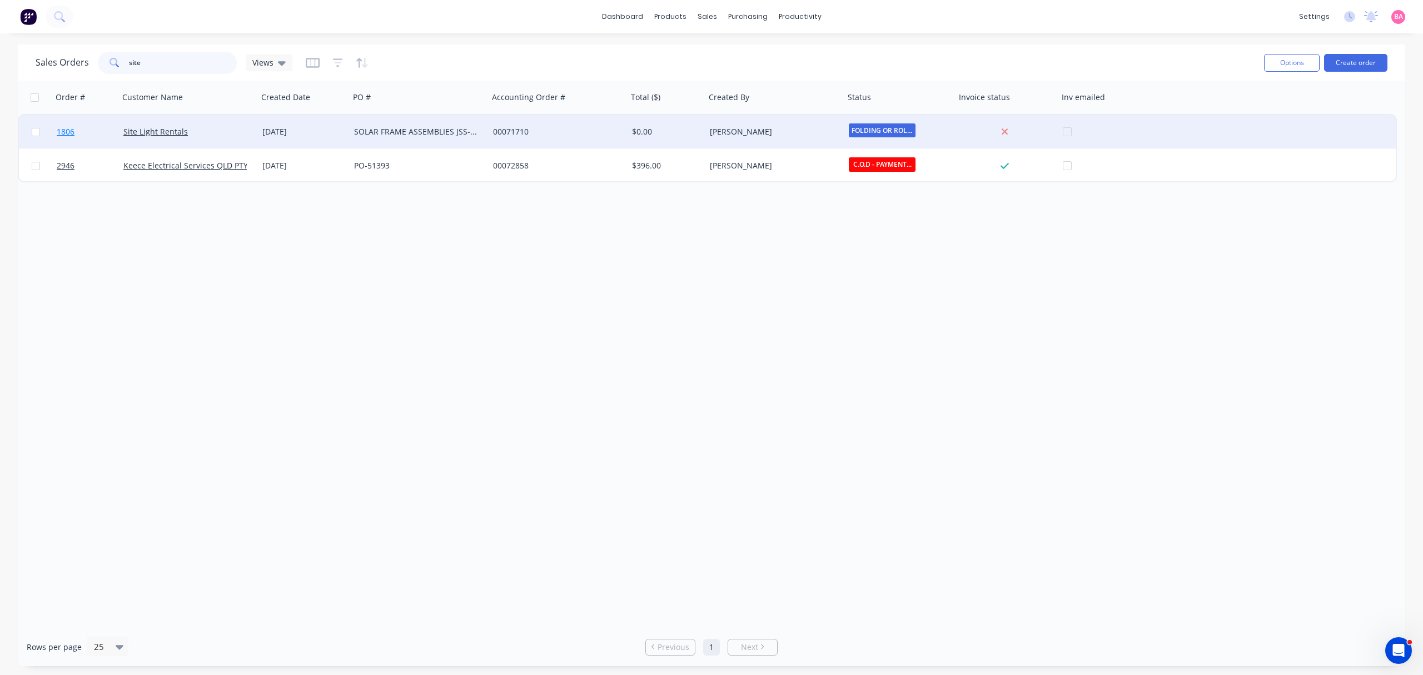
type input "site"
click at [67, 128] on span "1806" at bounding box center [66, 131] width 18 height 11
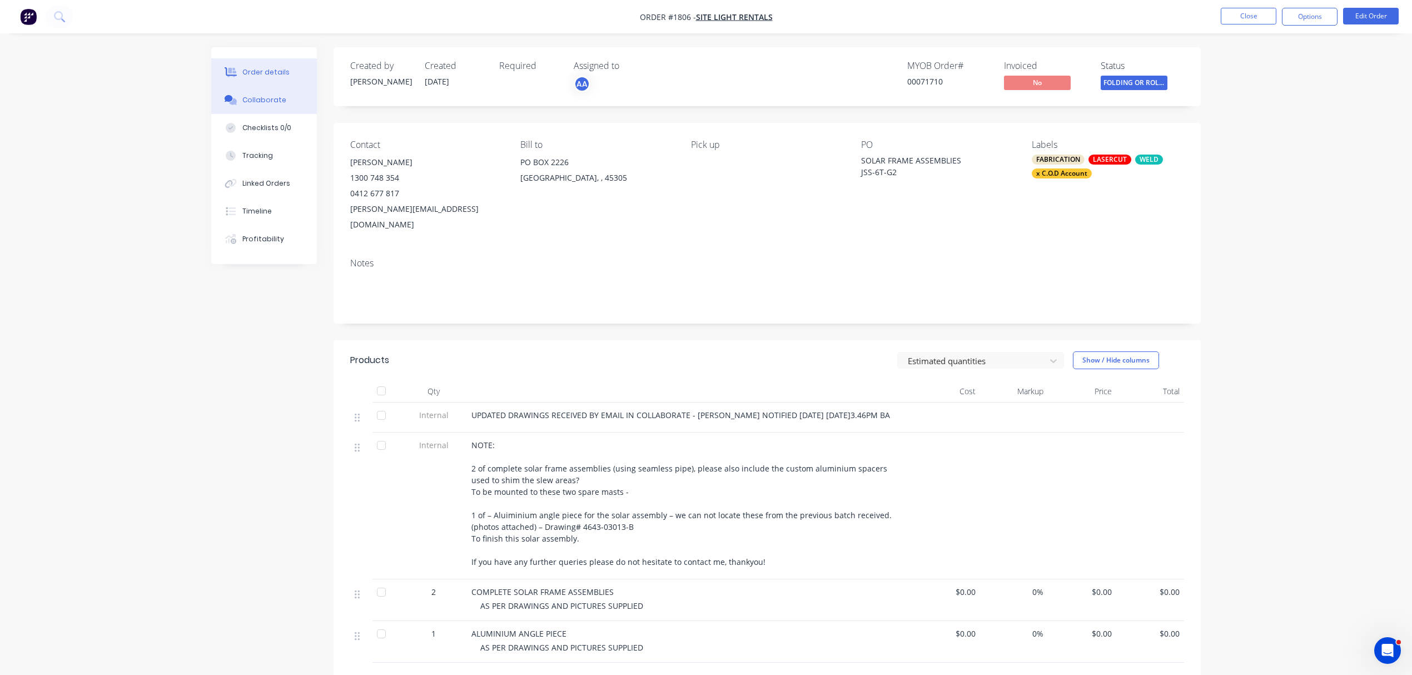
click at [270, 103] on div "Collaborate" at bounding box center [264, 100] width 44 height 10
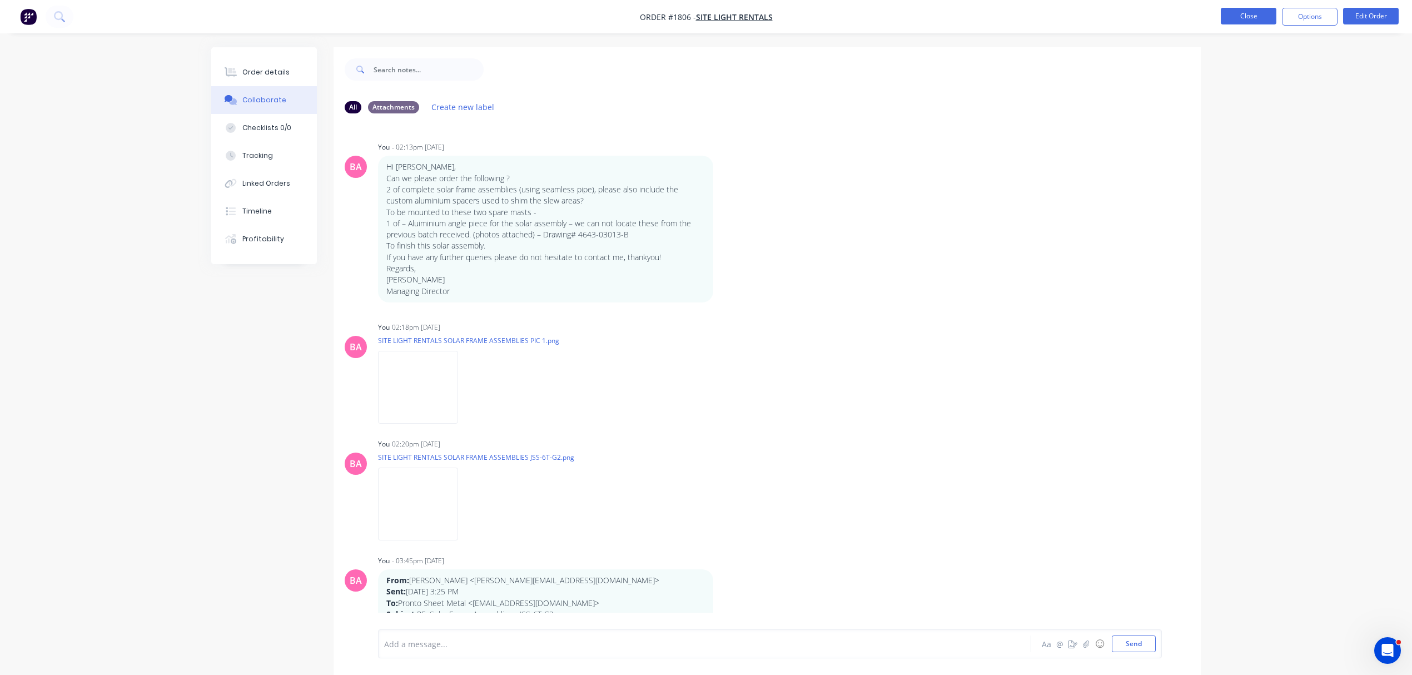
click at [1252, 12] on button "Close" at bounding box center [1249, 16] width 56 height 17
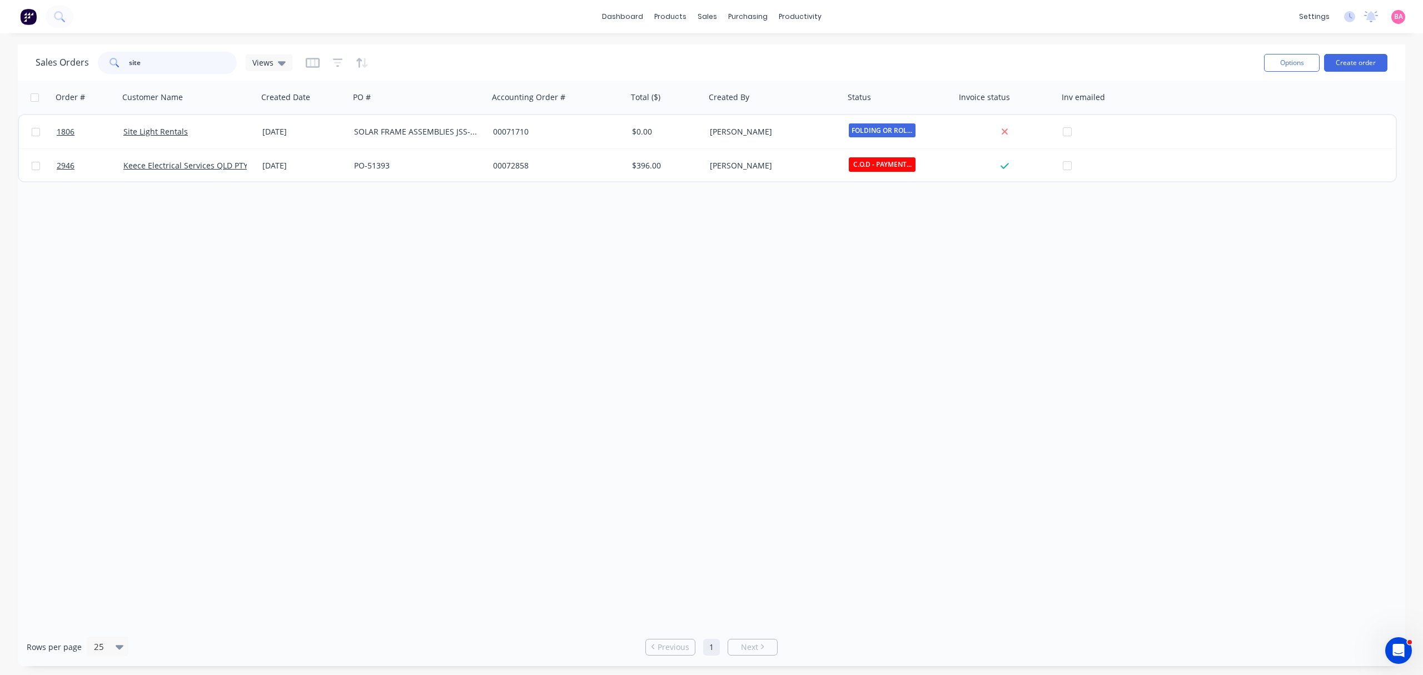
drag, startPoint x: 170, startPoint y: 56, endPoint x: -11, endPoint y: 29, distance: 182.6
click at [0, 29] on html "dashboard products sales purchasing productivity dashboard products Product Cat…" at bounding box center [711, 337] width 1423 height 675
type input "AUSROAD"
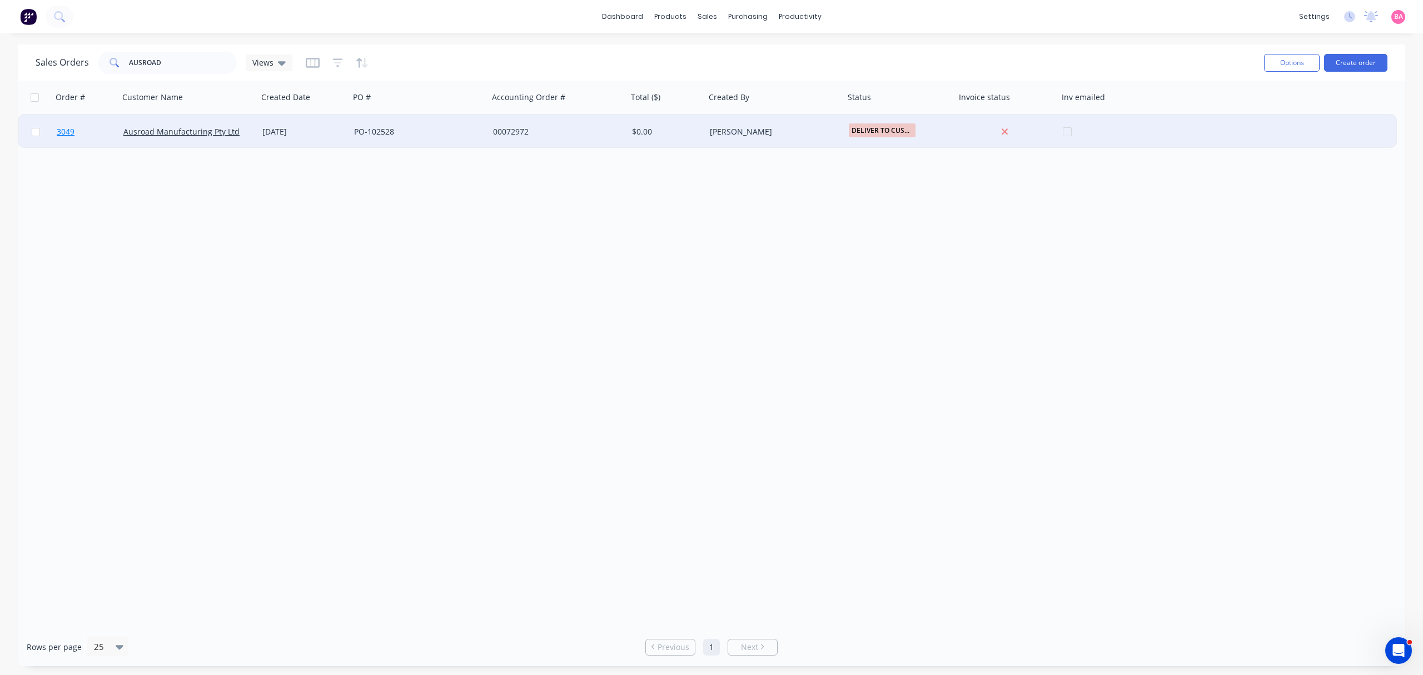
click at [63, 132] on span "3049" at bounding box center [66, 131] width 18 height 11
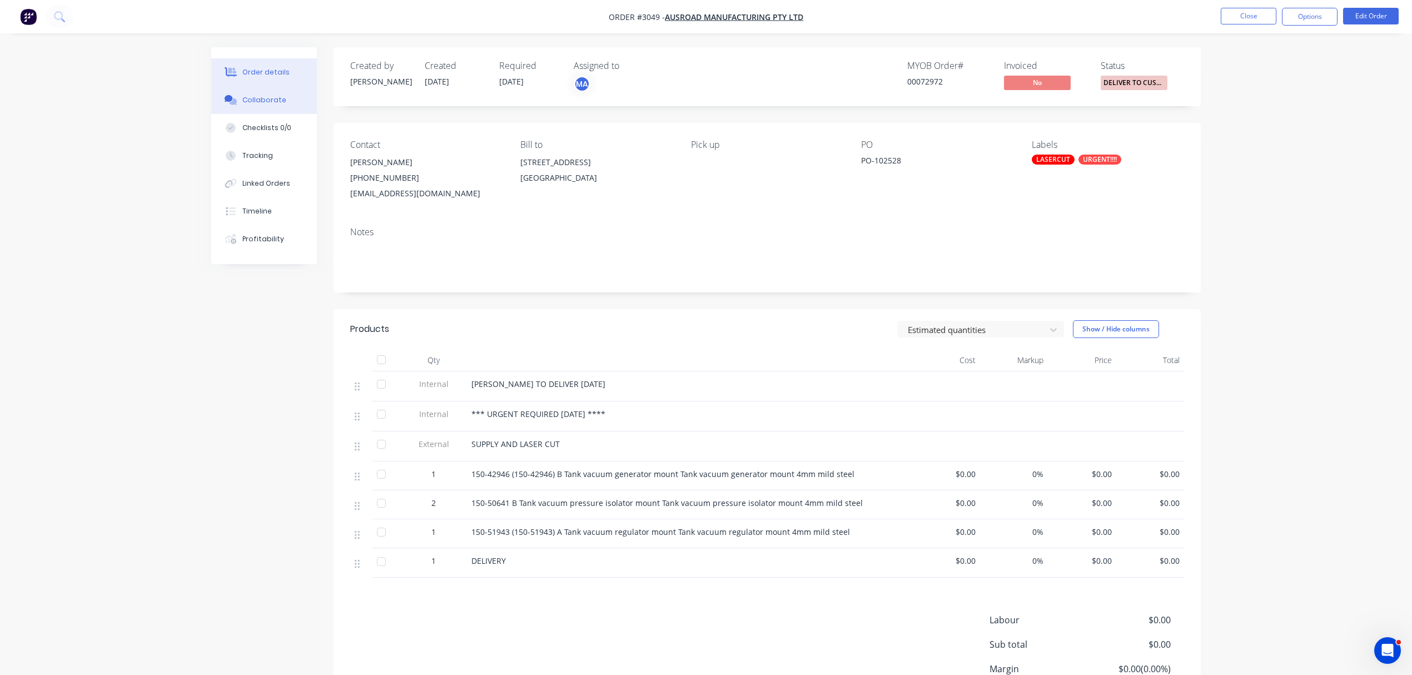
click at [272, 100] on div "Collaborate" at bounding box center [264, 100] width 44 height 10
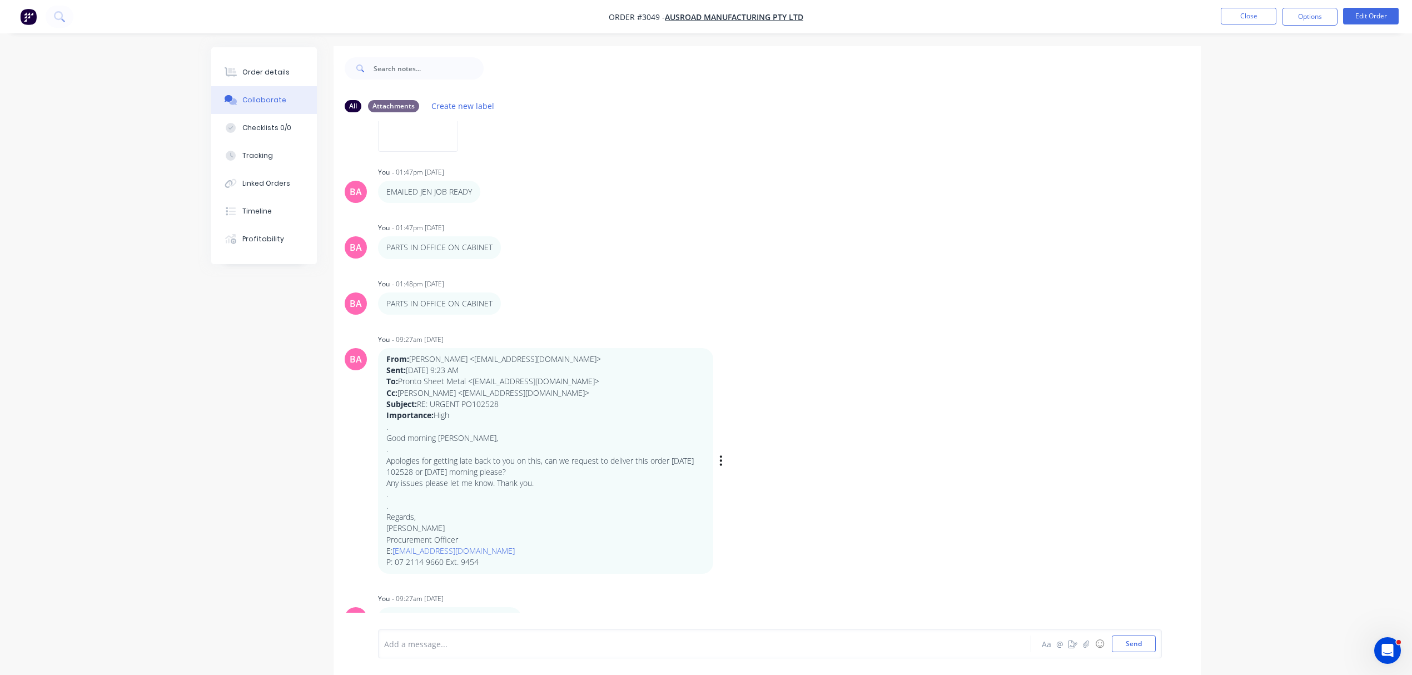
scroll to position [18, 0]
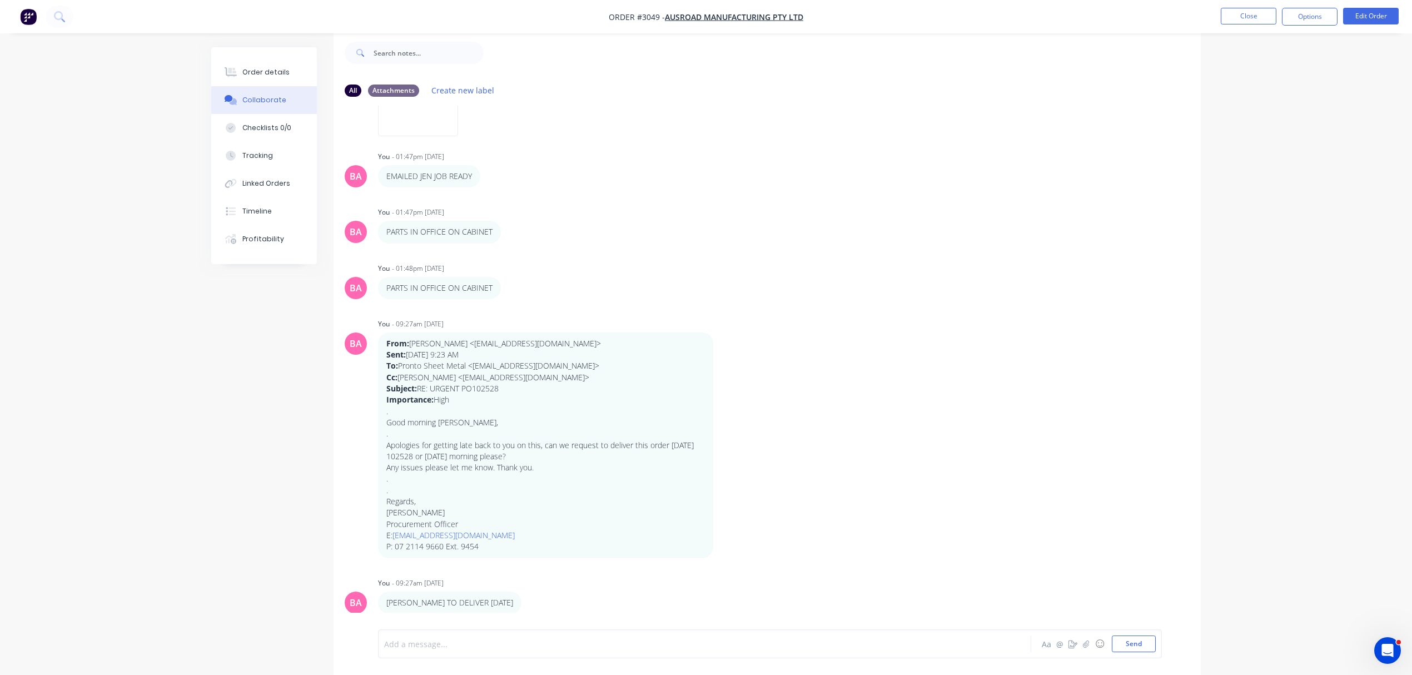
click at [459, 644] on div at bounding box center [674, 644] width 578 height 12
click at [1133, 641] on button "Send" at bounding box center [1134, 643] width 44 height 17
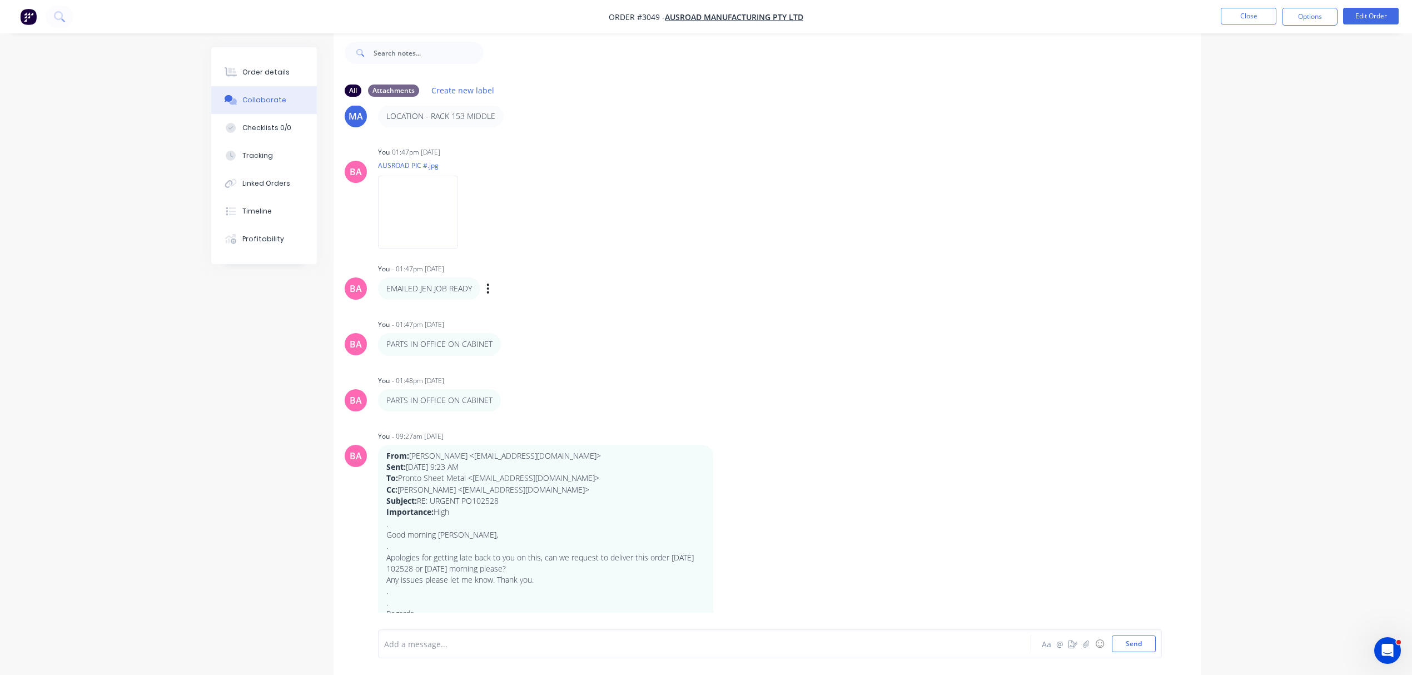
scroll to position [816, 0]
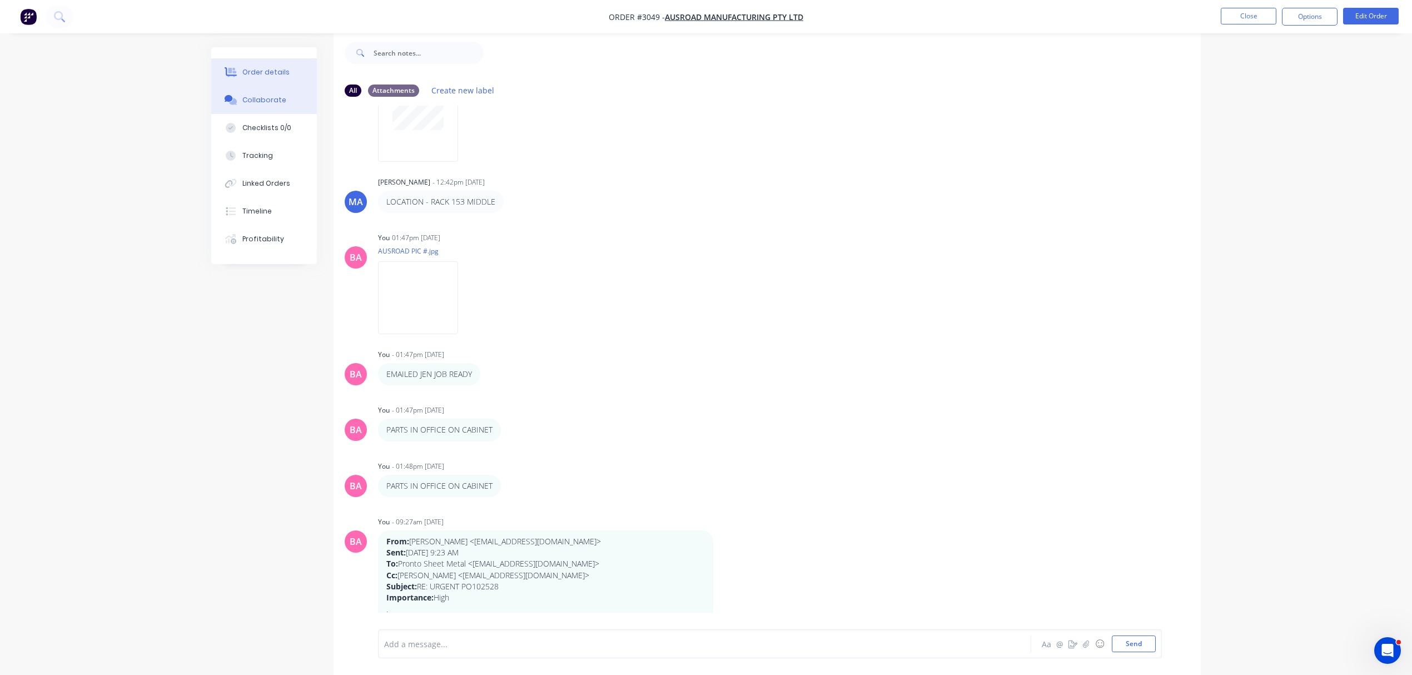
click at [258, 69] on div "Order details" at bounding box center [265, 72] width 47 height 10
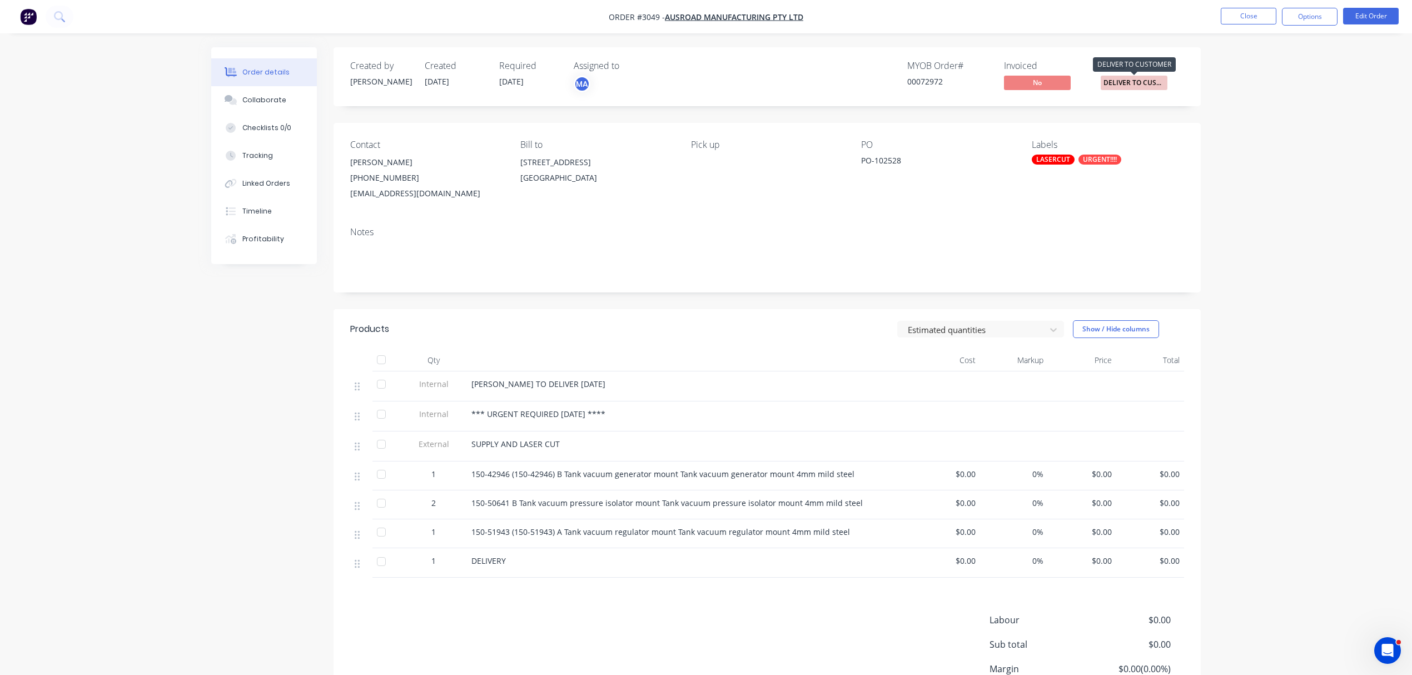
click at [1121, 81] on span "DELIVER TO CUST..." at bounding box center [1134, 83] width 67 height 14
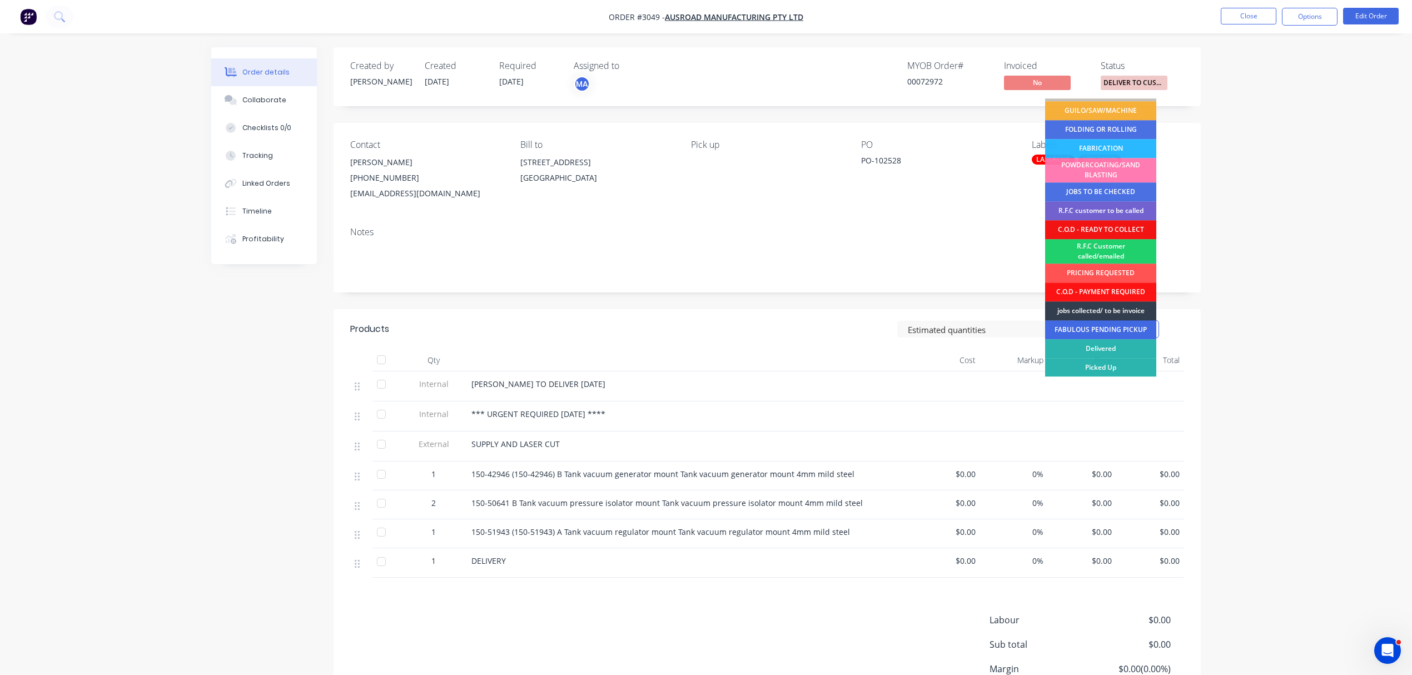
scroll to position [54, 0]
click at [1113, 307] on div "jobs collected/ to be invoice" at bounding box center [1100, 310] width 111 height 19
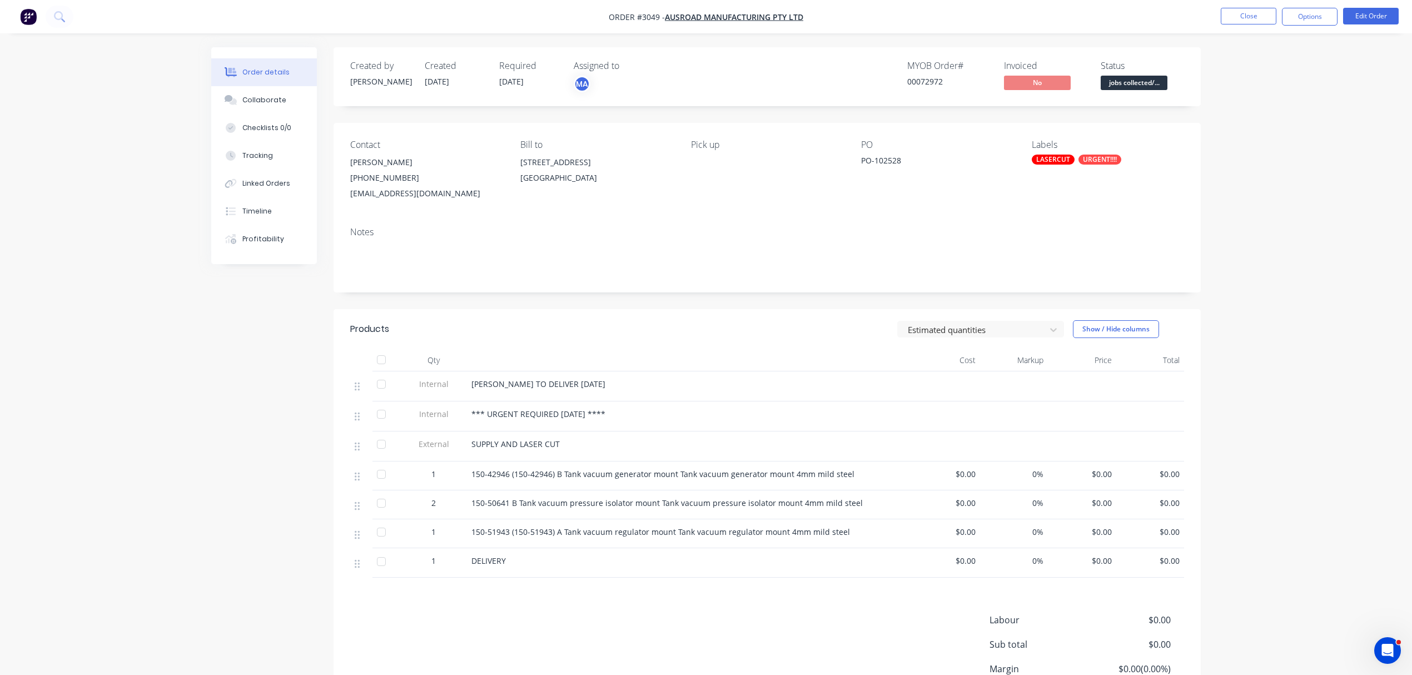
click at [565, 384] on div "[PERSON_NAME] TO DELIVER [DATE]" at bounding box center [689, 384] width 436 height 12
click at [1374, 14] on button "Edit Order" at bounding box center [1371, 16] width 56 height 17
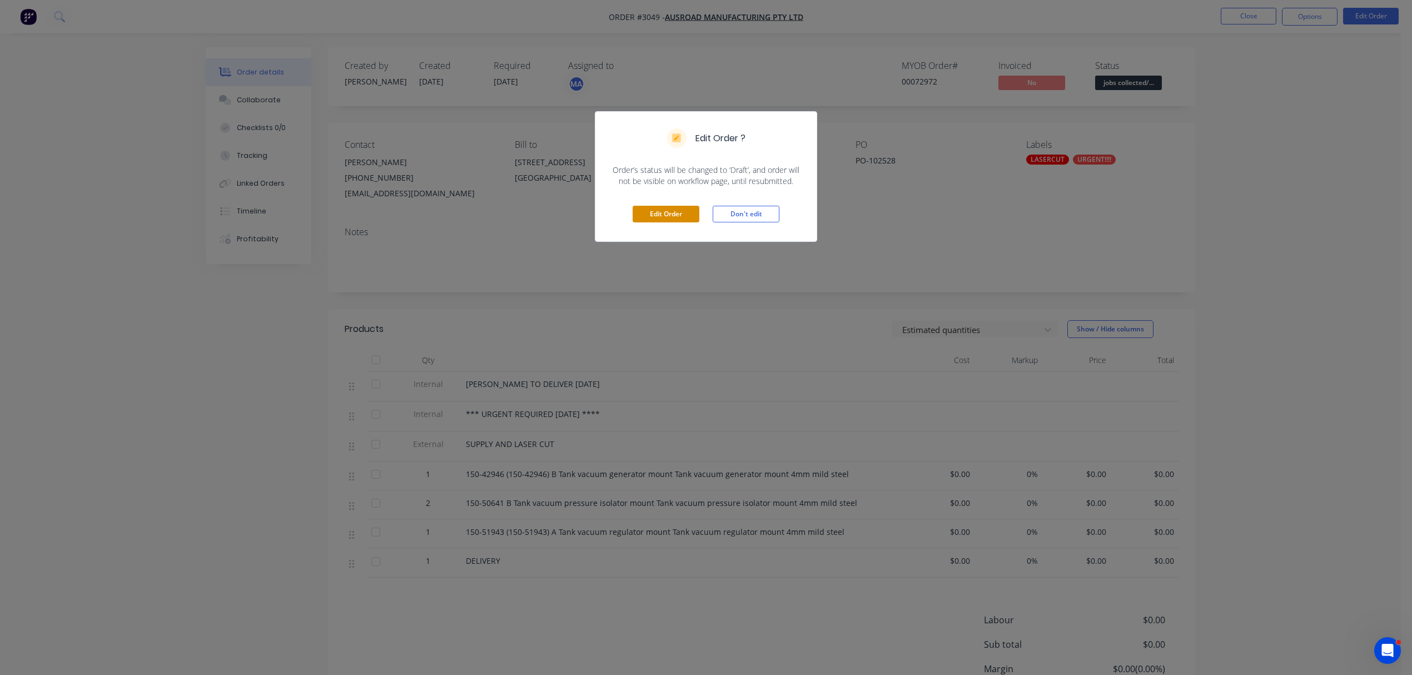
click at [668, 215] on button "Edit Order" at bounding box center [666, 214] width 67 height 17
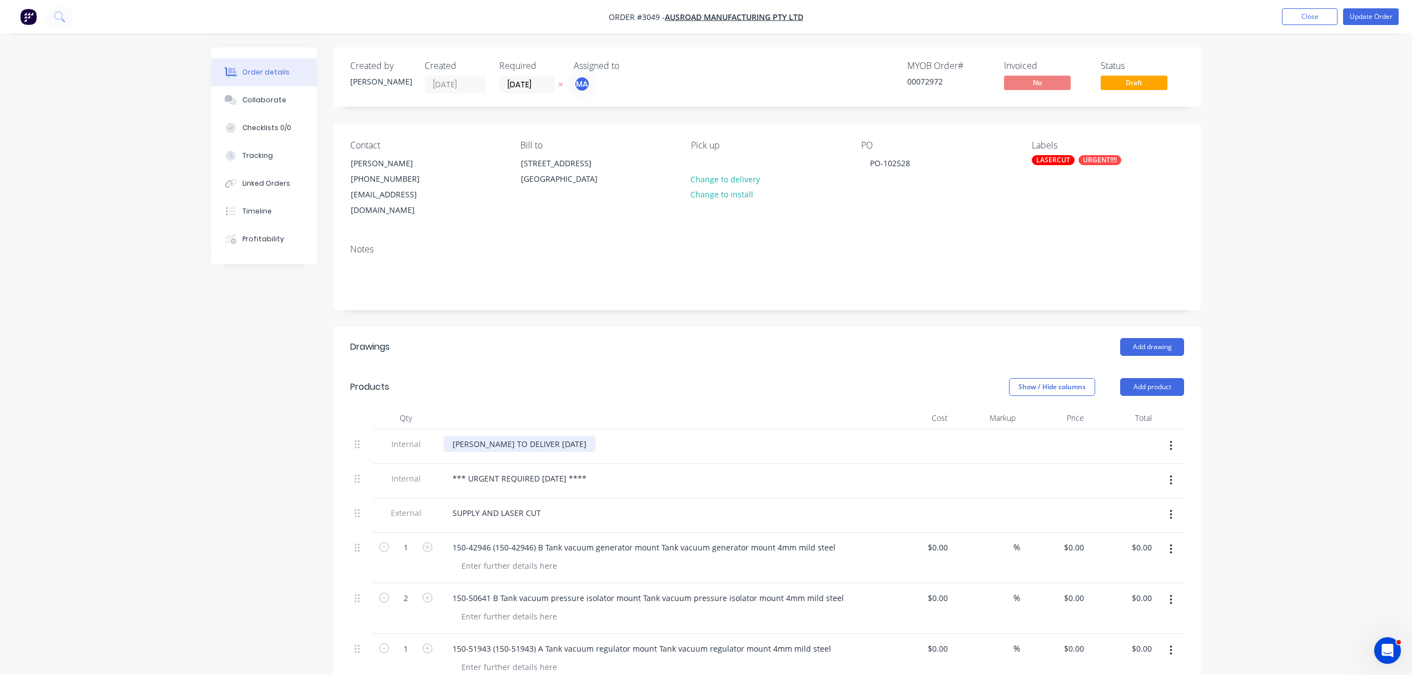
click at [531, 436] on div "[PERSON_NAME] TO DELIVER [DATE]" at bounding box center [520, 444] width 152 height 16
click at [547, 436] on div "[PERSON_NAME] TO DELIVER [DATE]" at bounding box center [520, 444] width 152 height 16
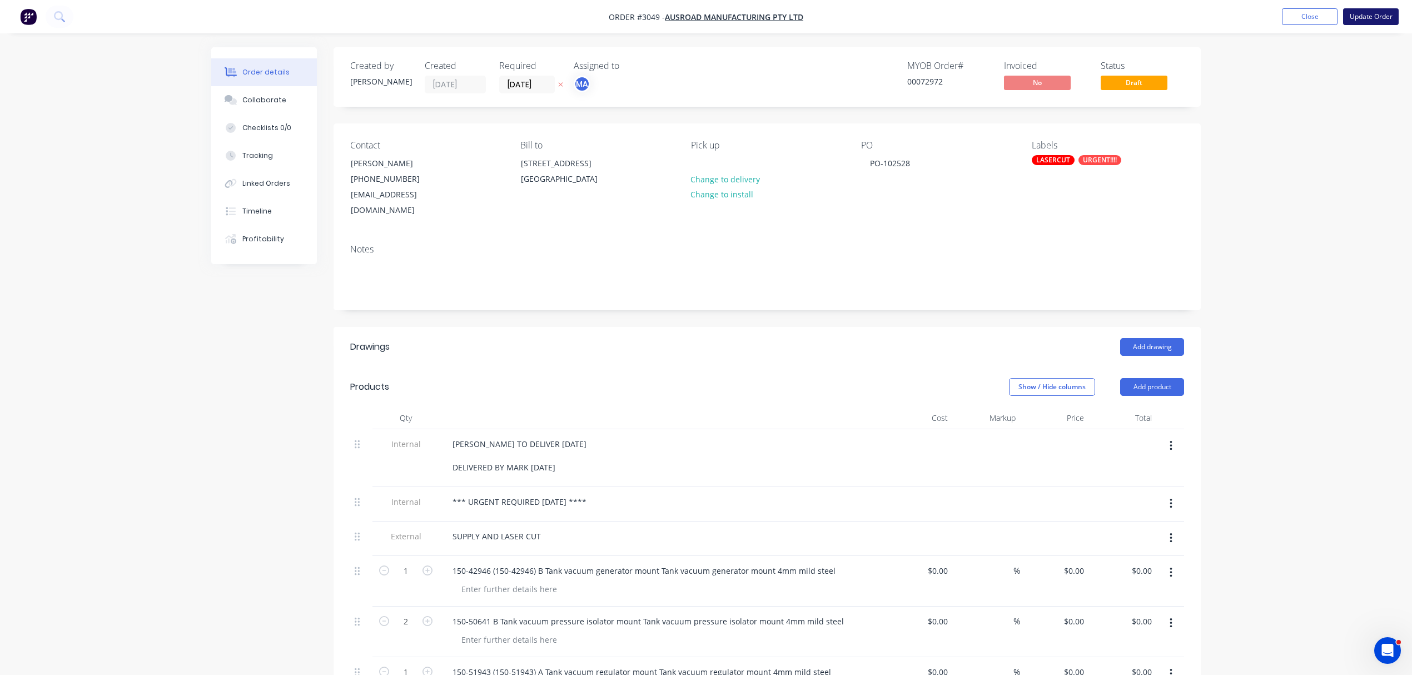
click at [1375, 14] on button "Update Order" at bounding box center [1371, 16] width 56 height 17
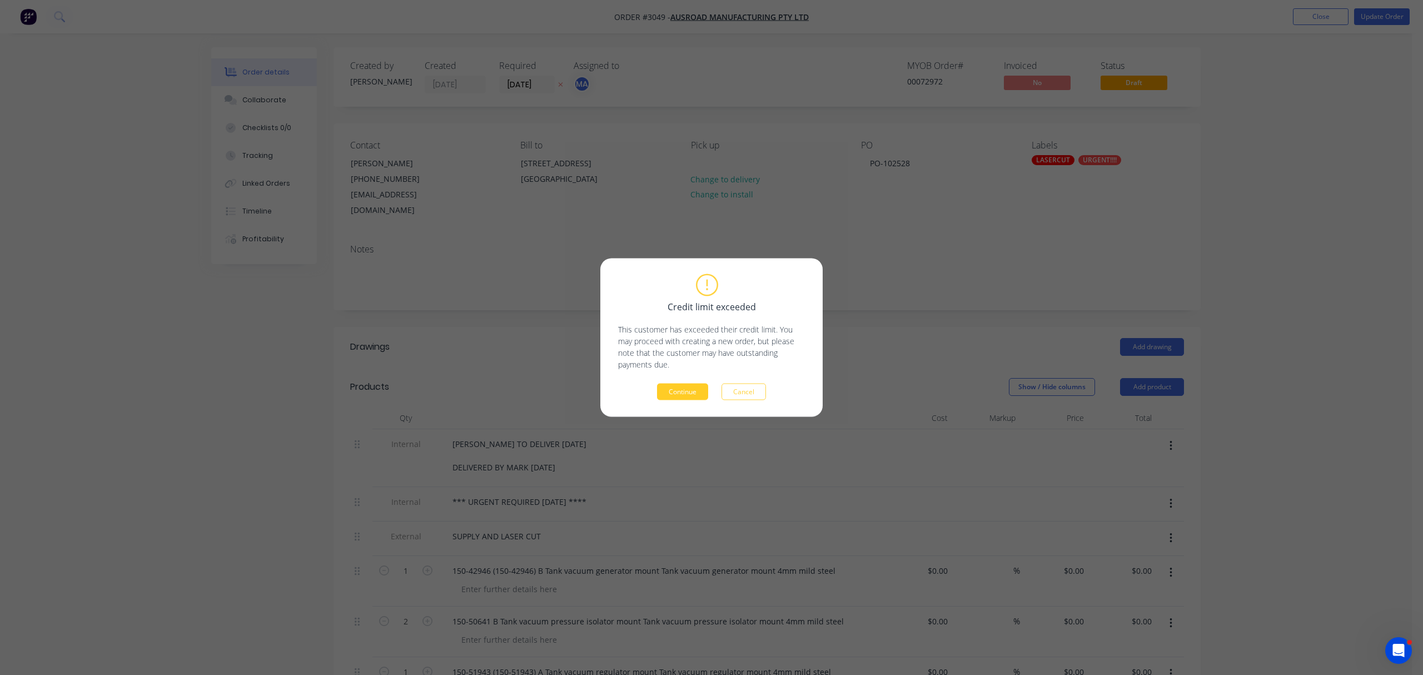
click at [690, 390] on button "Continue" at bounding box center [682, 392] width 51 height 17
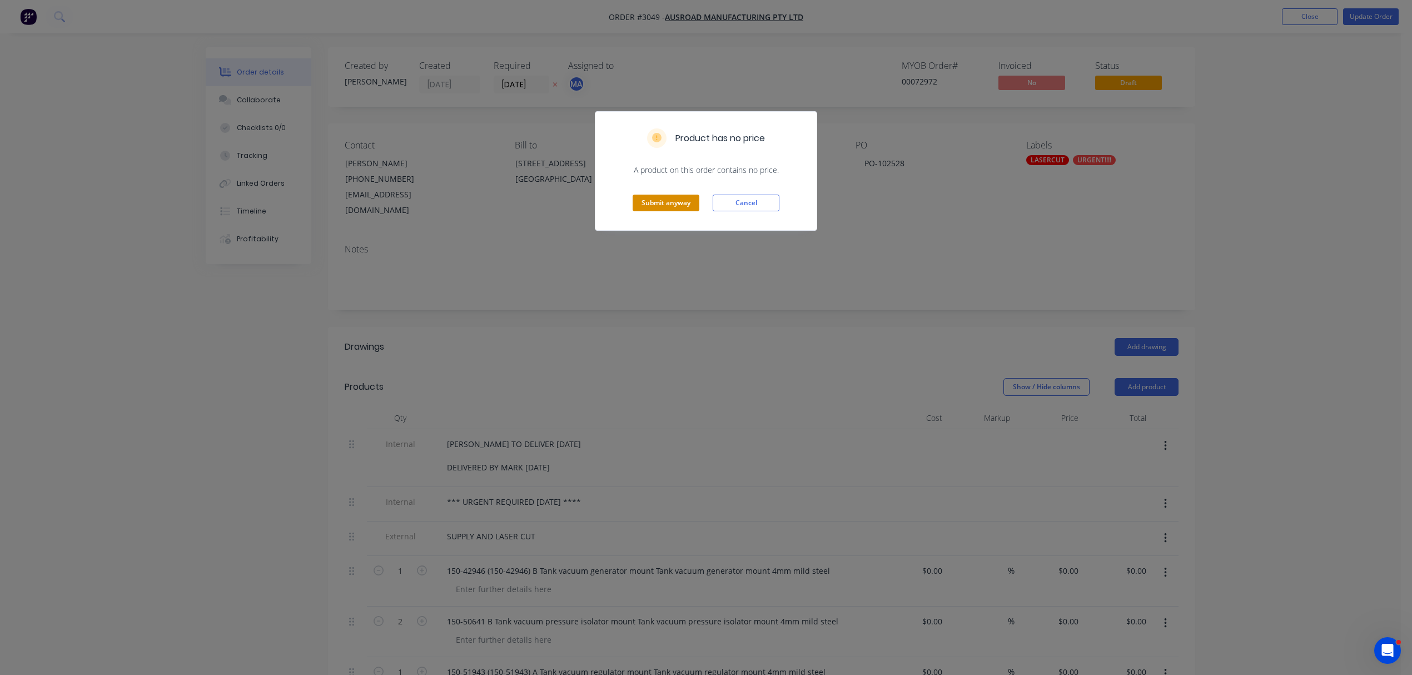
click at [661, 207] on button "Submit anyway" at bounding box center [666, 203] width 67 height 17
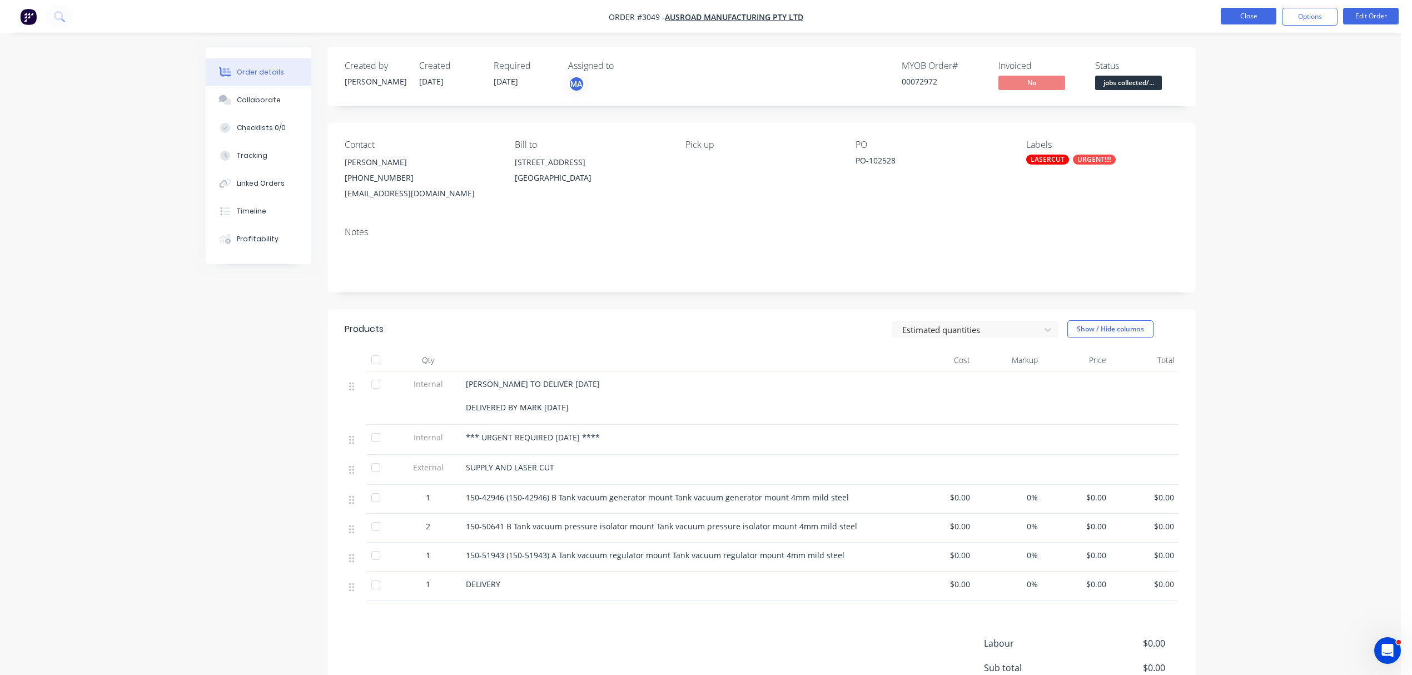
click at [1242, 12] on button "Close" at bounding box center [1249, 16] width 56 height 17
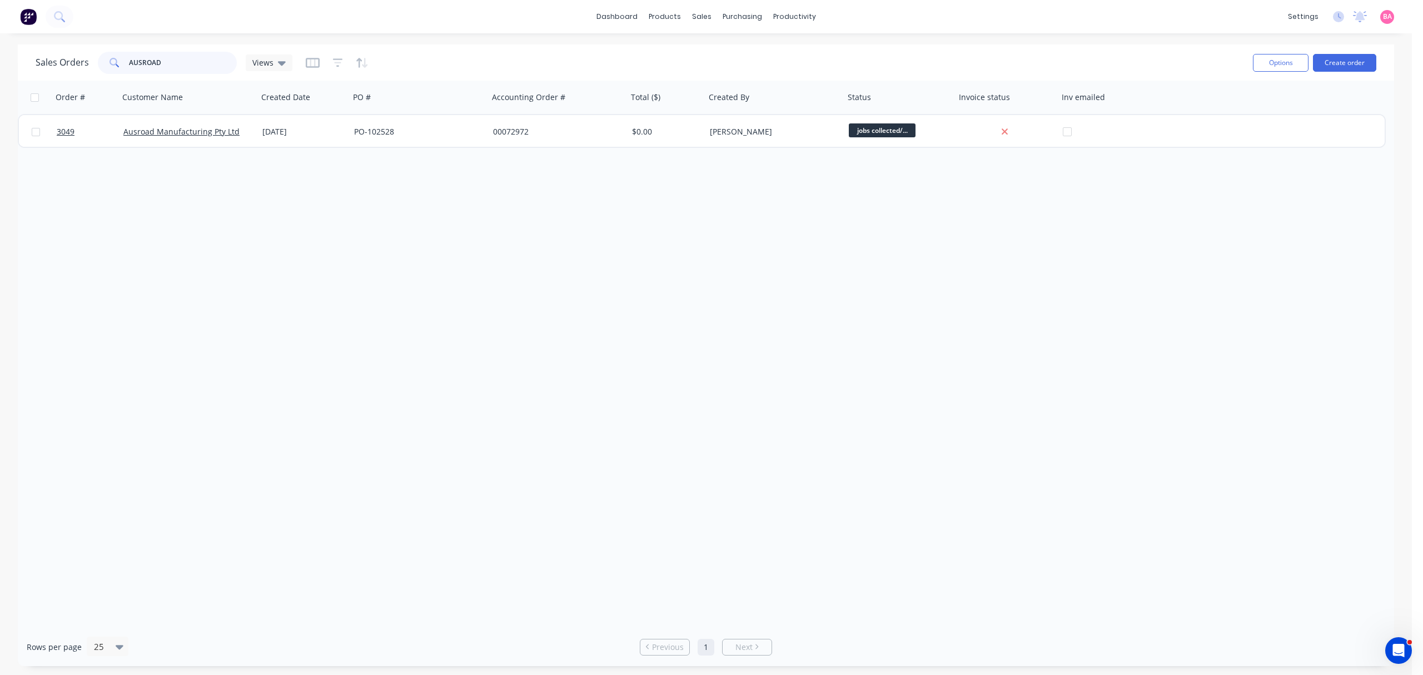
drag, startPoint x: 182, startPoint y: 58, endPoint x: 1, endPoint y: 44, distance: 182.2
click at [2, 44] on div "Sales Orders AUSROAD Views Options Create order Order # Customer Name Created D…" at bounding box center [706, 354] width 1412 height 621
type input "ALLTRUCK"
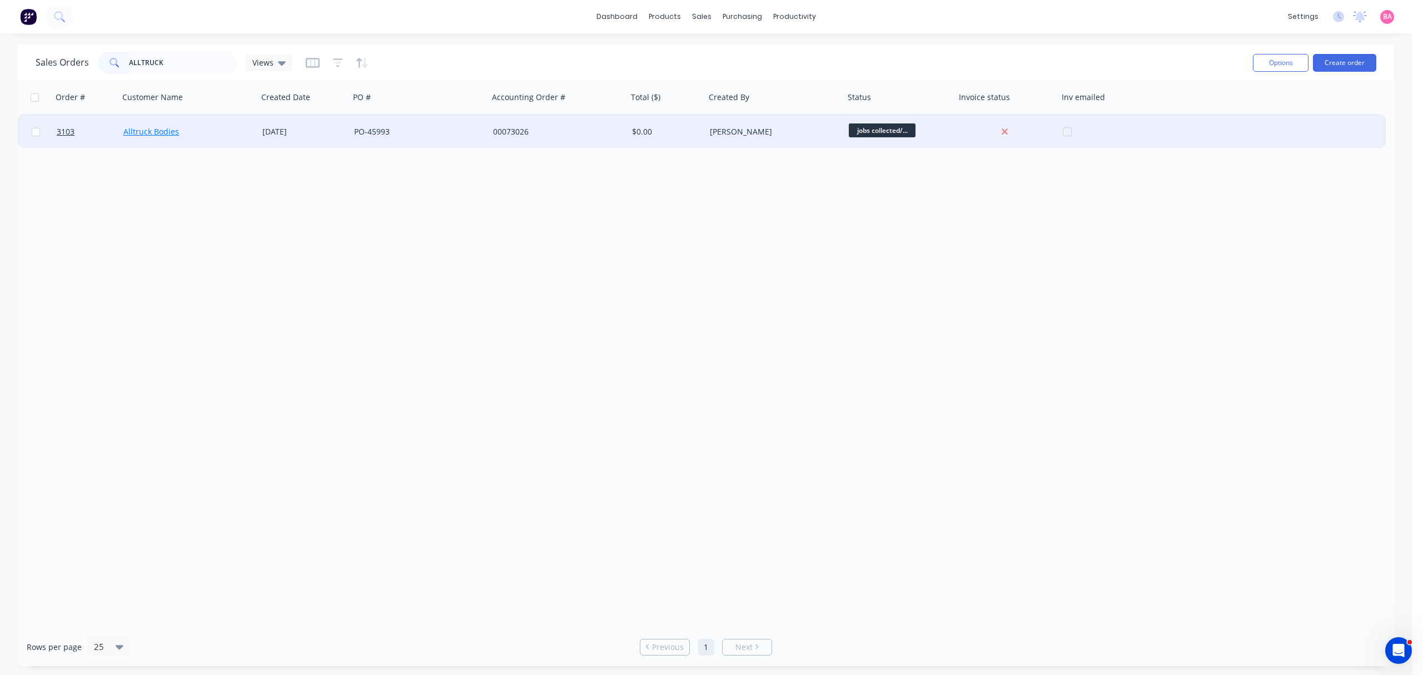
click at [159, 130] on link "Alltruck Bodies" at bounding box center [151, 131] width 56 height 11
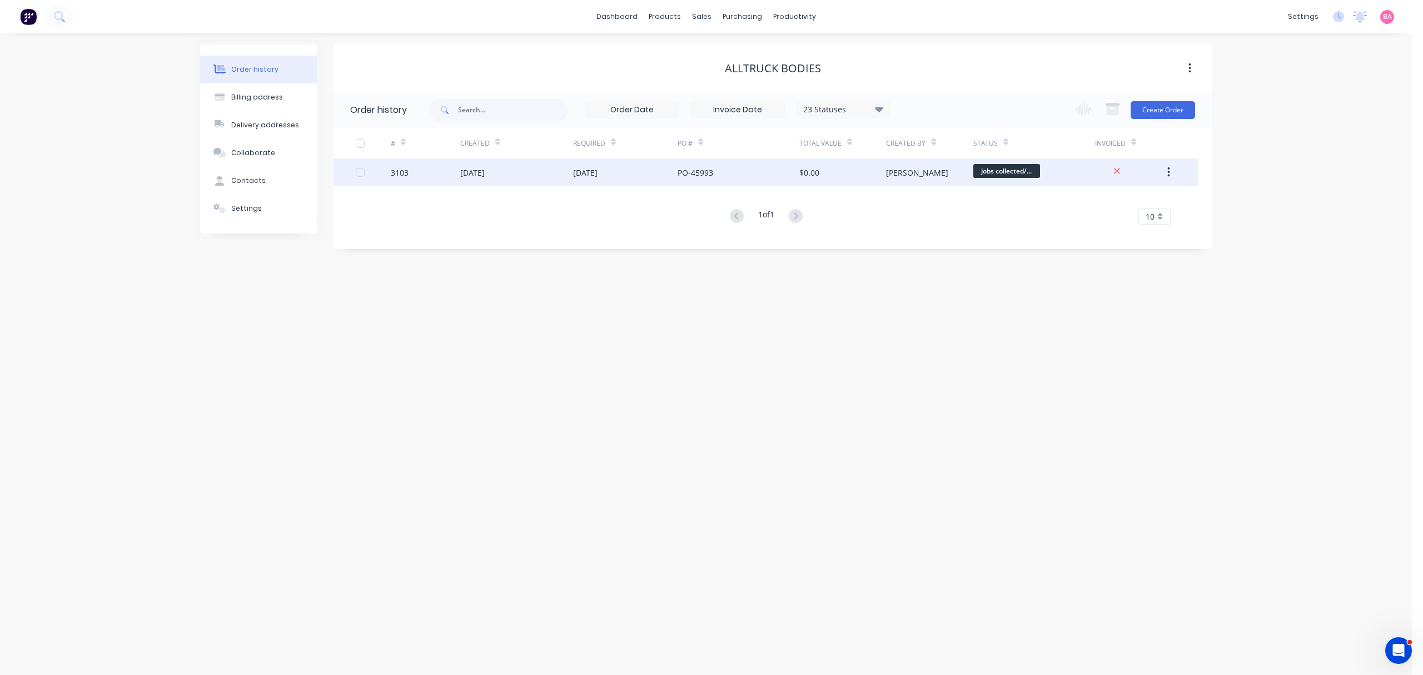
click at [405, 176] on div "3103" at bounding box center [400, 173] width 18 height 12
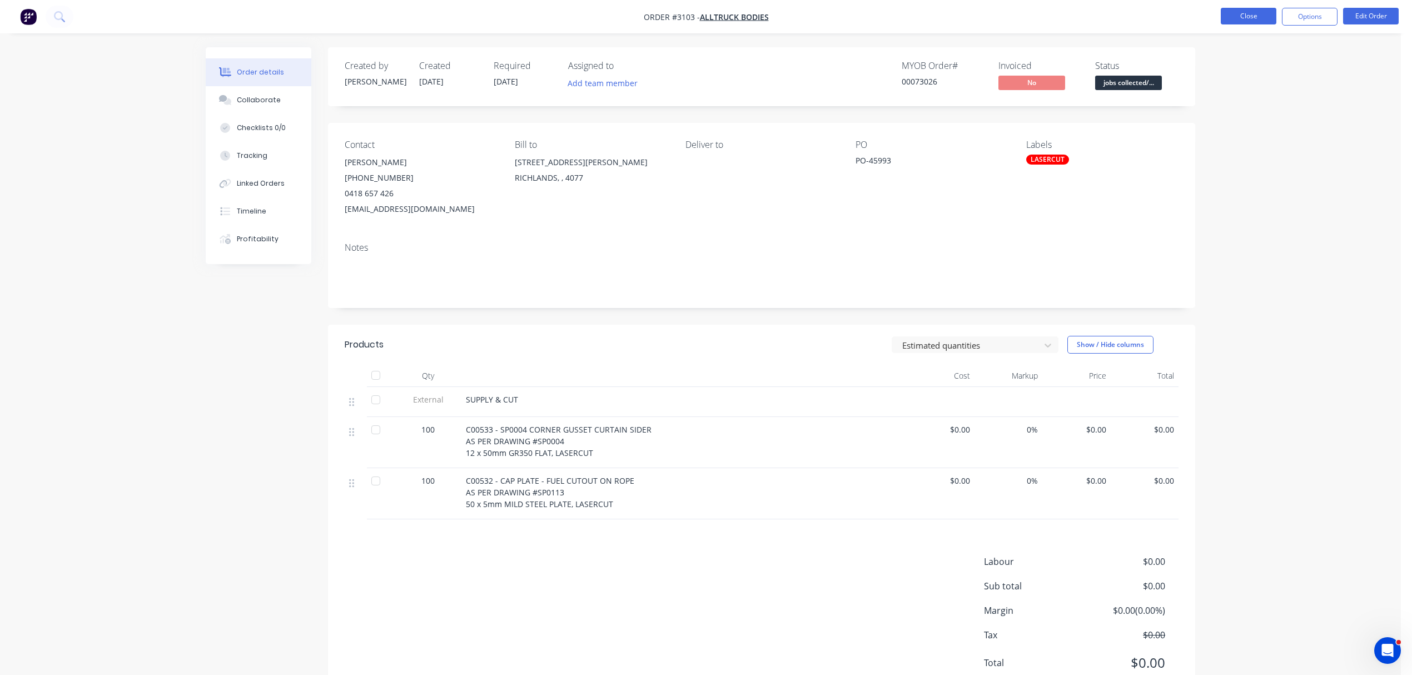
click at [1254, 11] on button "Close" at bounding box center [1249, 16] width 56 height 17
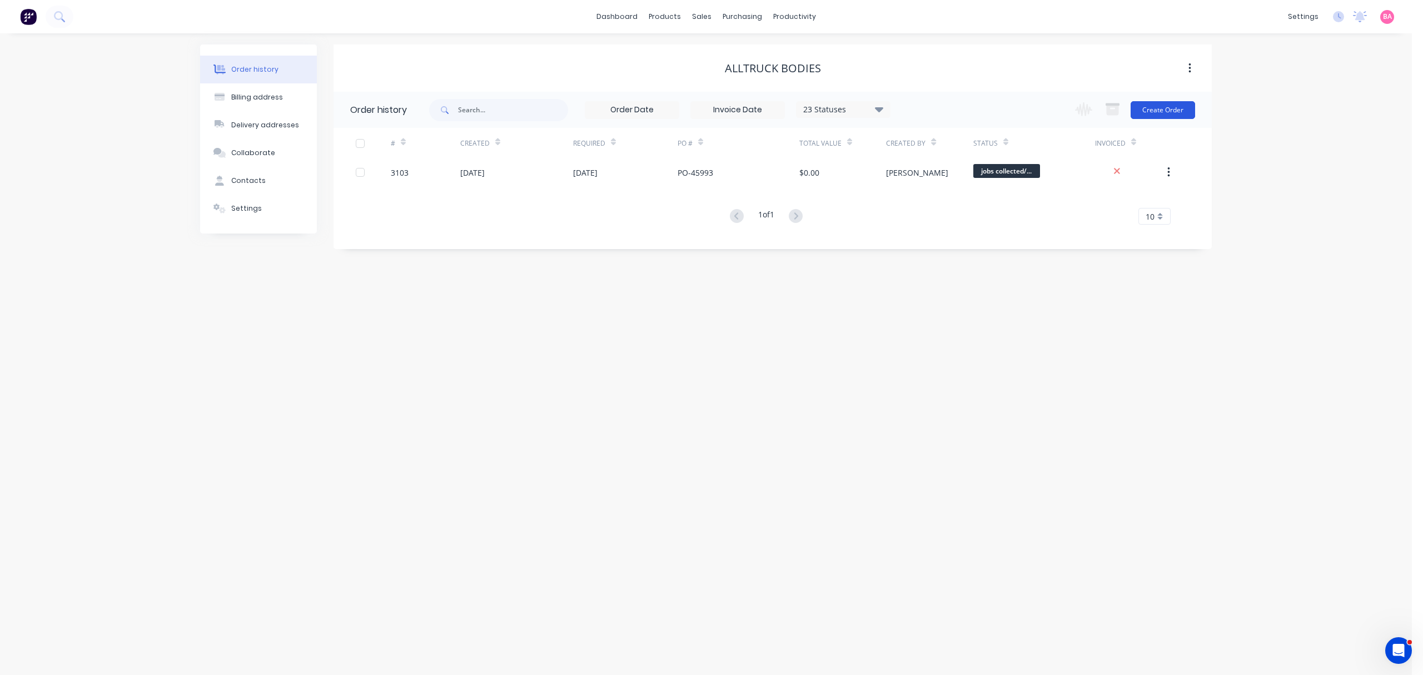
click at [1177, 107] on button "Create Order" at bounding box center [1163, 110] width 64 height 18
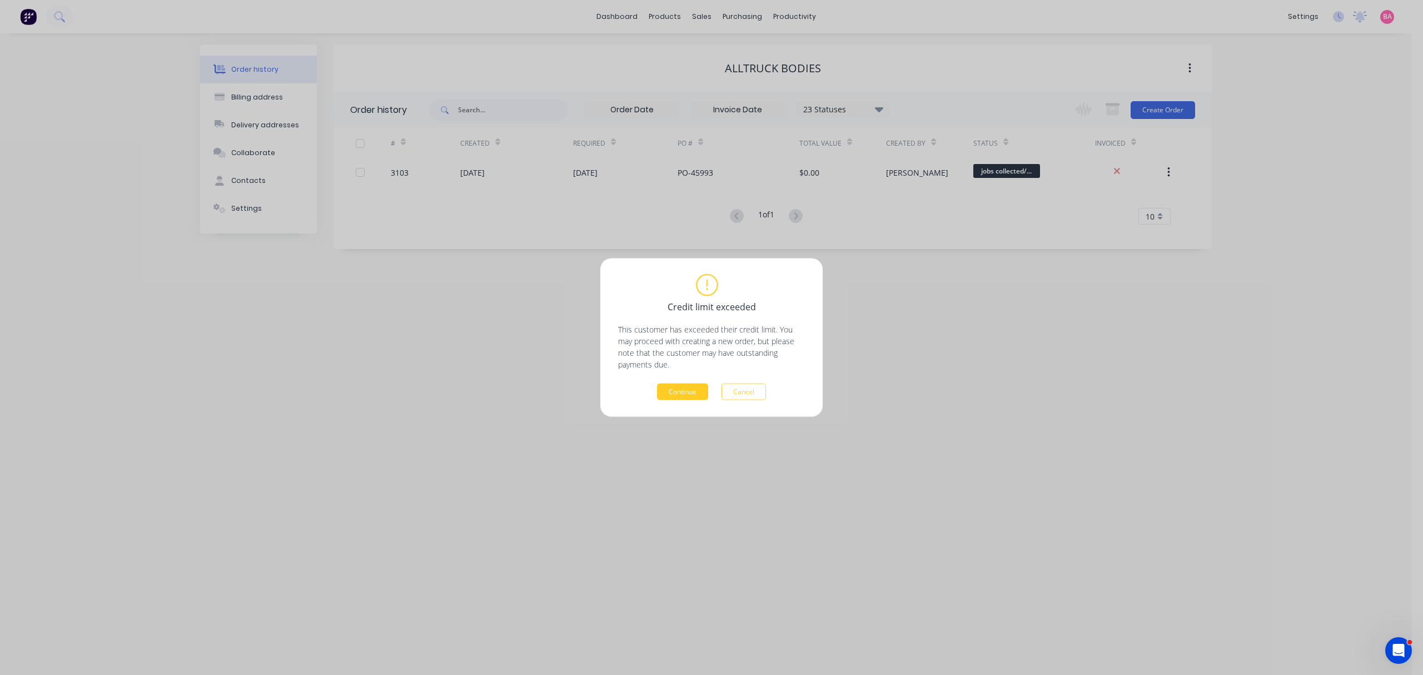
click at [690, 394] on button "Continue" at bounding box center [682, 392] width 51 height 17
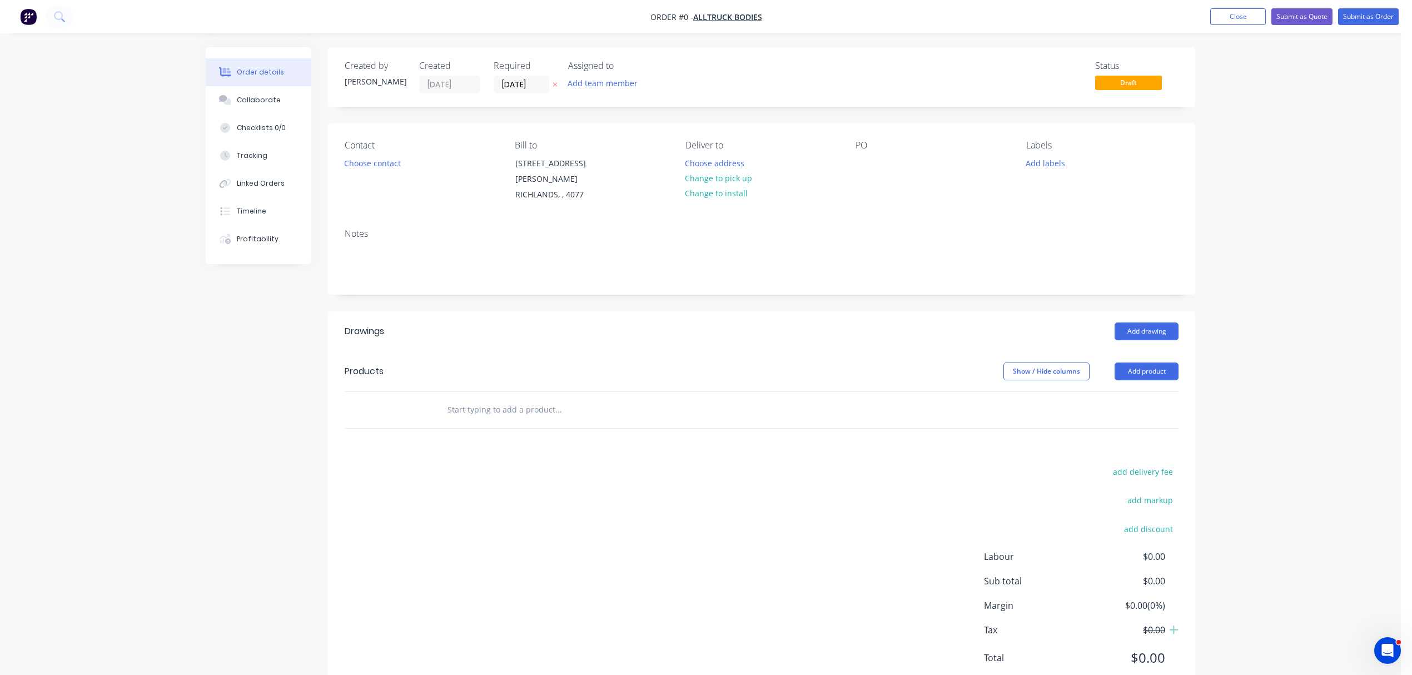
click at [552, 85] on icon "button" at bounding box center [554, 84] width 5 height 7
click at [619, 86] on button "Add team member" at bounding box center [603, 83] width 82 height 15
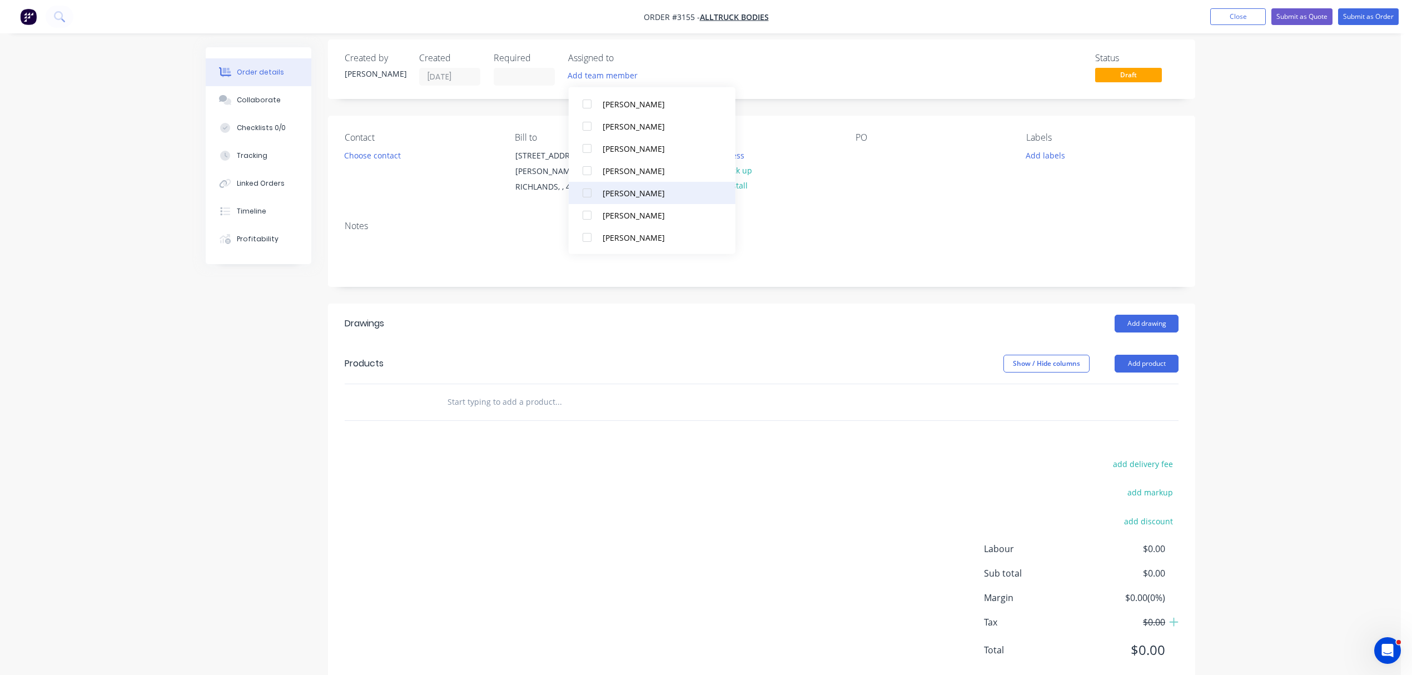
scroll to position [26, 0]
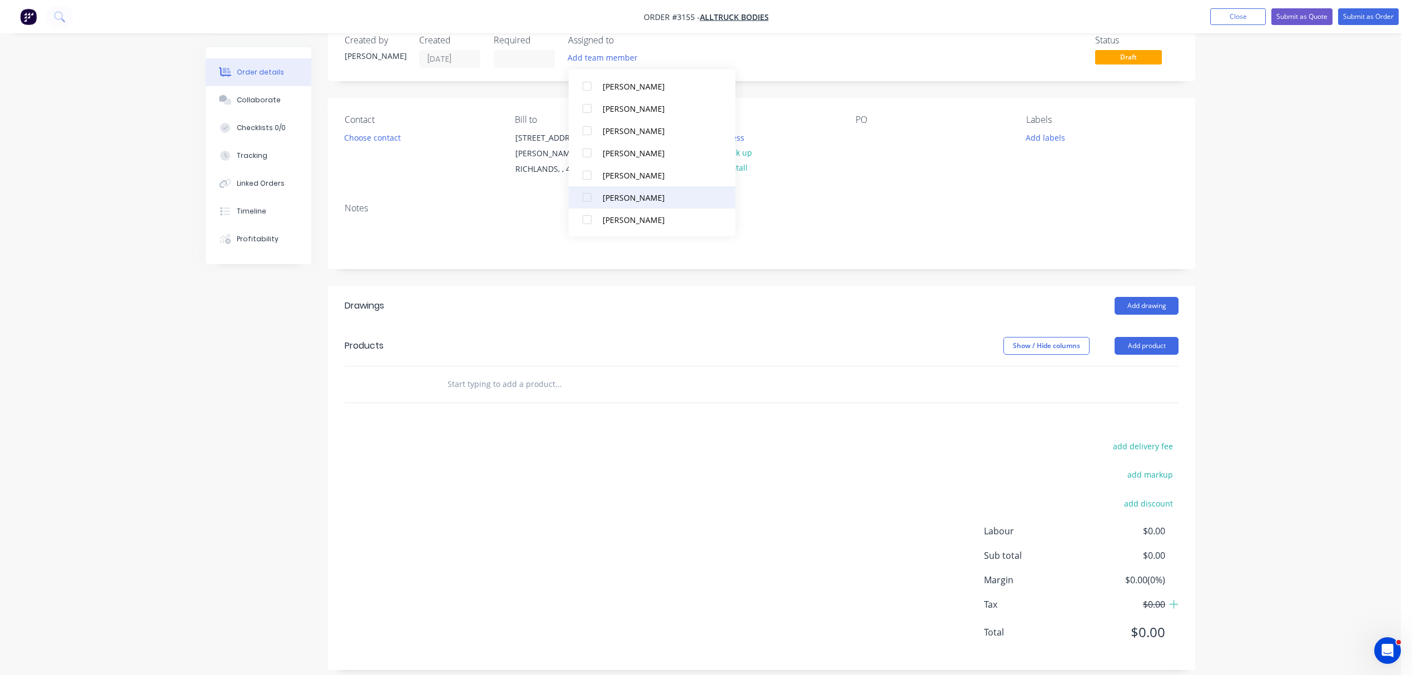
click at [589, 196] on div at bounding box center [587, 197] width 22 height 22
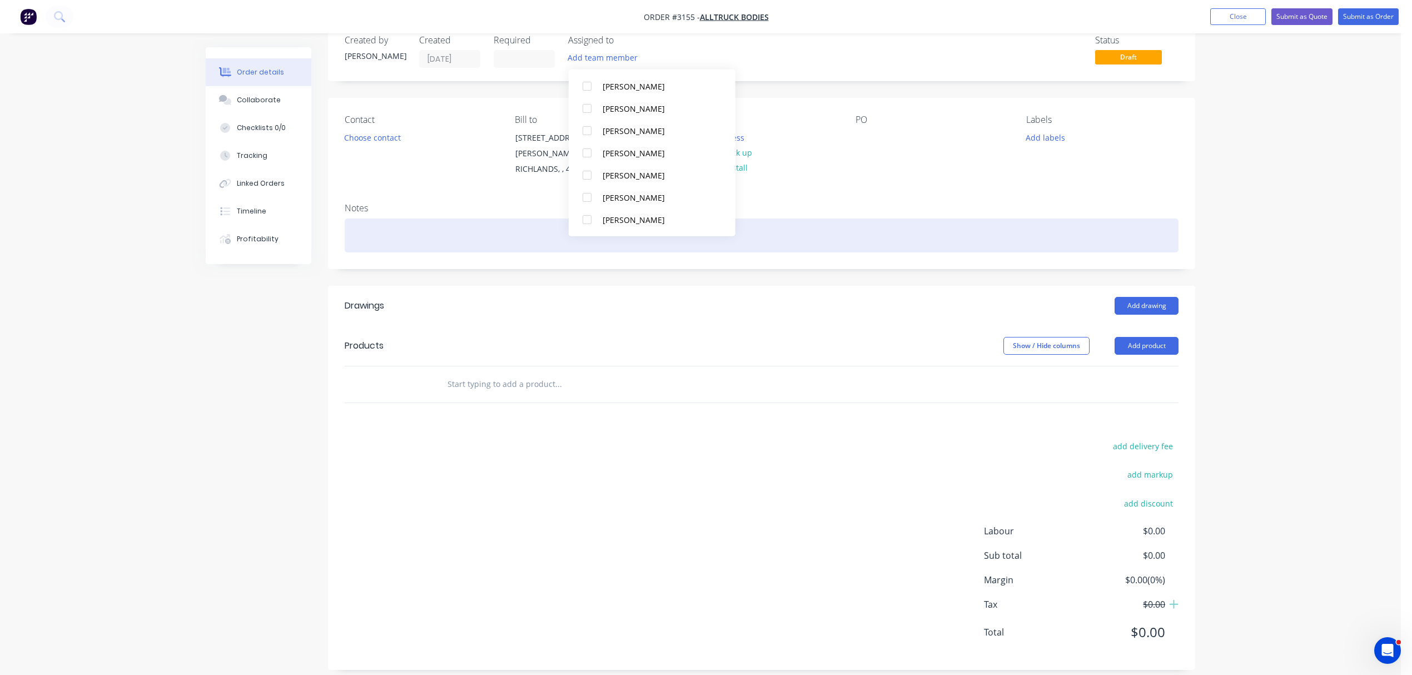
scroll to position [0, 0]
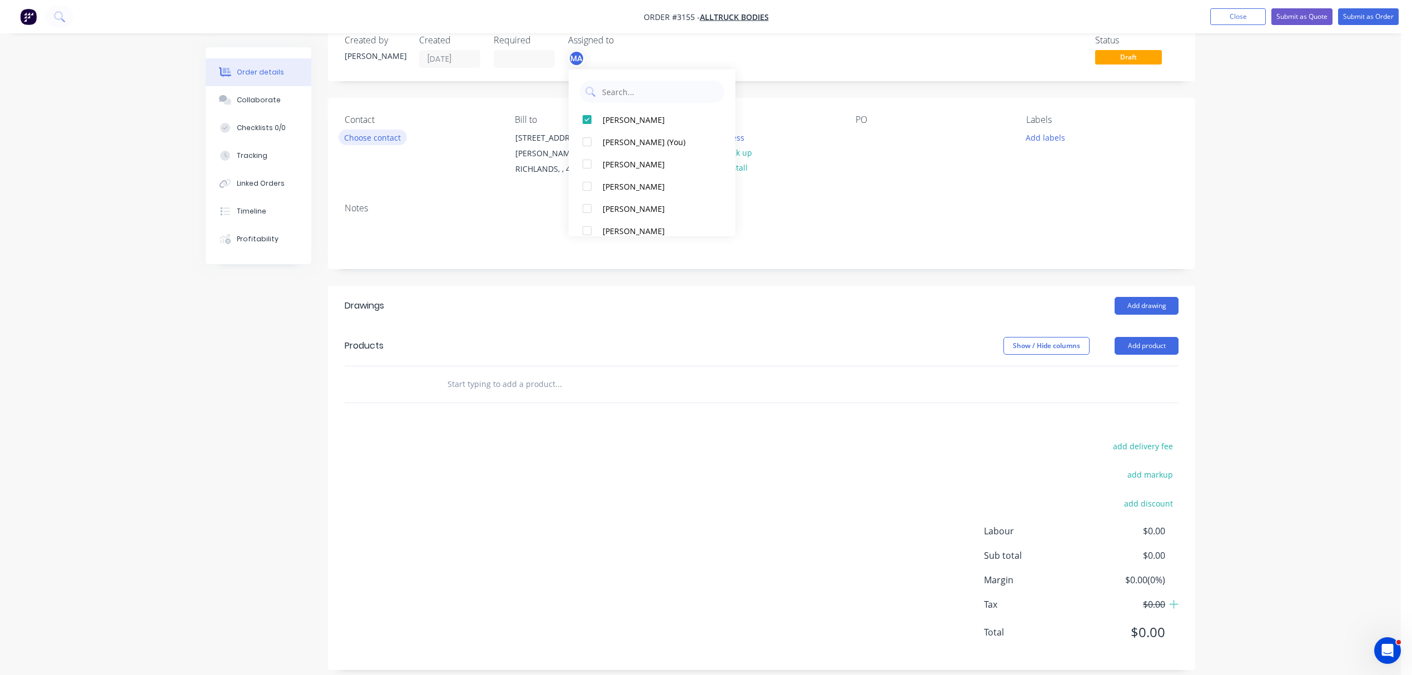
click at [379, 133] on button "Choose contact" at bounding box center [372, 137] width 68 height 15
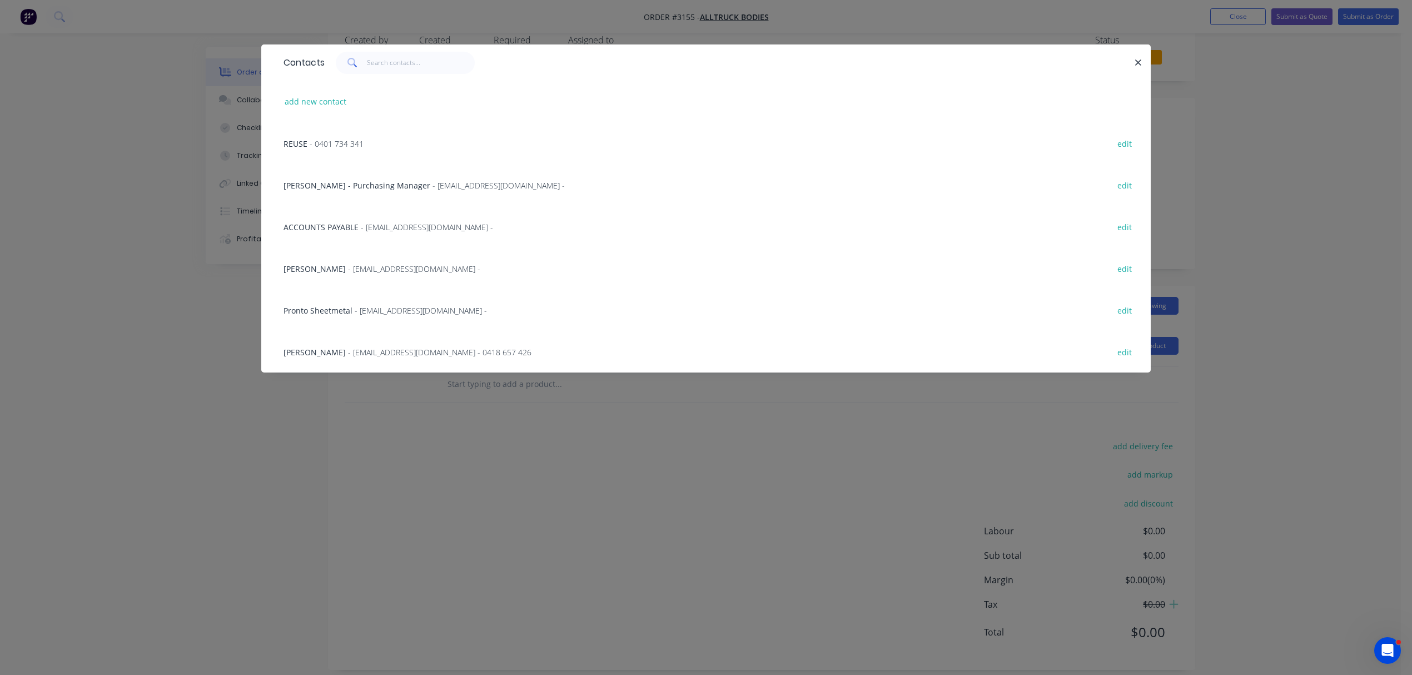
click at [384, 354] on span "- [EMAIL_ADDRESS][DOMAIN_NAME] - 0418 657 426" at bounding box center [439, 352] width 183 height 11
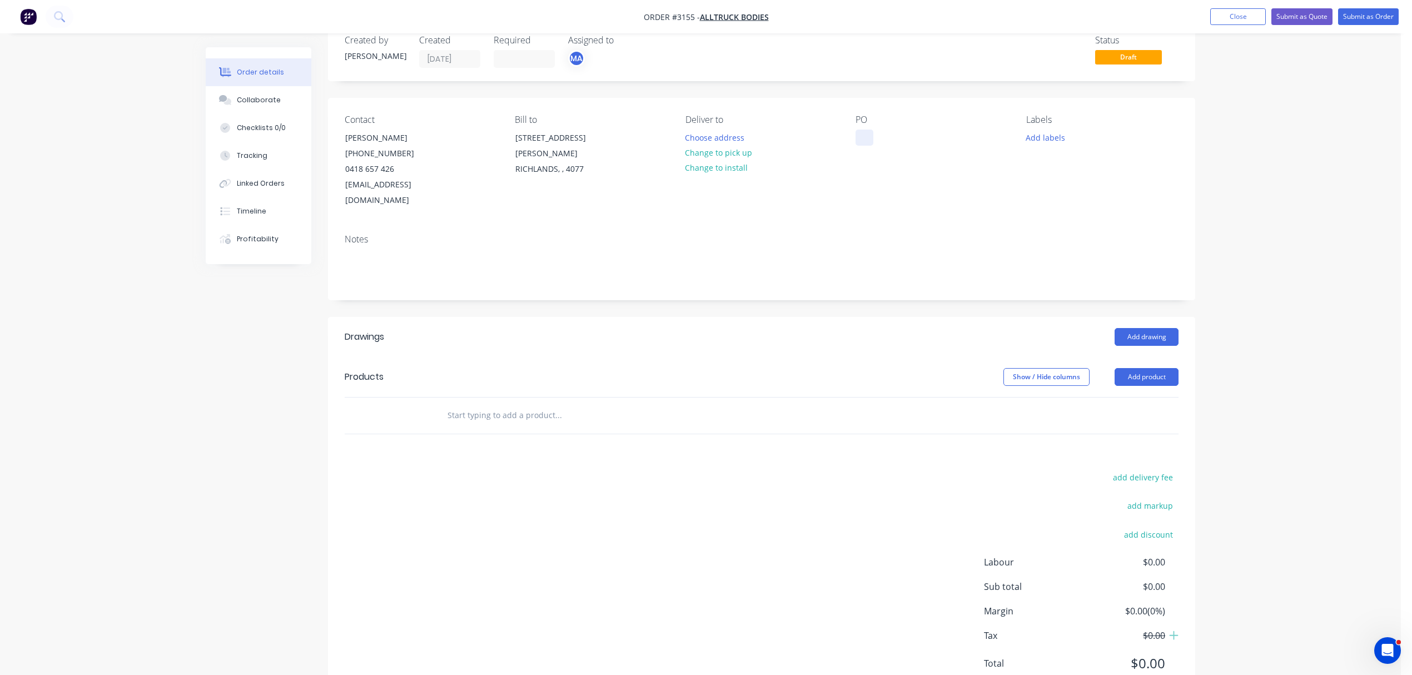
click at [862, 135] on div at bounding box center [864, 138] width 18 height 16
click at [1052, 131] on button "Add labels" at bounding box center [1044, 137] width 51 height 15
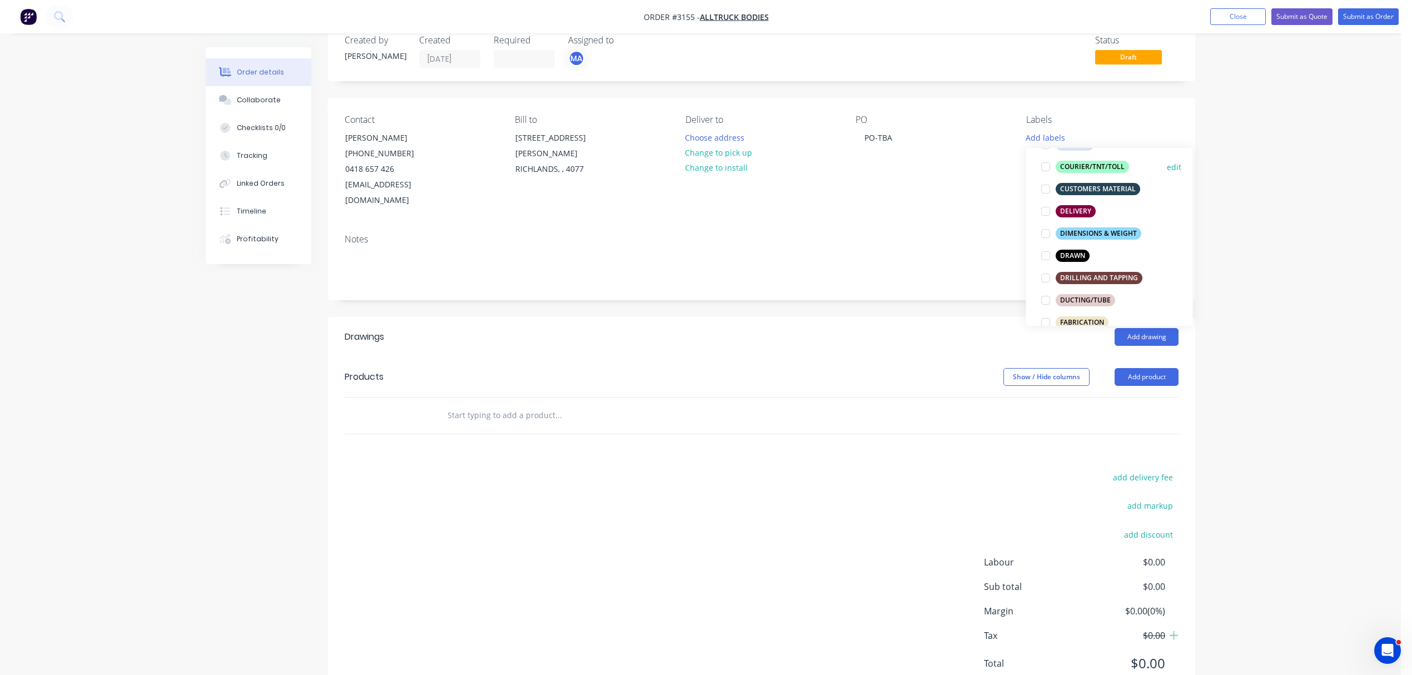
scroll to position [172, 0]
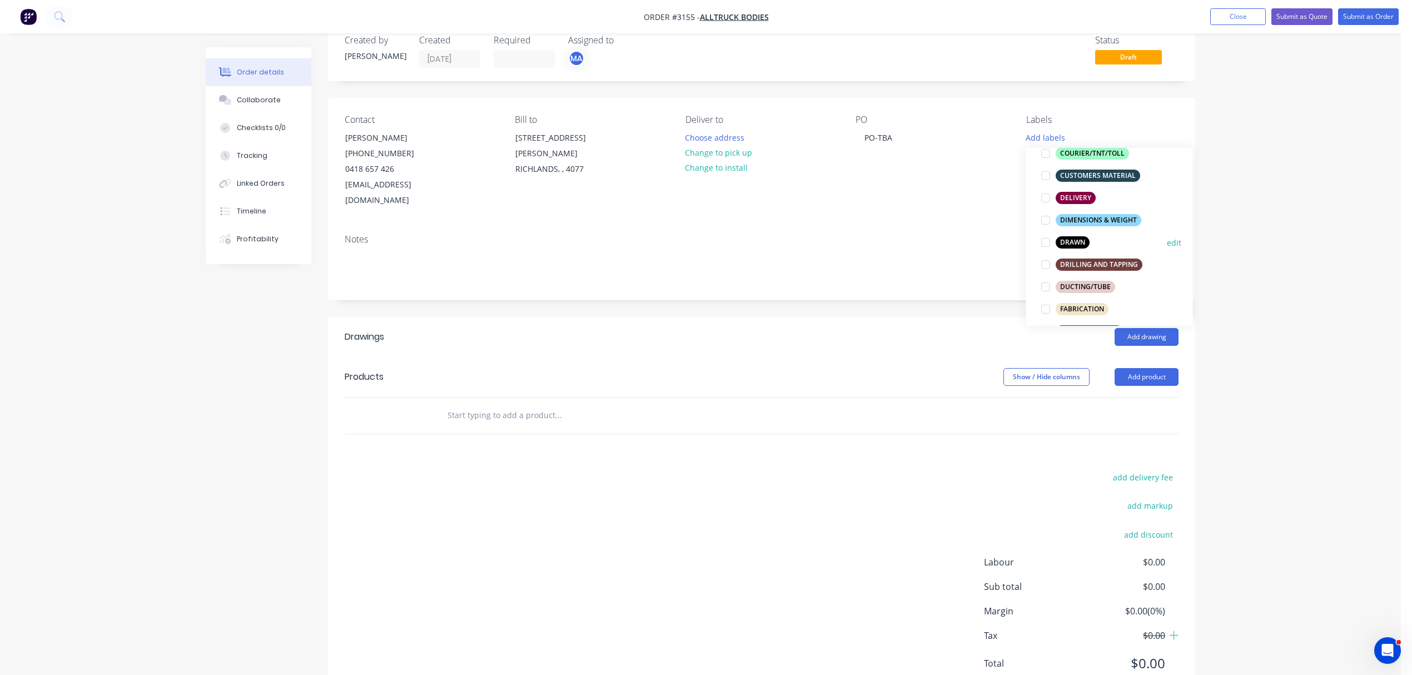
click at [1077, 240] on div "DRAWN" at bounding box center [1072, 242] width 34 height 12
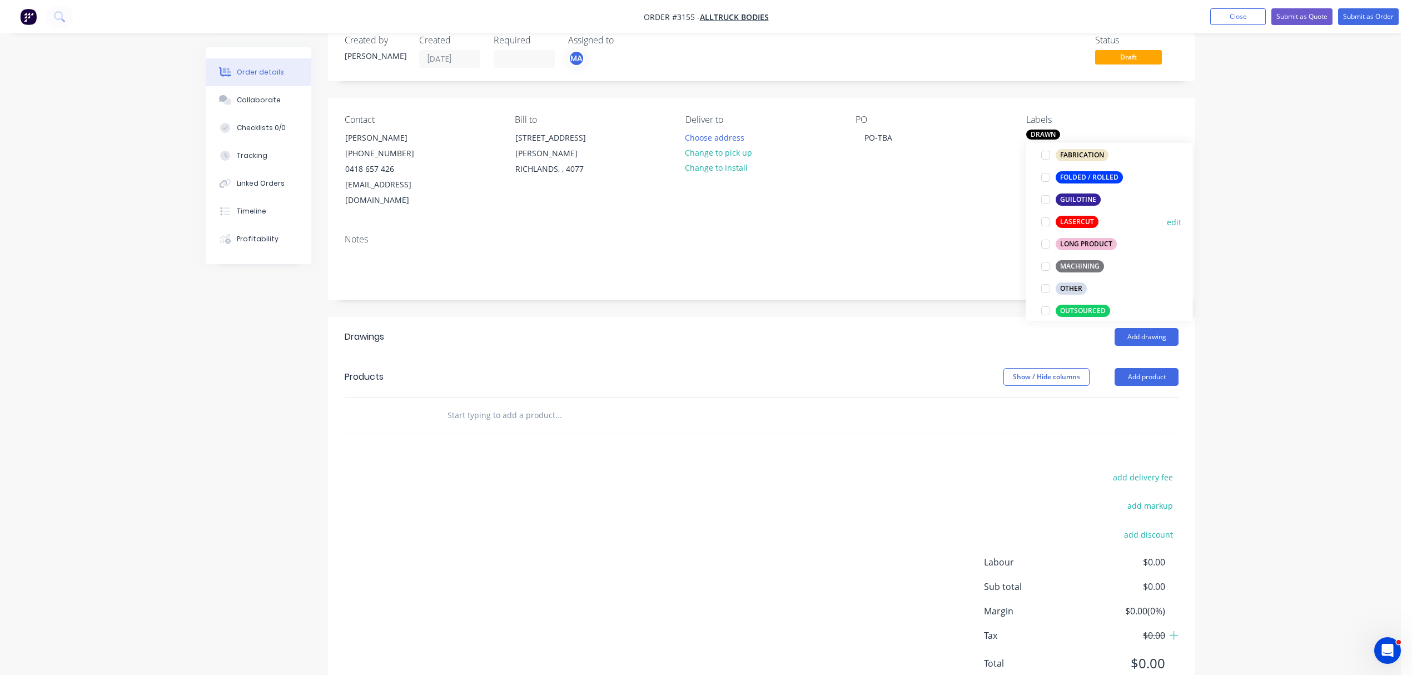
click at [1079, 220] on div "LASERCUT" at bounding box center [1076, 222] width 43 height 12
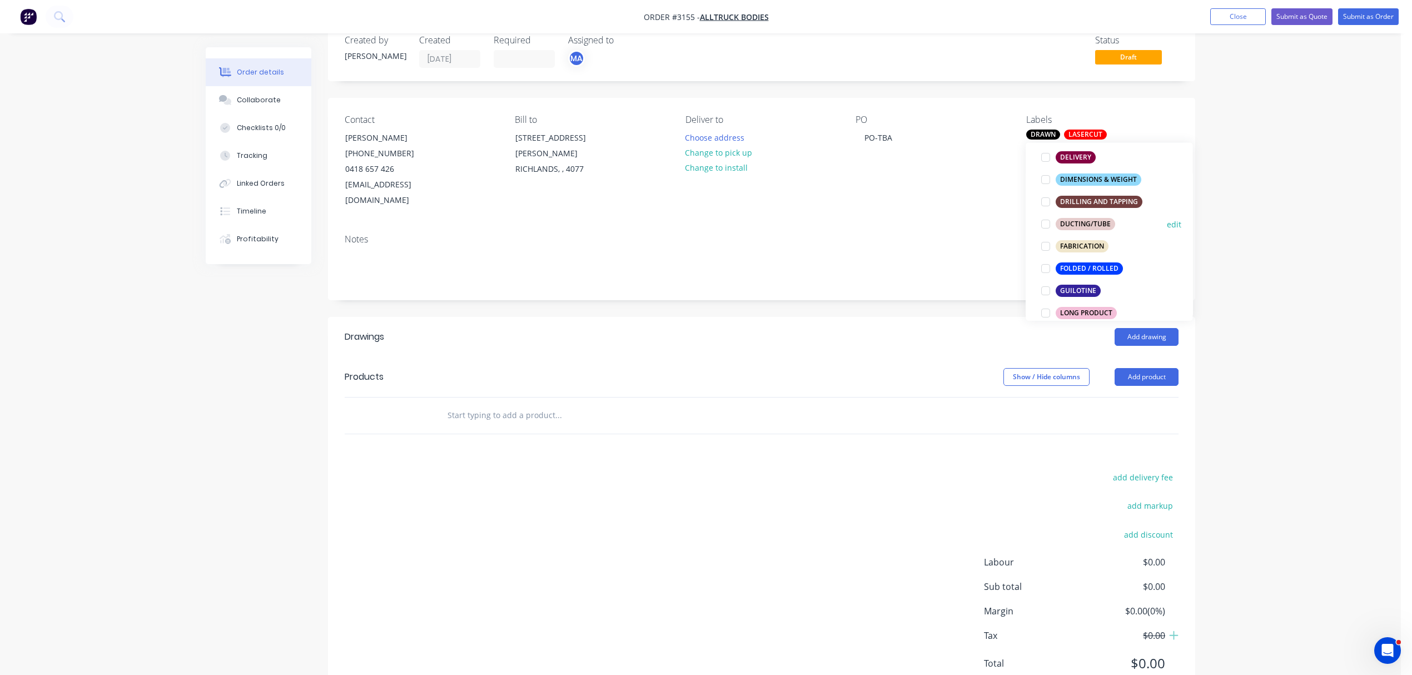
scroll to position [255, 0]
click at [1101, 263] on div "FOLDED / ROLLED" at bounding box center [1088, 266] width 67 height 12
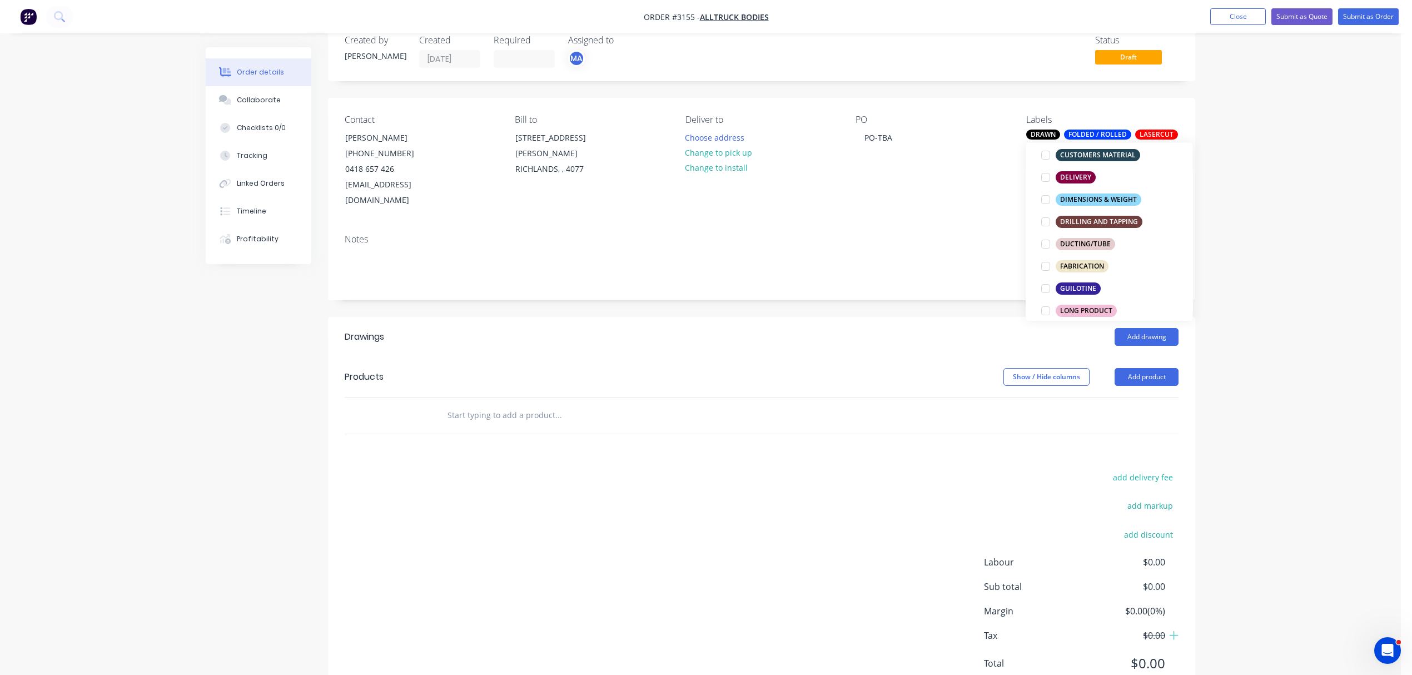
scroll to position [0, 0]
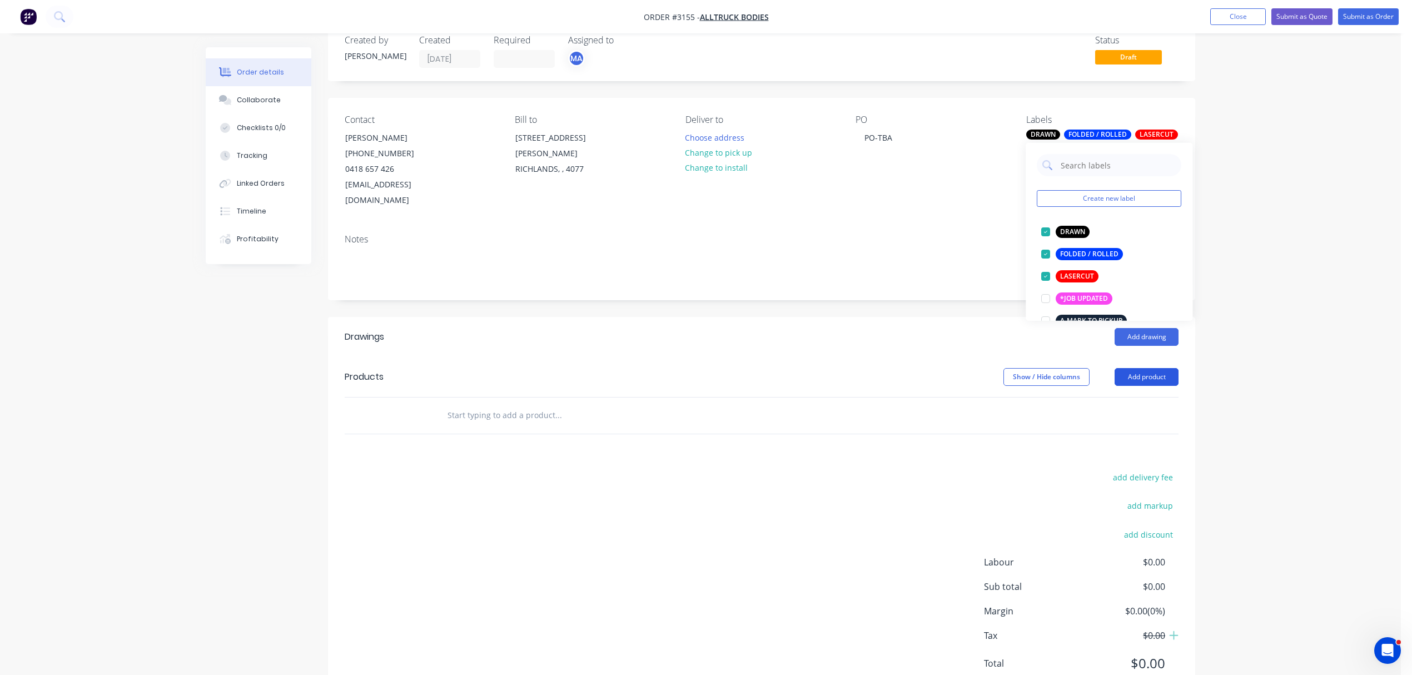
click at [1139, 368] on button "Add product" at bounding box center [1146, 377] width 64 height 18
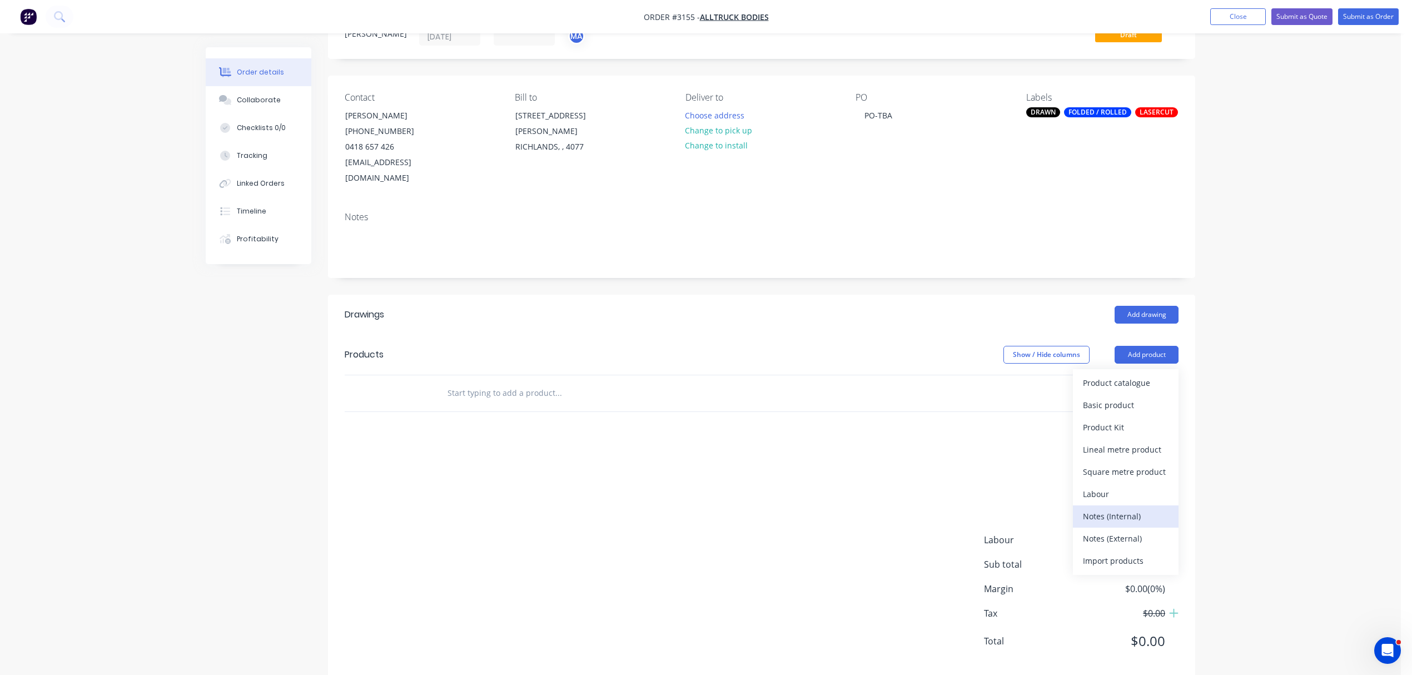
scroll to position [50, 0]
click at [1126, 506] on div "Notes (Internal)" at bounding box center [1126, 514] width 86 height 16
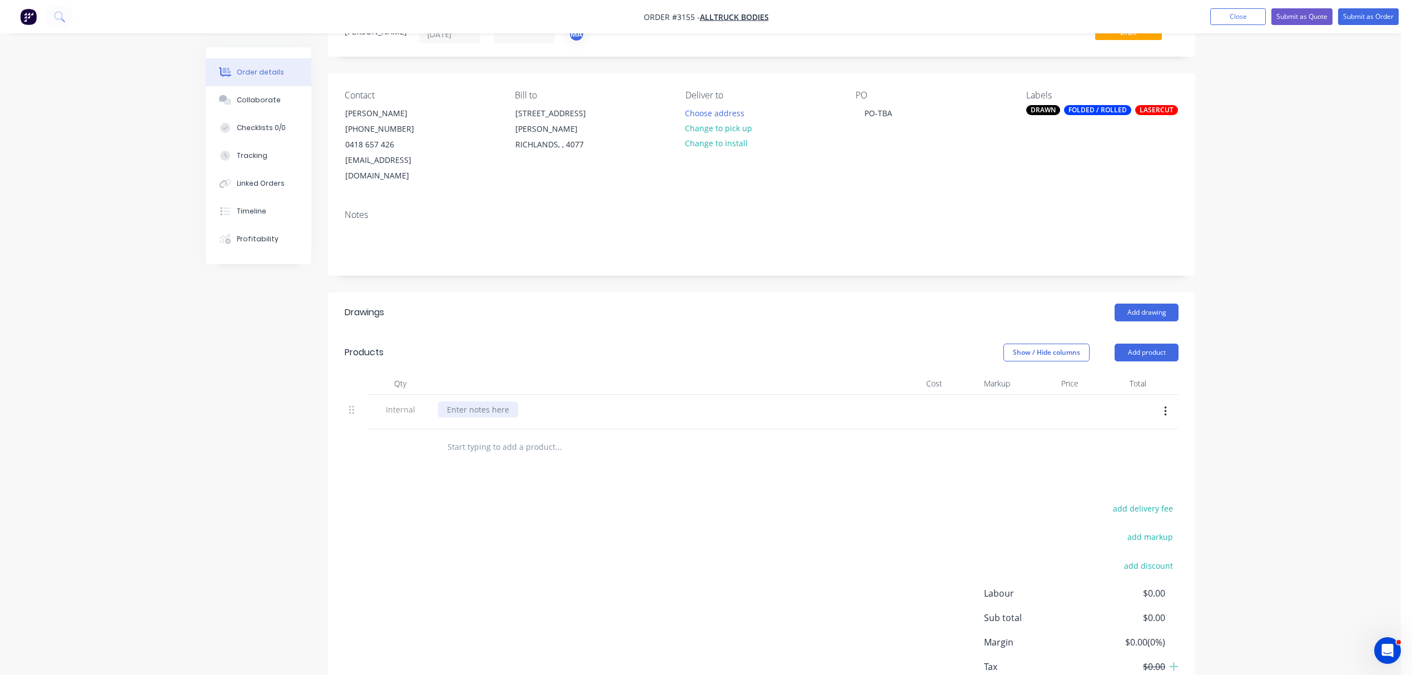
click at [477, 401] on div at bounding box center [478, 409] width 80 height 16
click at [468, 401] on div "**********" at bounding box center [595, 409] width 315 height 16
drag, startPoint x: 807, startPoint y: 392, endPoint x: 440, endPoint y: 391, distance: 366.8
click at [439, 401] on div "**********" at bounding box center [628, 409] width 380 height 16
copy div "**********"
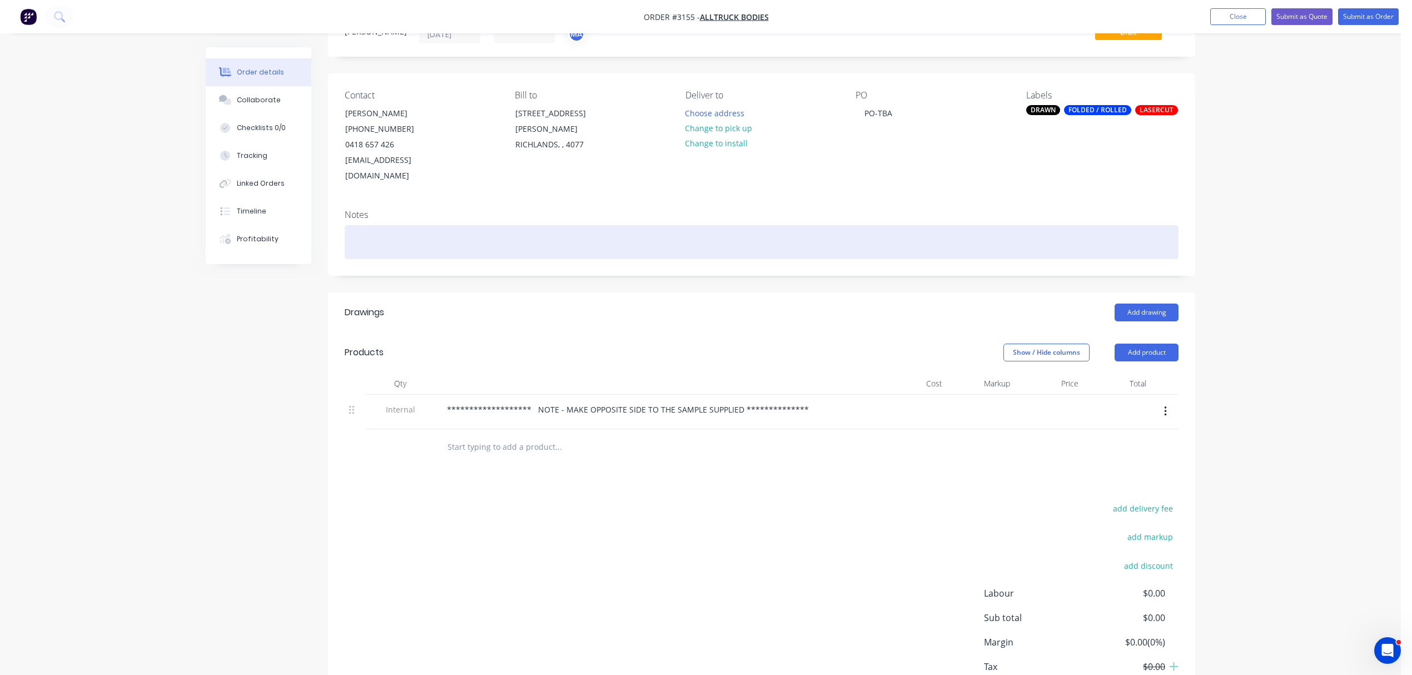
click at [371, 225] on div at bounding box center [762, 242] width 834 height 34
paste div
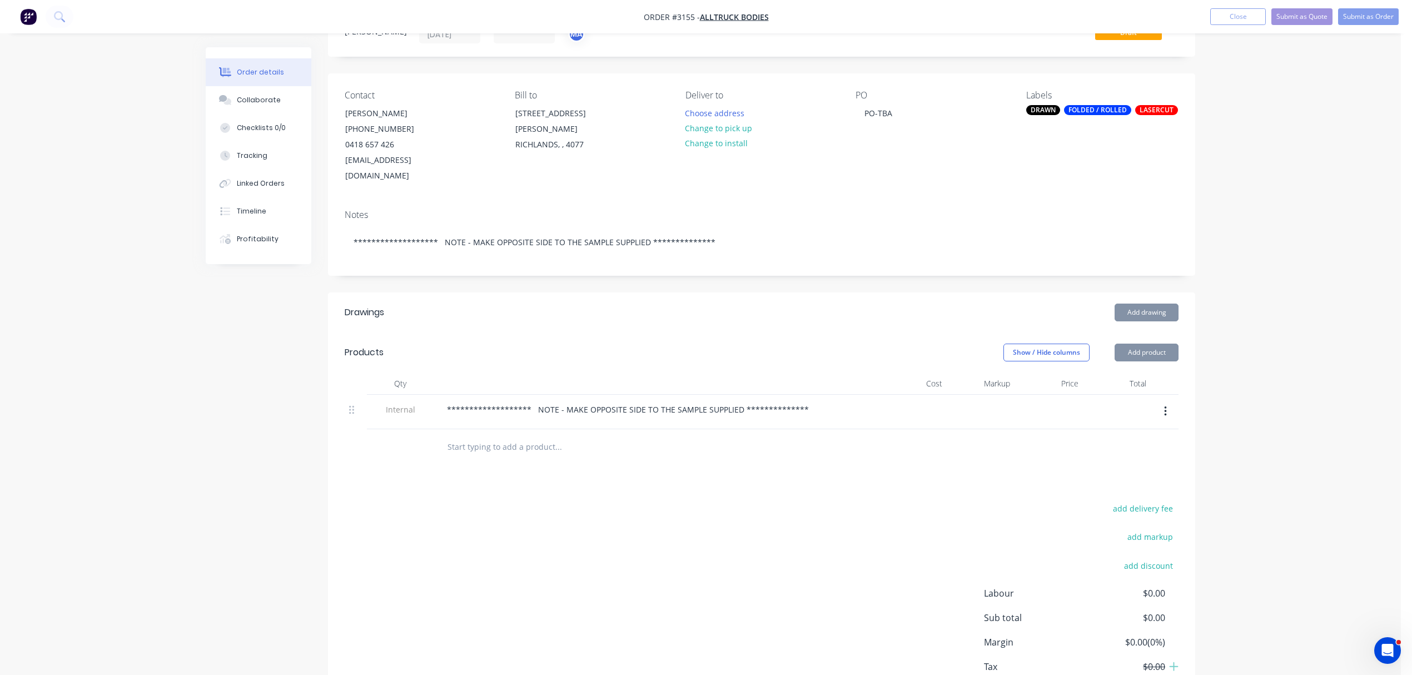
click at [501, 436] on input "text" at bounding box center [558, 447] width 222 height 22
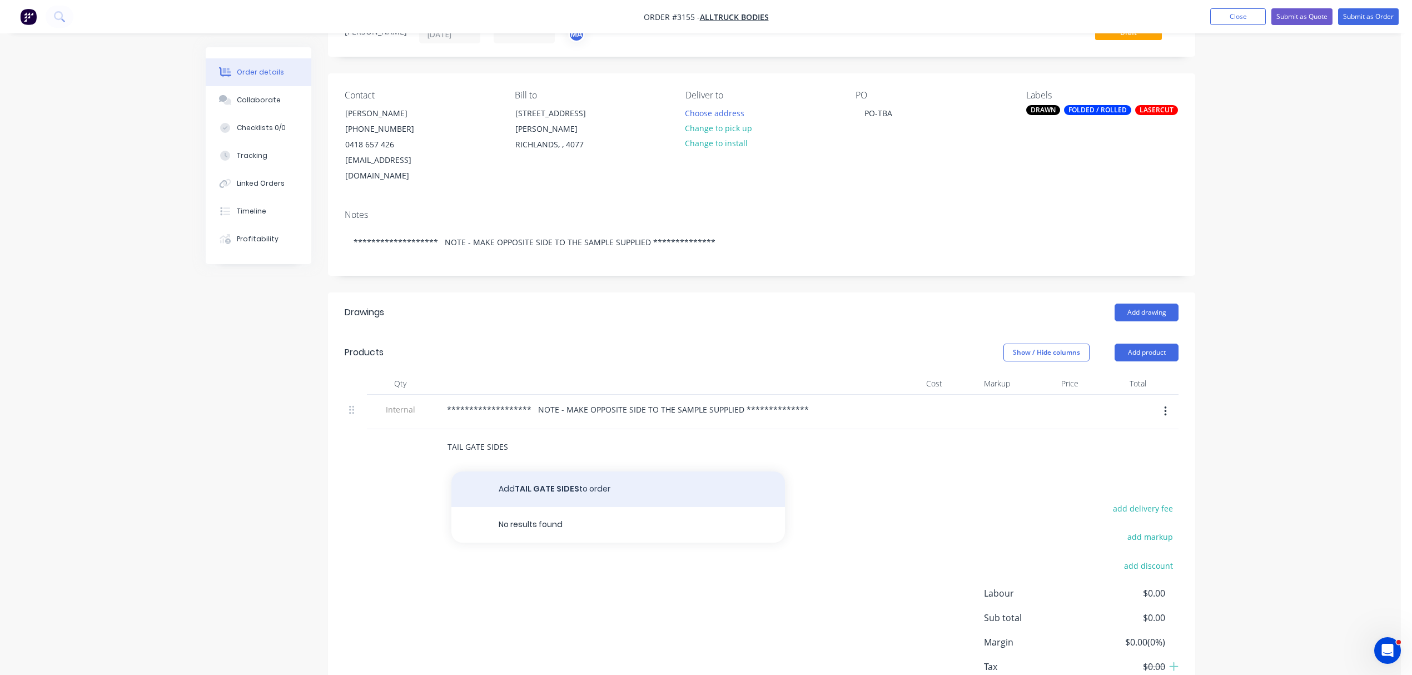
type input "TAIL GATE SIDES"
click at [542, 471] on button "Add TAIL GATE SIDES to order" at bounding box center [617, 489] width 333 height 36
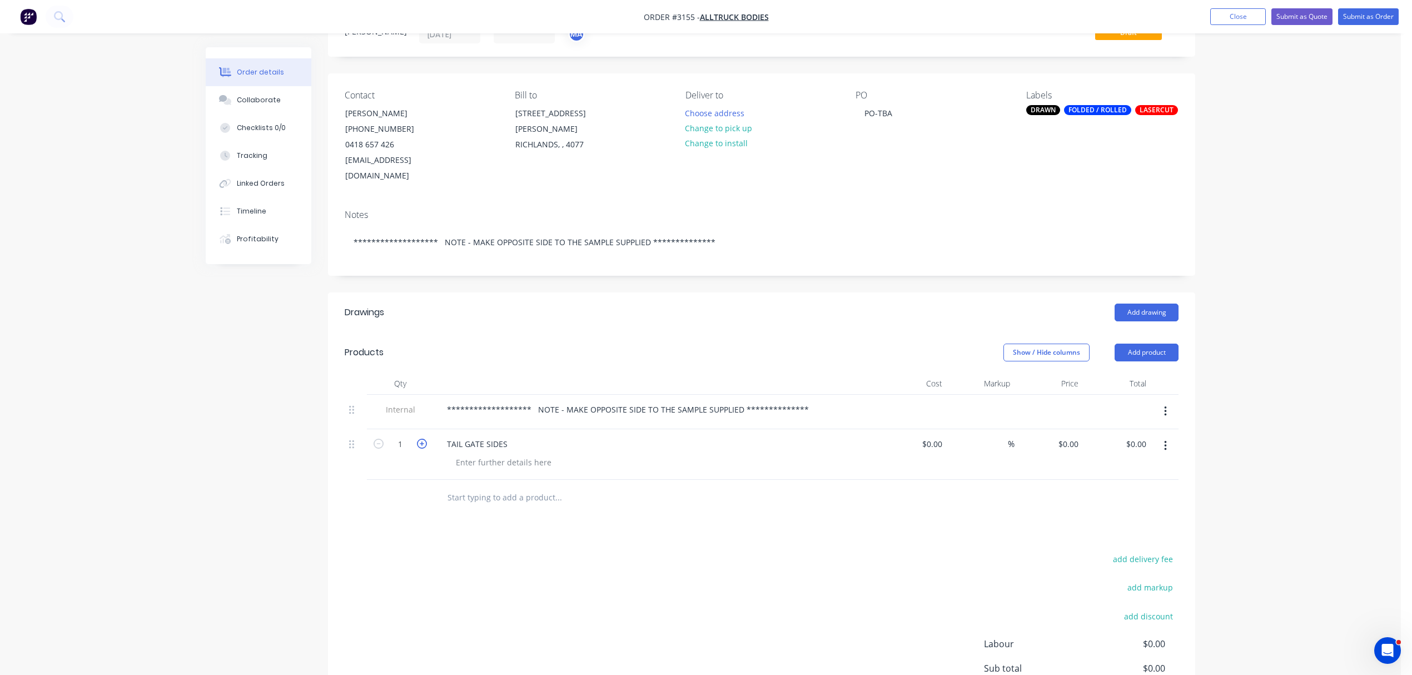
click at [417, 439] on icon "button" at bounding box center [422, 444] width 10 height 10
click at [425, 439] on icon "button" at bounding box center [422, 444] width 10 height 10
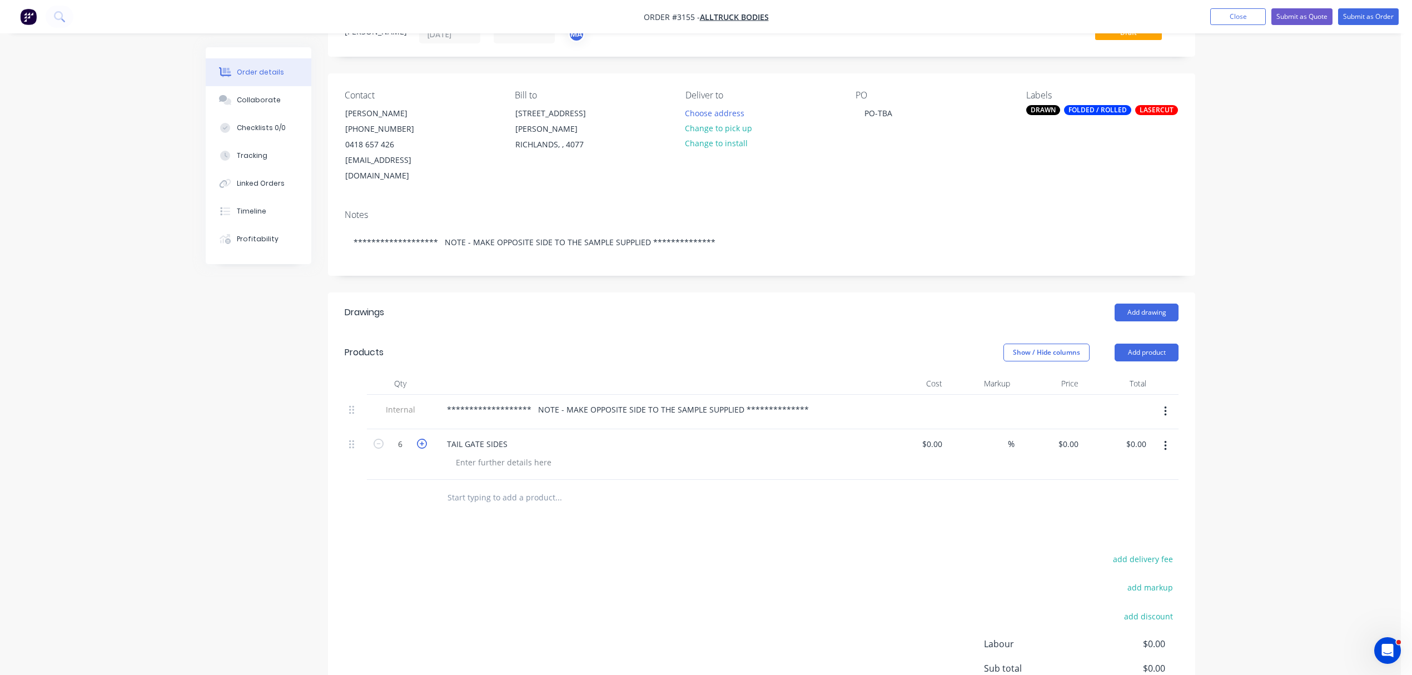
click at [425, 439] on icon "button" at bounding box center [422, 444] width 10 height 10
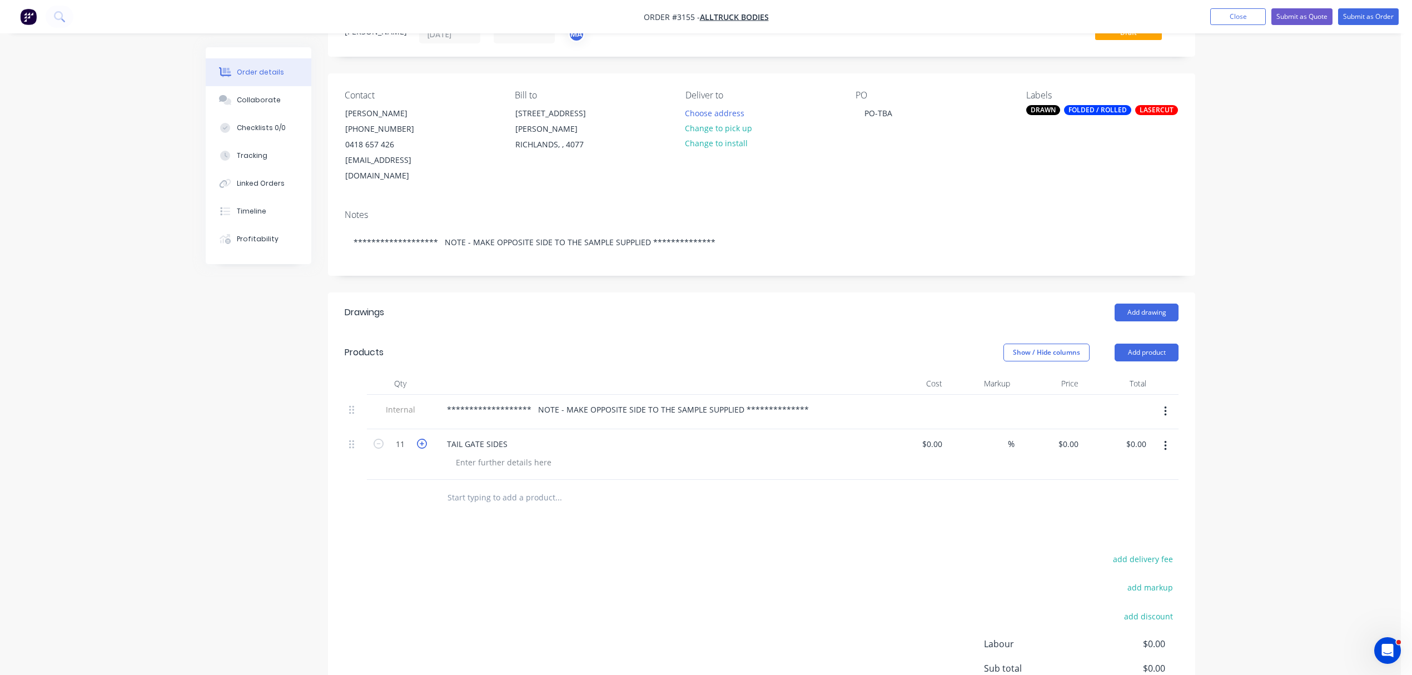
click at [425, 439] on icon "button" at bounding box center [422, 444] width 10 height 10
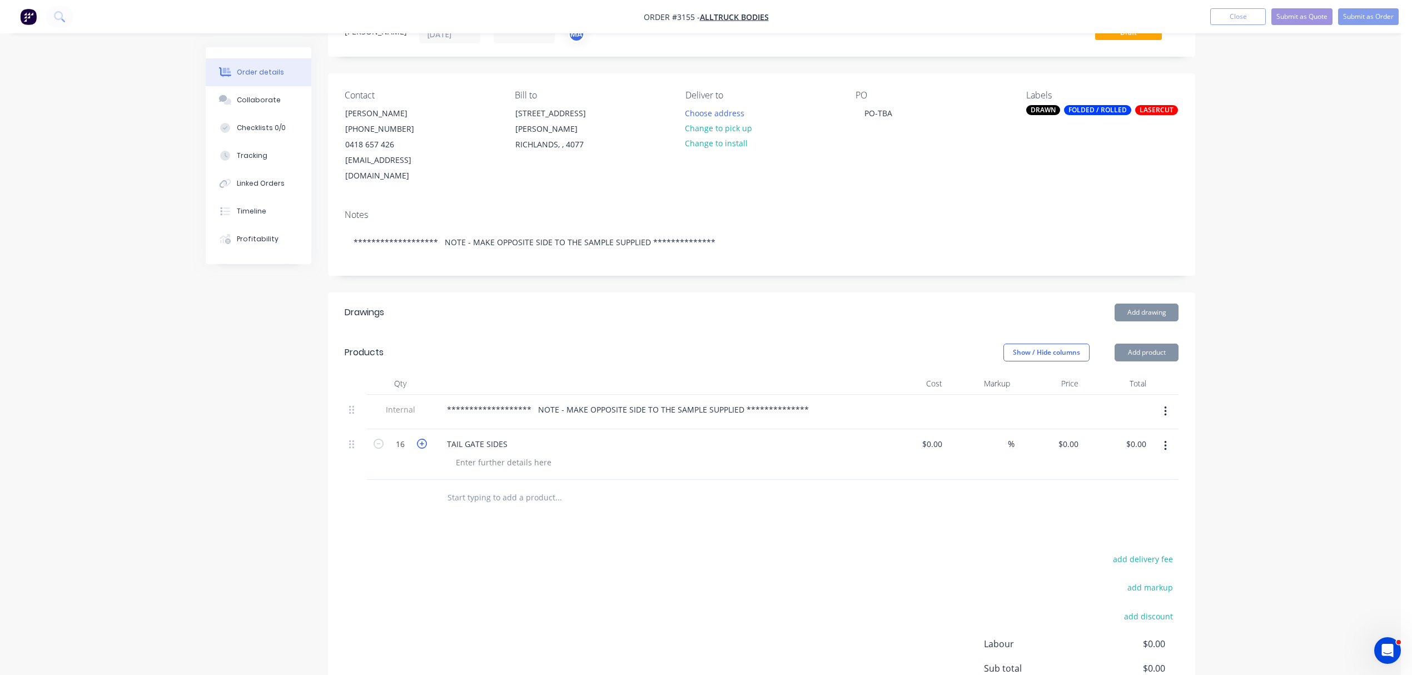
click at [425, 439] on icon "button" at bounding box center [422, 444] width 10 height 10
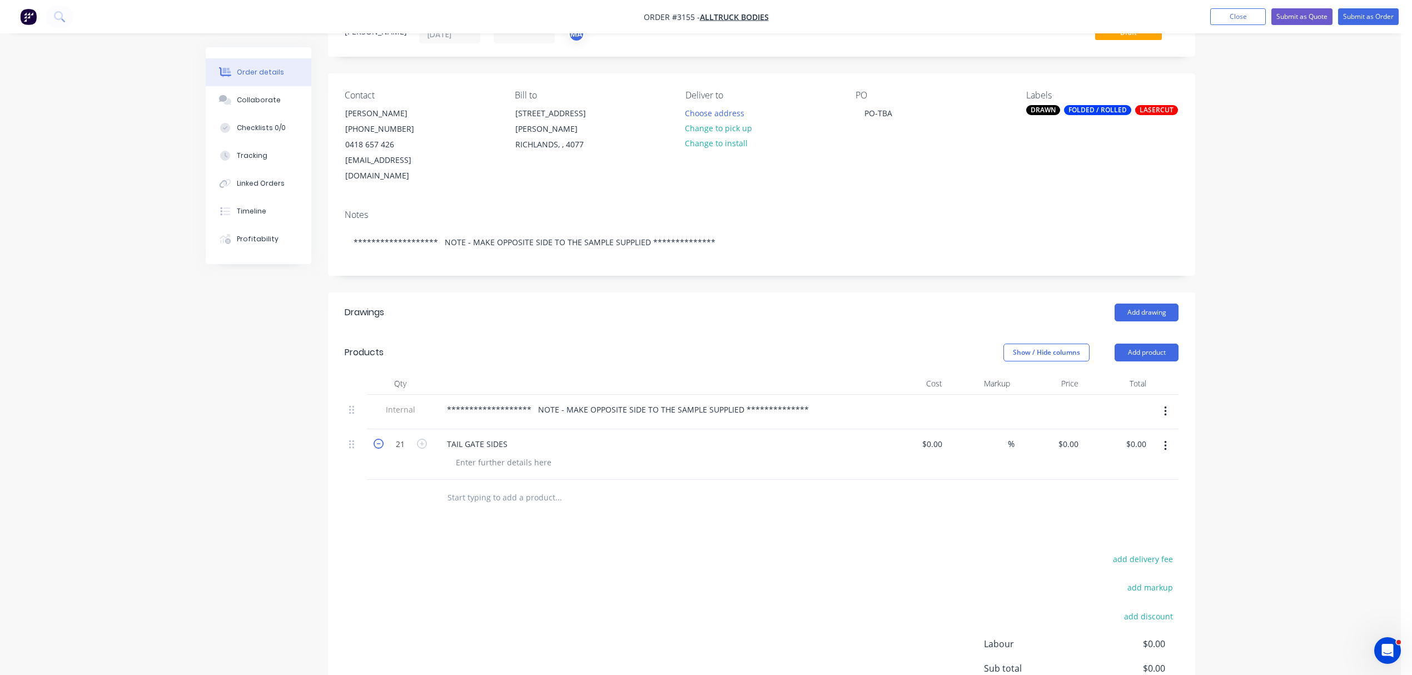
click at [375, 439] on icon "button" at bounding box center [379, 444] width 10 height 10
type input "20"
click at [492, 454] on div at bounding box center [503, 462] width 113 height 16
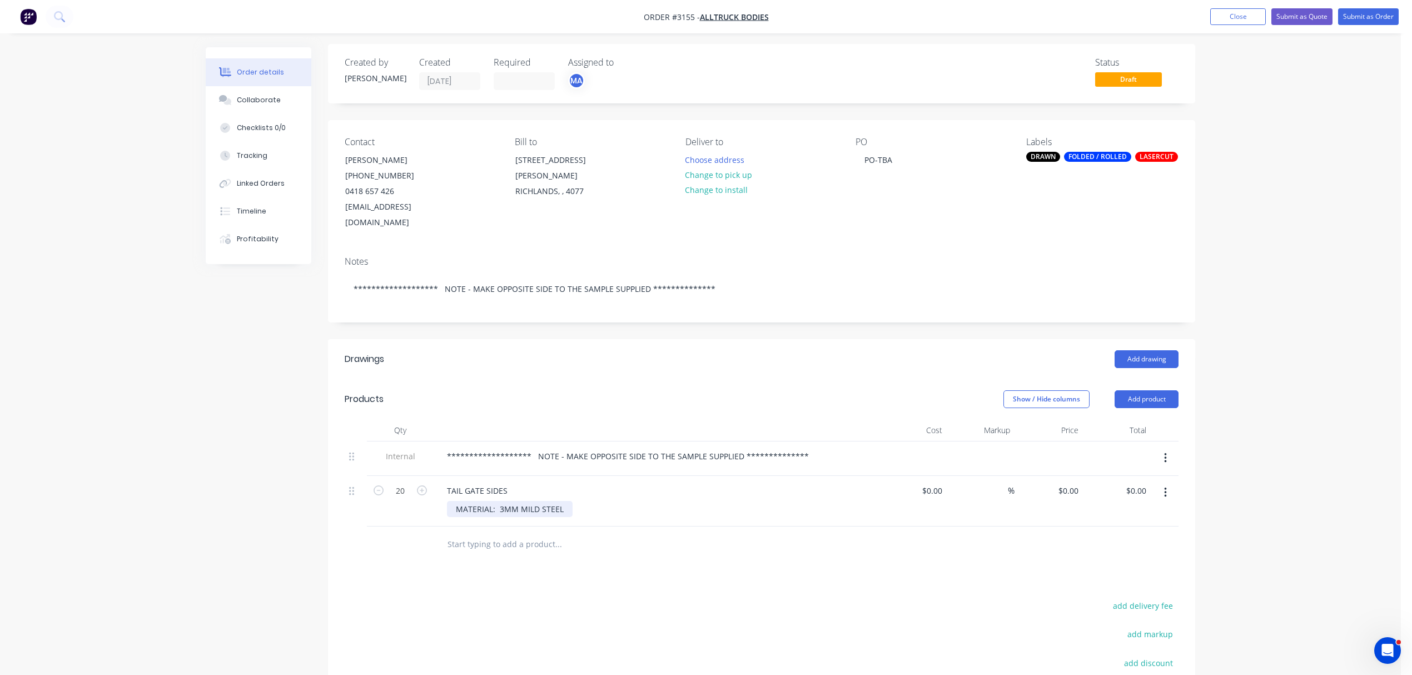
scroll to position [0, 0]
click at [1152, 394] on button "Add product" at bounding box center [1146, 403] width 64 height 18
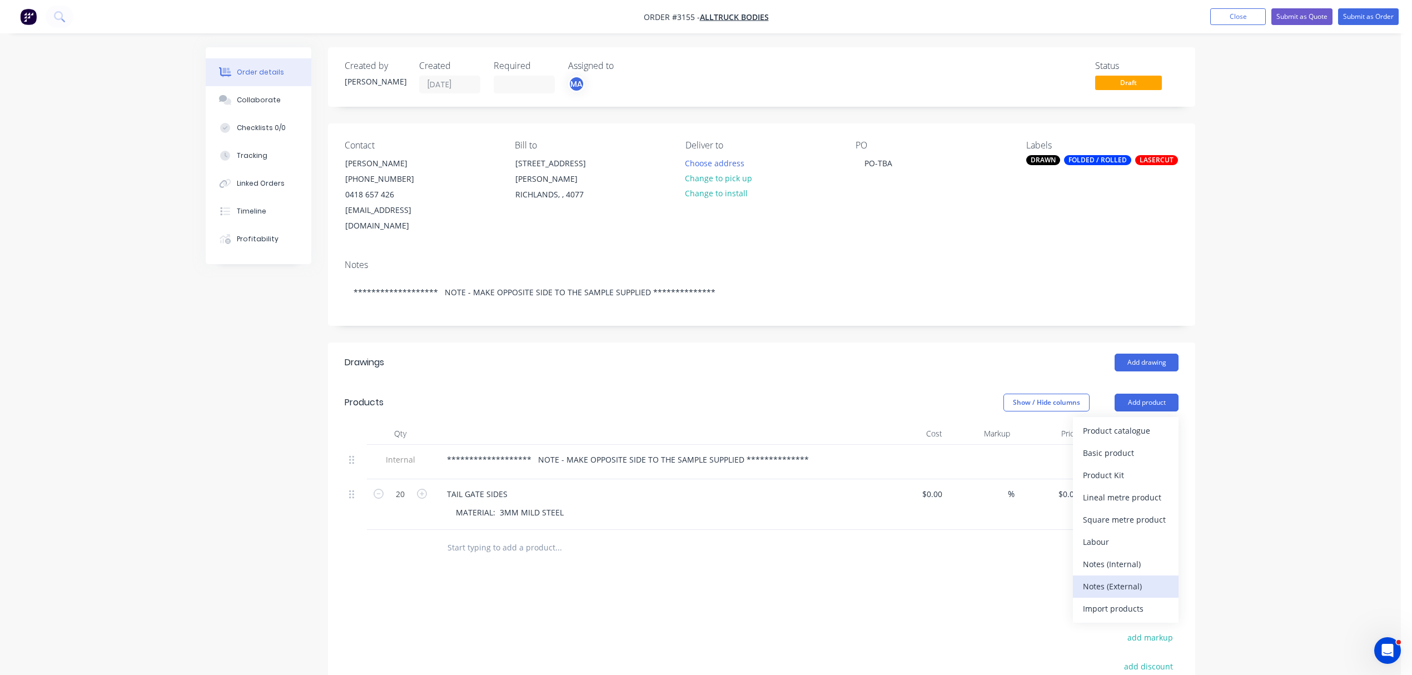
click at [1128, 578] on div "Notes (External)" at bounding box center [1126, 586] width 86 height 16
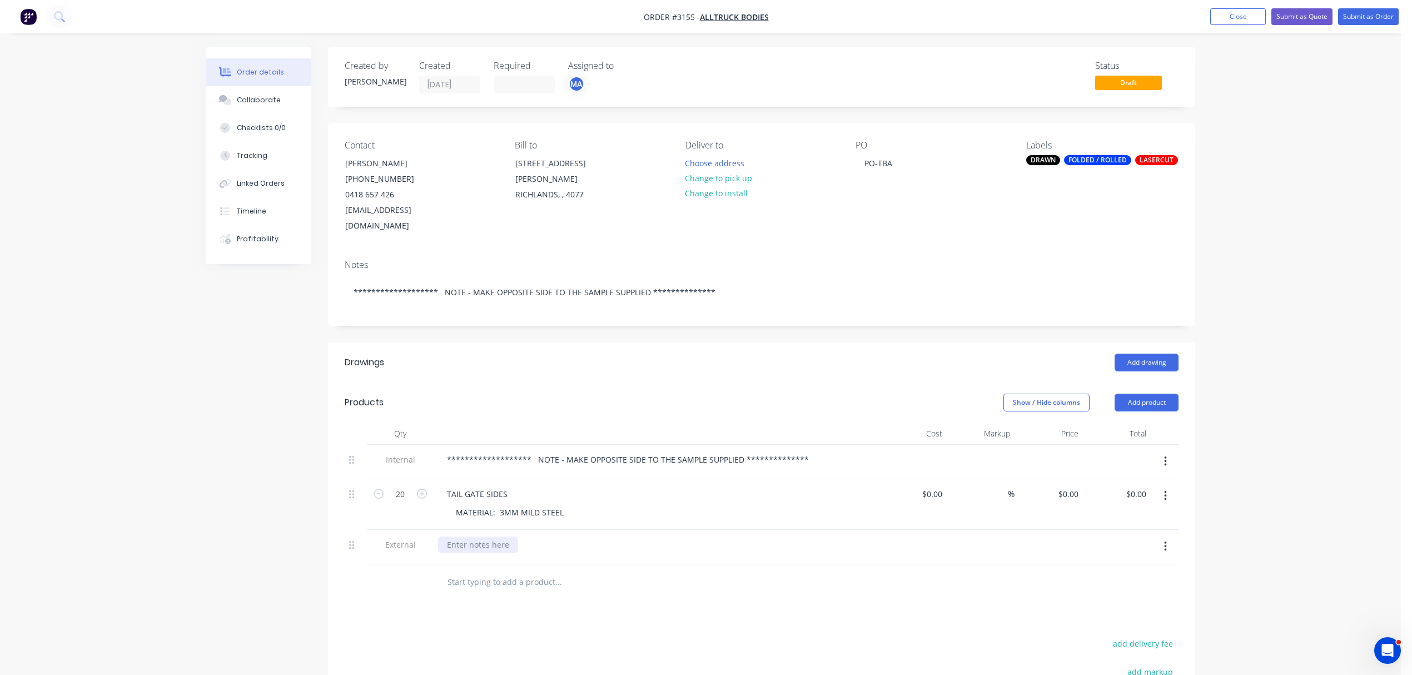
click at [496, 536] on div at bounding box center [478, 544] width 80 height 16
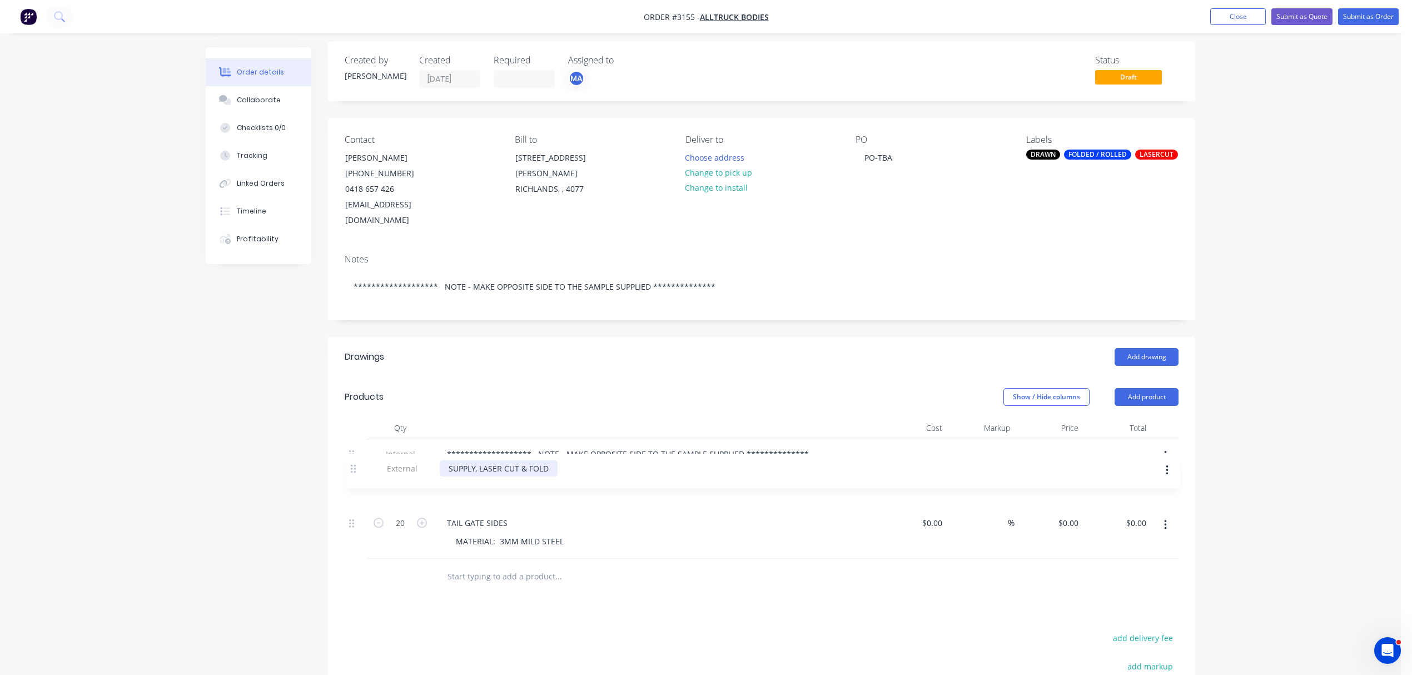
drag, startPoint x: 356, startPoint y: 532, endPoint x: 360, endPoint y: 467, distance: 65.2
click at [360, 467] on div "**********" at bounding box center [762, 499] width 834 height 120
click at [259, 95] on div "Collaborate" at bounding box center [259, 100] width 44 height 10
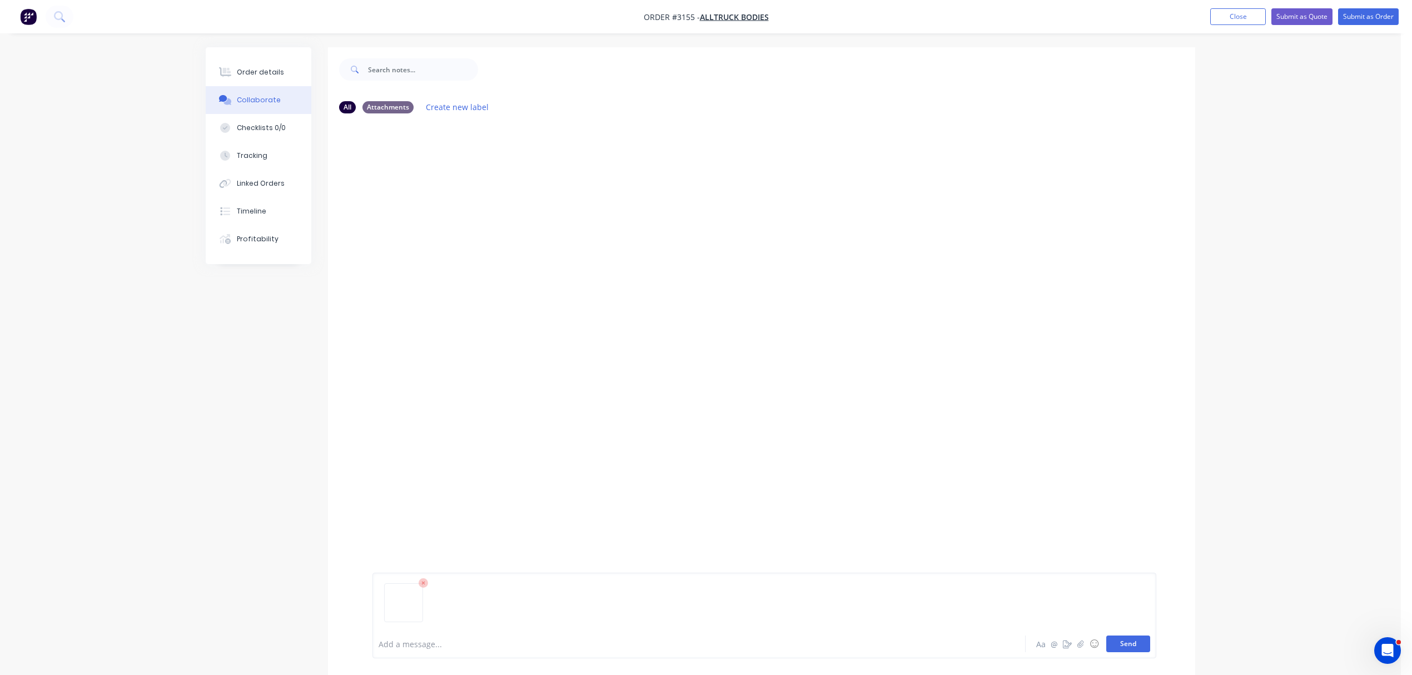
click at [1127, 640] on button "Send" at bounding box center [1128, 643] width 44 height 17
click at [1365, 16] on button "Submit as Order" at bounding box center [1368, 16] width 61 height 17
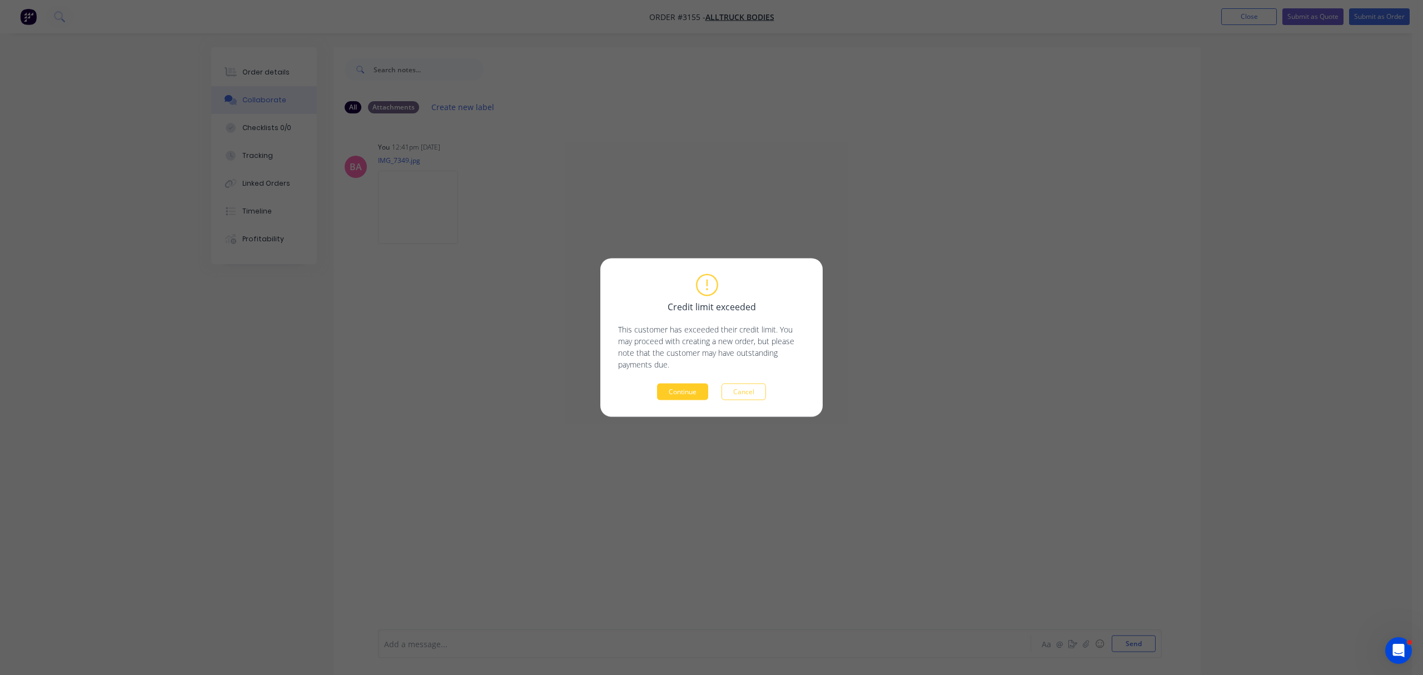
click at [657, 394] on button "Continue" at bounding box center [682, 392] width 51 height 17
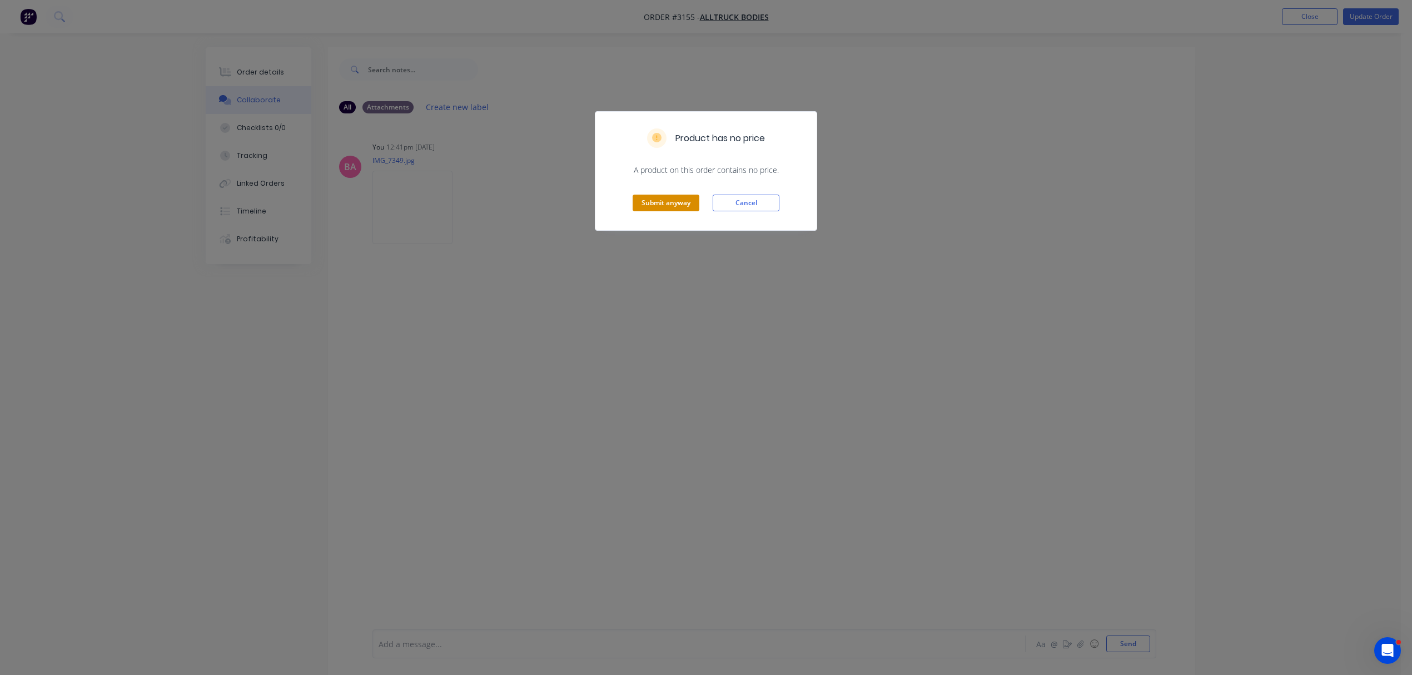
click at [670, 203] on button "Submit anyway" at bounding box center [666, 203] width 67 height 17
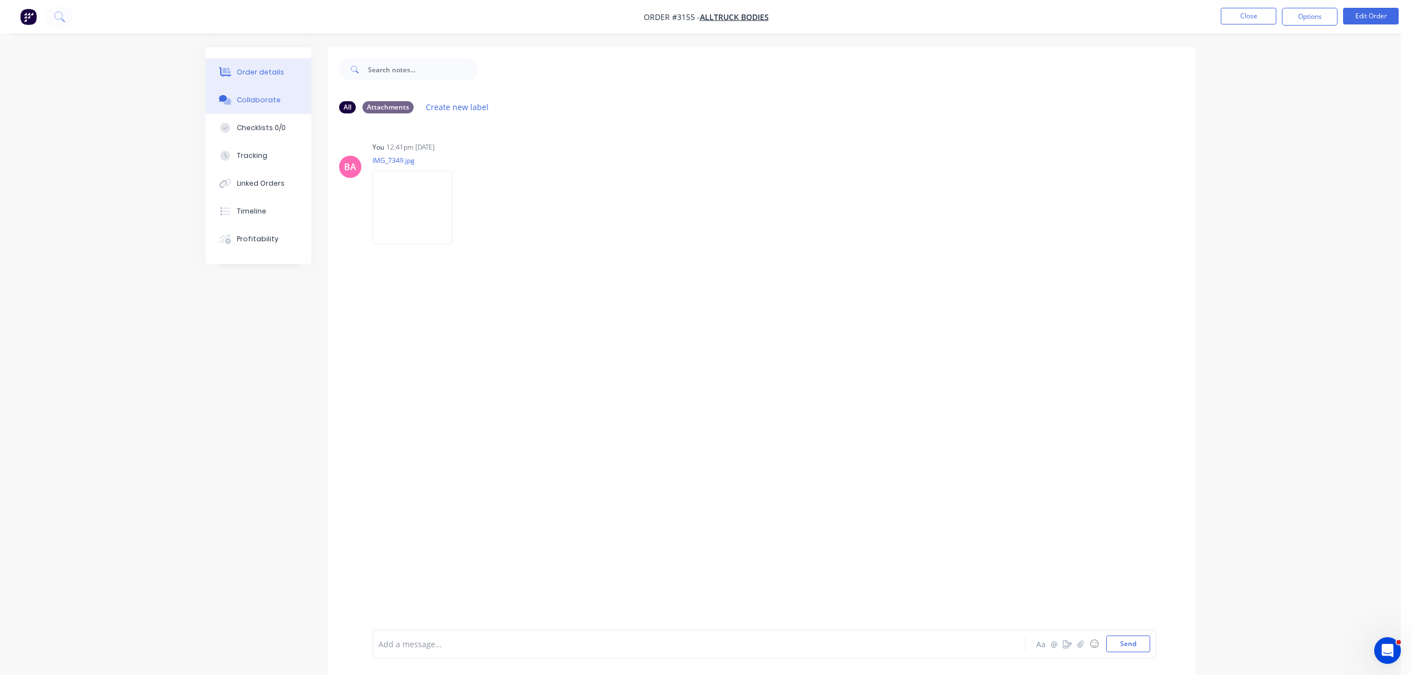
click at [265, 74] on div "Order details" at bounding box center [260, 72] width 47 height 10
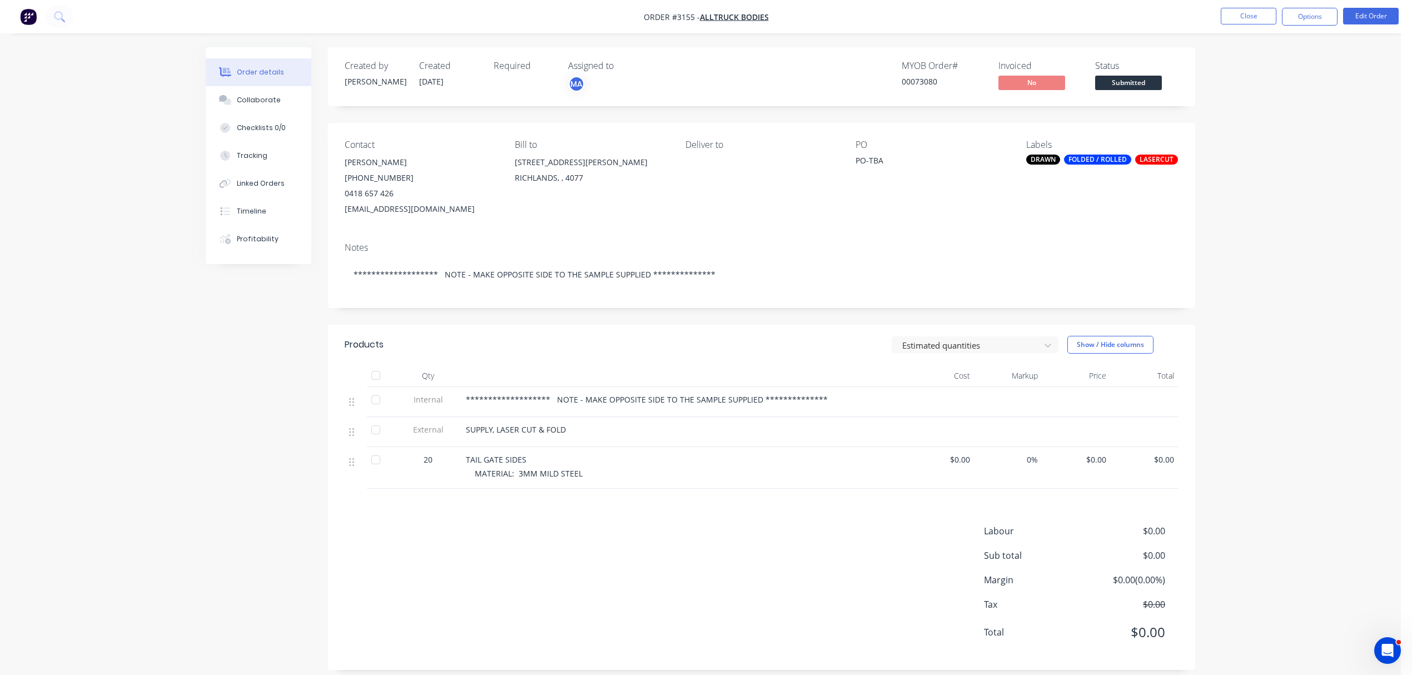
click at [1097, 158] on div "FOLDED / ROLLED" at bounding box center [1097, 160] width 67 height 10
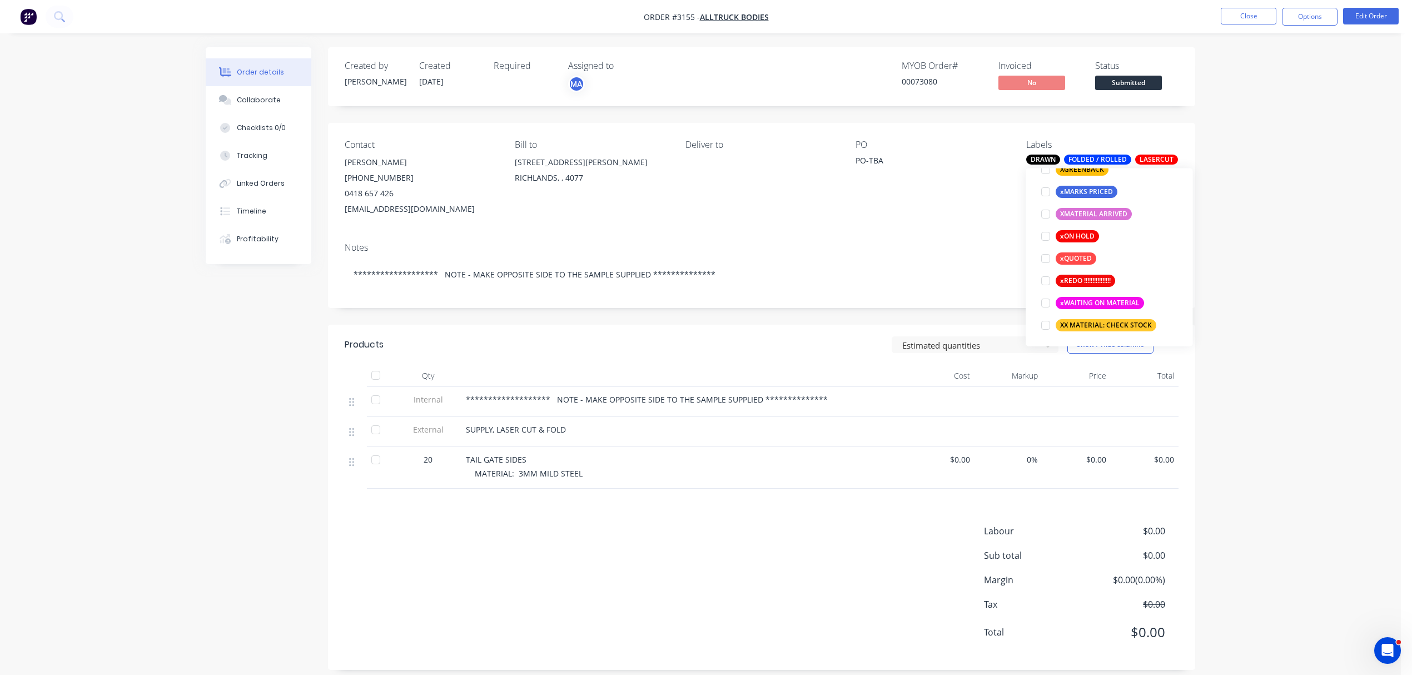
scroll to position [1001, 0]
click at [1043, 323] on div at bounding box center [1045, 324] width 22 height 22
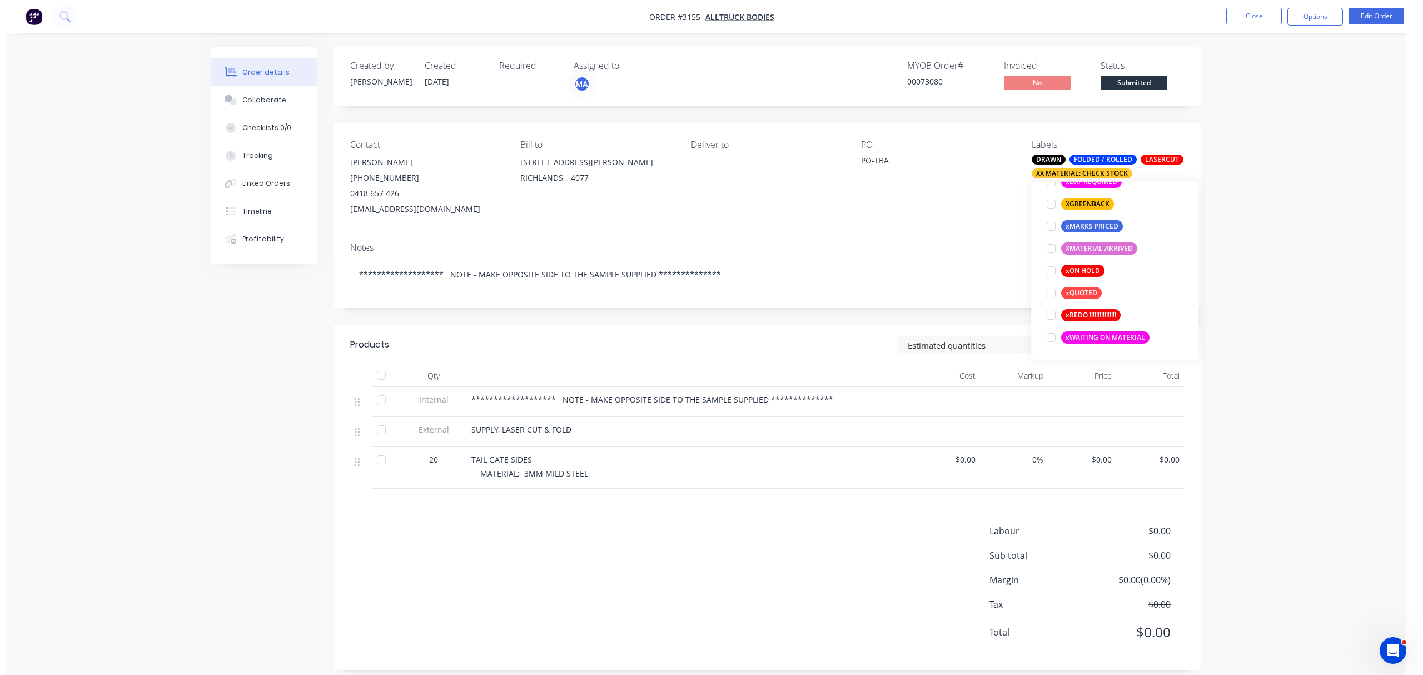
scroll to position [1, 0]
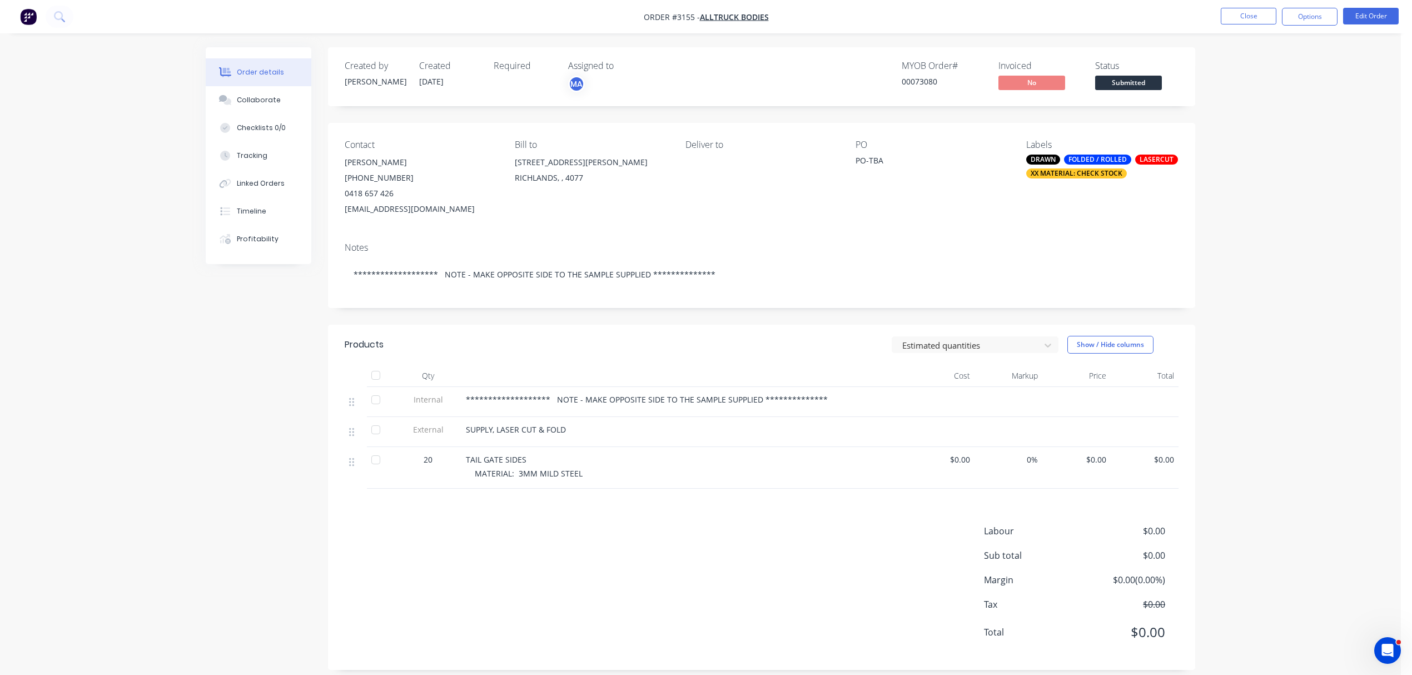
click at [1301, 121] on div "**********" at bounding box center [700, 343] width 1401 height 686
click at [1243, 14] on button "Close" at bounding box center [1249, 16] width 56 height 17
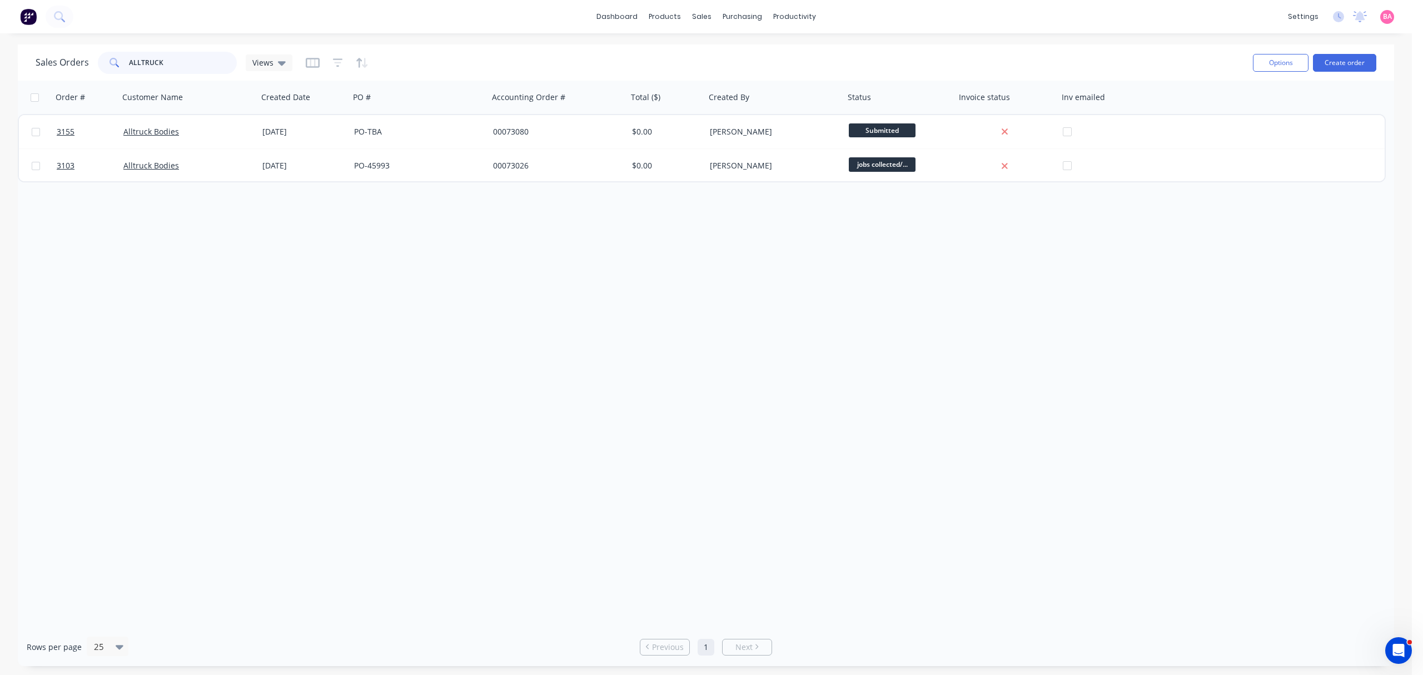
drag, startPoint x: 177, startPoint y: 64, endPoint x: 31, endPoint y: 52, distance: 146.1
click at [31, 52] on div "Sales Orders ALLTRUCK Views Options Create order" at bounding box center [706, 62] width 1376 height 36
type input "3146"
